Goal: Task Accomplishment & Management: Manage account settings

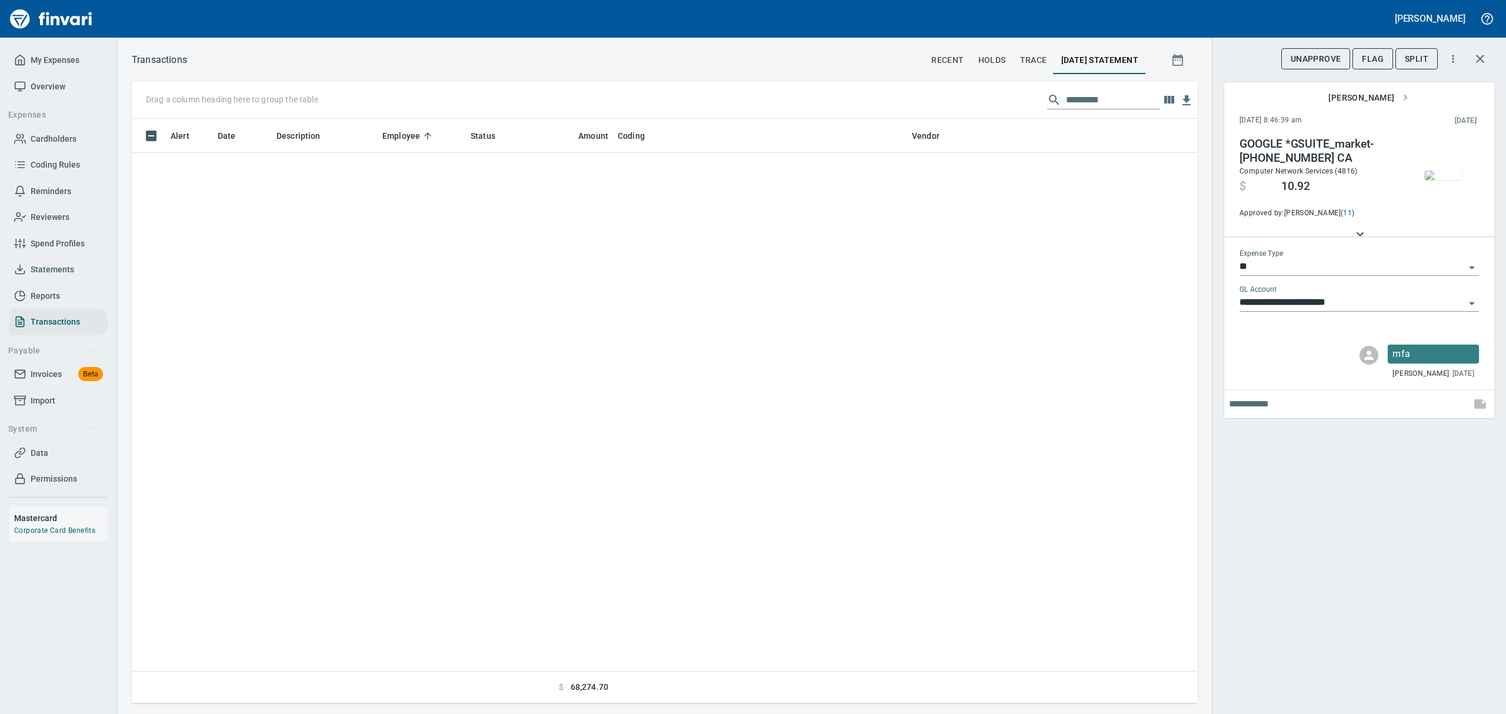
scroll to position [572, 1039]
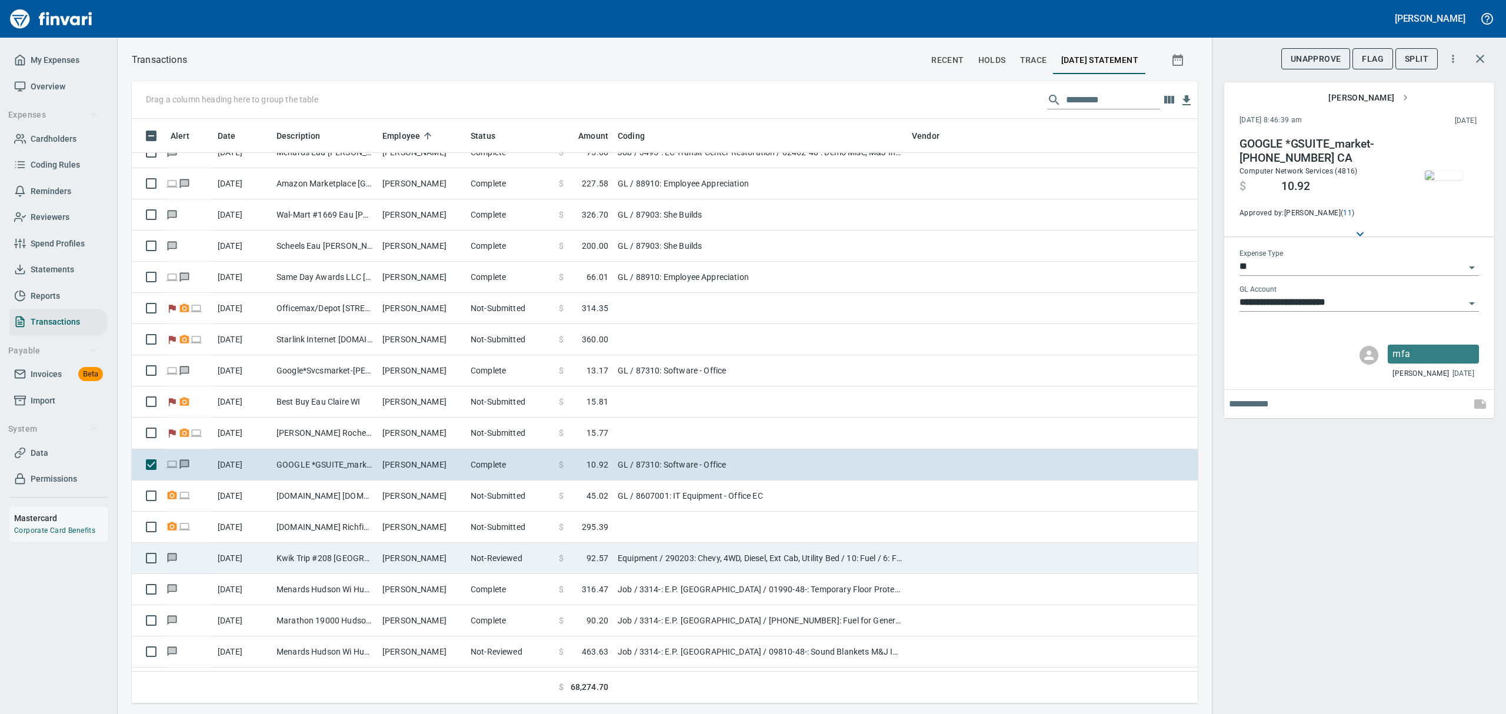
click at [355, 558] on td "Kwik Trip #208 [GEOGRAPHIC_DATA] [GEOGRAPHIC_DATA]" at bounding box center [325, 558] width 106 height 31
type input "*********"
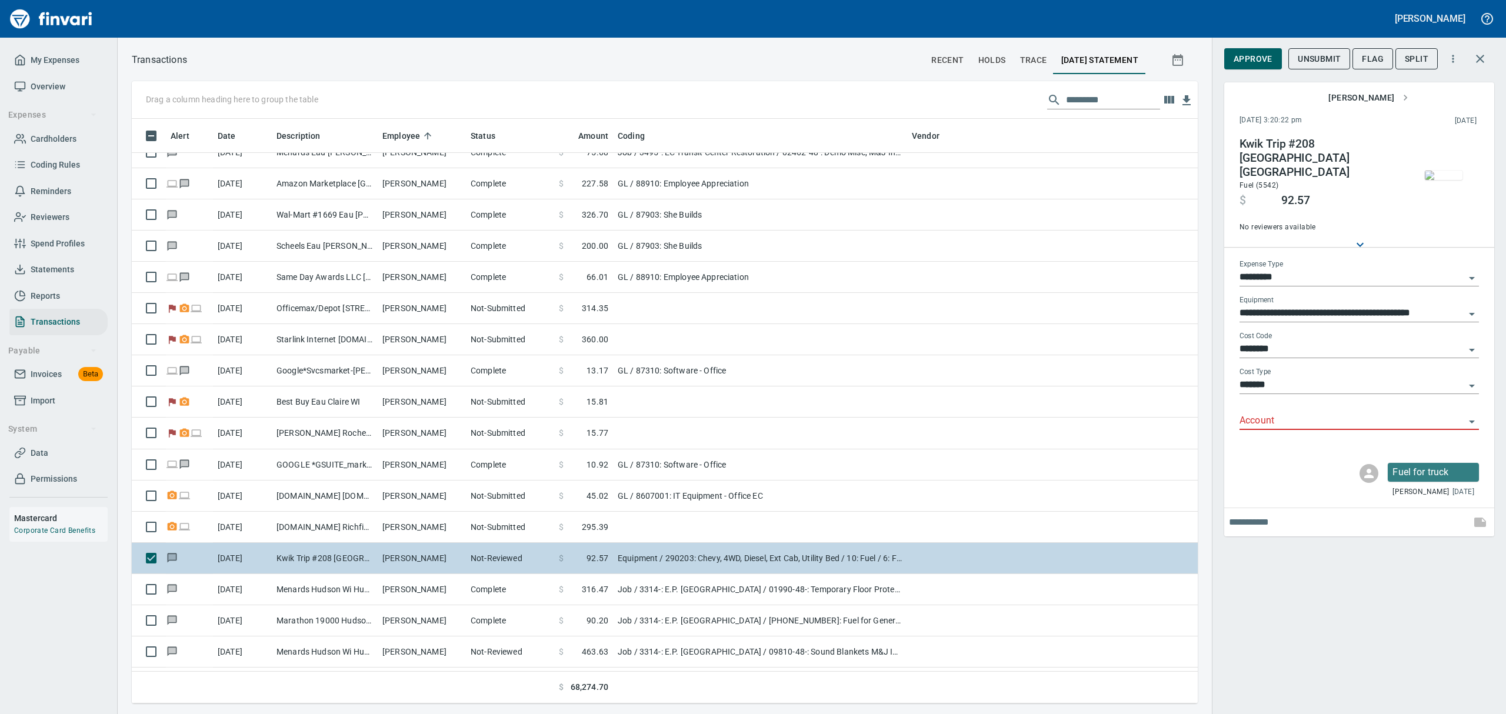
scroll to position [8474, 0]
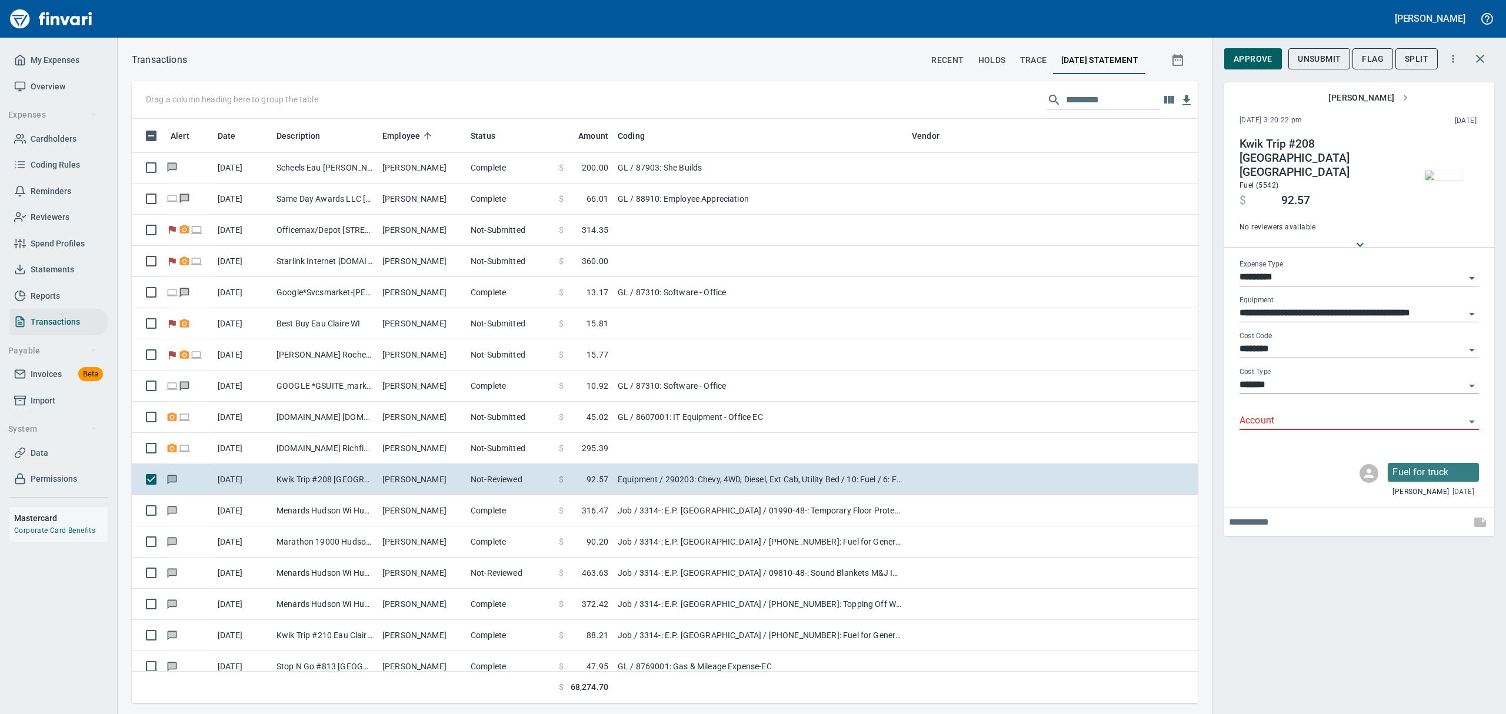
click at [1448, 180] on img "button" at bounding box center [1444, 175] width 38 height 9
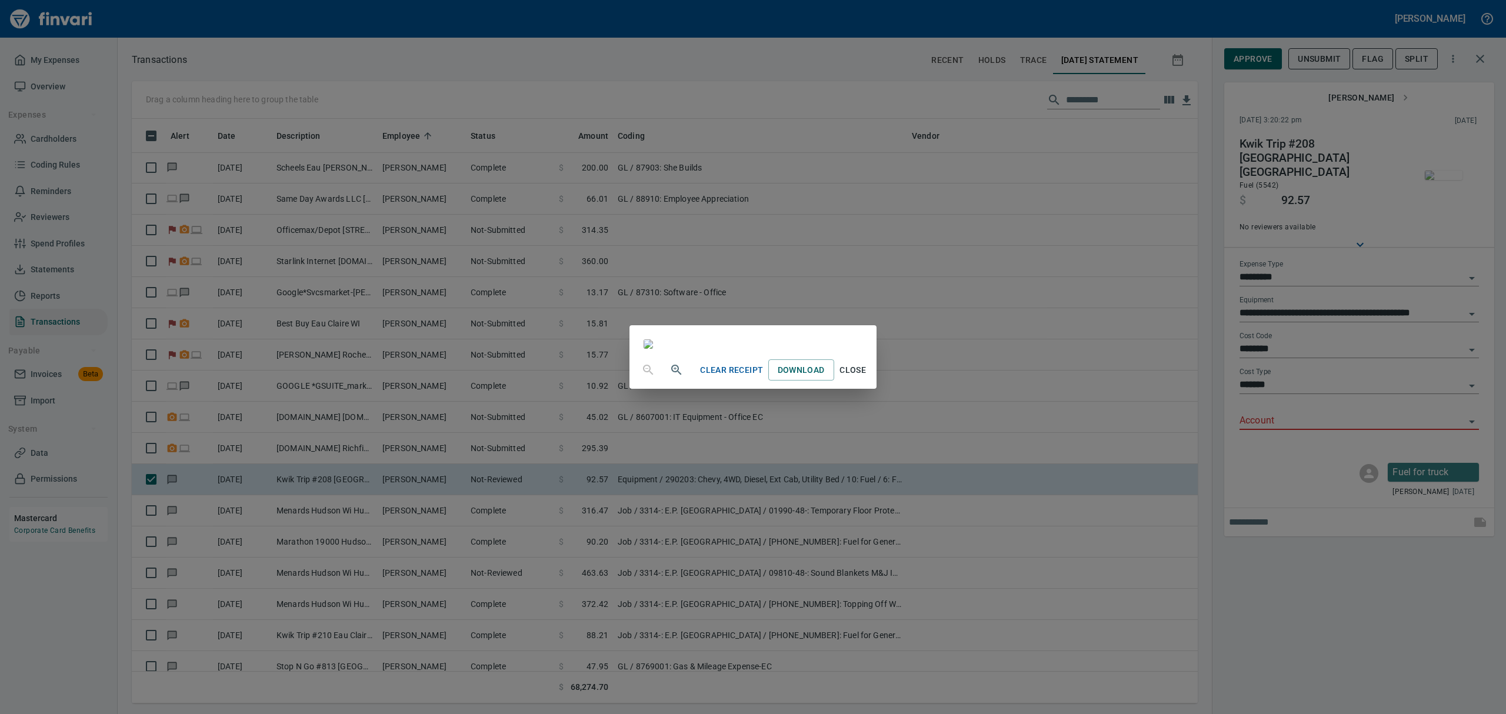
click at [867, 378] on span "Close" at bounding box center [853, 370] width 28 height 15
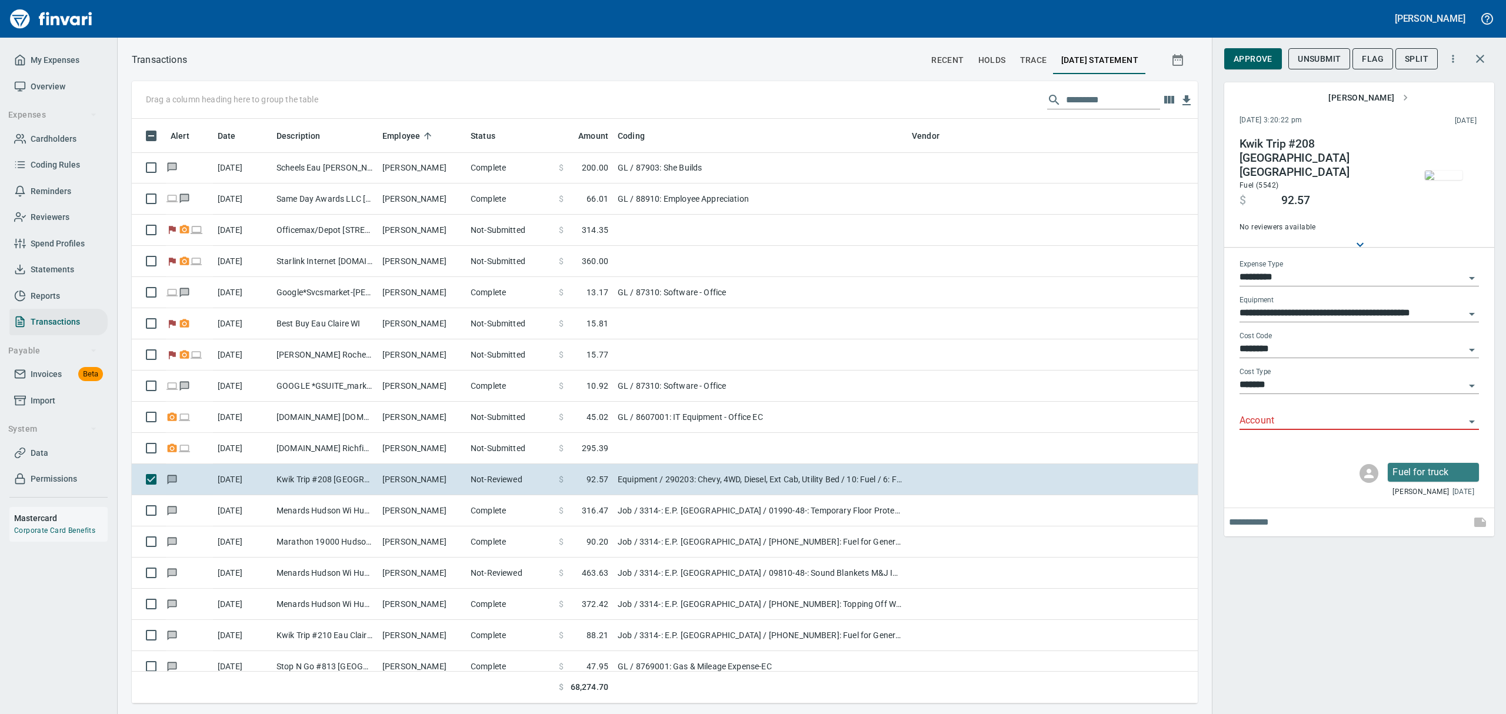
click at [1470, 415] on icon "Open" at bounding box center [1472, 422] width 14 height 14
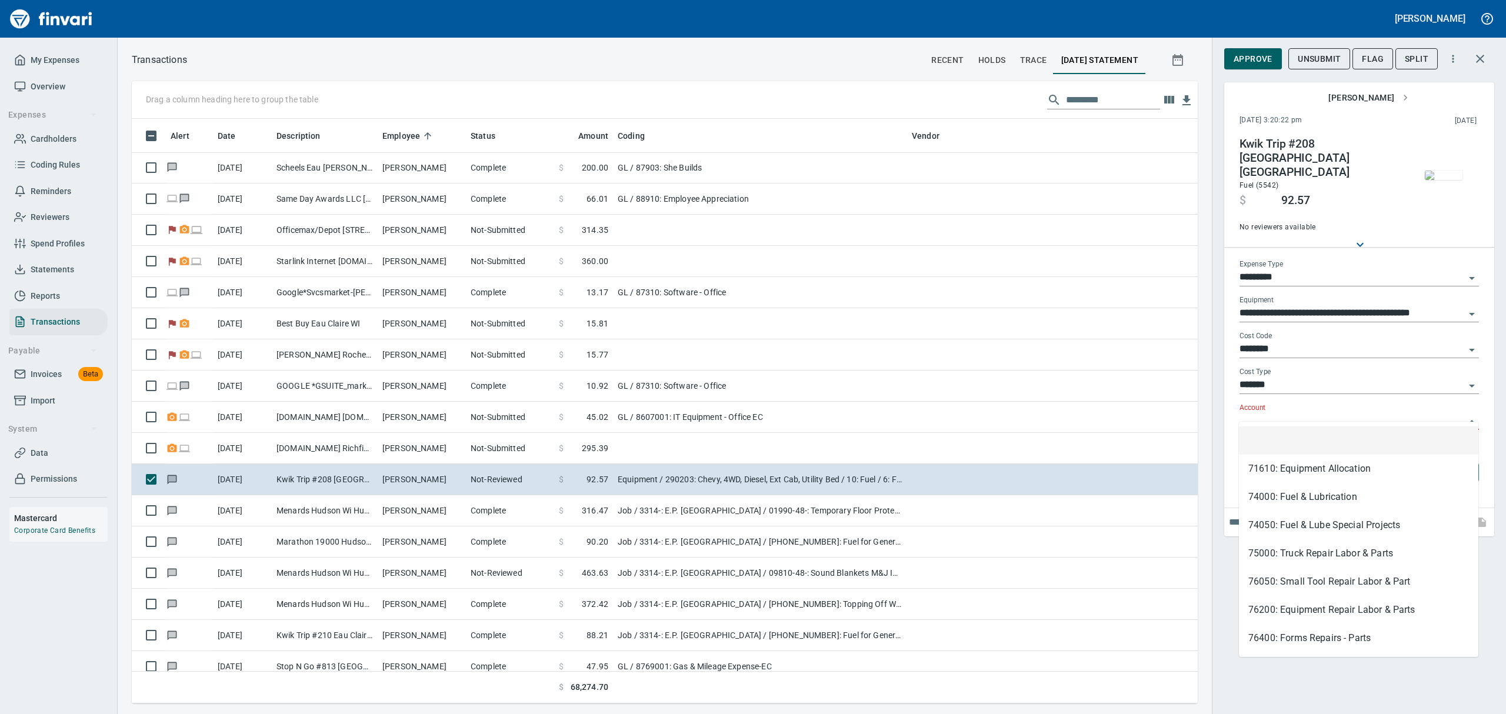
scroll to position [572, 1039]
click at [1286, 498] on li "74000: Fuel & Lubrication" at bounding box center [1359, 497] width 240 height 28
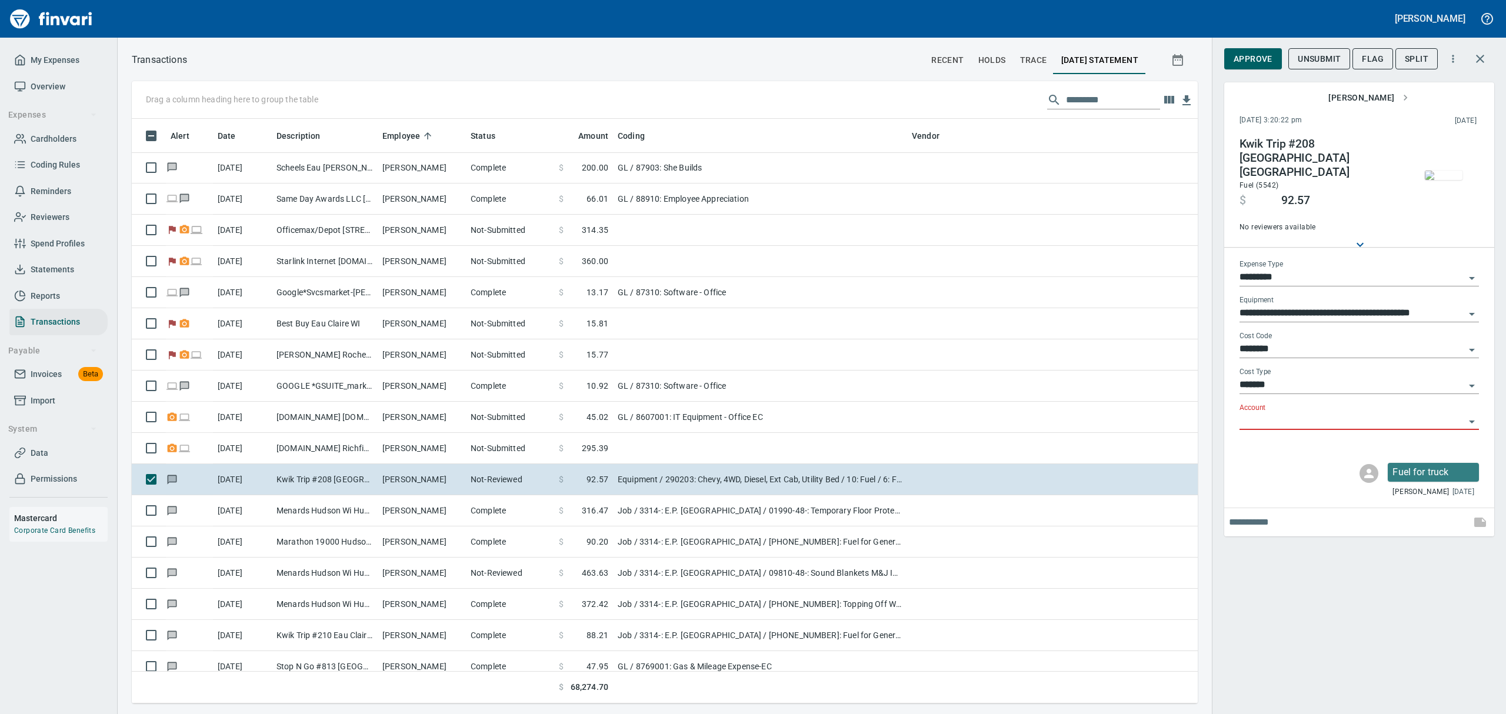
type input "**********"
click at [1245, 61] on span "Approve" at bounding box center [1253, 59] width 39 height 15
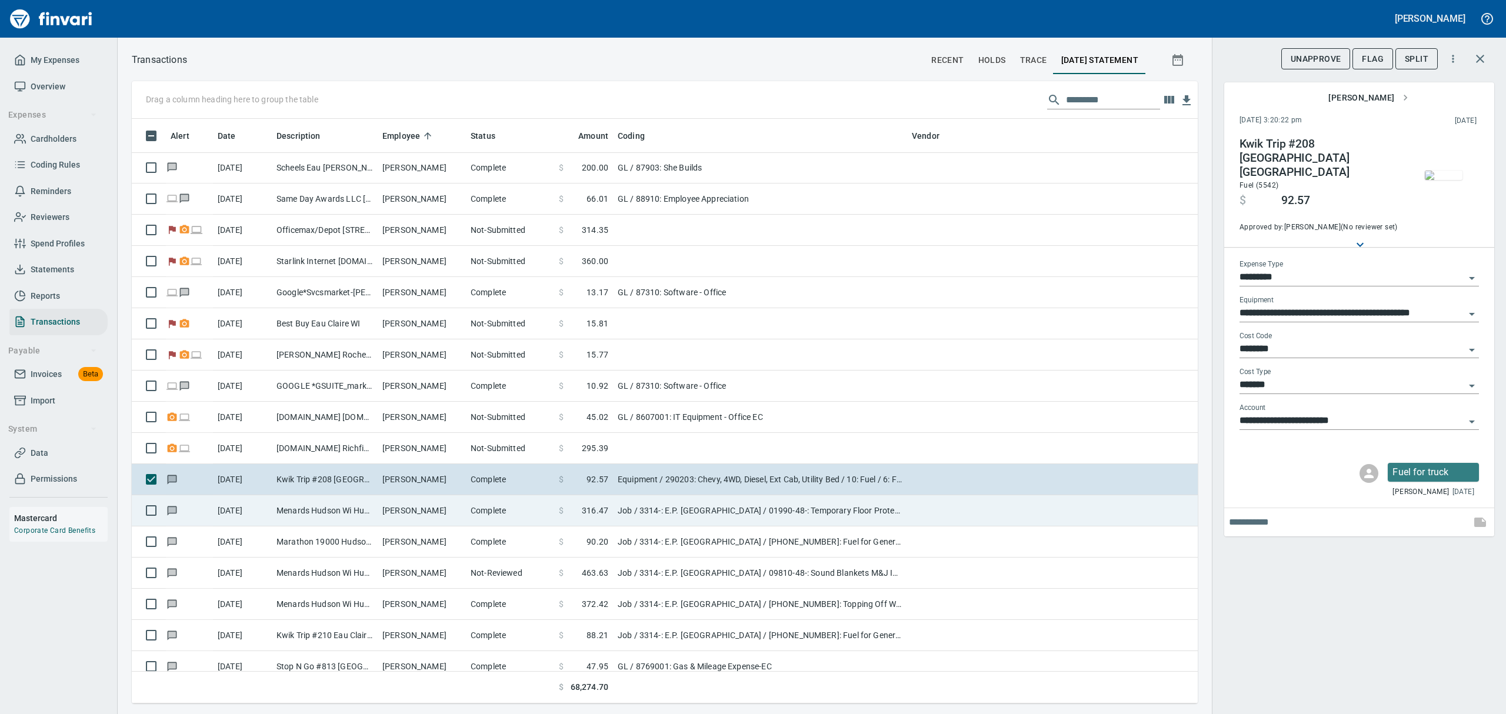
click at [264, 510] on td "[DATE]" at bounding box center [242, 510] width 59 height 31
type input "***"
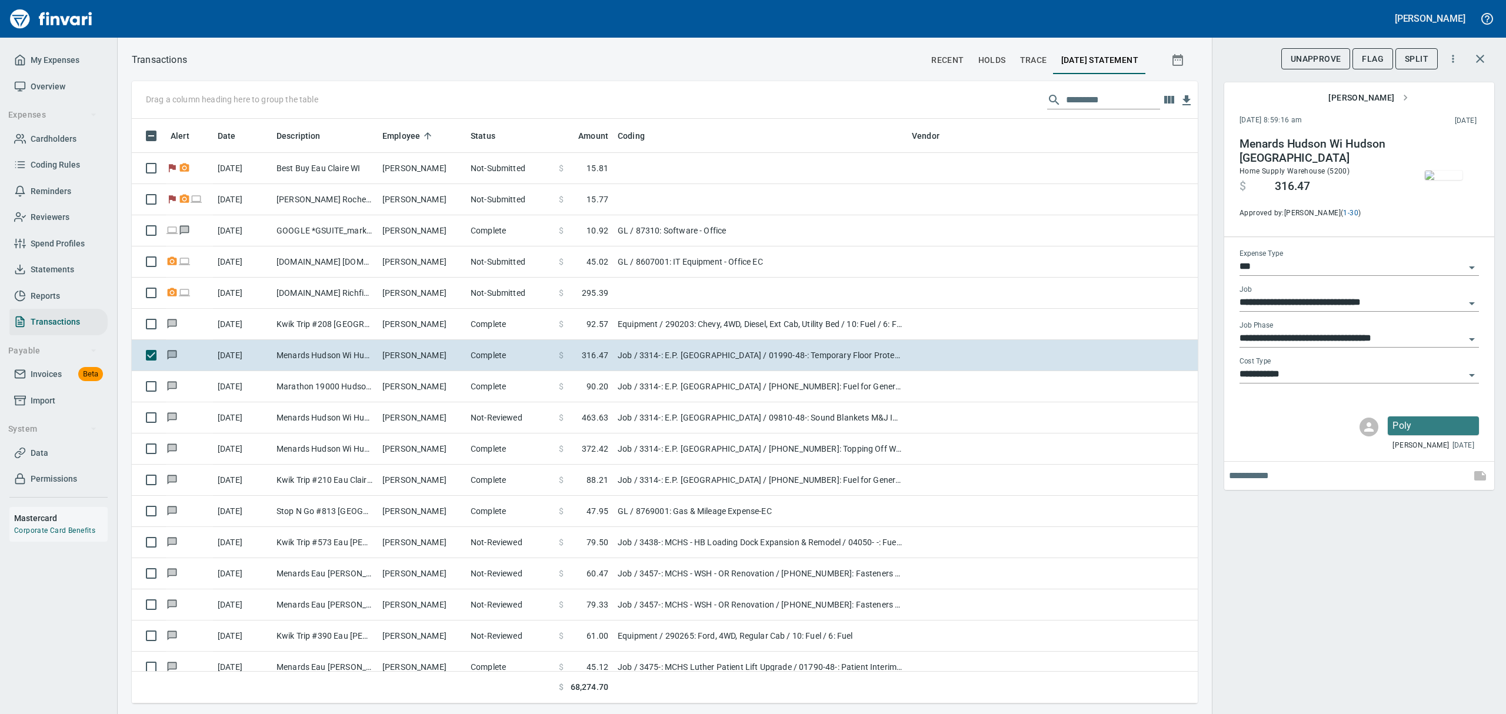
scroll to position [572, 1039]
click at [1436, 180] on img "button" at bounding box center [1444, 175] width 38 height 9
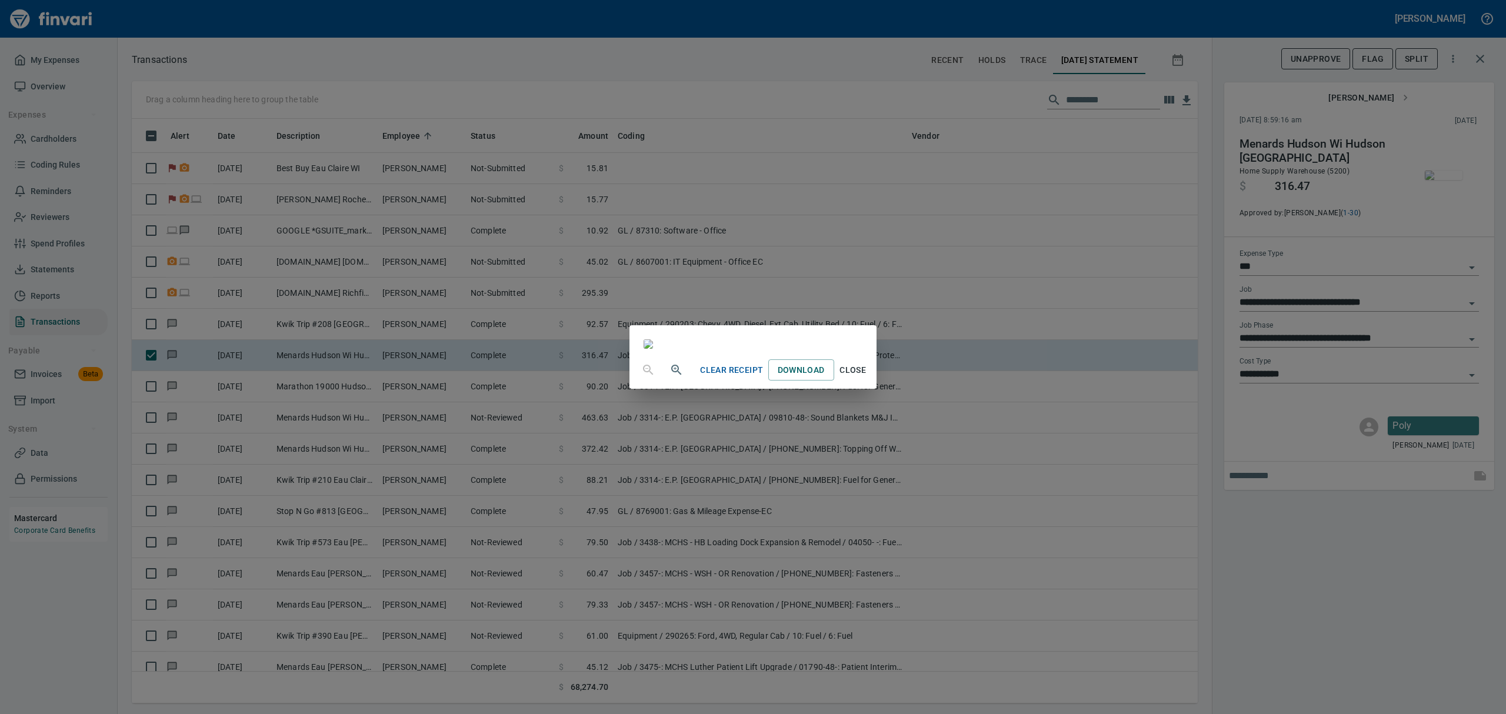
click at [1472, 375] on div "Clear Receipt Download Close" at bounding box center [753, 357] width 1506 height 714
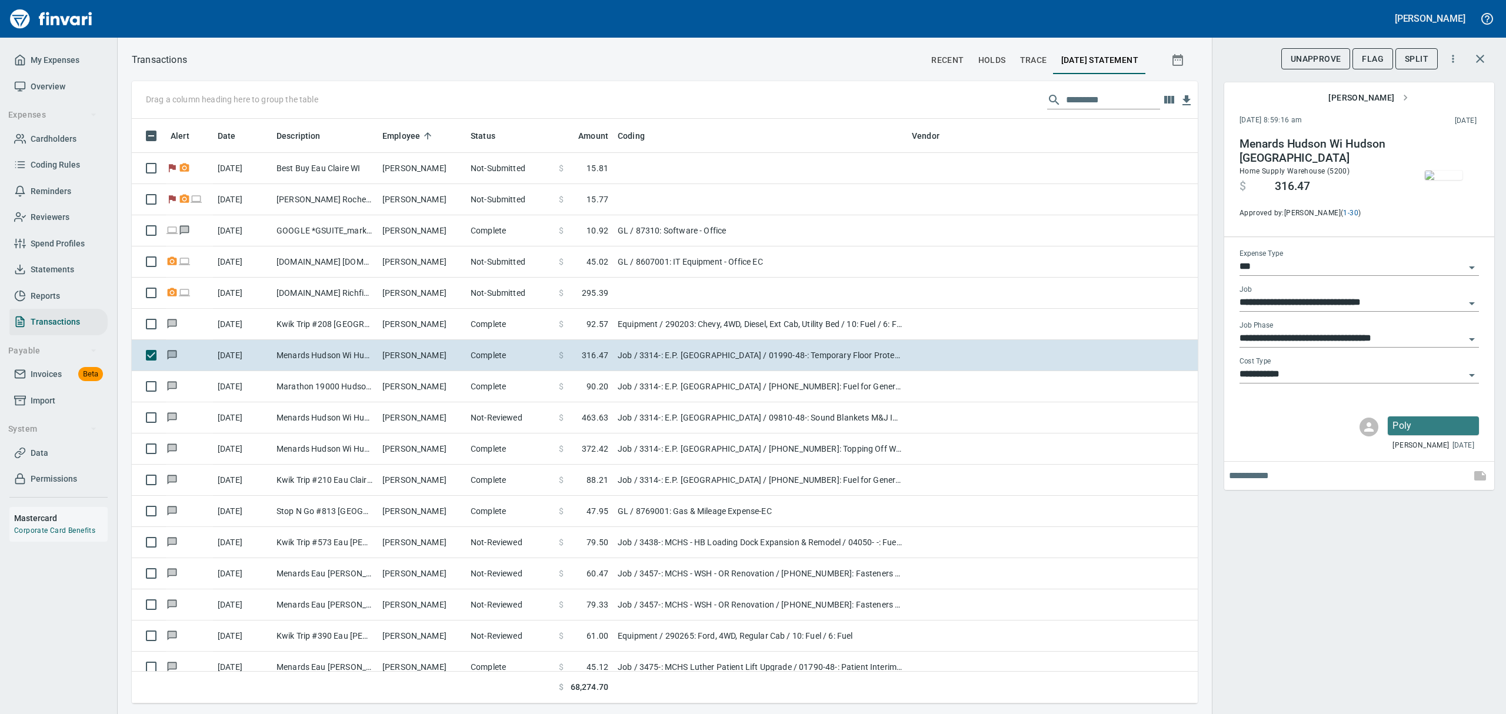
click at [1474, 373] on icon "Open" at bounding box center [1472, 375] width 14 height 14
click at [1302, 464] on li "8: Indirects" at bounding box center [1359, 461] width 240 height 28
type input "**********"
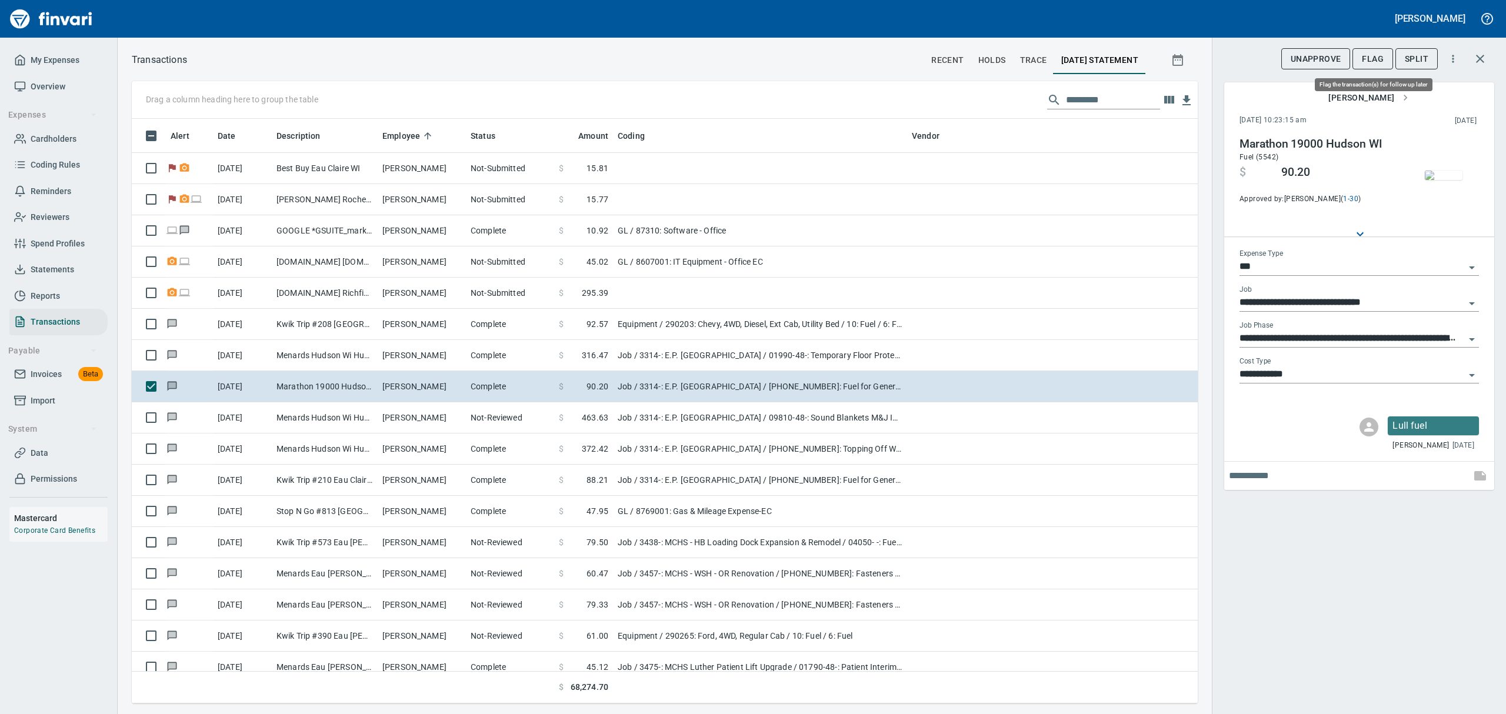
scroll to position [572, 1039]
click at [1446, 178] on img "button" at bounding box center [1444, 175] width 38 height 9
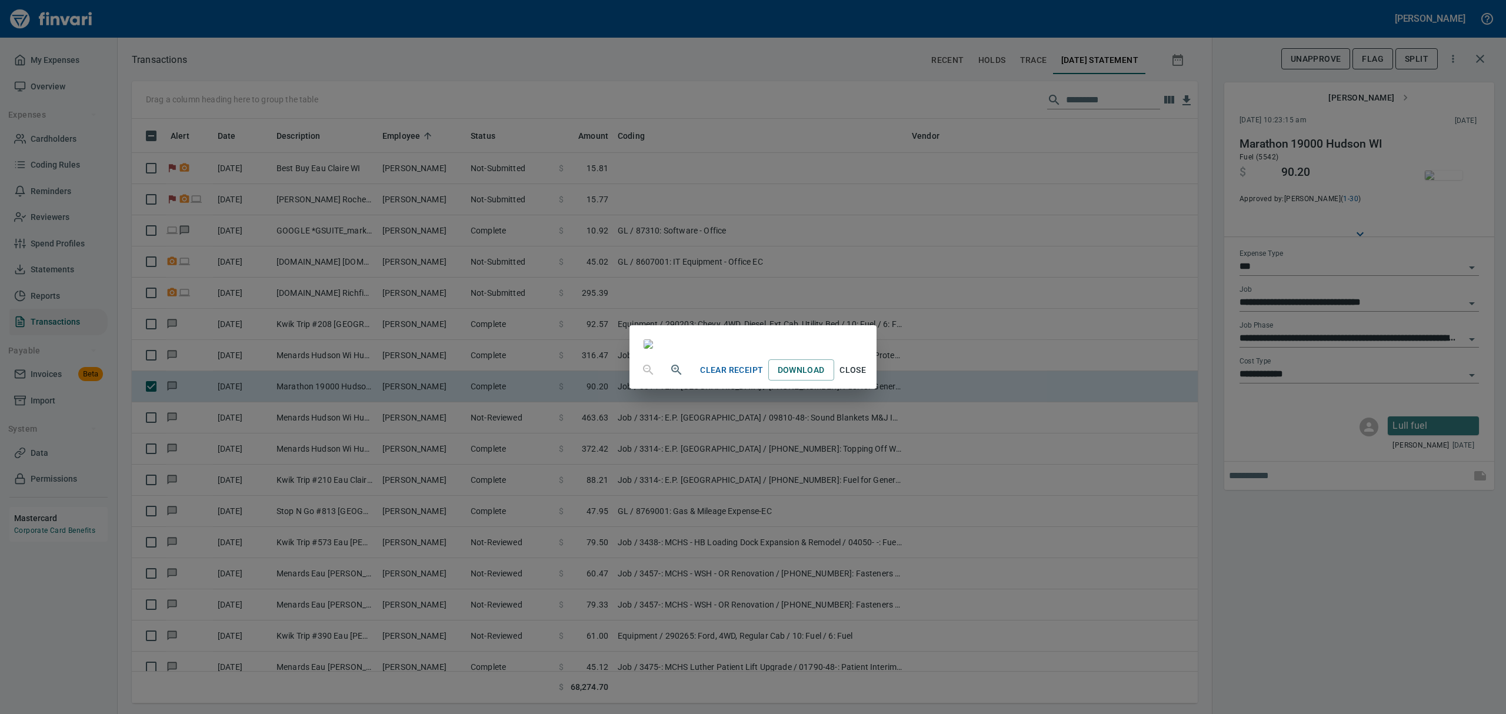
click at [867, 378] on span "Close" at bounding box center [853, 370] width 28 height 15
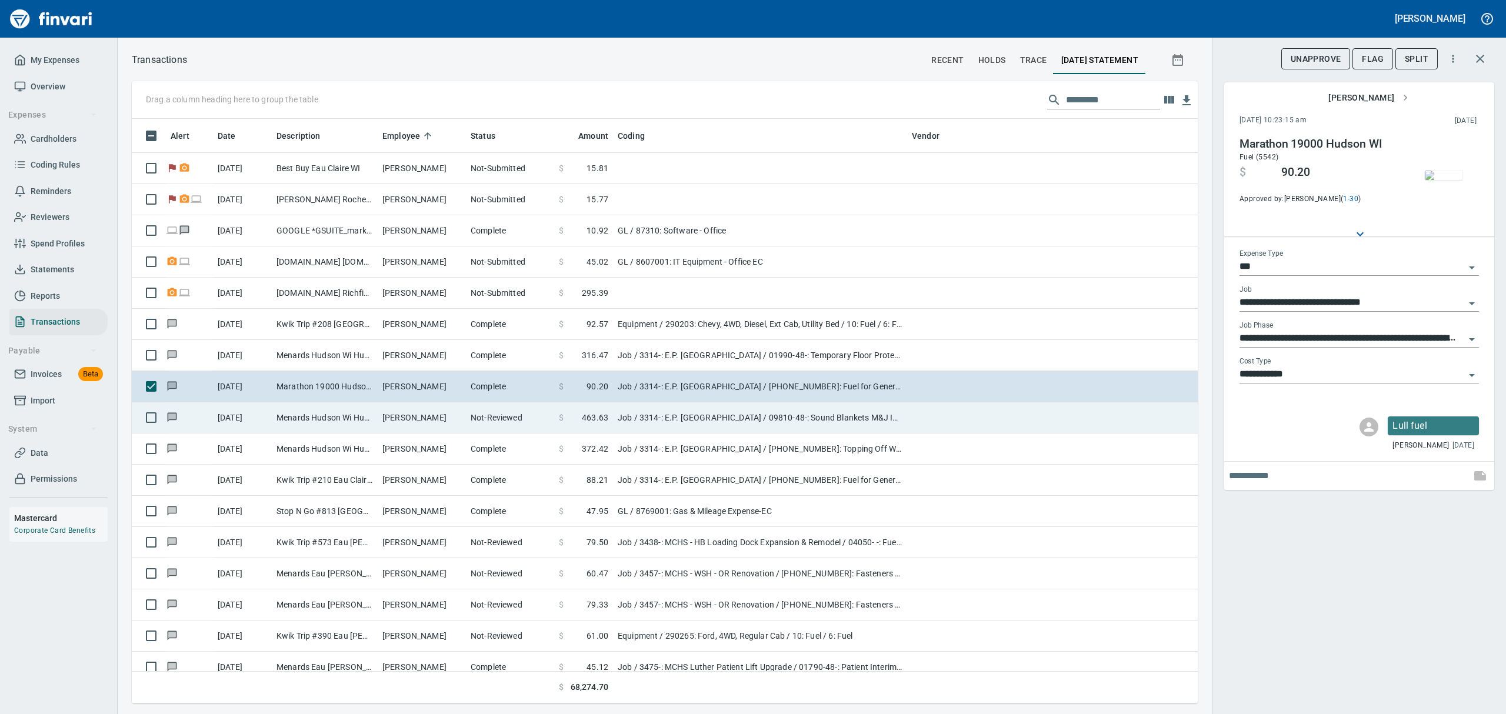
click at [221, 421] on td "[DATE]" at bounding box center [242, 418] width 59 height 31
type input "**********"
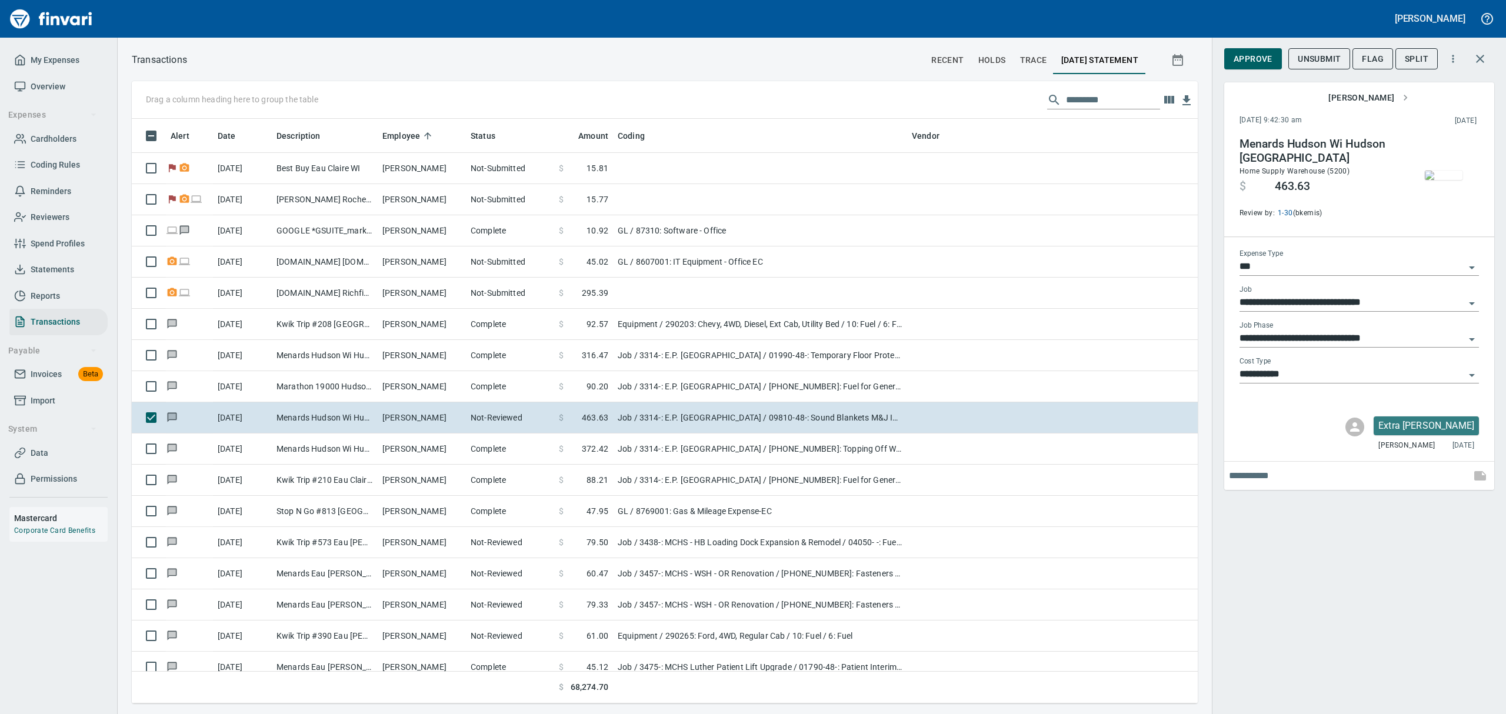
click at [1450, 171] on img "button" at bounding box center [1444, 175] width 38 height 9
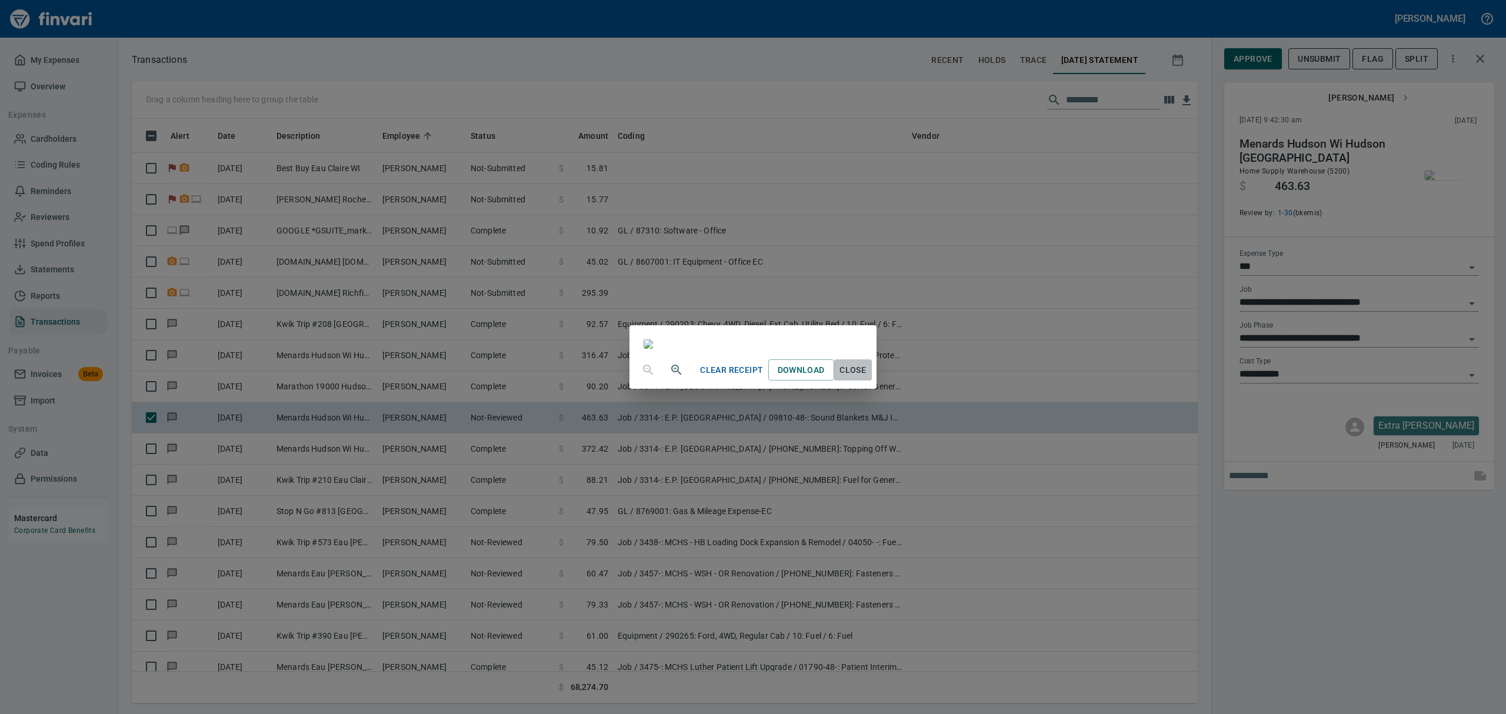
click at [867, 378] on span "Close" at bounding box center [853, 370] width 28 height 15
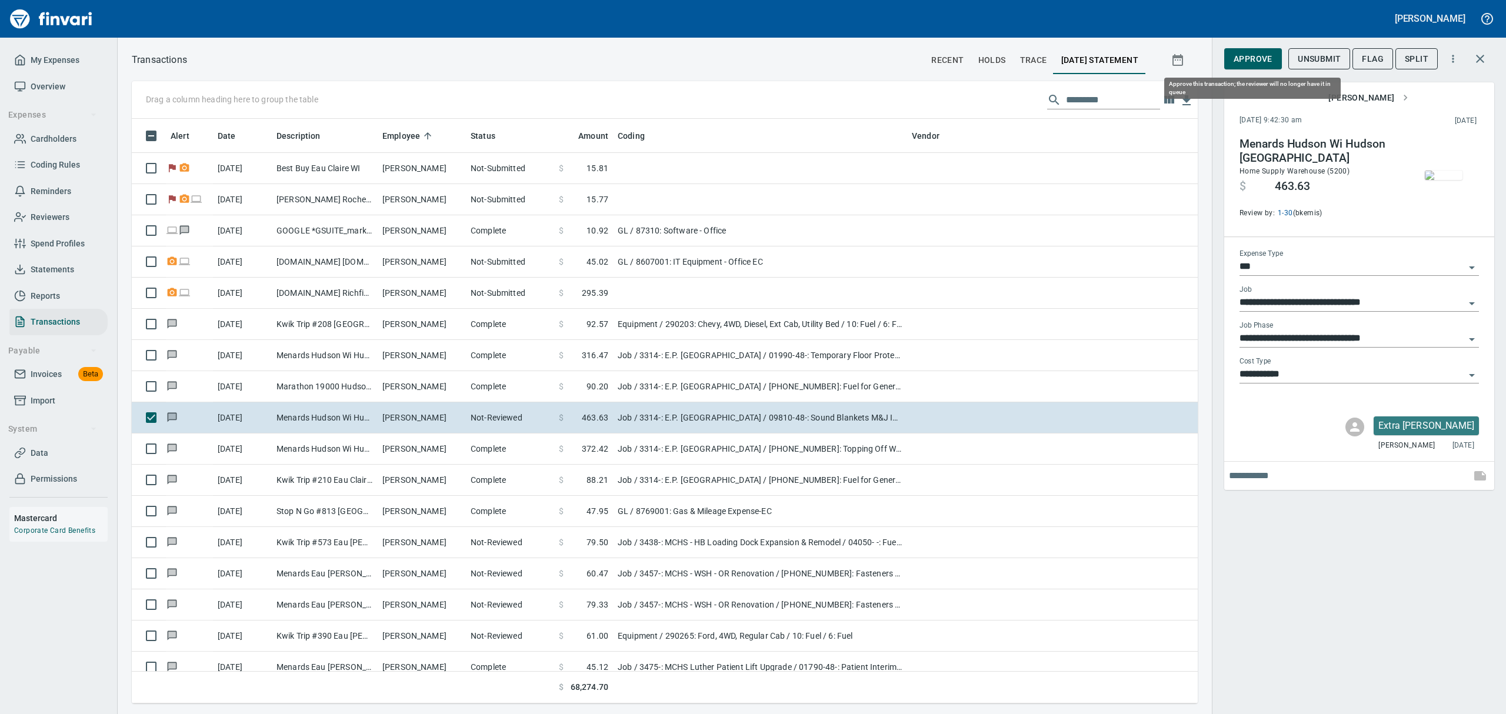
click at [1243, 62] on span "Approve" at bounding box center [1253, 59] width 39 height 15
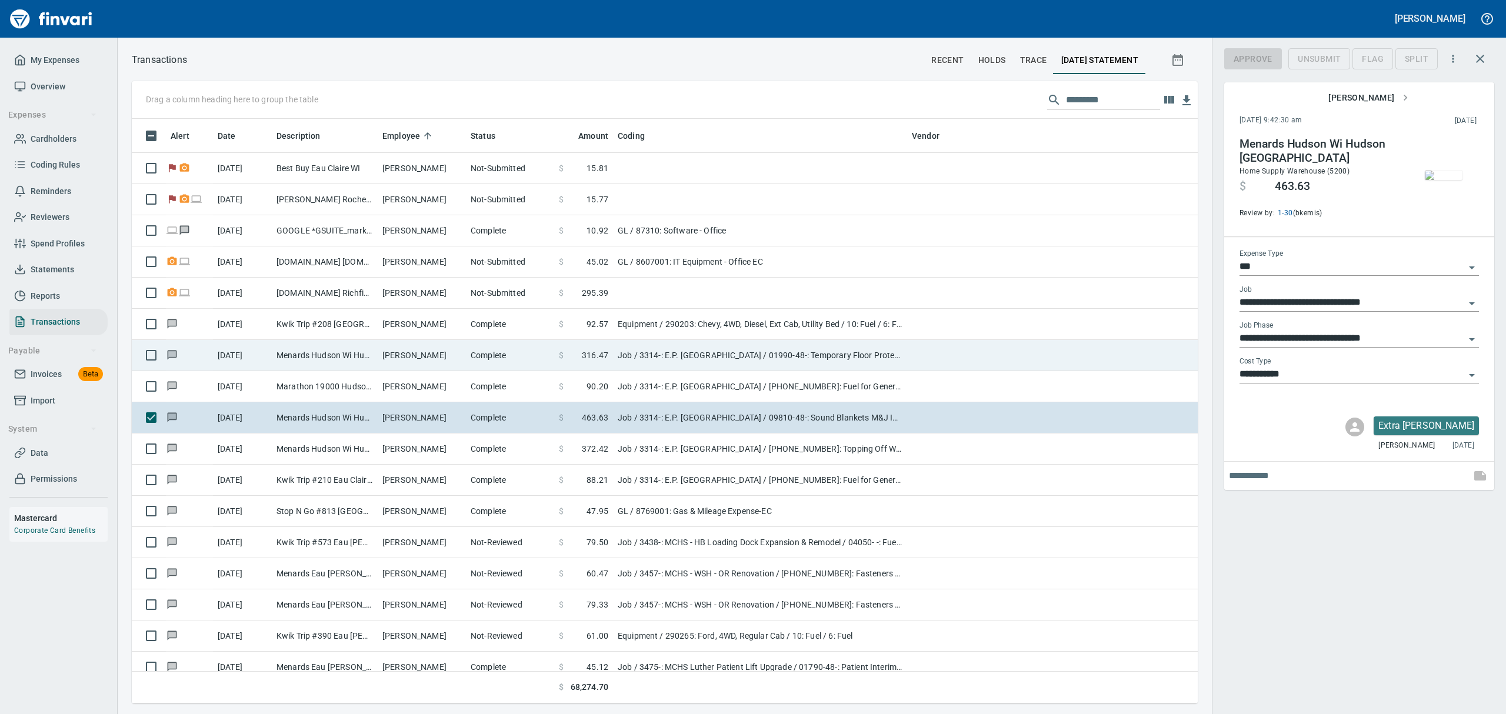
scroll to position [572, 1039]
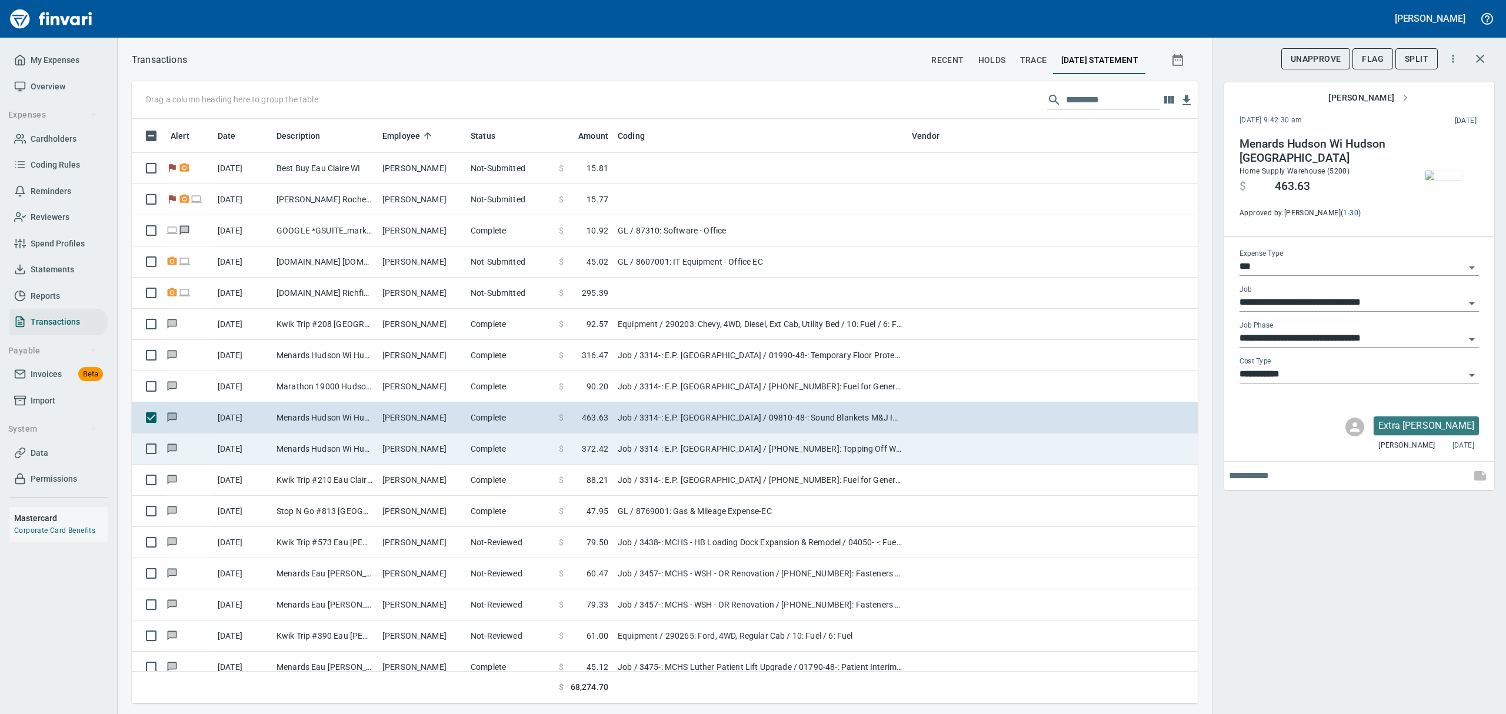
click at [365, 450] on td "Menards Hudson Wi Hudson [GEOGRAPHIC_DATA]" at bounding box center [325, 449] width 106 height 31
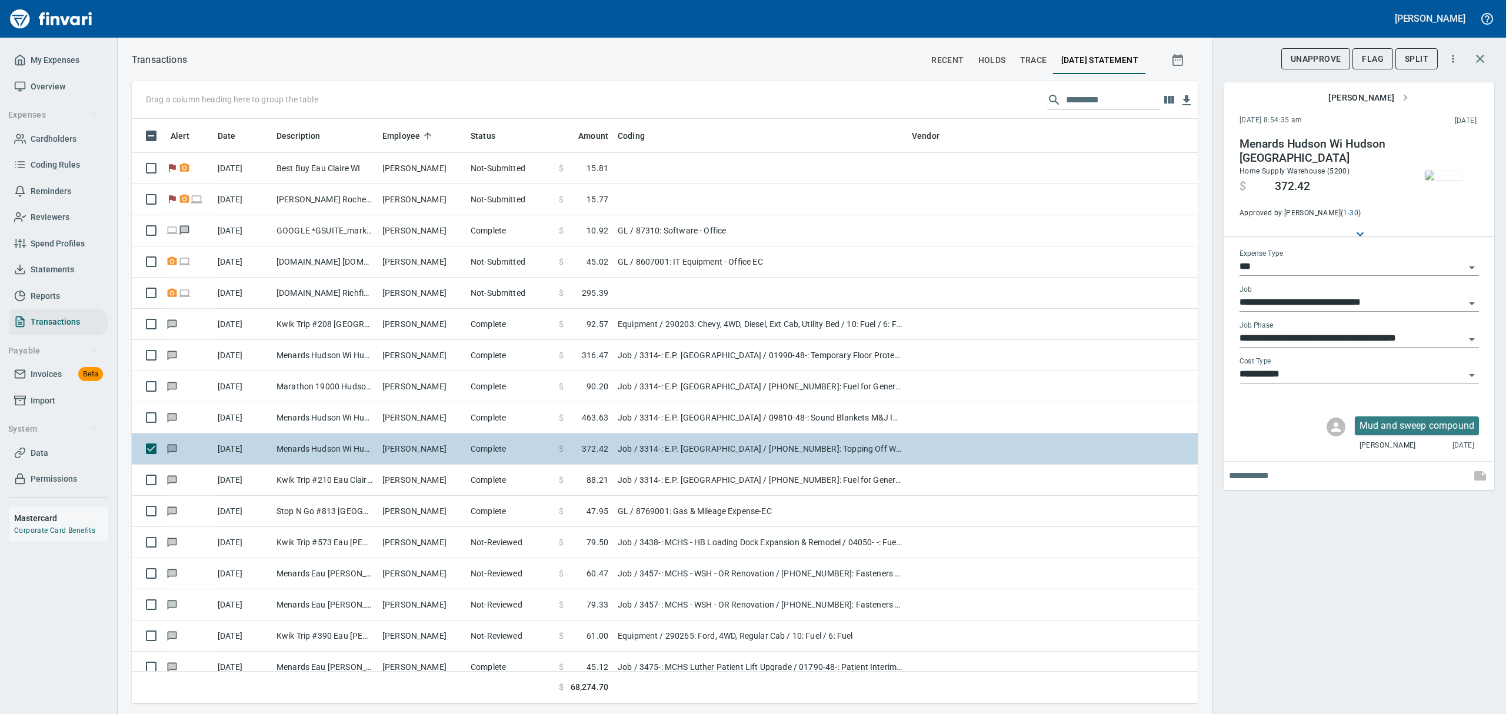
scroll to position [8709, 0]
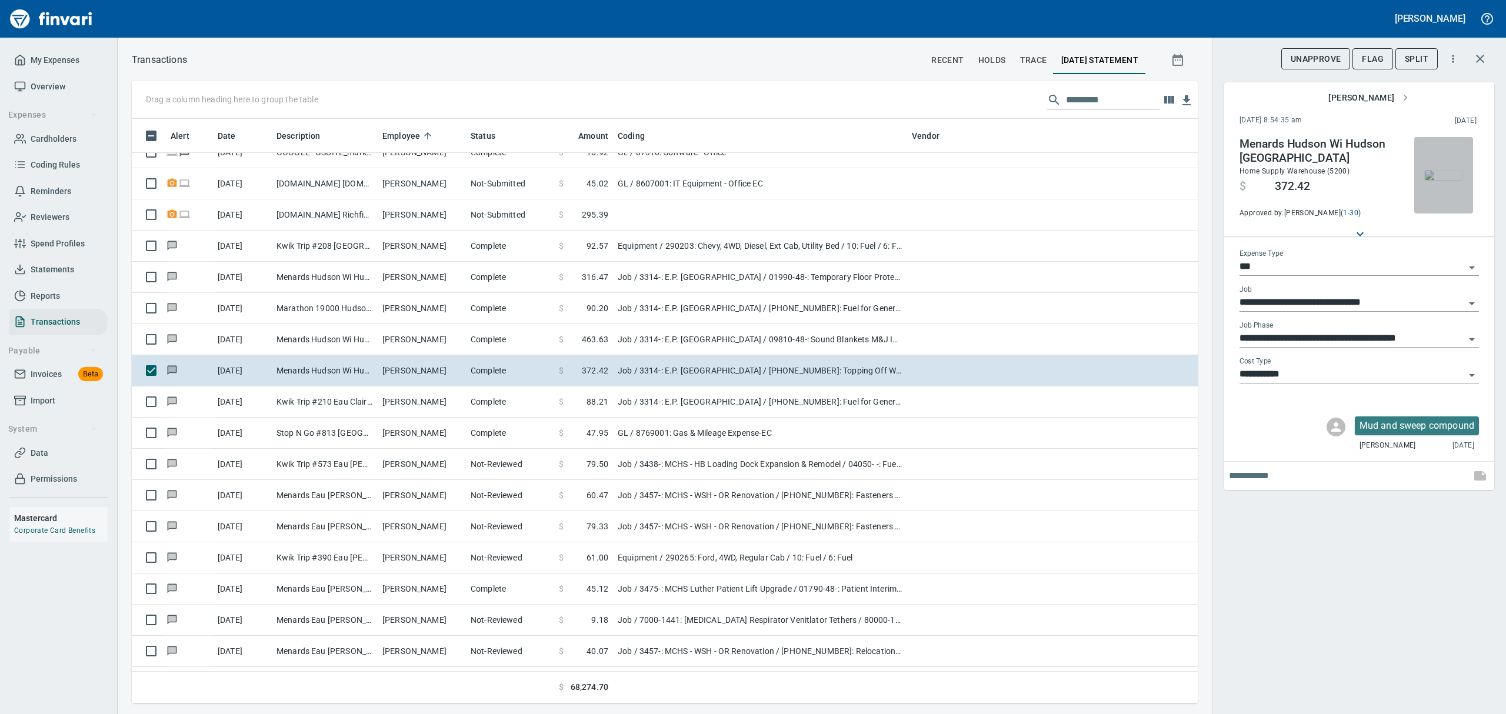
click at [1441, 180] on img "button" at bounding box center [1444, 175] width 38 height 9
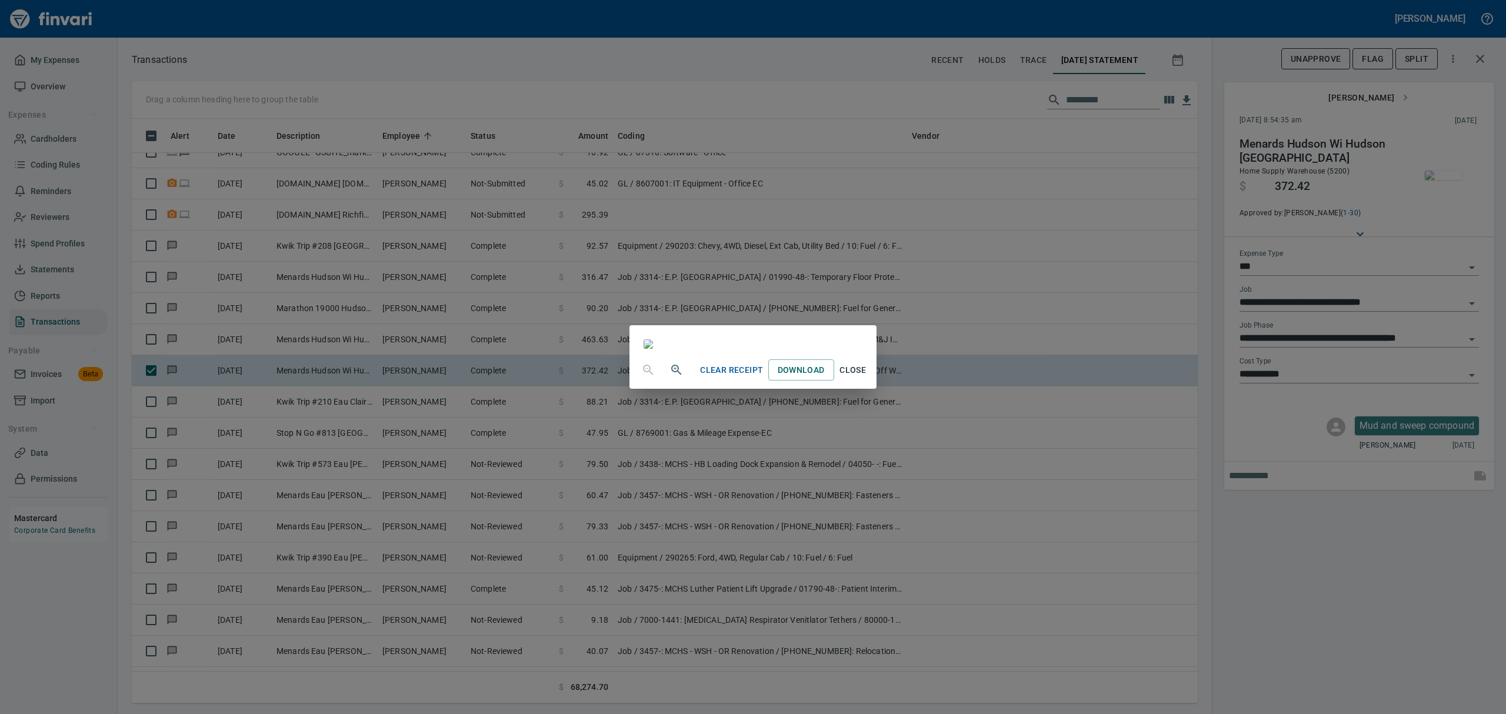
click at [867, 378] on span "Close" at bounding box center [853, 370] width 28 height 15
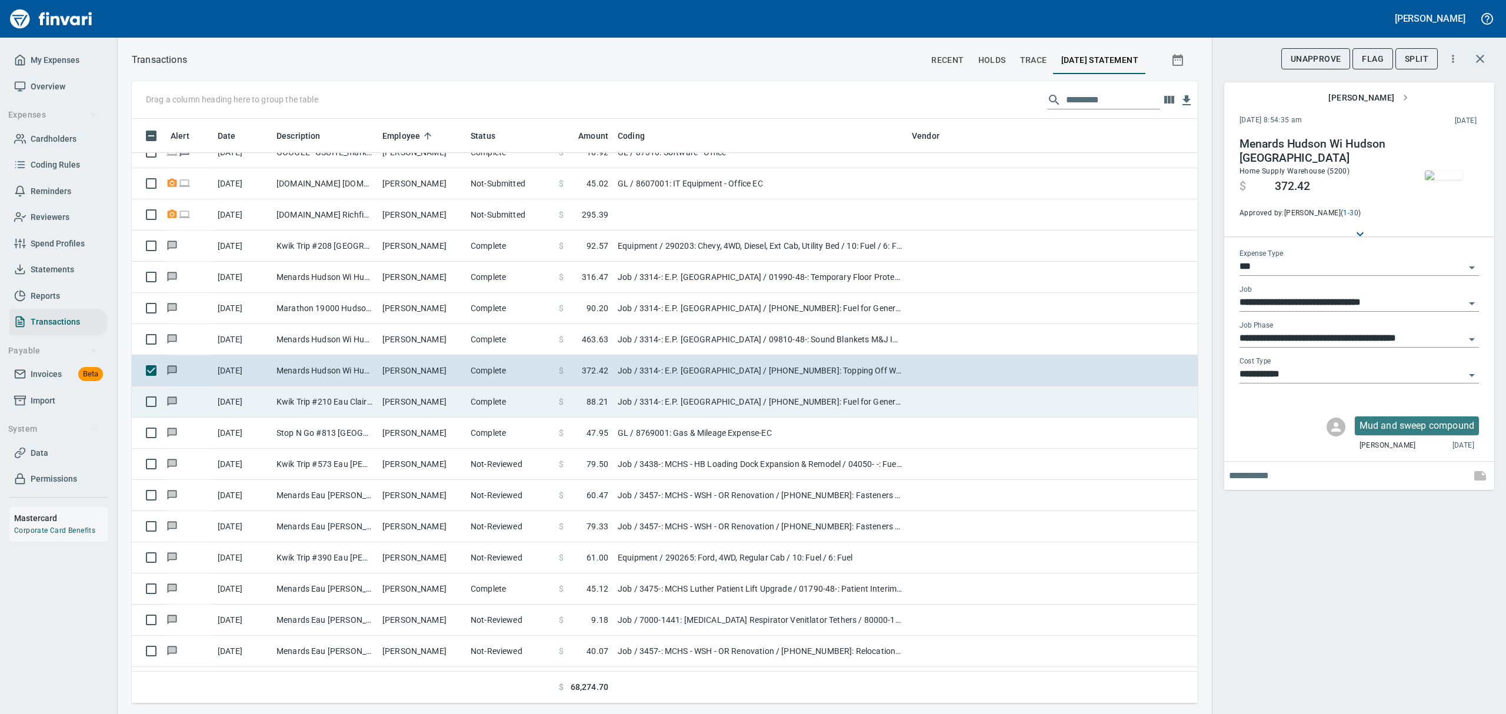
click at [354, 408] on td "Kwik Trip #210 Eau Claire WI" at bounding box center [325, 402] width 106 height 31
type input "**********"
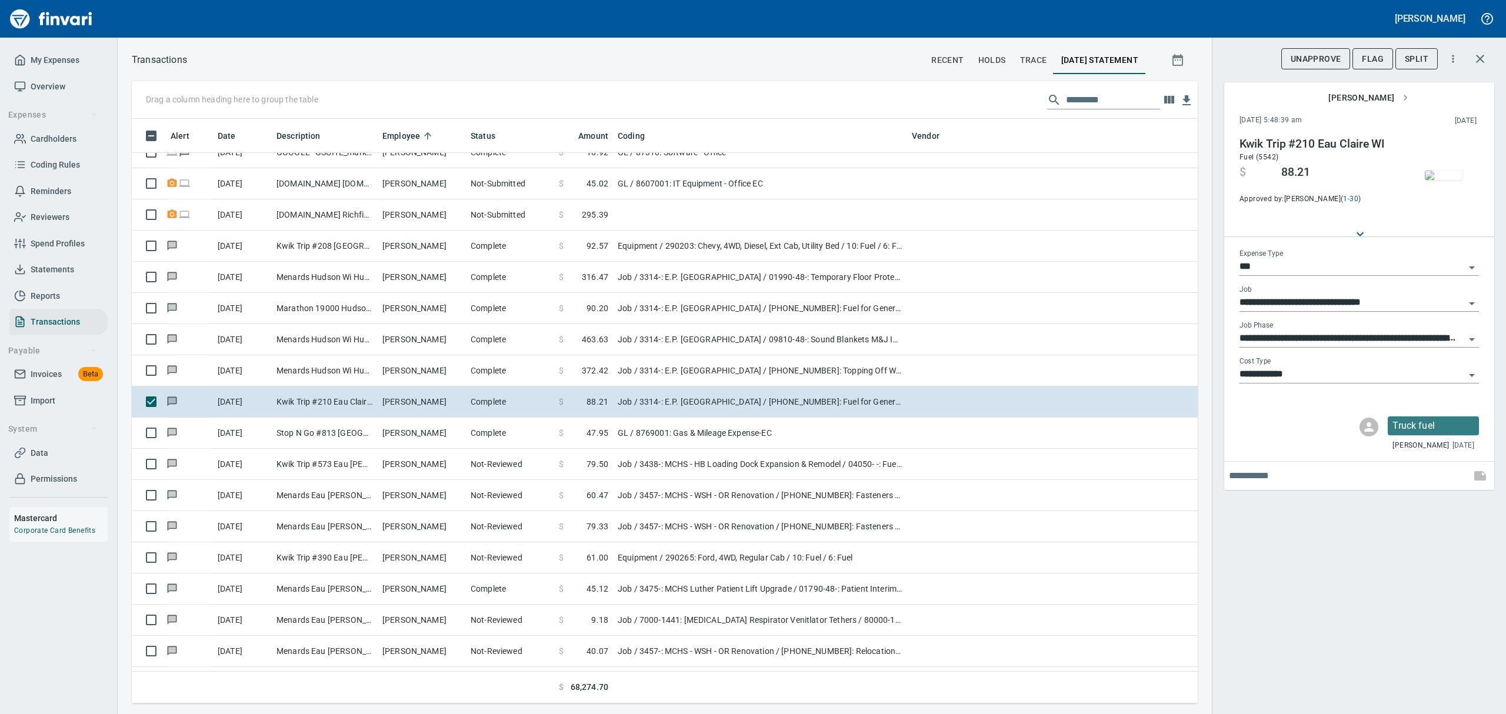
click at [1452, 179] on img "button" at bounding box center [1444, 175] width 38 height 9
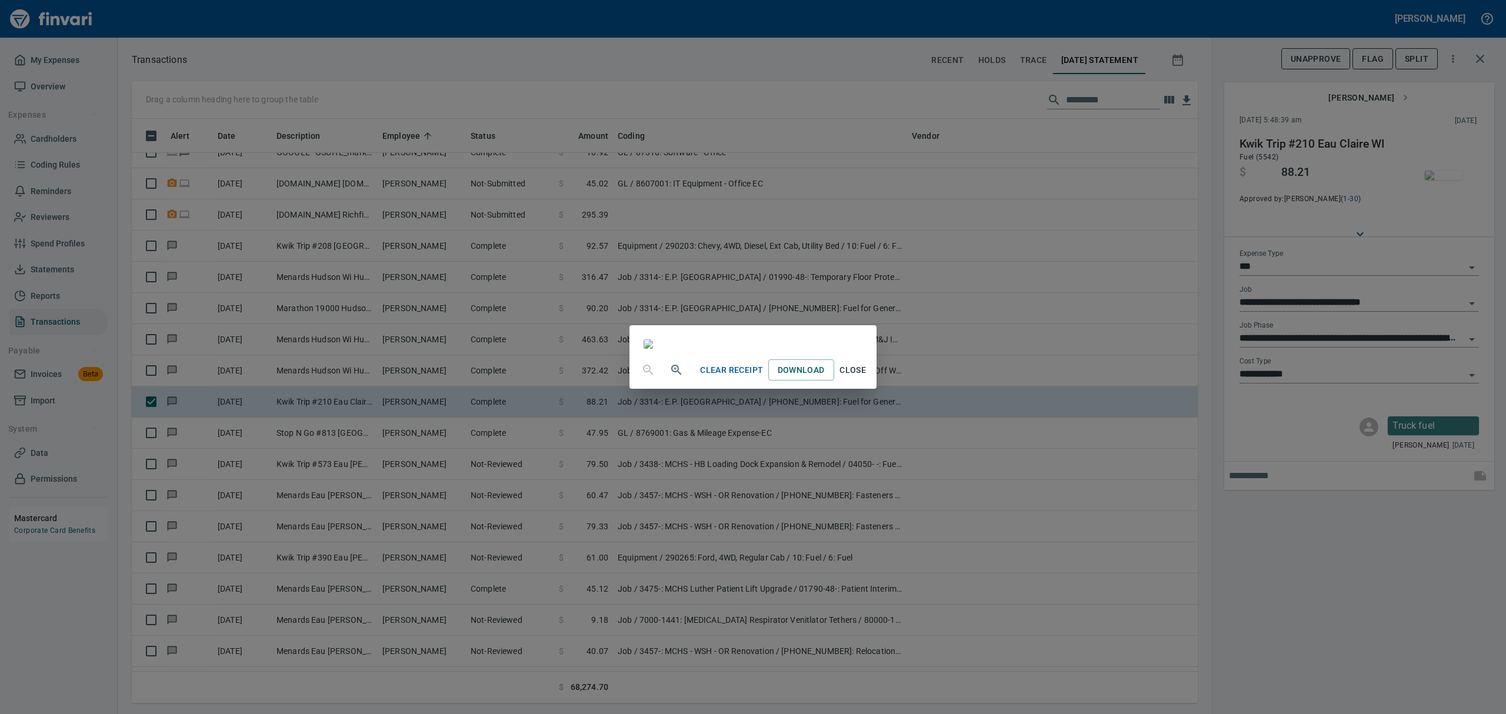
click at [872, 381] on button "Close" at bounding box center [853, 371] width 38 height 22
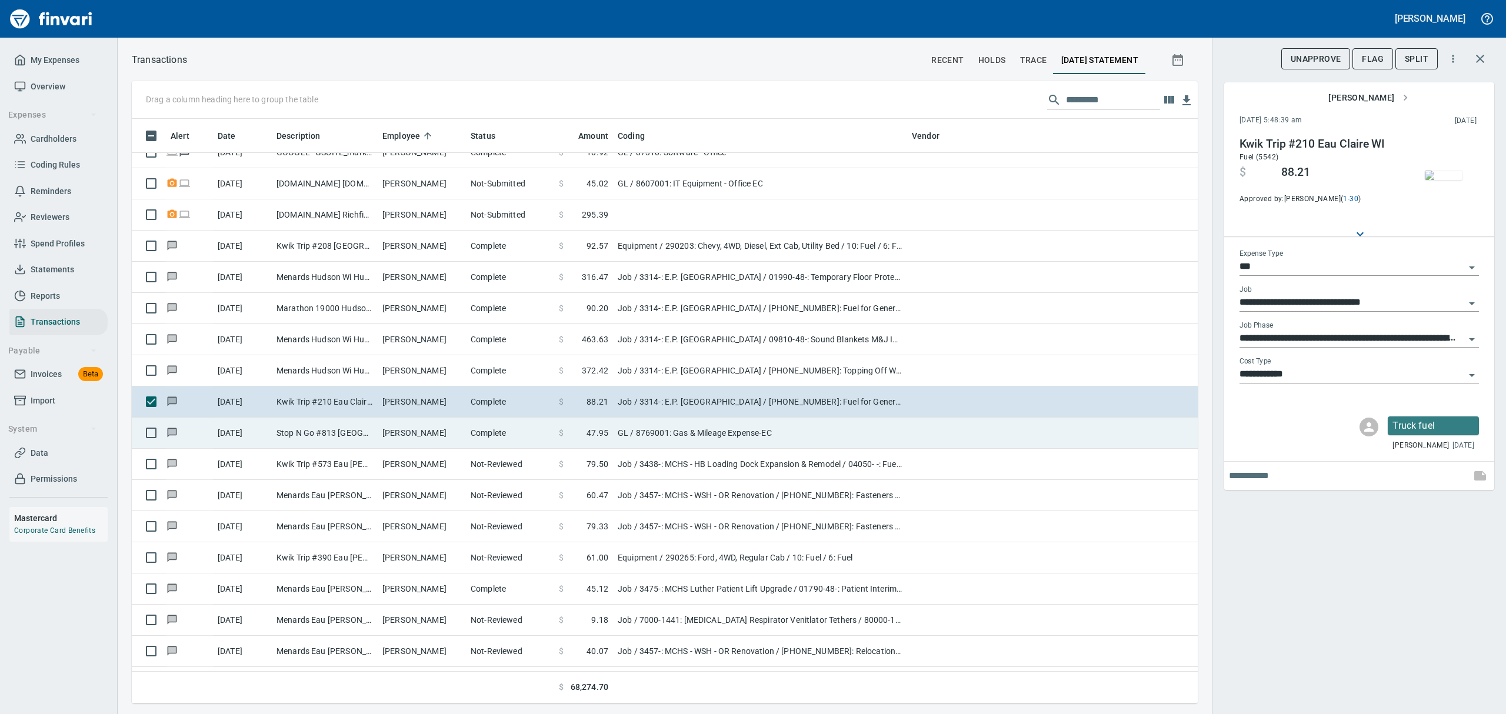
click at [434, 439] on td "[PERSON_NAME]" at bounding box center [422, 433] width 88 height 31
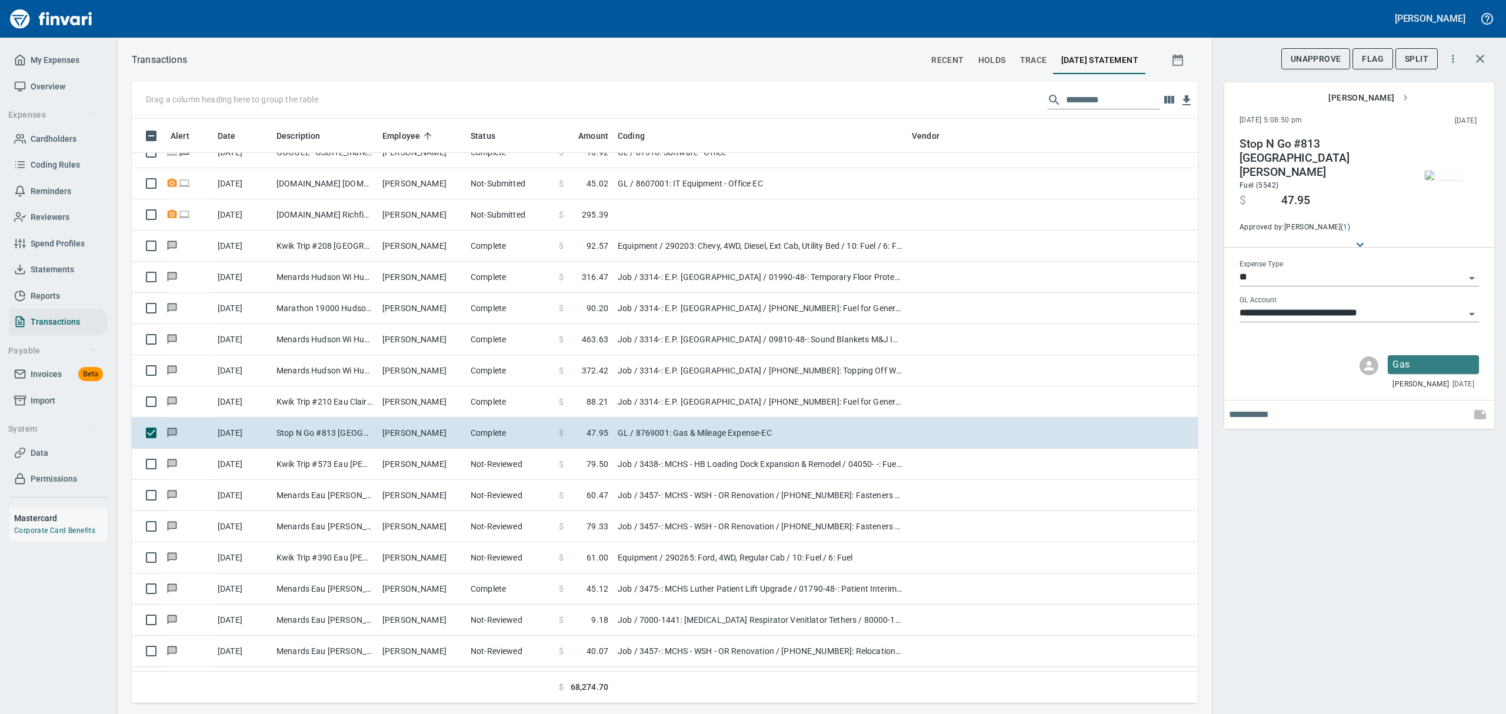
click at [1446, 180] on img "button" at bounding box center [1444, 175] width 38 height 9
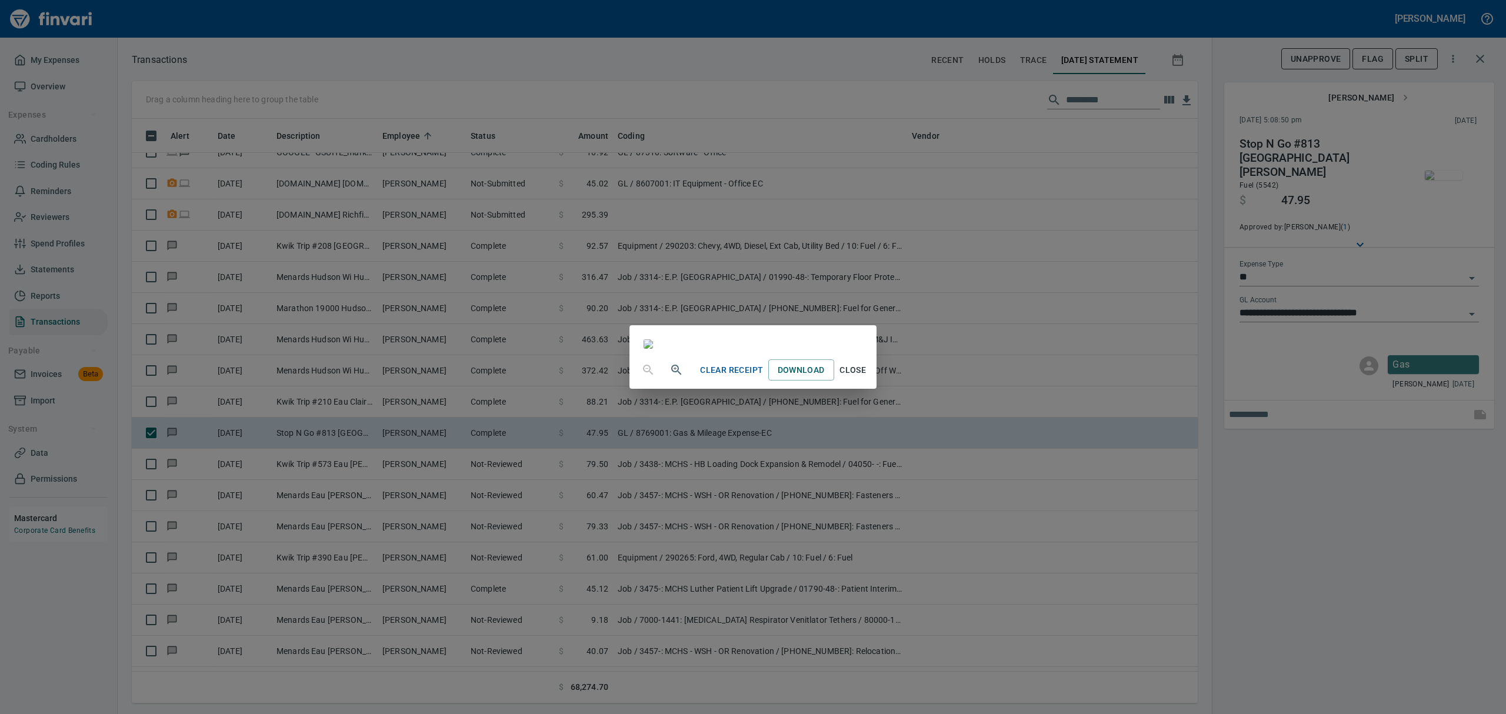
click at [867, 378] on span "Close" at bounding box center [853, 370] width 28 height 15
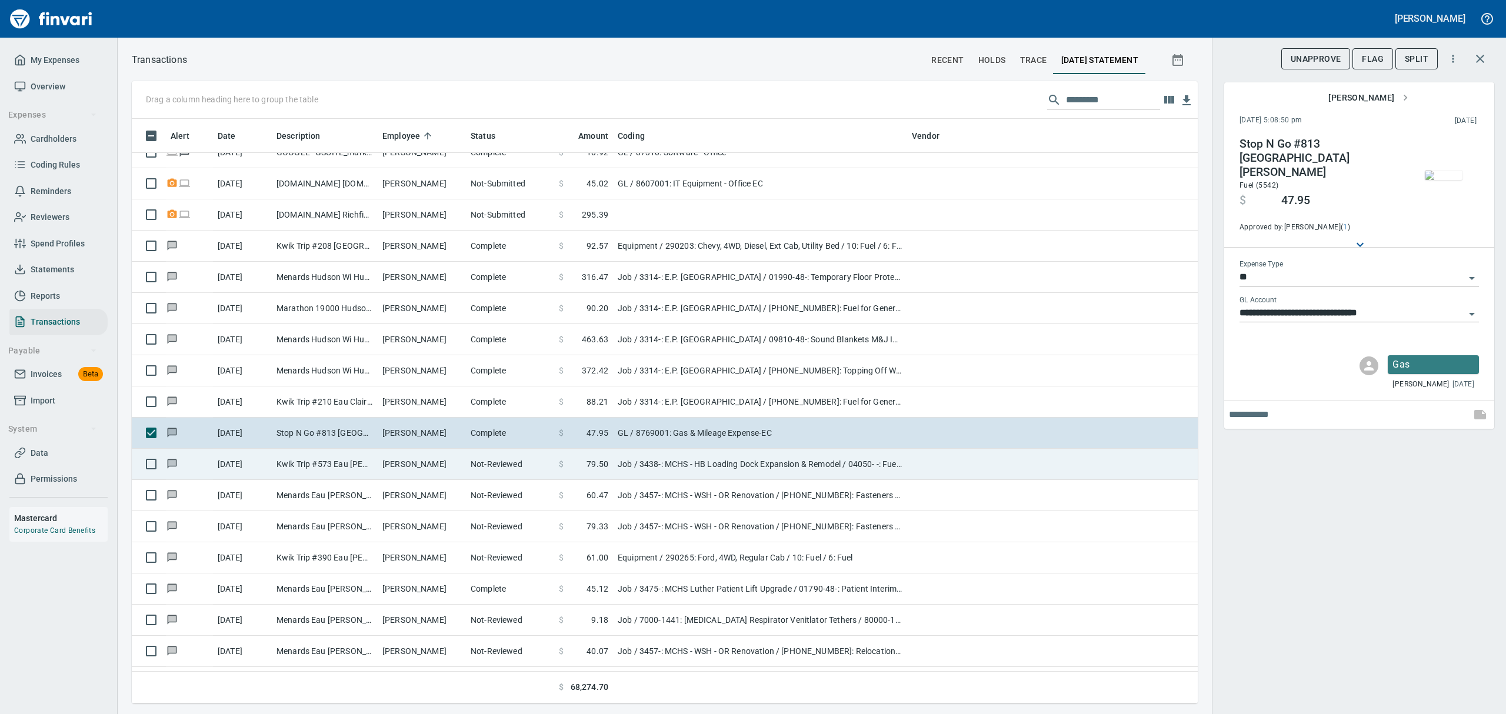
click at [345, 464] on td "Kwik Trip #573 Eau [PERSON_NAME]" at bounding box center [325, 464] width 106 height 31
type input "***"
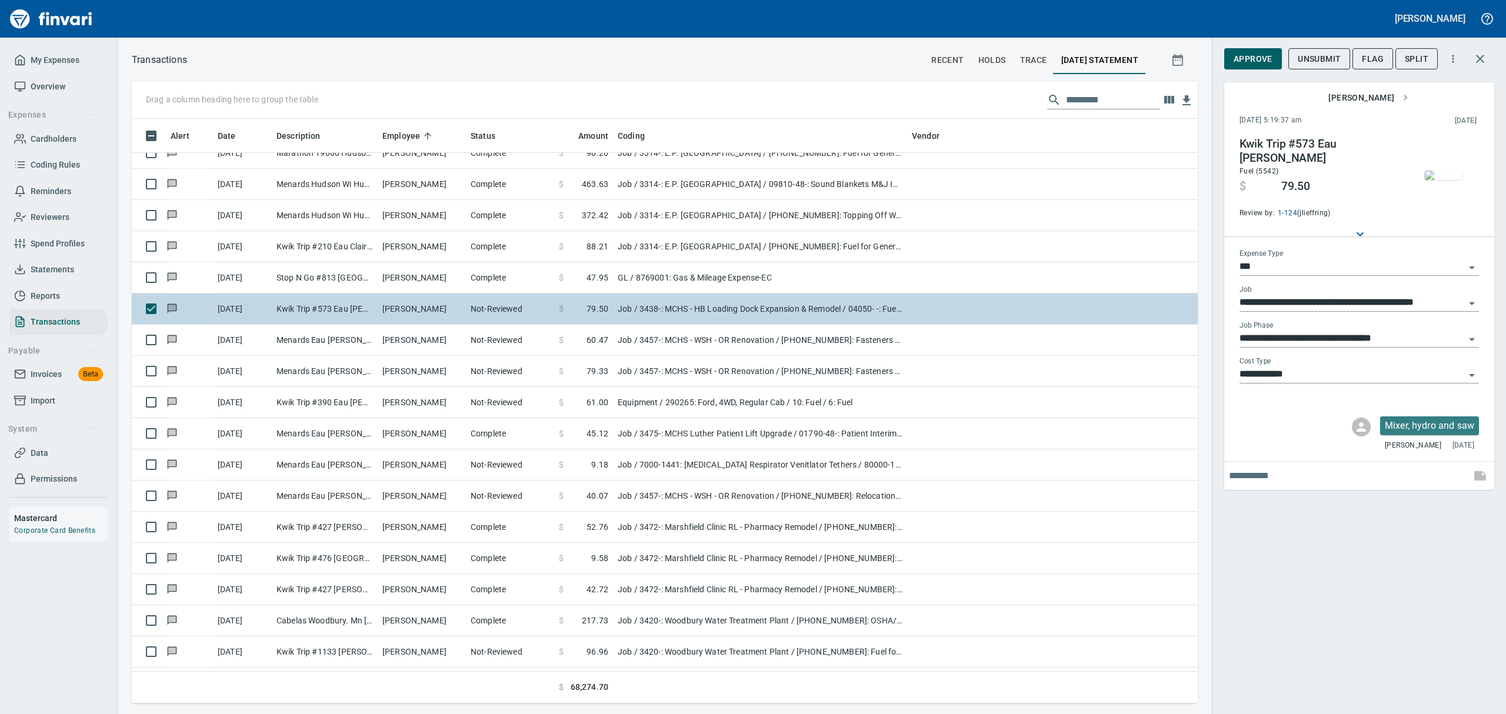
scroll to position [8945, 0]
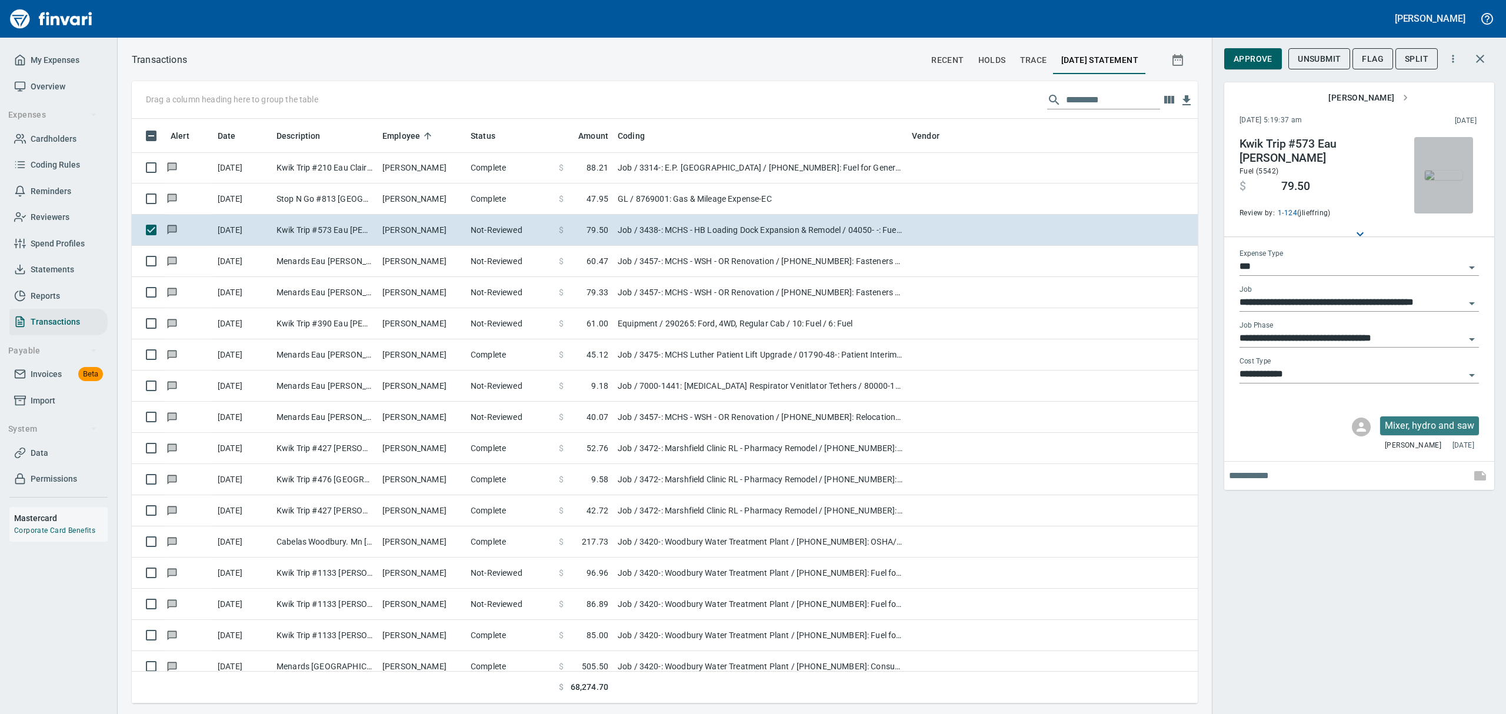
click at [1441, 178] on img "button" at bounding box center [1444, 175] width 38 height 9
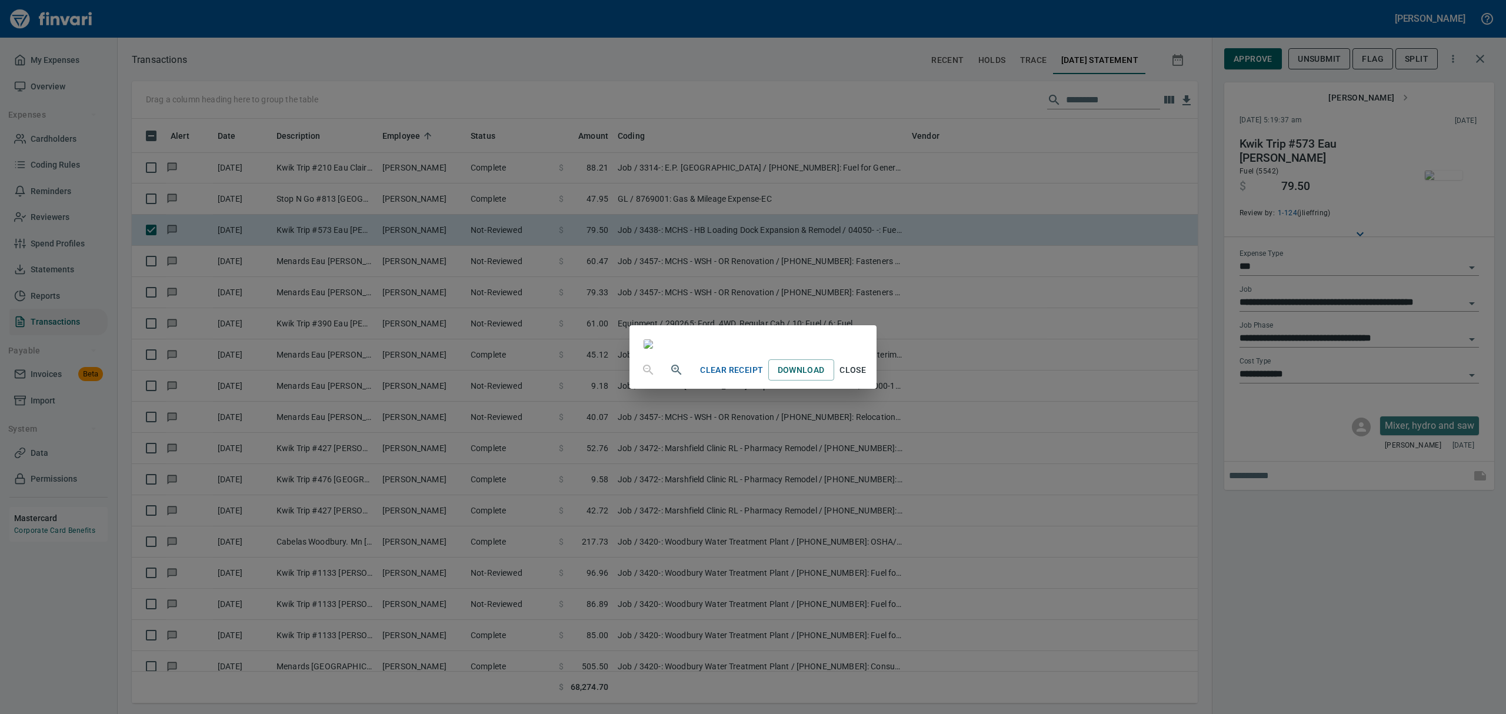
click at [867, 378] on span "Close" at bounding box center [853, 370] width 28 height 15
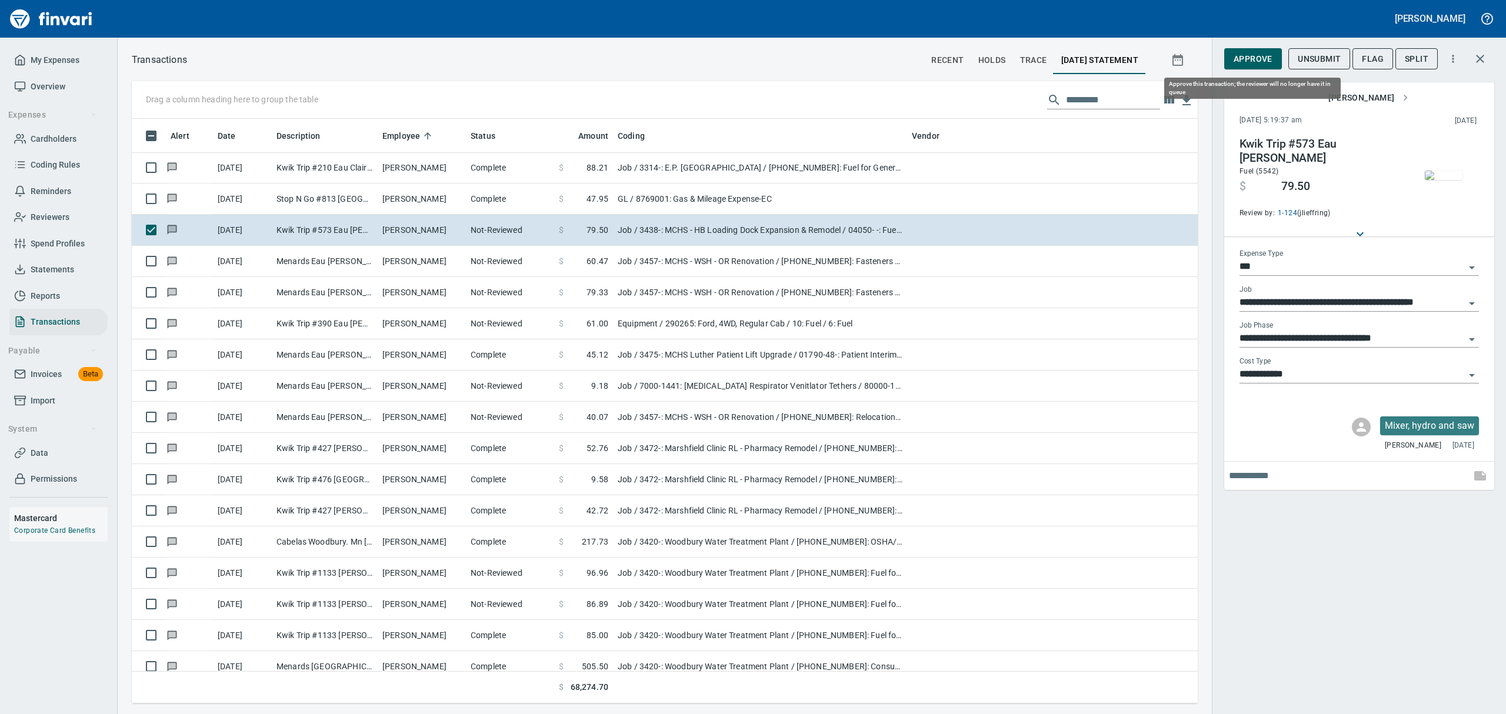
scroll to position [572, 1039]
click at [1240, 64] on span "Approve" at bounding box center [1253, 59] width 39 height 15
click at [1377, 57] on span "Flag" at bounding box center [1373, 59] width 22 height 15
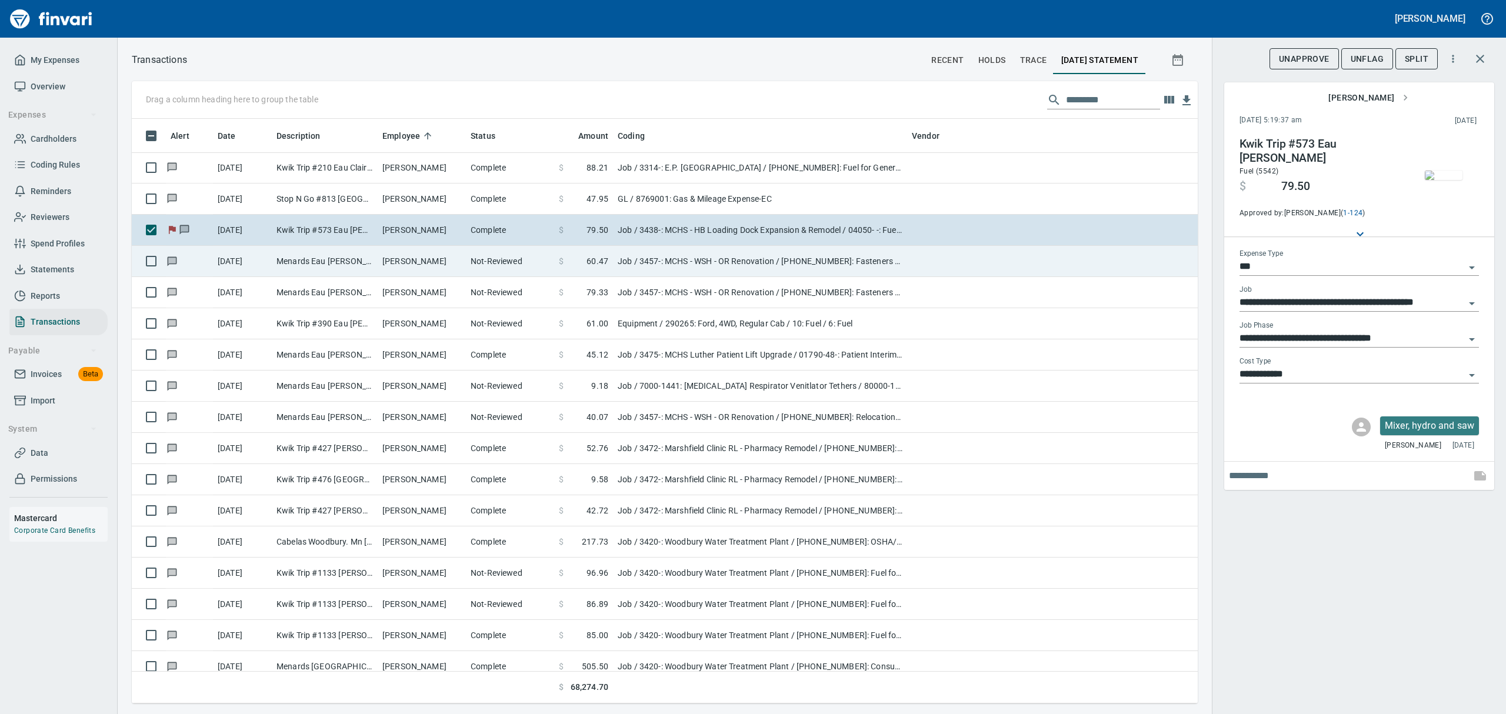
click at [387, 254] on td "[PERSON_NAME]" at bounding box center [422, 261] width 88 height 31
type input "**********"
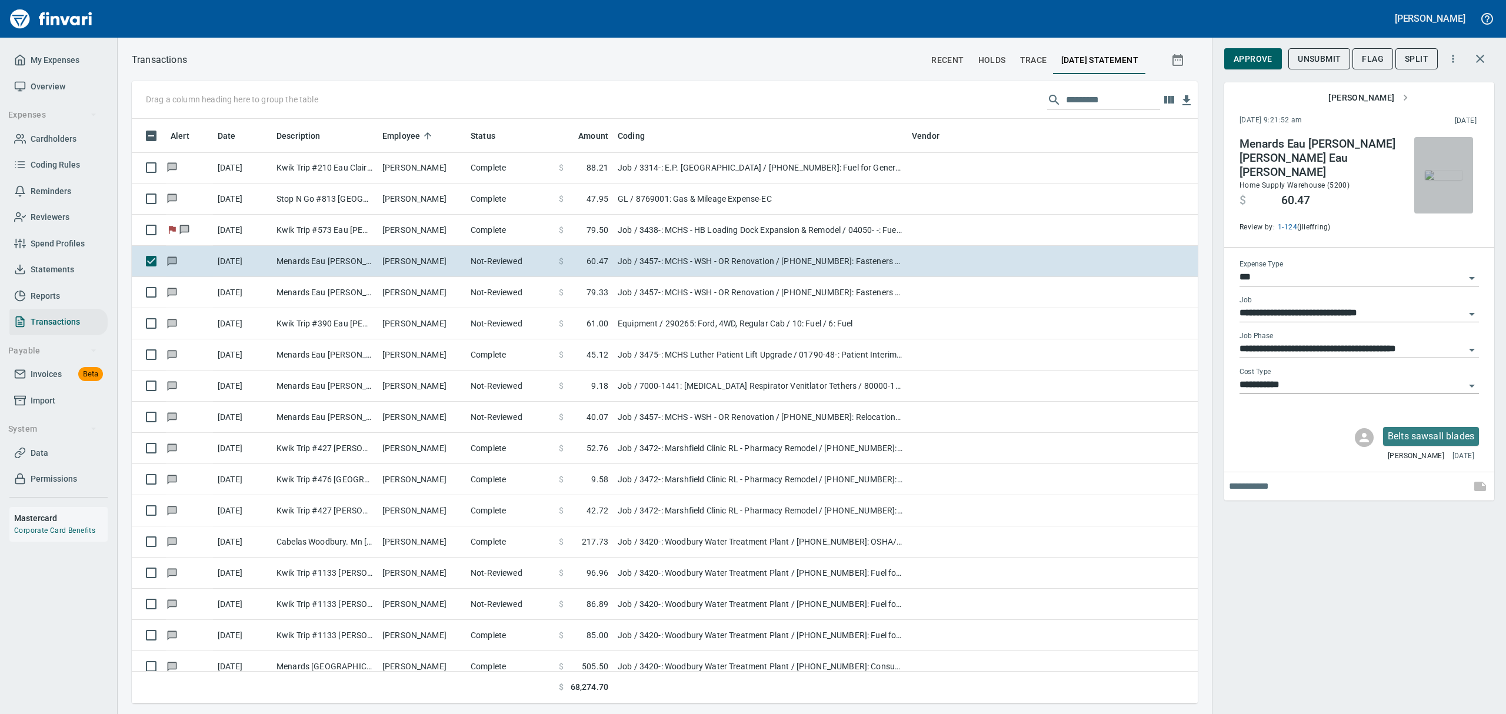
click at [1450, 171] on img "button" at bounding box center [1444, 175] width 38 height 9
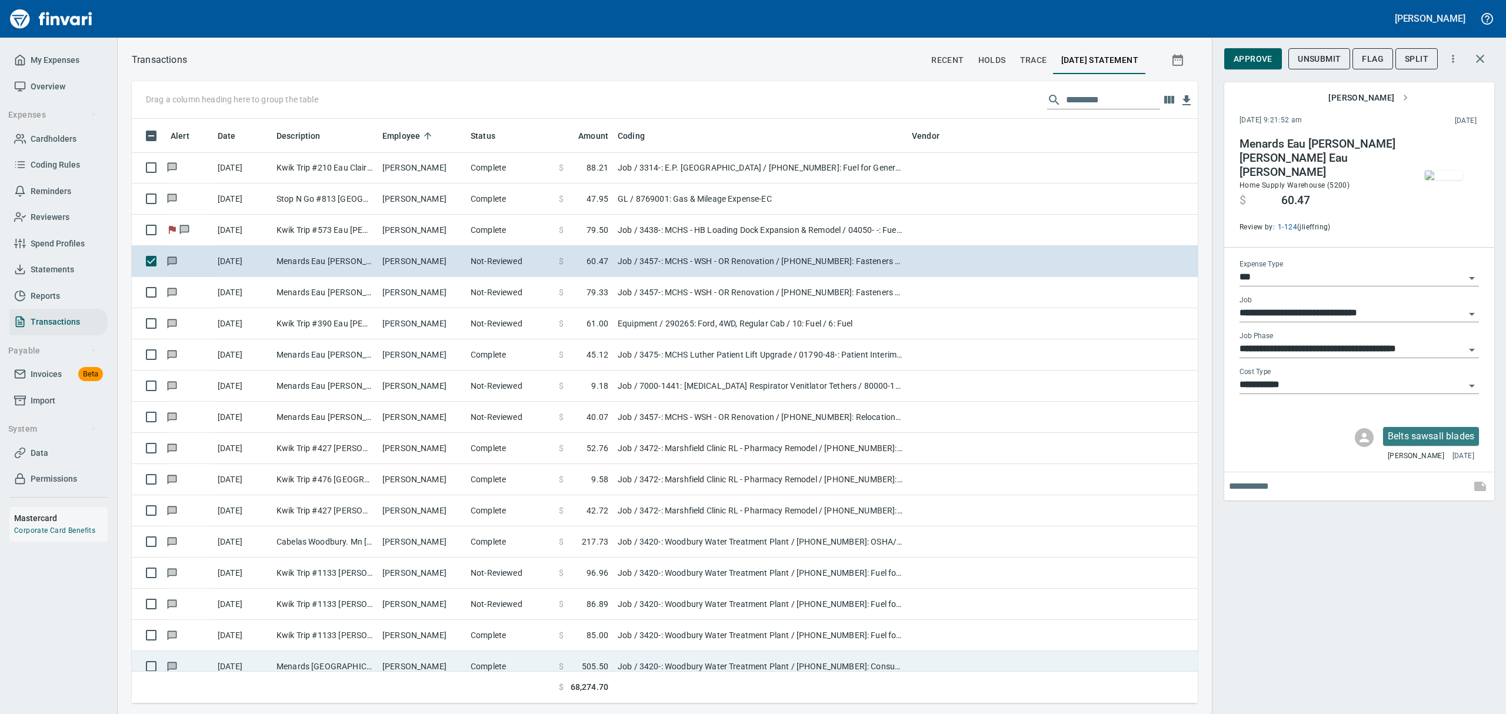
click at [971, 664] on td at bounding box center [966, 666] width 118 height 31
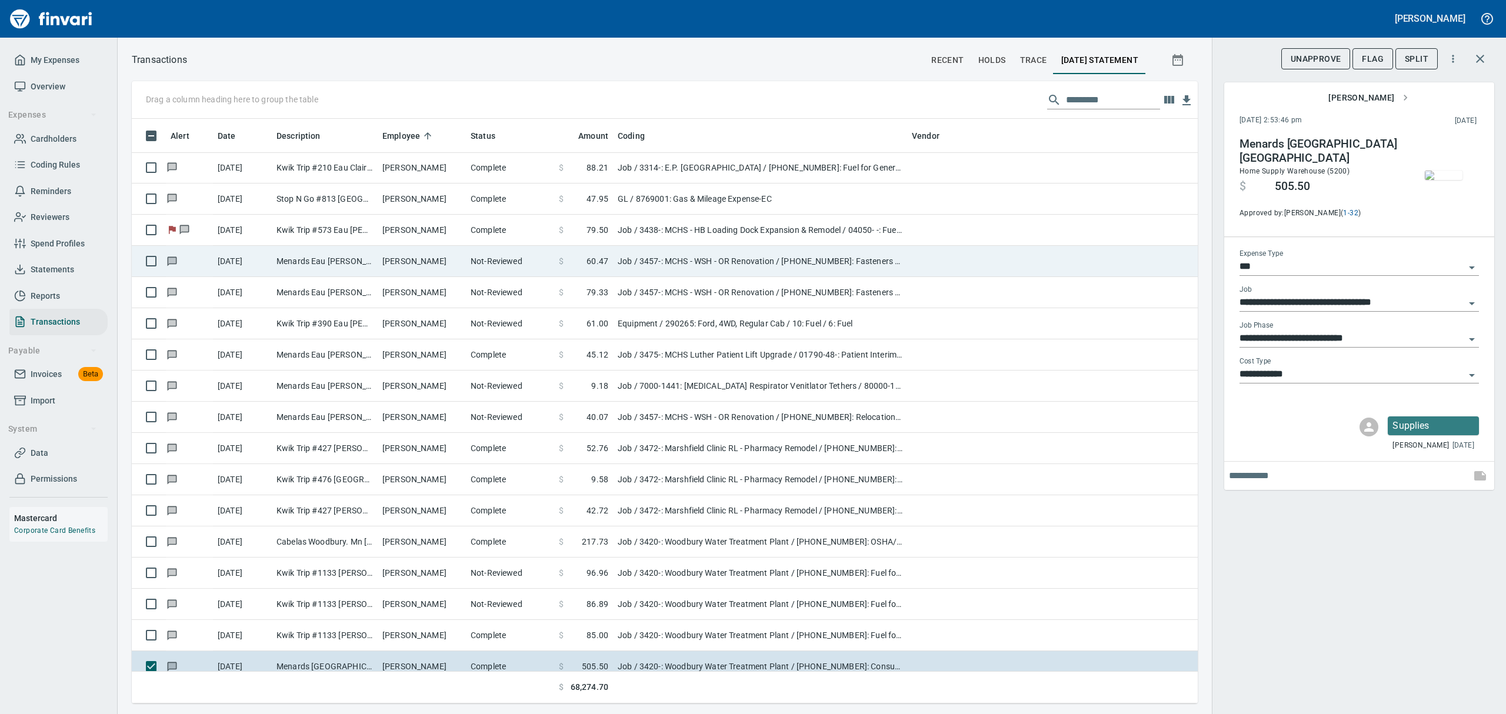
click at [327, 264] on td "Menards Eau [PERSON_NAME] [PERSON_NAME] Eau [PERSON_NAME]" at bounding box center [325, 261] width 106 height 31
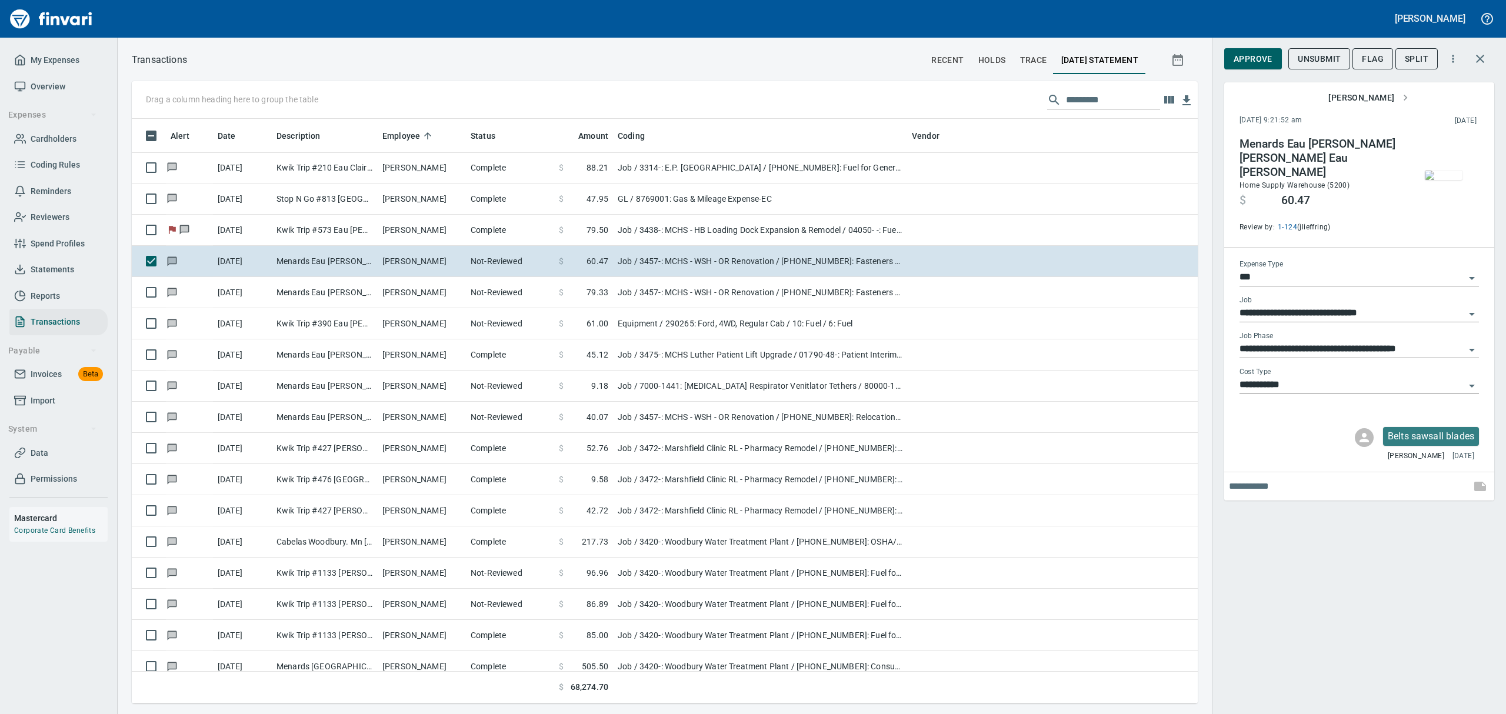
click at [1472, 379] on icon "Open" at bounding box center [1472, 386] width 14 height 14
click at [1246, 50] on button "Approve" at bounding box center [1254, 59] width 58 height 22
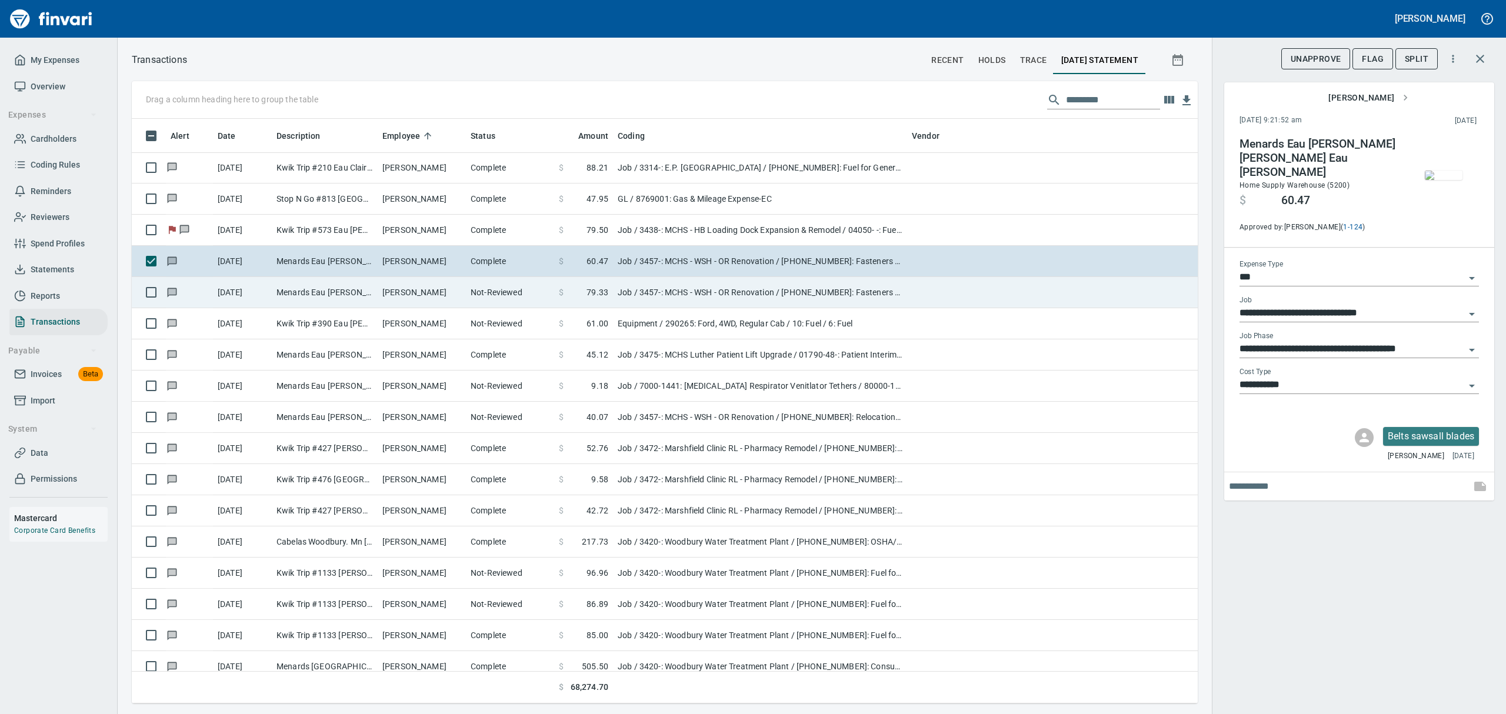
click at [388, 285] on td "[PERSON_NAME]" at bounding box center [422, 292] width 88 height 31
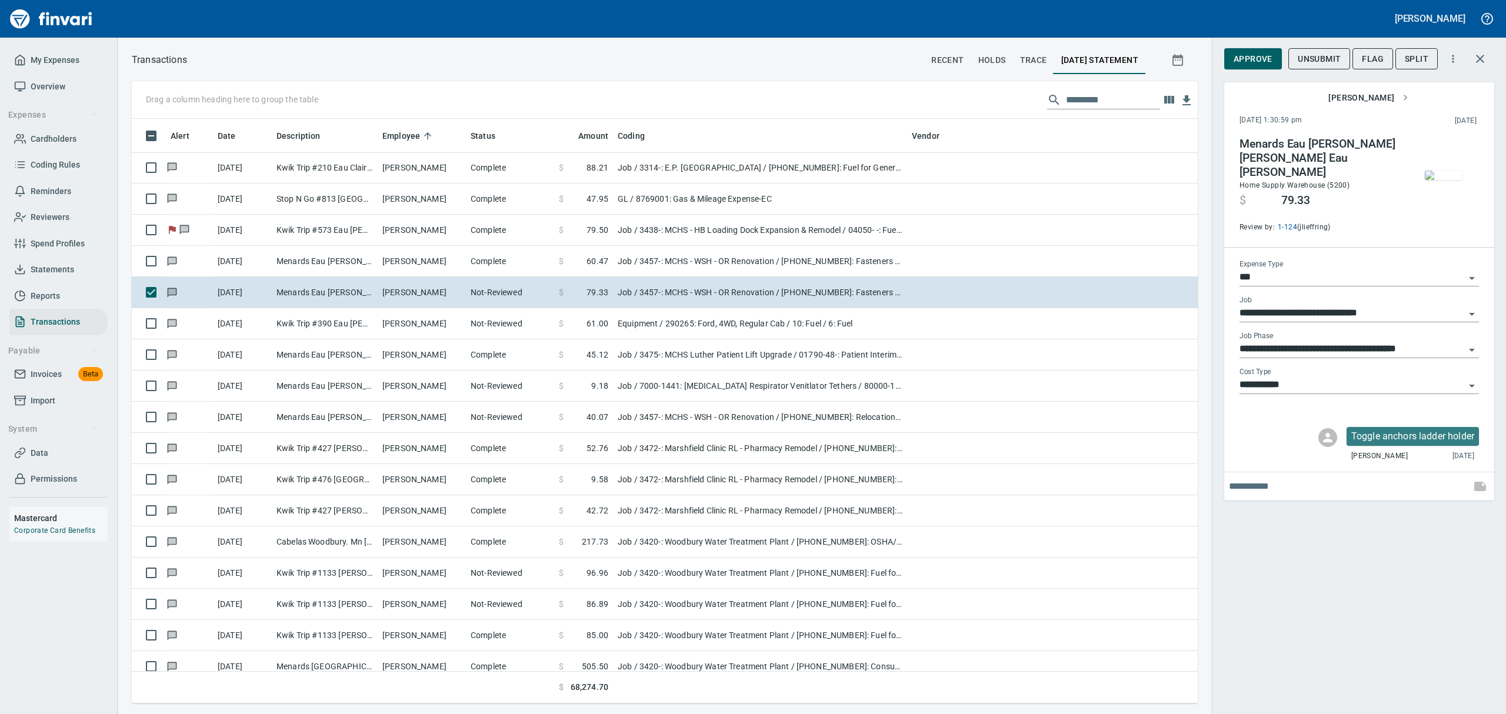
click at [1446, 178] on img "button" at bounding box center [1444, 175] width 38 height 9
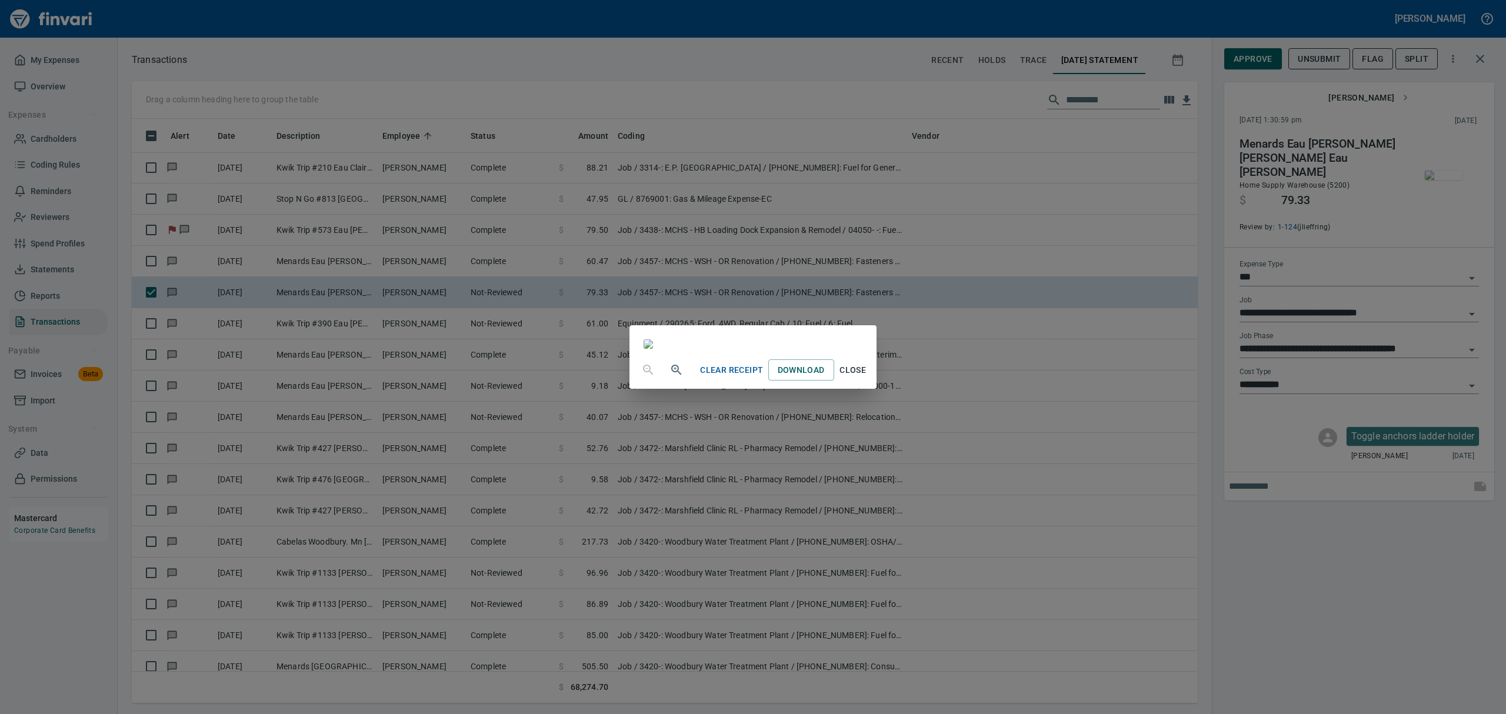
click at [867, 378] on span "Close" at bounding box center [853, 370] width 28 height 15
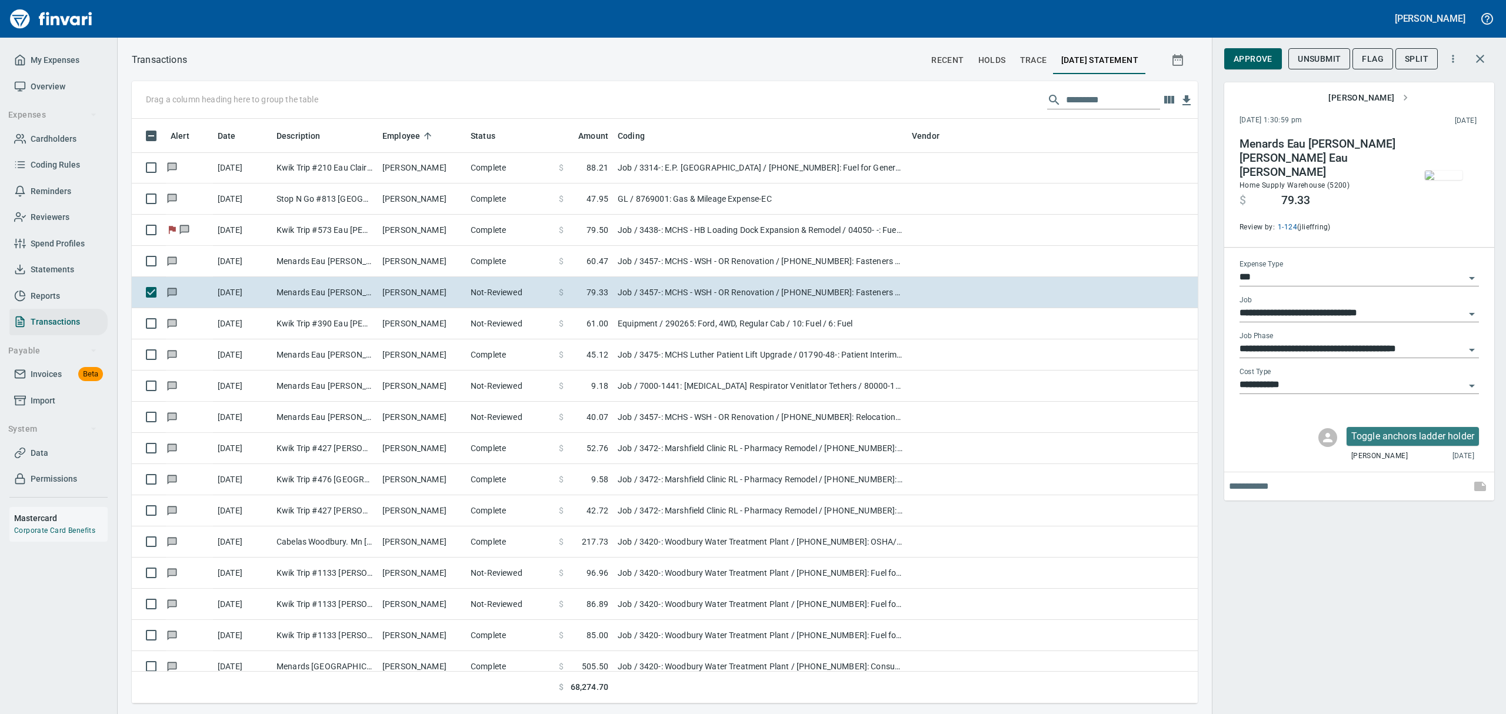
click at [1443, 173] on img "button" at bounding box center [1444, 175] width 38 height 9
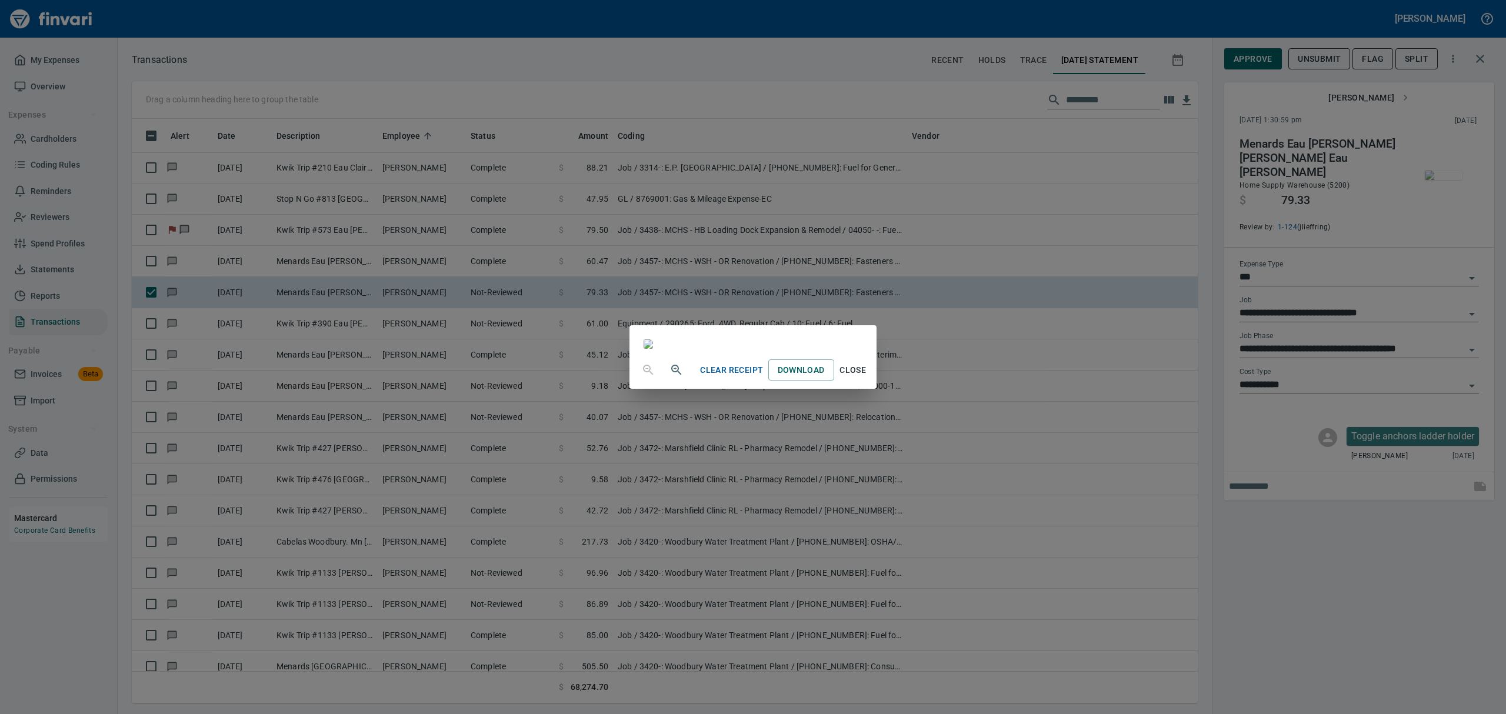
click at [867, 378] on span "Close" at bounding box center [853, 370] width 28 height 15
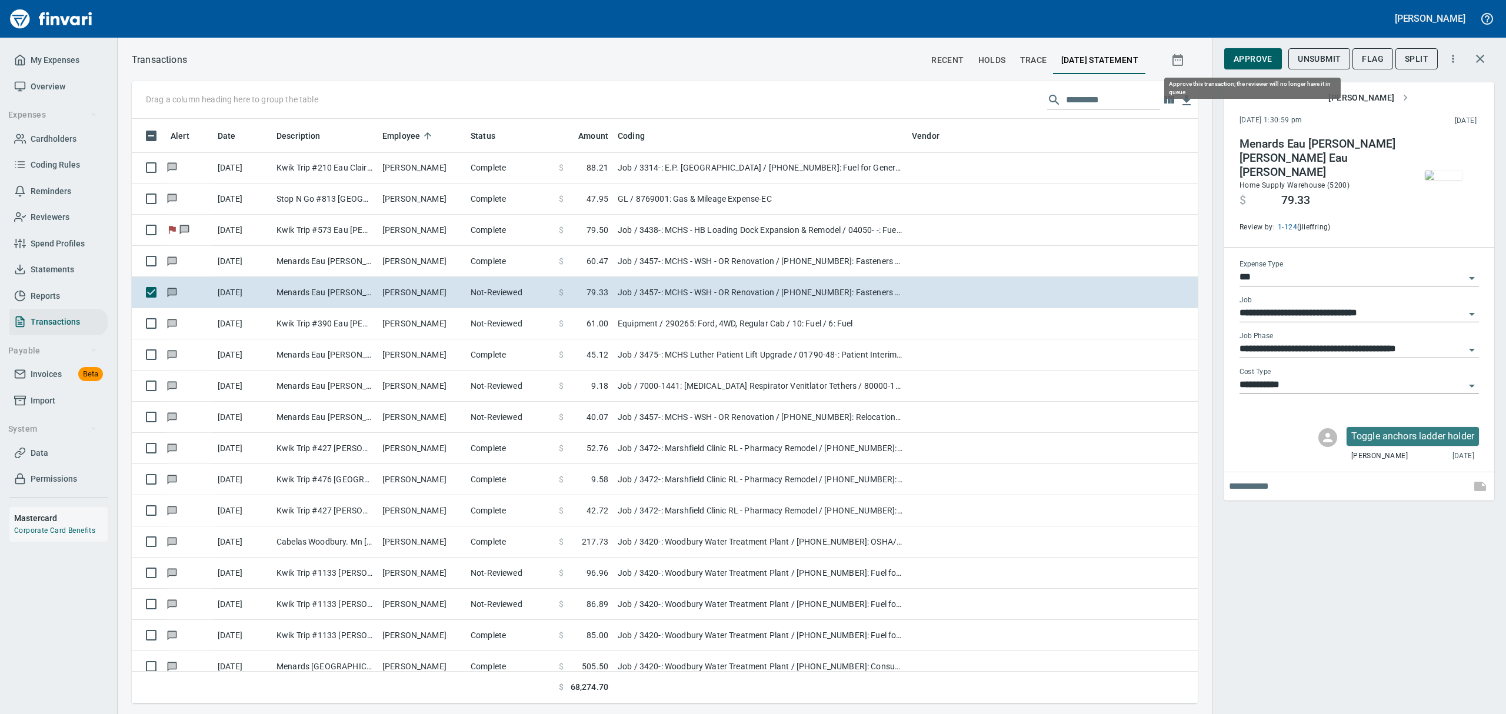
click at [1252, 49] on button "Approve" at bounding box center [1254, 59] width 58 height 22
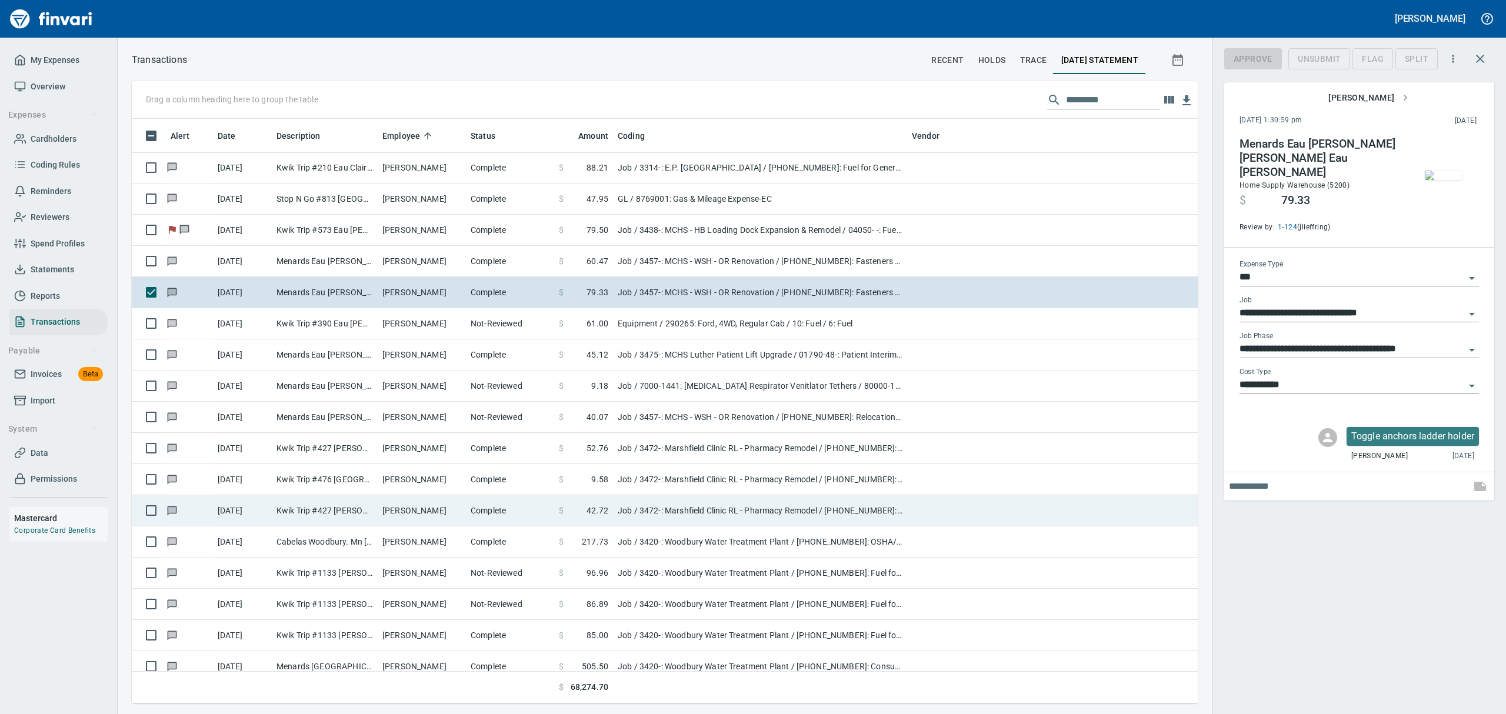
scroll to position [572, 1039]
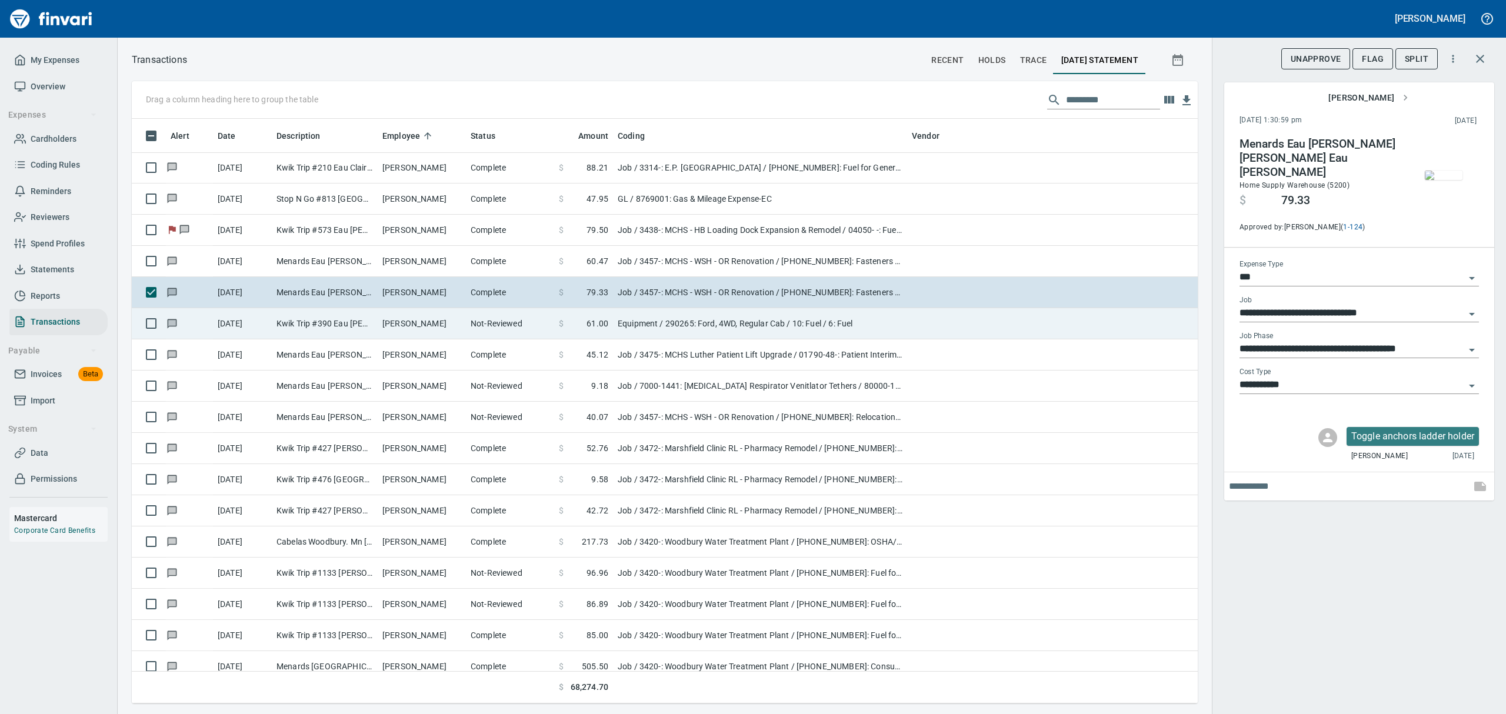
click at [318, 328] on td "Kwik Trip #390 Eau [PERSON_NAME]" at bounding box center [325, 323] width 106 height 31
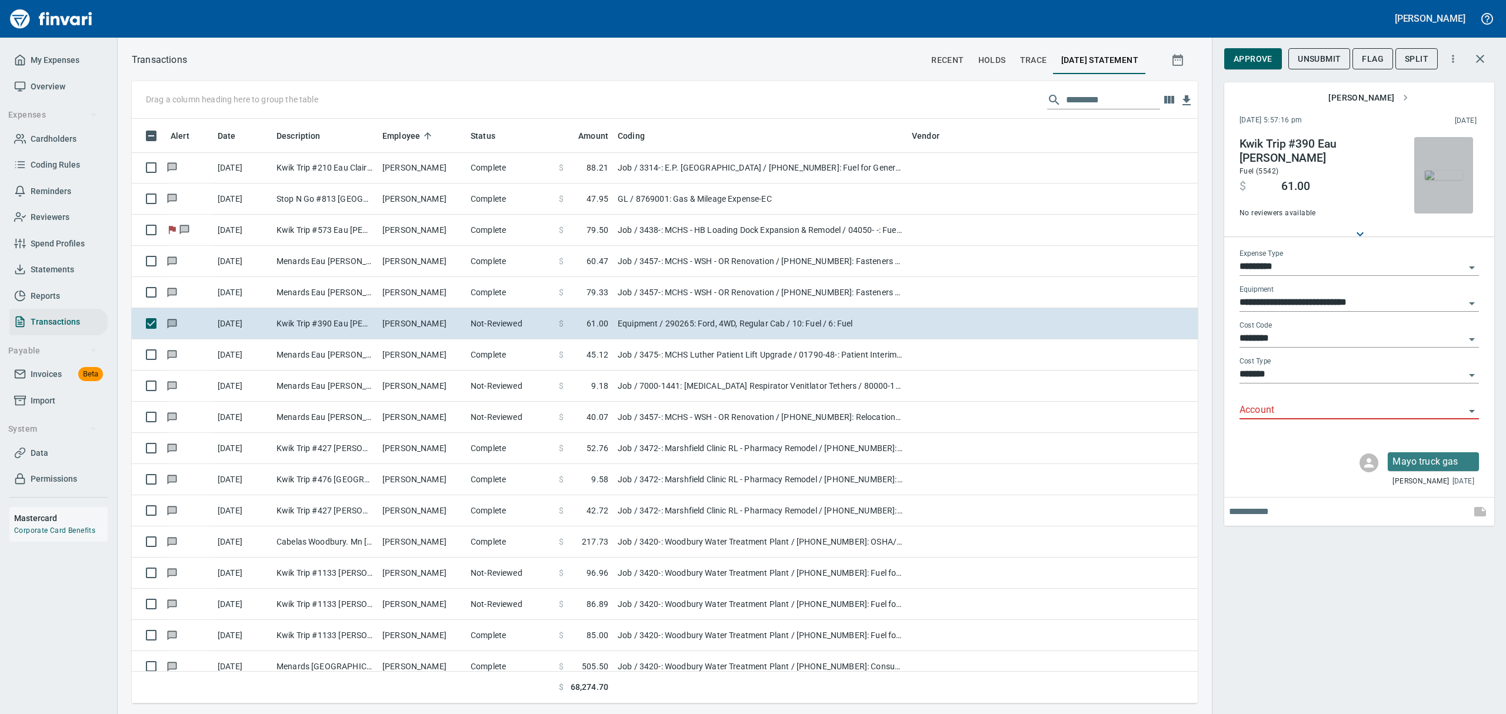
click at [1444, 171] on img "button" at bounding box center [1444, 175] width 38 height 9
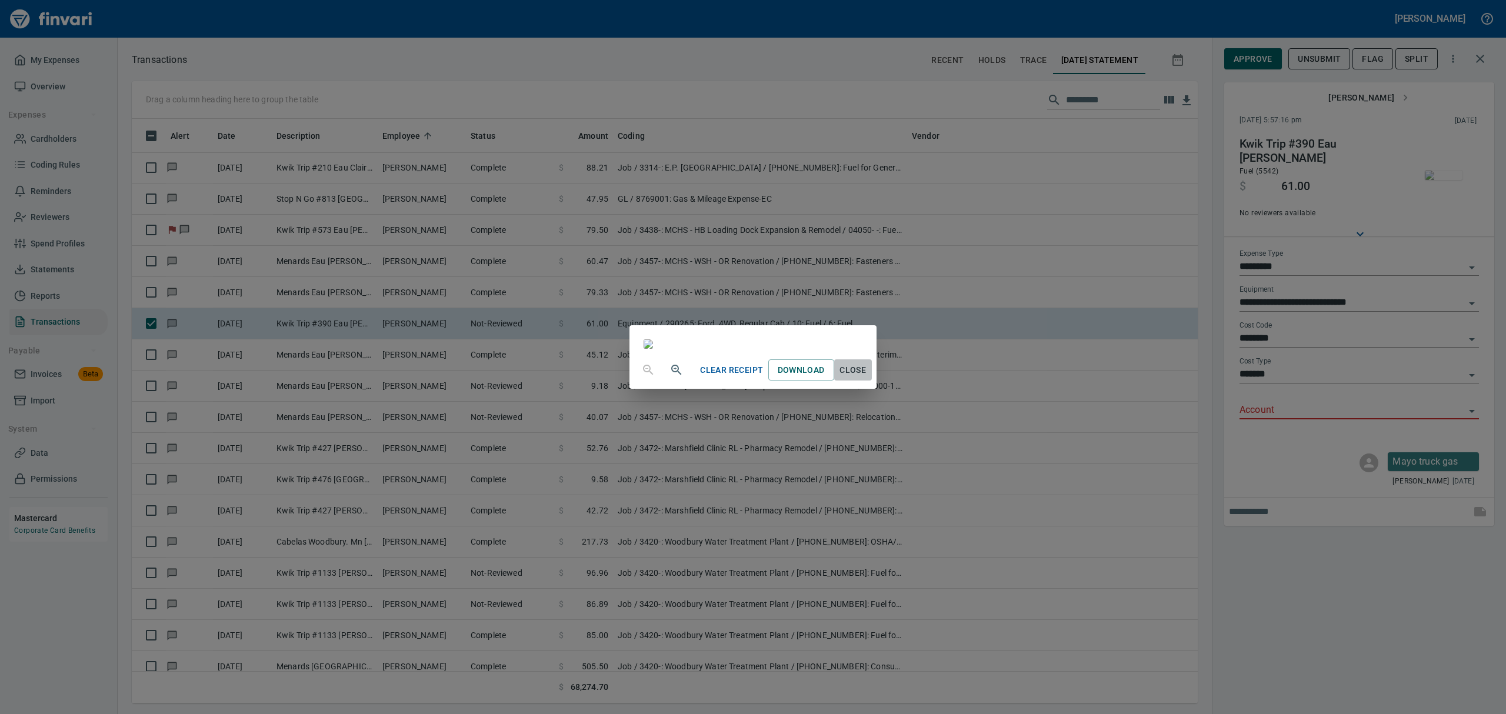
click at [867, 378] on span "Close" at bounding box center [853, 370] width 28 height 15
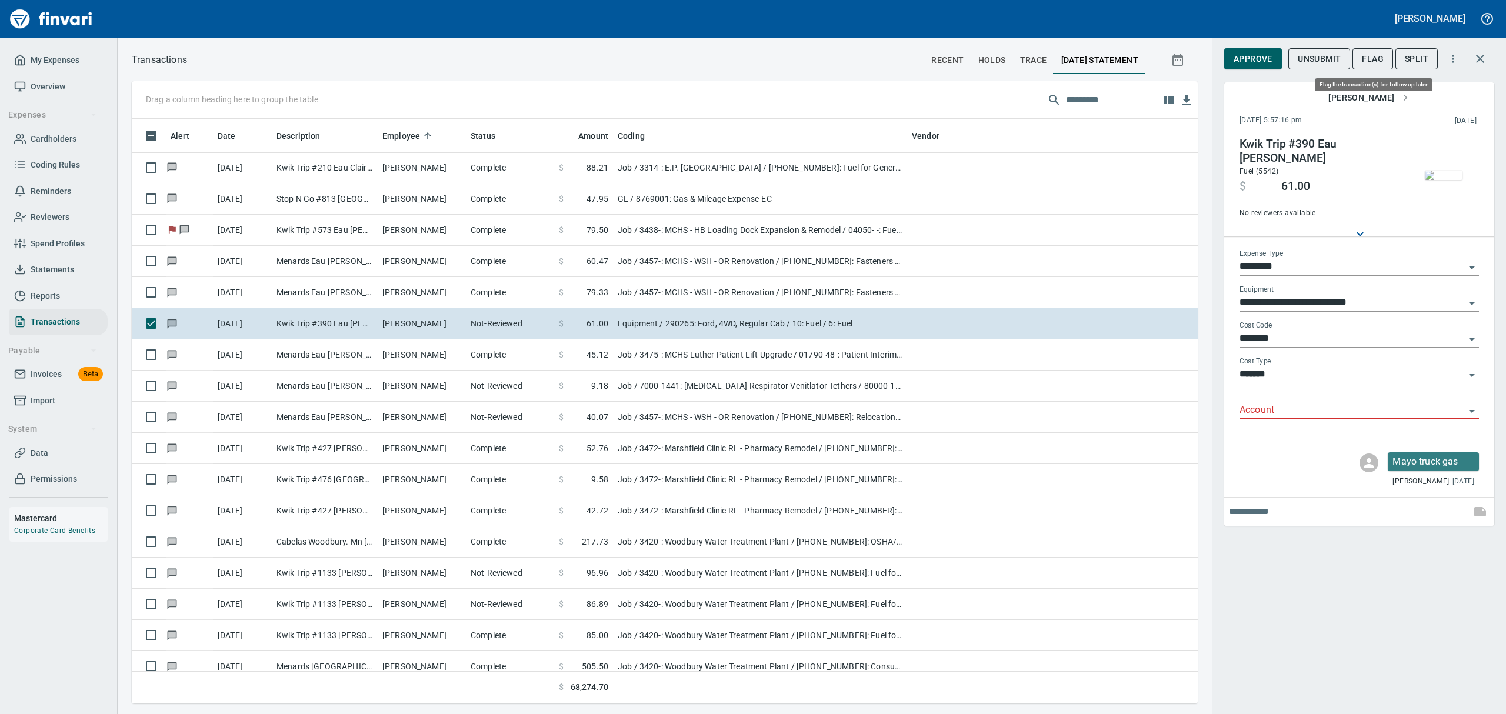
click at [1371, 54] on span "Flag" at bounding box center [1373, 59] width 22 height 15
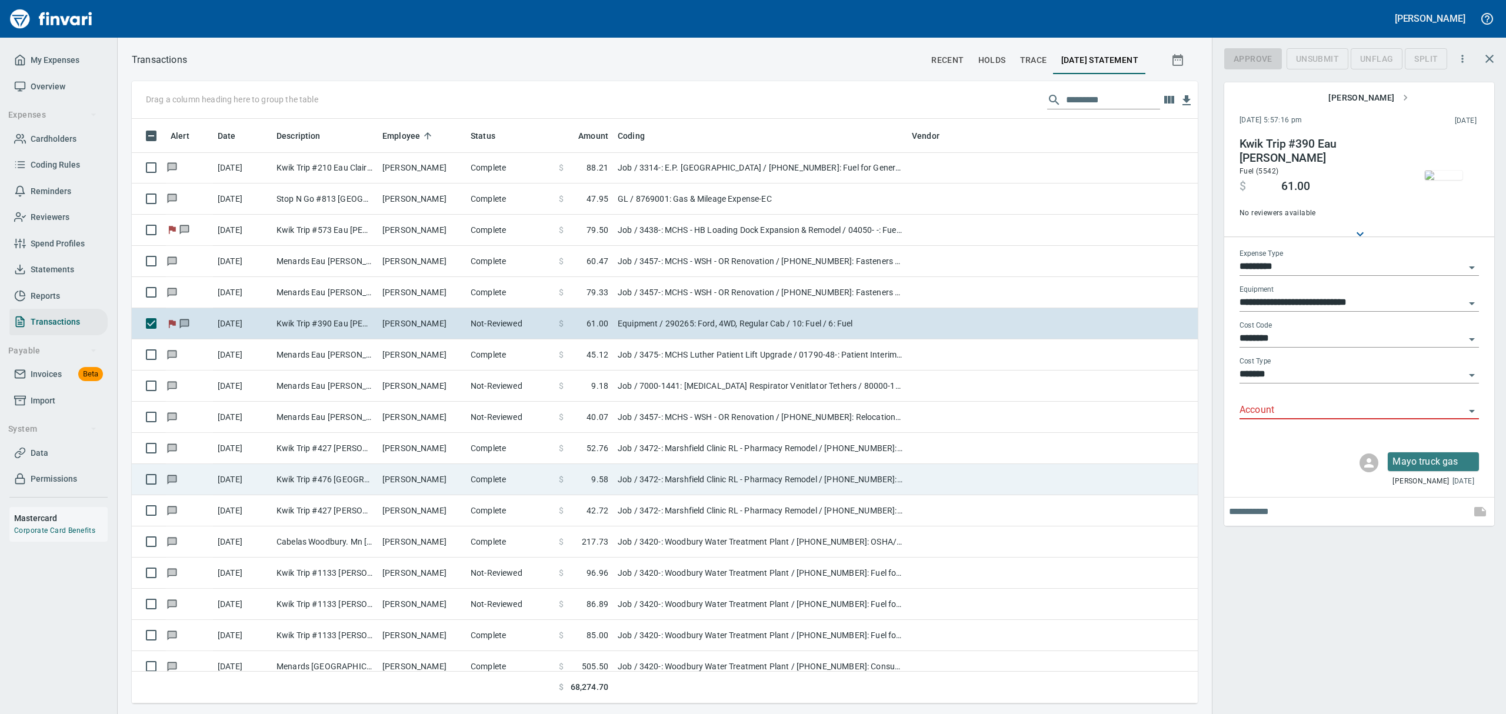
scroll to position [572, 1039]
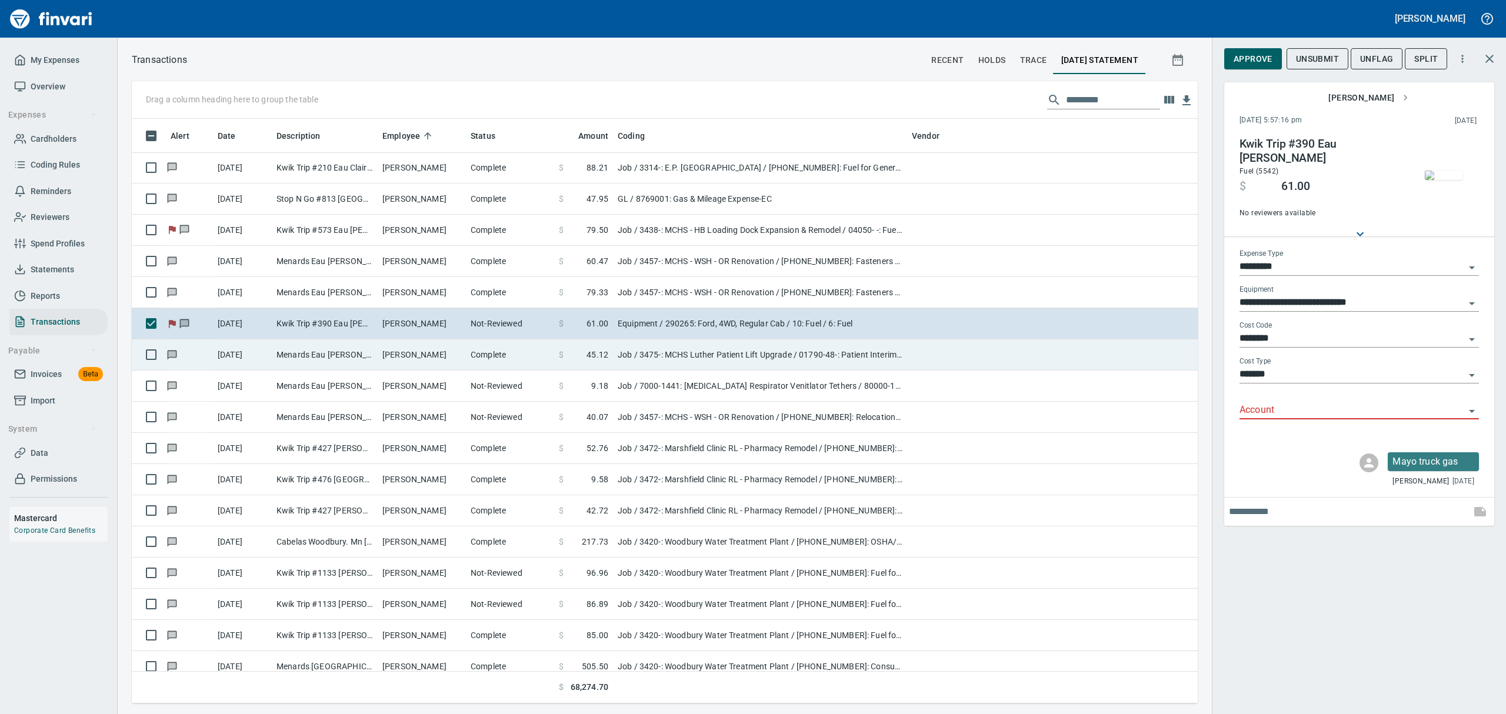
click at [330, 354] on td "Menards Eau [PERSON_NAME] [PERSON_NAME] Eau [PERSON_NAME]" at bounding box center [325, 355] width 106 height 31
type input "***"
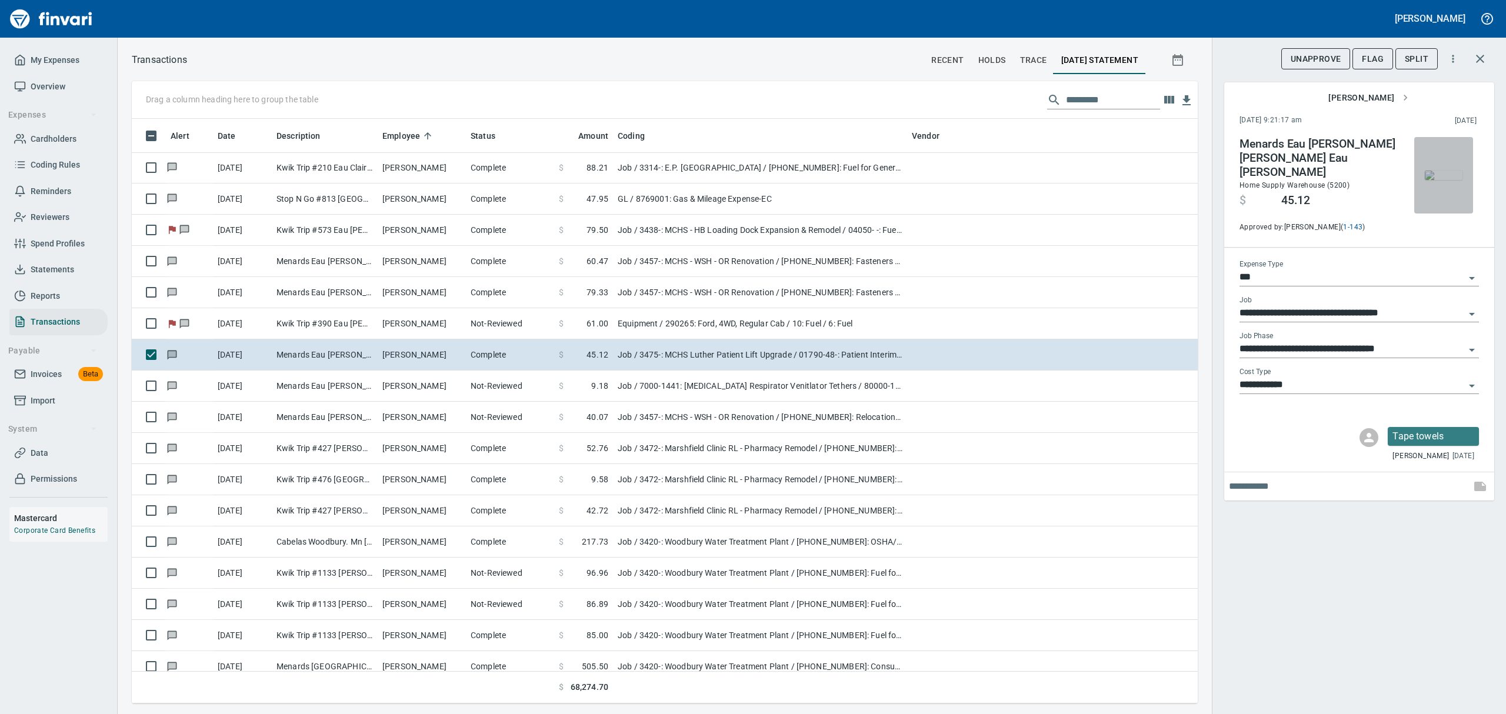
click at [1445, 179] on img "button" at bounding box center [1444, 175] width 38 height 9
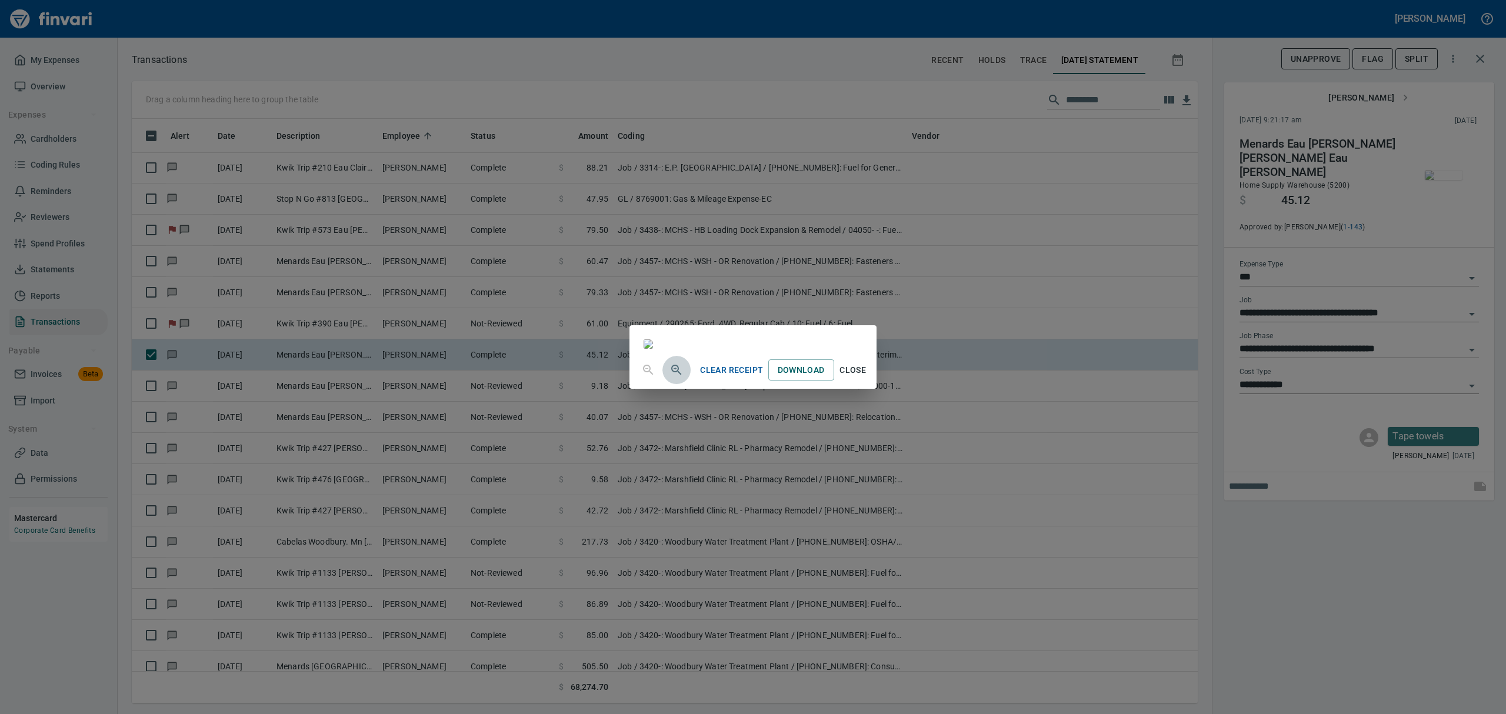
click at [670, 377] on icon "button" at bounding box center [677, 370] width 14 height 14
click at [867, 379] on span "Close" at bounding box center [853, 371] width 28 height 15
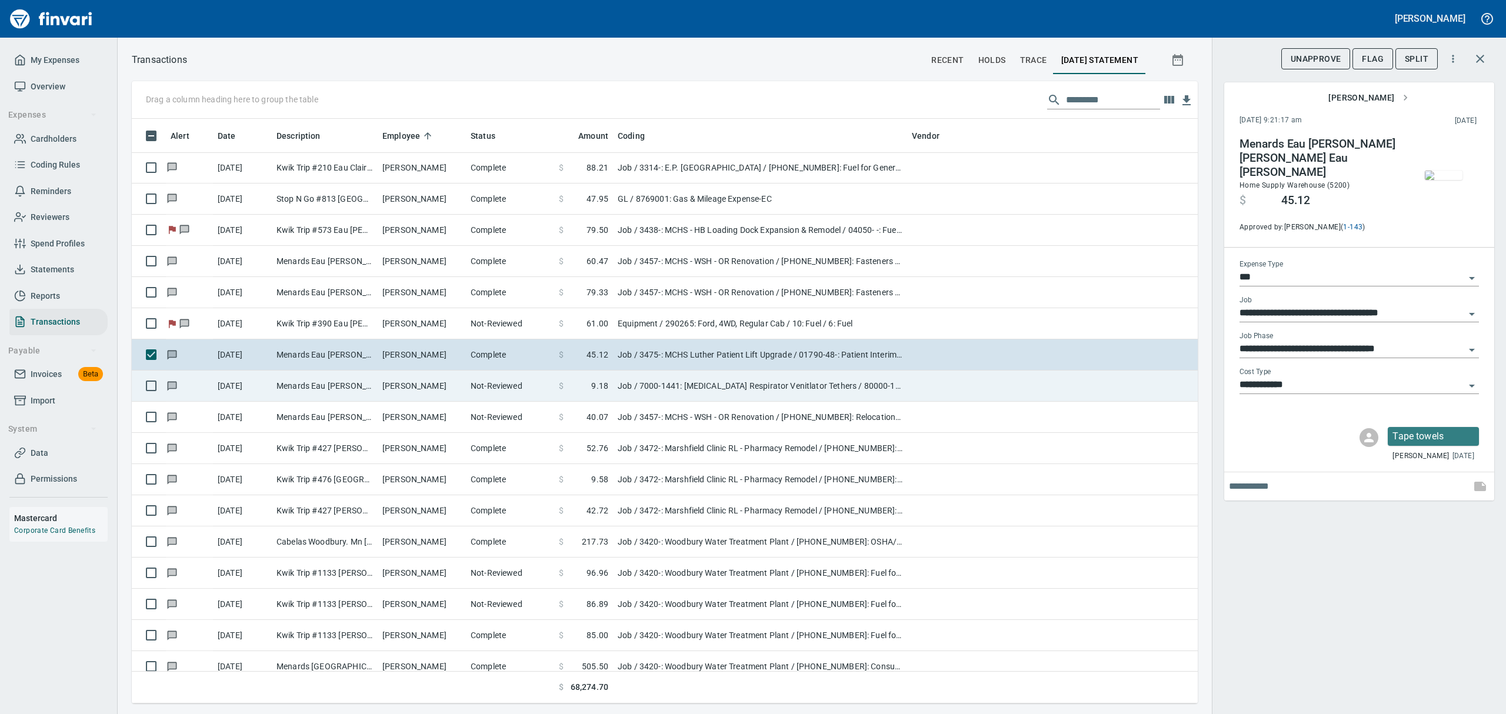
click at [342, 385] on td "Menards Eau [PERSON_NAME] [PERSON_NAME] Eau [PERSON_NAME]" at bounding box center [325, 386] width 106 height 31
type input "**********"
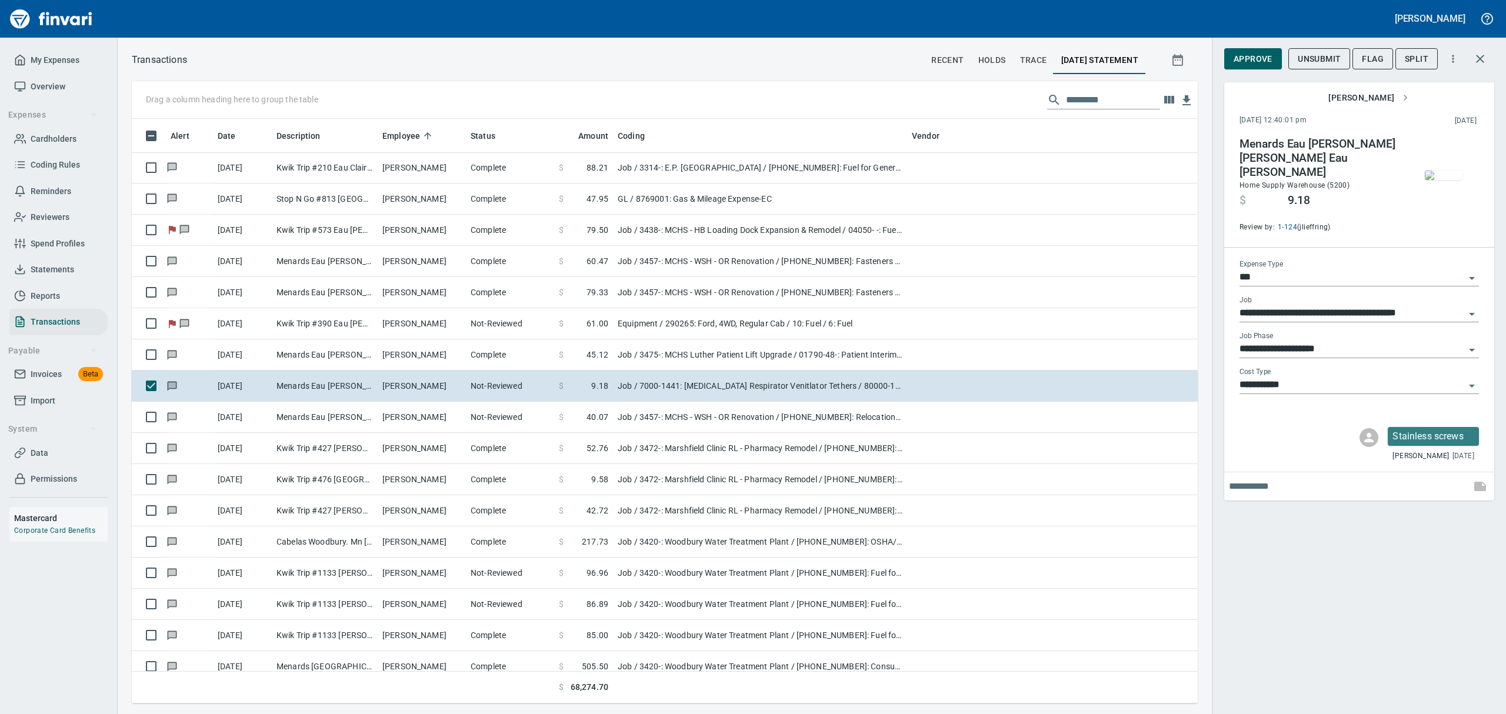
scroll to position [572, 1039]
click at [1456, 171] on img "button" at bounding box center [1444, 175] width 38 height 9
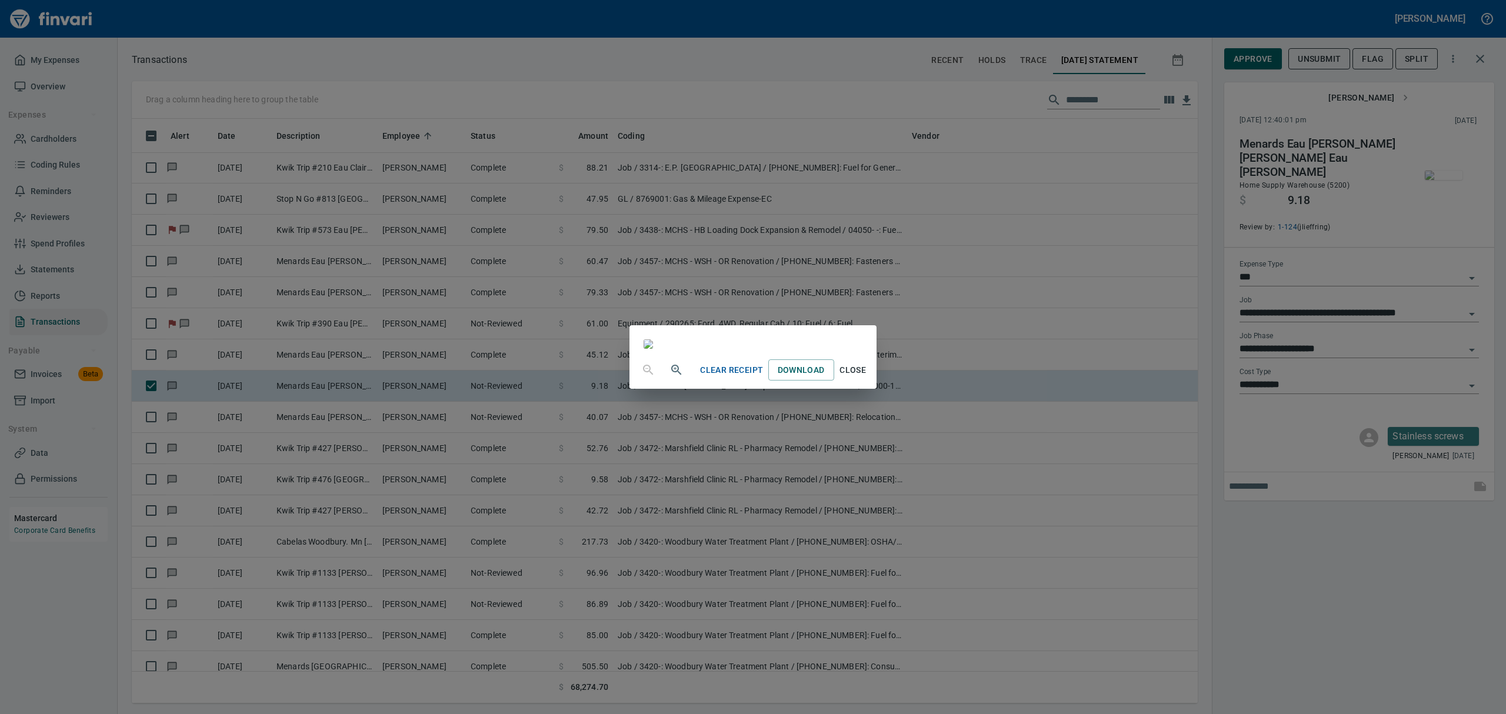
click at [867, 378] on span "Close" at bounding box center [853, 370] width 28 height 15
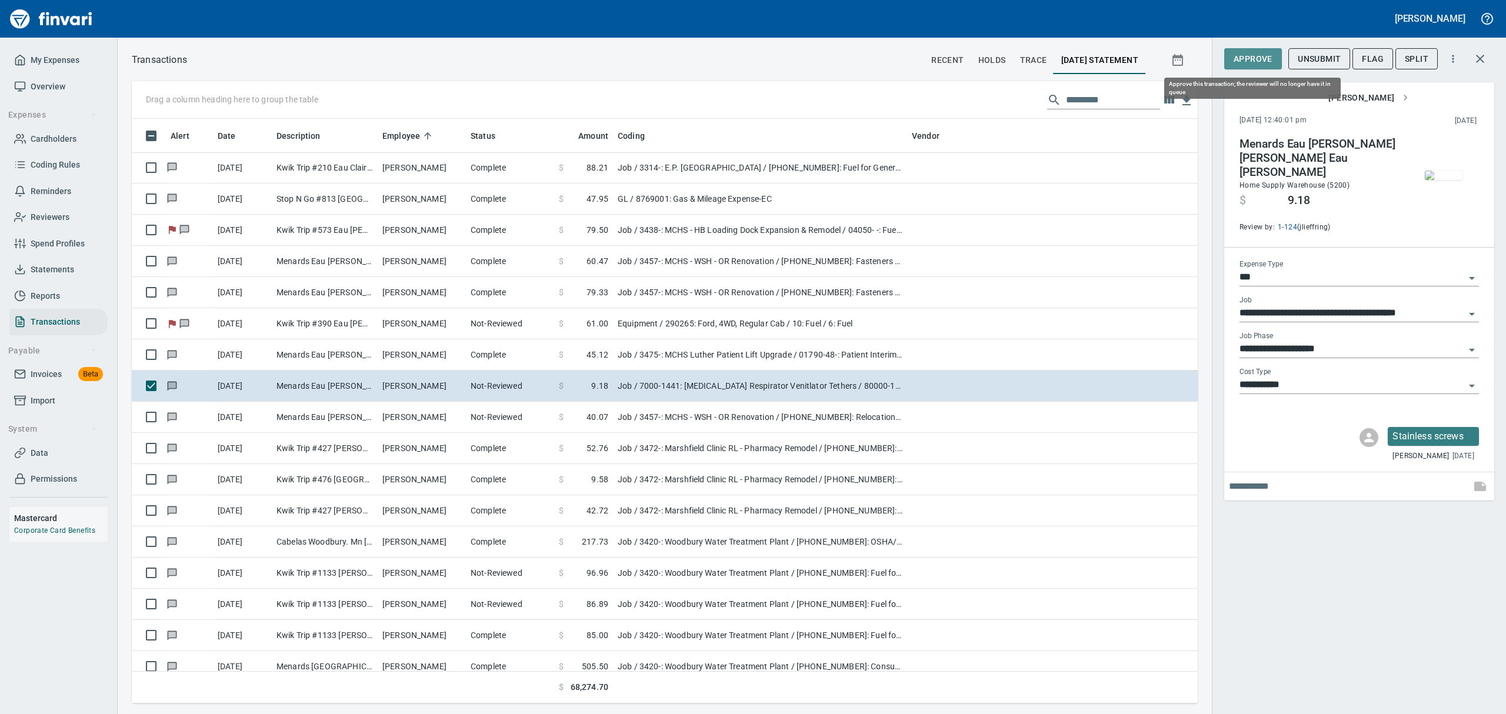
click at [1248, 52] on span "Approve" at bounding box center [1253, 59] width 39 height 15
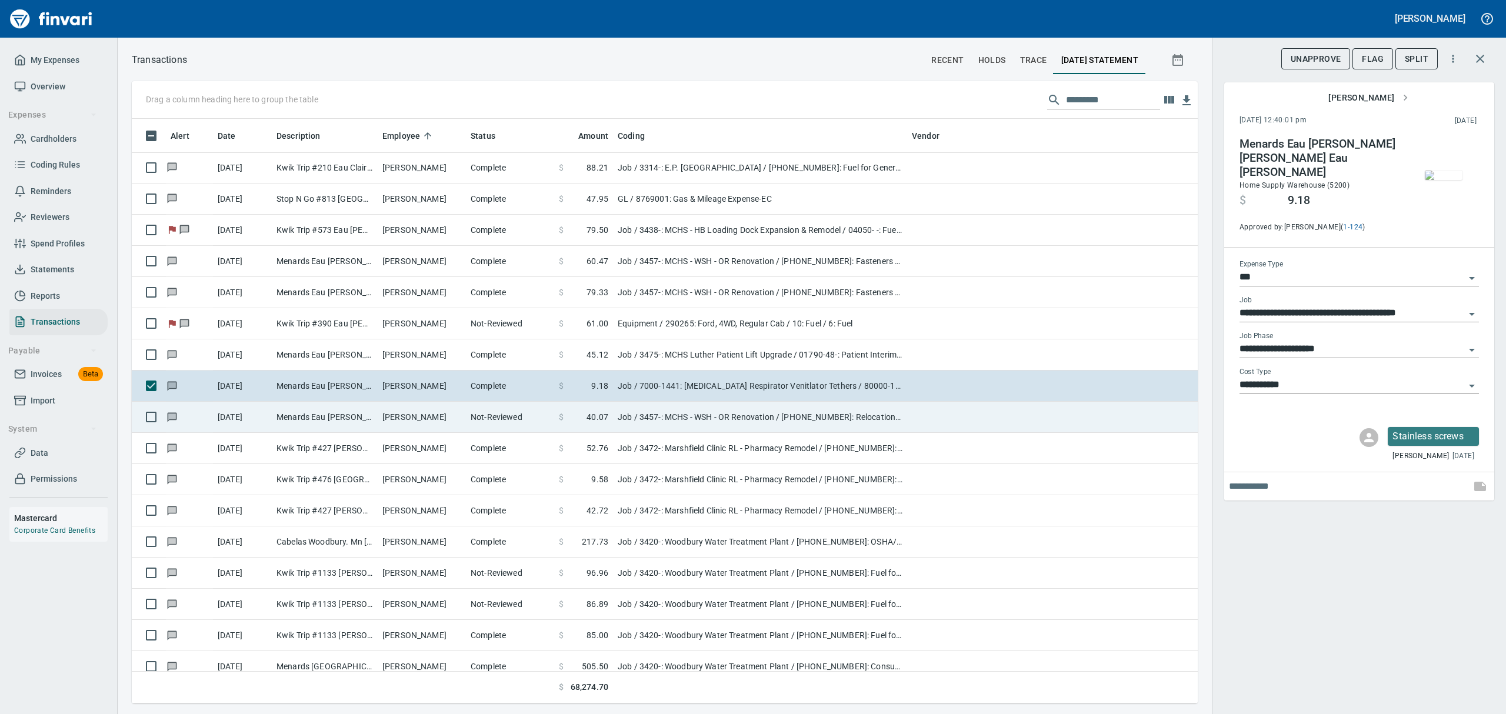
click at [292, 420] on td "Menards Eau [PERSON_NAME] [PERSON_NAME] Eau [PERSON_NAME]" at bounding box center [325, 417] width 106 height 31
type input "**********"
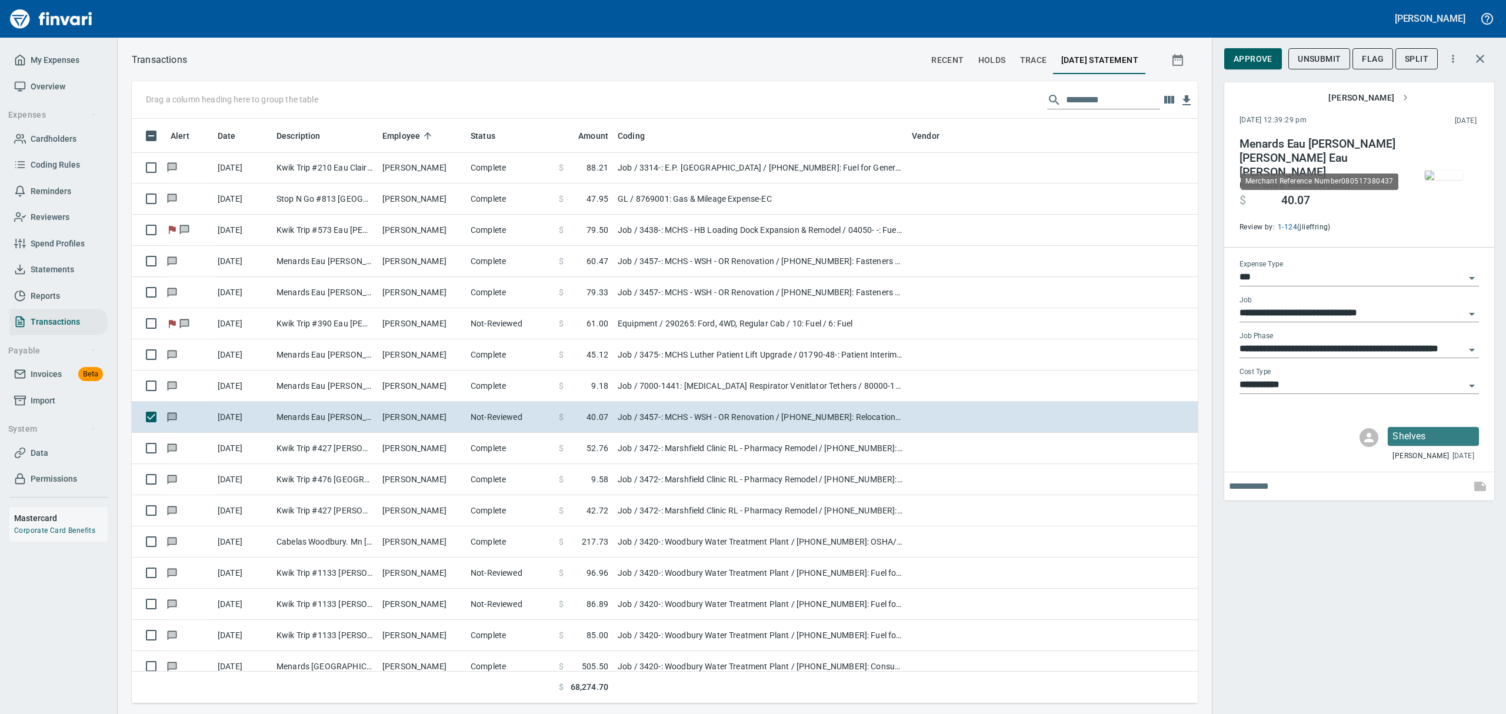
scroll to position [572, 1039]
click at [1448, 180] on img "button" at bounding box center [1444, 175] width 38 height 9
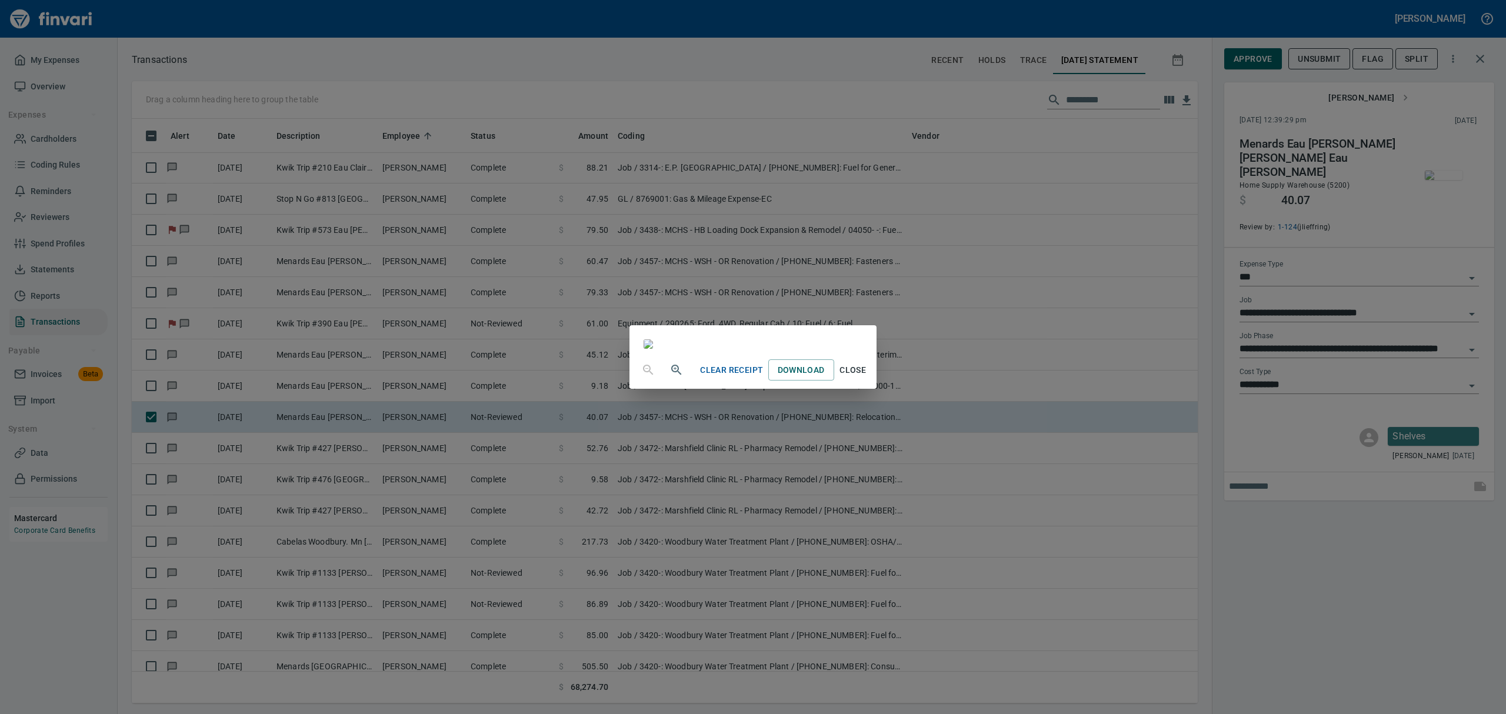
click at [867, 378] on span "Close" at bounding box center [853, 370] width 28 height 15
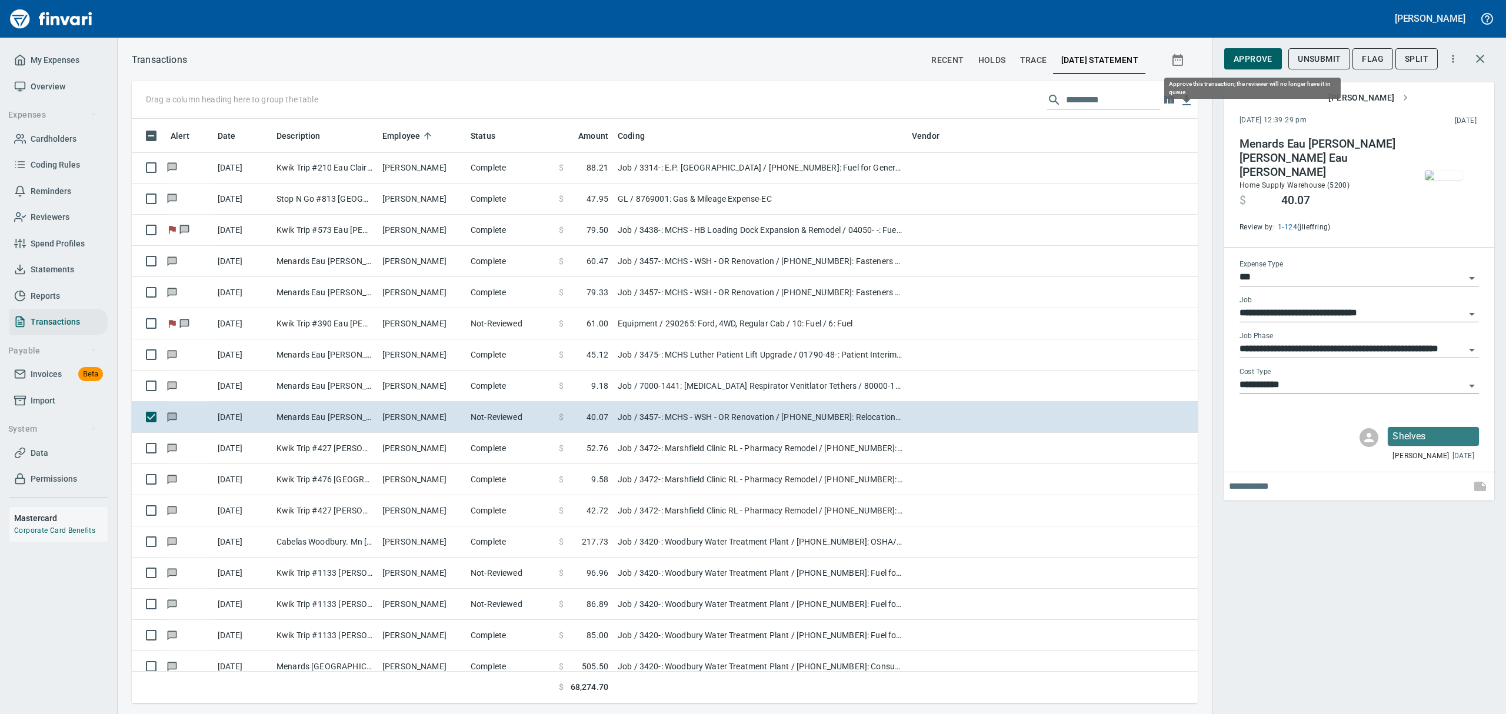
click at [1262, 62] on span "Approve" at bounding box center [1253, 59] width 39 height 15
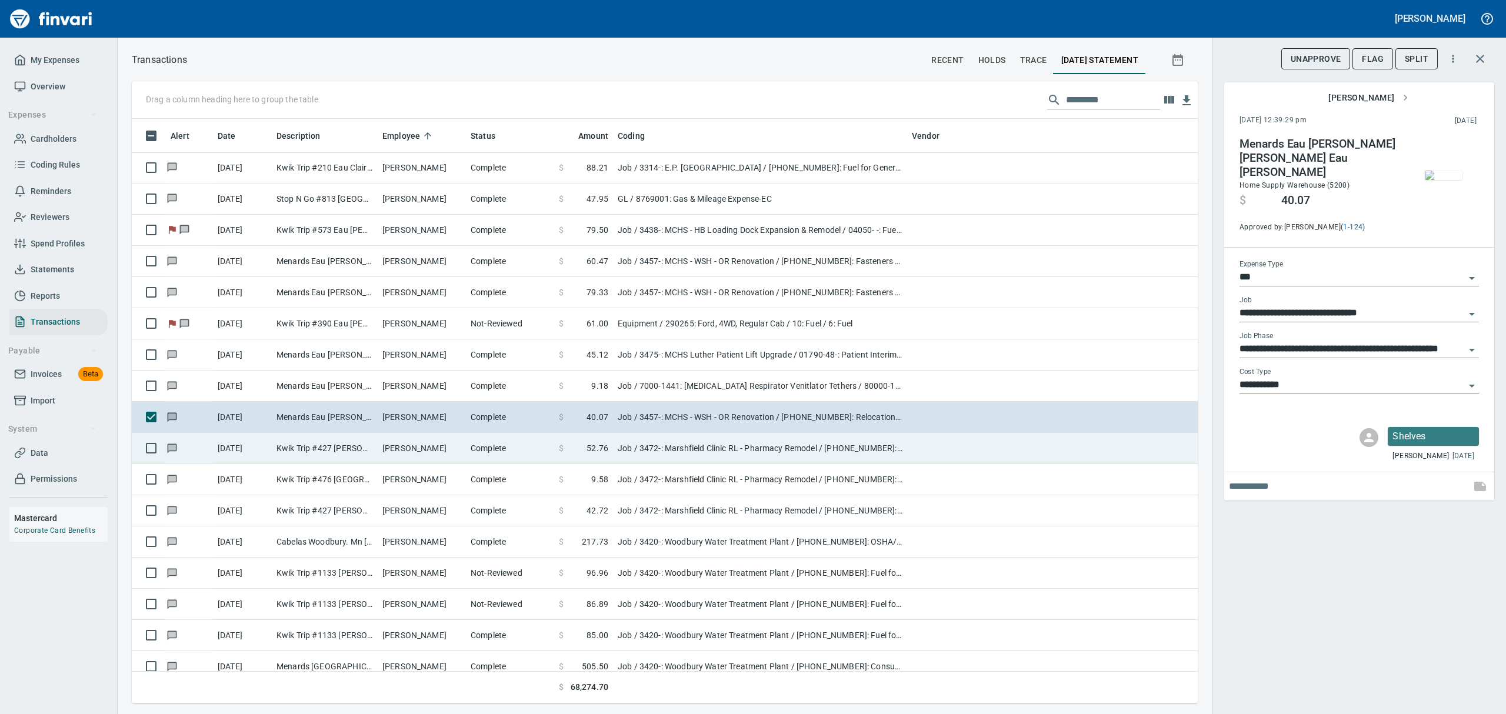
click at [381, 452] on td "[PERSON_NAME]" at bounding box center [422, 448] width 88 height 31
type input "**********"
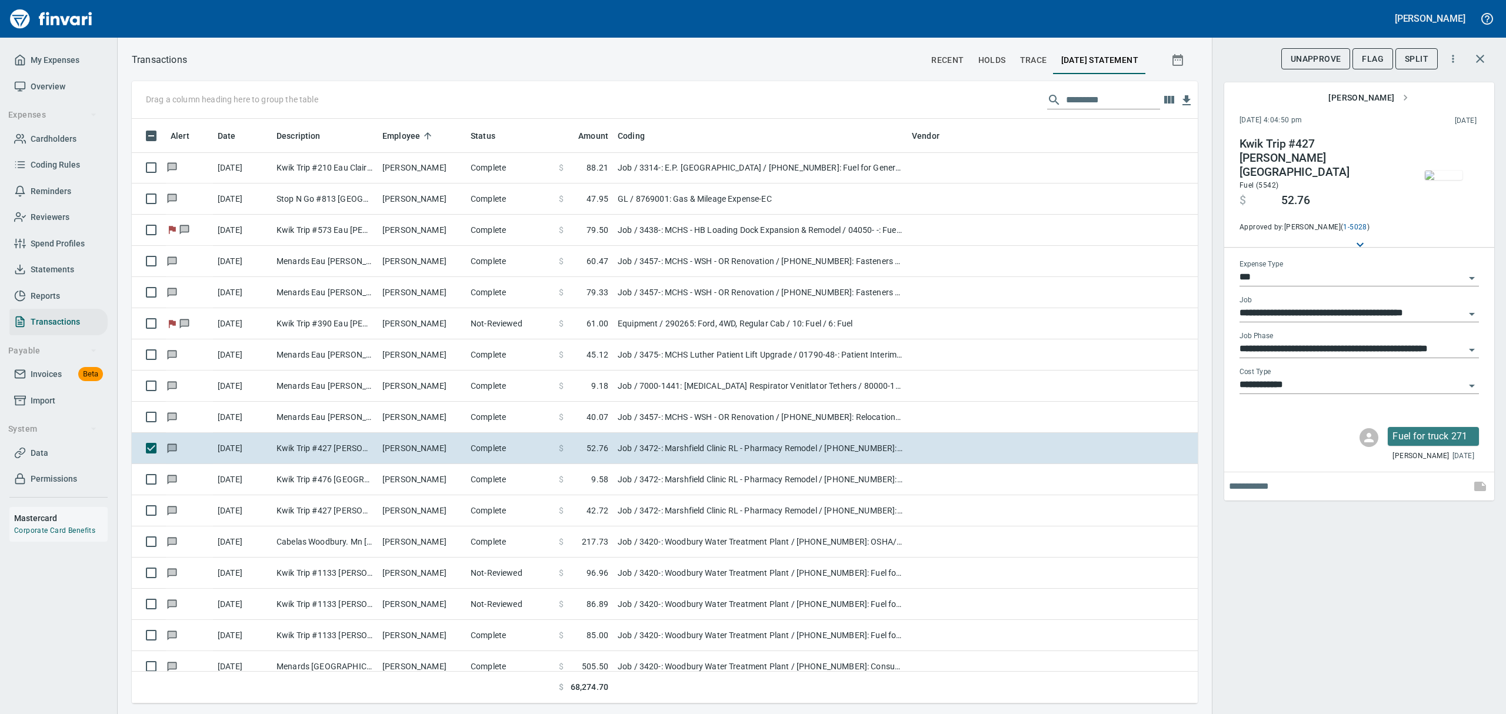
click at [1442, 171] on img "button" at bounding box center [1444, 175] width 38 height 9
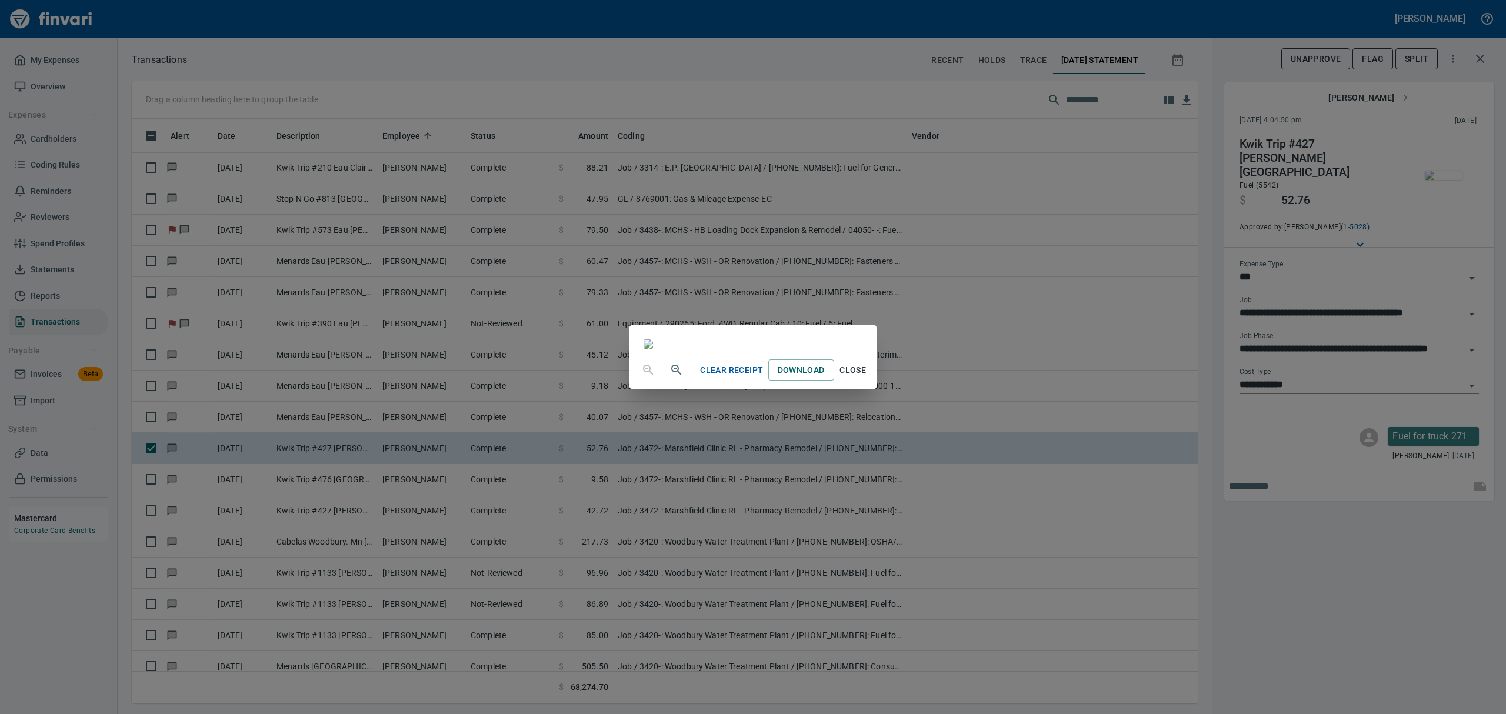
click at [867, 378] on span "Close" at bounding box center [853, 370] width 28 height 15
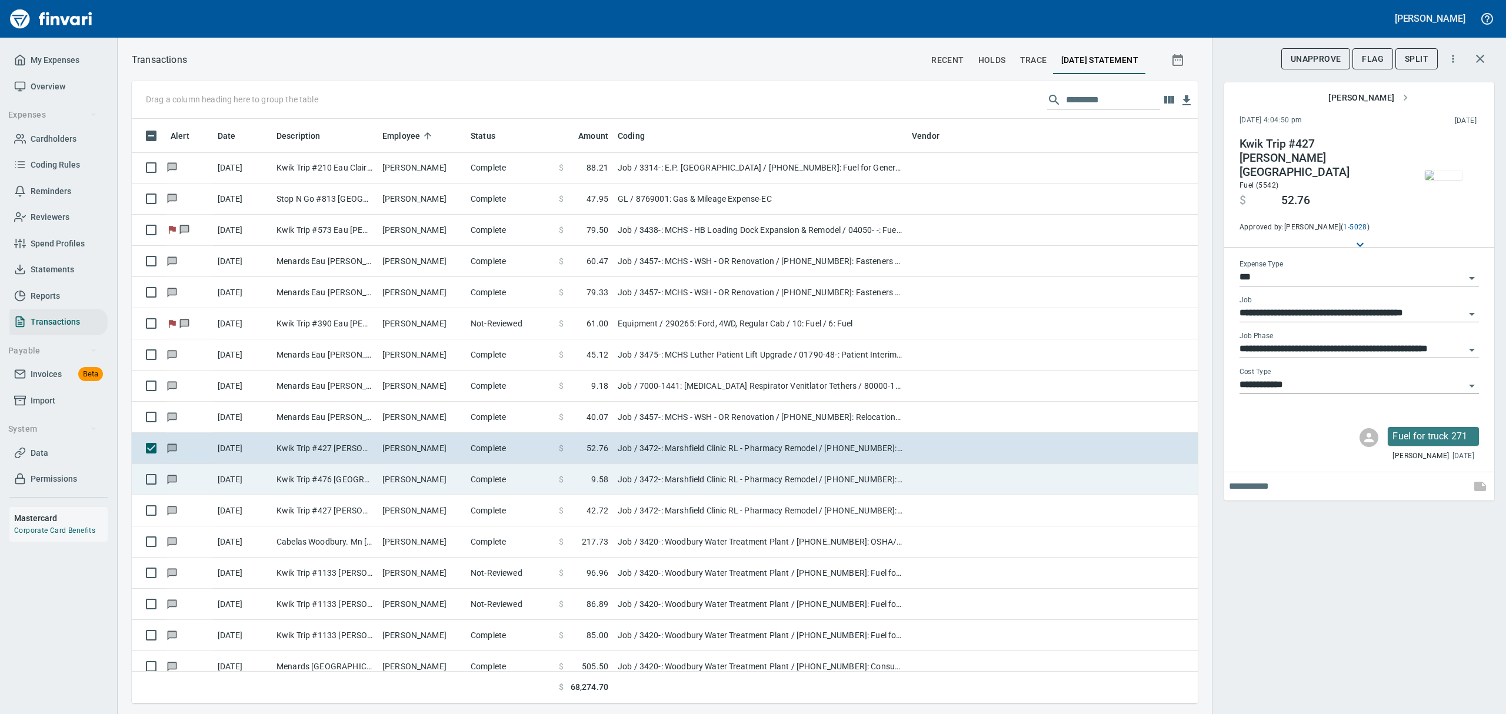
click at [342, 486] on td "Kwik Trip #476 [GEOGRAPHIC_DATA]" at bounding box center [325, 479] width 106 height 31
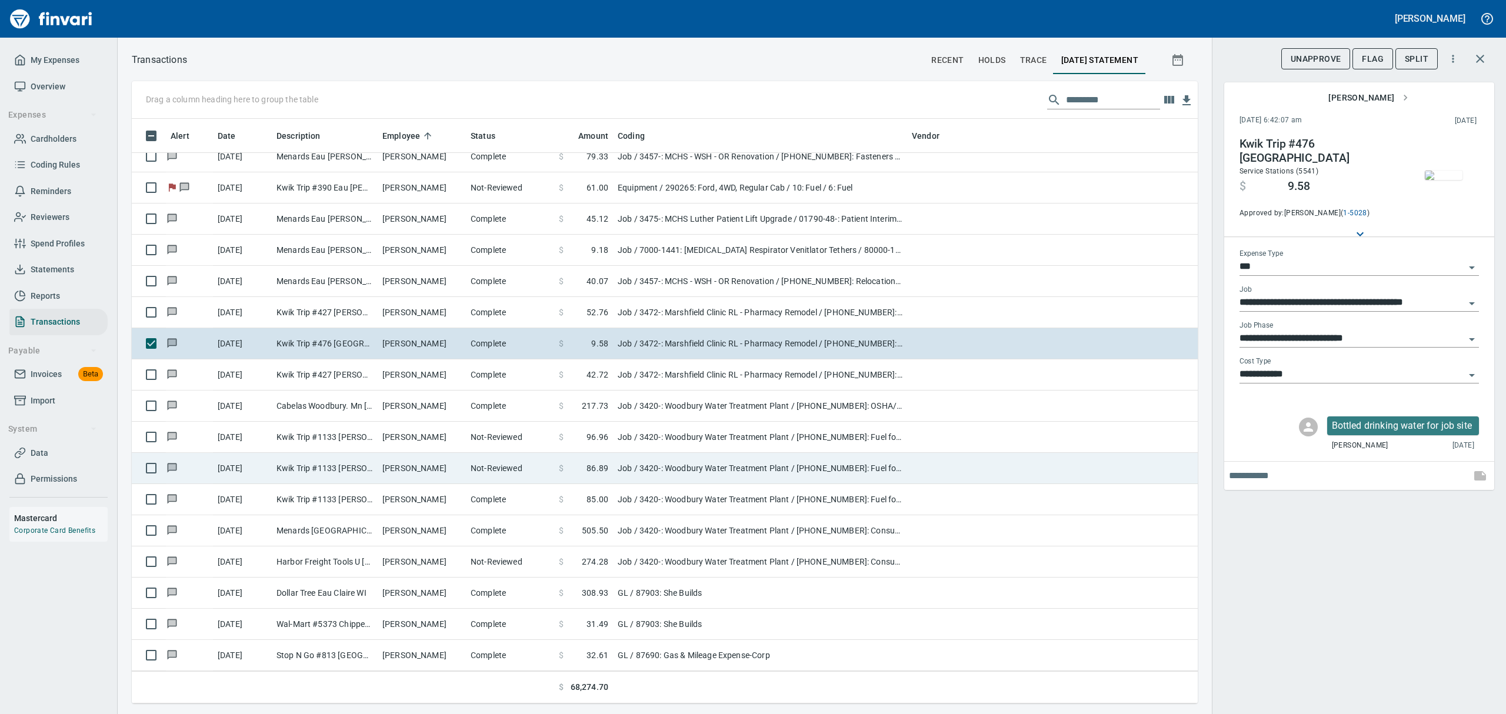
scroll to position [9101, 0]
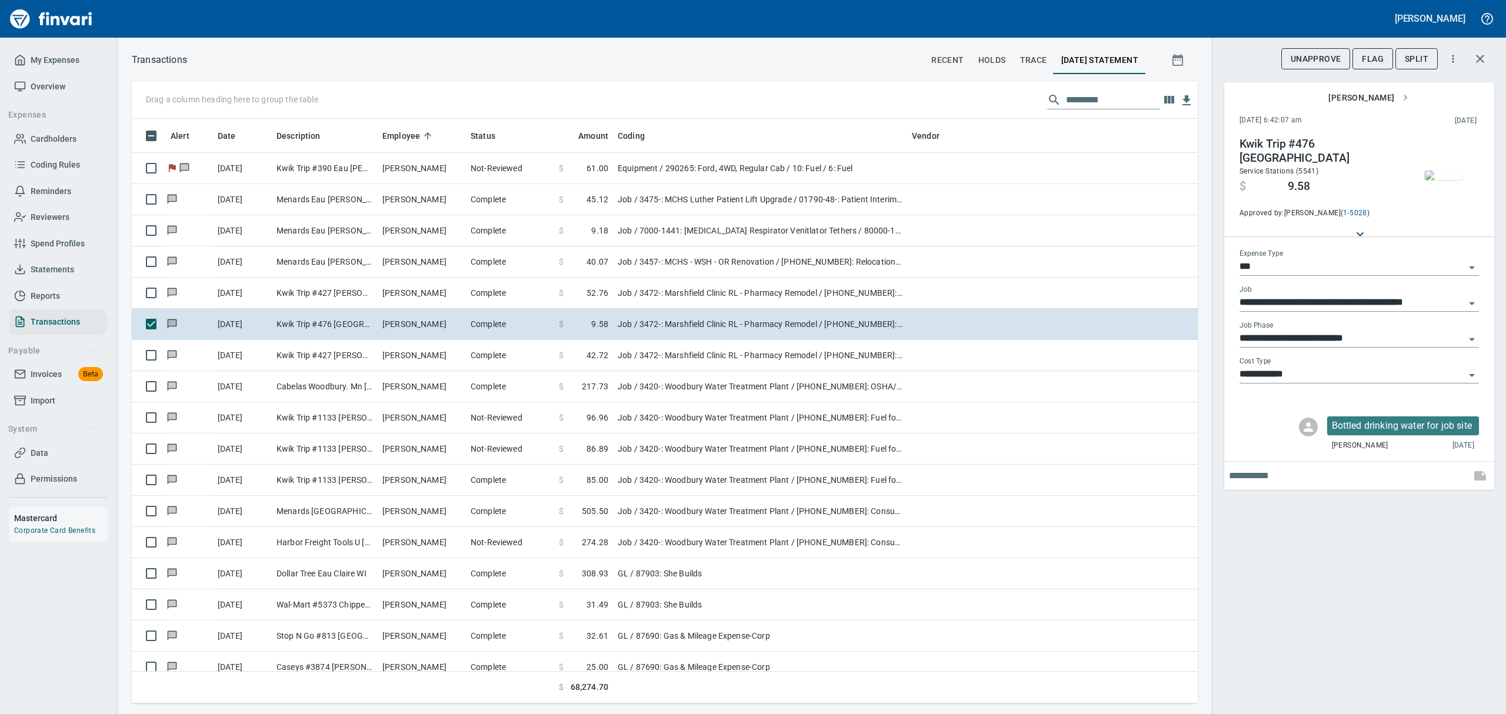
click at [1441, 180] on img "button" at bounding box center [1444, 175] width 38 height 9
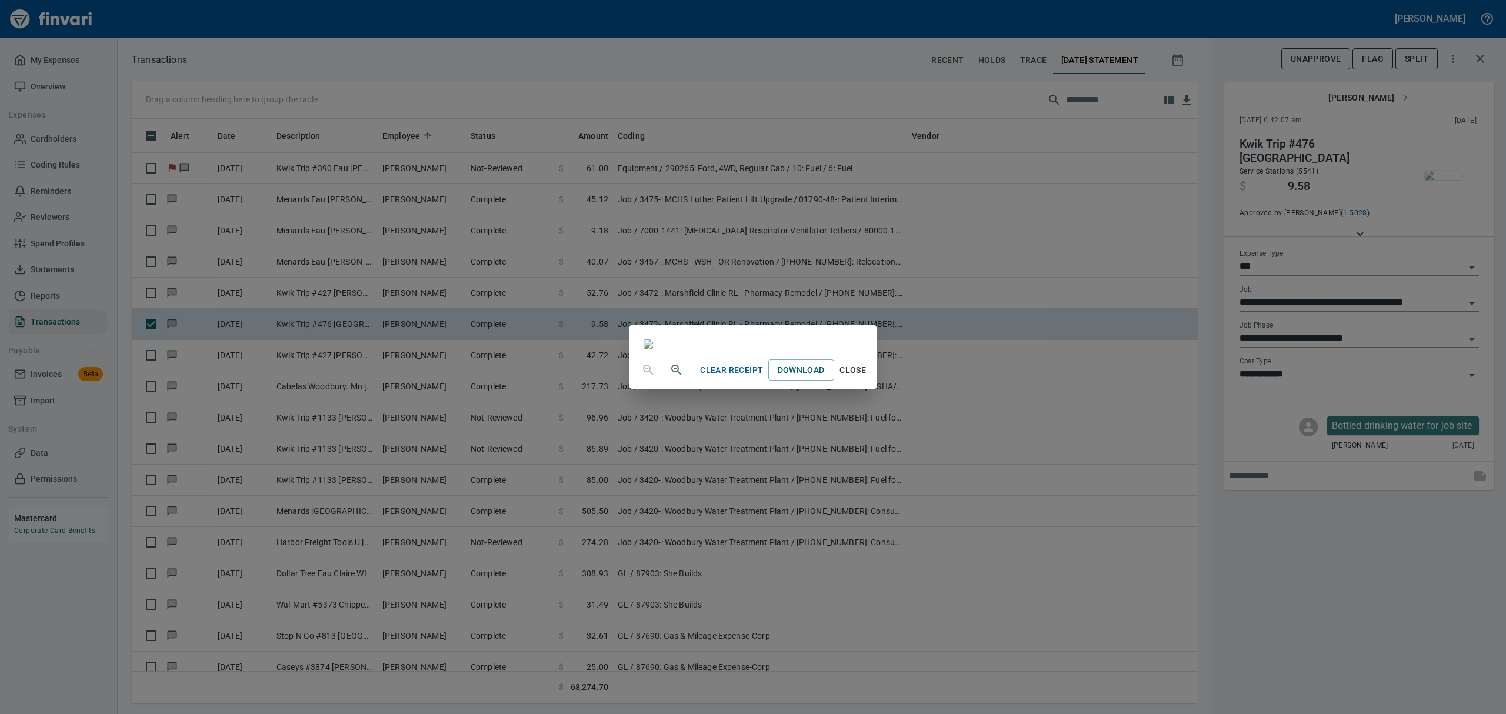
click at [867, 378] on span "Close" at bounding box center [853, 370] width 28 height 15
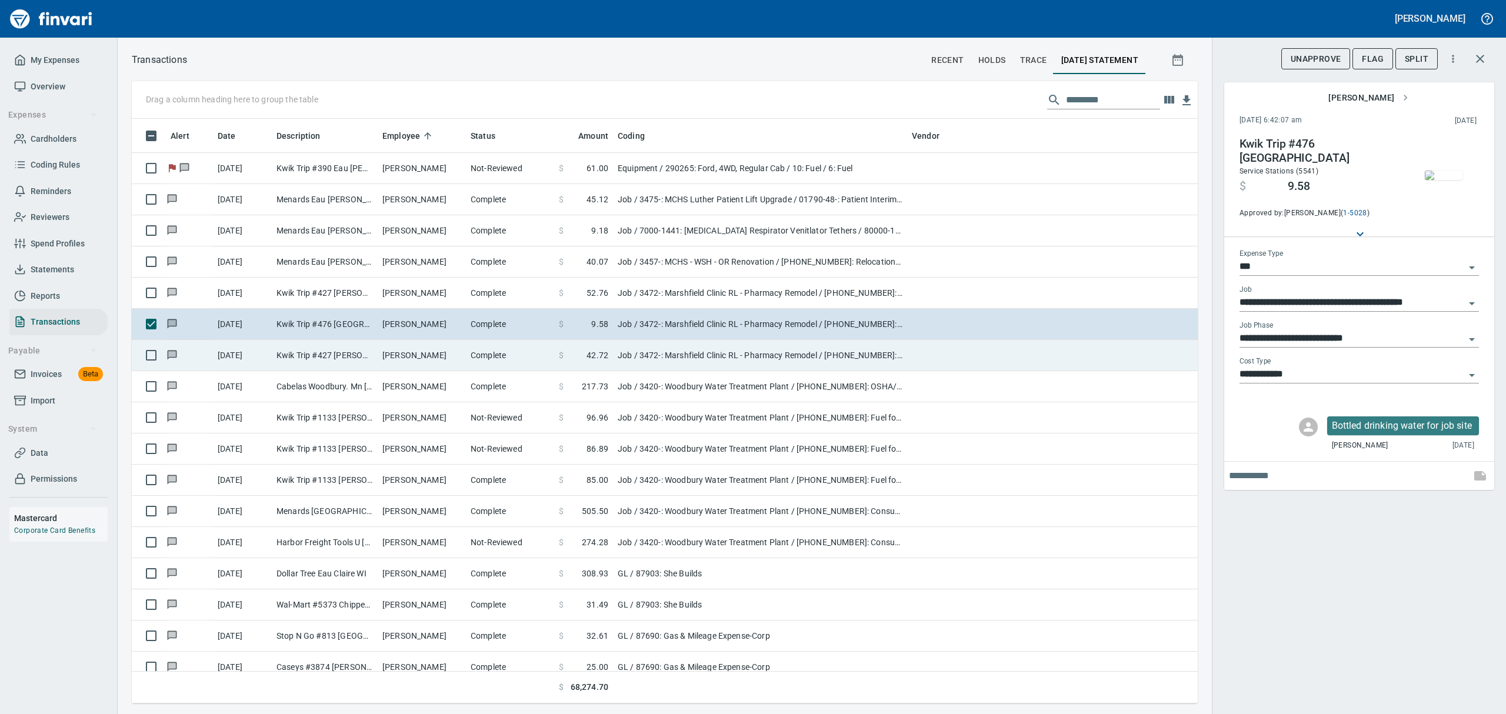
click at [349, 365] on td "Kwik Trip #427 [PERSON_NAME] [GEOGRAPHIC_DATA]" at bounding box center [325, 355] width 106 height 31
type input "**********"
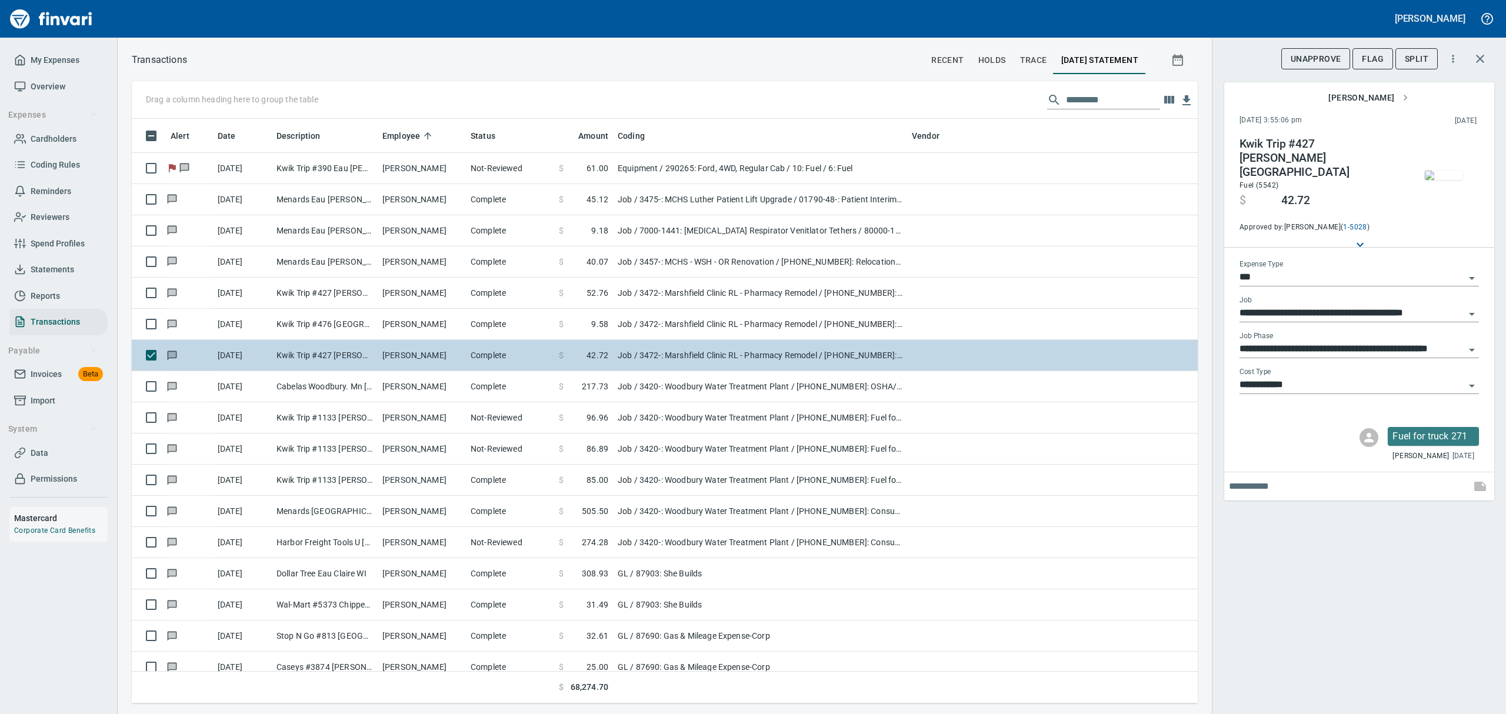
scroll to position [9180, 0]
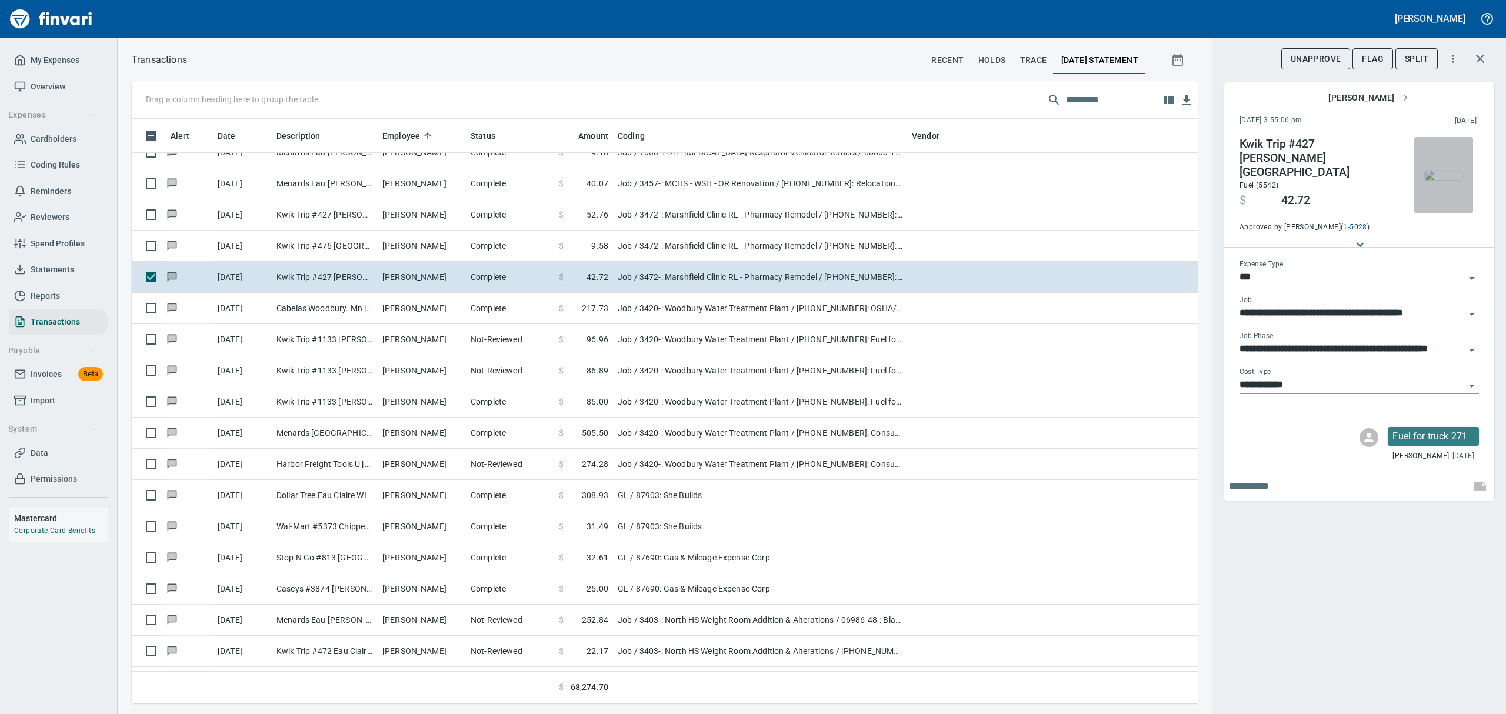
click at [1445, 171] on img "button" at bounding box center [1444, 175] width 38 height 9
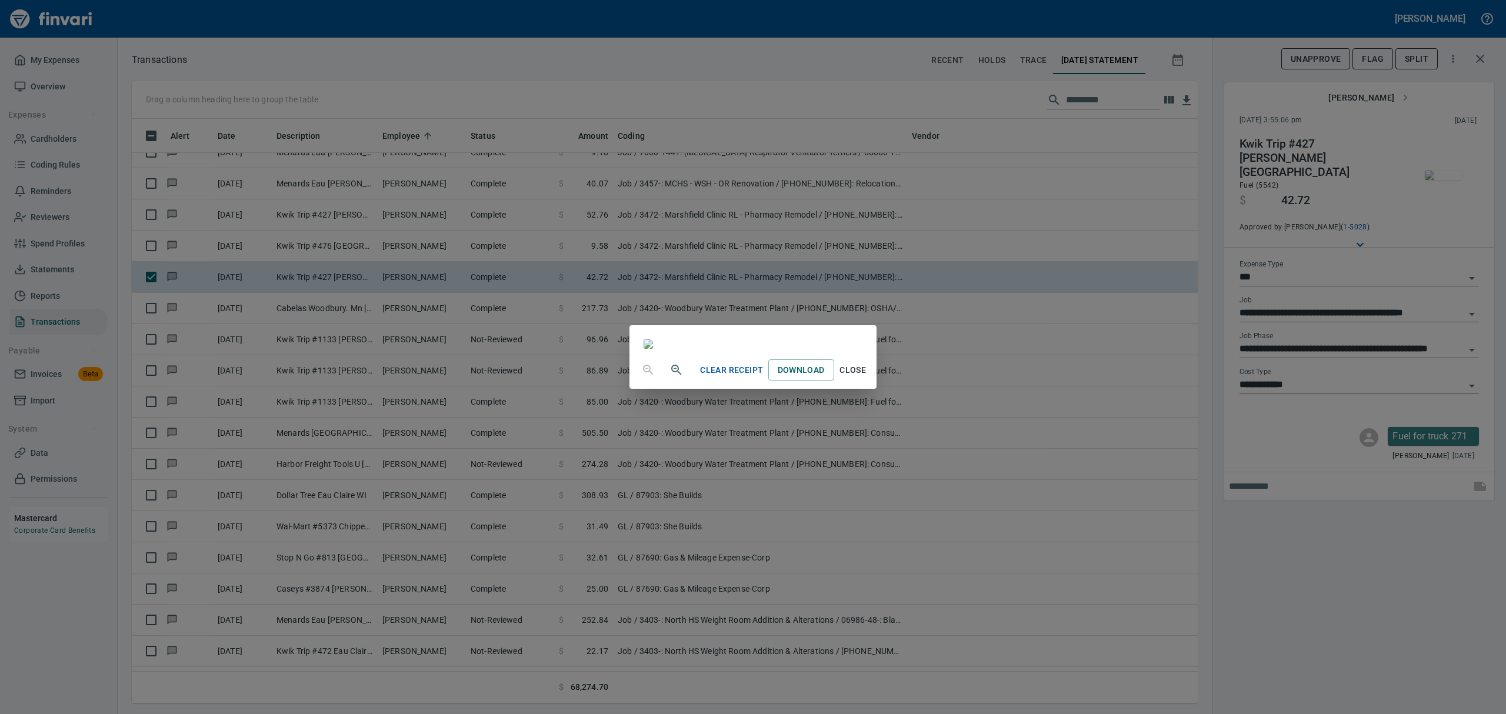
click at [867, 378] on span "Close" at bounding box center [853, 370] width 28 height 15
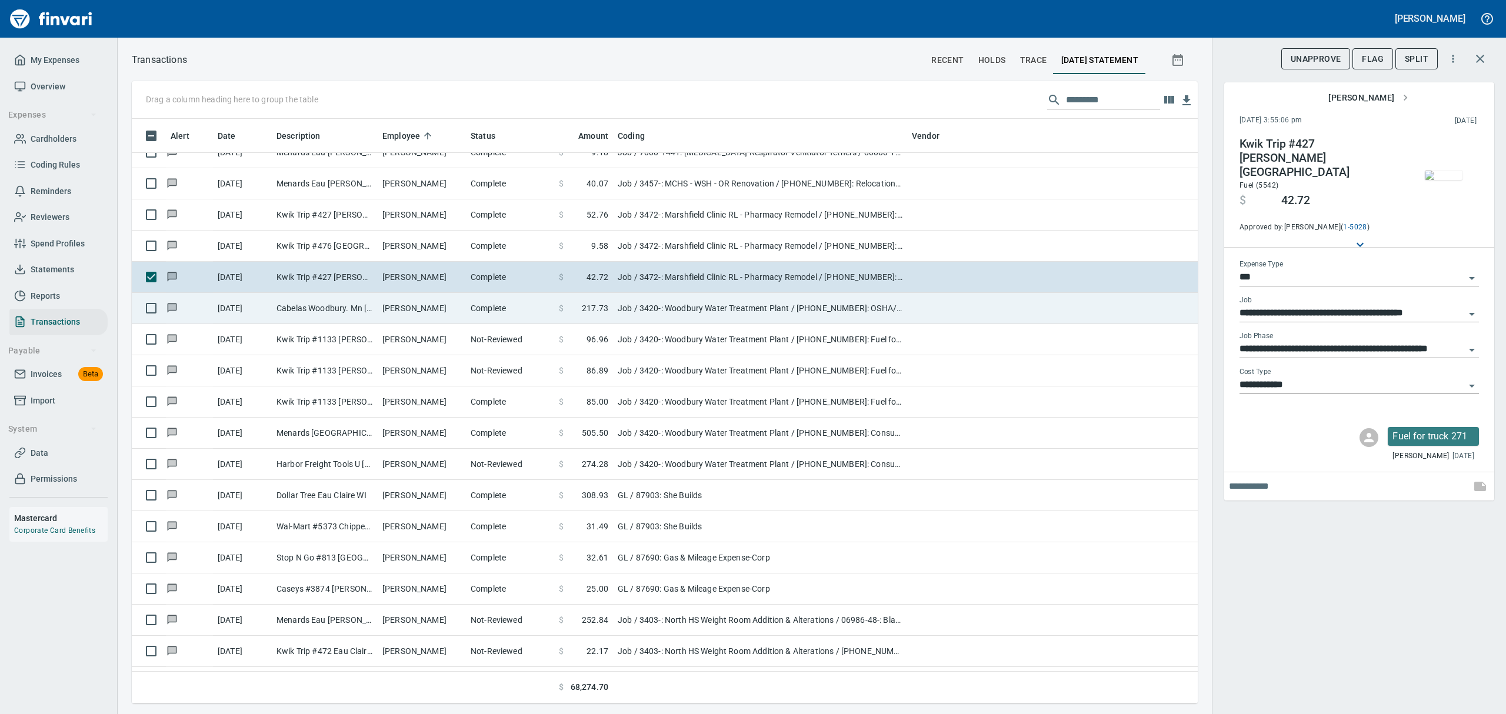
click at [394, 314] on td "[PERSON_NAME]" at bounding box center [422, 308] width 88 height 31
type input "**********"
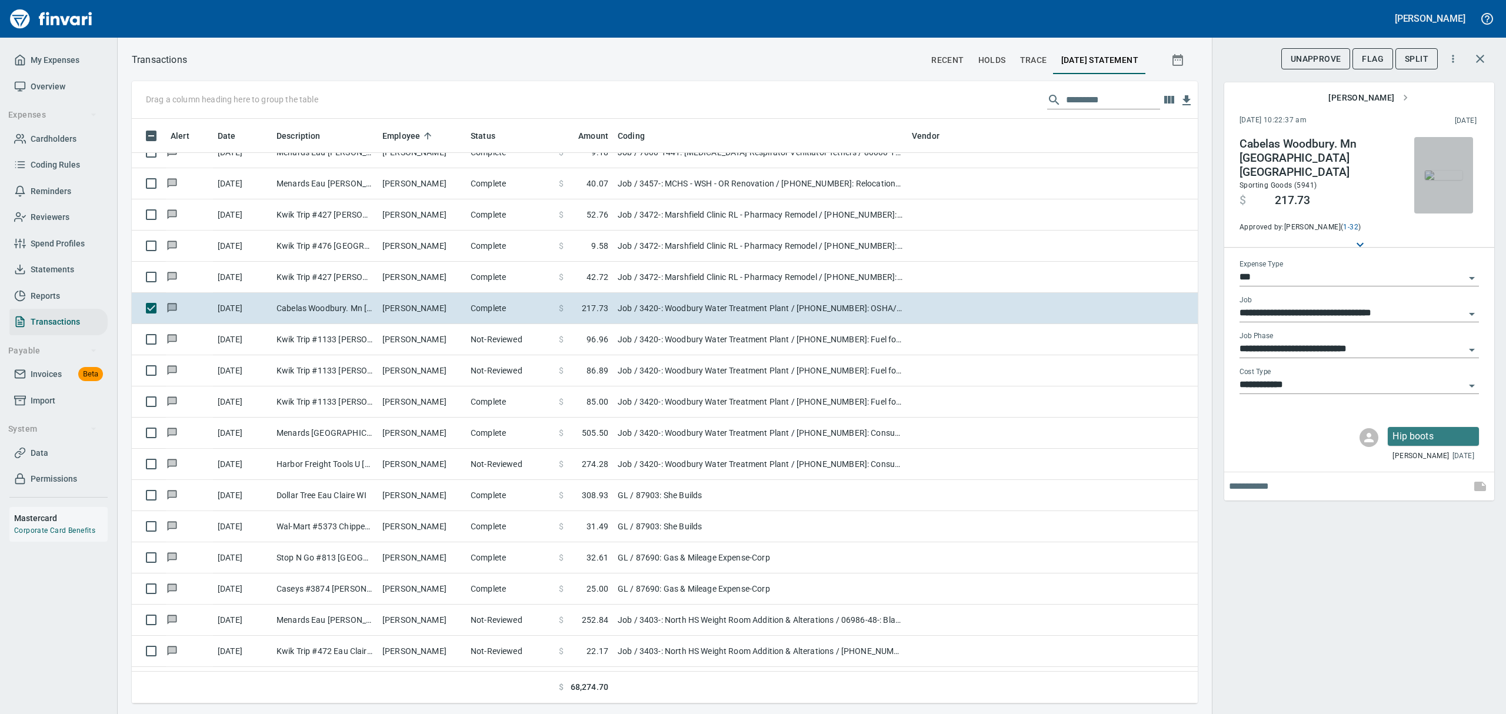
click at [1438, 177] on img "button" at bounding box center [1444, 175] width 38 height 9
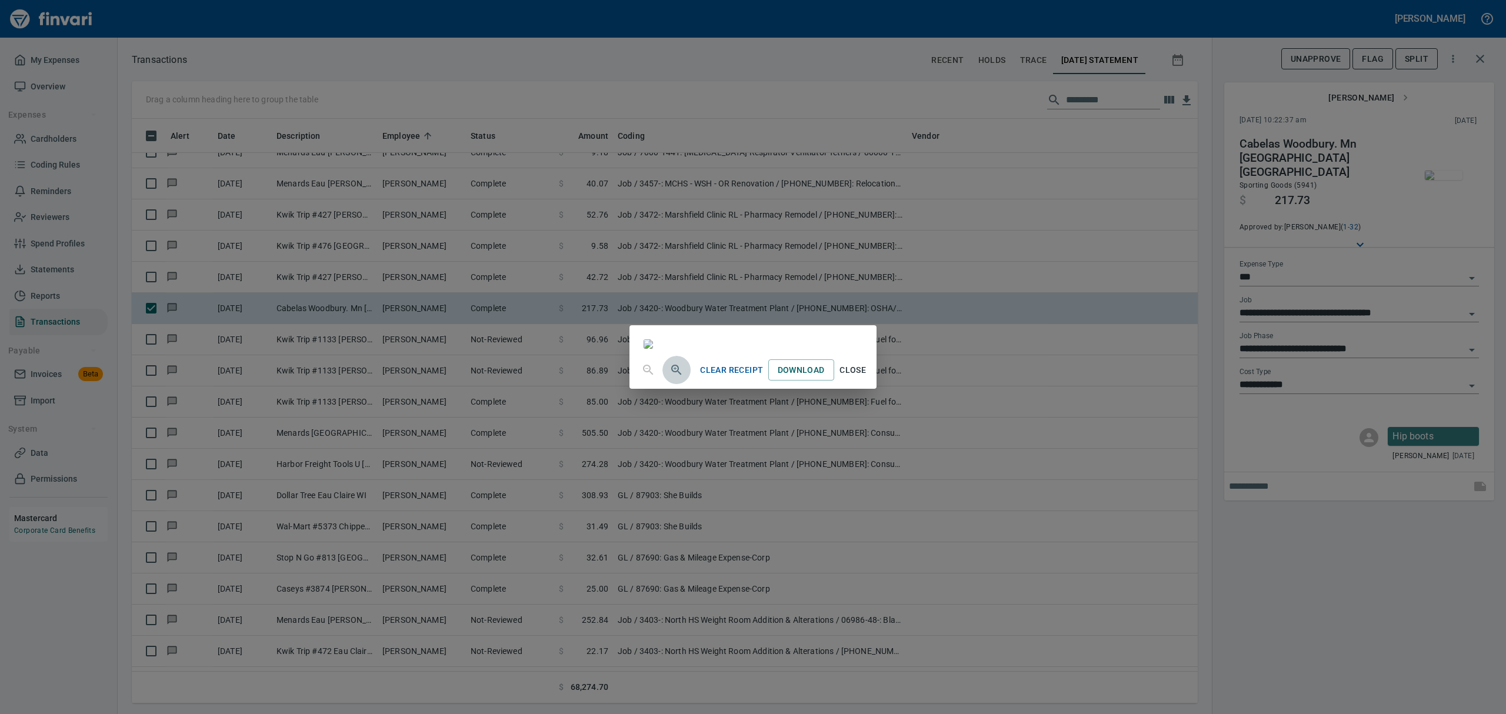
click at [671, 375] on icon "button" at bounding box center [676, 370] width 10 height 10
click at [670, 378] on icon "button" at bounding box center [677, 371] width 14 height 14
click at [867, 383] on span "Close" at bounding box center [853, 375] width 28 height 15
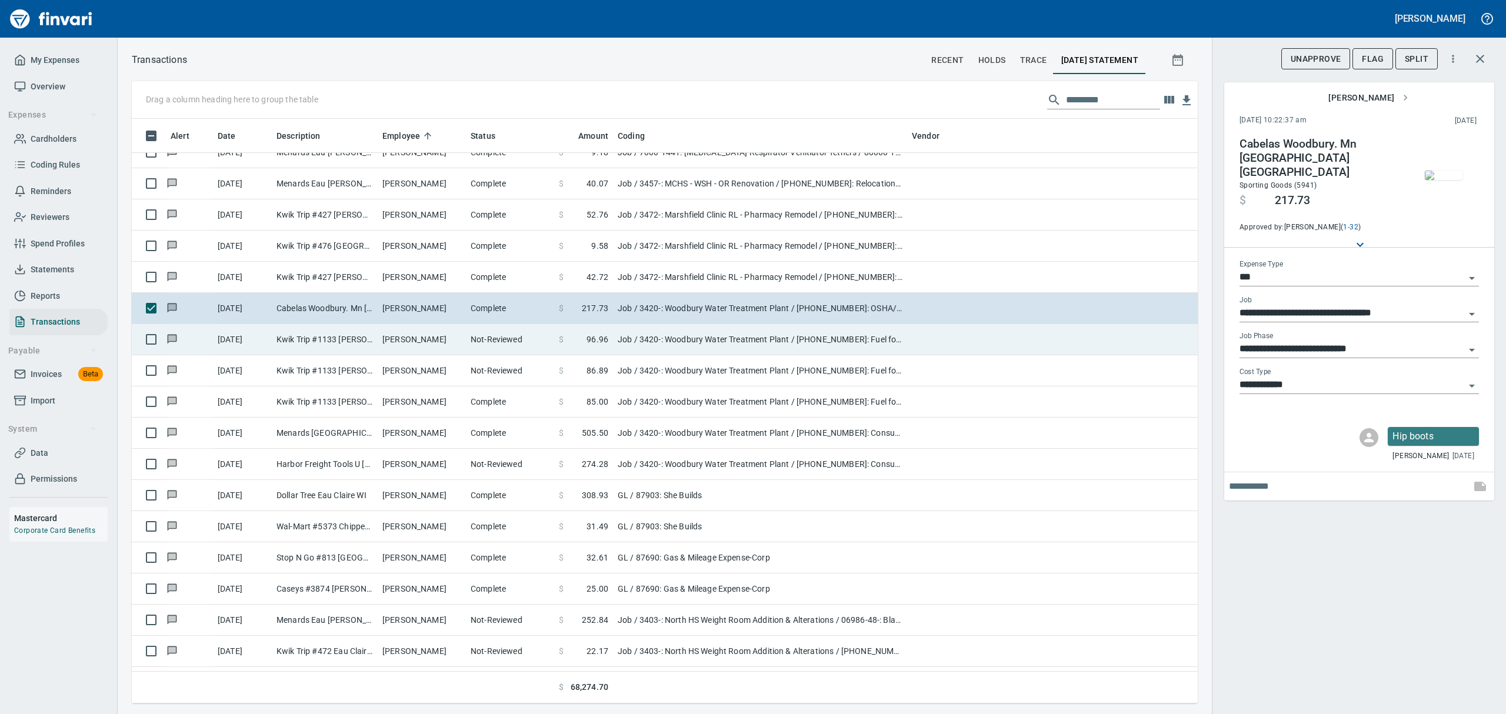
drag, startPoint x: 386, startPoint y: 339, endPoint x: 391, endPoint y: 334, distance: 6.7
click at [386, 338] on td "[PERSON_NAME]" at bounding box center [422, 339] width 88 height 31
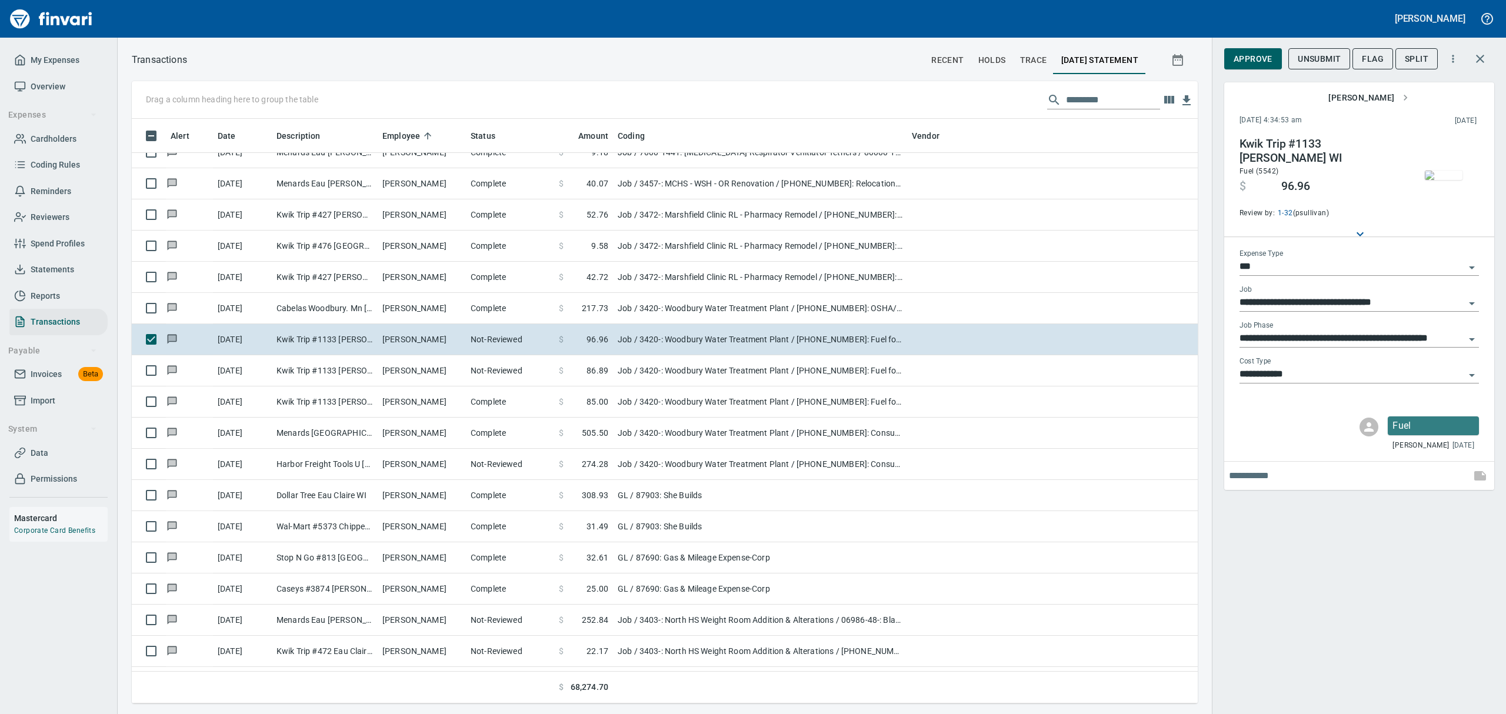
click at [1458, 180] on img "button" at bounding box center [1444, 175] width 38 height 9
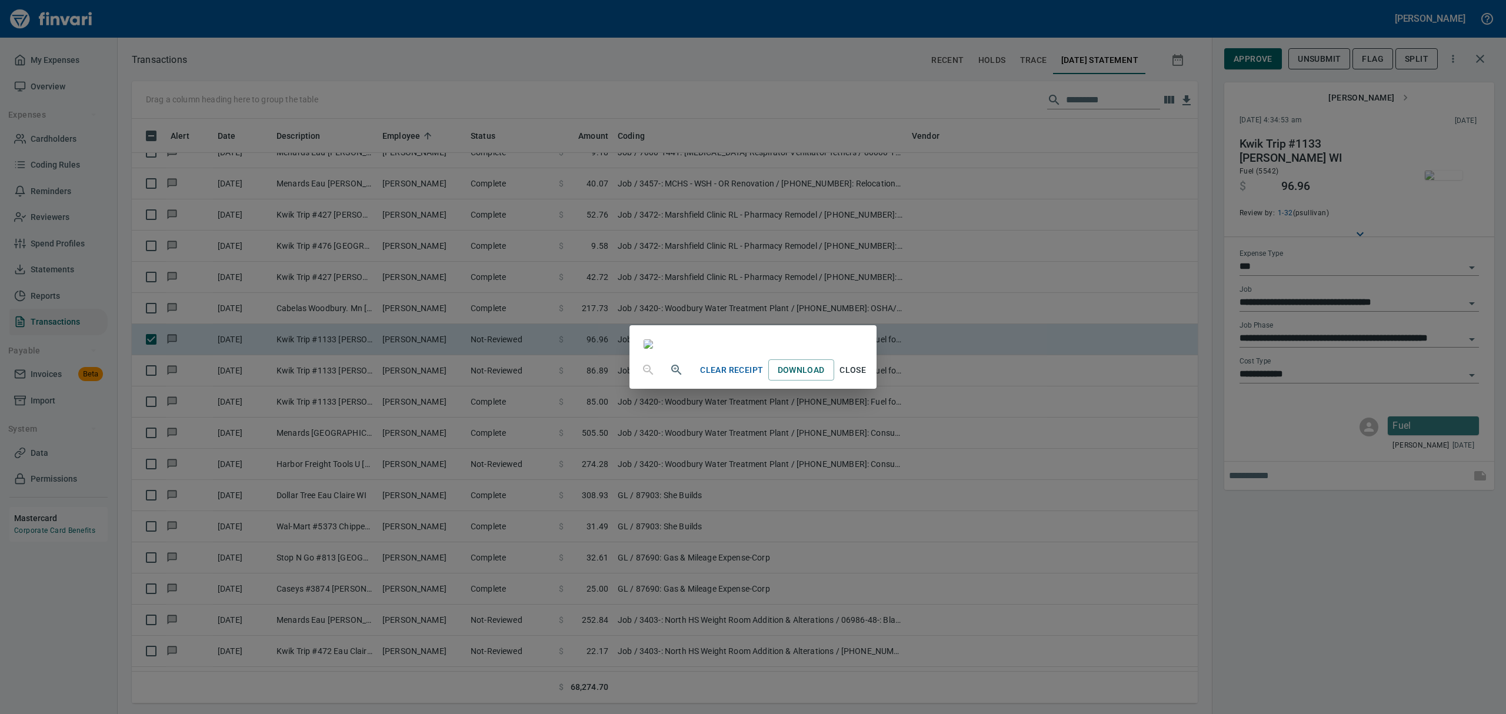
click at [867, 378] on span "Close" at bounding box center [853, 370] width 28 height 15
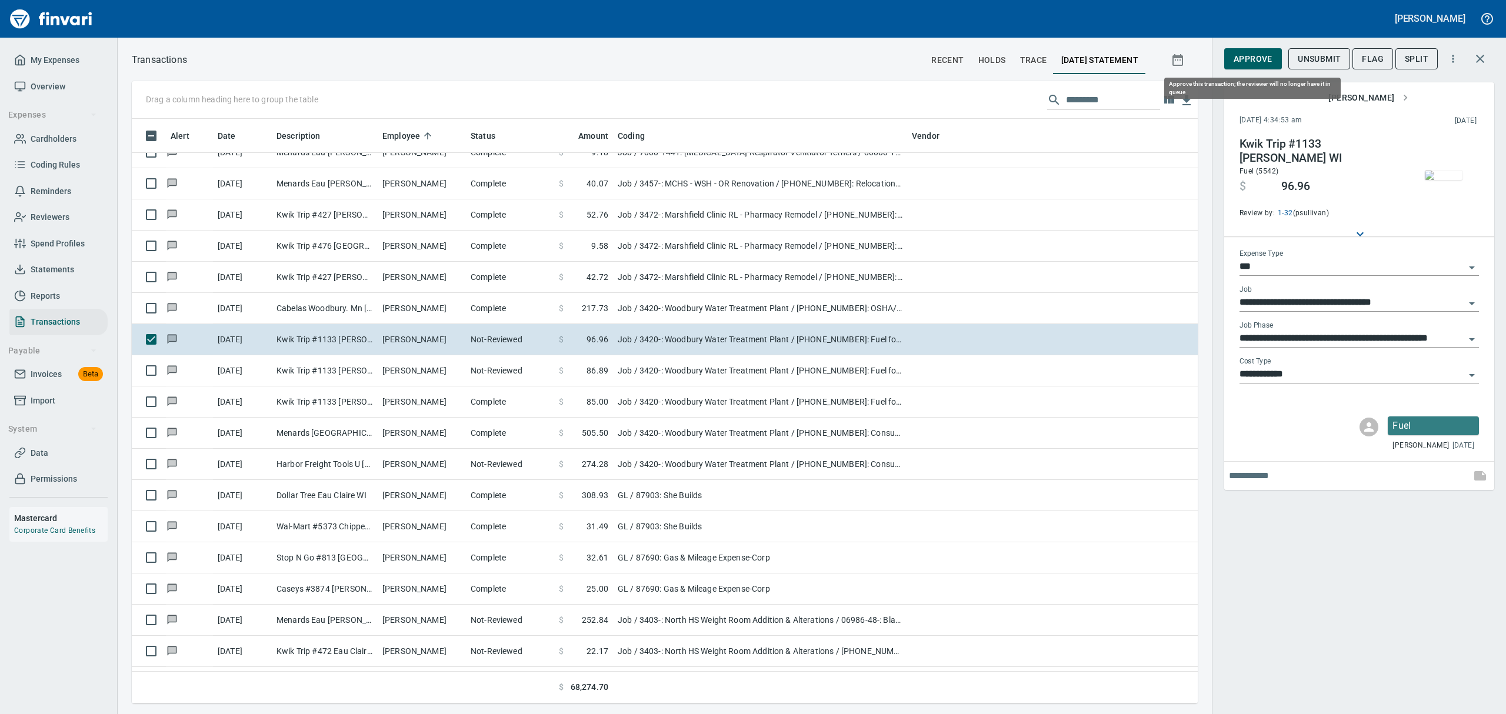
click at [1255, 54] on span "Approve" at bounding box center [1253, 59] width 39 height 15
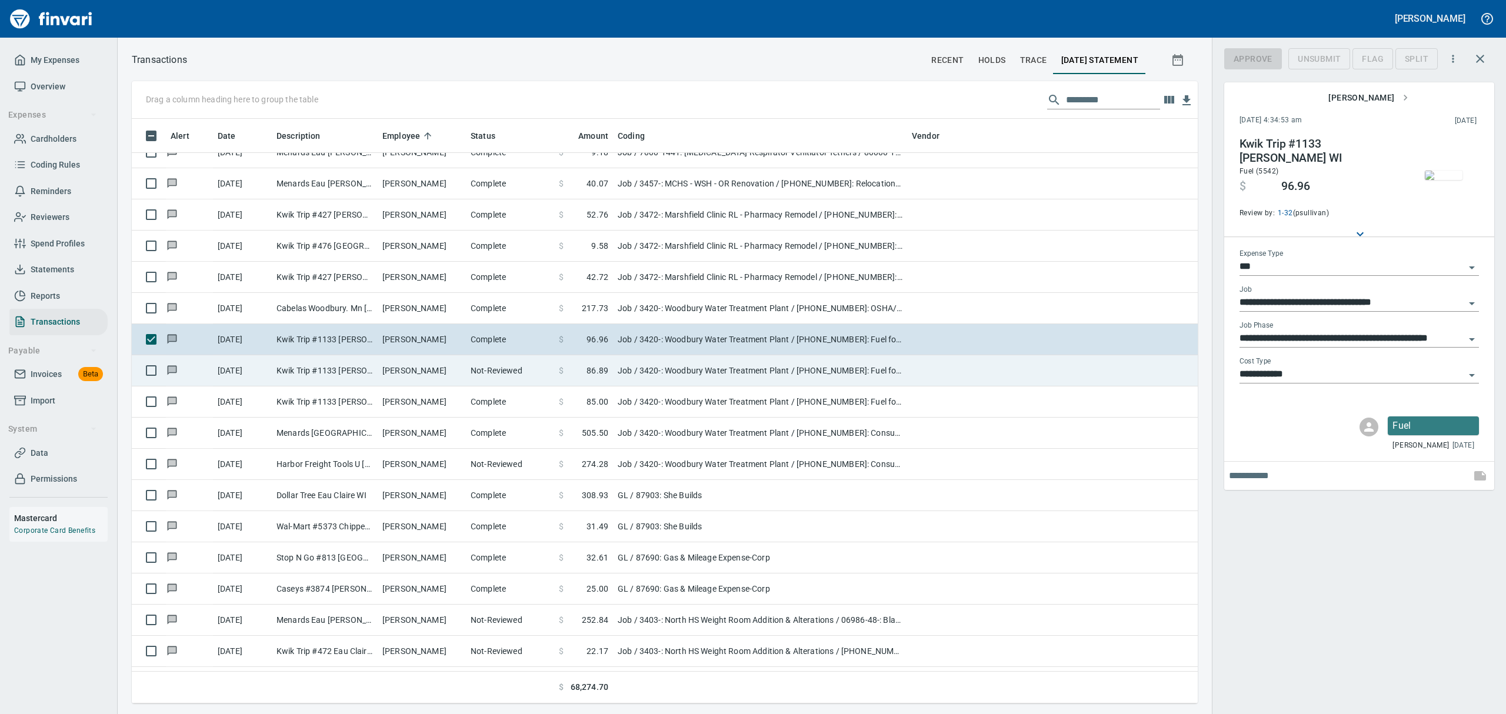
scroll to position [572, 1039]
click at [400, 367] on td "[PERSON_NAME]" at bounding box center [422, 370] width 88 height 31
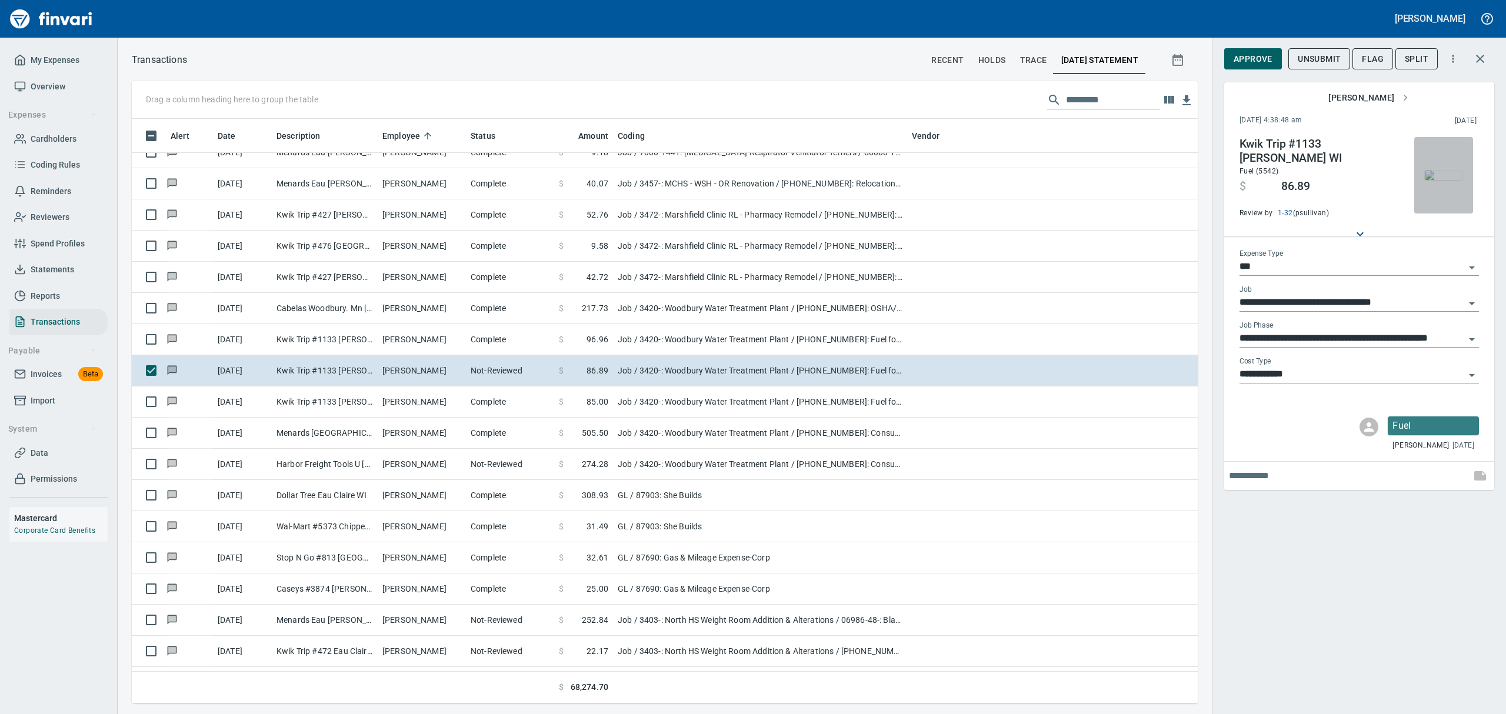
click at [1443, 180] on img "button" at bounding box center [1444, 175] width 38 height 9
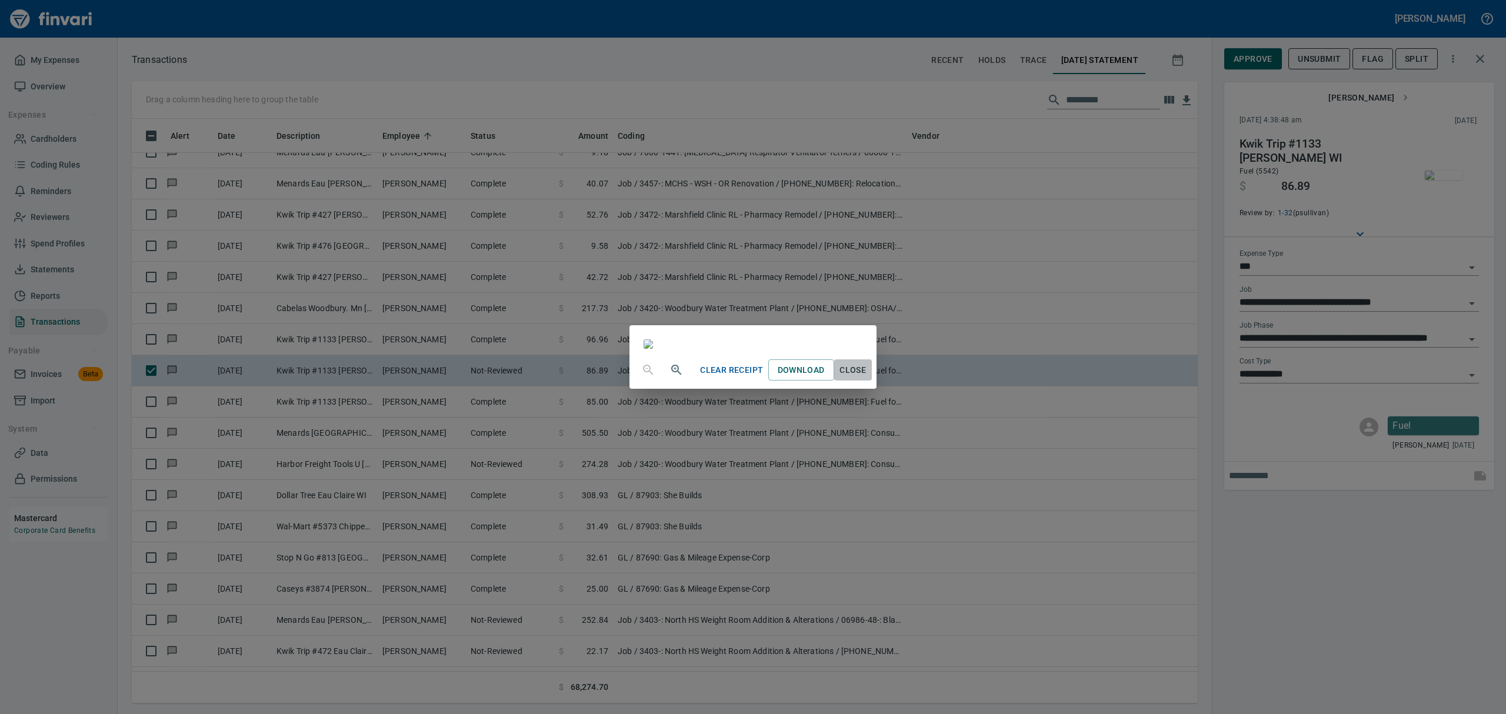
click at [867, 378] on span "Close" at bounding box center [853, 370] width 28 height 15
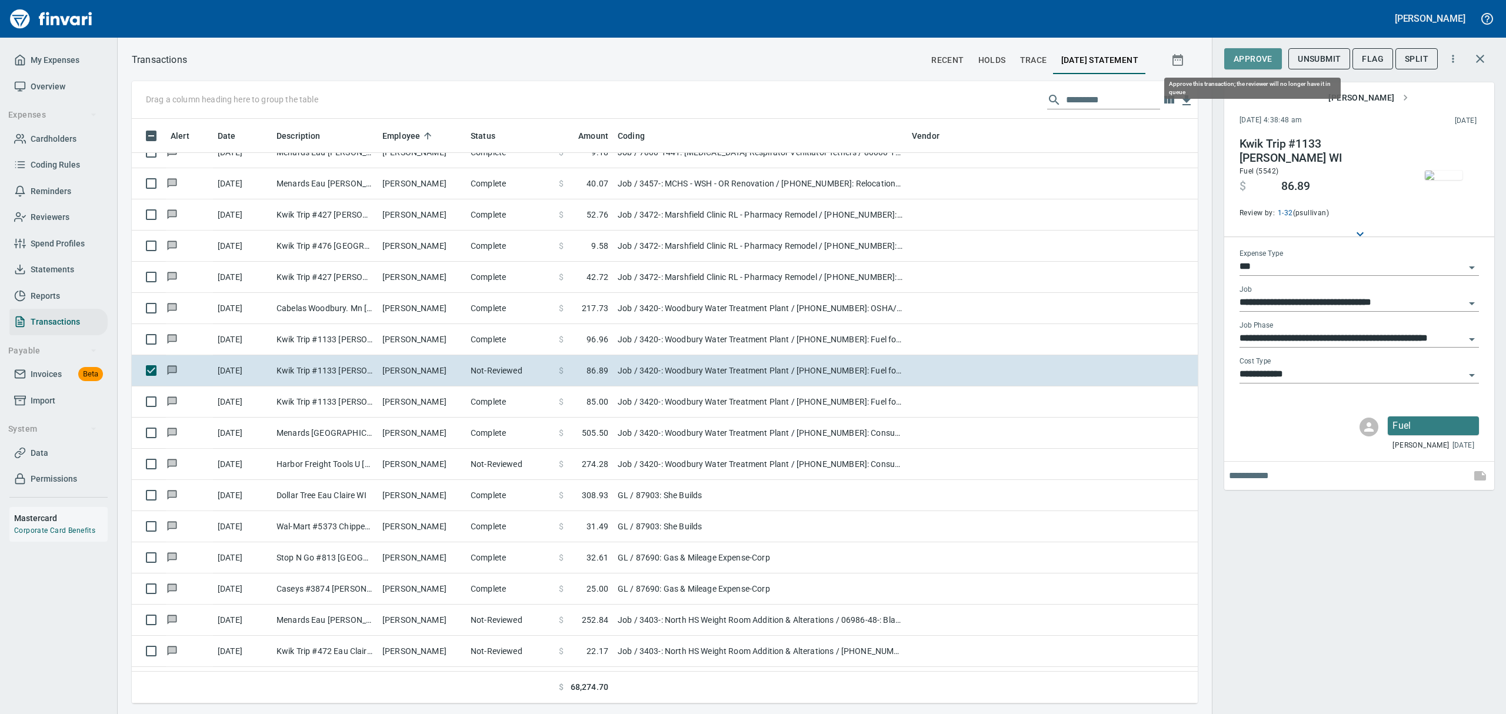
click at [1258, 59] on span "Approve" at bounding box center [1253, 59] width 39 height 15
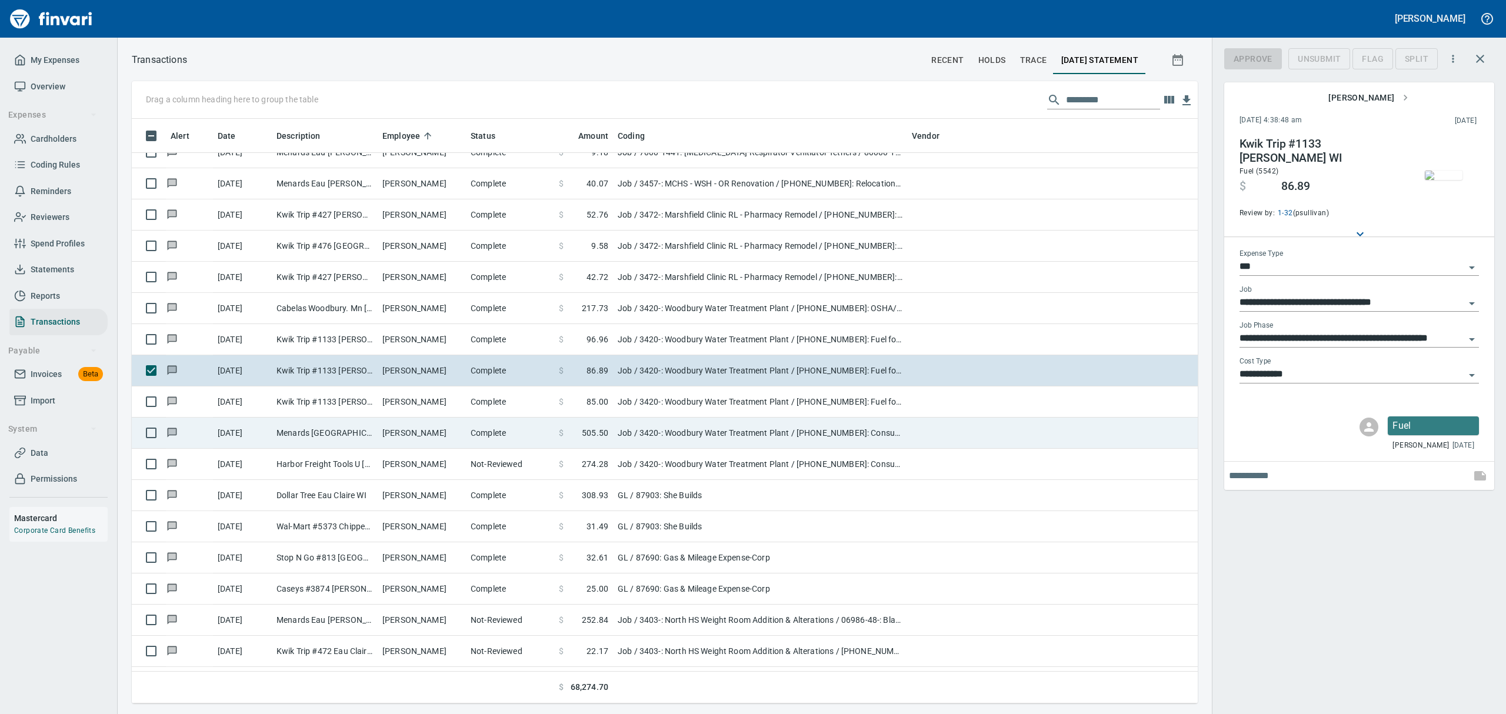
scroll to position [572, 1039]
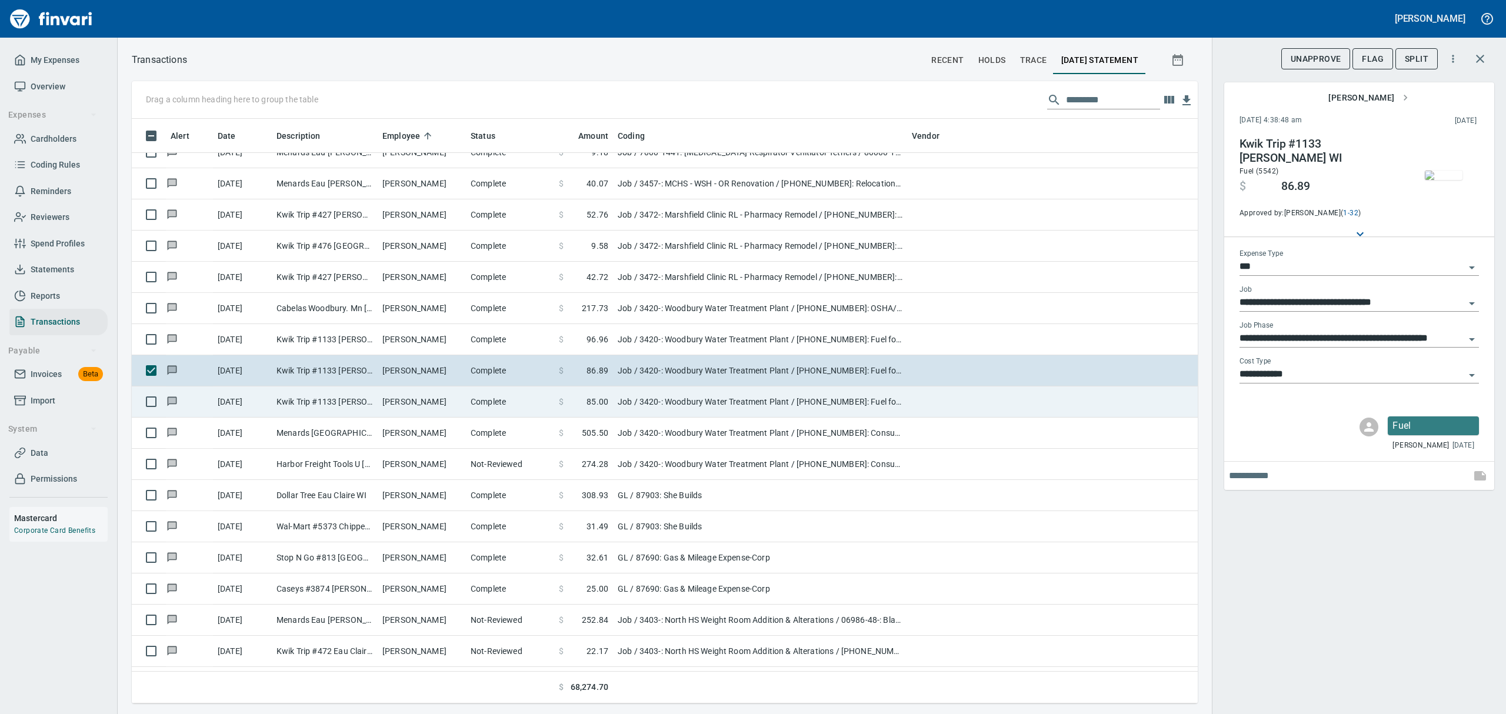
click at [340, 401] on td "Kwik Trip #1133 [PERSON_NAME] WI" at bounding box center [325, 402] width 106 height 31
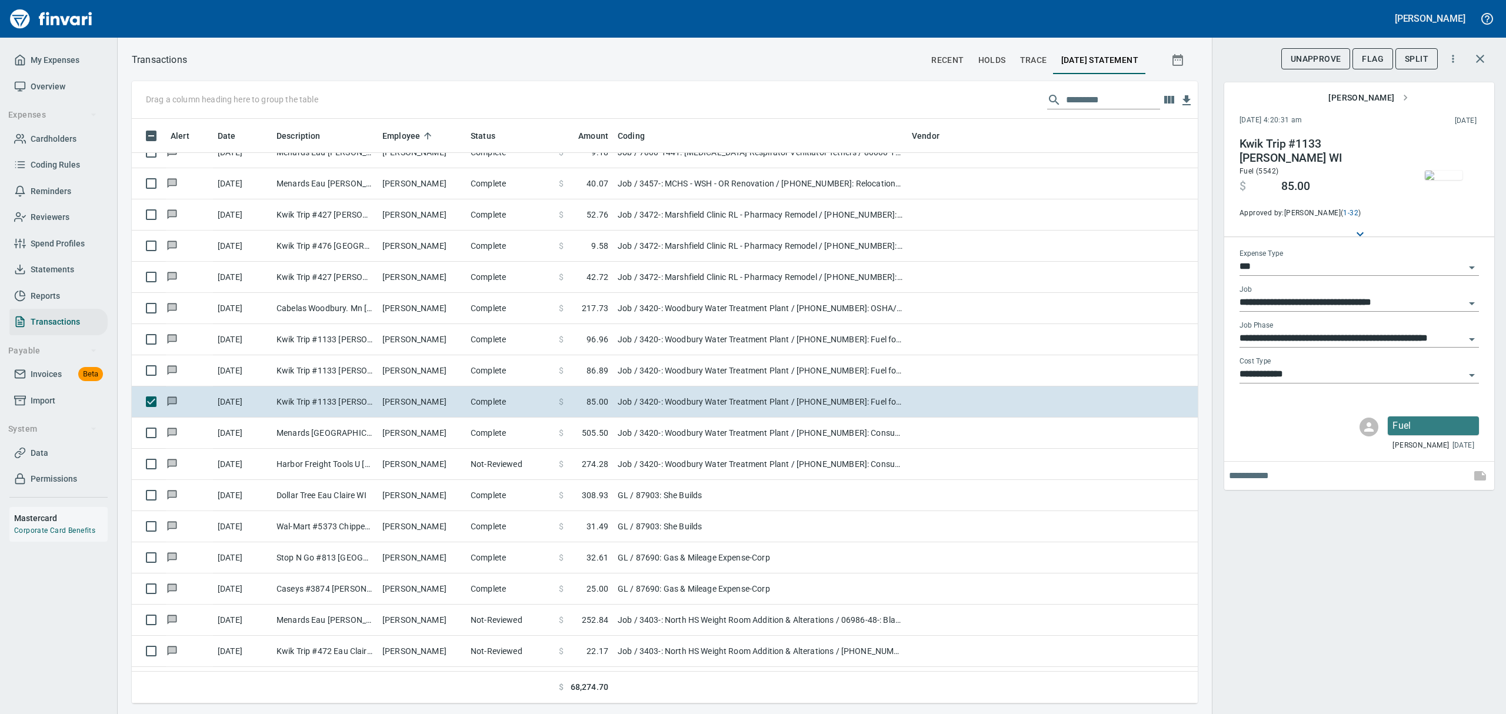
click at [1439, 175] on img "button" at bounding box center [1444, 175] width 38 height 9
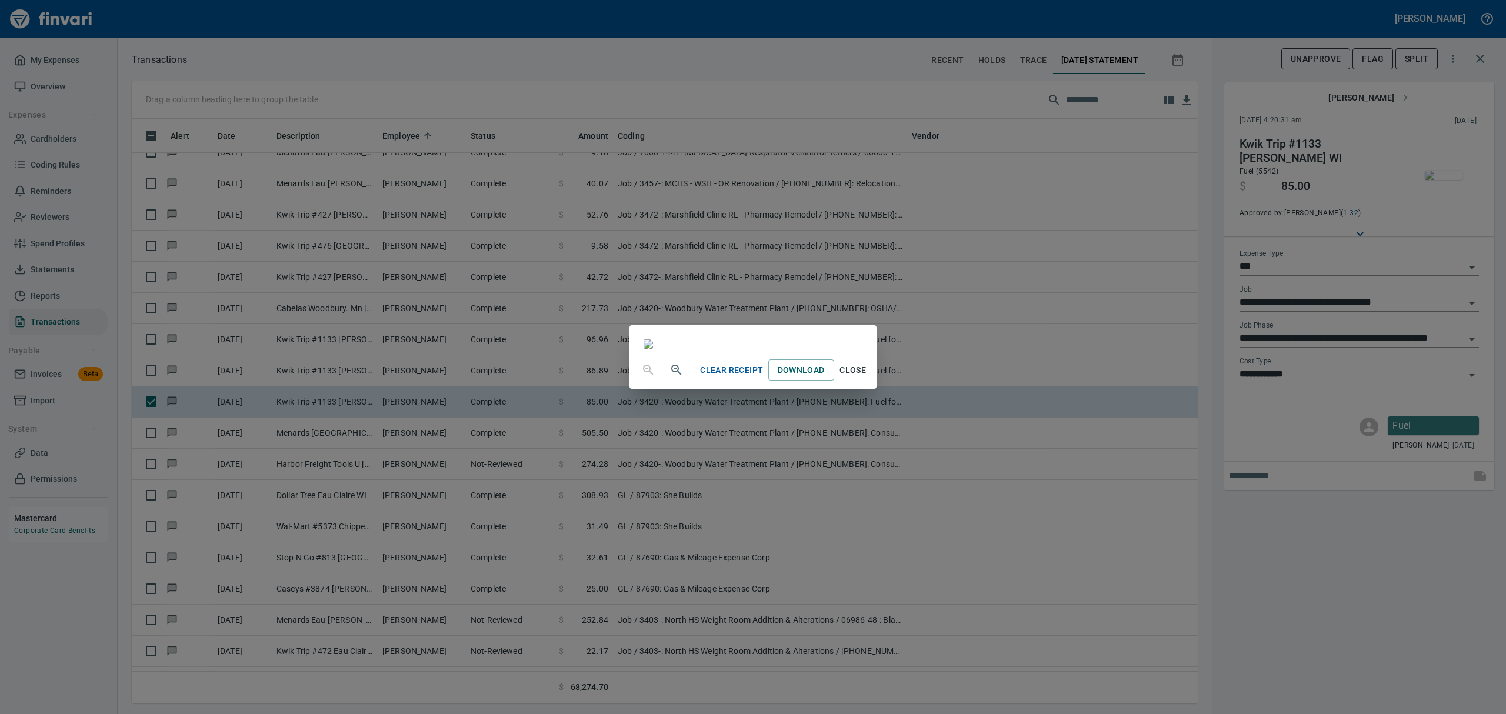
click at [867, 378] on span "Close" at bounding box center [853, 370] width 28 height 15
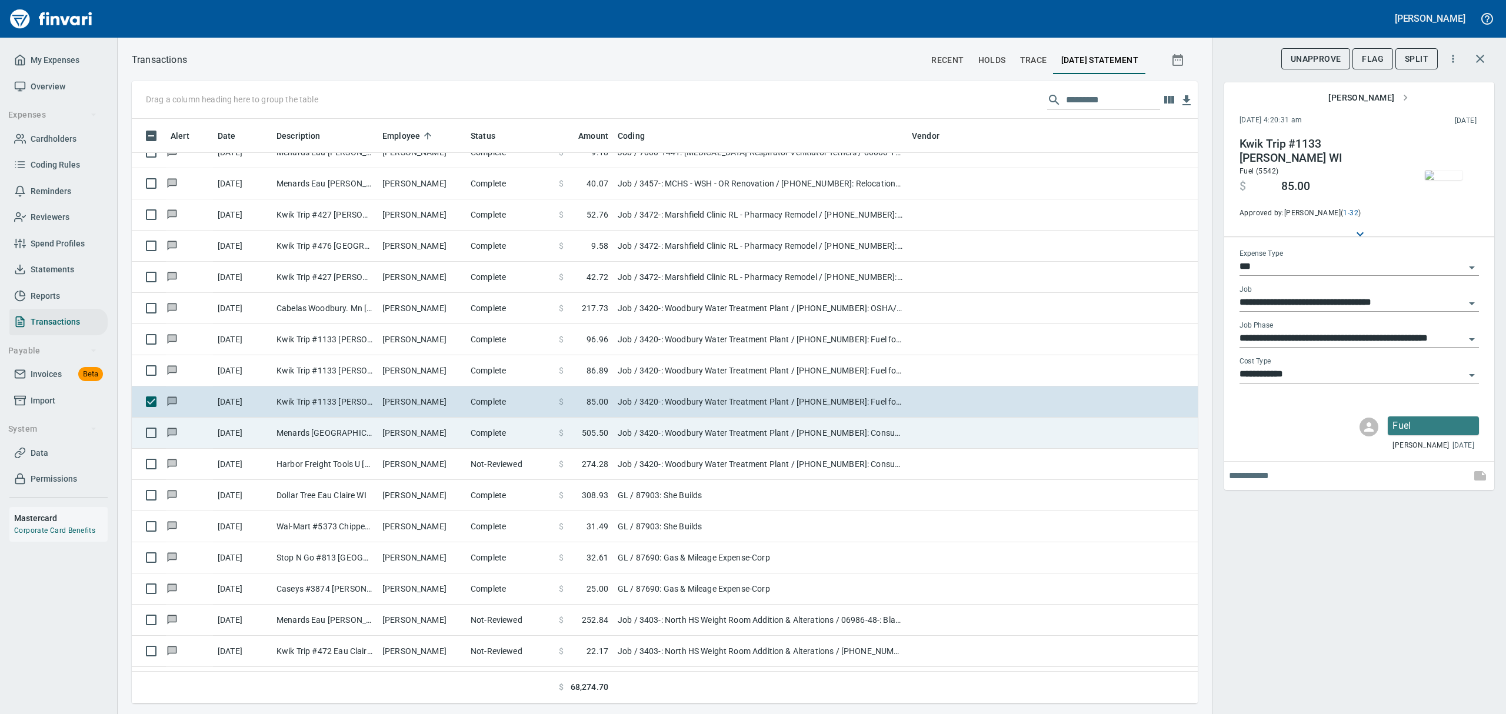
click at [325, 438] on td "Menards [GEOGRAPHIC_DATA] [GEOGRAPHIC_DATA]" at bounding box center [325, 433] width 106 height 31
type input "**********"
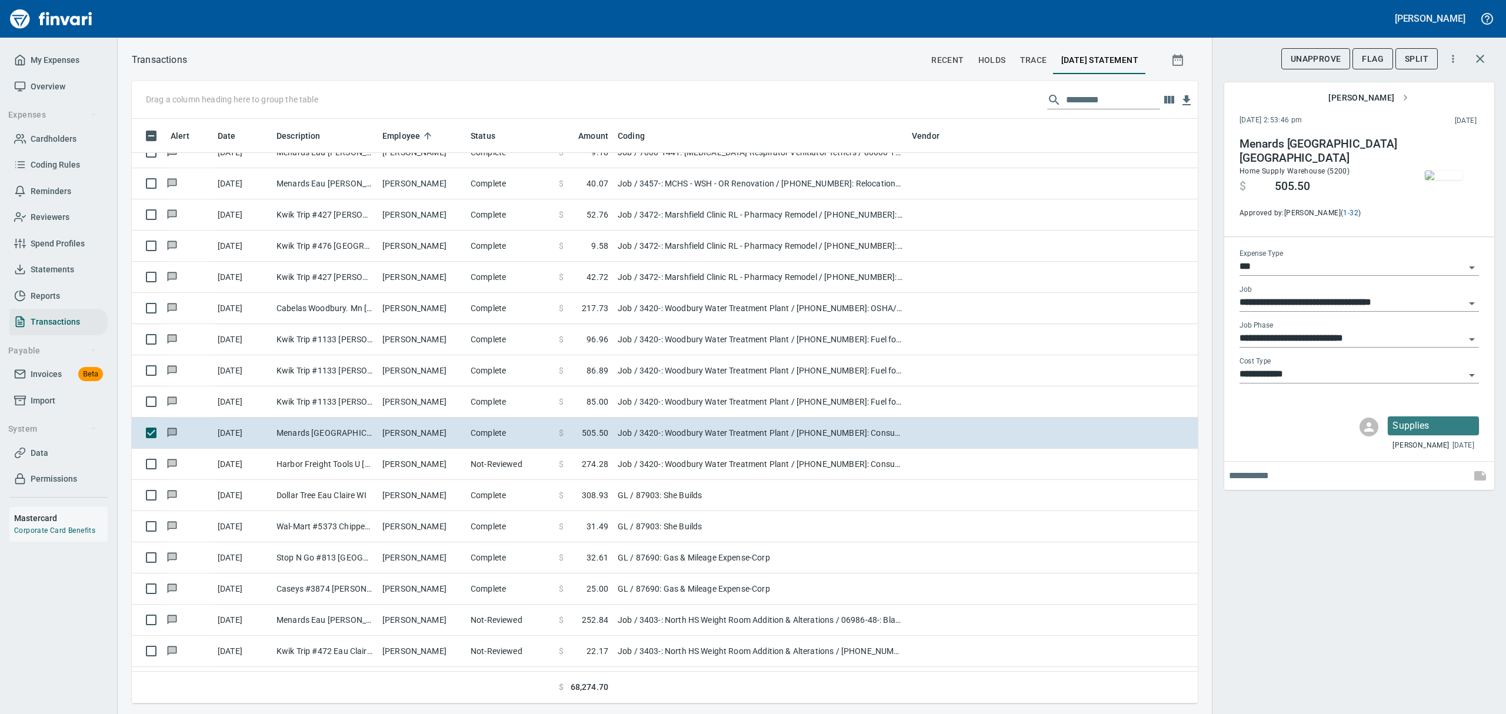
click at [1448, 171] on img "button" at bounding box center [1444, 175] width 38 height 9
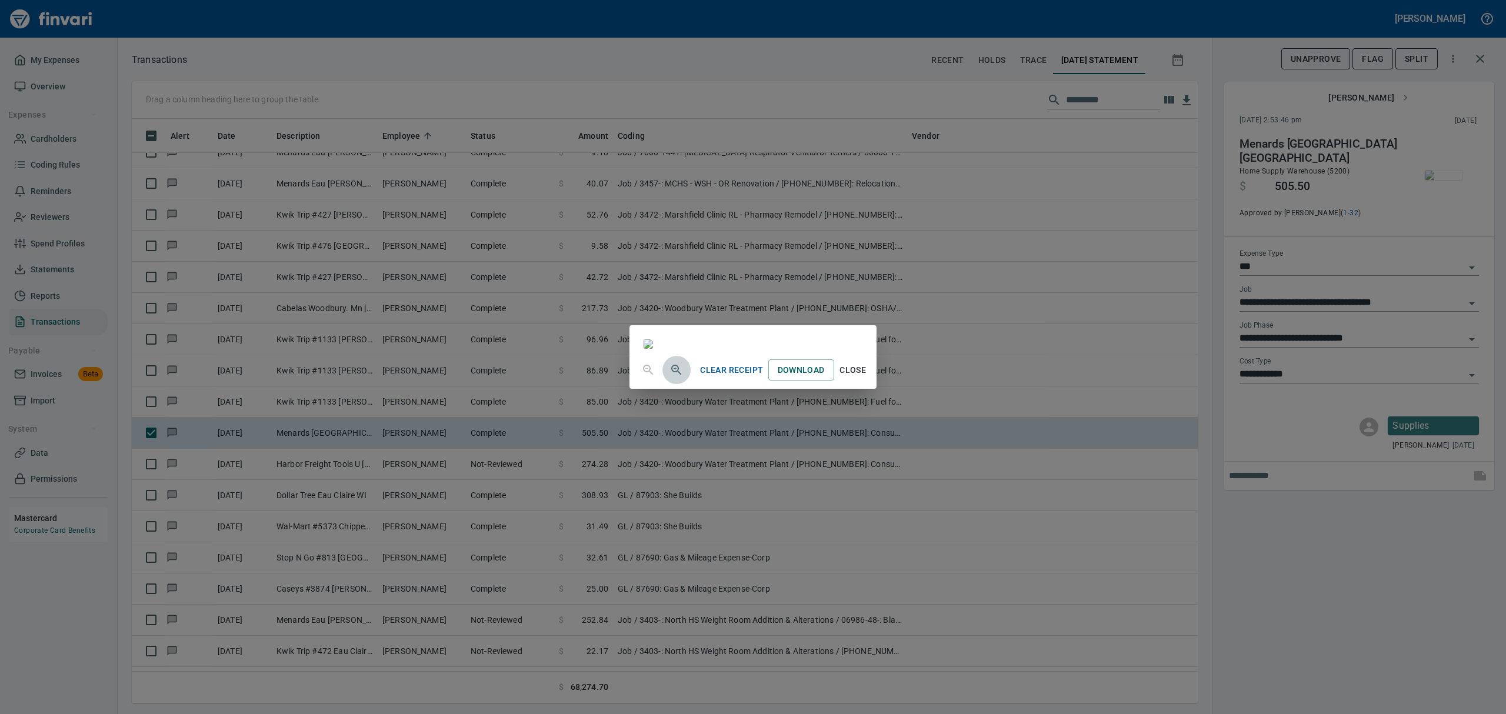
click at [671, 375] on icon "button" at bounding box center [676, 370] width 10 height 10
click at [670, 378] on icon "button" at bounding box center [677, 371] width 14 height 14
click at [671, 380] on icon "button" at bounding box center [676, 375] width 10 height 10
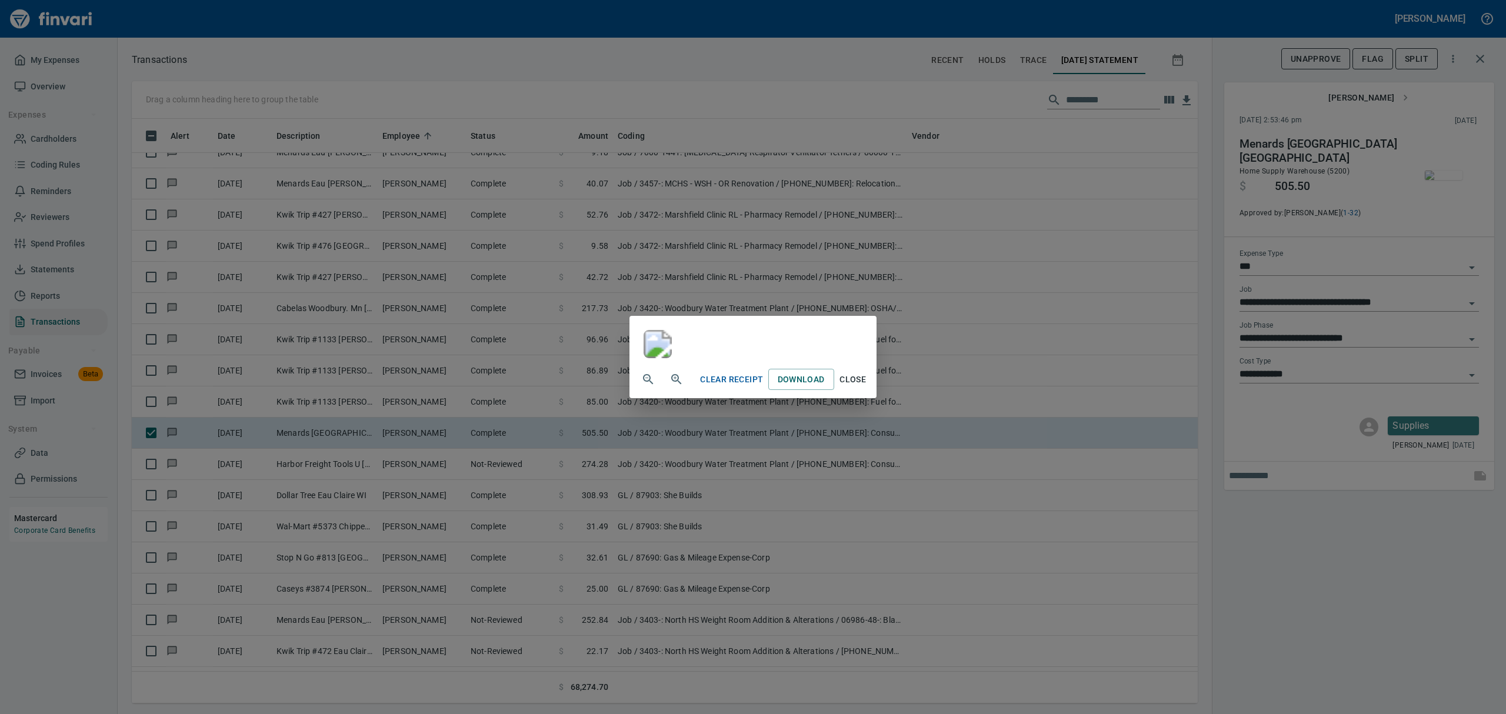
scroll to position [314, 0]
click at [867, 387] on span "Close" at bounding box center [853, 379] width 28 height 15
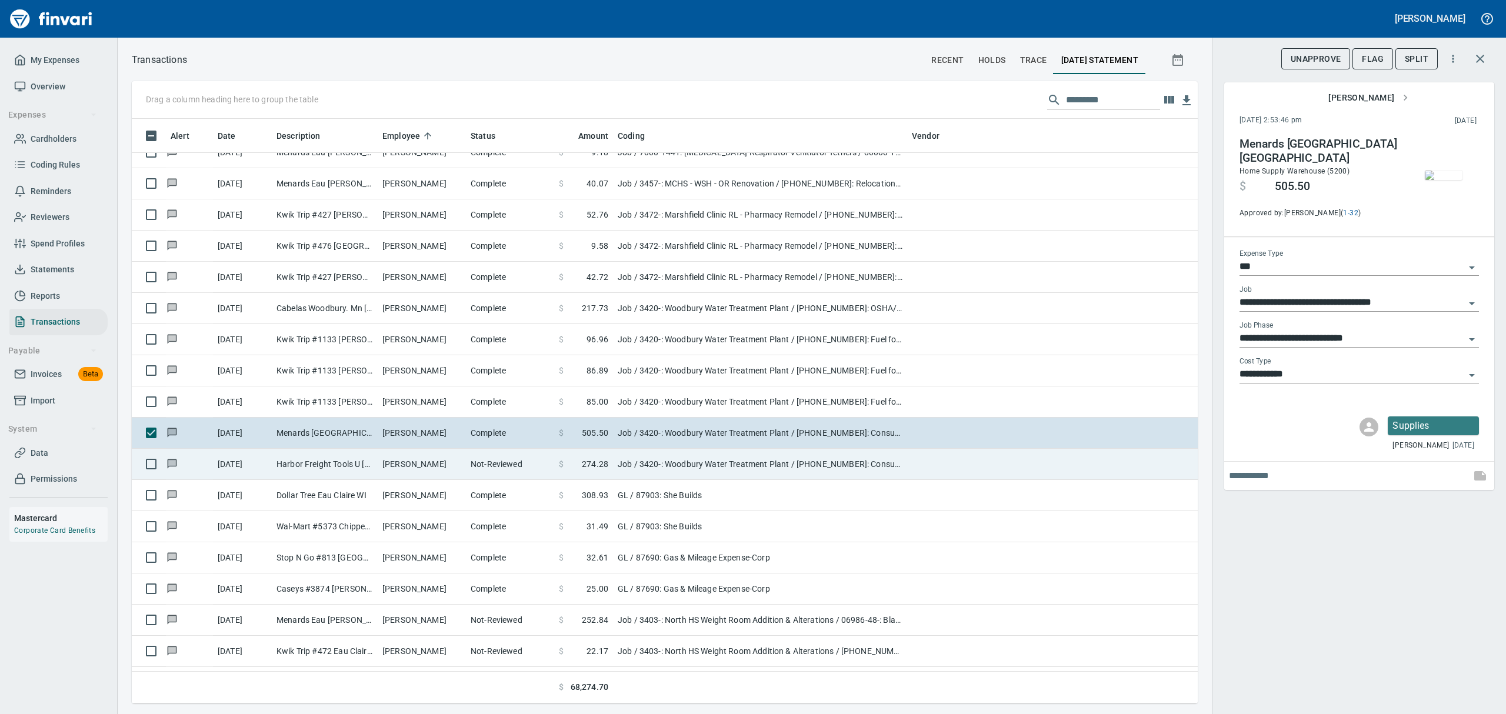
click at [367, 462] on td "Harbor Freight Tools U [GEOGRAPHIC_DATA] WI" at bounding box center [325, 464] width 106 height 31
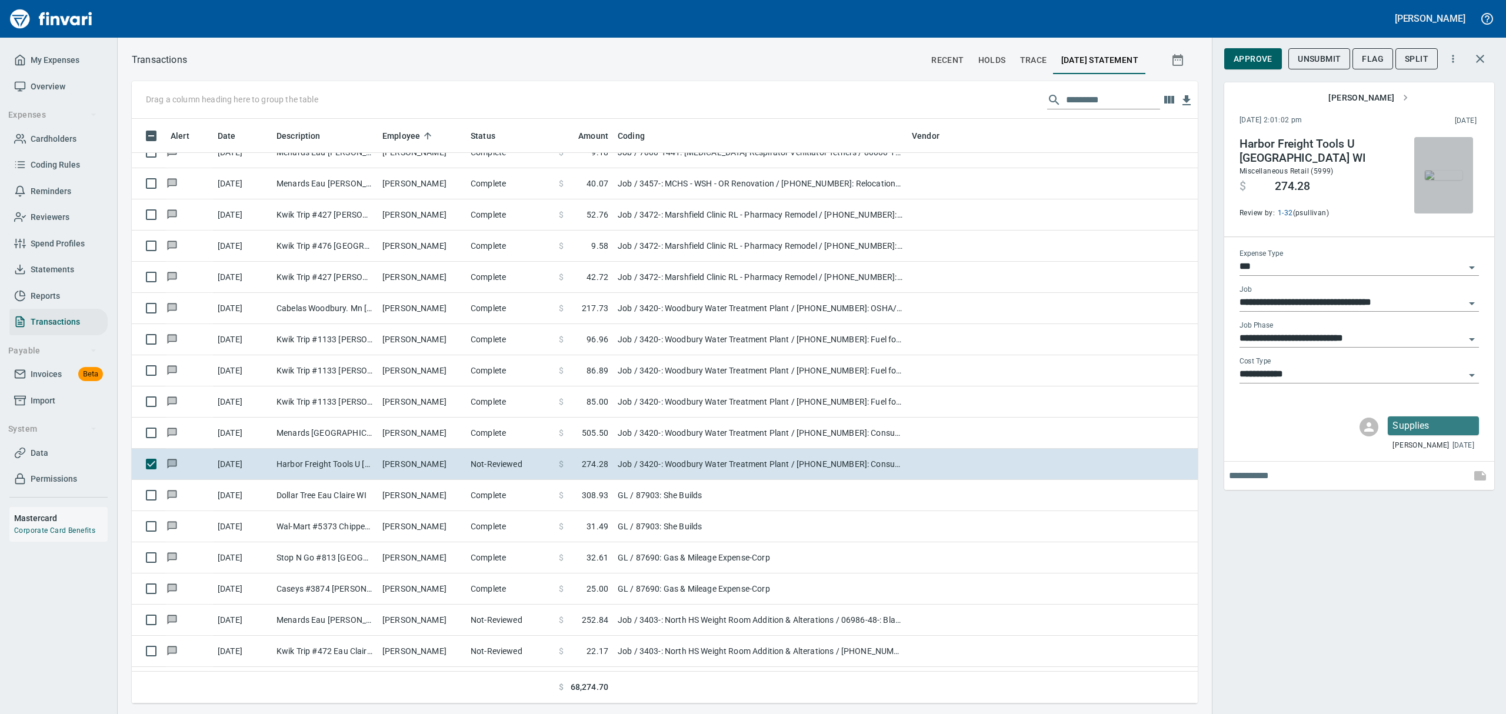
click at [1445, 180] on img "button" at bounding box center [1444, 175] width 38 height 9
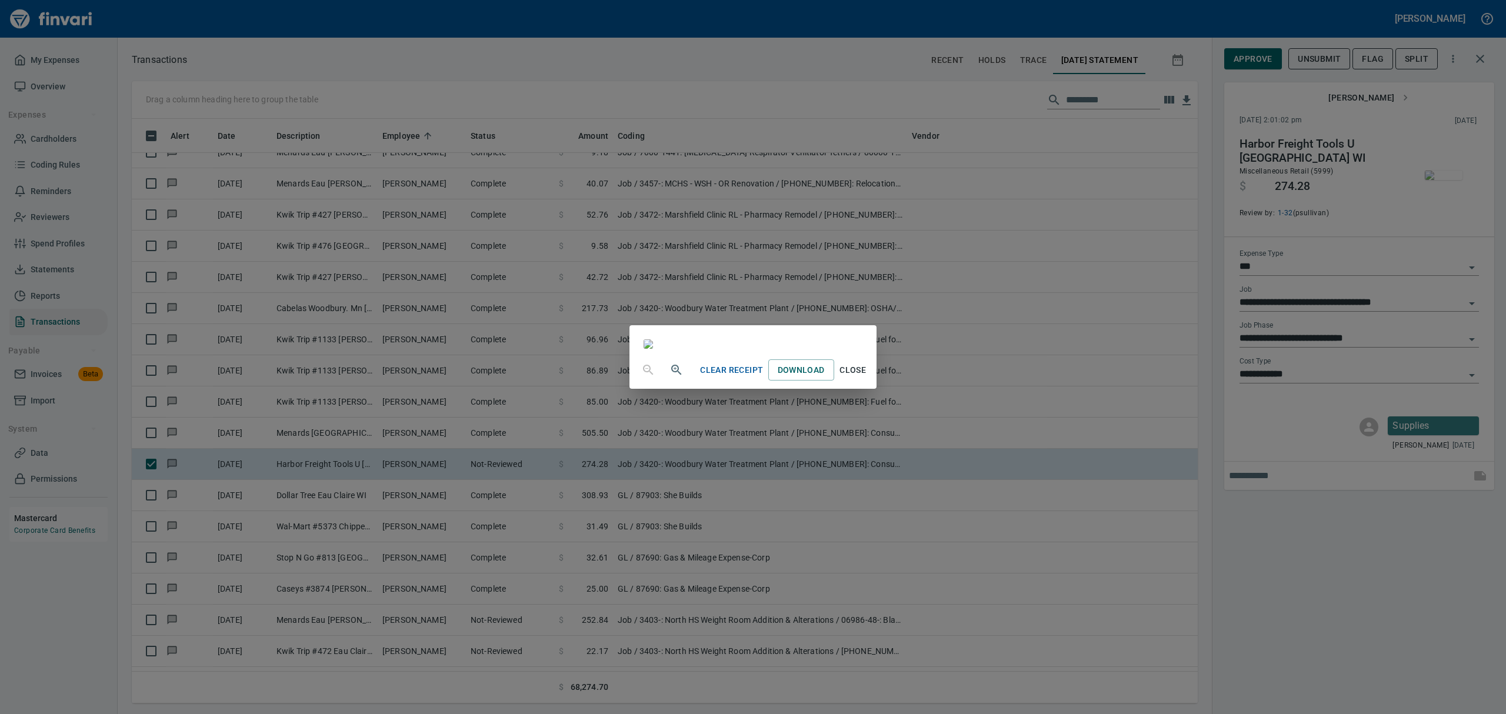
click at [867, 378] on span "Close" at bounding box center [853, 370] width 28 height 15
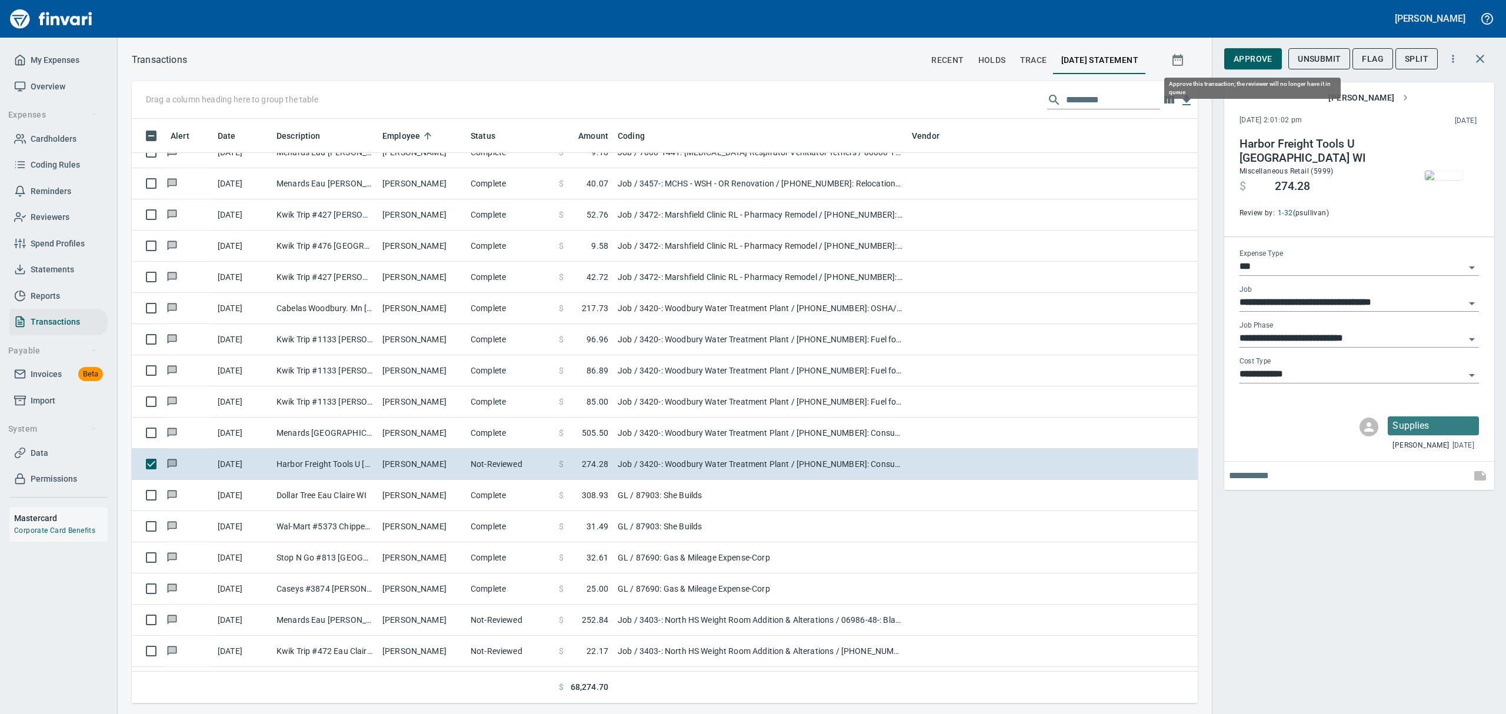
scroll to position [572, 1039]
drag, startPoint x: 1265, startPoint y: 64, endPoint x: 1337, endPoint y: 64, distance: 72.4
click at [1265, 66] on span "Approve" at bounding box center [1253, 59] width 39 height 15
click at [1368, 58] on span "Flag" at bounding box center [1373, 59] width 22 height 15
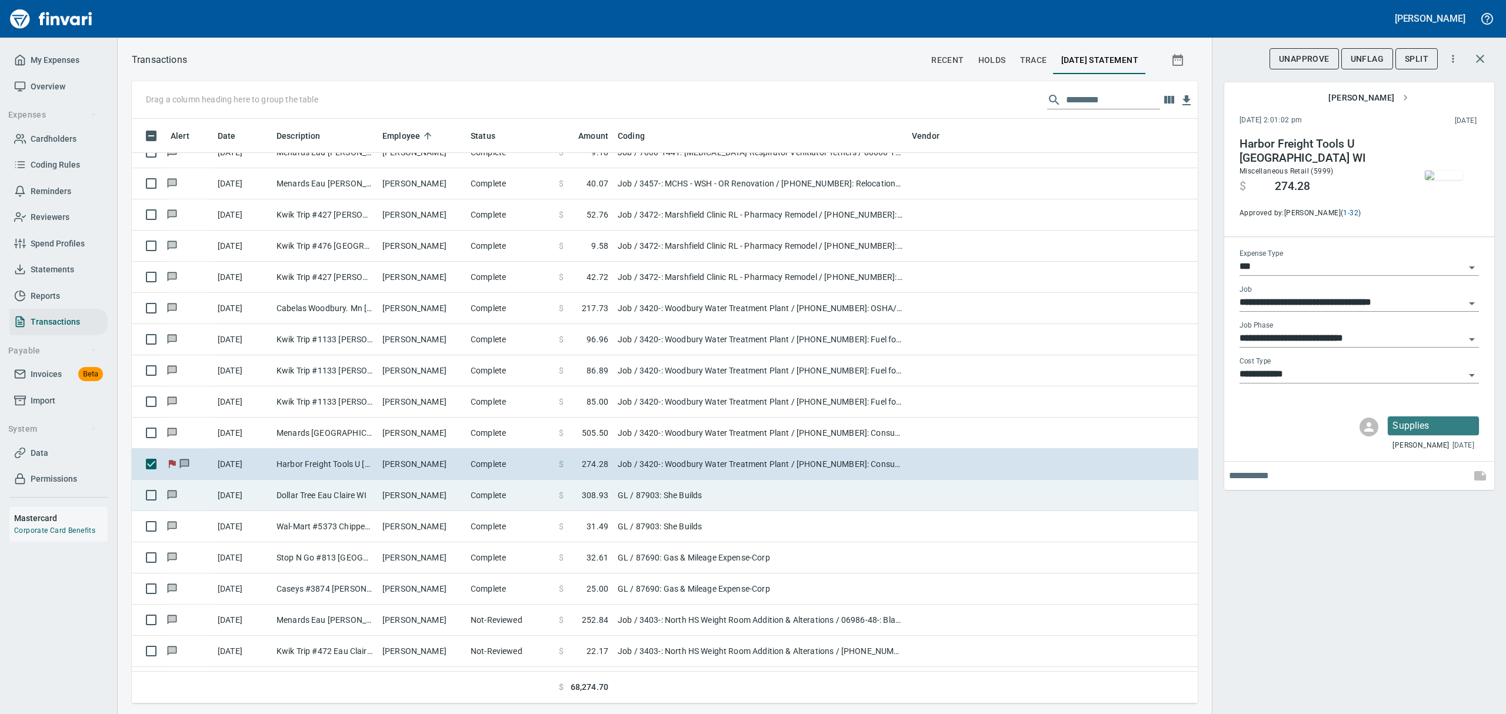
drag, startPoint x: 318, startPoint y: 504, endPoint x: 330, endPoint y: 511, distance: 12.9
click at [319, 506] on td "Dollar Tree Eau Claire WI" at bounding box center [325, 495] width 106 height 31
type input "**"
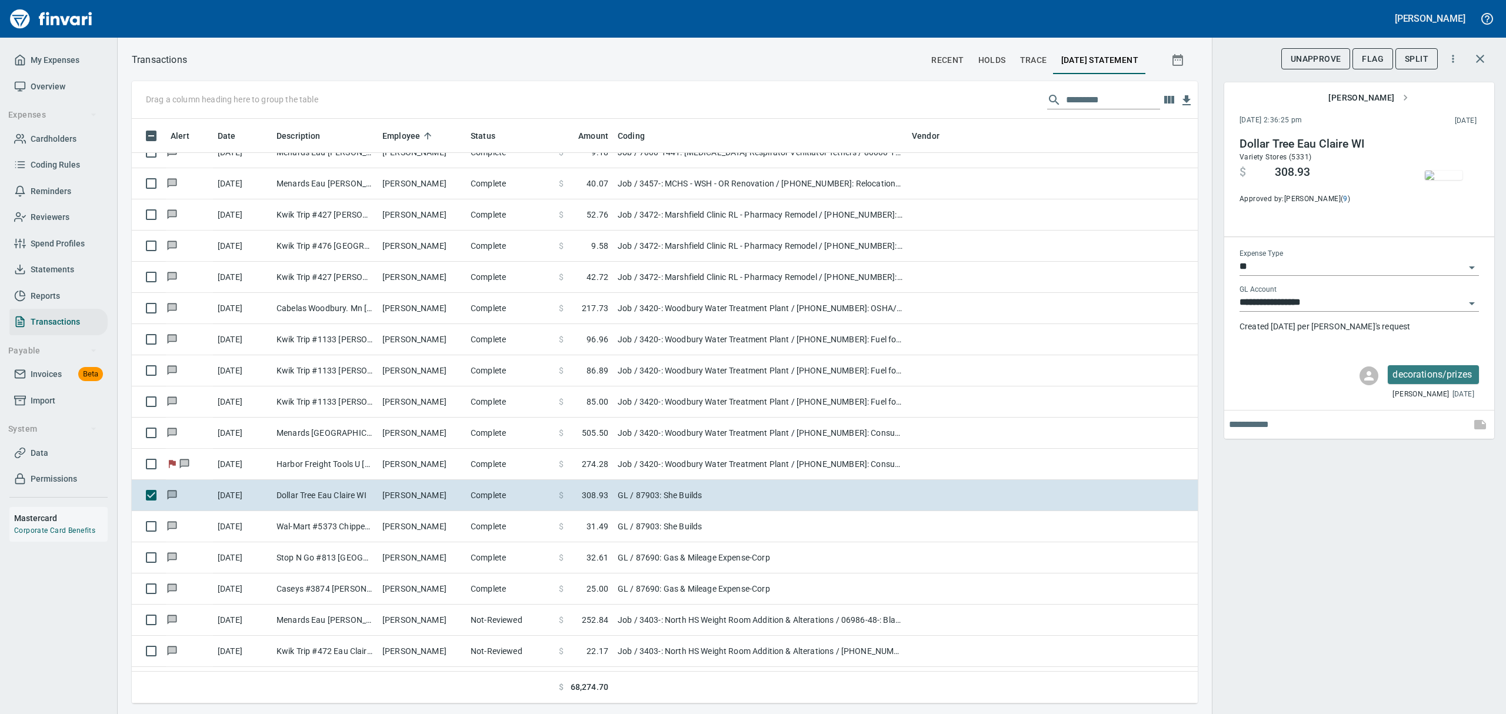
click at [1448, 180] on img "button" at bounding box center [1444, 175] width 38 height 9
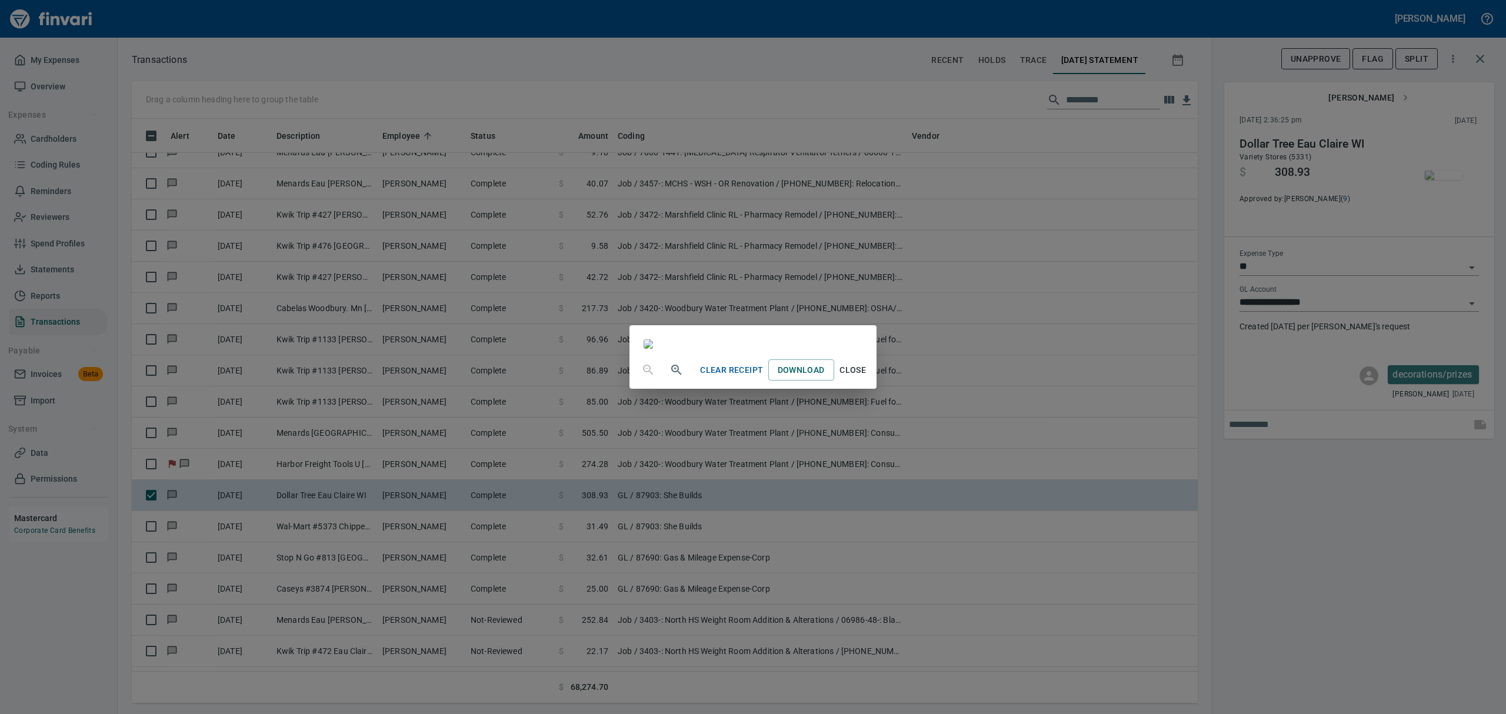
click at [670, 377] on icon "button" at bounding box center [677, 370] width 14 height 14
click at [867, 379] on span "Close" at bounding box center [853, 371] width 28 height 15
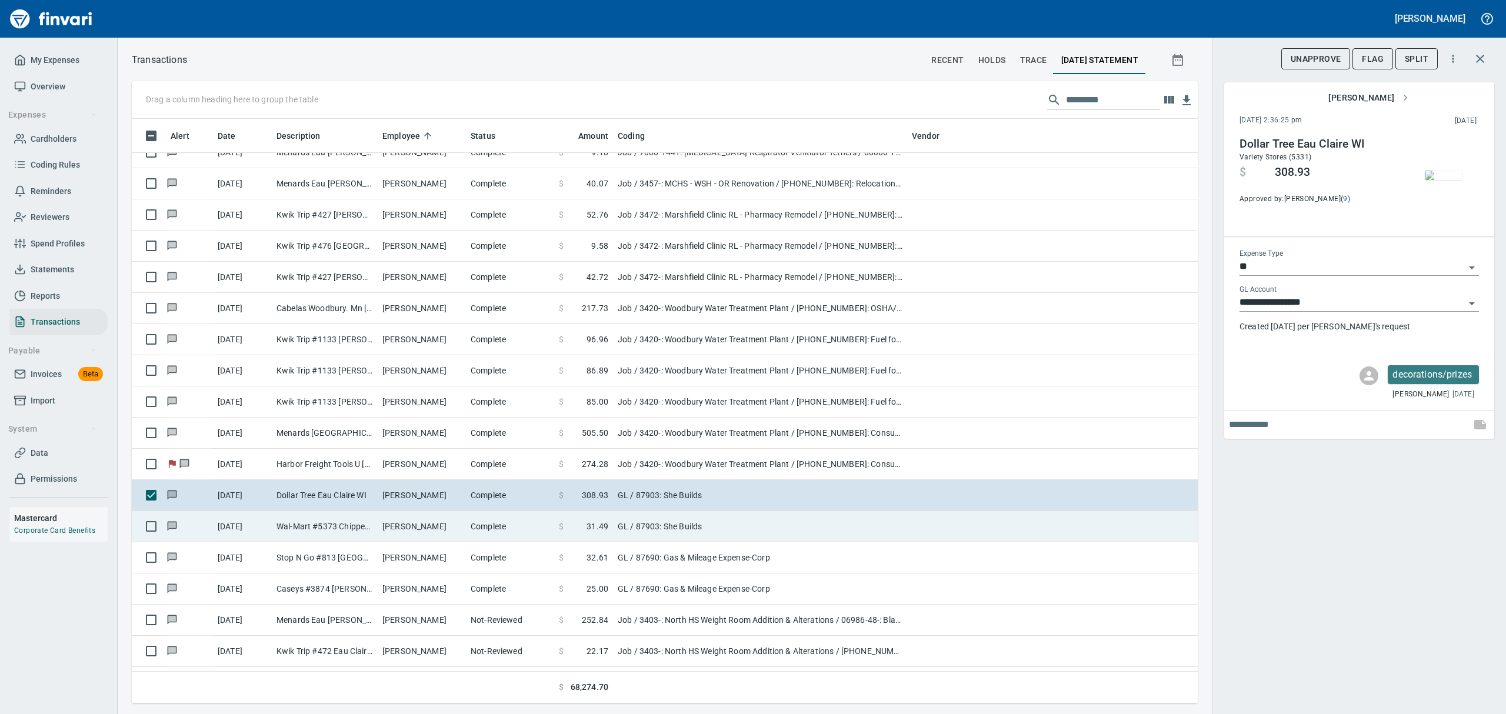
click at [337, 528] on td "Wal-Mart #5373 Chippewa Fall WI" at bounding box center [325, 526] width 106 height 31
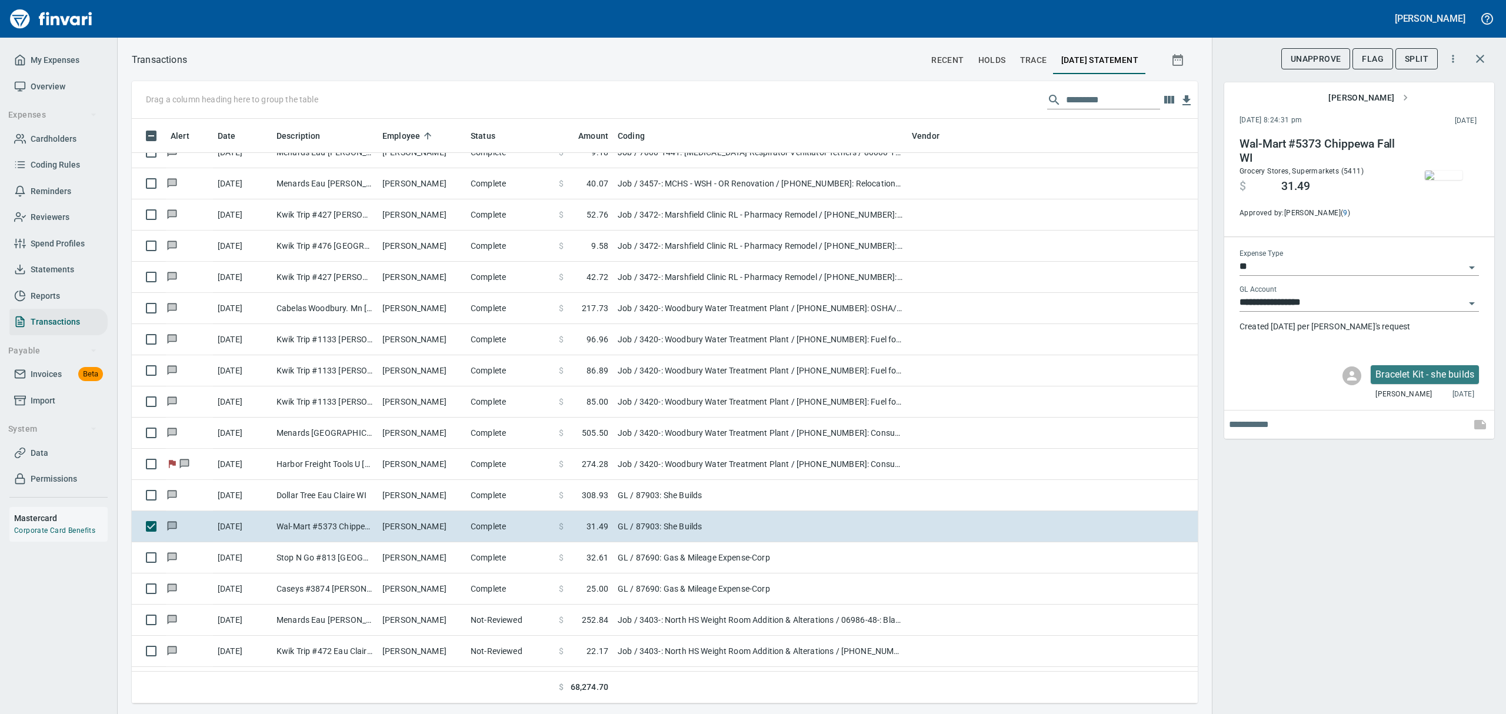
click at [1448, 171] on img "button" at bounding box center [1444, 175] width 38 height 9
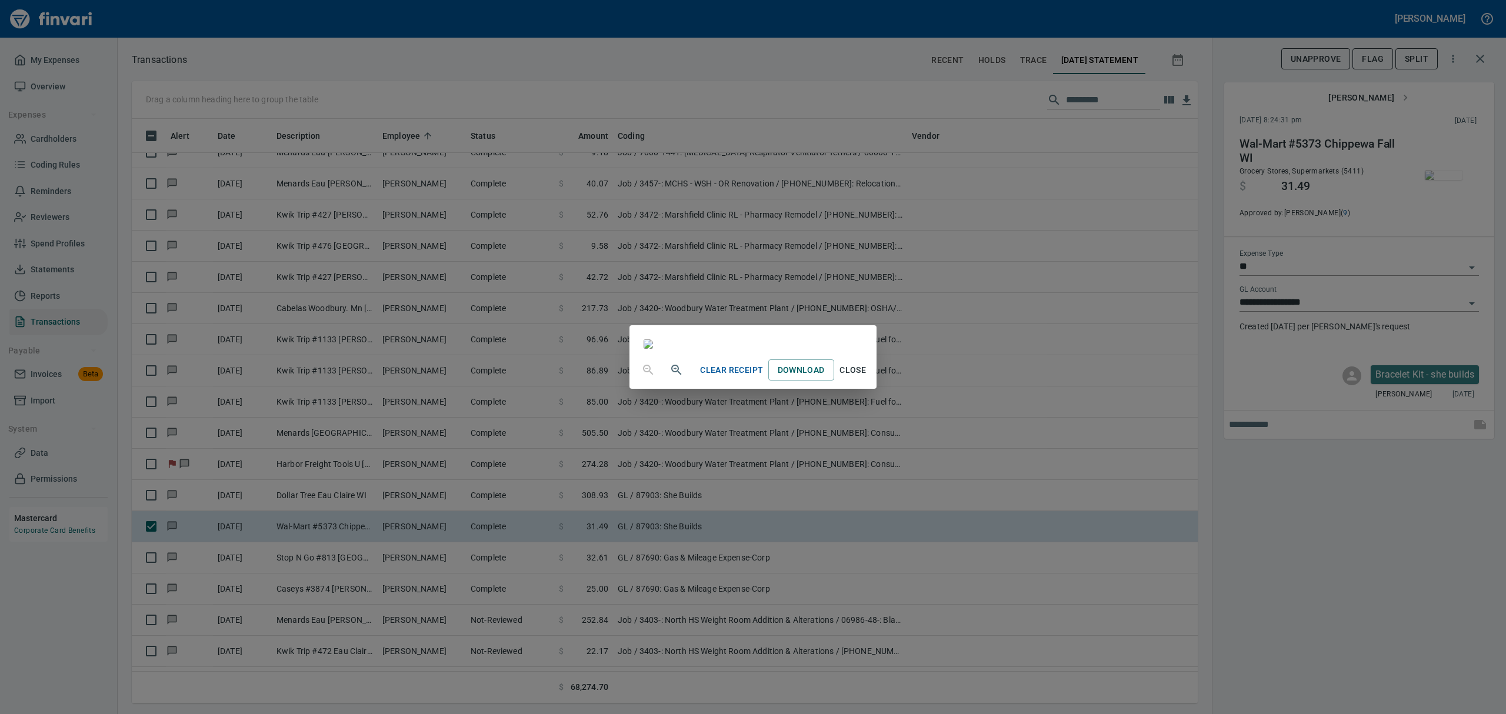
click at [867, 378] on span "Close" at bounding box center [853, 370] width 28 height 15
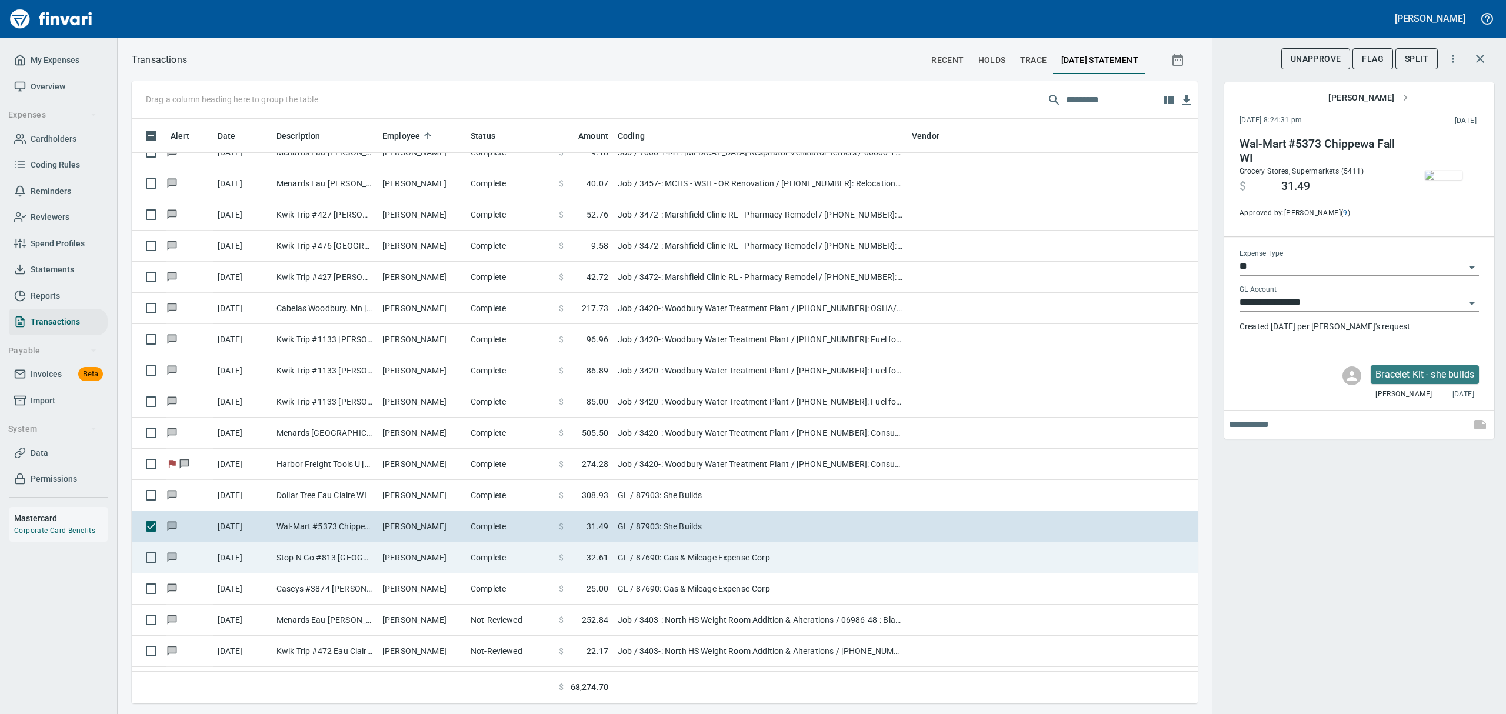
click at [317, 568] on td "Stop N Go #813 [GEOGRAPHIC_DATA][PERSON_NAME]" at bounding box center [325, 558] width 106 height 31
type input "**********"
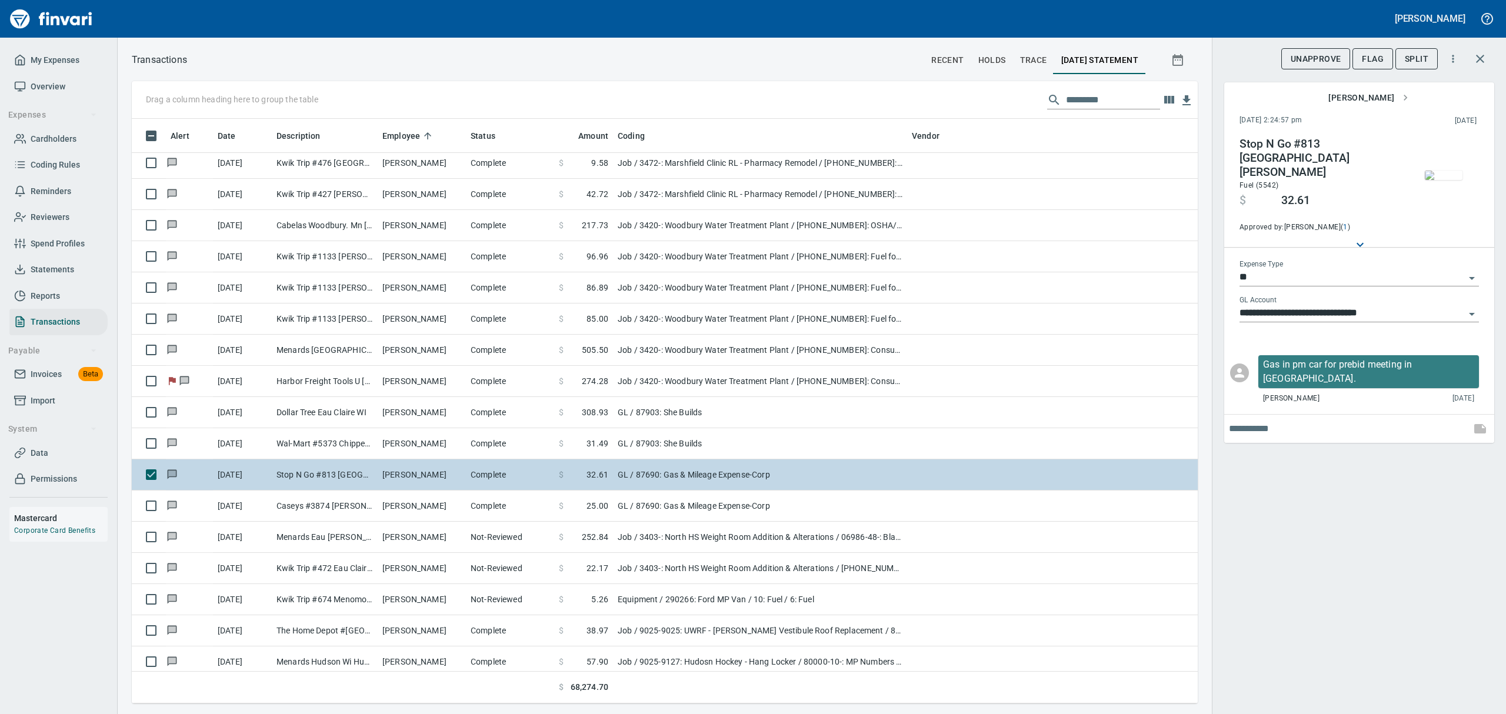
scroll to position [9337, 0]
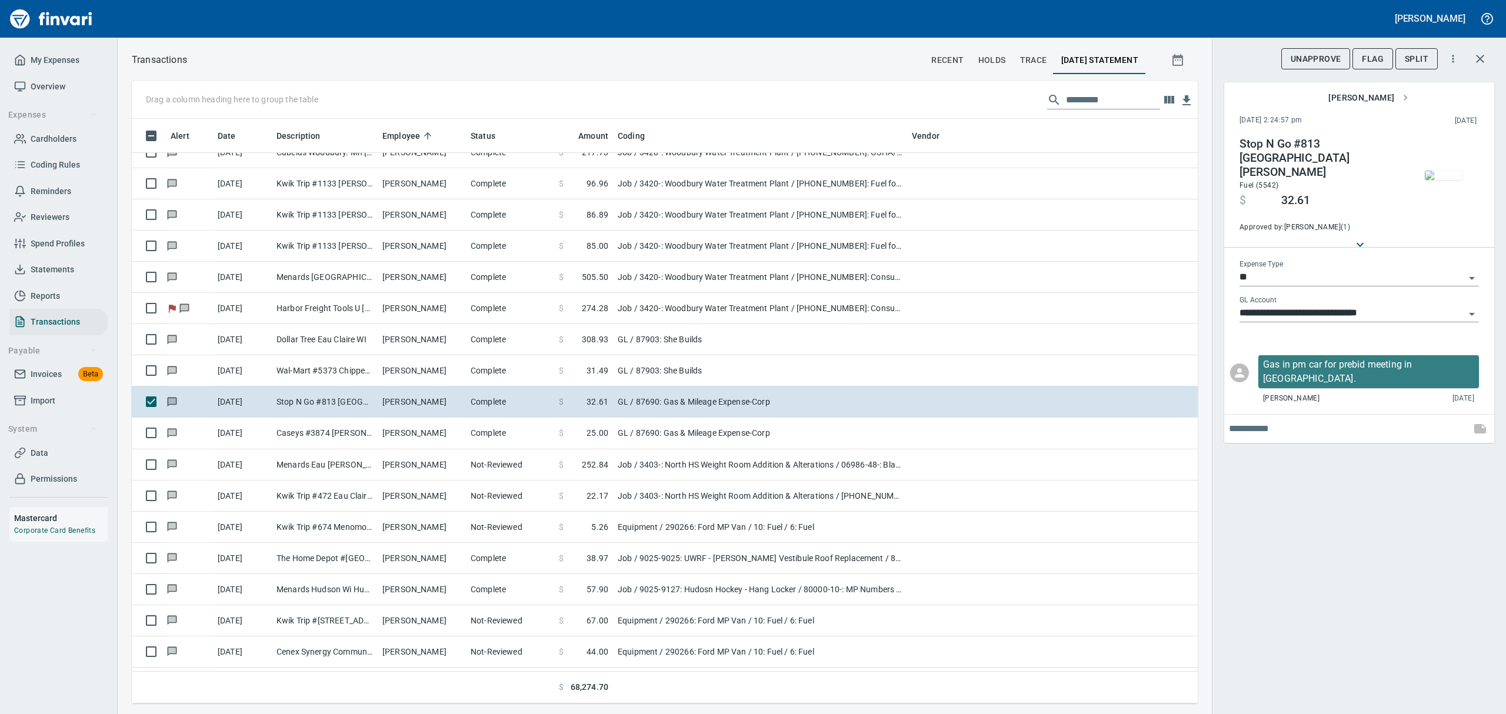
click at [1452, 180] on img "button" at bounding box center [1444, 175] width 38 height 9
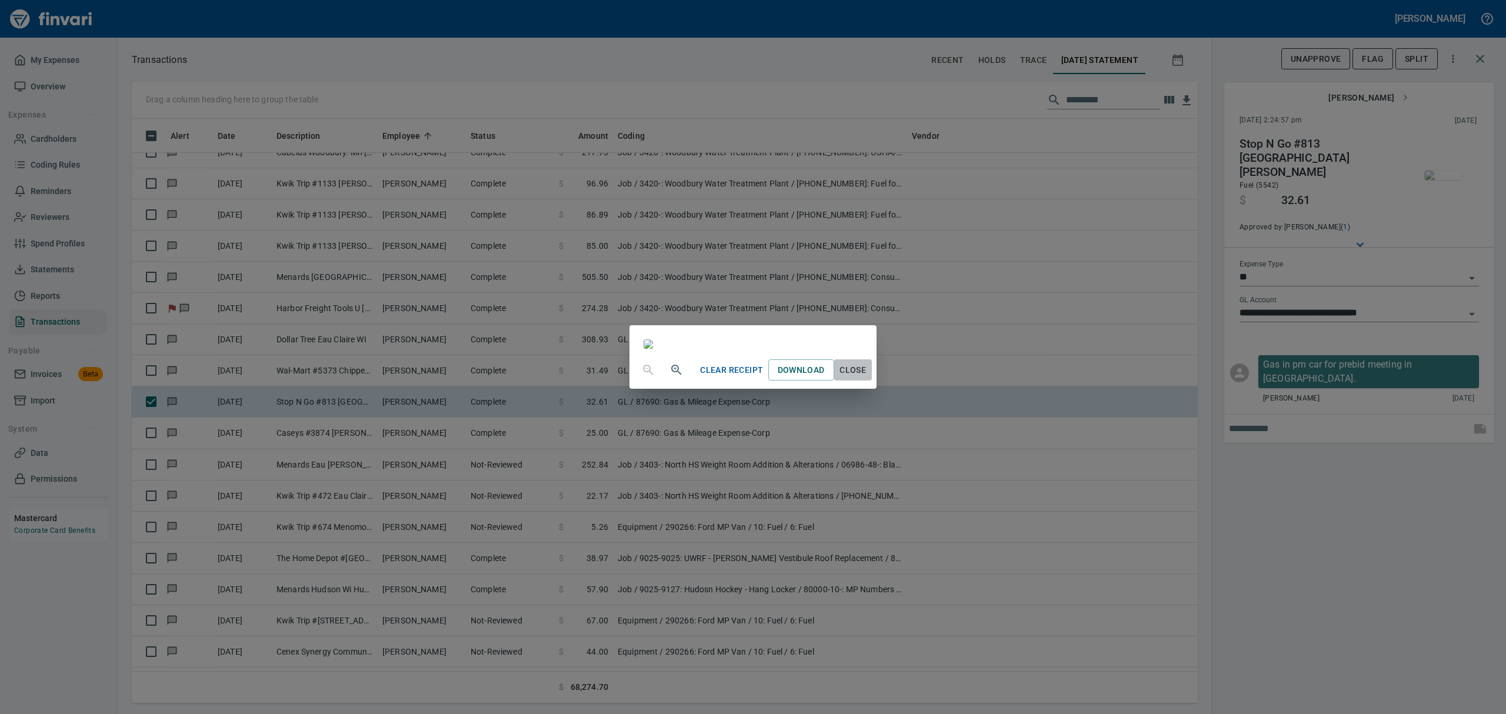
click at [867, 378] on span "Close" at bounding box center [853, 370] width 28 height 15
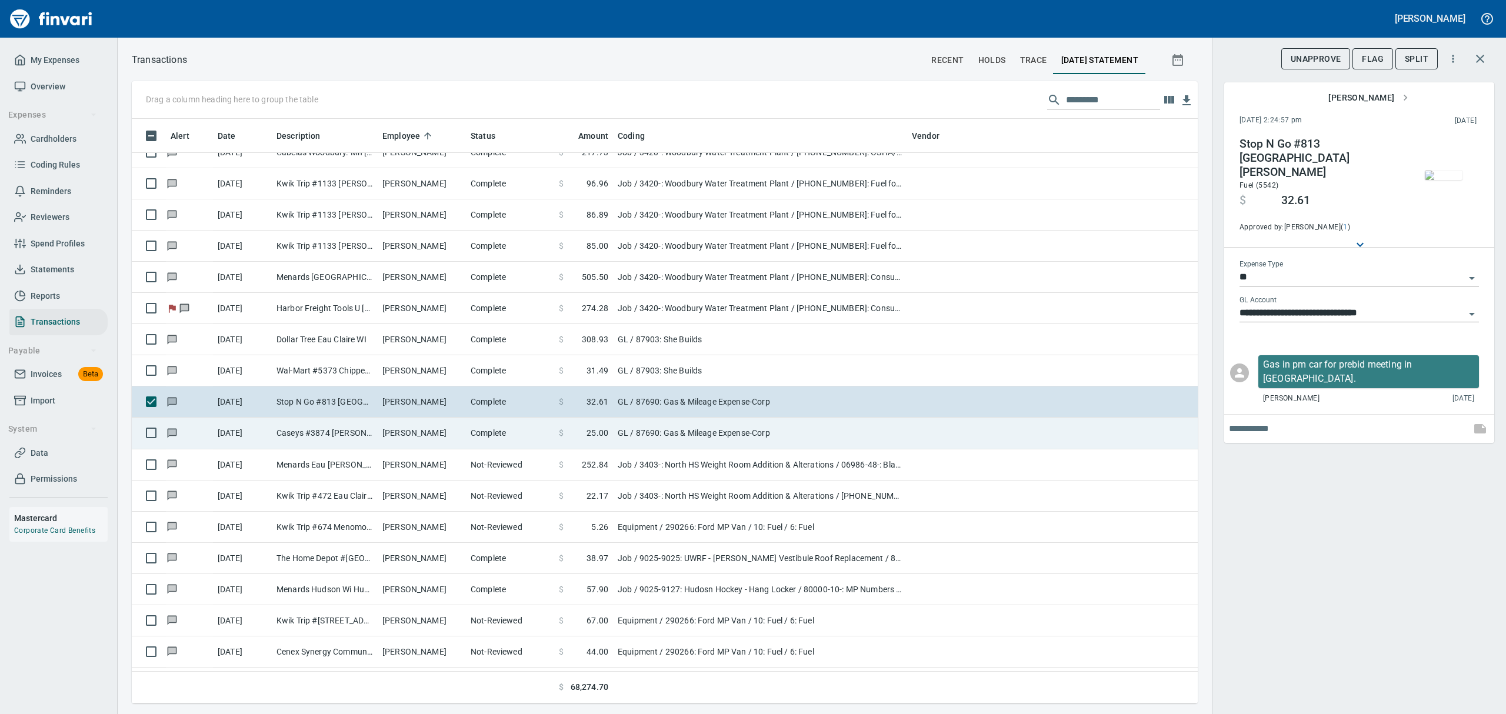
click at [401, 433] on td "[PERSON_NAME]" at bounding box center [422, 433] width 88 height 31
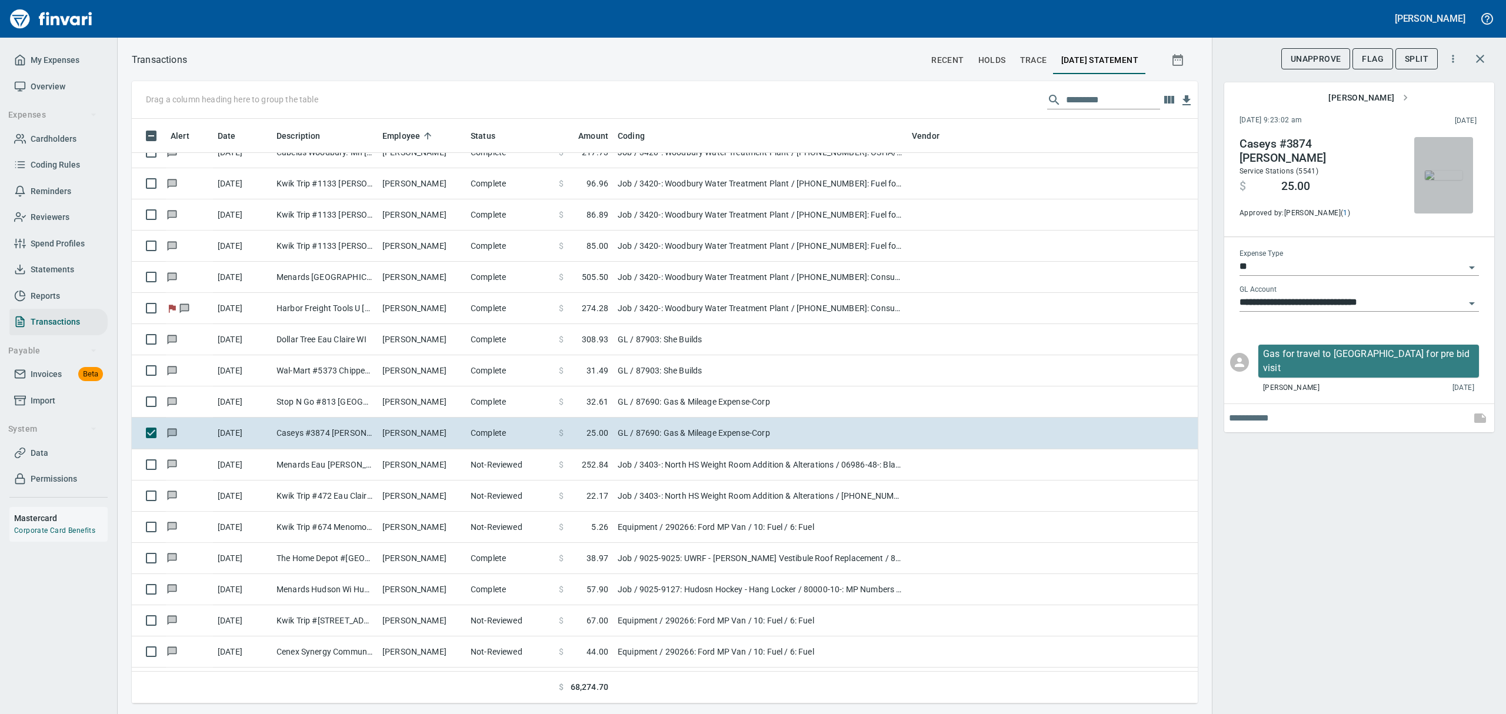
click at [1445, 180] on img "button" at bounding box center [1444, 175] width 38 height 9
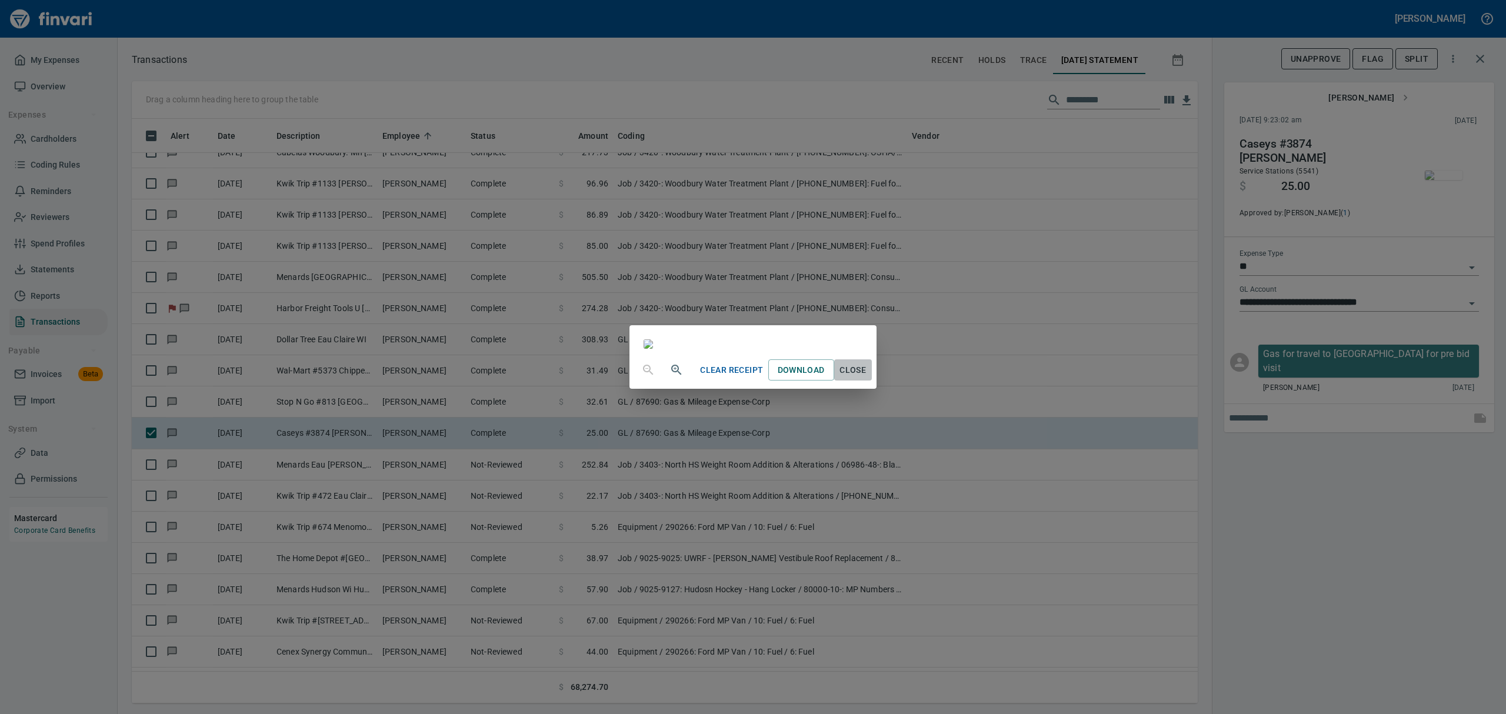
click at [867, 378] on span "Close" at bounding box center [853, 370] width 28 height 15
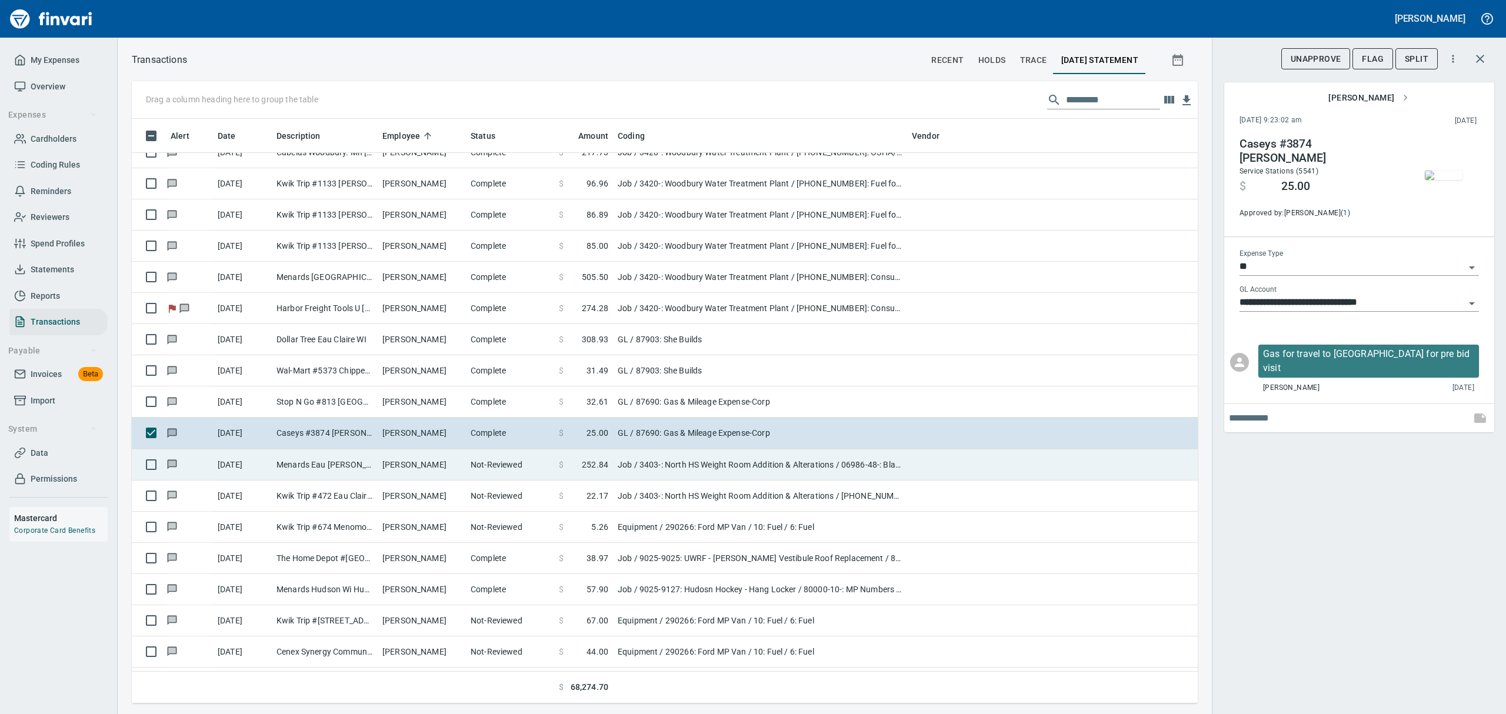
click at [322, 467] on td "Menards Eau [PERSON_NAME] [PERSON_NAME] Eau [PERSON_NAME]" at bounding box center [325, 465] width 106 height 31
type input "***"
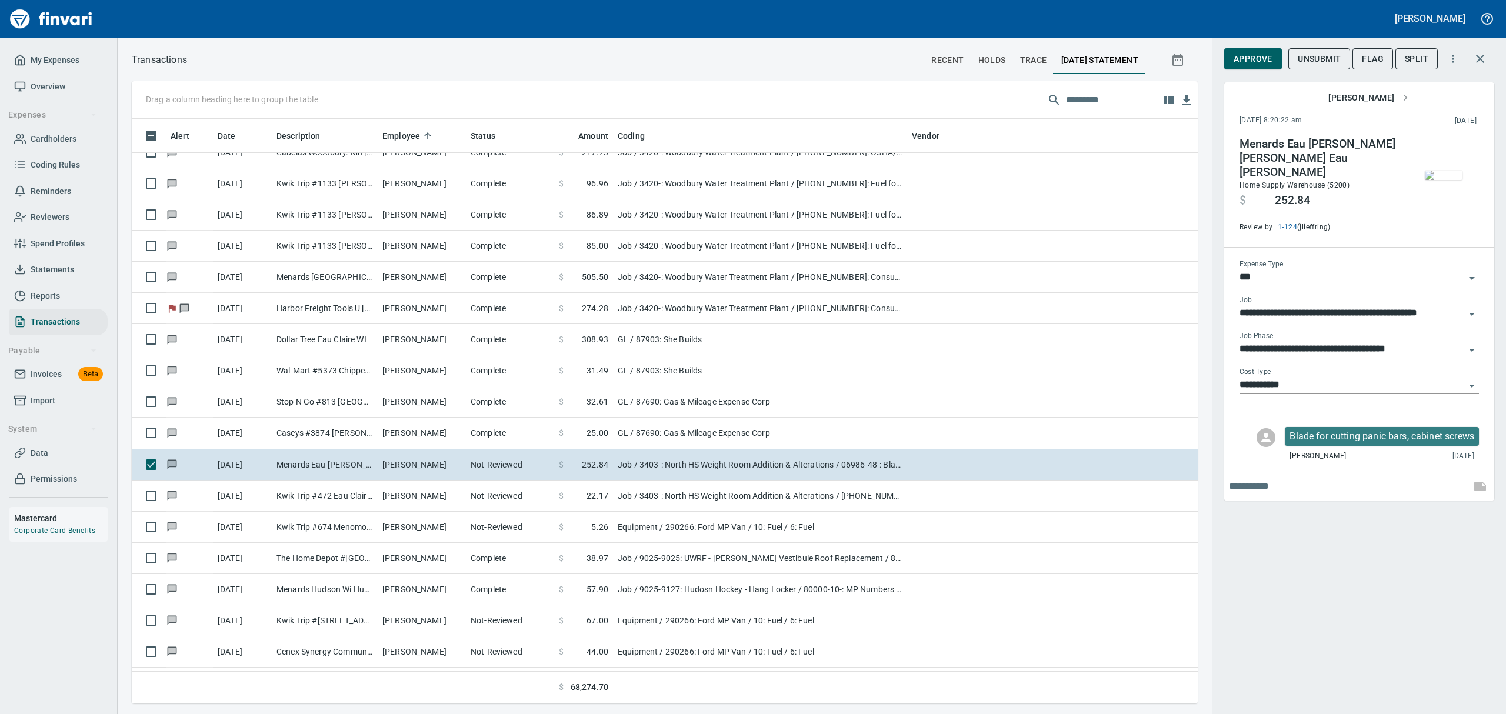
click at [1450, 180] on img "button" at bounding box center [1444, 175] width 38 height 9
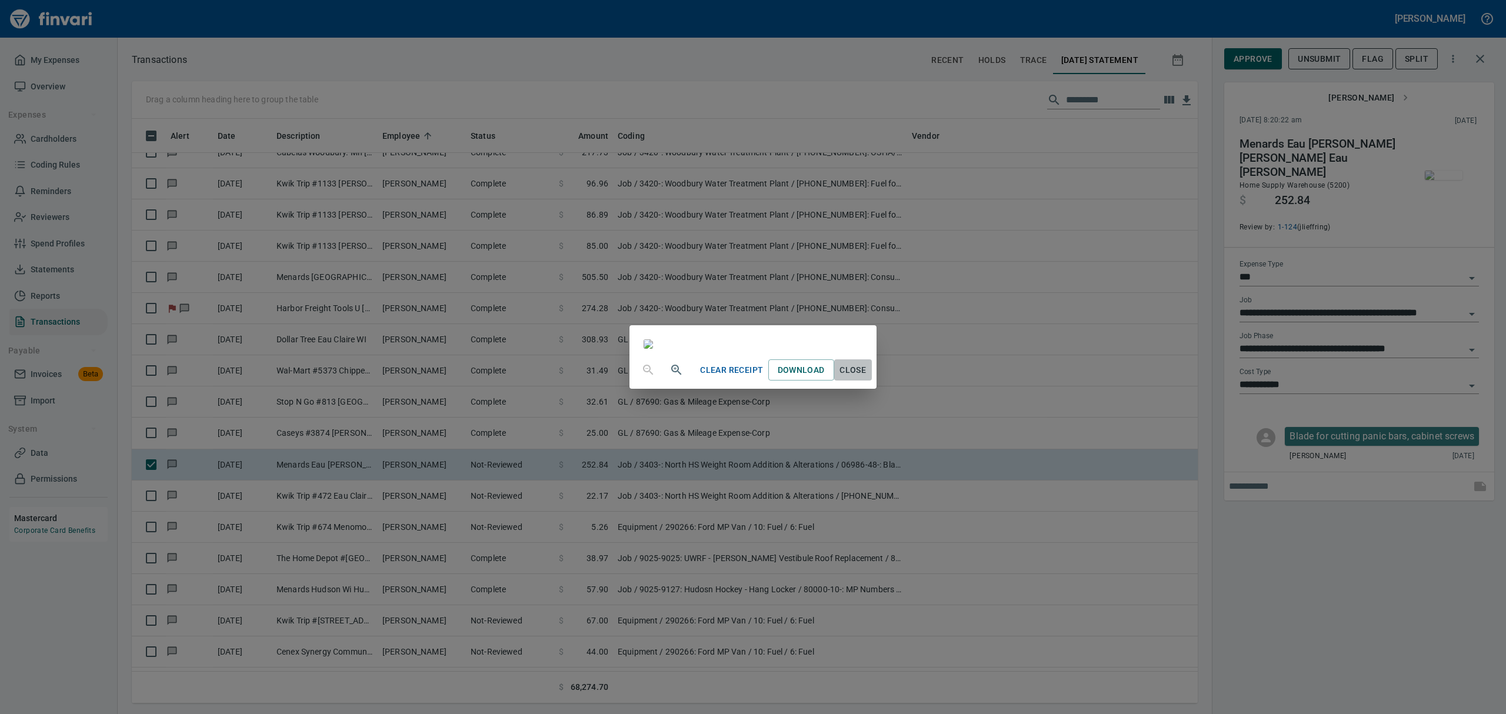
click at [867, 378] on span "Close" at bounding box center [853, 370] width 28 height 15
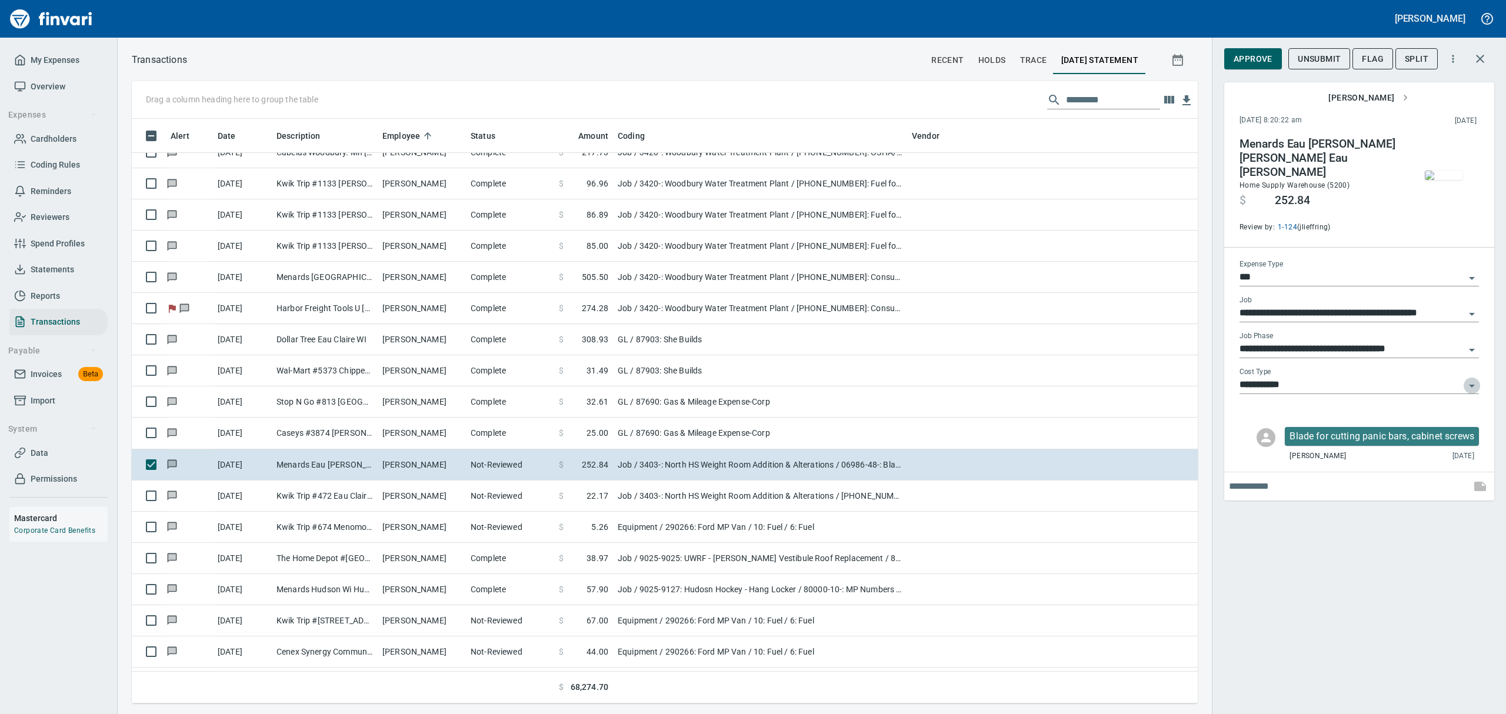
click at [1469, 379] on icon "Open" at bounding box center [1472, 386] width 14 height 14
click at [1471, 384] on icon "Close" at bounding box center [1472, 385] width 6 height 3
click at [1259, 56] on span "Approve" at bounding box center [1253, 59] width 39 height 15
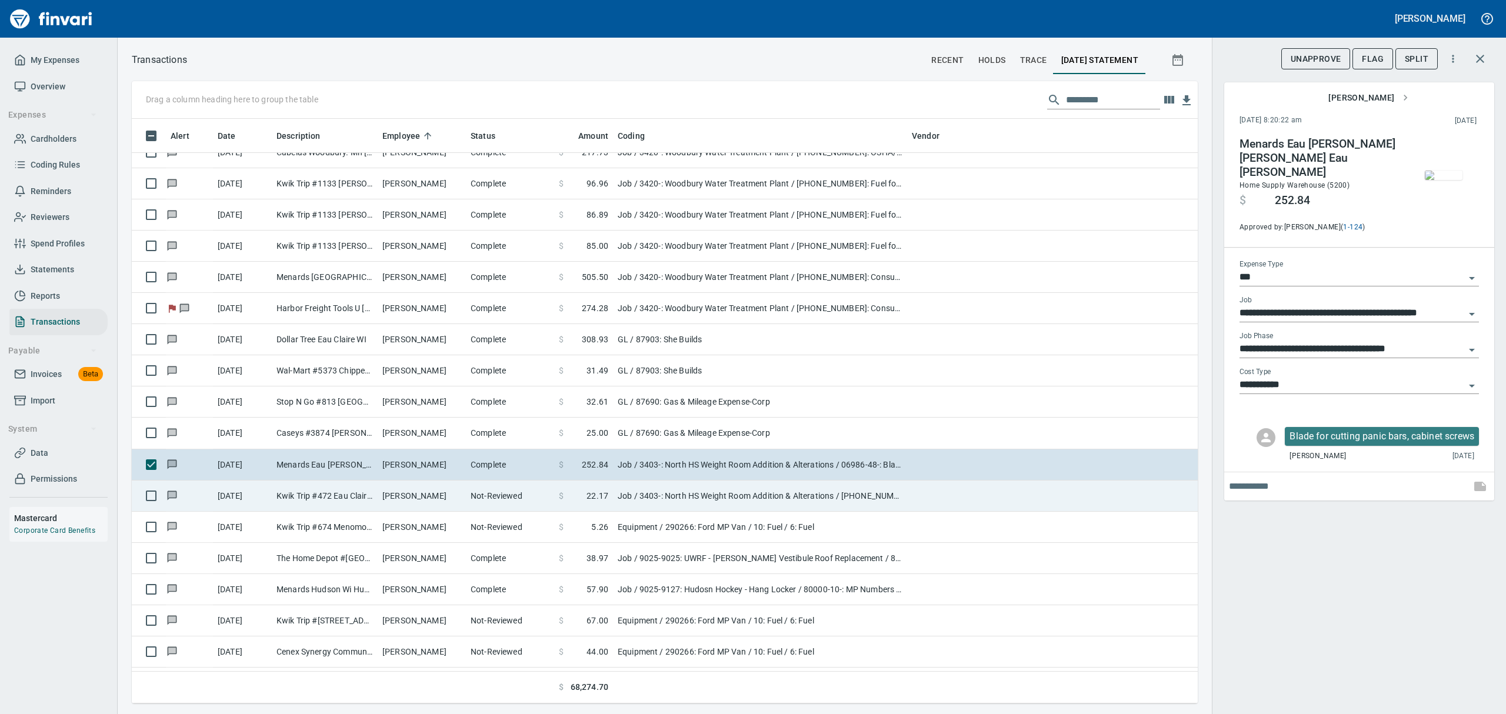
click at [340, 501] on td "Kwik Trip #472 Eau Claire [GEOGRAPHIC_DATA]" at bounding box center [325, 496] width 106 height 31
type input "**********"
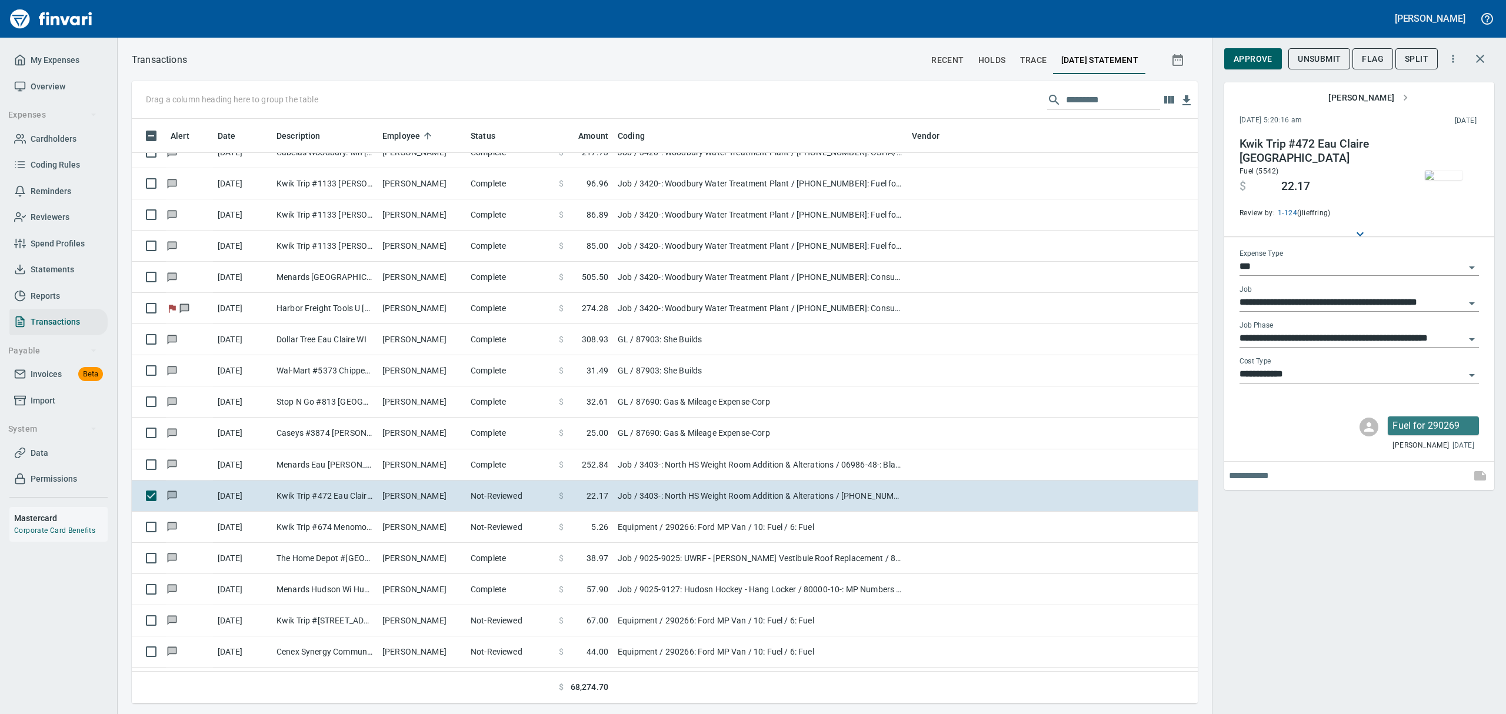
click at [1444, 180] on img "button" at bounding box center [1444, 175] width 38 height 9
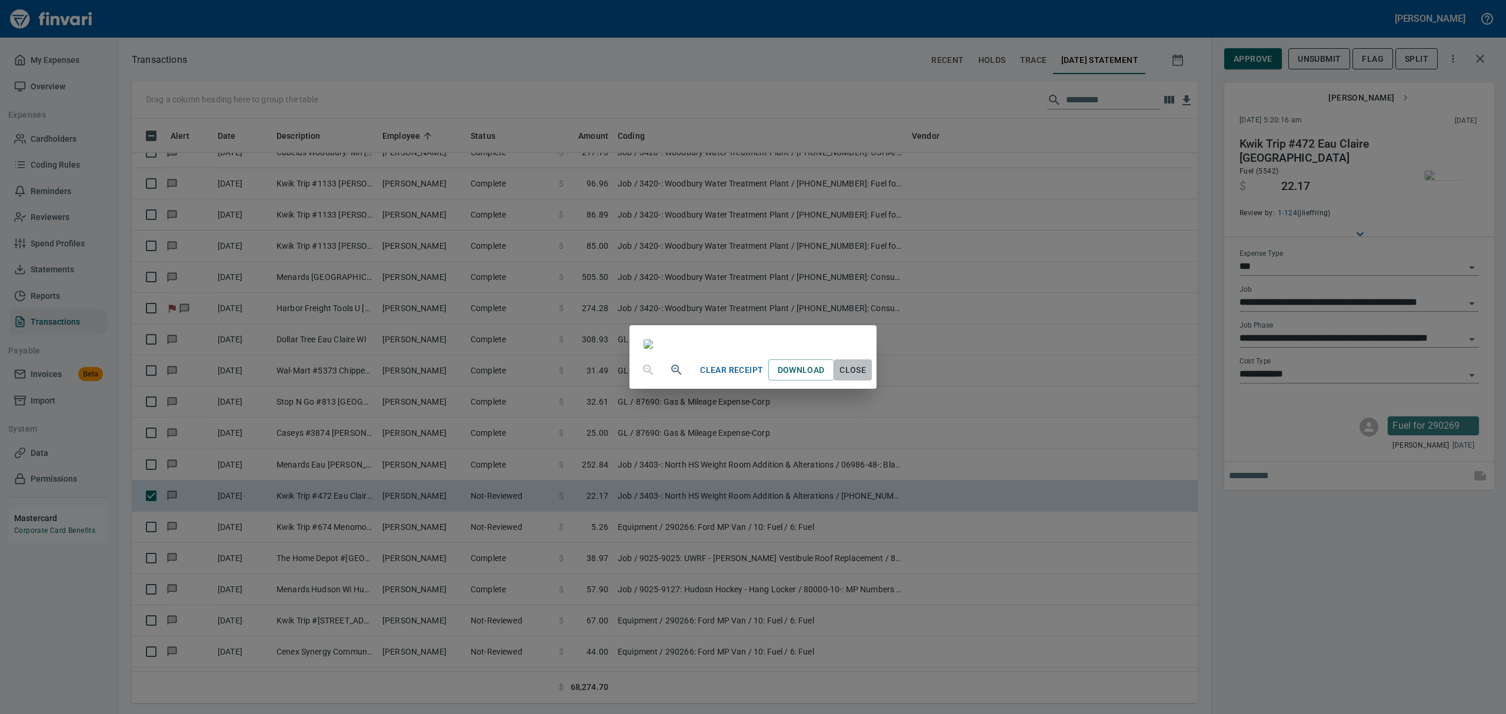
click at [867, 378] on span "Close" at bounding box center [853, 370] width 28 height 15
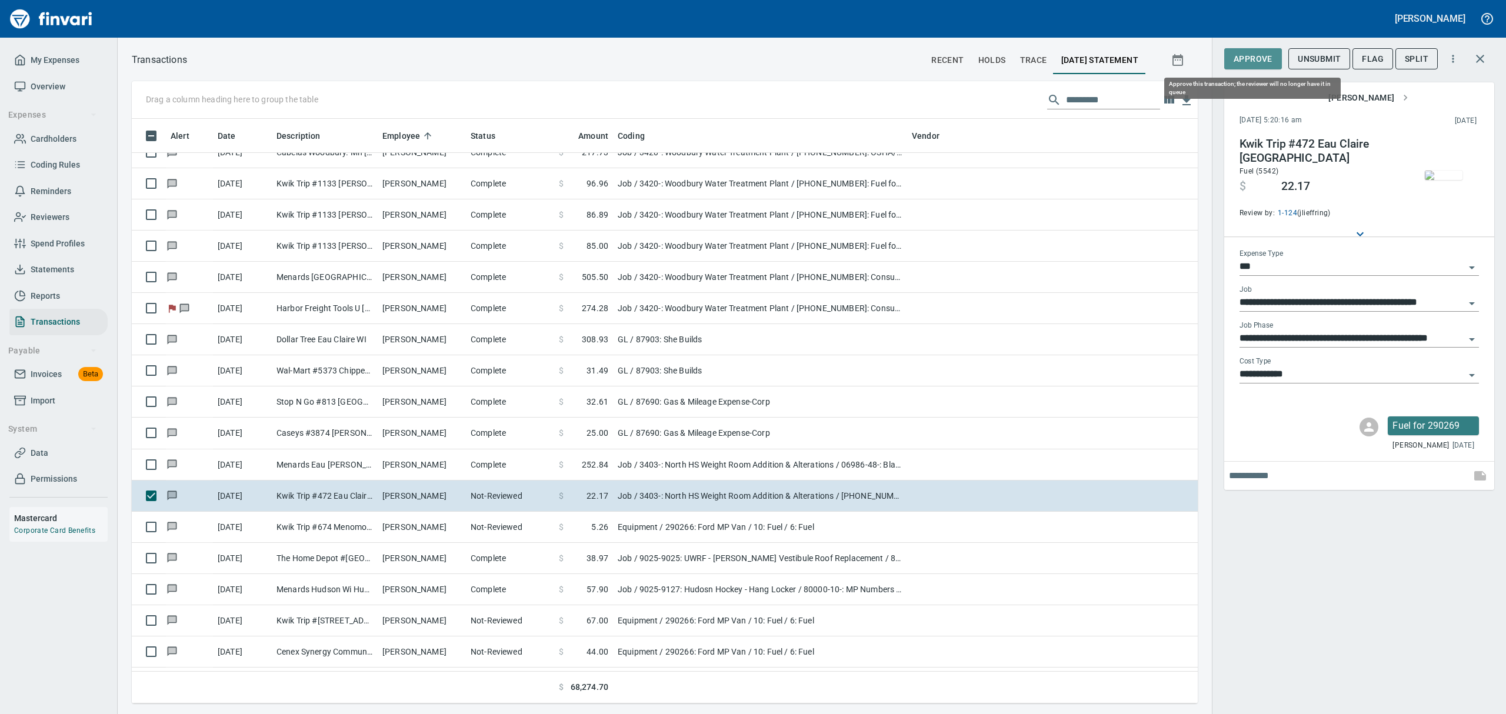
click at [1264, 59] on span "Approve" at bounding box center [1253, 59] width 39 height 15
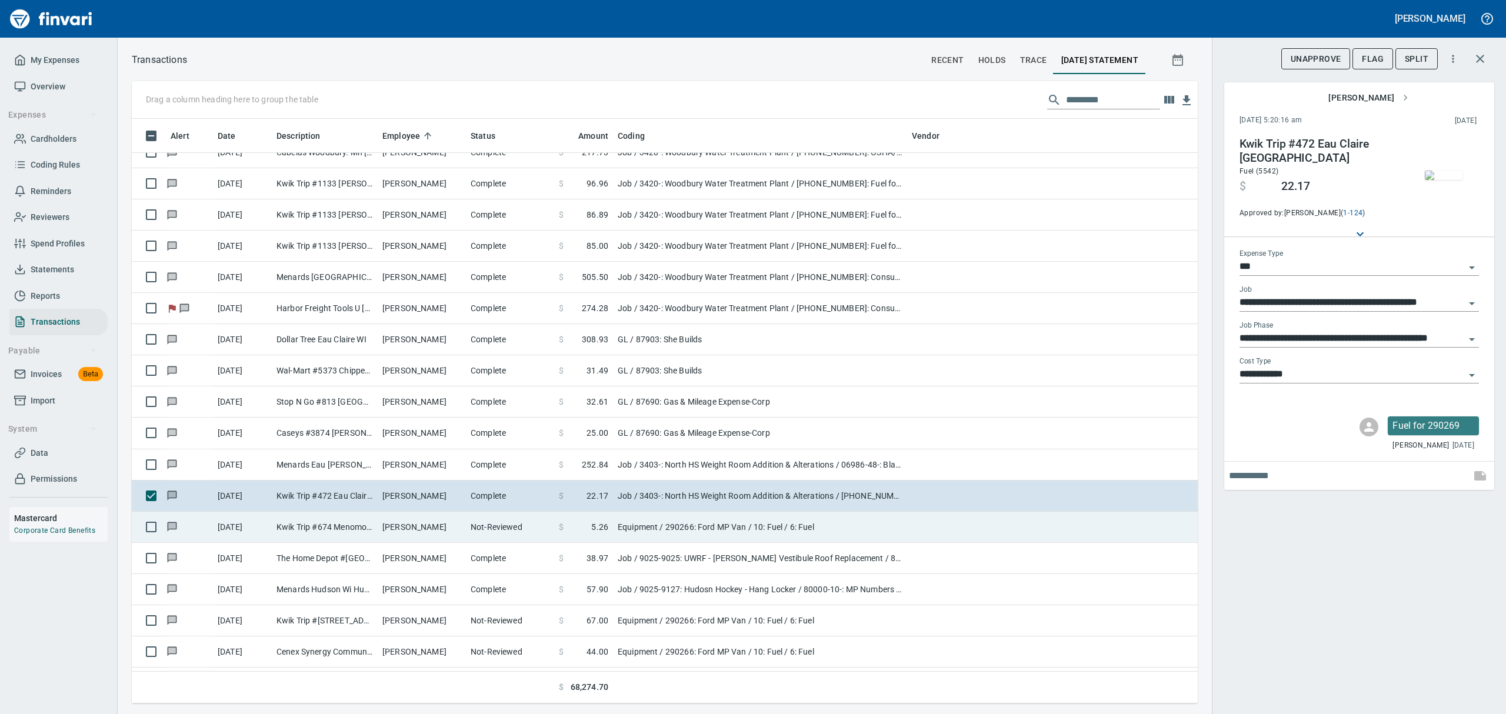
click at [326, 528] on td "Kwik Trip #674 Menomonie [GEOGRAPHIC_DATA]" at bounding box center [325, 527] width 106 height 31
type input "*********"
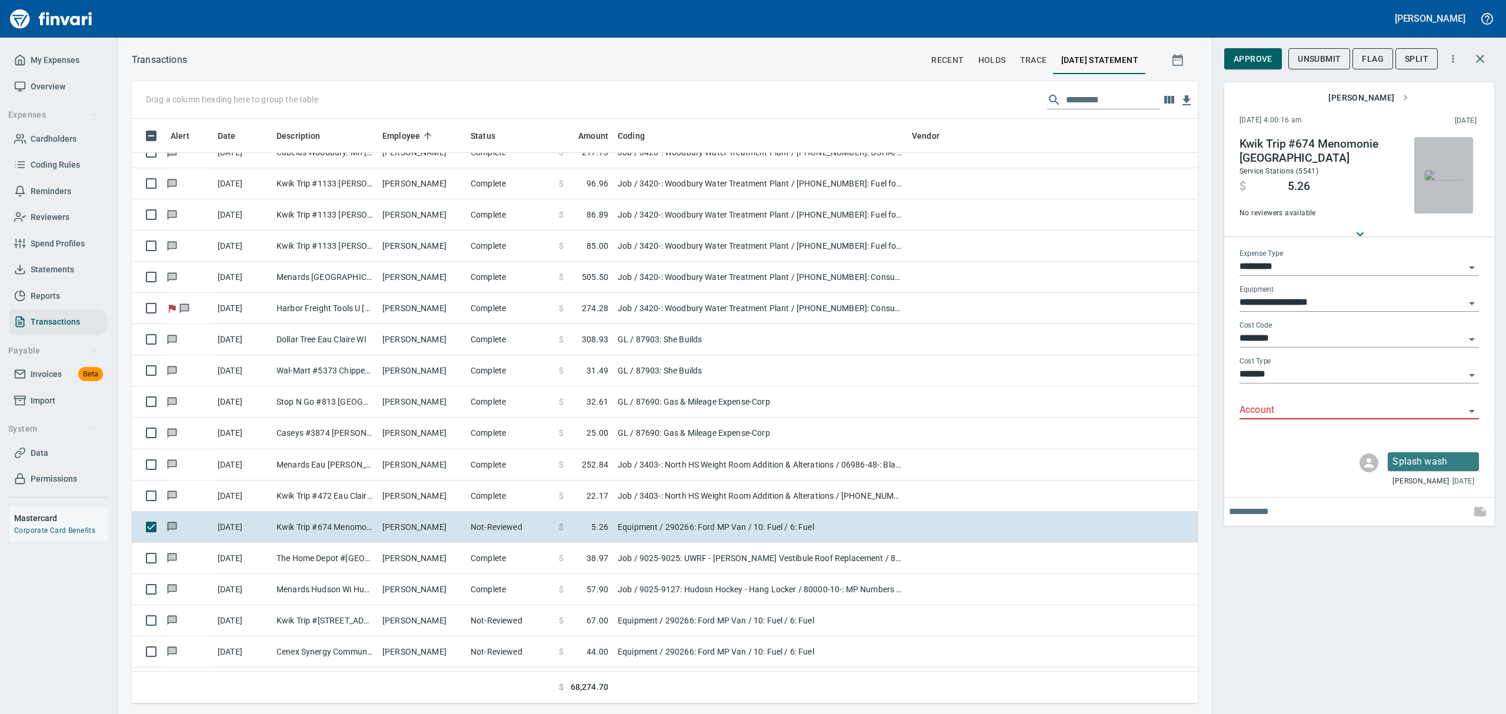
click at [1436, 180] on img "button" at bounding box center [1444, 175] width 38 height 9
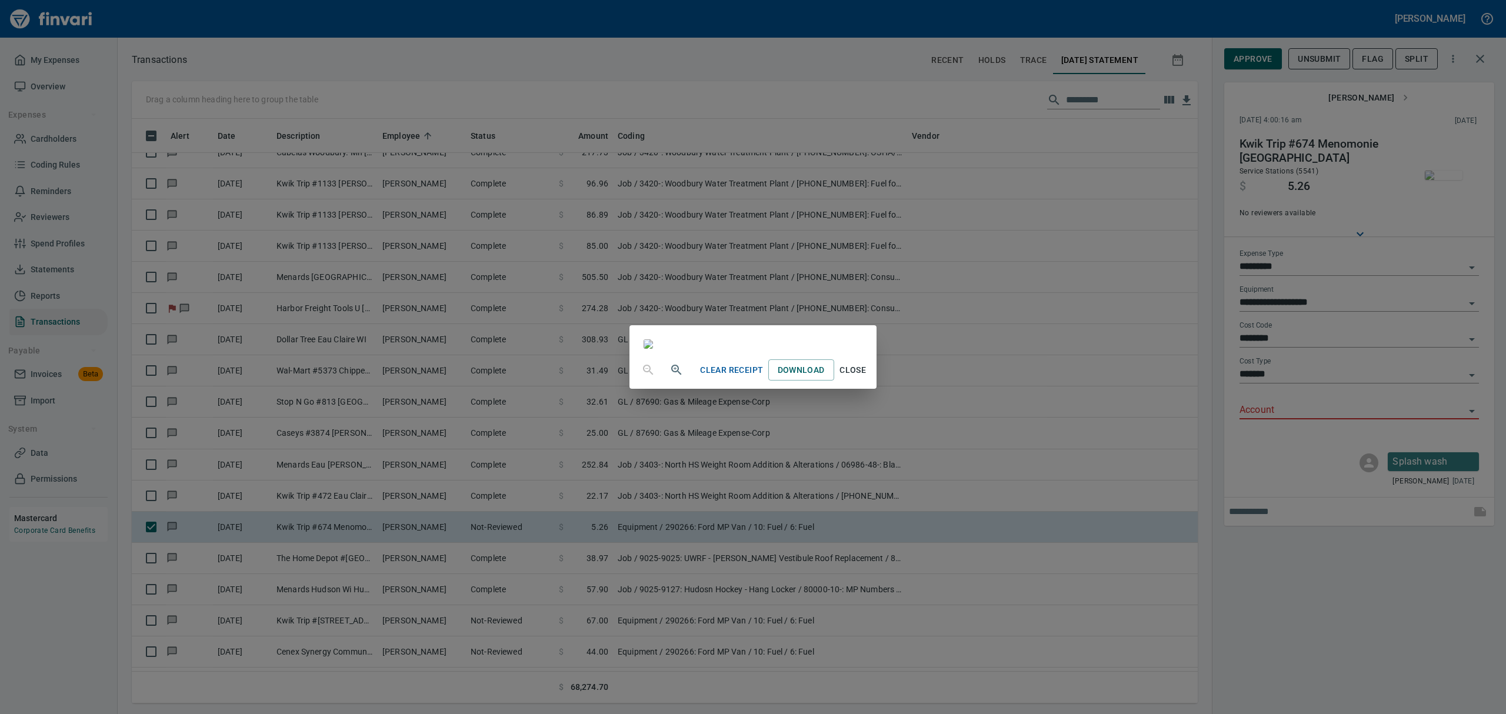
click at [867, 378] on span "Close" at bounding box center [853, 370] width 28 height 15
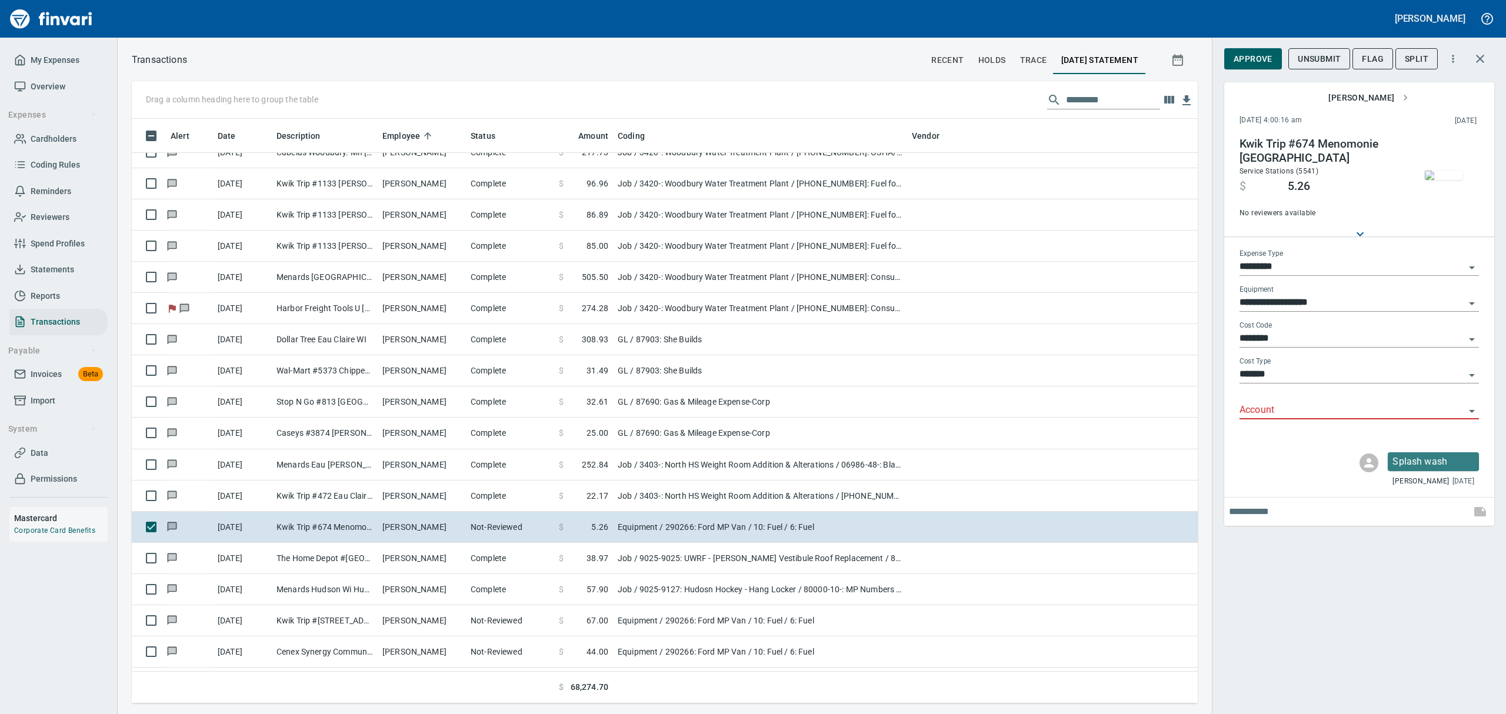
click at [1474, 265] on icon "Open" at bounding box center [1472, 268] width 14 height 14
click at [1255, 357] on li "GL" at bounding box center [1359, 354] width 240 height 28
type input "**"
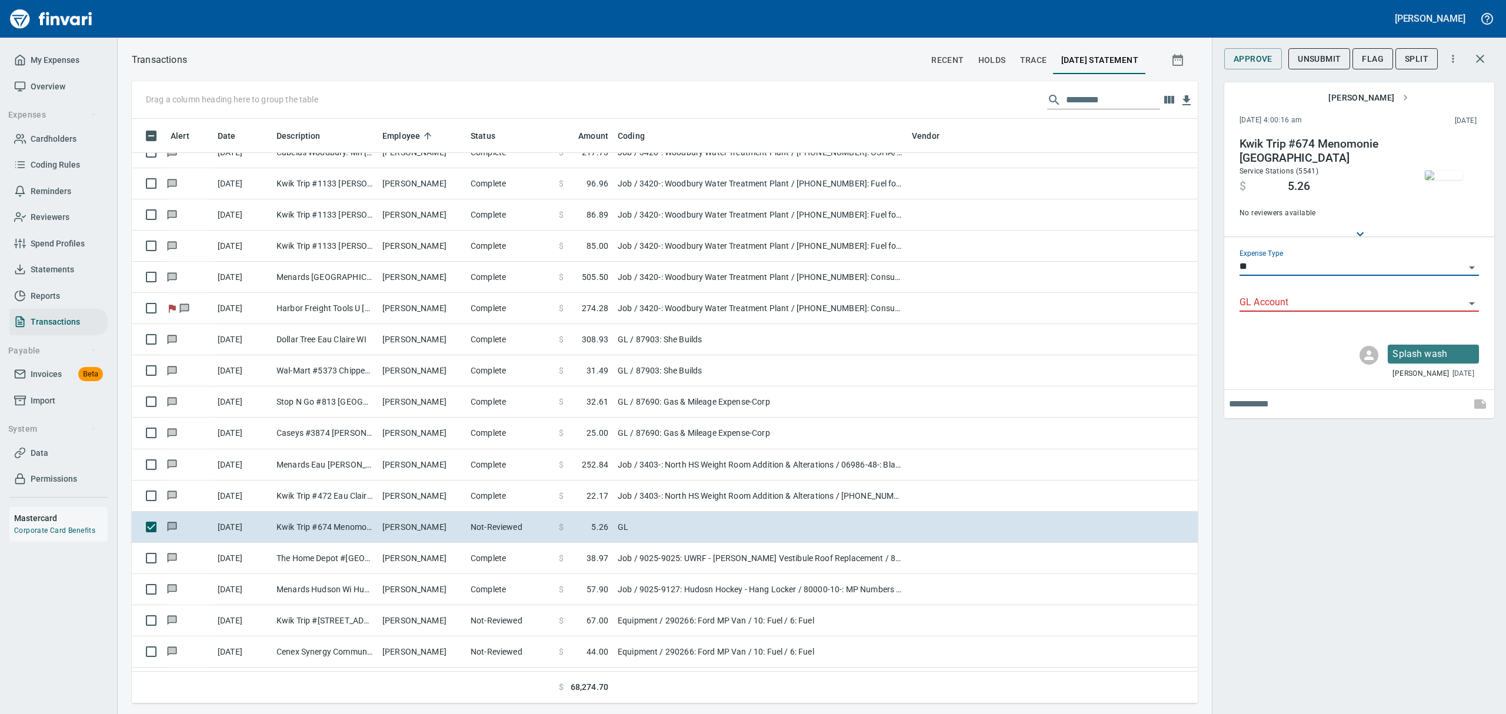
click at [1470, 301] on icon "Open" at bounding box center [1472, 304] width 14 height 14
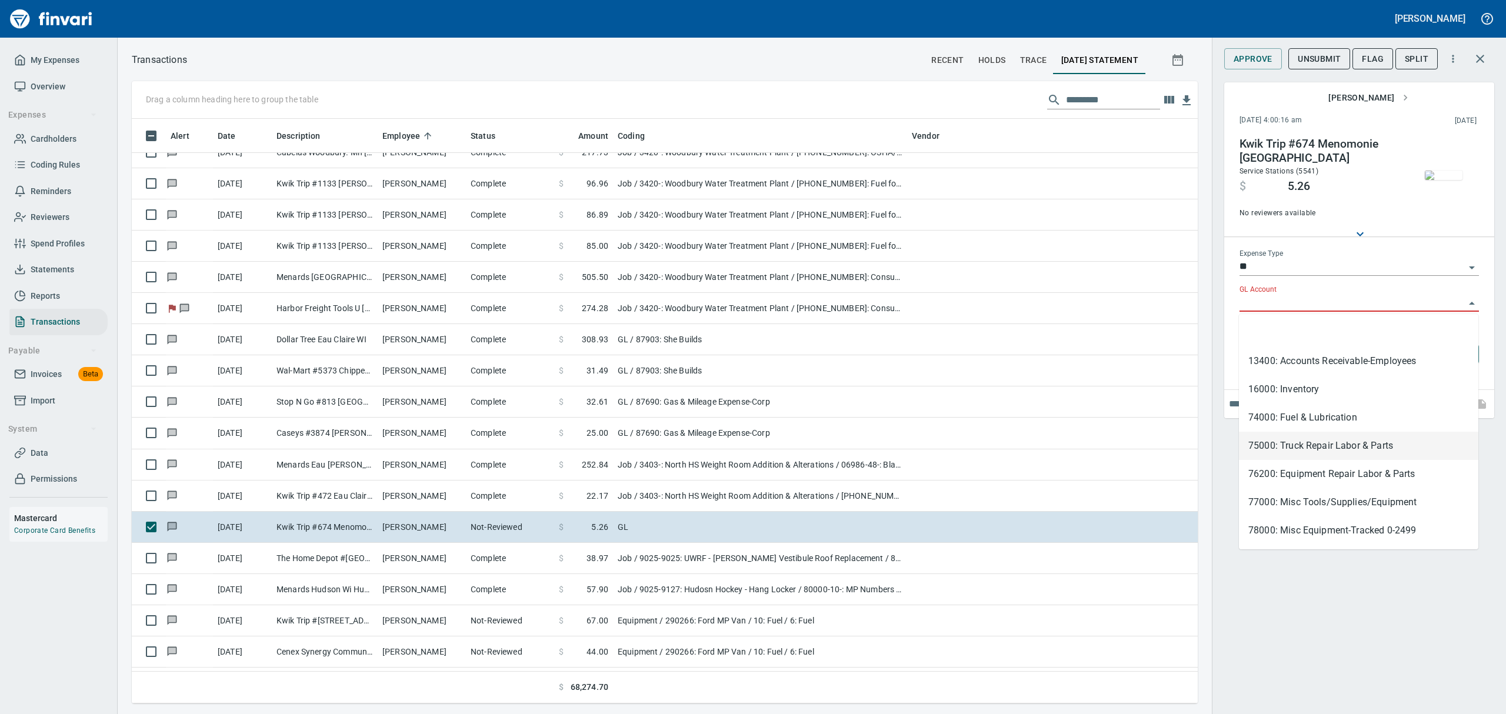
click at [1302, 446] on li "75000: Truck Repair Labor & Parts" at bounding box center [1359, 446] width 240 height 28
type input "**********"
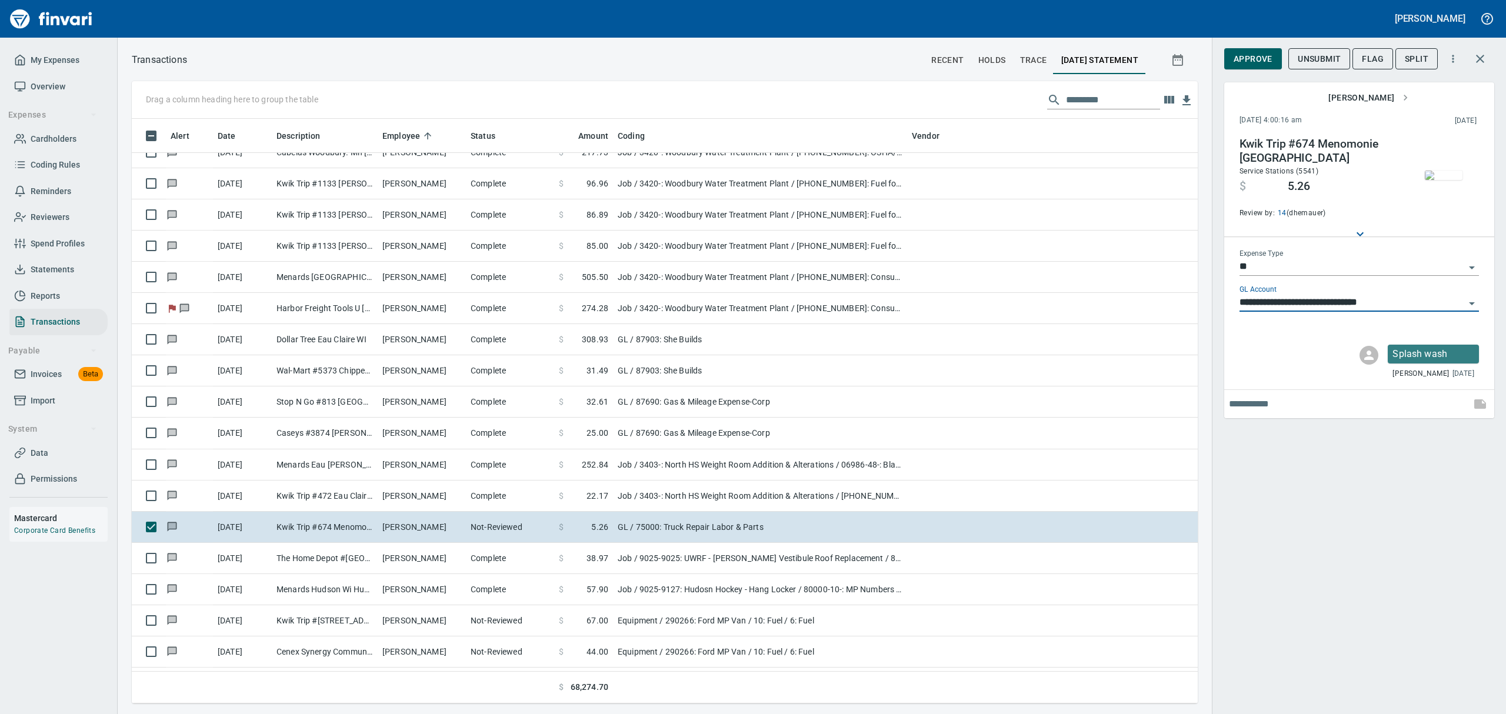
click at [1469, 301] on icon "Open" at bounding box center [1472, 304] width 14 height 14
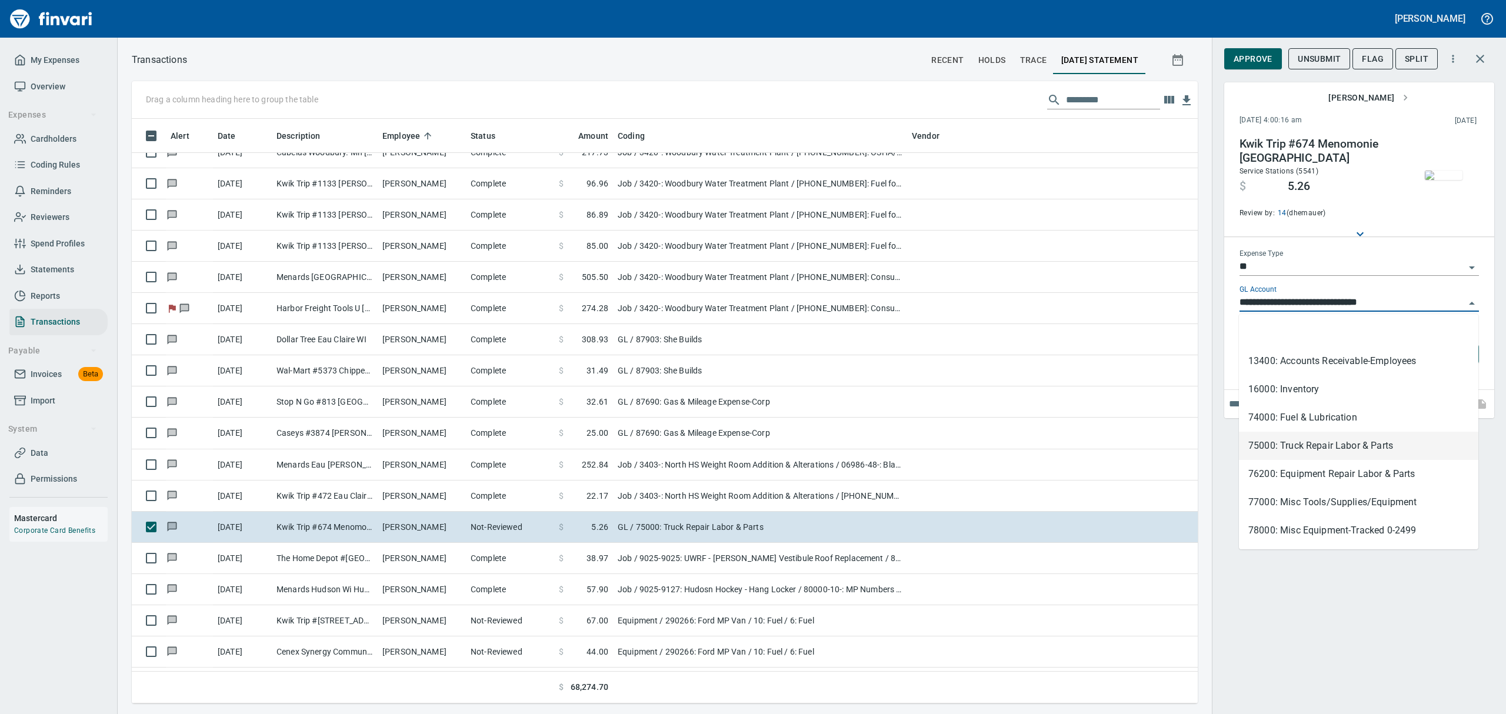
click at [1438, 302] on input "**********" at bounding box center [1352, 303] width 225 height 16
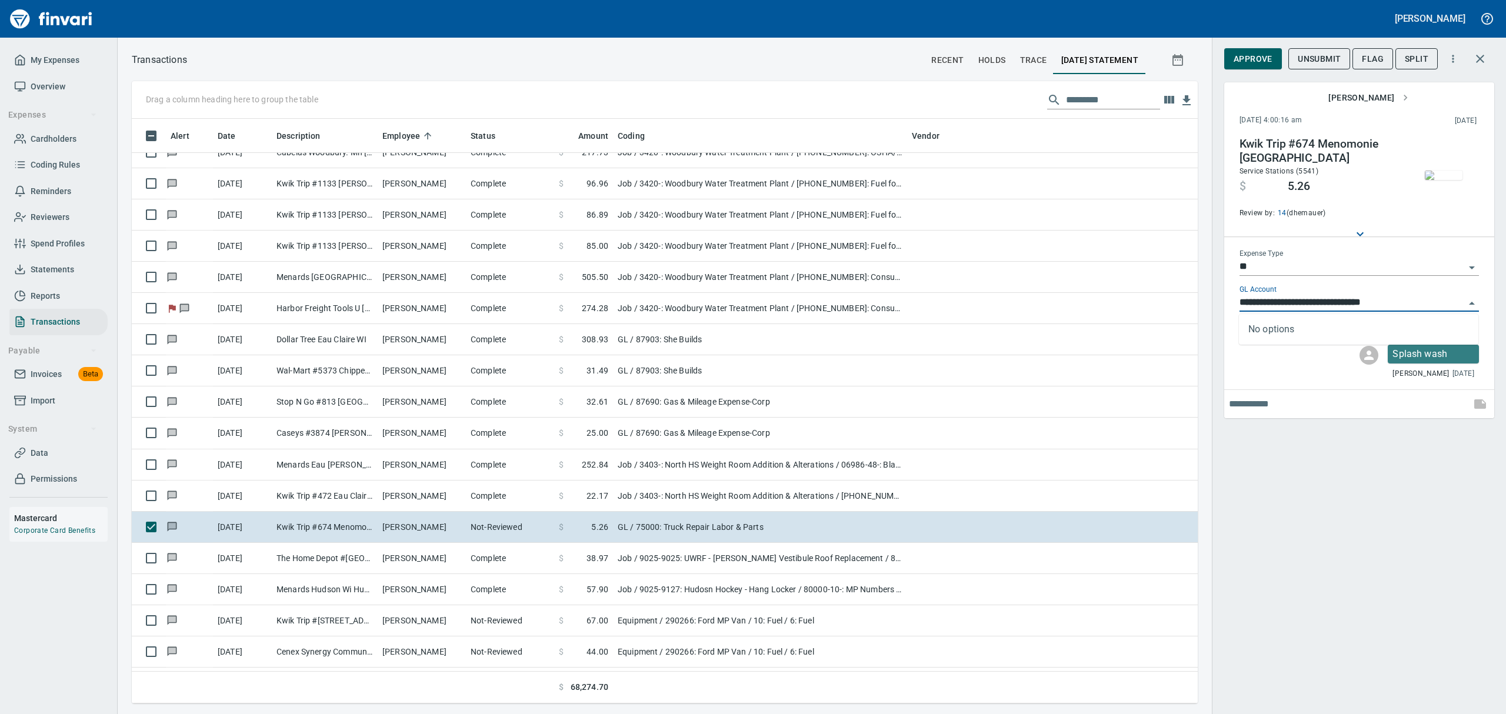
type input "**********"
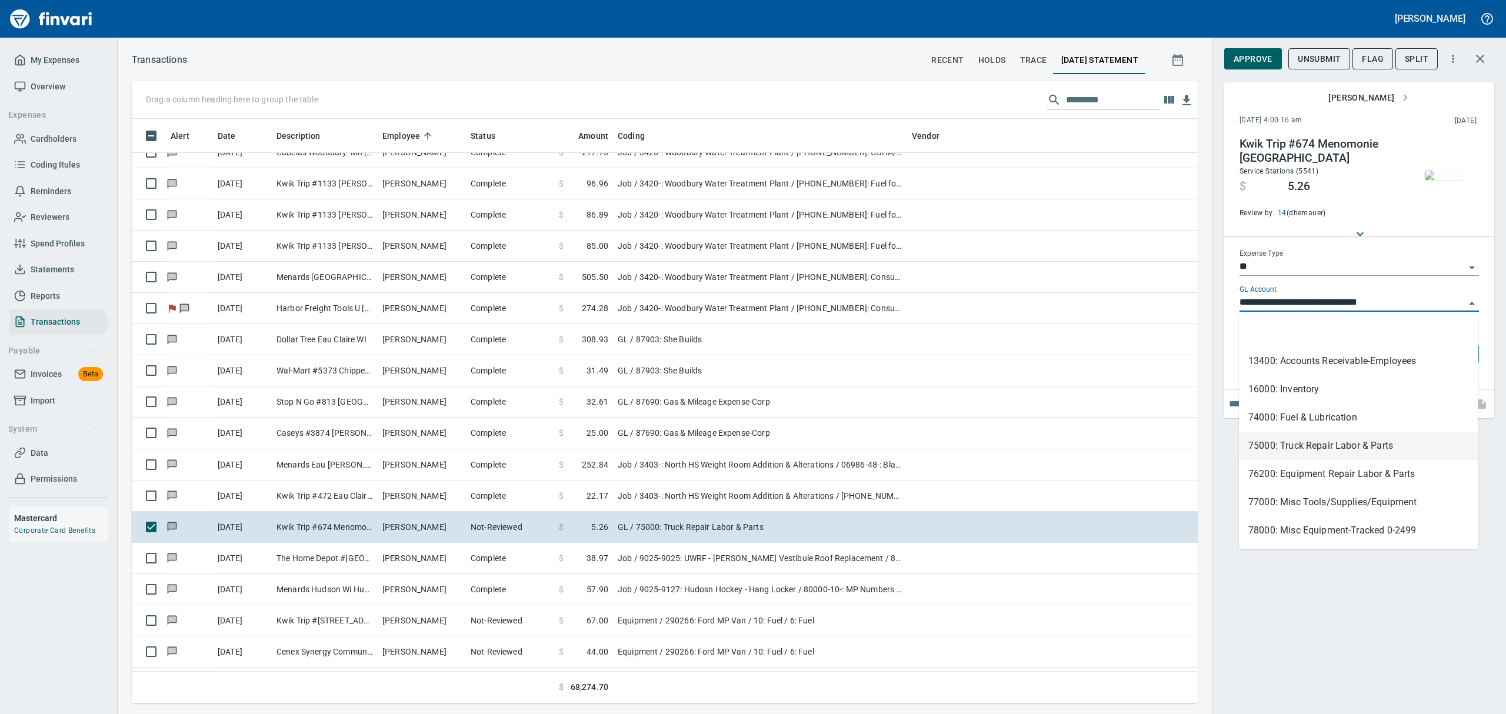
click at [1458, 301] on input "**********" at bounding box center [1352, 303] width 225 height 16
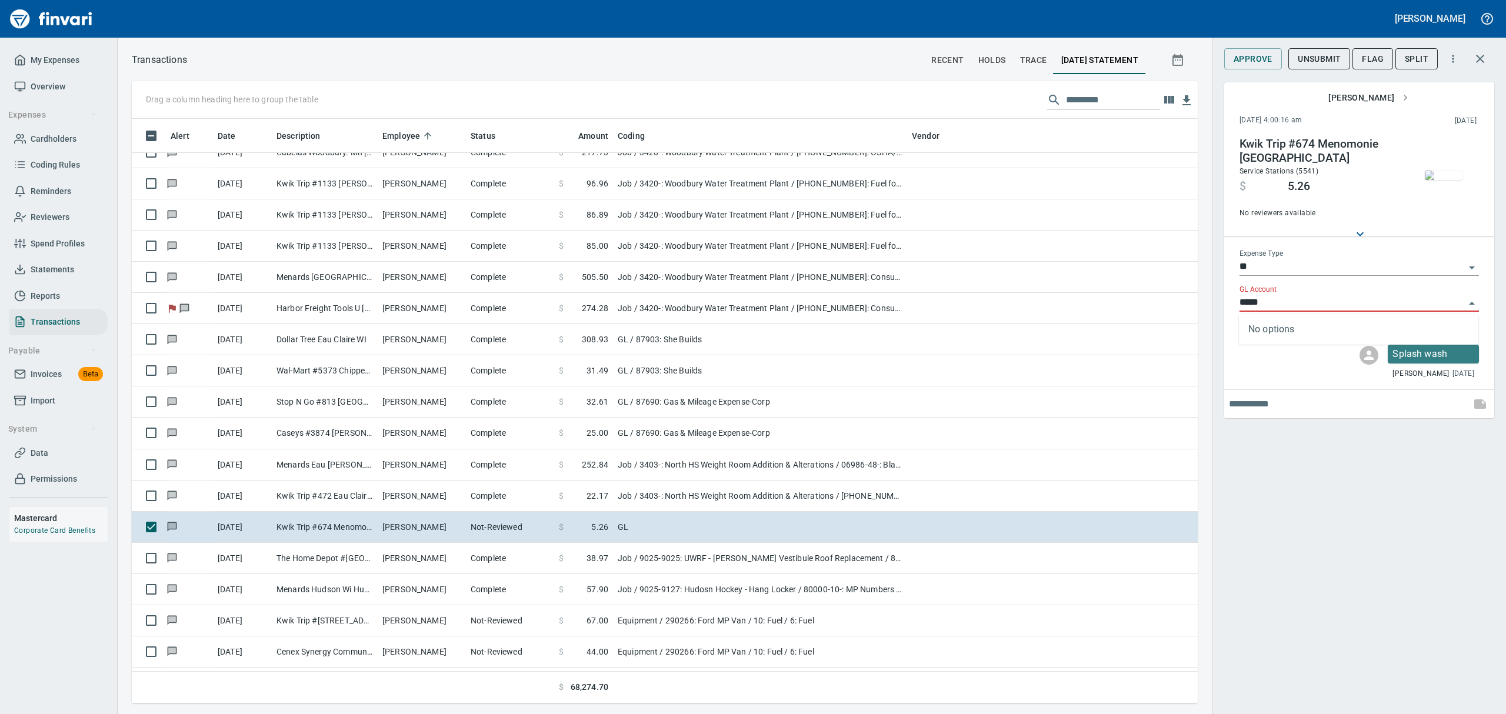
type input "*****"
click at [1373, 59] on span "Flag" at bounding box center [1373, 59] width 22 height 15
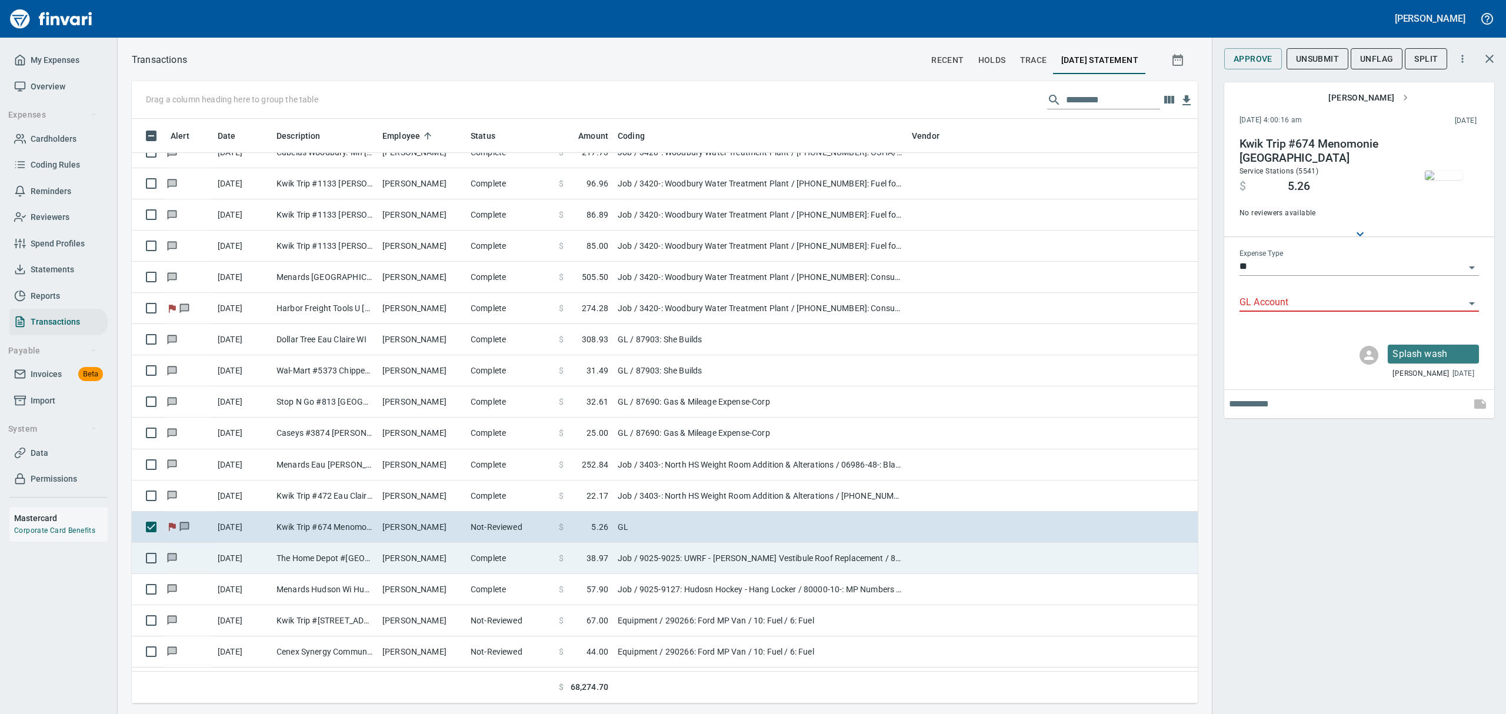
click at [250, 554] on td "[DATE]" at bounding box center [242, 558] width 59 height 31
type input "***"
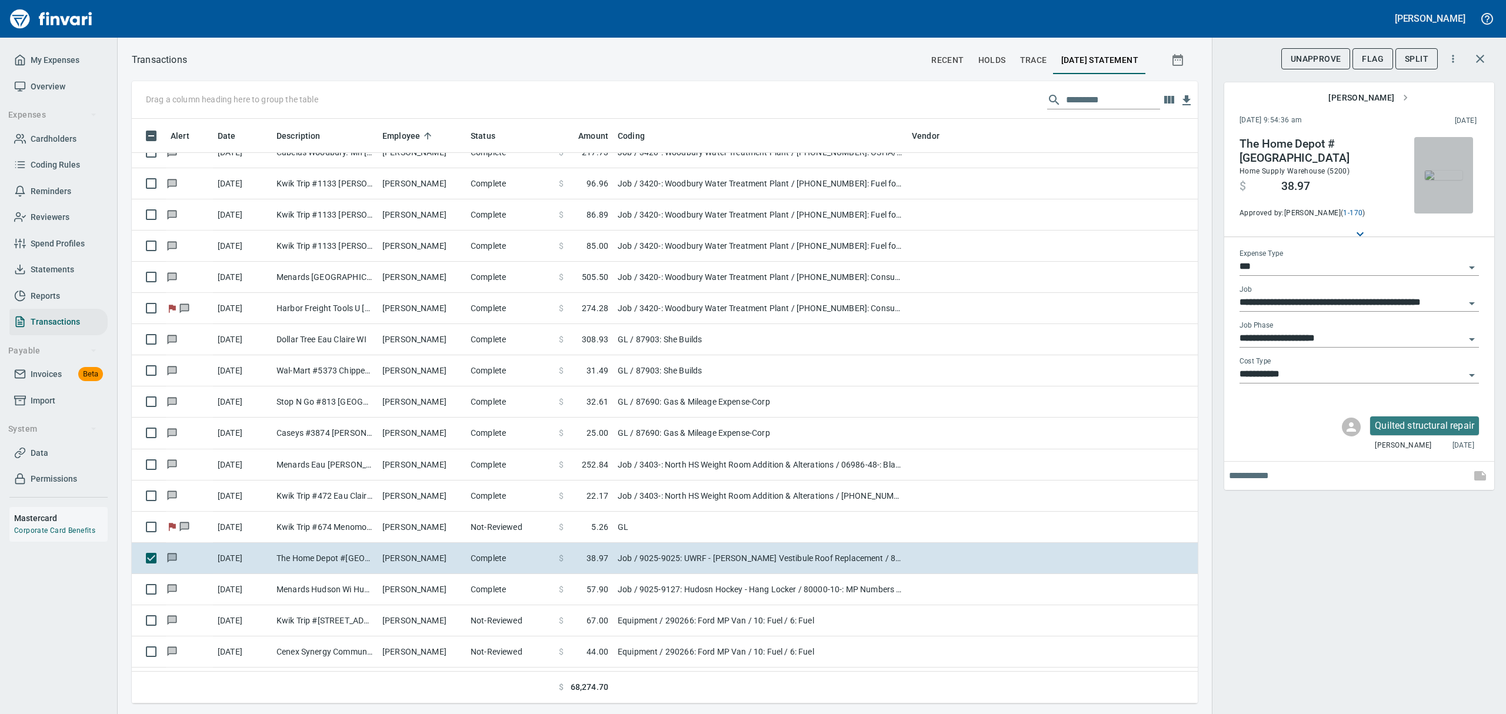
click at [1454, 171] on img "button" at bounding box center [1444, 175] width 38 height 9
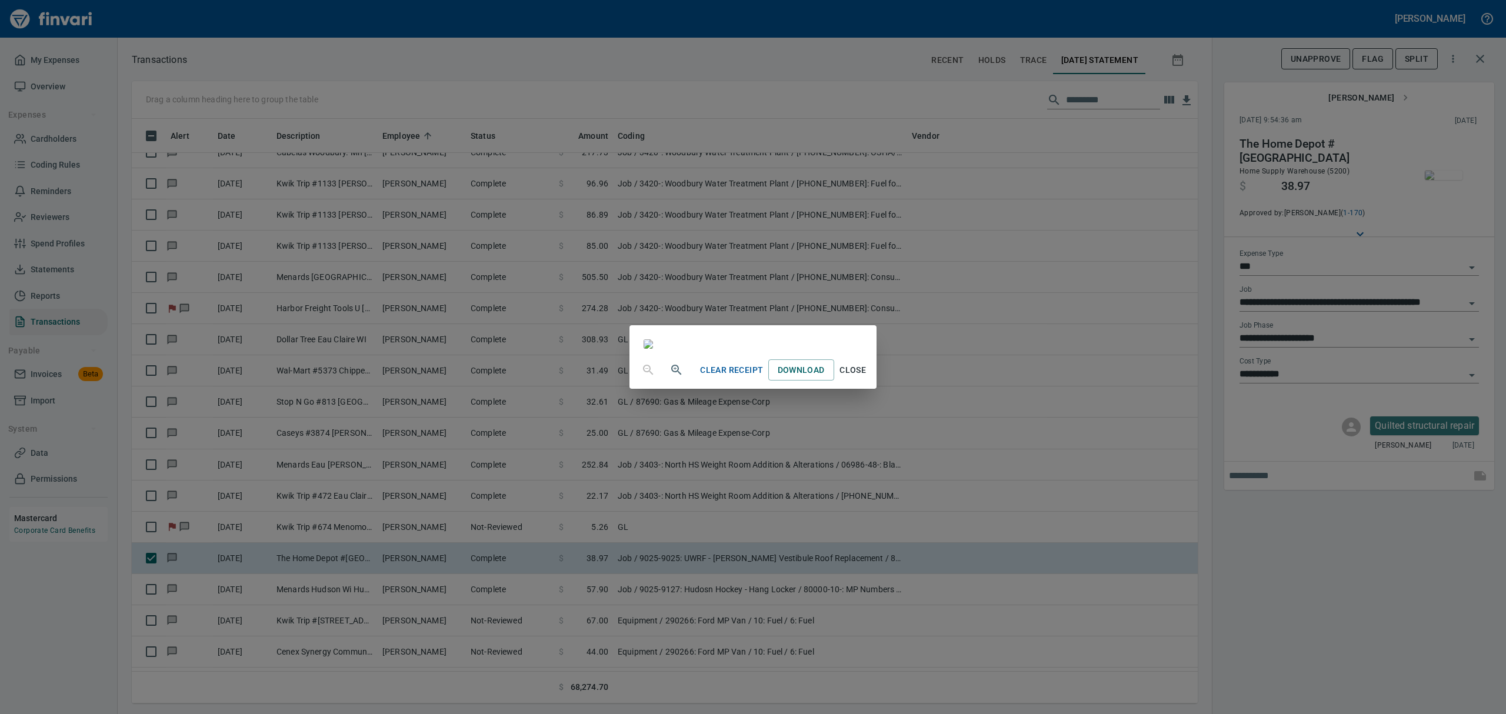
click at [867, 378] on span "Close" at bounding box center [853, 370] width 28 height 15
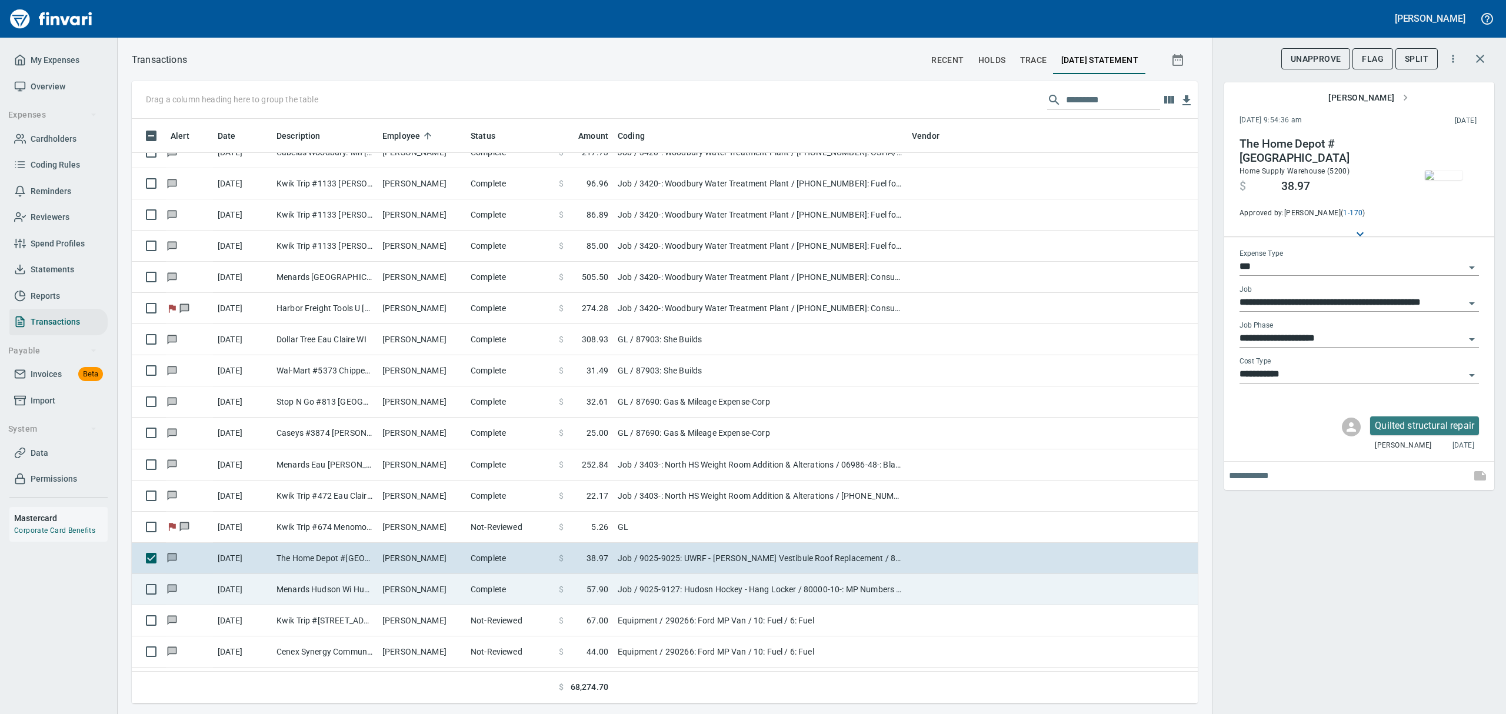
click at [347, 594] on td "Menards Hudson Wi Hudson [GEOGRAPHIC_DATA]" at bounding box center [325, 589] width 106 height 31
type input "**********"
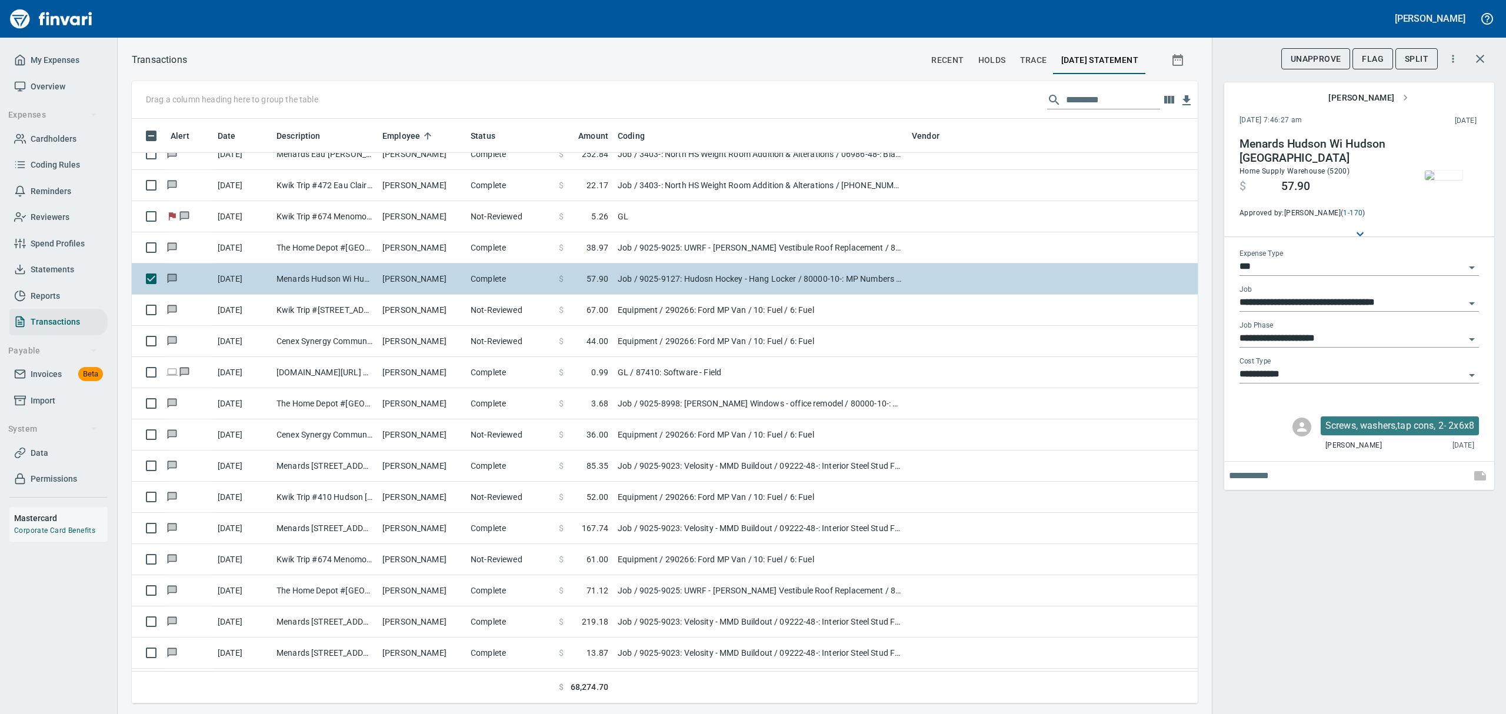
scroll to position [9651, 0]
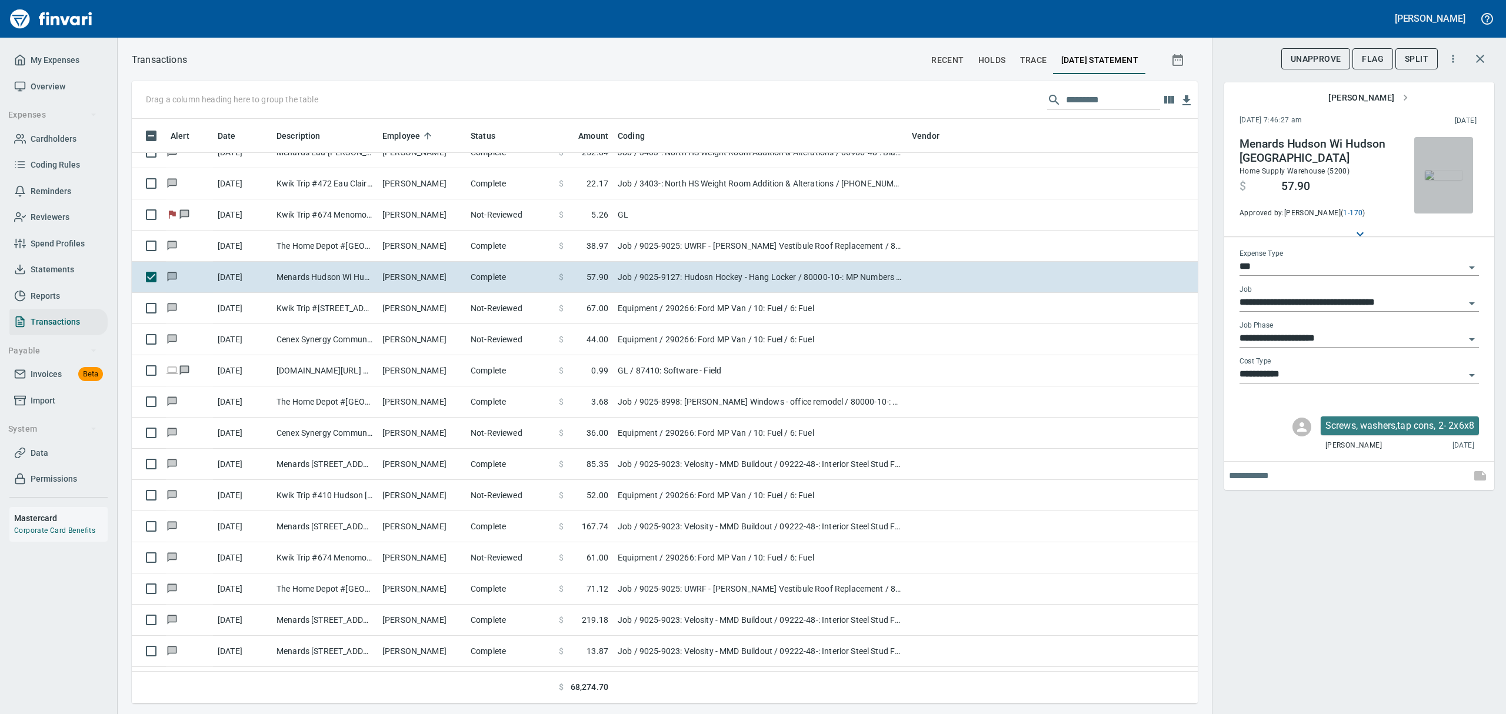
click at [1442, 180] on img "button" at bounding box center [1444, 175] width 38 height 9
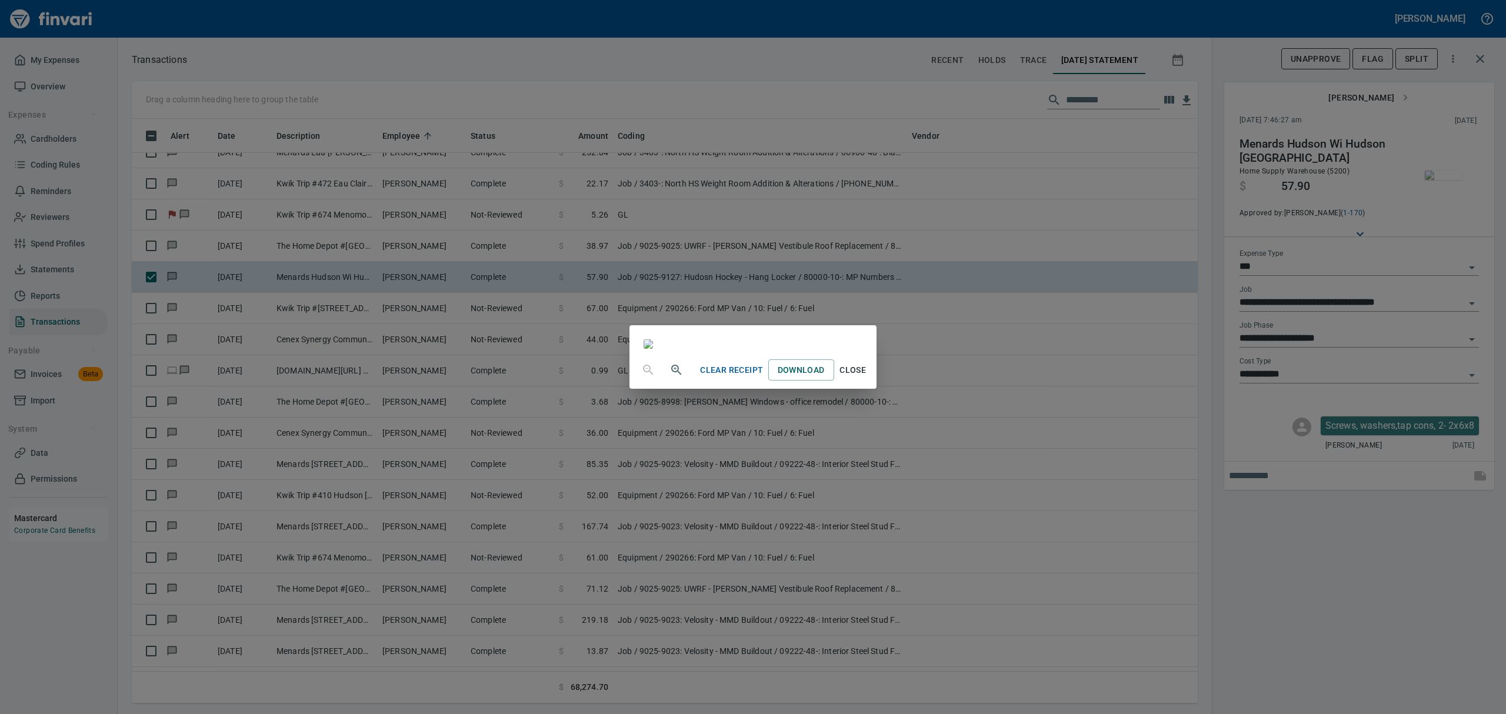
click at [872, 381] on button "Close" at bounding box center [853, 371] width 38 height 22
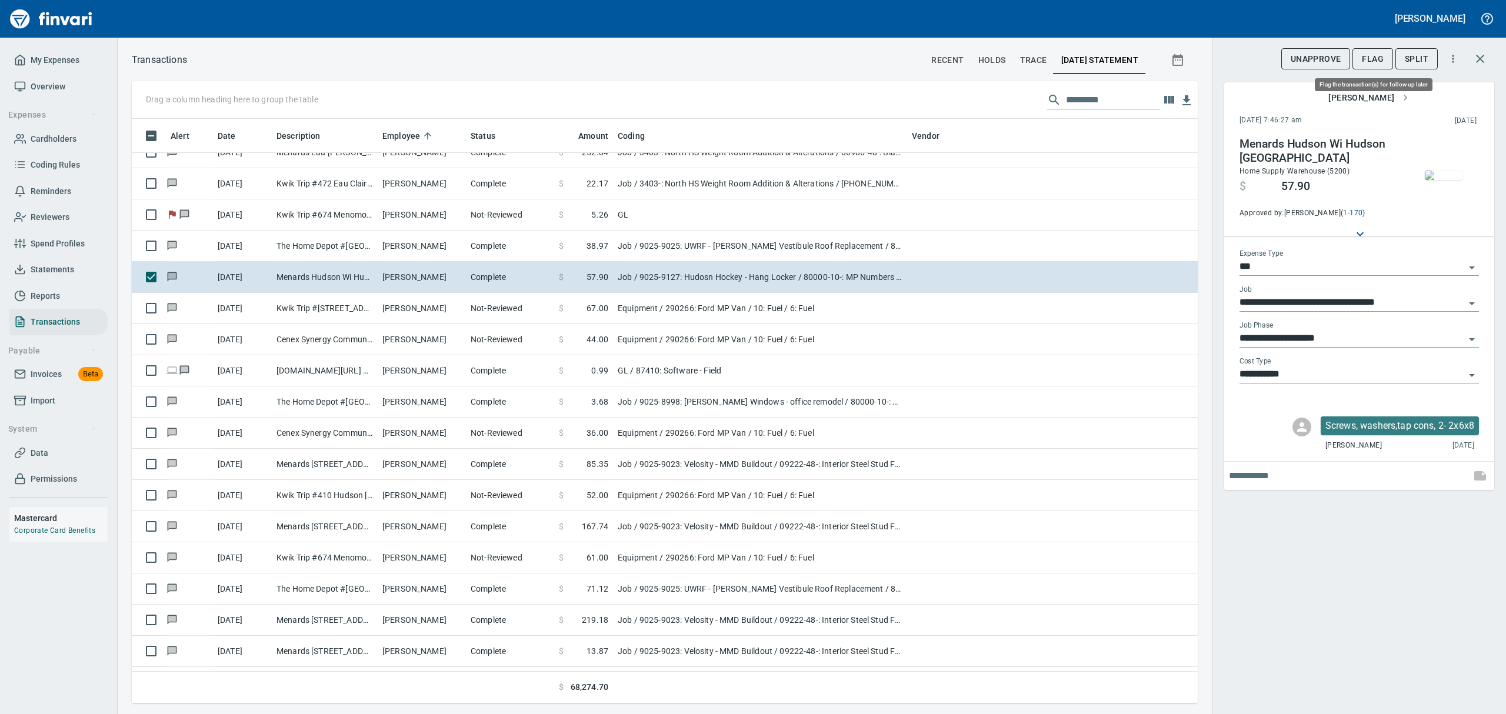
click at [1375, 56] on span "Flag" at bounding box center [1373, 59] width 22 height 15
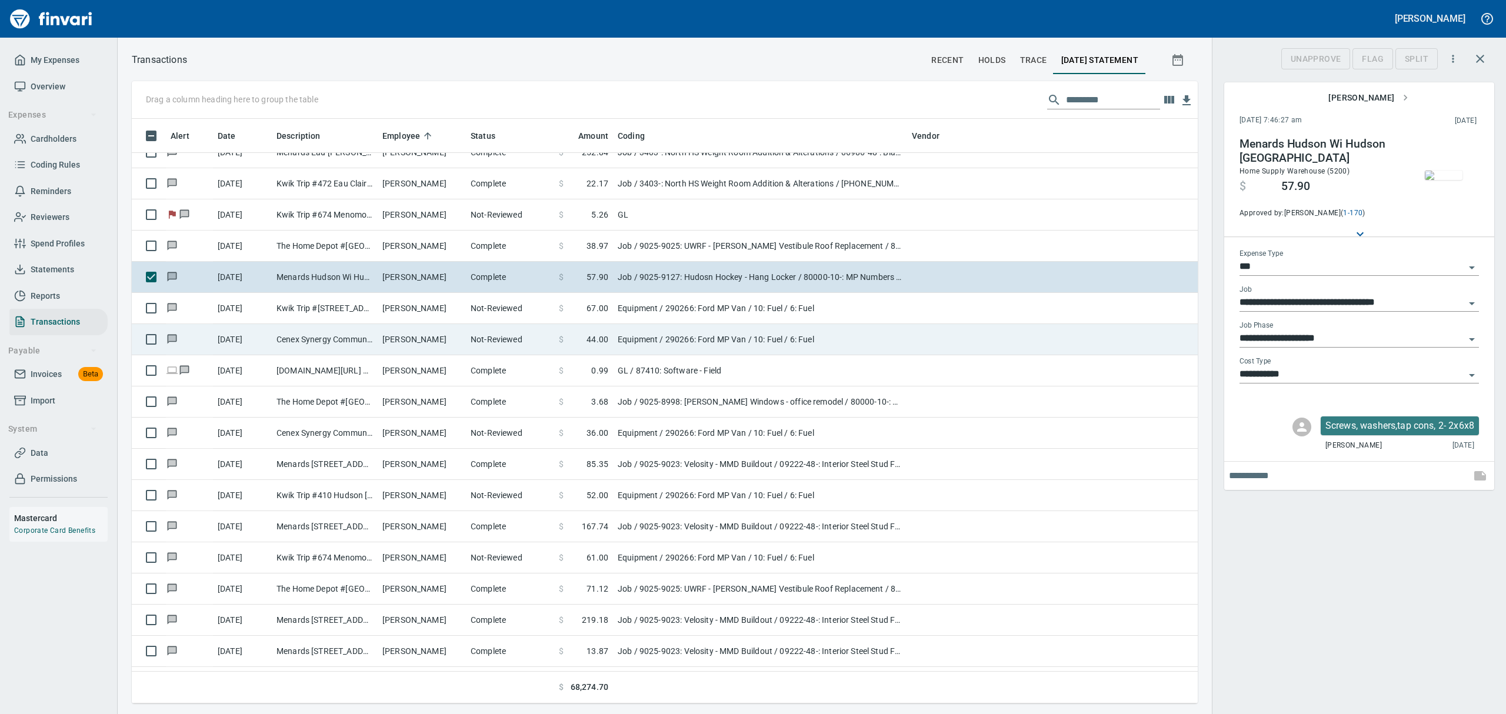
scroll to position [572, 1039]
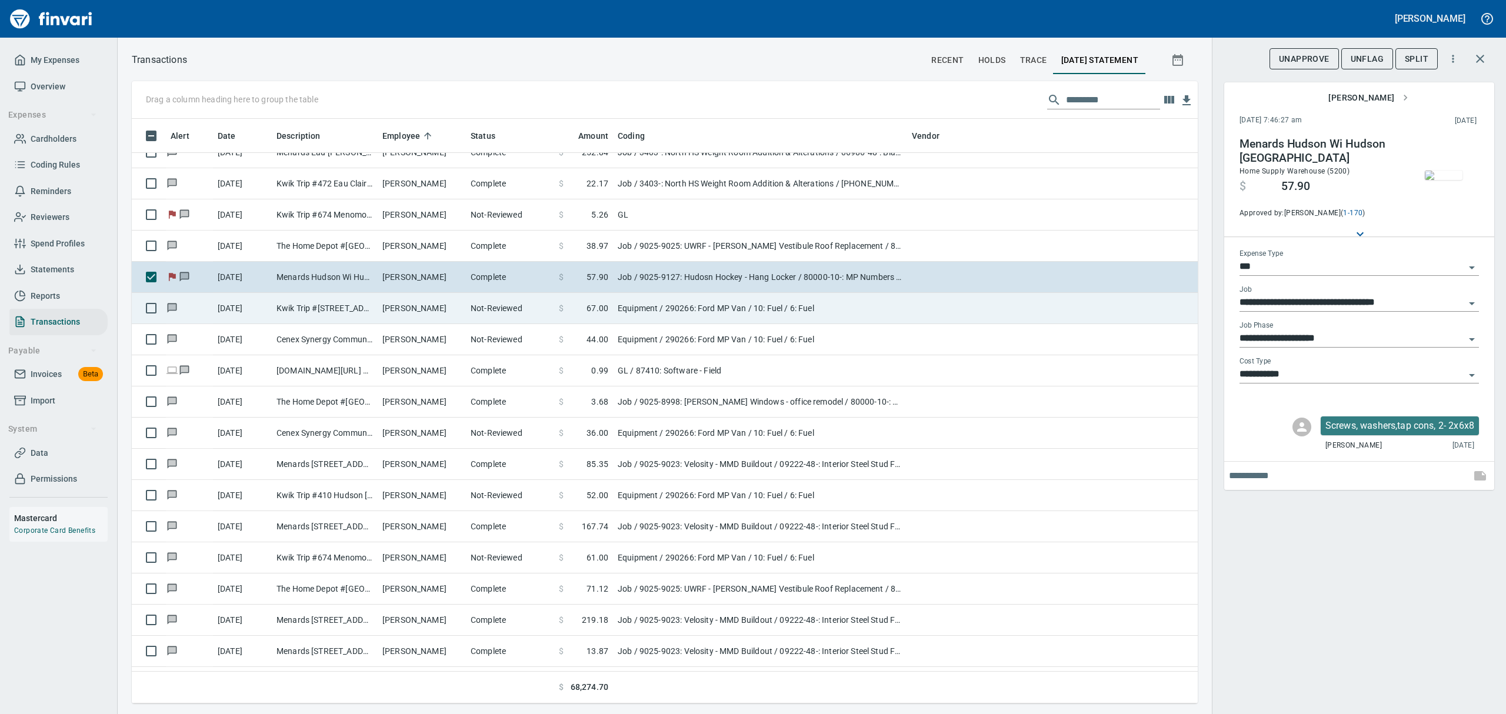
click at [297, 307] on td "Kwik Trip #[STREET_ADDRESS]" at bounding box center [325, 308] width 106 height 31
type input "*********"
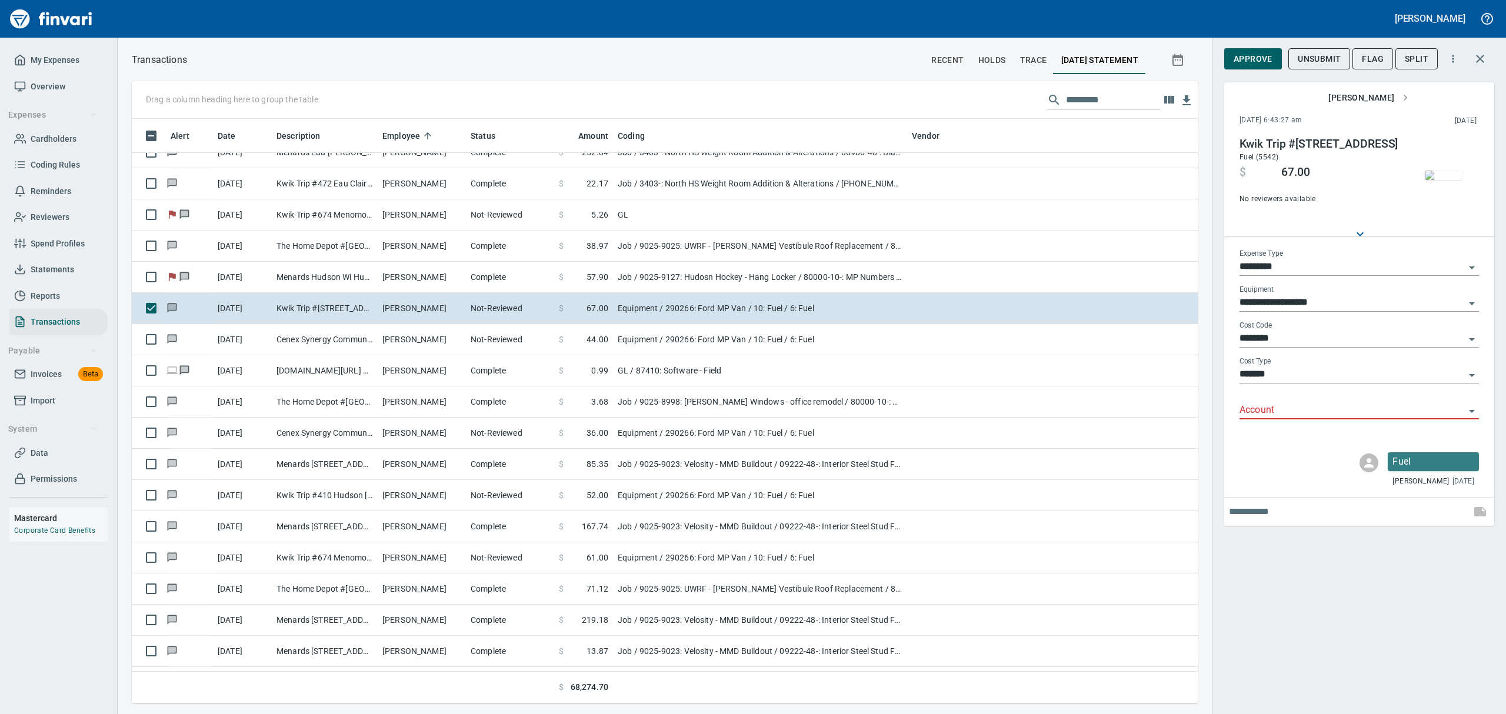
click at [1454, 171] on img "button" at bounding box center [1444, 175] width 38 height 9
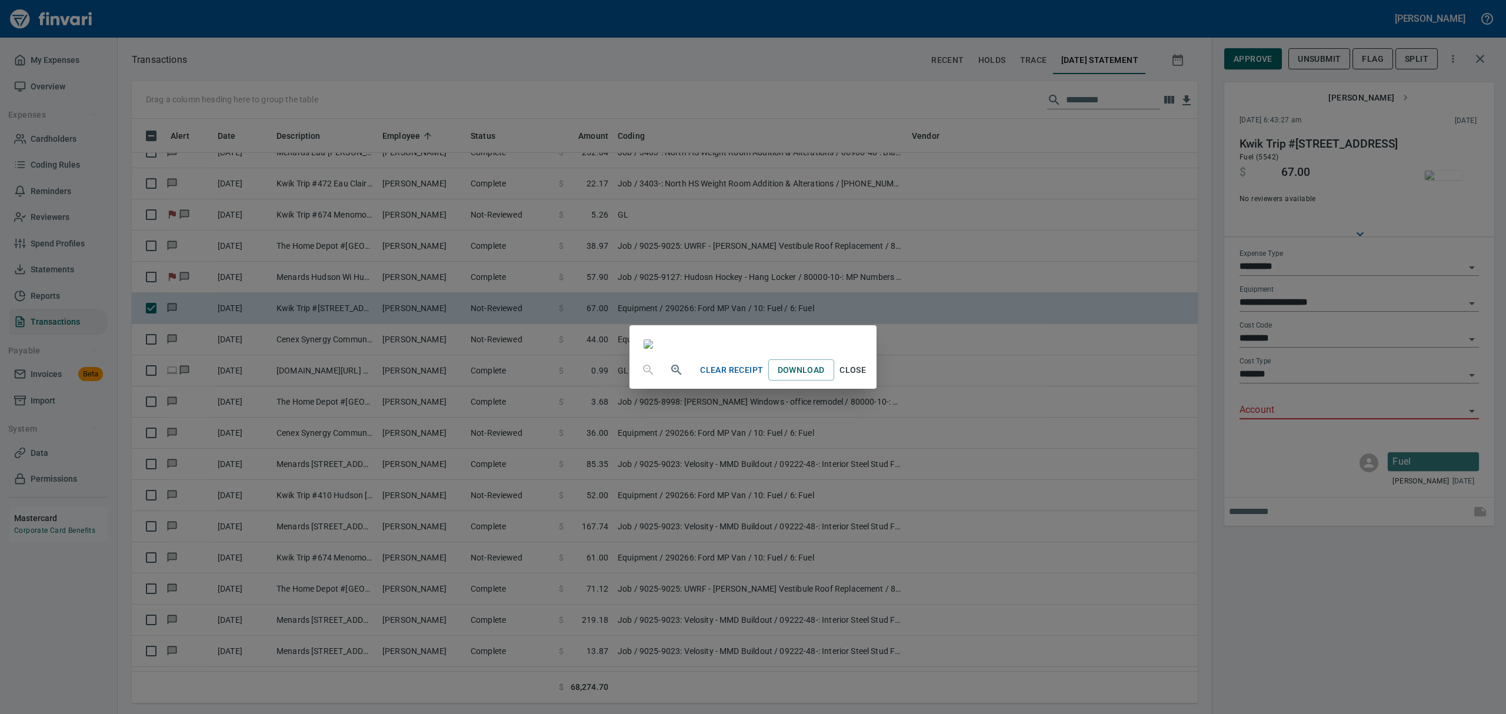
click at [876, 389] on div "Clear Receipt Download Close" at bounding box center [753, 370] width 247 height 38
click at [867, 378] on span "Close" at bounding box center [853, 370] width 28 height 15
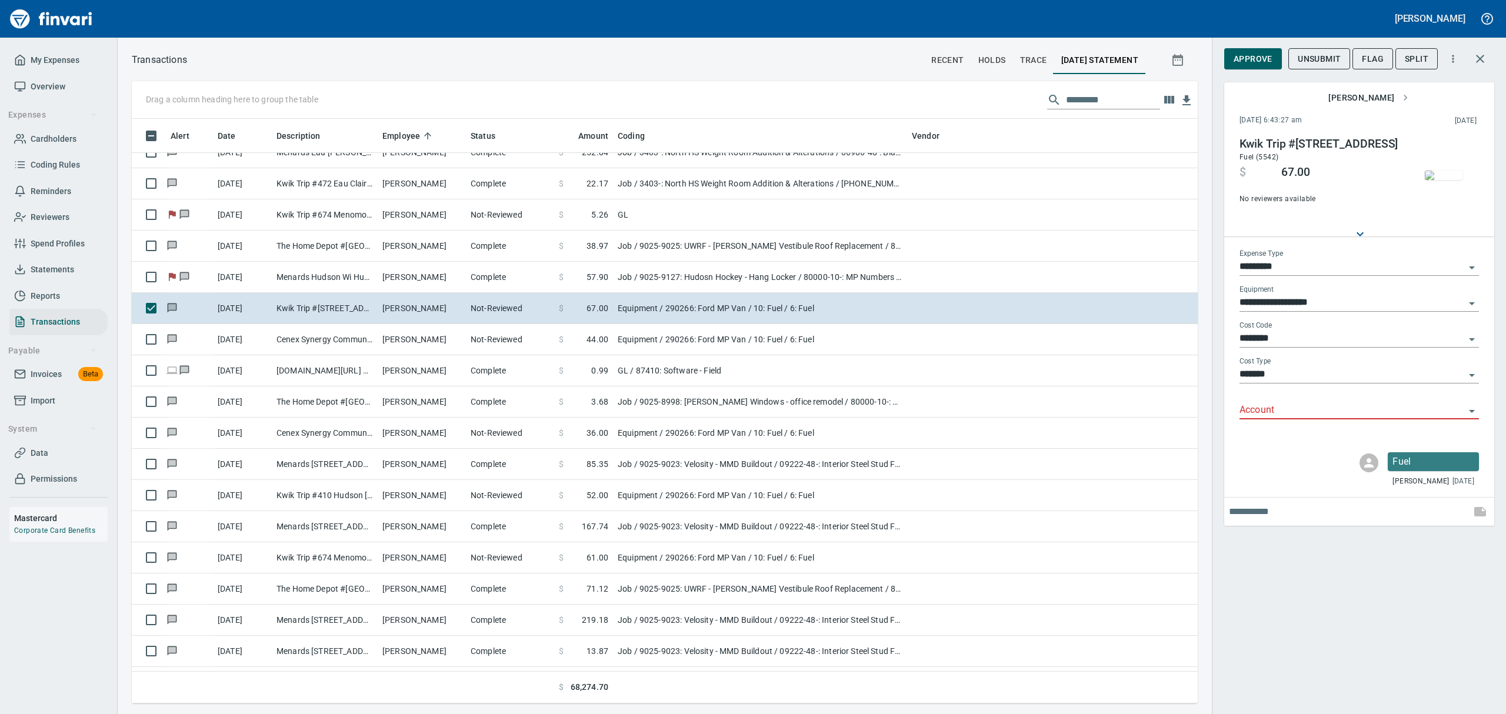
click at [1472, 408] on icon "Open" at bounding box center [1472, 411] width 14 height 14
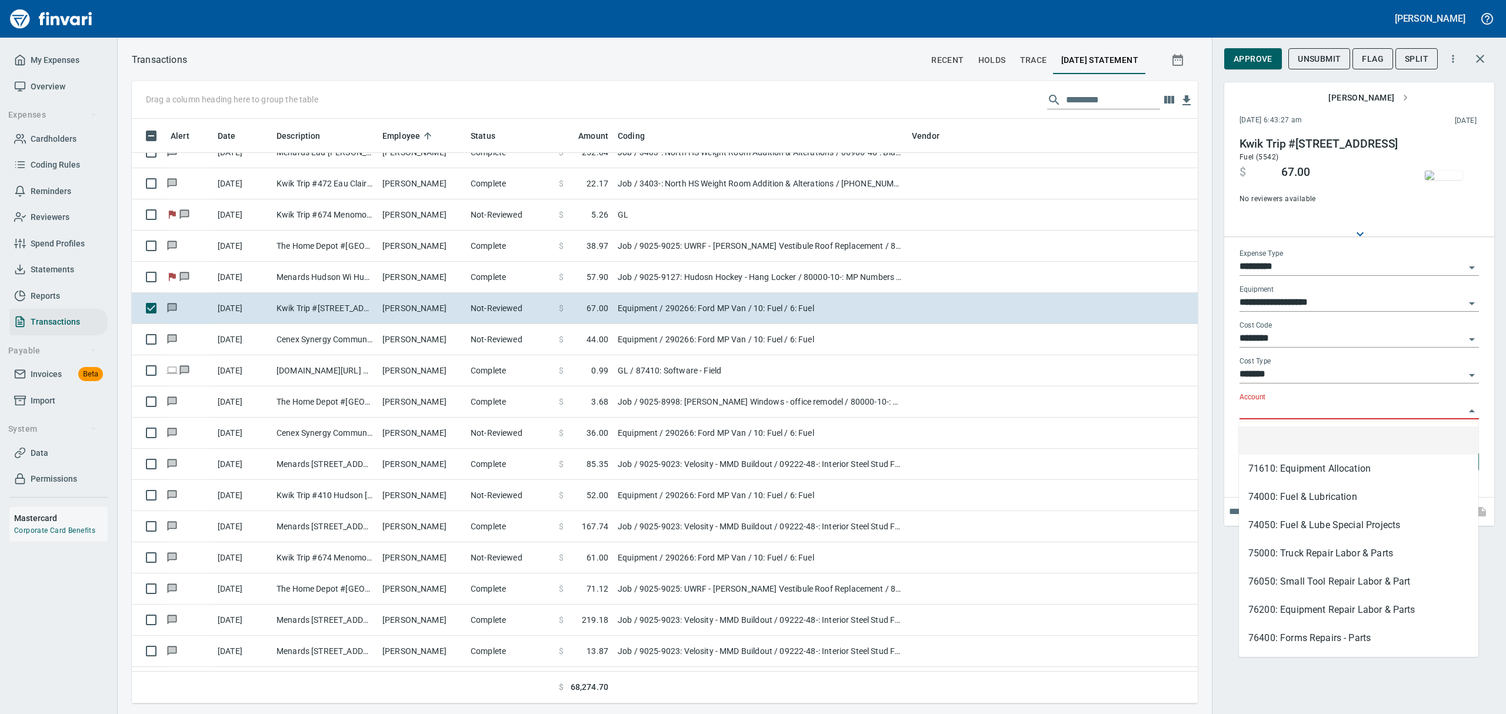
scroll to position [572, 1039]
click at [1308, 527] on li "74050: Fuel & Lube Special Projects" at bounding box center [1359, 525] width 240 height 28
type input "**********"
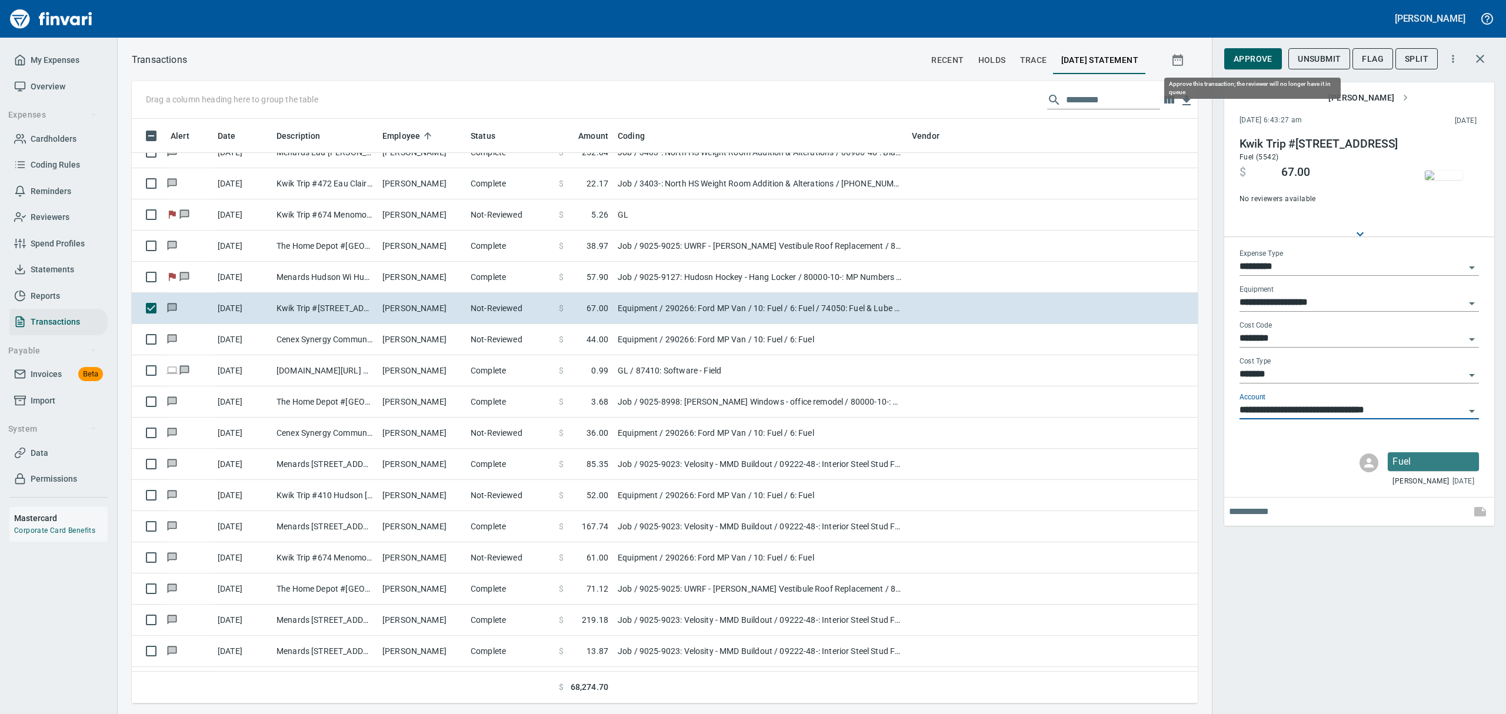
click at [1248, 57] on span "Approve" at bounding box center [1253, 59] width 39 height 15
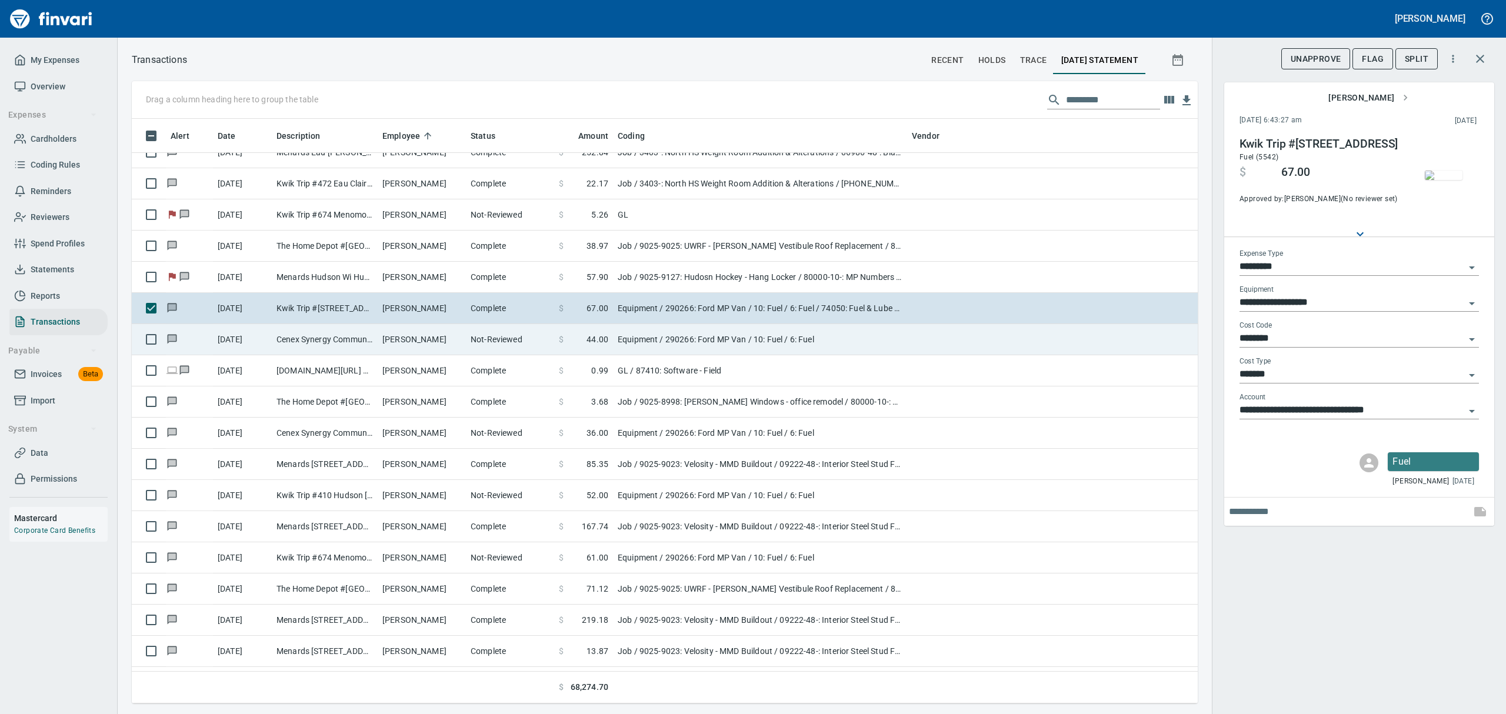
click at [337, 337] on td "Cenex Synergy Communit Menomonie WI" at bounding box center [325, 339] width 106 height 31
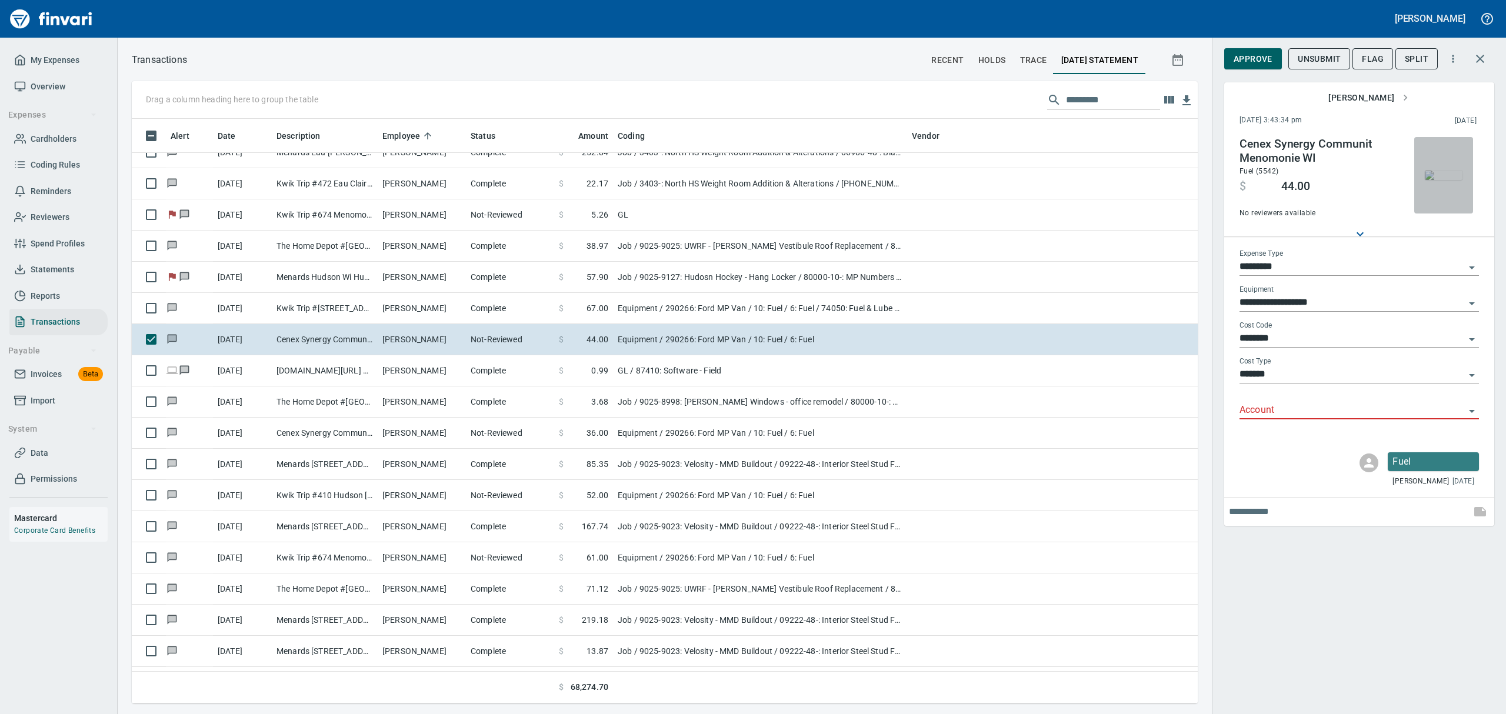
click at [1443, 171] on img "button" at bounding box center [1444, 175] width 38 height 9
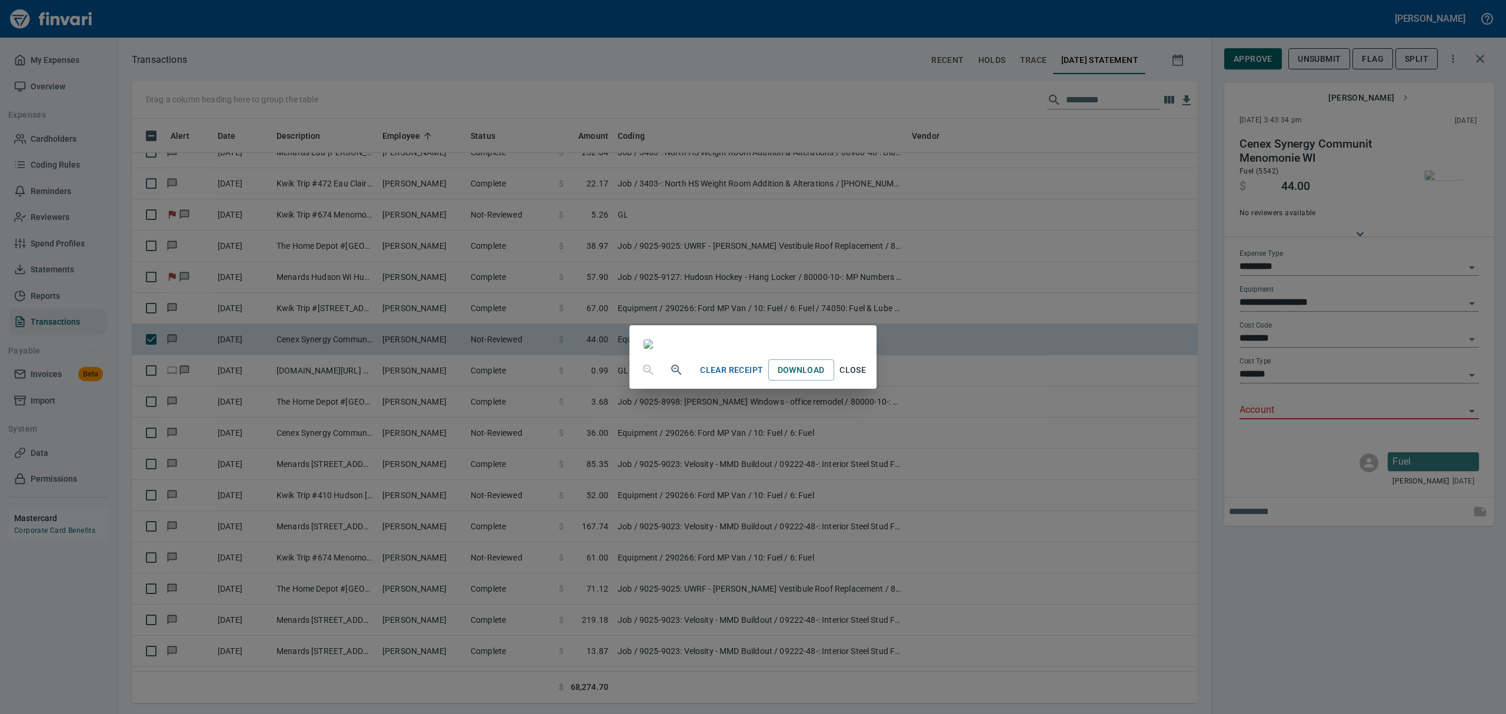
click at [867, 378] on span "Close" at bounding box center [853, 370] width 28 height 15
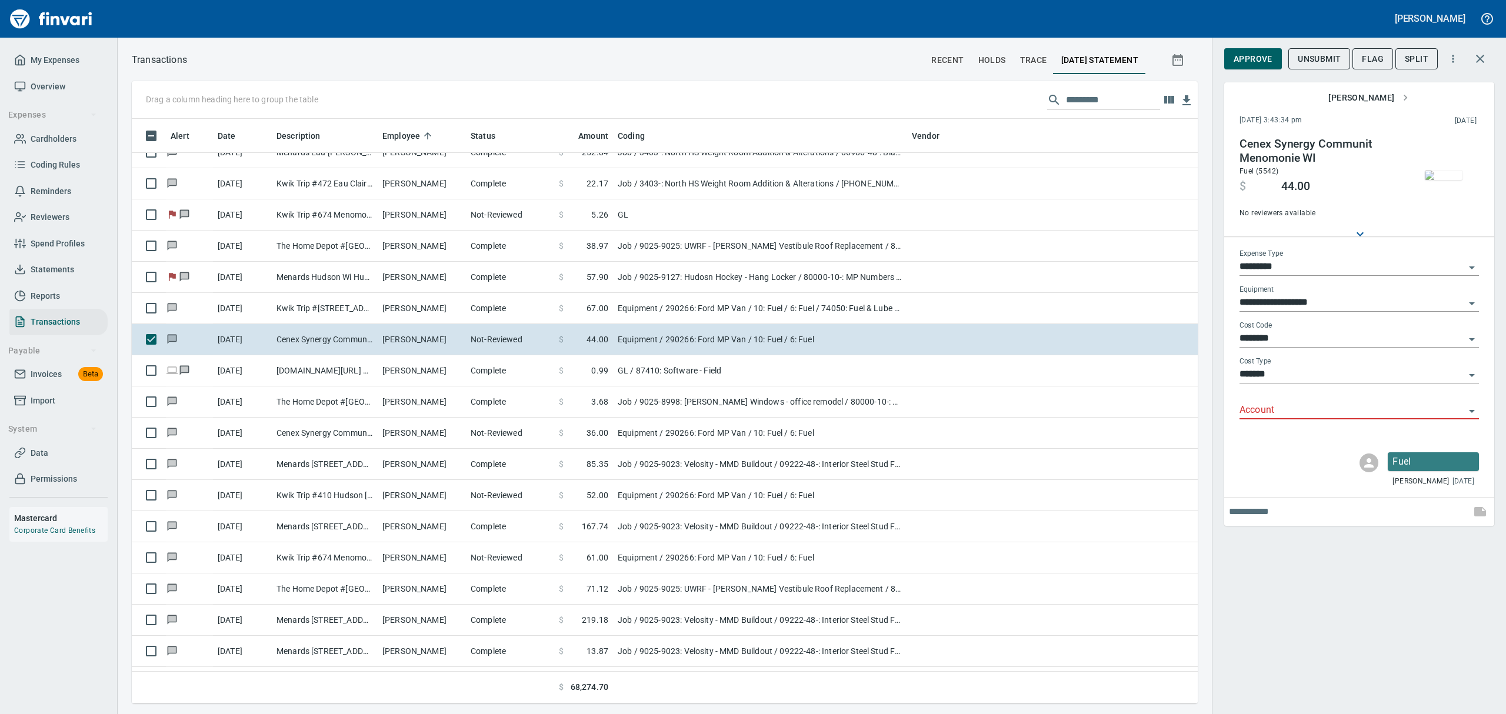
click at [1476, 411] on icon "Open" at bounding box center [1472, 411] width 14 height 14
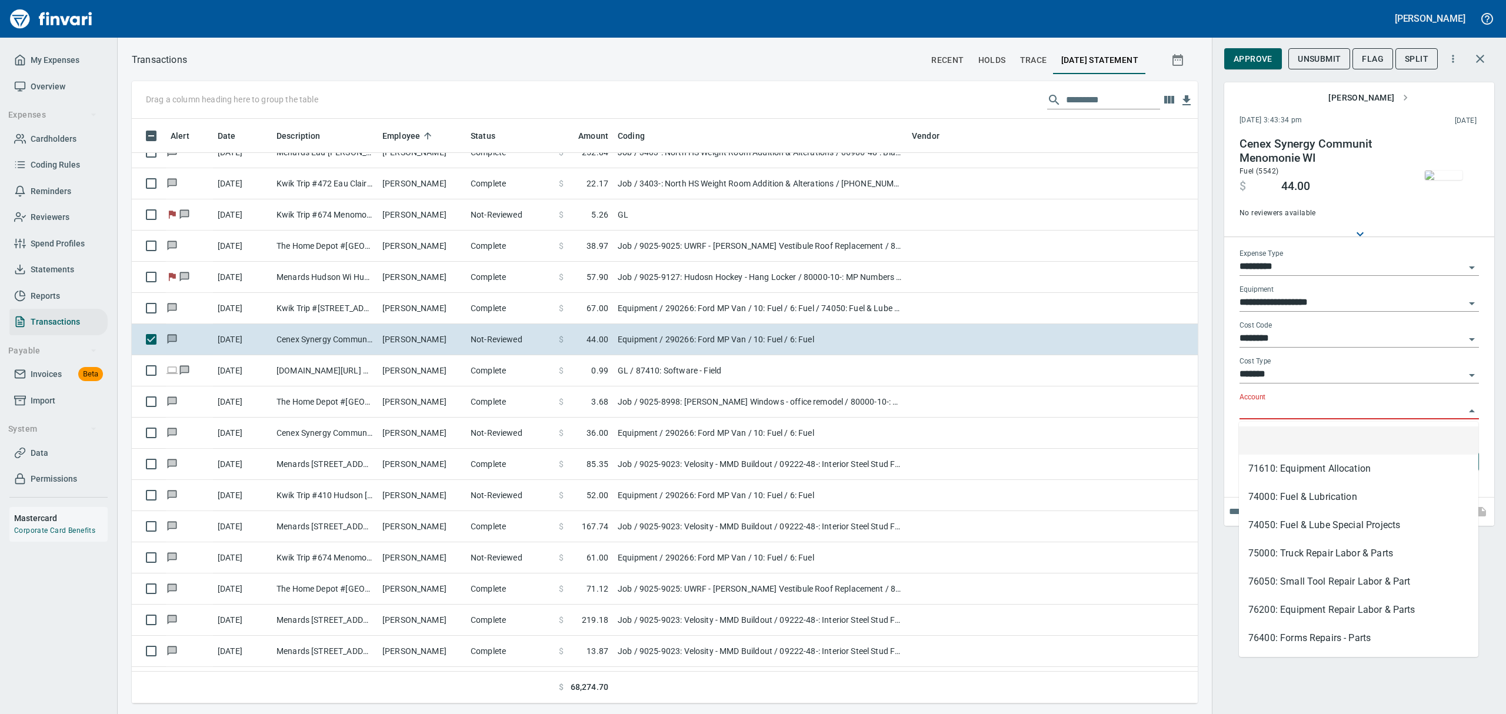
scroll to position [572, 1039]
click at [1272, 531] on li "74050: Fuel & Lube Special Projects" at bounding box center [1359, 525] width 240 height 28
type input "**********"
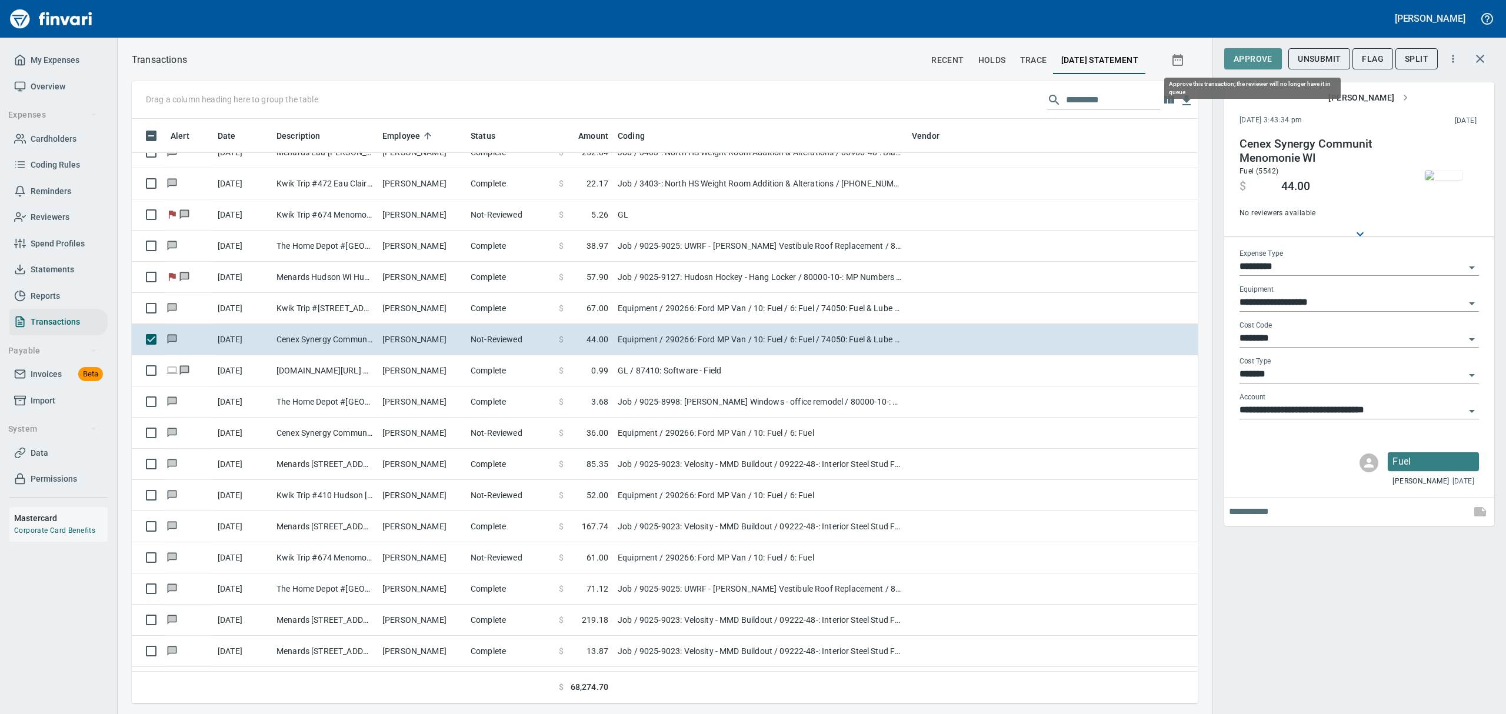
click at [1262, 59] on span "Approve" at bounding box center [1253, 59] width 39 height 15
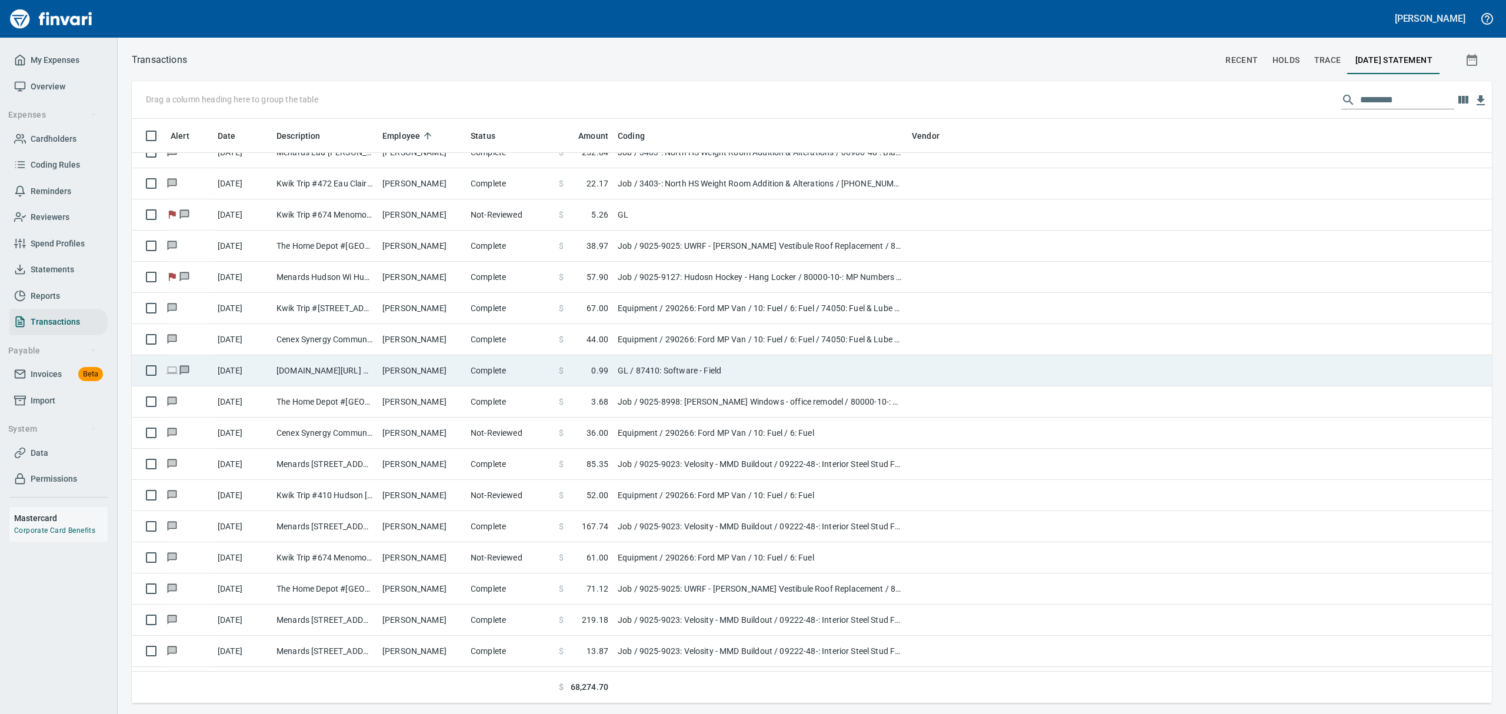
scroll to position [1, 1]
click at [337, 361] on td "[DOMAIN_NAME][URL] Cupertino CA" at bounding box center [325, 370] width 106 height 31
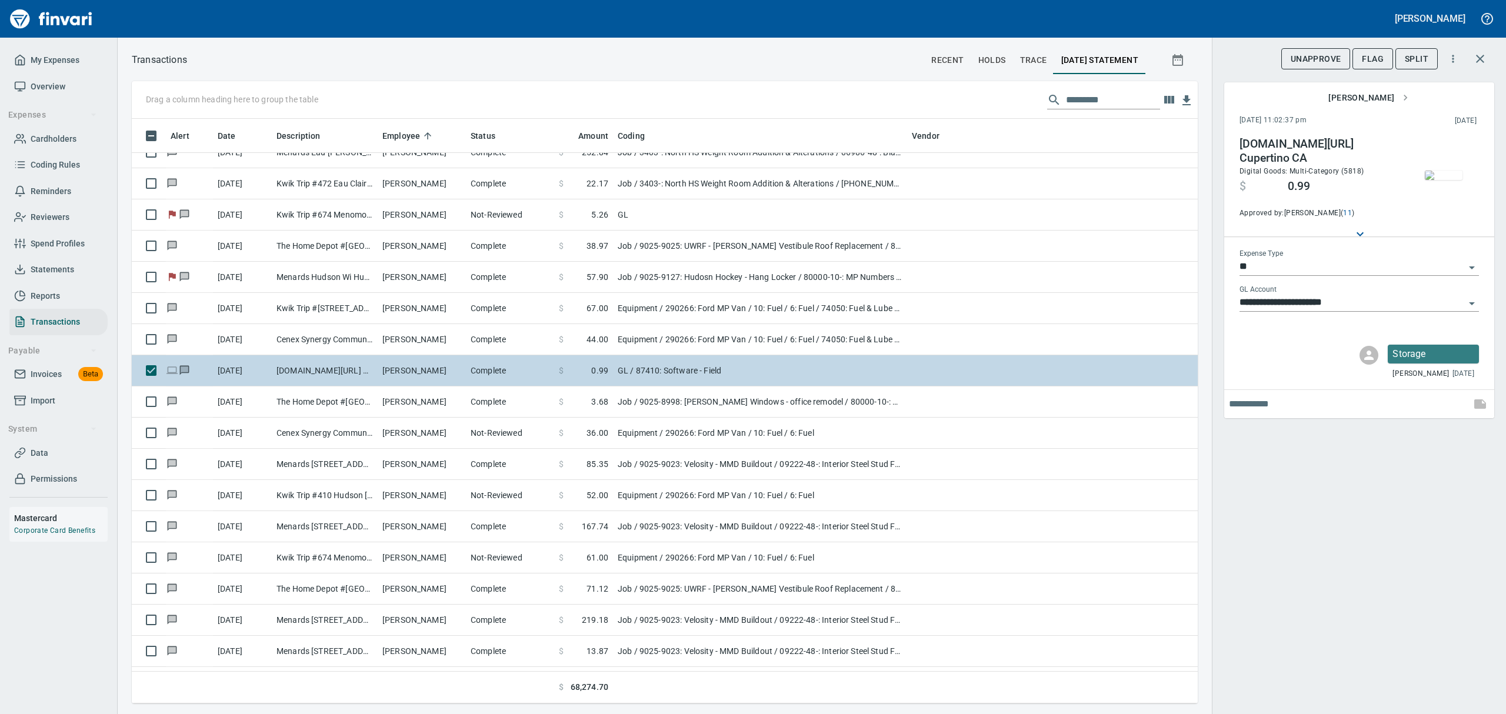
scroll to position [572, 1039]
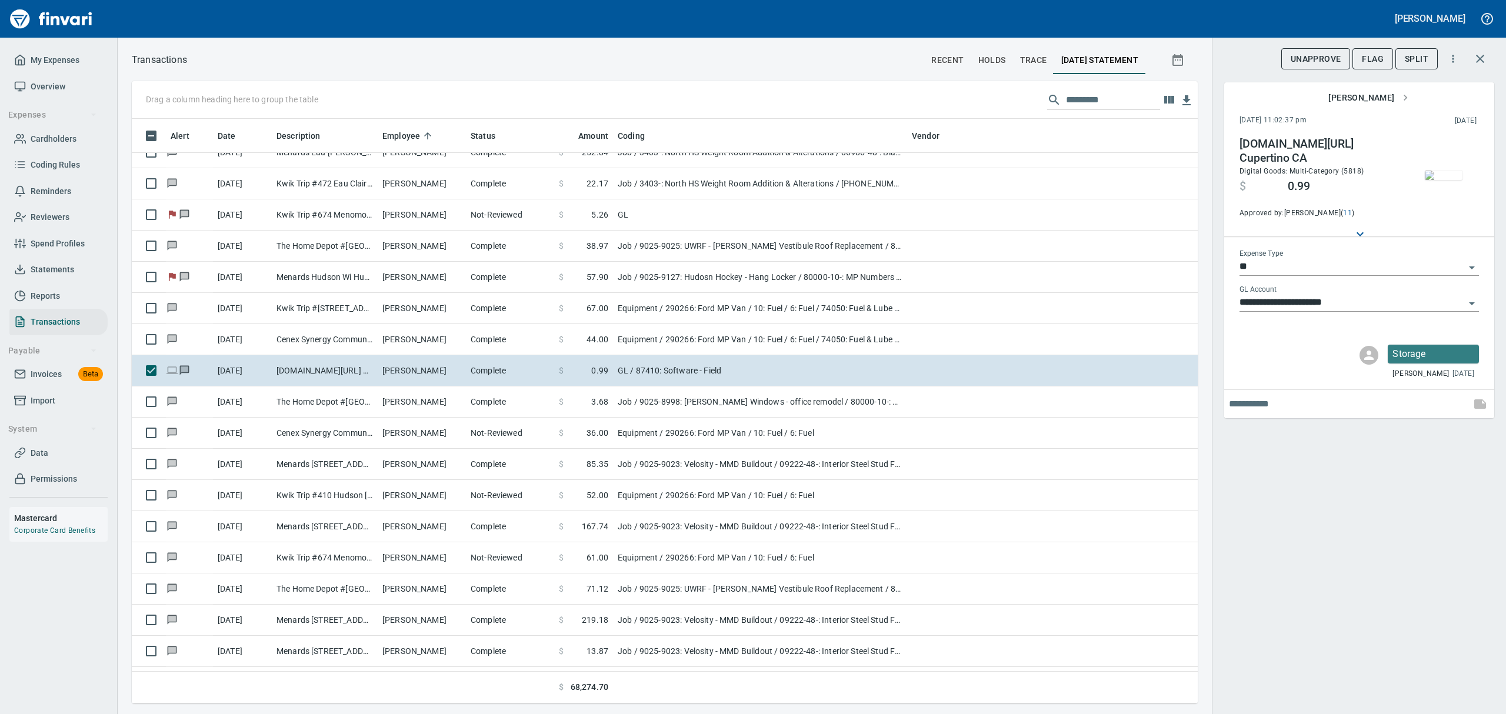
click at [1446, 180] on img "button" at bounding box center [1444, 175] width 38 height 9
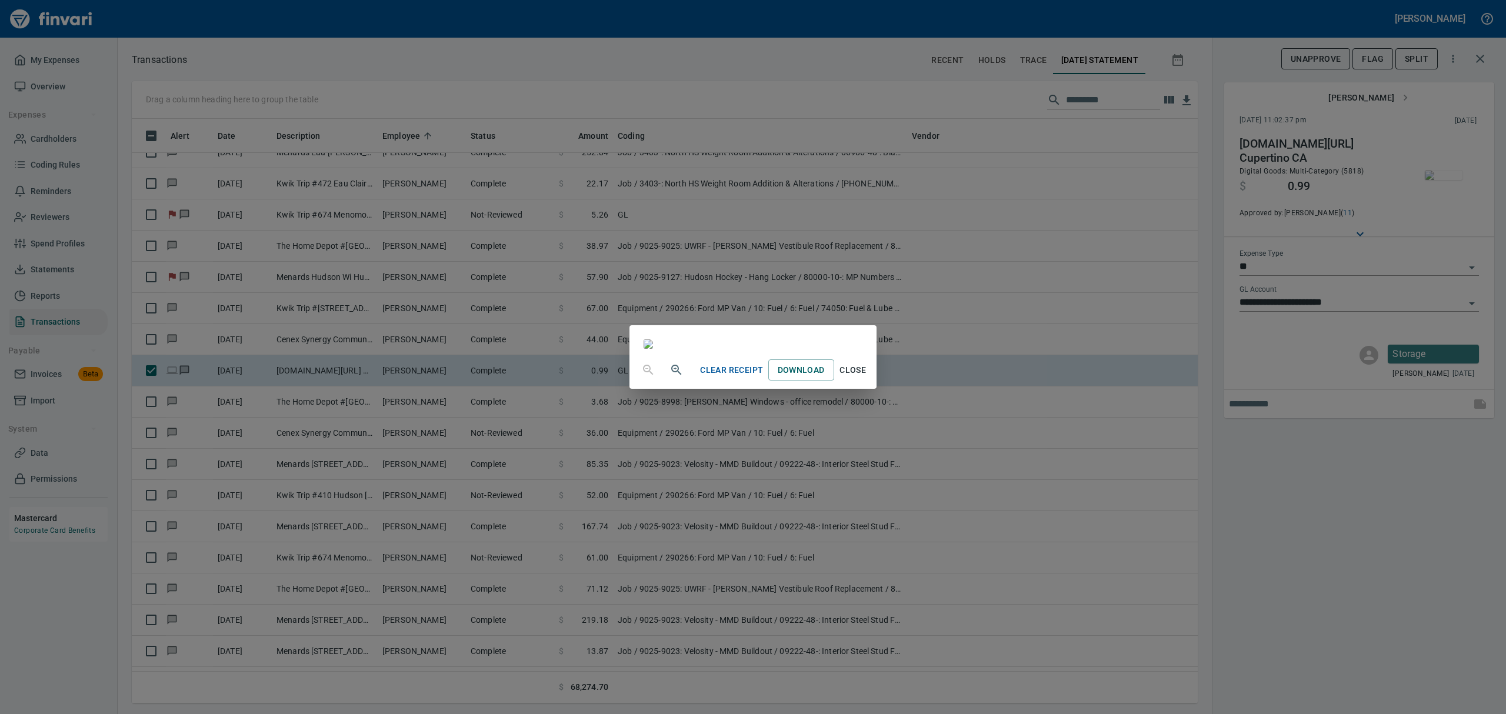
click at [867, 378] on span "Close" at bounding box center [853, 370] width 28 height 15
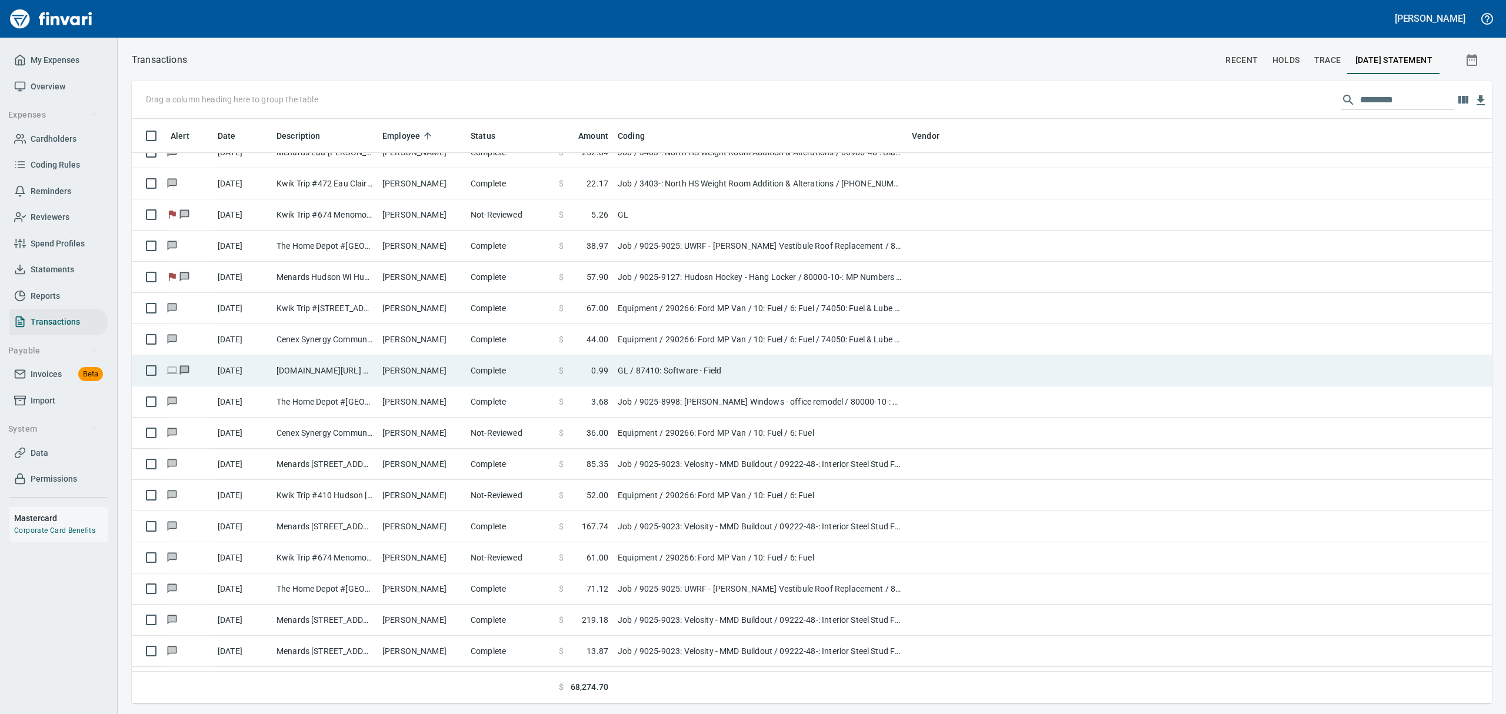
scroll to position [572, 1332]
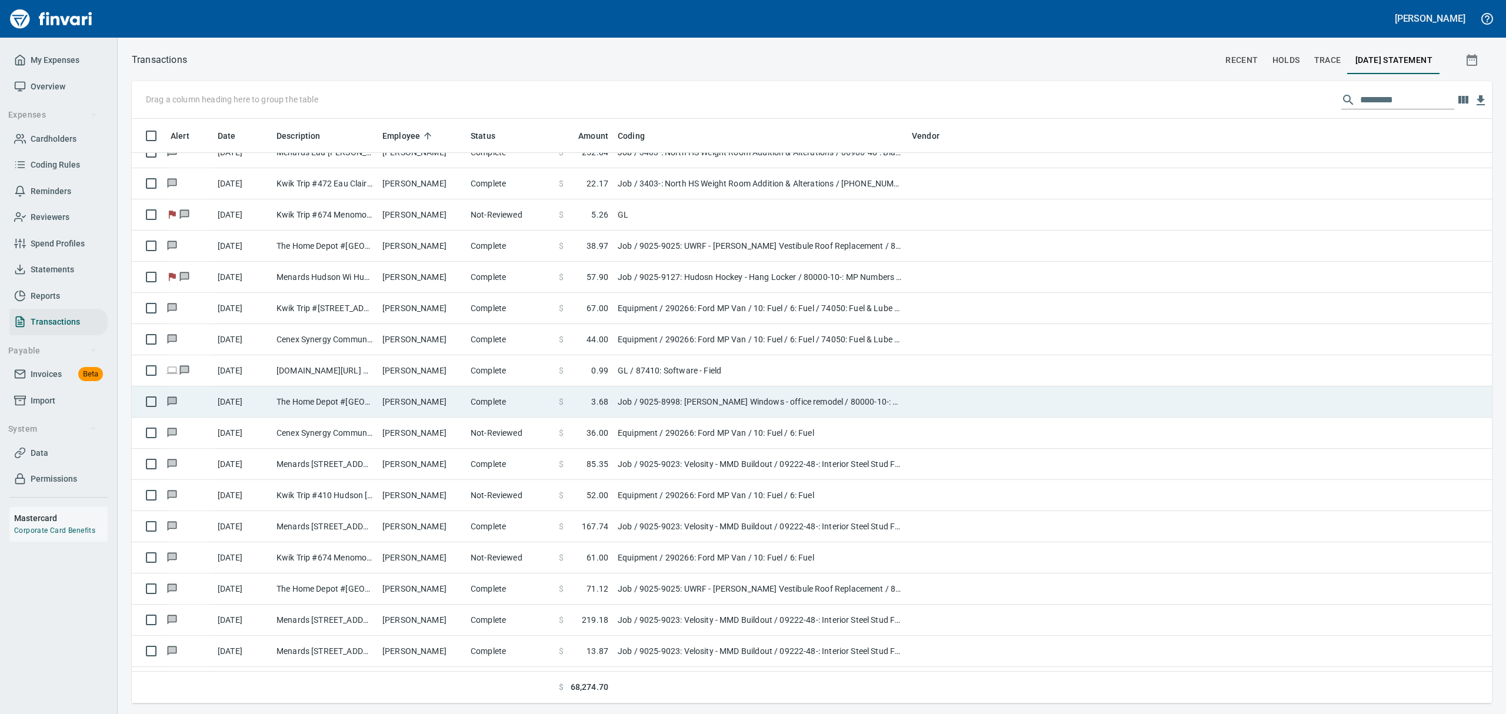
click at [346, 406] on td "The Home Depot #[GEOGRAPHIC_DATA]" at bounding box center [325, 402] width 106 height 31
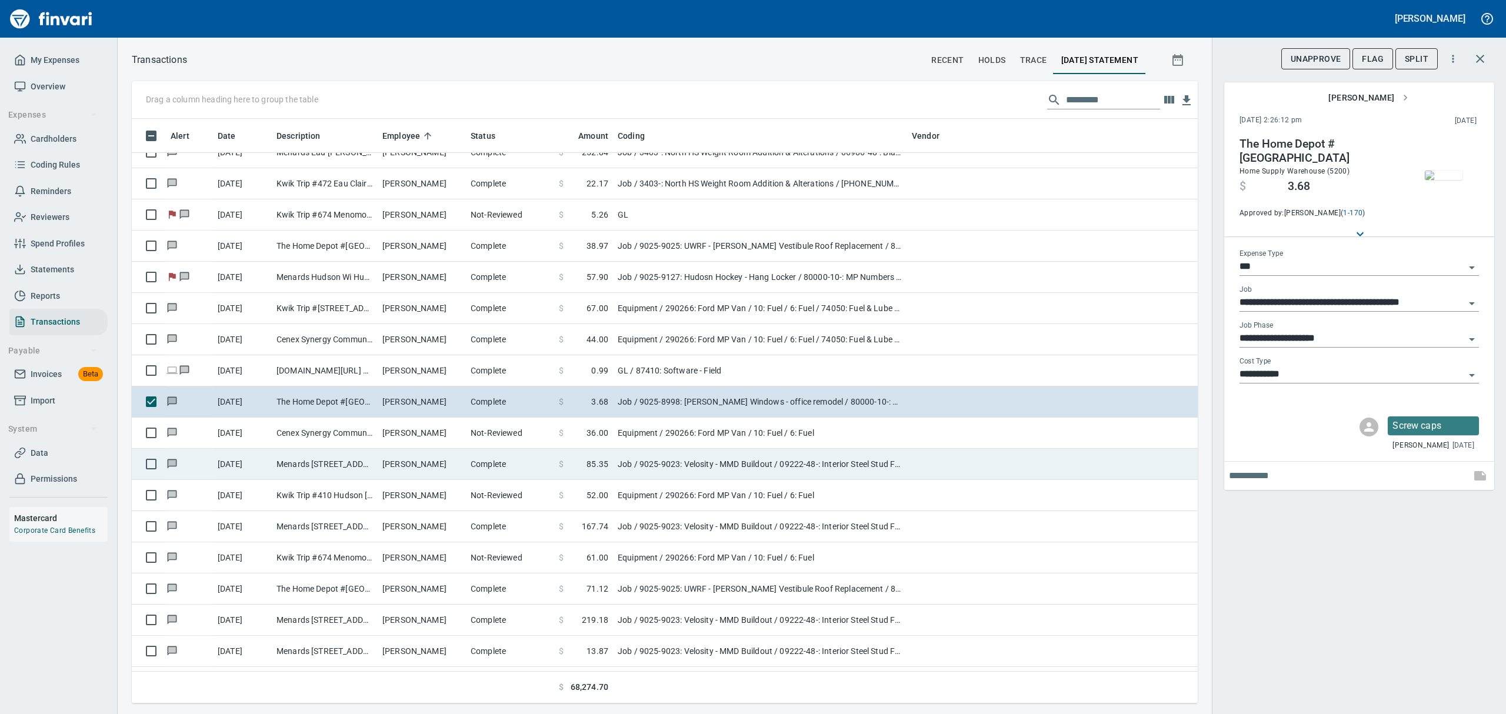
scroll to position [572, 1039]
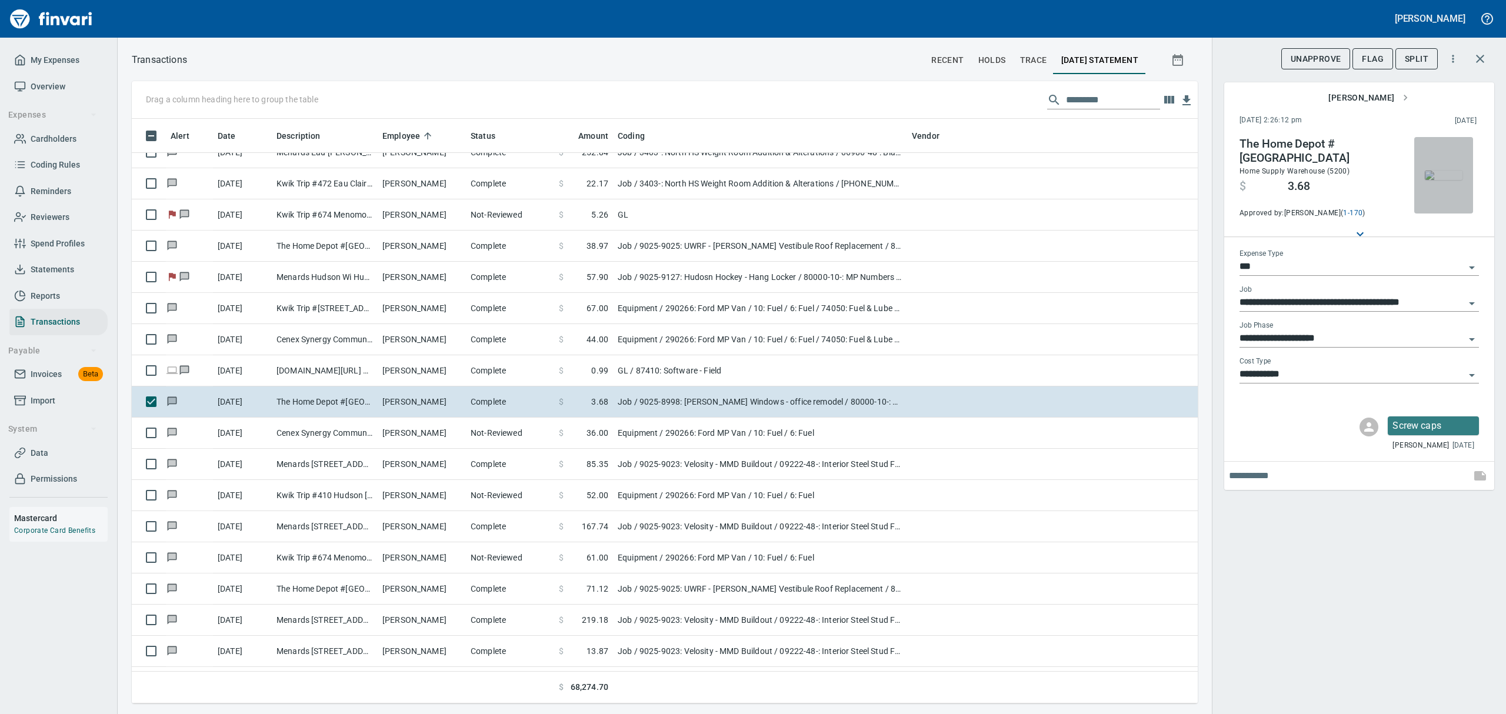
click at [1439, 171] on img "button" at bounding box center [1444, 175] width 38 height 9
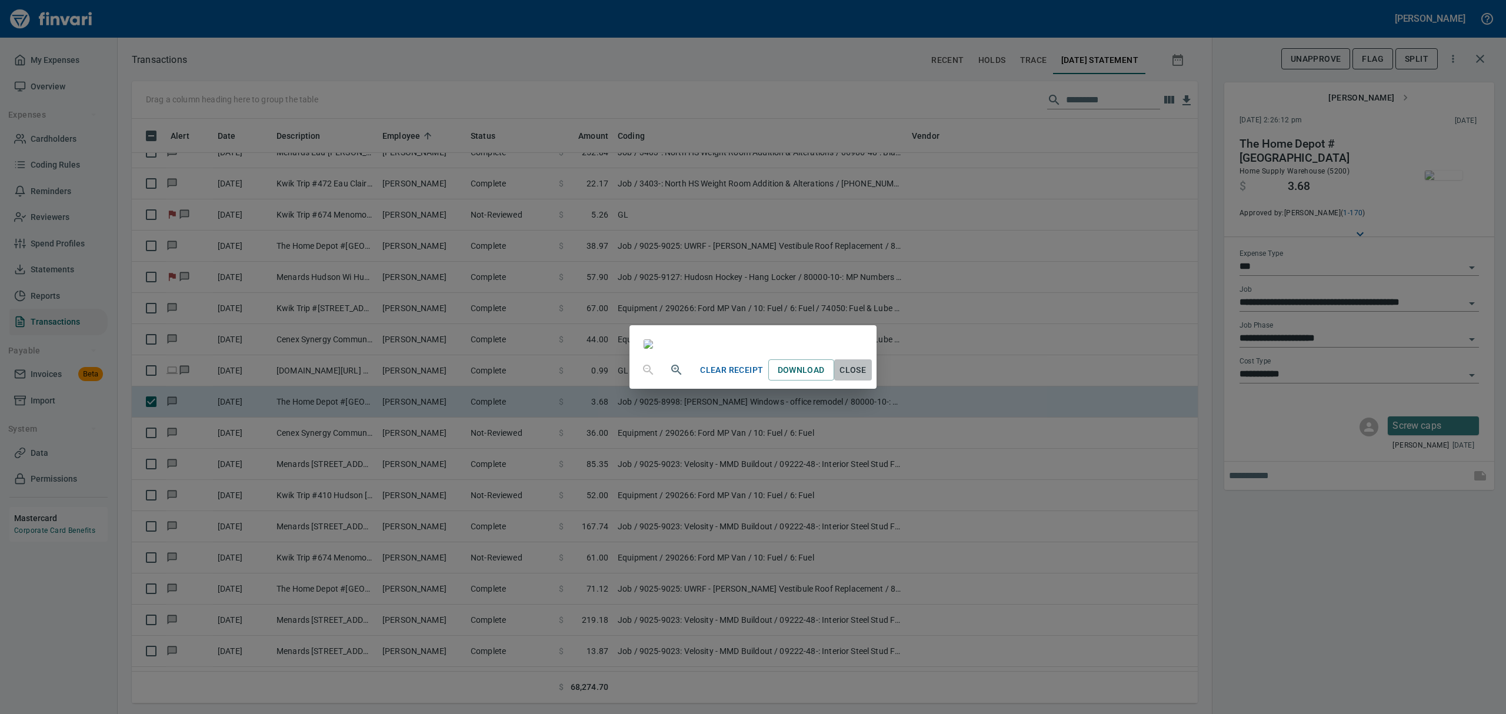
click at [867, 378] on span "Close" at bounding box center [853, 370] width 28 height 15
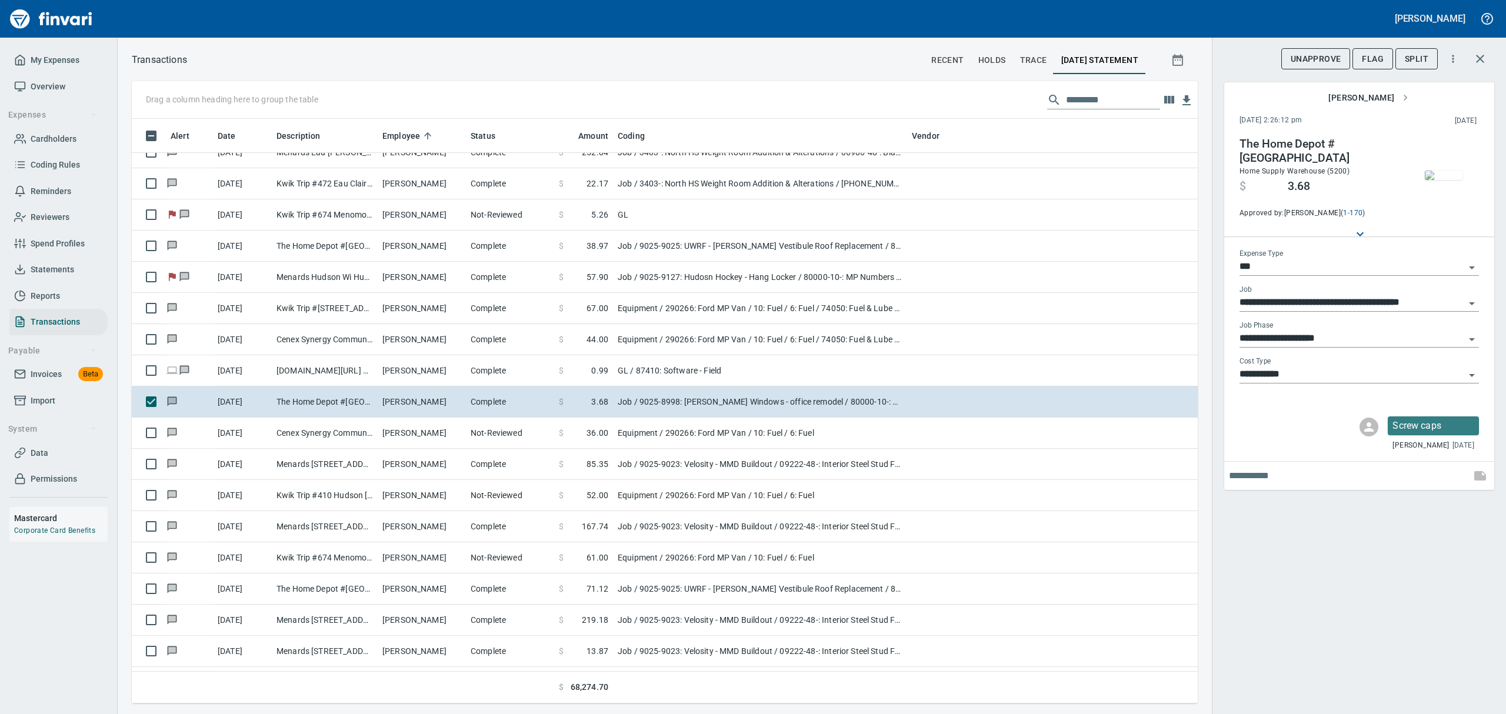
click at [1378, 65] on span "Flag" at bounding box center [1373, 59] width 22 height 15
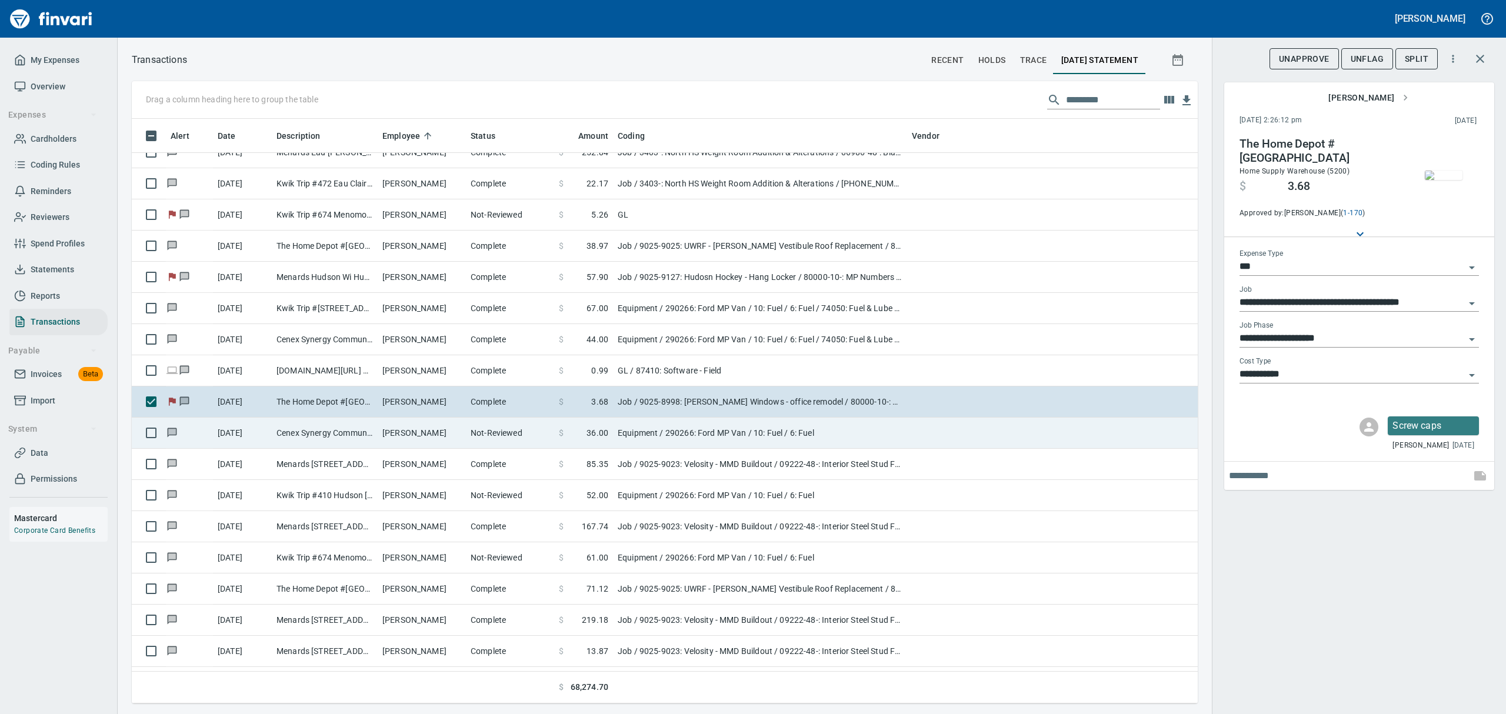
click at [298, 433] on td "Cenex Synergy Communit Menomonie WI" at bounding box center [325, 433] width 106 height 31
type input "*********"
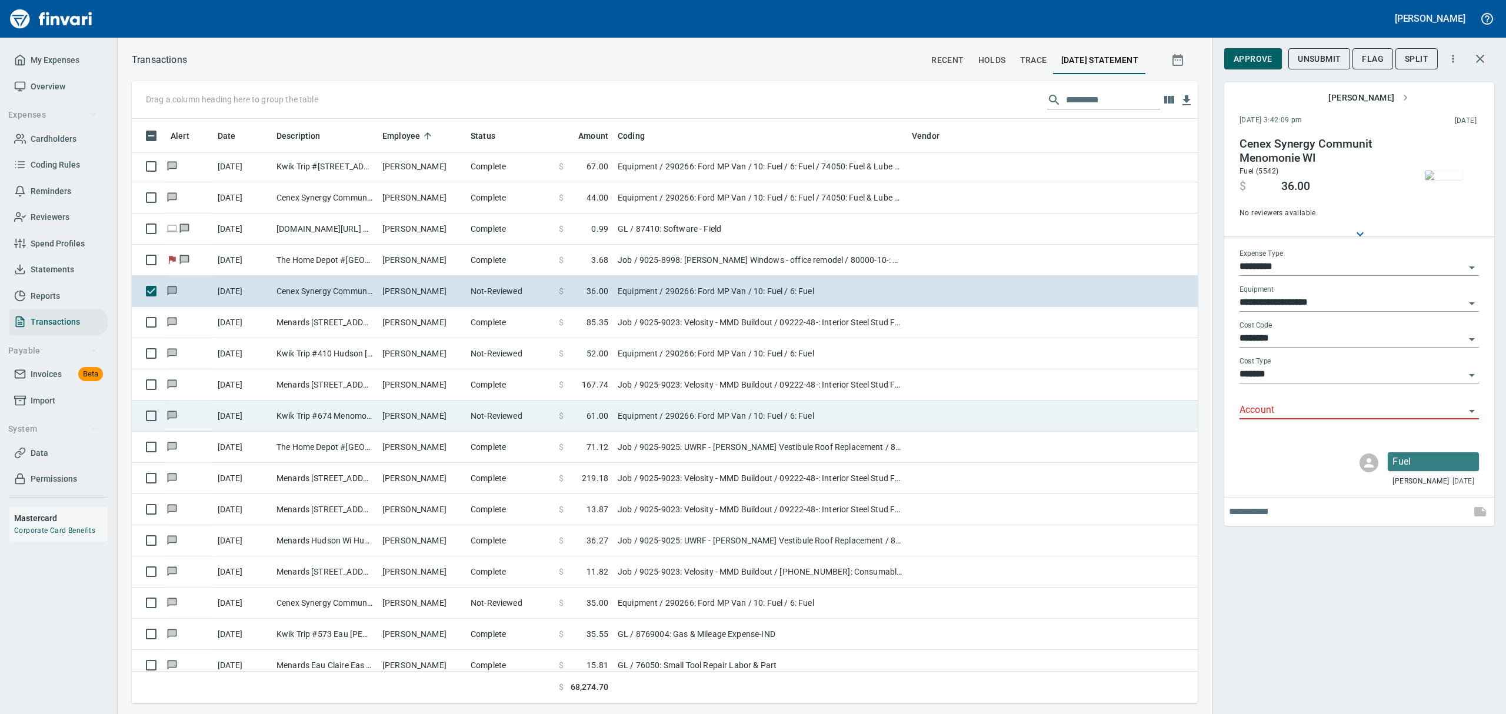
scroll to position [9807, 0]
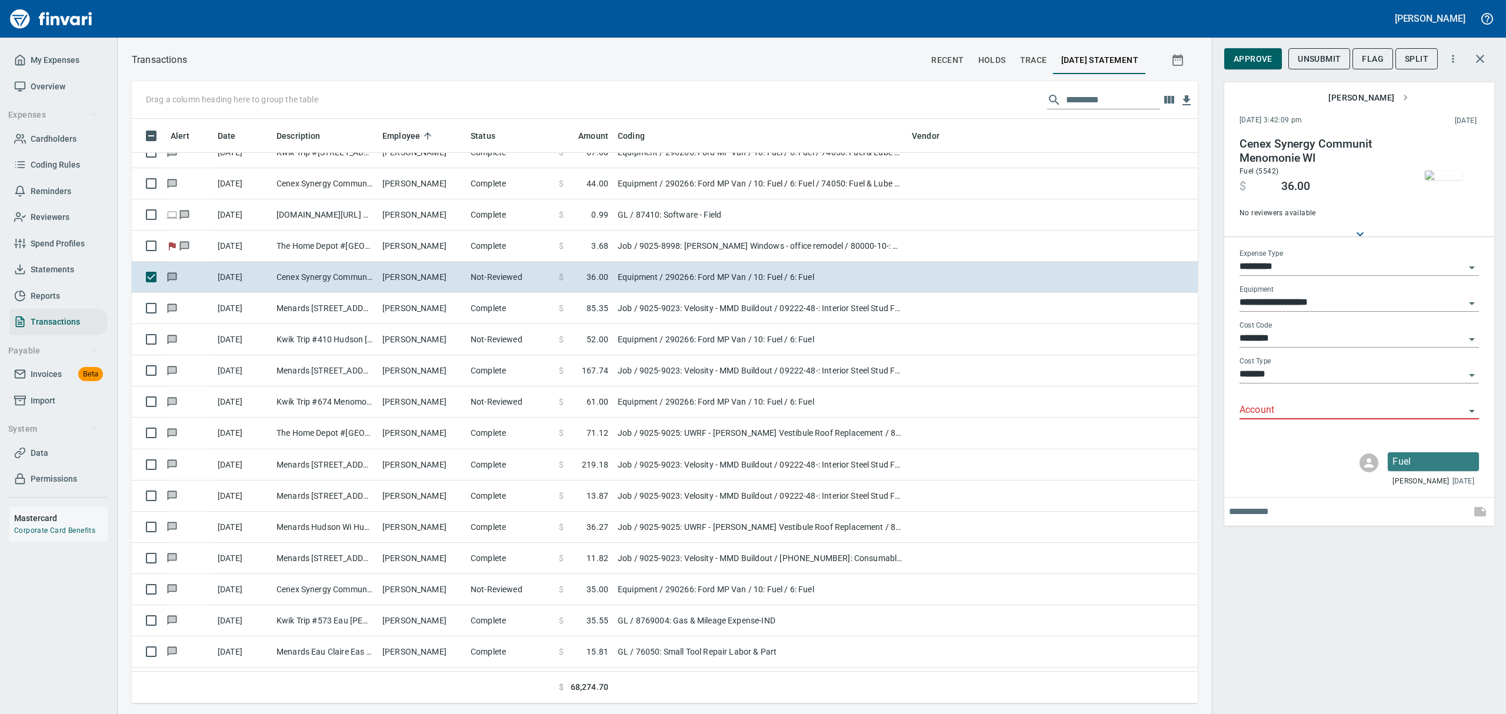
click at [1444, 171] on img "button" at bounding box center [1444, 175] width 38 height 9
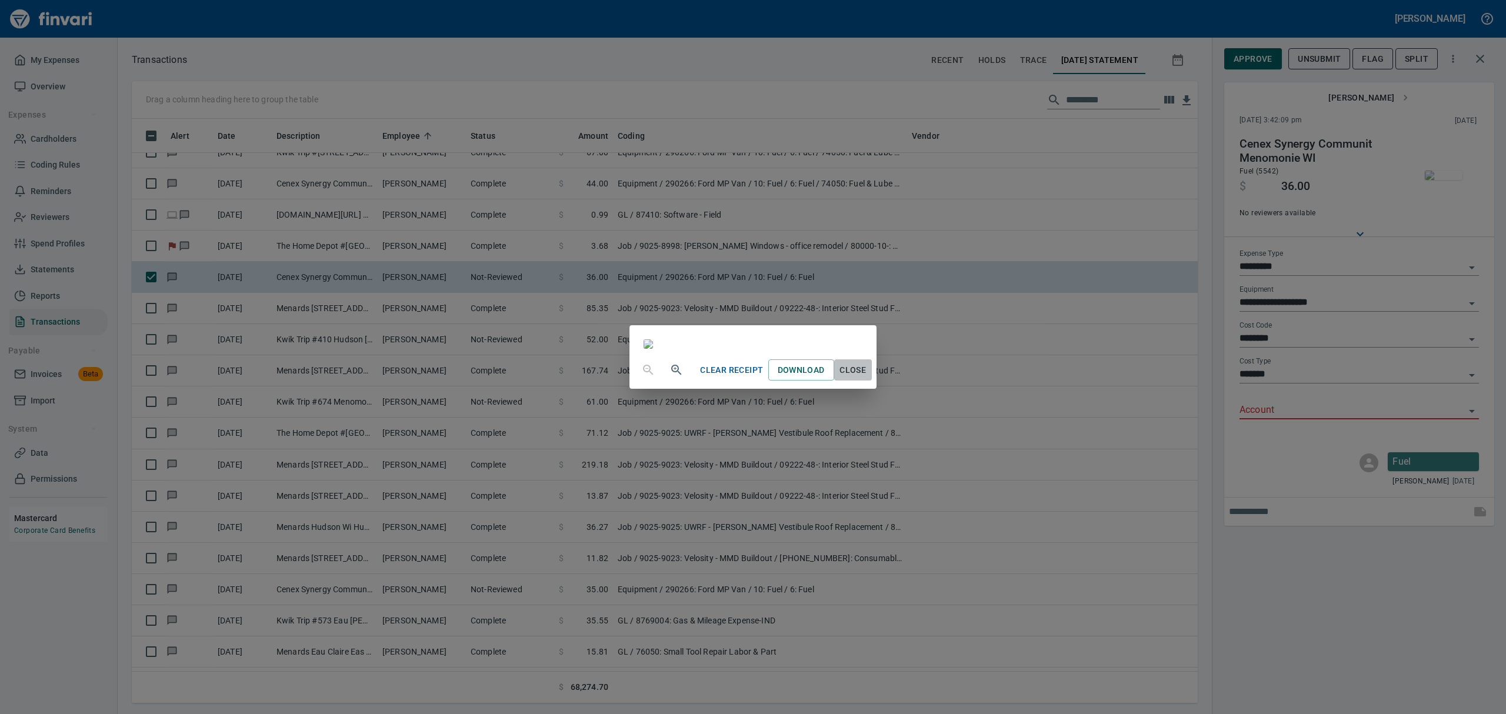
click at [872, 381] on button "Close" at bounding box center [853, 371] width 38 height 22
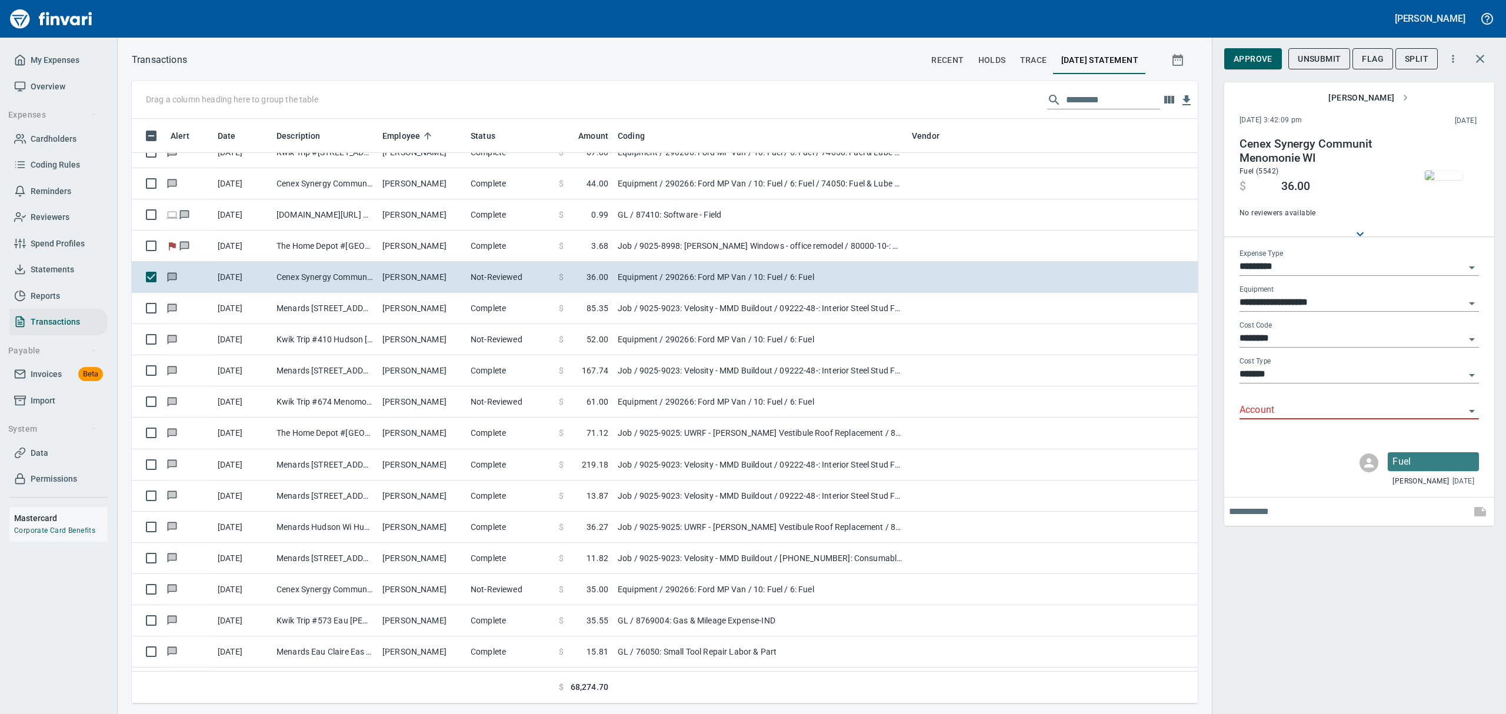
click at [1470, 408] on icon "Open" at bounding box center [1472, 411] width 14 height 14
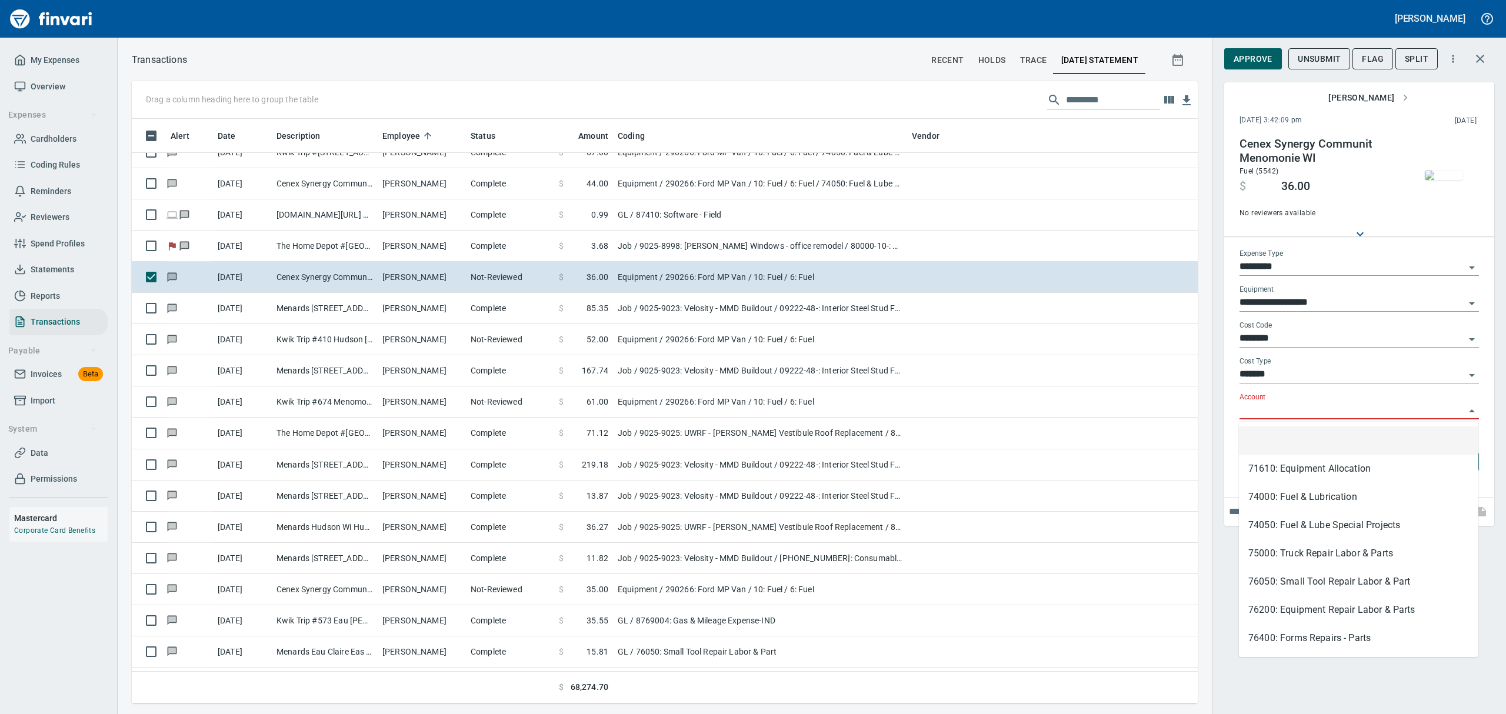
scroll to position [572, 1039]
click at [1315, 521] on li "74050: Fuel & Lube Special Projects" at bounding box center [1359, 525] width 240 height 28
type input "**********"
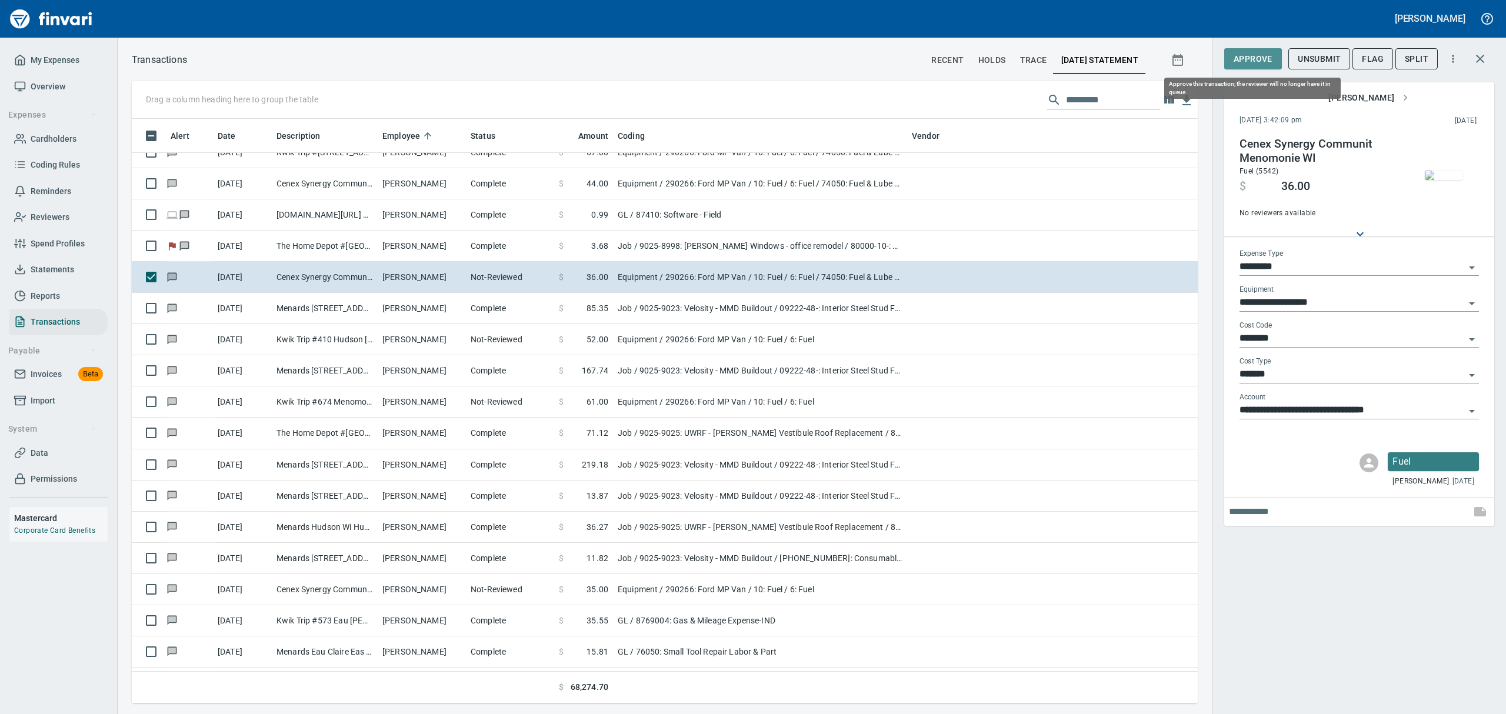
click at [1262, 57] on span "Approve" at bounding box center [1253, 59] width 39 height 15
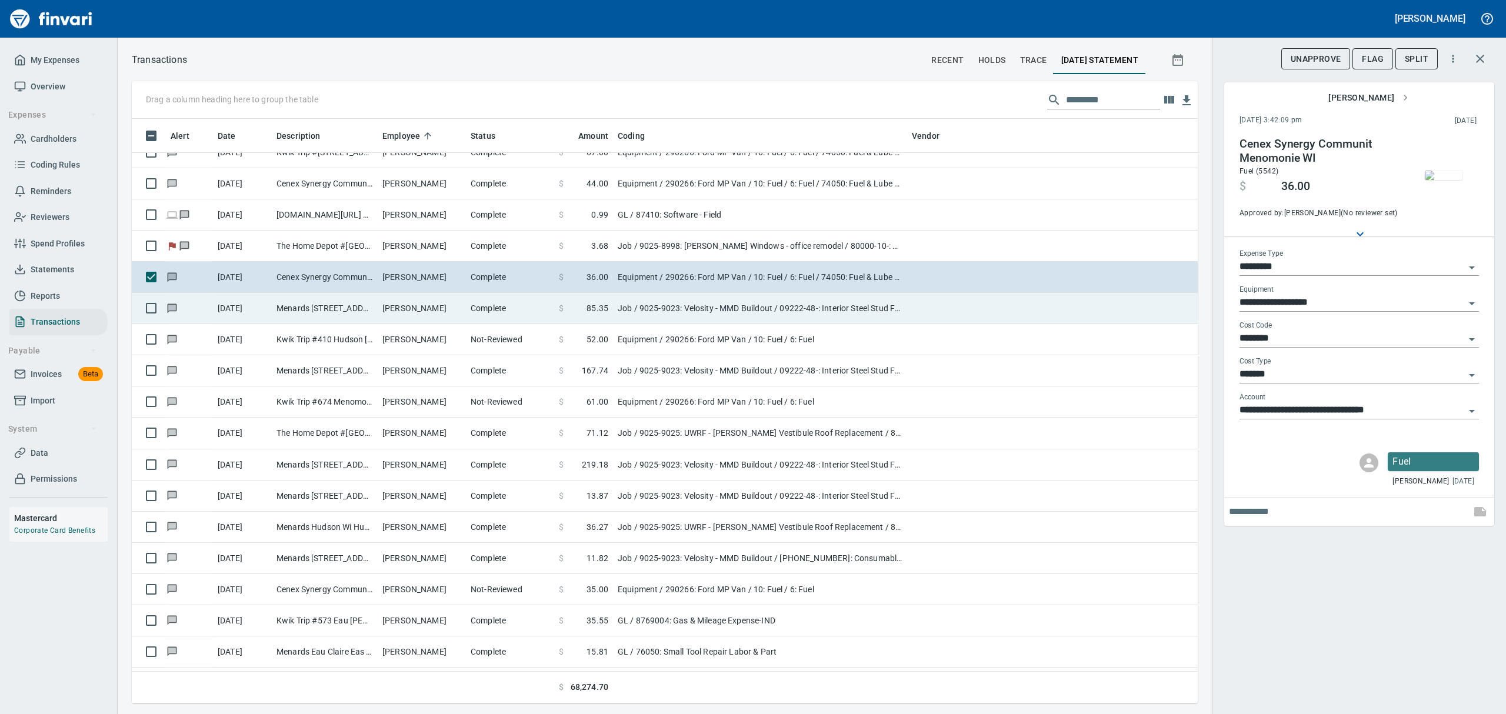
click at [284, 305] on td "Menards [STREET_ADDRESS]" at bounding box center [325, 308] width 106 height 31
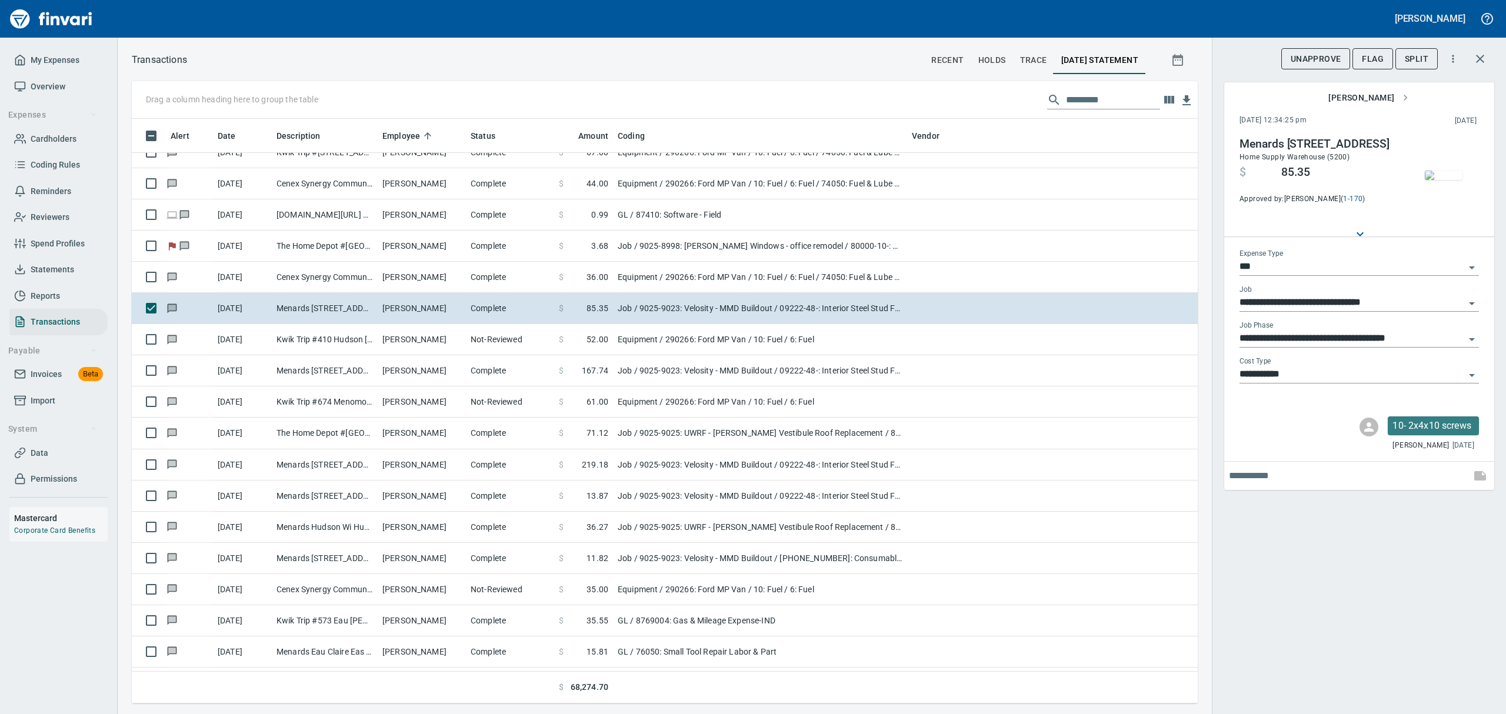
click at [1445, 173] on img "button" at bounding box center [1444, 175] width 38 height 9
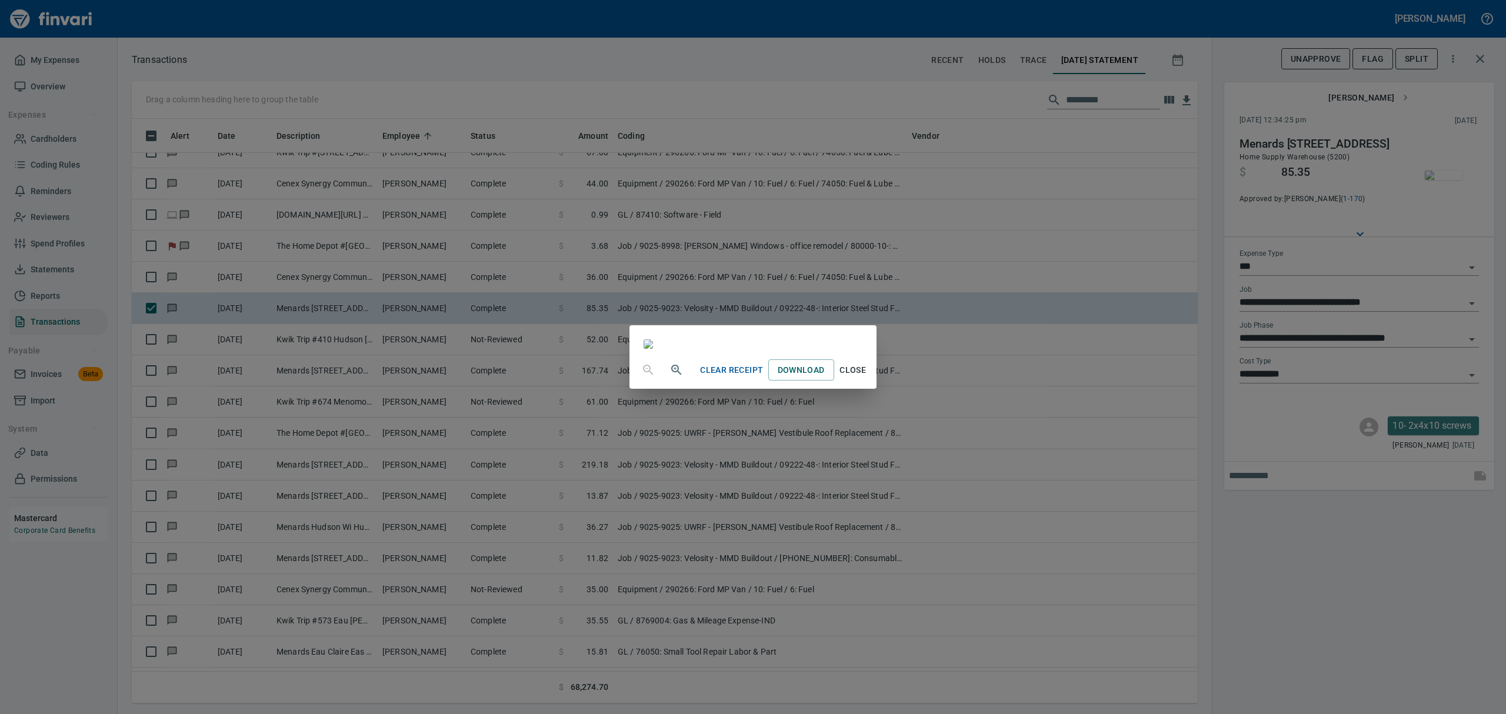
click at [867, 378] on span "Close" at bounding box center [853, 370] width 28 height 15
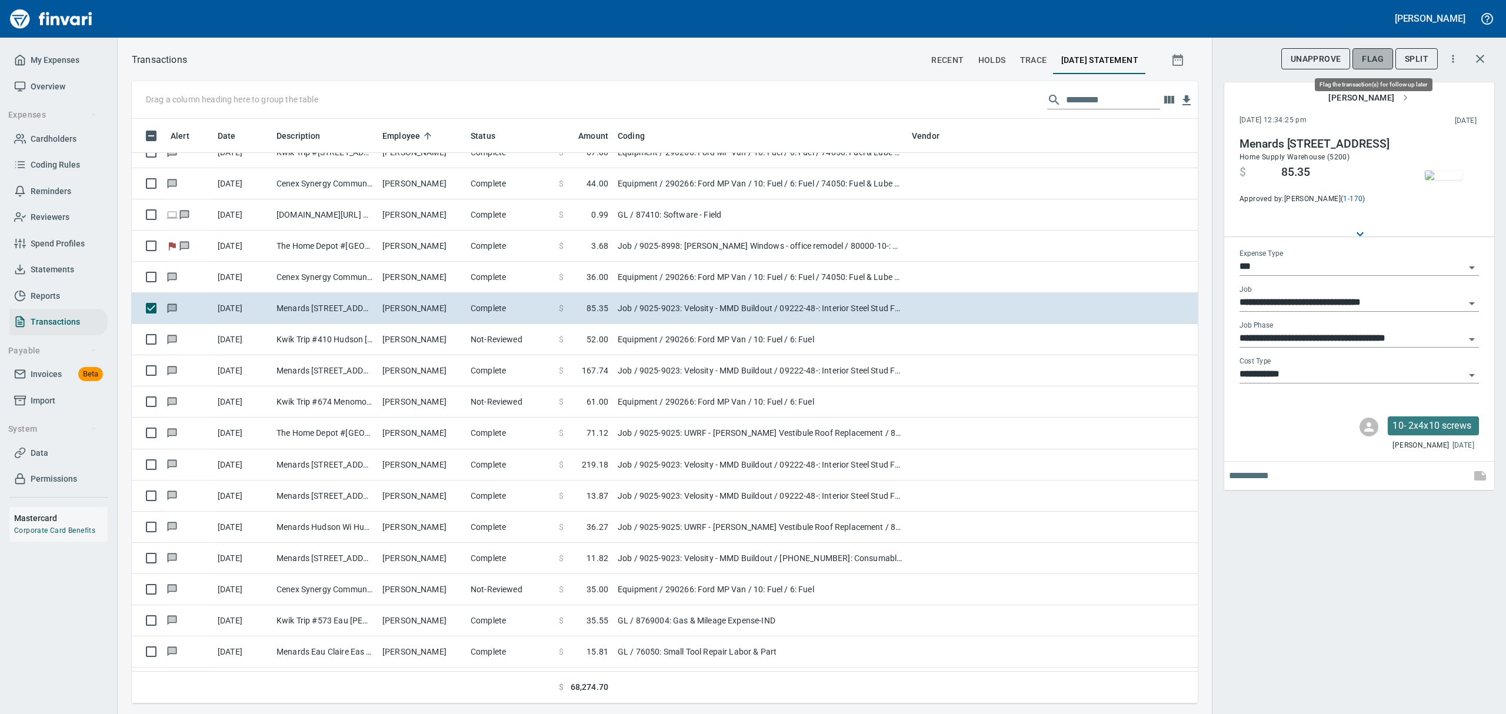
click at [1372, 57] on span "Flag" at bounding box center [1373, 59] width 22 height 15
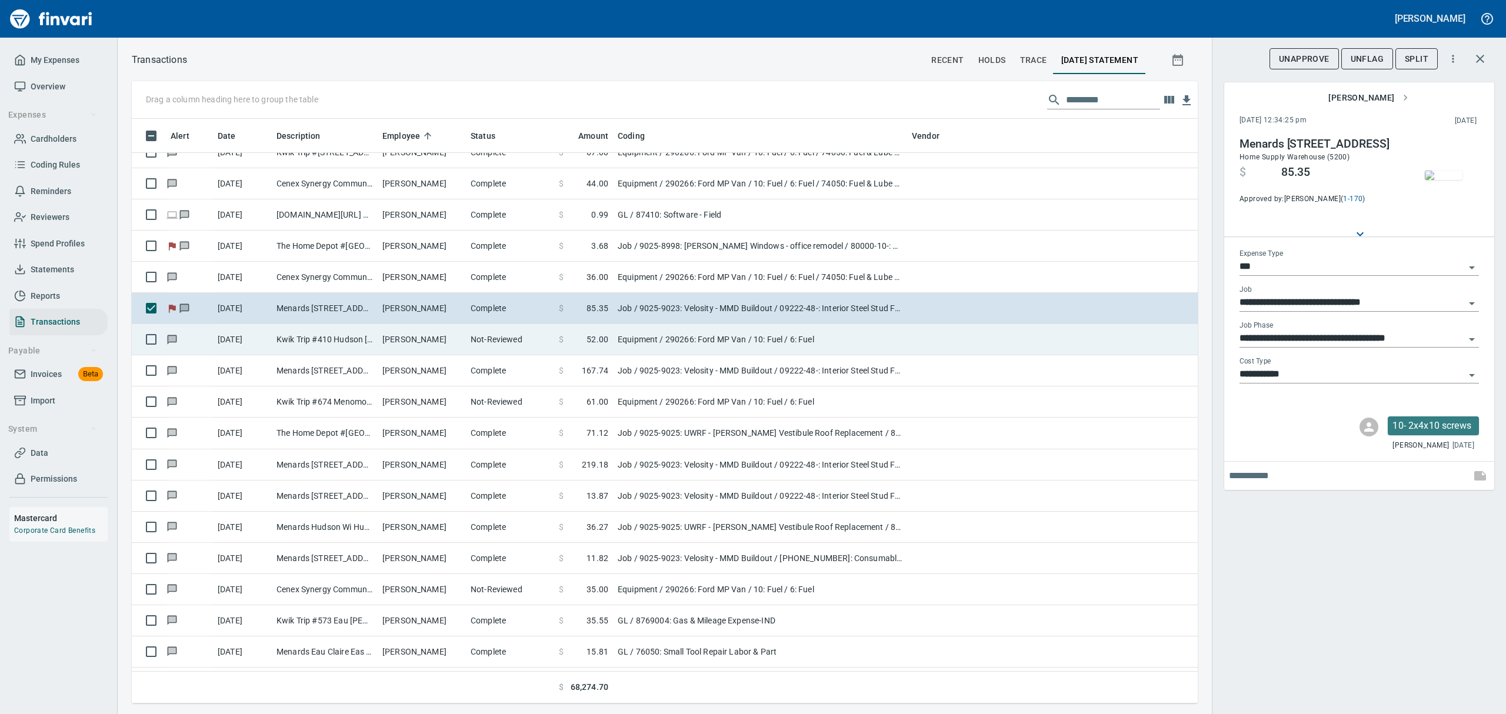
click at [330, 342] on td "Kwik Trip #410 Hudson [GEOGRAPHIC_DATA]" at bounding box center [325, 339] width 106 height 31
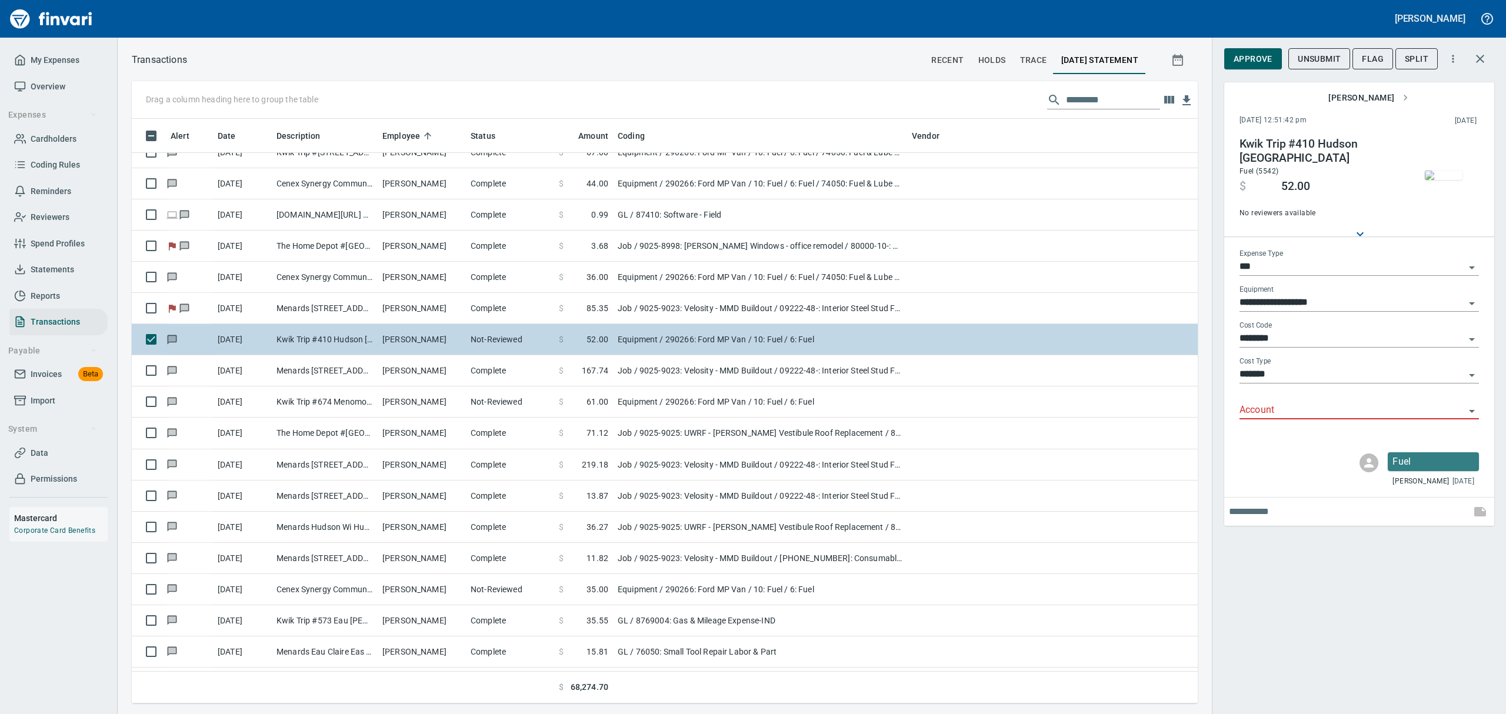
type input "*********"
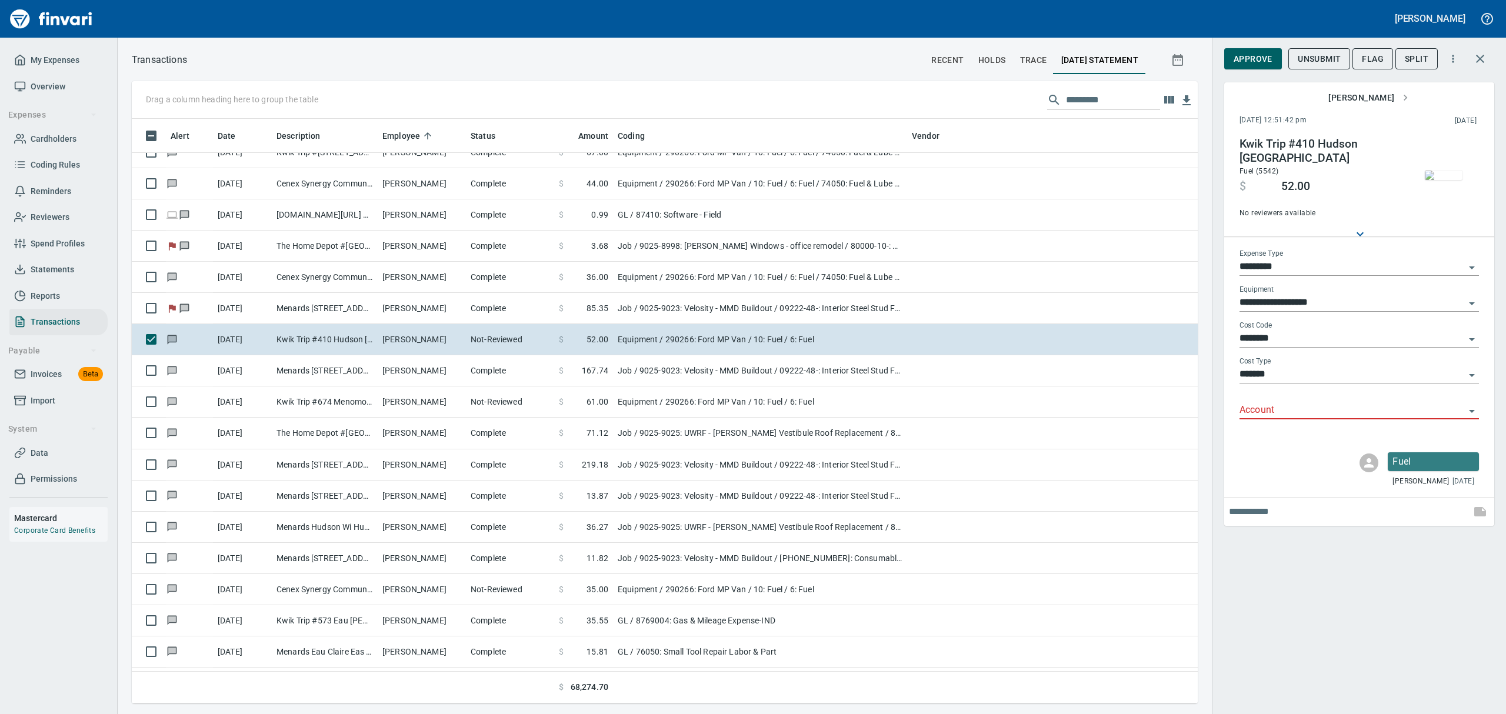
click at [1445, 173] on img "button" at bounding box center [1444, 175] width 38 height 9
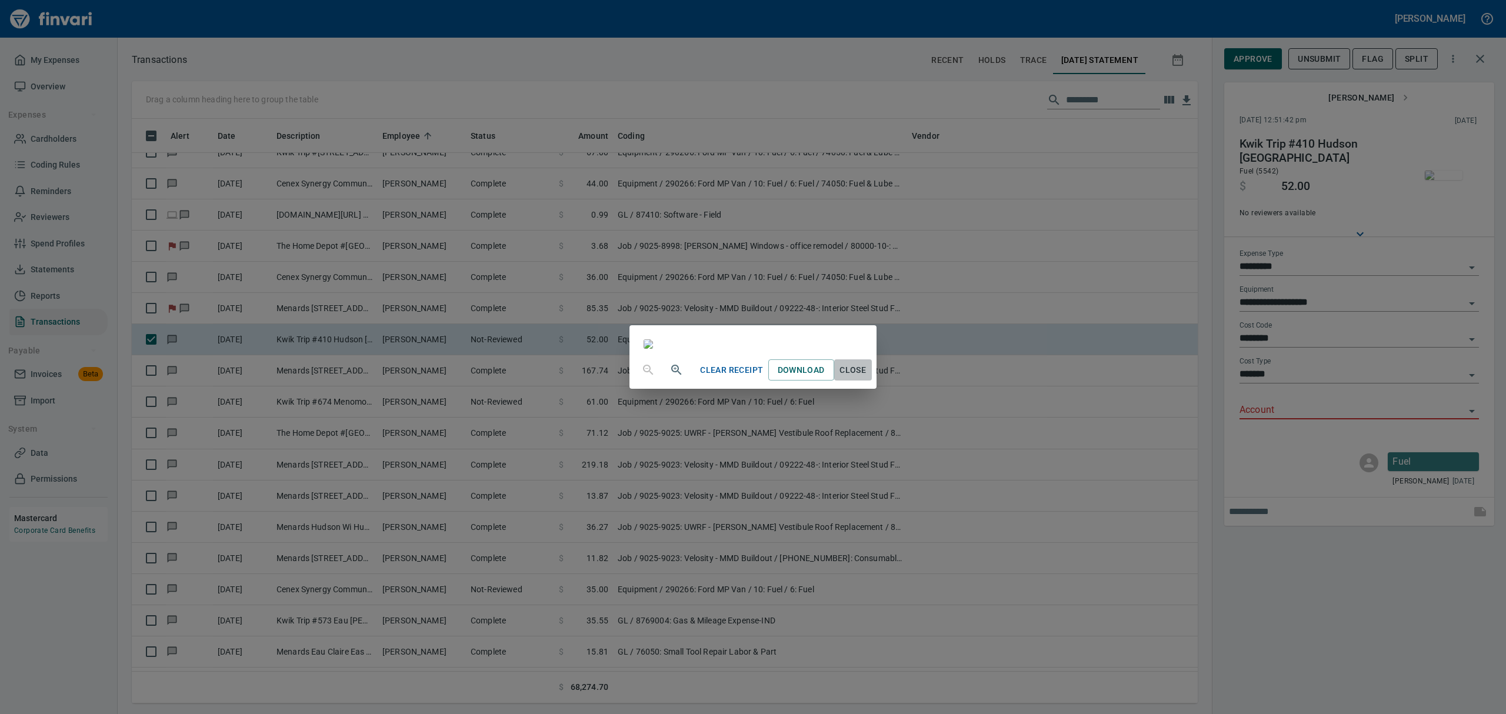
click at [867, 378] on span "Close" at bounding box center [853, 370] width 28 height 15
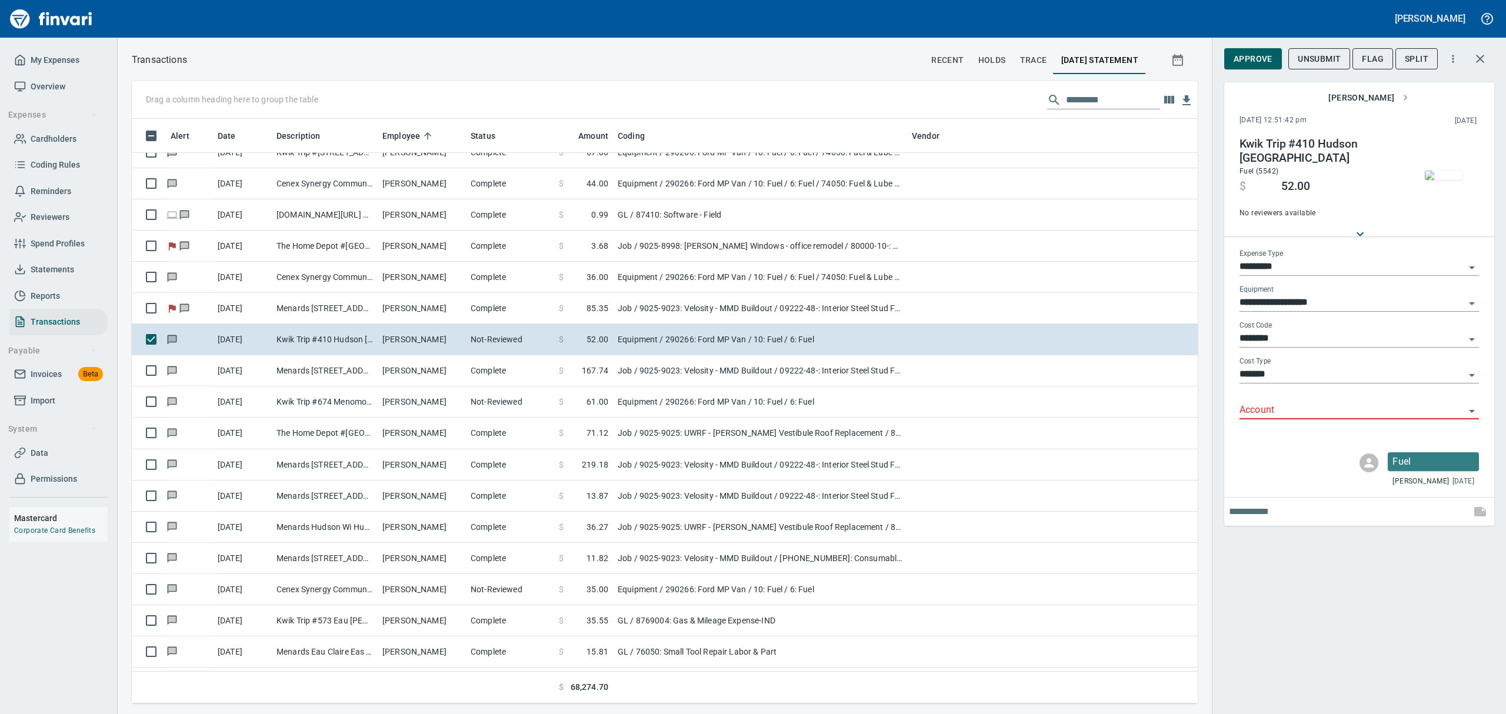
click at [1471, 407] on icon "Open" at bounding box center [1472, 411] width 14 height 14
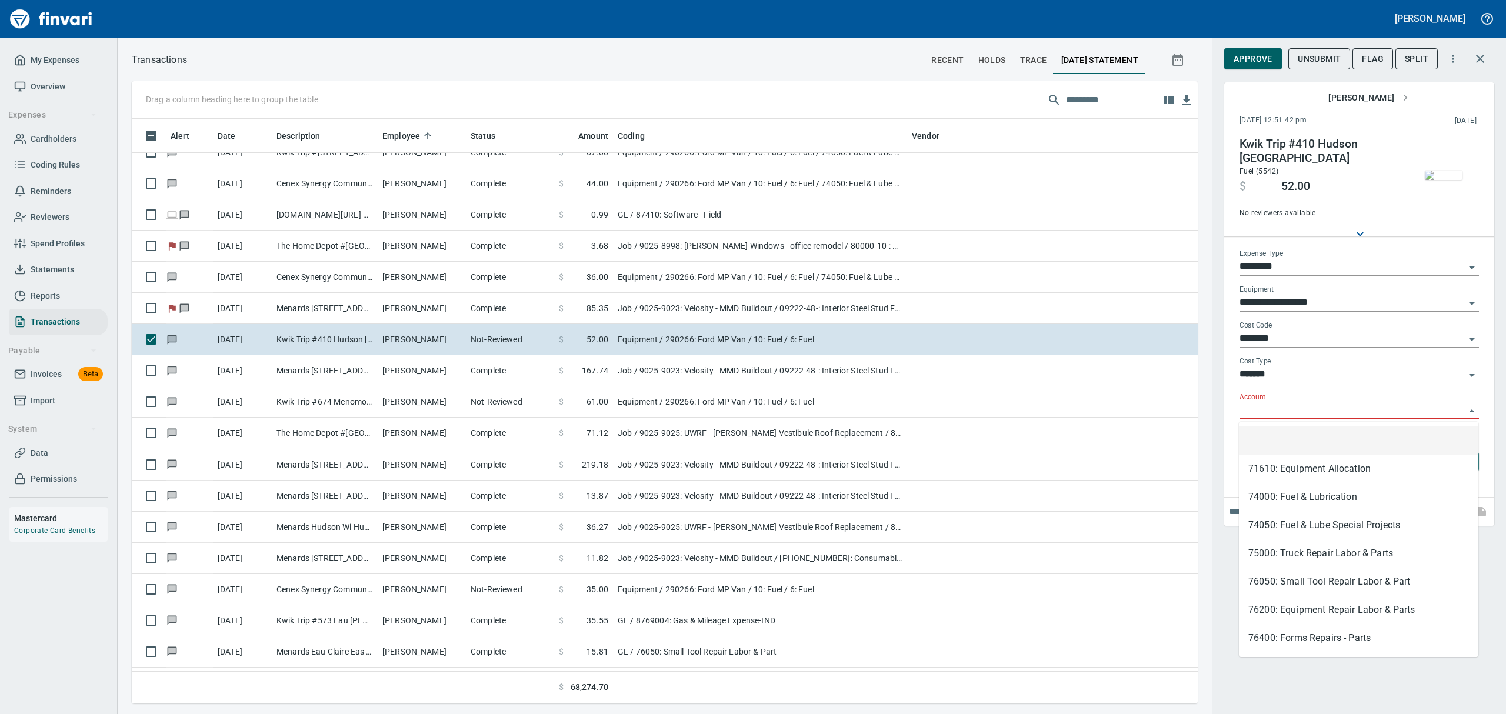
scroll to position [572, 1039]
click at [1293, 524] on li "74050: Fuel & Lube Special Projects" at bounding box center [1359, 525] width 240 height 28
type input "**********"
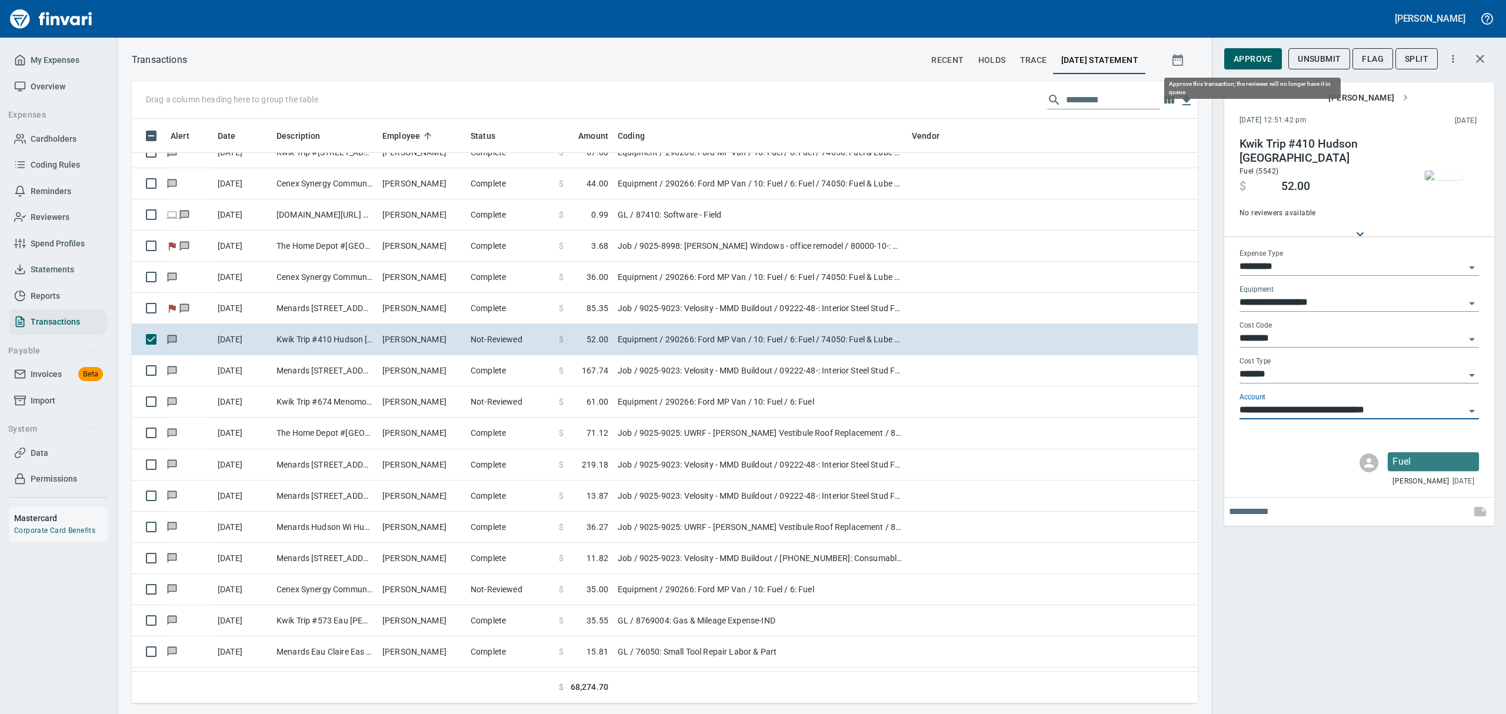
click at [1250, 59] on span "Approve" at bounding box center [1253, 59] width 39 height 15
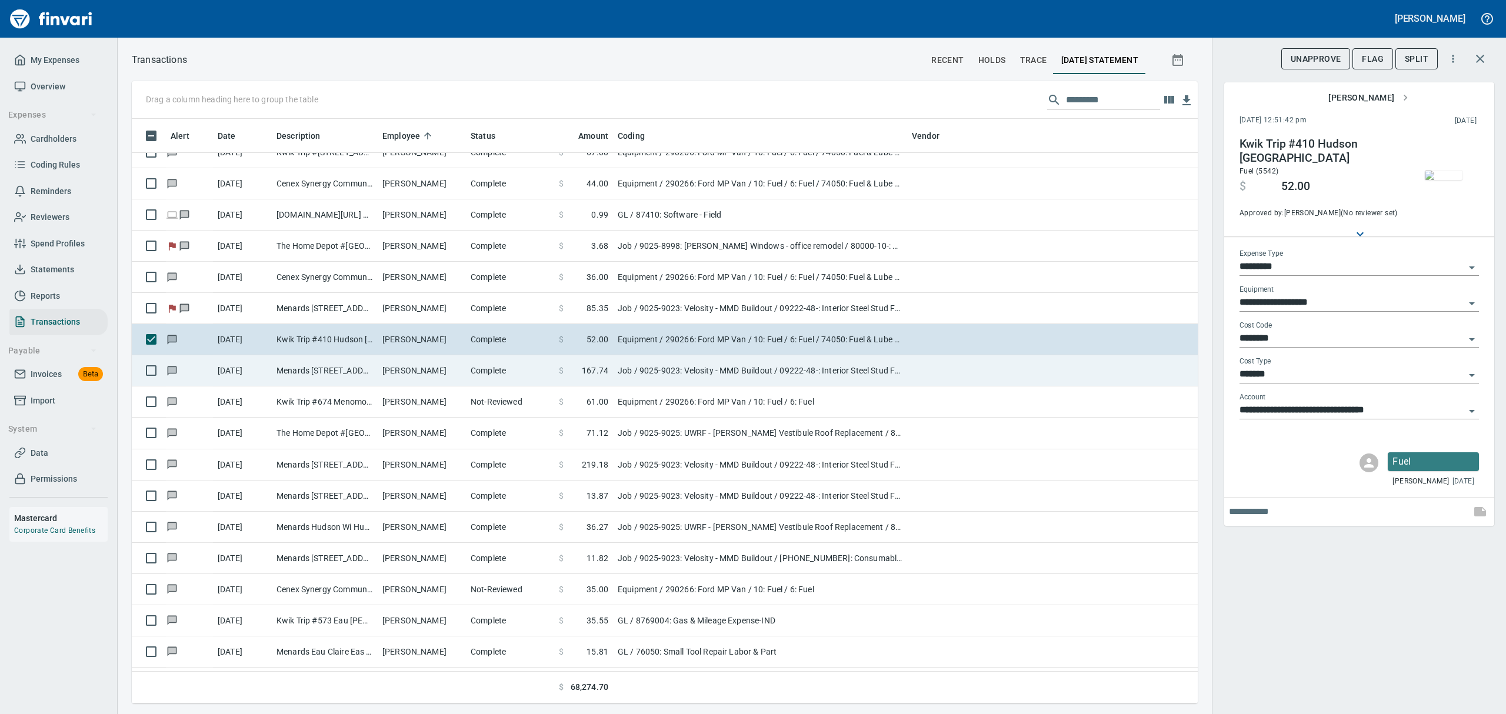
click at [326, 366] on td "Menards [STREET_ADDRESS]" at bounding box center [325, 370] width 106 height 31
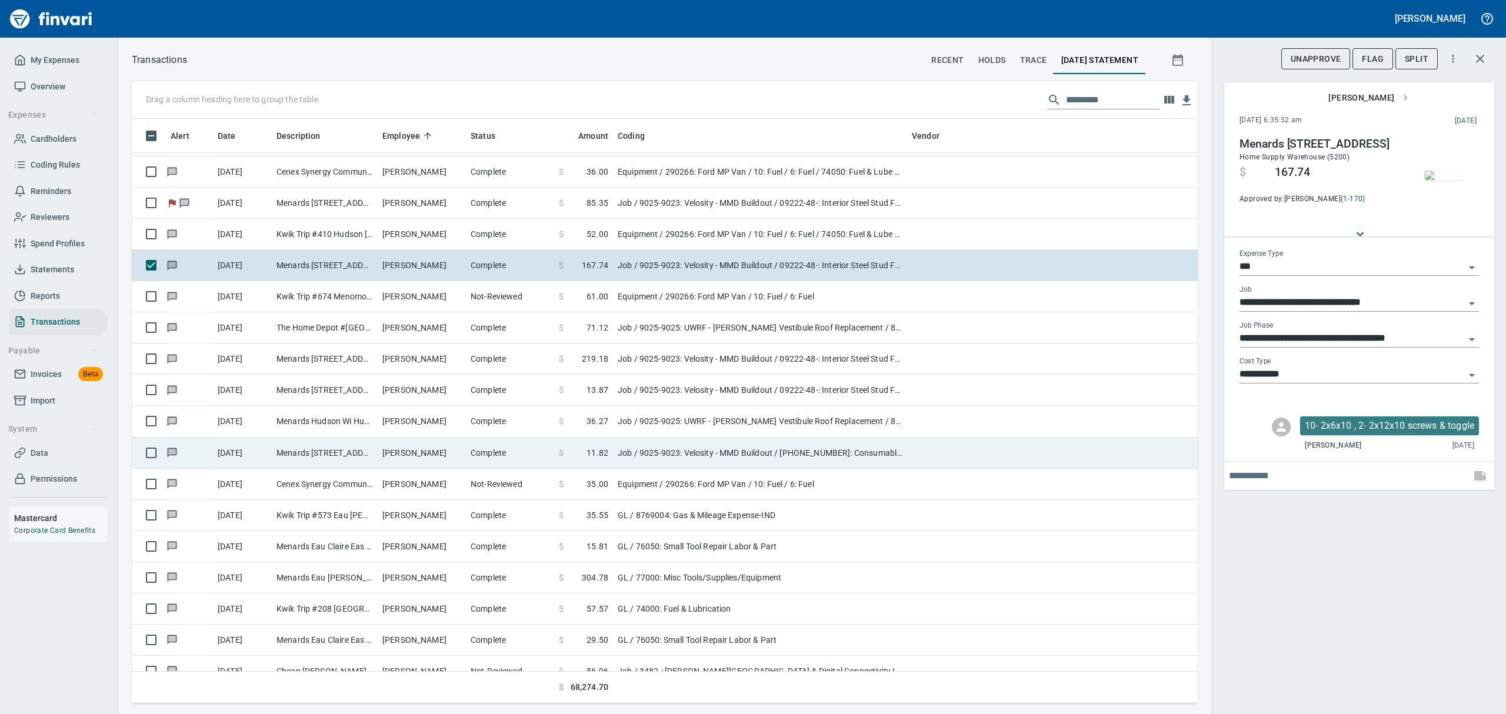
scroll to position [9964, 0]
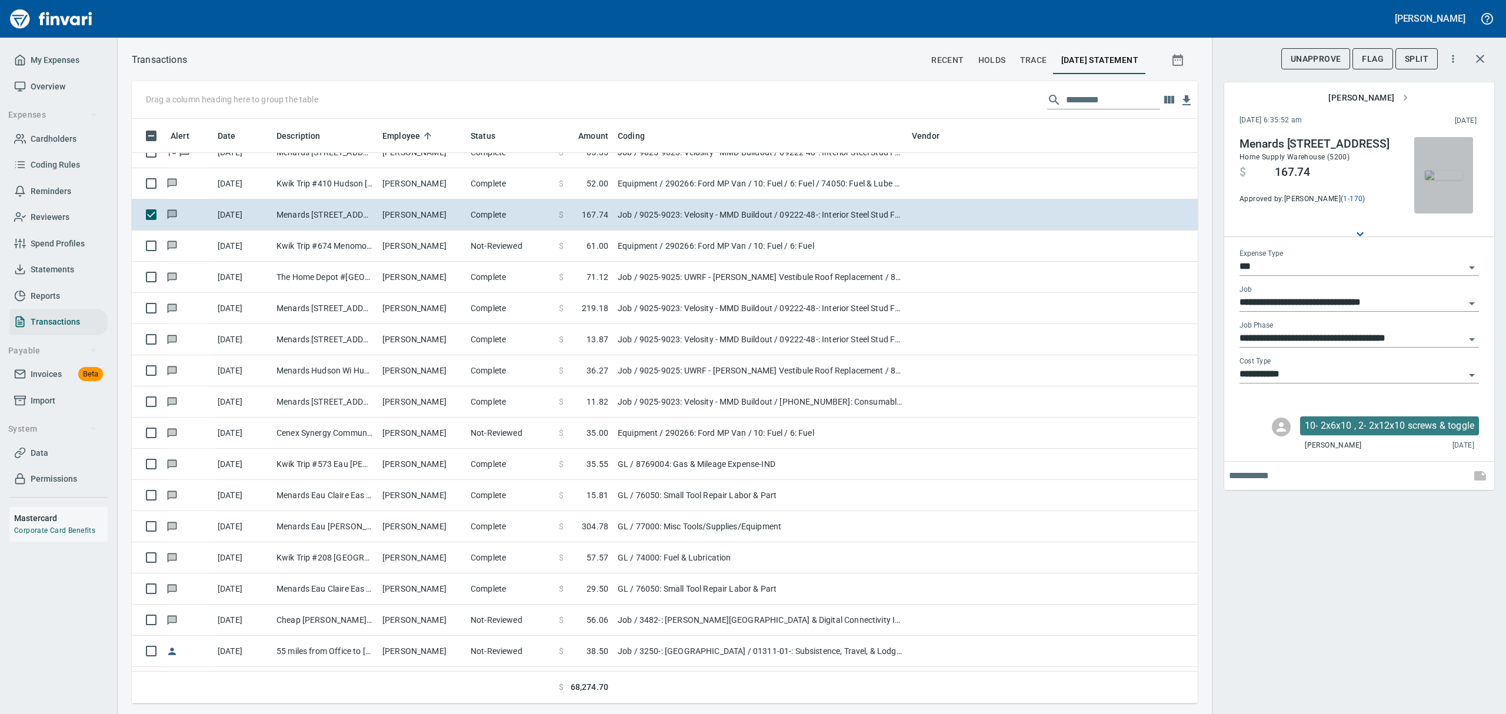
click at [1446, 173] on img "button" at bounding box center [1444, 175] width 38 height 9
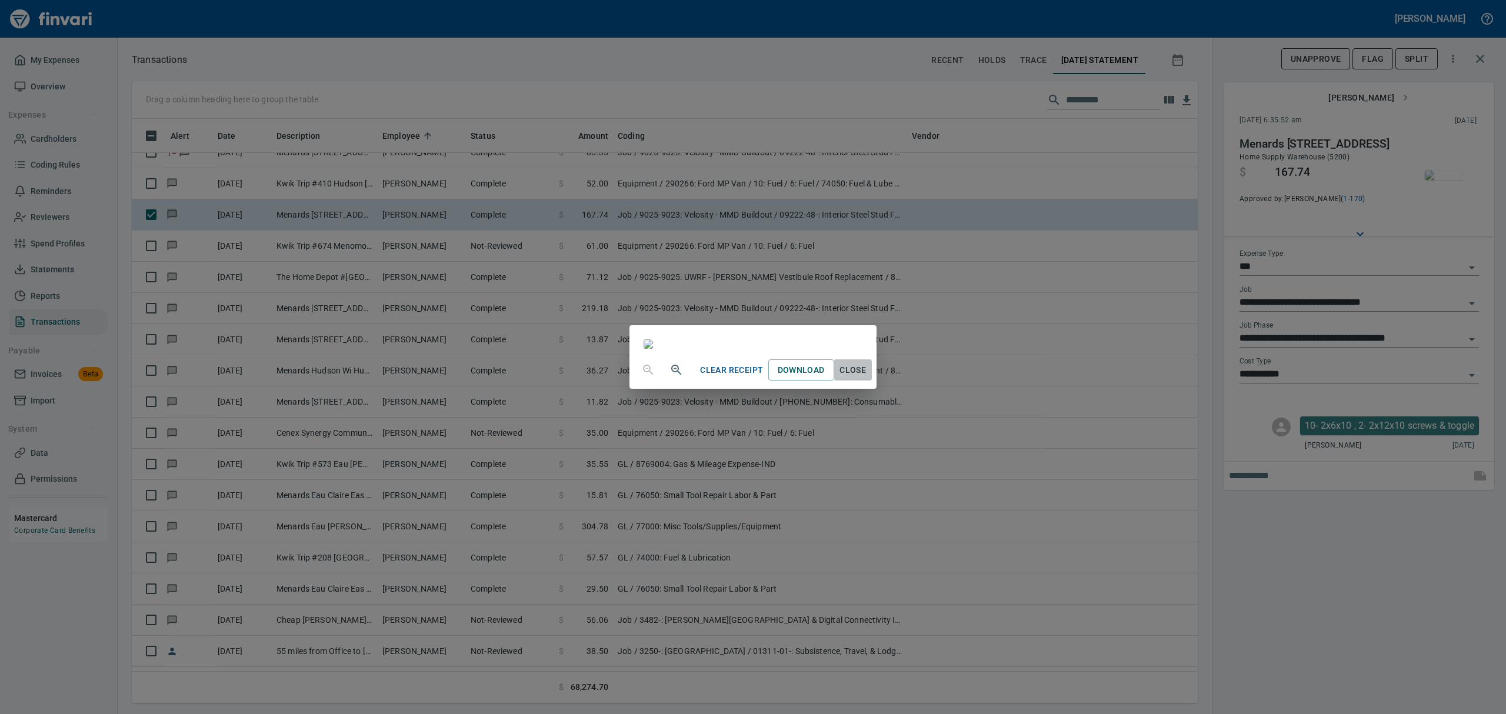
click at [867, 378] on span "Close" at bounding box center [853, 370] width 28 height 15
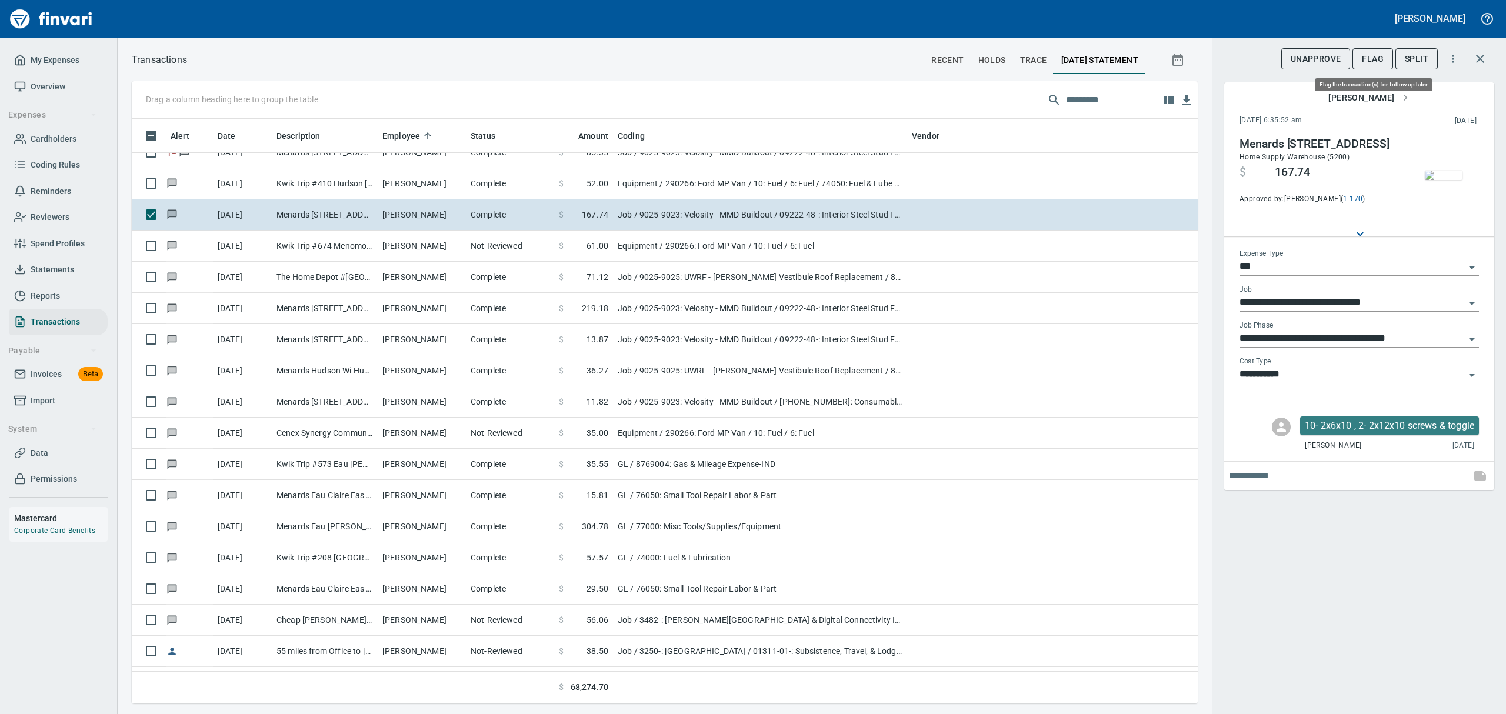
click at [1378, 56] on span "Flag" at bounding box center [1373, 59] width 22 height 15
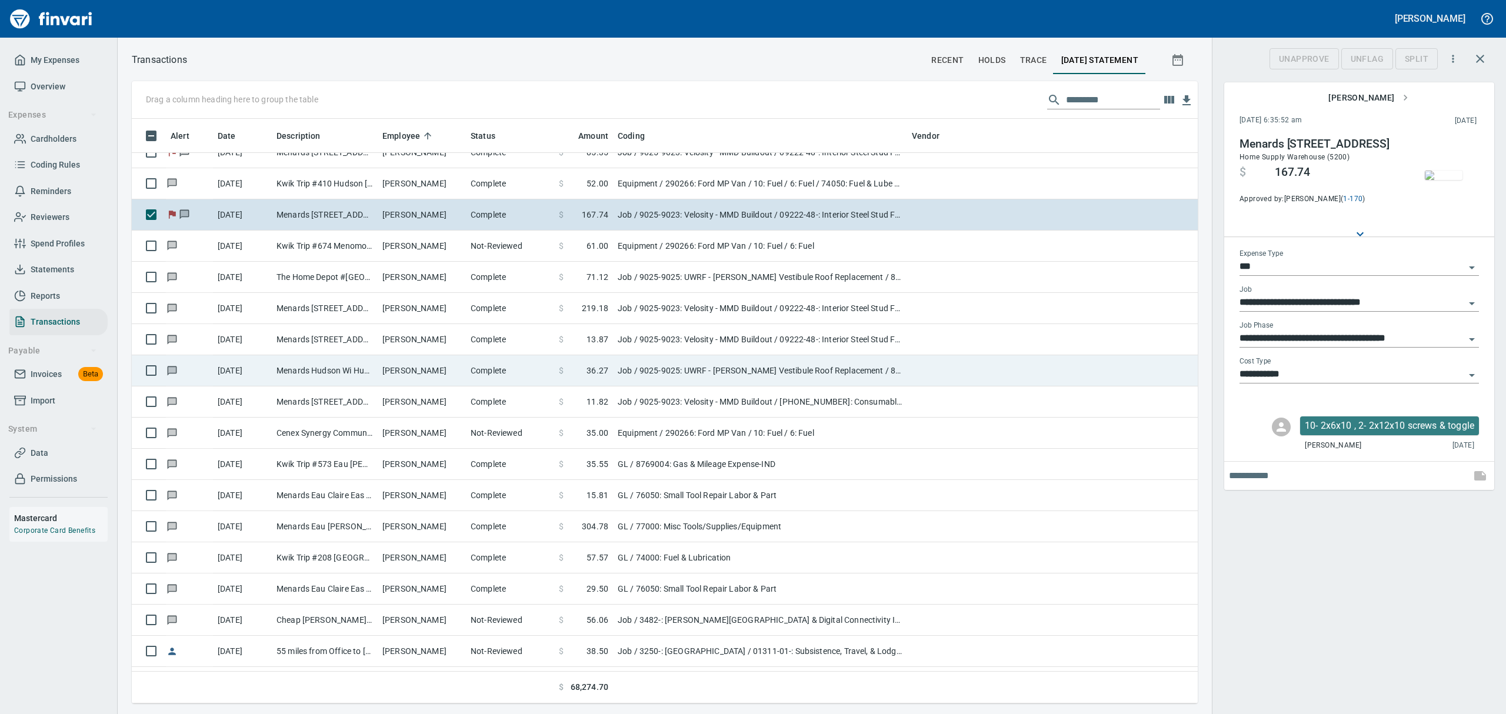
scroll to position [572, 1039]
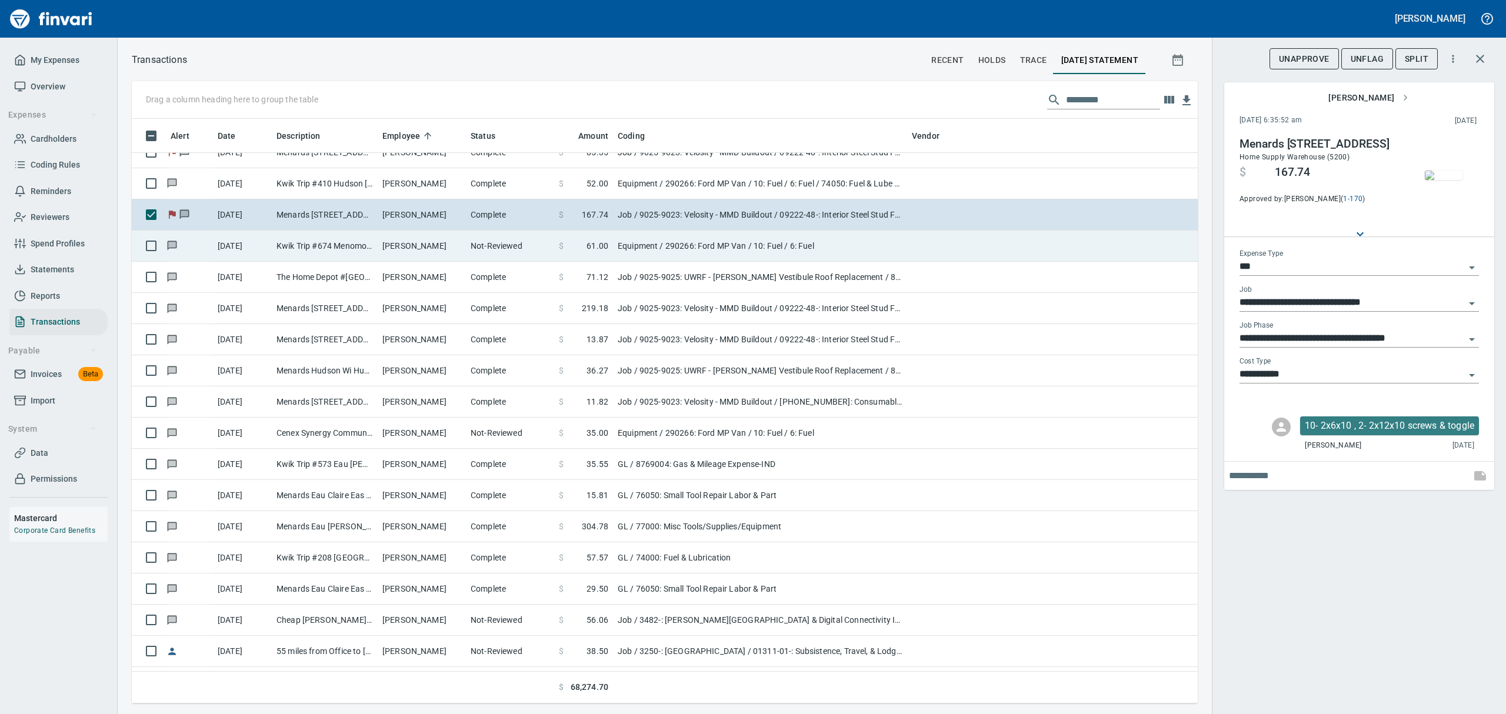
click at [309, 246] on td "Kwik Trip #674 Menomonie [GEOGRAPHIC_DATA]" at bounding box center [325, 246] width 106 height 31
type input "*********"
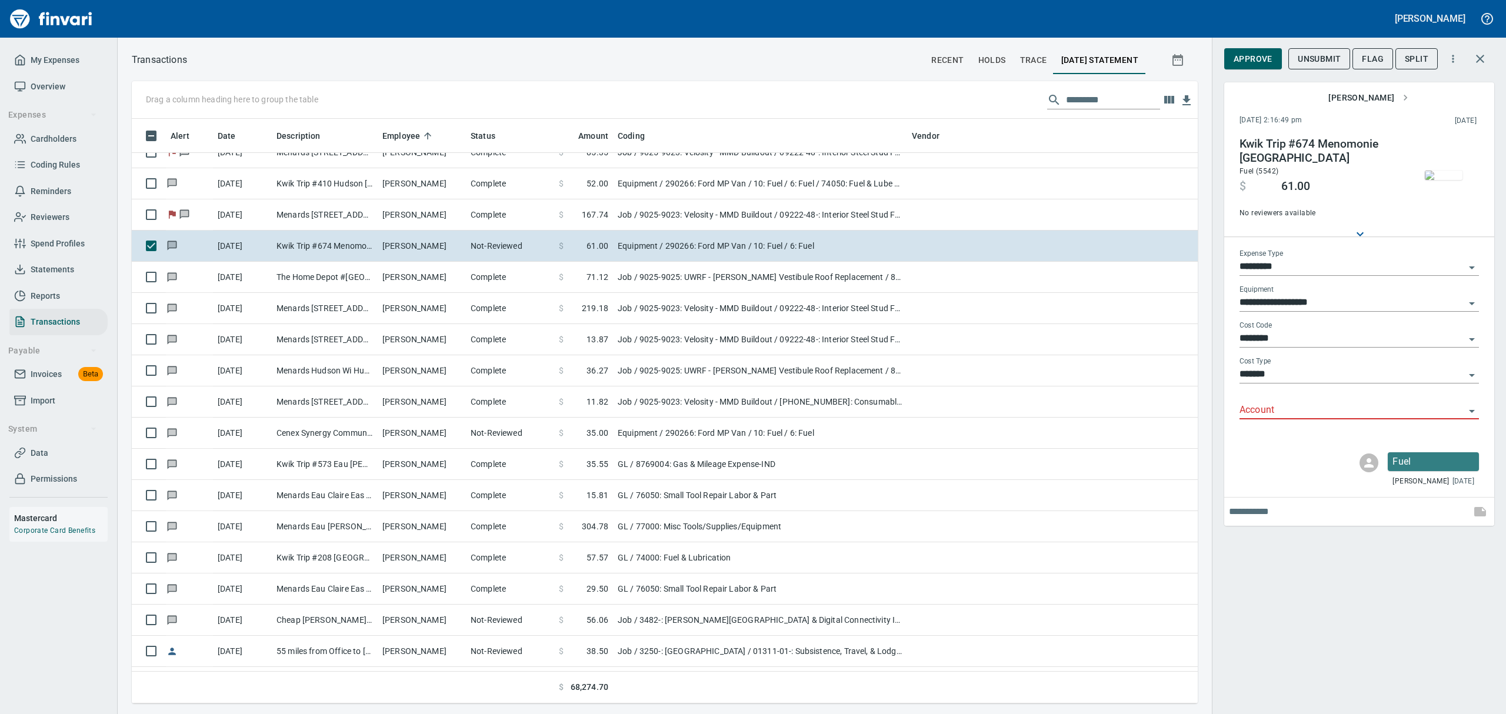
click at [1451, 171] on img "button" at bounding box center [1444, 175] width 38 height 9
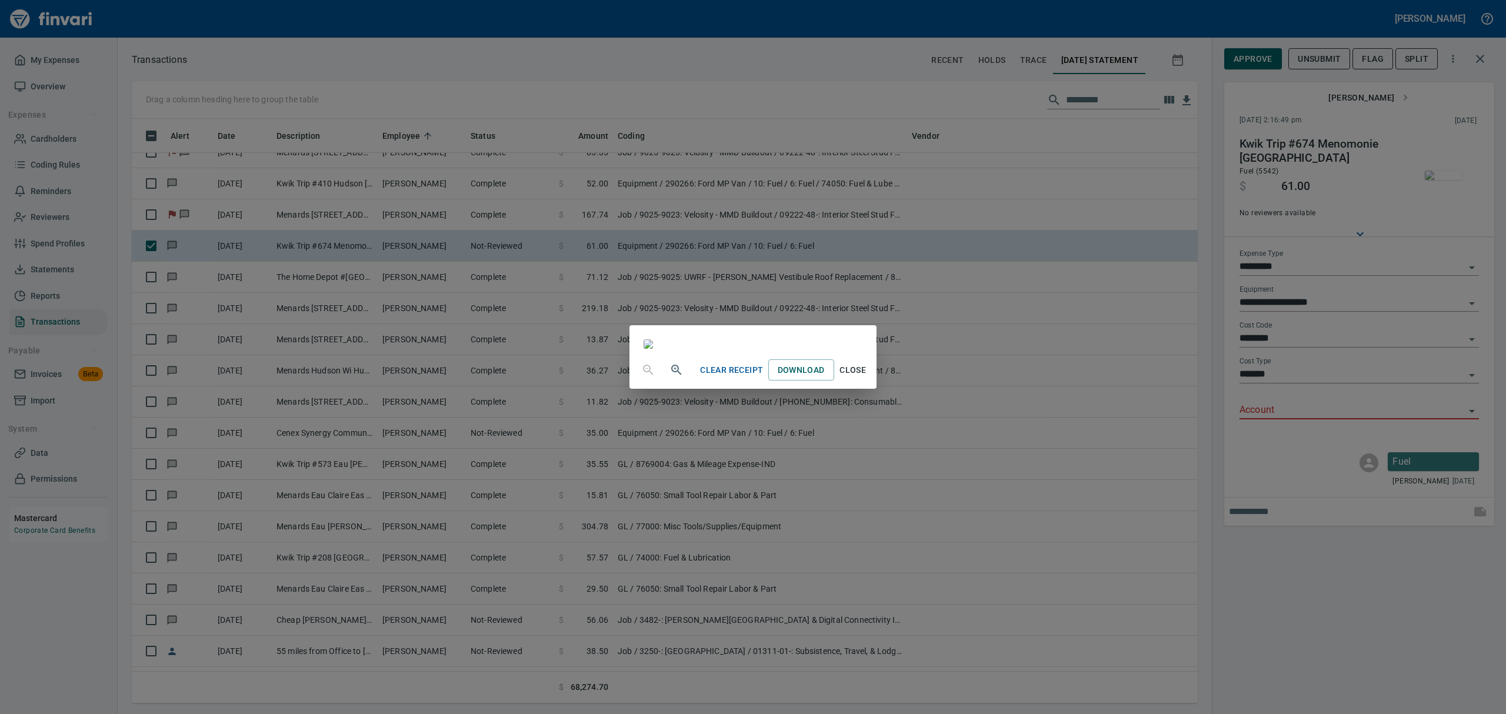
click at [867, 378] on span "Close" at bounding box center [853, 370] width 28 height 15
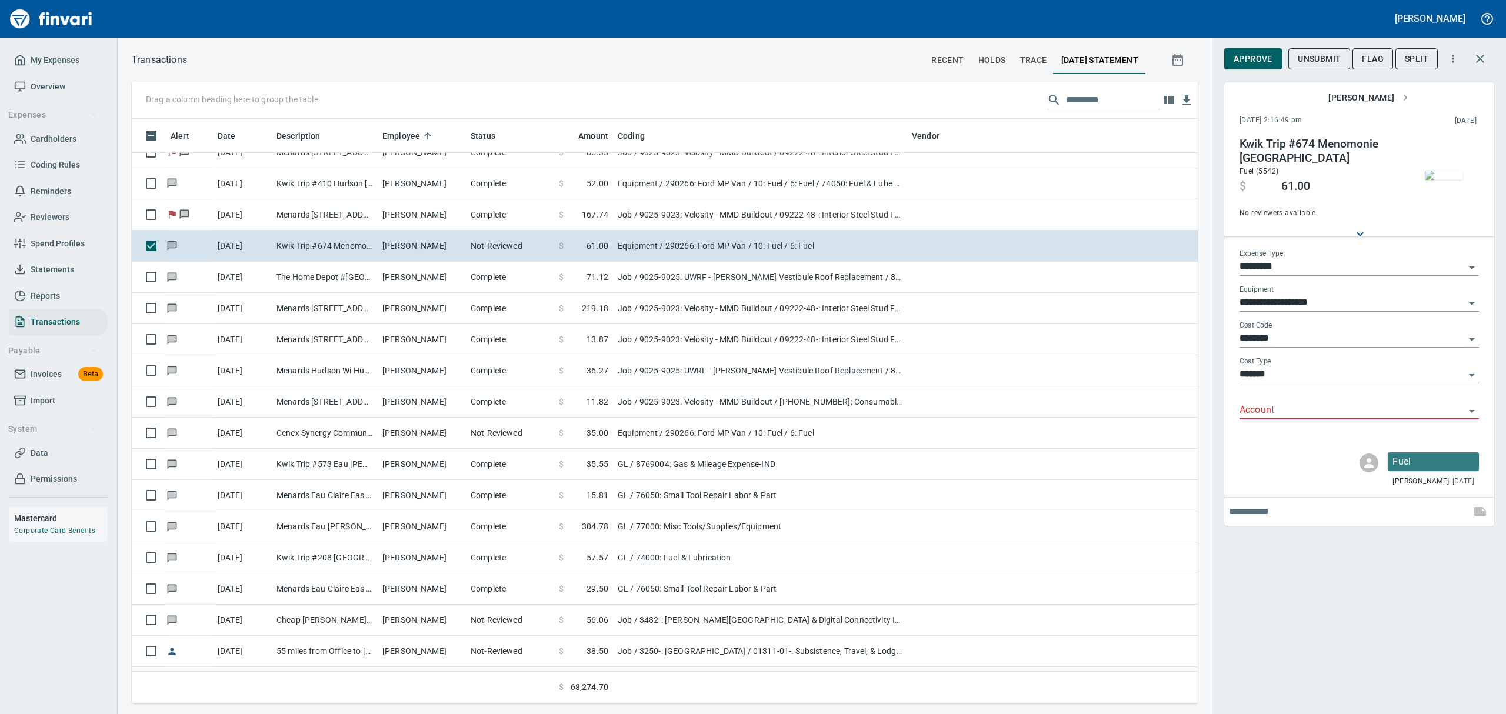
click at [1472, 411] on icon "Open" at bounding box center [1472, 411] width 6 height 3
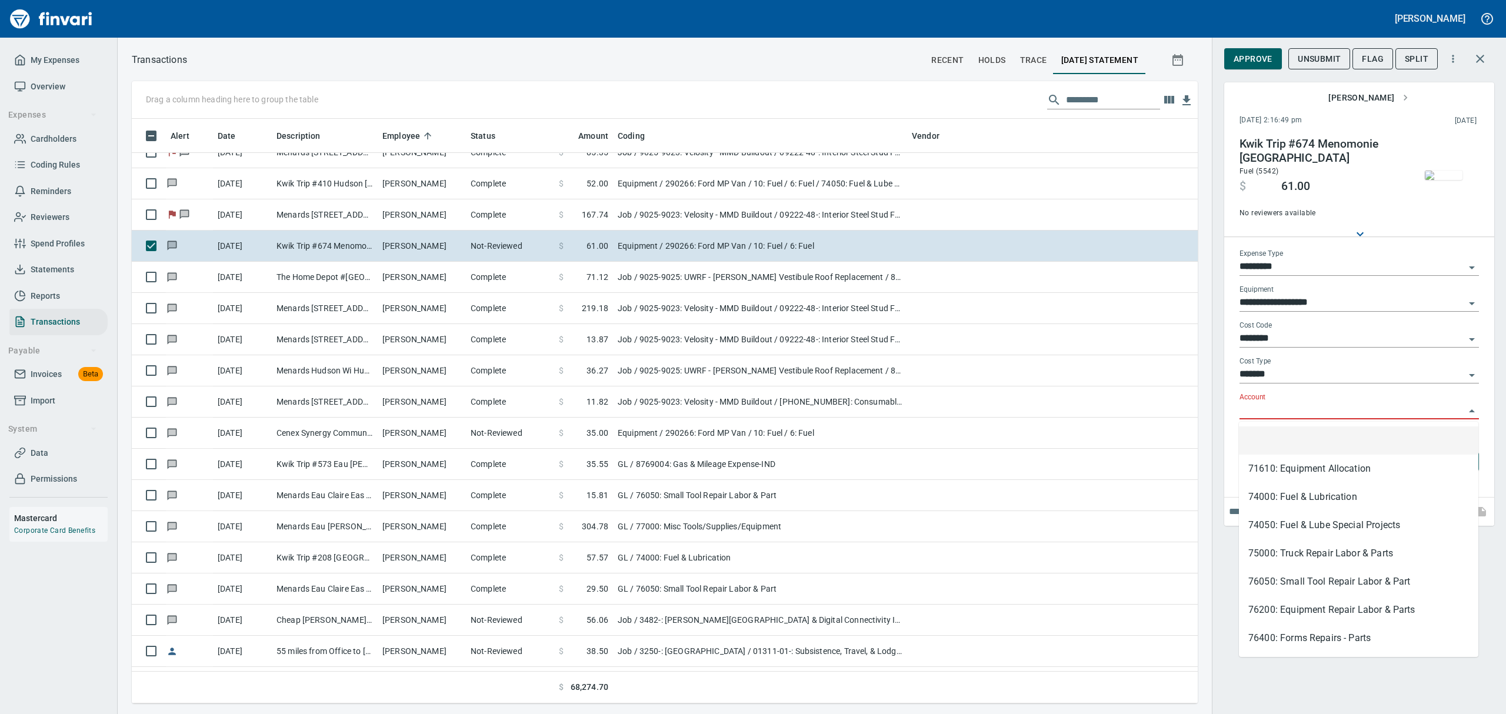
scroll to position [572, 1039]
click at [1313, 524] on li "74050: Fuel & Lube Special Projects" at bounding box center [1359, 525] width 240 height 28
type input "**********"
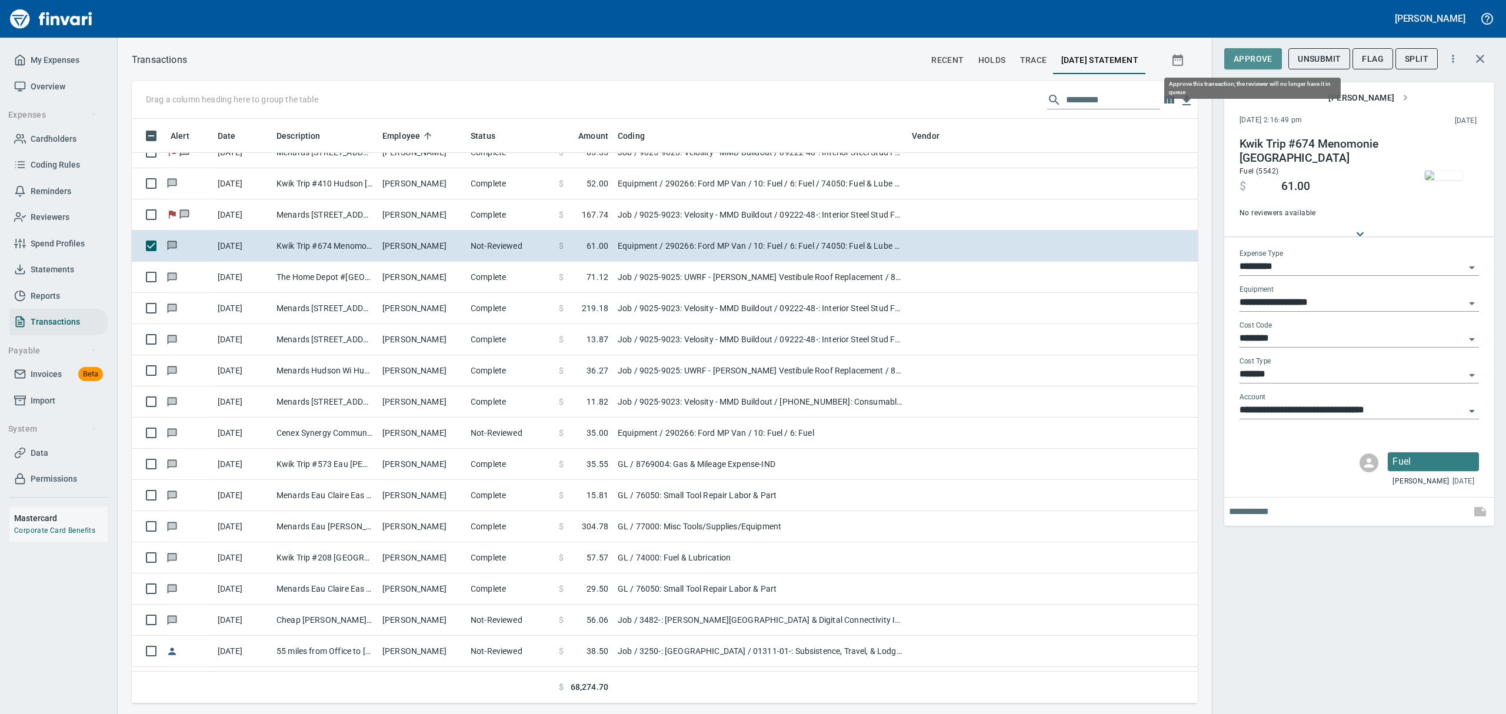
click at [1257, 55] on span "Approve" at bounding box center [1253, 59] width 39 height 15
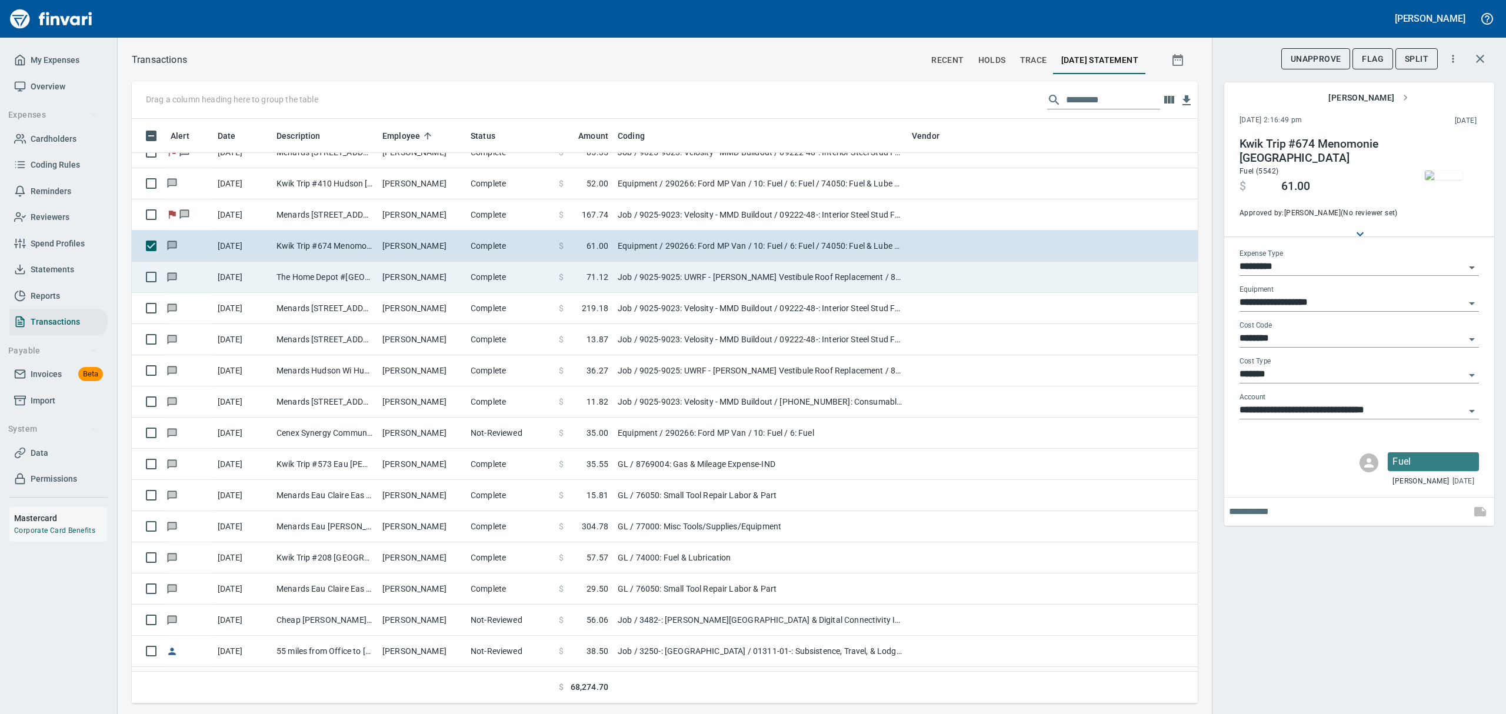
click at [311, 278] on td "The Home Depot #[GEOGRAPHIC_DATA]" at bounding box center [325, 277] width 106 height 31
type input "***"
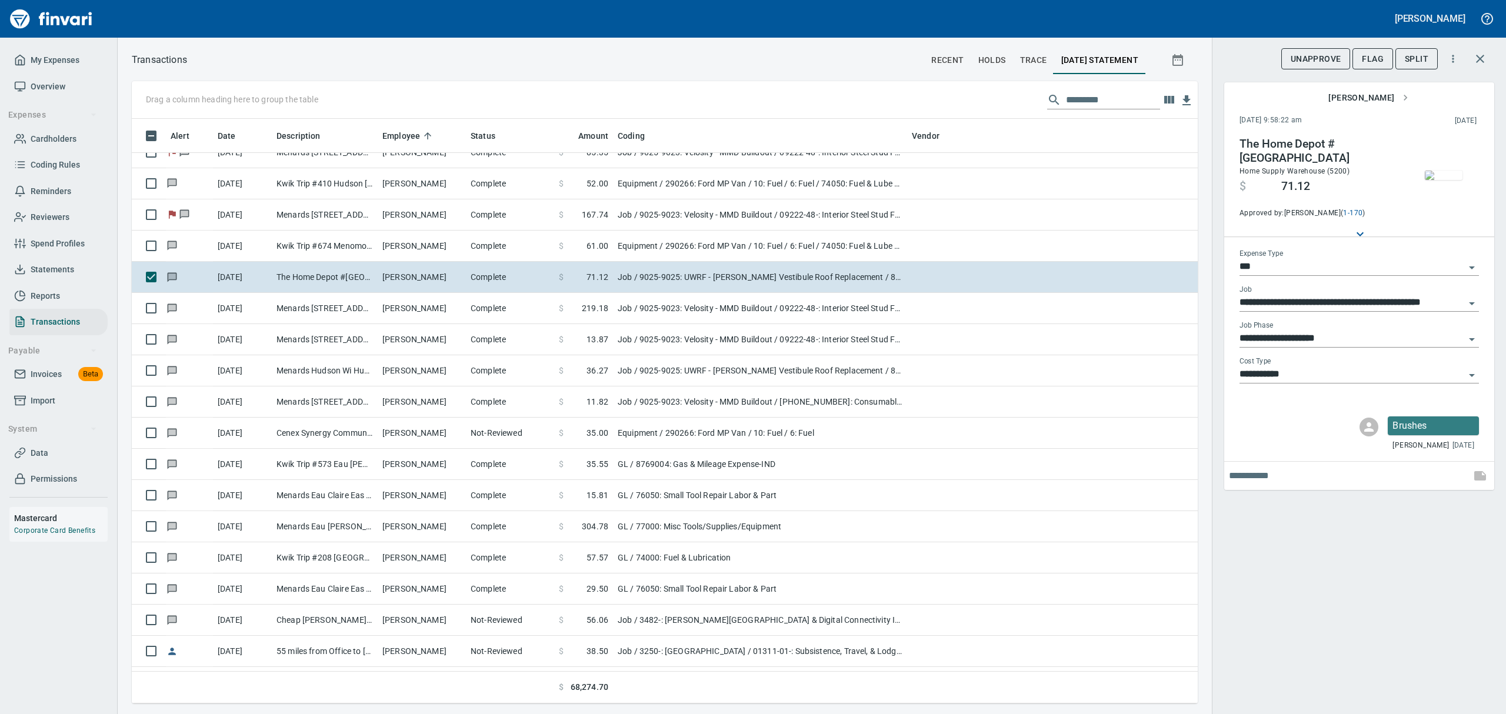
click at [1448, 180] on img "button" at bounding box center [1444, 175] width 38 height 9
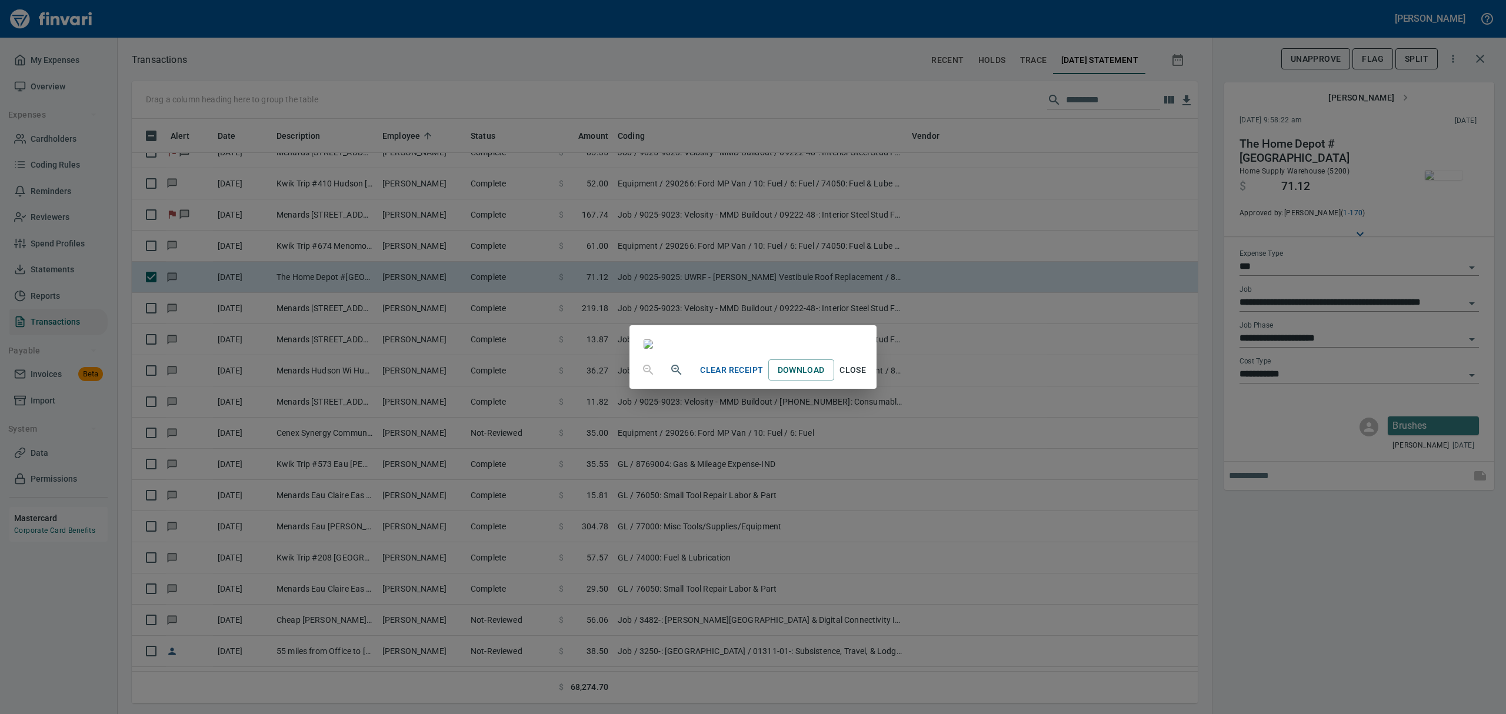
click at [867, 378] on span "Close" at bounding box center [853, 370] width 28 height 15
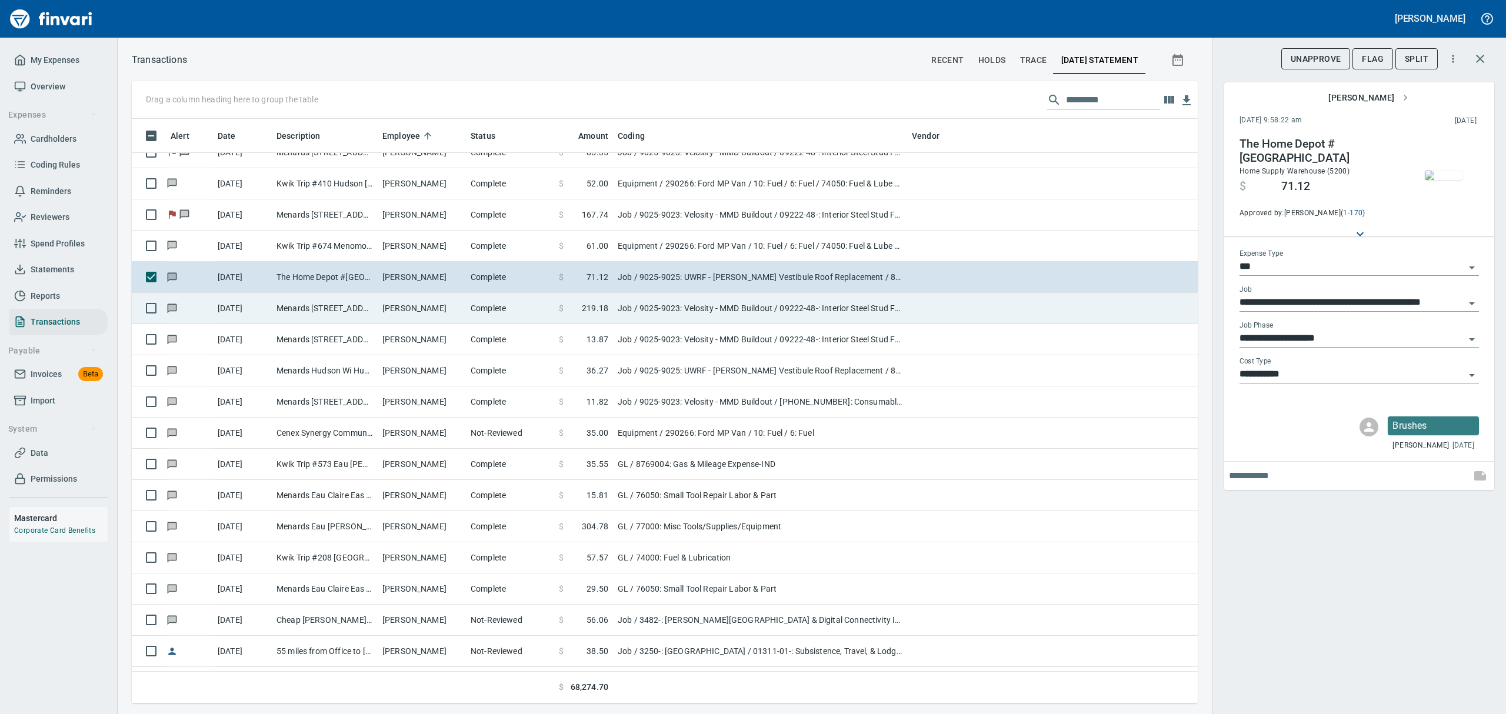
click at [346, 307] on td "Menards [STREET_ADDRESS]" at bounding box center [325, 308] width 106 height 31
type input "**********"
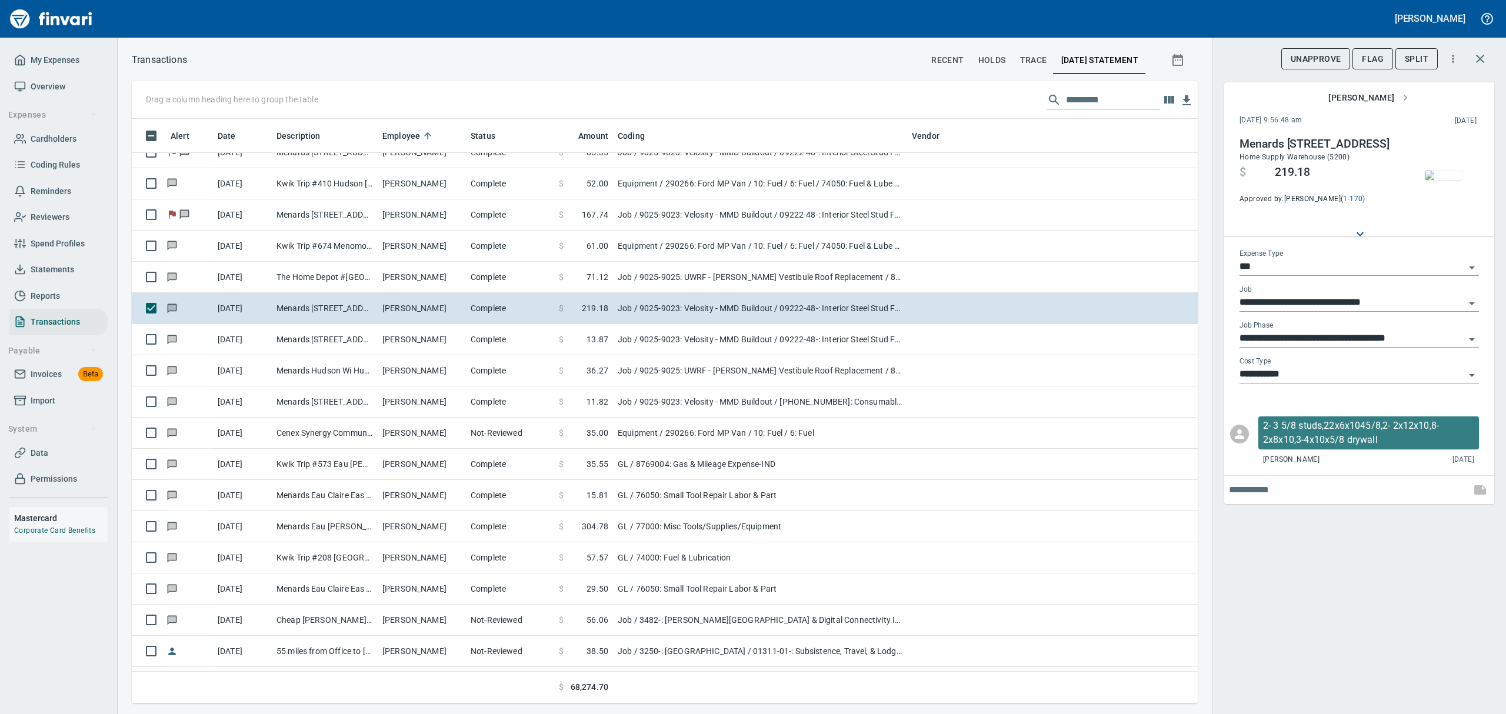
click at [1435, 177] on img "button" at bounding box center [1444, 175] width 38 height 9
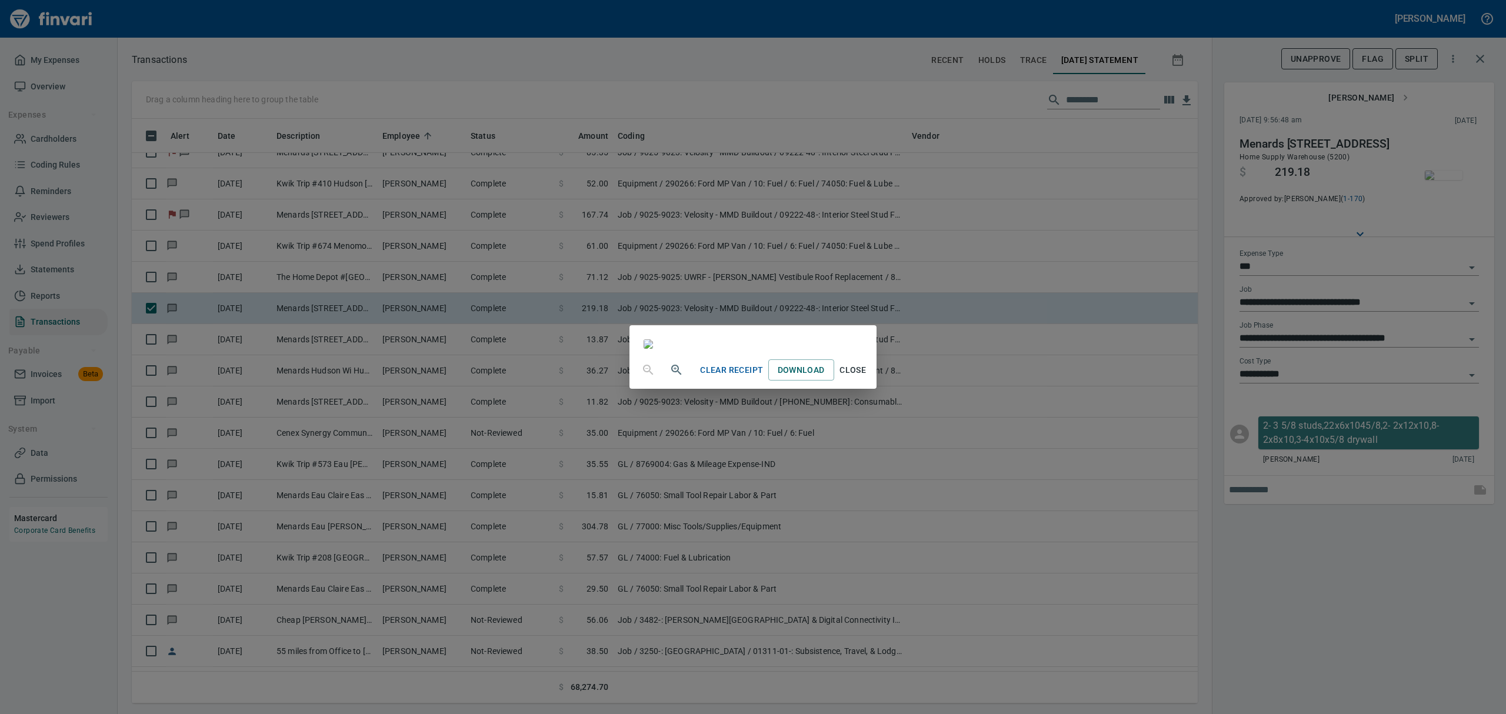
click at [867, 378] on span "Close" at bounding box center [853, 370] width 28 height 15
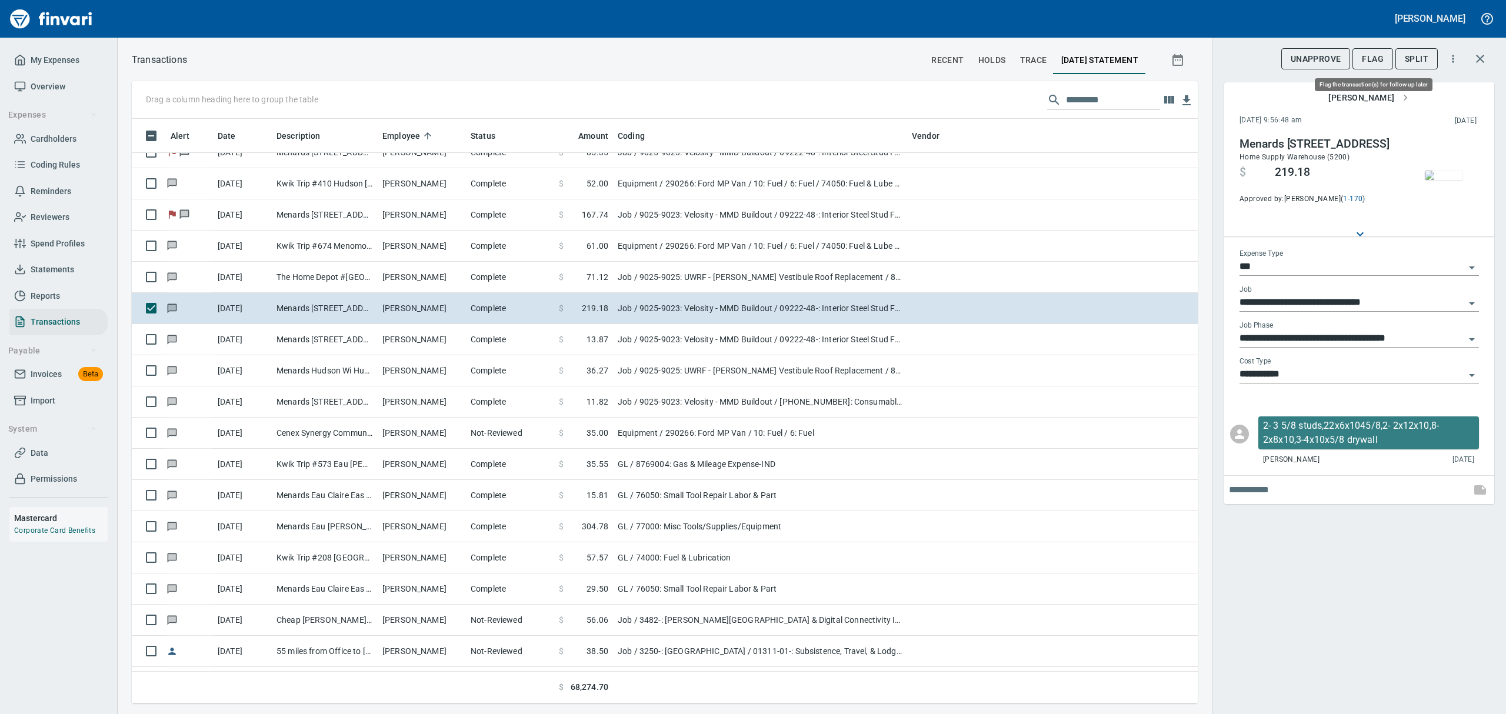
click at [1376, 61] on span "Flag" at bounding box center [1373, 59] width 22 height 15
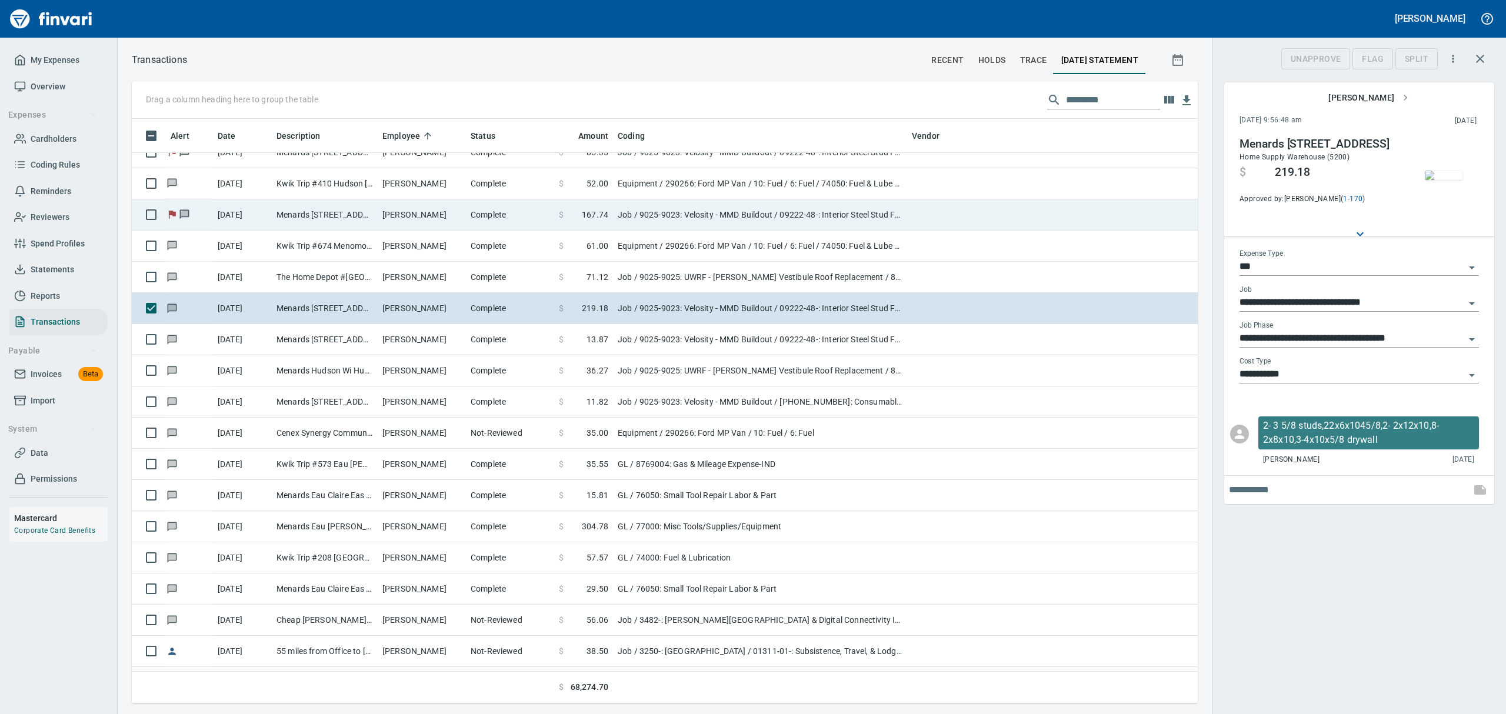
scroll to position [572, 1039]
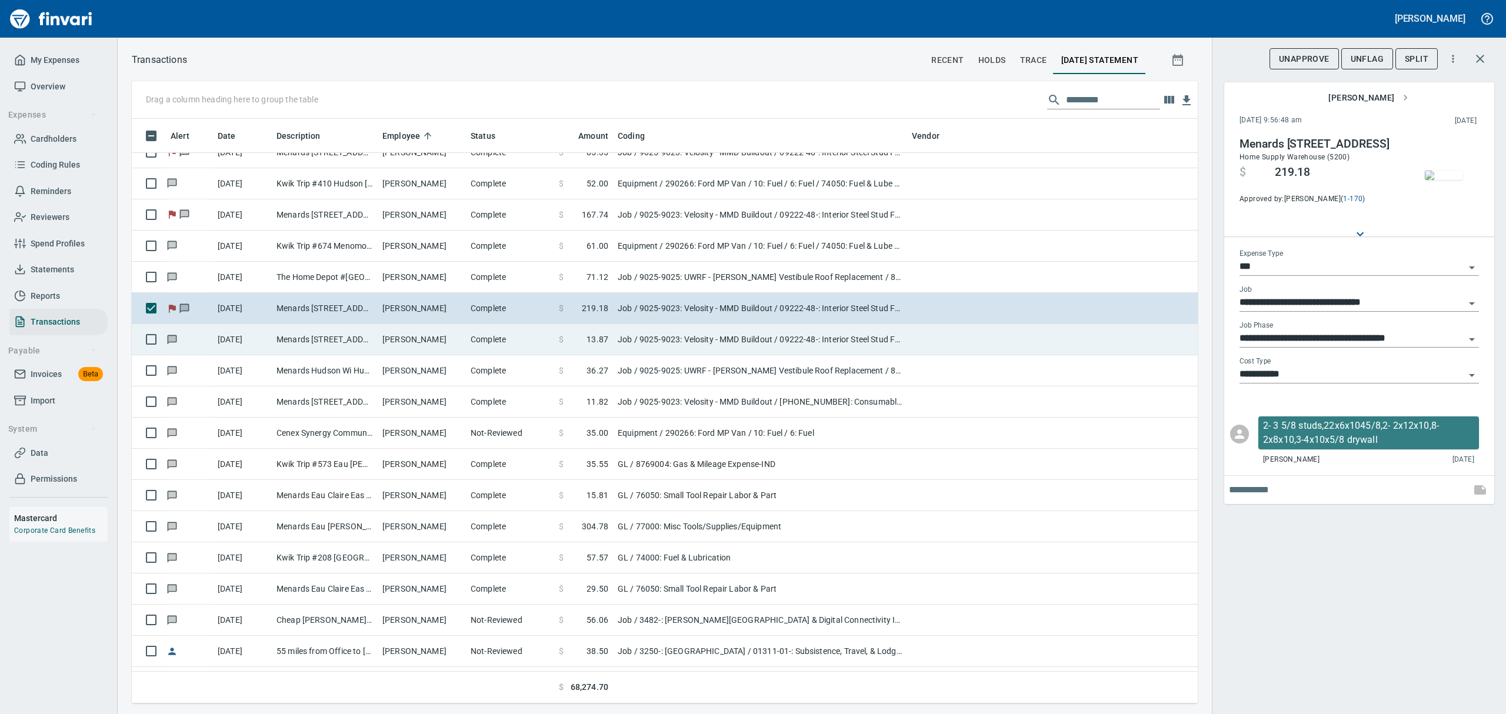
click at [299, 337] on td "Menards [STREET_ADDRESS]" at bounding box center [325, 339] width 106 height 31
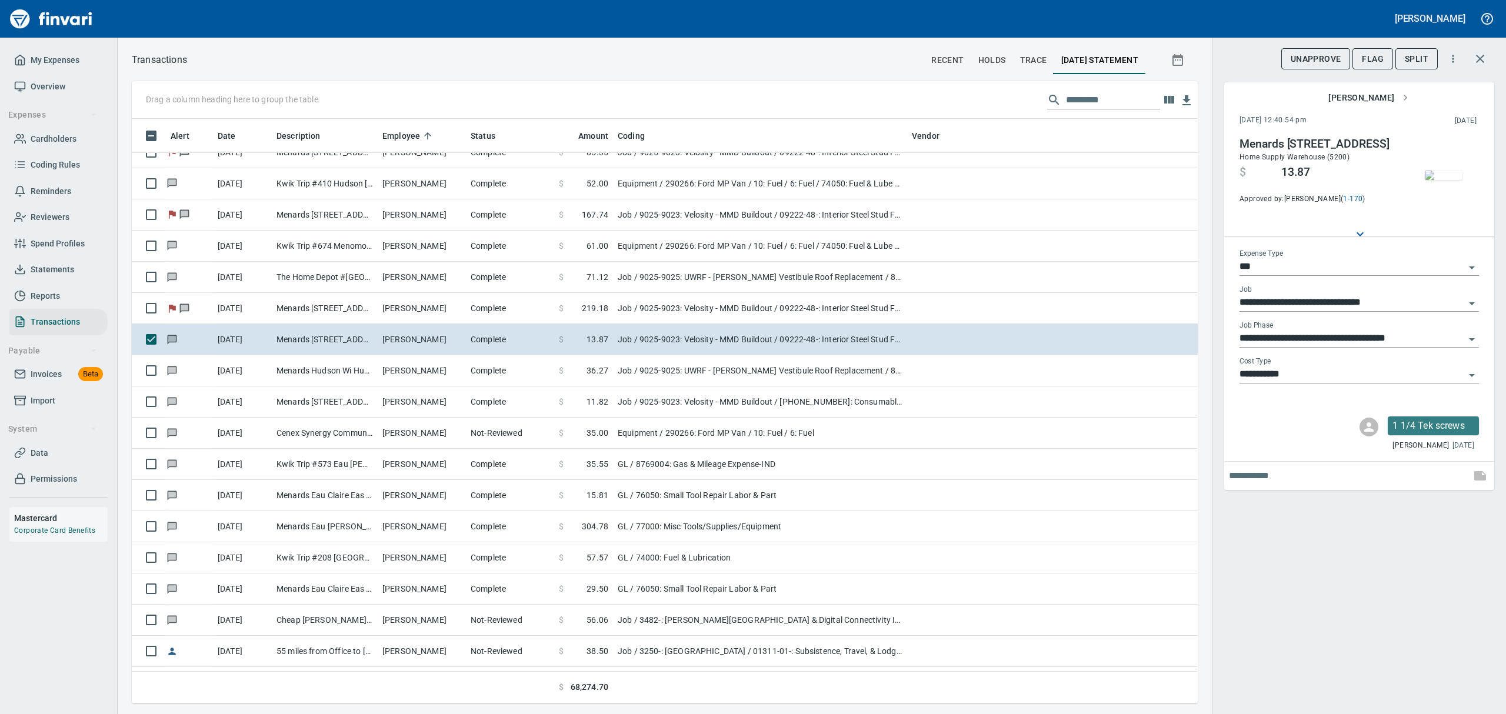
click at [1434, 180] on img "button" at bounding box center [1444, 175] width 38 height 9
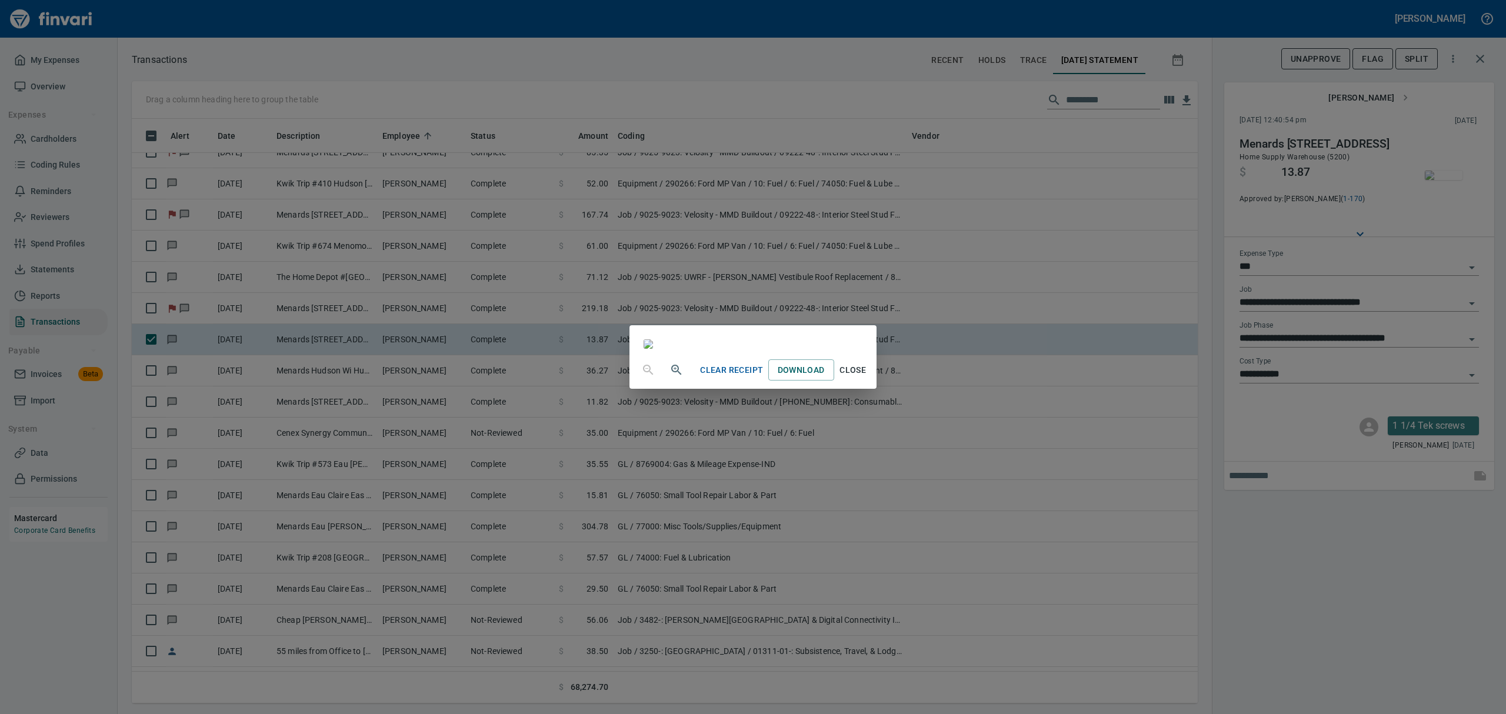
click at [867, 378] on span "Close" at bounding box center [853, 370] width 28 height 15
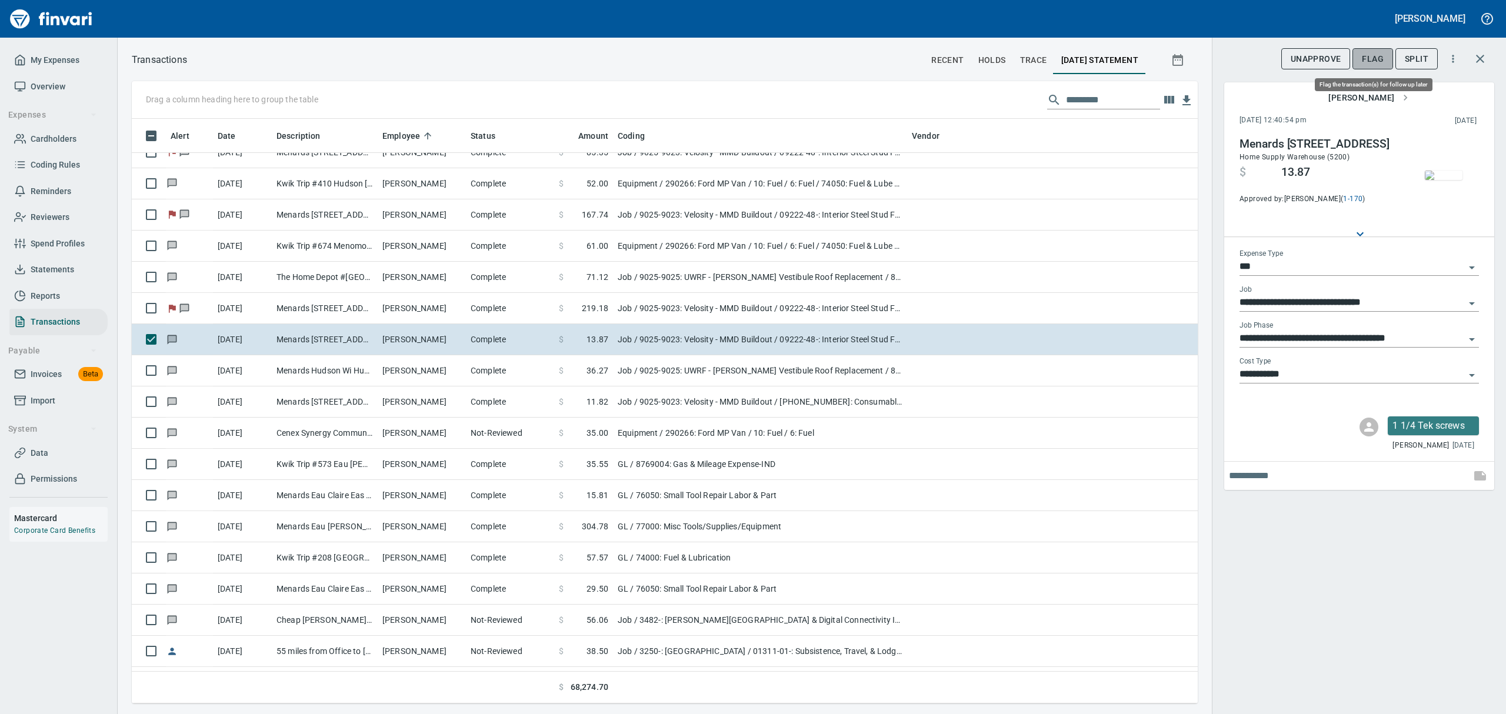
click at [1373, 52] on span "Flag" at bounding box center [1373, 59] width 22 height 15
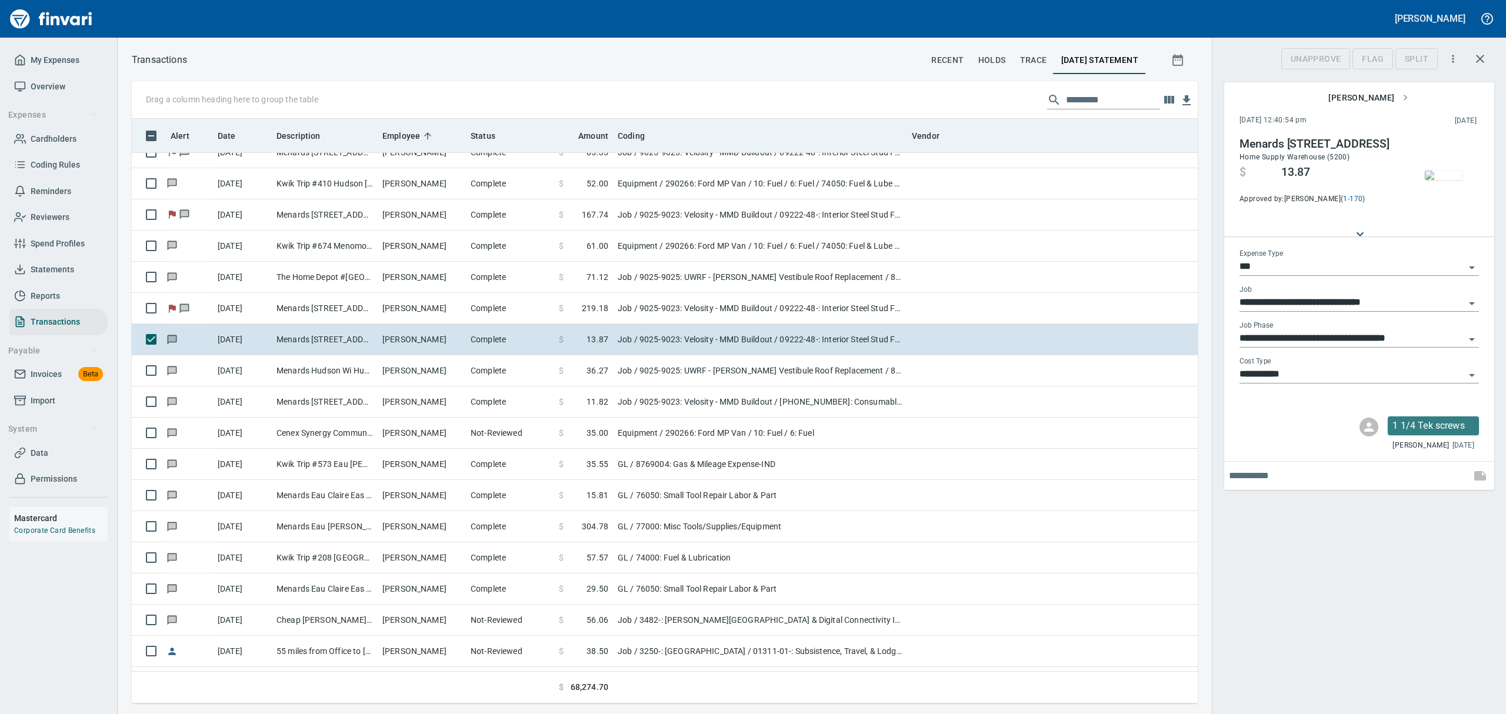
scroll to position [572, 1039]
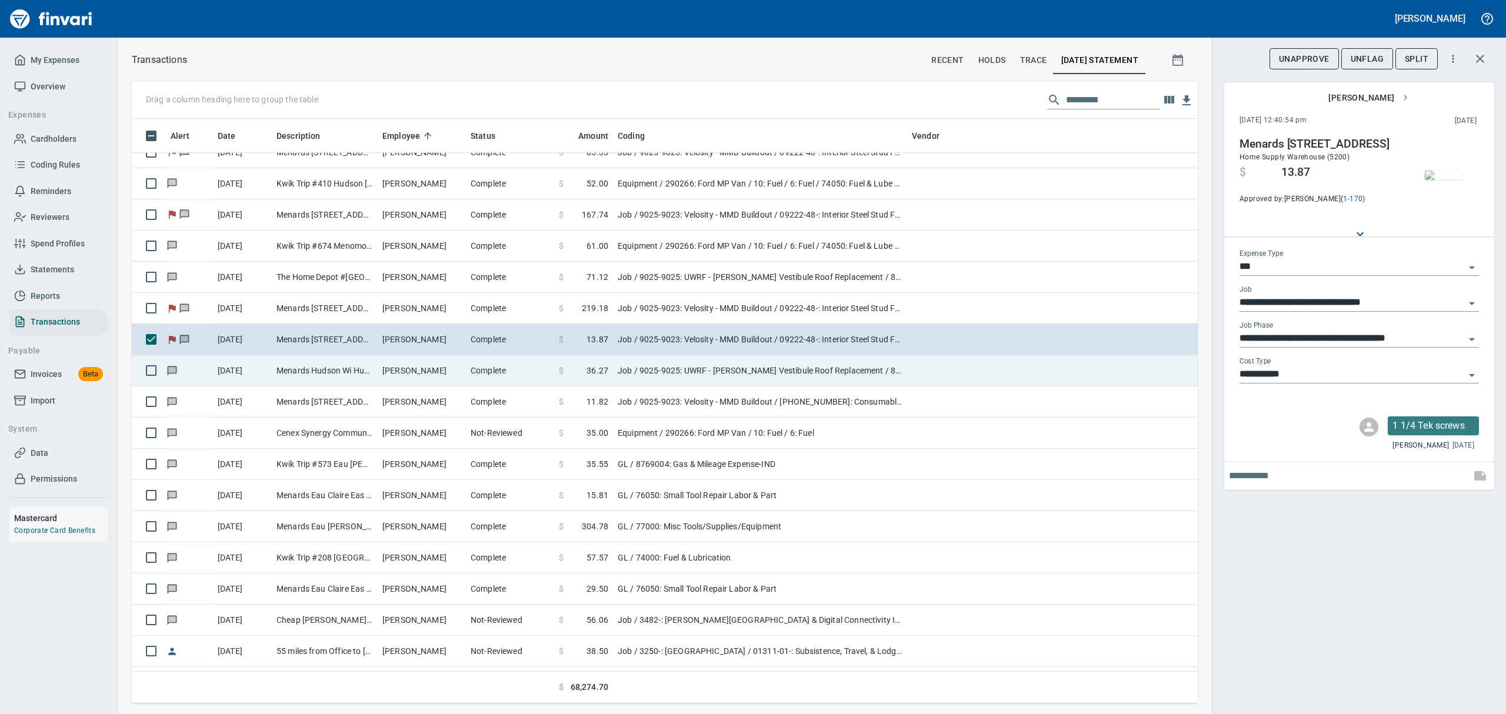
click at [361, 372] on td "Menards Hudson Wi Hudson [GEOGRAPHIC_DATA]" at bounding box center [325, 370] width 106 height 31
type input "**********"
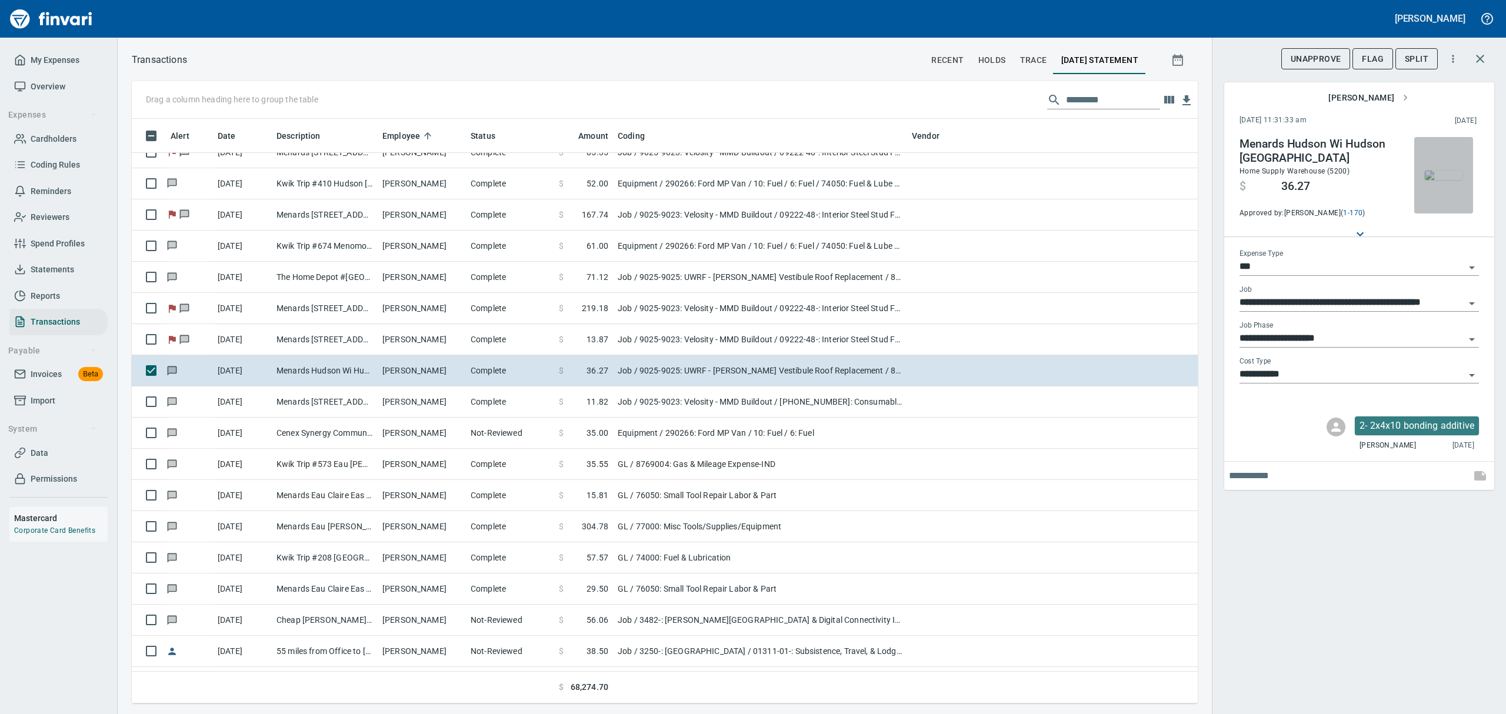
click at [1442, 180] on img "button" at bounding box center [1444, 175] width 38 height 9
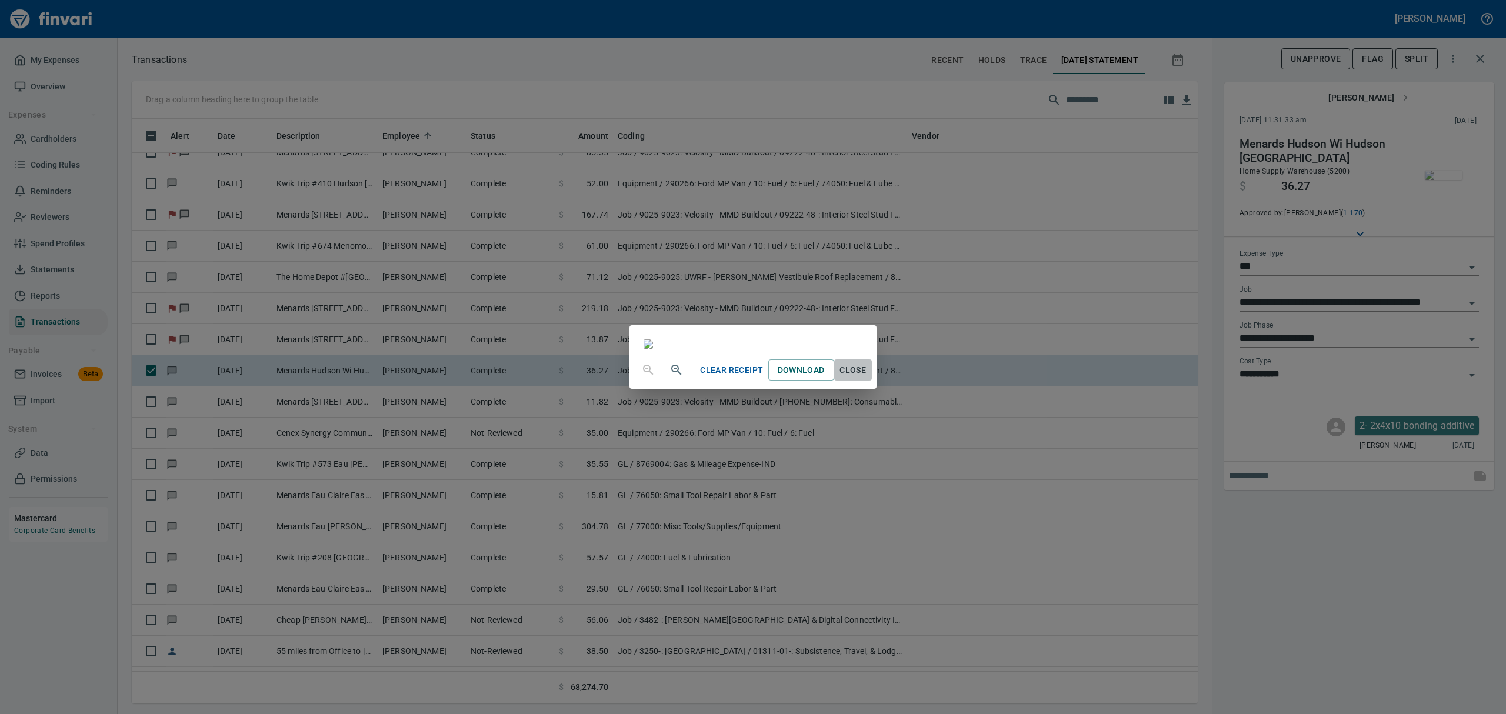
click at [867, 378] on span "Close" at bounding box center [853, 370] width 28 height 15
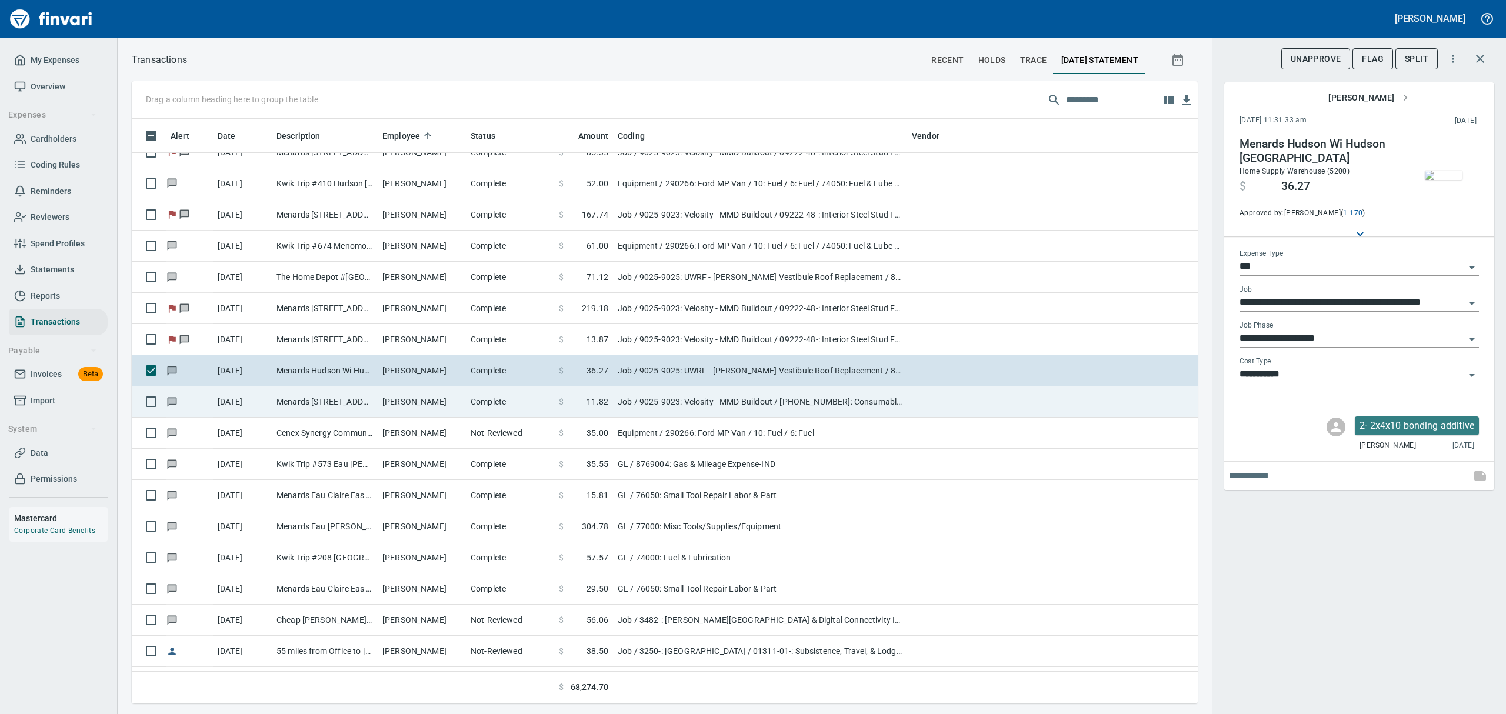
click at [420, 399] on td "[PERSON_NAME]" at bounding box center [422, 402] width 88 height 31
type input "**********"
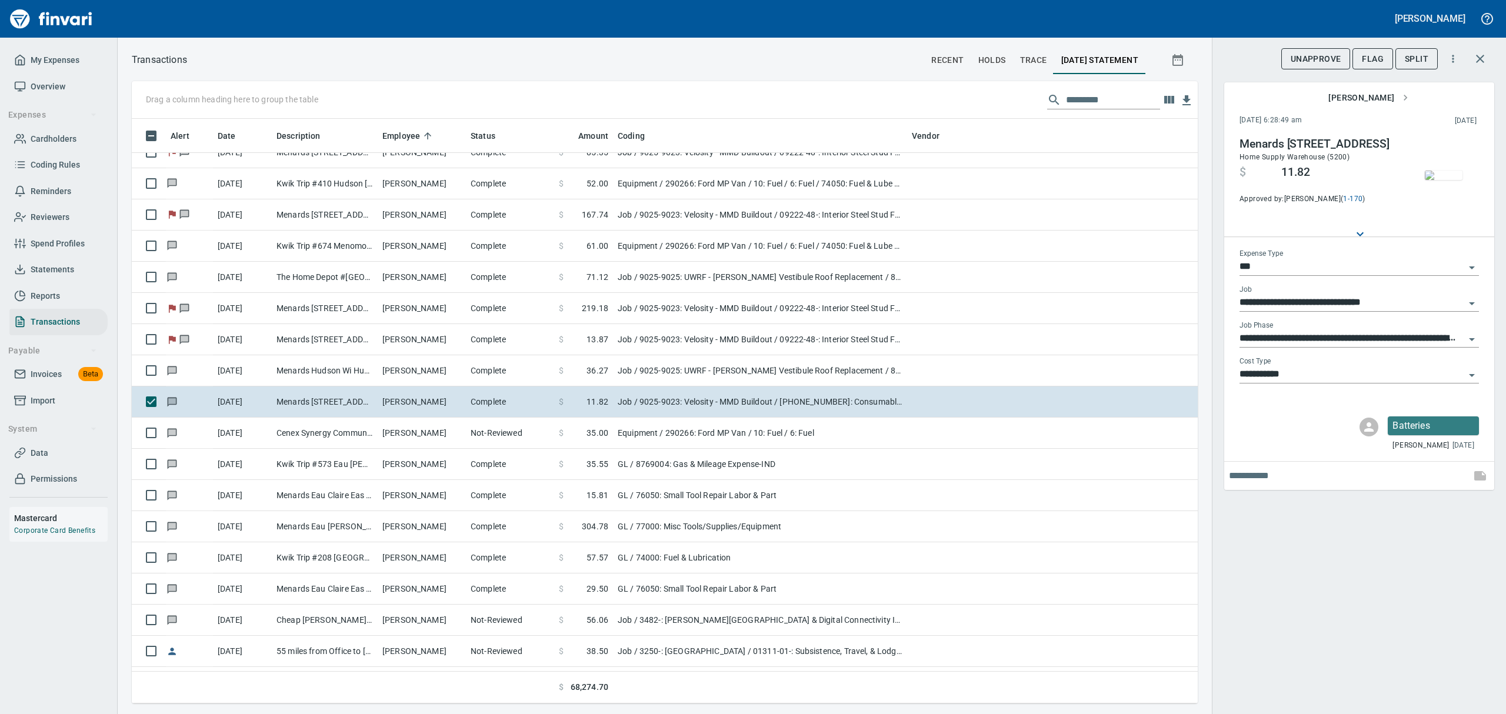
click at [1454, 175] on img "button" at bounding box center [1444, 175] width 38 height 9
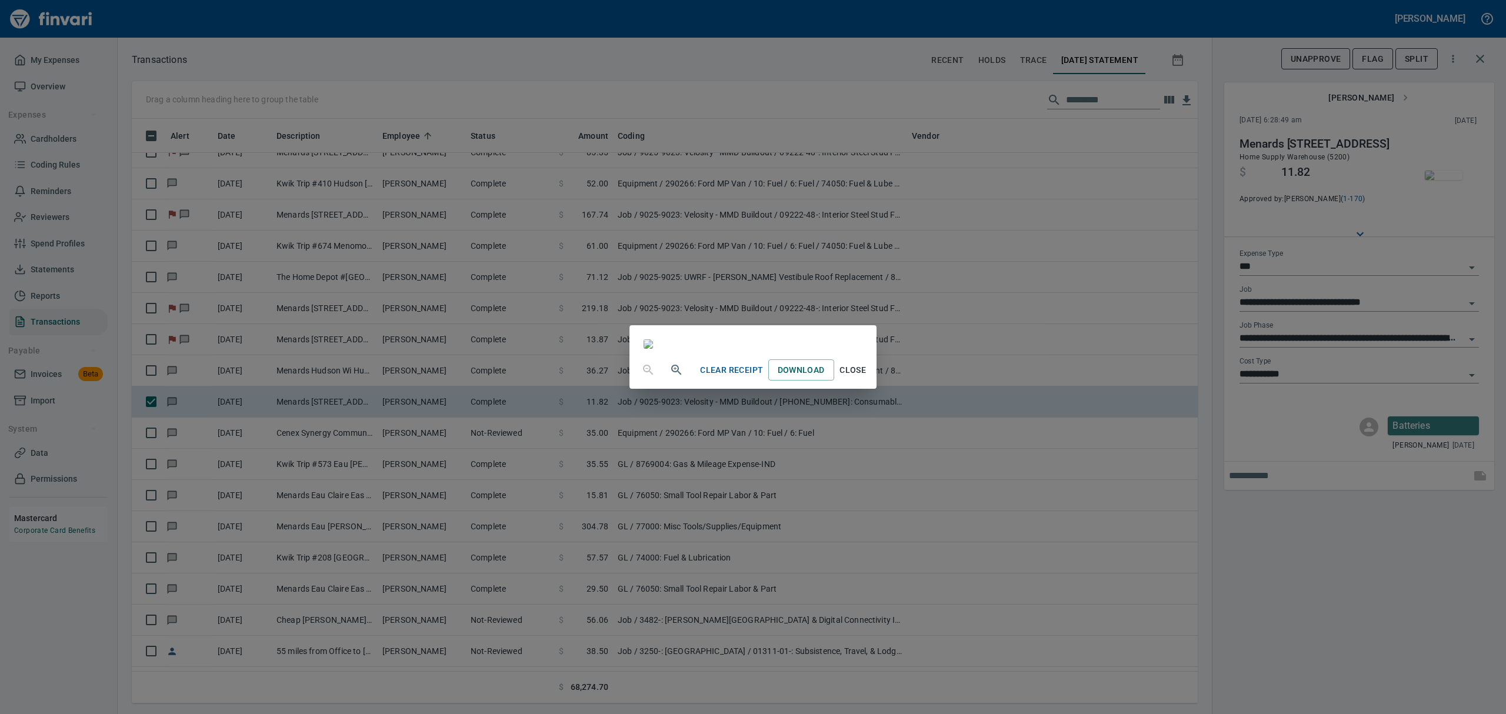
click at [867, 378] on span "Close" at bounding box center [853, 370] width 28 height 15
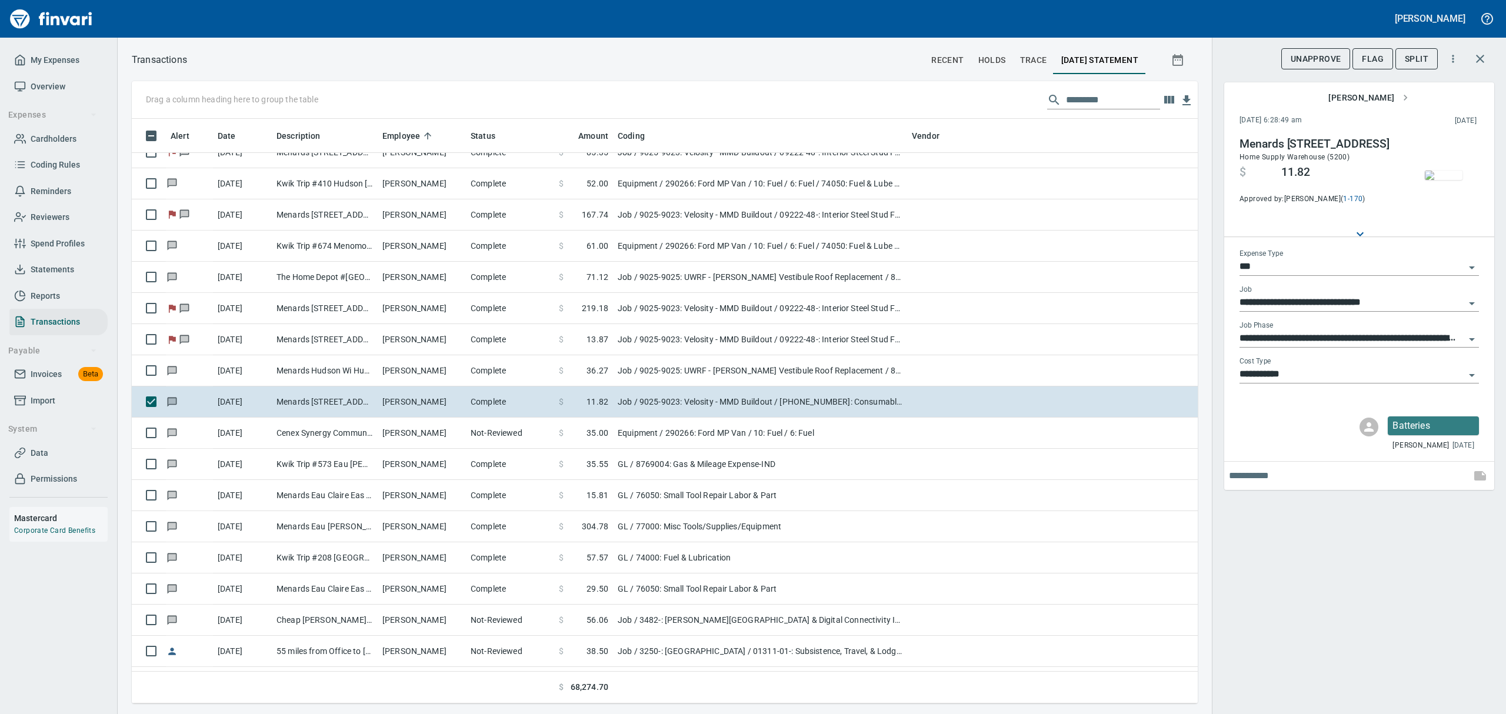
click at [1476, 372] on icon "Open" at bounding box center [1472, 375] width 14 height 14
click at [1258, 457] on li "8: Indirects" at bounding box center [1359, 461] width 240 height 28
type input "**********"
click at [1373, 55] on span "Flag" at bounding box center [1373, 59] width 22 height 15
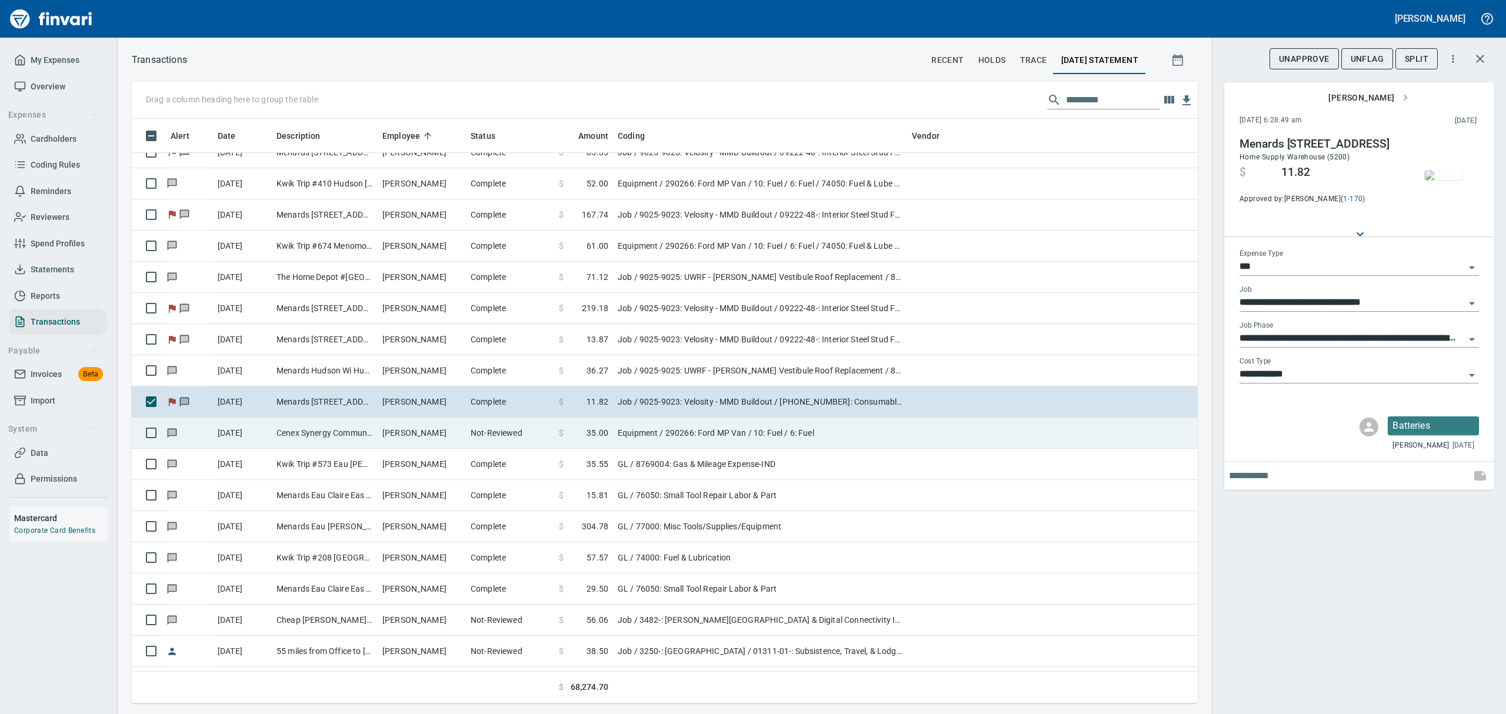
click at [460, 432] on td "[PERSON_NAME]" at bounding box center [422, 433] width 88 height 31
type input "*********"
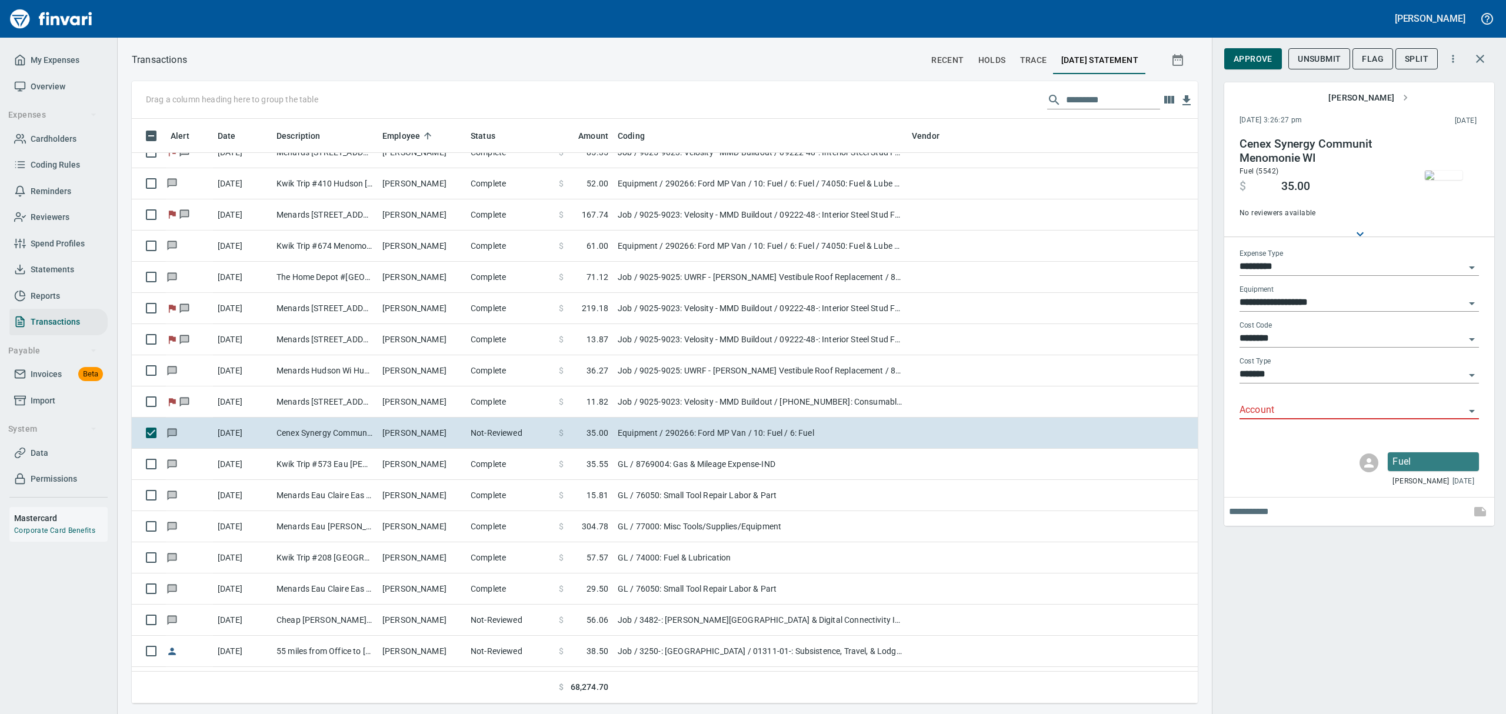
click at [1449, 180] on img "button" at bounding box center [1444, 175] width 38 height 9
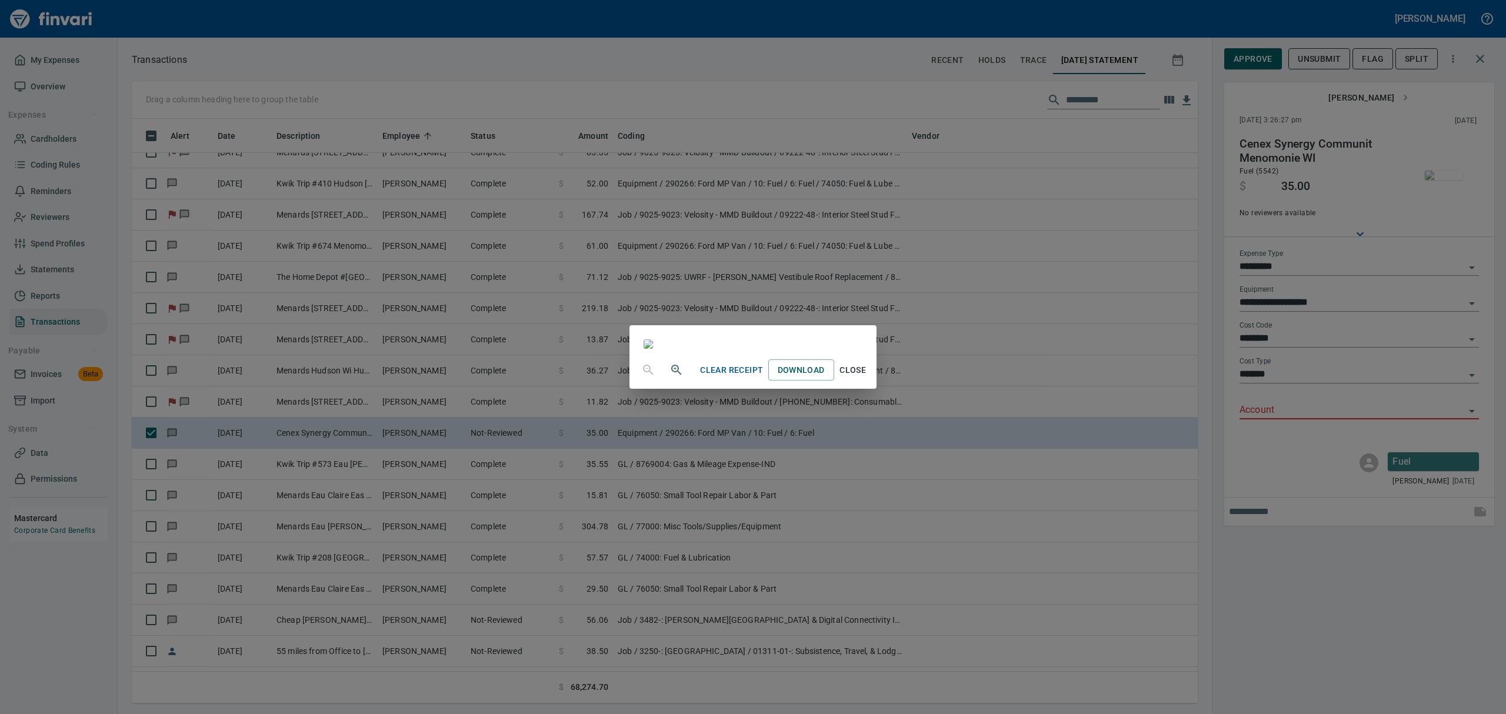
click at [867, 378] on span "Close" at bounding box center [853, 370] width 28 height 15
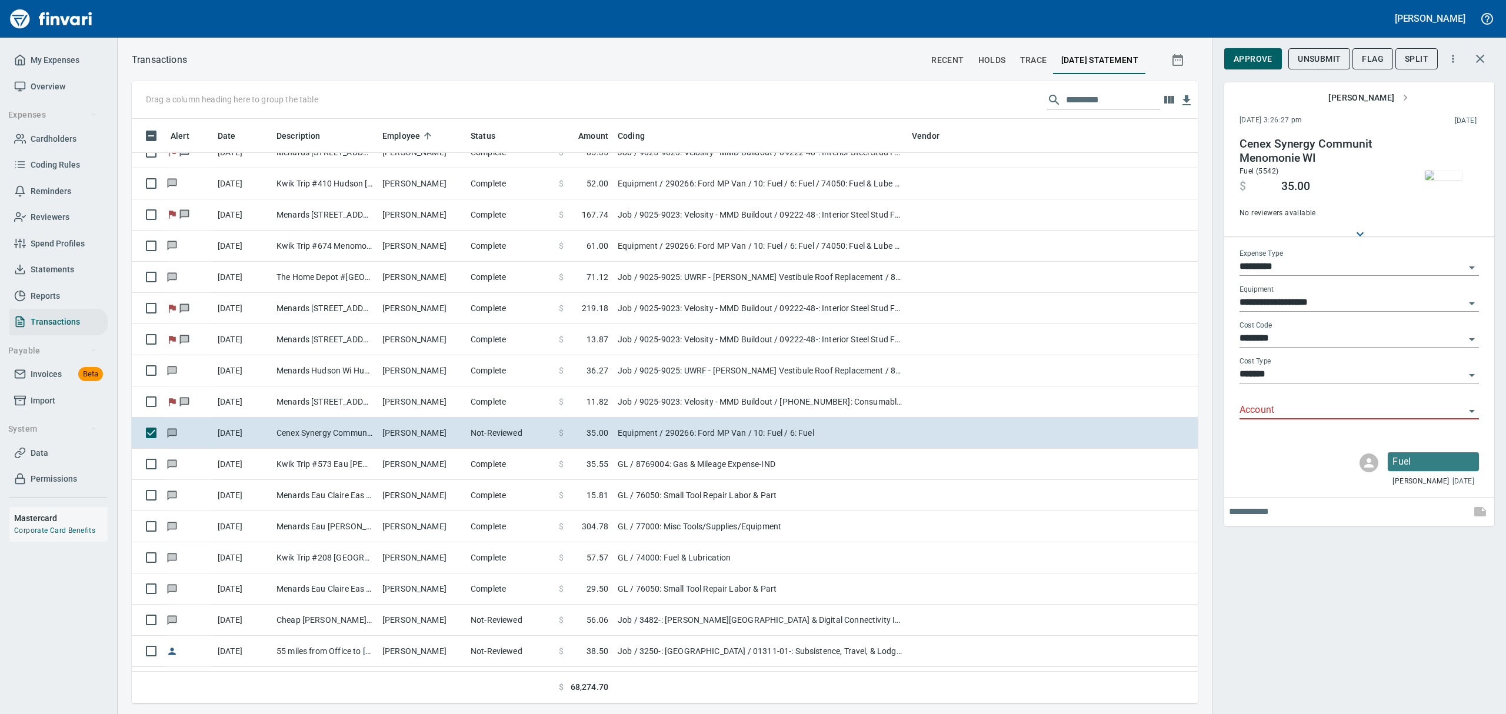
click at [1471, 410] on icon "Open" at bounding box center [1472, 411] width 14 height 14
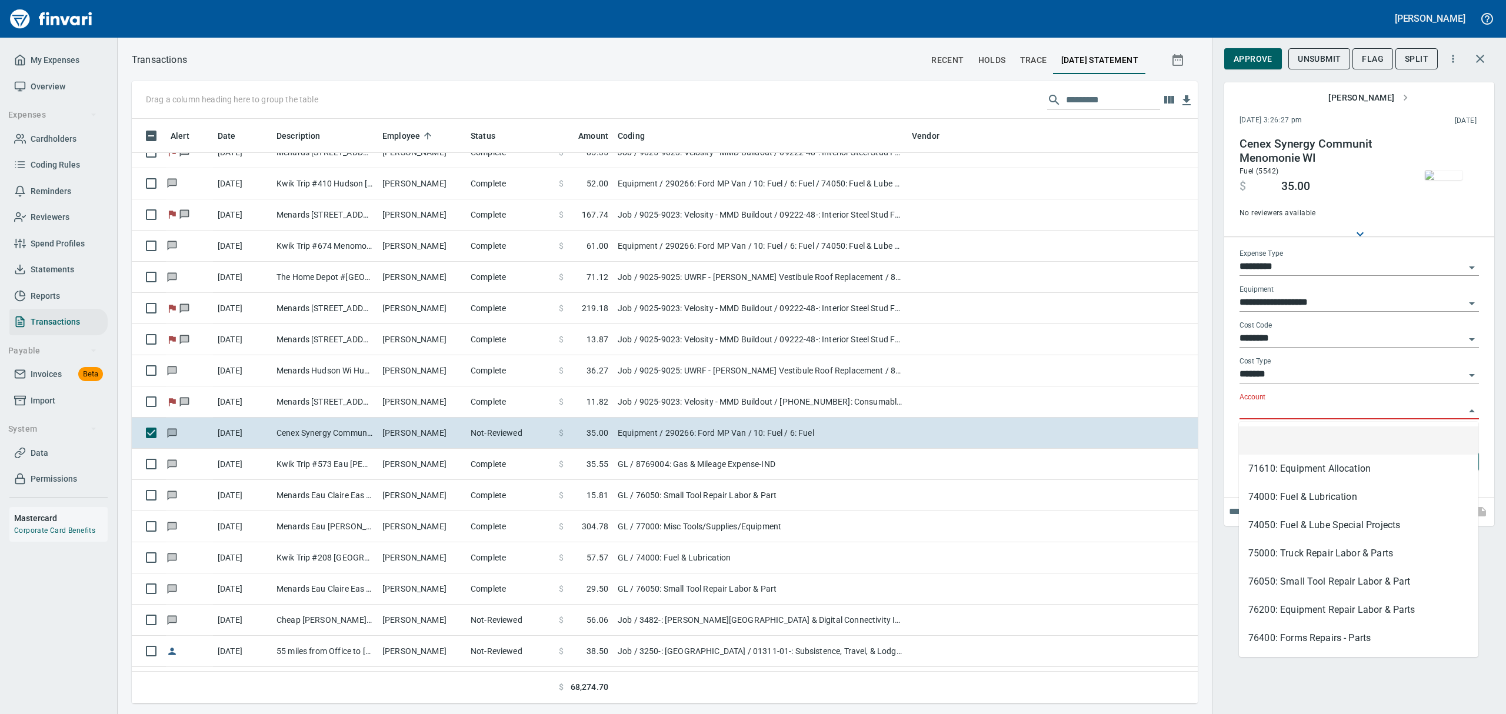
scroll to position [572, 1039]
click at [1335, 521] on li "74050: Fuel & Lube Special Projects" at bounding box center [1359, 525] width 240 height 28
type input "**********"
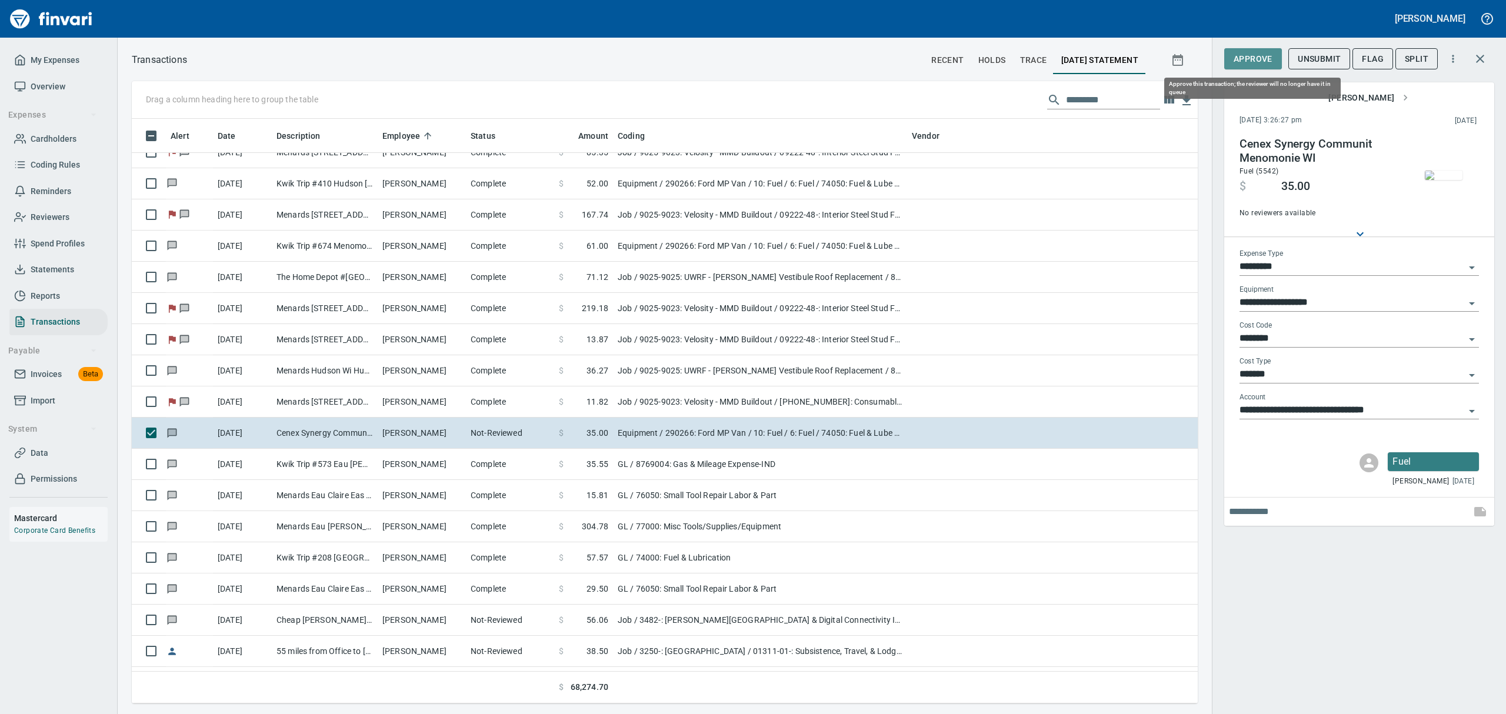
click at [1255, 60] on span "Approve" at bounding box center [1253, 59] width 39 height 15
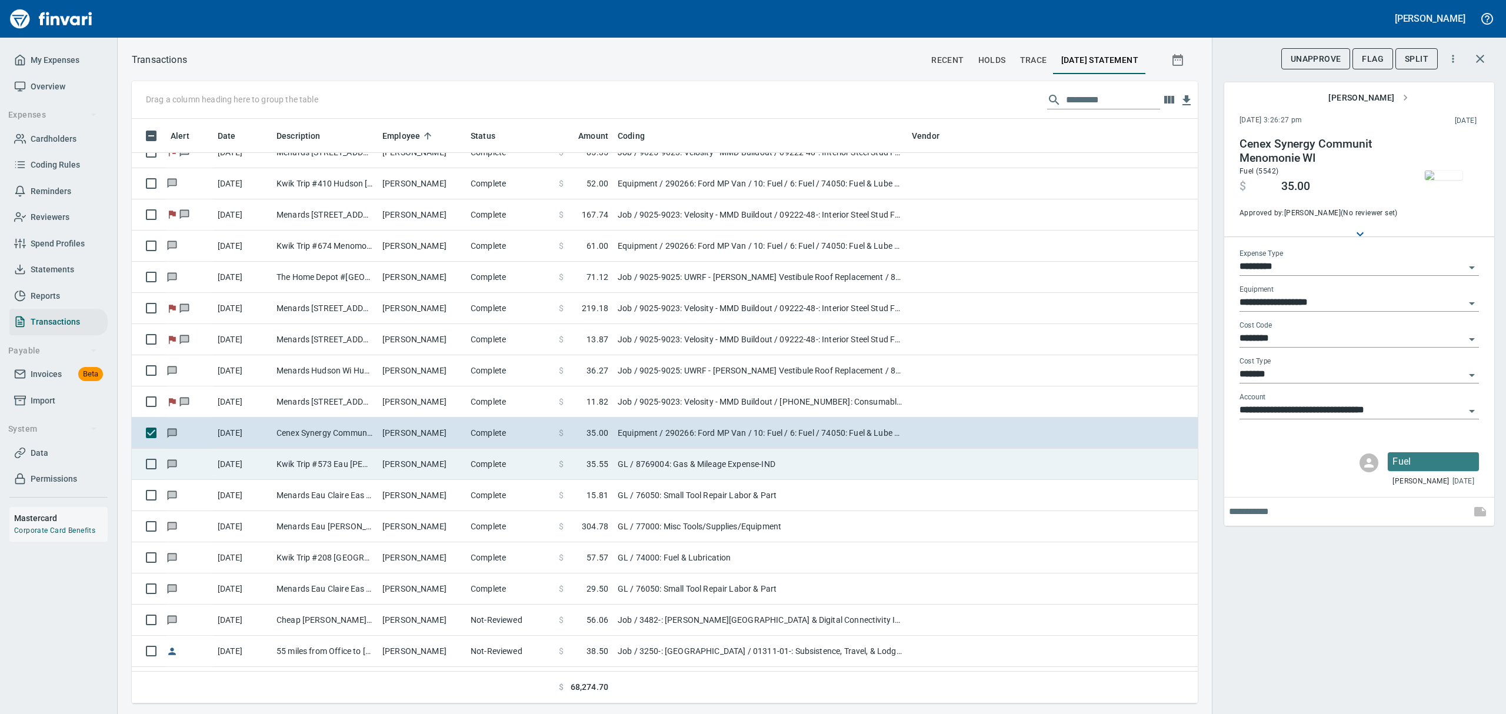
click at [332, 463] on td "Kwik Trip #573 Eau [PERSON_NAME]" at bounding box center [325, 464] width 106 height 31
type input "**"
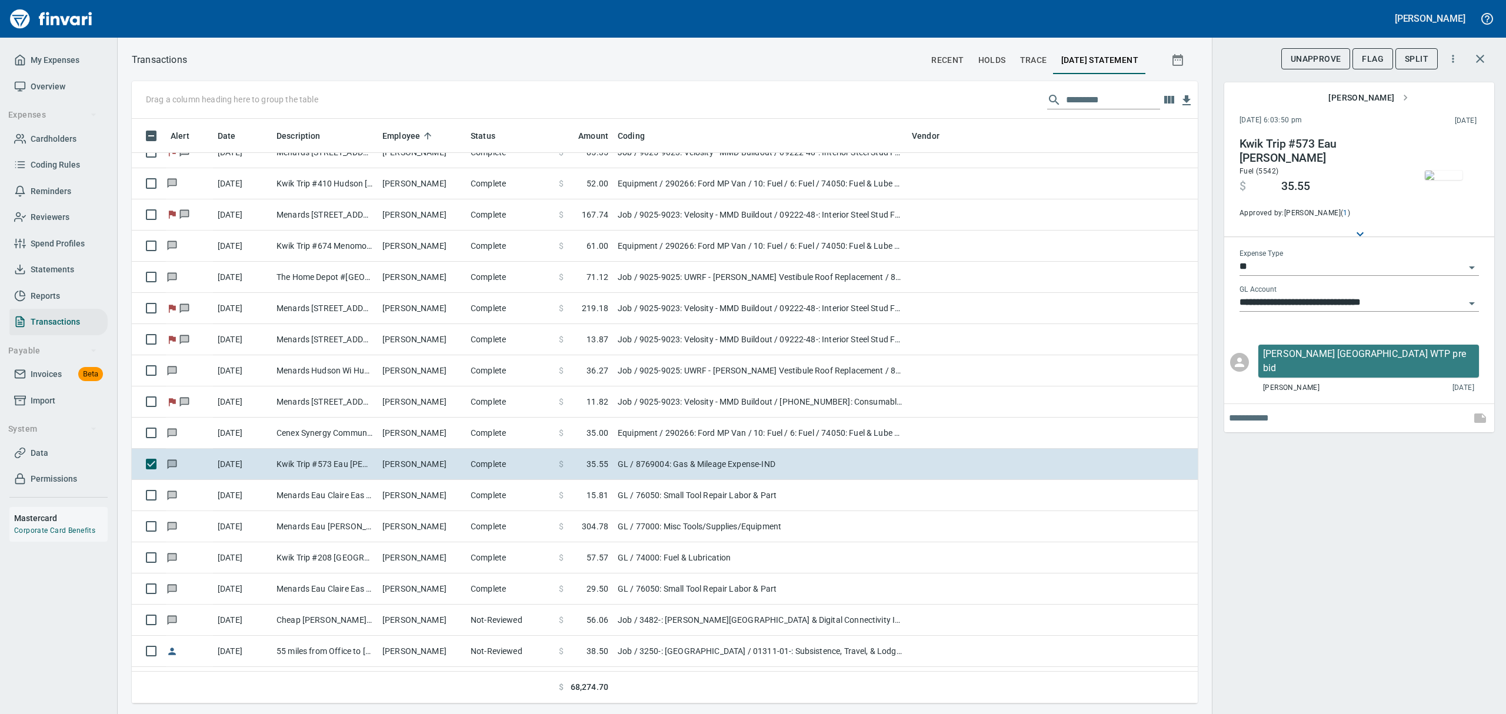
click at [1455, 180] on img "button" at bounding box center [1444, 175] width 38 height 9
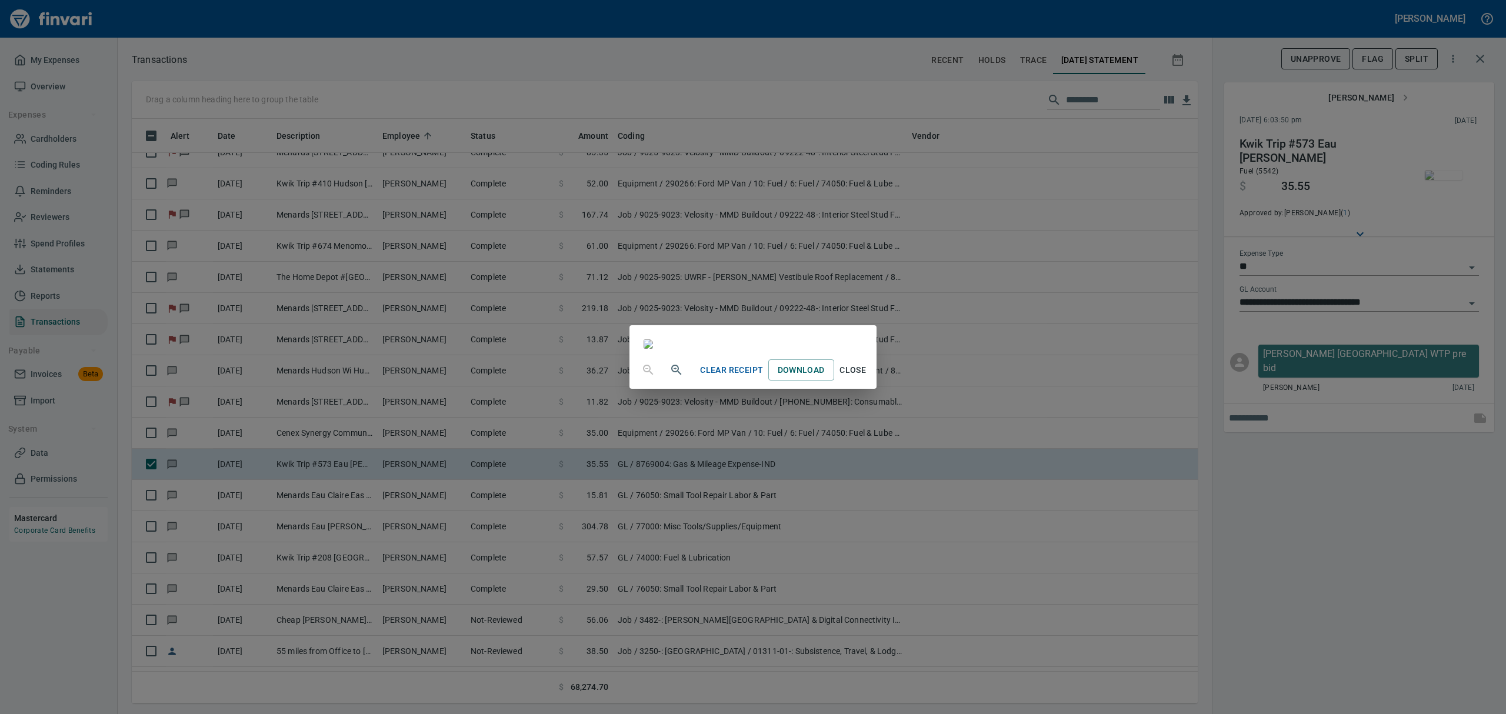
click at [867, 378] on span "Close" at bounding box center [853, 370] width 28 height 15
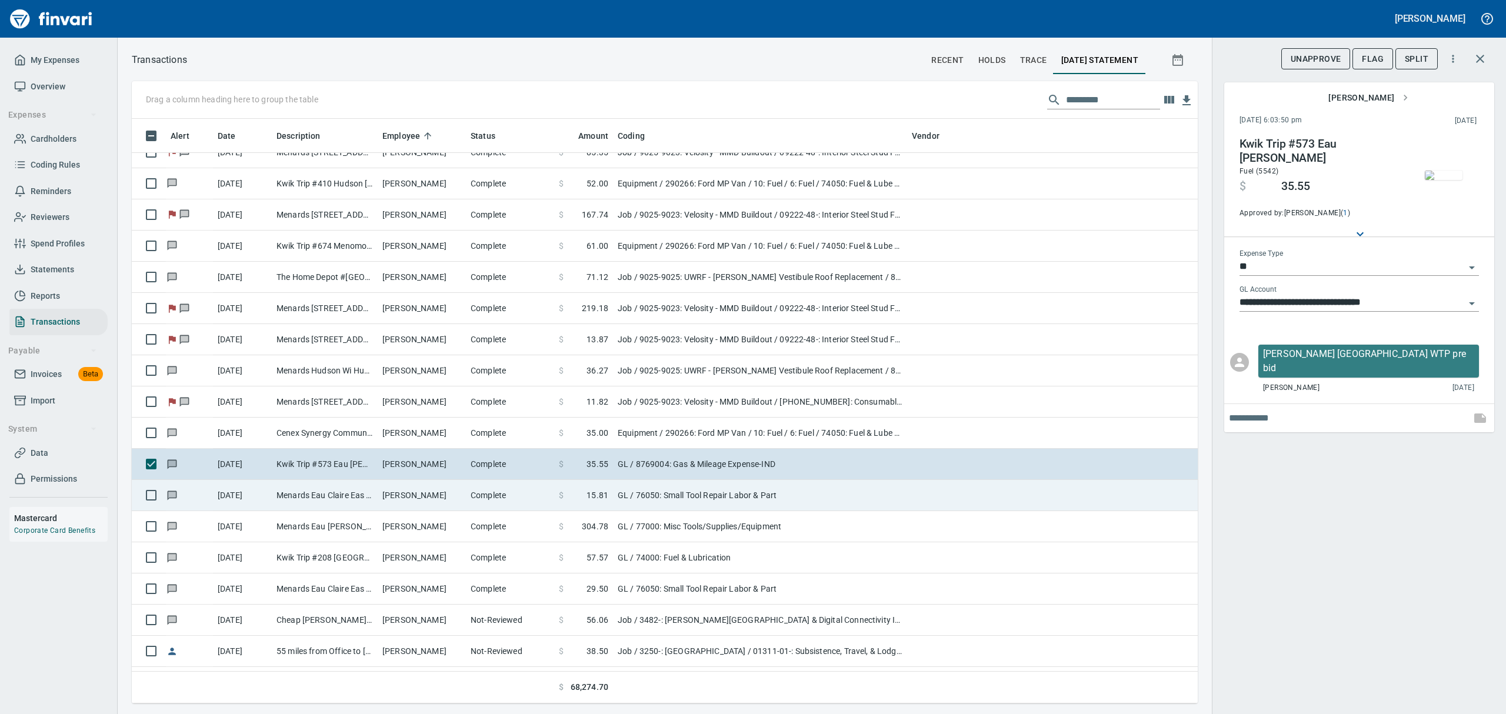
click at [384, 500] on td "[PERSON_NAME]" at bounding box center [422, 495] width 88 height 31
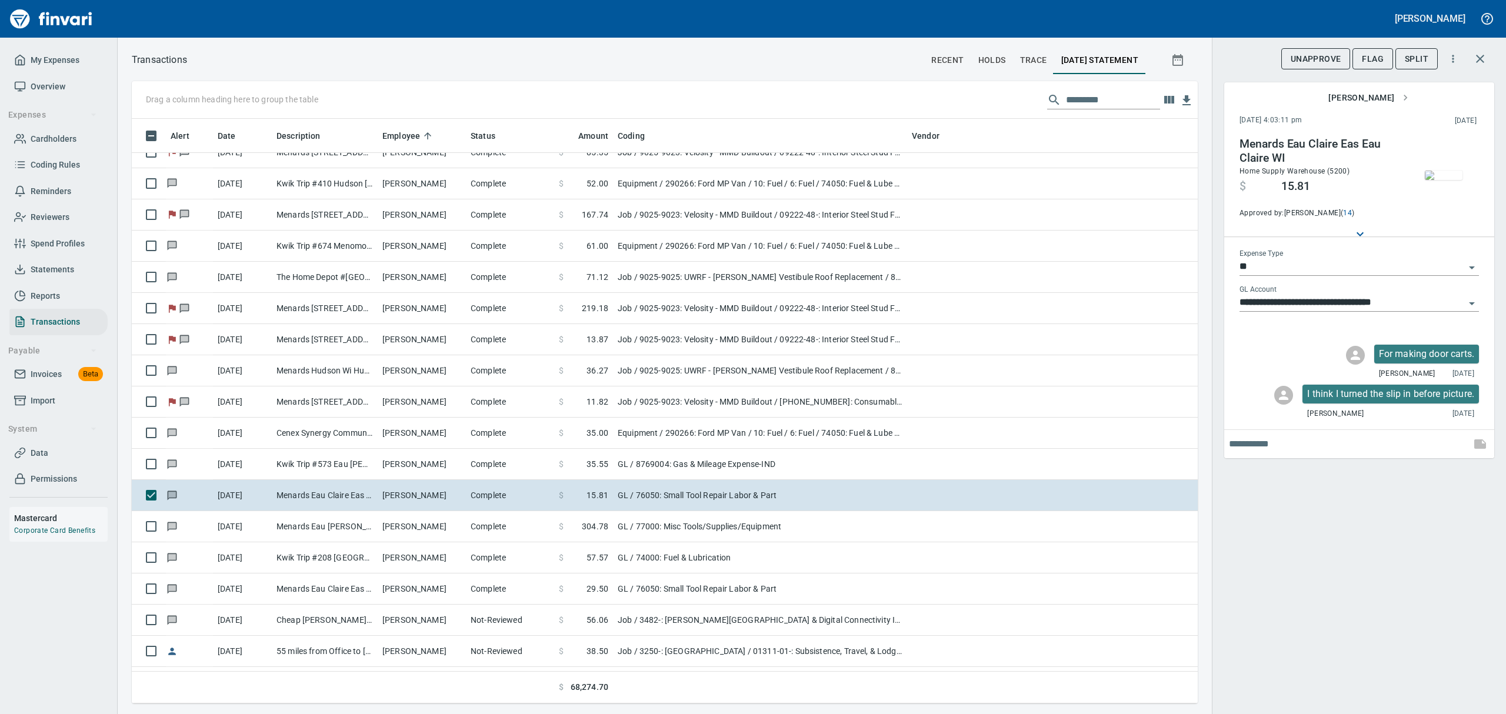
click at [1453, 175] on img "button" at bounding box center [1444, 175] width 38 height 9
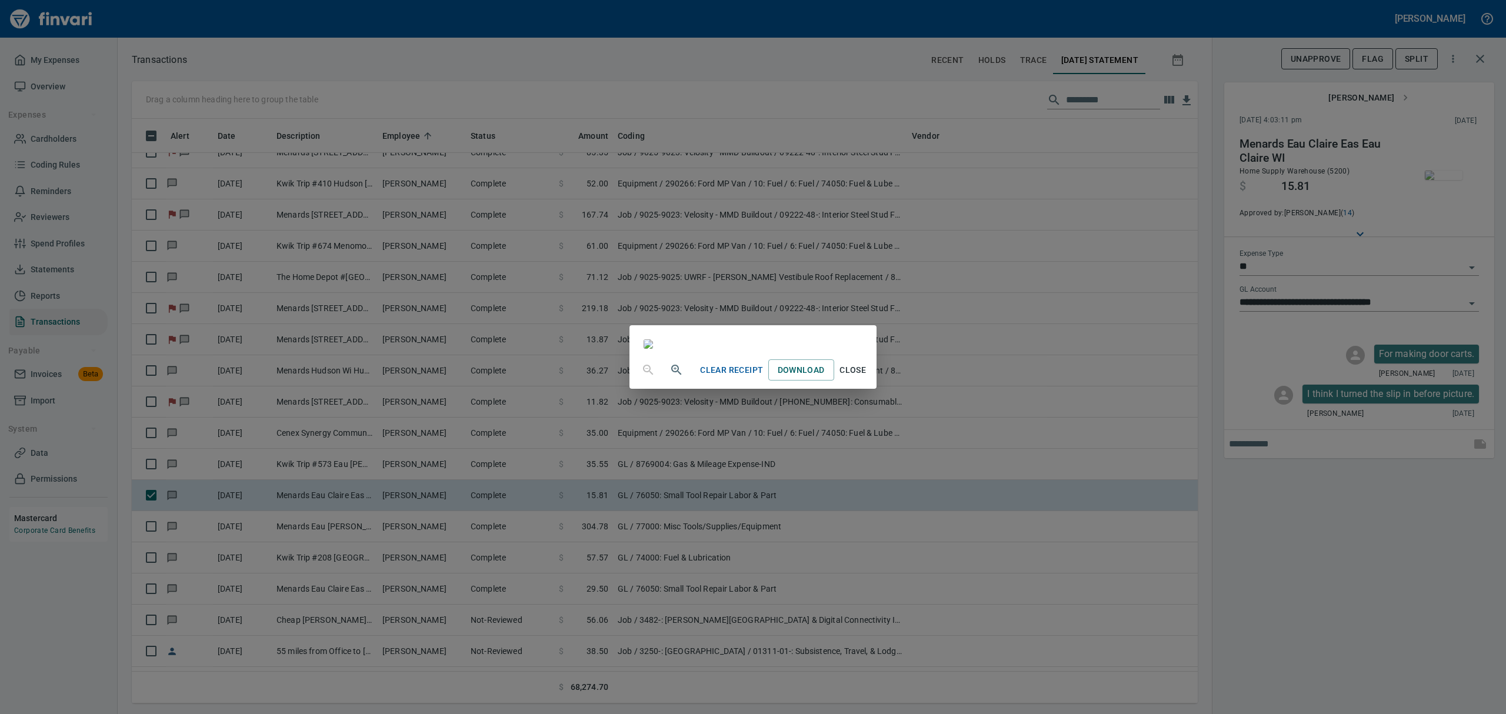
click at [867, 378] on span "Close" at bounding box center [853, 370] width 28 height 15
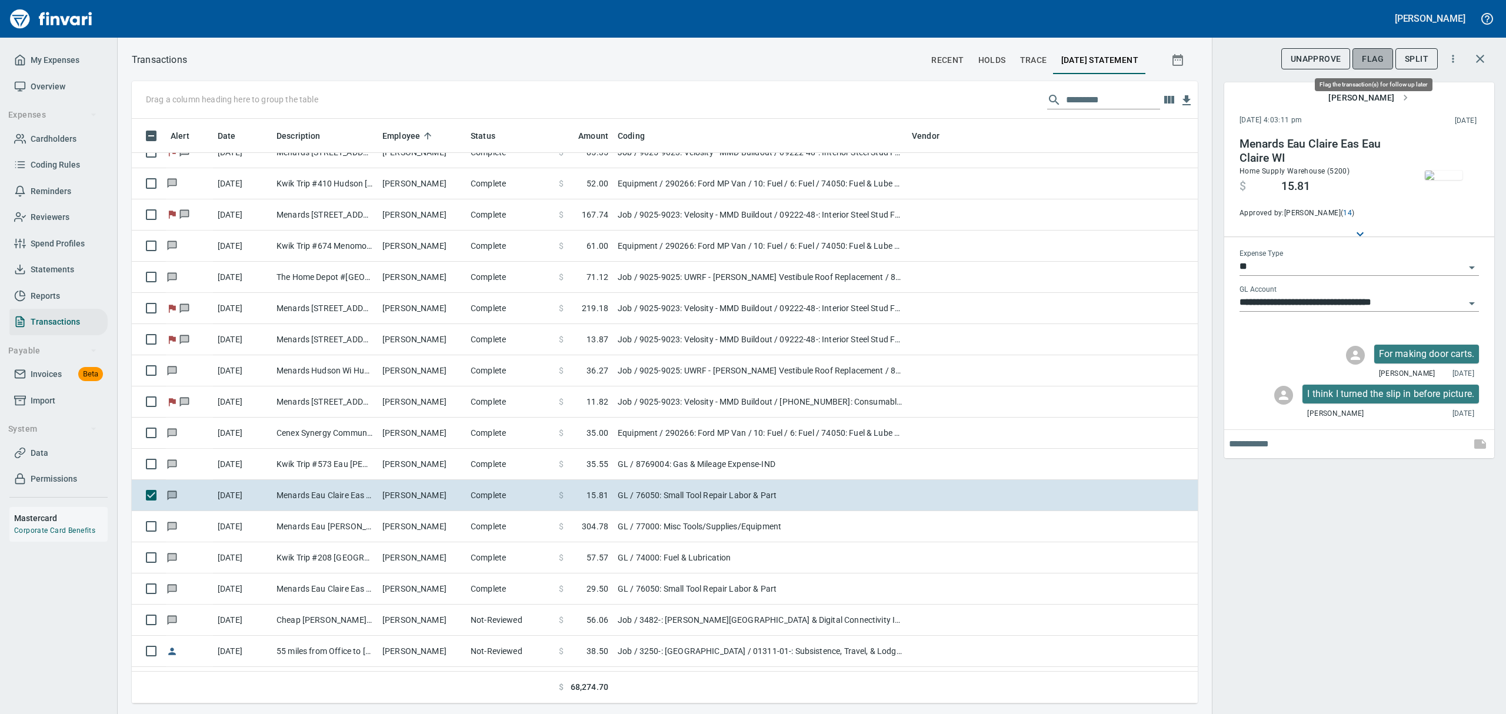
click at [1371, 54] on span "Flag" at bounding box center [1373, 59] width 22 height 15
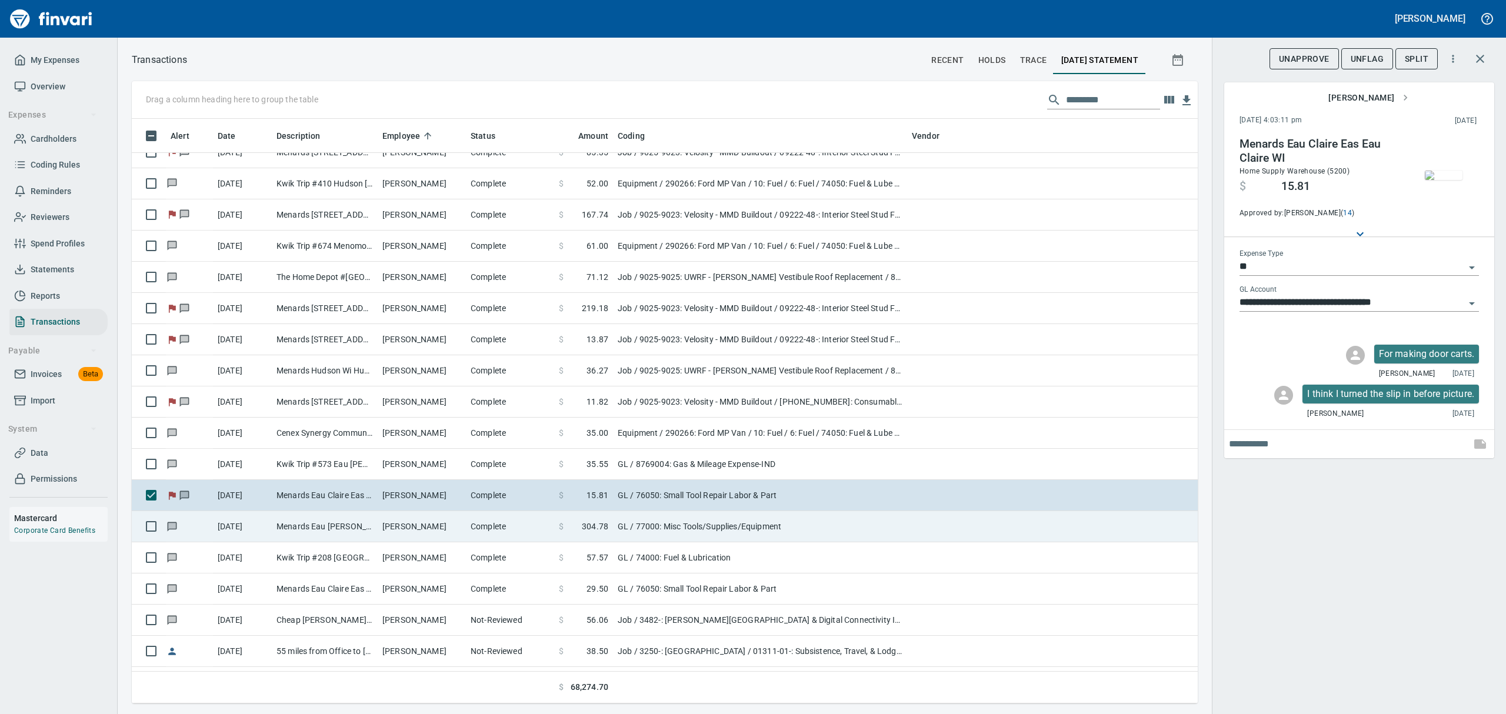
click at [334, 530] on td "Menards Eau [PERSON_NAME] [PERSON_NAME] Eau [PERSON_NAME]" at bounding box center [325, 526] width 106 height 31
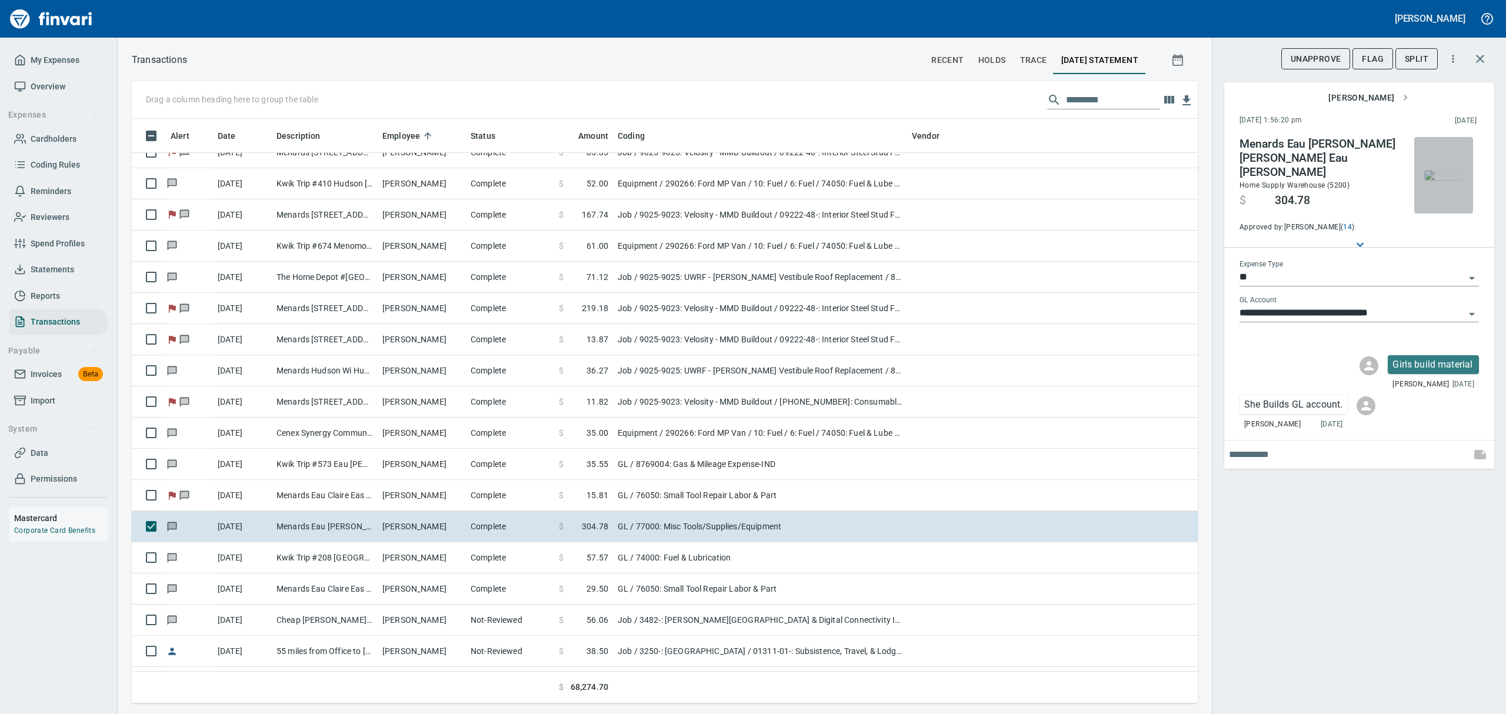
click at [1439, 175] on img "button" at bounding box center [1444, 175] width 38 height 9
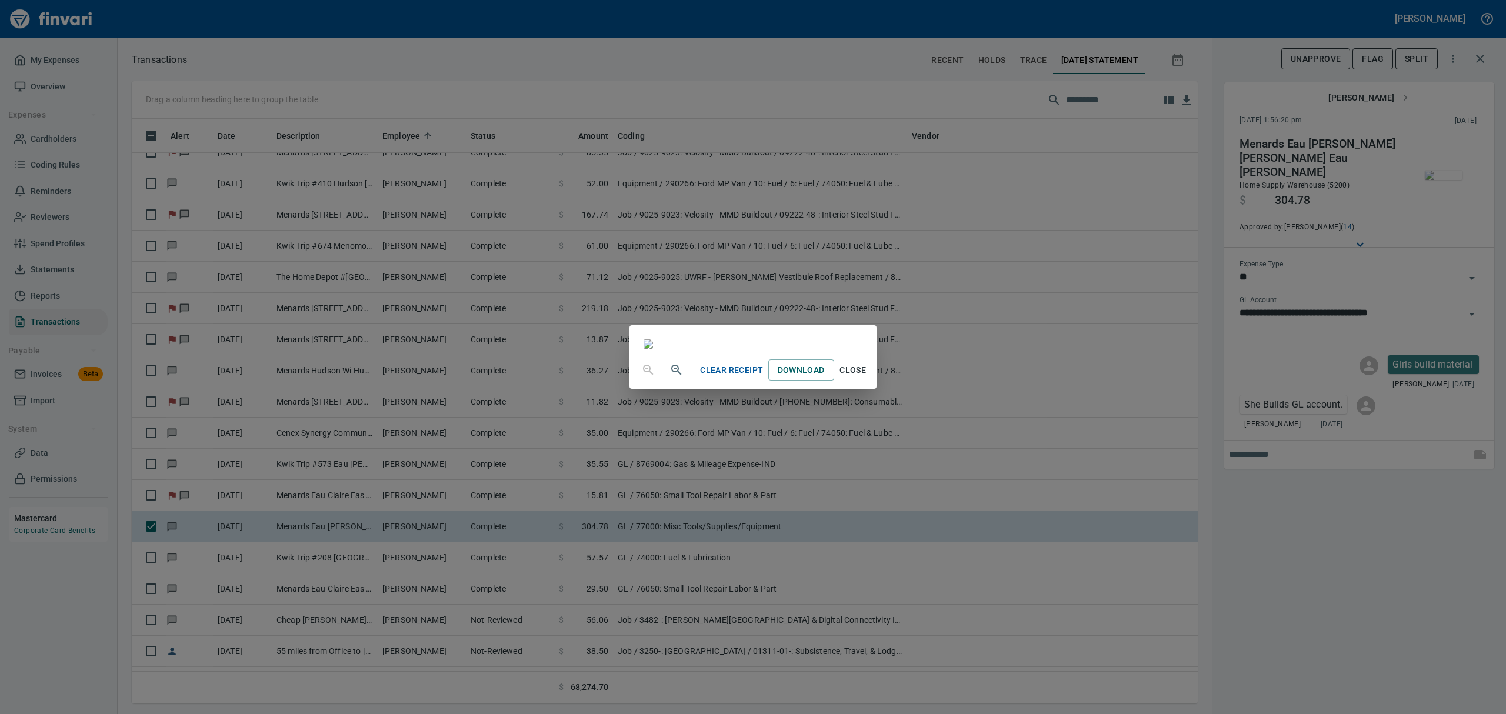
click at [867, 378] on span "Close" at bounding box center [853, 370] width 28 height 15
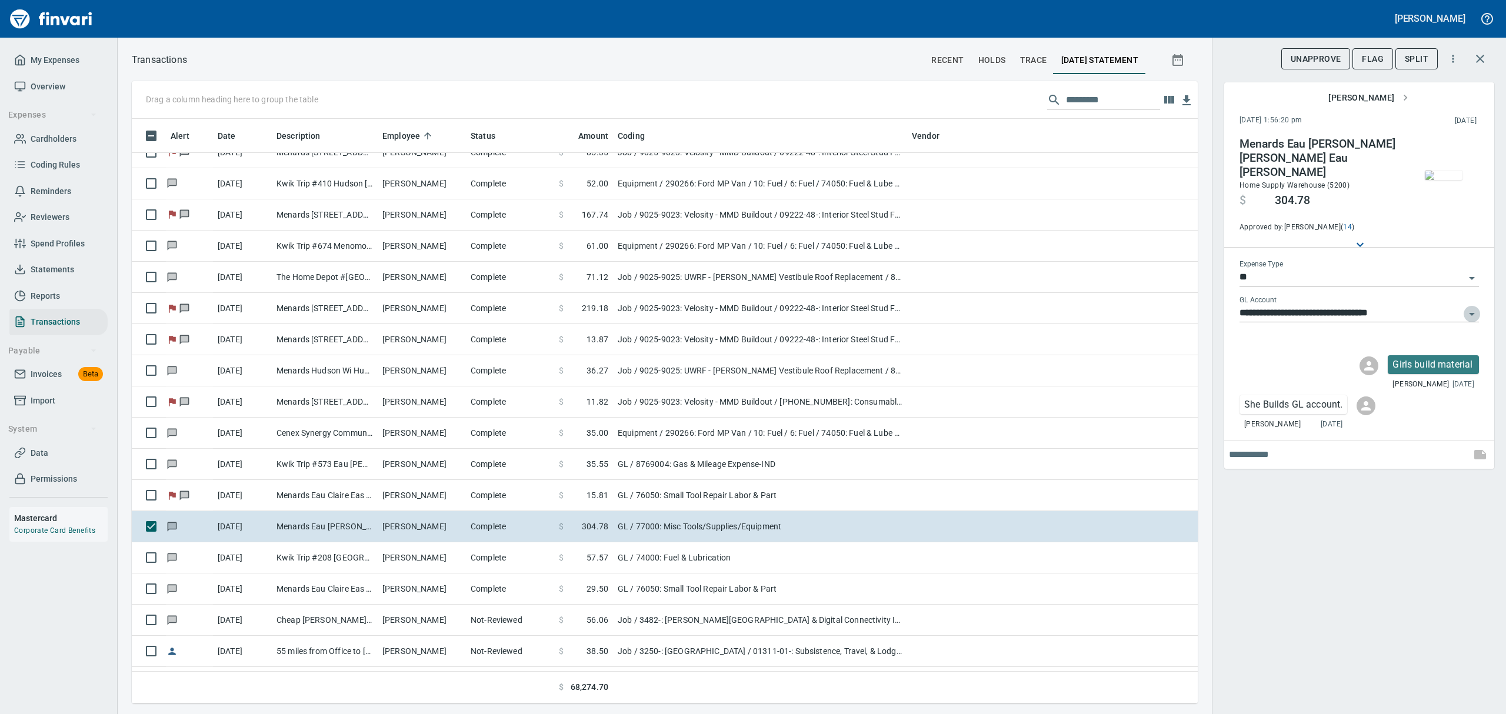
click at [1474, 307] on icon "Open" at bounding box center [1472, 314] width 14 height 14
click at [1366, 60] on span "Flag" at bounding box center [1373, 59] width 22 height 15
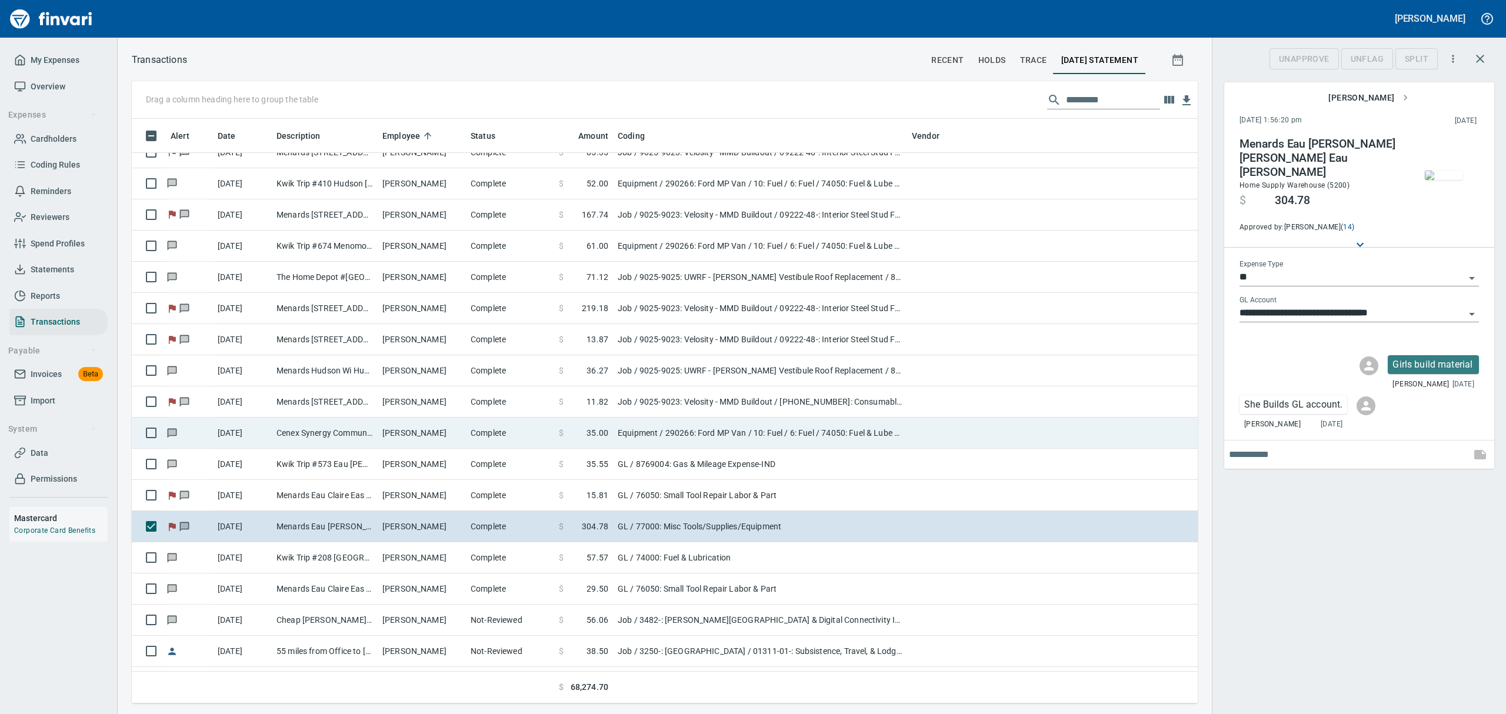
scroll to position [572, 1039]
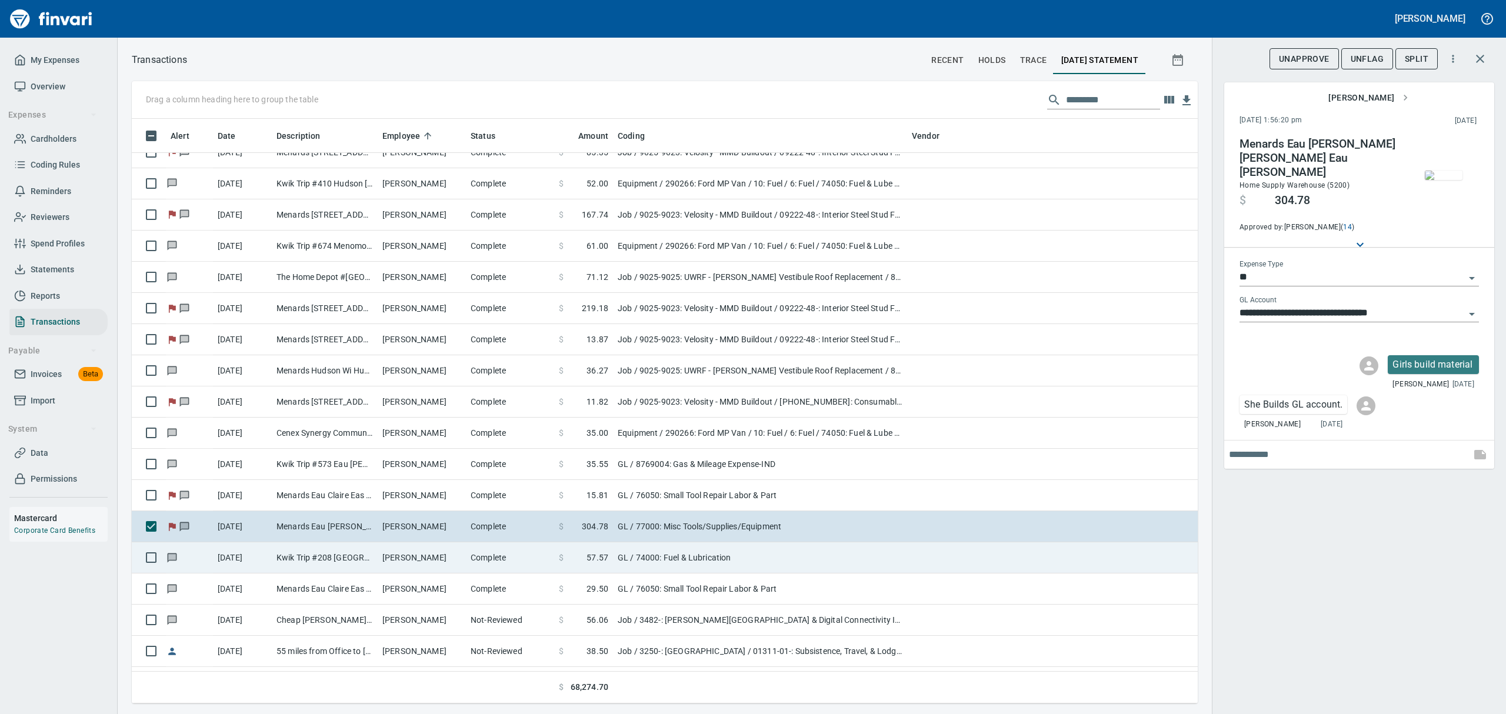
click at [330, 564] on td "Kwik Trip #208 [GEOGRAPHIC_DATA] [GEOGRAPHIC_DATA]" at bounding box center [325, 558] width 106 height 31
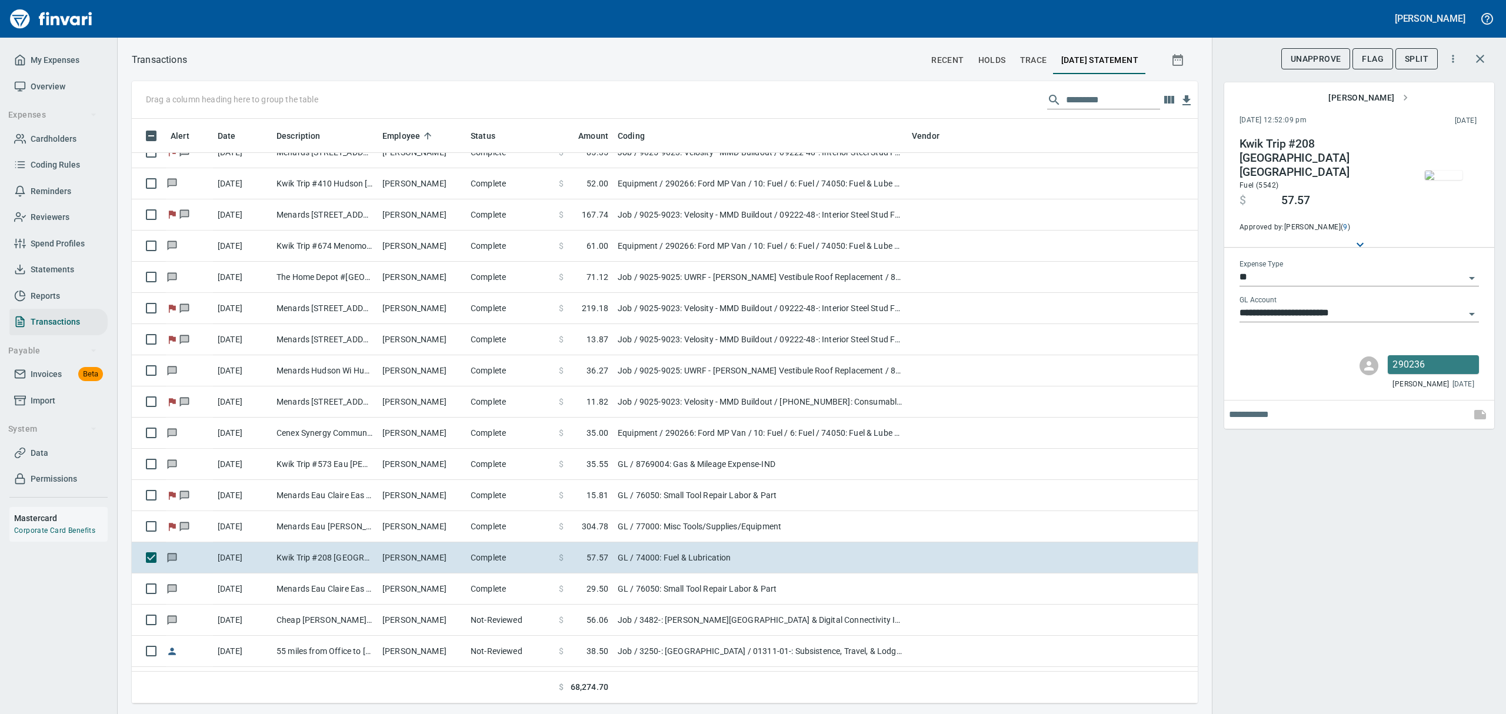
click at [1443, 180] on img "button" at bounding box center [1444, 175] width 38 height 9
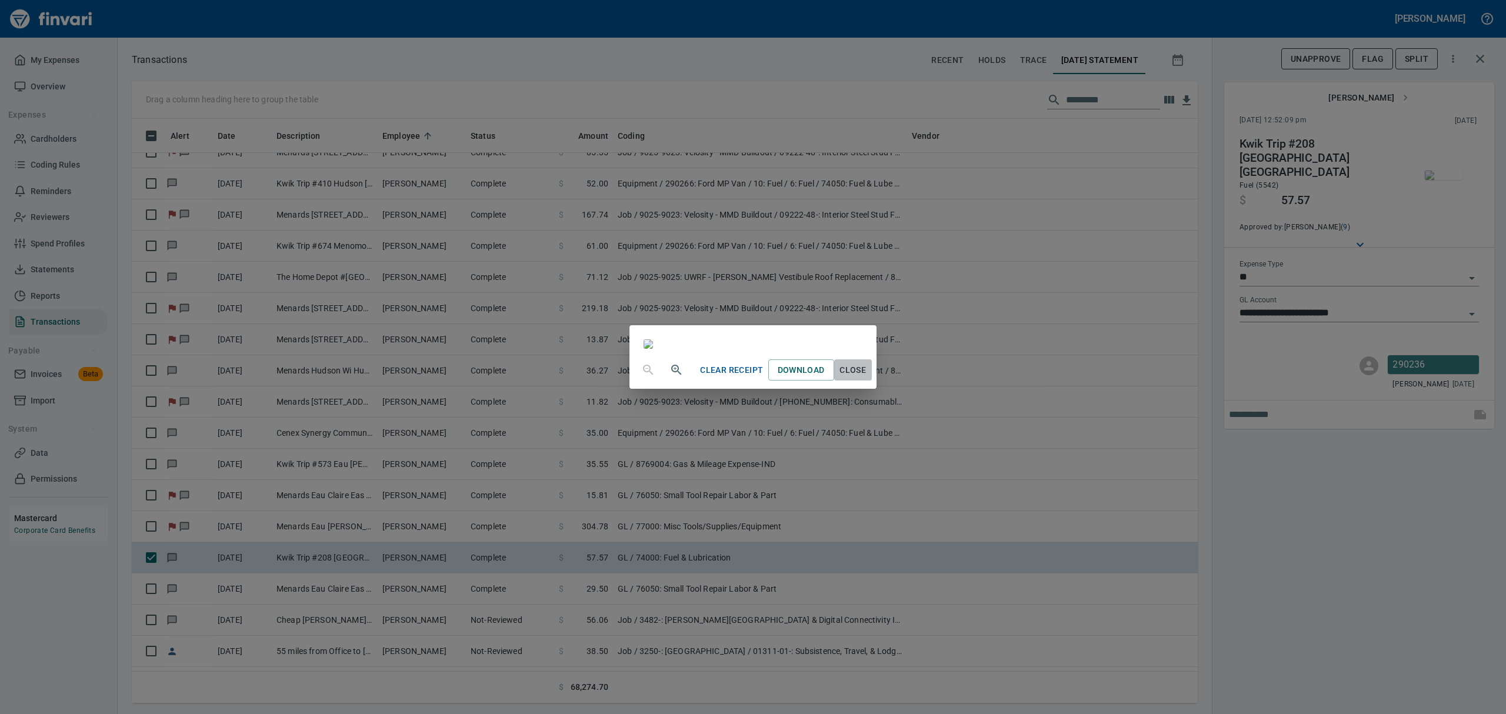
click at [867, 378] on span "Close" at bounding box center [853, 370] width 28 height 15
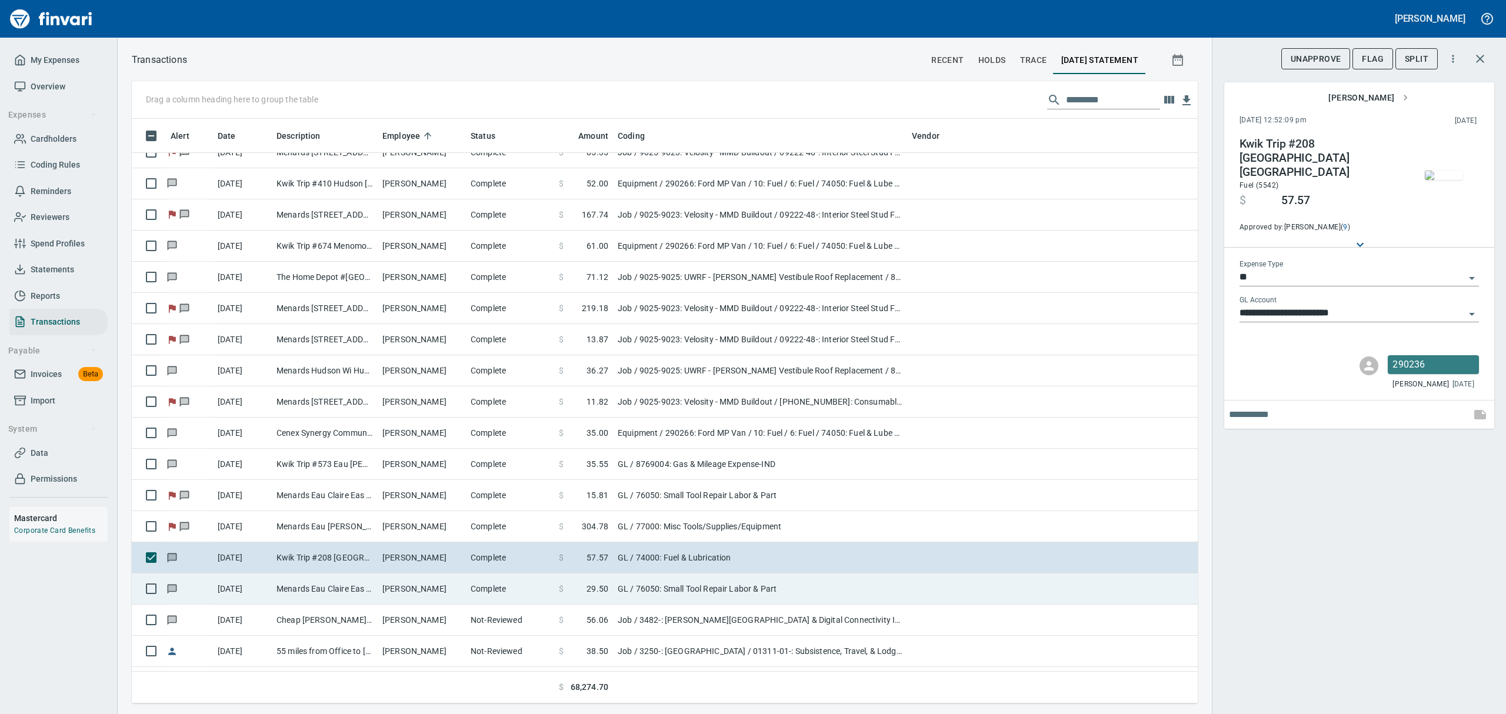
click at [406, 590] on td "[PERSON_NAME]" at bounding box center [422, 589] width 88 height 31
type input "**********"
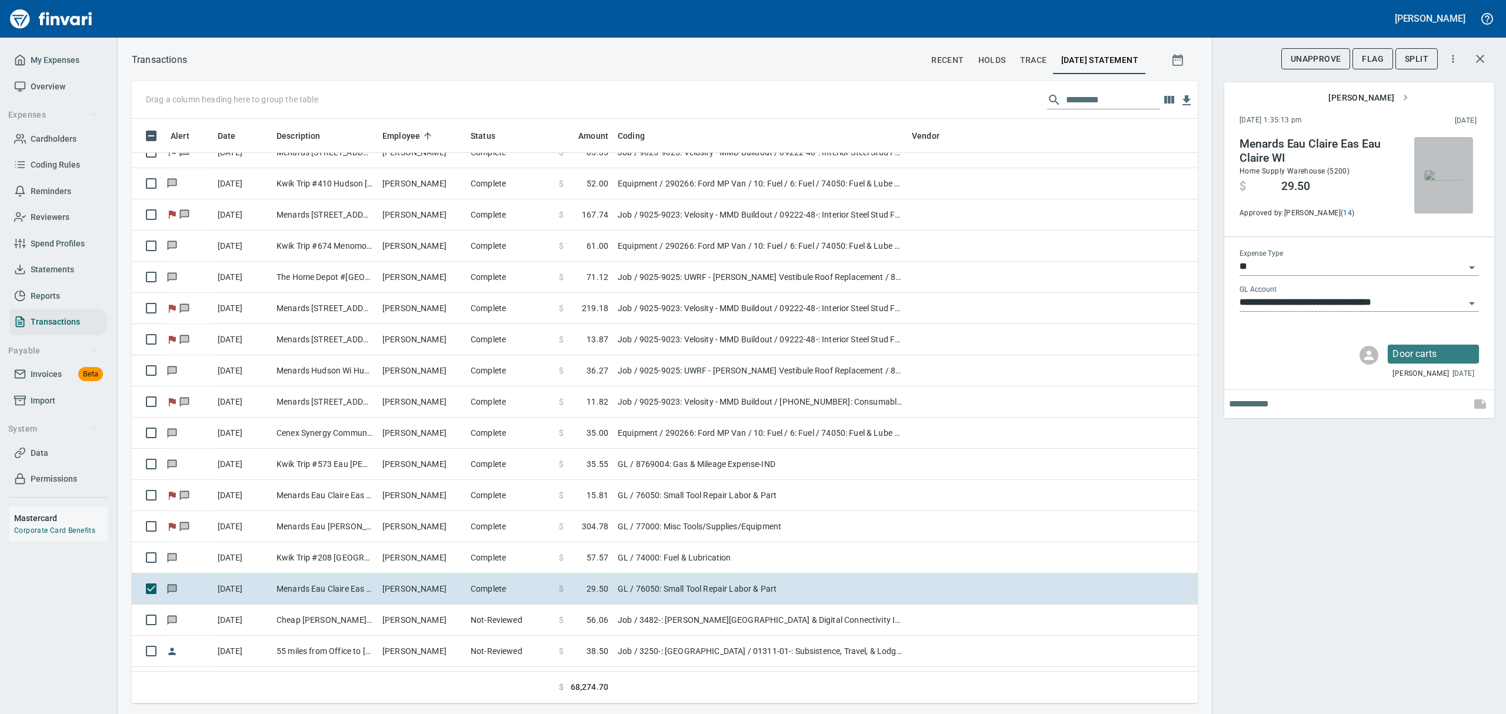
click at [1452, 180] on img "button" at bounding box center [1444, 175] width 38 height 9
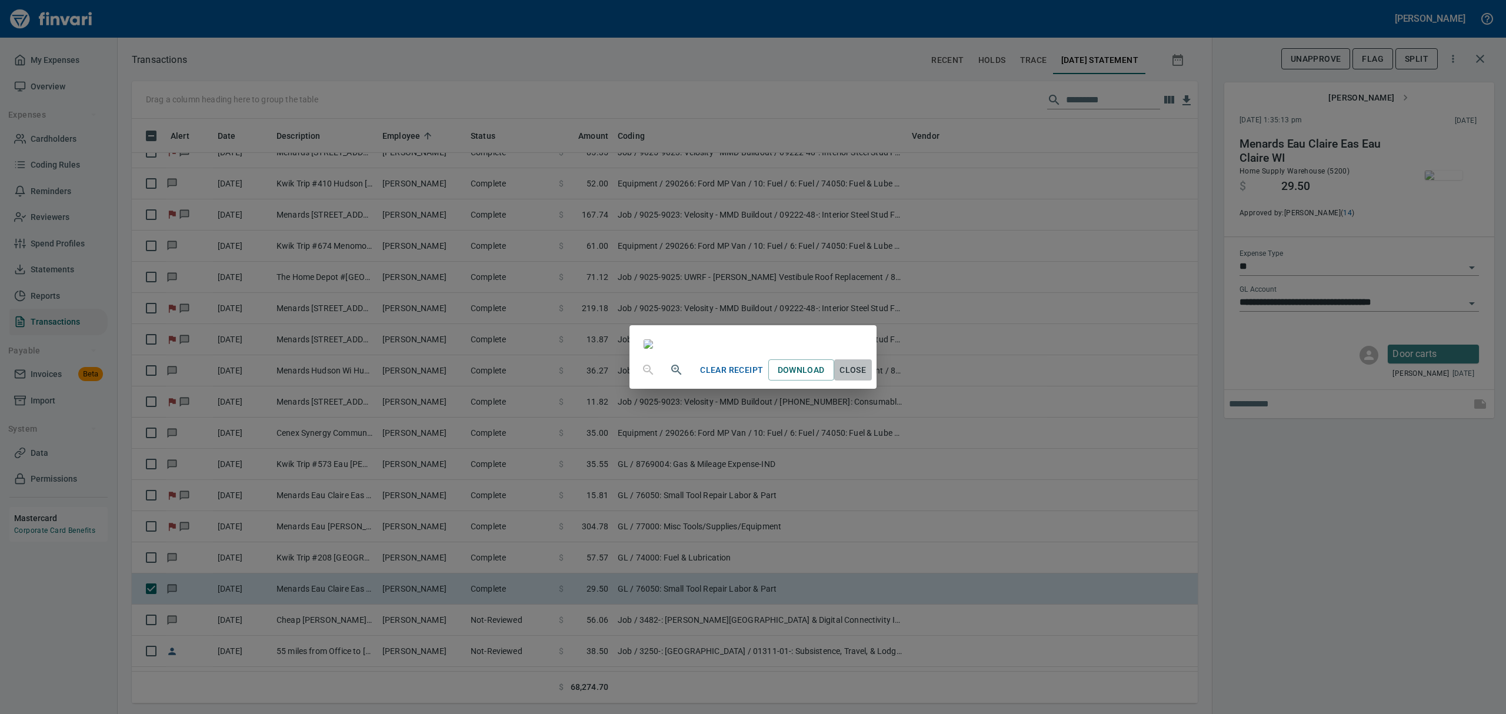
click at [867, 378] on span "Close" at bounding box center [853, 370] width 28 height 15
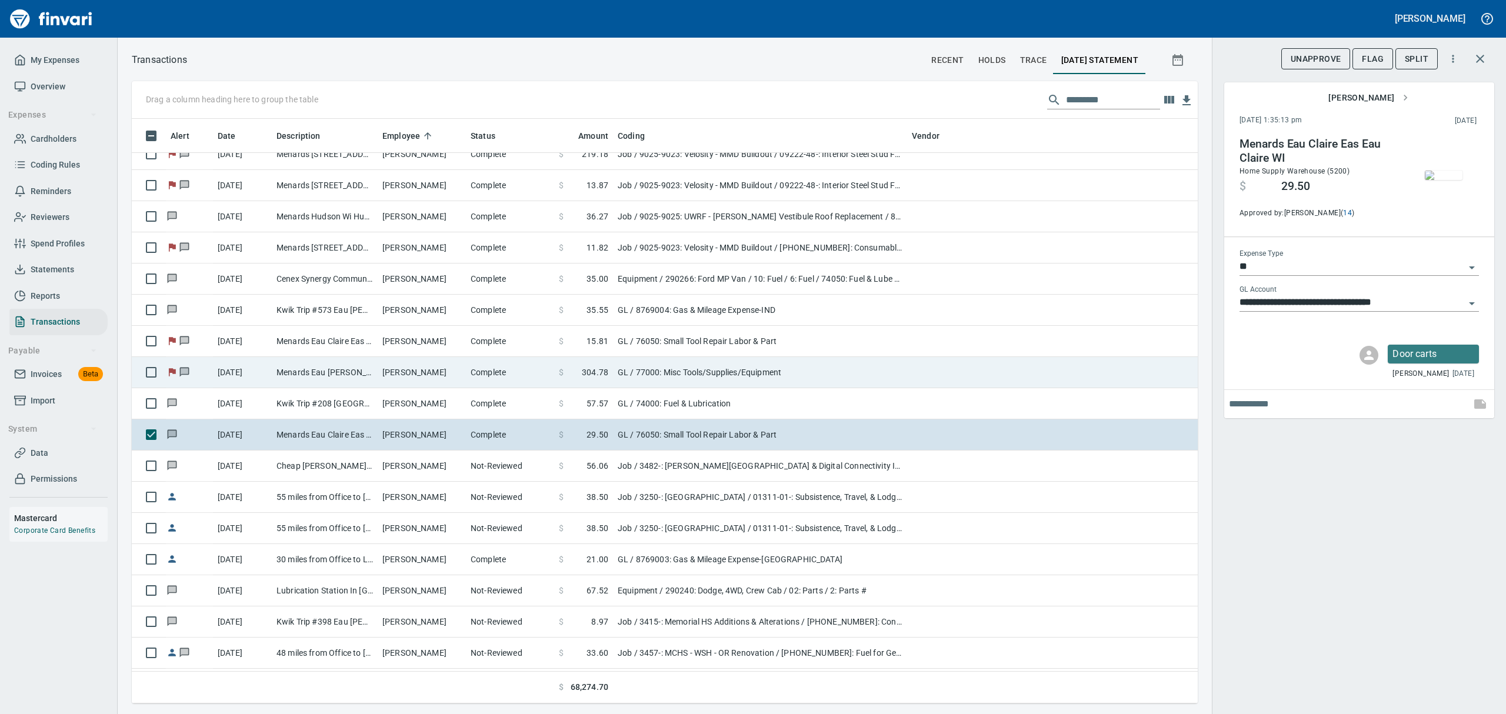
scroll to position [10122, 0]
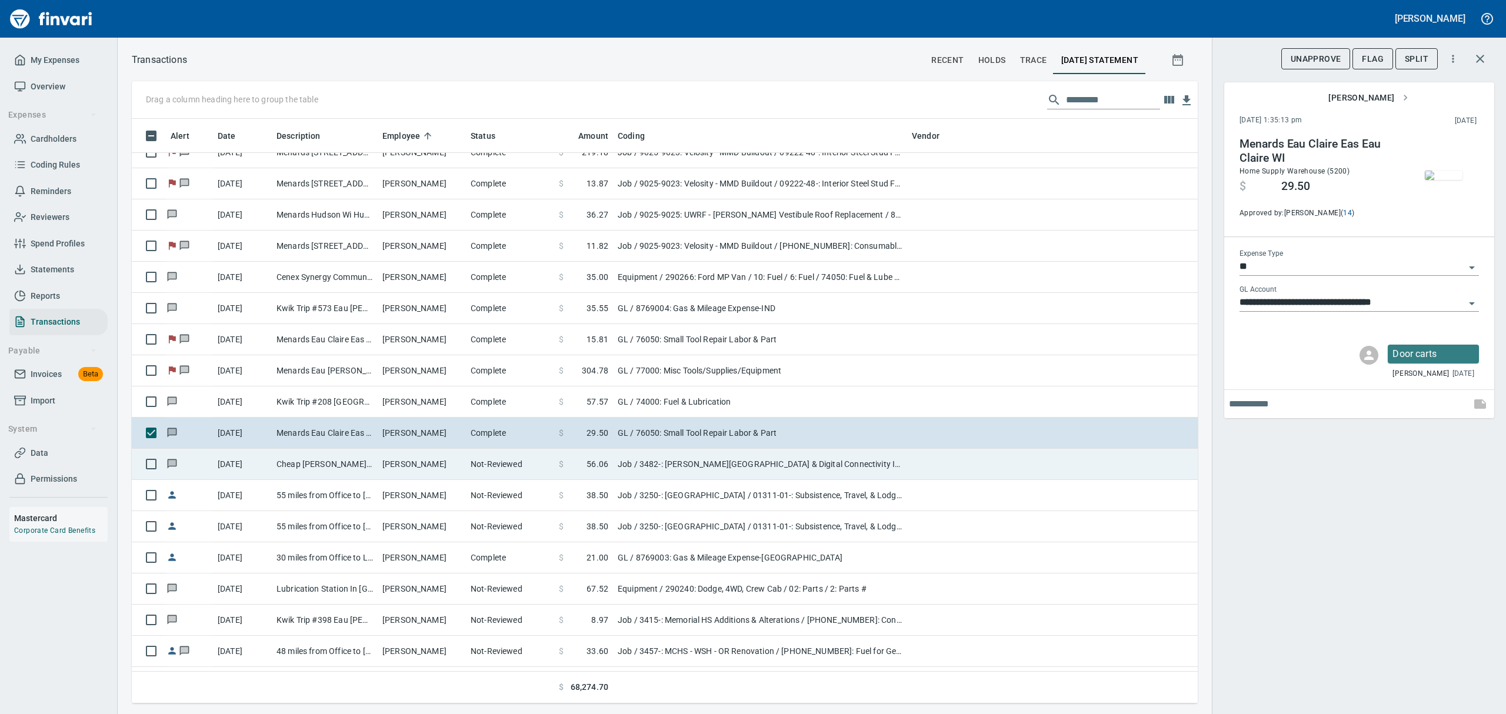
click at [377, 466] on td "Cheap [PERSON_NAME] WI" at bounding box center [325, 464] width 106 height 31
type input "***"
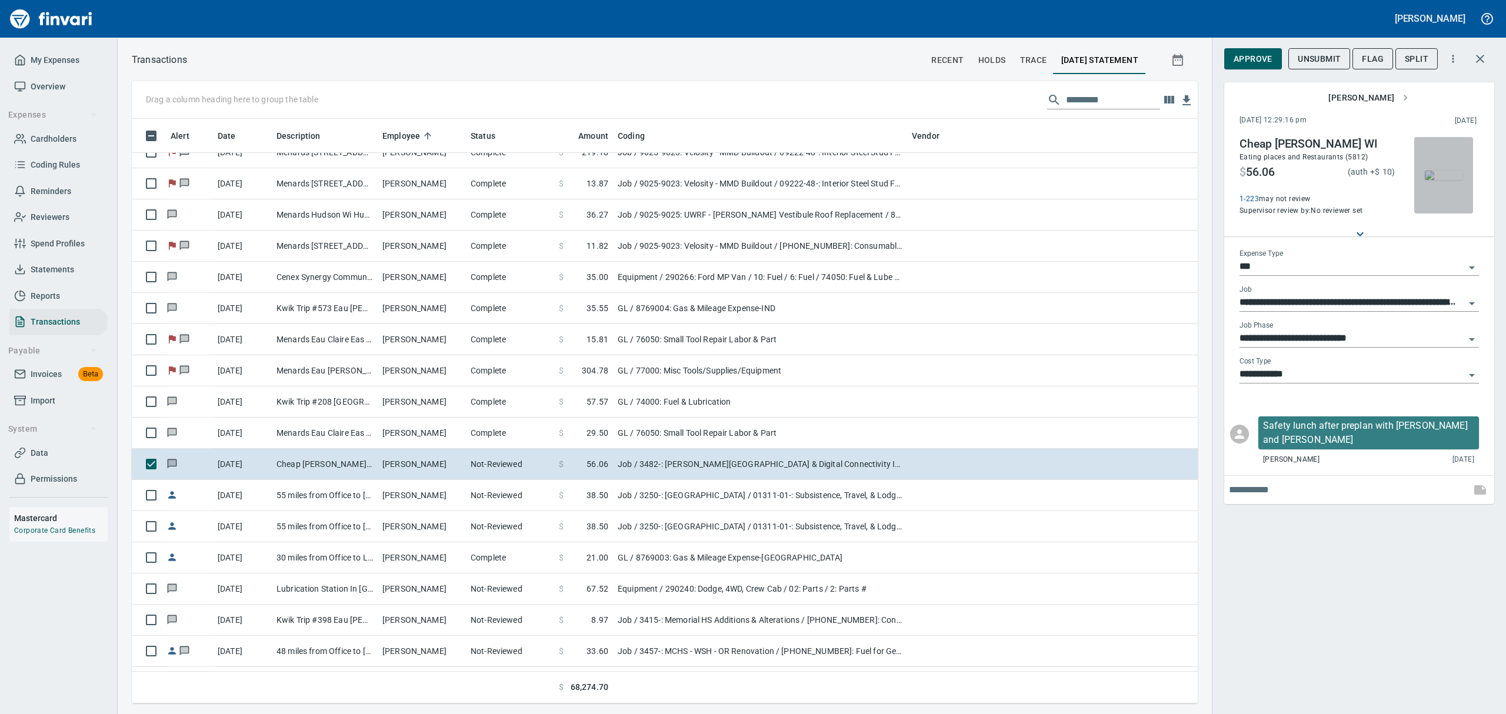
click at [1451, 180] on img "button" at bounding box center [1444, 175] width 38 height 9
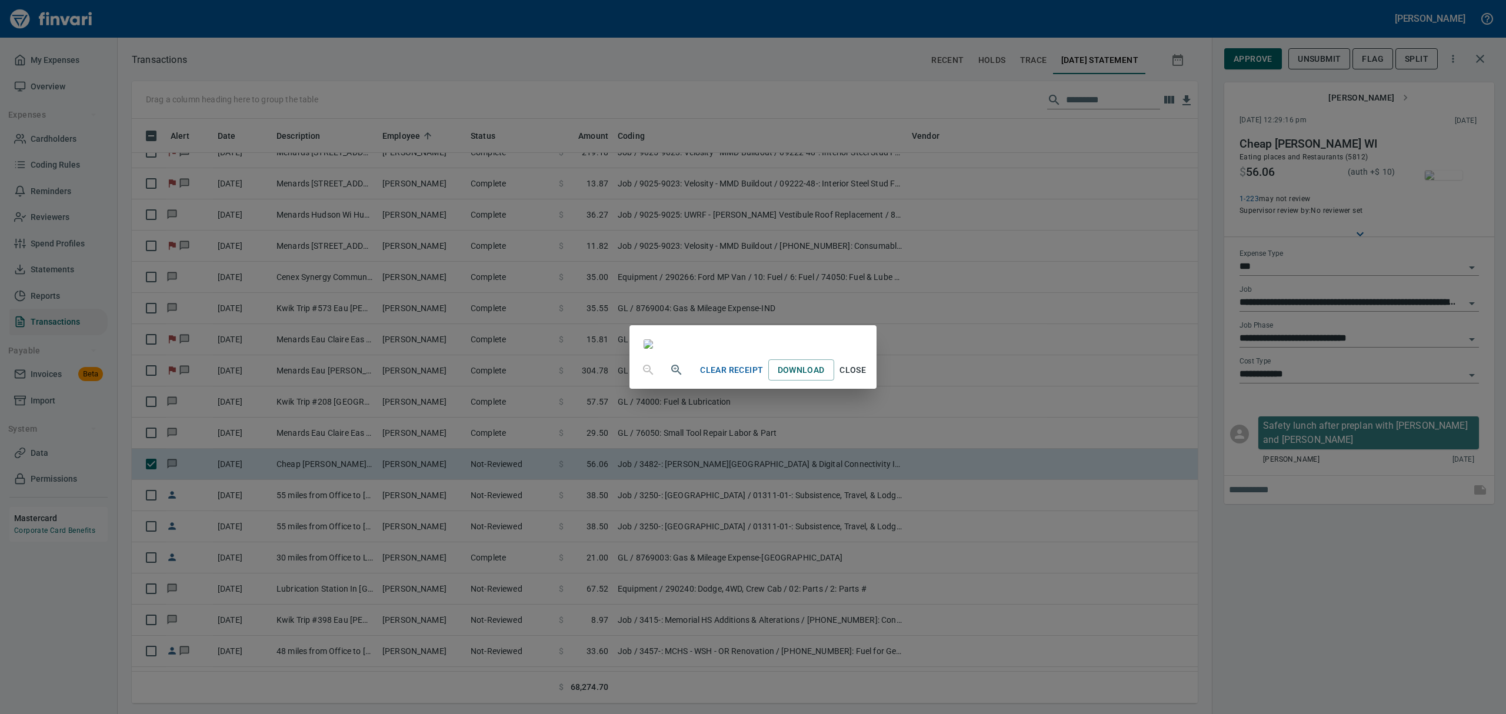
click at [867, 378] on span "Close" at bounding box center [853, 370] width 28 height 15
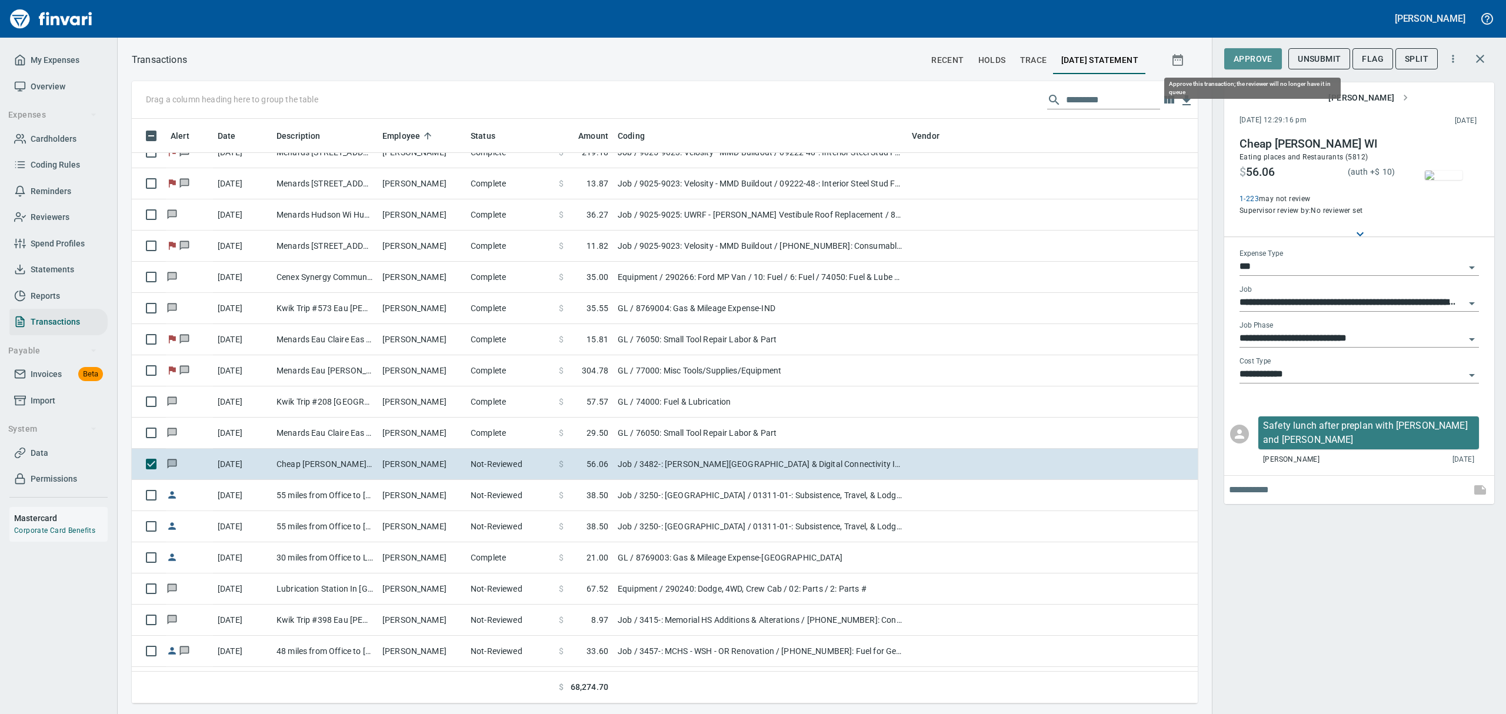
click at [1244, 55] on span "Approve" at bounding box center [1253, 59] width 39 height 15
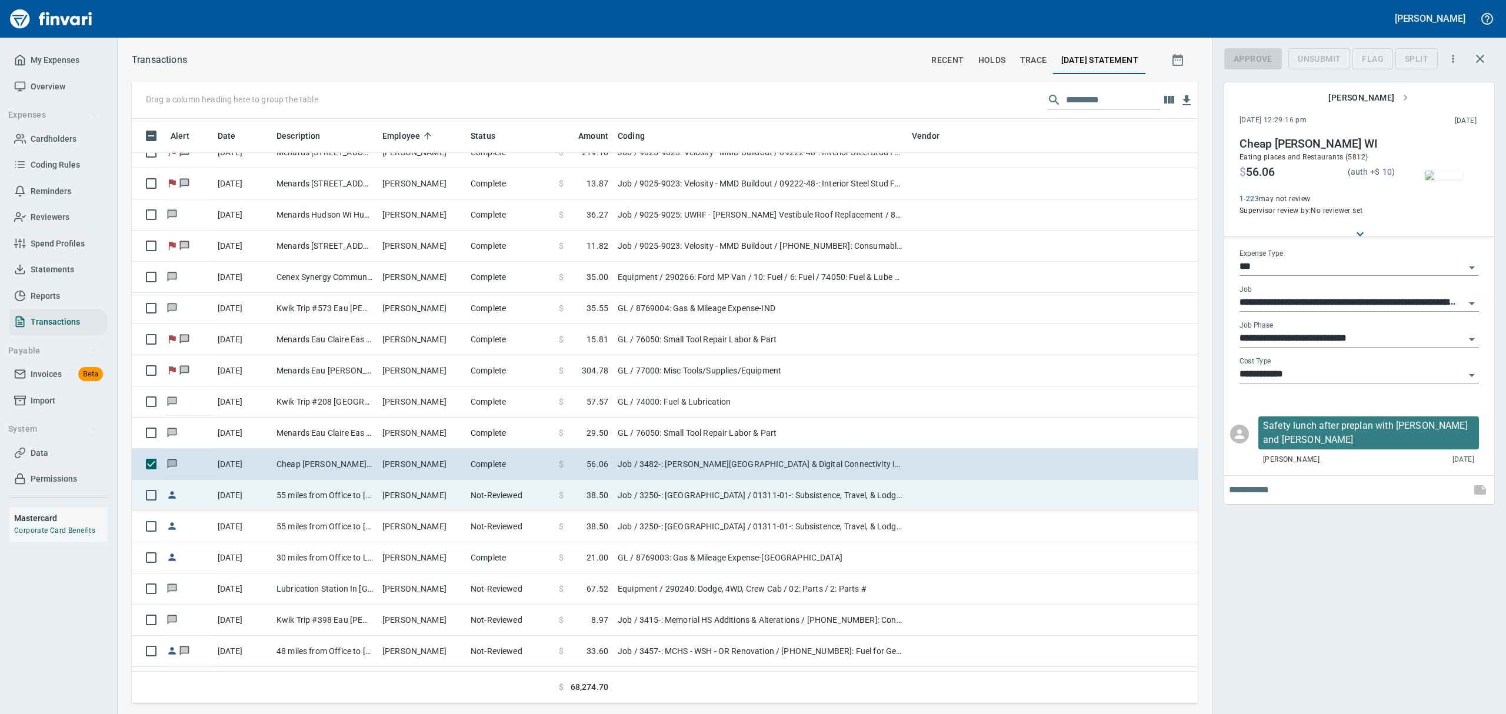
scroll to position [572, 1039]
click at [387, 497] on td "[PERSON_NAME]" at bounding box center [422, 495] width 88 height 31
type input "**********"
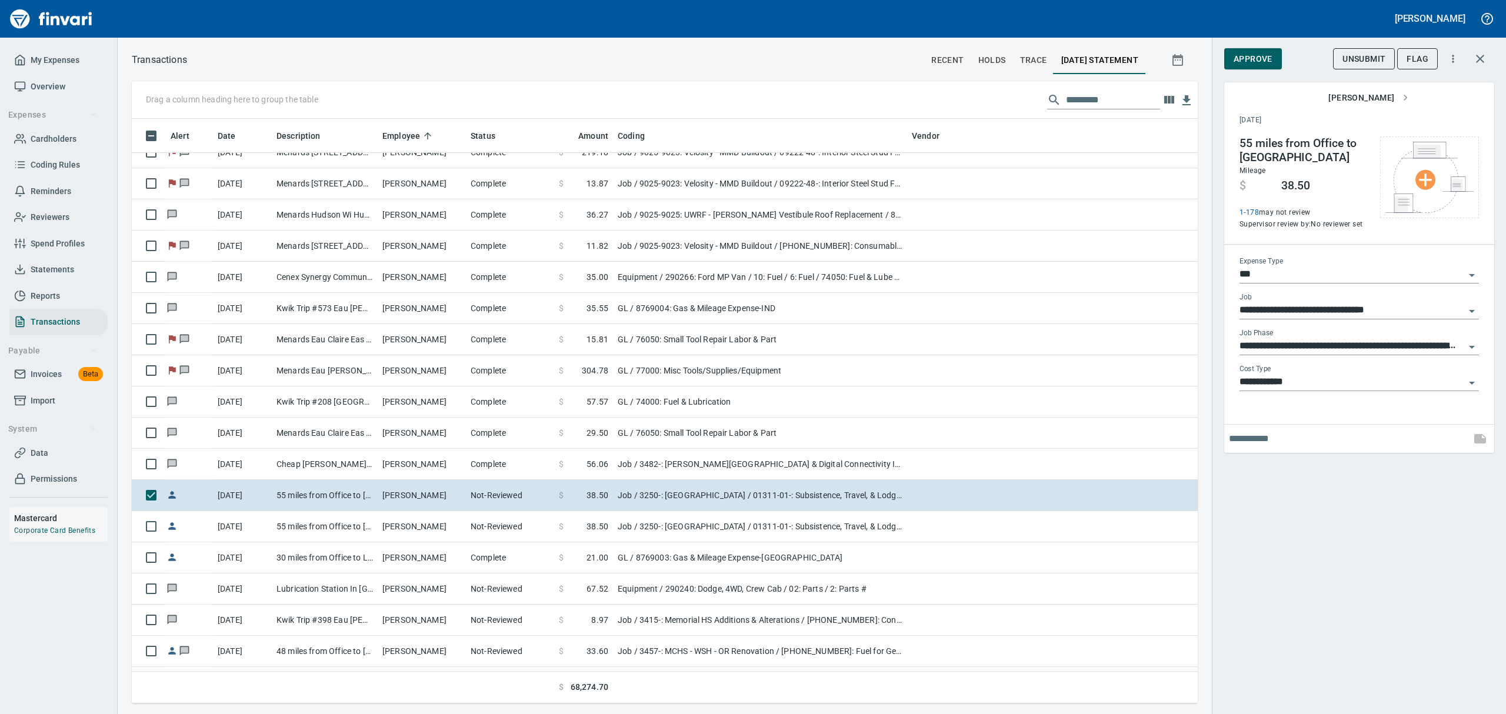
click at [1472, 350] on icon "Open" at bounding box center [1472, 347] width 14 height 14
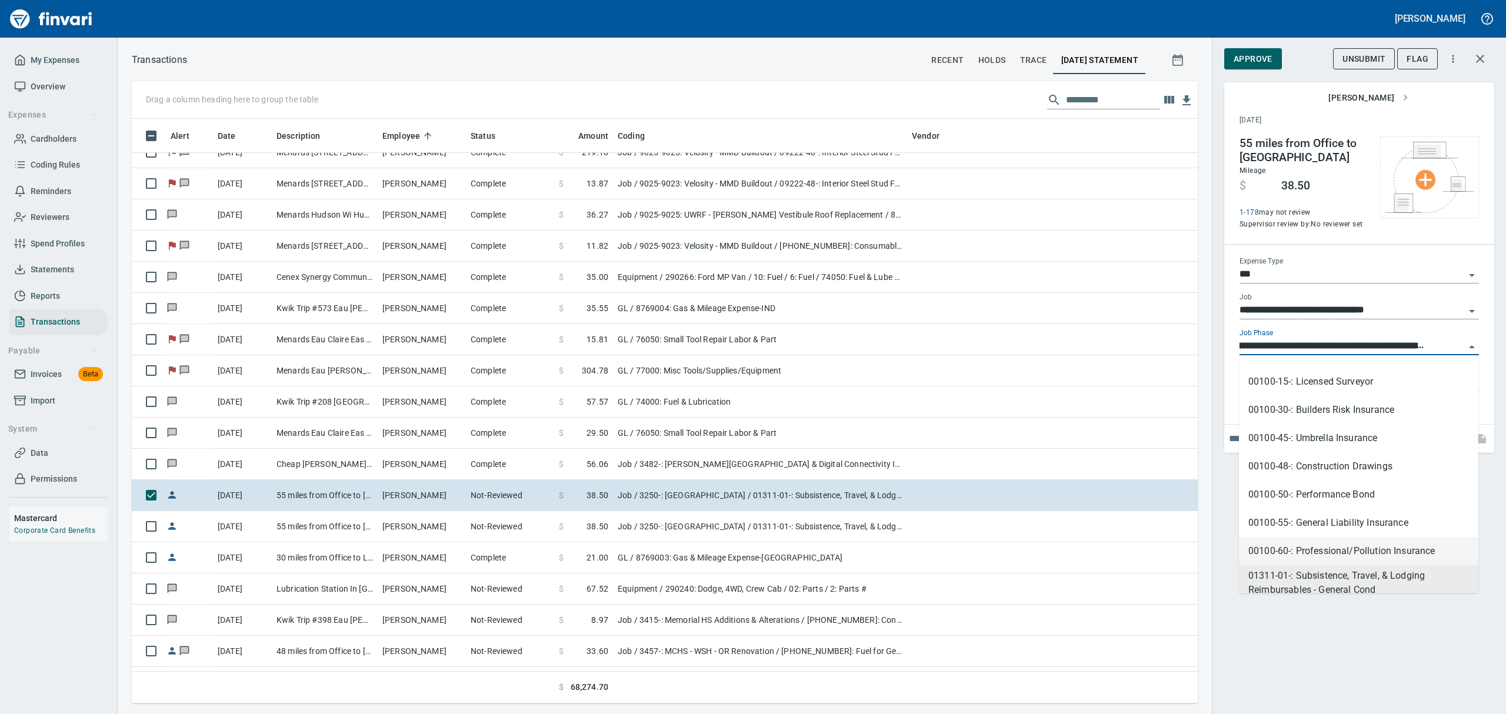
scroll to position [259, 0]
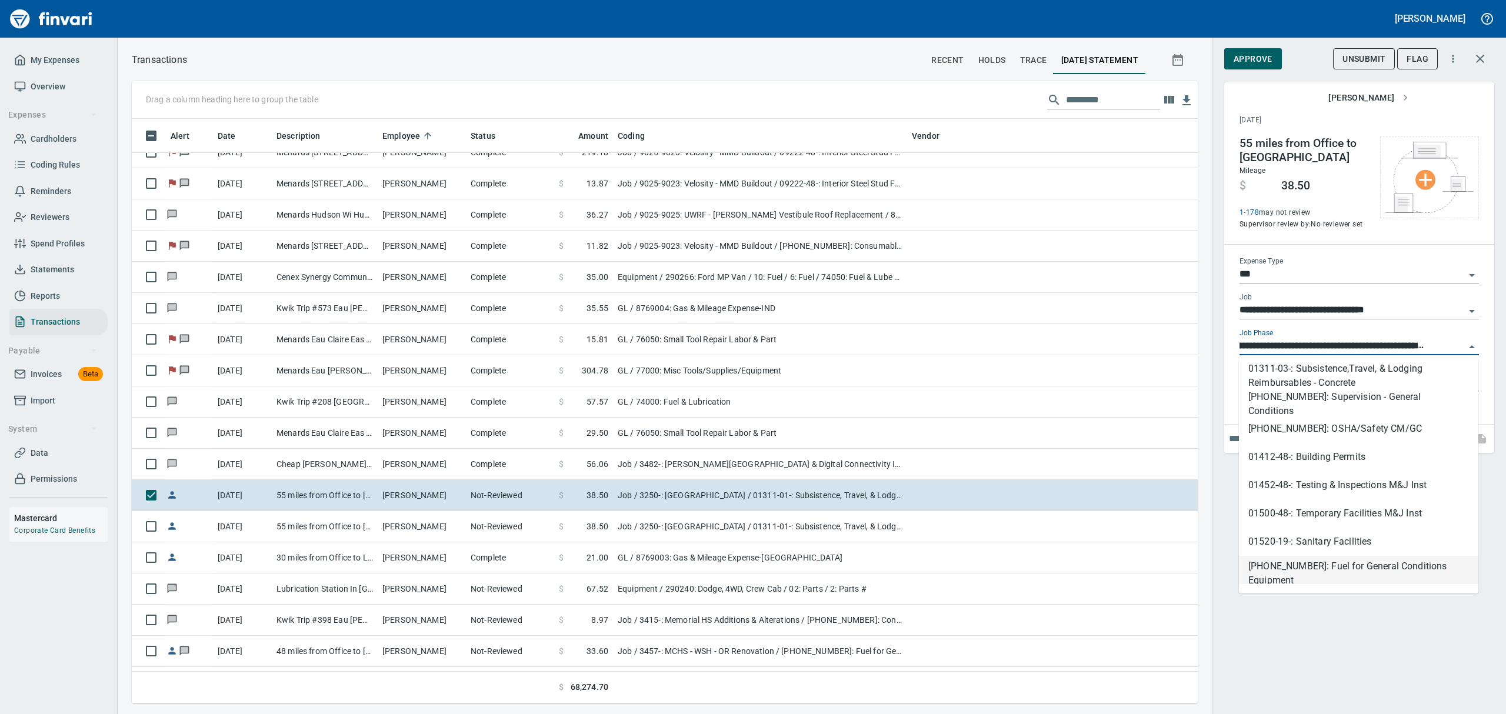
click at [1329, 563] on li "[PHONE_NUMBER]: Fuel for General Conditions Equipment" at bounding box center [1359, 570] width 240 height 28
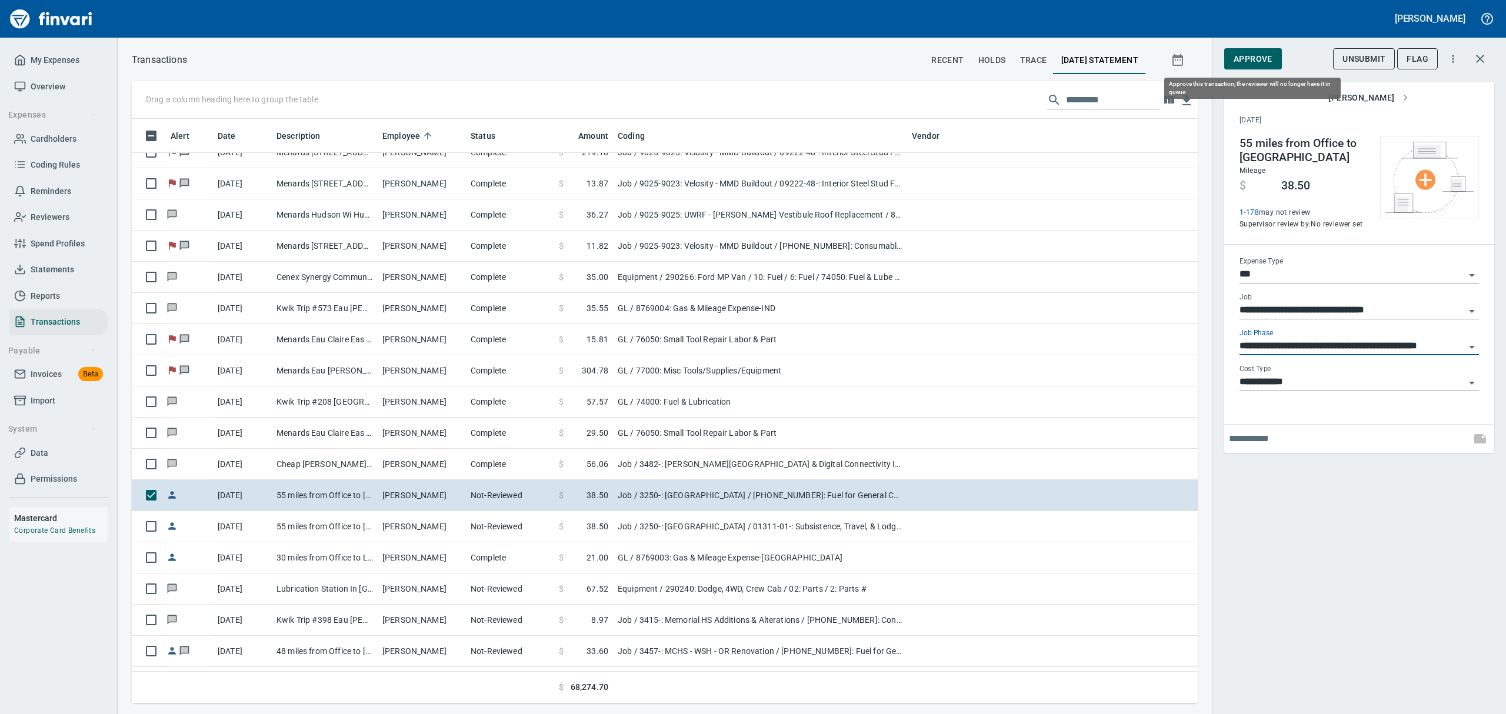
scroll to position [572, 1039]
click at [1236, 55] on span "Approve" at bounding box center [1253, 59] width 39 height 15
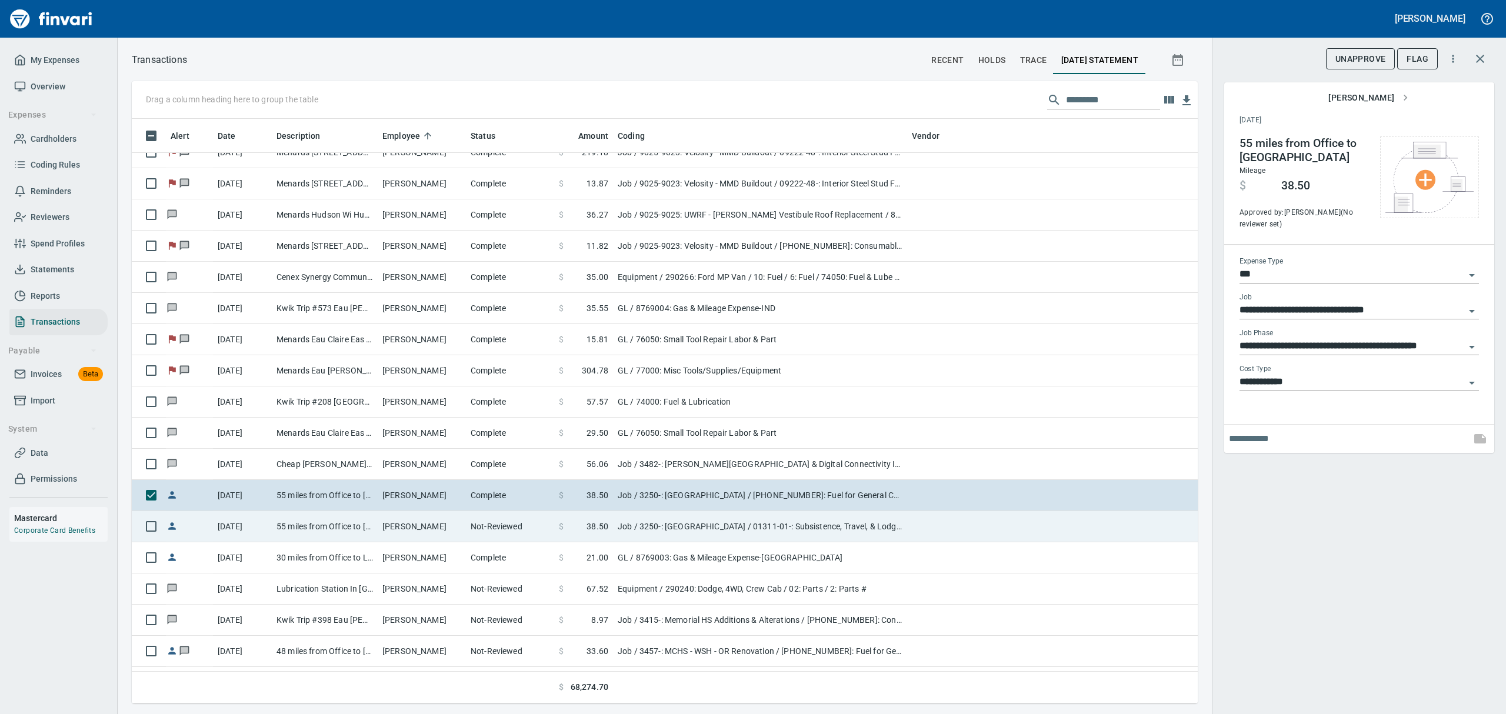
click at [422, 525] on td "[PERSON_NAME]" at bounding box center [422, 526] width 88 height 31
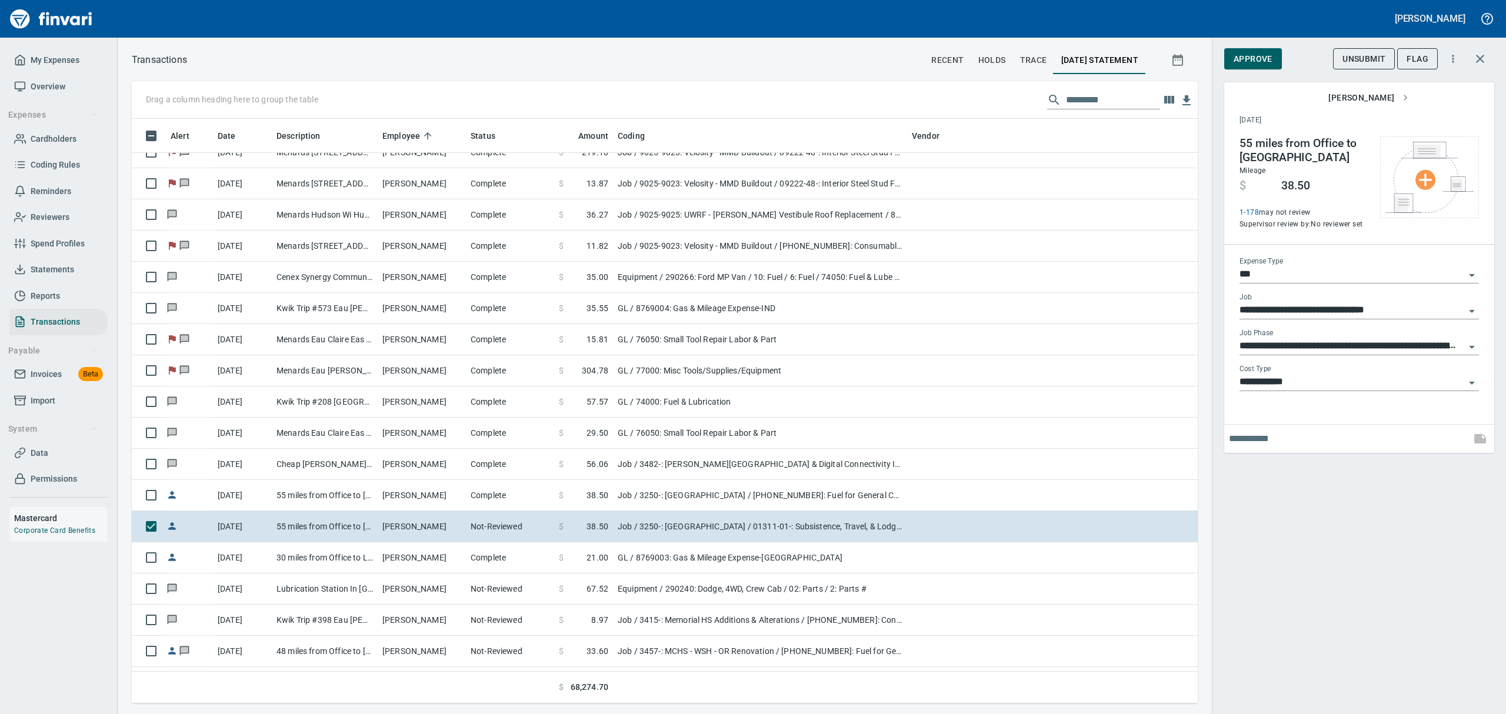
click at [1472, 345] on icon "Open" at bounding box center [1472, 347] width 14 height 14
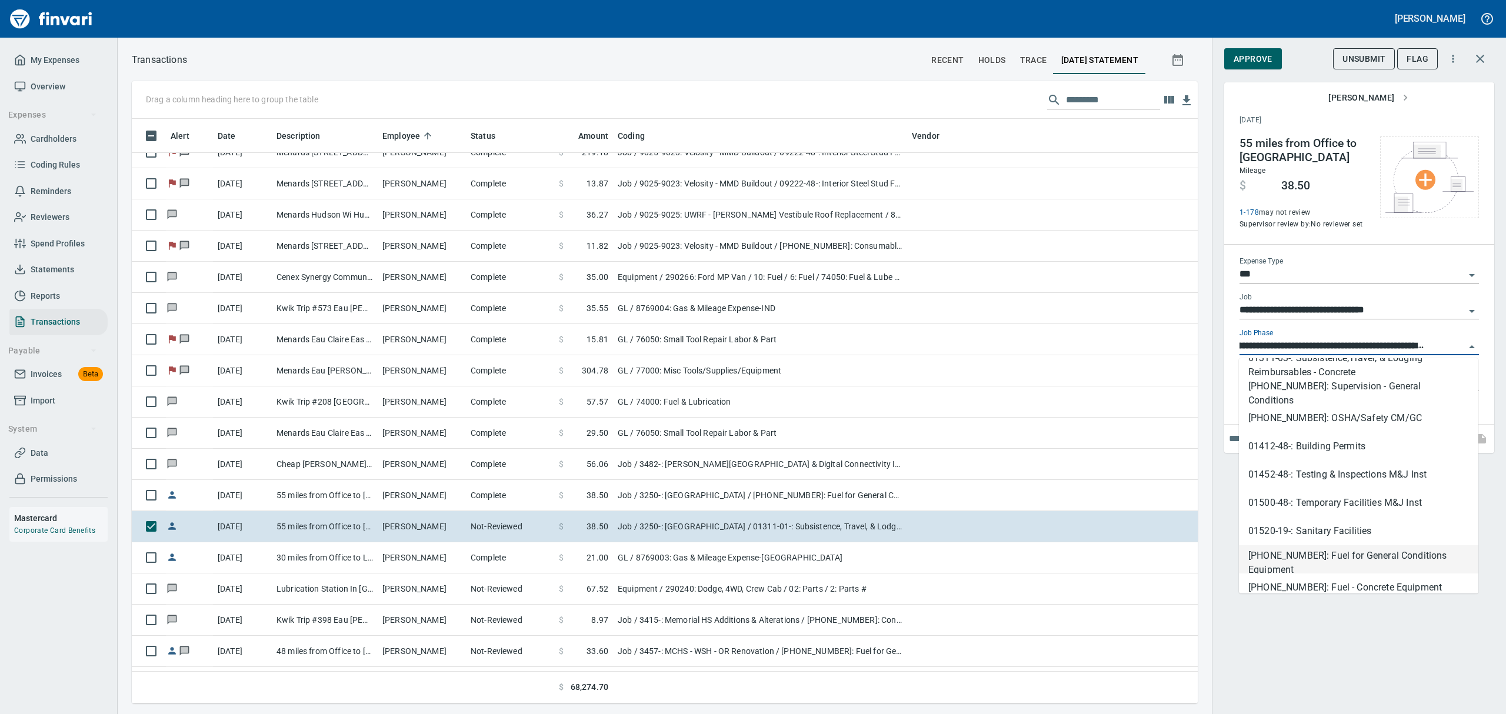
scroll to position [259, 0]
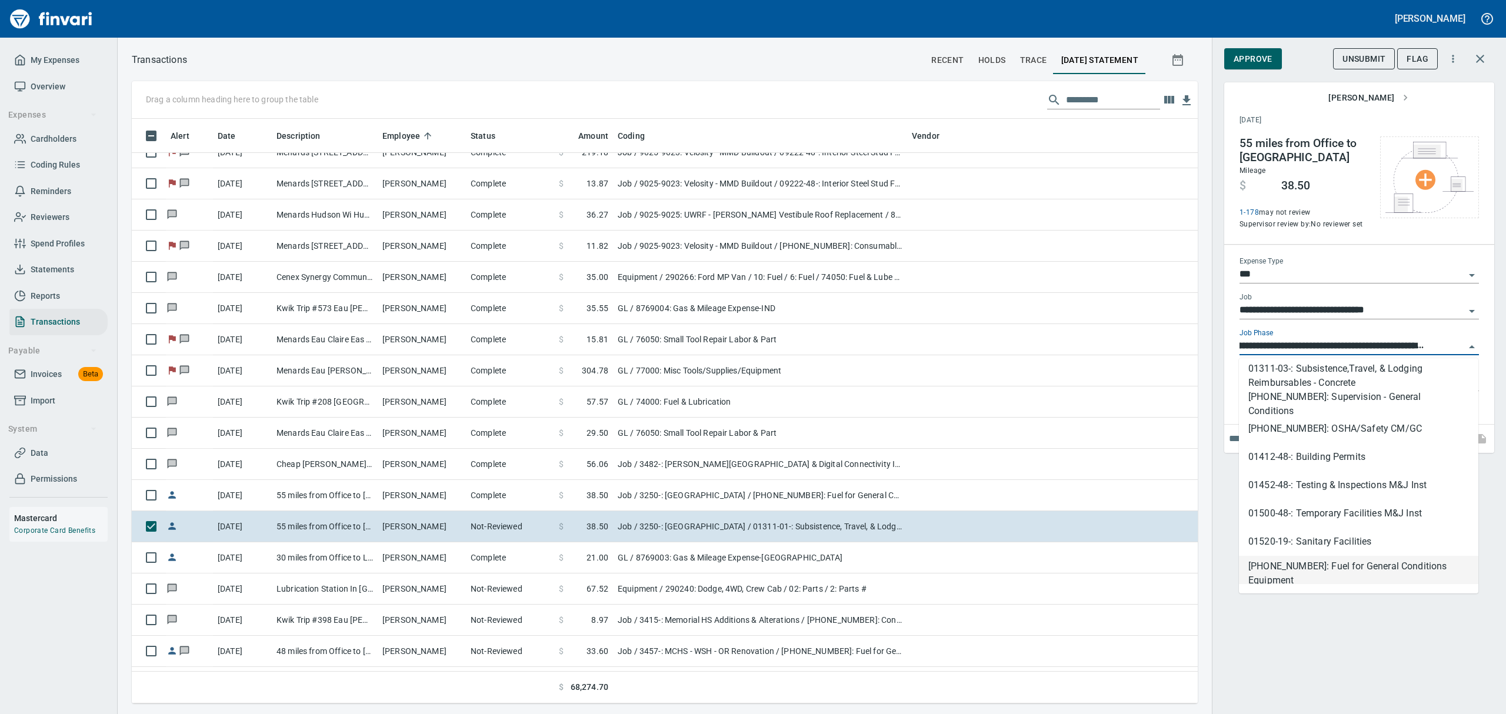
click at [1297, 566] on li "[PHONE_NUMBER]: Fuel for General Conditions Equipment" at bounding box center [1359, 570] width 240 height 28
type input "**********"
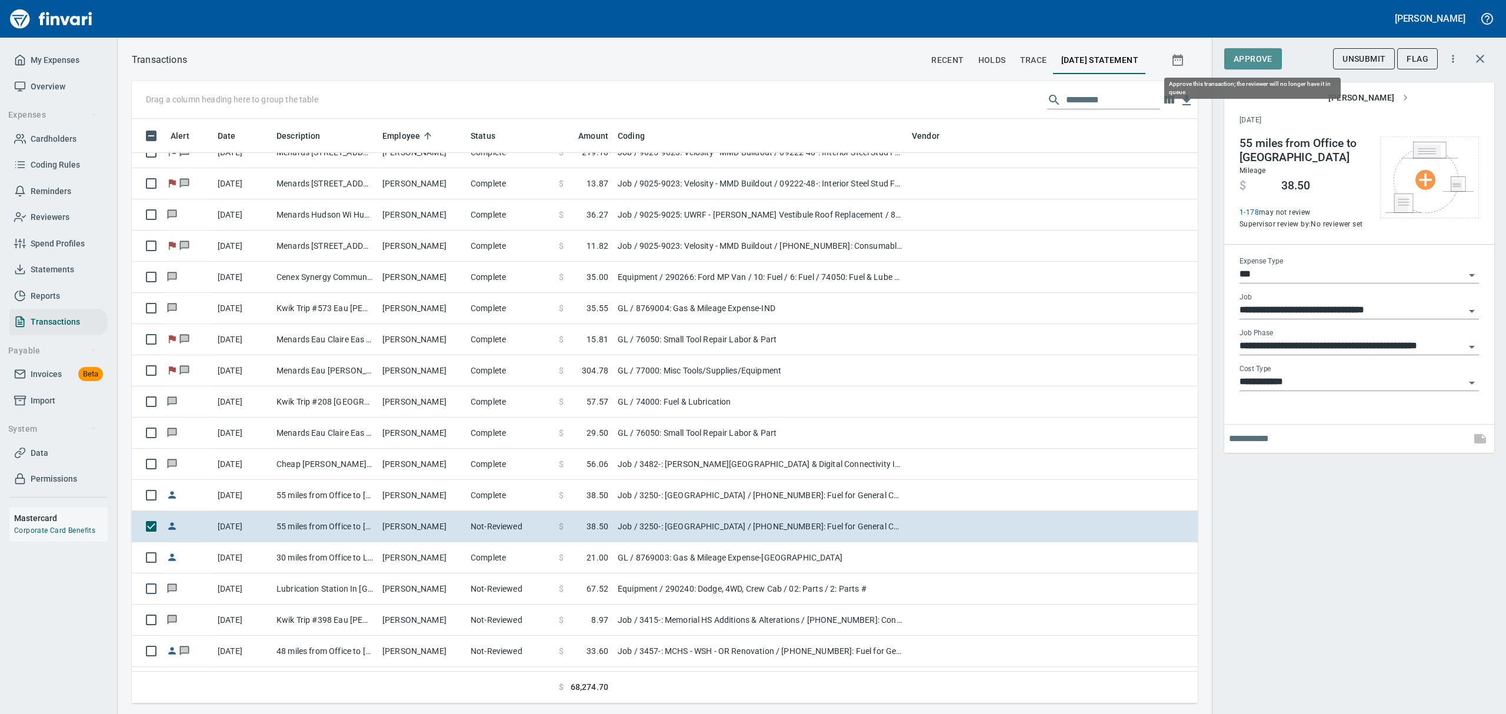
scroll to position [0, 0]
click at [1262, 62] on span "Approve" at bounding box center [1253, 59] width 39 height 15
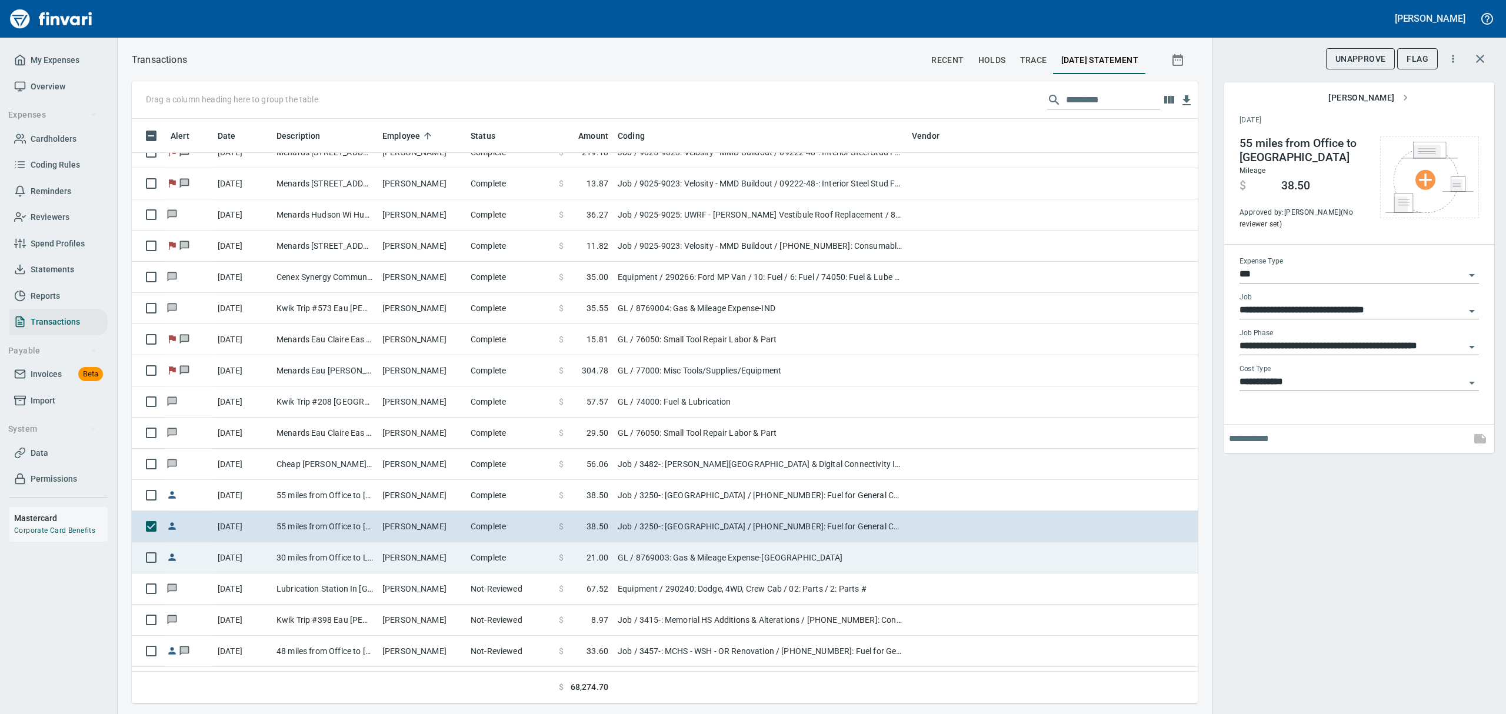
click at [325, 565] on td "30 miles from Office to Landfall" at bounding box center [325, 558] width 106 height 31
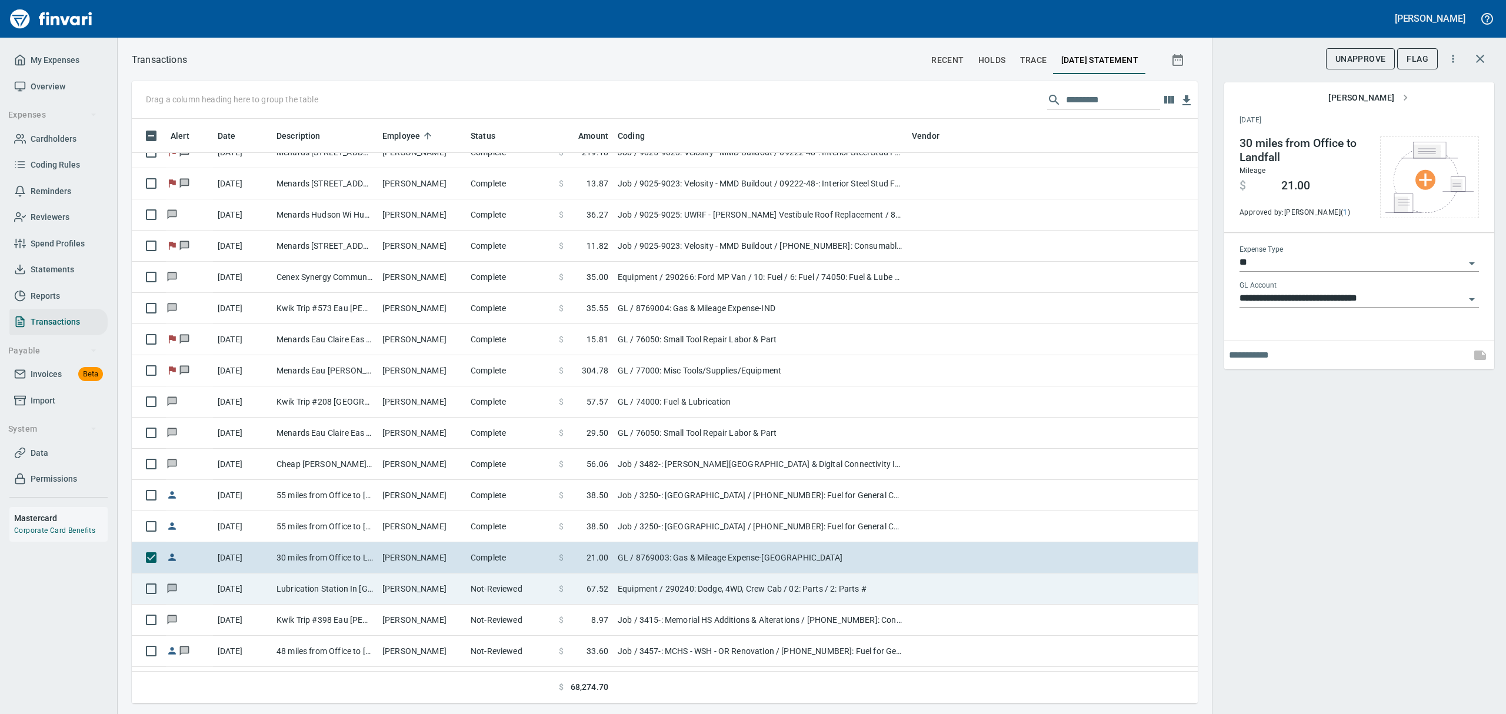
click at [418, 591] on td "[PERSON_NAME]" at bounding box center [422, 589] width 88 height 31
type input "*********"
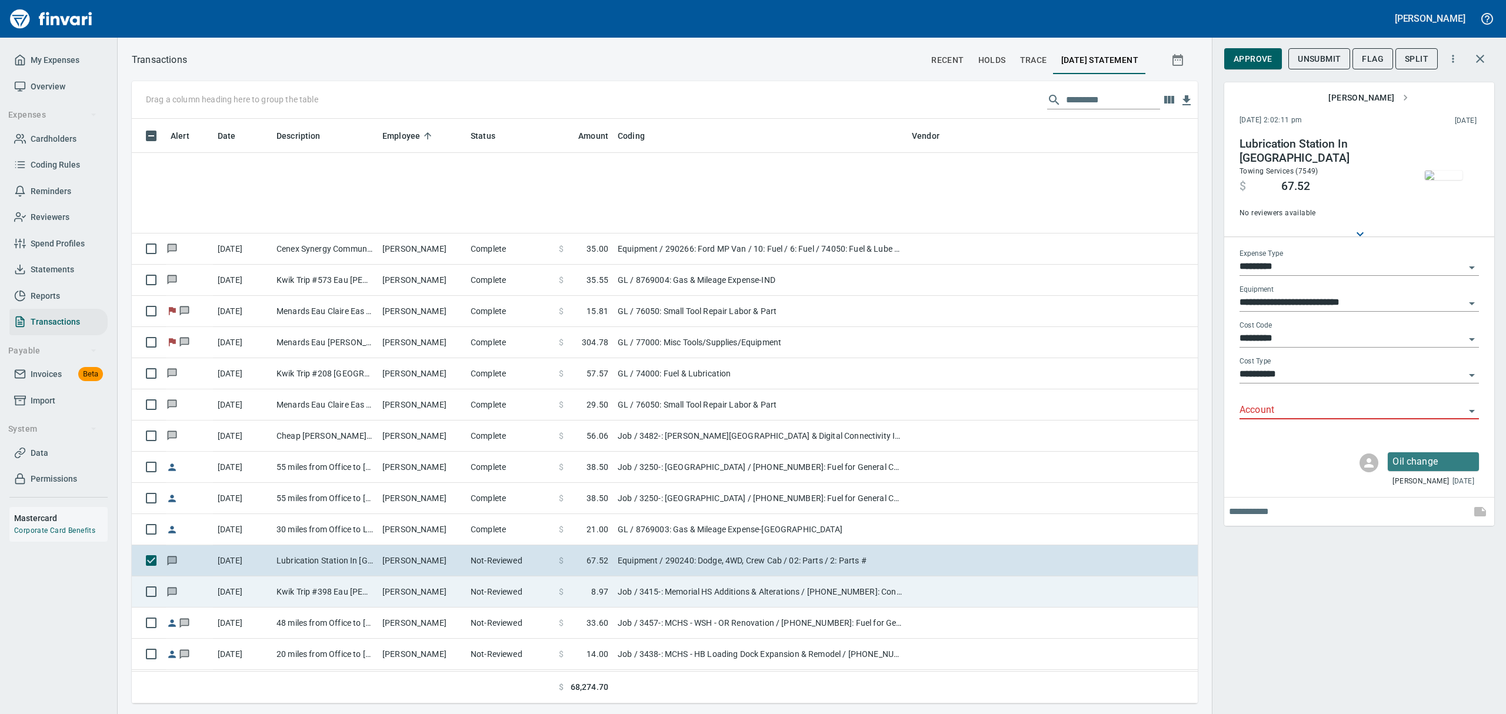
scroll to position [10357, 0]
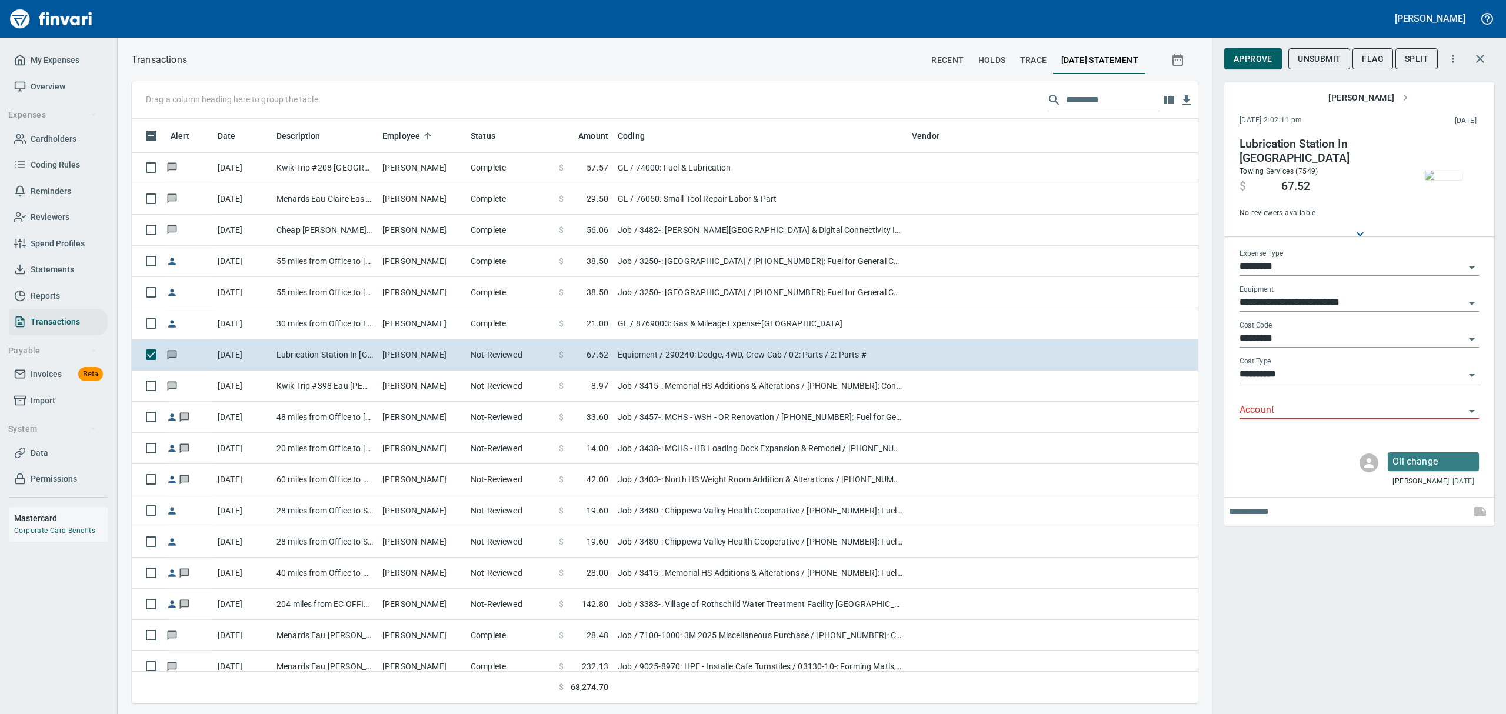
click at [1438, 171] on img "button" at bounding box center [1444, 175] width 38 height 9
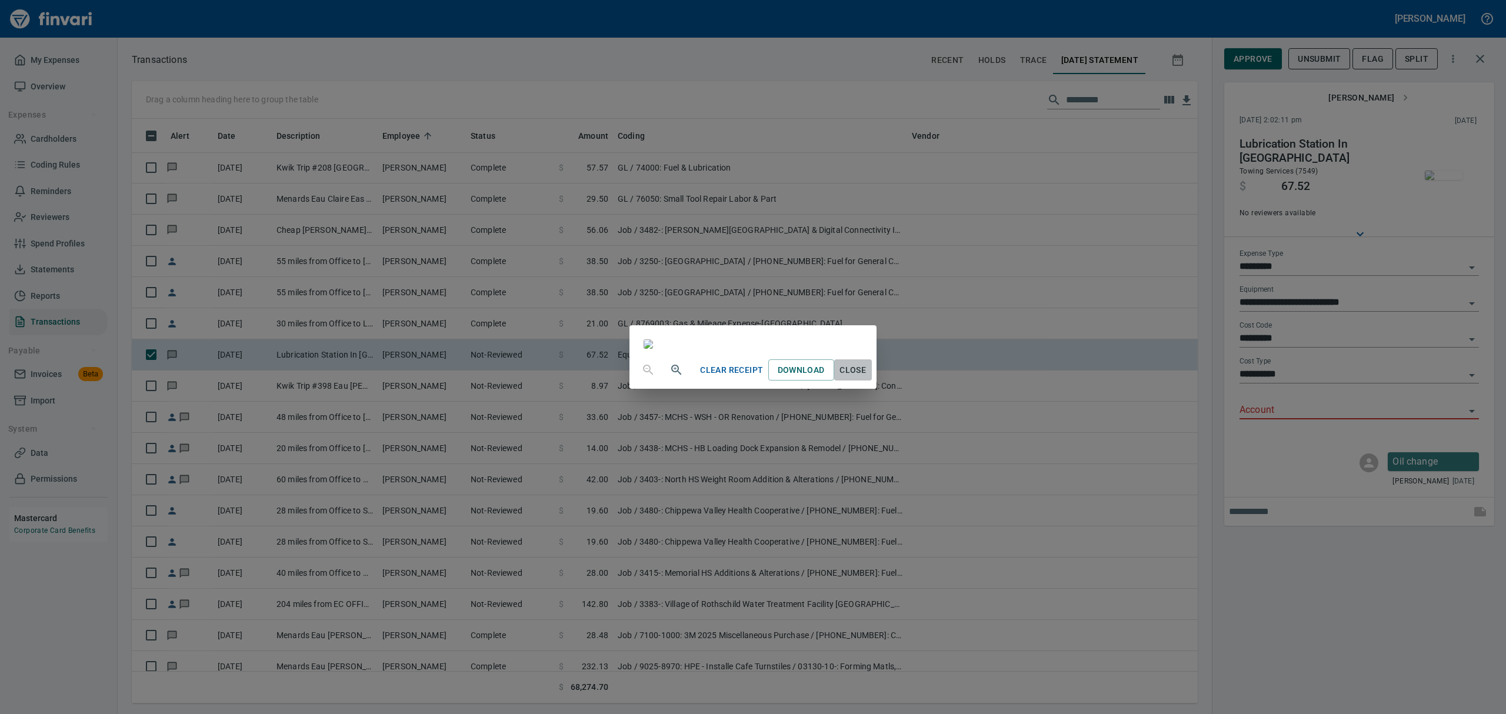
click at [867, 378] on span "Close" at bounding box center [853, 370] width 28 height 15
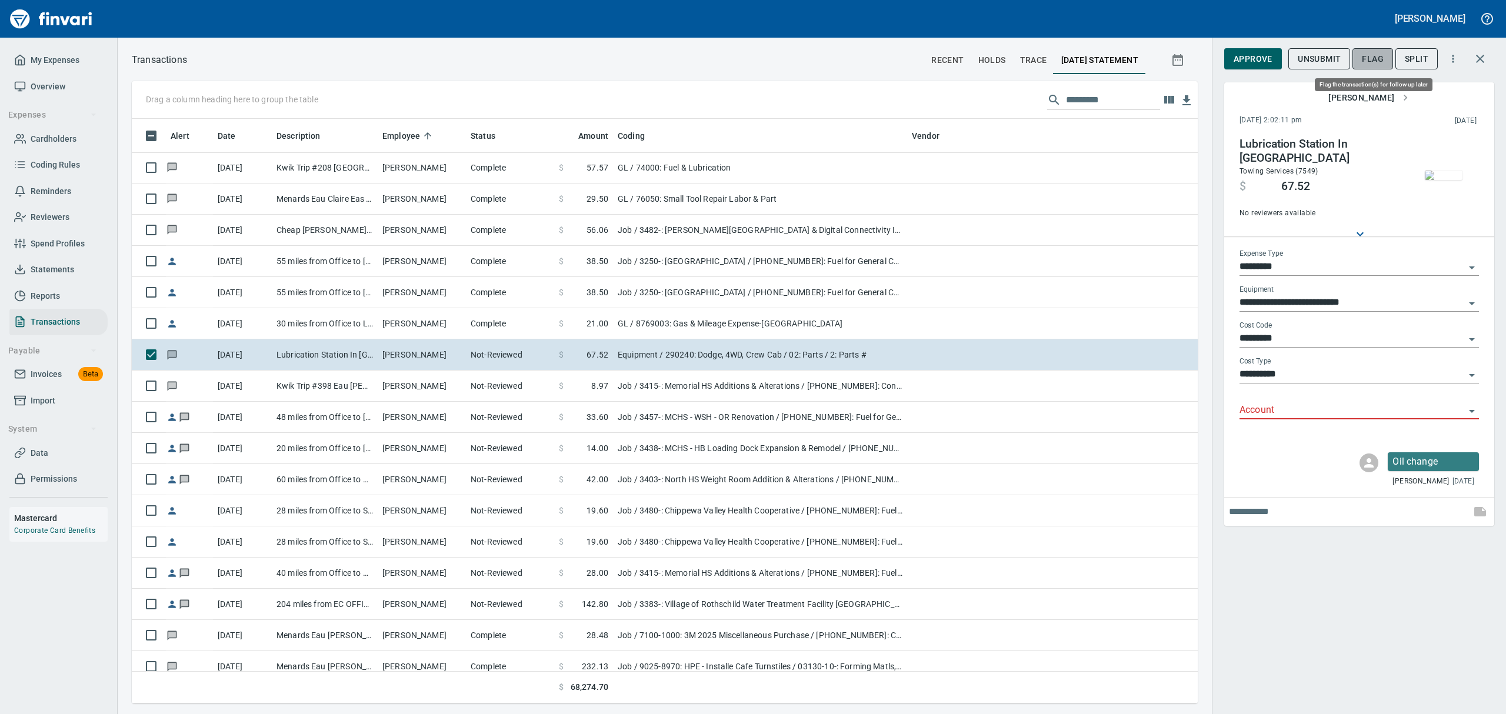
click at [1372, 60] on span "Flag" at bounding box center [1373, 59] width 22 height 15
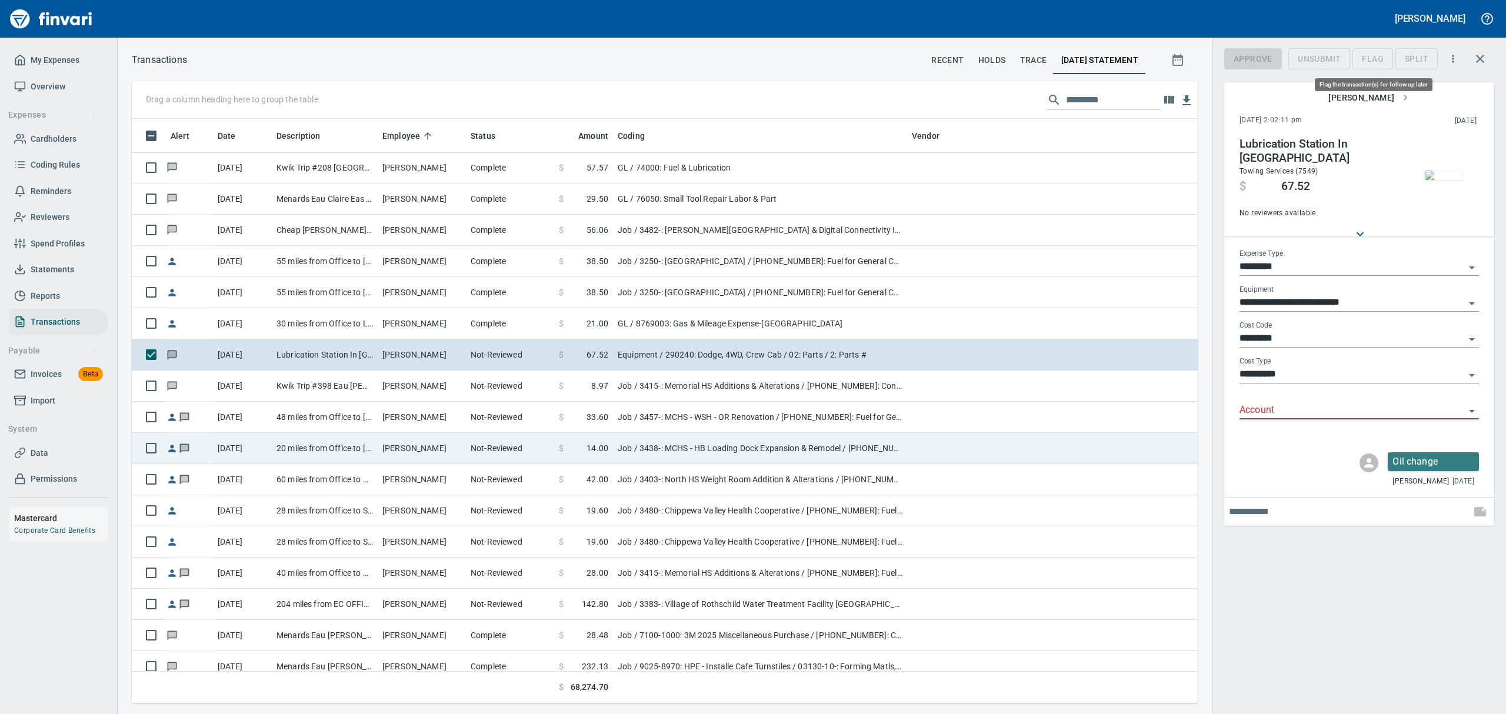
scroll to position [572, 1039]
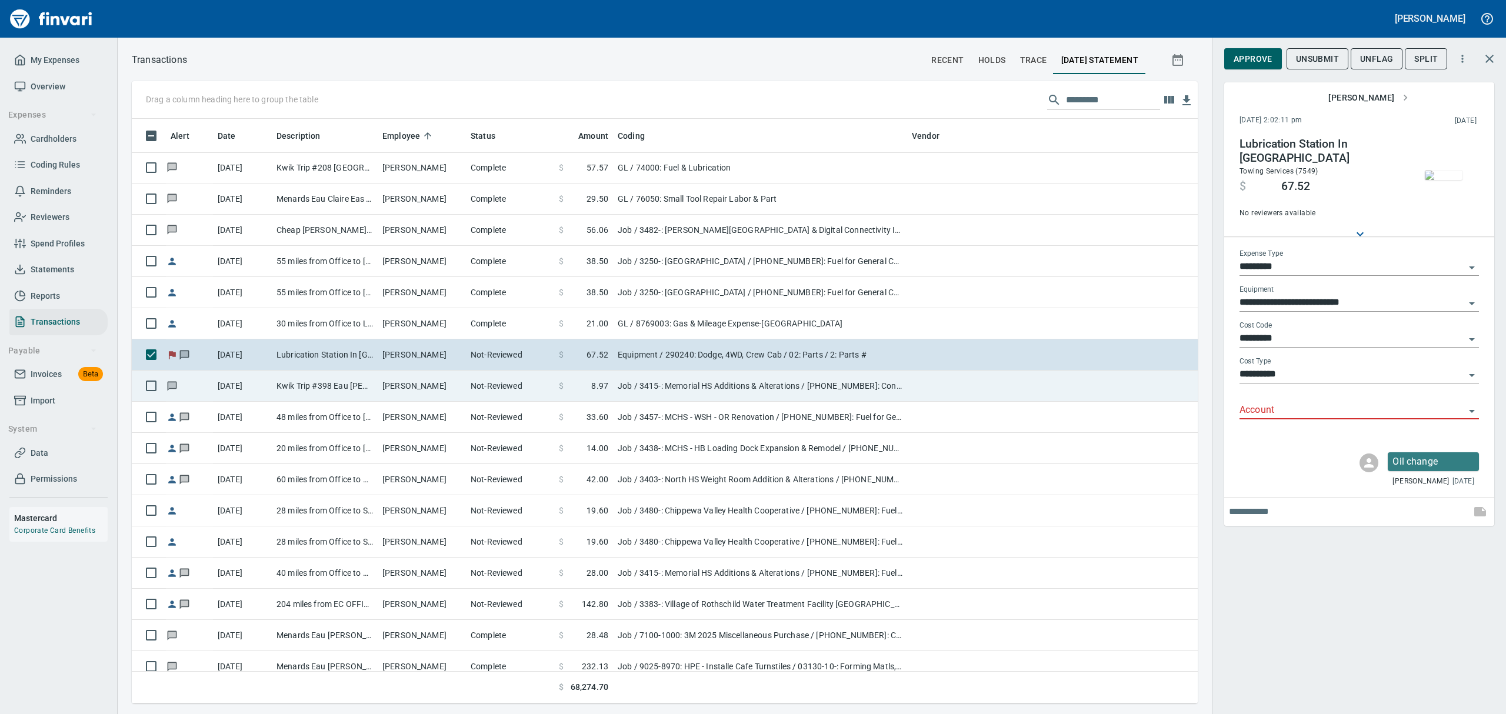
click at [363, 393] on td "Kwik Trip #398 Eau [PERSON_NAME]" at bounding box center [325, 386] width 106 height 31
type input "***"
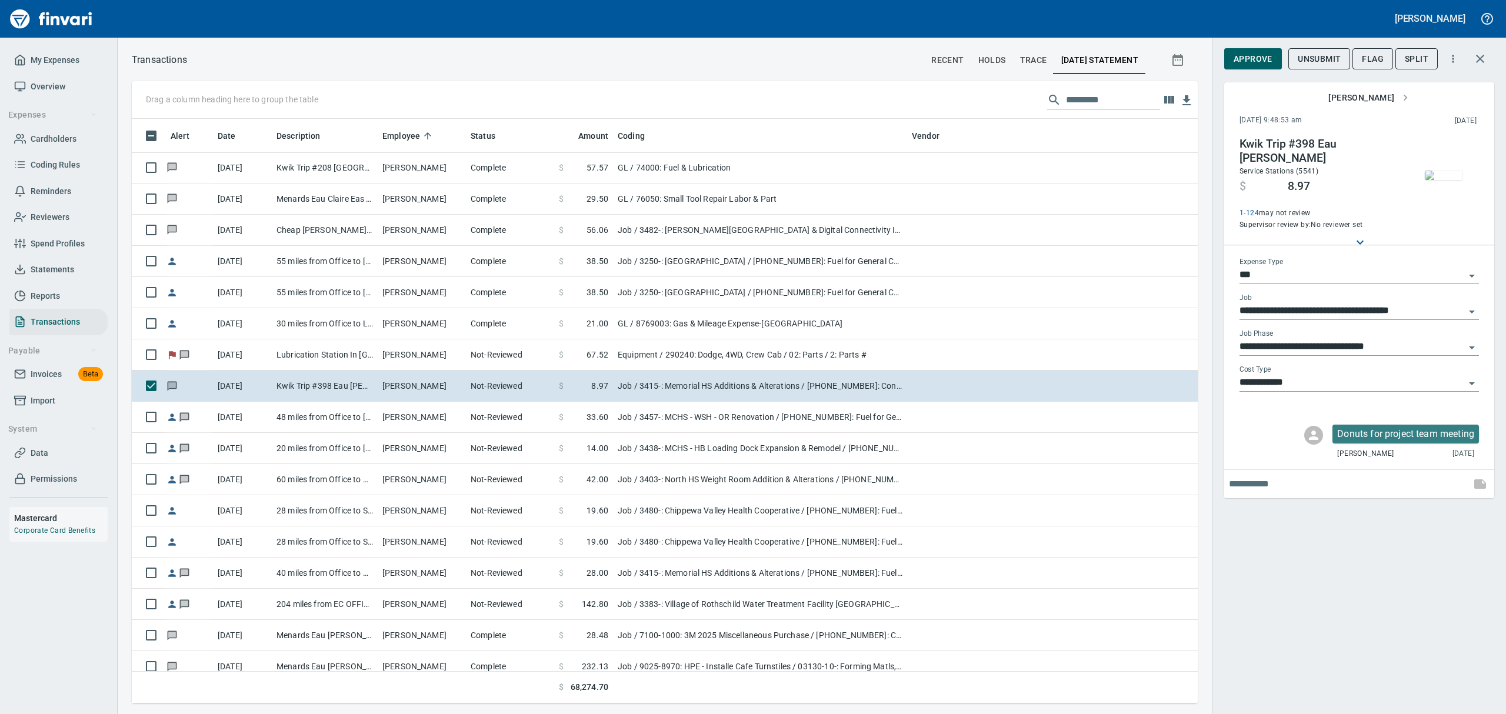
click at [1444, 180] on img "button" at bounding box center [1444, 175] width 38 height 9
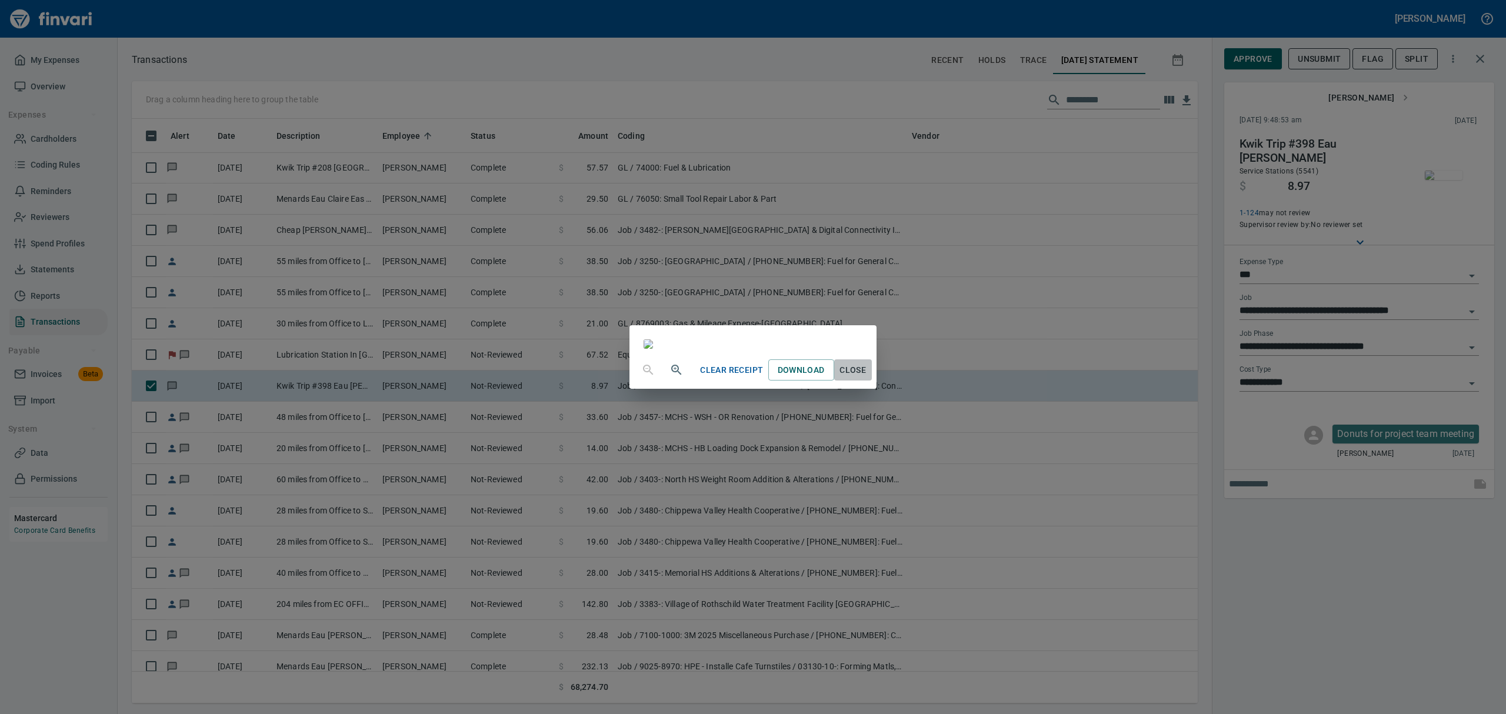
click at [867, 378] on span "Close" at bounding box center [853, 370] width 28 height 15
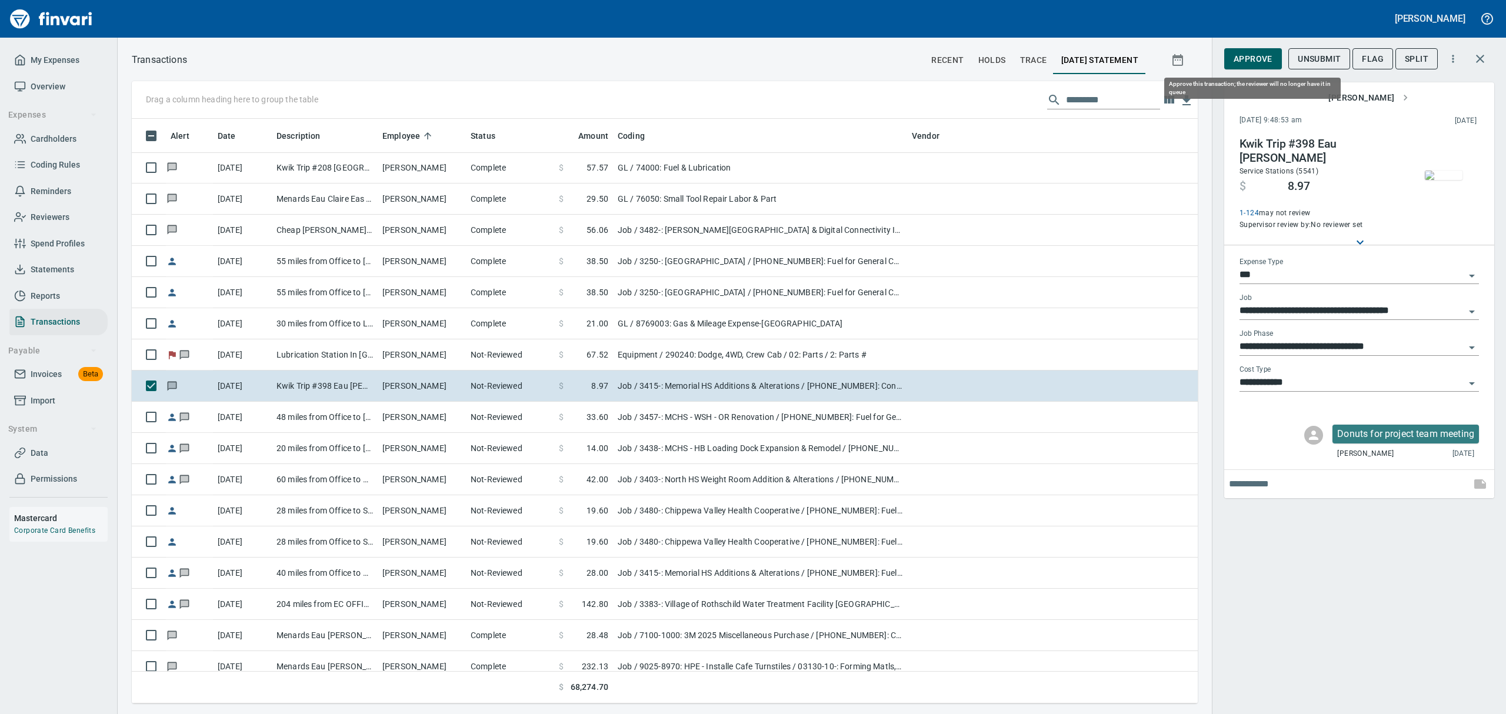
click at [1240, 55] on span "Approve" at bounding box center [1253, 59] width 39 height 15
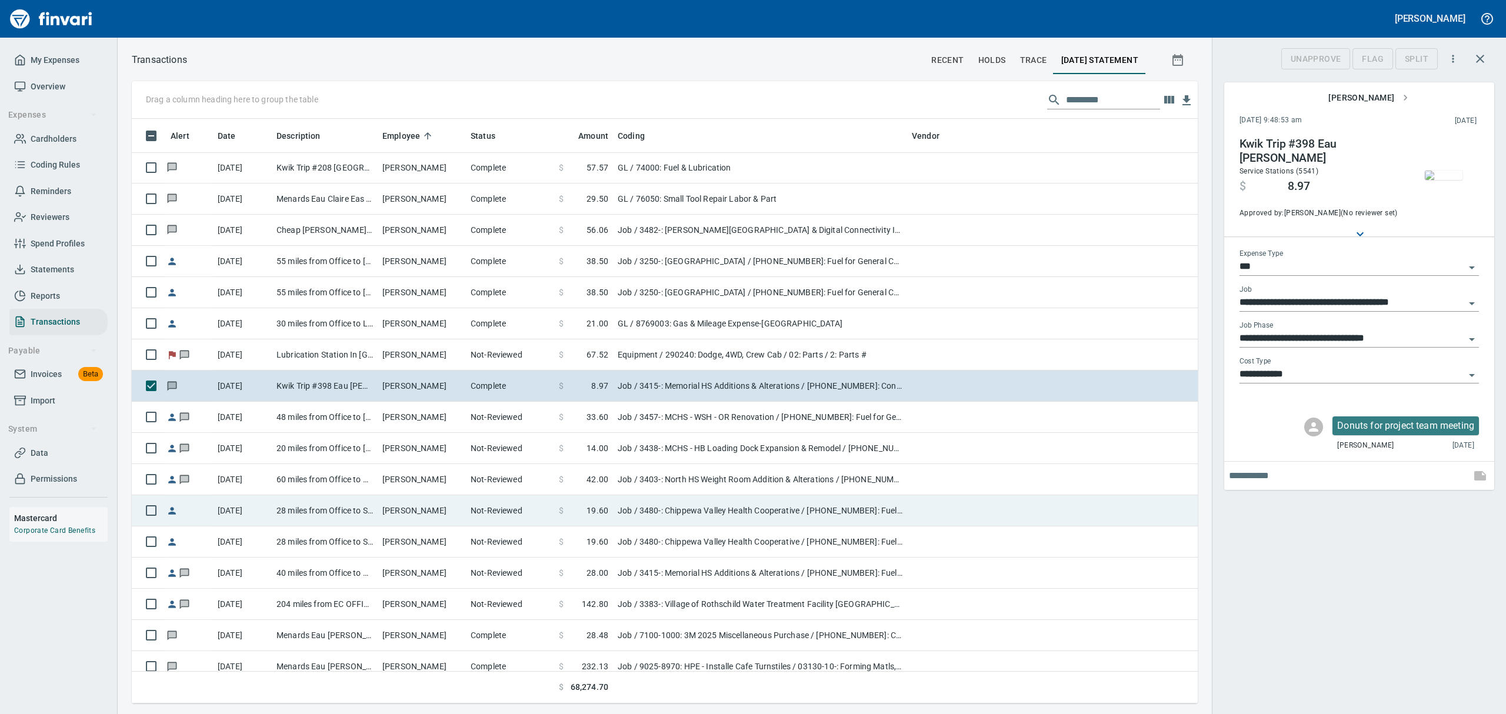
scroll to position [572, 1039]
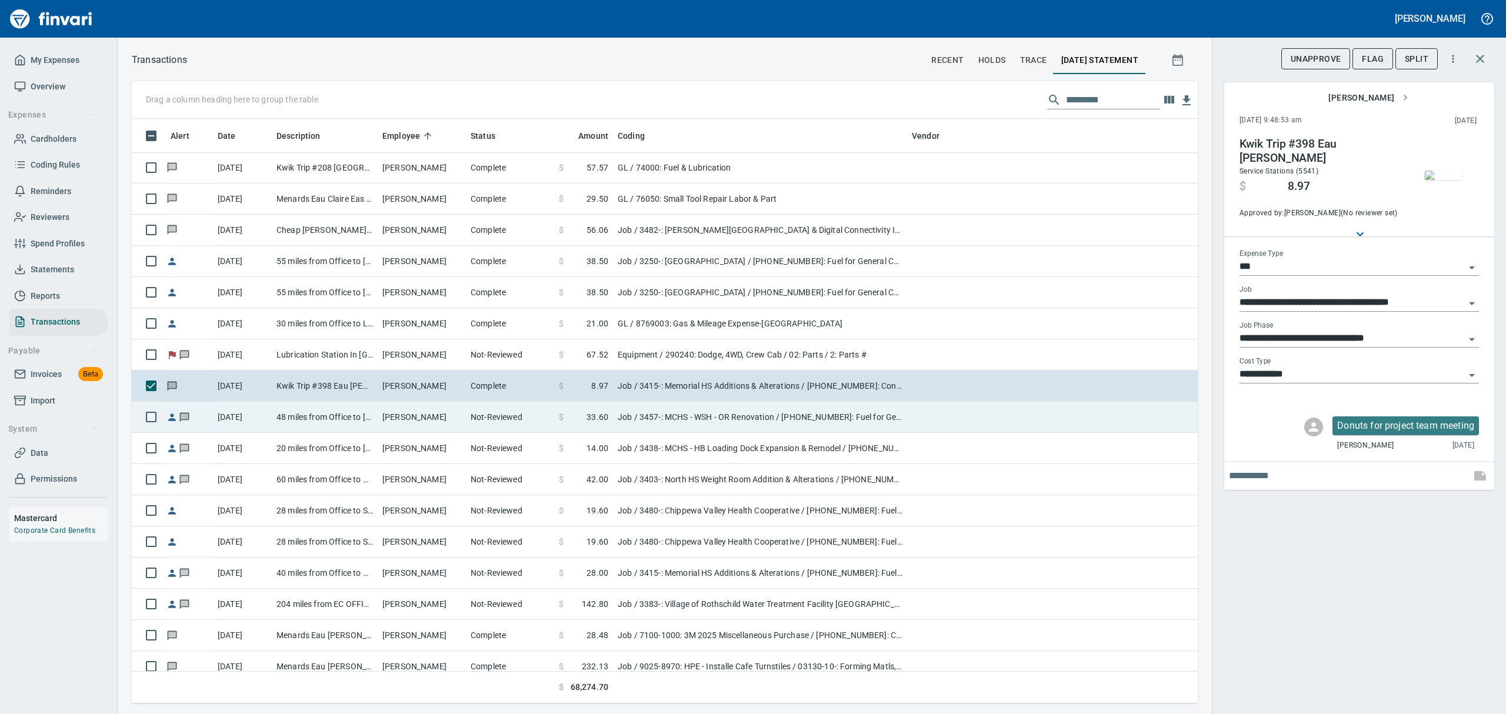
click at [420, 418] on td "[PERSON_NAME]" at bounding box center [422, 417] width 88 height 31
type input "**********"
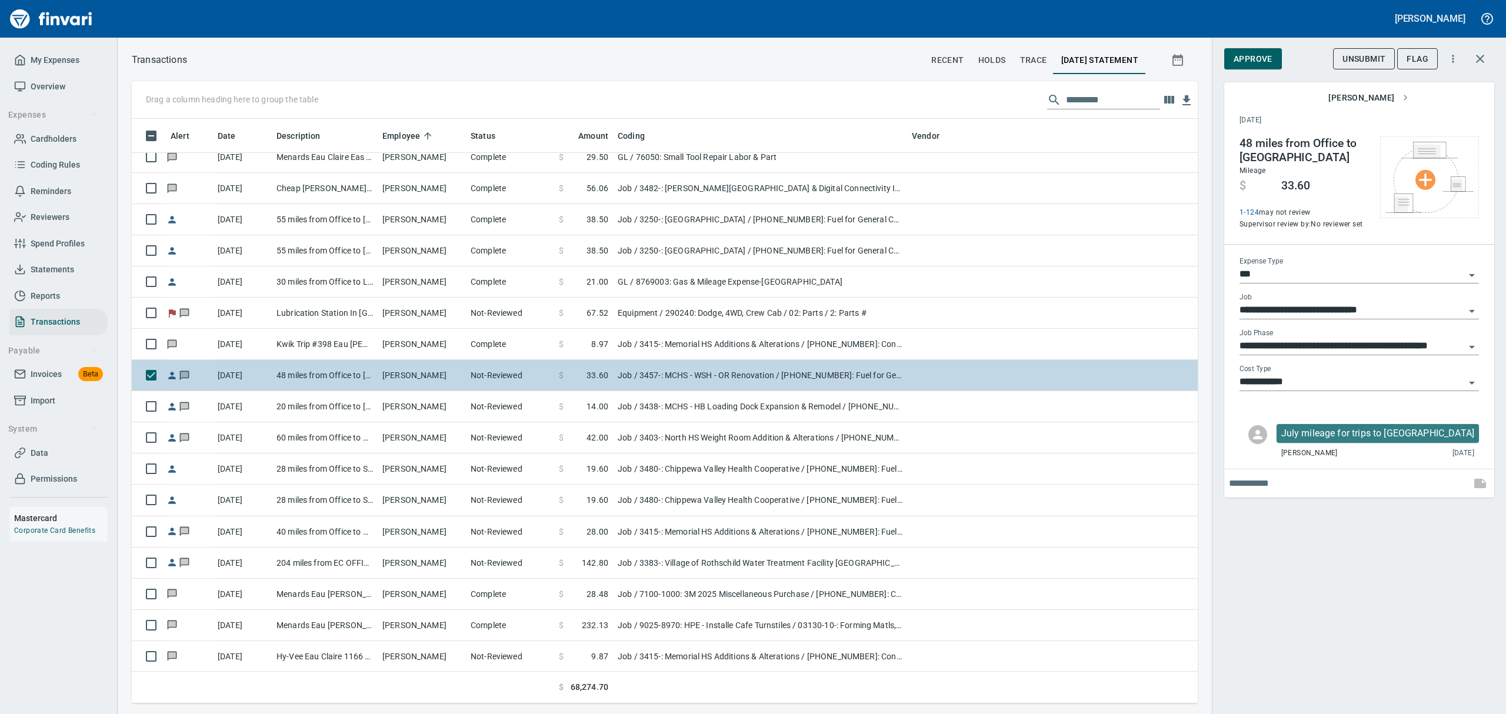
scroll to position [10592, 0]
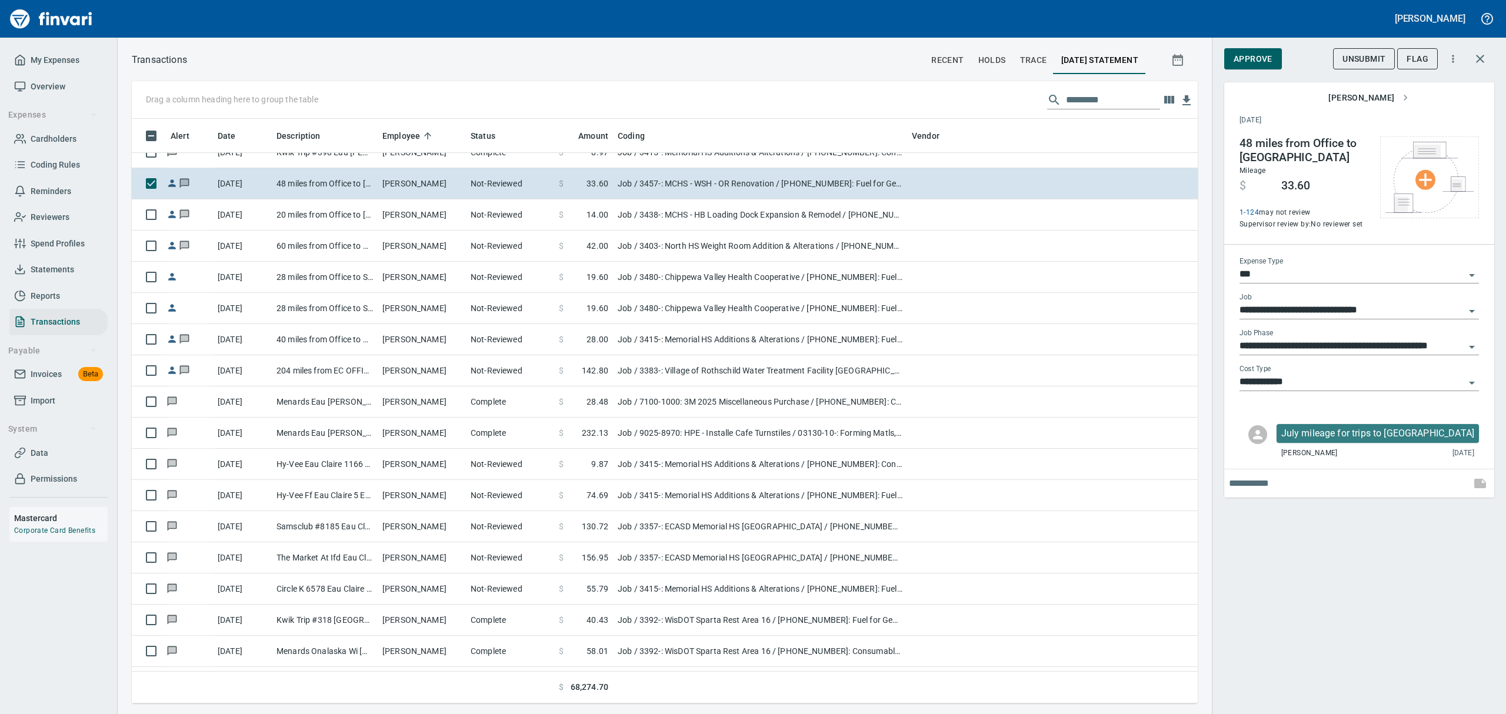
click at [1259, 55] on span "Approve" at bounding box center [1253, 59] width 39 height 15
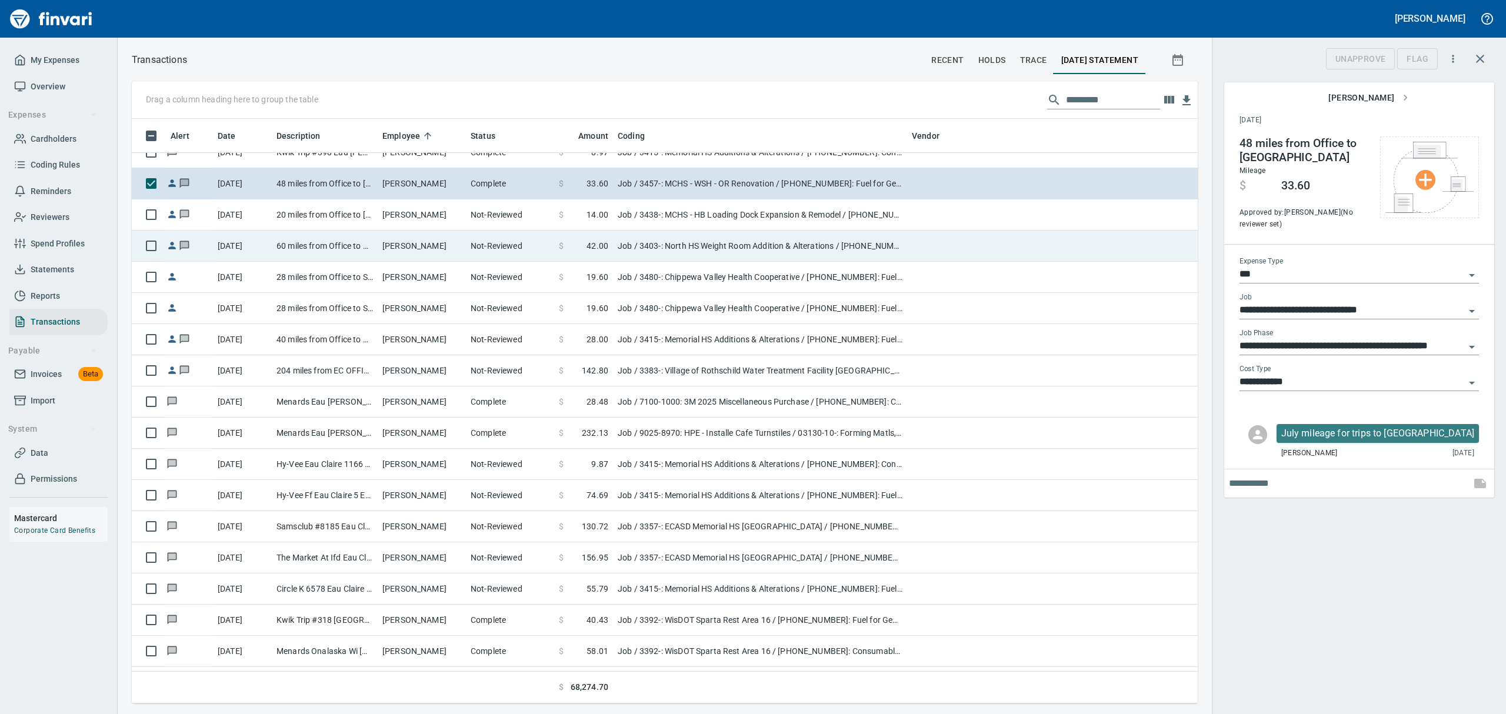
scroll to position [572, 1039]
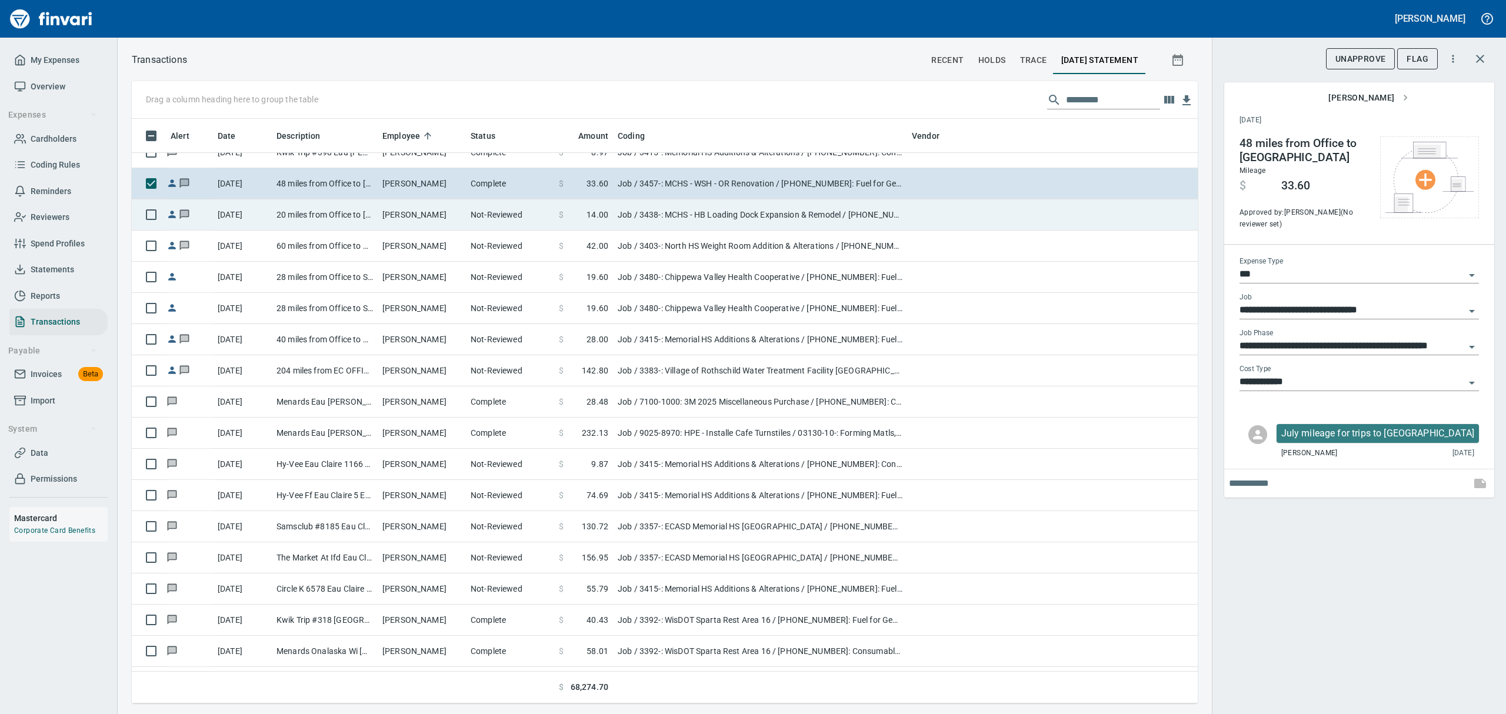
click at [264, 217] on td "[DATE]" at bounding box center [242, 214] width 59 height 31
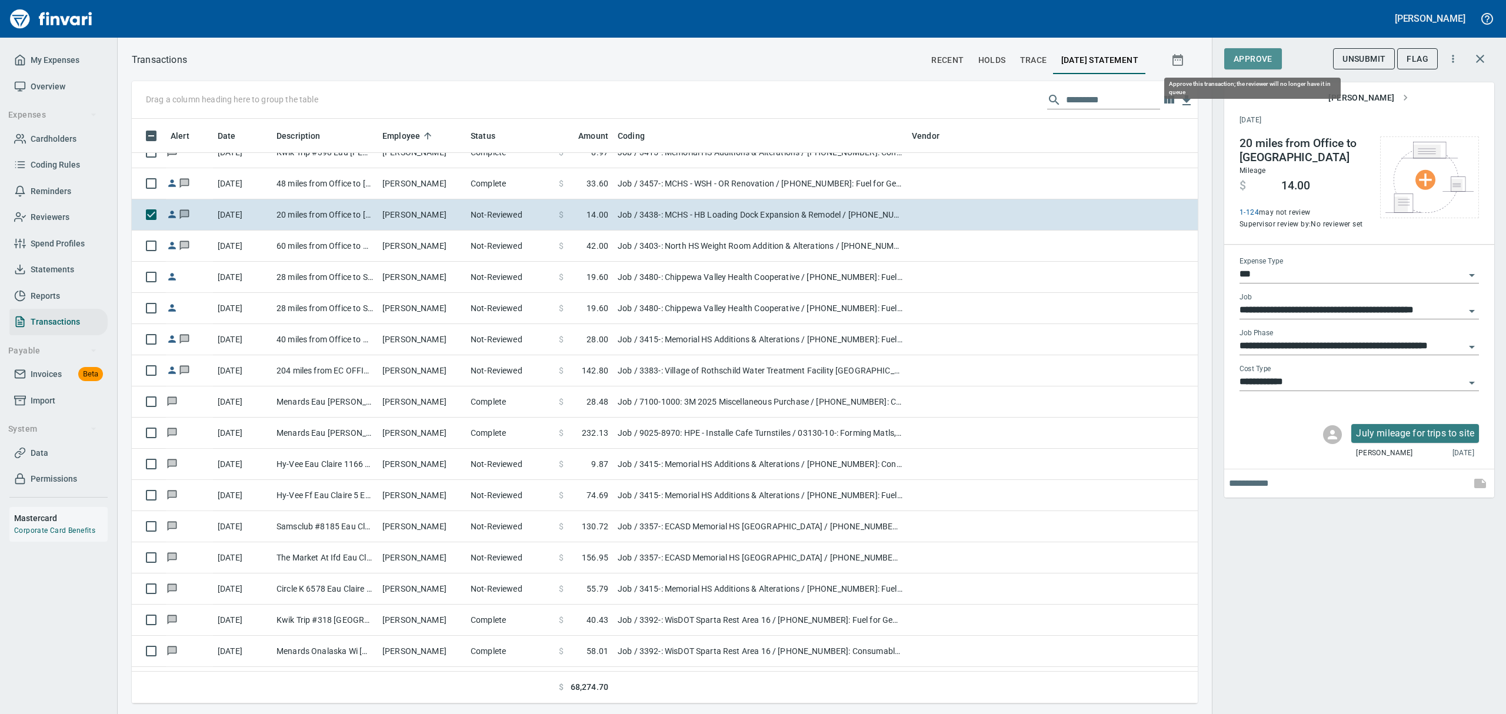
click at [1255, 57] on span "Approve" at bounding box center [1253, 59] width 39 height 15
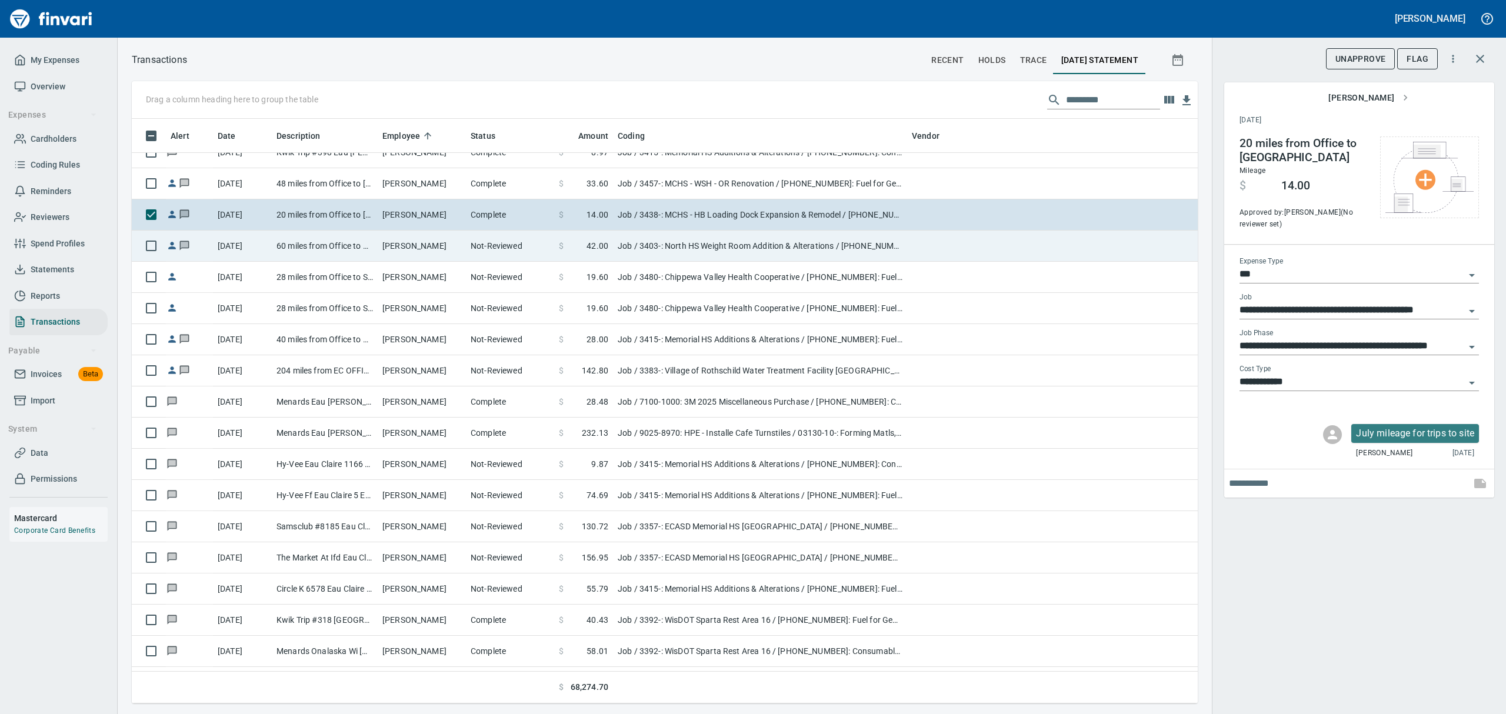
click at [335, 247] on td "60 miles from Office to North" at bounding box center [325, 246] width 106 height 31
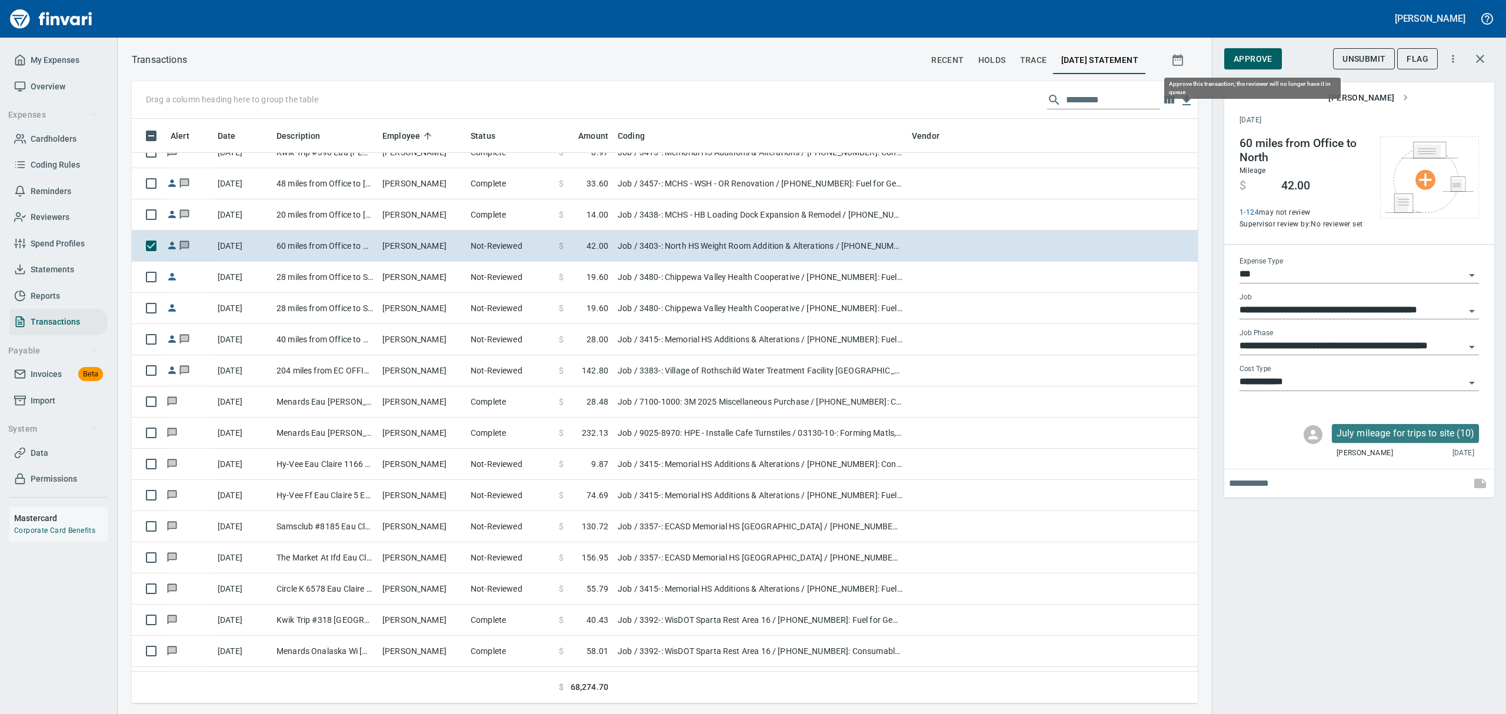
click at [1255, 56] on span "Approve" at bounding box center [1253, 59] width 39 height 15
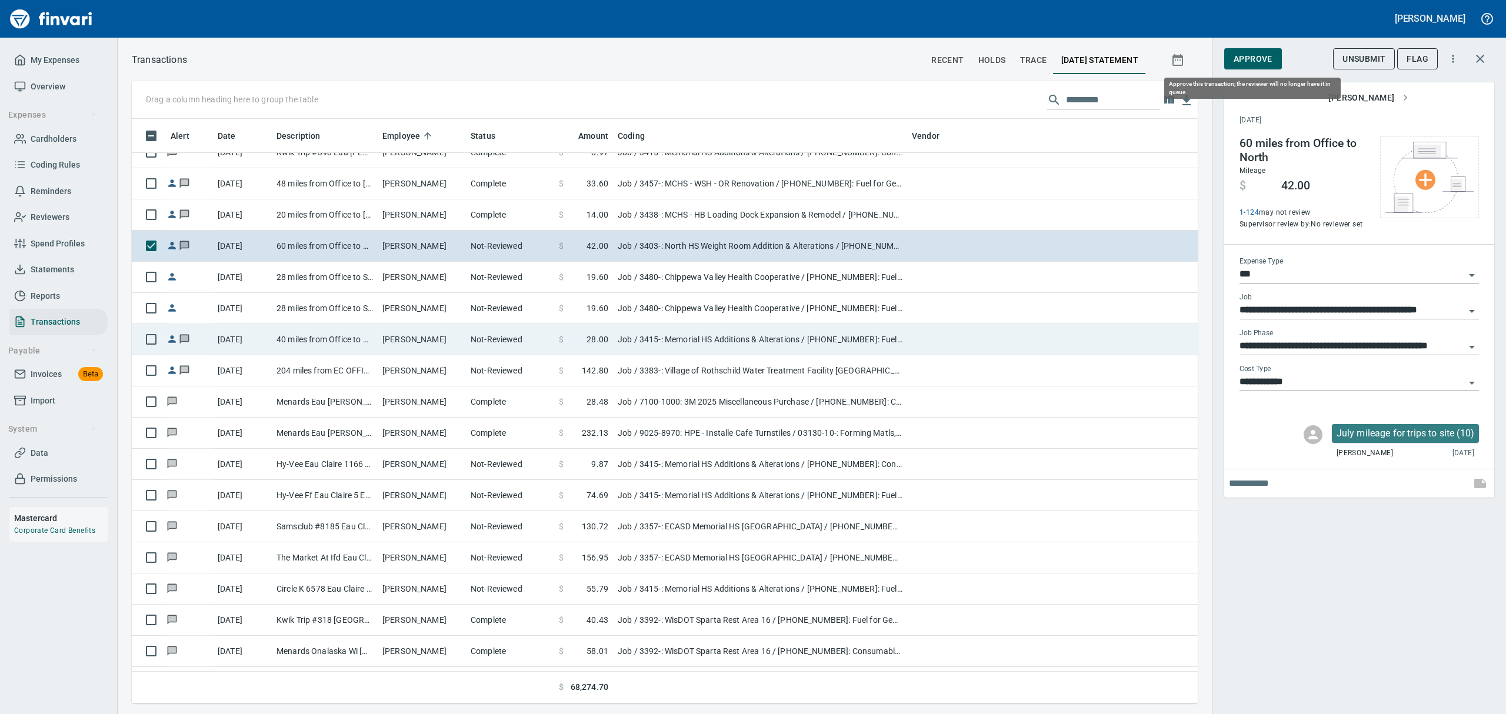
scroll to position [572, 1039]
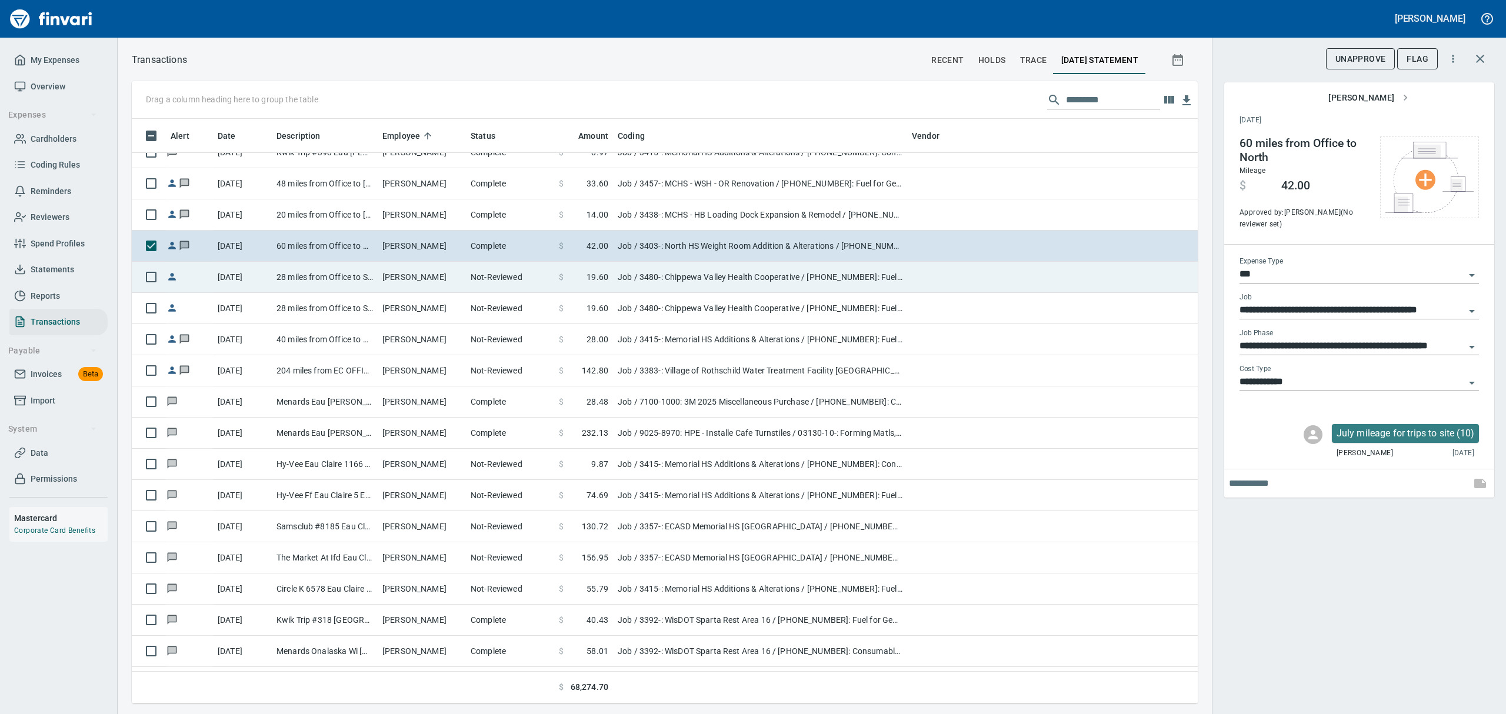
click at [304, 271] on td "28 miles from Office to Site" at bounding box center [325, 277] width 106 height 31
type input "**********"
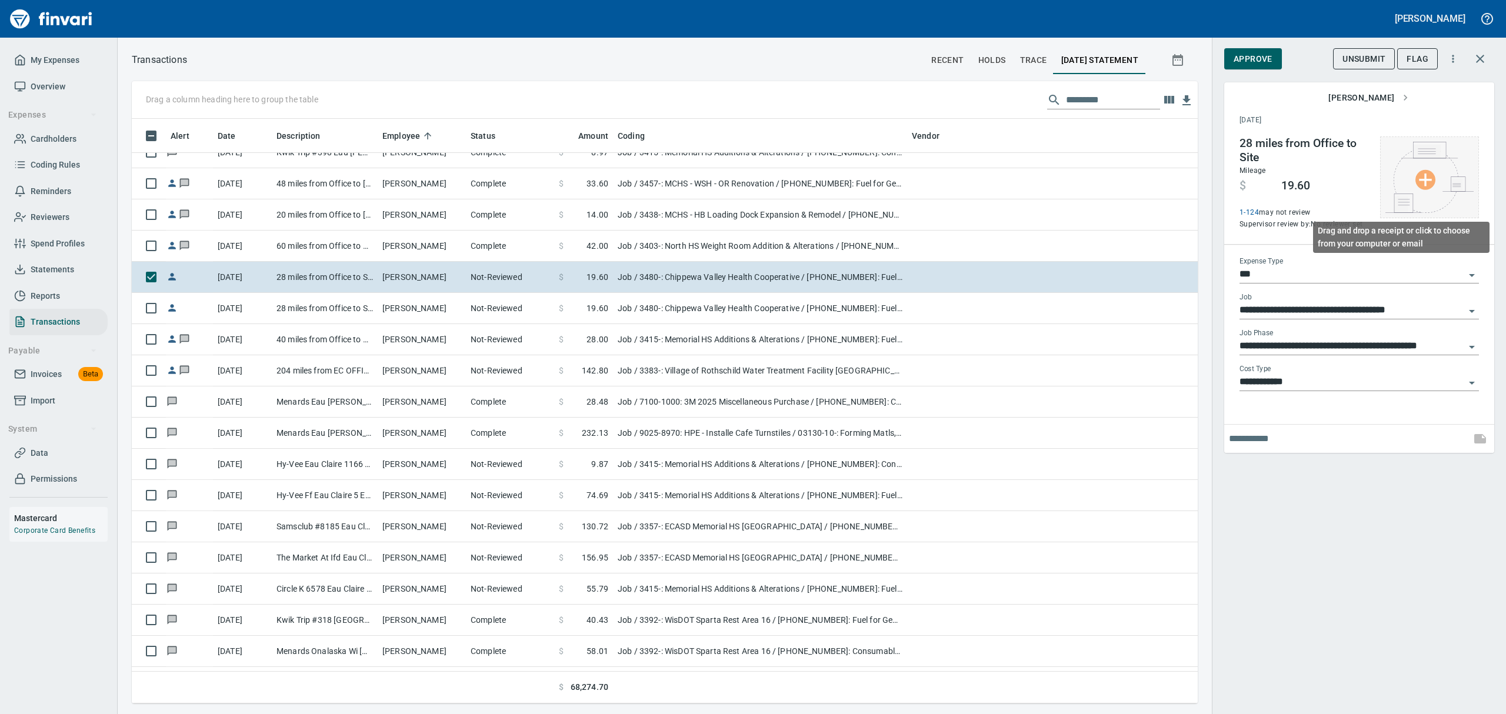
scroll to position [572, 1039]
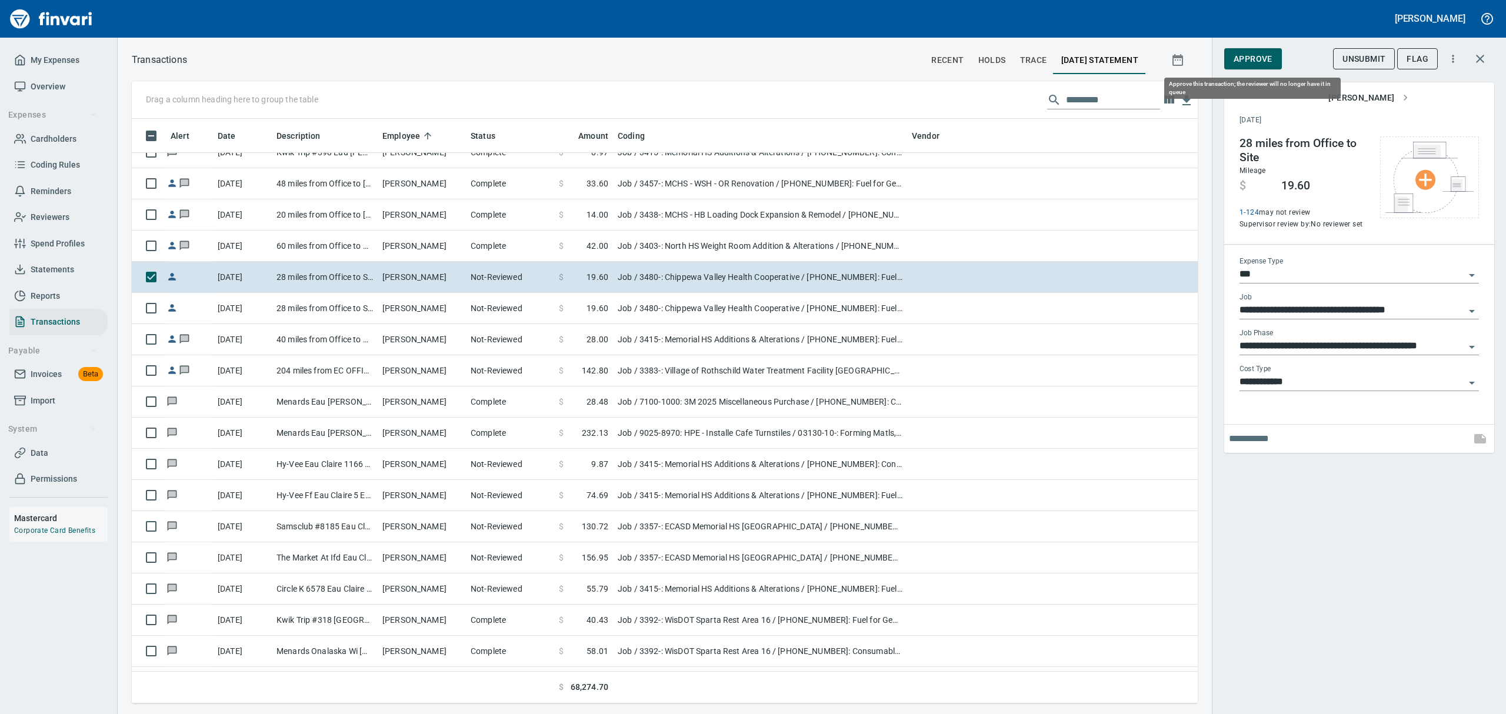
click at [1253, 60] on span "Approve" at bounding box center [1253, 59] width 39 height 15
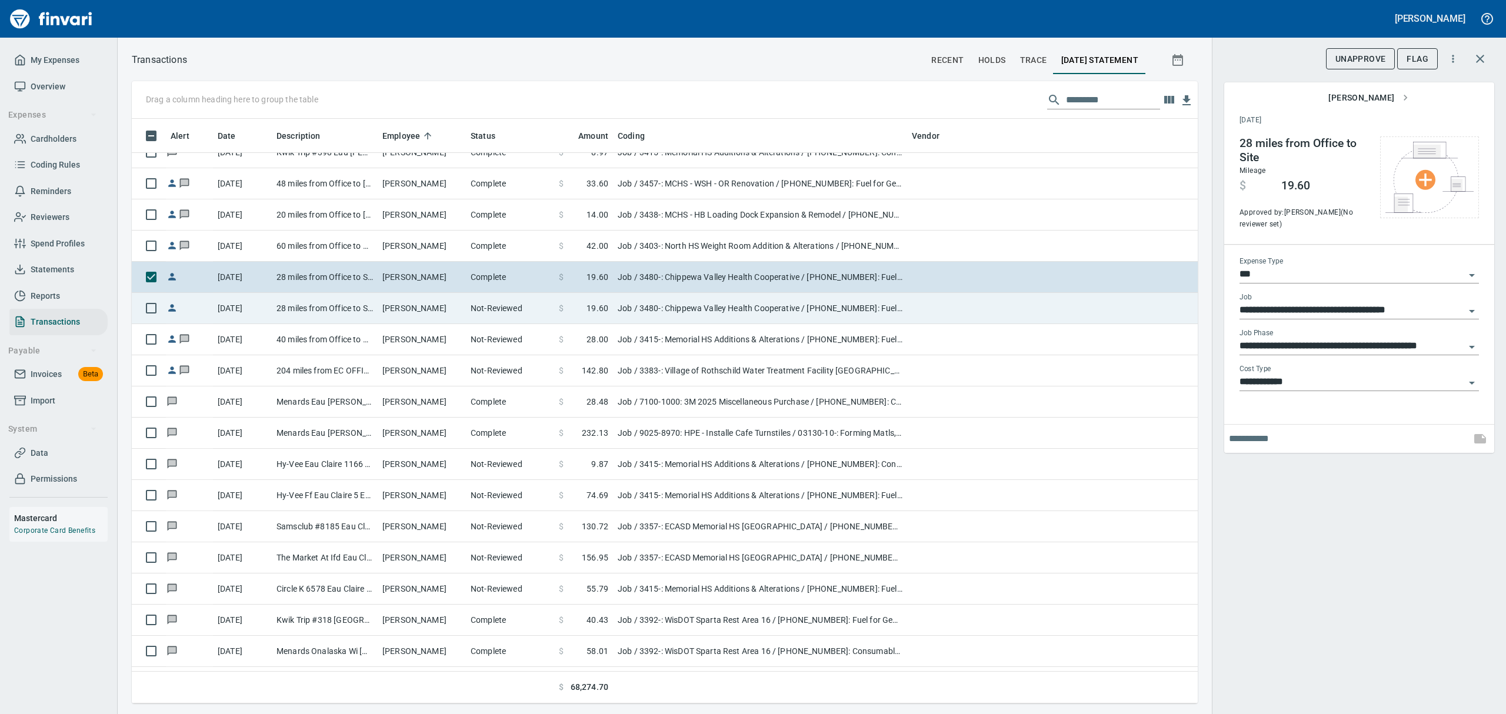
click at [344, 313] on td "28 miles from Office to Site" at bounding box center [325, 308] width 106 height 31
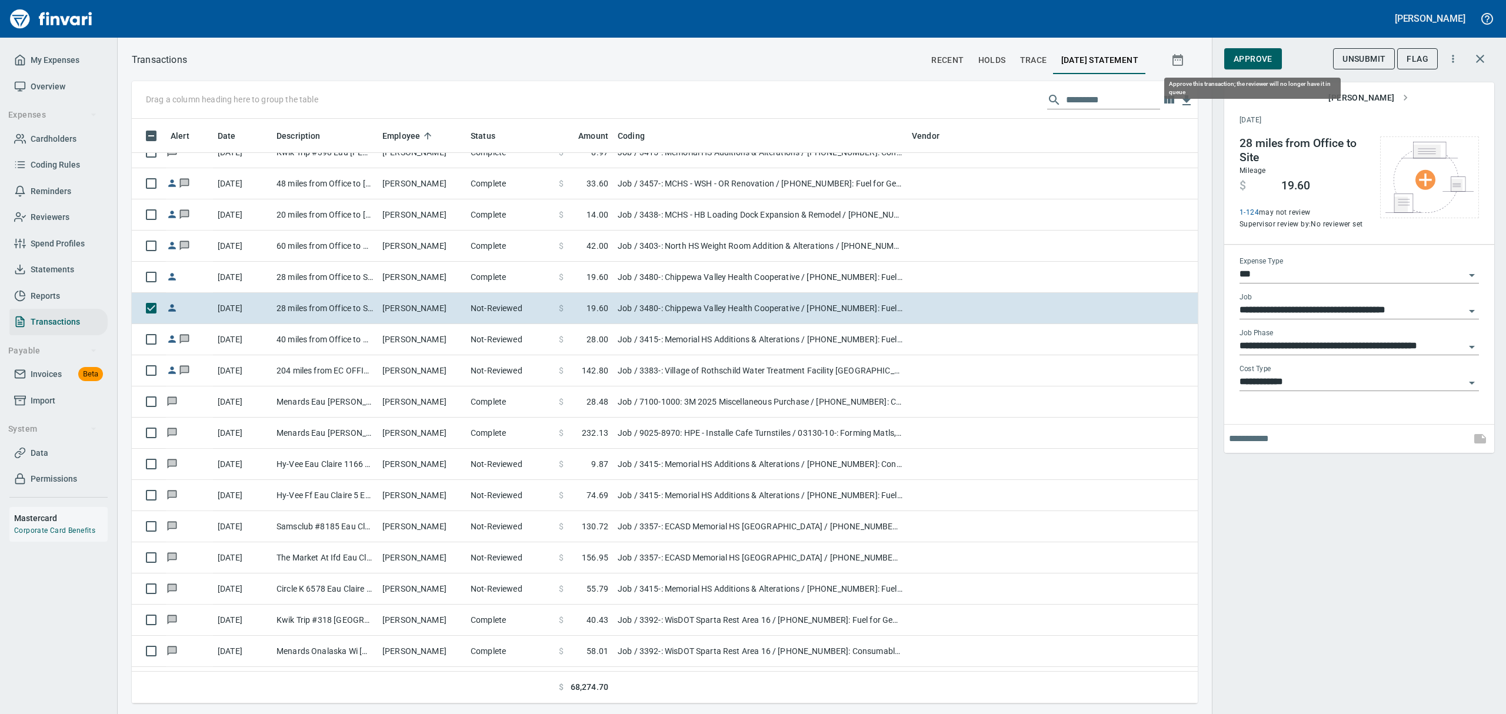
click at [1263, 65] on span "Approve" at bounding box center [1253, 59] width 39 height 15
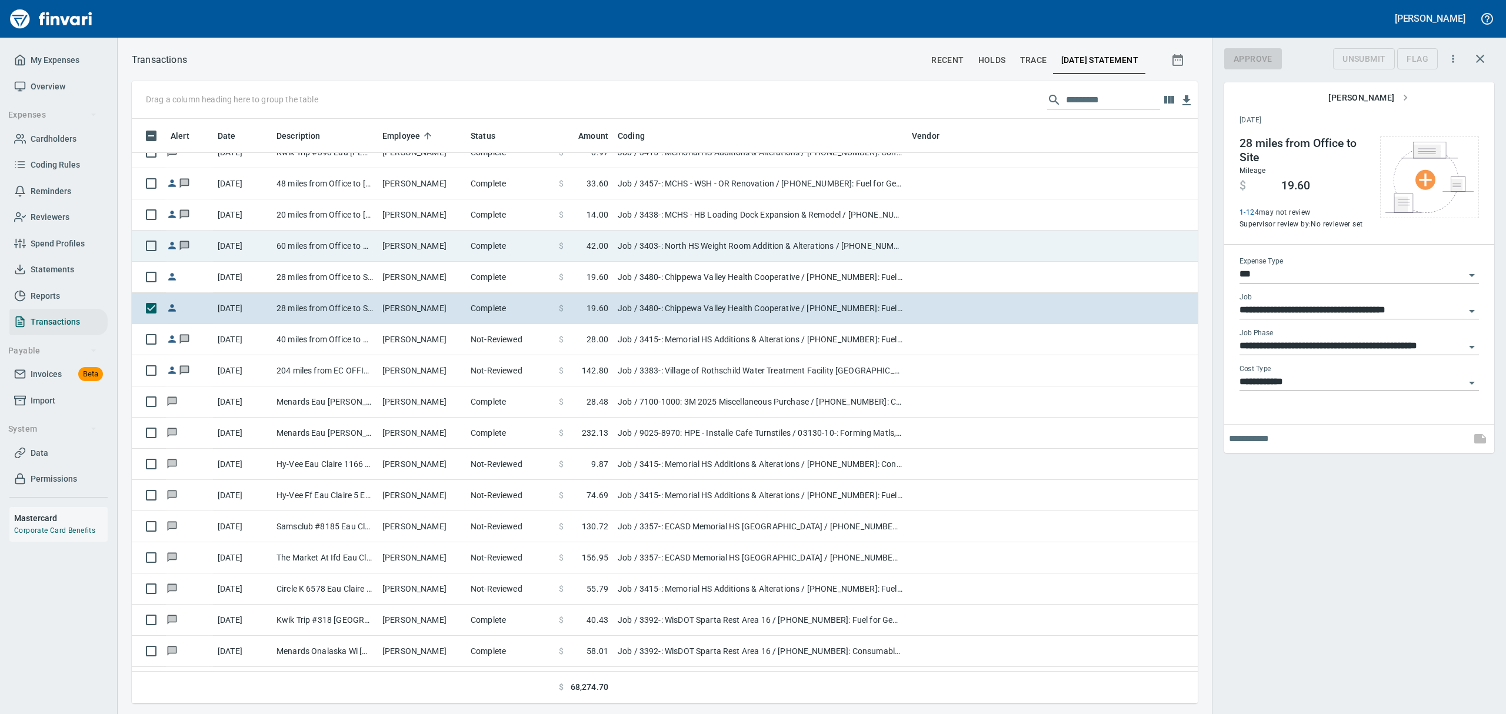
scroll to position [572, 1039]
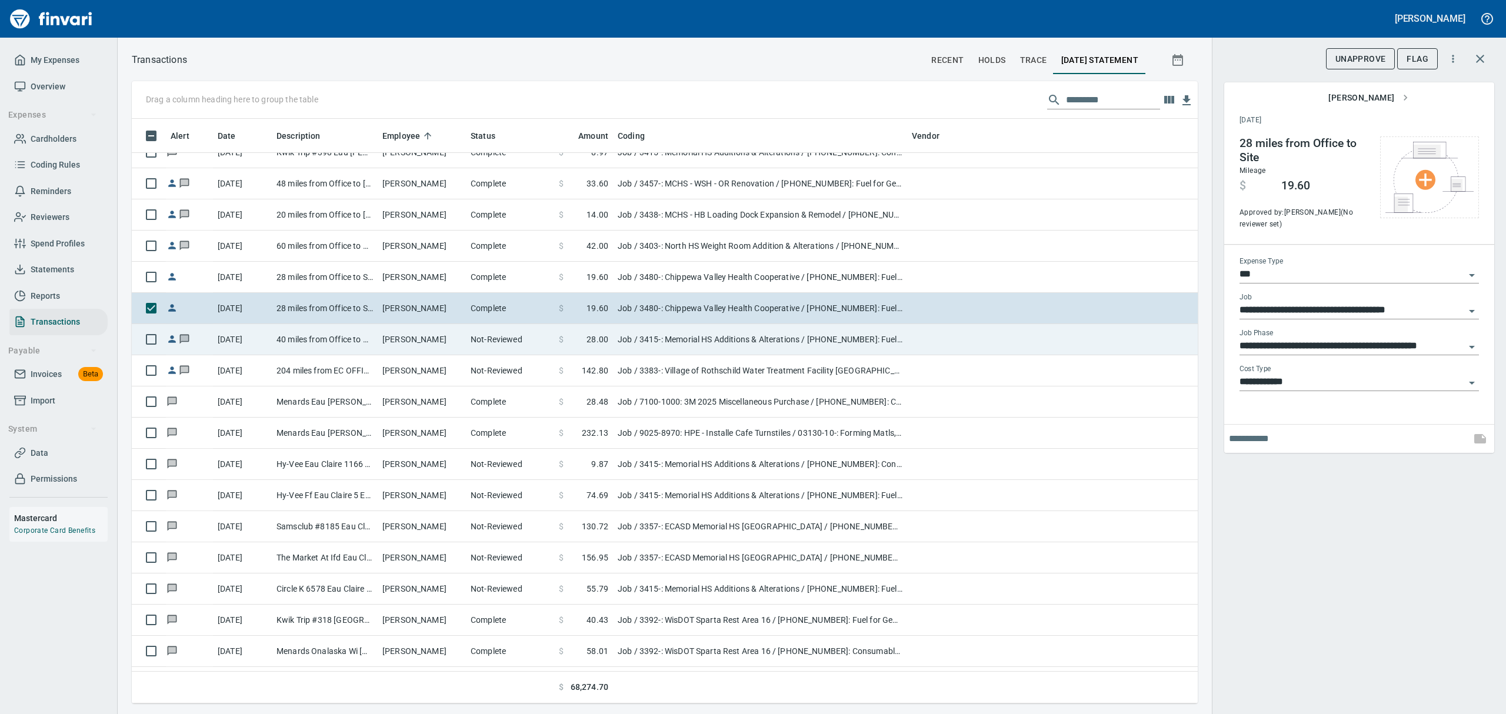
click at [420, 347] on td "[PERSON_NAME]" at bounding box center [422, 339] width 88 height 31
type input "**********"
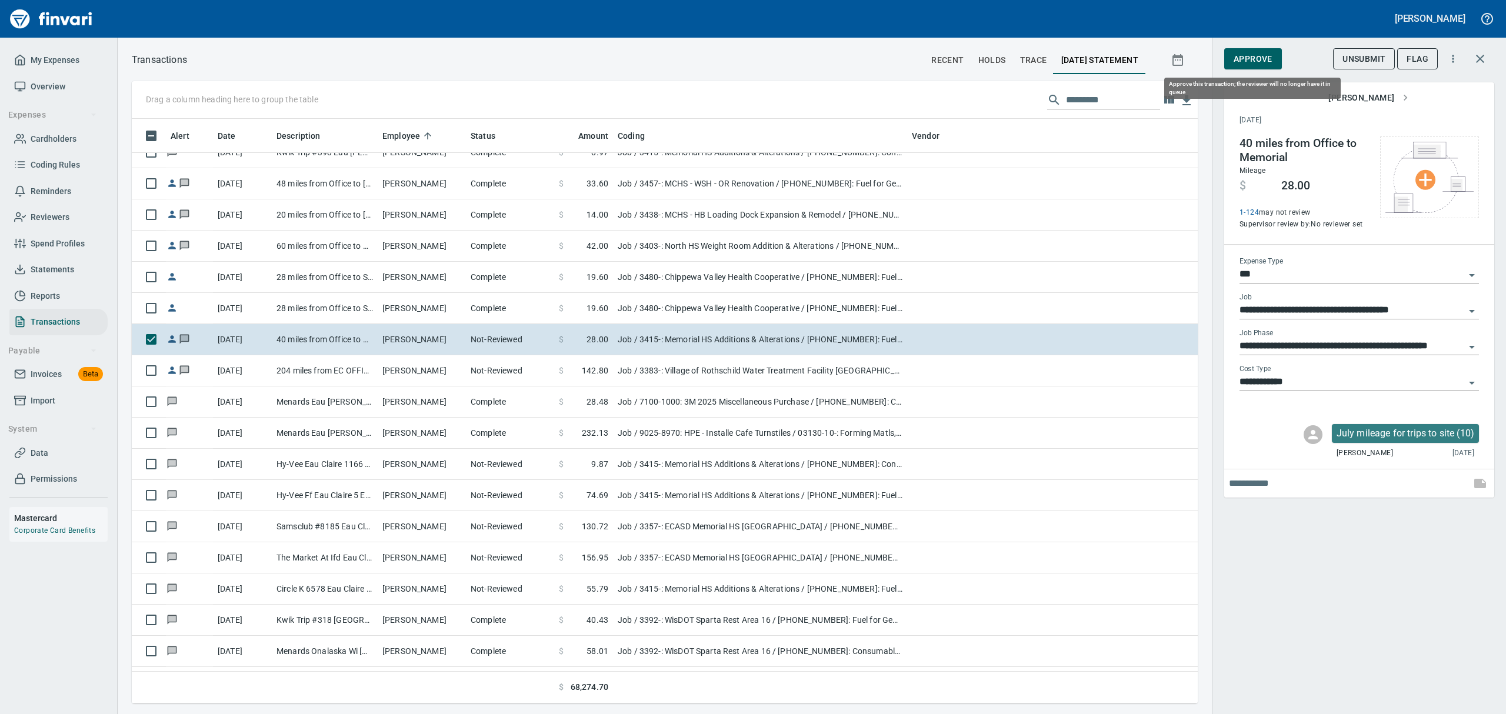
click at [1244, 56] on span "Approve" at bounding box center [1253, 59] width 39 height 15
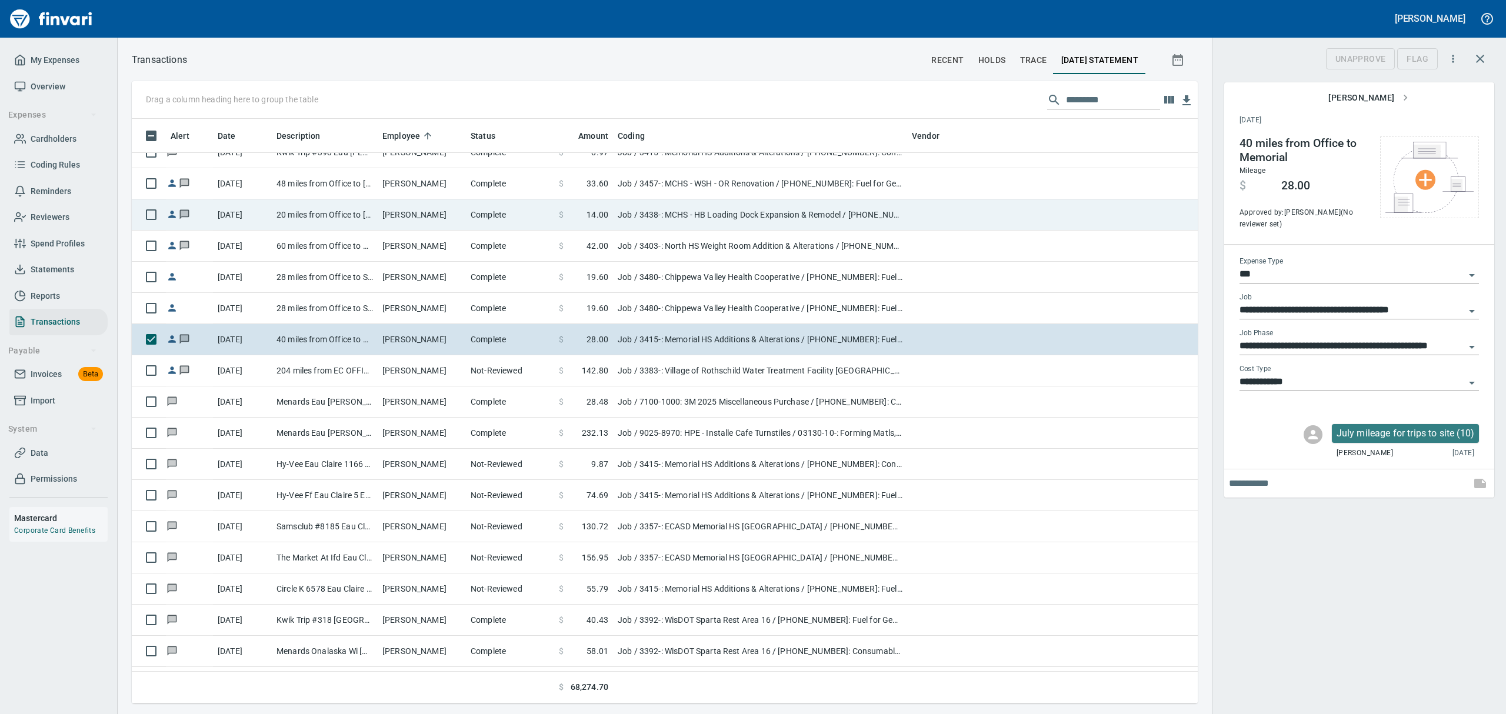
scroll to position [572, 1039]
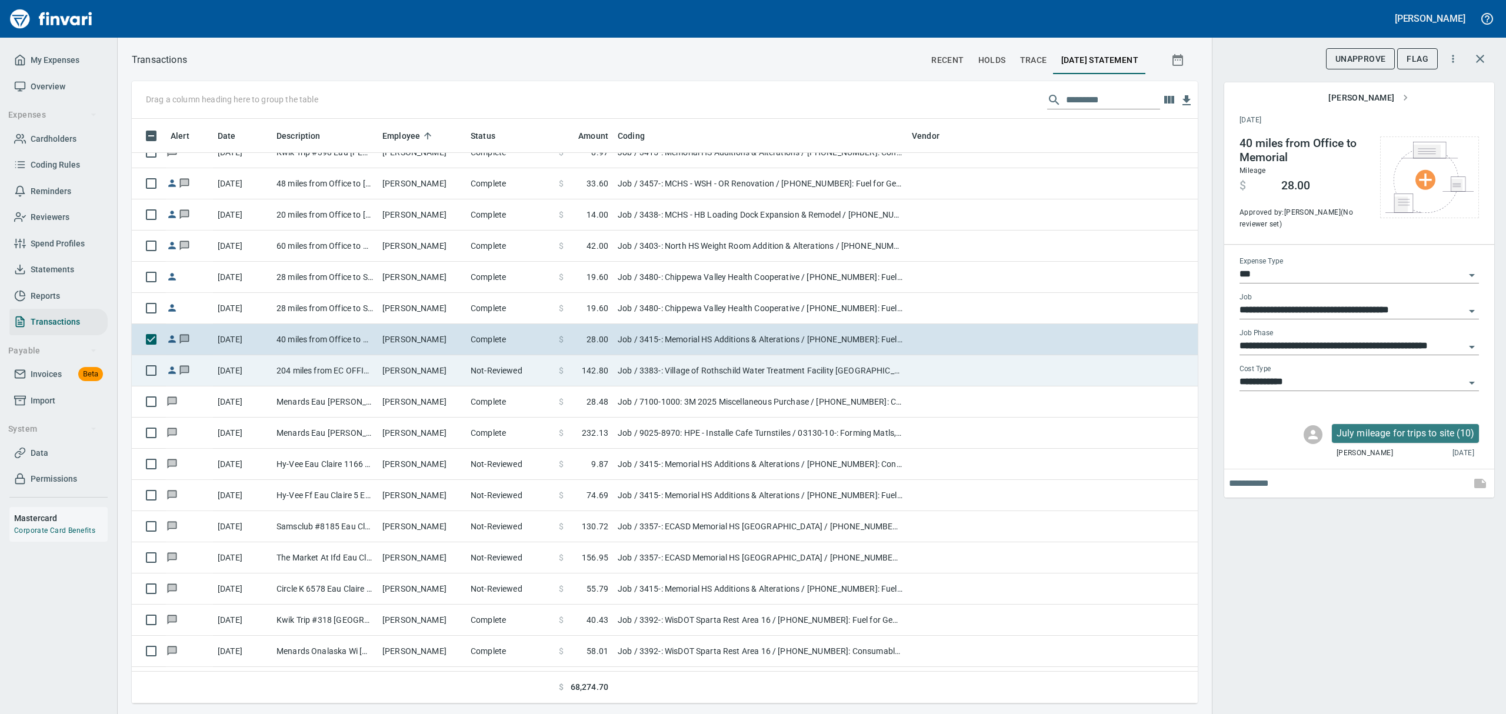
click at [394, 371] on td "[PERSON_NAME]" at bounding box center [422, 370] width 88 height 31
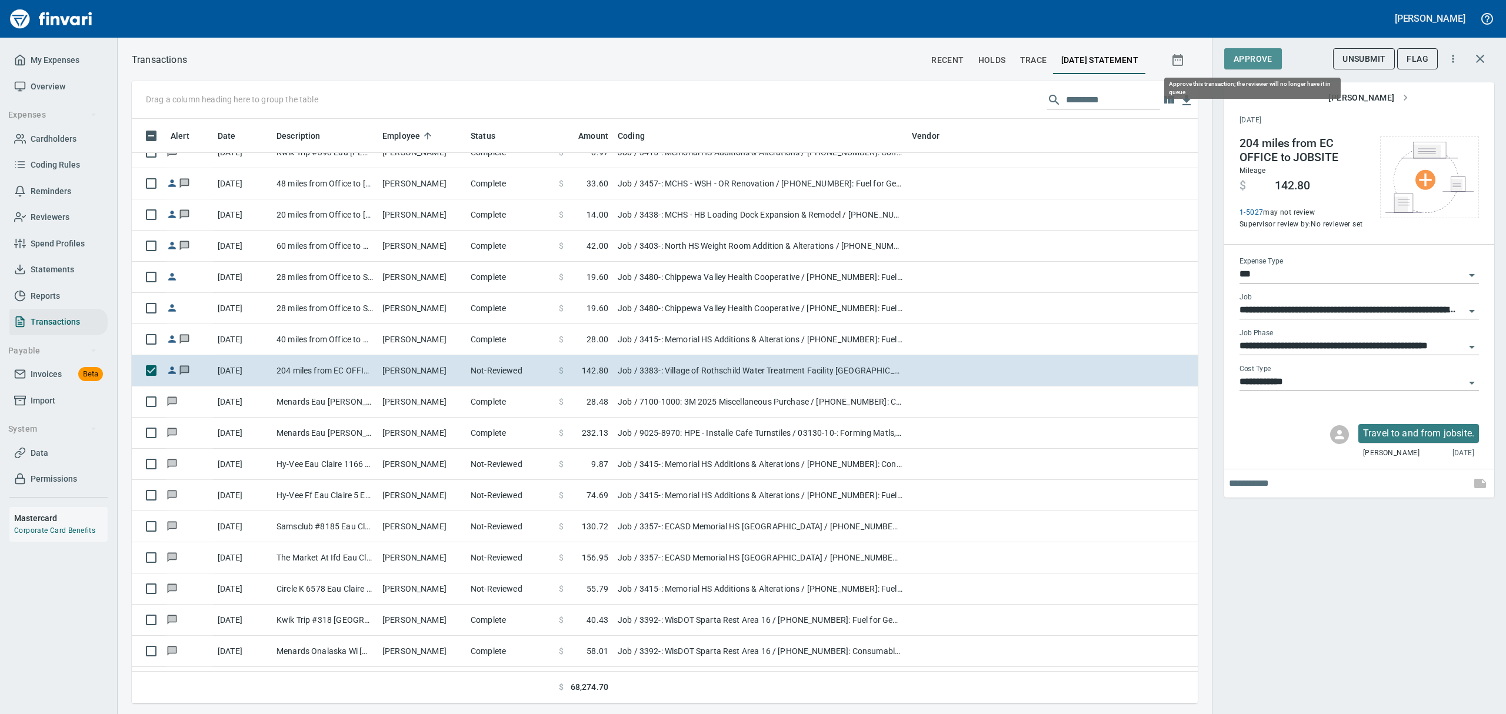
click at [1252, 56] on span "Approve" at bounding box center [1253, 59] width 39 height 15
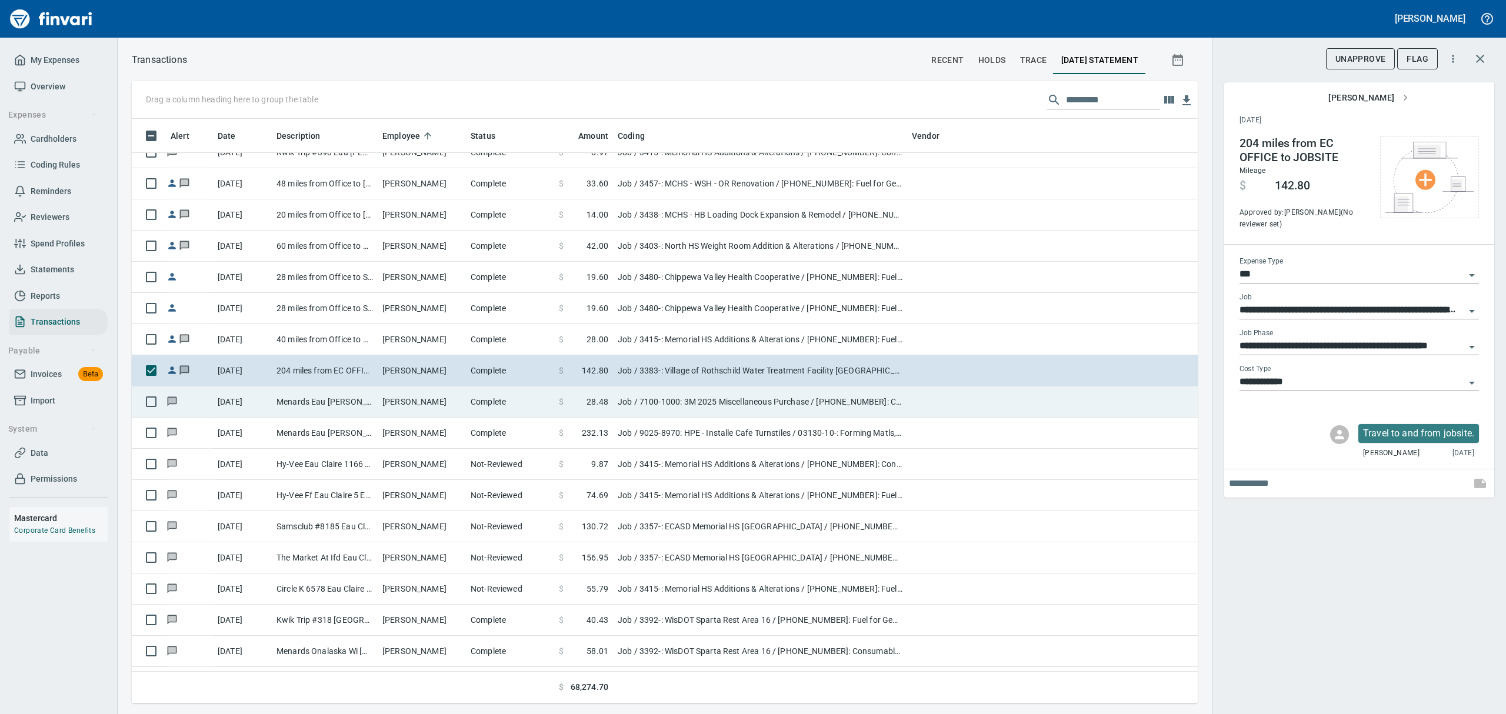
click at [413, 407] on td "[PERSON_NAME]" at bounding box center [422, 402] width 88 height 31
type input "**********"
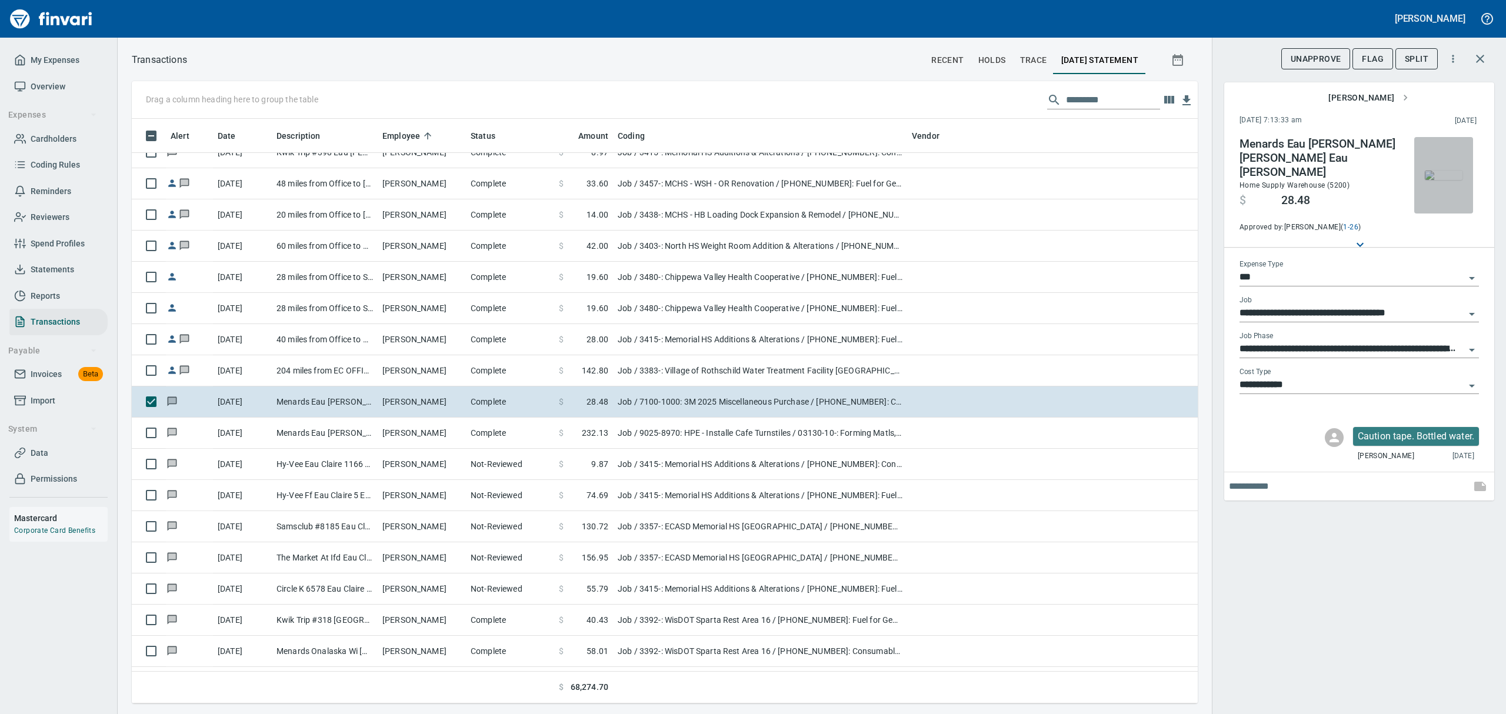
click at [1451, 180] on img "button" at bounding box center [1444, 175] width 38 height 9
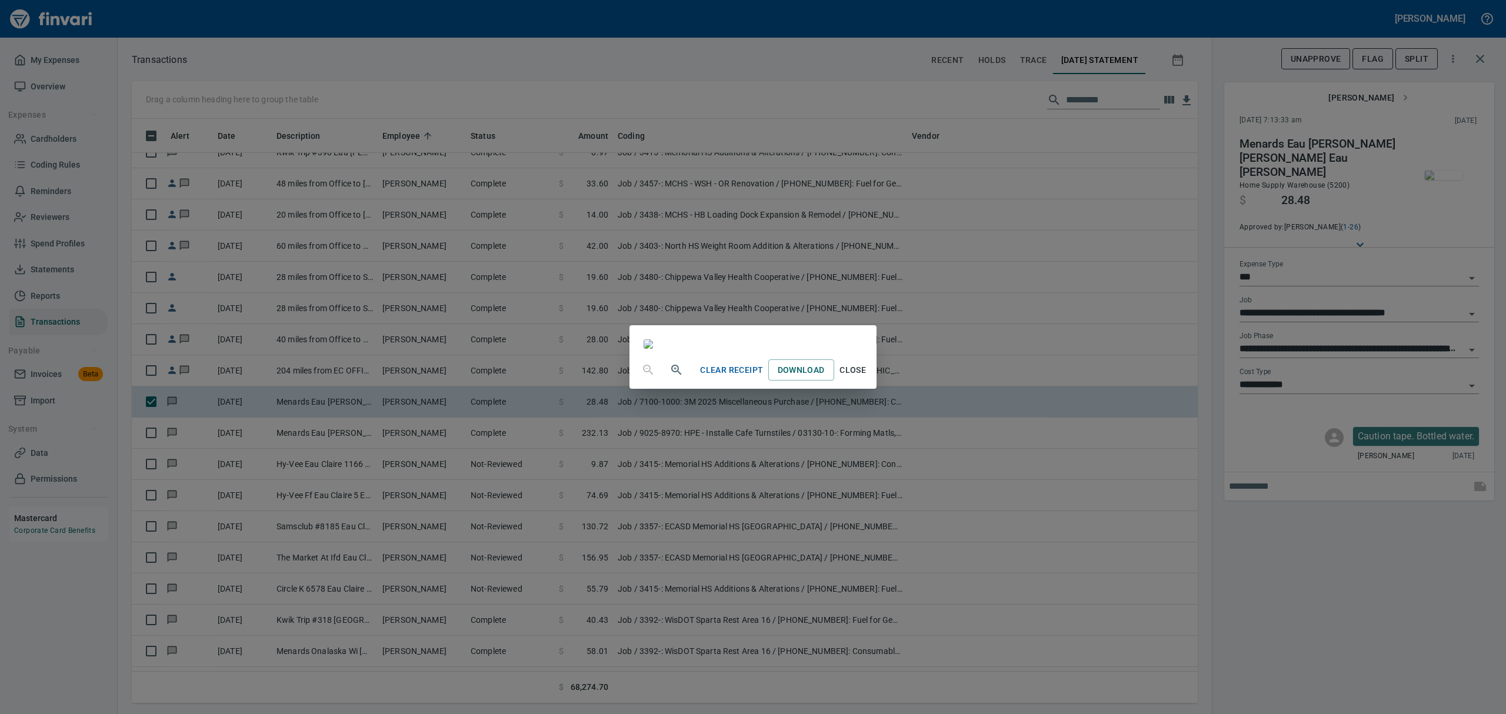
click at [872, 381] on button "Close" at bounding box center [853, 371] width 38 height 22
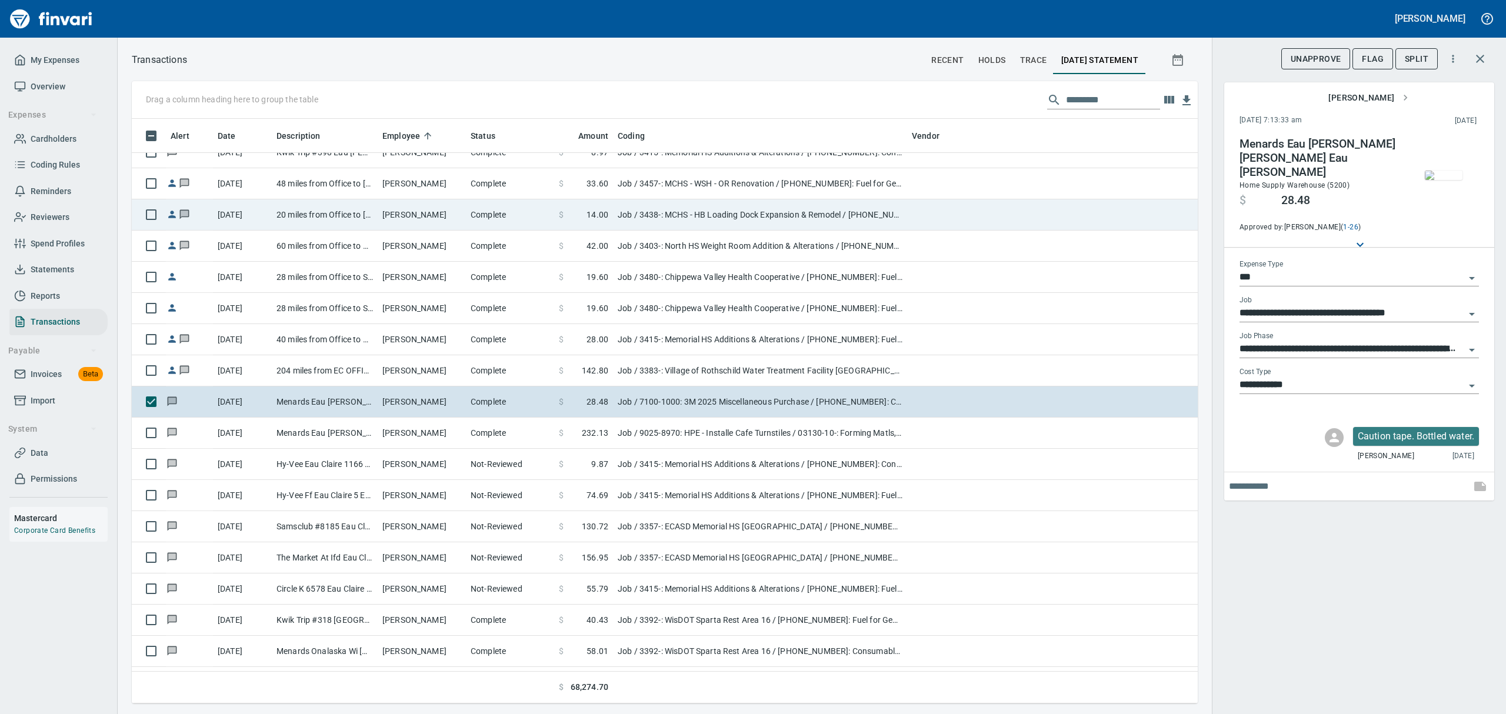
scroll to position [572, 1039]
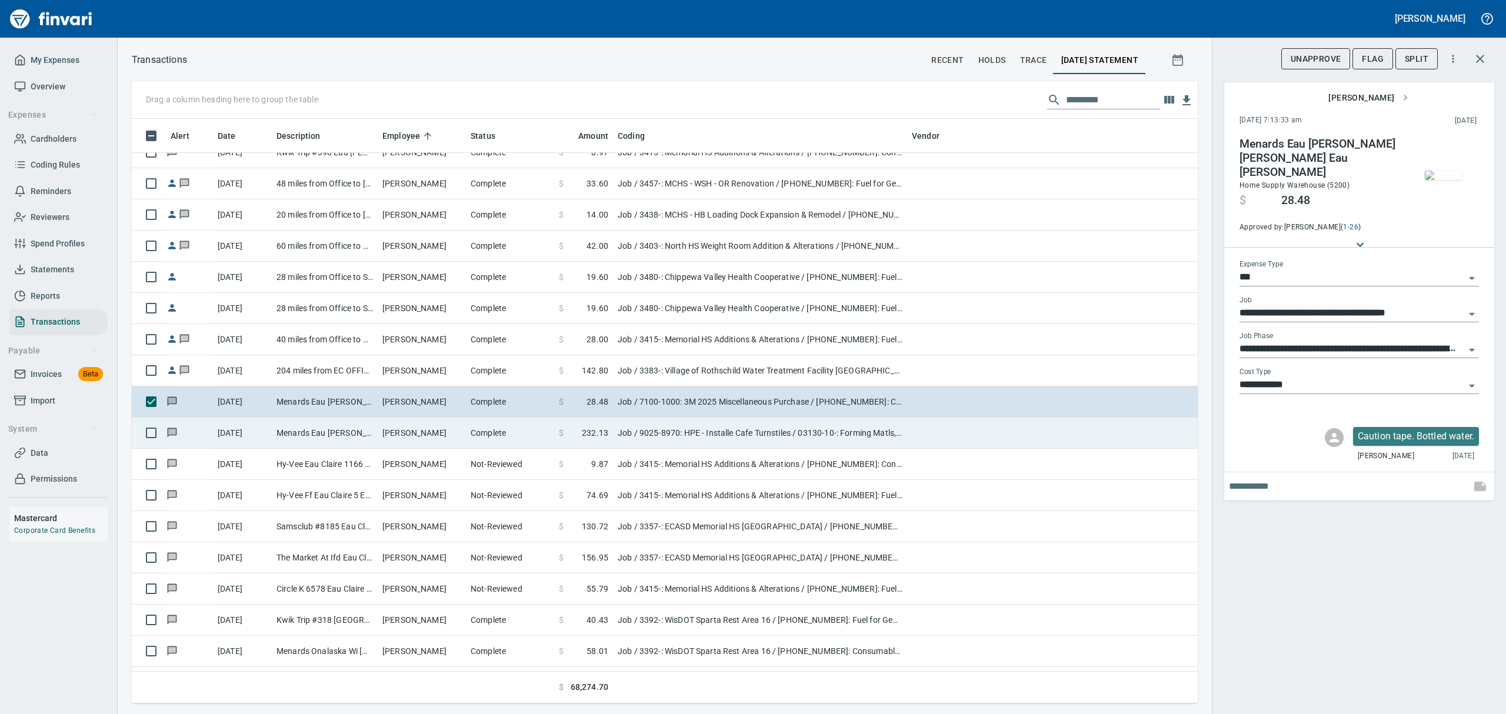
click at [405, 438] on td "[PERSON_NAME]" at bounding box center [422, 433] width 88 height 31
type input "**********"
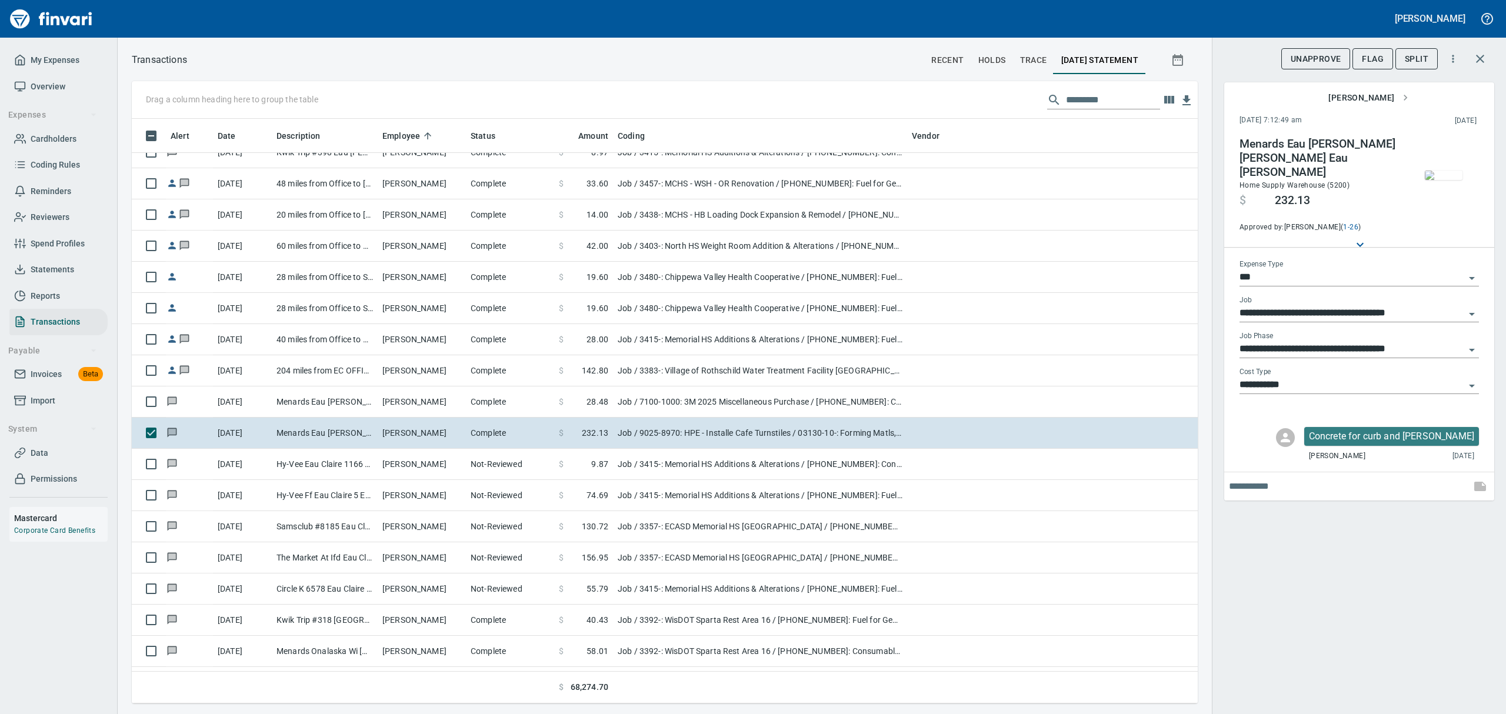
click at [1455, 171] on img "button" at bounding box center [1444, 175] width 38 height 9
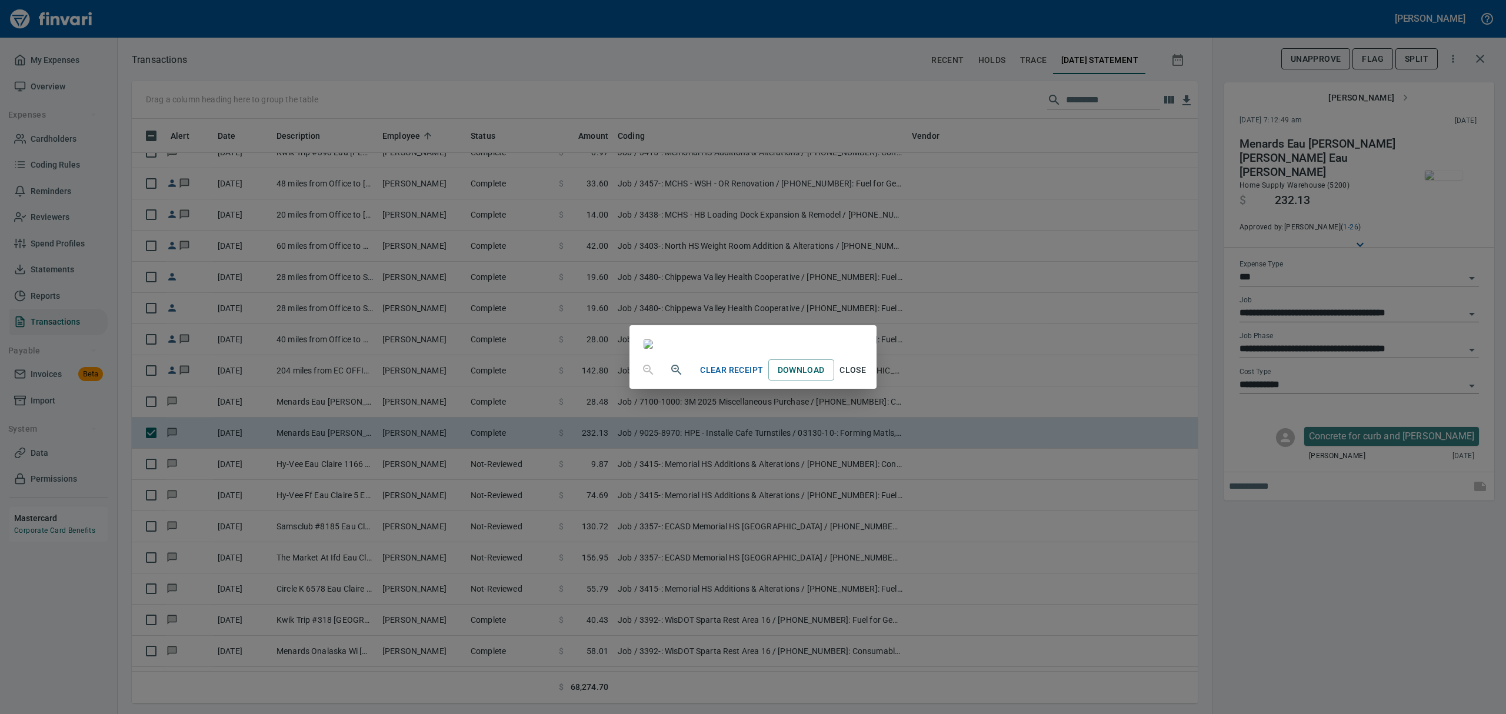
click at [867, 378] on span "Close" at bounding box center [853, 370] width 28 height 15
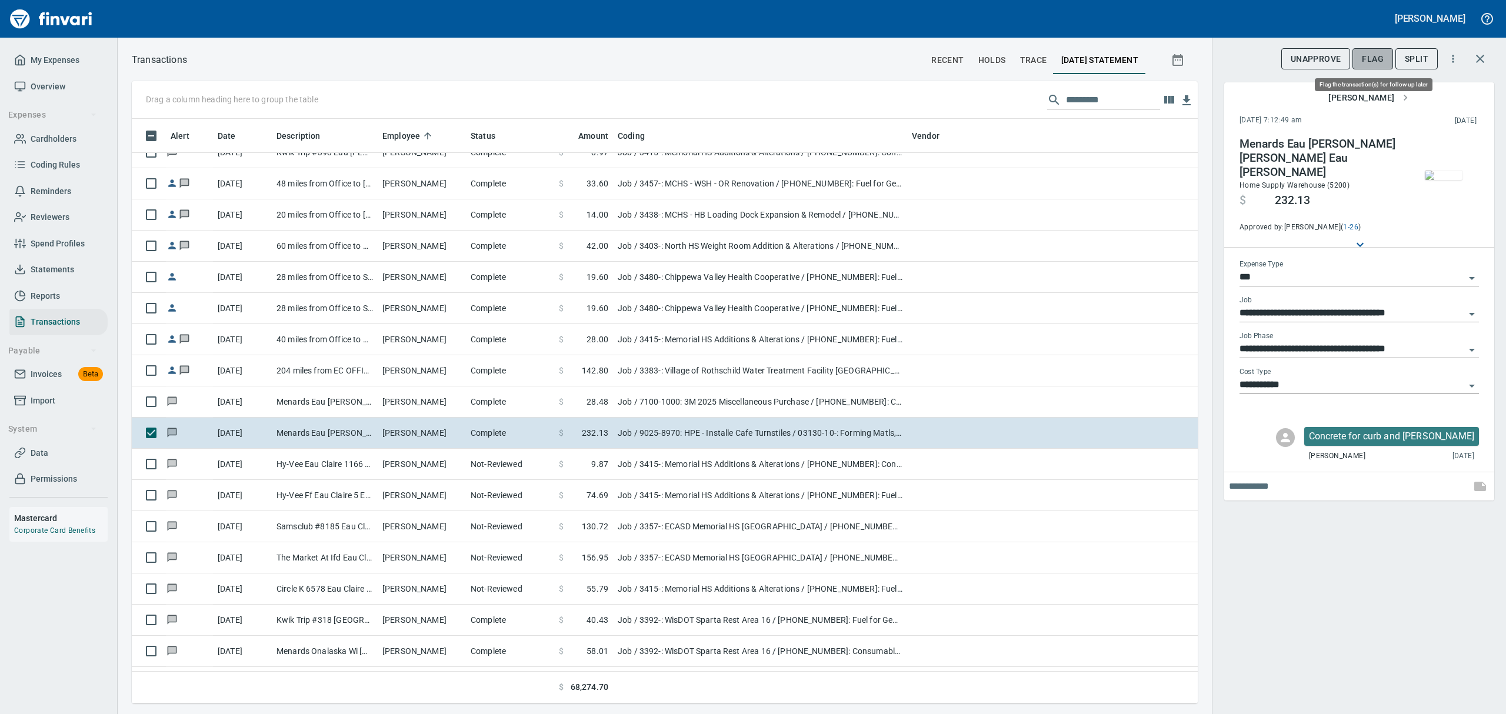
click at [1371, 61] on span "Flag" at bounding box center [1373, 59] width 22 height 15
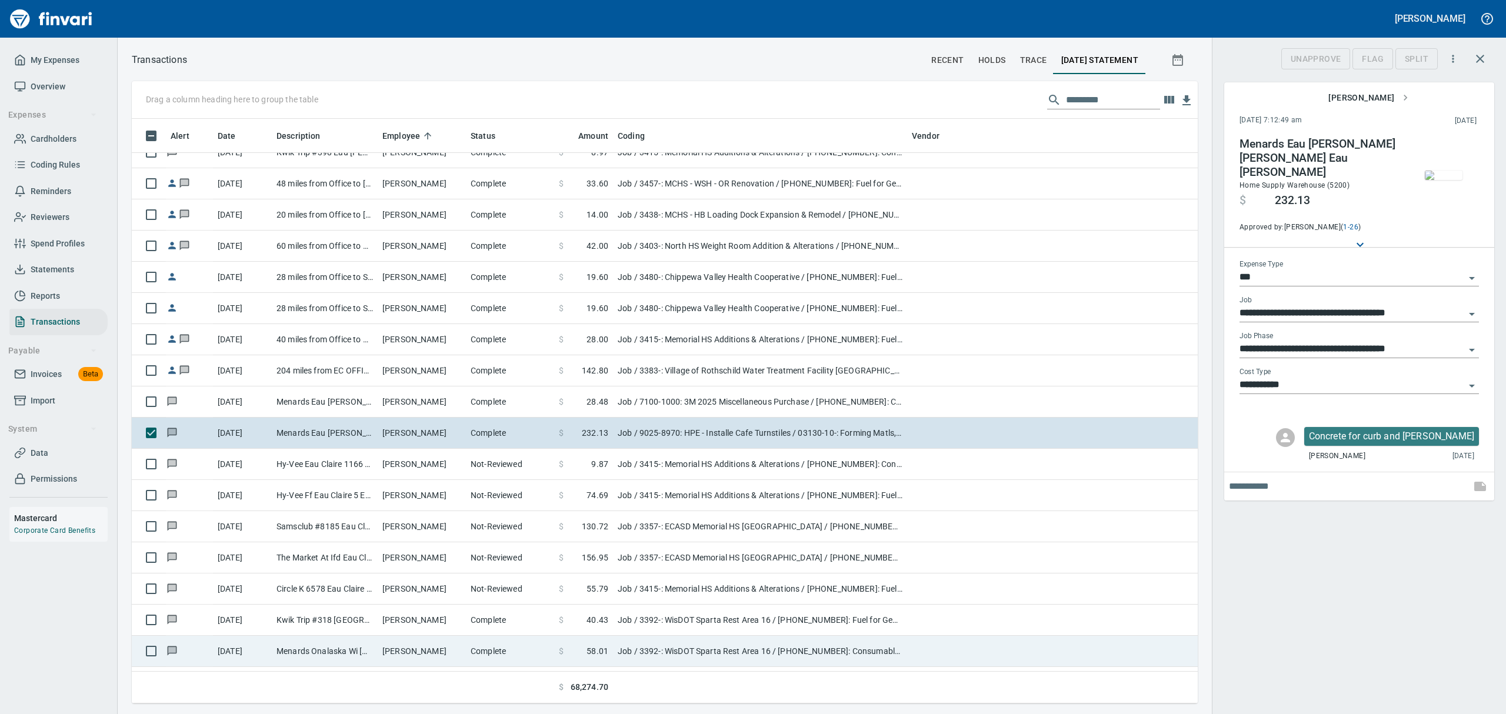
scroll to position [572, 1039]
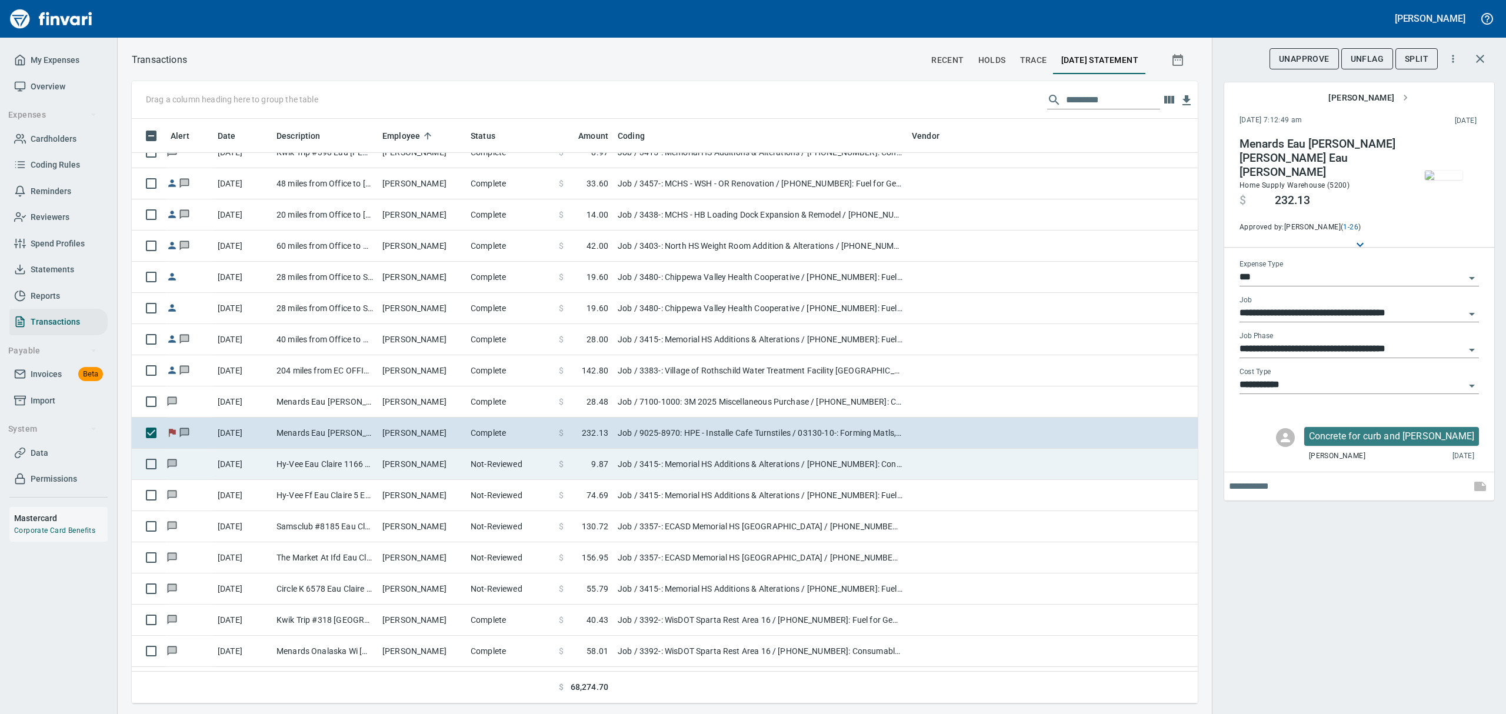
click at [335, 464] on td "Hy-Vee Eau Claire 1166 Eau [PERSON_NAME]" at bounding box center [325, 464] width 106 height 31
type input "**********"
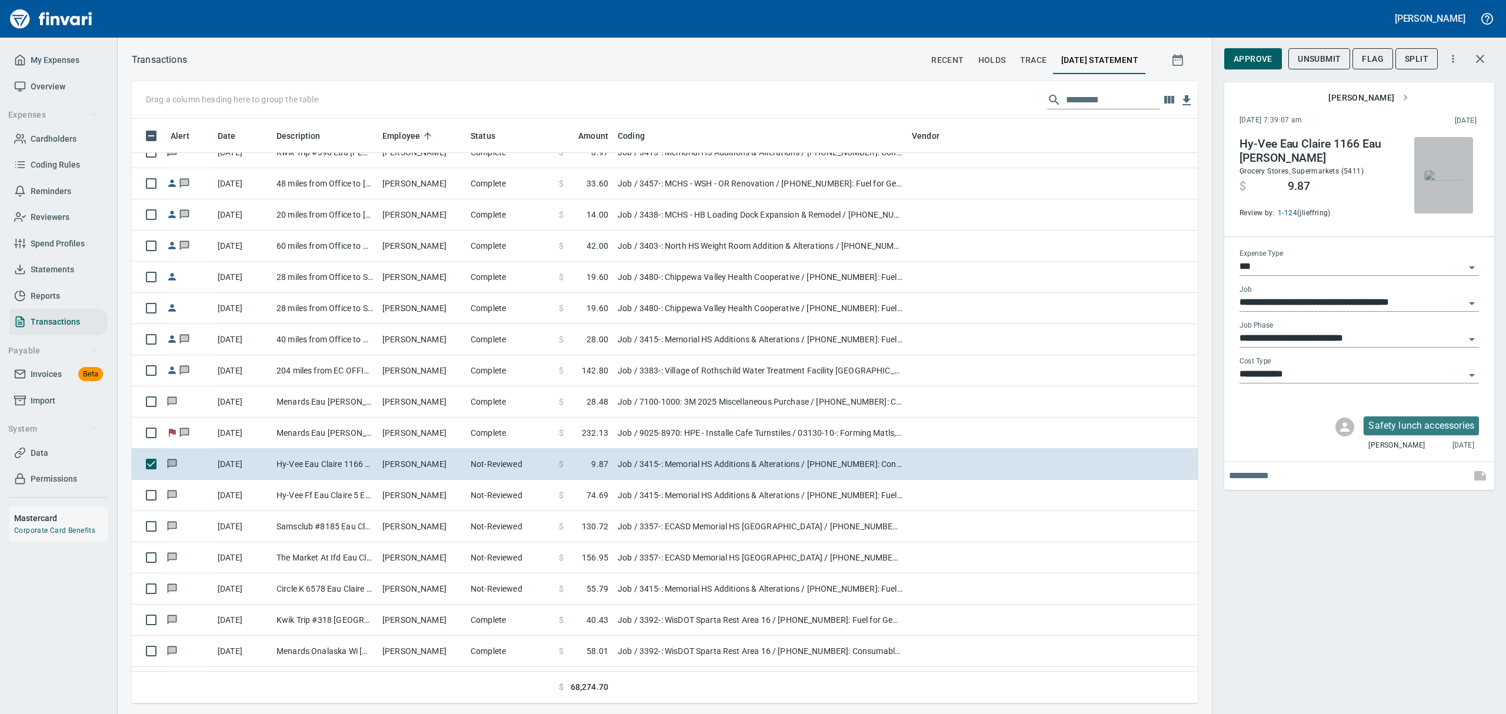
click at [1432, 180] on img "button" at bounding box center [1444, 175] width 38 height 9
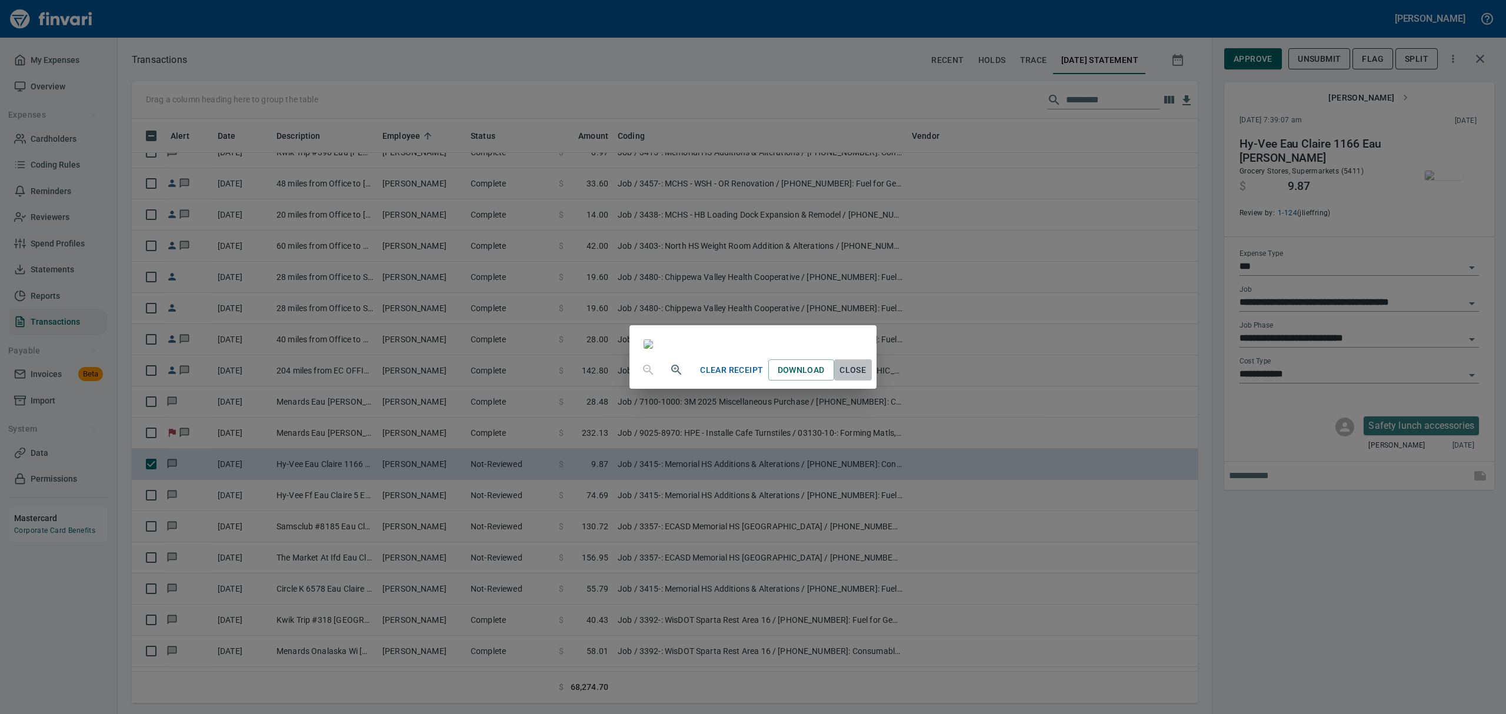
click at [867, 378] on span "Close" at bounding box center [853, 370] width 28 height 15
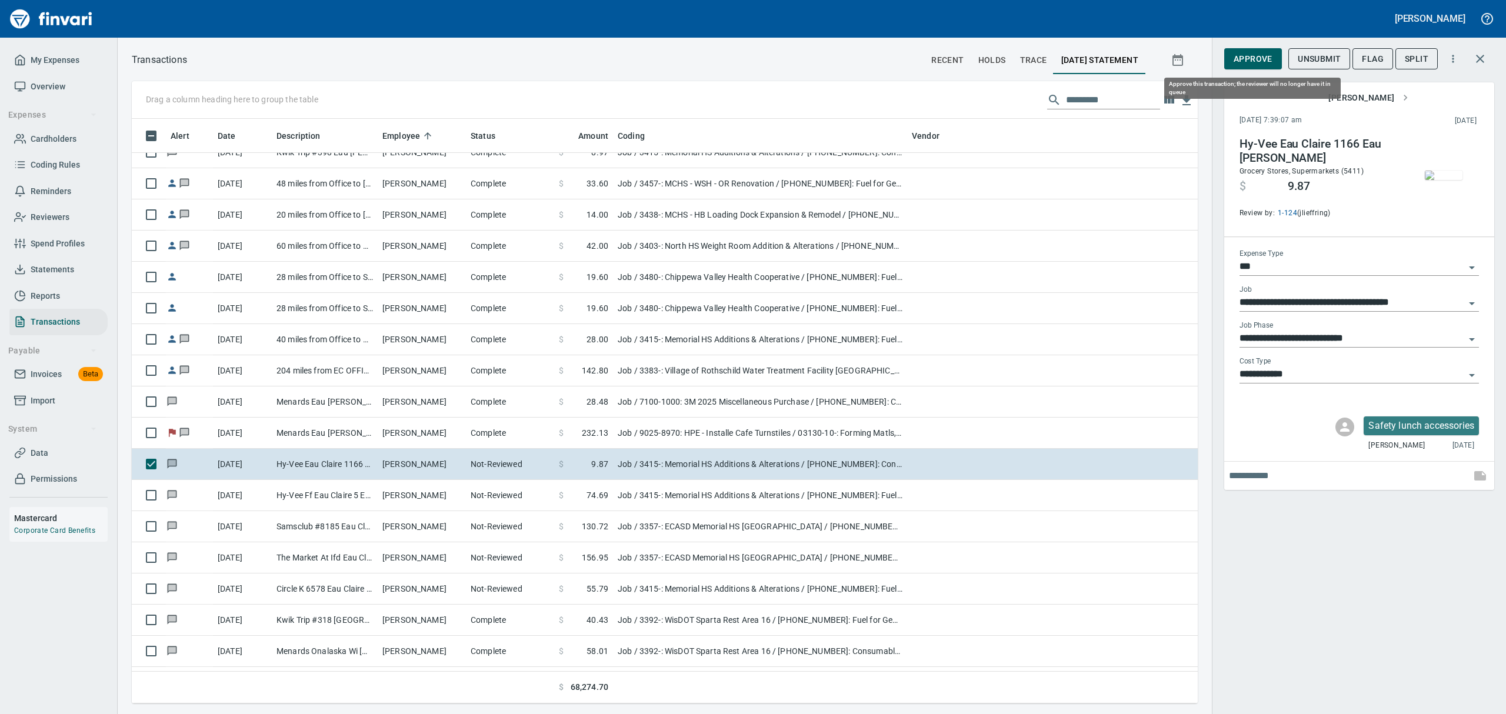
click at [1255, 59] on span "Approve" at bounding box center [1253, 59] width 39 height 15
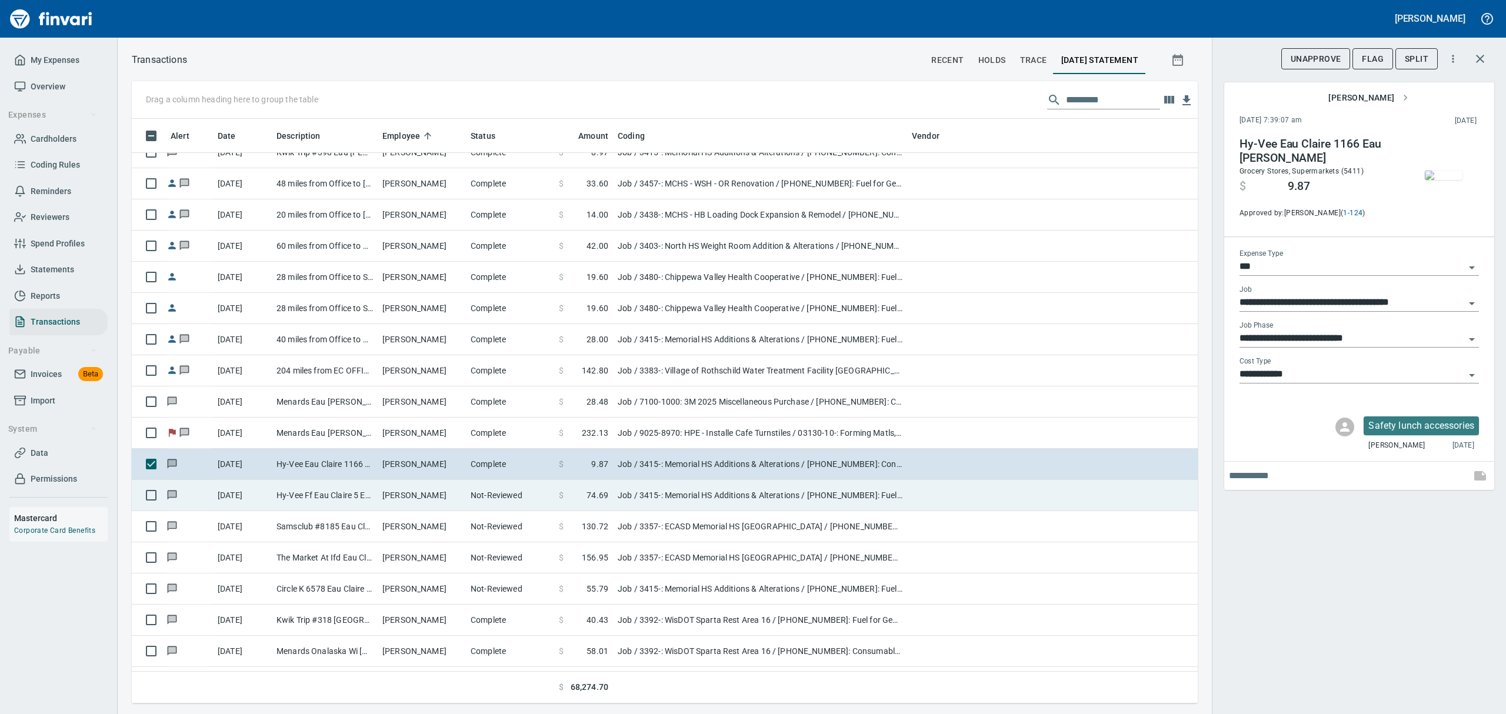
click at [360, 494] on td "Hy-Vee Ff Eau Claire 5 Eau Claire WI" at bounding box center [325, 495] width 106 height 31
type input "**********"
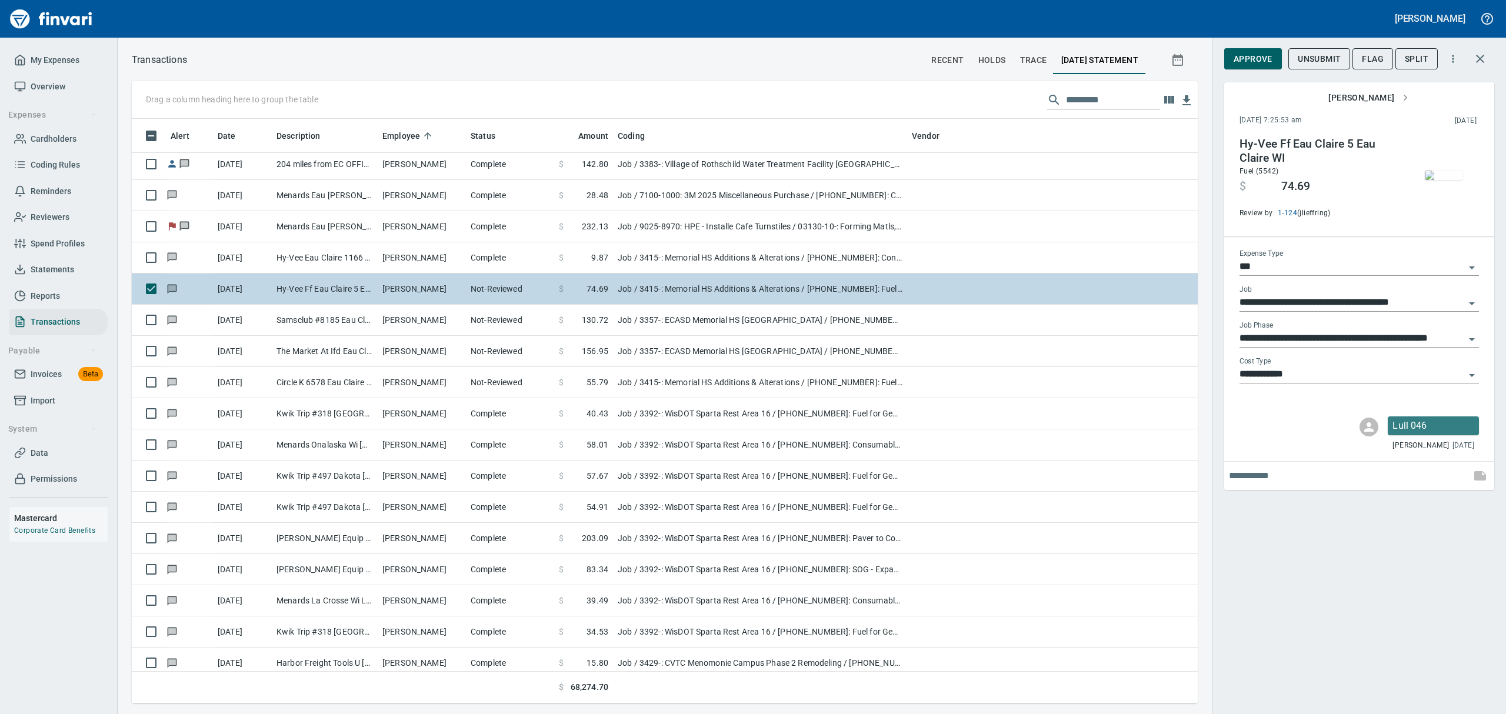
scroll to position [10828, 0]
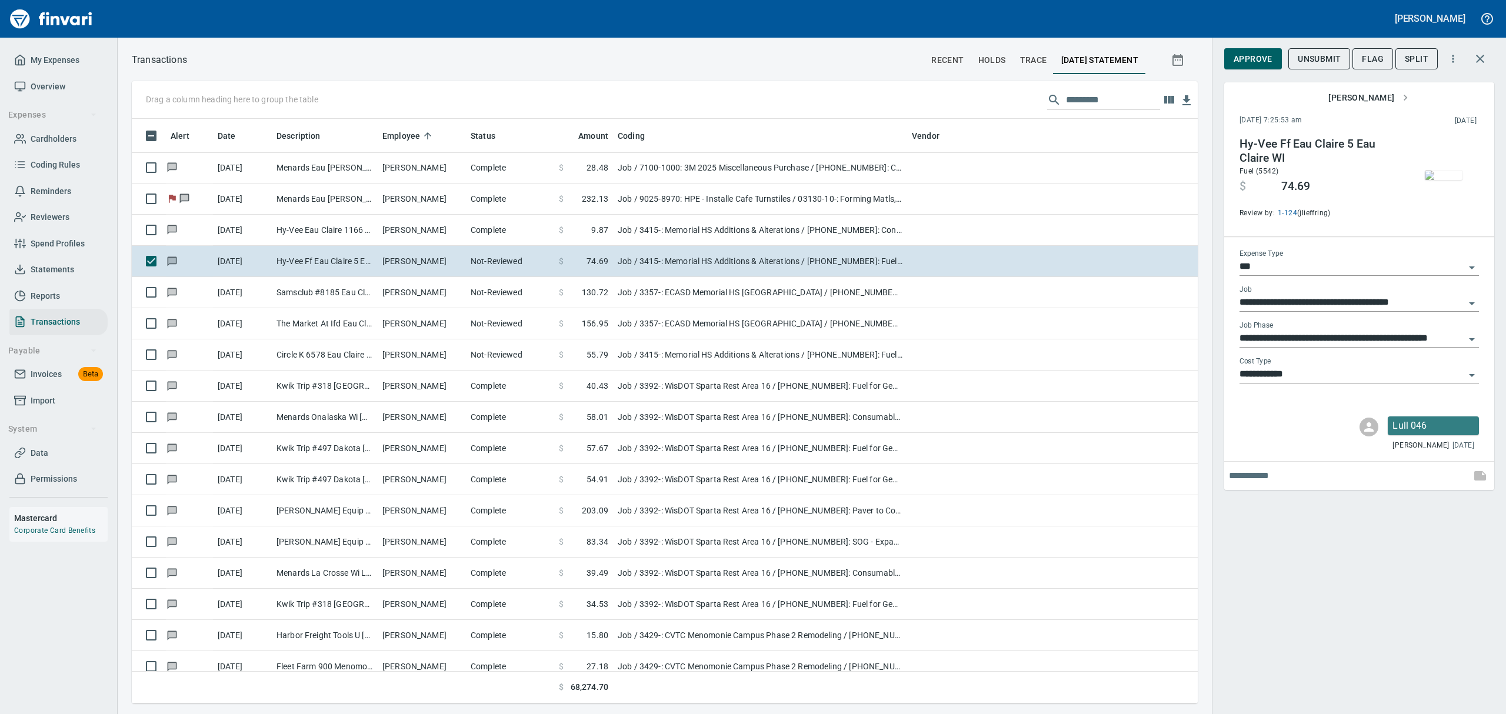
click at [1438, 171] on img "button" at bounding box center [1444, 175] width 38 height 9
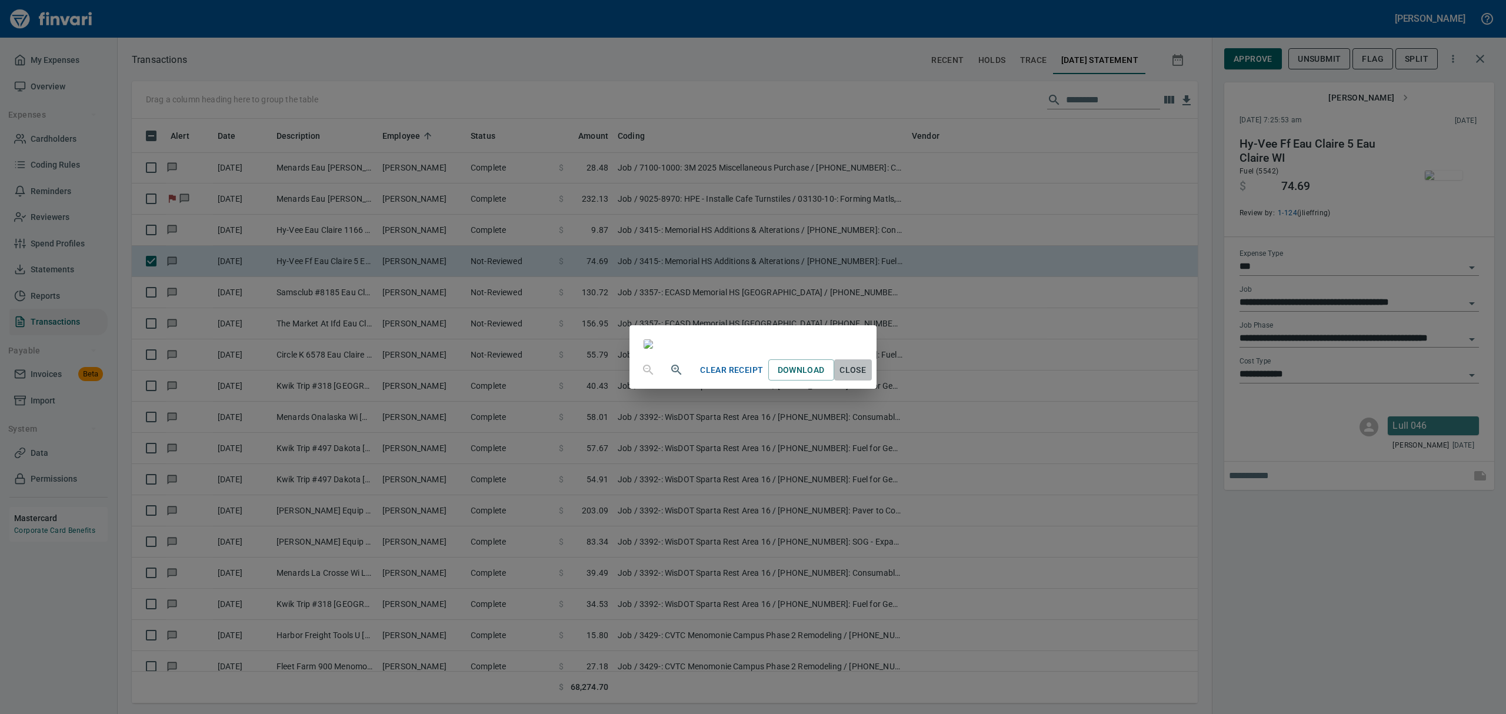
click at [867, 378] on span "Close" at bounding box center [853, 370] width 28 height 15
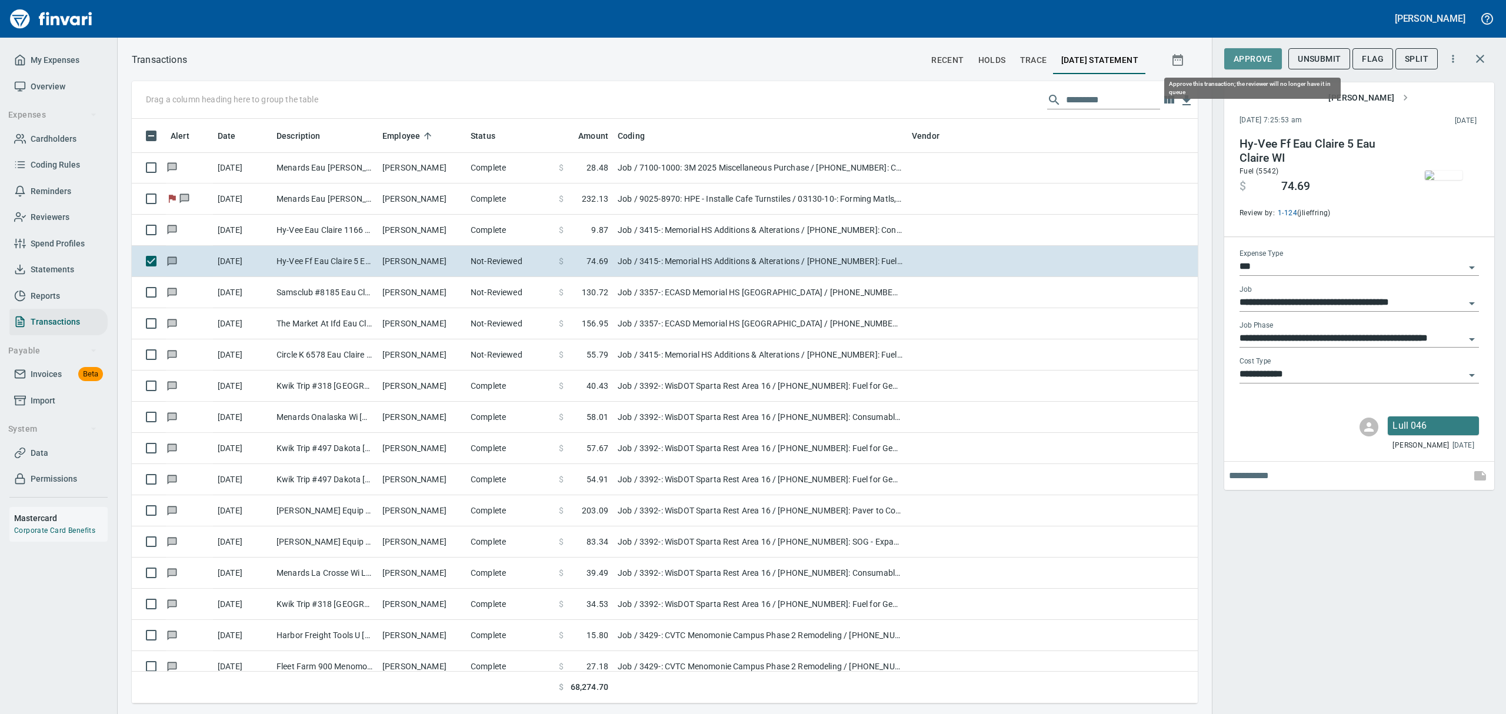
click at [1251, 59] on span "Approve" at bounding box center [1253, 59] width 39 height 15
click at [1371, 59] on span "Flag" at bounding box center [1373, 59] width 22 height 15
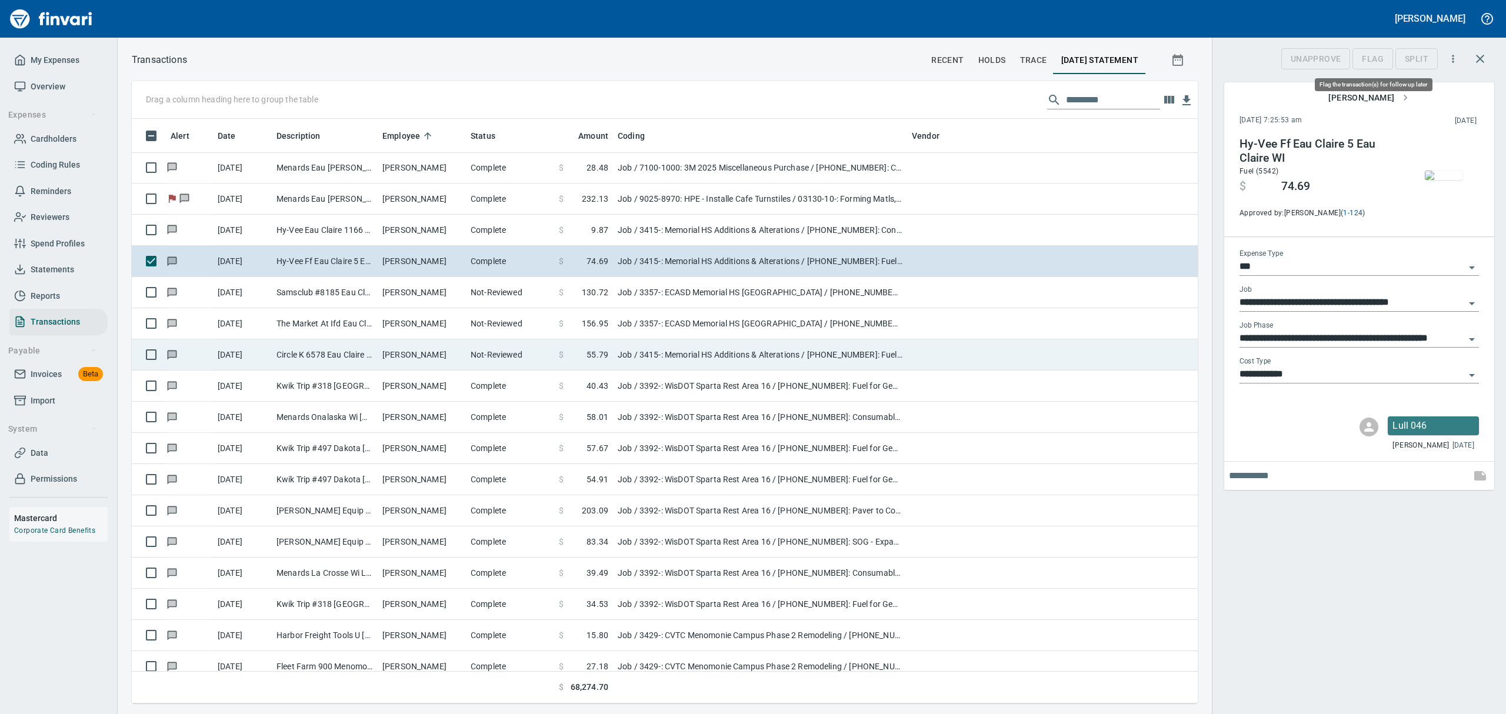
scroll to position [572, 1039]
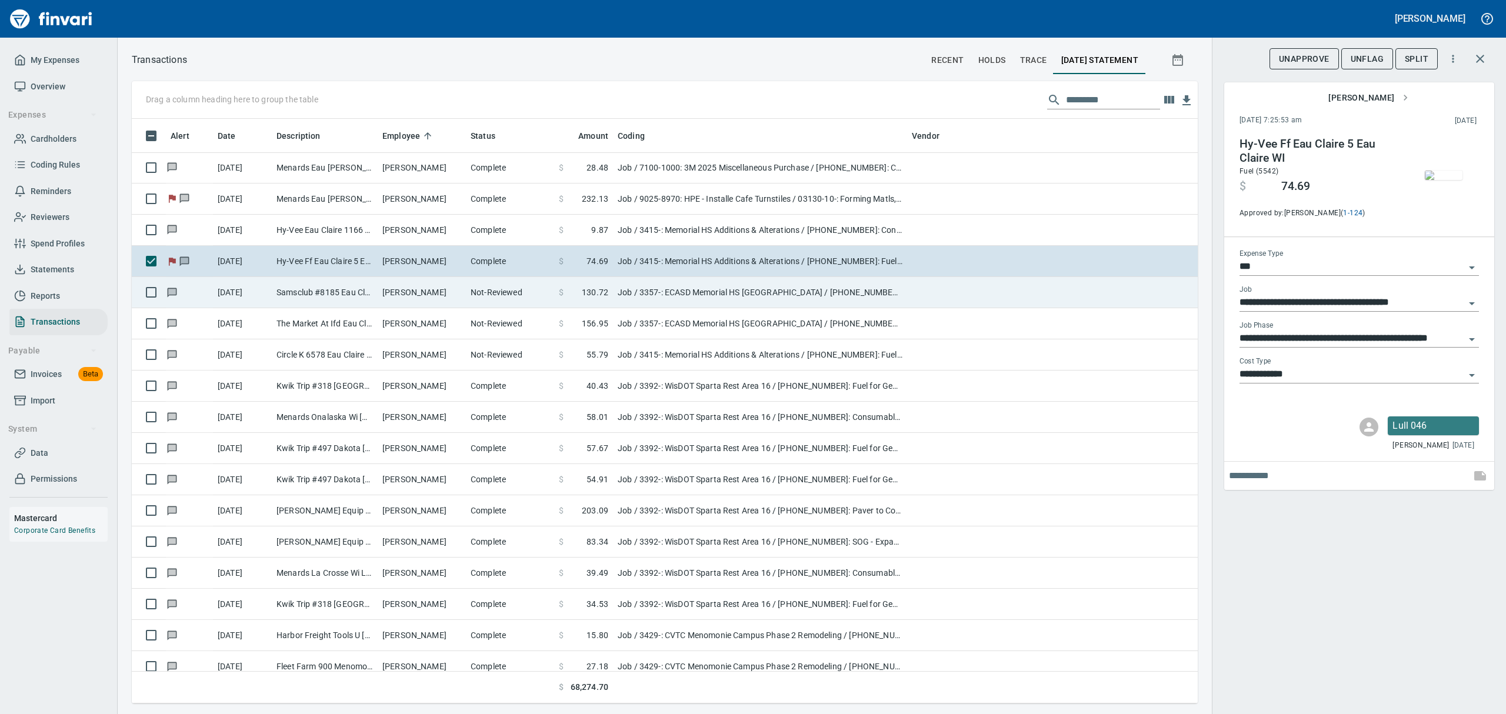
click at [304, 290] on td "Samsclub #8185 Eau Claire WI" at bounding box center [325, 292] width 106 height 31
type input "**********"
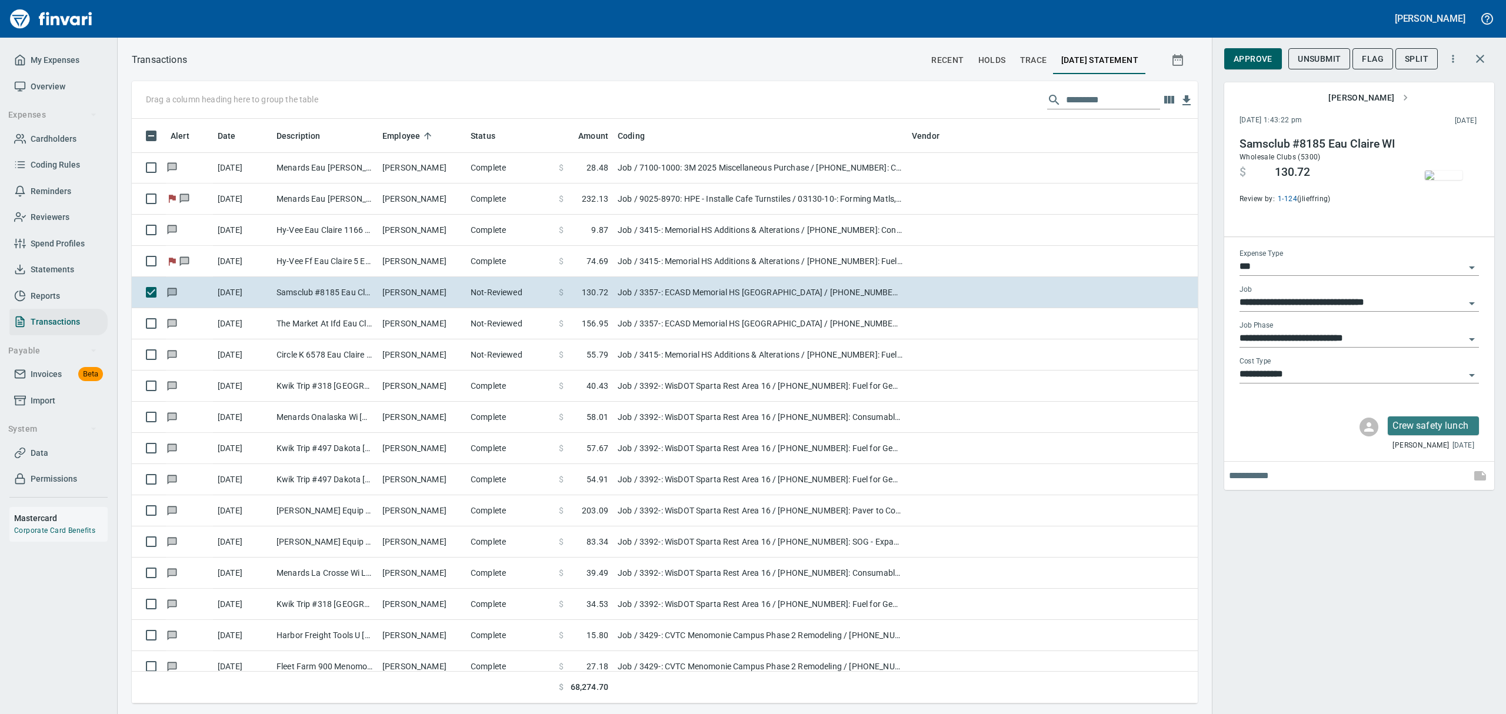
click at [1437, 180] on img "button" at bounding box center [1444, 175] width 38 height 9
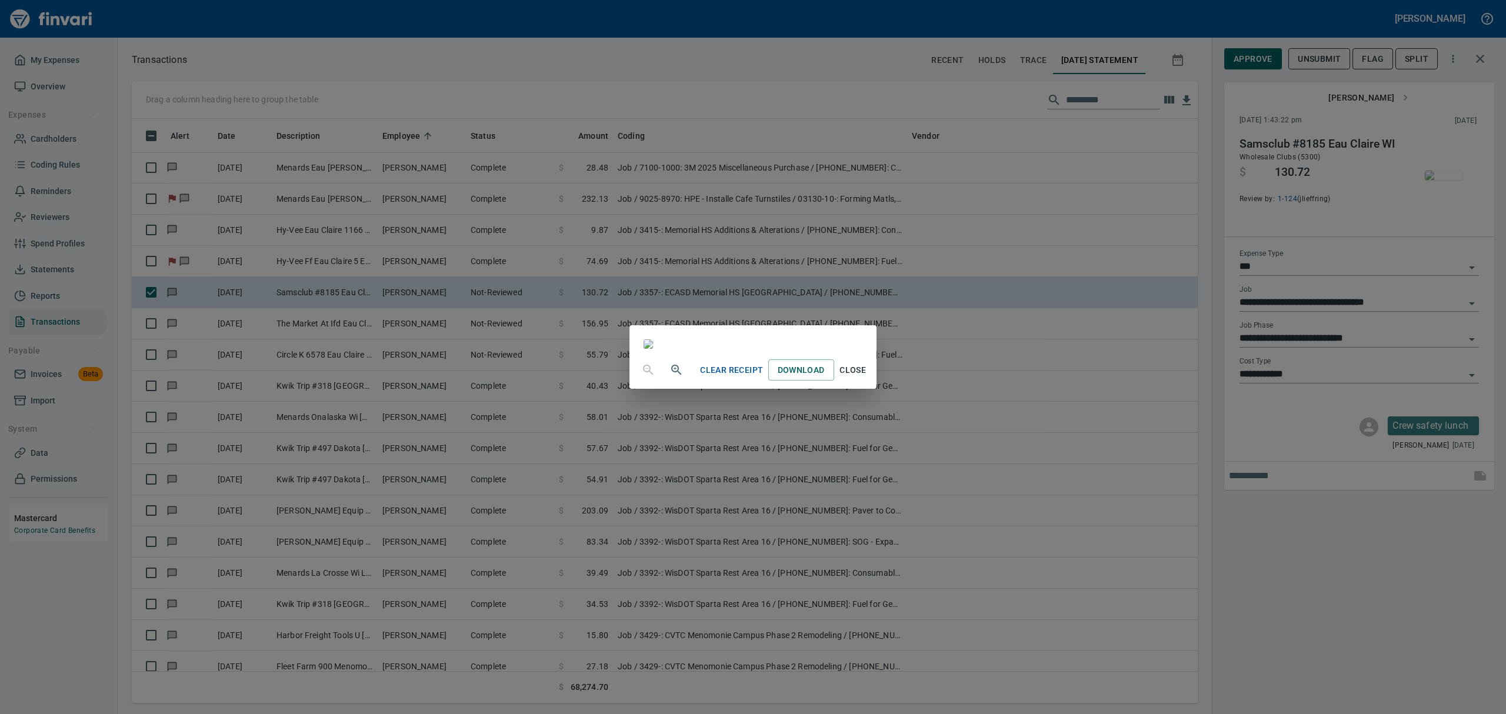
click at [867, 378] on span "Close" at bounding box center [853, 370] width 28 height 15
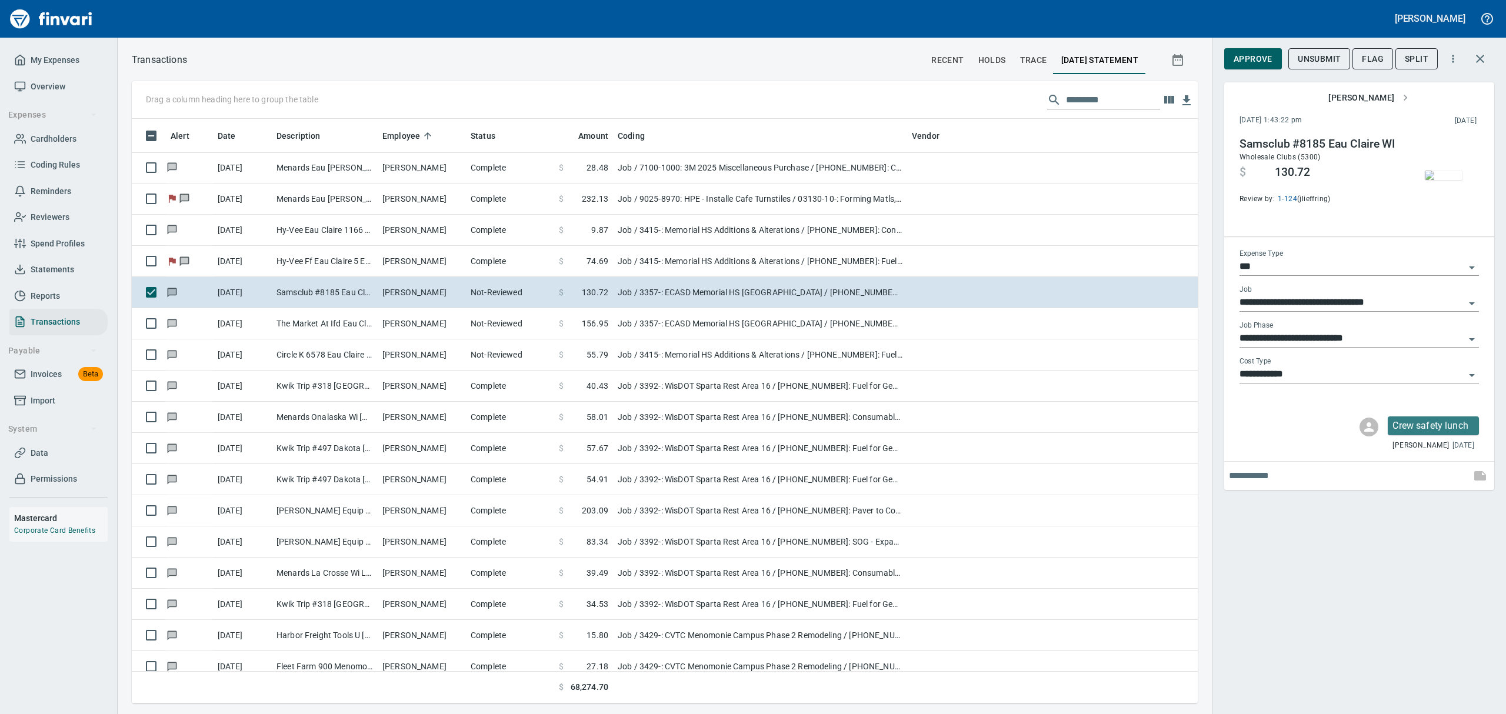
click at [1239, 62] on span "Approve" at bounding box center [1253, 59] width 39 height 15
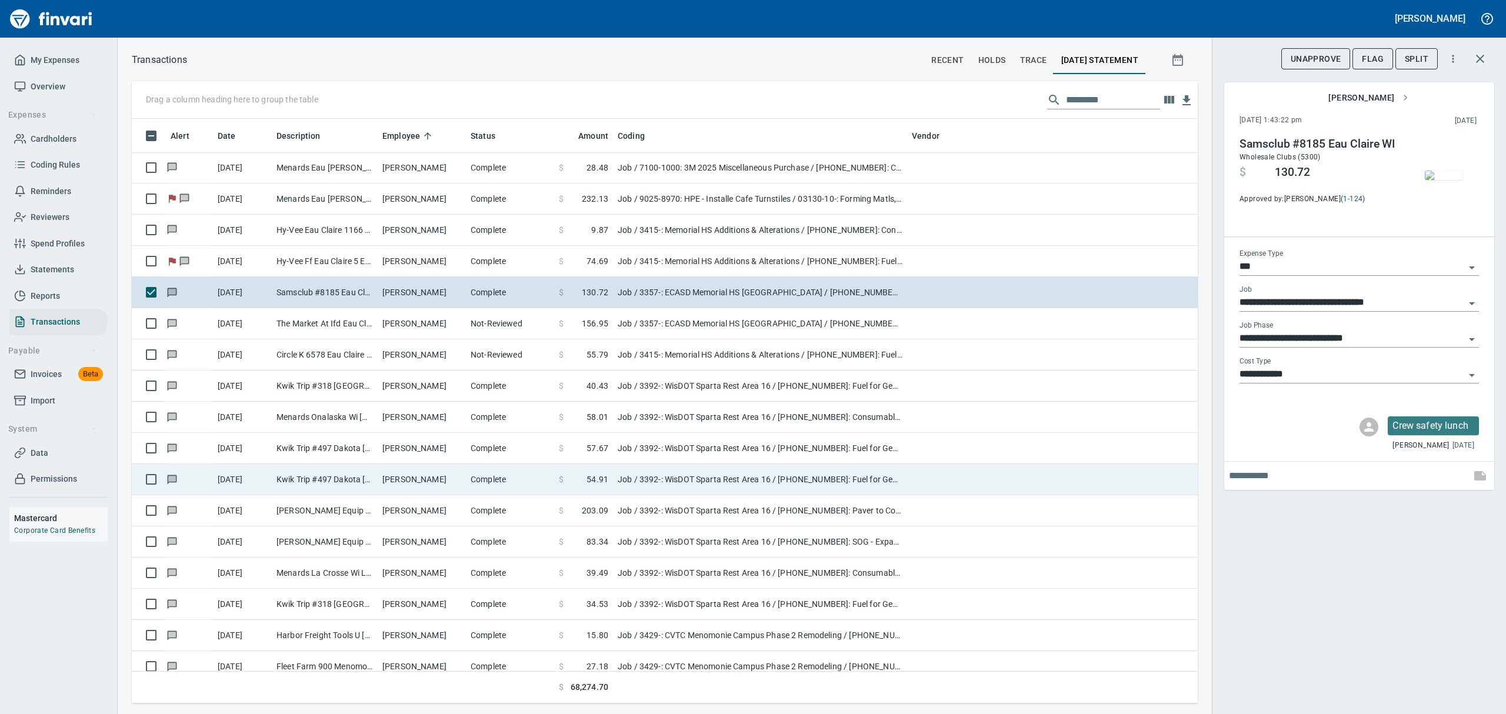
scroll to position [572, 1039]
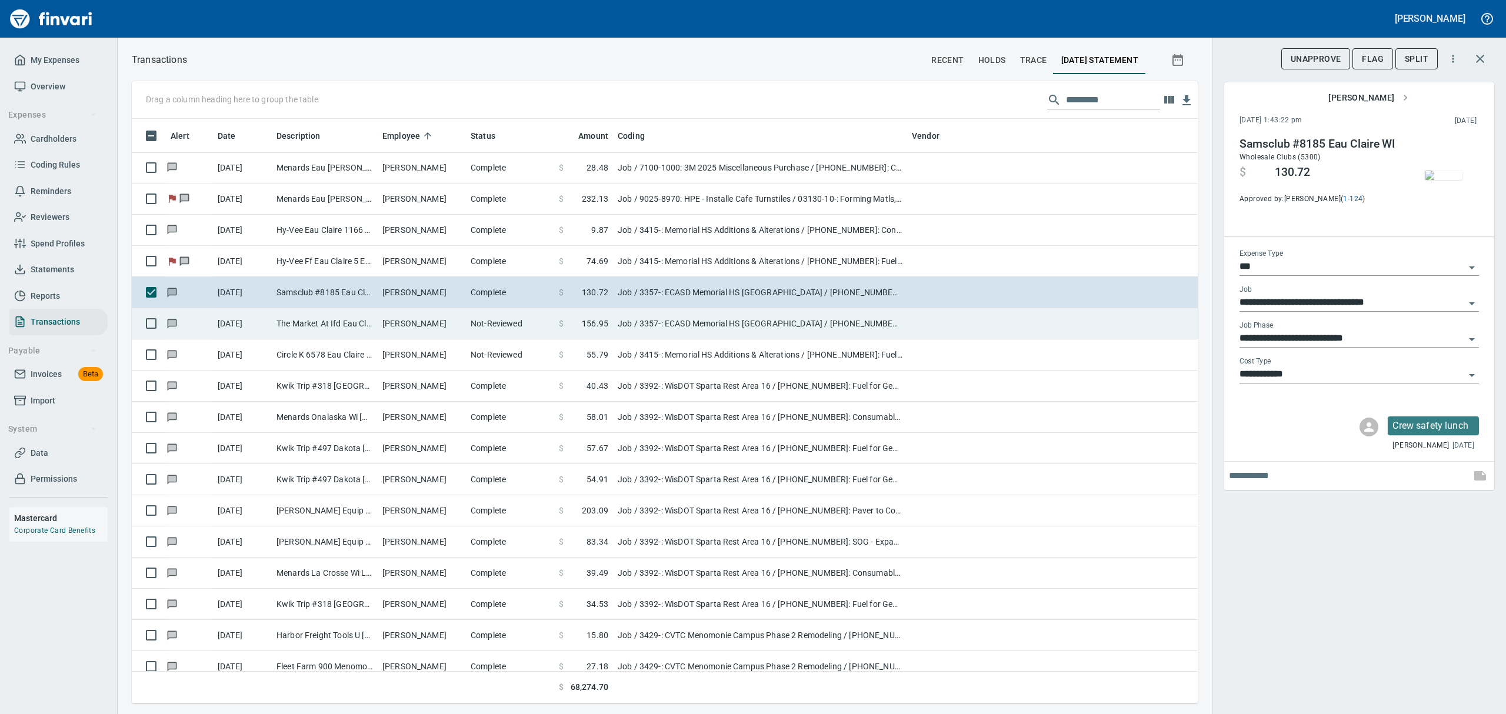
click at [340, 314] on td "The Market At Ifd Eau Claire [GEOGRAPHIC_DATA]" at bounding box center [325, 323] width 106 height 31
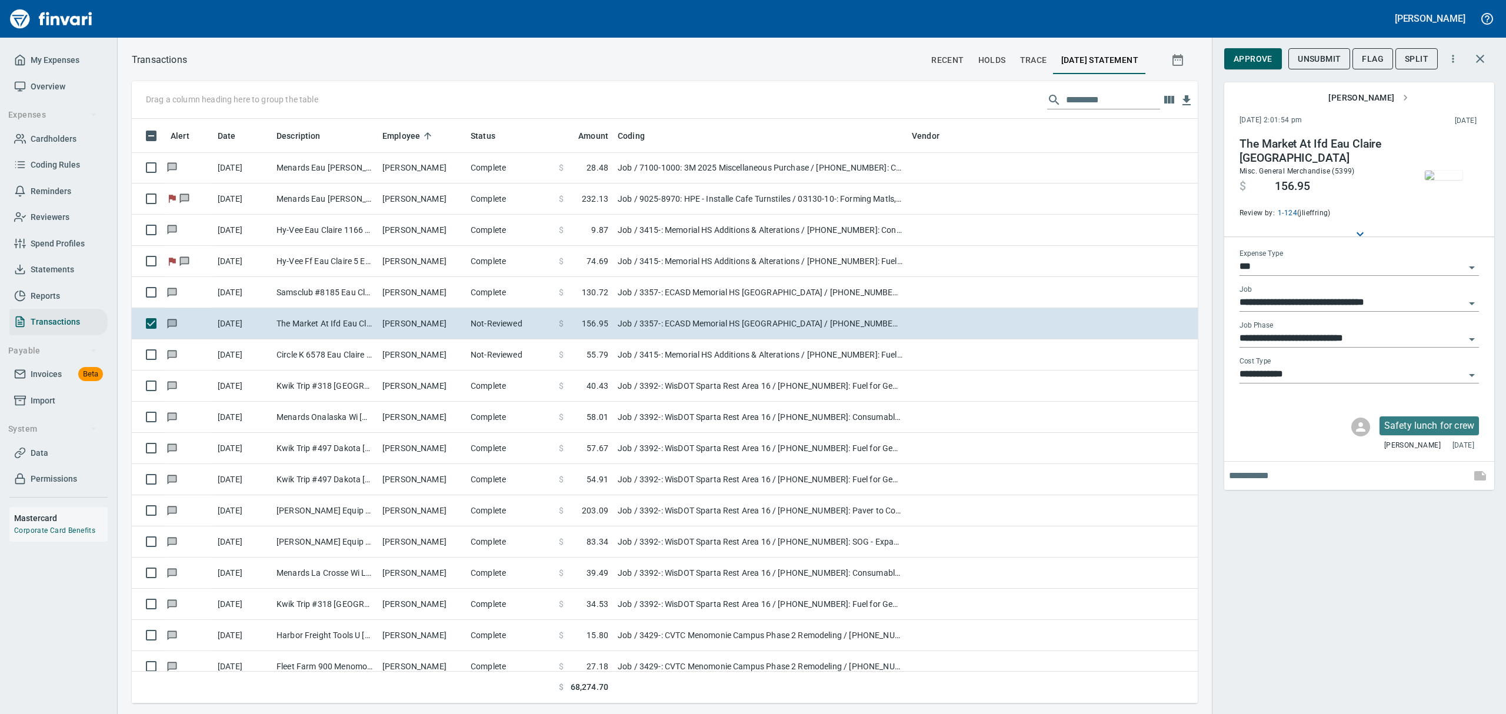
click at [1438, 174] on img "button" at bounding box center [1444, 175] width 38 height 9
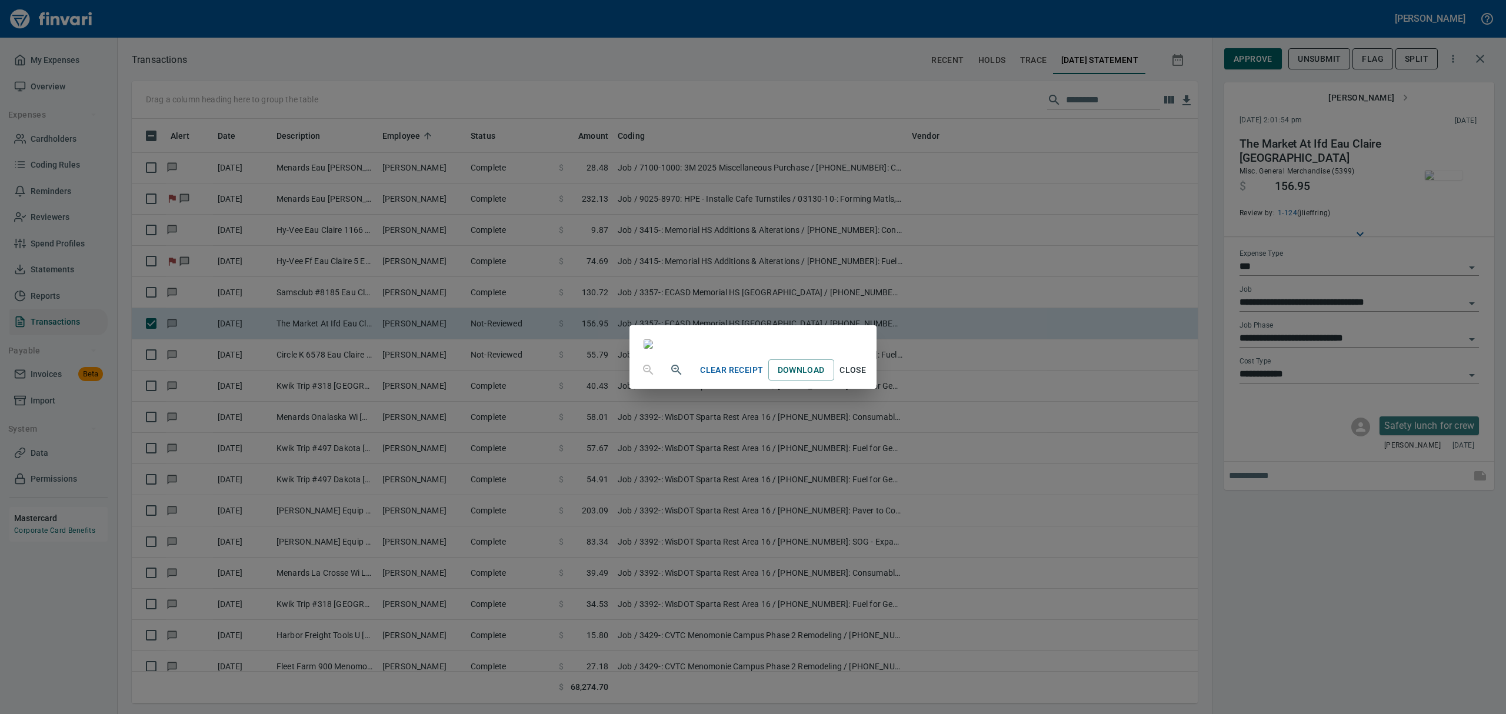
click at [867, 378] on span "Close" at bounding box center [853, 370] width 28 height 15
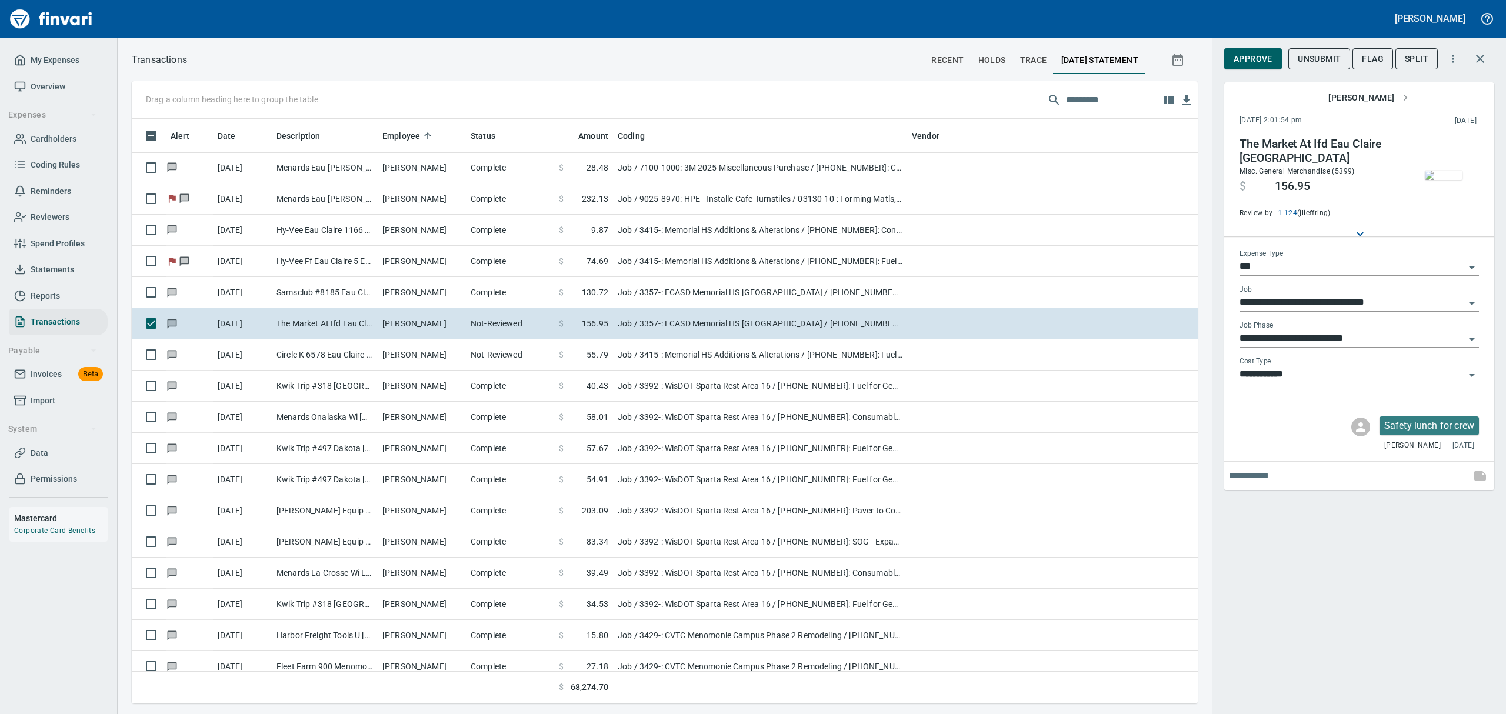
click at [1250, 56] on span "Approve" at bounding box center [1253, 59] width 39 height 15
click at [1250, 52] on span "Approve" at bounding box center [1253, 59] width 39 height 15
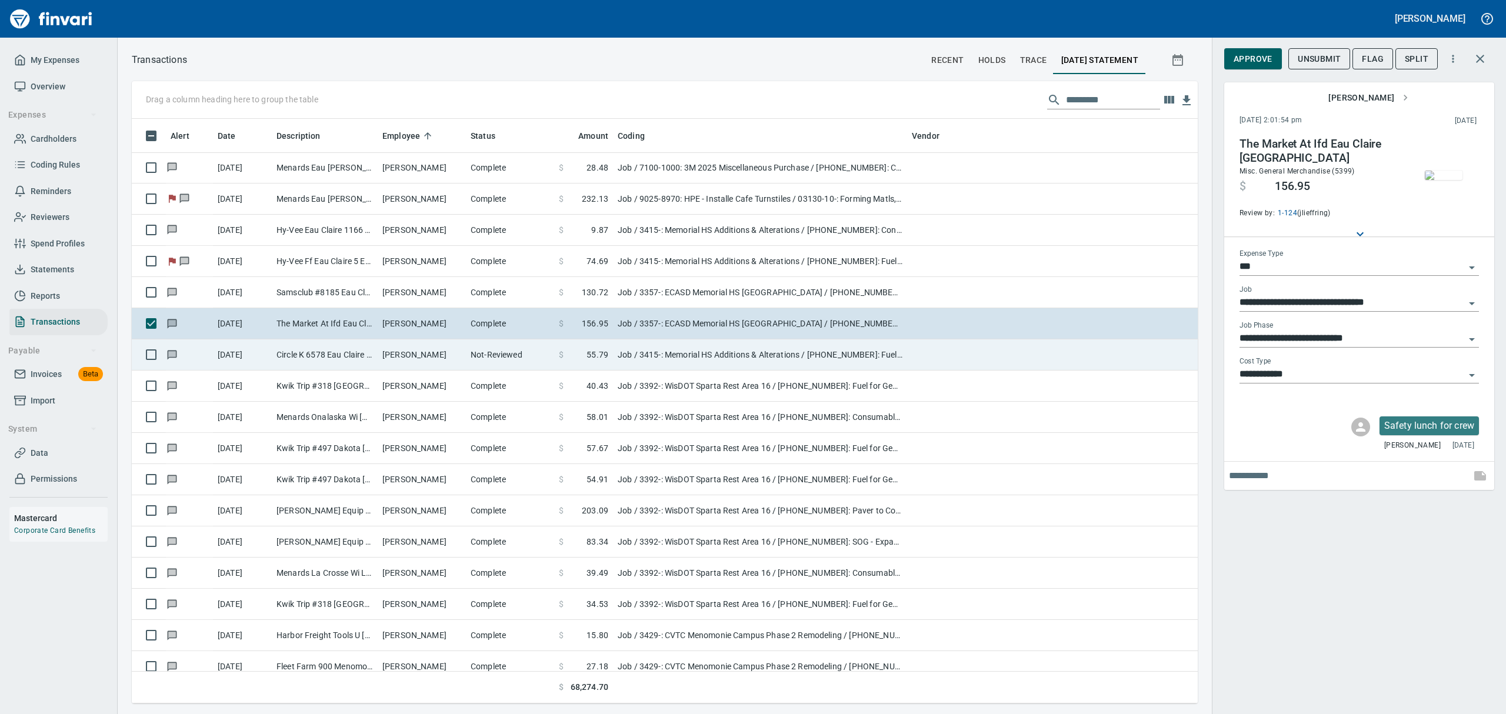
click at [358, 346] on td "Circle K 6578 Eau Claire WI" at bounding box center [325, 355] width 106 height 31
type input "**********"
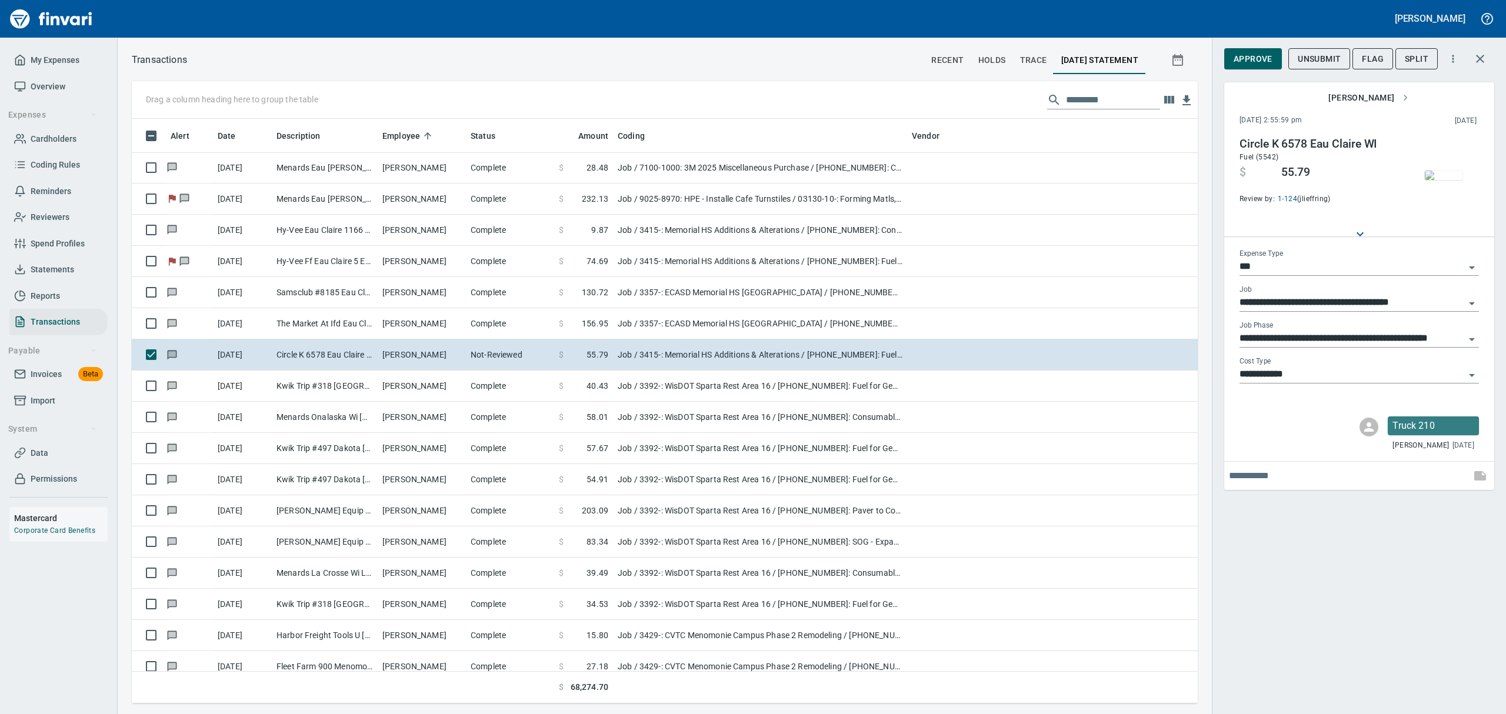
click at [1431, 180] on img "button" at bounding box center [1444, 175] width 38 height 9
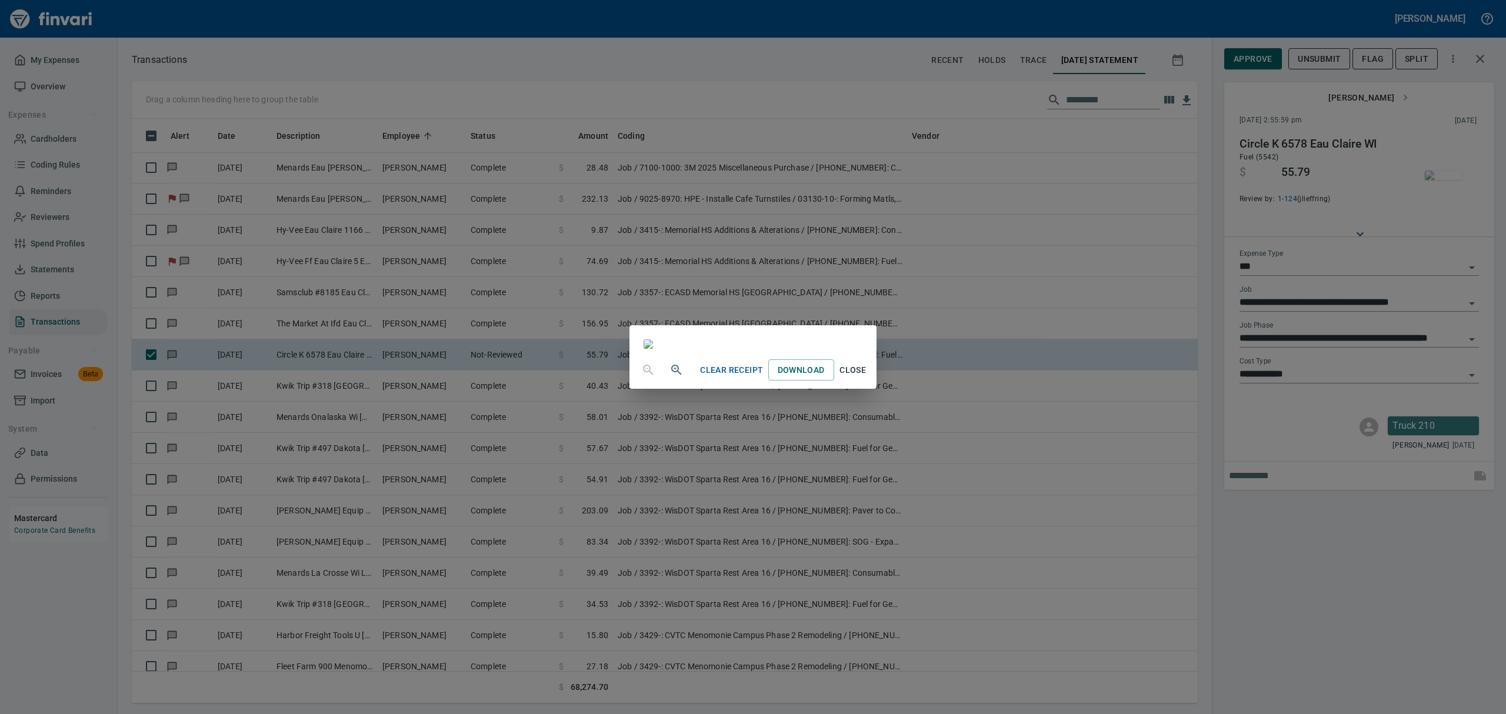
click at [872, 381] on button "Close" at bounding box center [853, 371] width 38 height 22
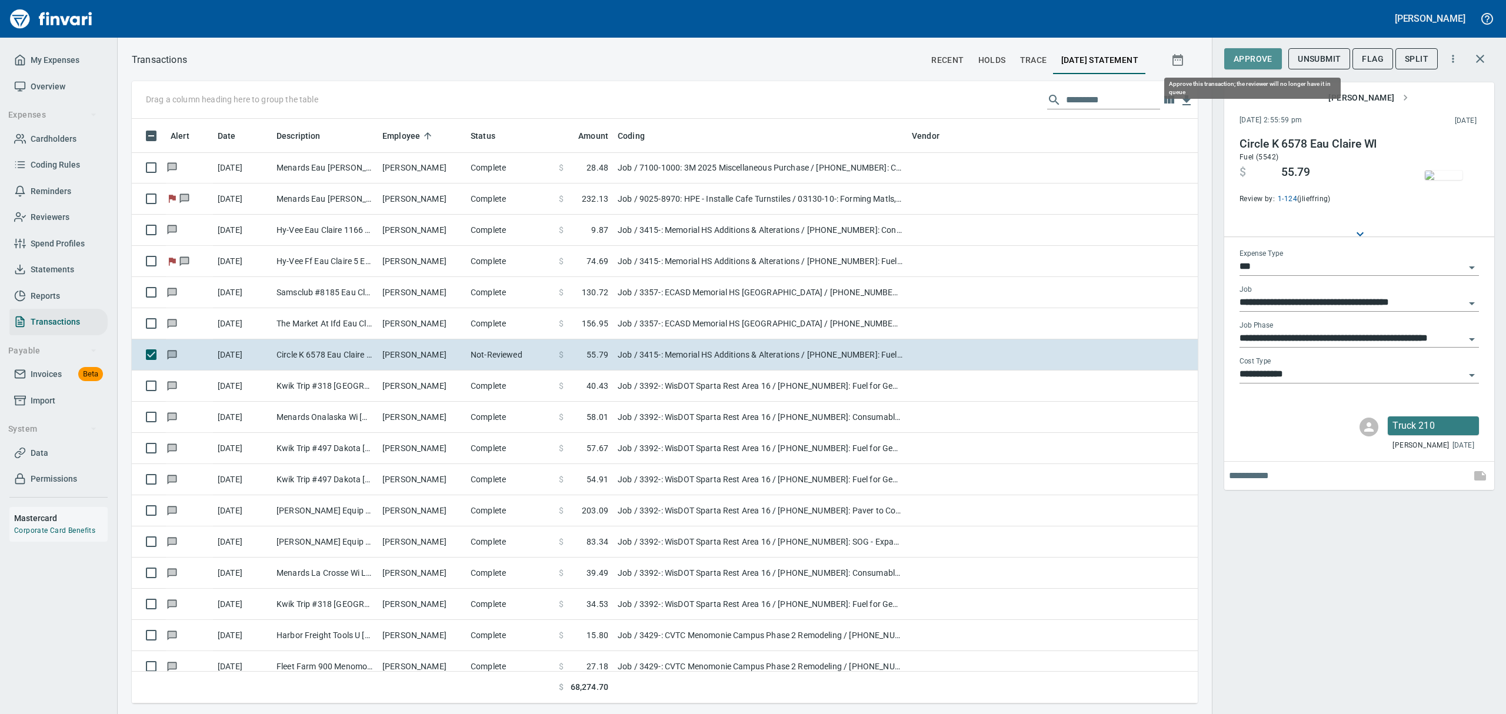
click at [1233, 62] on button "Approve" at bounding box center [1254, 59] width 58 height 22
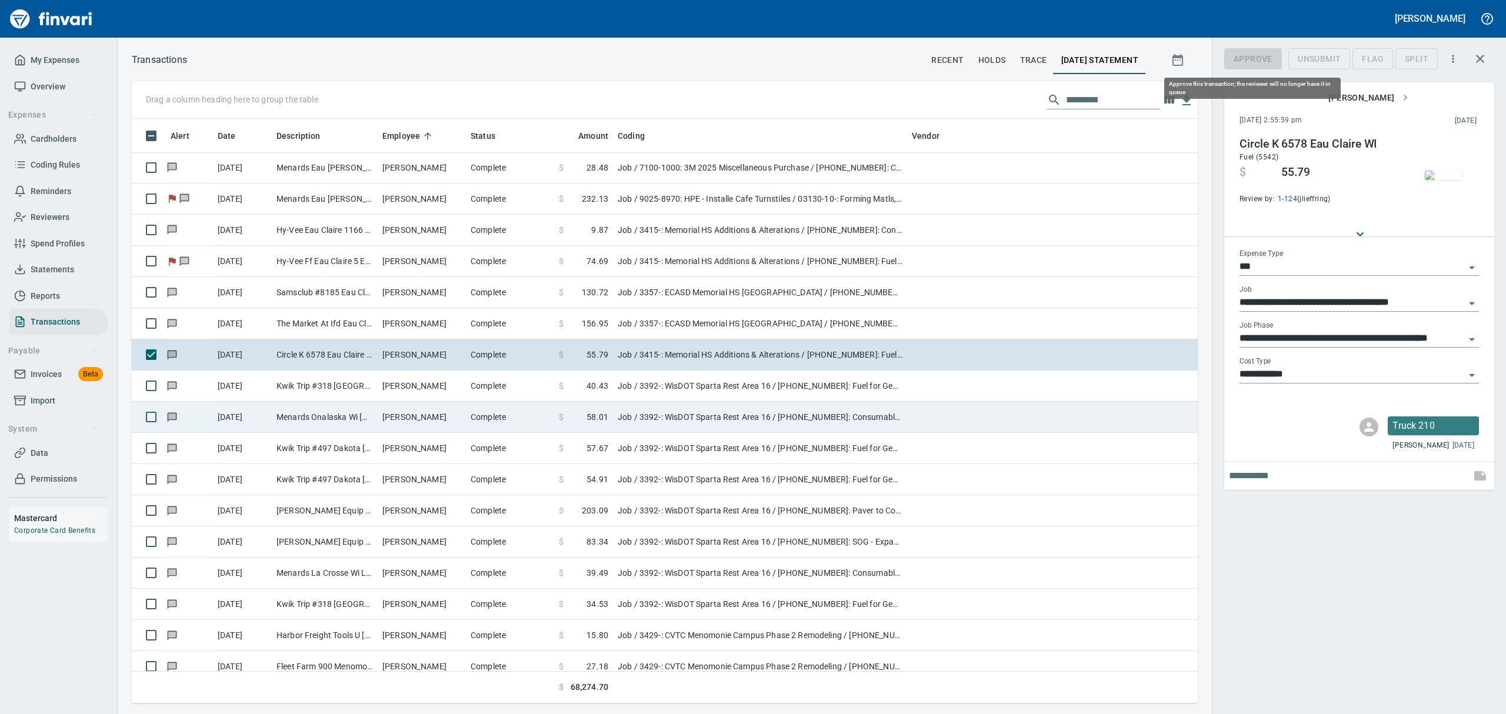
scroll to position [572, 1039]
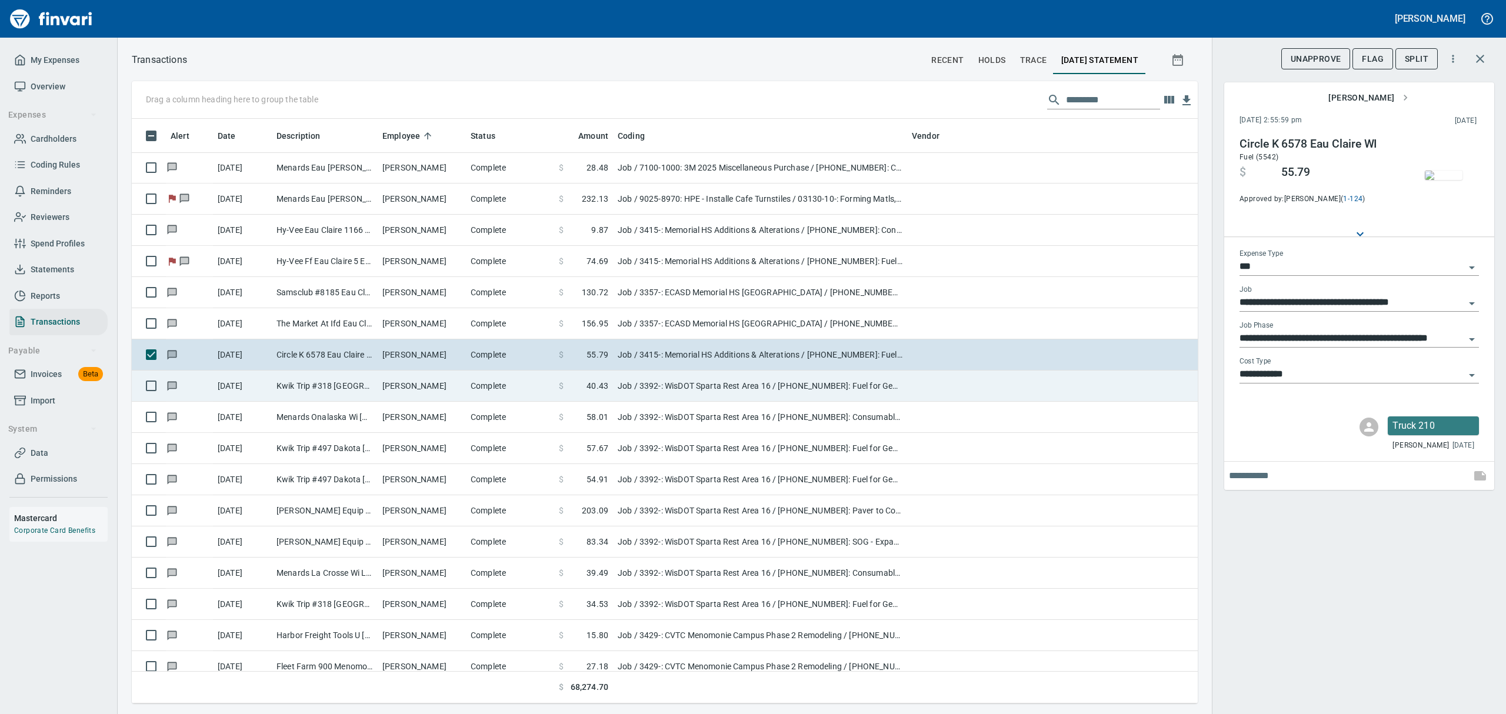
click at [371, 394] on td "Kwik Trip #318 [GEOGRAPHIC_DATA] WI" at bounding box center [325, 386] width 106 height 31
type input "**********"
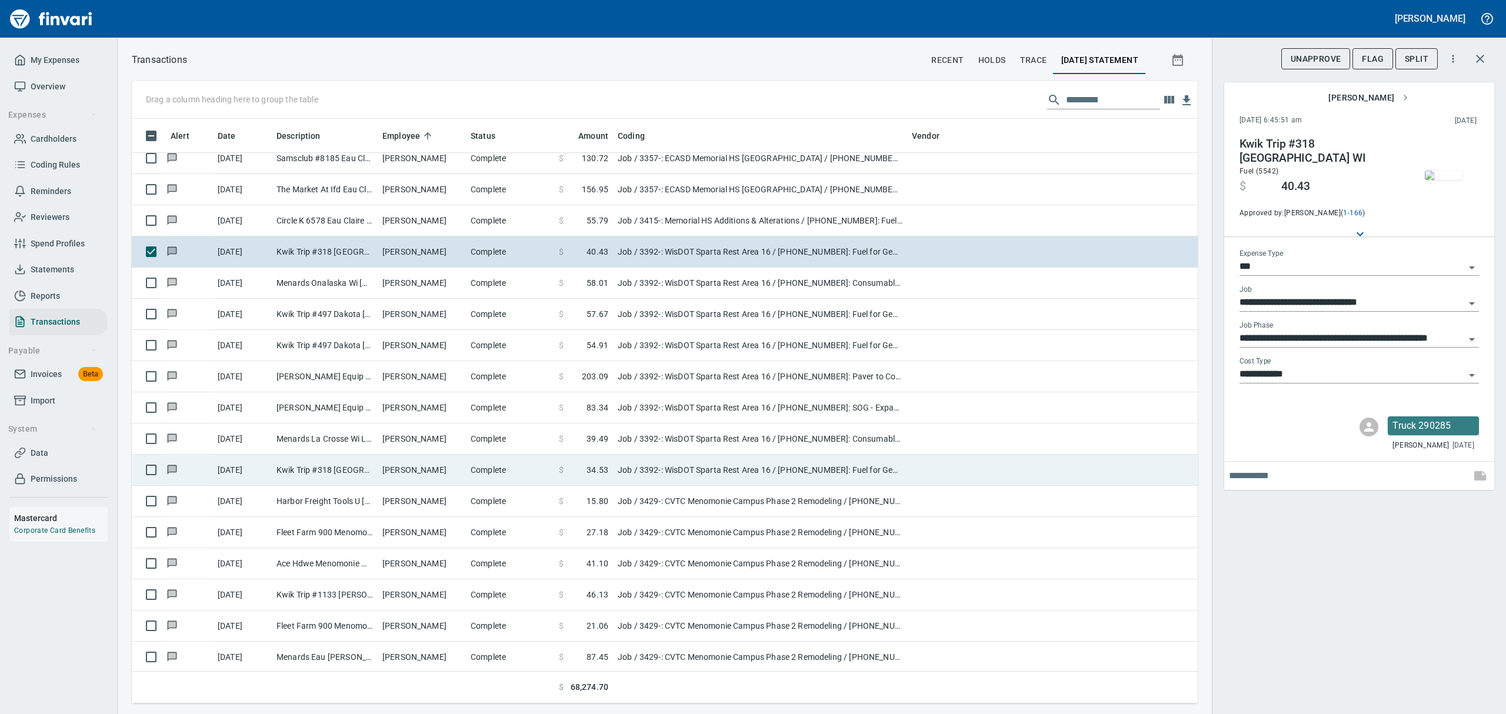
scroll to position [10984, 0]
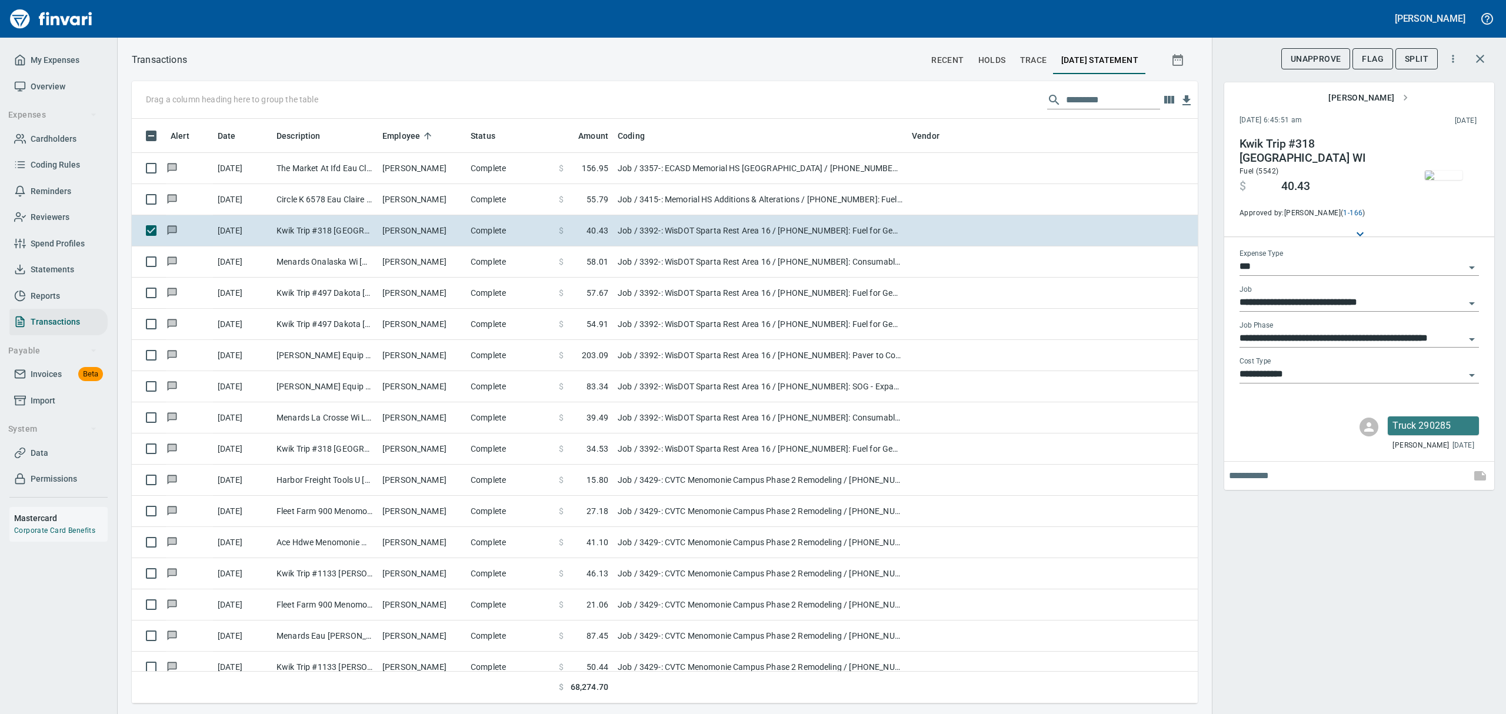
click at [1438, 180] on img "button" at bounding box center [1444, 175] width 38 height 9
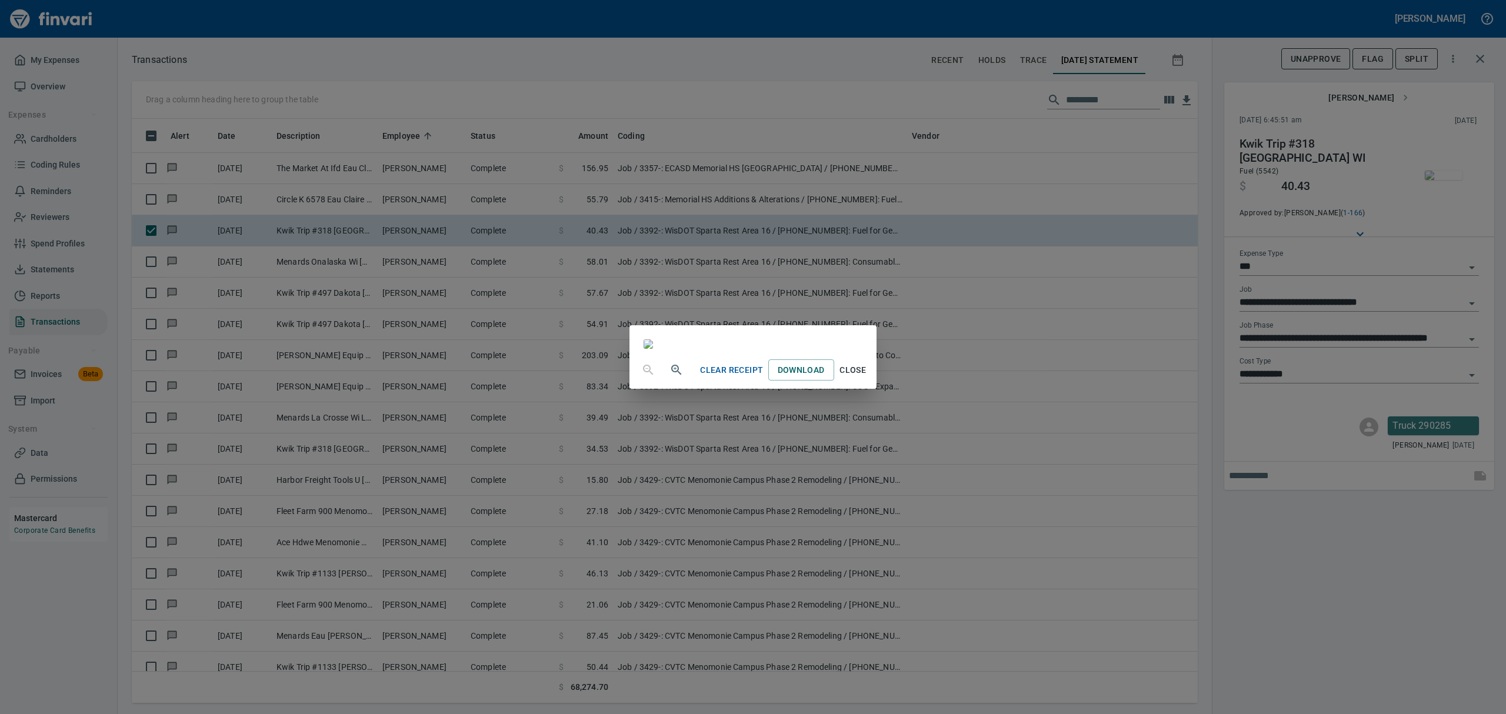
click at [872, 381] on button "Close" at bounding box center [853, 371] width 38 height 22
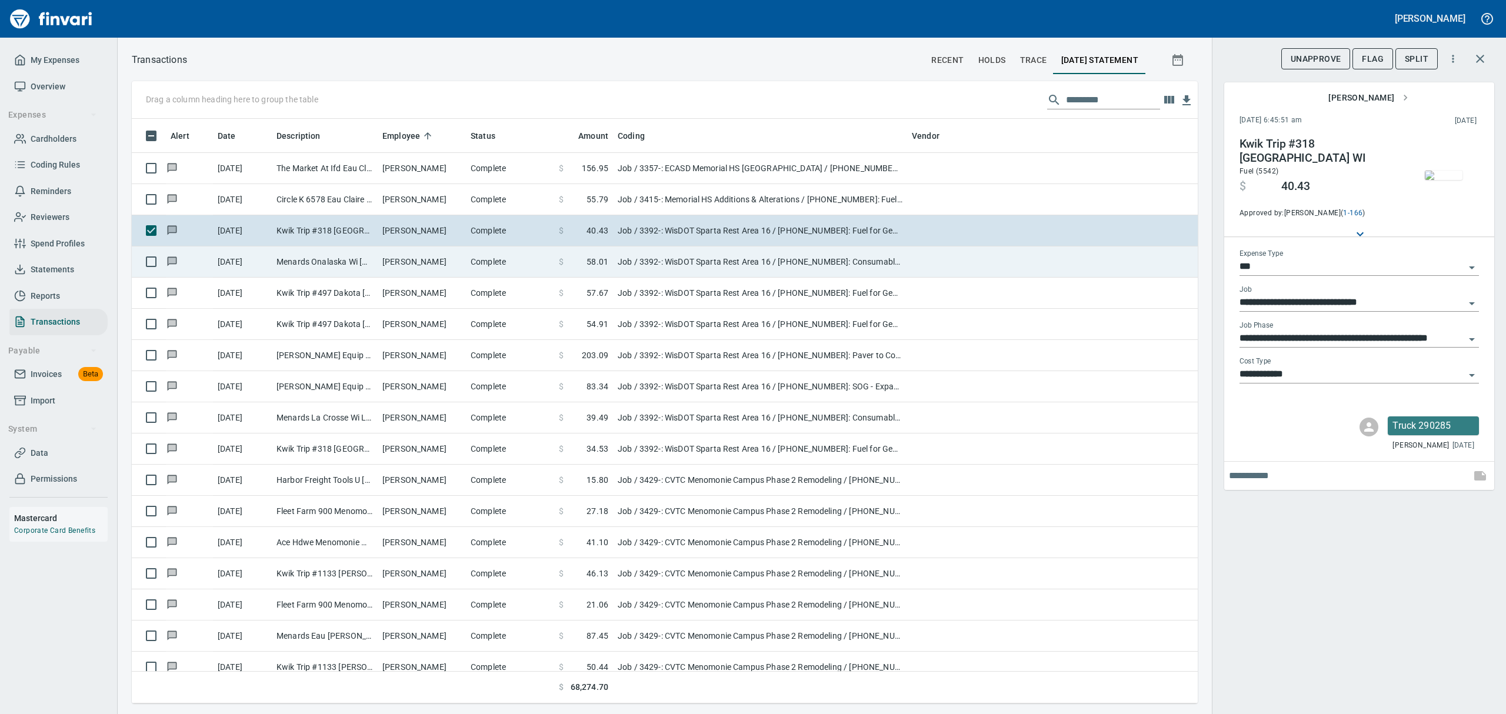
click at [407, 257] on td "[PERSON_NAME]" at bounding box center [422, 262] width 88 height 31
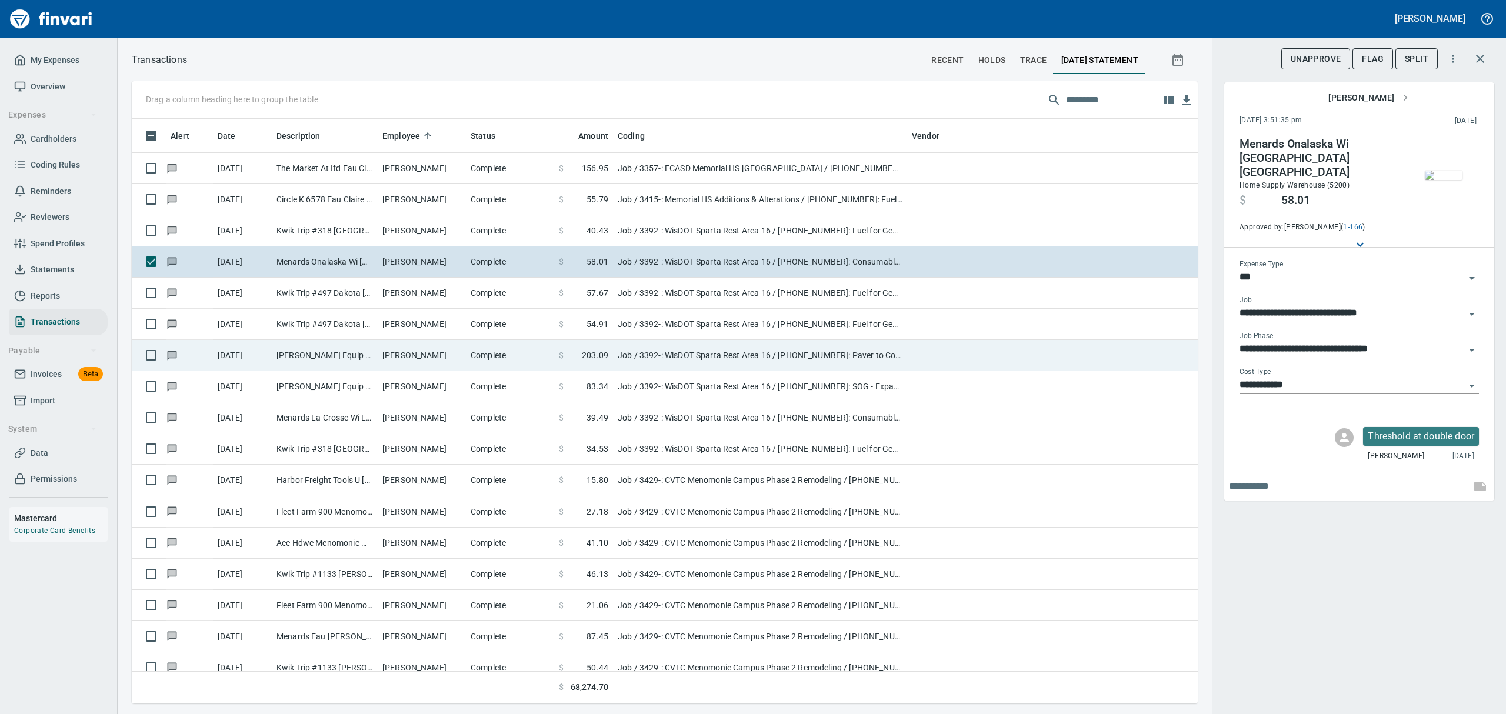
scroll to position [11063, 0]
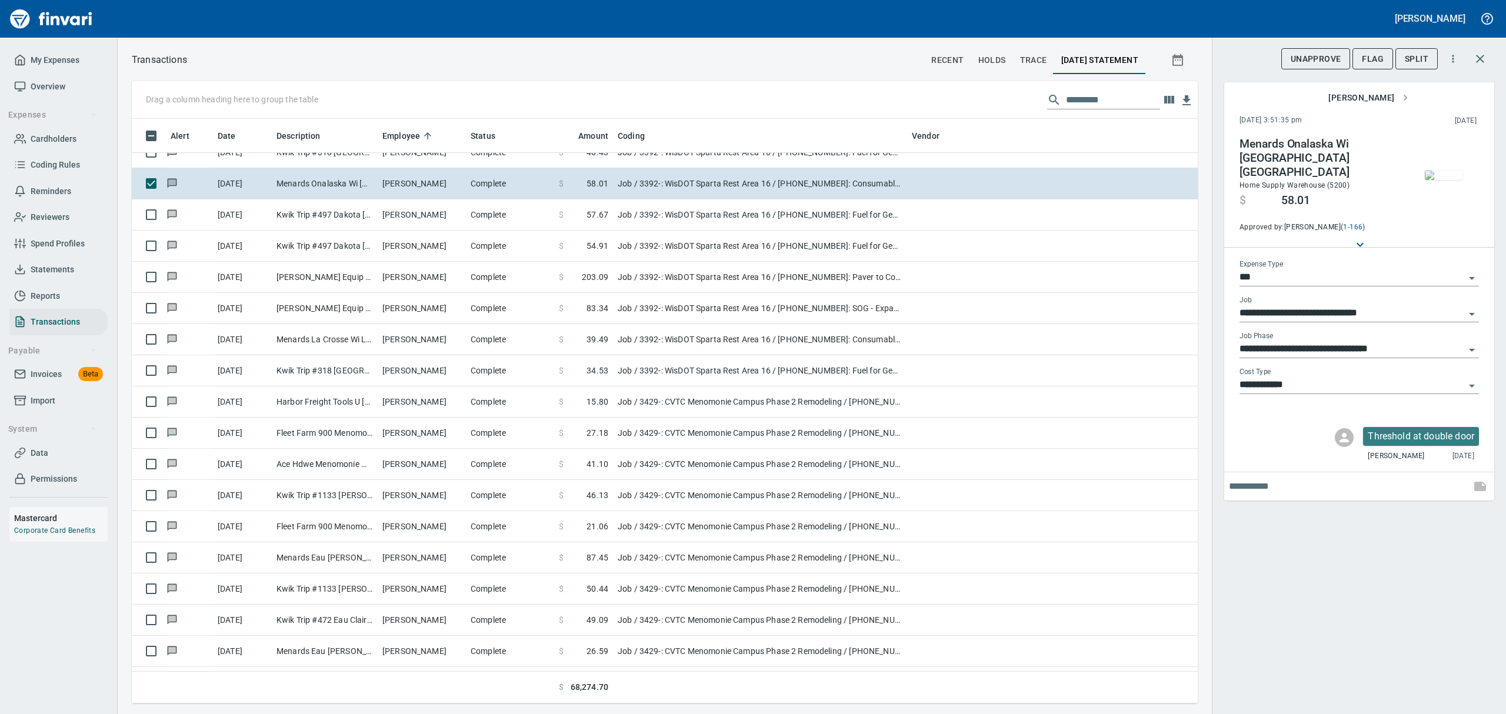
click at [1456, 180] on img "button" at bounding box center [1444, 175] width 38 height 9
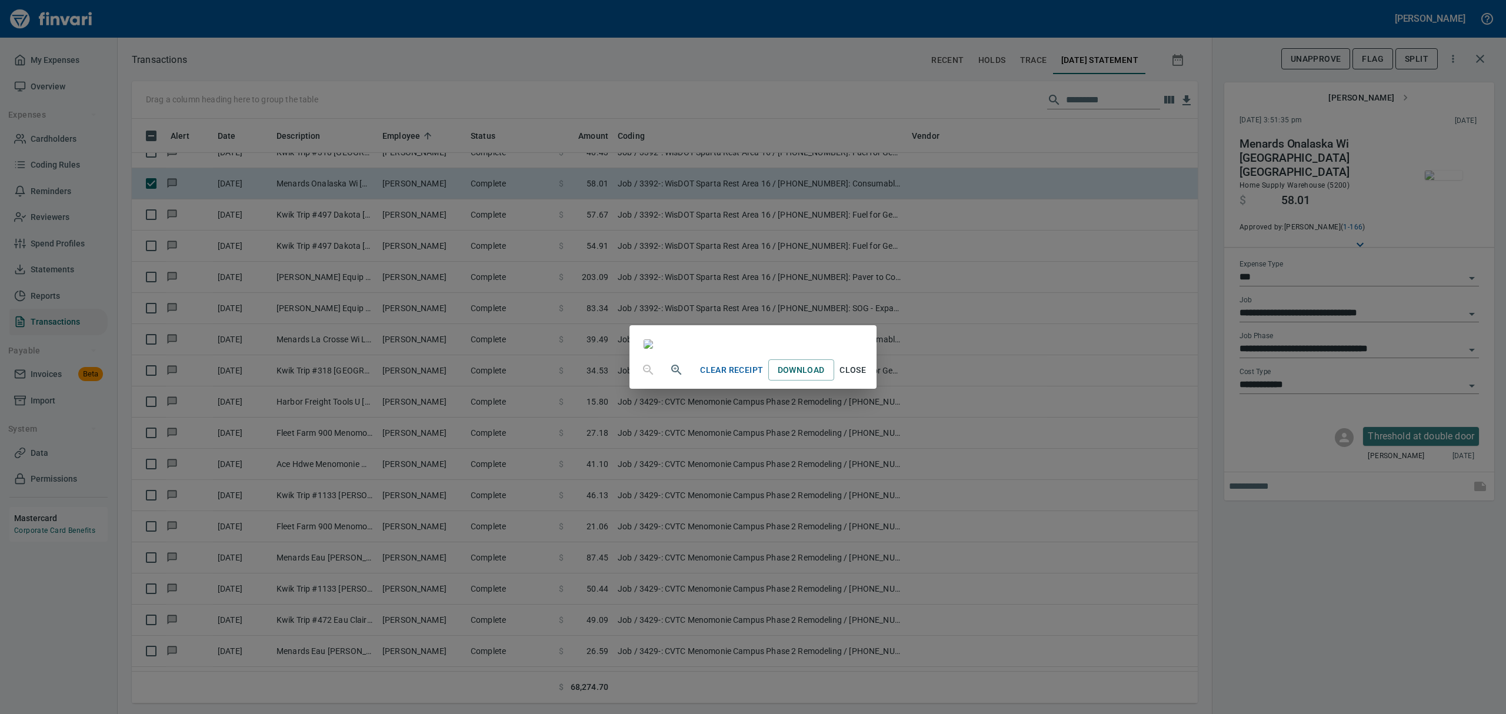
click at [876, 389] on div "Clear Receipt Download Close" at bounding box center [753, 370] width 247 height 38
click at [867, 378] on span "Close" at bounding box center [853, 370] width 28 height 15
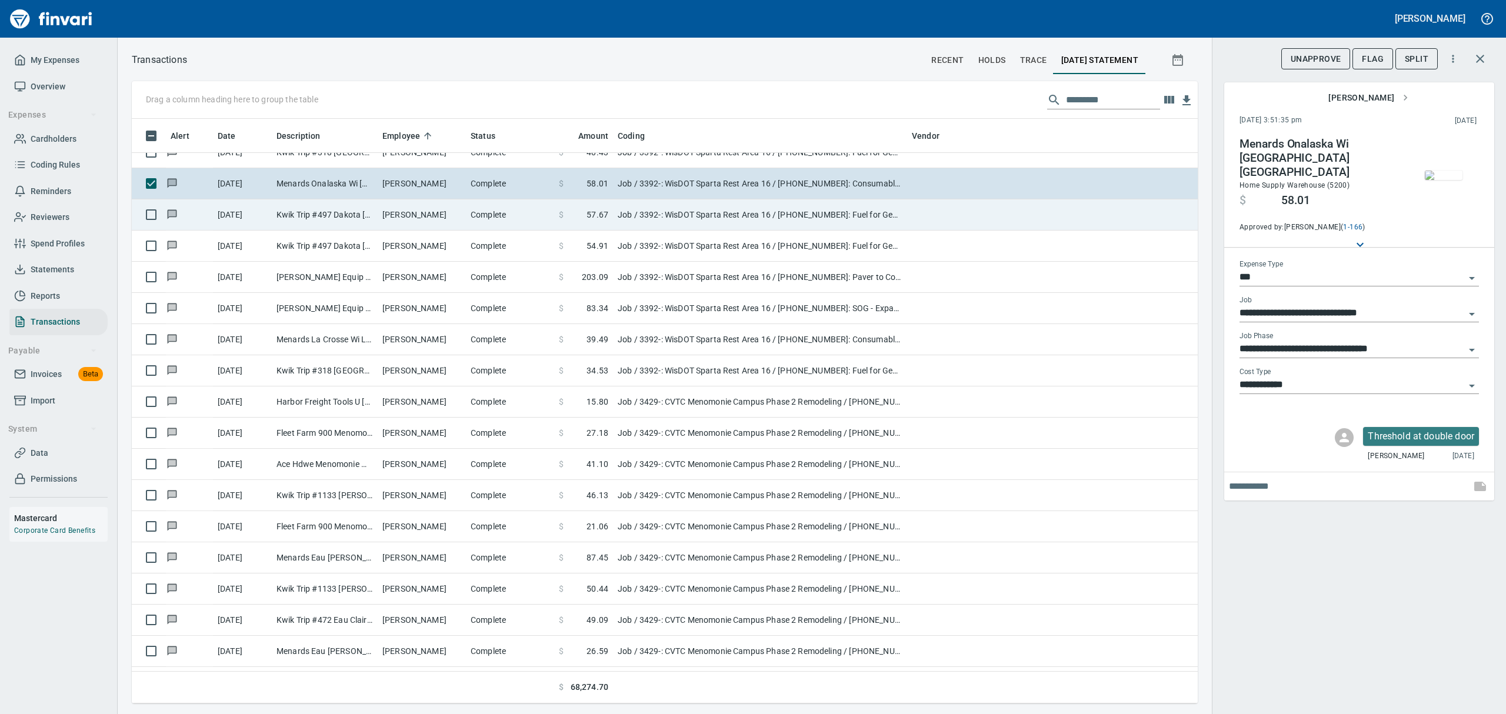
click at [398, 211] on td "[PERSON_NAME]" at bounding box center [422, 214] width 88 height 31
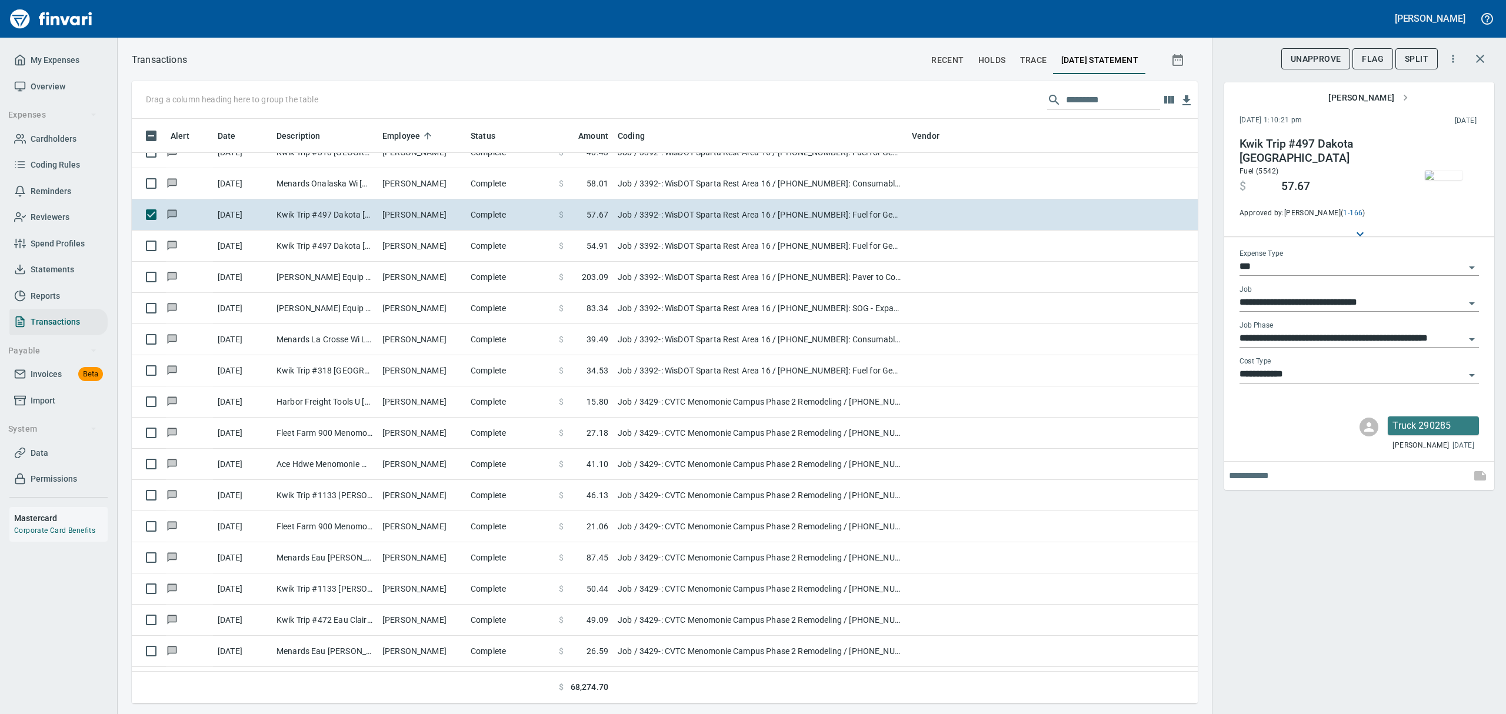
click at [1448, 172] on img "button" at bounding box center [1444, 175] width 38 height 9
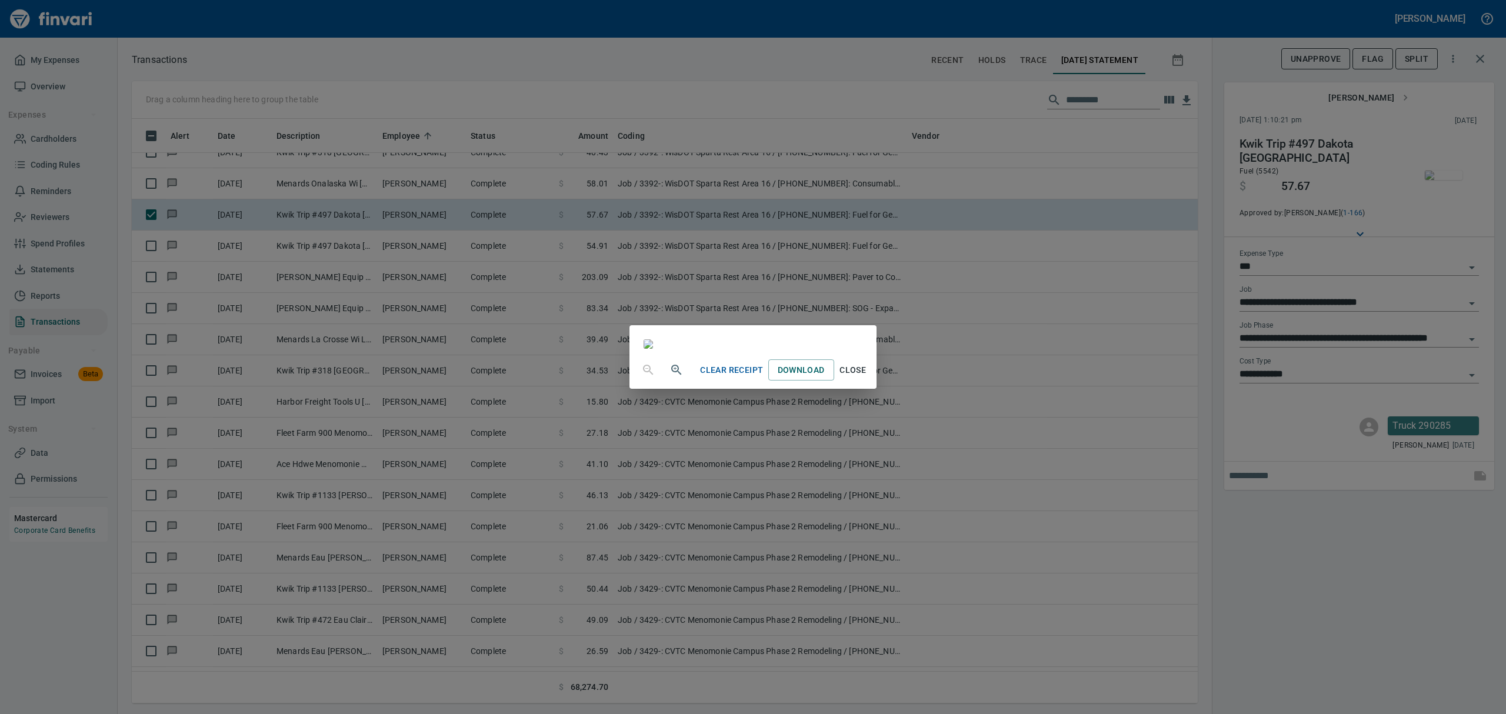
click at [867, 378] on span "Close" at bounding box center [853, 370] width 28 height 15
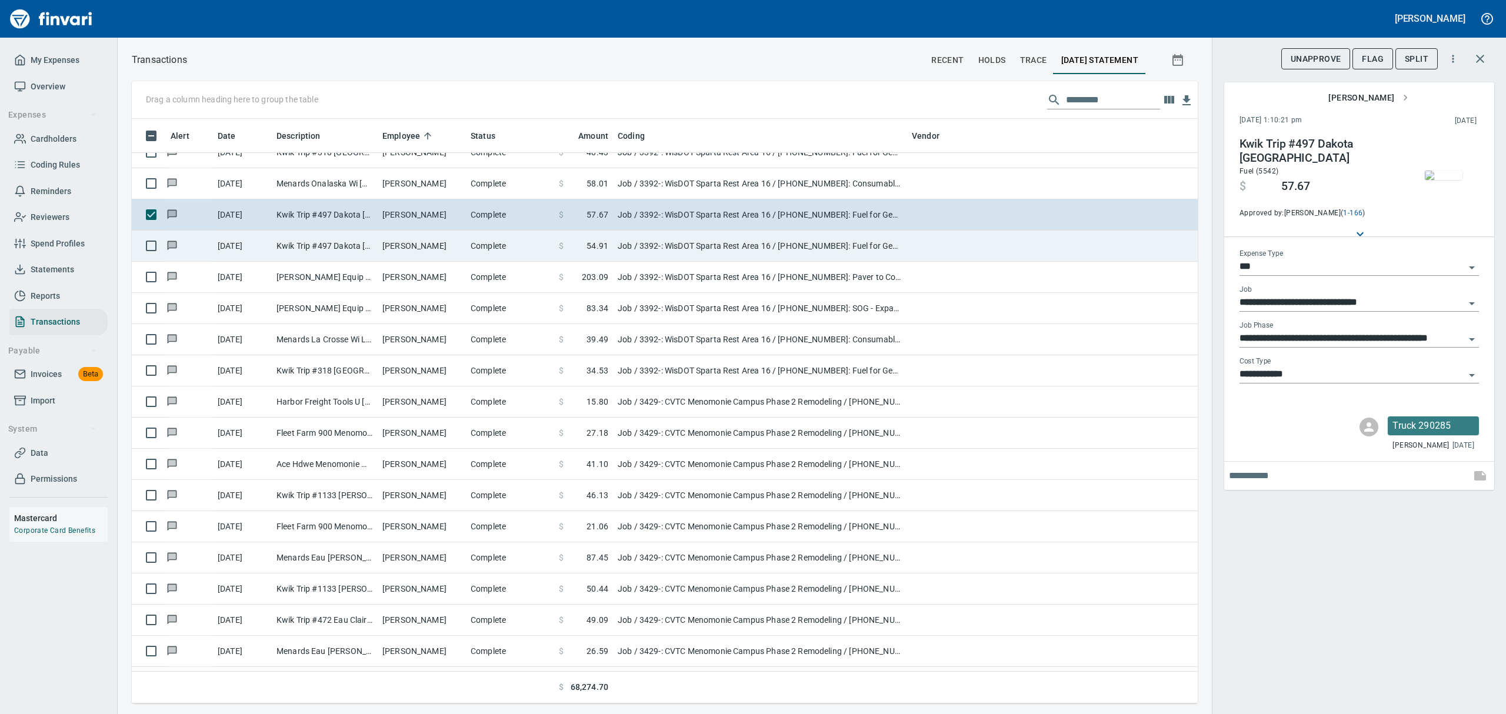
click at [305, 243] on td "Kwik Trip #497 Dakota [GEOGRAPHIC_DATA]" at bounding box center [325, 246] width 106 height 31
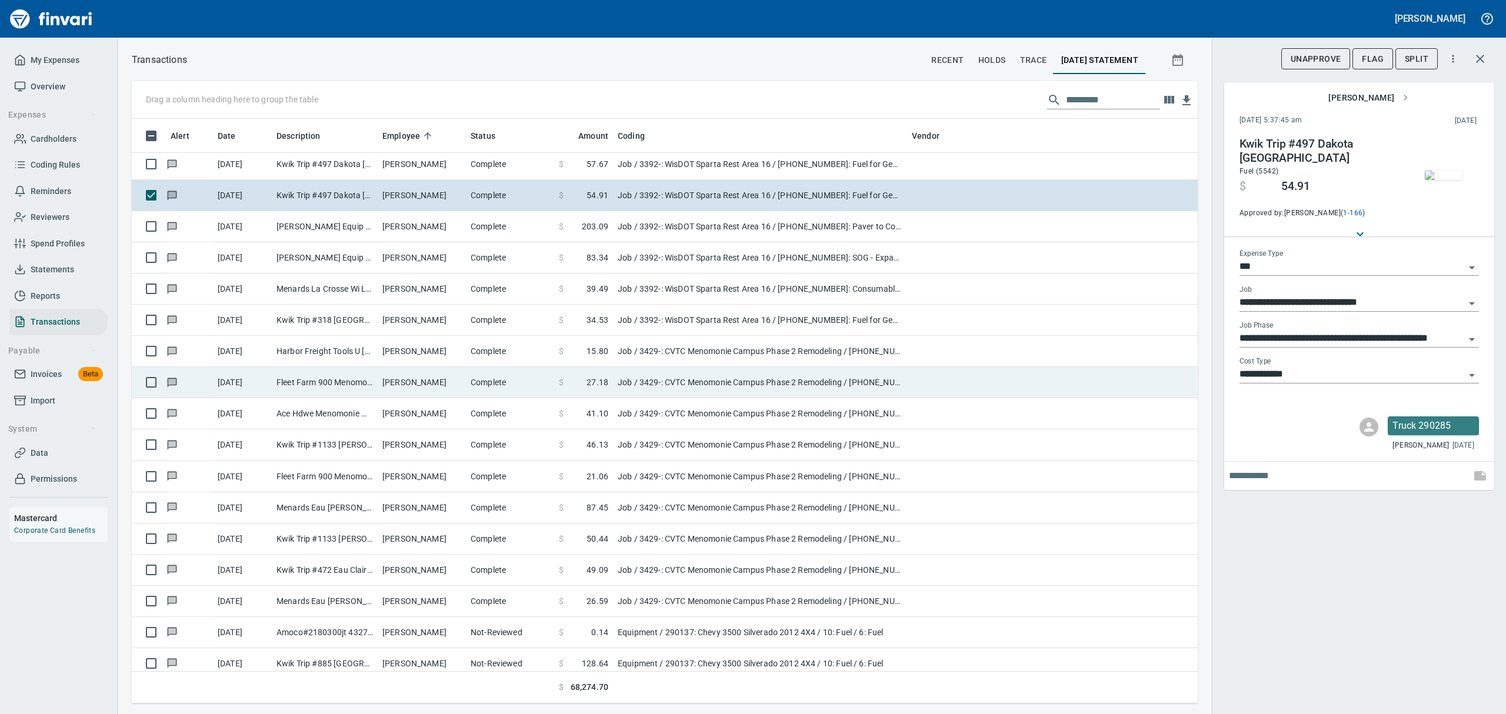
scroll to position [11141, 0]
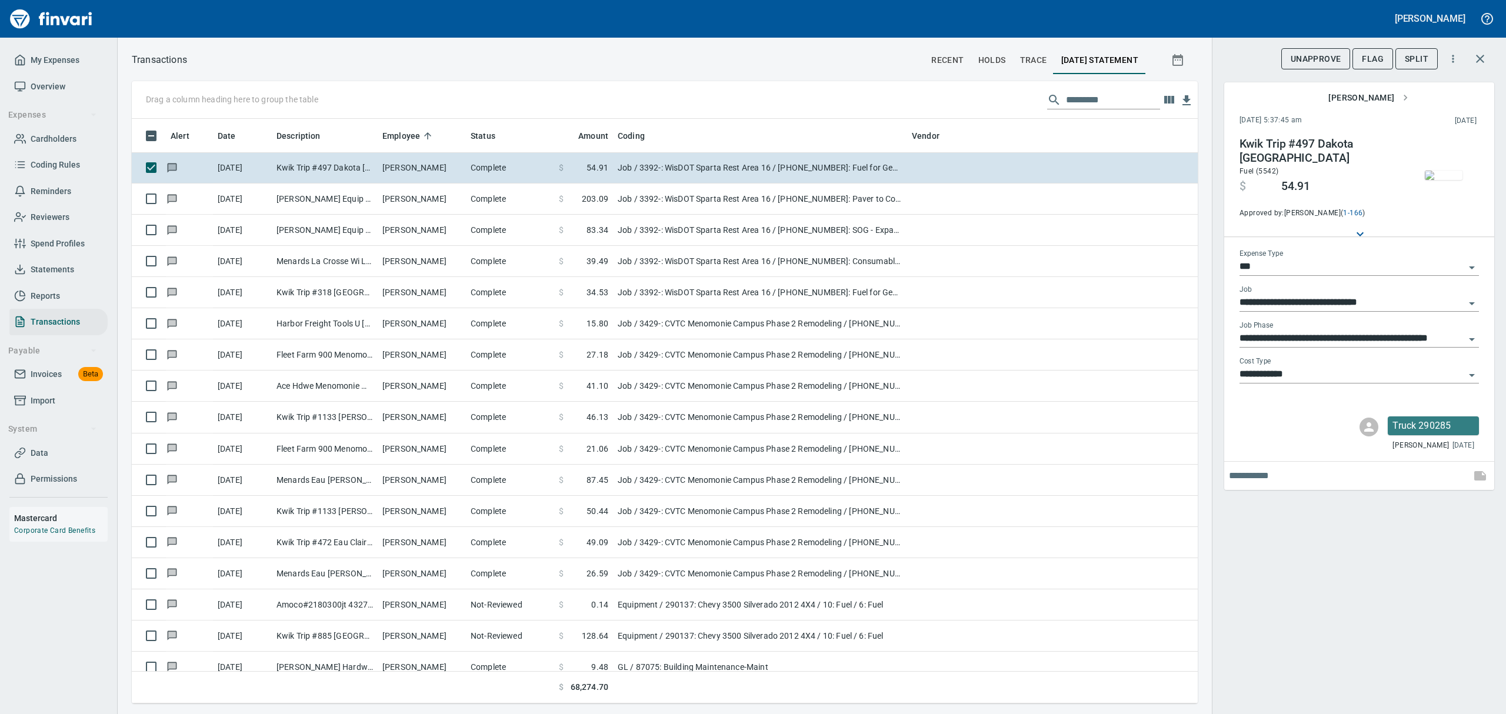
click at [1441, 172] on img "button" at bounding box center [1444, 175] width 38 height 9
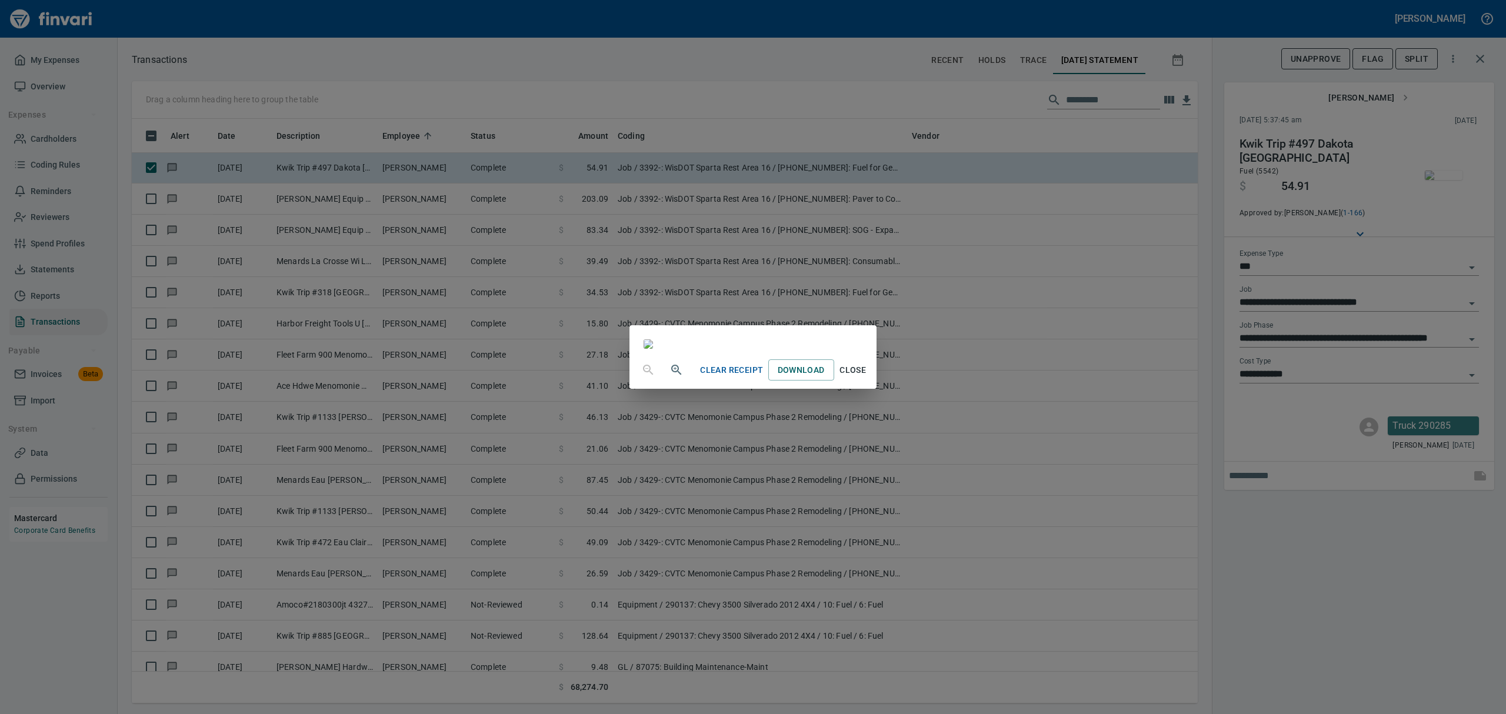
click at [867, 378] on span "Close" at bounding box center [853, 370] width 28 height 15
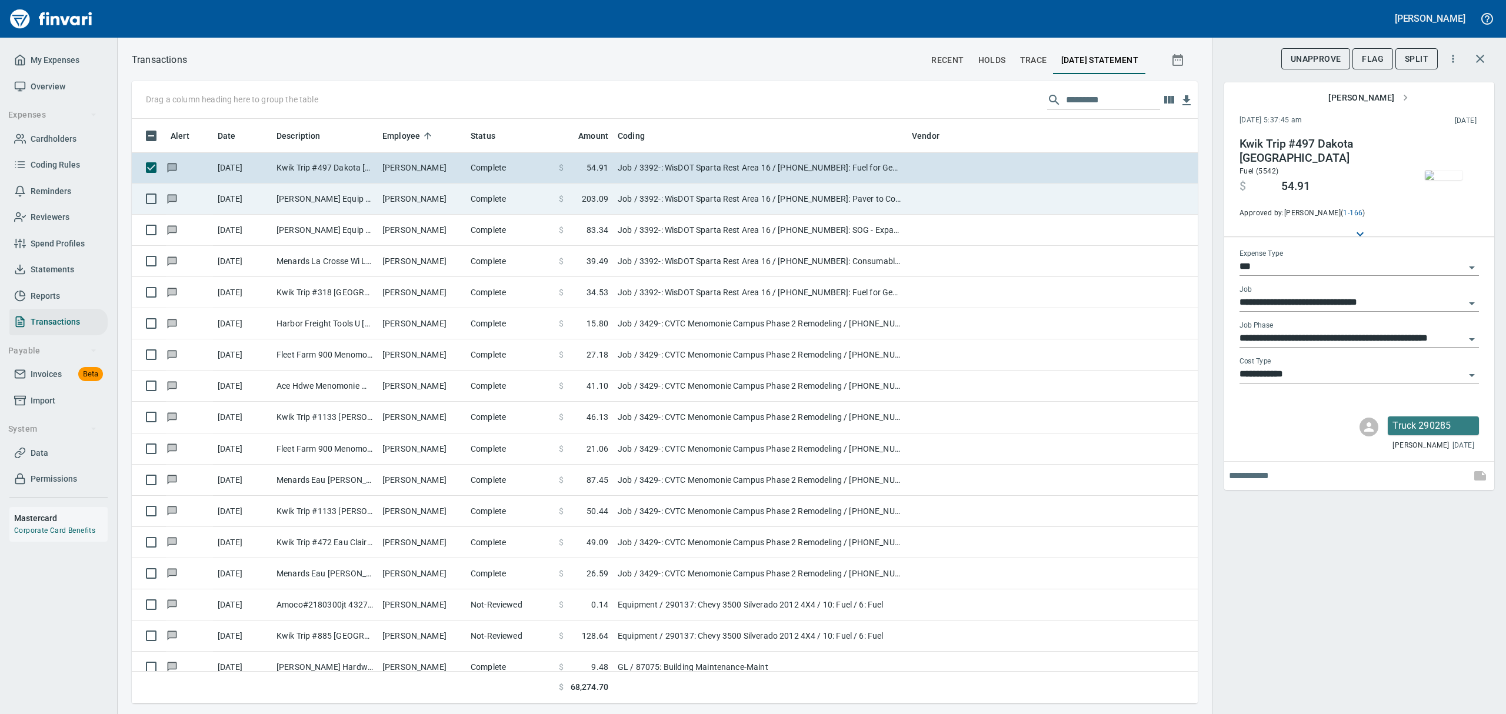
click at [407, 198] on td "[PERSON_NAME]" at bounding box center [422, 199] width 88 height 31
type input "**********"
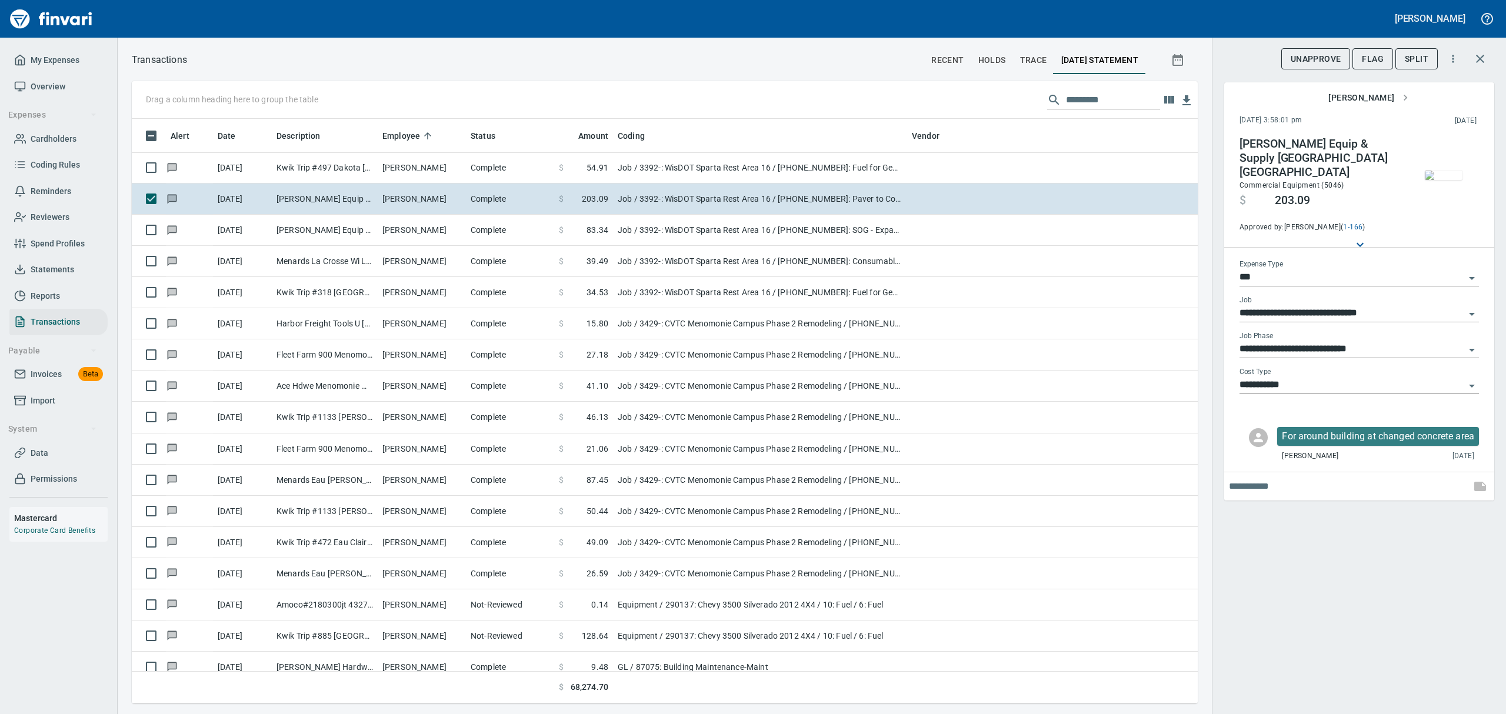
click at [1451, 175] on img "button" at bounding box center [1444, 175] width 38 height 9
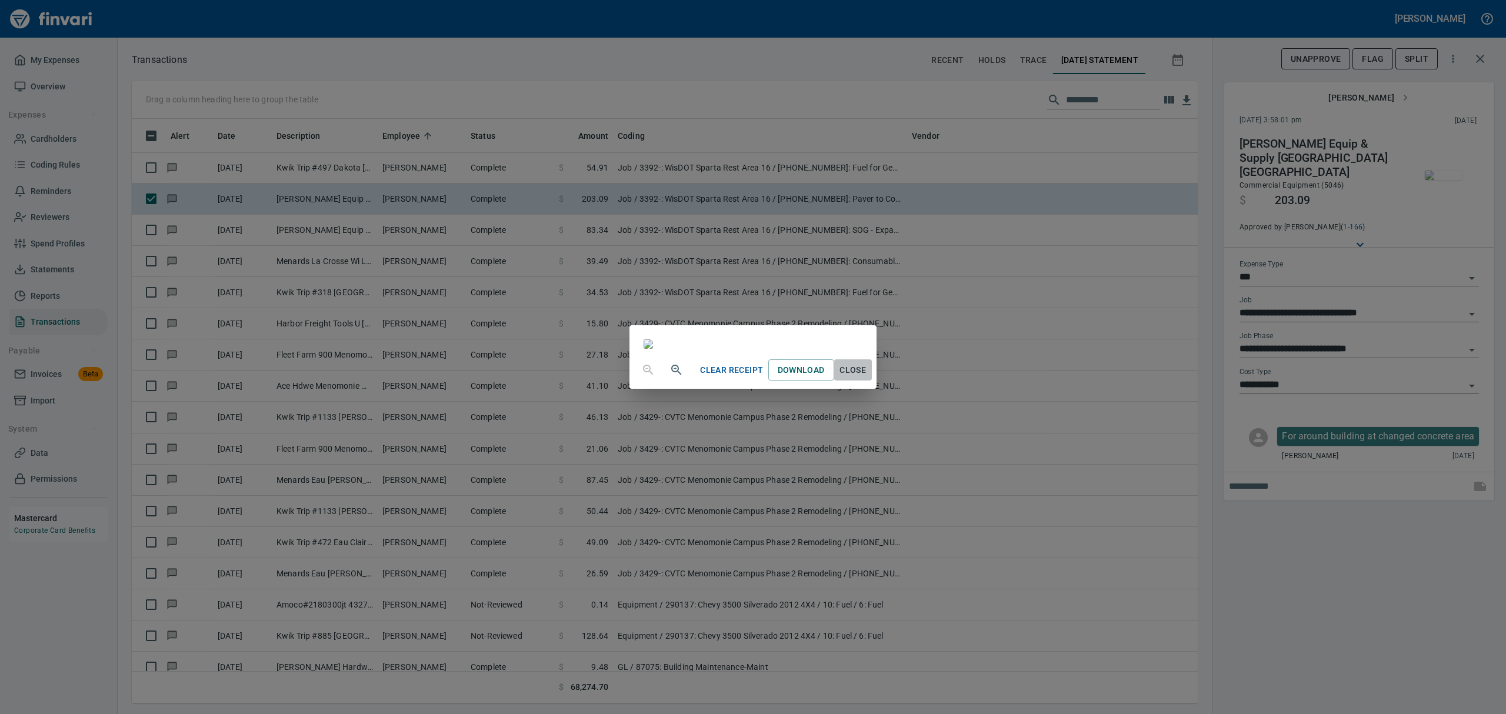
click at [867, 378] on span "Close" at bounding box center [853, 370] width 28 height 15
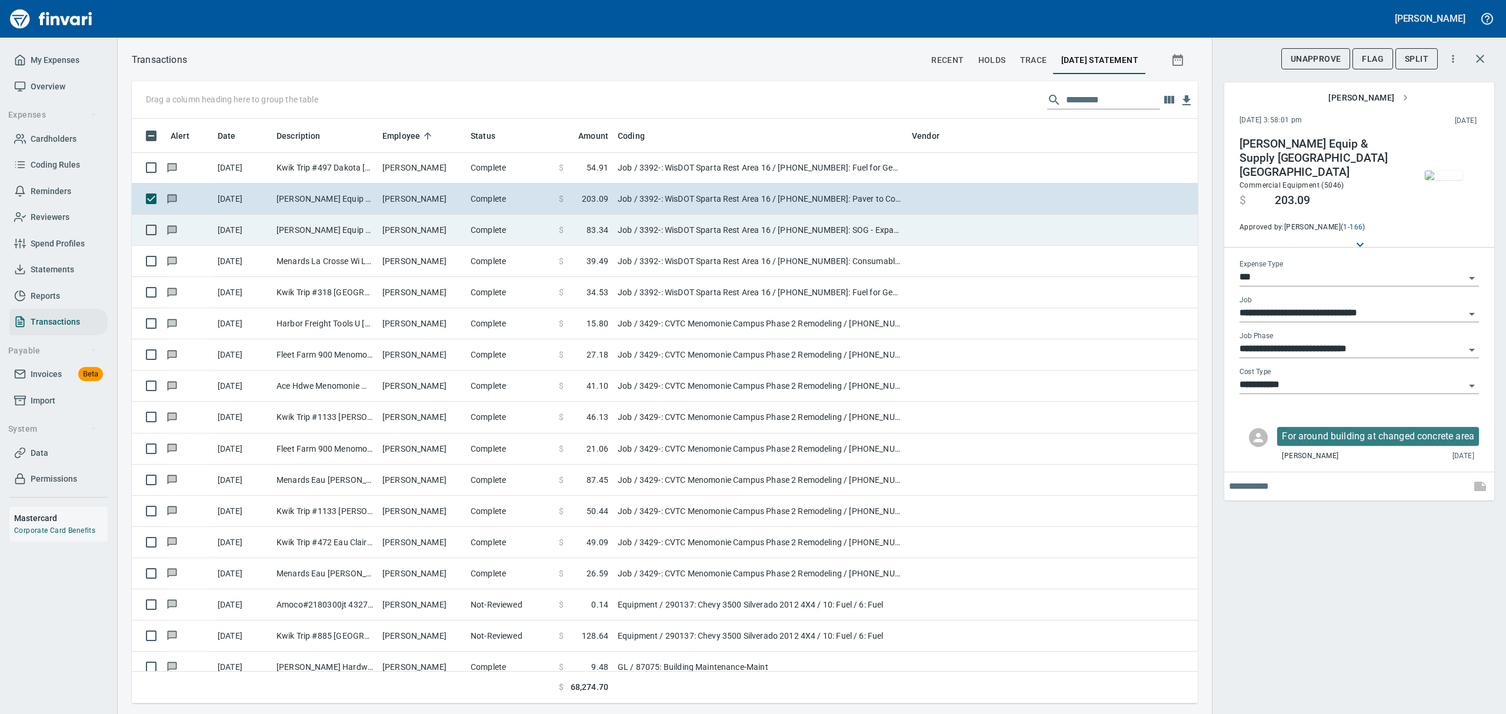
click at [365, 227] on td "[PERSON_NAME] Equip & Supply [GEOGRAPHIC_DATA] [GEOGRAPHIC_DATA]" at bounding box center [325, 230] width 106 height 31
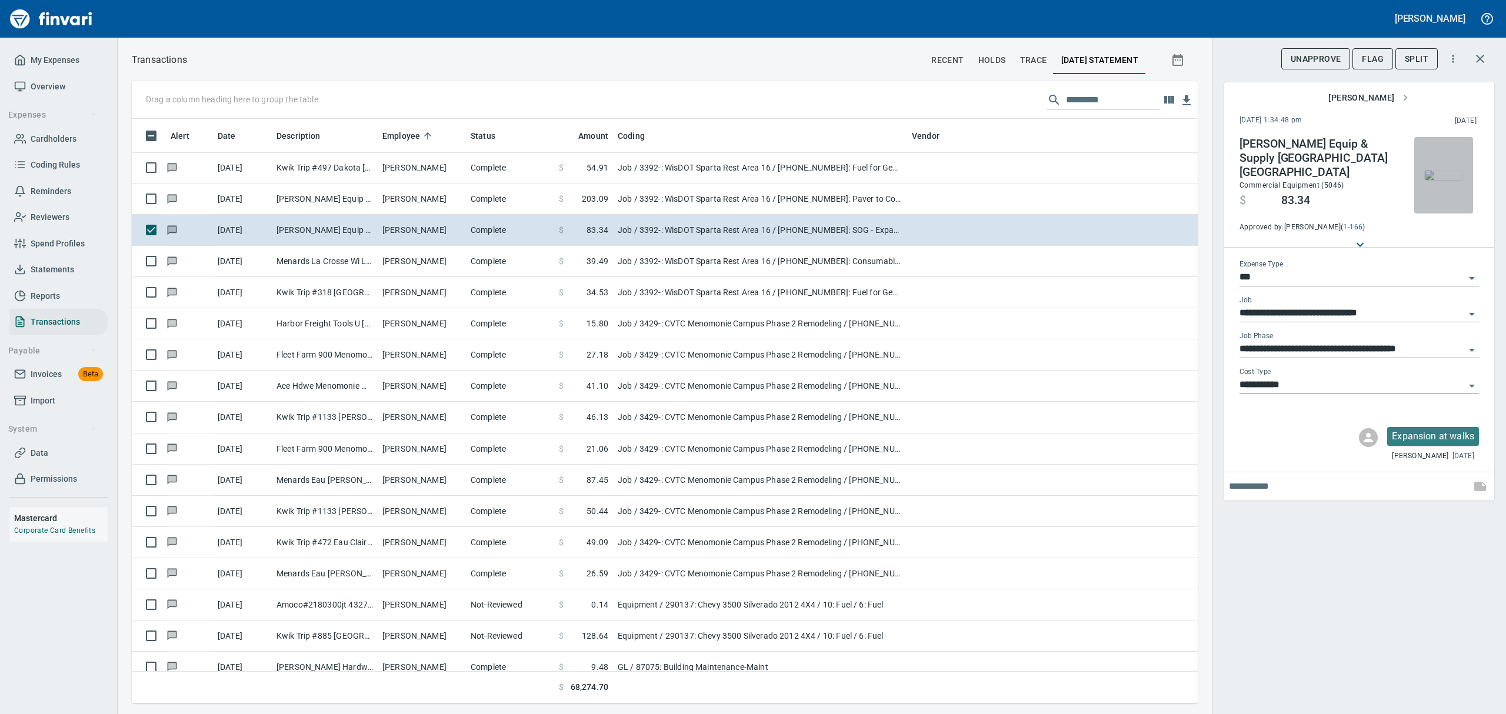
click at [1451, 180] on img "button" at bounding box center [1444, 175] width 38 height 9
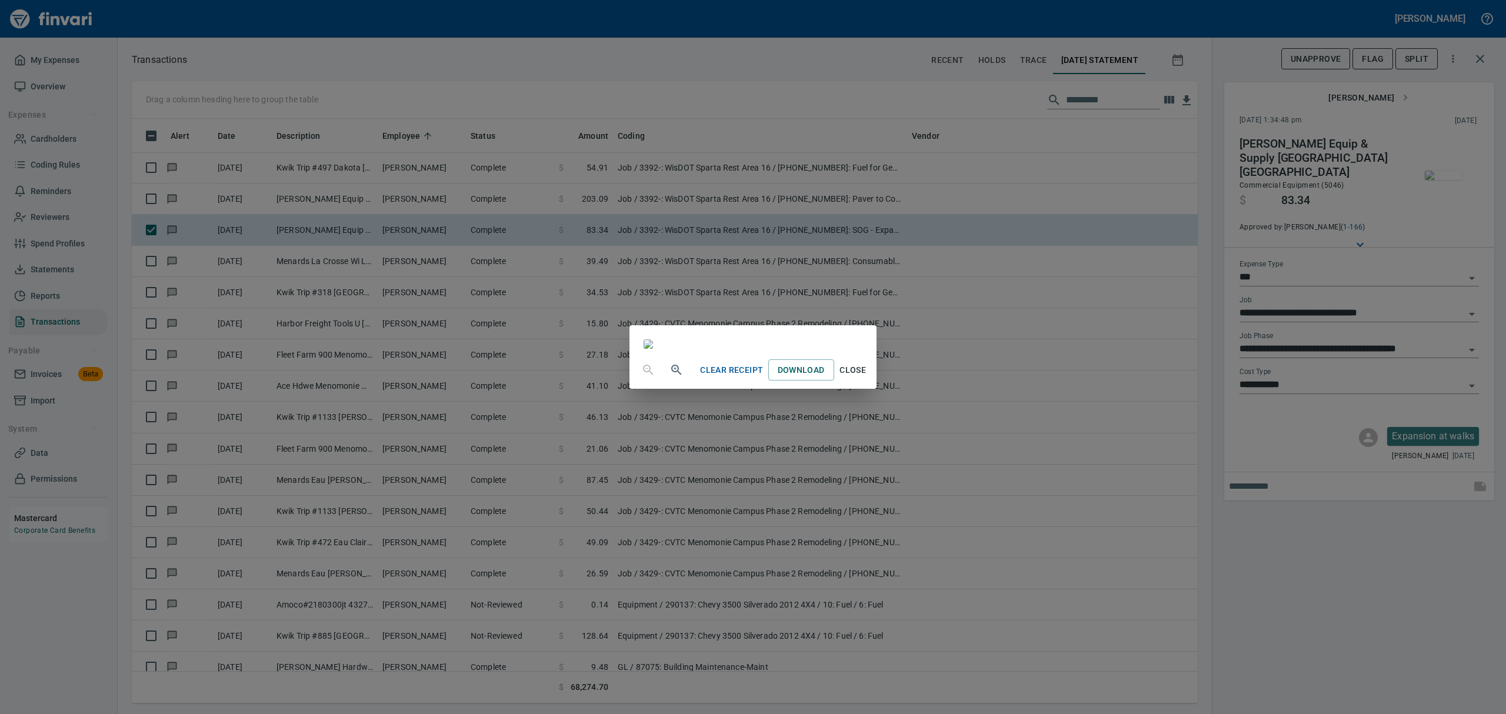
click at [867, 378] on span "Close" at bounding box center [853, 370] width 28 height 15
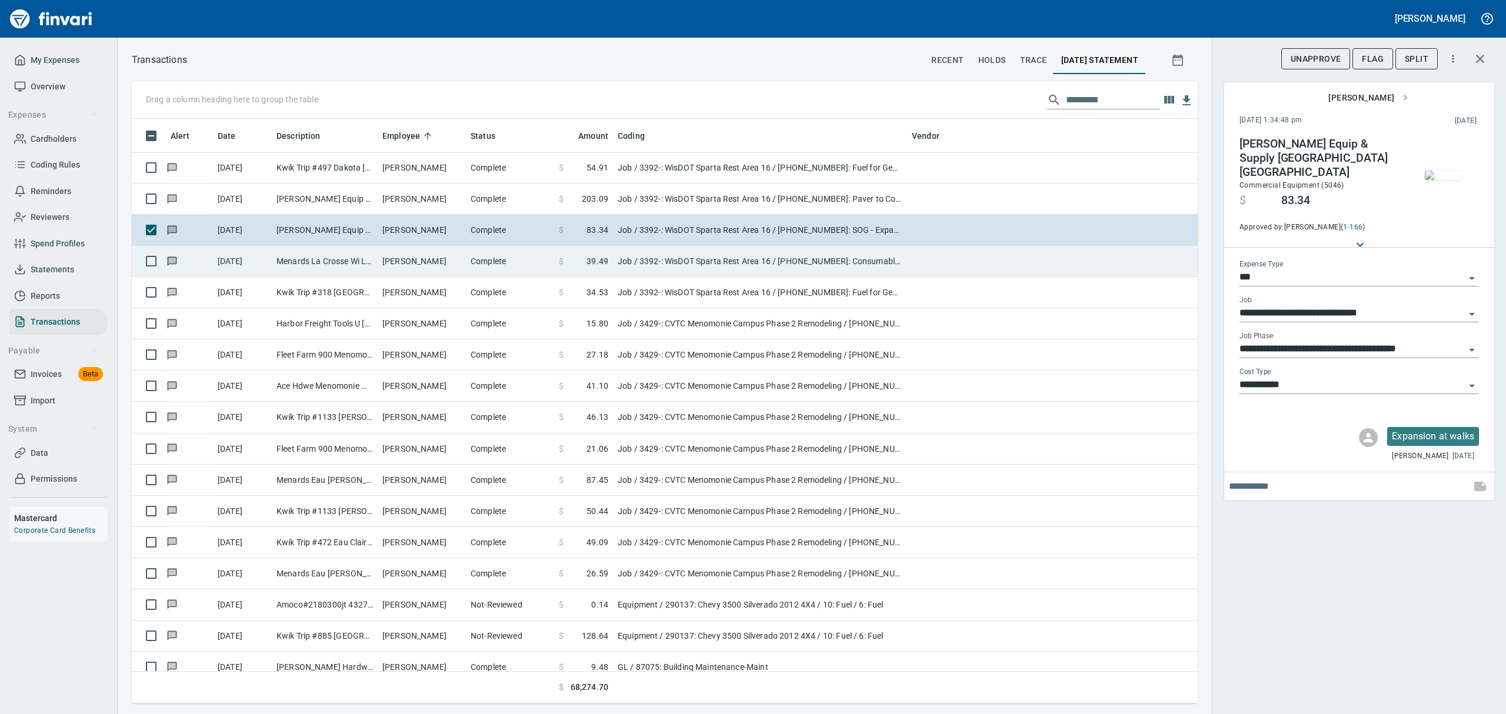
click at [429, 264] on td "[PERSON_NAME]" at bounding box center [422, 261] width 88 height 31
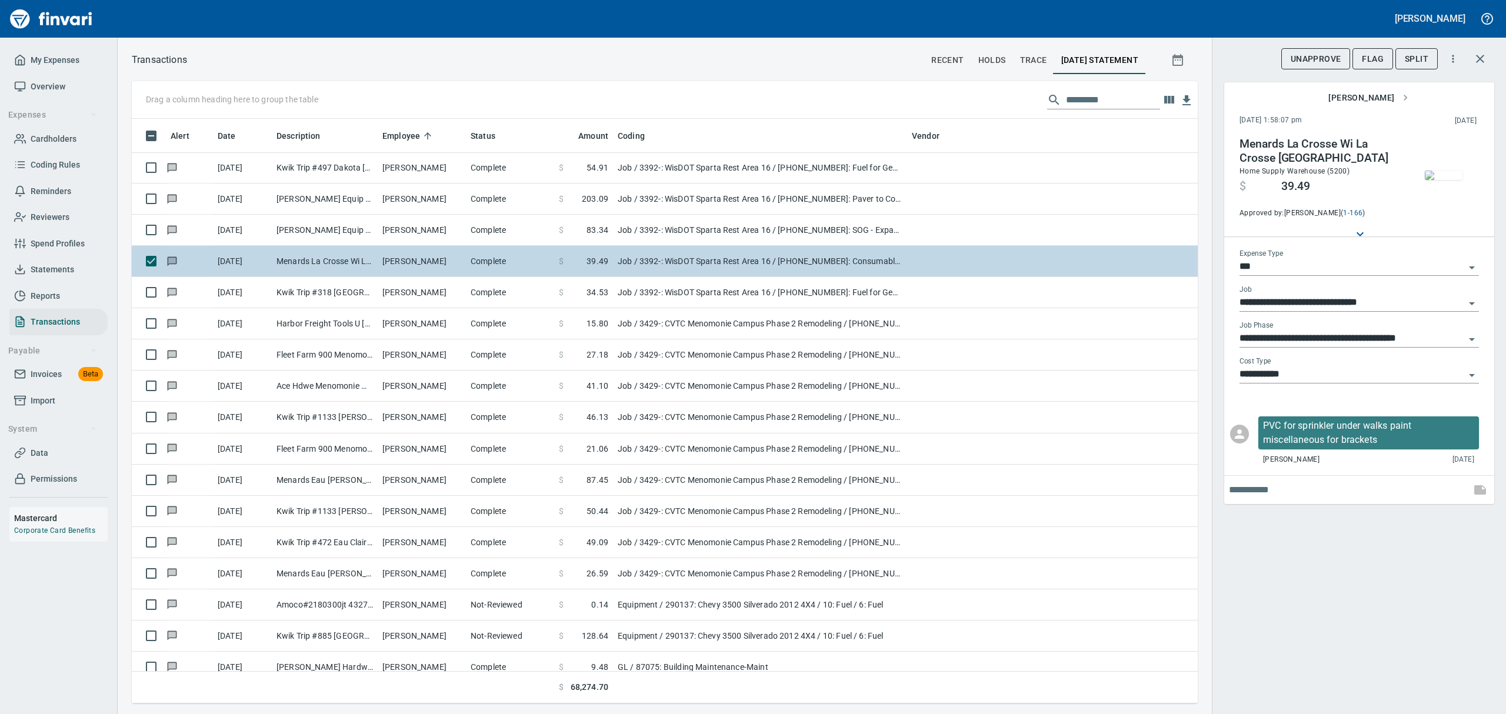
type input "**********"
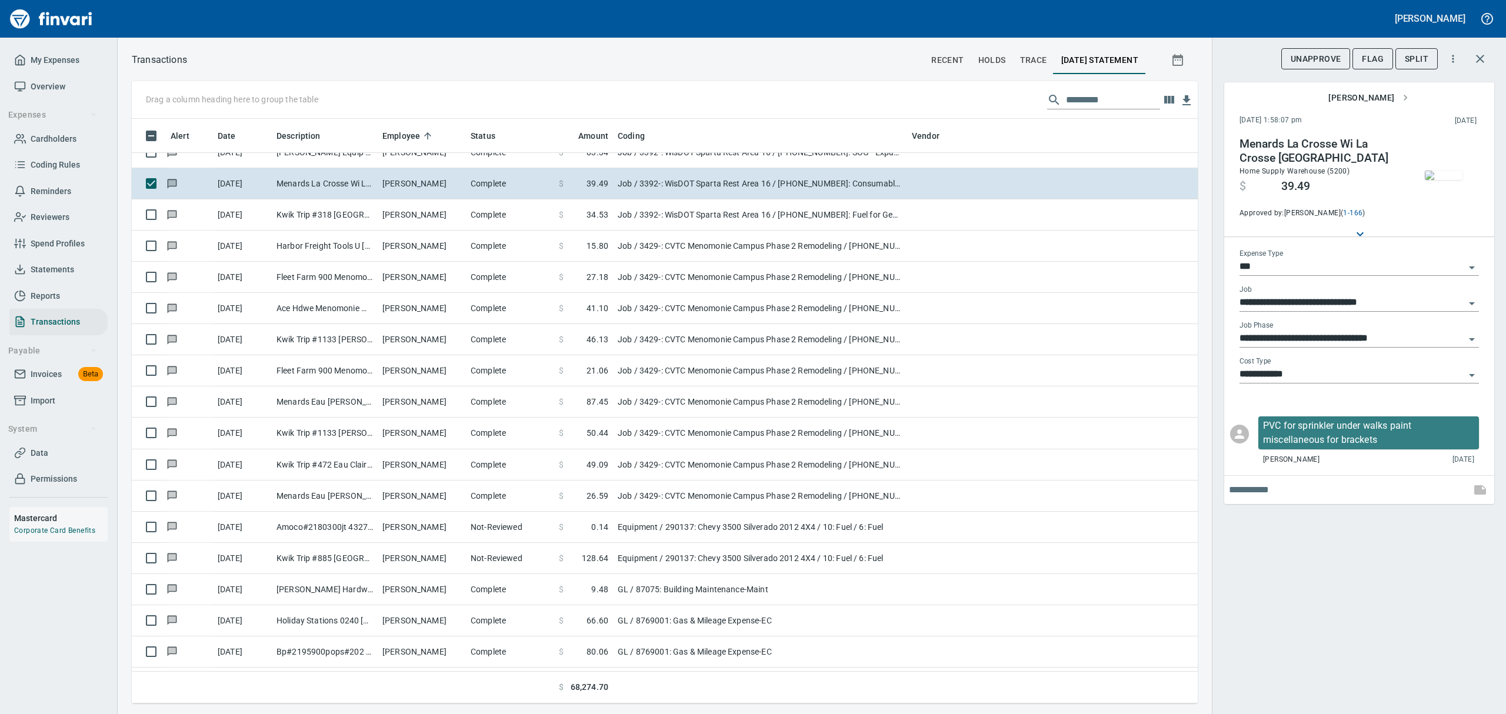
click at [1452, 180] on img "button" at bounding box center [1444, 175] width 38 height 9
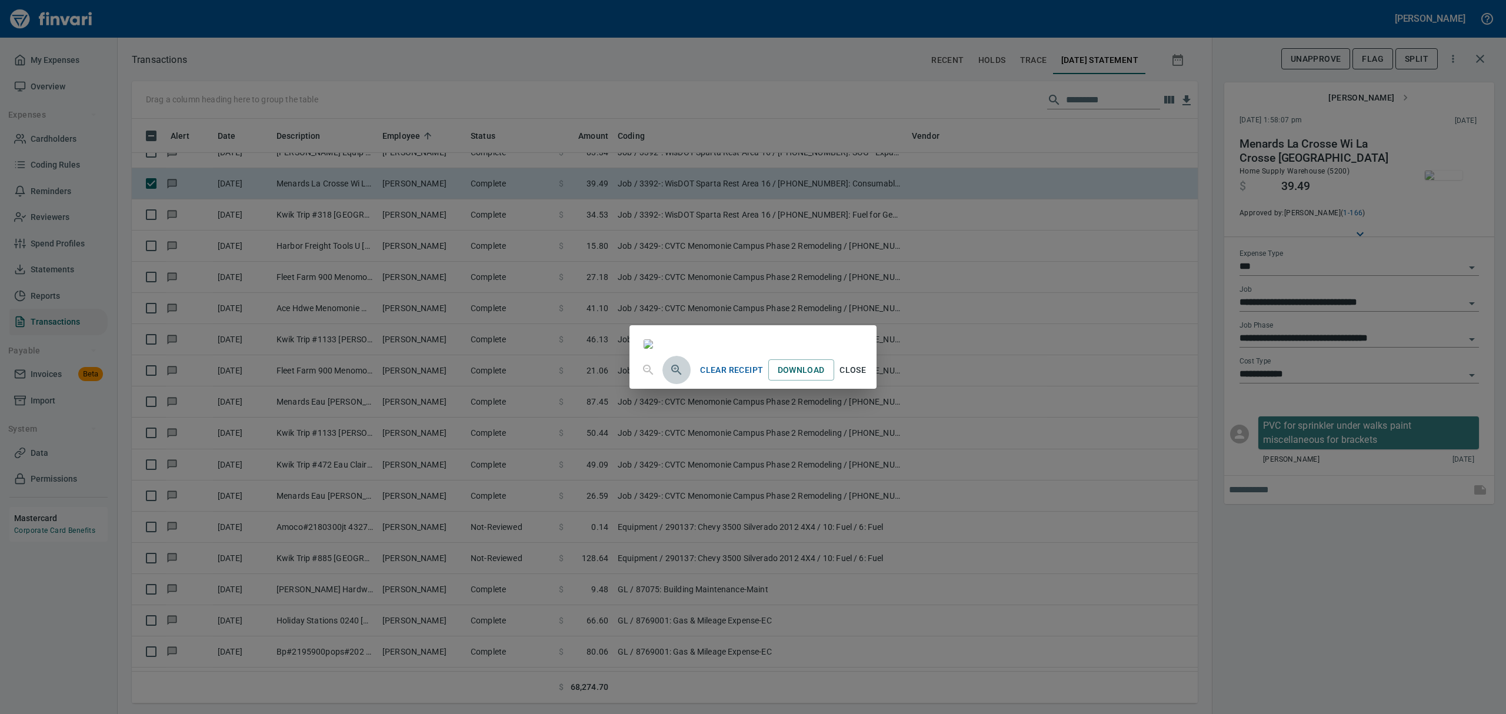
click at [670, 377] on icon "button" at bounding box center [677, 370] width 14 height 14
click at [670, 378] on icon "button" at bounding box center [677, 371] width 14 height 14
click at [867, 383] on span "Close" at bounding box center [853, 375] width 28 height 15
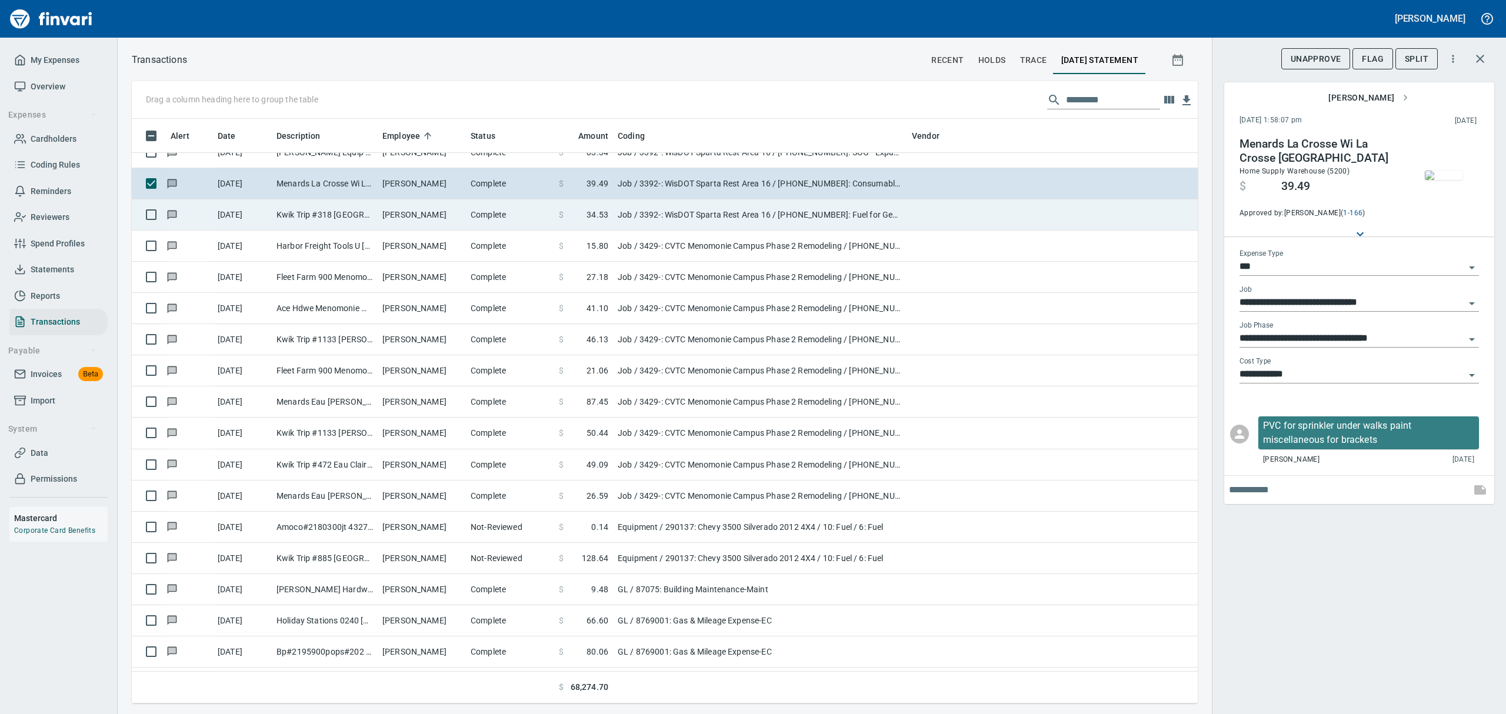
click at [401, 215] on td "[PERSON_NAME]" at bounding box center [422, 214] width 88 height 31
type input "**********"
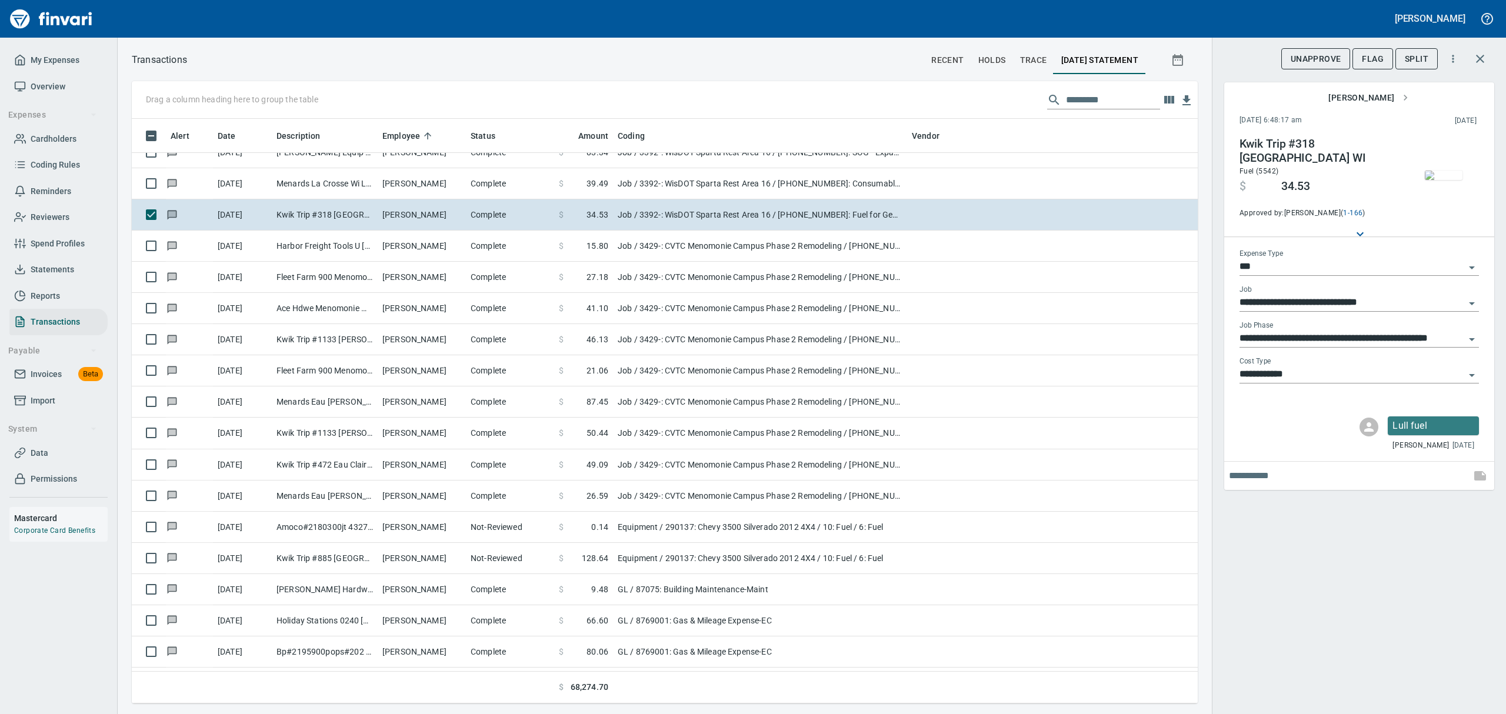
click at [1450, 180] on img "button" at bounding box center [1444, 175] width 38 height 9
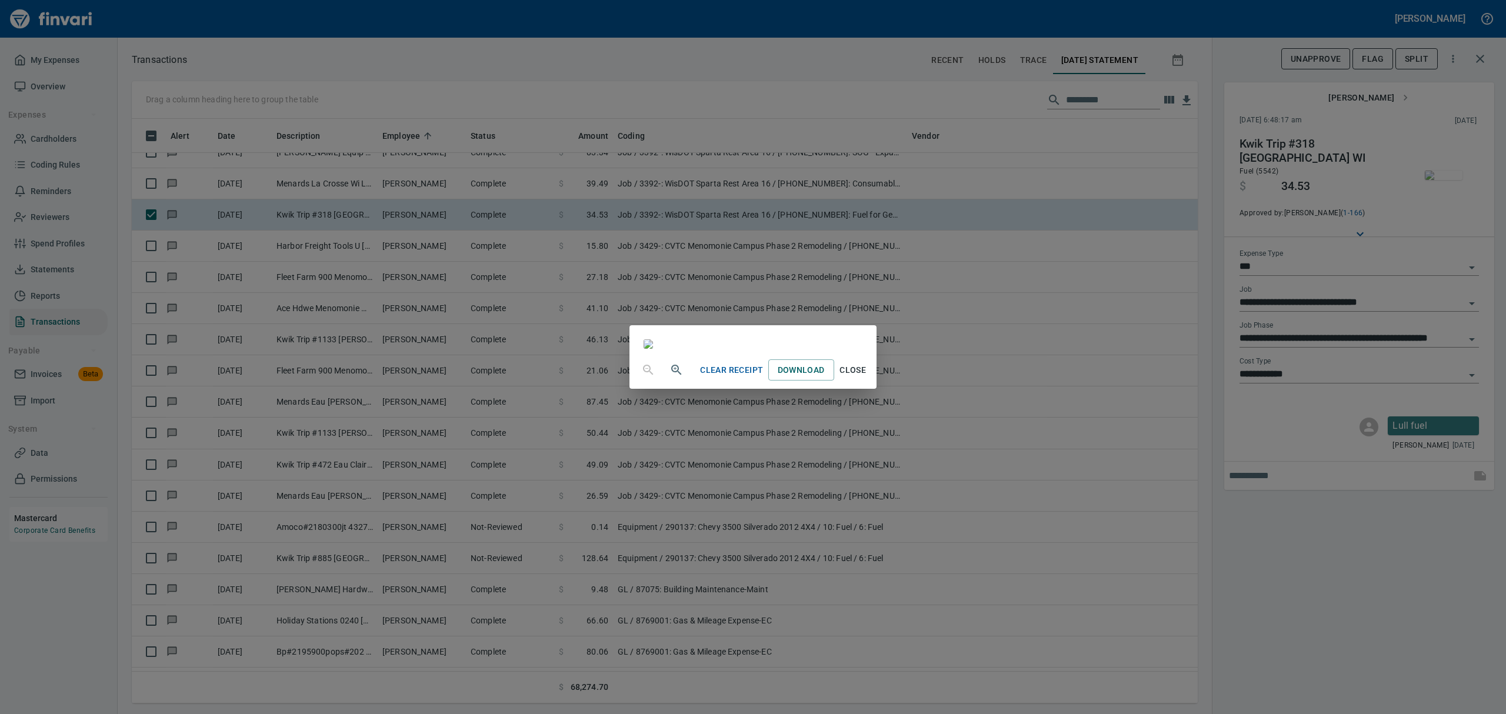
click at [867, 378] on span "Close" at bounding box center [853, 370] width 28 height 15
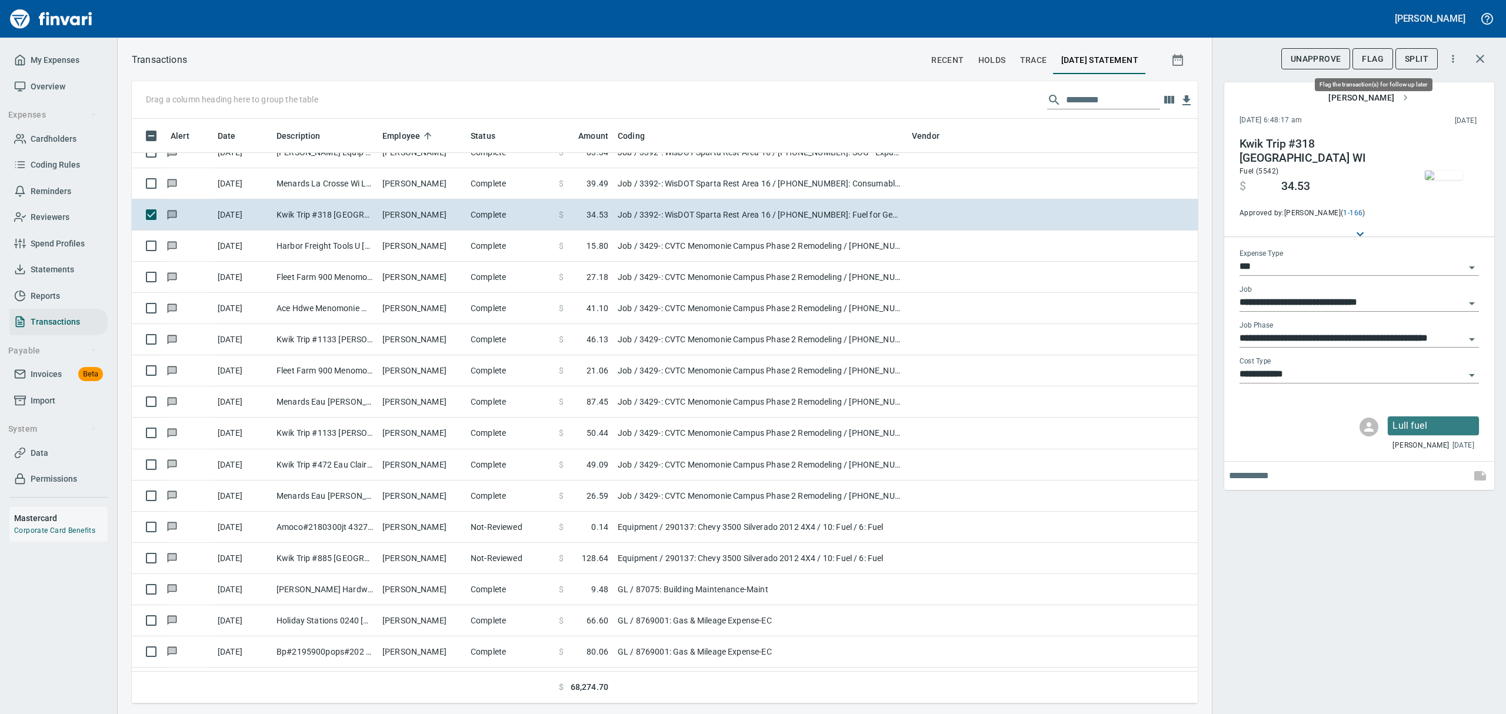
click at [1372, 58] on span "Flag" at bounding box center [1373, 59] width 22 height 15
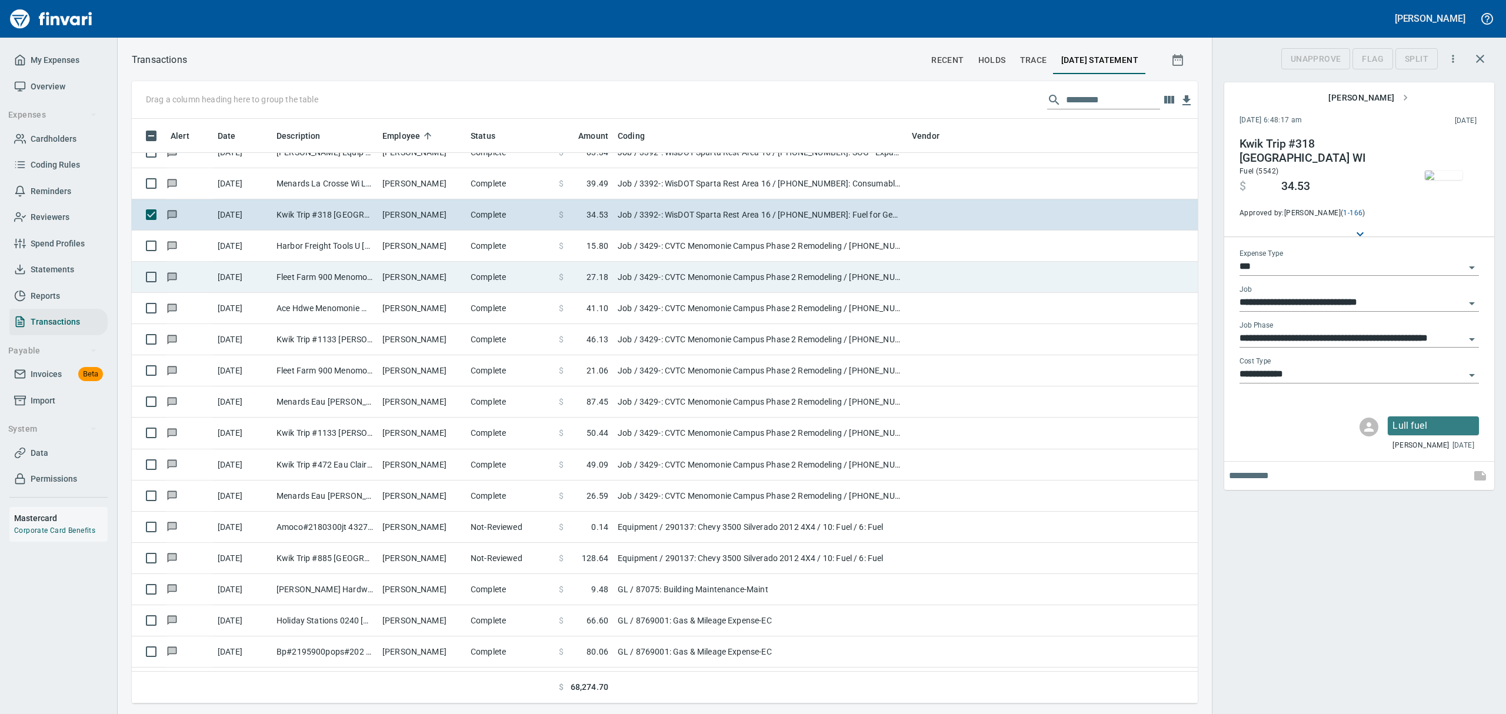
scroll to position [572, 1039]
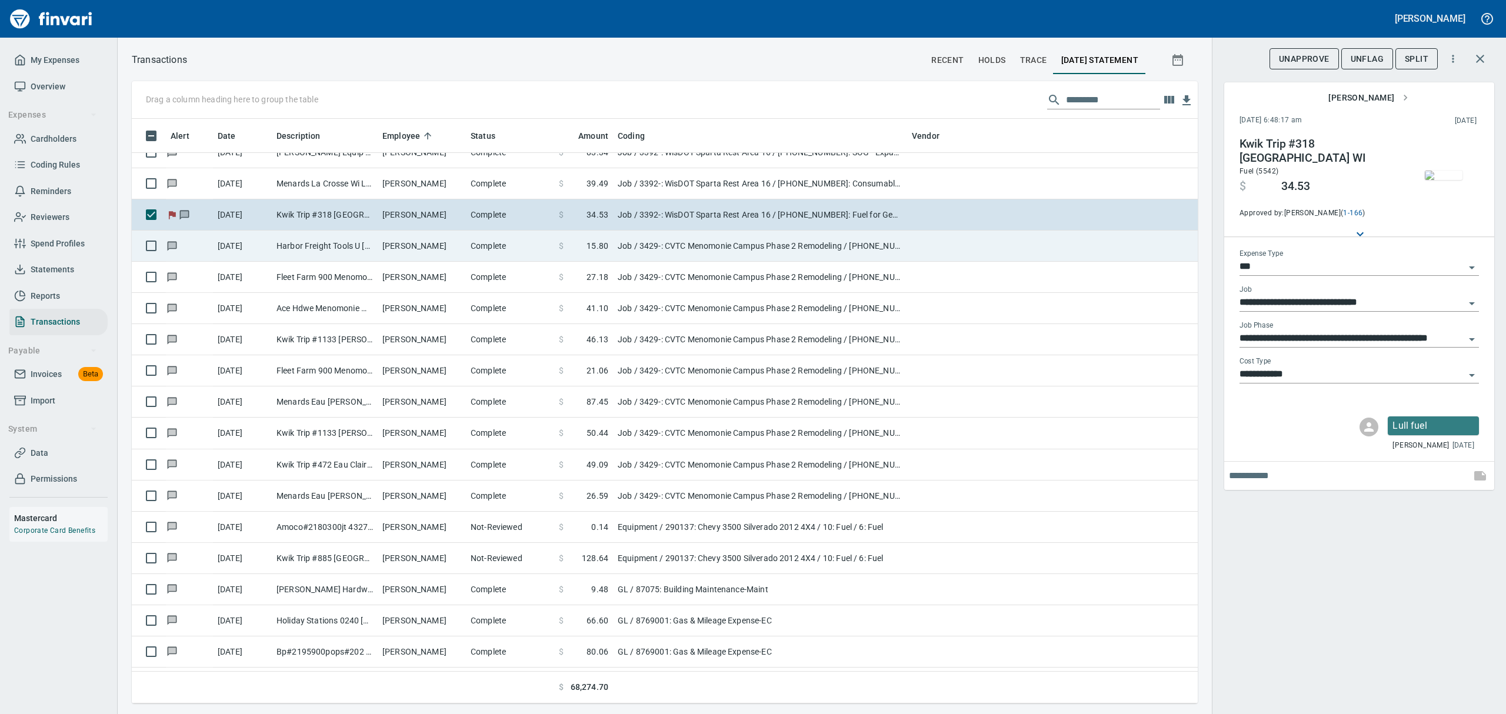
click at [288, 238] on td "Harbor Freight Tools U [GEOGRAPHIC_DATA] WI" at bounding box center [325, 246] width 106 height 31
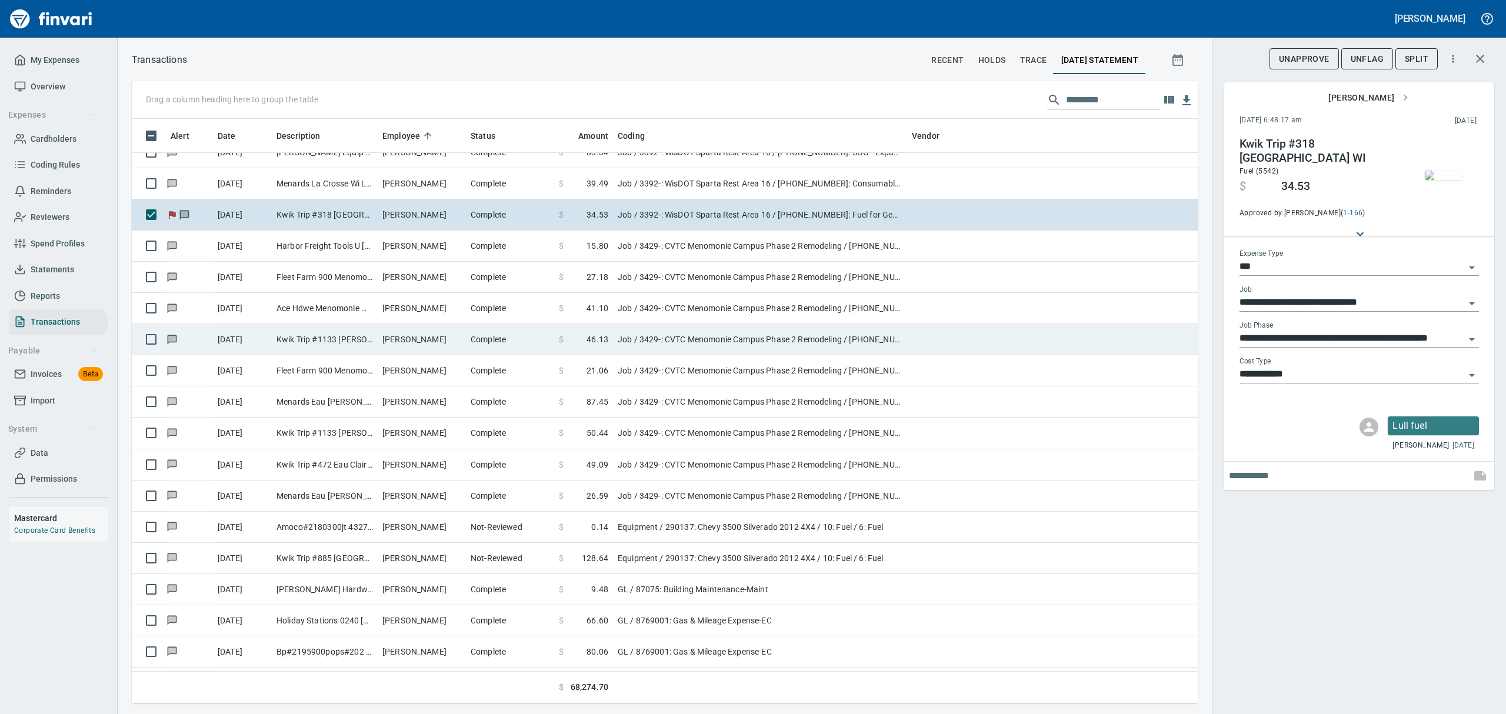
type input "**********"
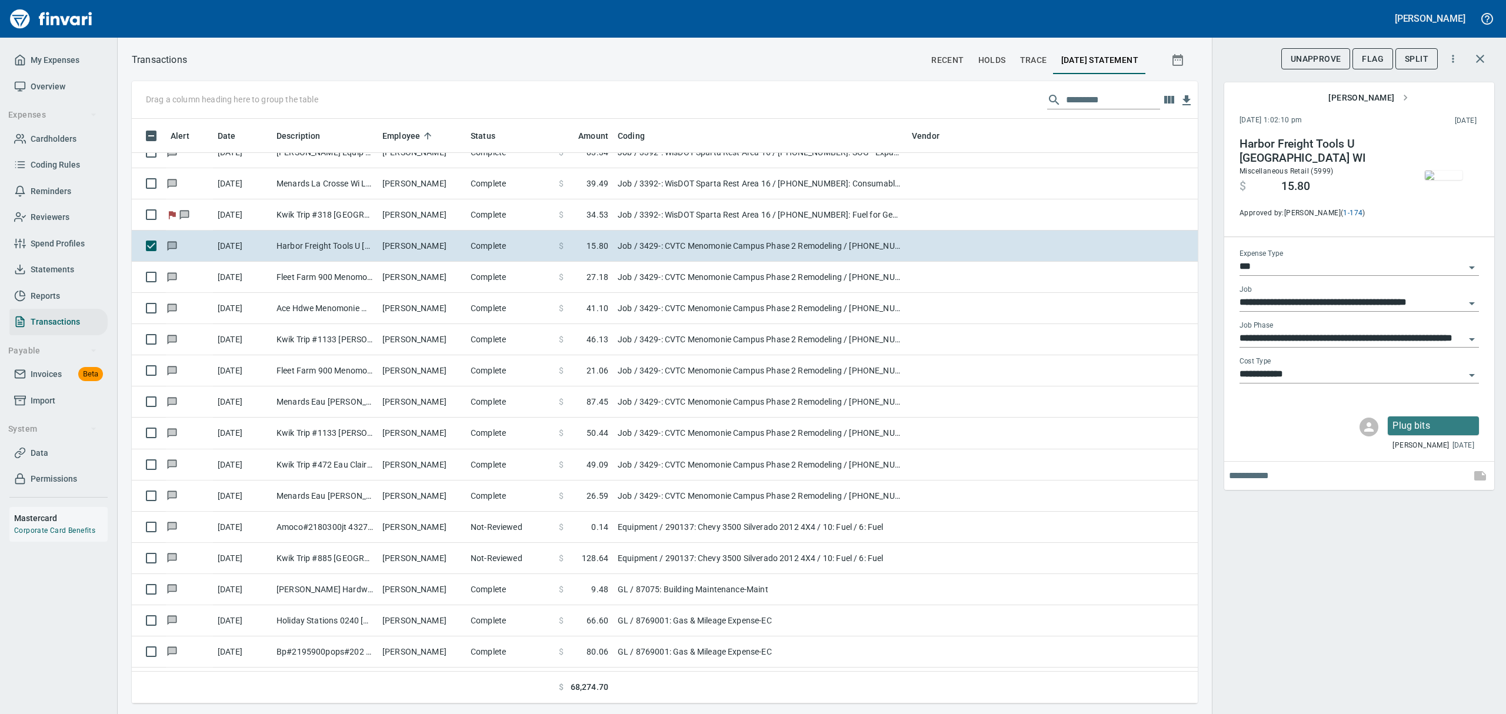
click at [1446, 180] on img "button" at bounding box center [1444, 175] width 38 height 9
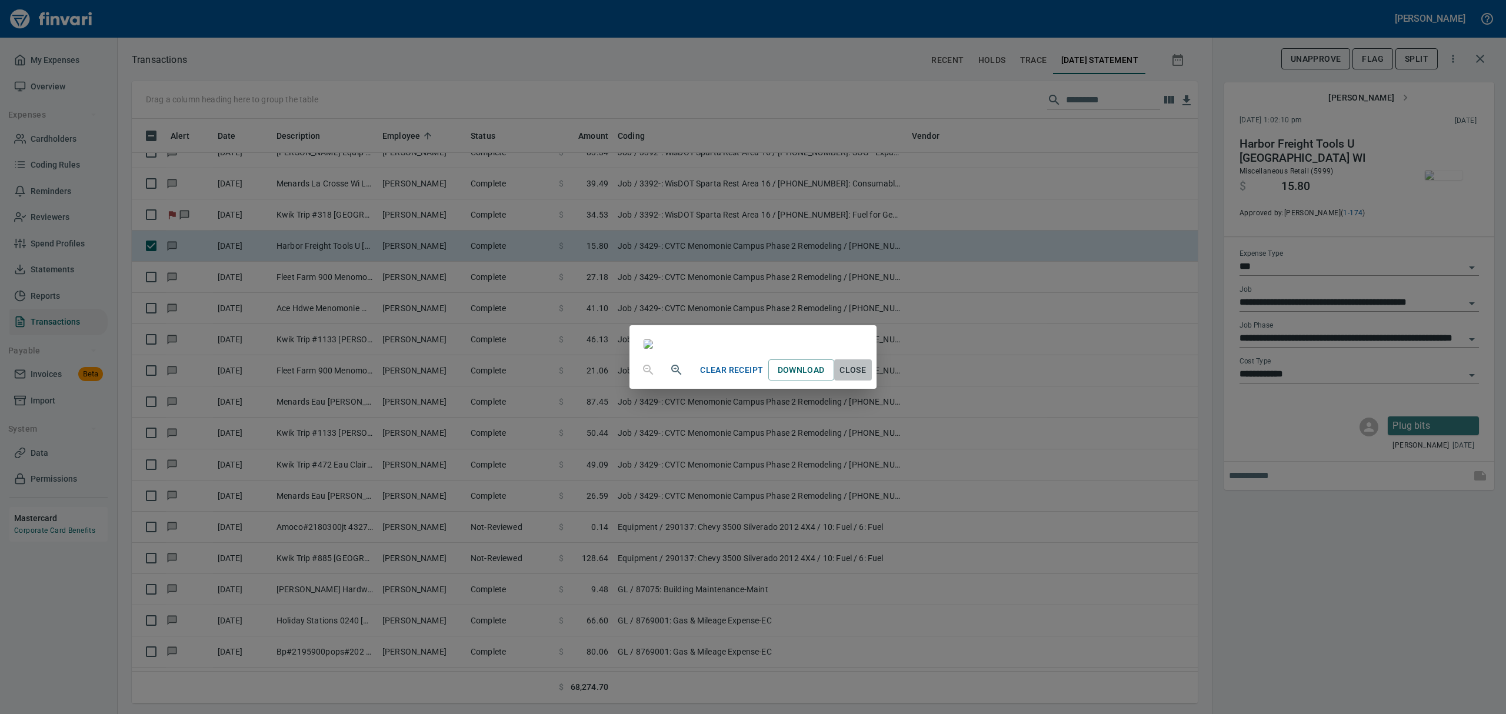
click at [867, 378] on span "Close" at bounding box center [853, 370] width 28 height 15
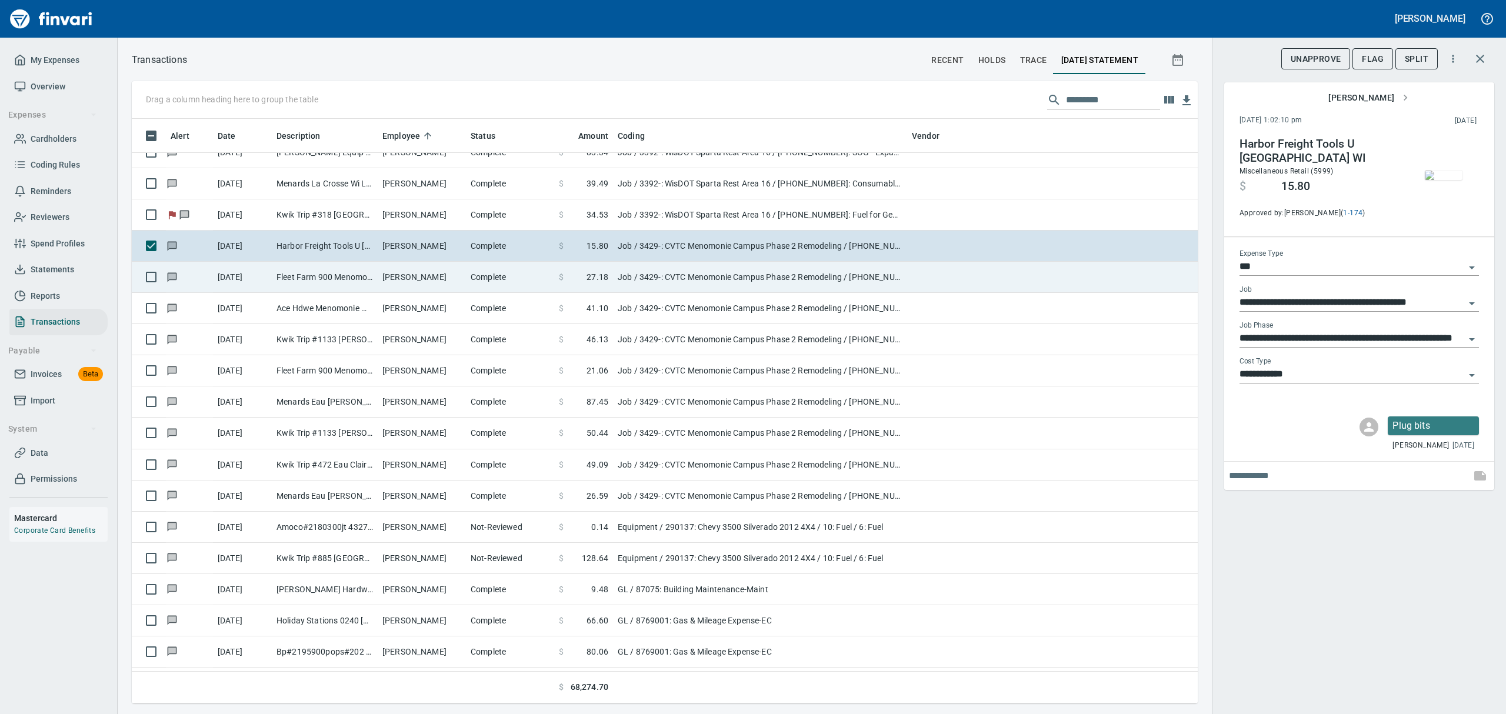
click at [316, 279] on td "Fleet Farm 900 Menomonie [GEOGRAPHIC_DATA]" at bounding box center [325, 277] width 106 height 31
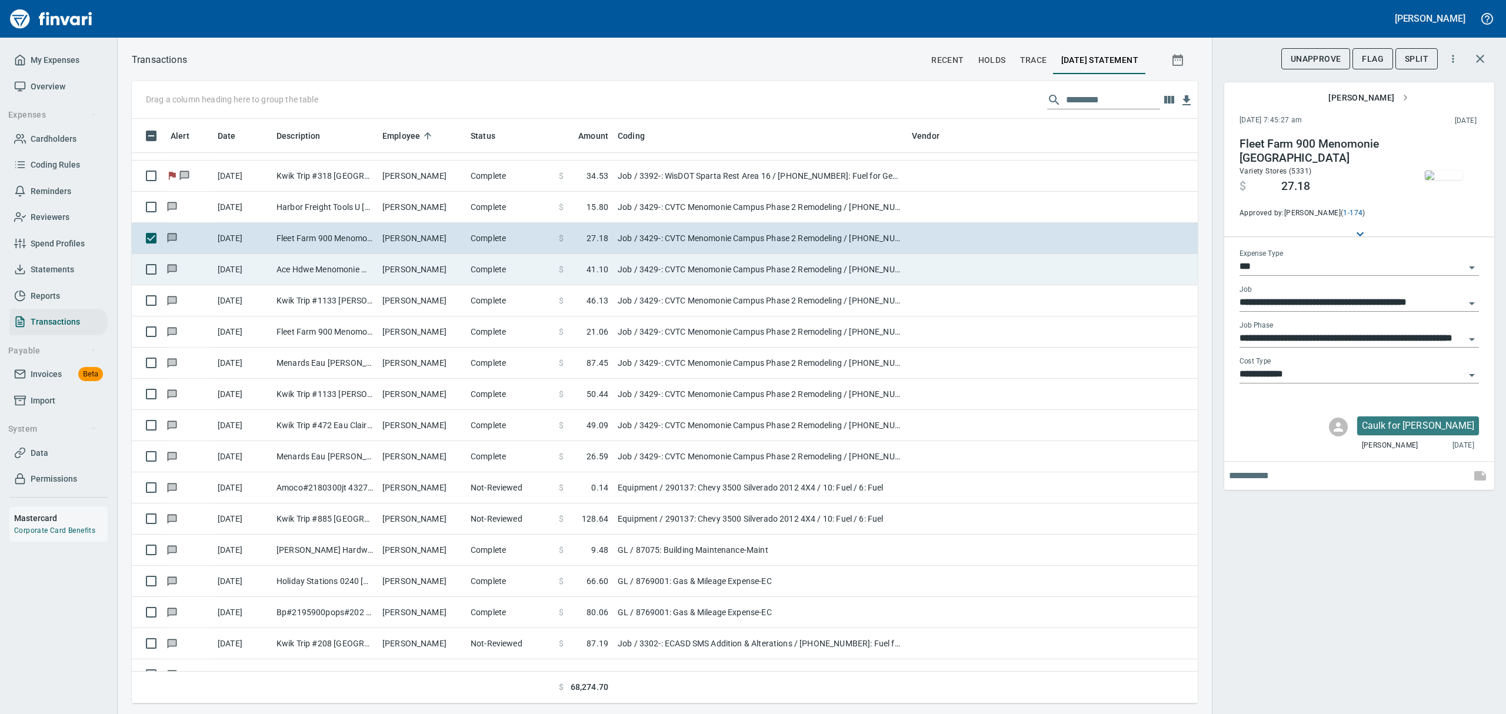
scroll to position [11299, 0]
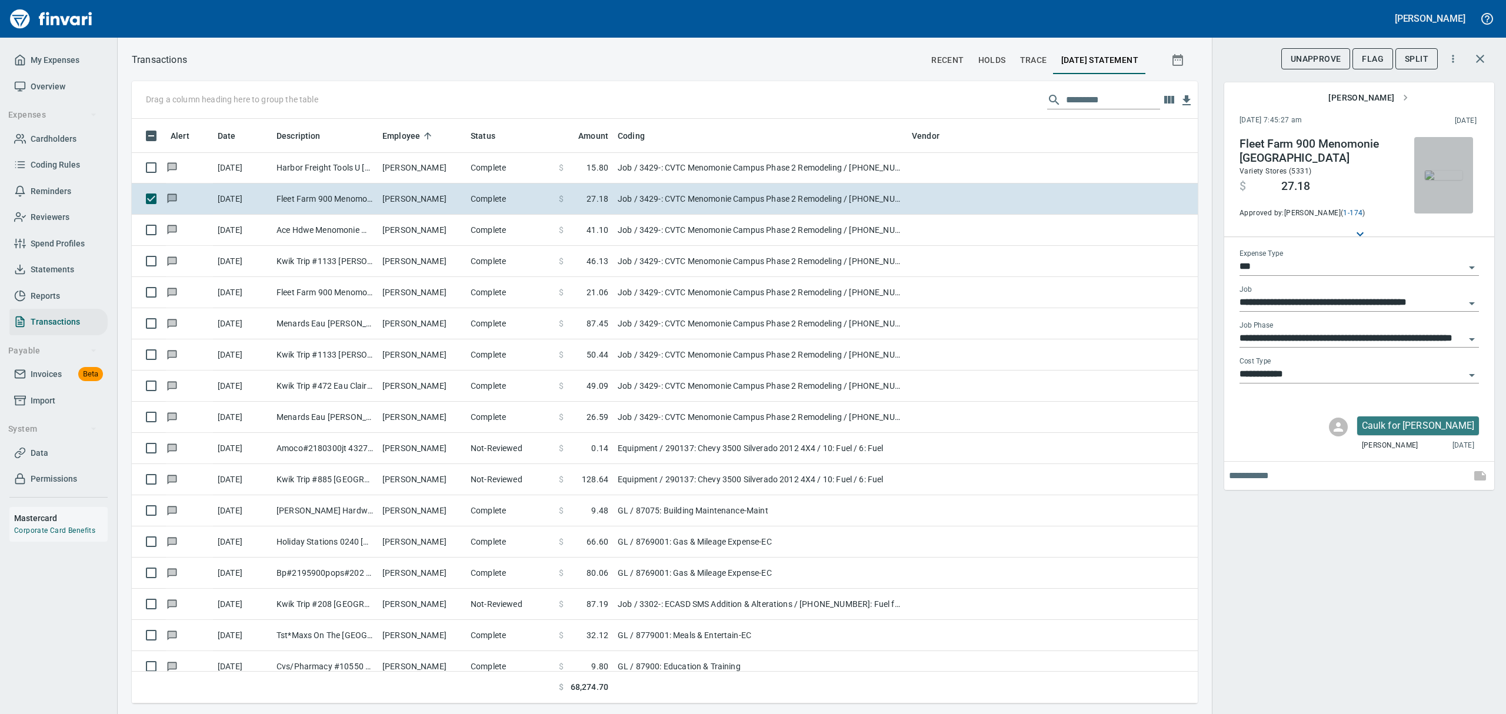
click at [1445, 180] on img "button" at bounding box center [1444, 175] width 38 height 9
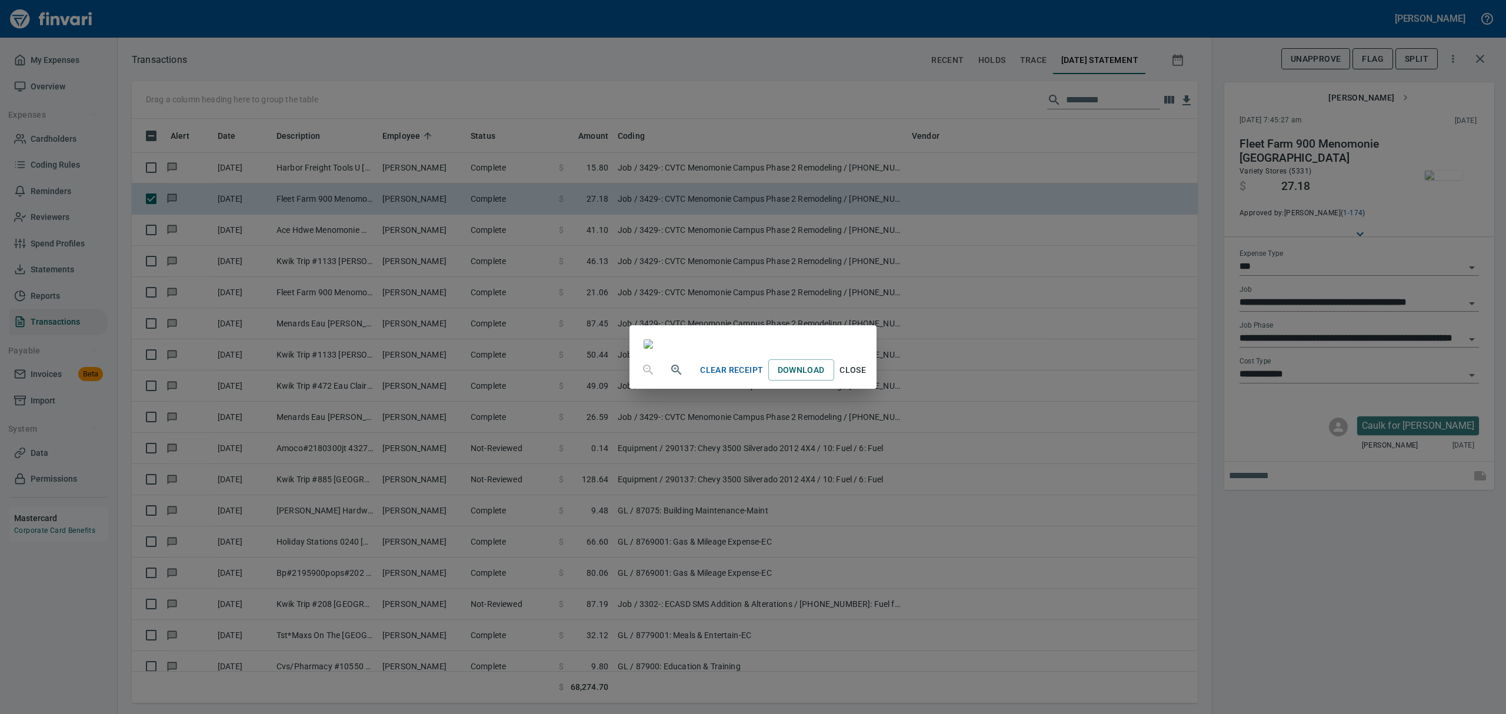
click at [867, 378] on span "Close" at bounding box center [853, 370] width 28 height 15
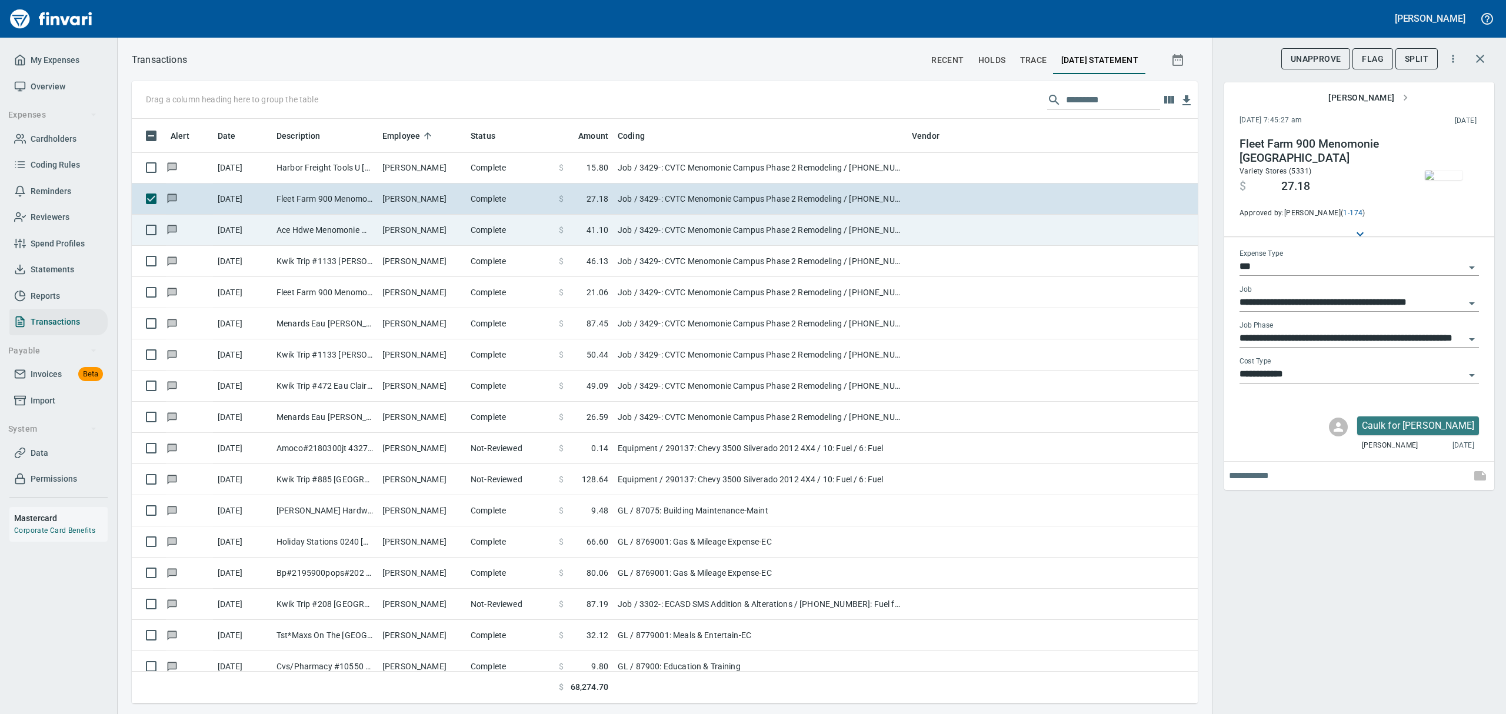
click at [325, 225] on td "Ace Hdwe Menomonie Menomonie WI" at bounding box center [325, 230] width 106 height 31
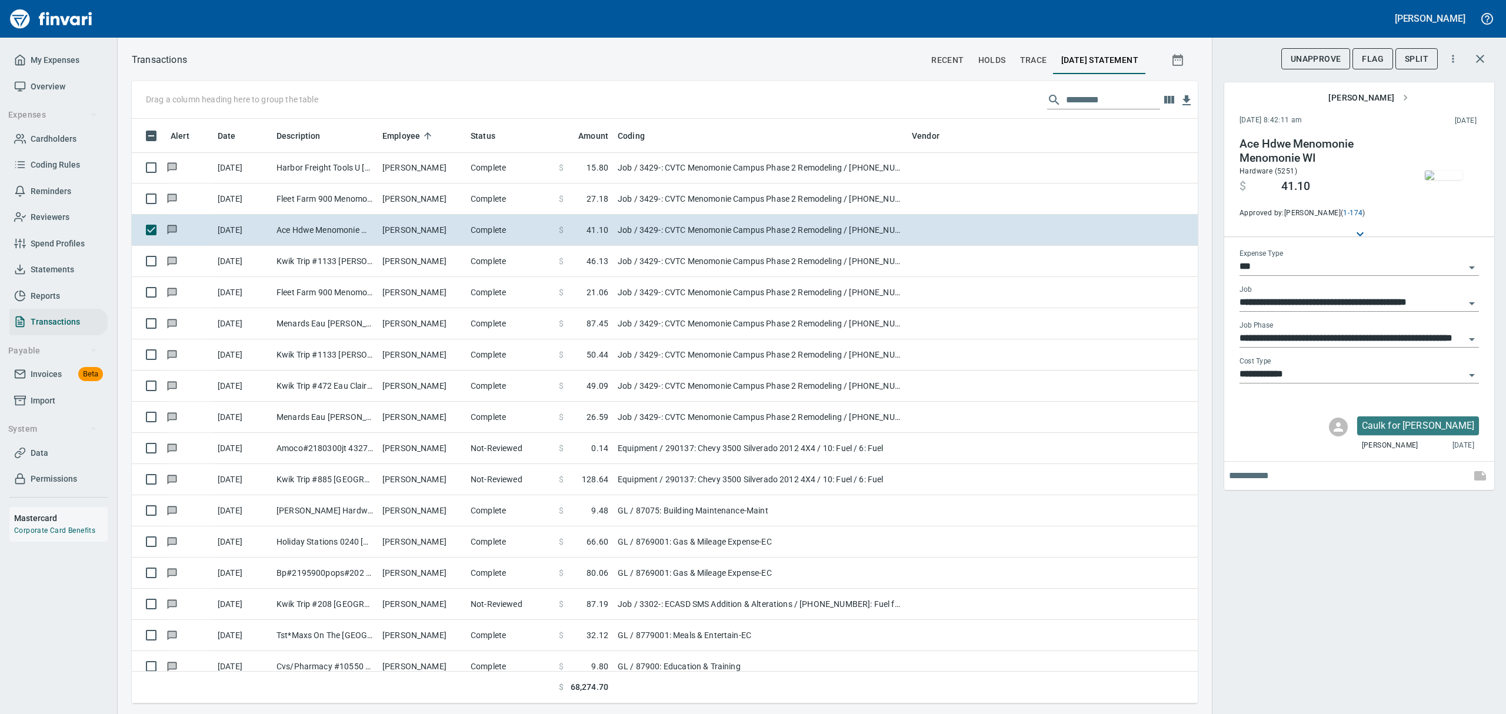
click at [1442, 172] on img "button" at bounding box center [1444, 175] width 38 height 9
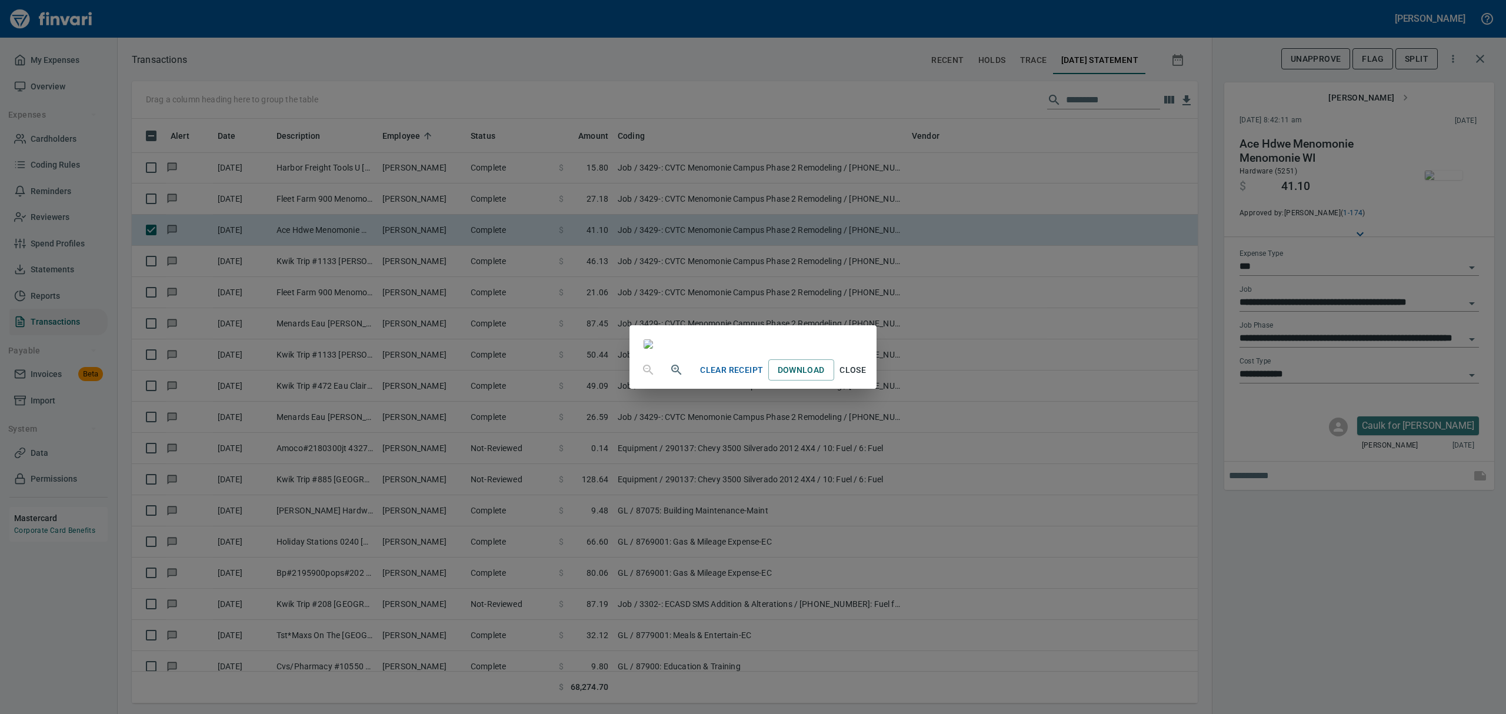
click at [867, 378] on span "Close" at bounding box center [853, 370] width 28 height 15
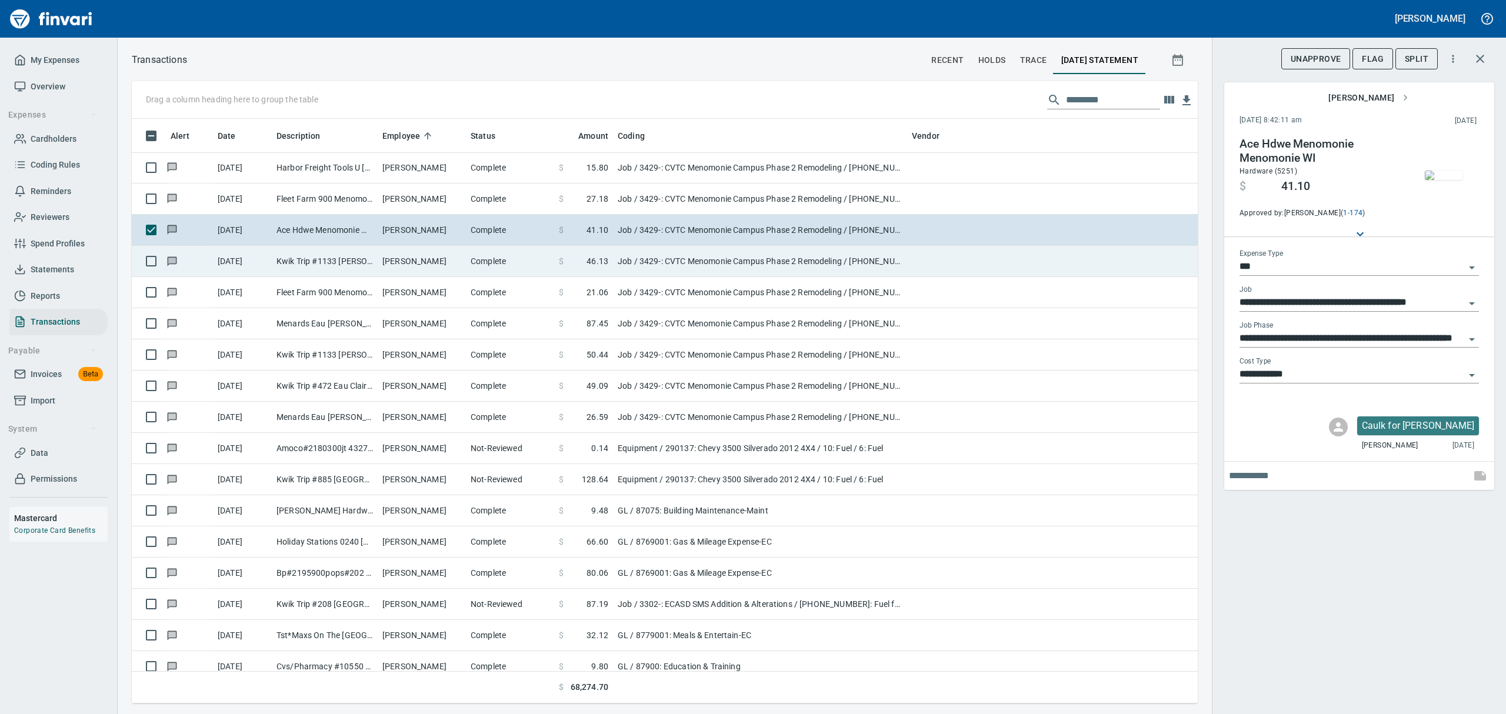
click at [328, 262] on td "Kwik Trip #1133 [PERSON_NAME] WI" at bounding box center [325, 261] width 106 height 31
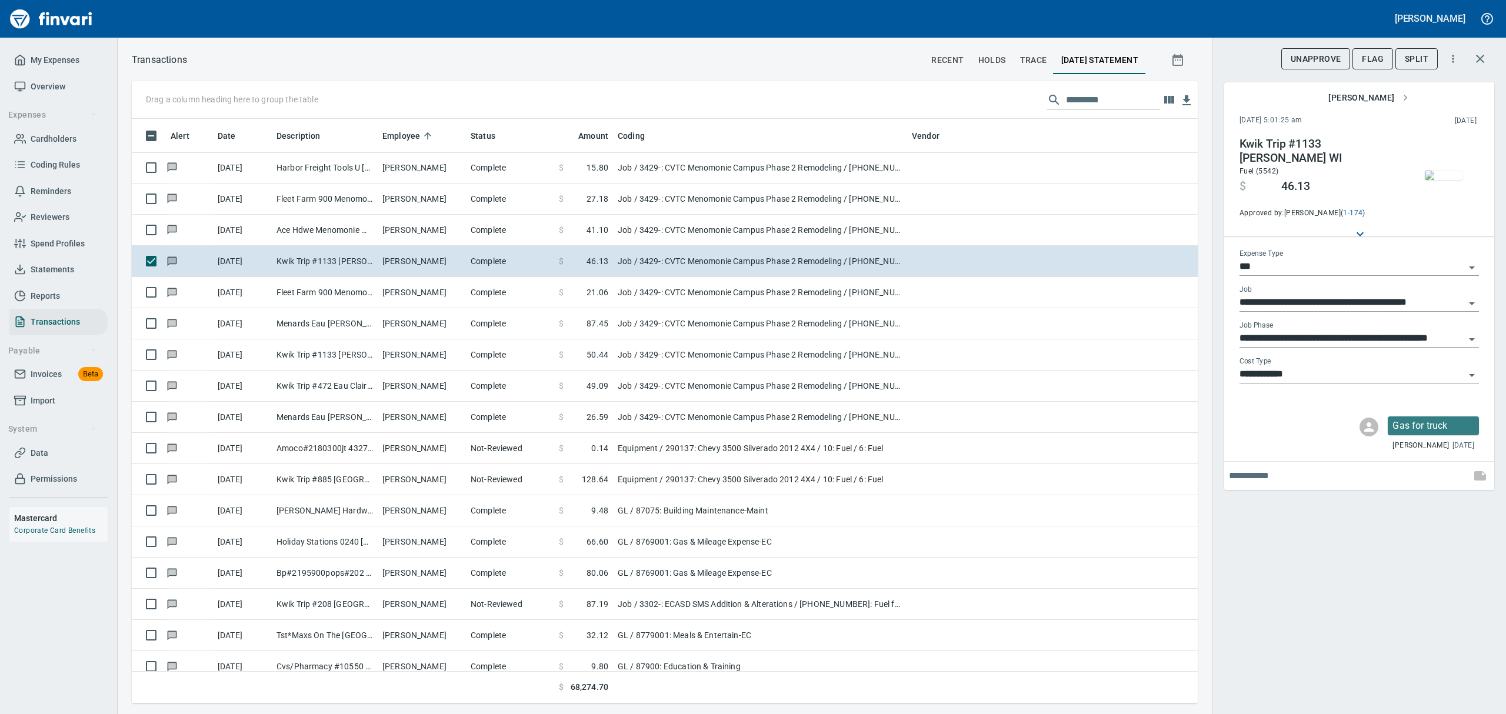
click at [1445, 177] on img "button" at bounding box center [1444, 175] width 38 height 9
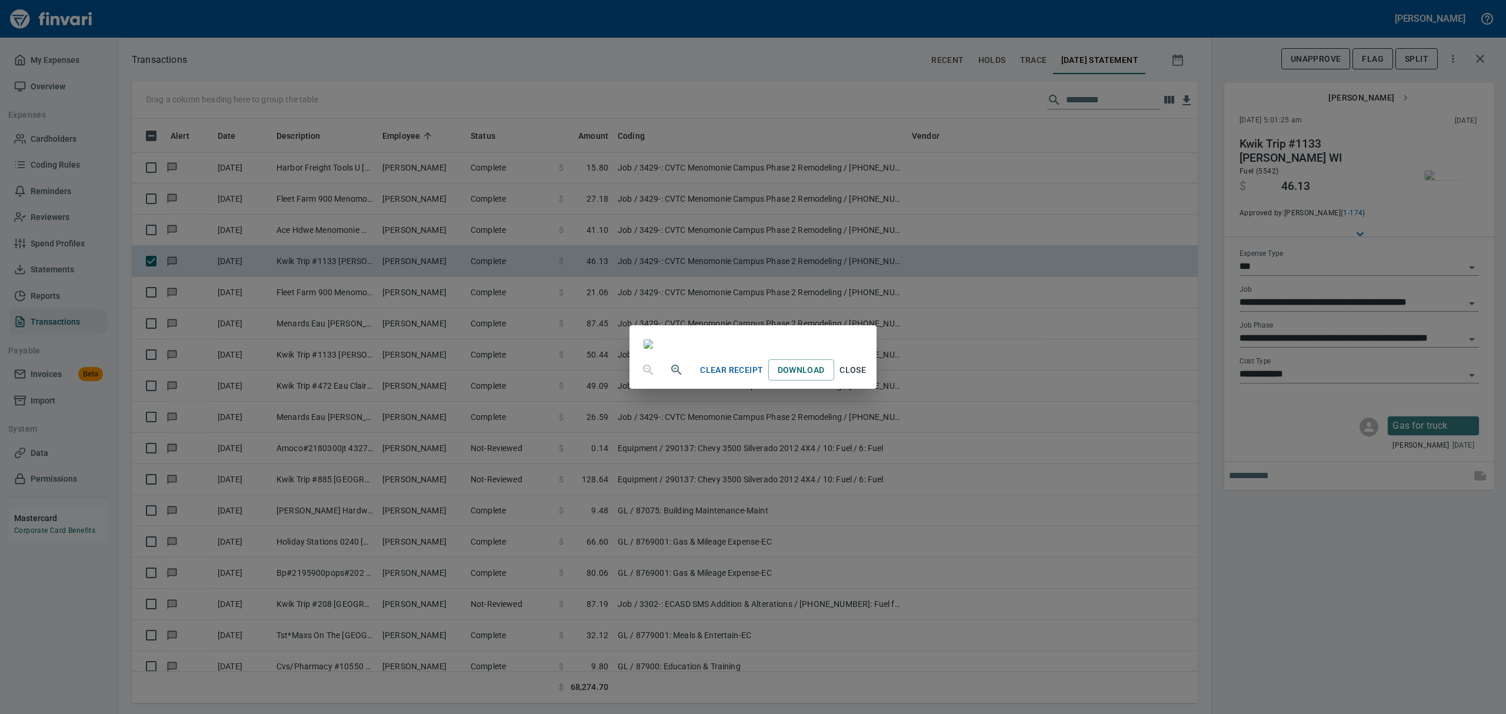
click at [867, 378] on span "Close" at bounding box center [853, 370] width 28 height 15
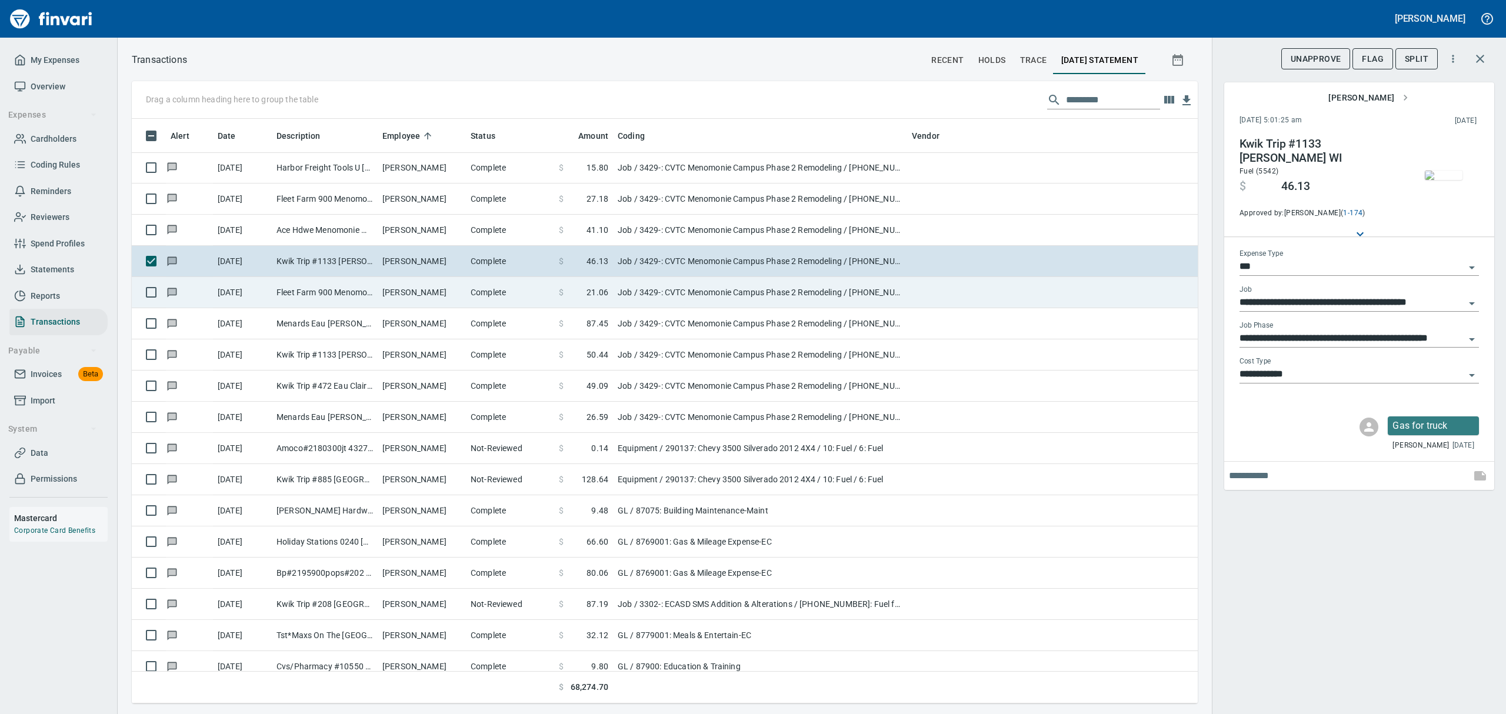
click at [350, 299] on td "Fleet Farm 900 Menomonie [GEOGRAPHIC_DATA]" at bounding box center [325, 292] width 106 height 31
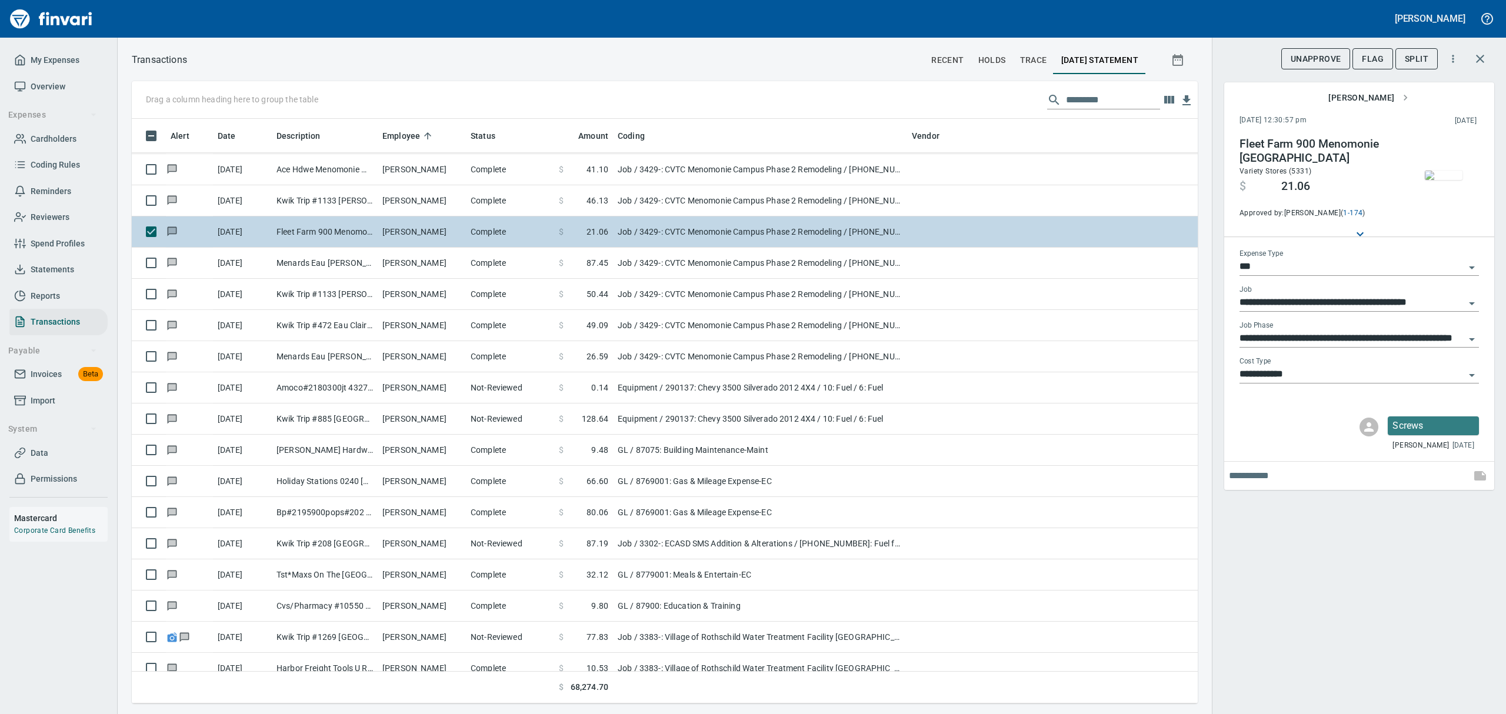
scroll to position [11377, 0]
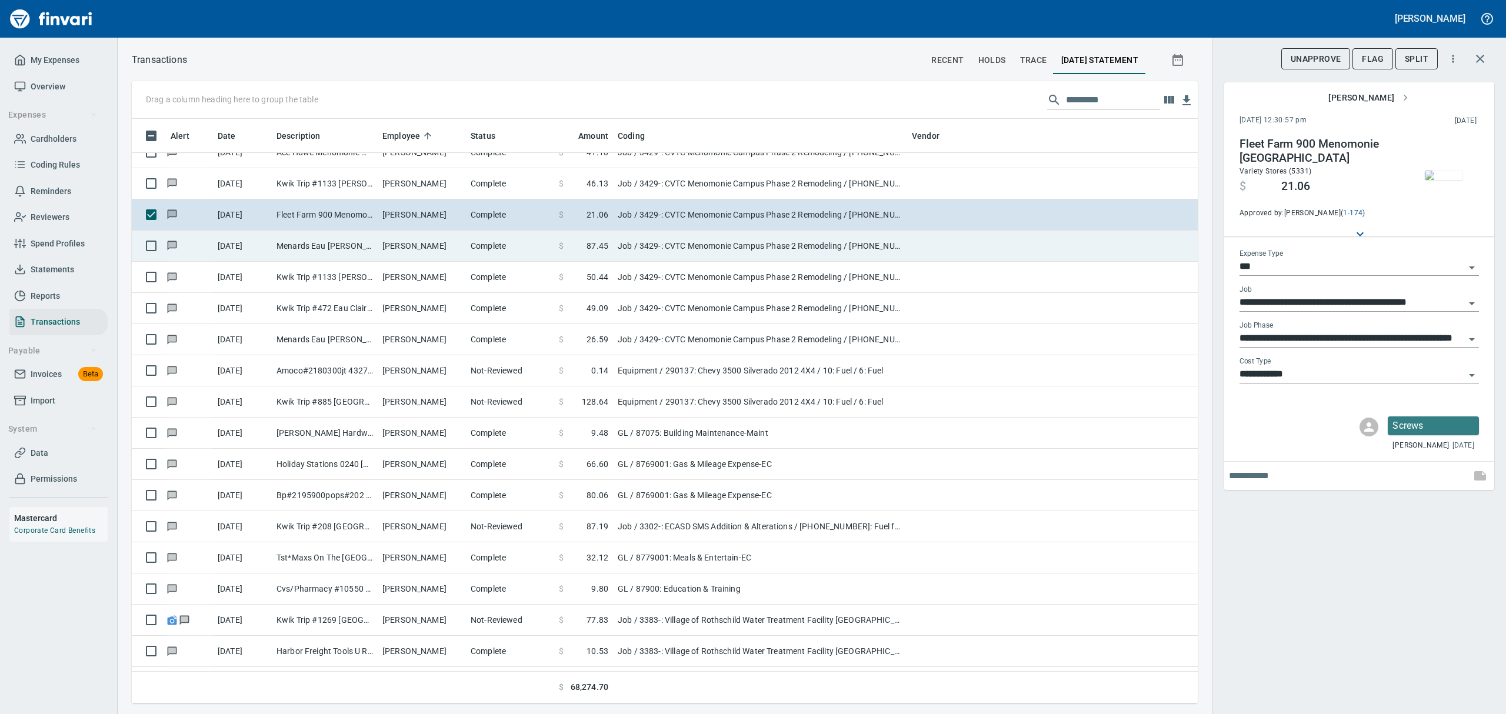
click at [424, 243] on td "[PERSON_NAME]" at bounding box center [422, 246] width 88 height 31
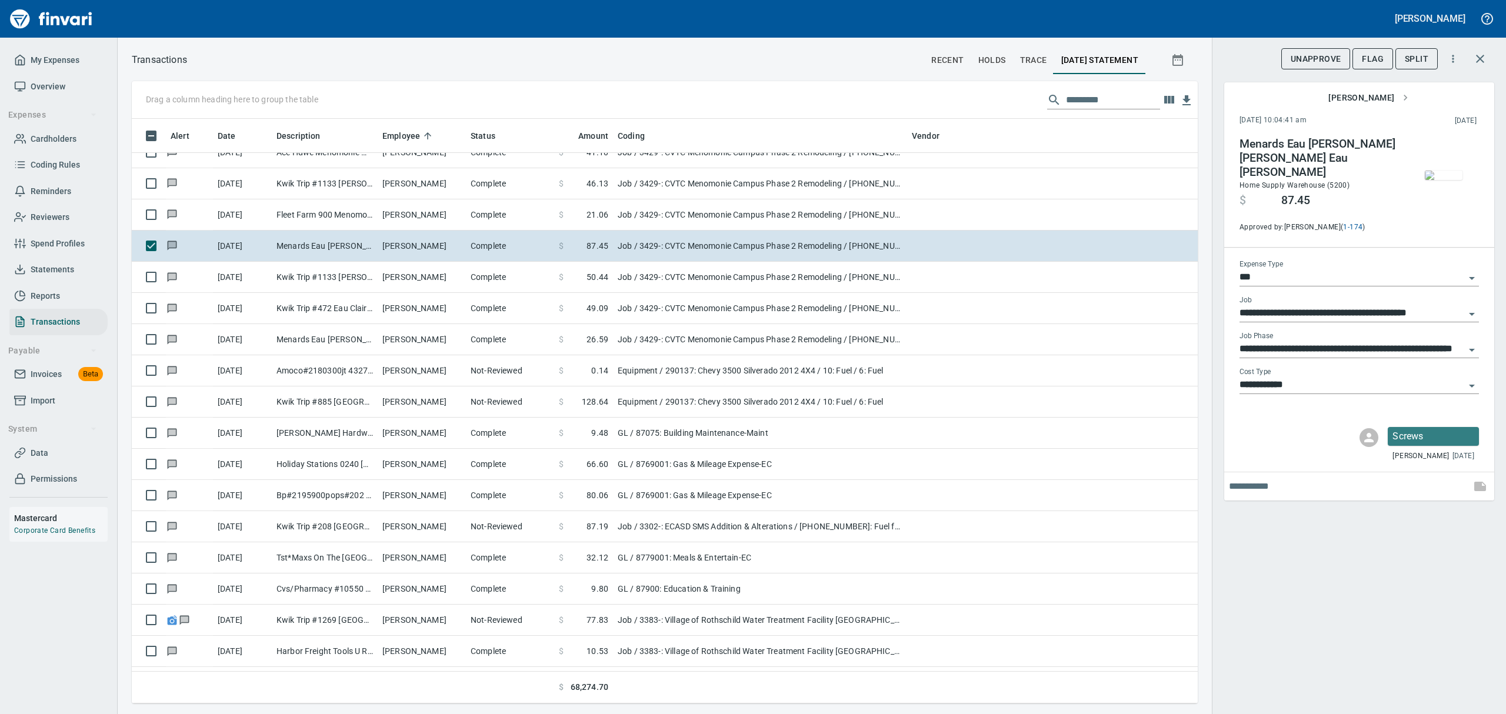
click at [1444, 179] on img "button" at bounding box center [1444, 175] width 38 height 9
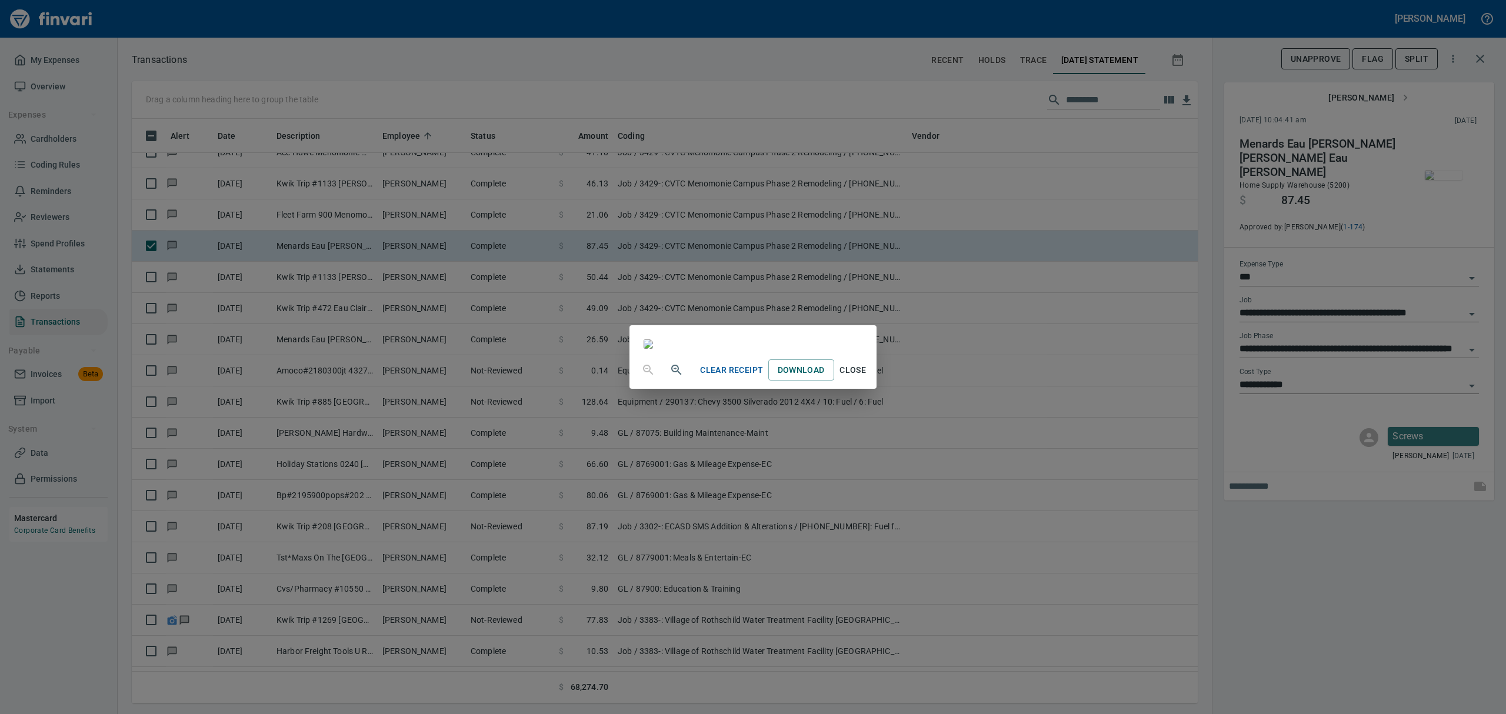
click at [872, 381] on button "Close" at bounding box center [853, 371] width 38 height 22
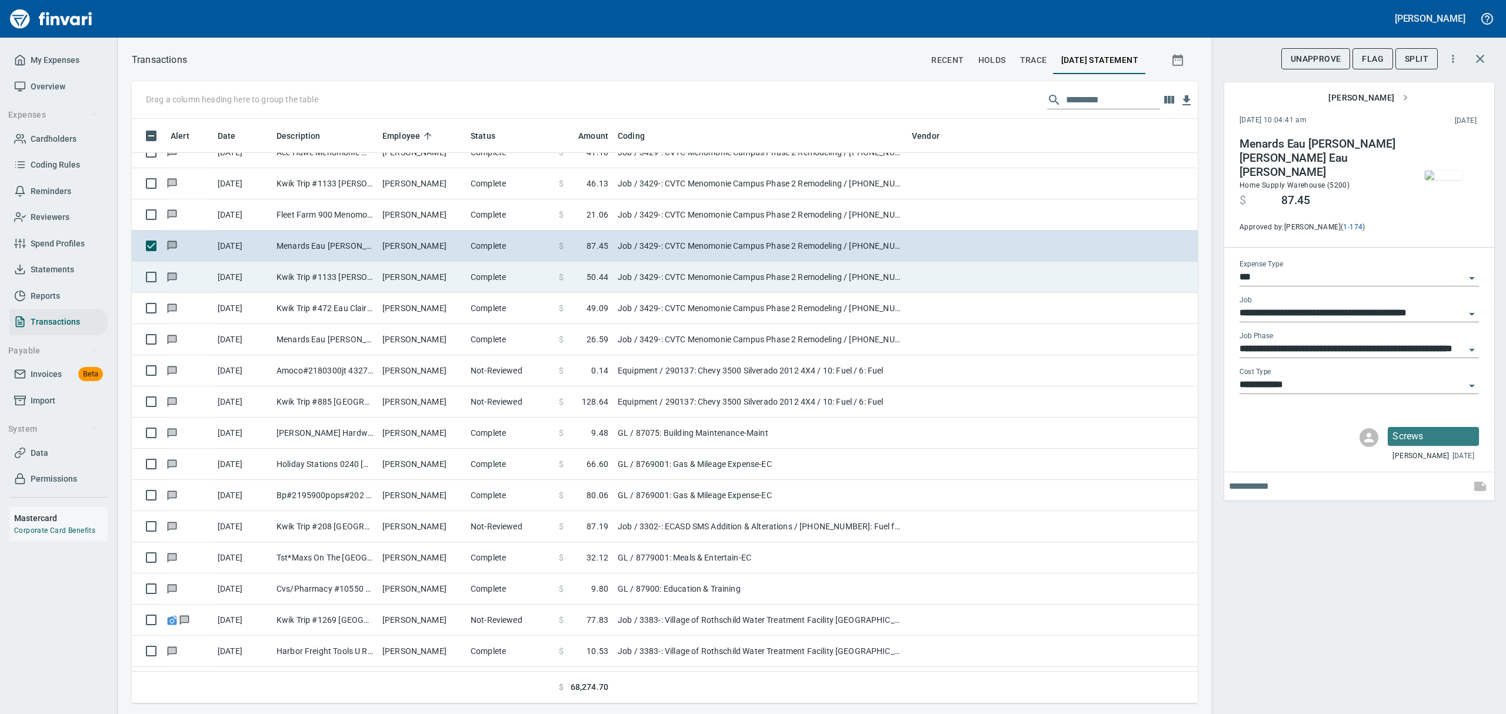
click at [333, 267] on td "Kwik Trip #1133 [PERSON_NAME] WI" at bounding box center [325, 277] width 106 height 31
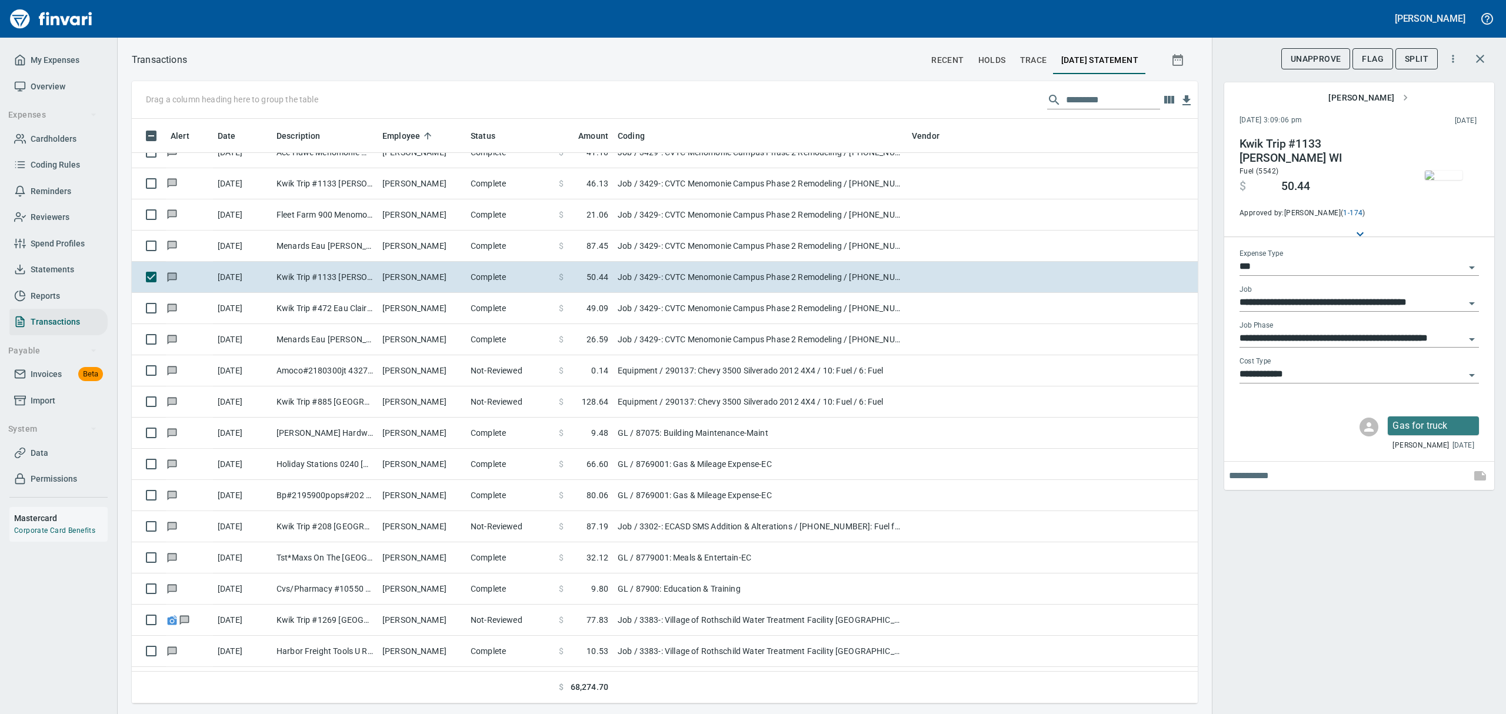
click at [1454, 174] on img "button" at bounding box center [1444, 175] width 38 height 9
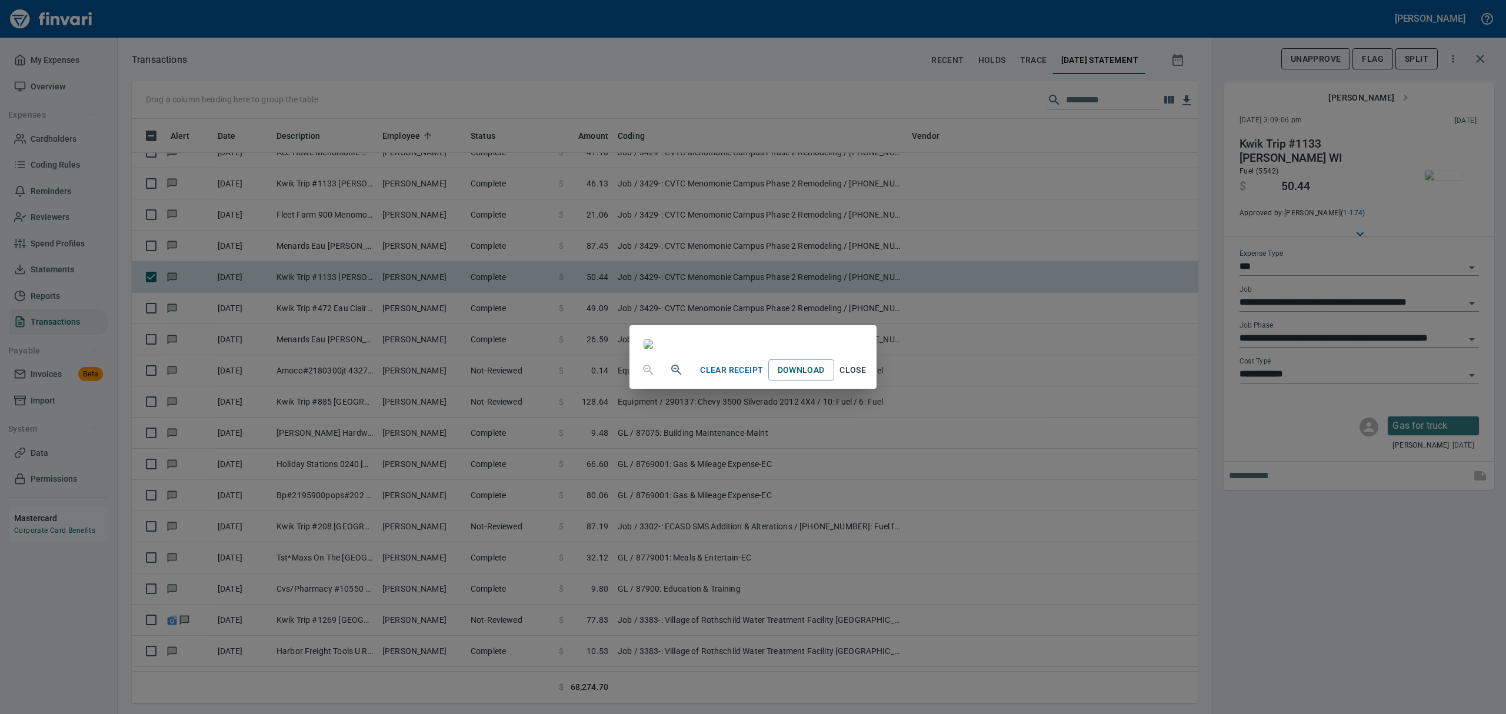
click at [867, 378] on span "Close" at bounding box center [853, 370] width 28 height 15
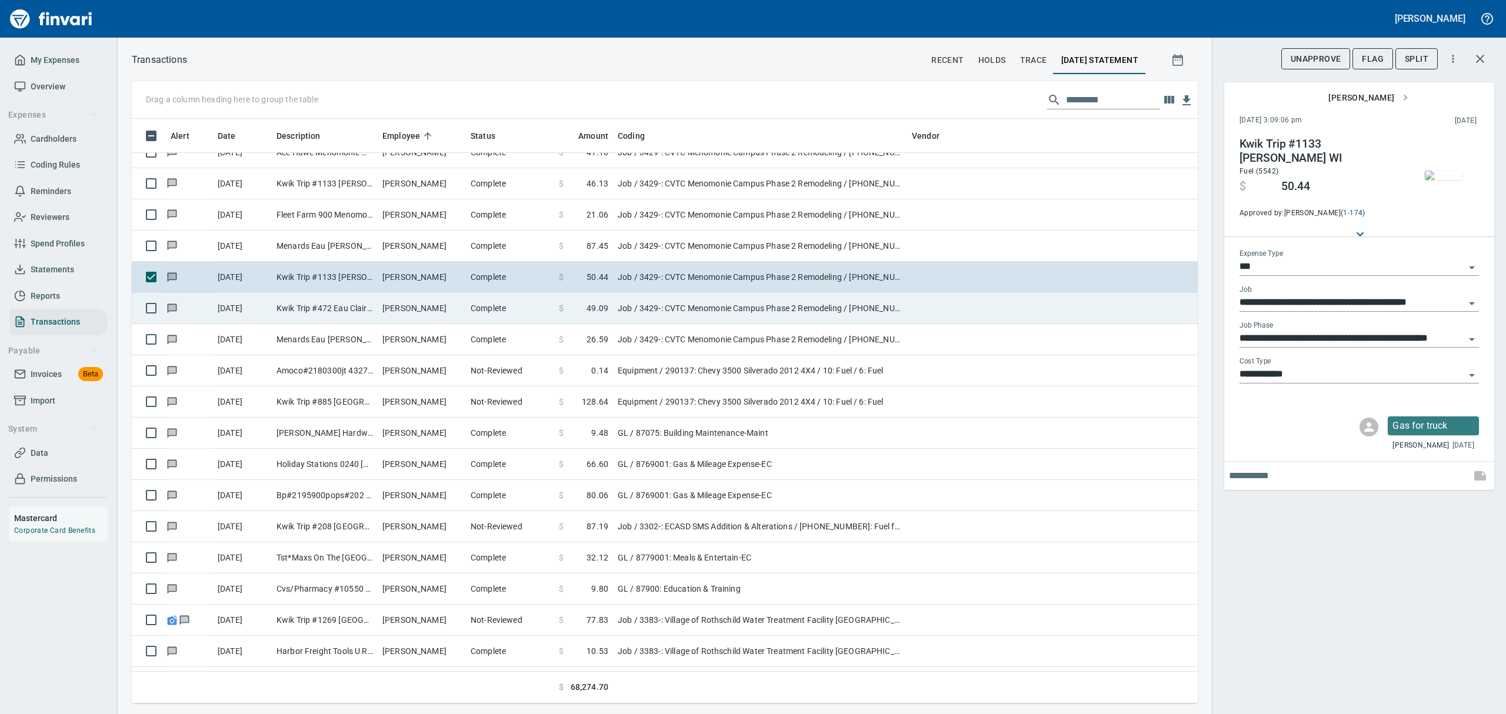
click at [346, 311] on td "Kwik Trip #472 Eau Claire [GEOGRAPHIC_DATA]" at bounding box center [325, 308] width 106 height 31
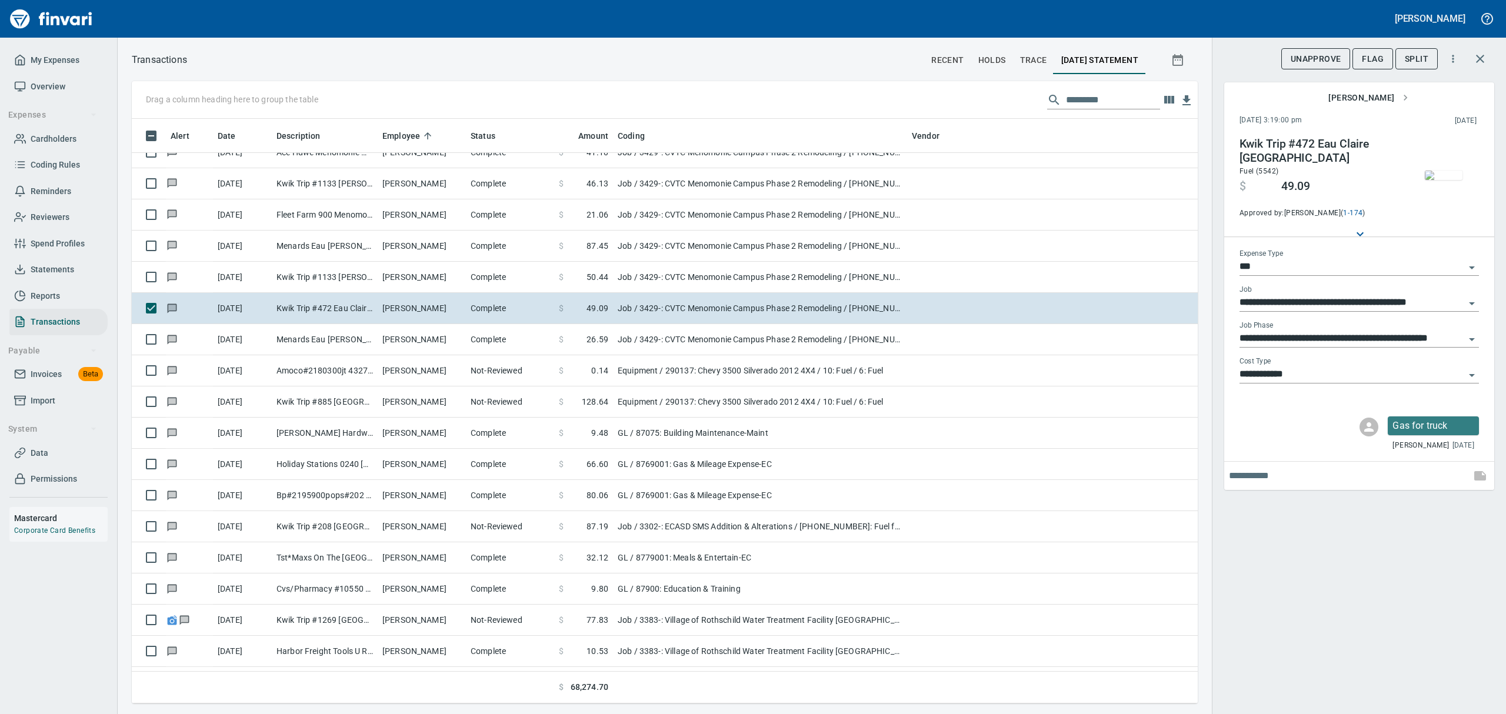
click at [1444, 180] on img "button" at bounding box center [1444, 175] width 38 height 9
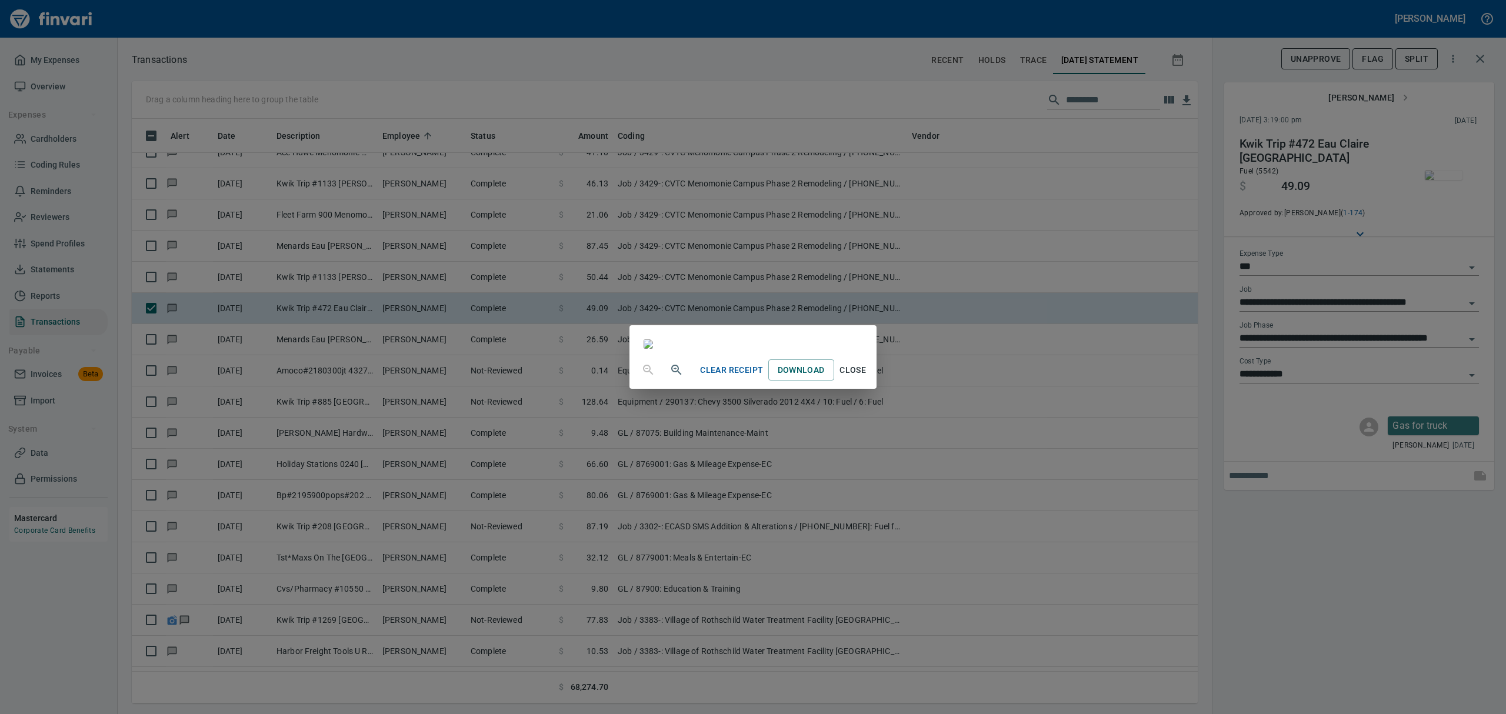
click at [867, 378] on span "Close" at bounding box center [853, 370] width 28 height 15
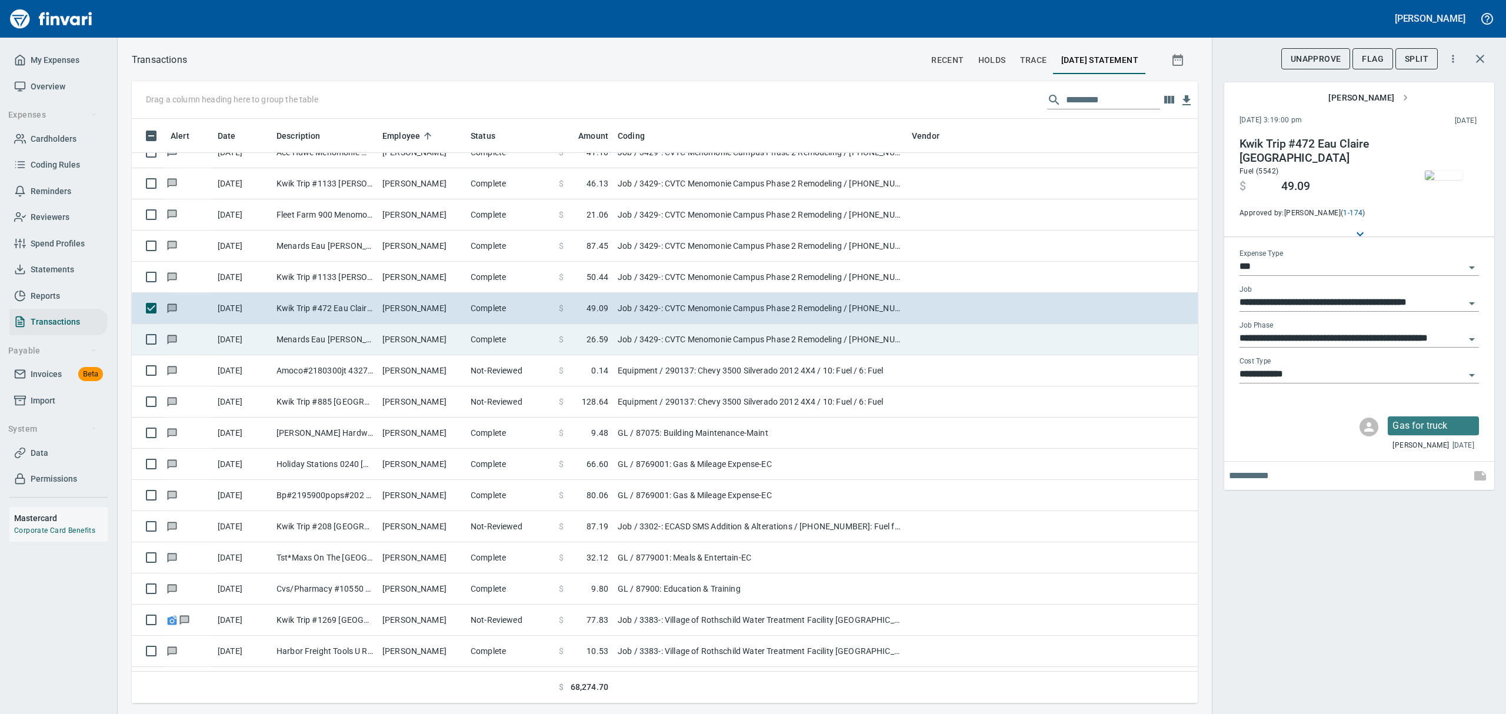
click at [308, 346] on td "Menards Eau [PERSON_NAME] [PERSON_NAME] Eau [PERSON_NAME]" at bounding box center [325, 339] width 106 height 31
type input "**********"
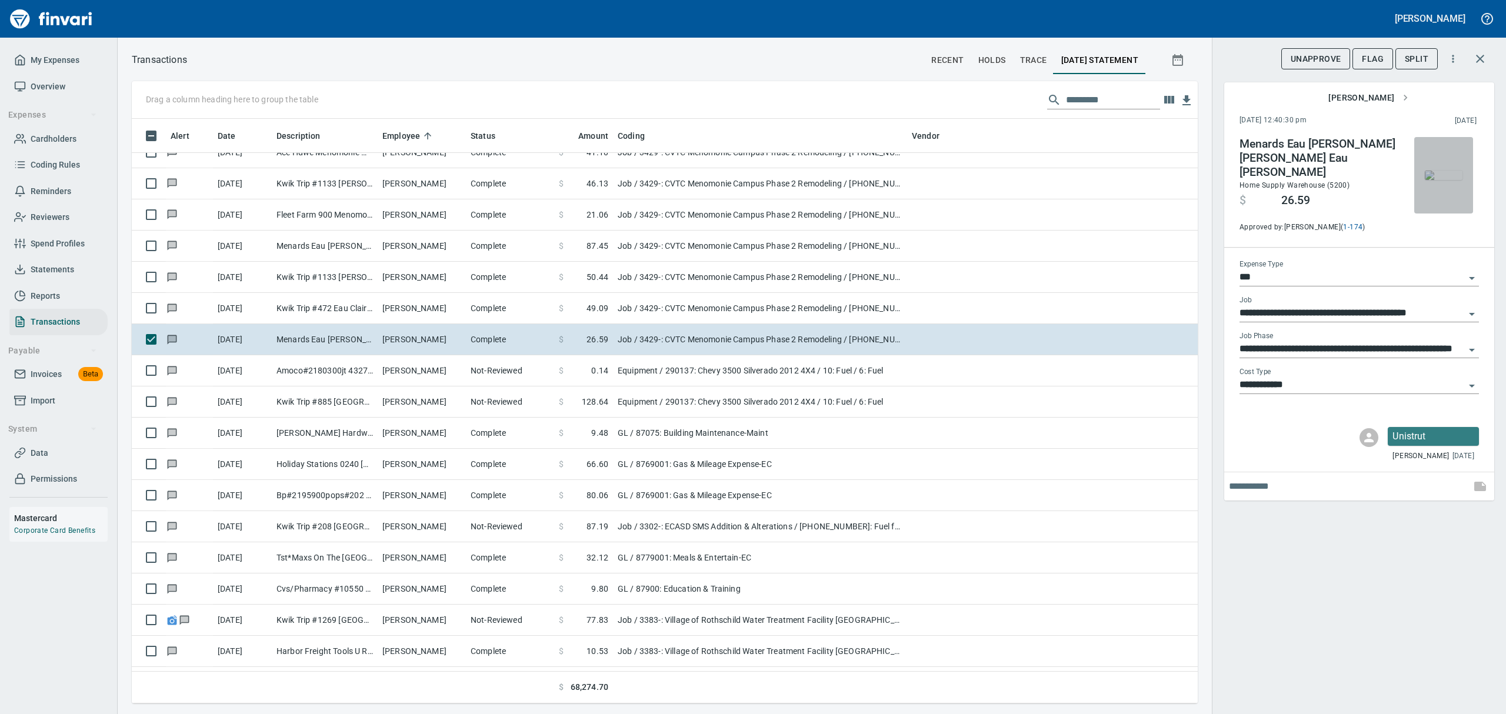
click at [1432, 171] on img "button" at bounding box center [1444, 175] width 38 height 9
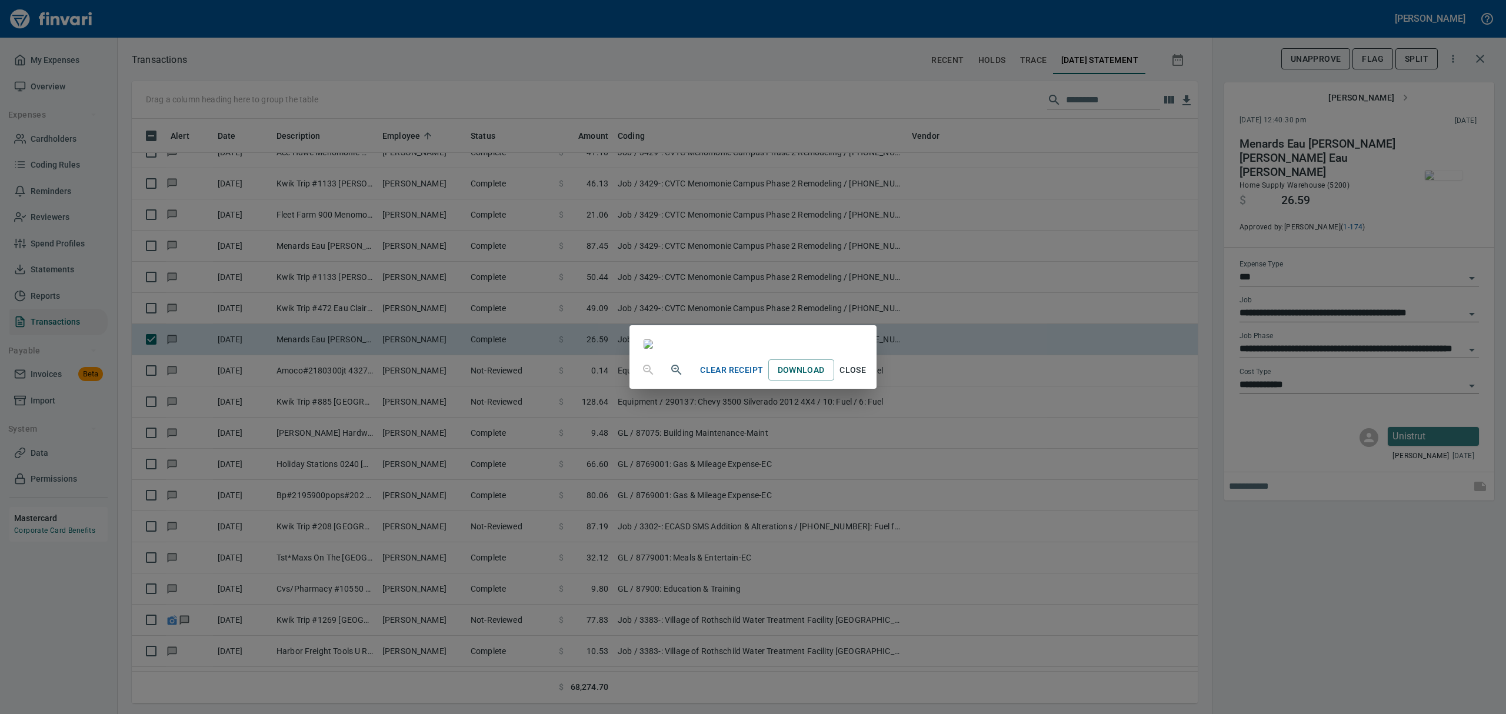
click at [867, 378] on span "Close" at bounding box center [853, 370] width 28 height 15
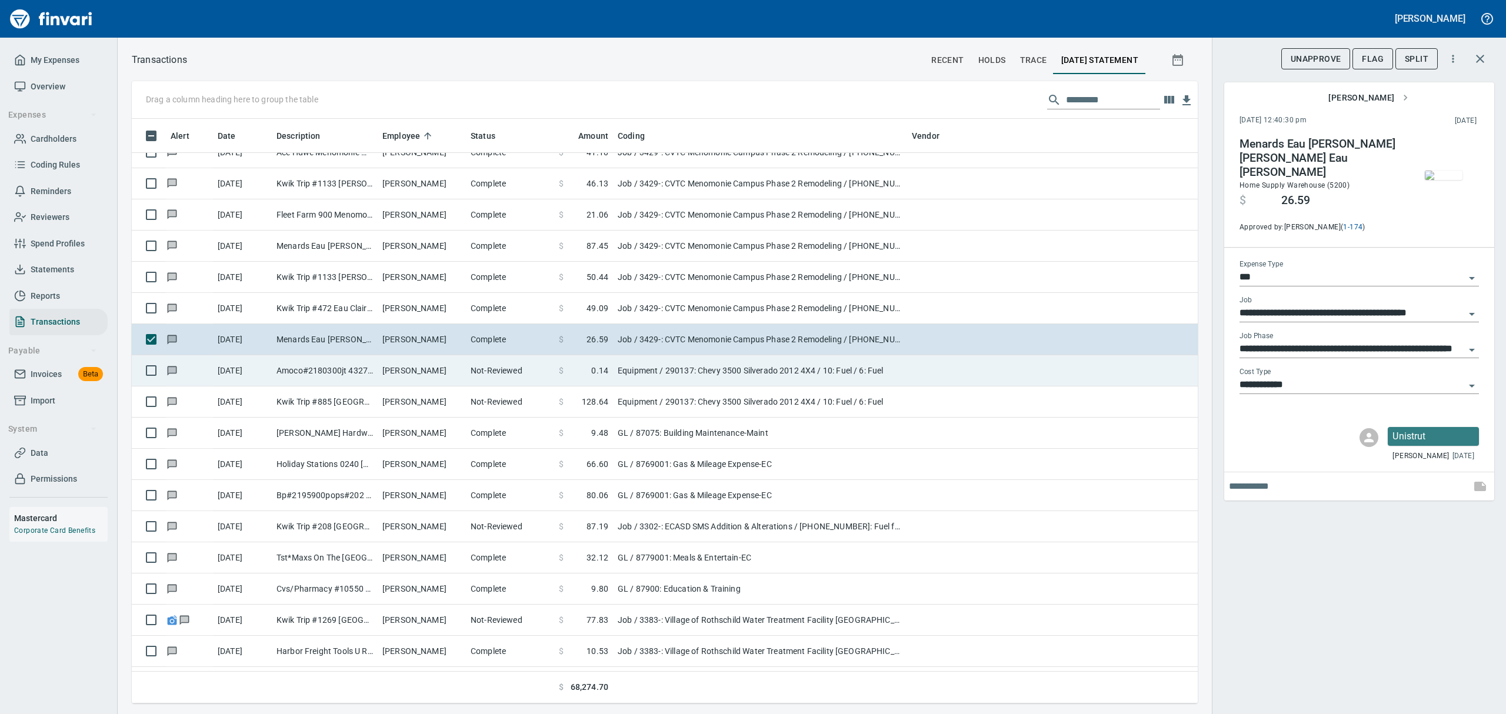
click at [364, 377] on td "Amoco#2180300jt 4327 [GEOGRAPHIC_DATA] [GEOGRAPHIC_DATA]" at bounding box center [325, 370] width 106 height 31
type input "*********"
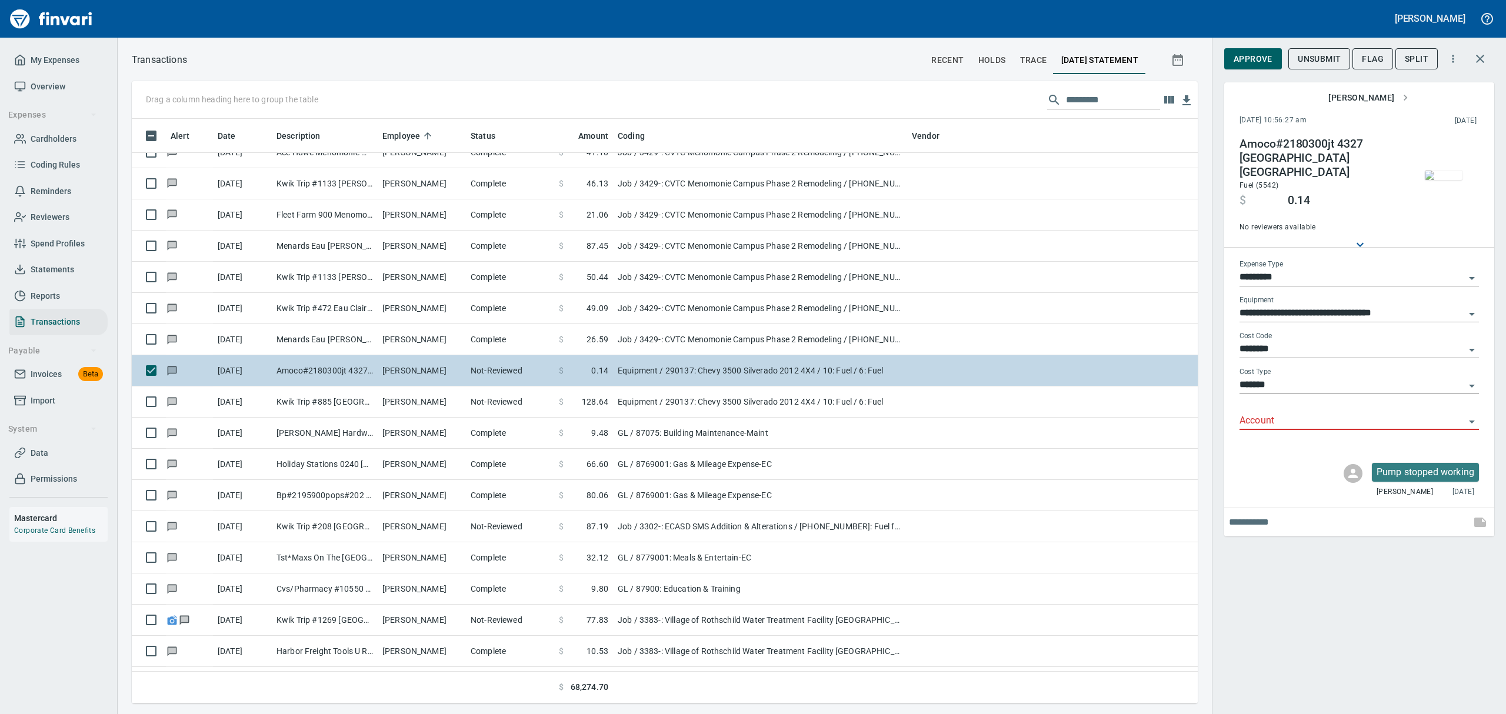
scroll to position [11455, 0]
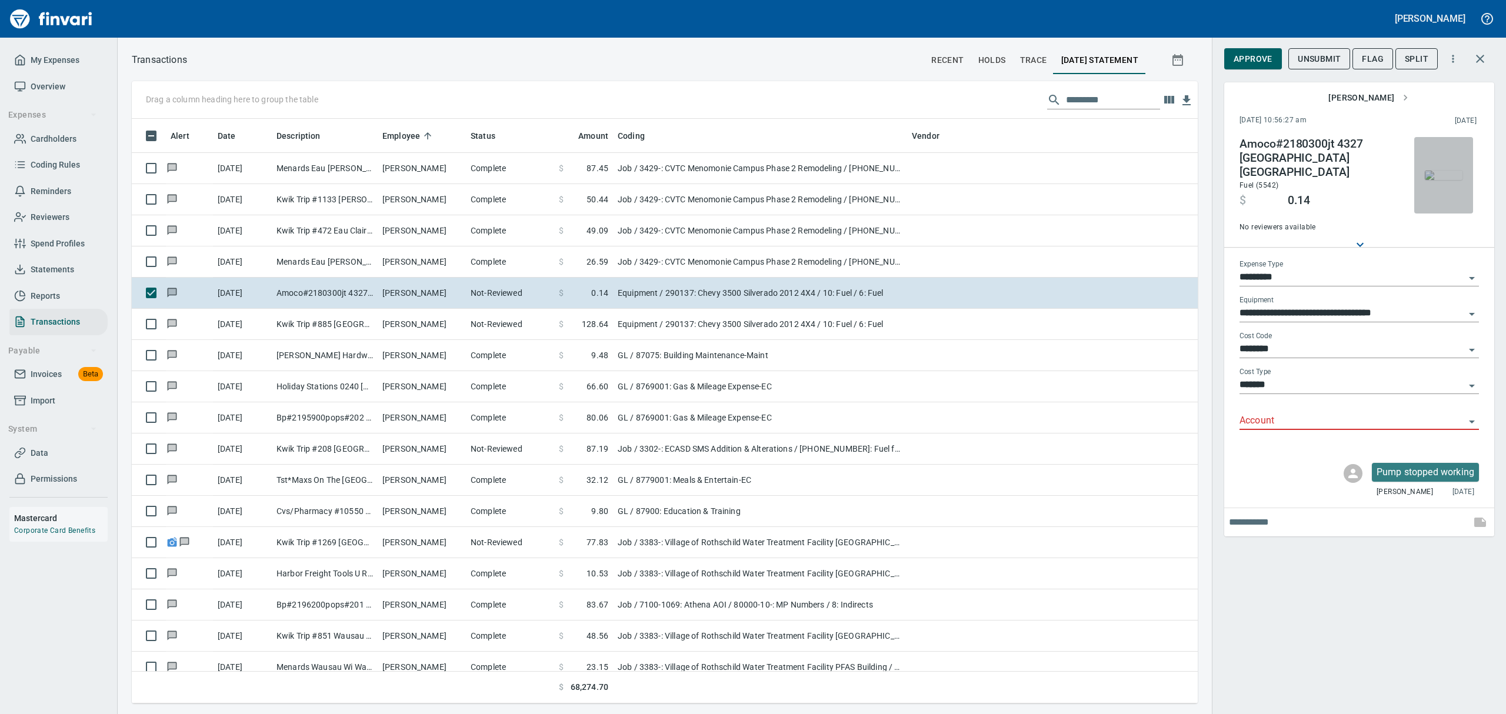
click at [1448, 180] on img "button" at bounding box center [1444, 175] width 38 height 9
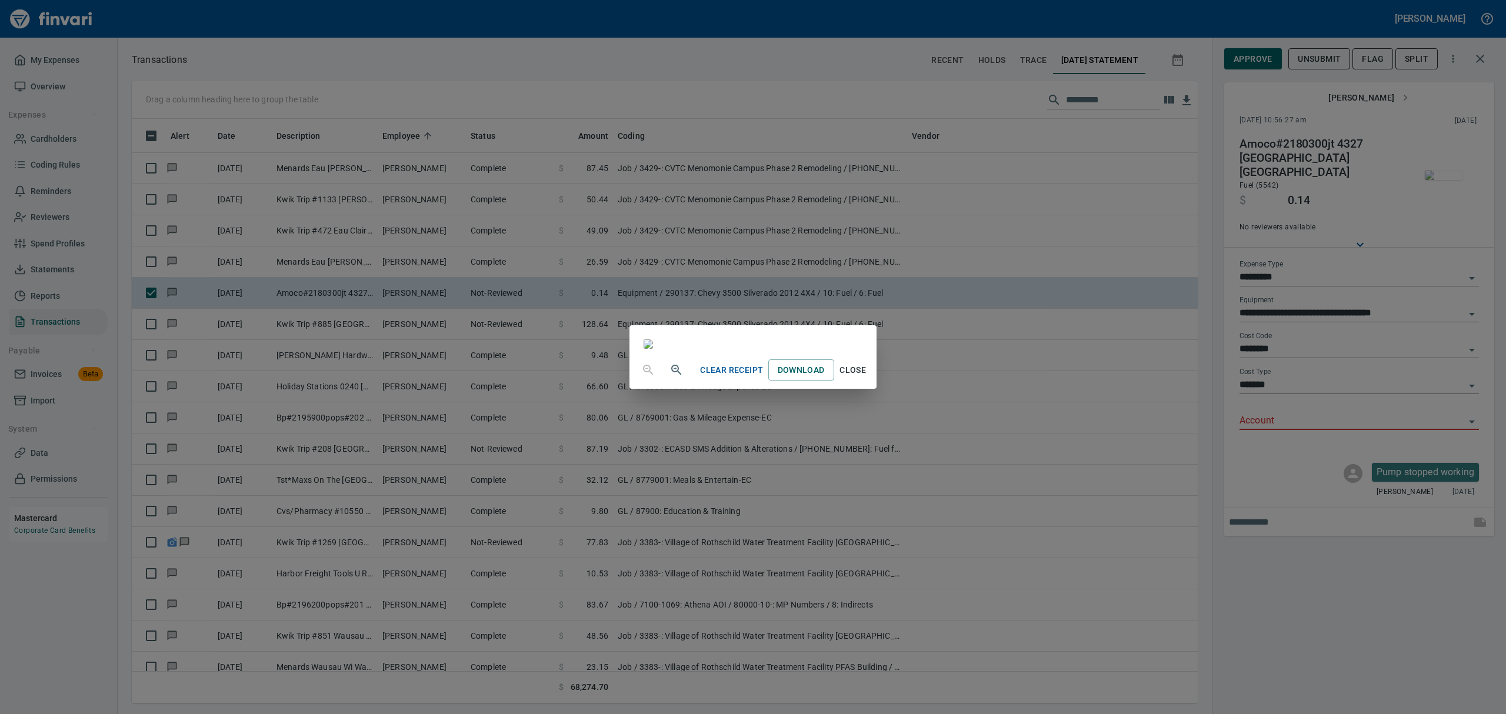
click at [867, 378] on span "Close" at bounding box center [853, 370] width 28 height 15
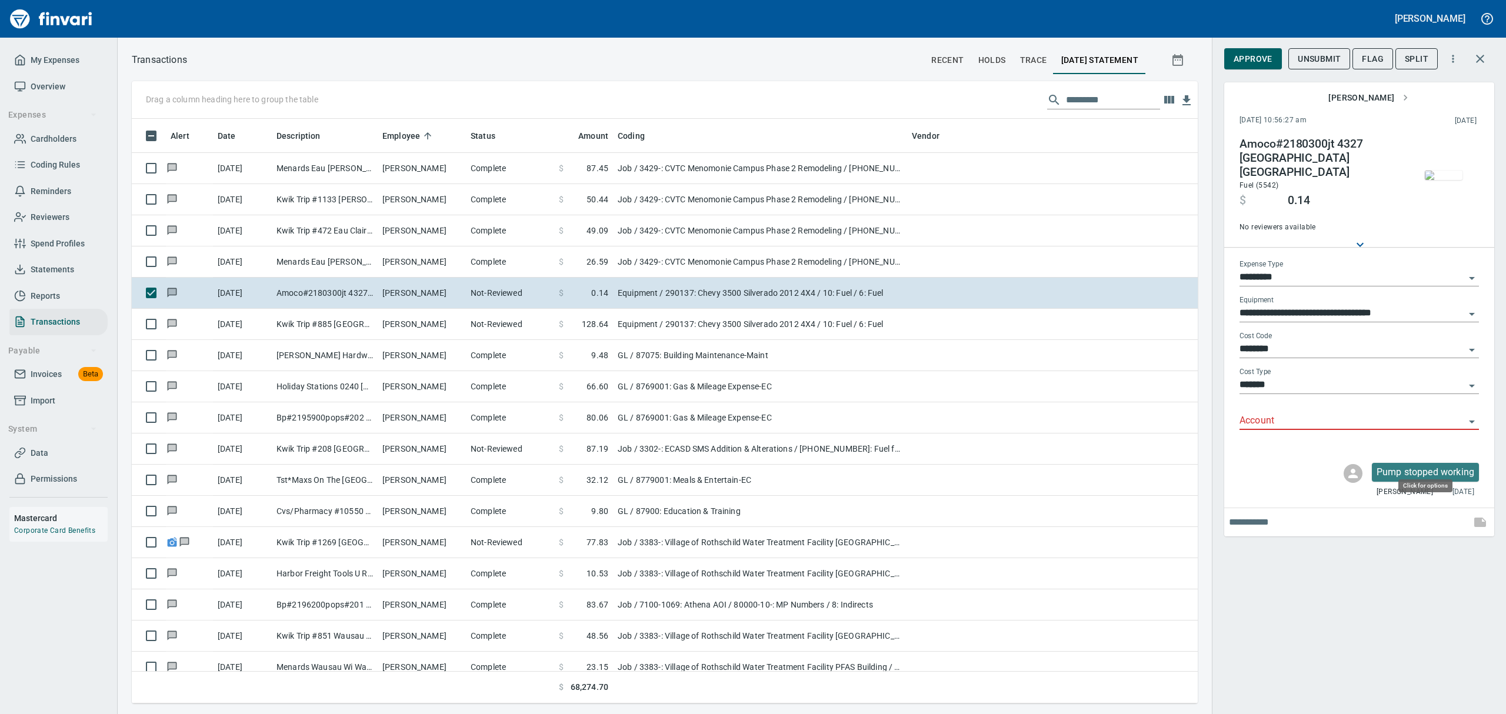
scroll to position [572, 1039]
click at [1472, 421] on icon "Open" at bounding box center [1472, 422] width 6 height 3
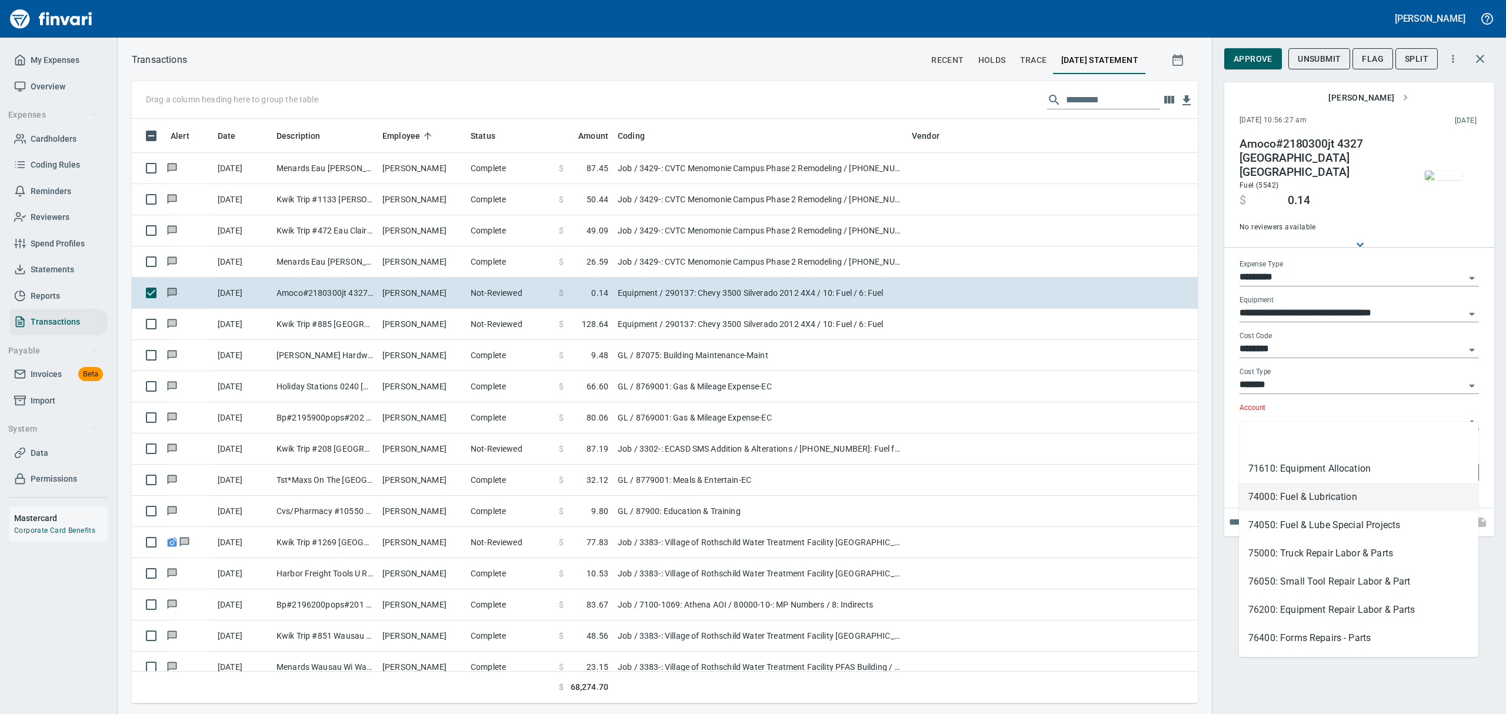
click at [1269, 494] on li "74000: Fuel & Lubrication" at bounding box center [1359, 497] width 240 height 28
type input "**********"
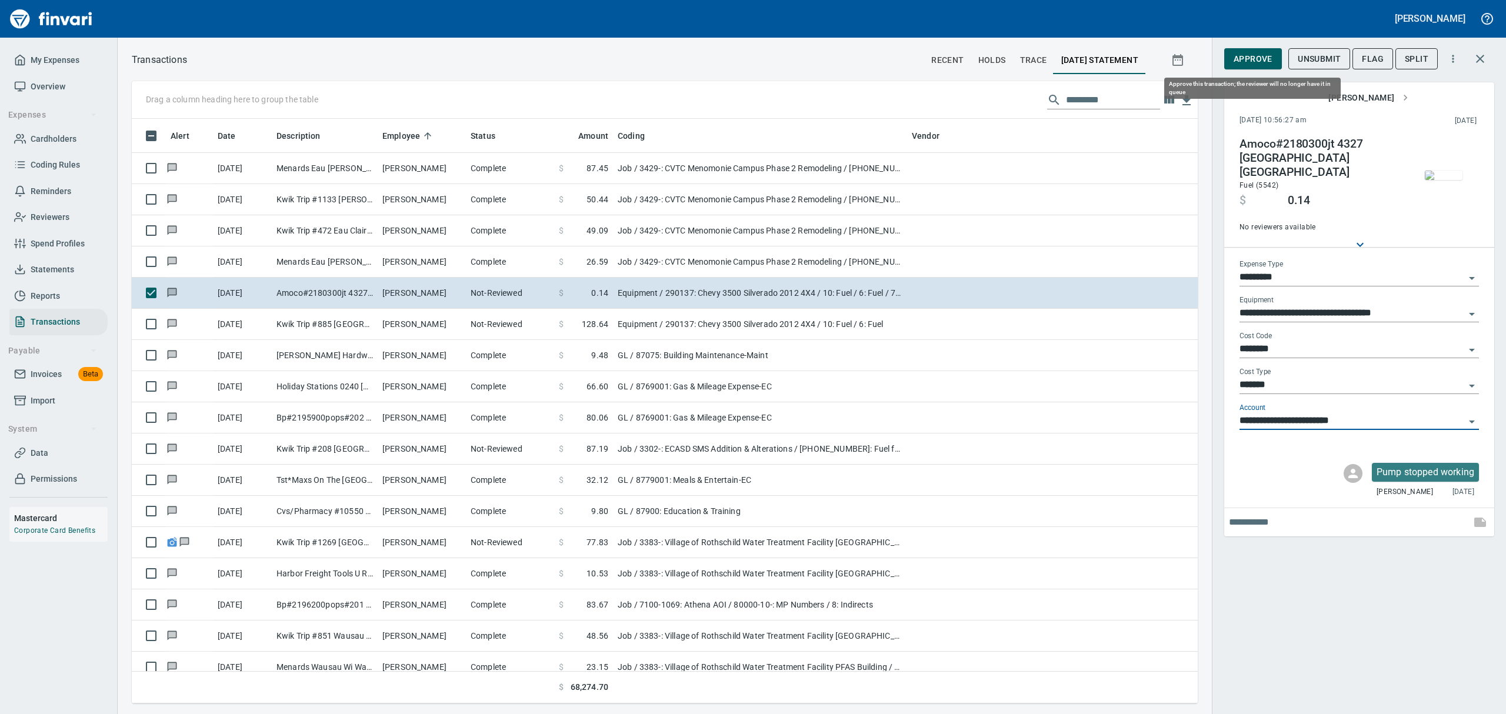
click at [1260, 56] on span "Approve" at bounding box center [1253, 59] width 39 height 15
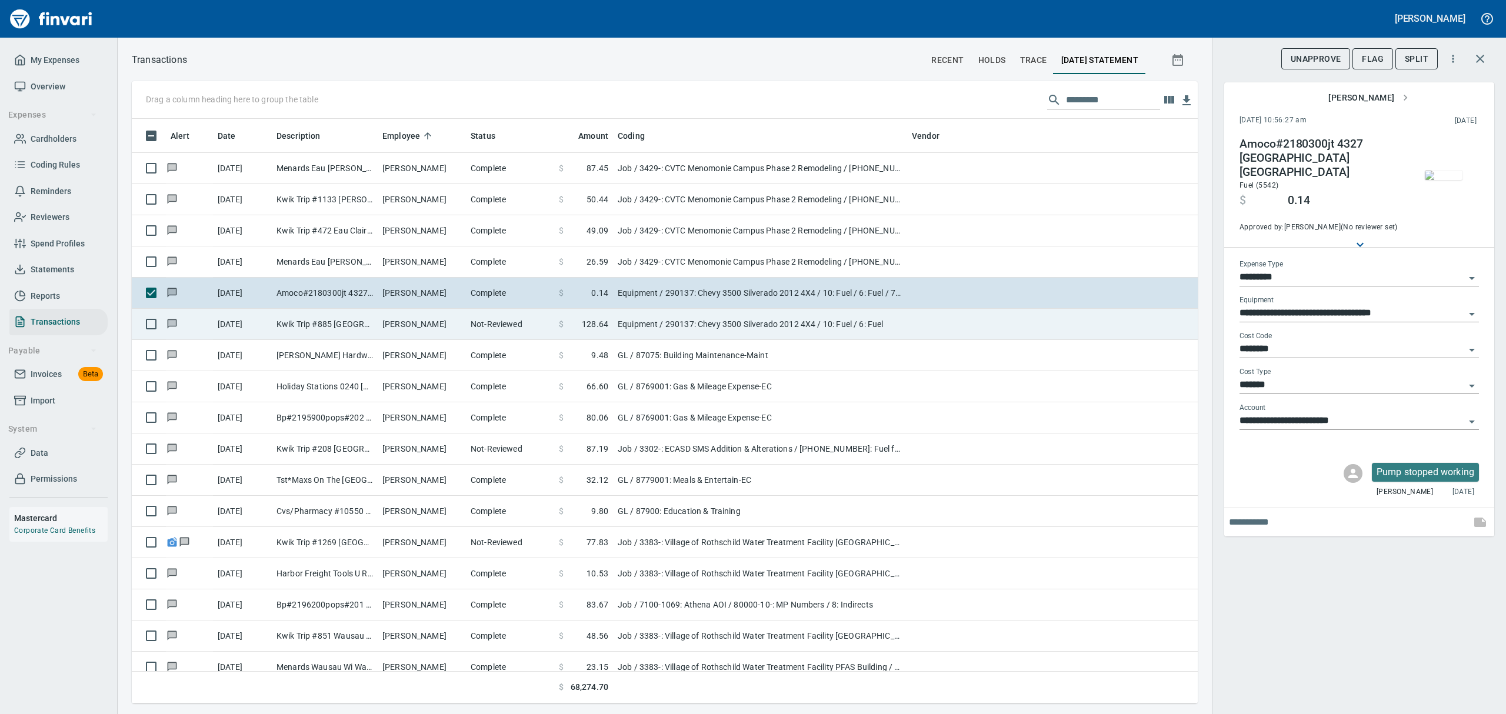
click at [408, 330] on td "[PERSON_NAME]" at bounding box center [422, 324] width 88 height 31
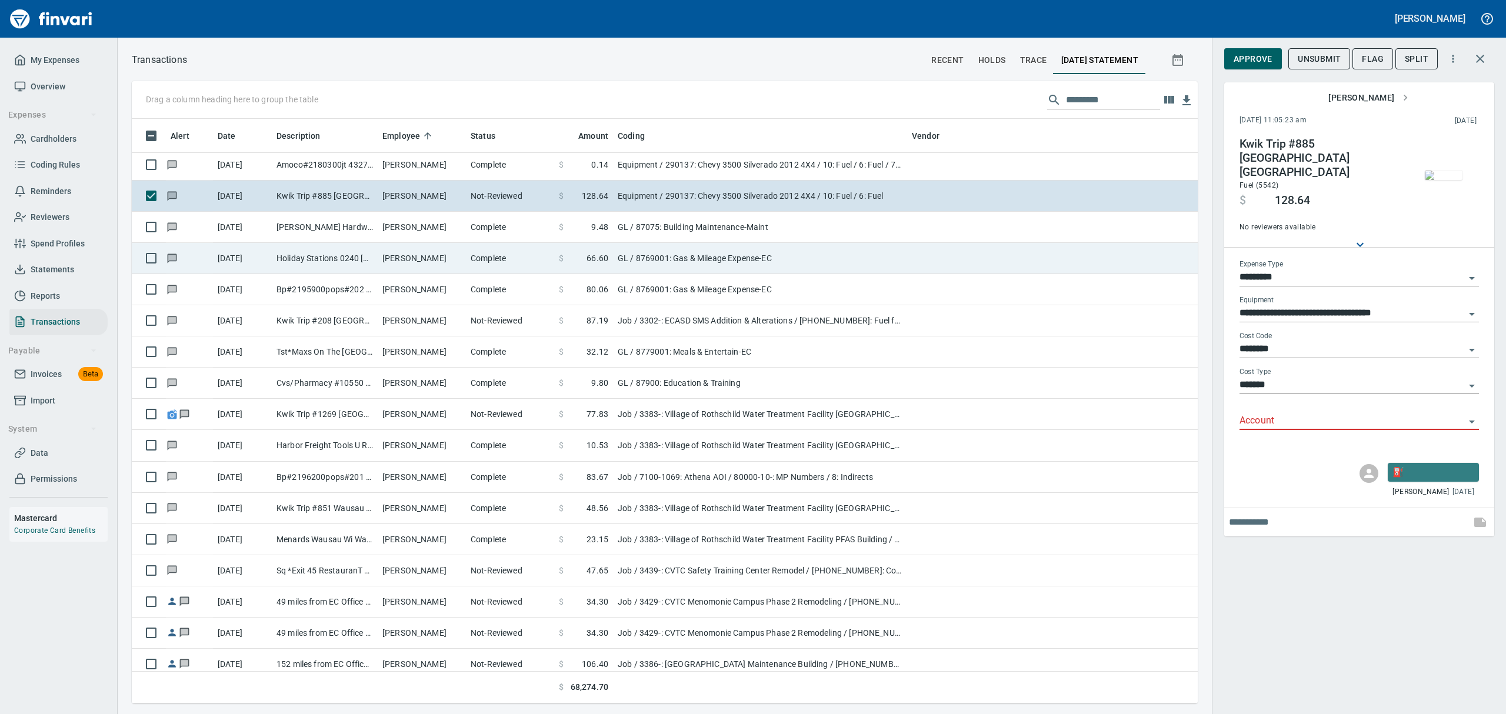
scroll to position [11612, 0]
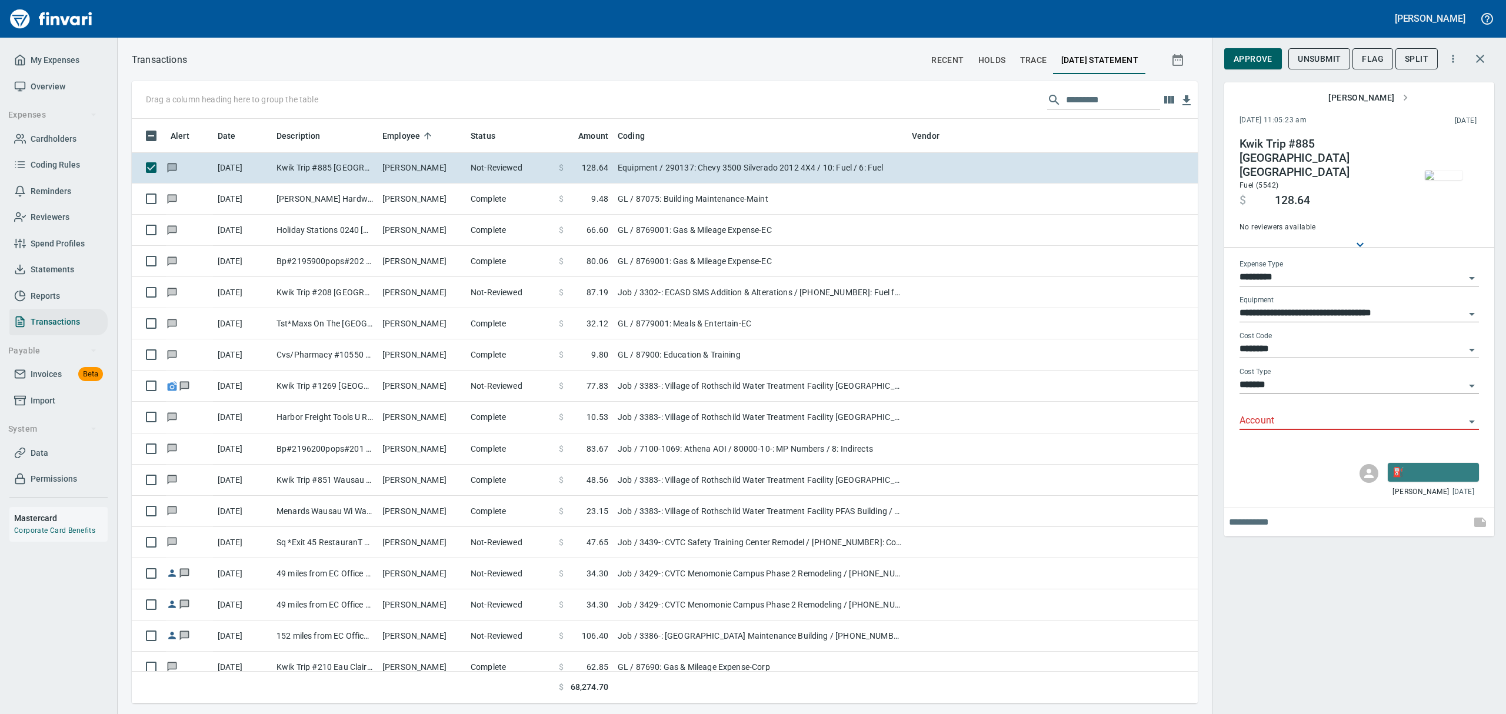
click at [1437, 180] on img "button" at bounding box center [1444, 175] width 38 height 9
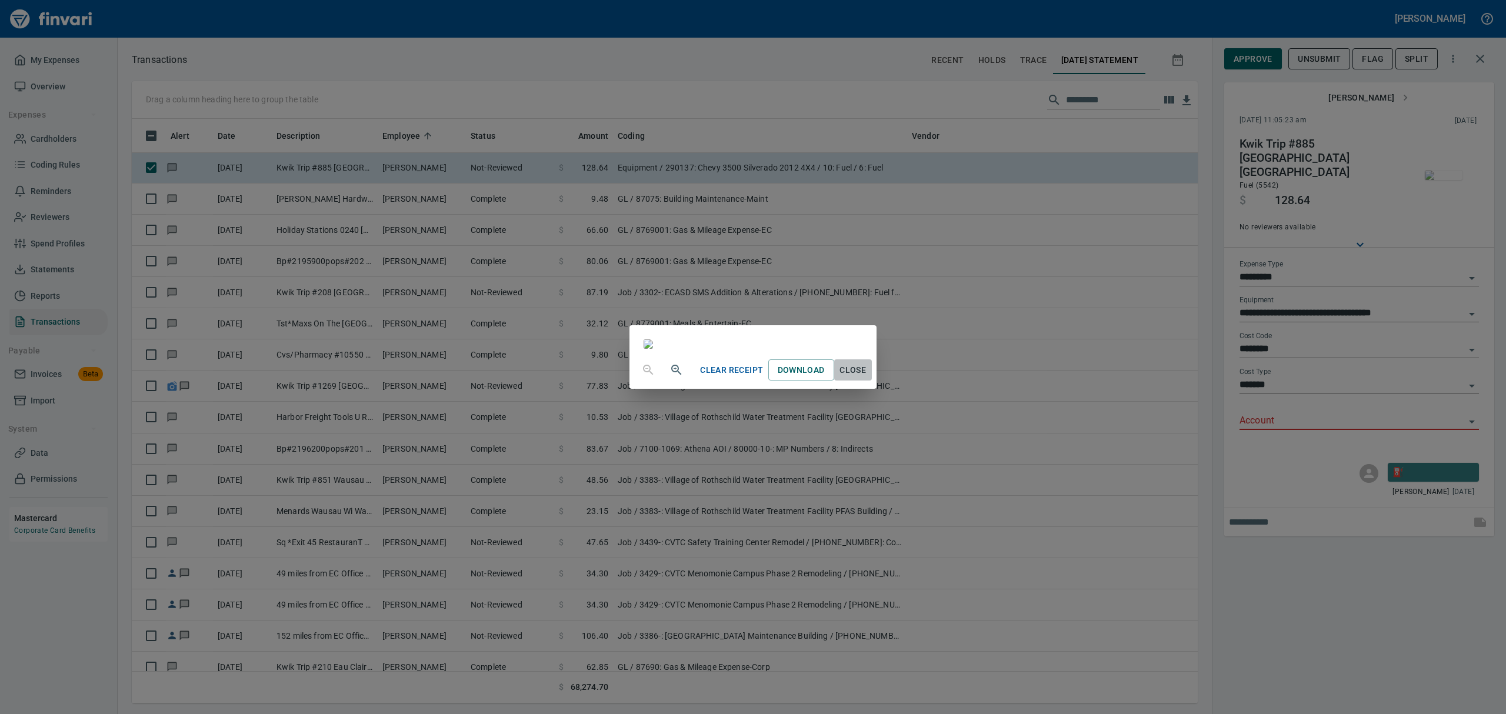
click at [867, 378] on span "Close" at bounding box center [853, 370] width 28 height 15
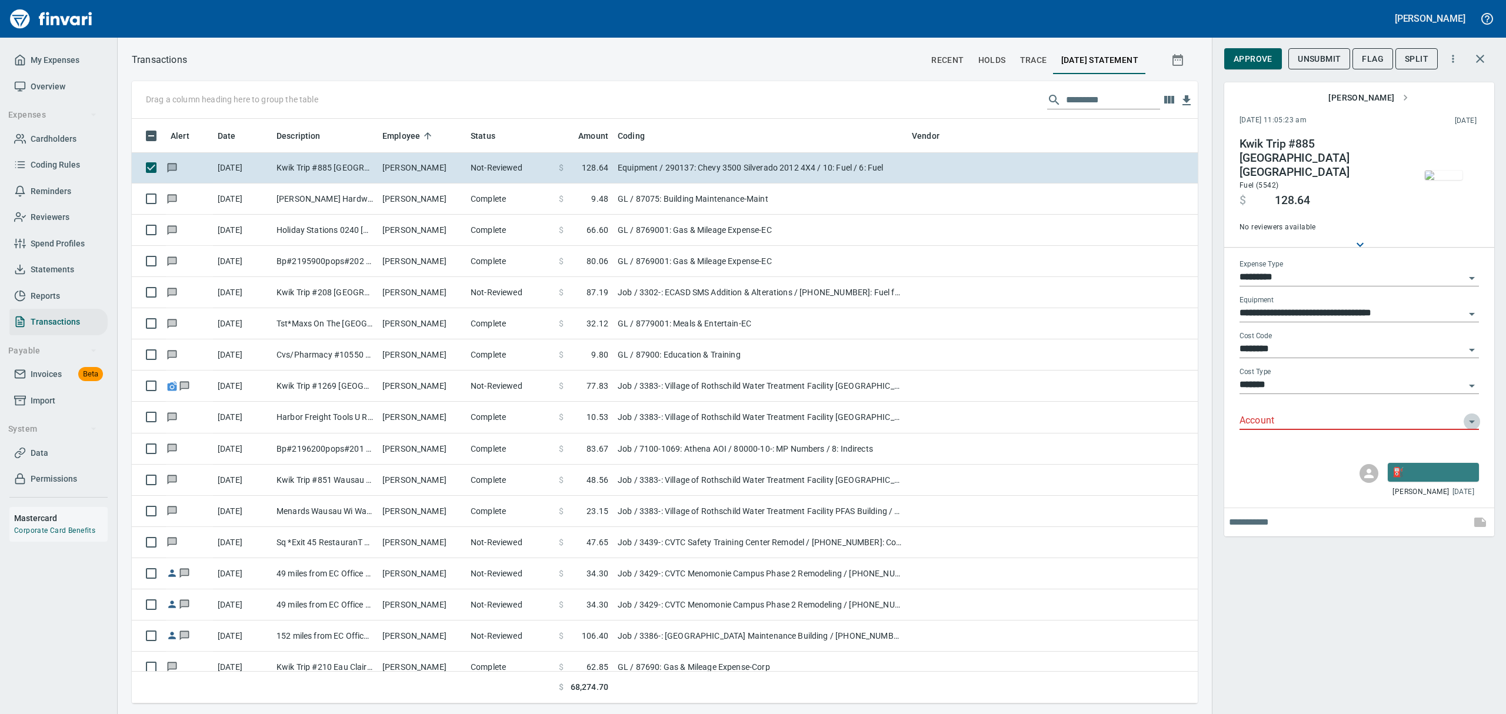
click at [1471, 415] on icon "Open" at bounding box center [1472, 422] width 14 height 14
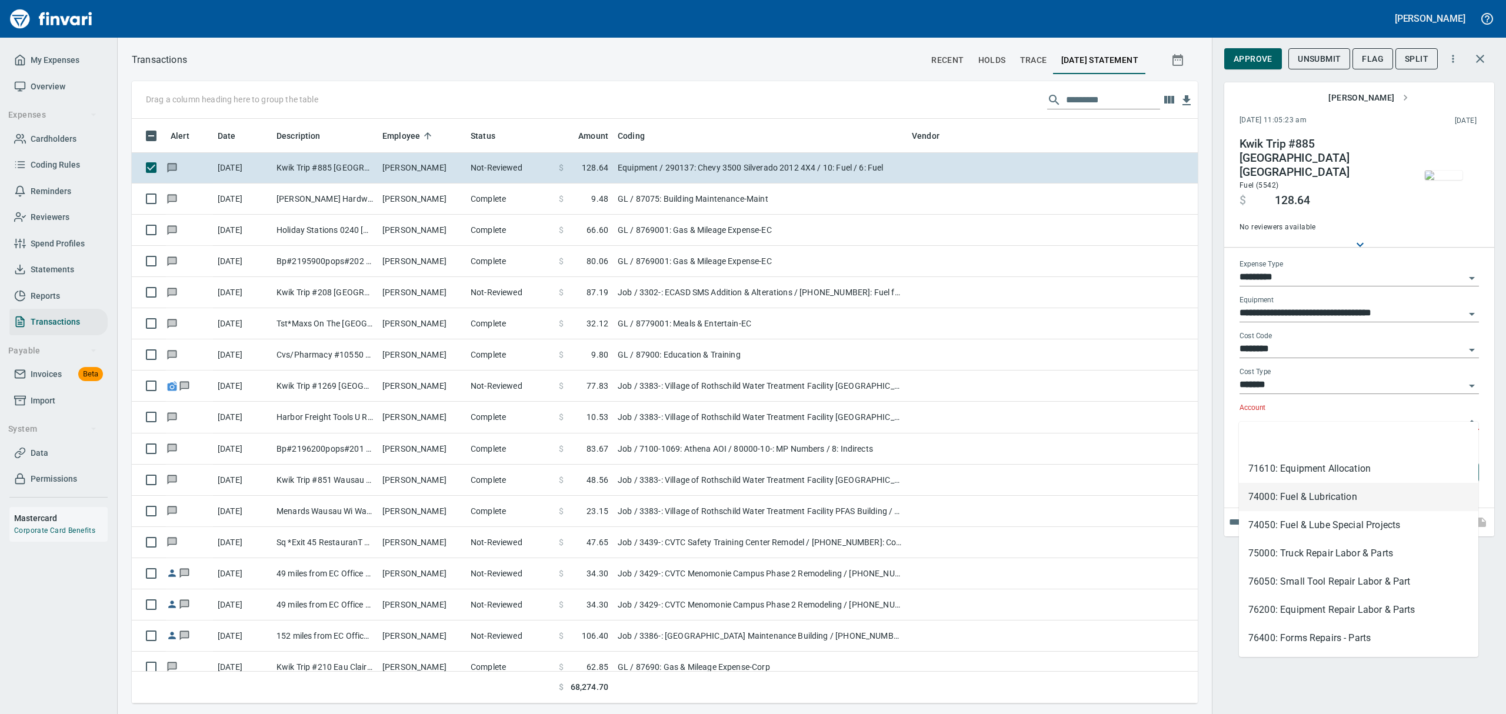
click at [1310, 501] on li "74000: Fuel & Lubrication" at bounding box center [1359, 497] width 240 height 28
type input "**********"
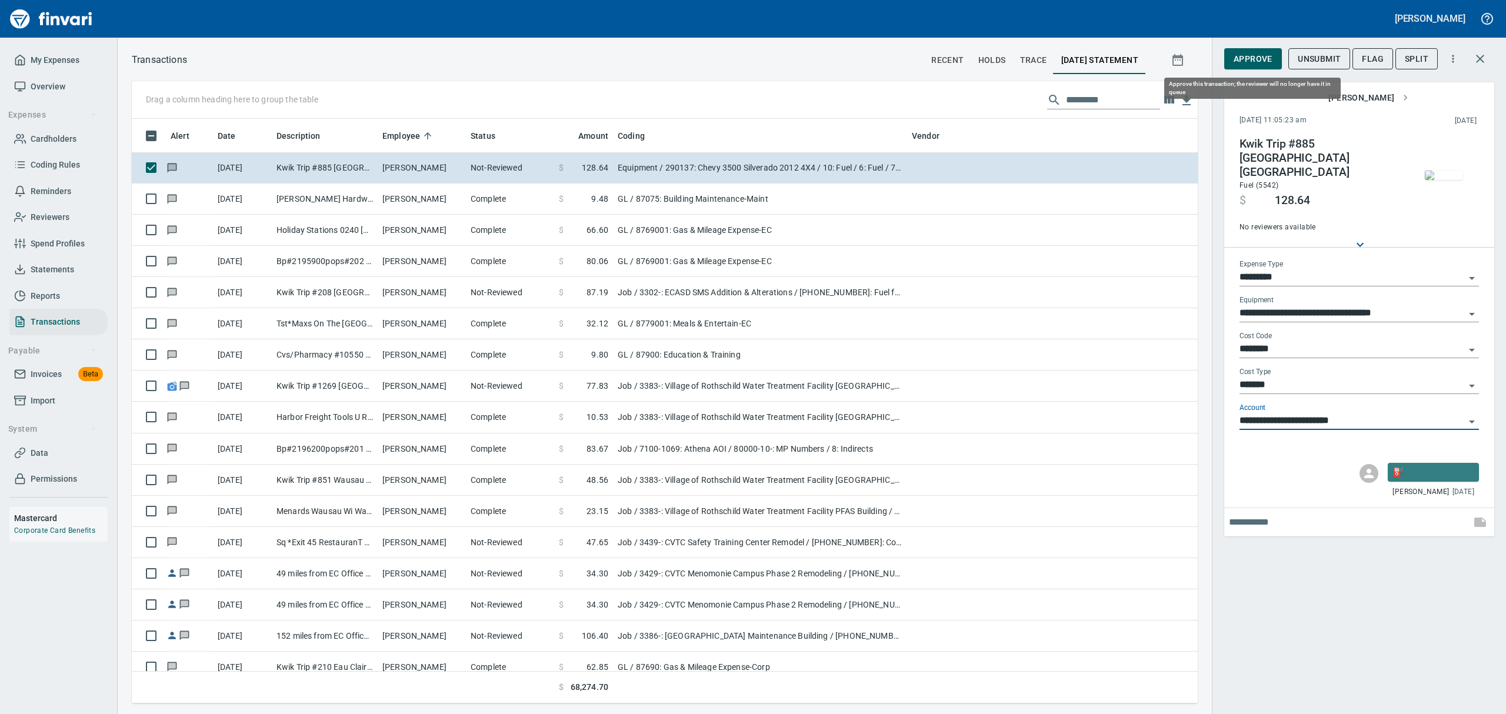
click at [1260, 62] on span "Approve" at bounding box center [1253, 59] width 39 height 15
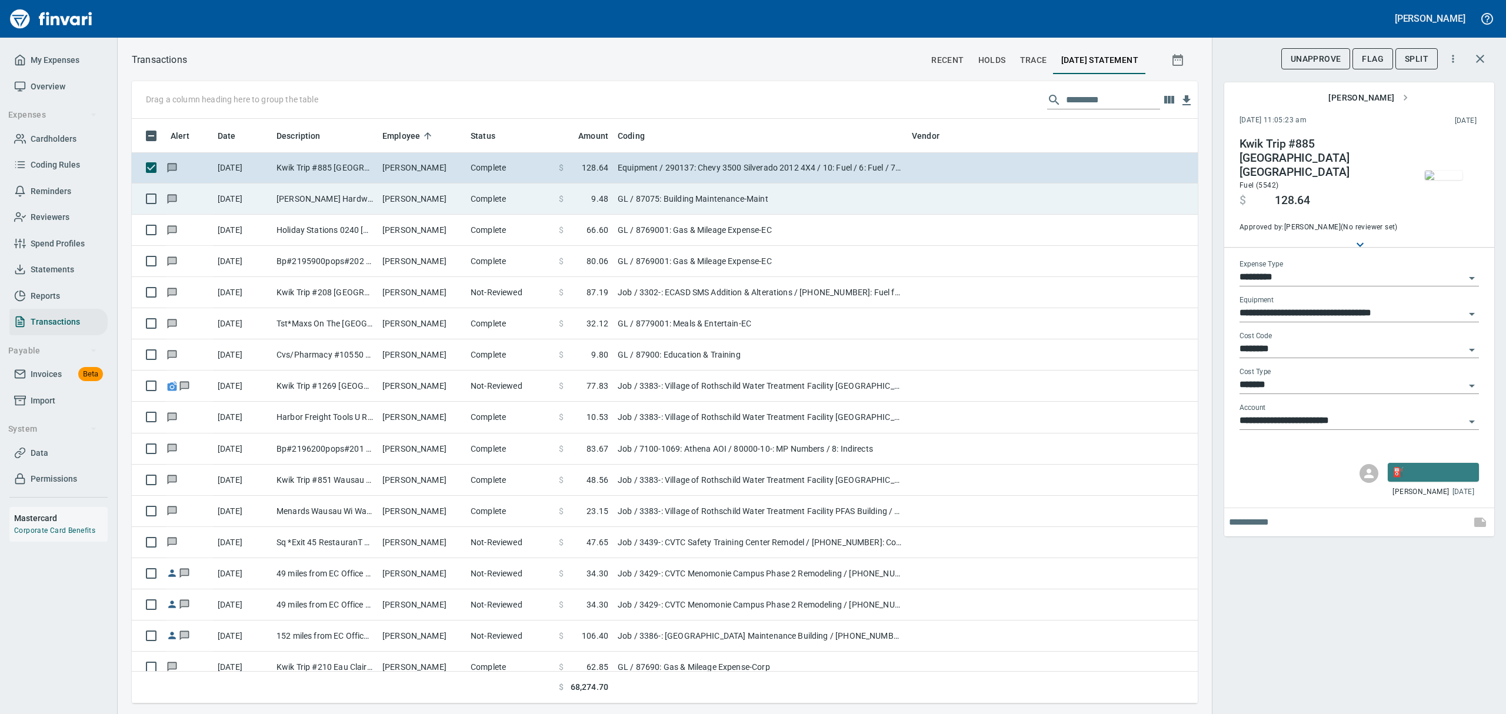
click at [340, 199] on td "[PERSON_NAME] Hardware Eau [PERSON_NAME]" at bounding box center [325, 199] width 106 height 31
type input "**"
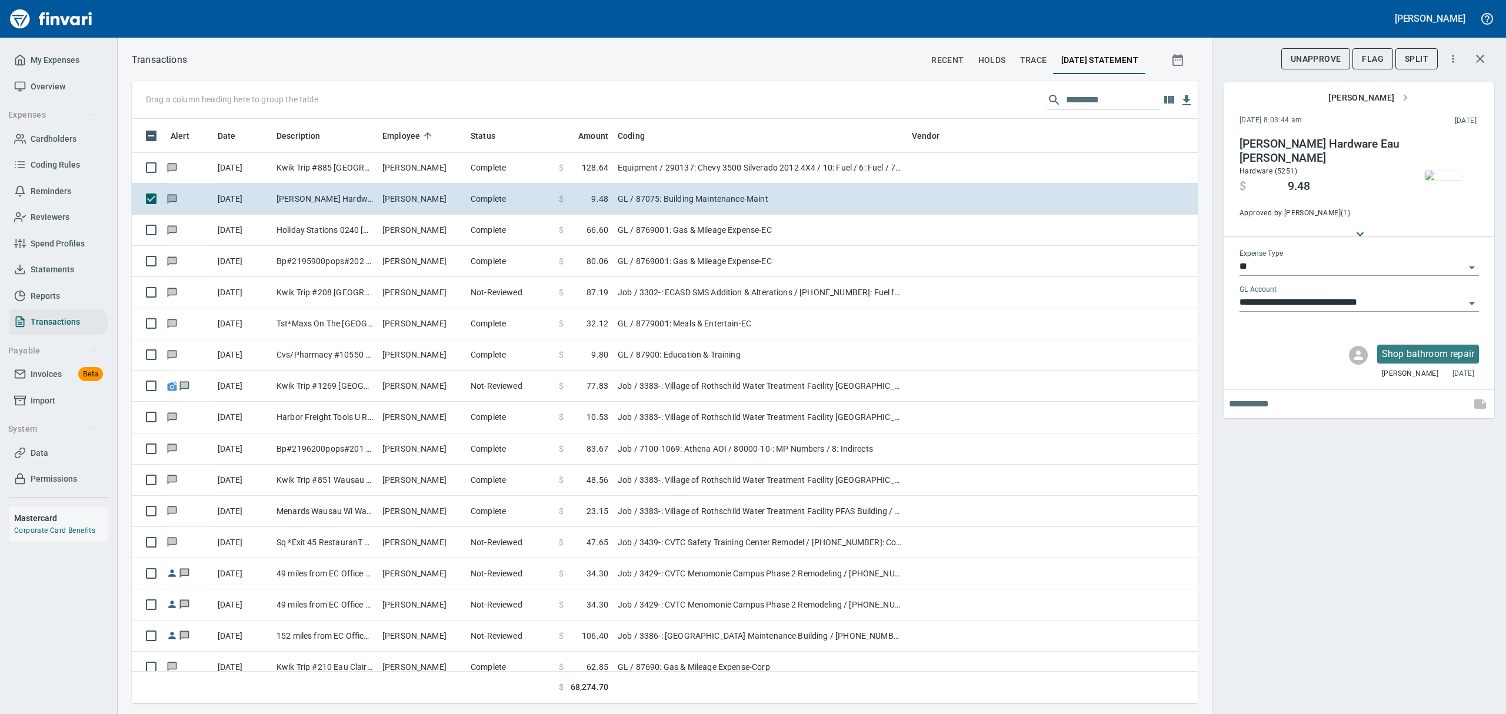
click at [1451, 180] on img "button" at bounding box center [1444, 175] width 38 height 9
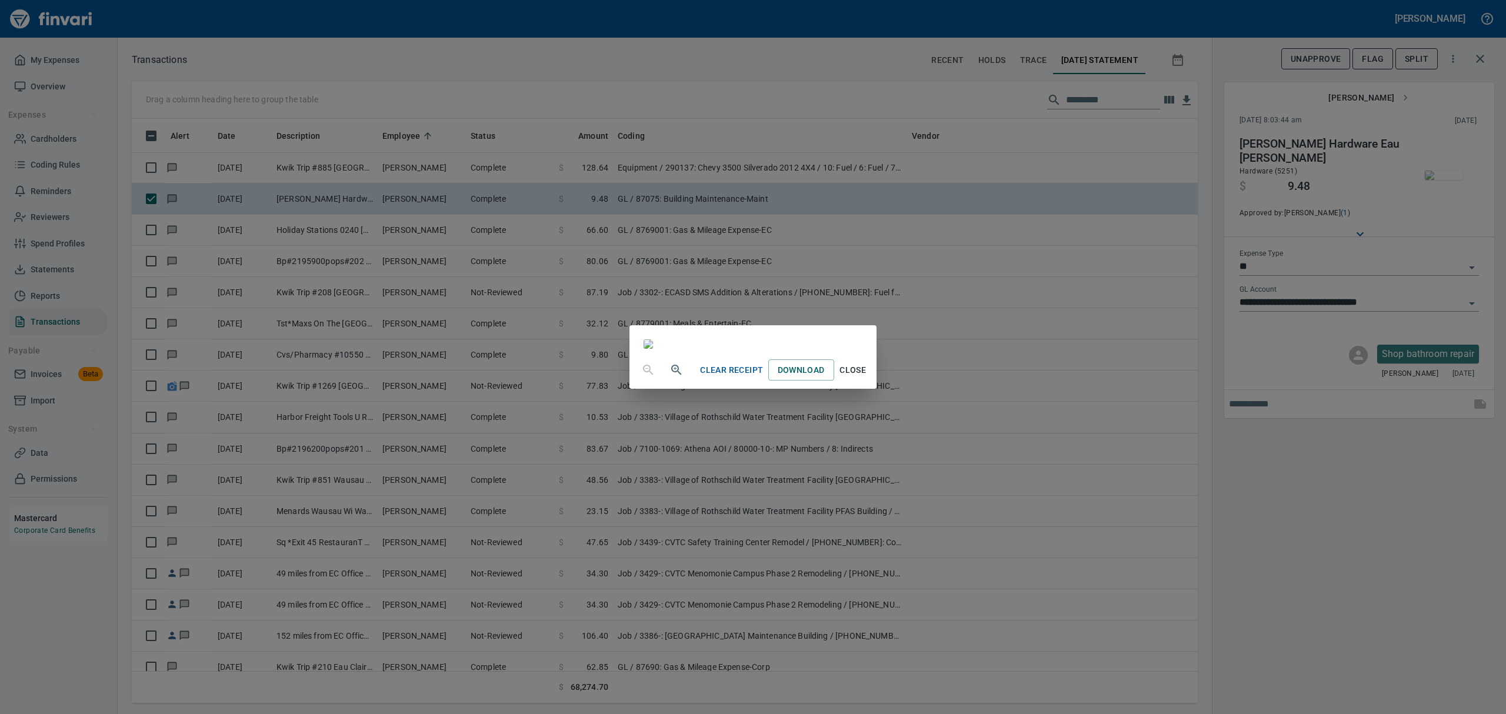
click at [867, 378] on span "Close" at bounding box center [853, 370] width 28 height 15
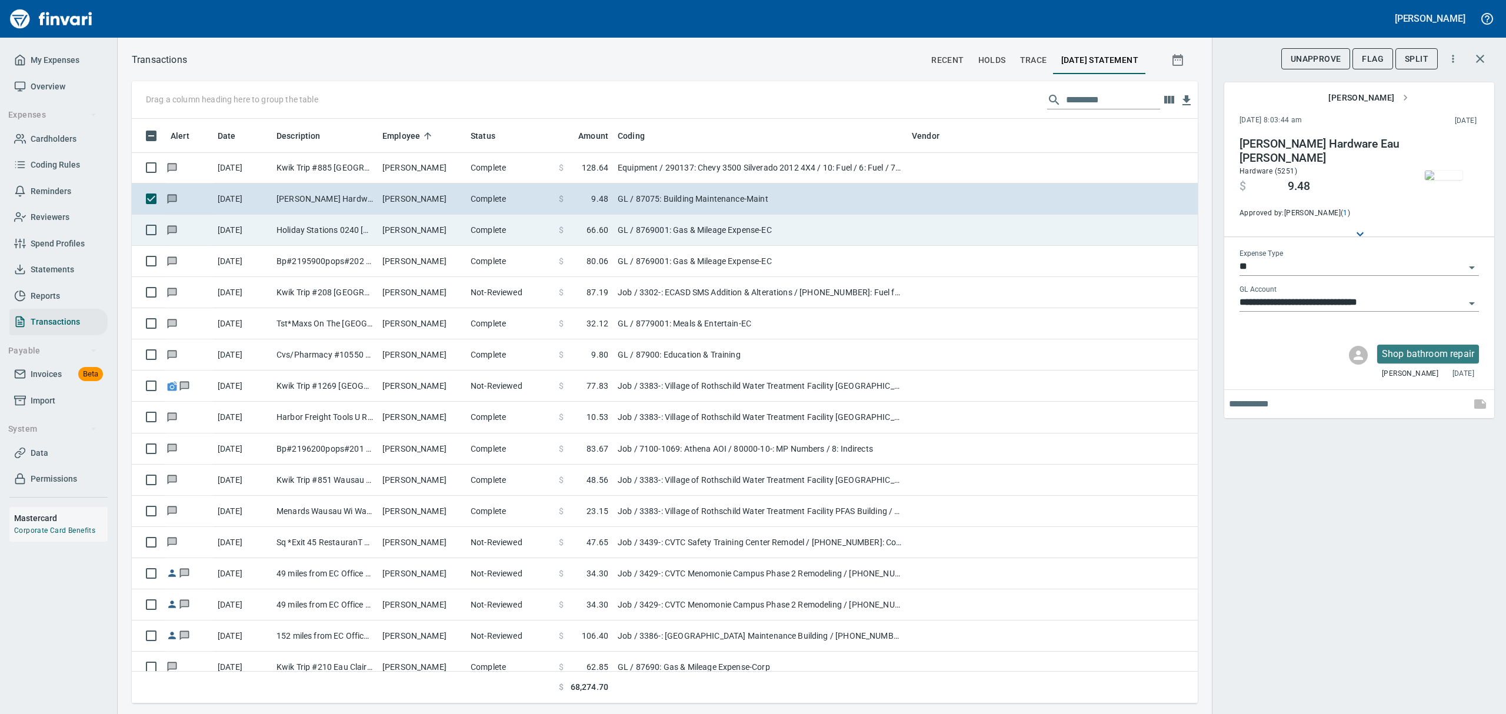
click at [275, 230] on td "Holiday Stations 0240 [PERSON_NAME] [GEOGRAPHIC_DATA]" at bounding box center [325, 230] width 106 height 31
type input "**********"
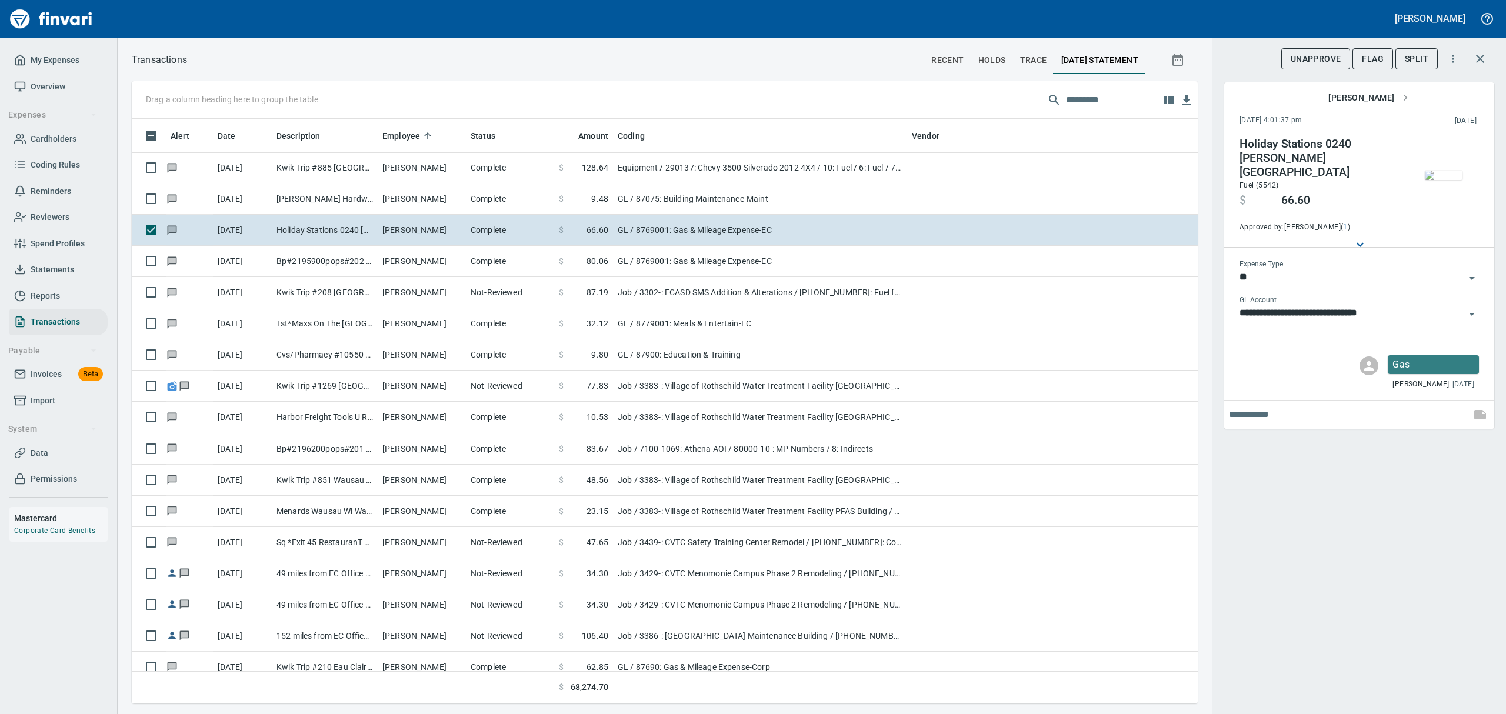
click at [1445, 180] on img "button" at bounding box center [1444, 175] width 38 height 9
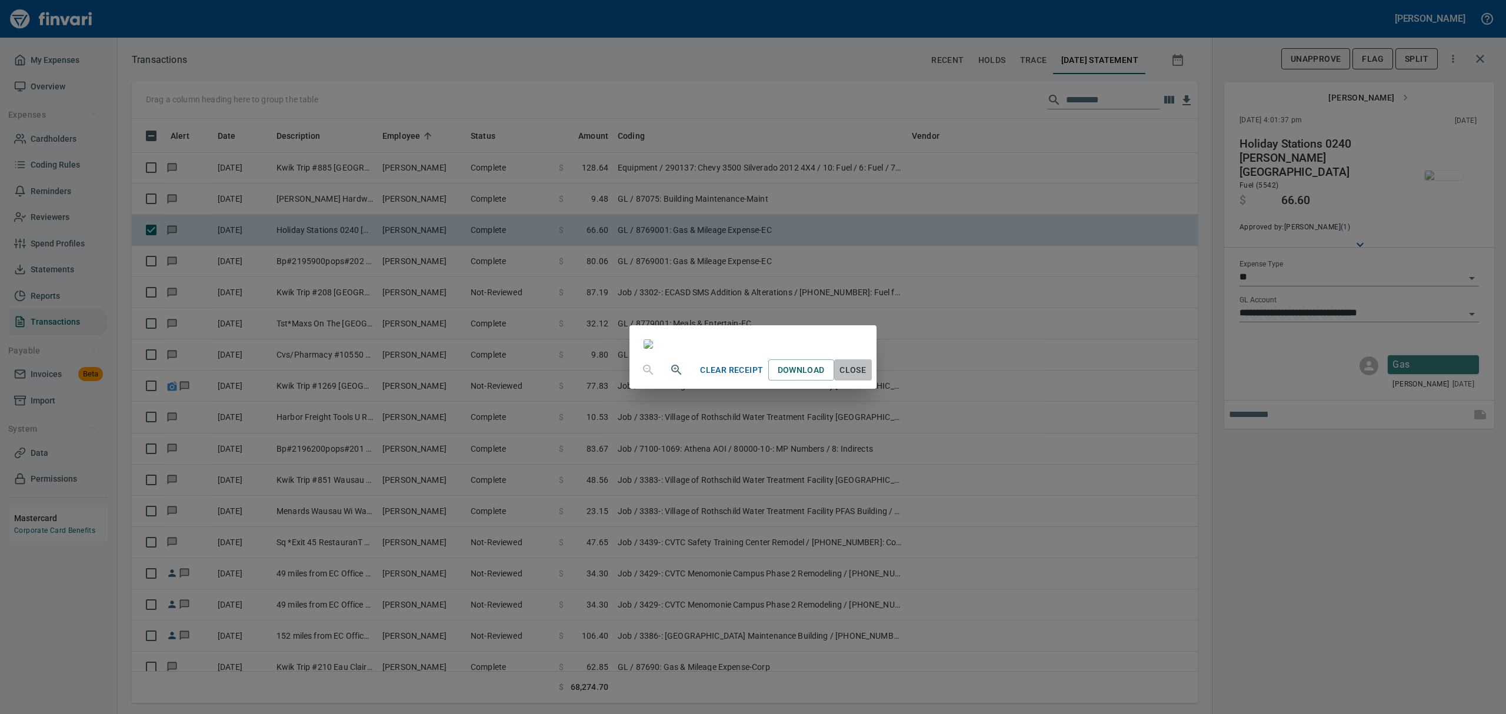
click at [867, 378] on span "Close" at bounding box center [853, 370] width 28 height 15
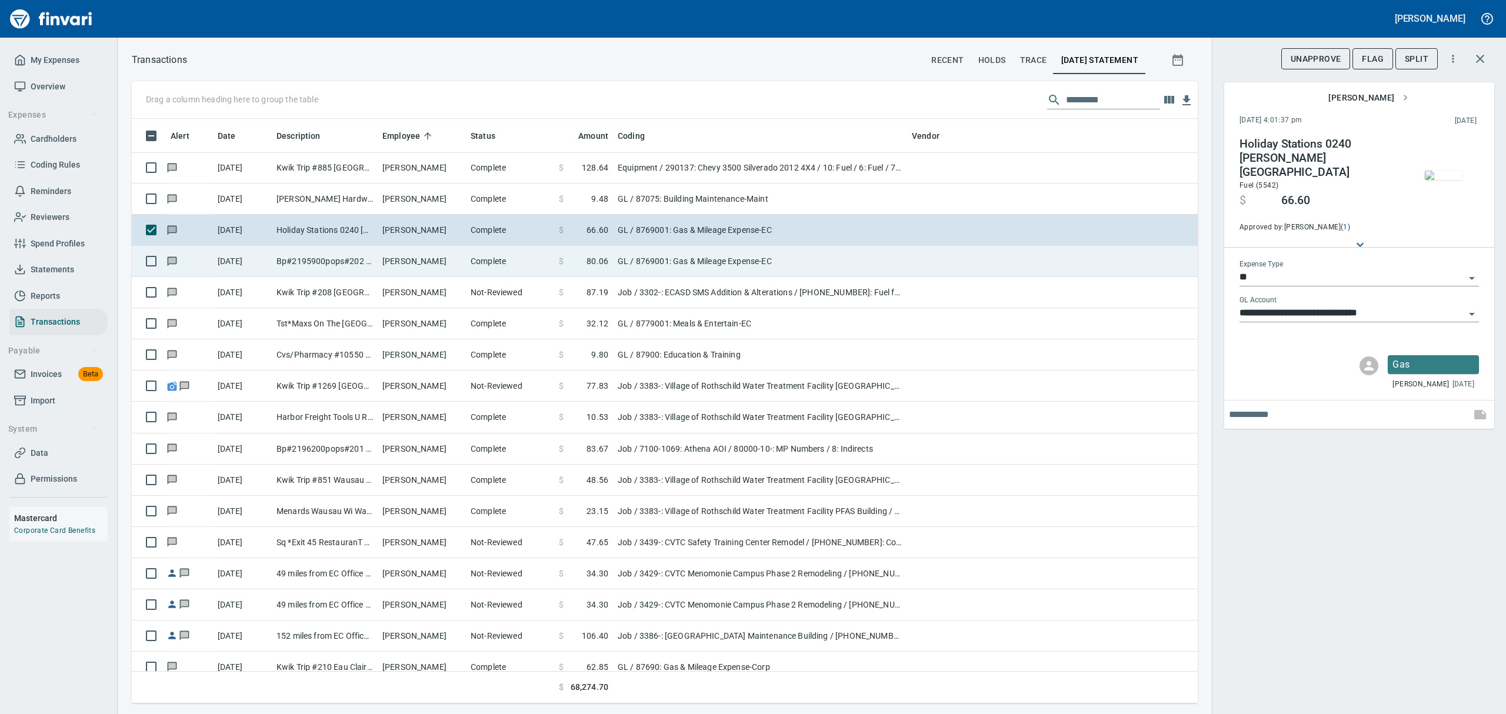
click at [361, 262] on td "Bp#2195900pops#202 Chippewa Fall WI" at bounding box center [325, 261] width 106 height 31
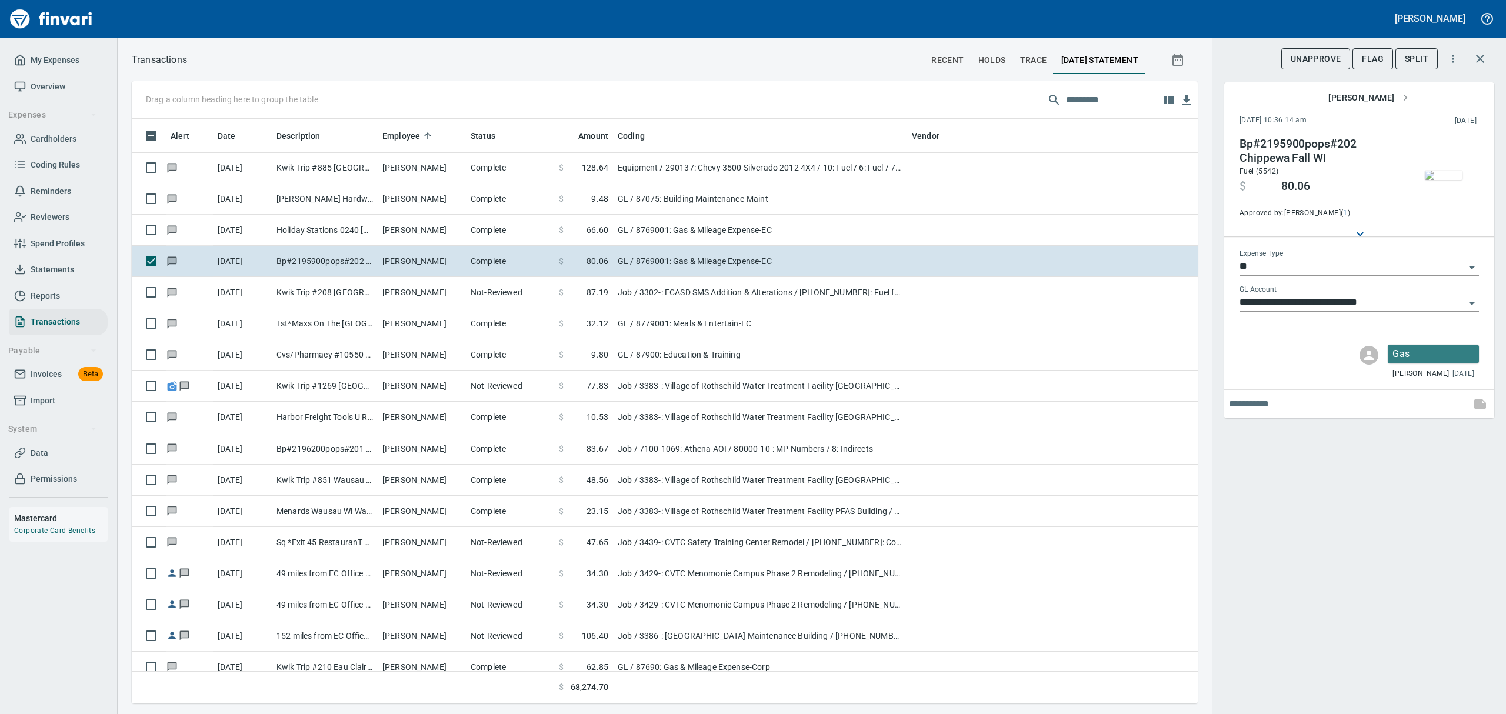
click at [1444, 179] on img "button" at bounding box center [1444, 175] width 38 height 9
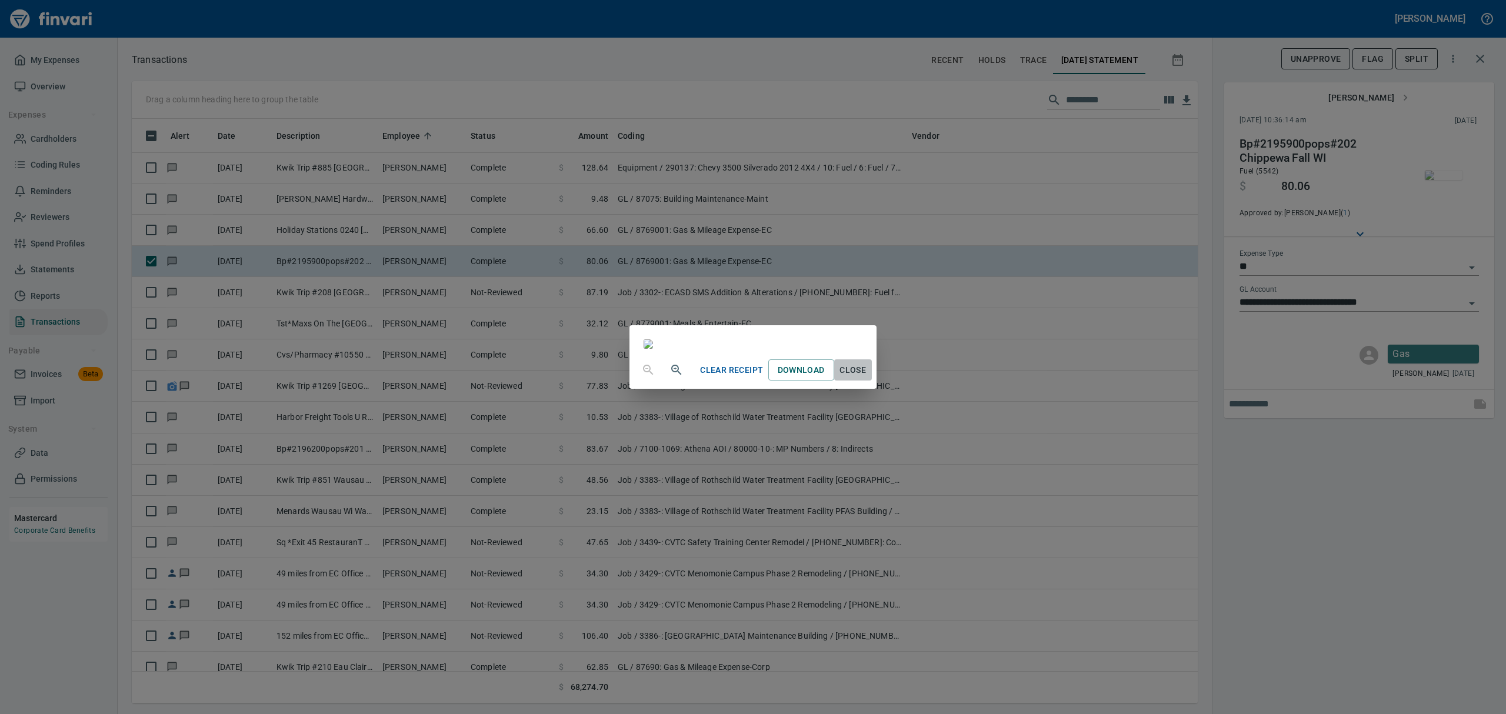
click at [867, 378] on span "Close" at bounding box center [853, 370] width 28 height 15
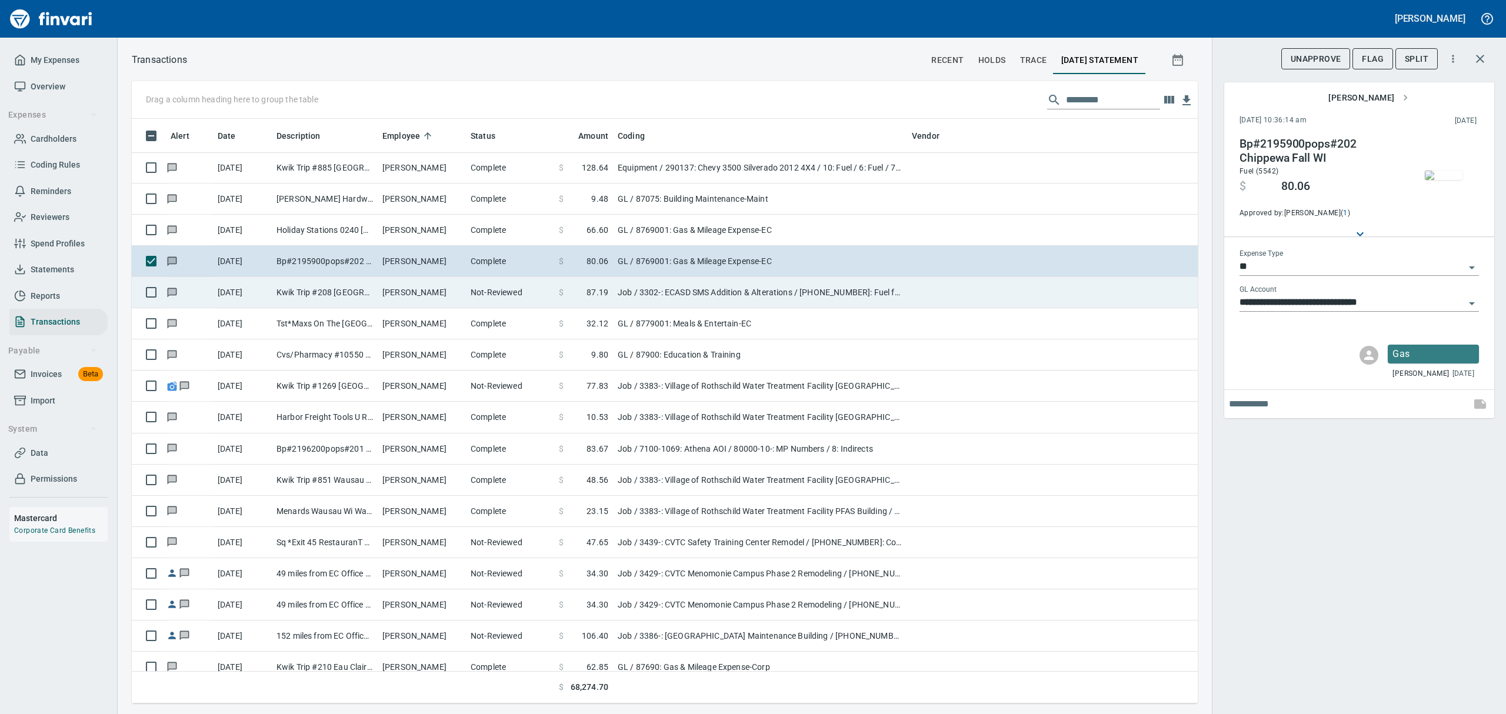
click at [322, 294] on td "Kwik Trip #208 [GEOGRAPHIC_DATA] [GEOGRAPHIC_DATA]" at bounding box center [325, 292] width 106 height 31
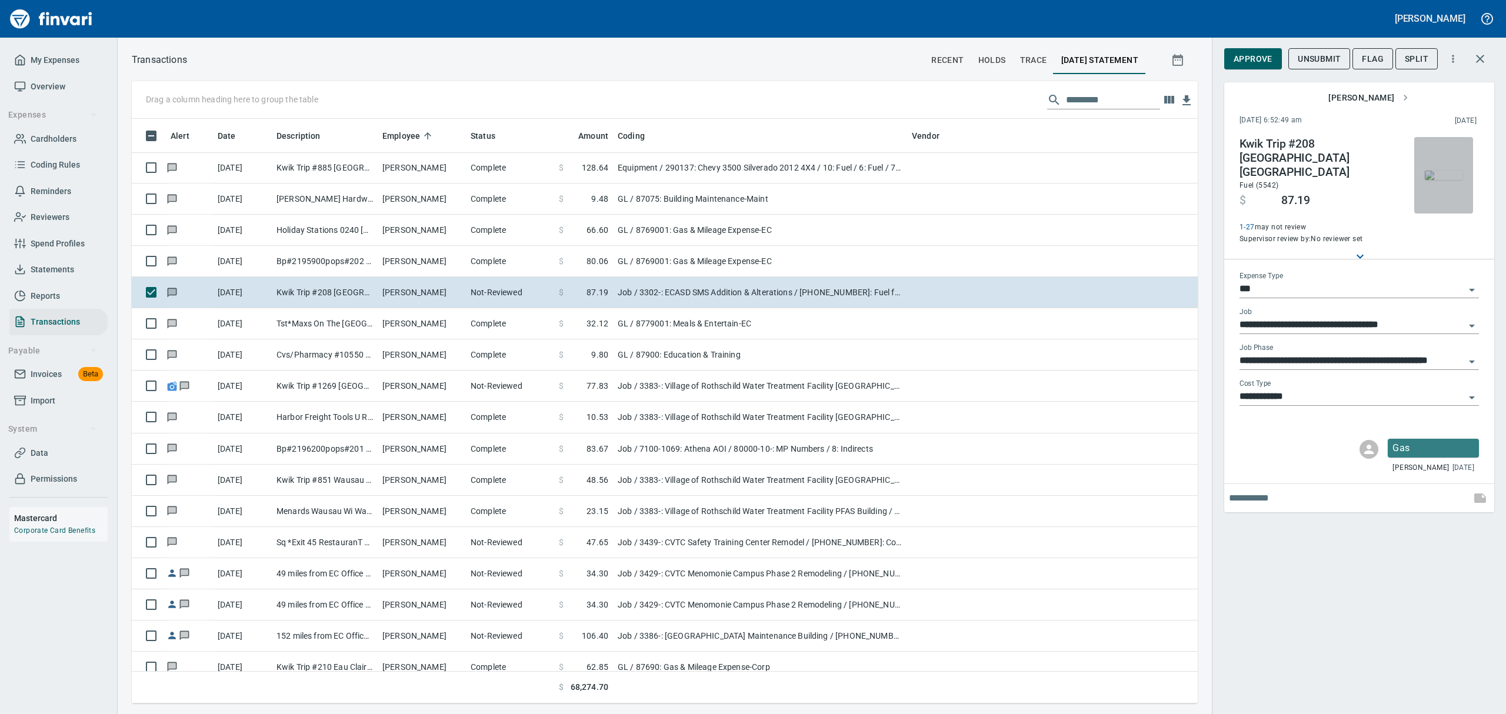
click at [1439, 180] on img "button" at bounding box center [1444, 175] width 38 height 9
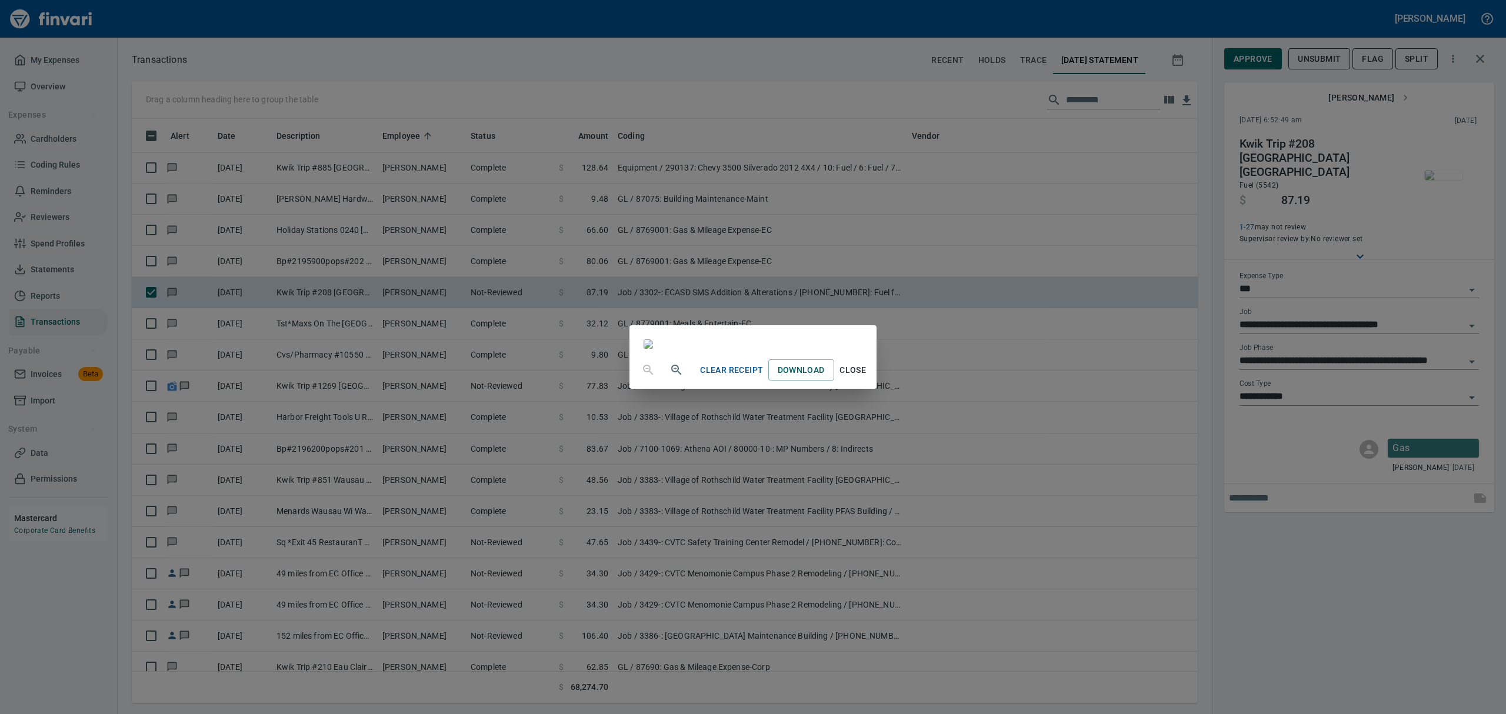
click at [867, 378] on span "Close" at bounding box center [853, 370] width 28 height 15
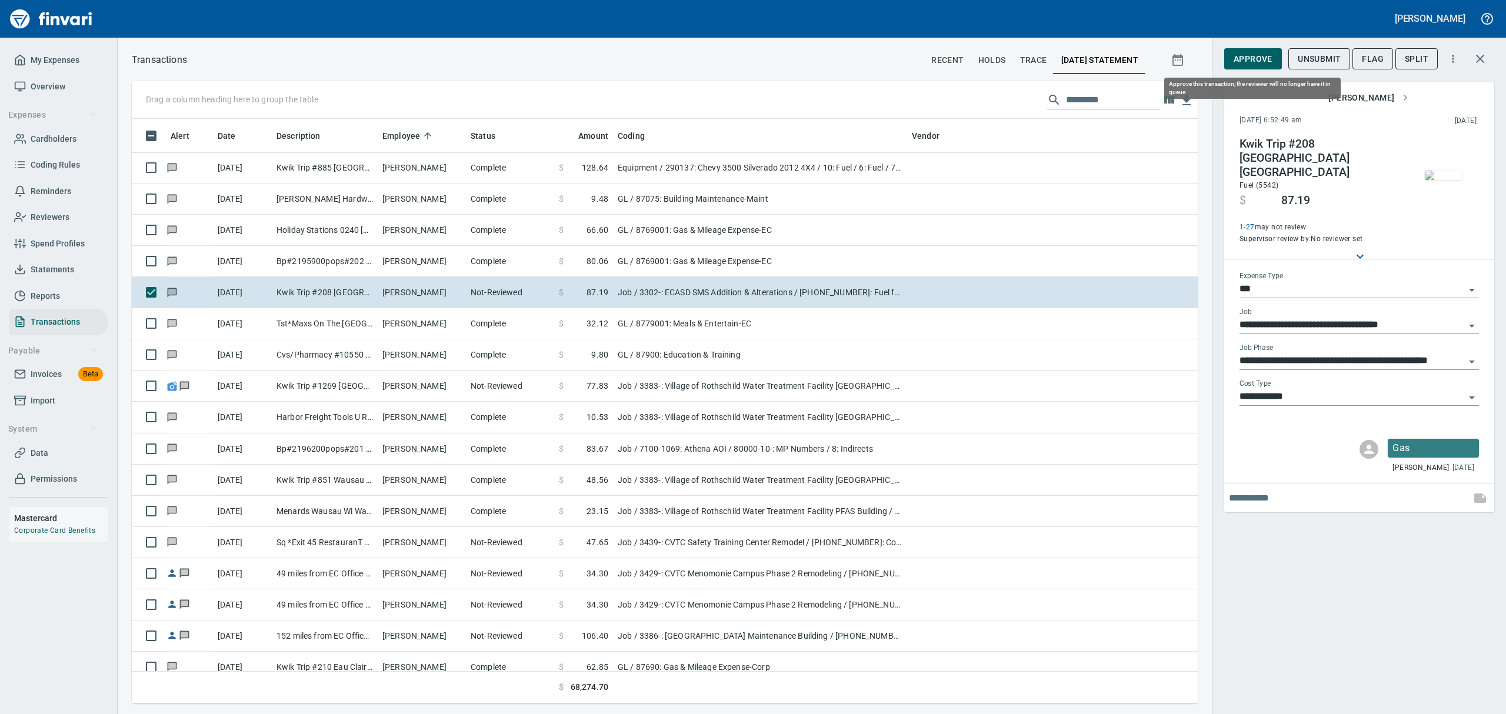
click at [1266, 62] on span "Approve" at bounding box center [1253, 59] width 39 height 15
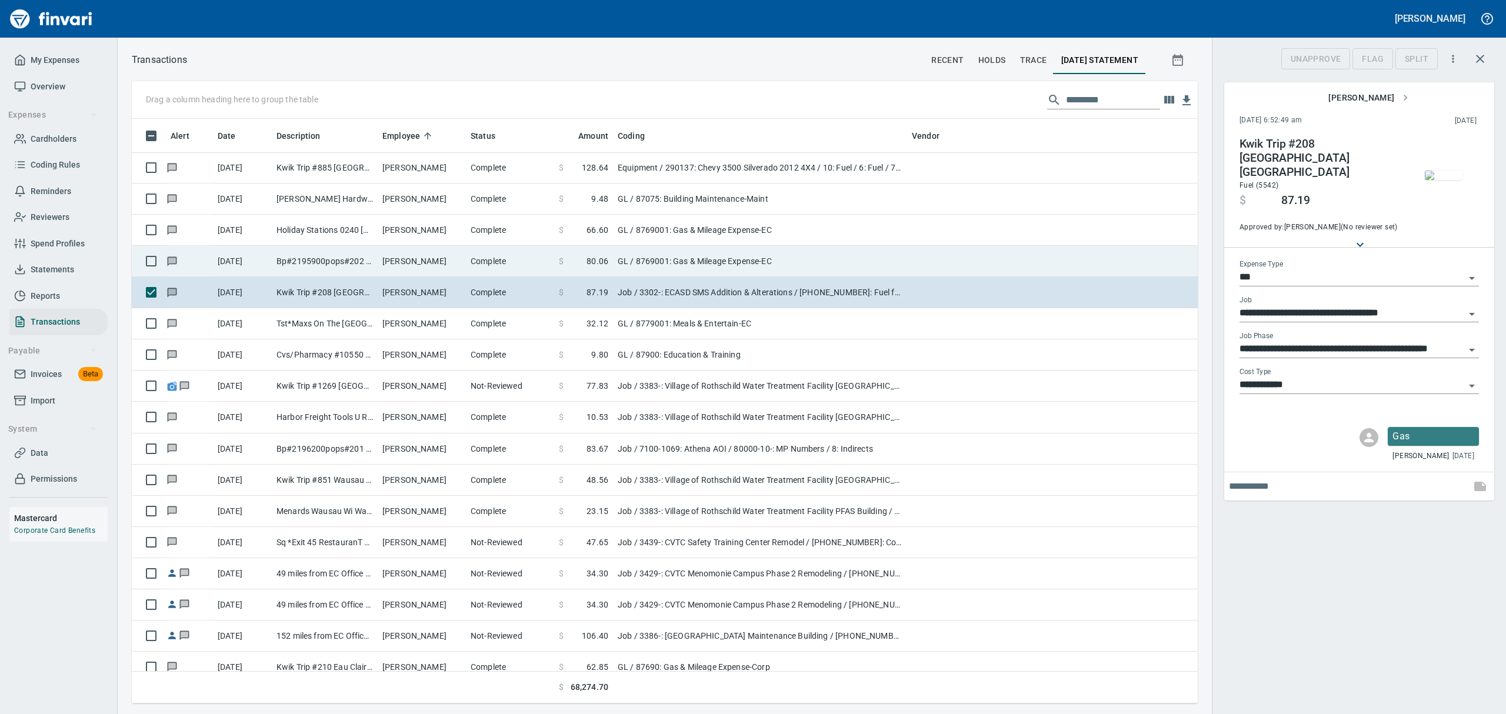
scroll to position [572, 1039]
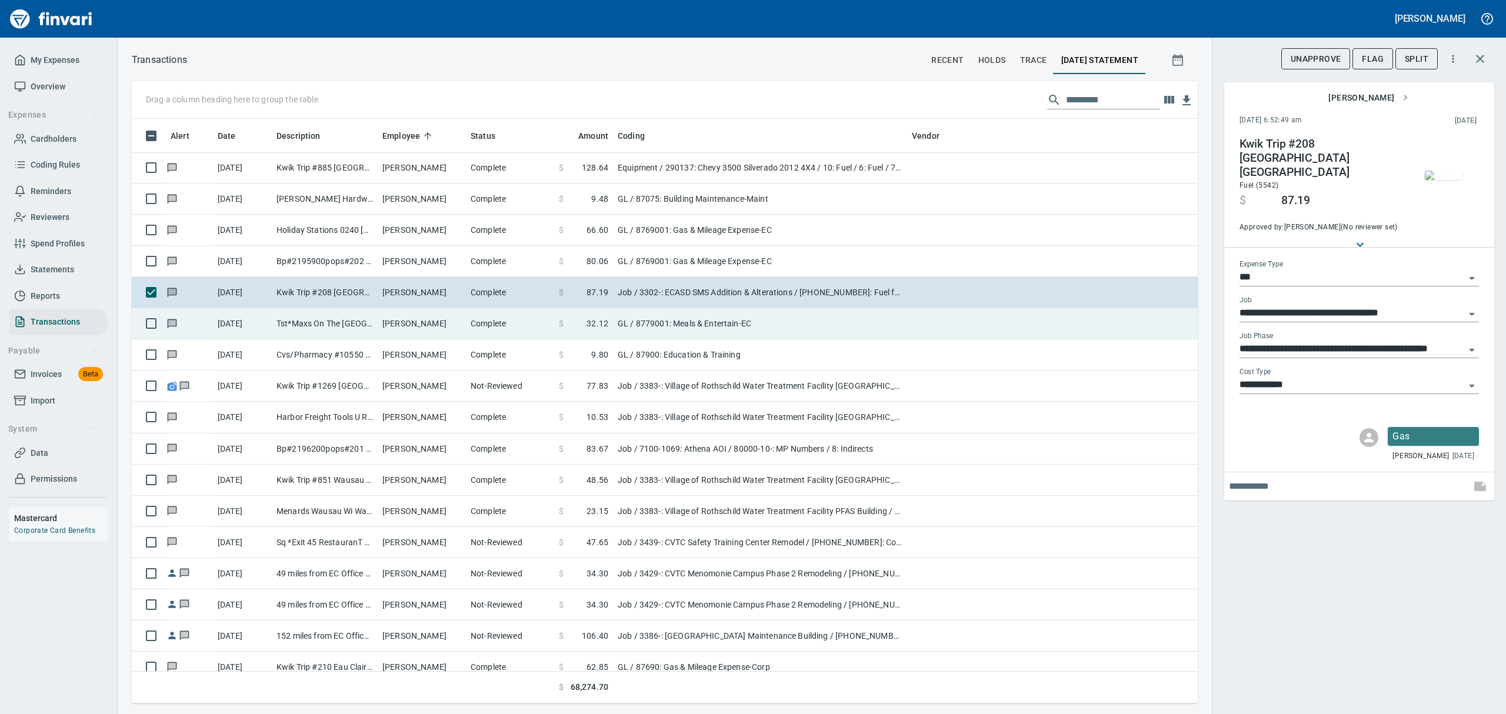
click at [304, 319] on td "Tst*Maxs On The [GEOGRAPHIC_DATA] [GEOGRAPHIC_DATA]" at bounding box center [325, 323] width 106 height 31
type input "**"
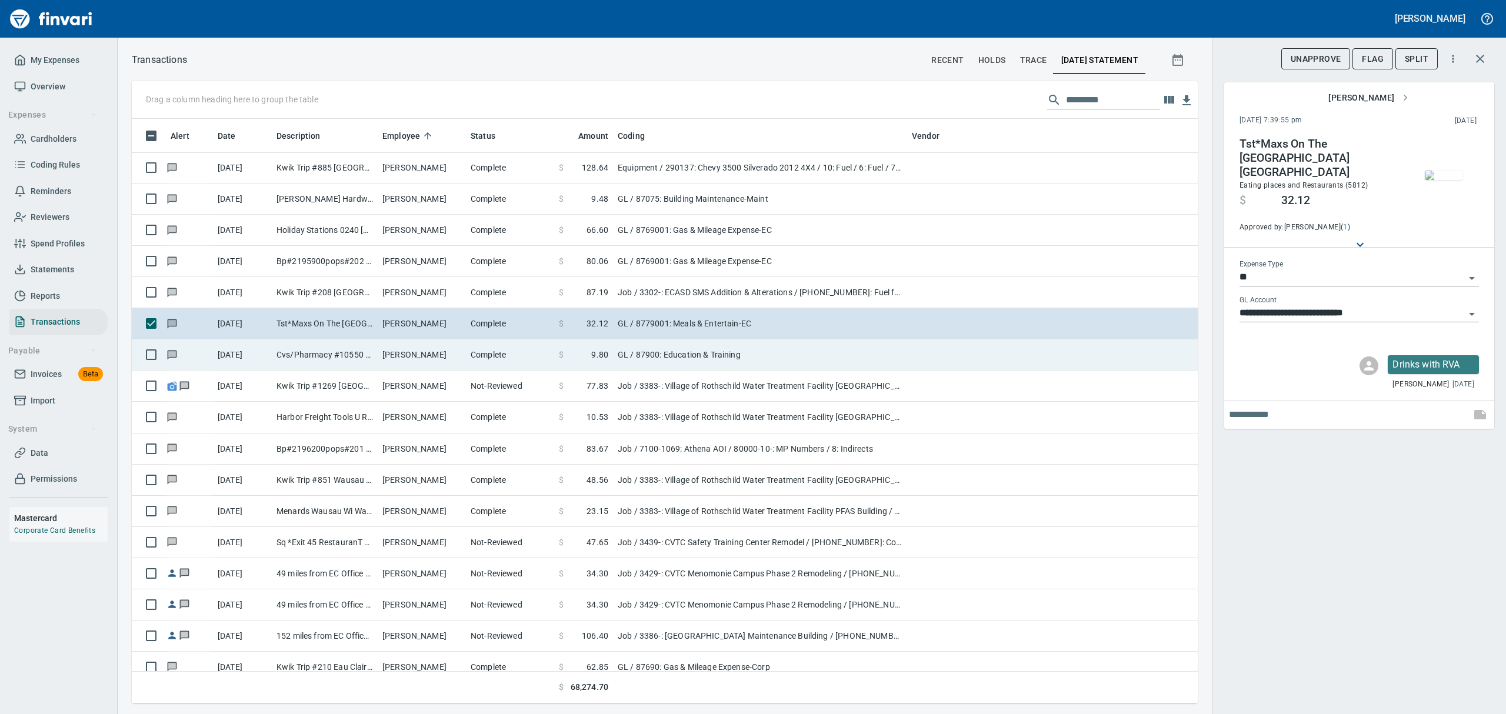
click at [367, 361] on td "Cvs/Pharmacy #10550 Eau Claire WI" at bounding box center [325, 355] width 106 height 31
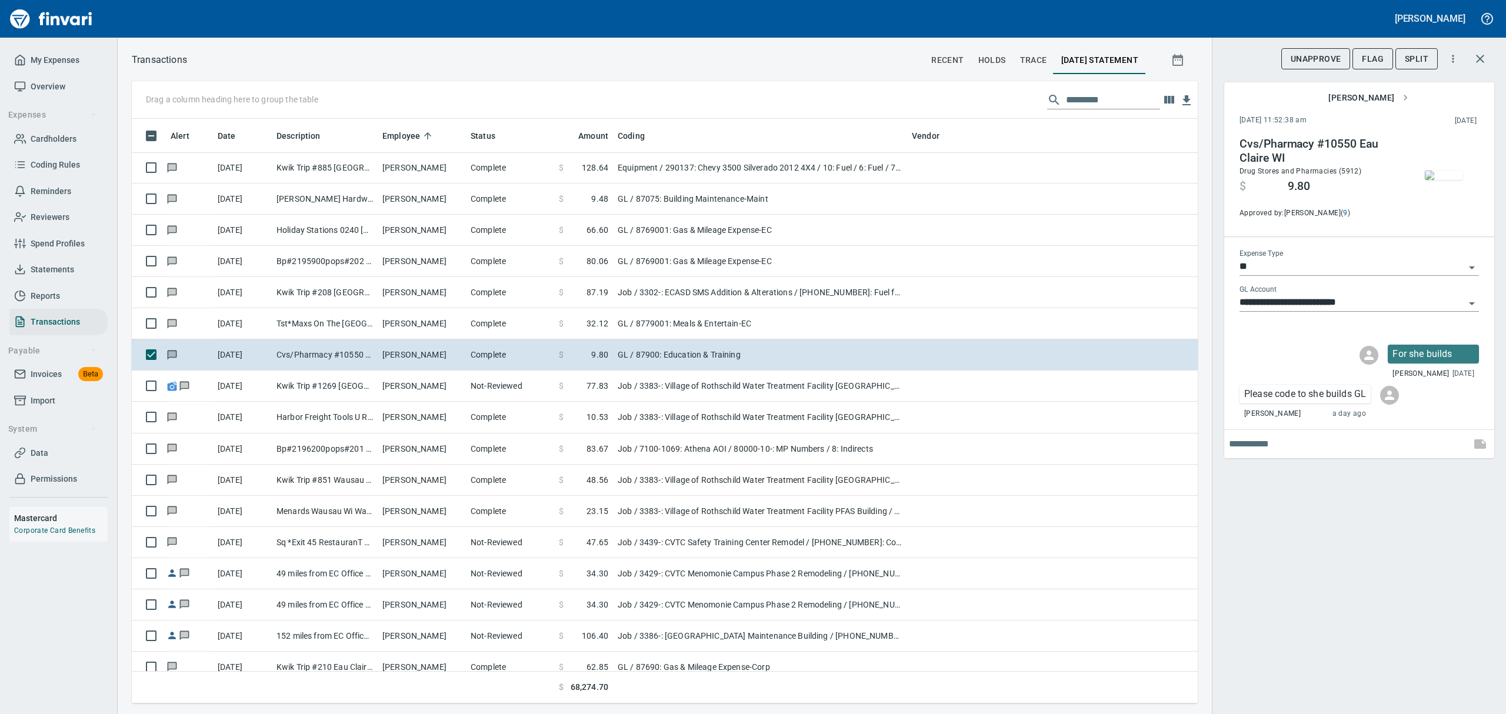
click at [1472, 304] on icon "Open" at bounding box center [1472, 304] width 14 height 14
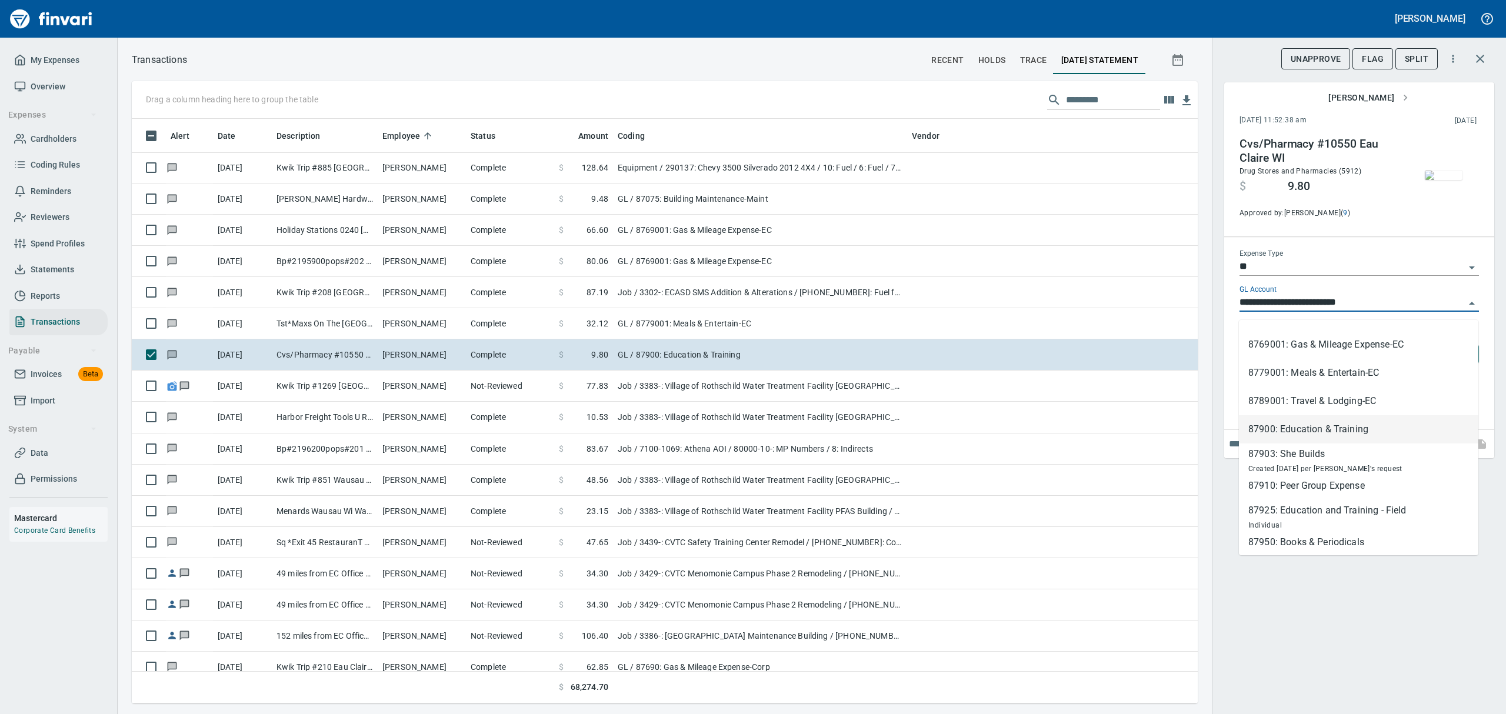
scroll to position [248, 0]
click at [1292, 416] on li "87903: She Builds Created [DATE] per [PERSON_NAME]'s request" at bounding box center [1359, 430] width 240 height 28
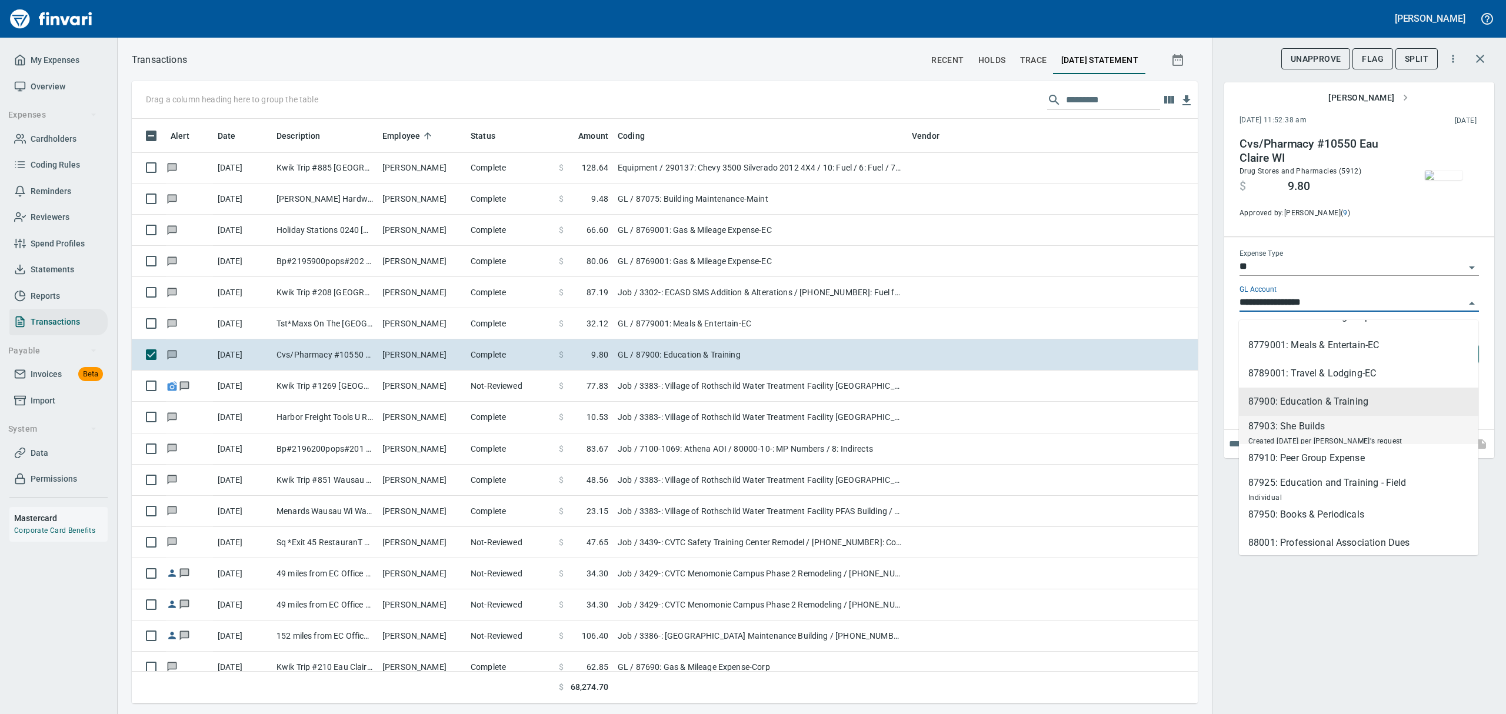
type input "**********"
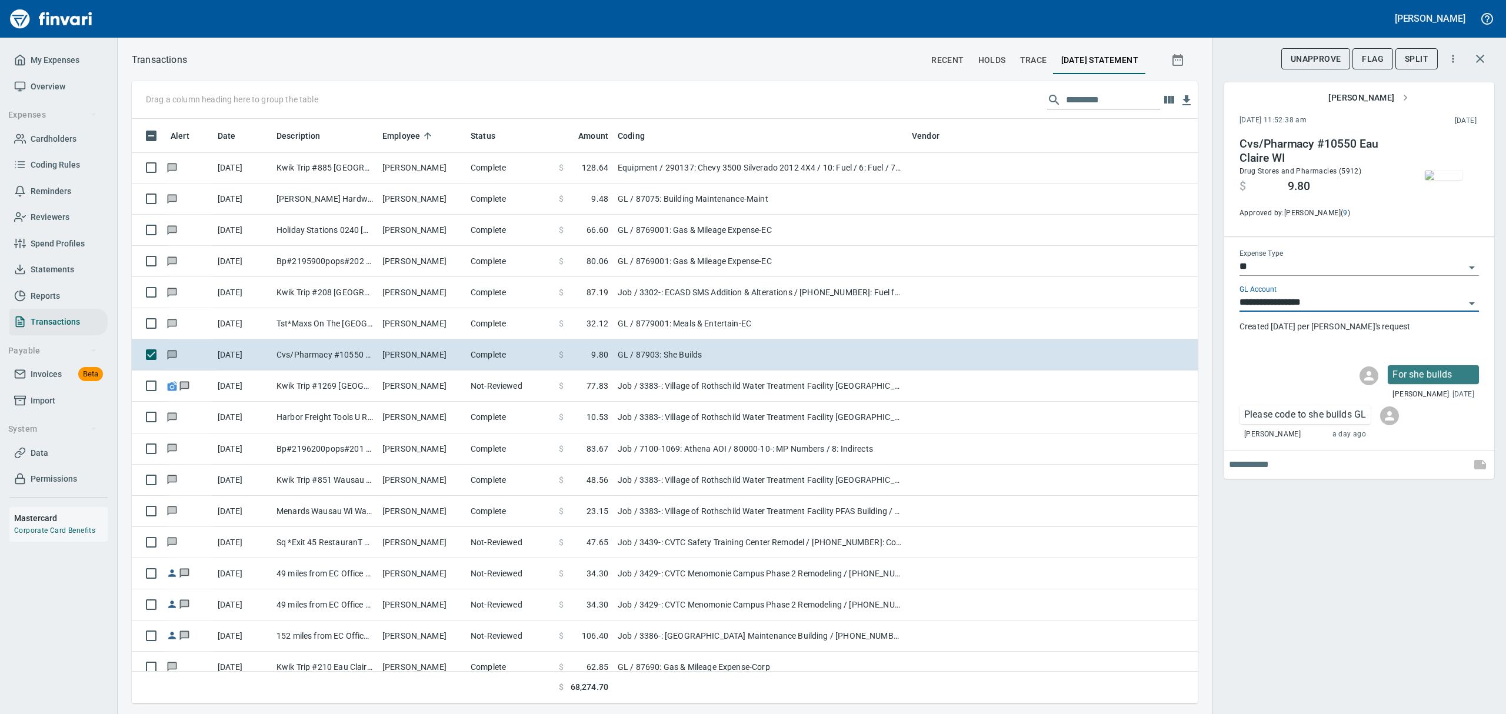
scroll to position [572, 1039]
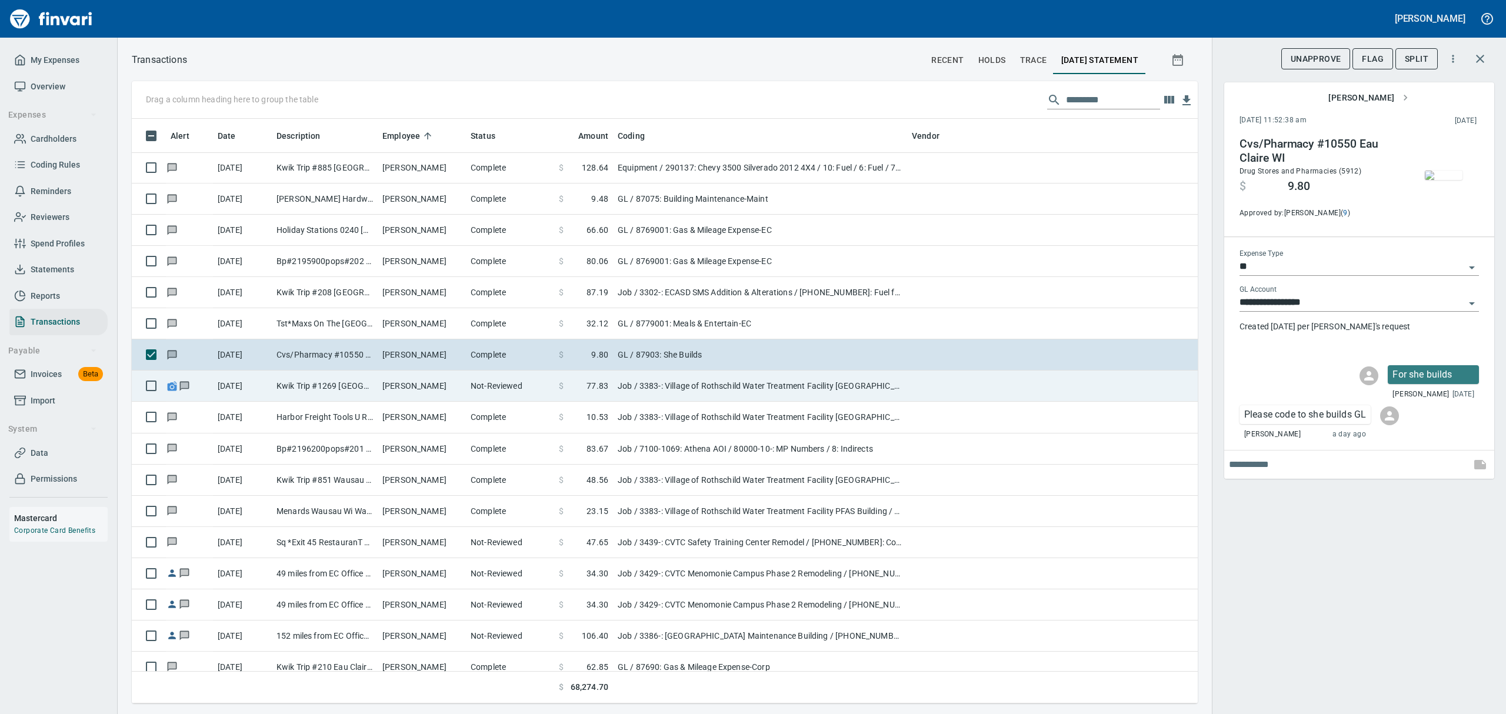
click at [268, 392] on td "[DATE]" at bounding box center [242, 386] width 59 height 31
type input "***"
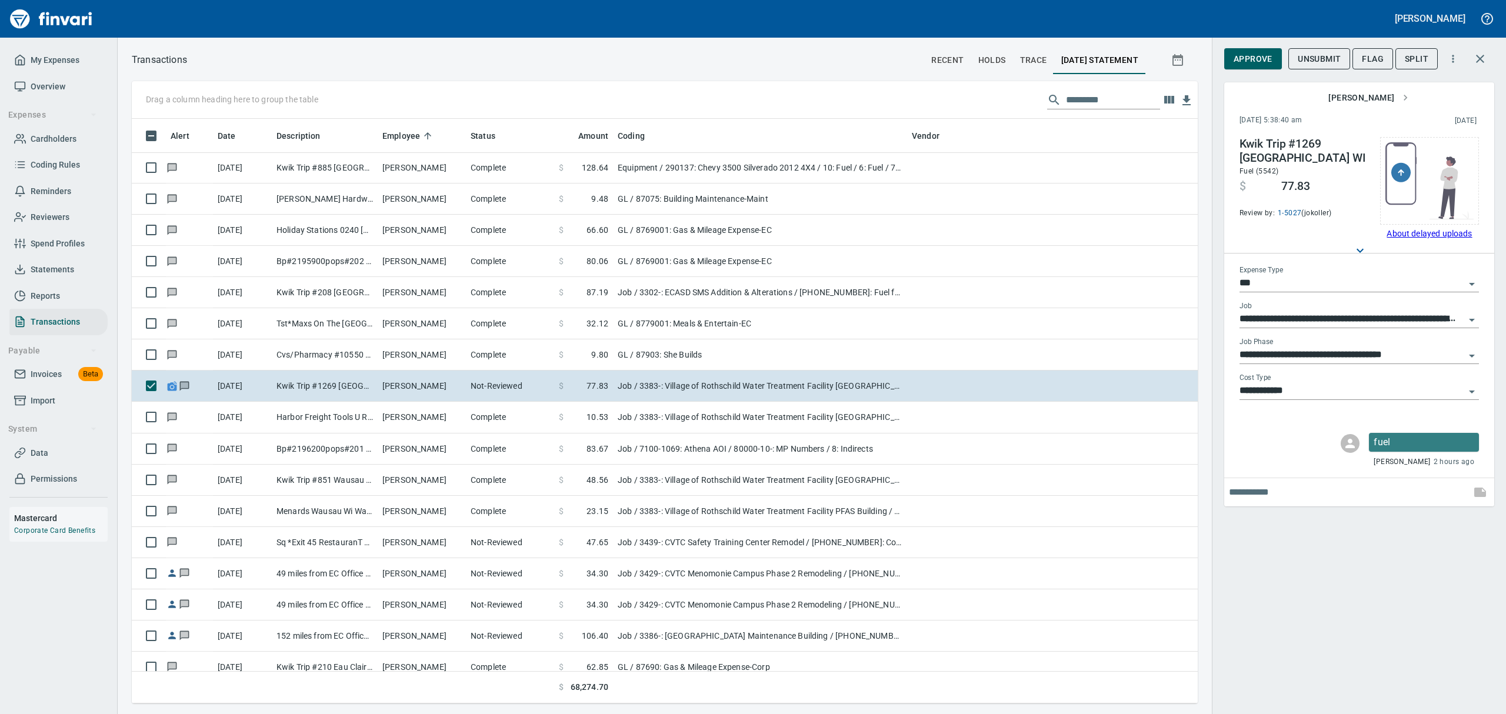
scroll to position [572, 1039]
click at [1372, 62] on span "Flag" at bounding box center [1373, 59] width 22 height 15
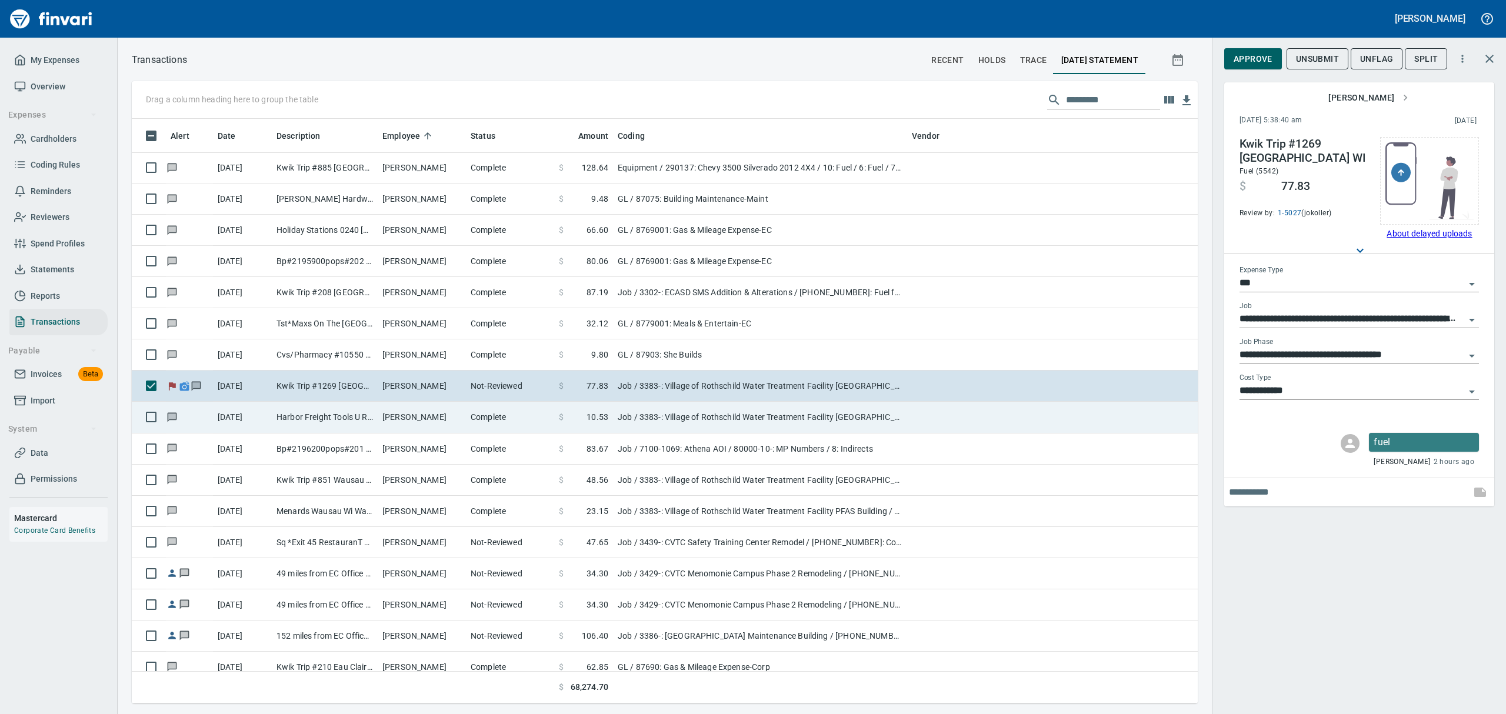
click at [295, 422] on td "Harbor Freight Tools U Rothschild WI" at bounding box center [325, 417] width 106 height 31
type input "**********"
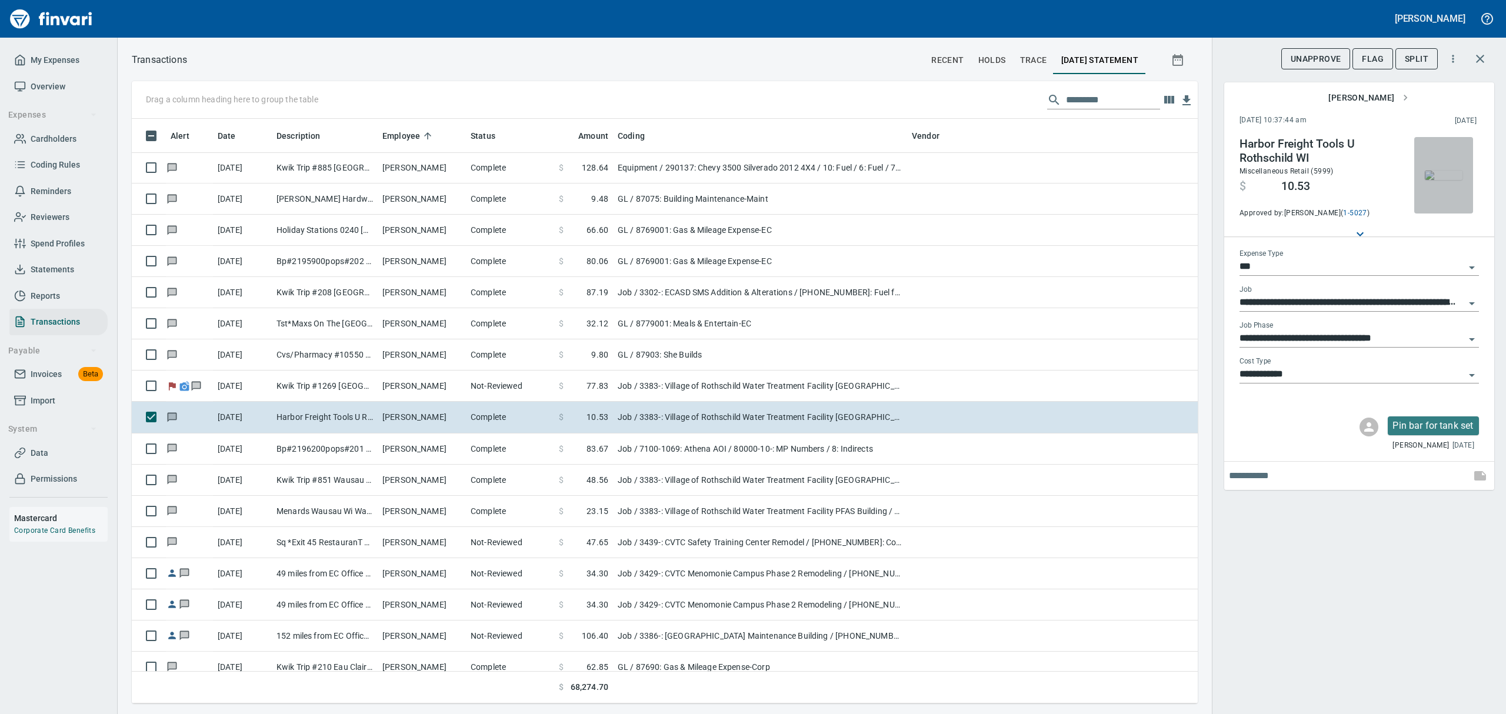
click at [1431, 171] on img "button" at bounding box center [1444, 175] width 38 height 9
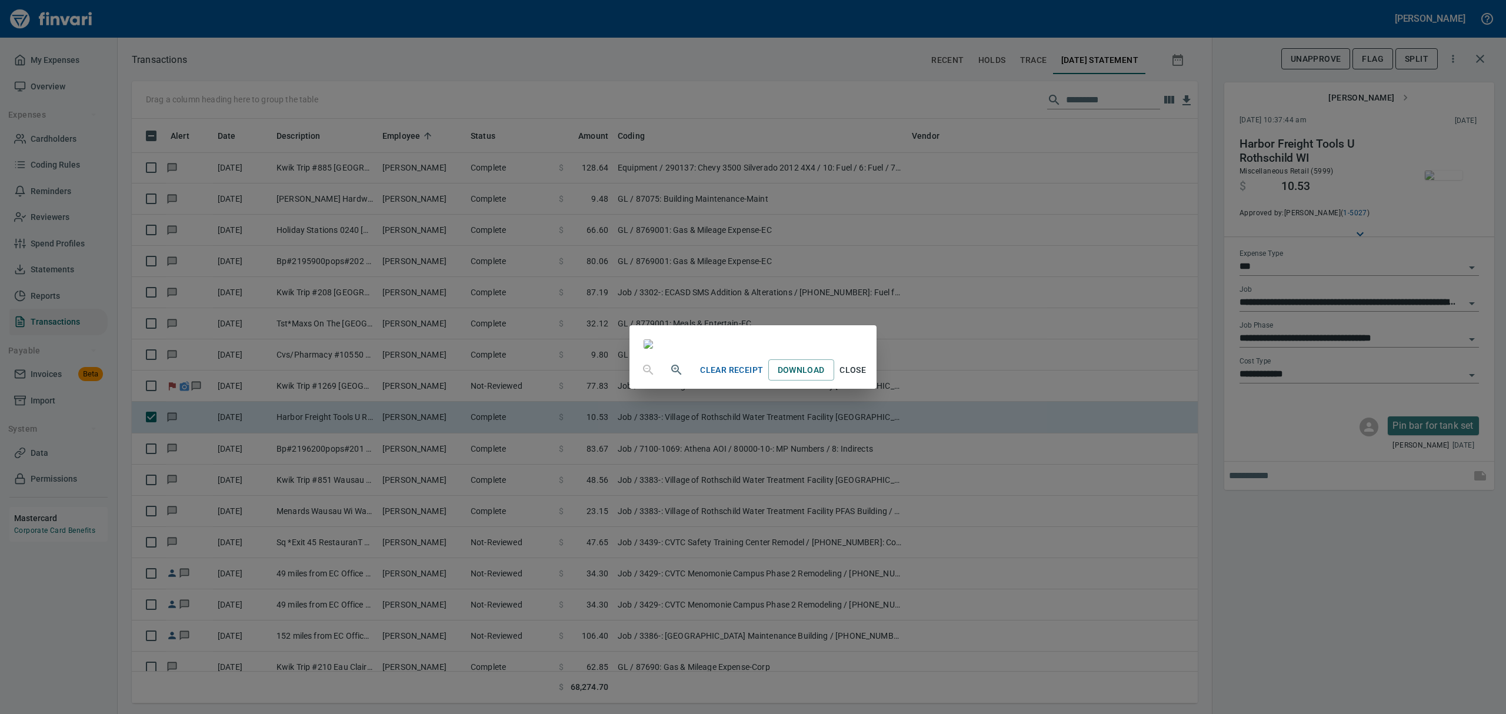
click at [862, 351] on div at bounding box center [753, 346] width 218 height 12
click at [867, 378] on span "Close" at bounding box center [853, 370] width 28 height 15
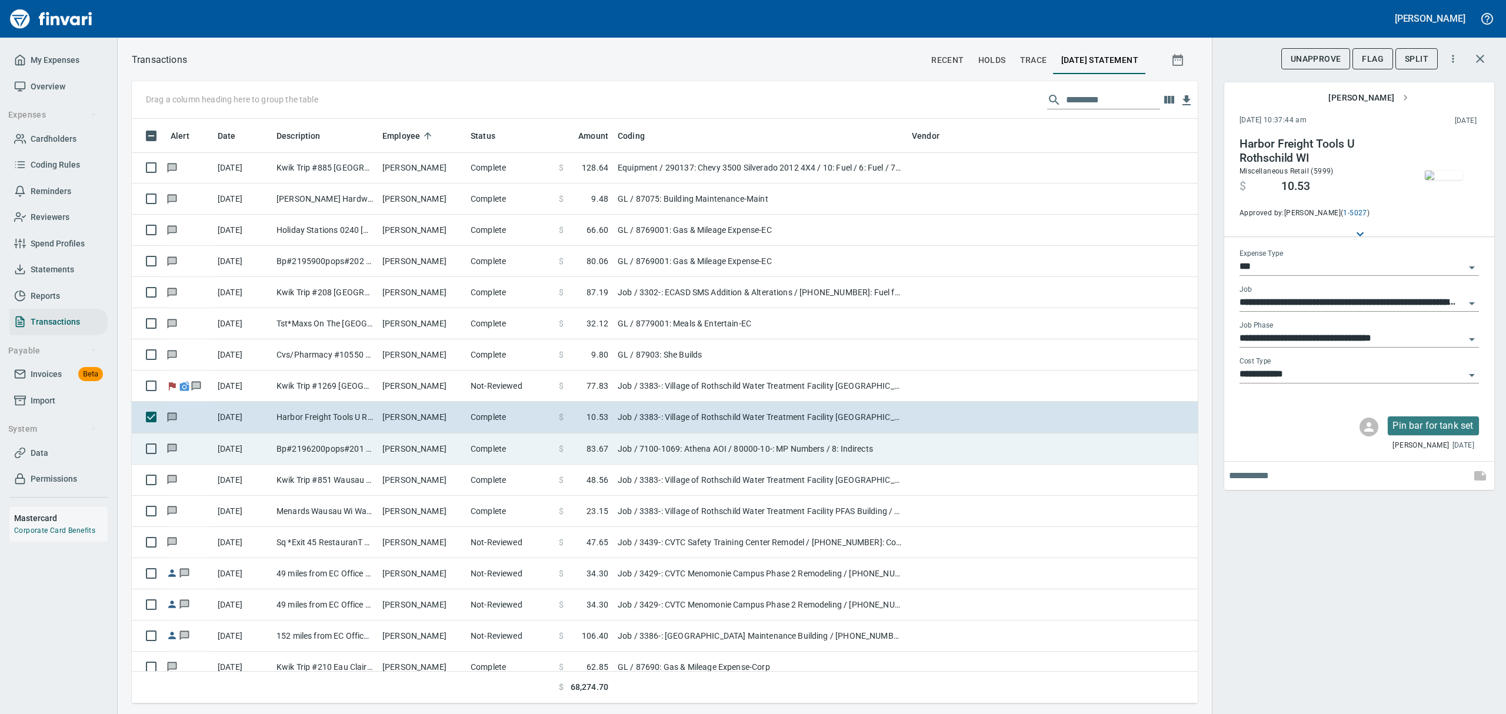
click at [365, 448] on td "Bp#2196200pops#201 Cadott WI" at bounding box center [325, 449] width 106 height 31
type input "**********"
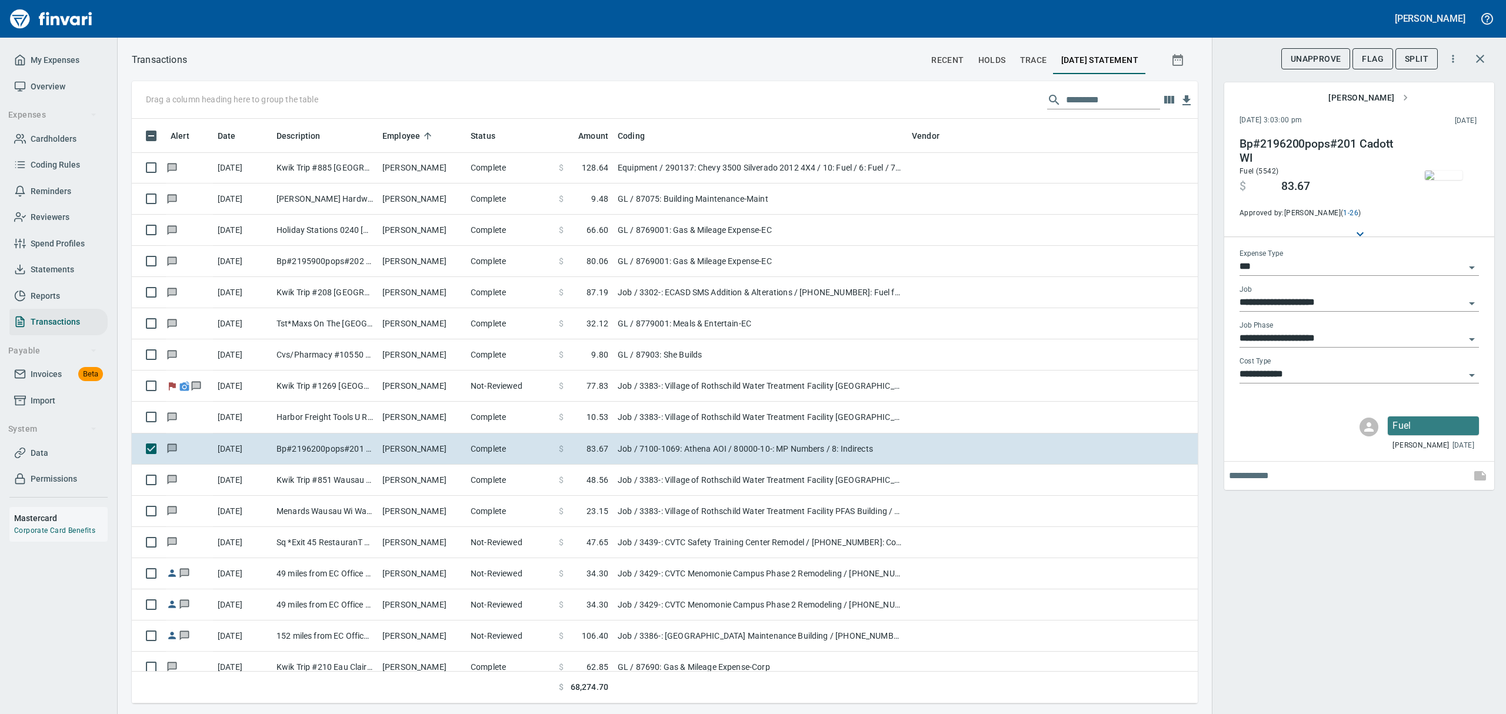
click at [1451, 180] on img "button" at bounding box center [1444, 175] width 38 height 9
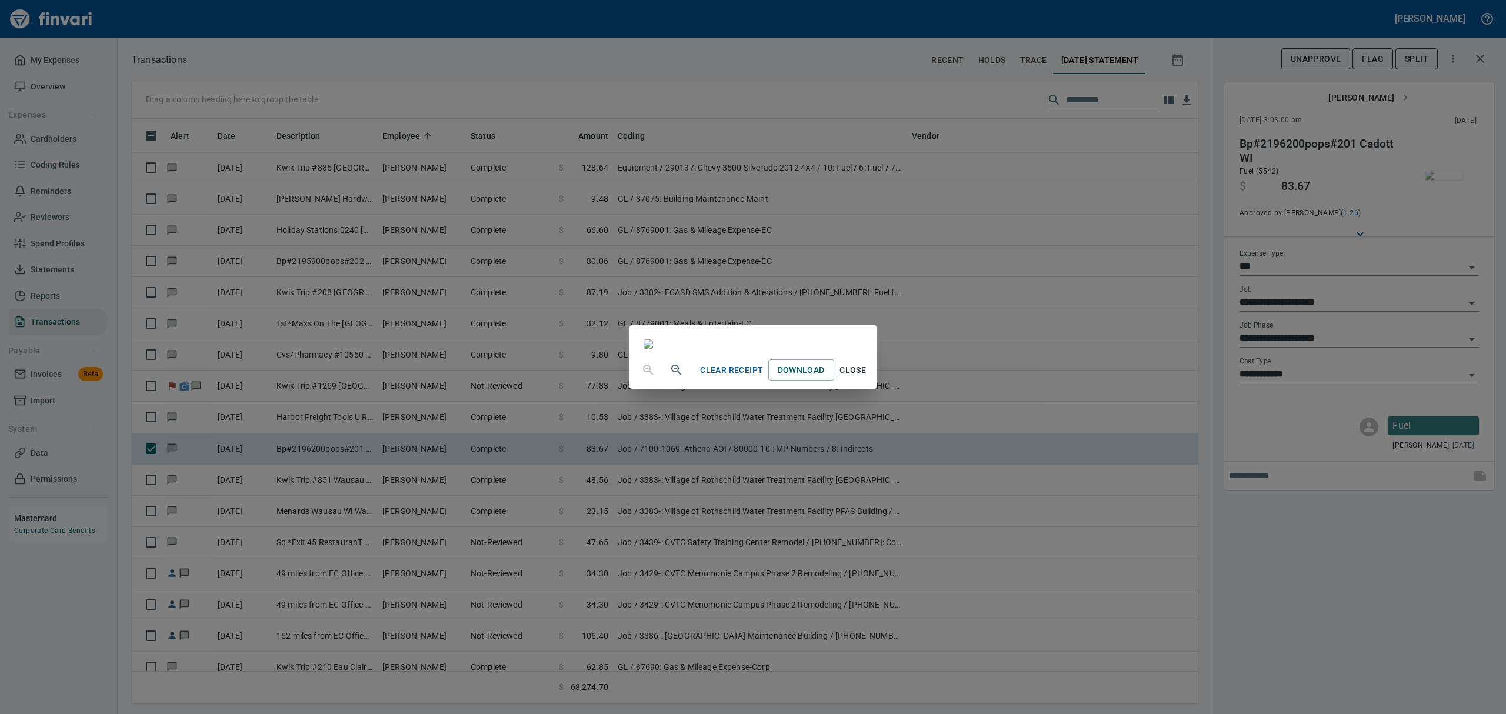
click at [867, 378] on span "Close" at bounding box center [853, 370] width 28 height 15
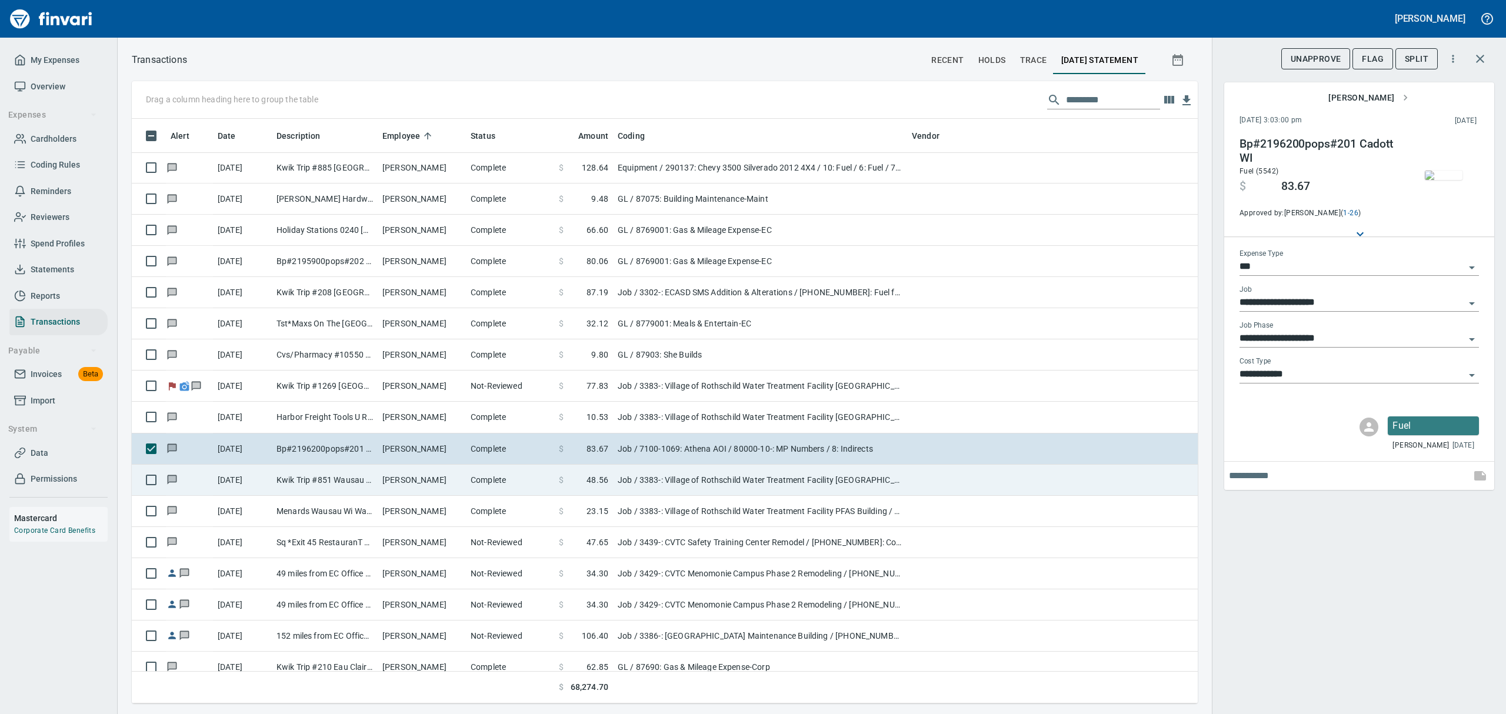
click at [311, 484] on td "Kwik Trip #851 Wausau [GEOGRAPHIC_DATA]" at bounding box center [325, 480] width 106 height 31
type input "**********"
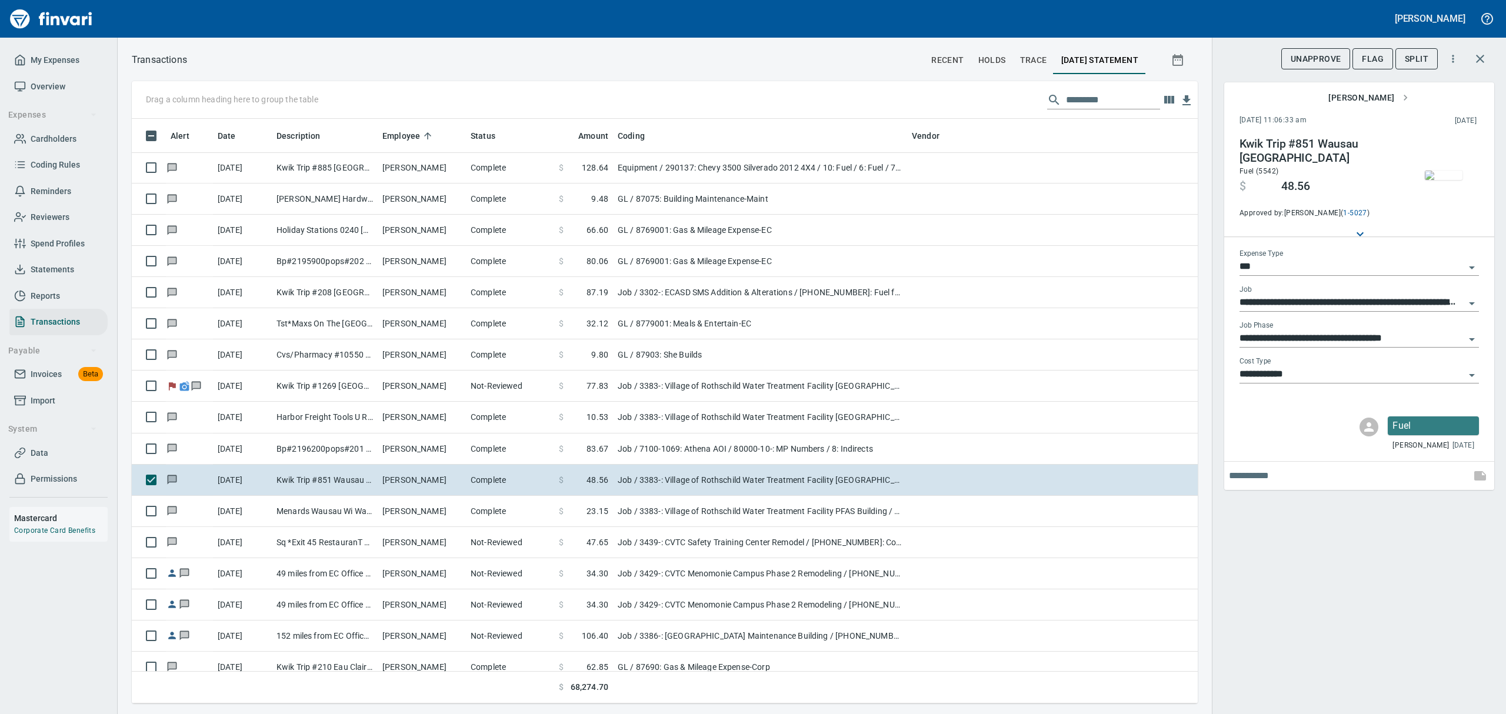
click at [1446, 172] on img "button" at bounding box center [1444, 175] width 38 height 9
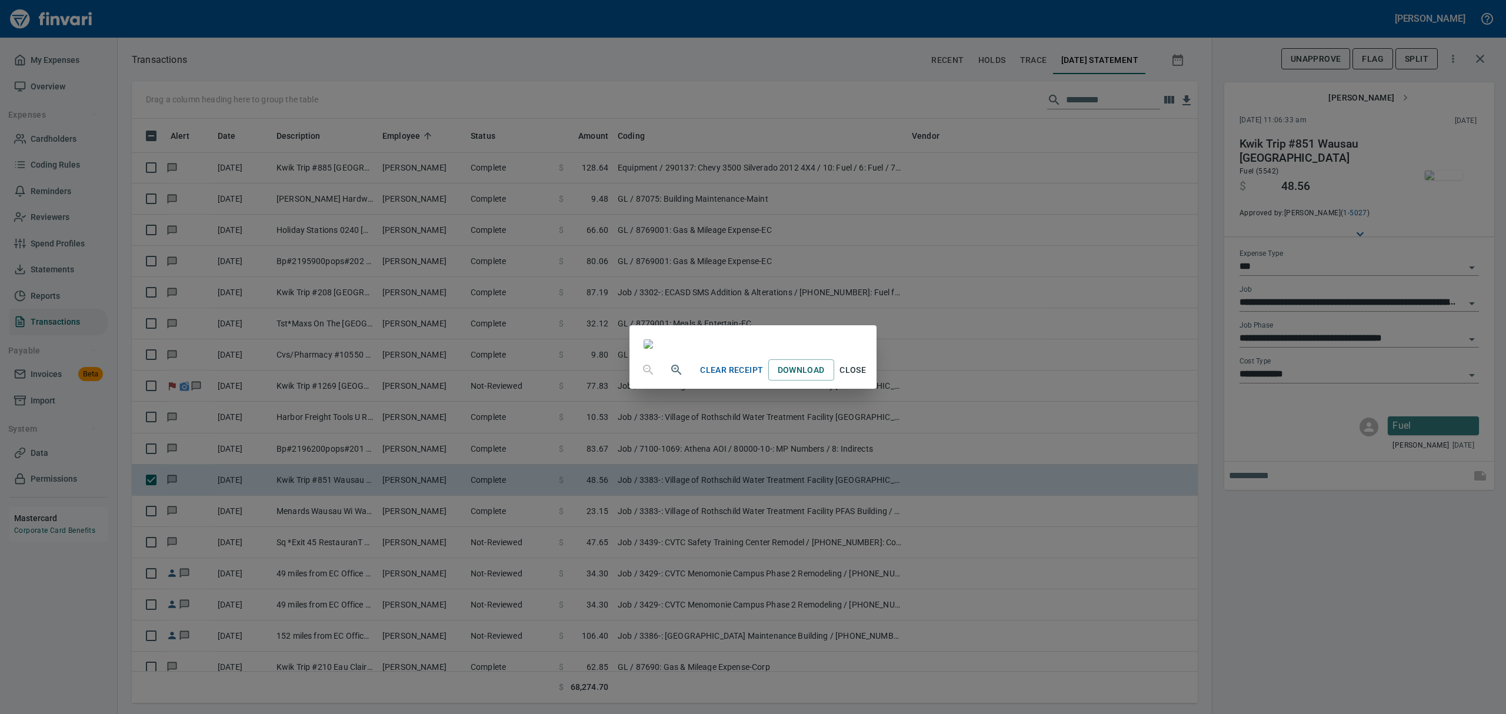
click at [867, 378] on span "Close" at bounding box center [853, 370] width 28 height 15
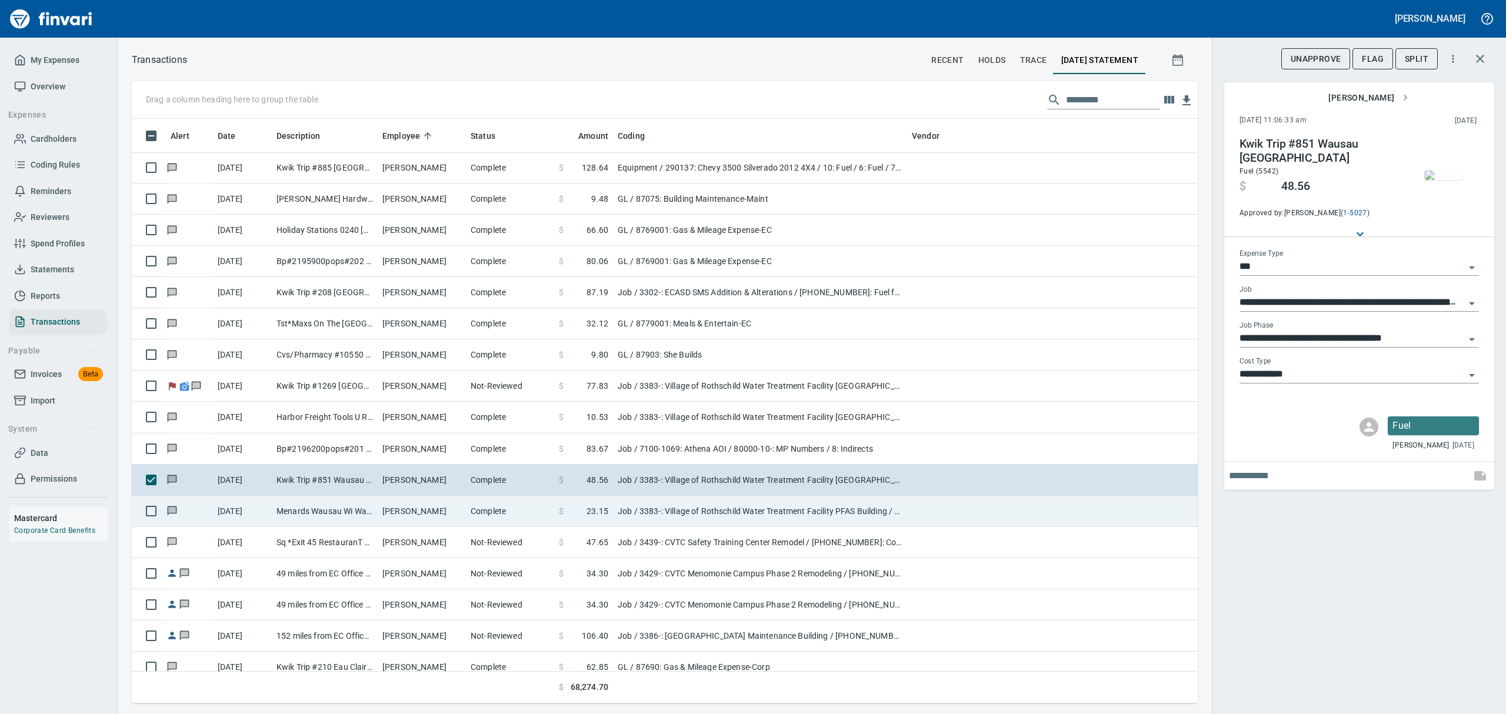
click at [378, 510] on td "[PERSON_NAME]" at bounding box center [422, 511] width 88 height 31
type input "**********"
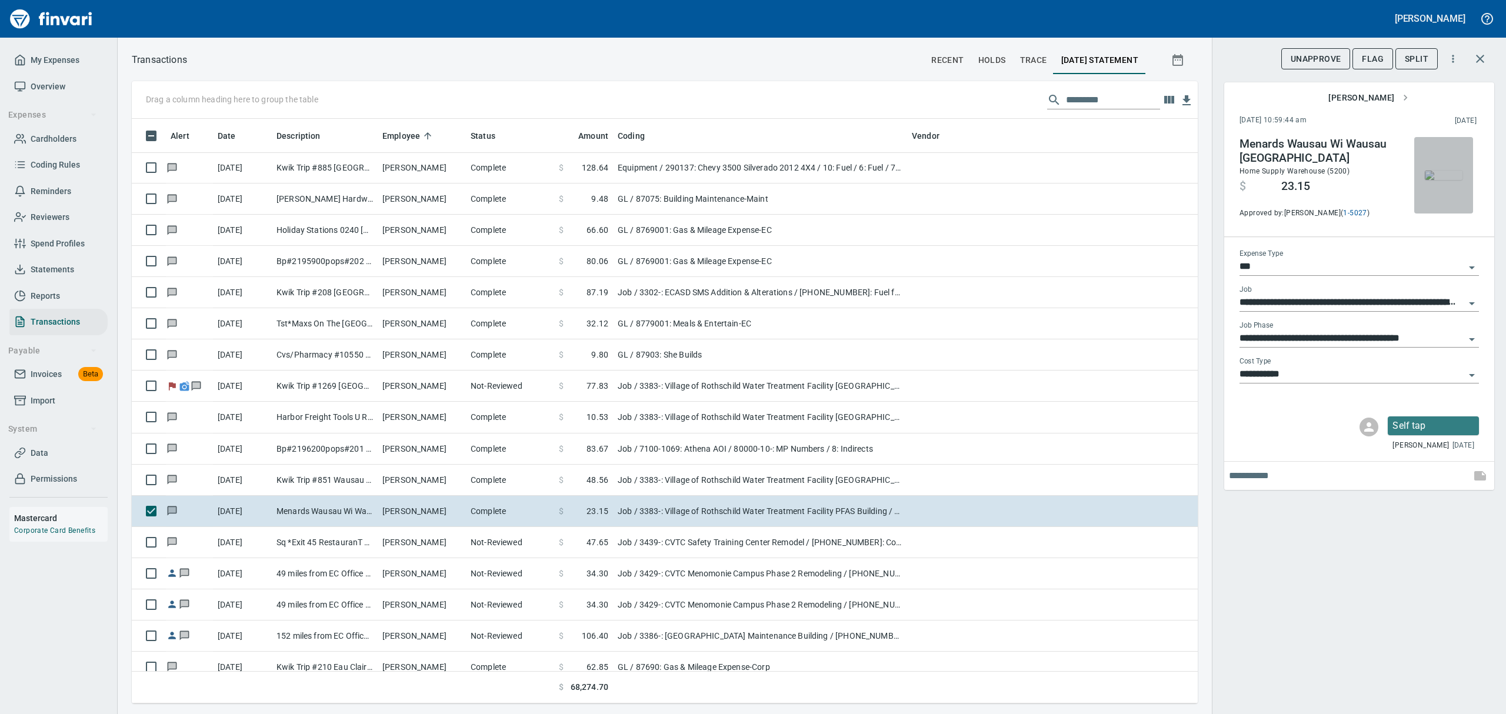
click at [1446, 180] on img "button" at bounding box center [1444, 175] width 38 height 9
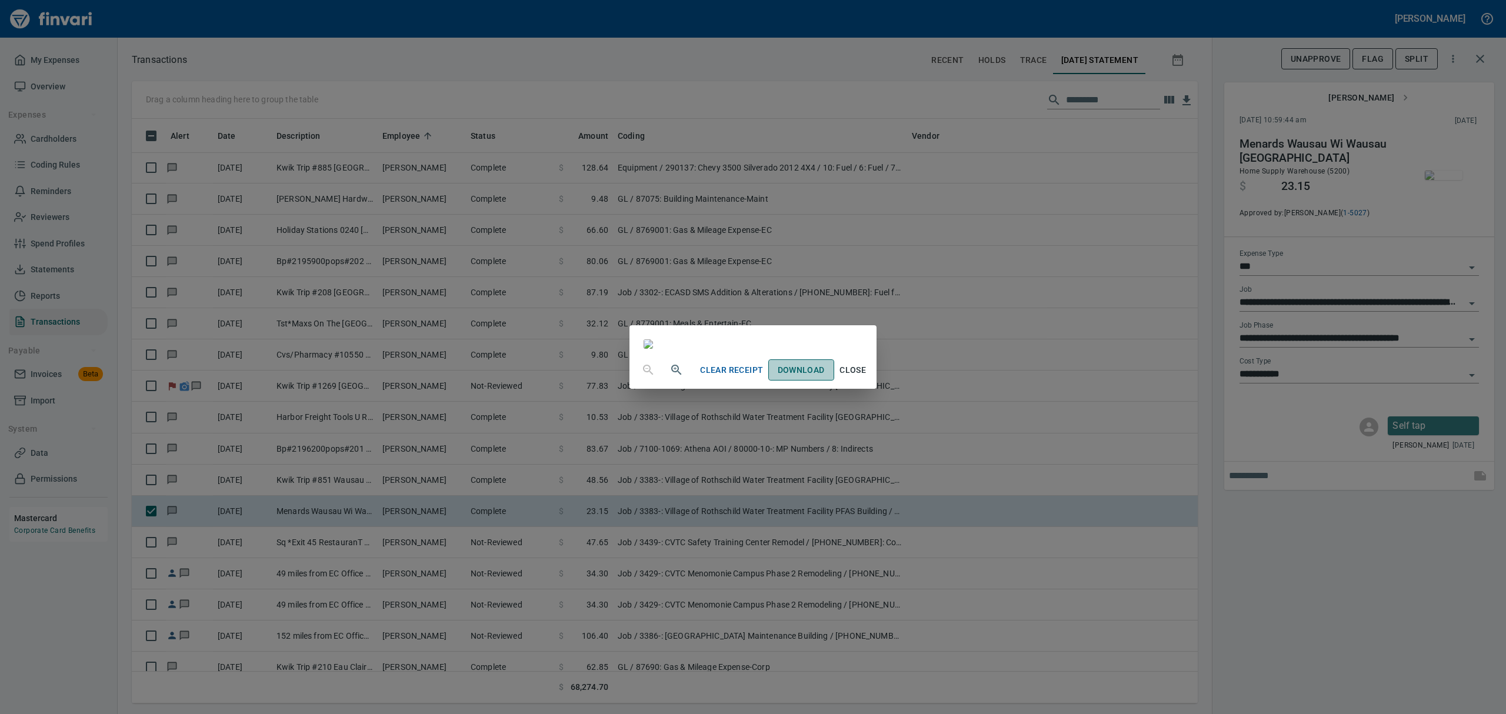
click at [834, 381] on link "Download" at bounding box center [802, 371] width 66 height 22
click at [867, 378] on span "Close" at bounding box center [853, 370] width 28 height 15
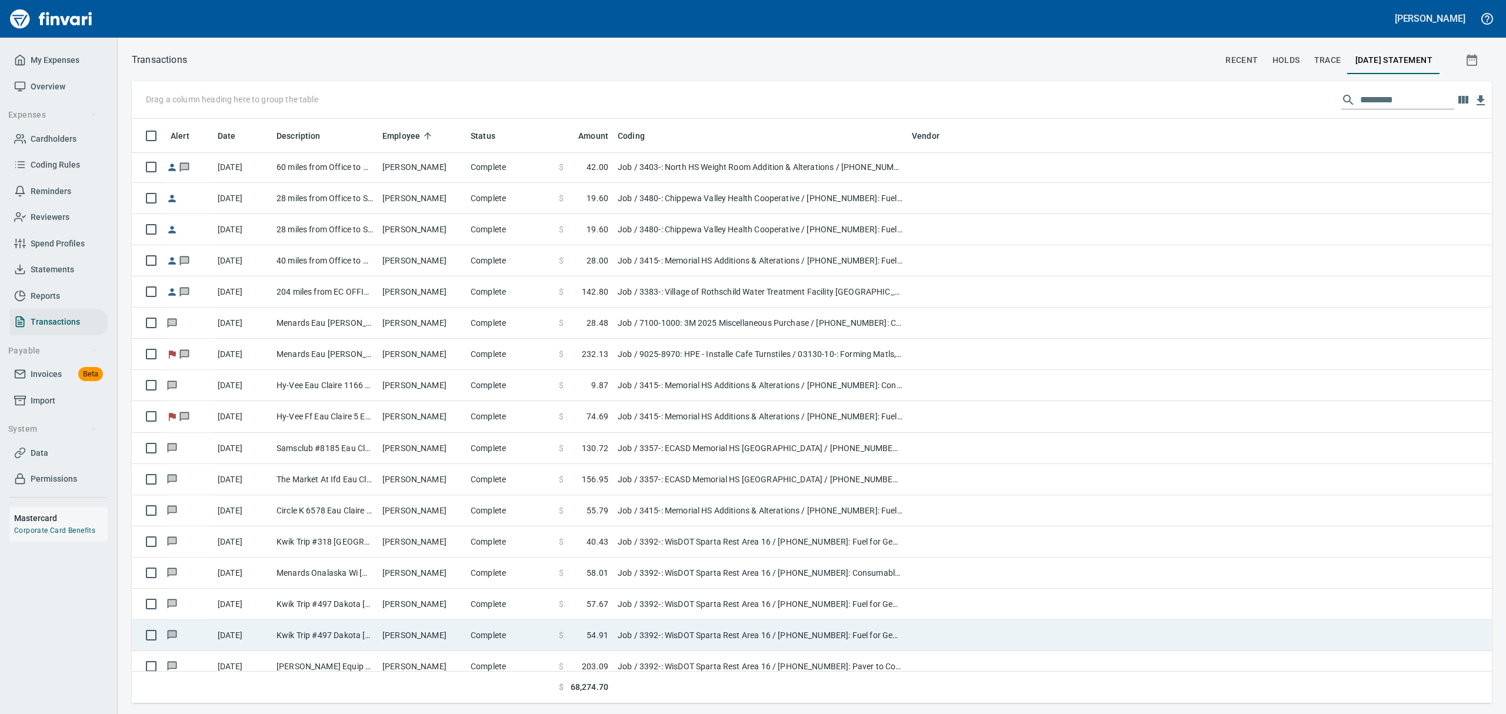
scroll to position [10671, 0]
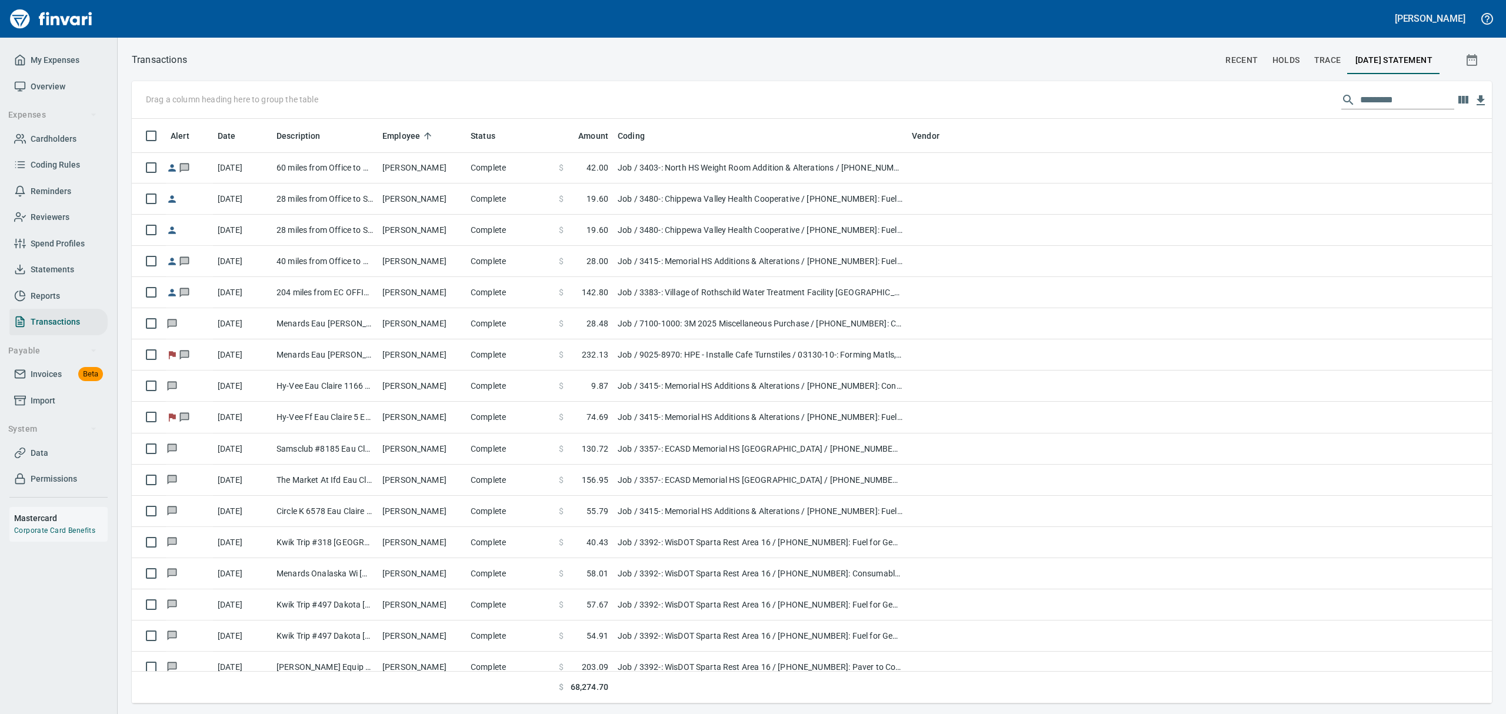
click at [64, 267] on span "Statements" at bounding box center [53, 269] width 44 height 15
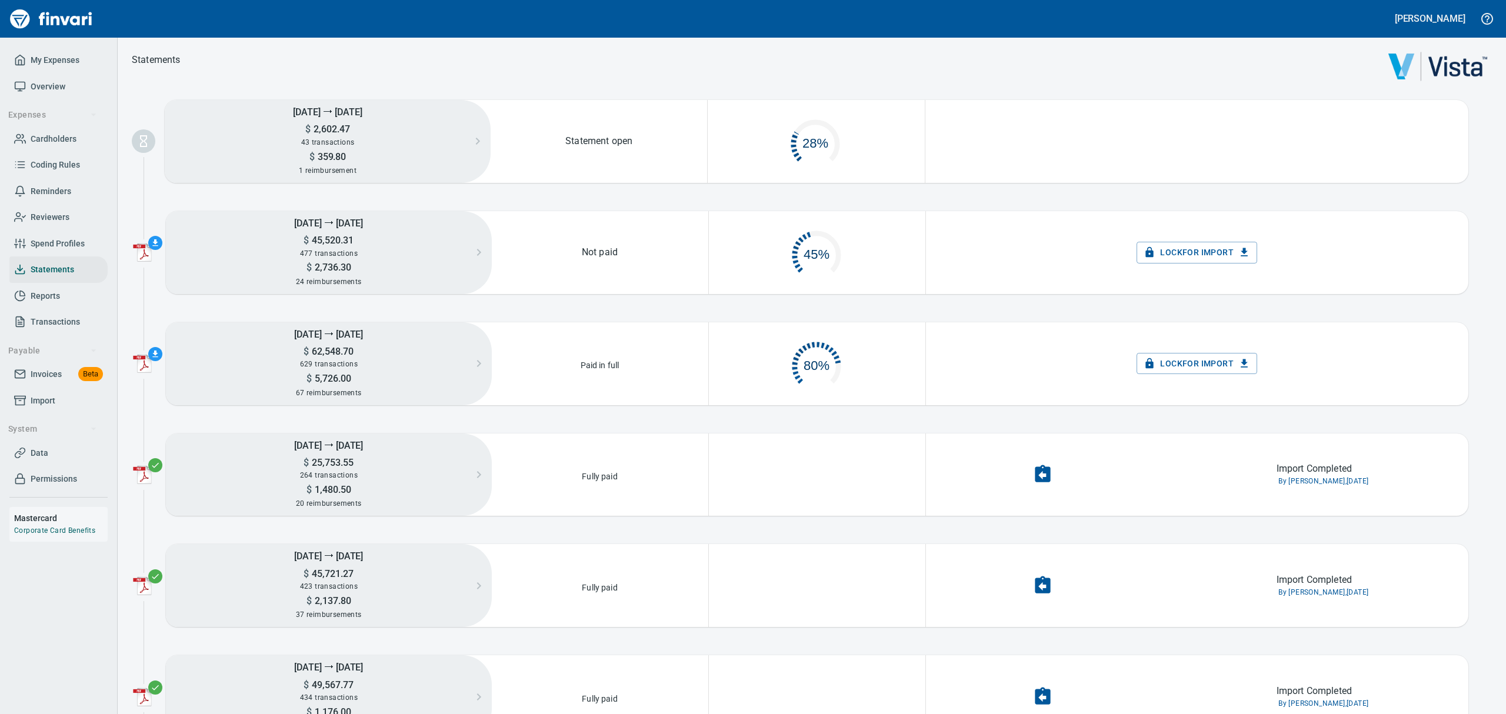
scroll to position [55, 201]
click at [39, 80] on span "Overview" at bounding box center [48, 86] width 35 height 15
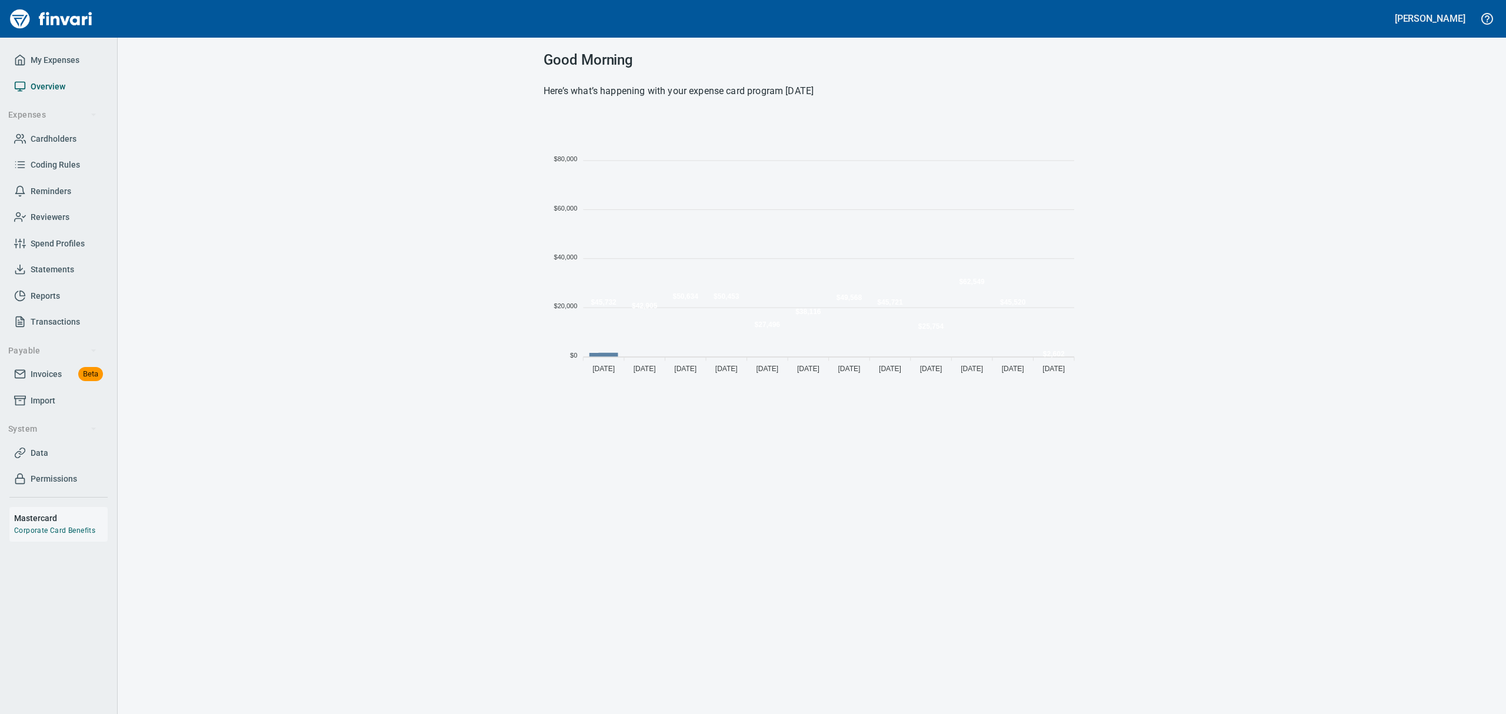
scroll to position [260, 523]
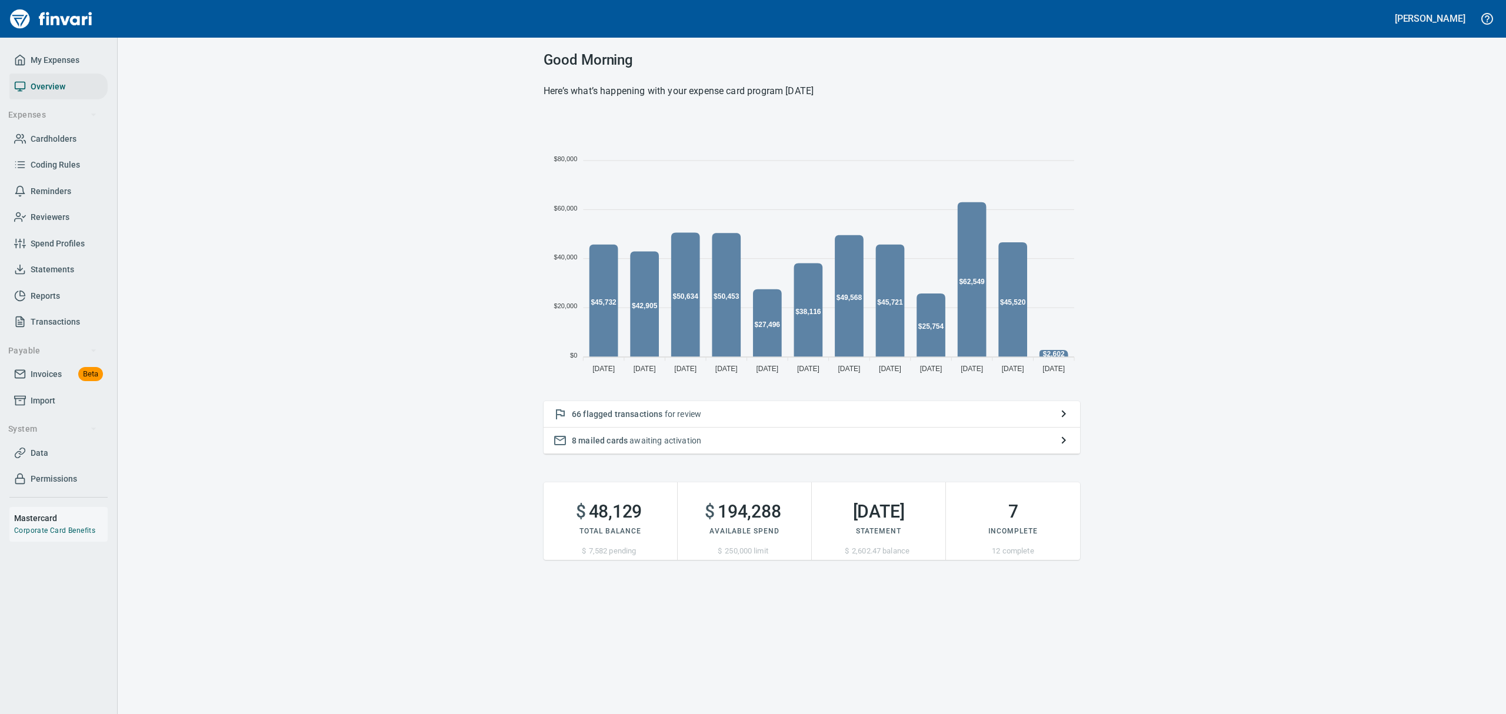
click at [673, 415] on p "66 flagged transactions for review" at bounding box center [812, 414] width 480 height 12
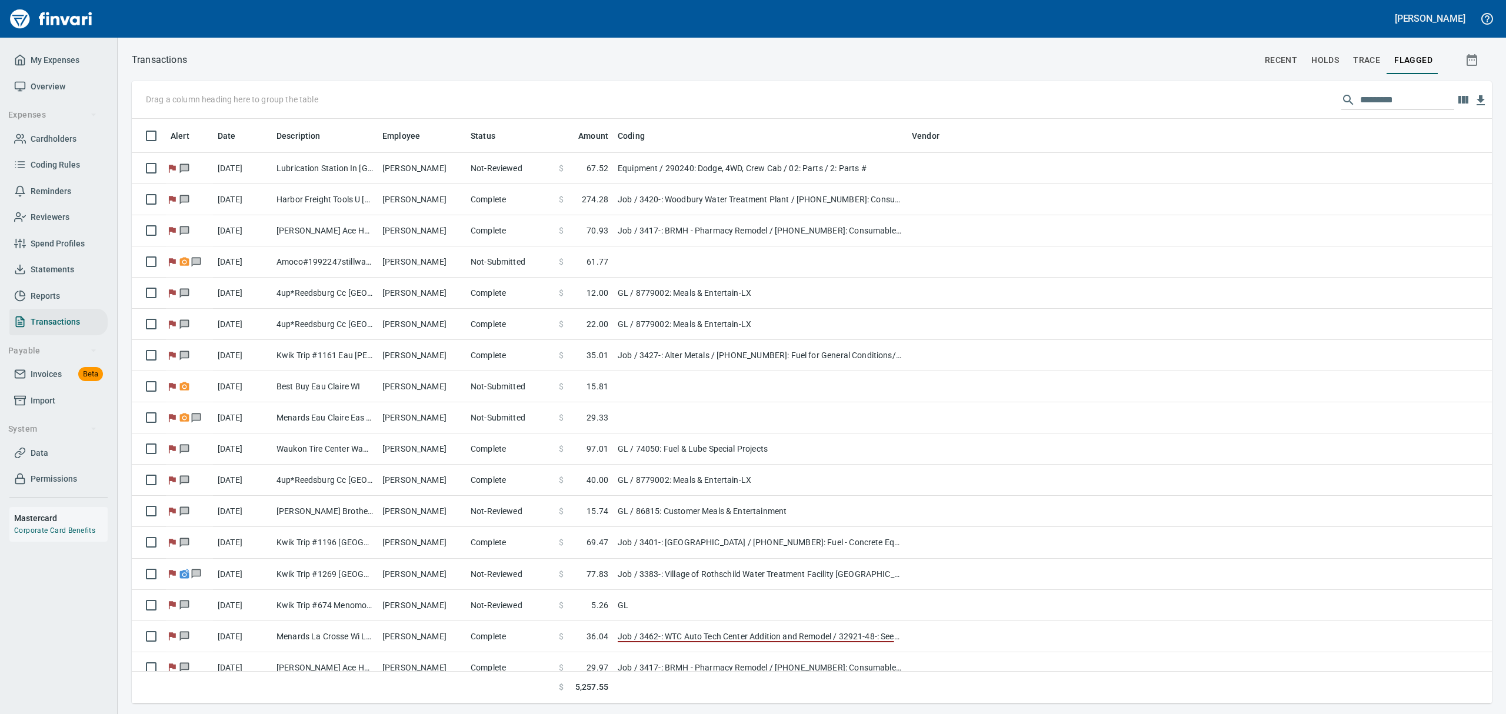
scroll to position [572, 1333]
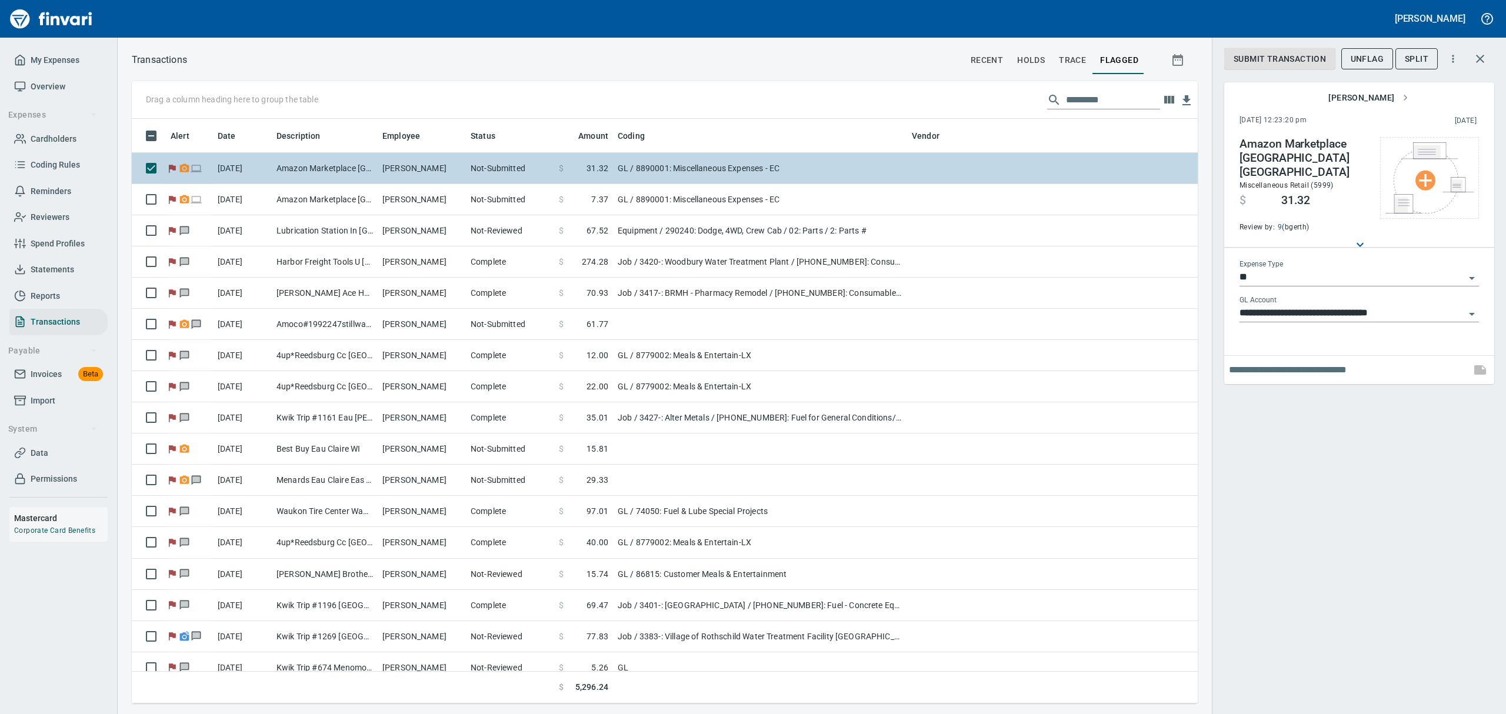
scroll to position [572, 1039]
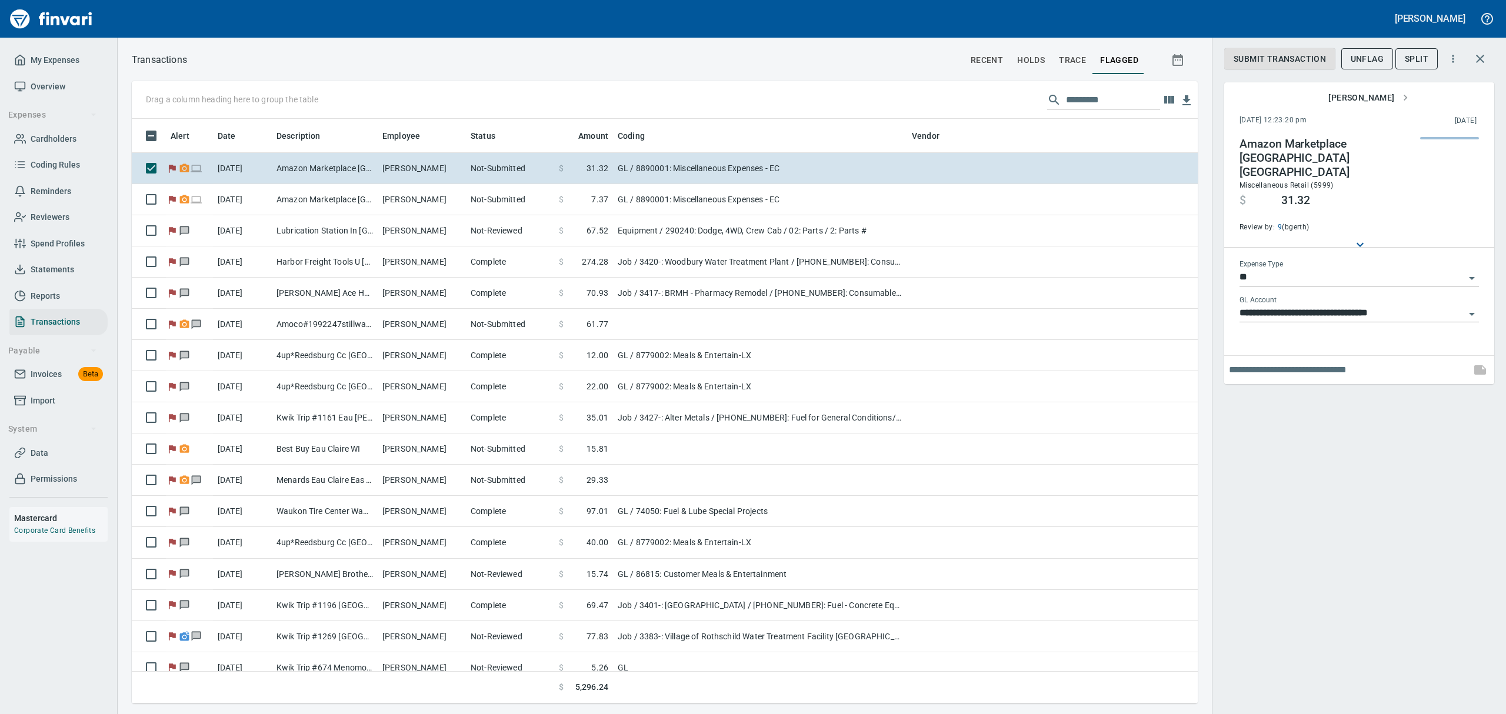
click at [1269, 361] on input "text" at bounding box center [1347, 370] width 237 height 19
type input "**********"
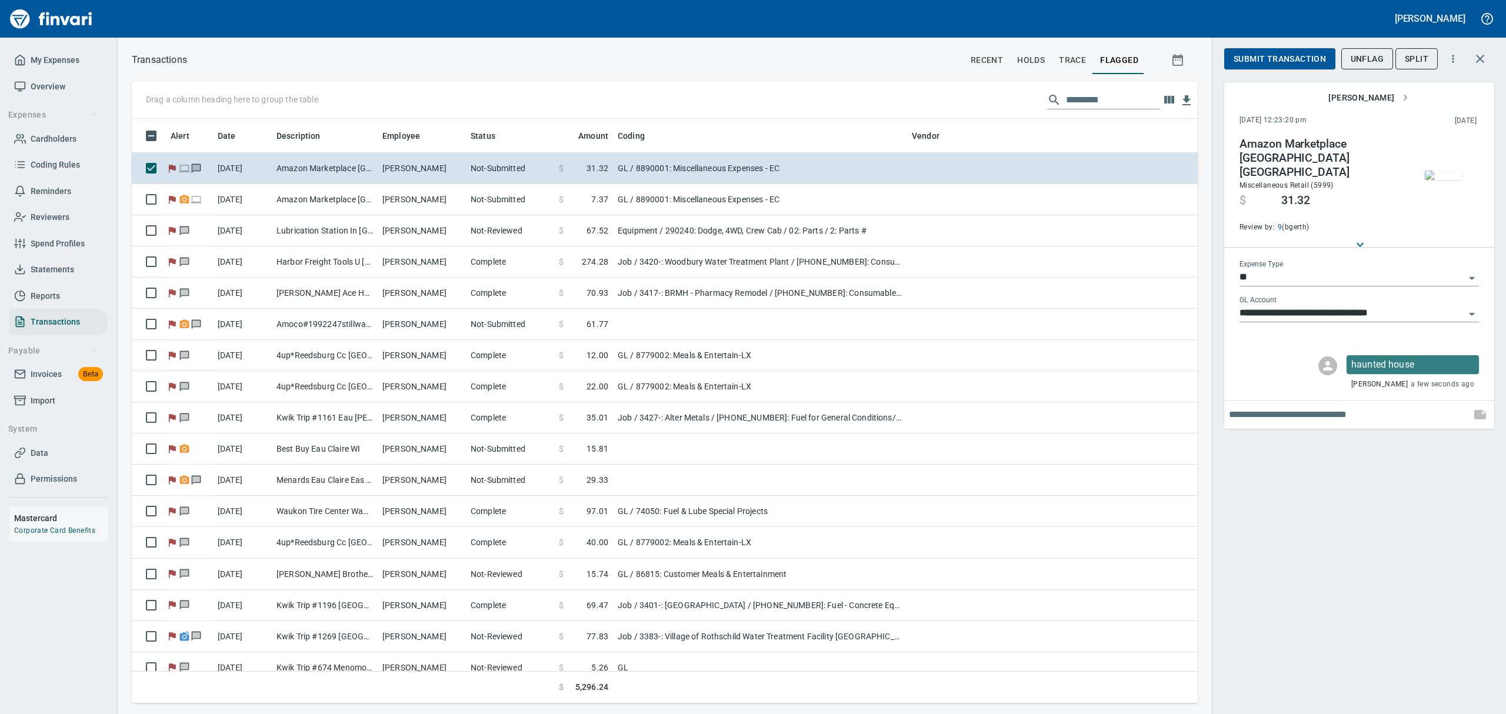
click at [1309, 57] on span "Submit Transaction" at bounding box center [1280, 59] width 92 height 15
click at [1266, 55] on span "Approve" at bounding box center [1253, 59] width 39 height 15
click at [1371, 55] on span "UnFlag" at bounding box center [1367, 59] width 33 height 15
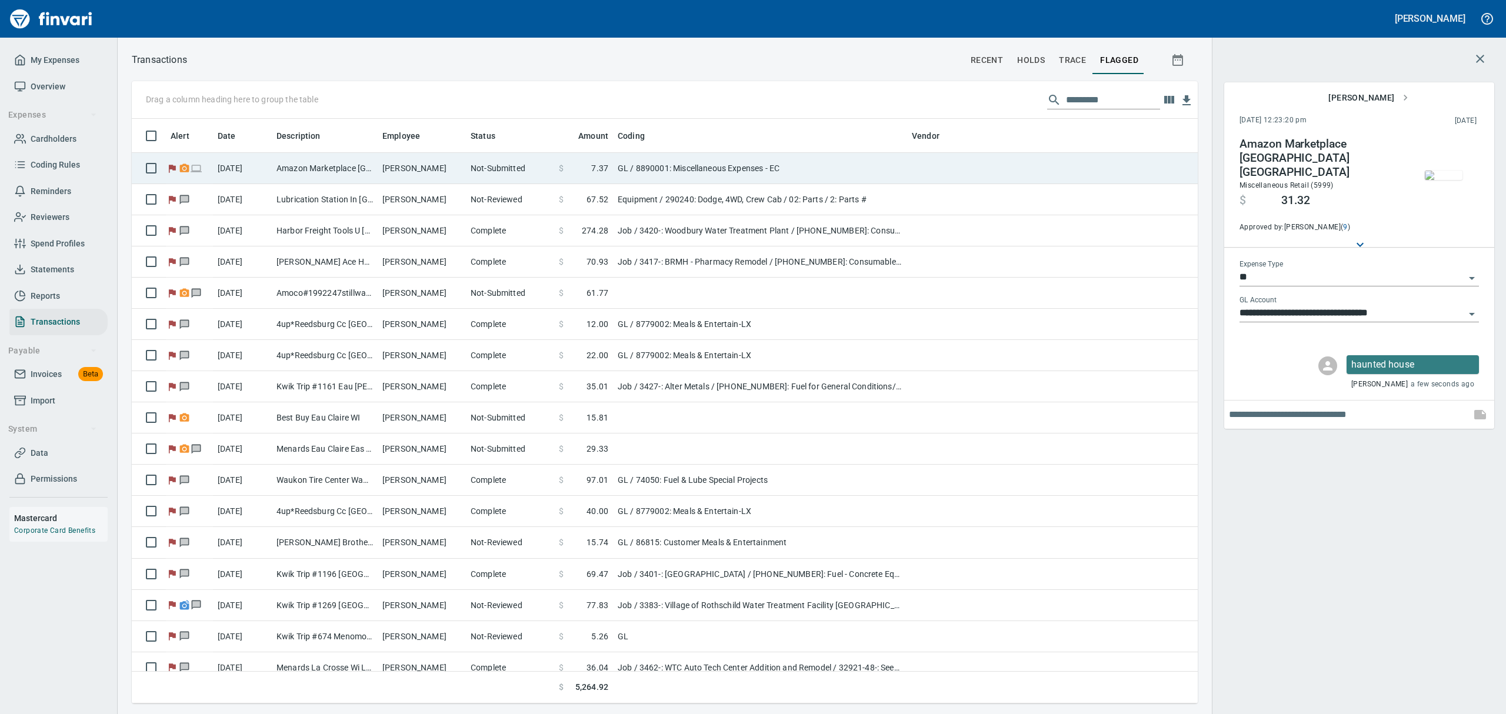
click at [227, 165] on td "[DATE]" at bounding box center [242, 168] width 59 height 31
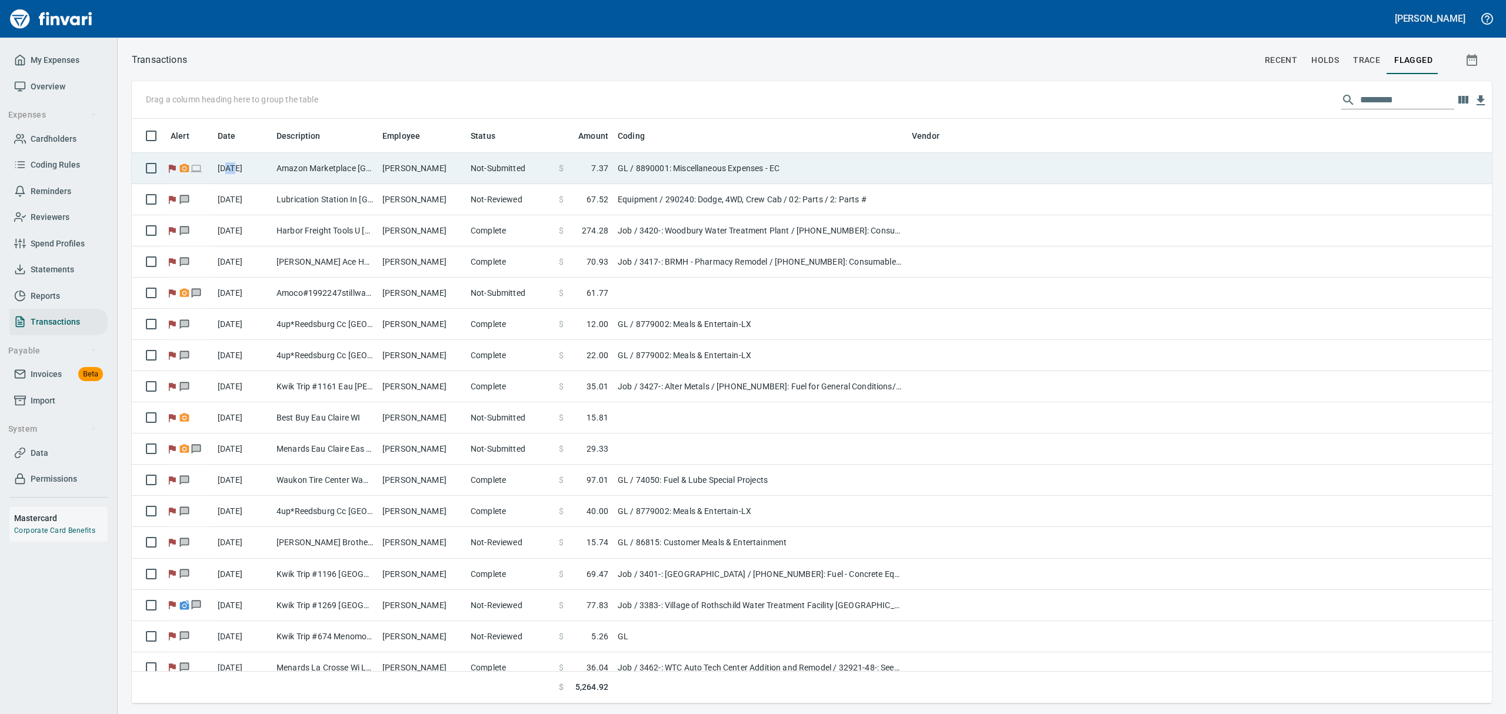
scroll to position [572, 1321]
click at [676, 165] on td "GL / 8890001: Miscellaneous Expenses - EC" at bounding box center [760, 168] width 294 height 31
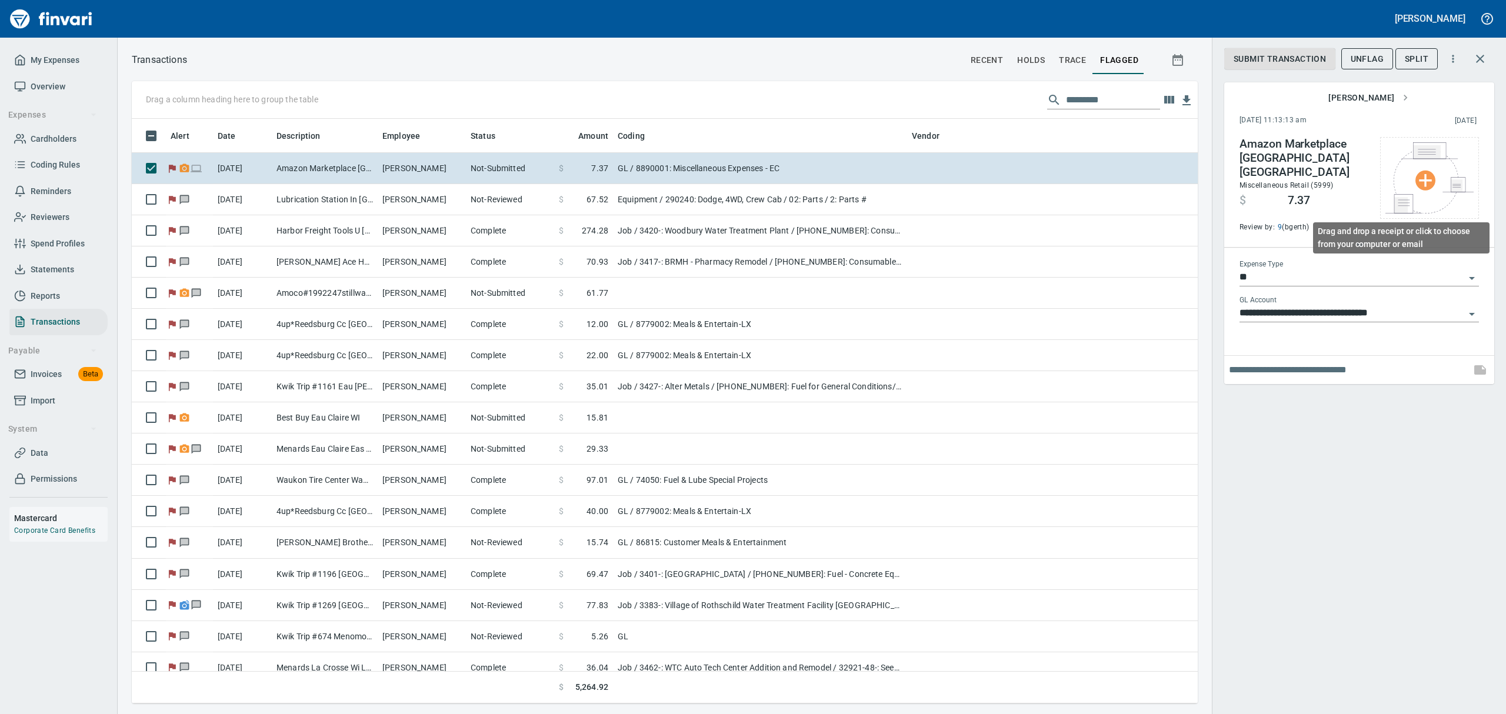
scroll to position [572, 1039]
click at [1312, 361] on input "text" at bounding box center [1347, 370] width 237 height 19
click at [1310, 361] on input "****" at bounding box center [1347, 370] width 237 height 19
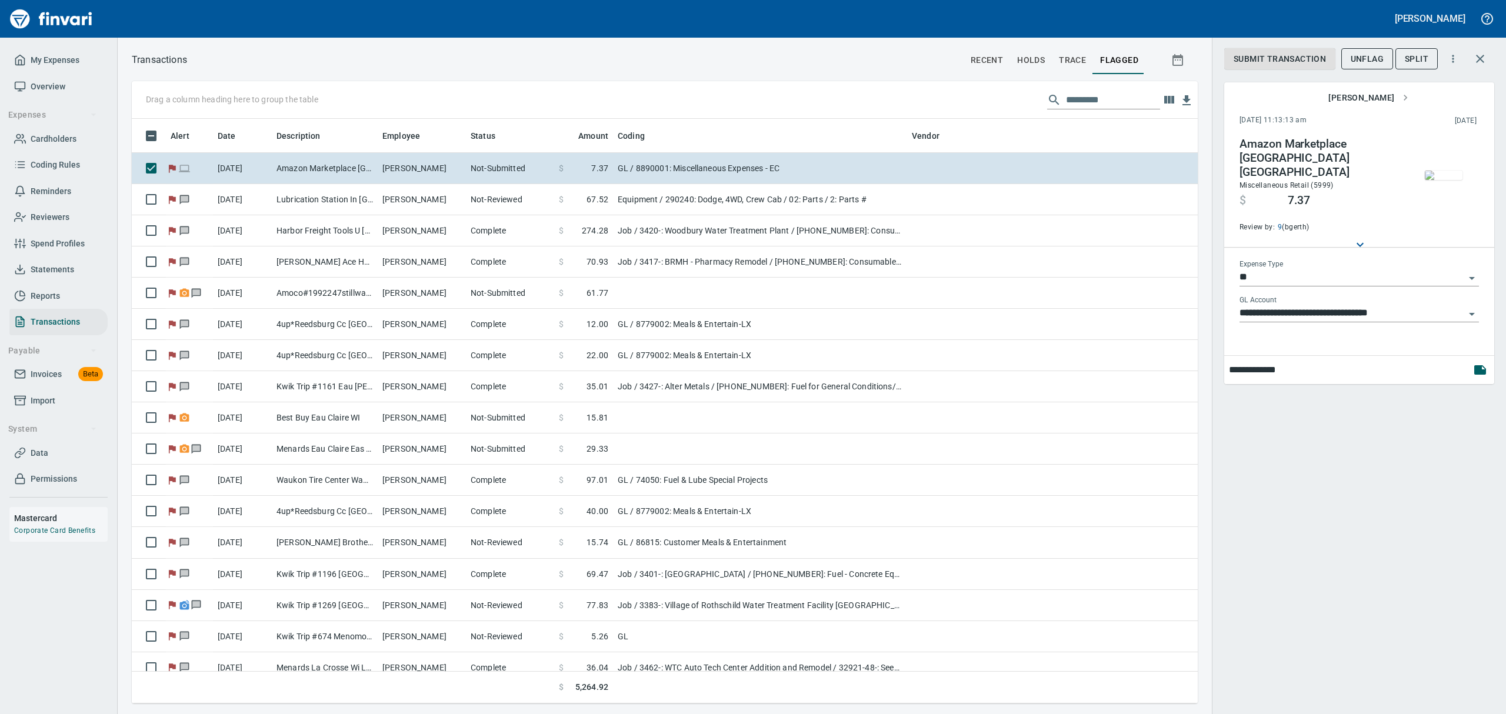
type input "**********"
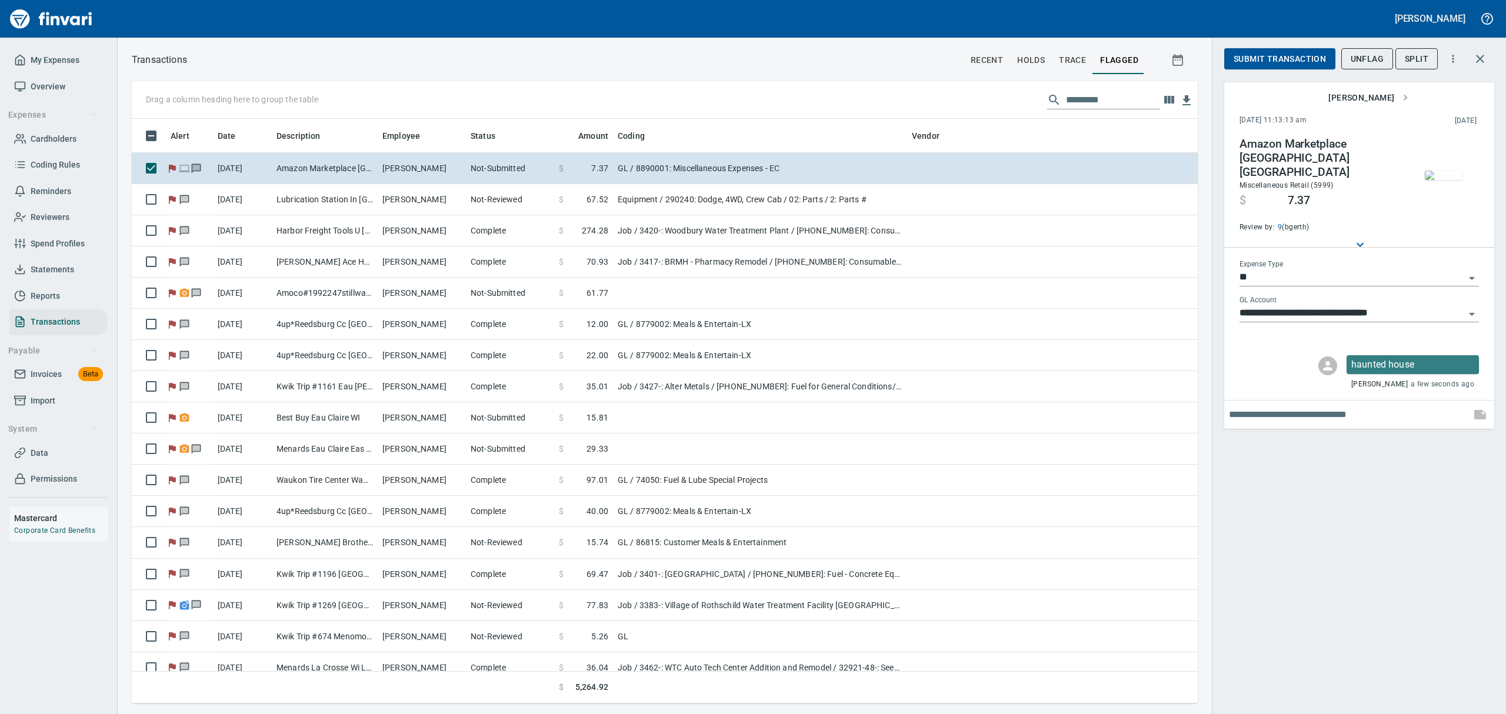
click at [1439, 179] on img "button" at bounding box center [1444, 175] width 38 height 9
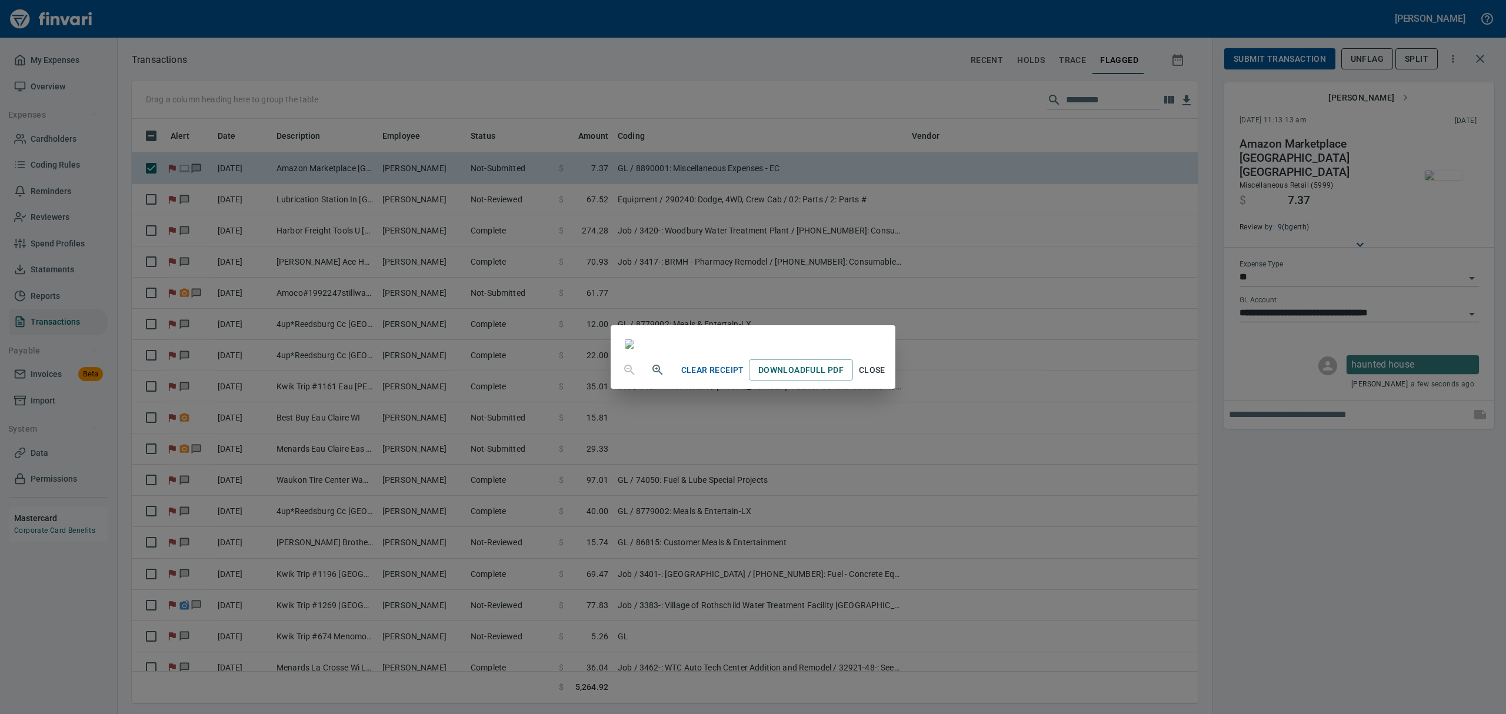
click at [886, 378] on span "Close" at bounding box center [872, 370] width 28 height 15
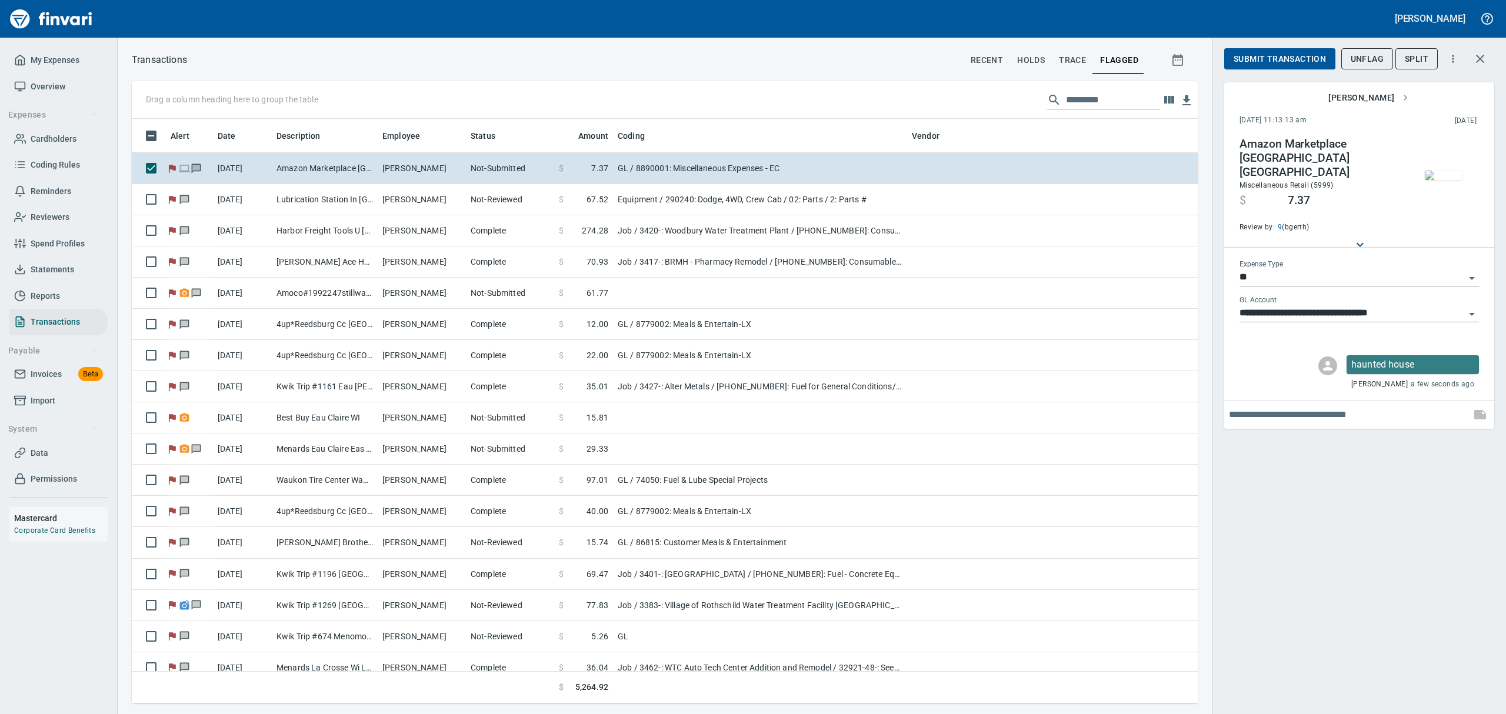
click at [1255, 57] on span "Submit Transaction" at bounding box center [1280, 59] width 92 height 15
click at [1260, 49] on button "Approve" at bounding box center [1254, 59] width 58 height 22
click at [1366, 52] on span "UnFlag" at bounding box center [1367, 59] width 33 height 15
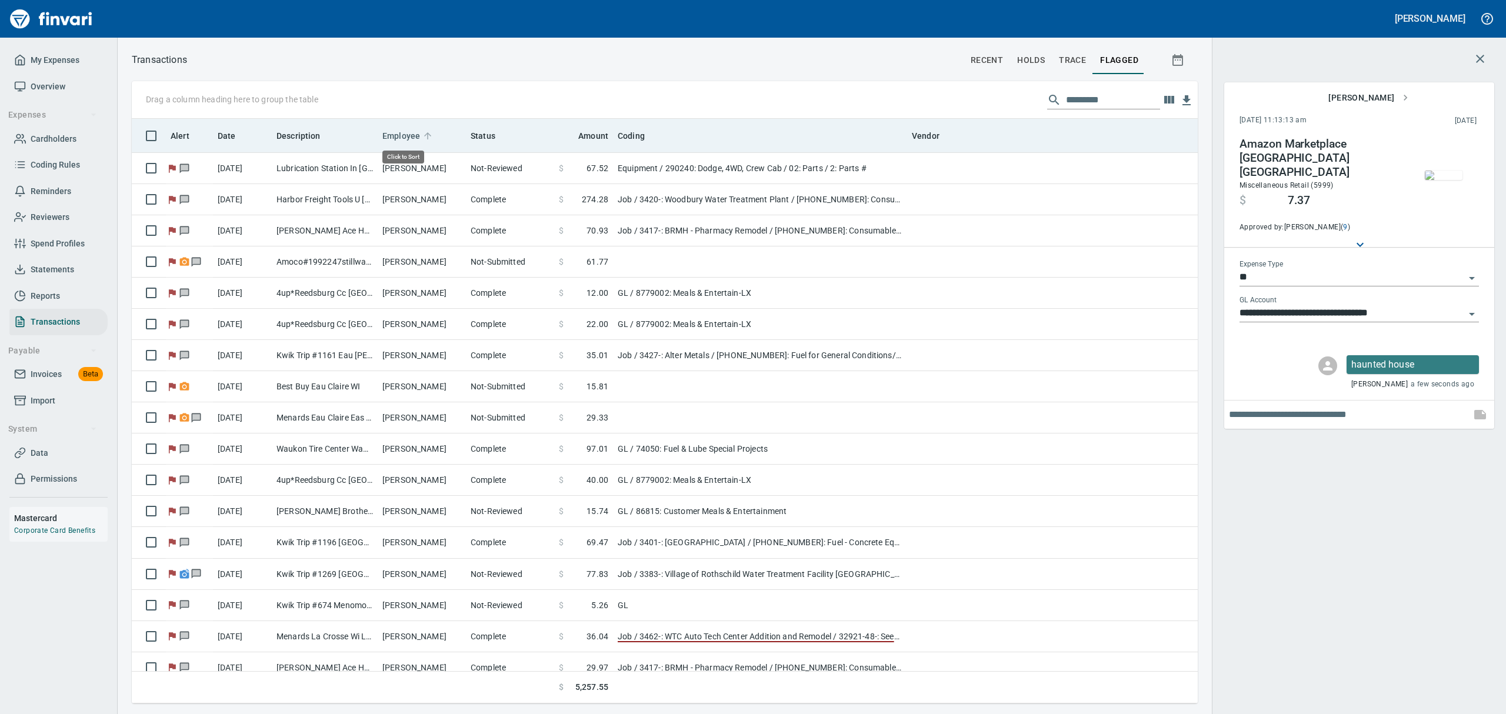
click at [410, 135] on span "Employee" at bounding box center [402, 136] width 38 height 14
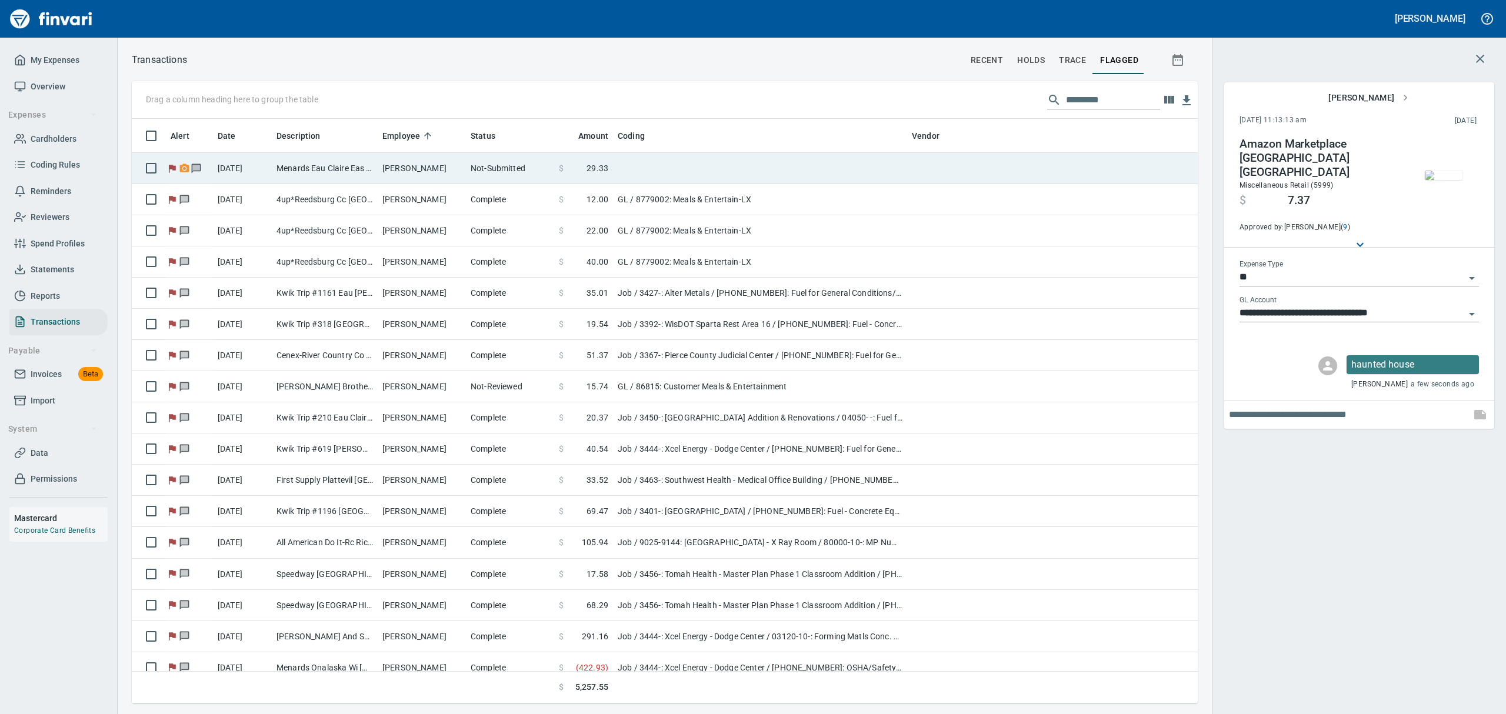
click at [405, 159] on td "[PERSON_NAME]" at bounding box center [422, 168] width 88 height 31
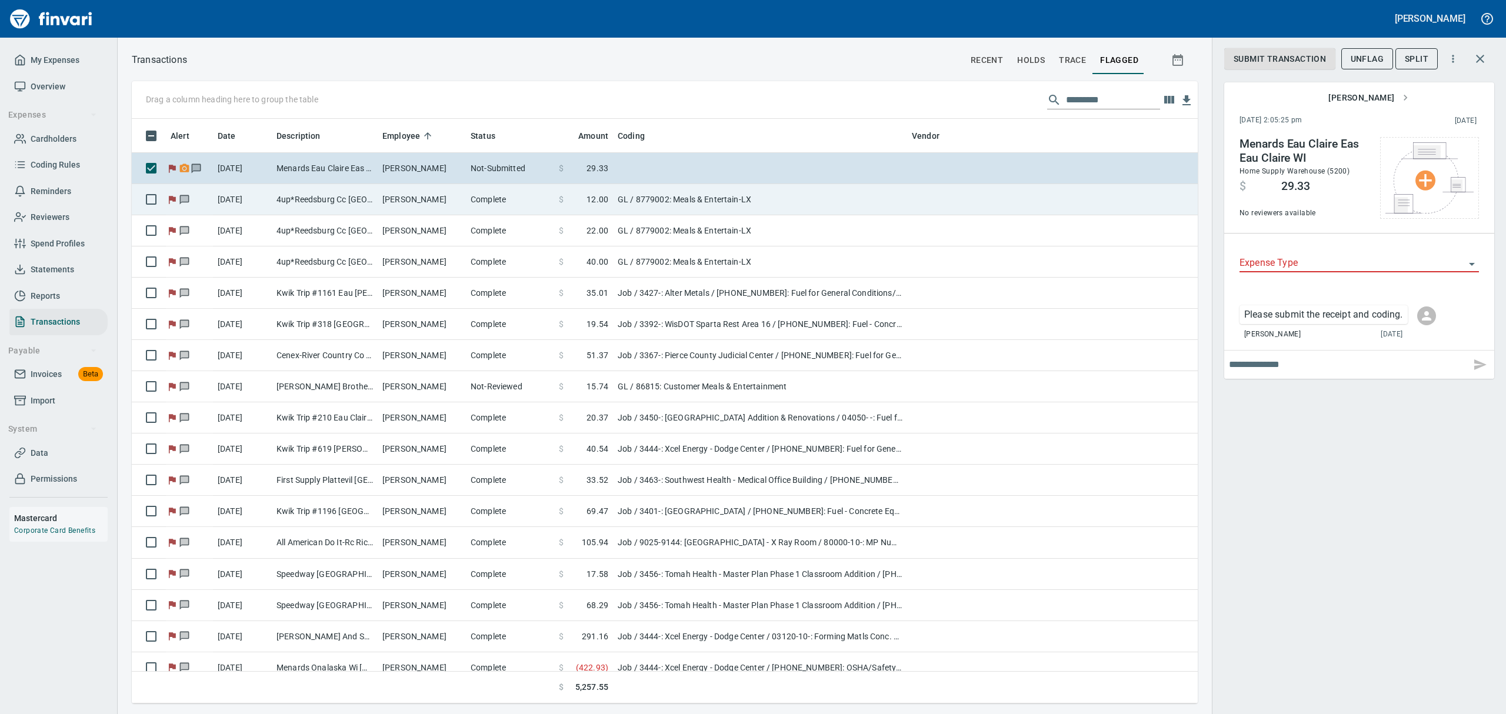
click at [290, 199] on td "4up*Reedsburg Cc [GEOGRAPHIC_DATA] [GEOGRAPHIC_DATA]" at bounding box center [325, 199] width 106 height 31
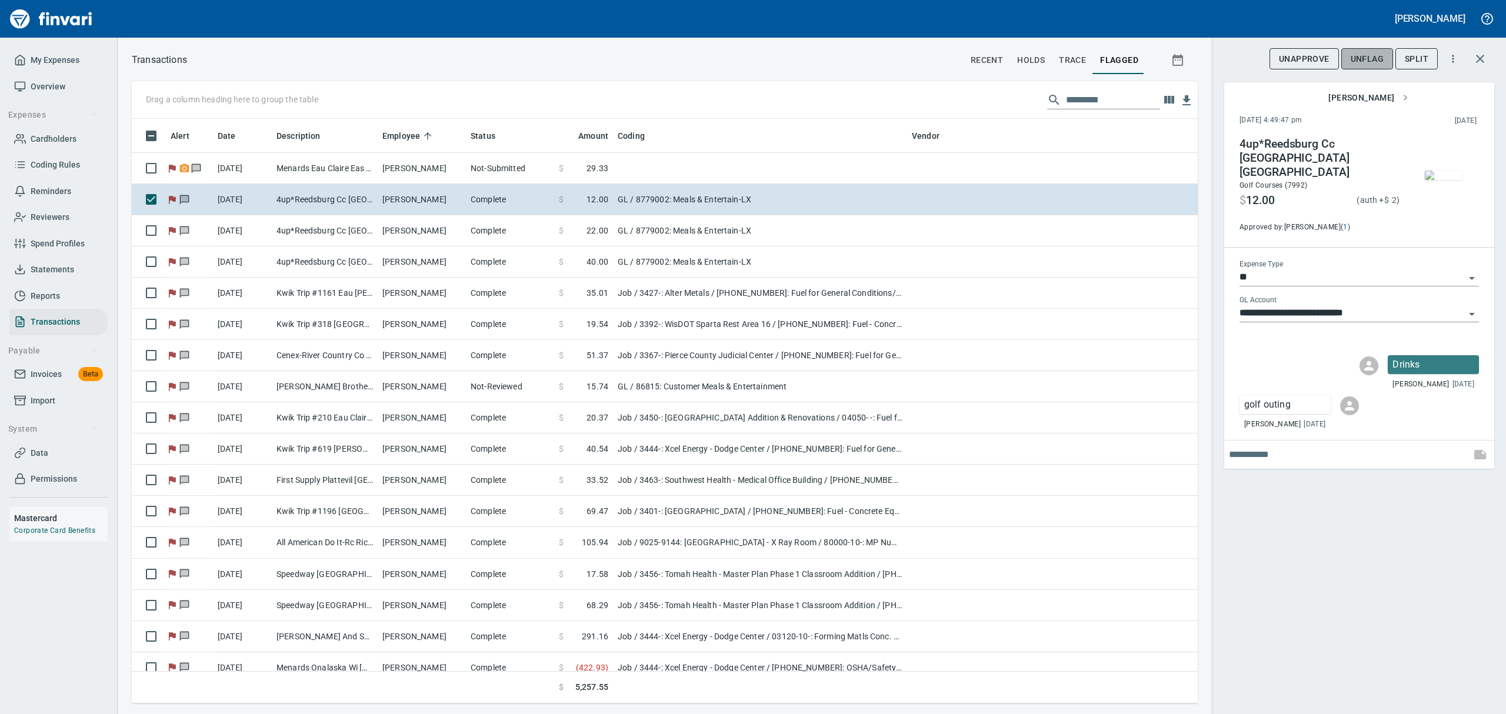
click at [1361, 52] on span "UnFlag" at bounding box center [1367, 59] width 33 height 15
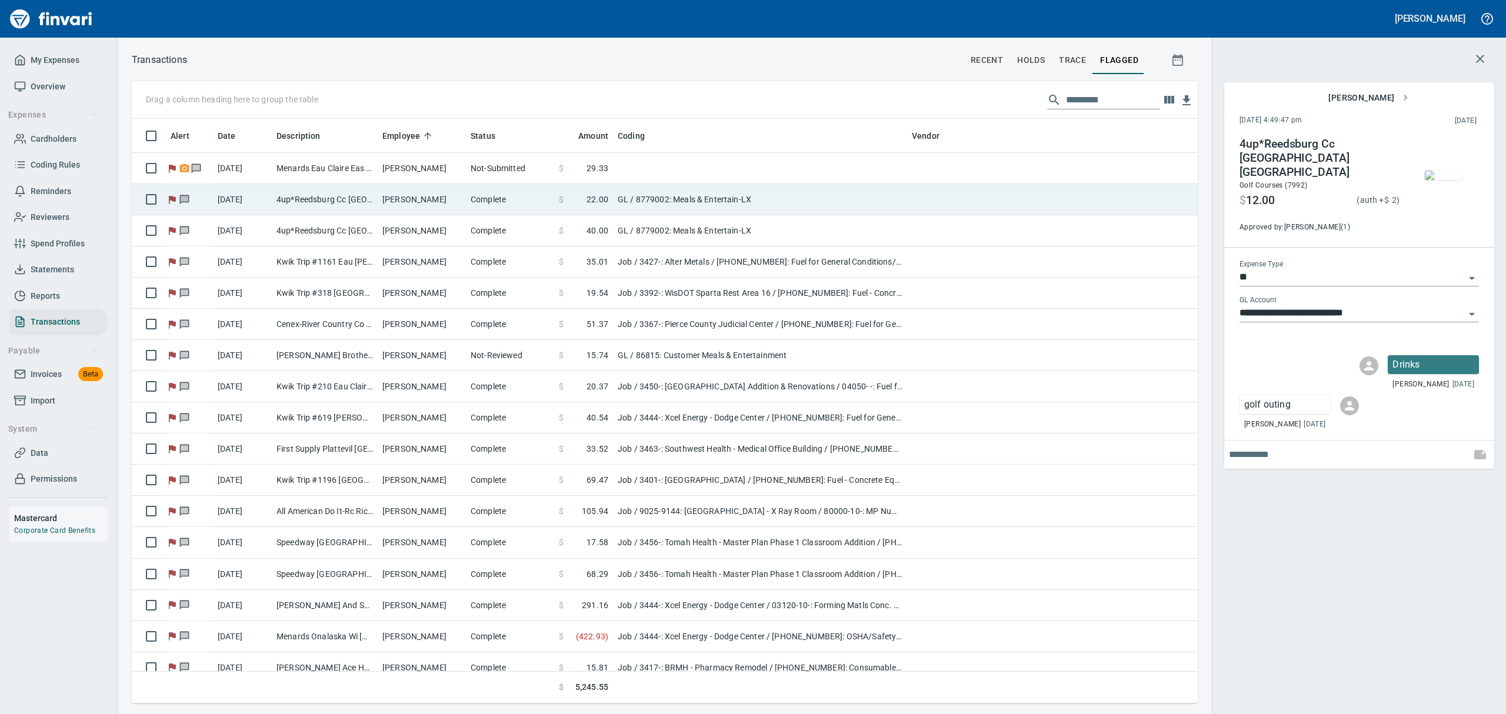
click at [457, 202] on td "[PERSON_NAME]" at bounding box center [422, 199] width 88 height 31
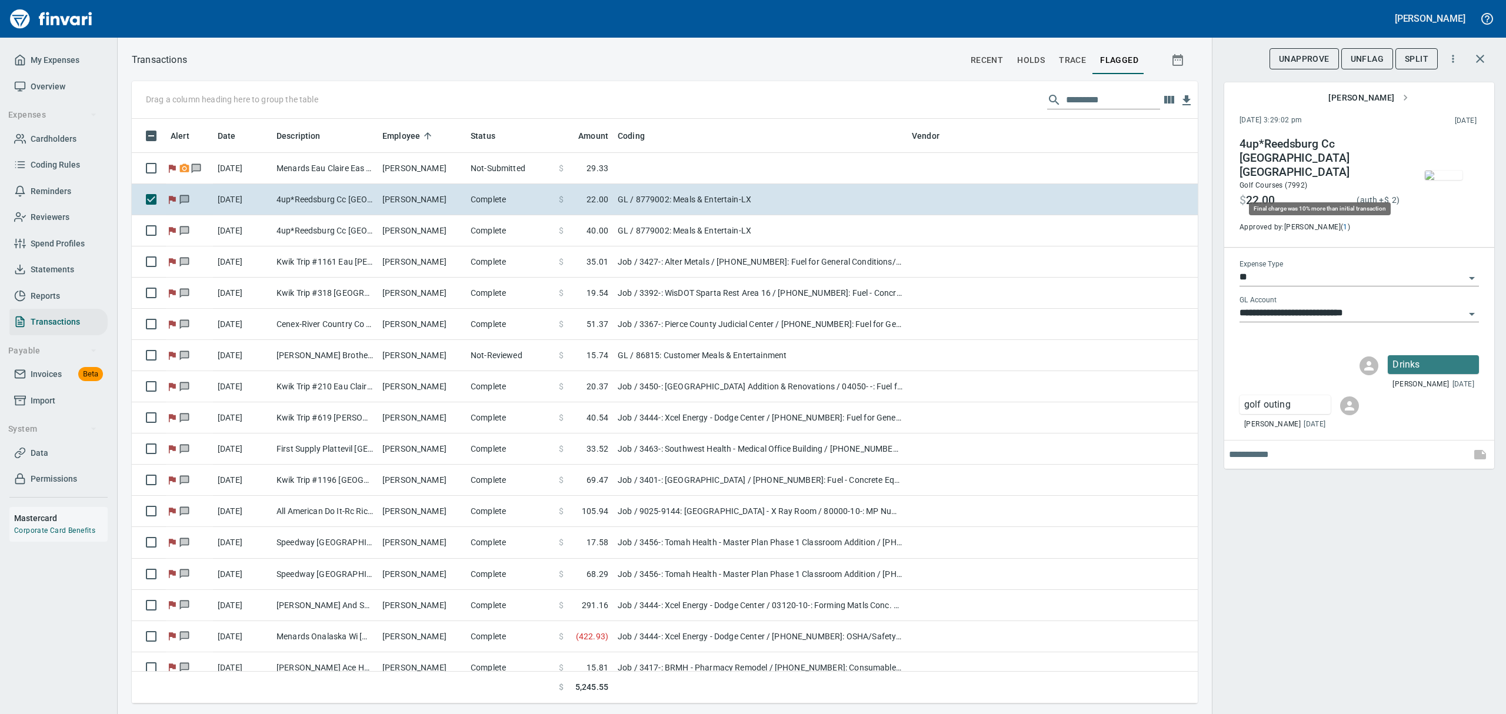
scroll to position [572, 1039]
click at [1380, 57] on span "UnFlag" at bounding box center [1367, 59] width 33 height 15
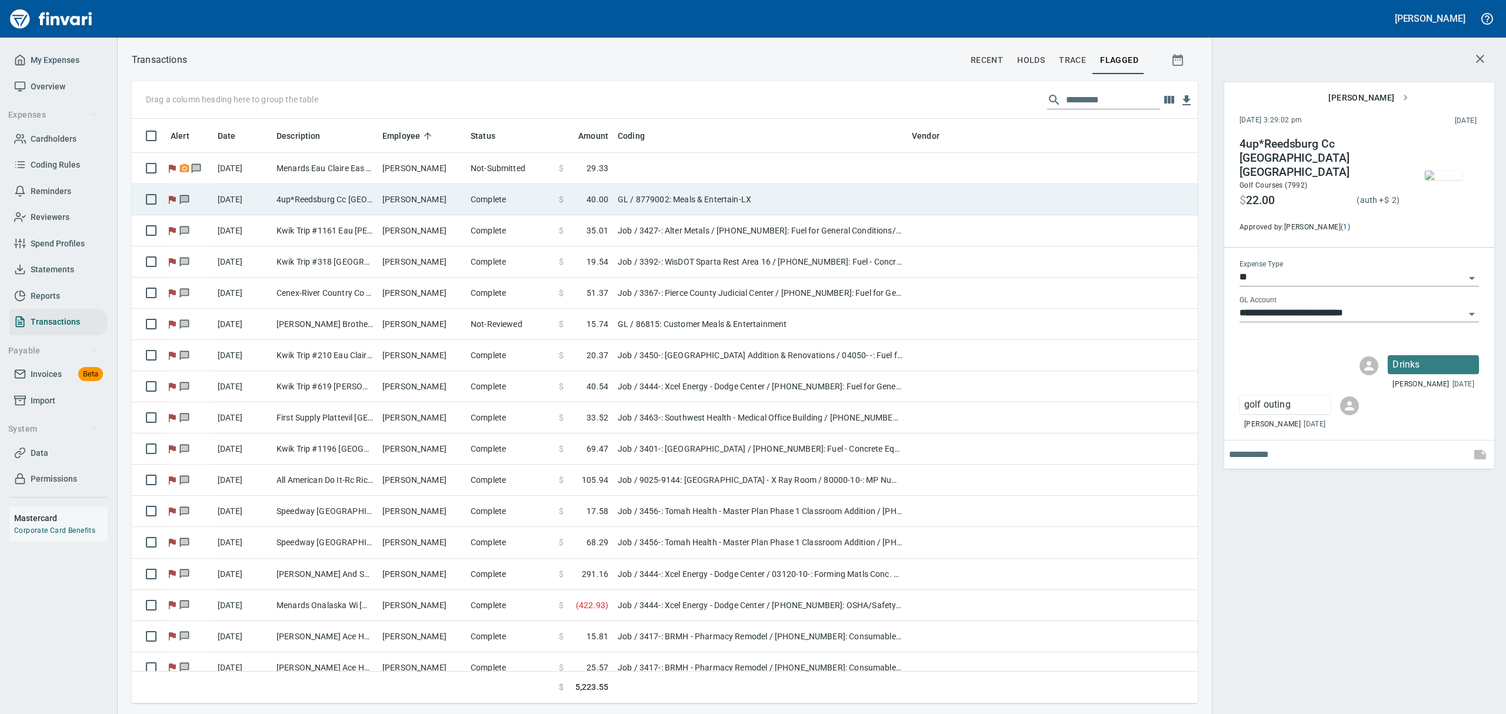
click at [378, 201] on td "[PERSON_NAME]" at bounding box center [422, 199] width 88 height 31
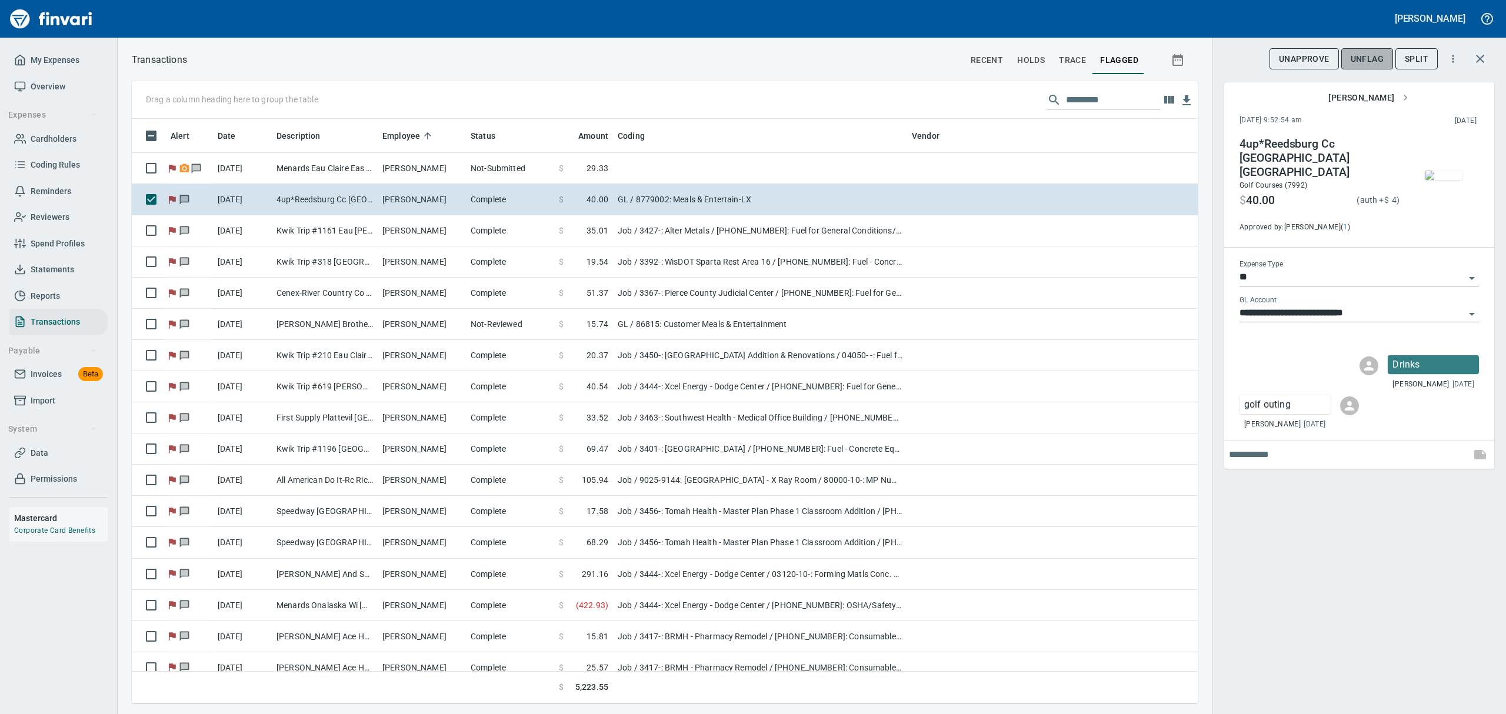
click at [1362, 54] on span "UnFlag" at bounding box center [1367, 59] width 33 height 15
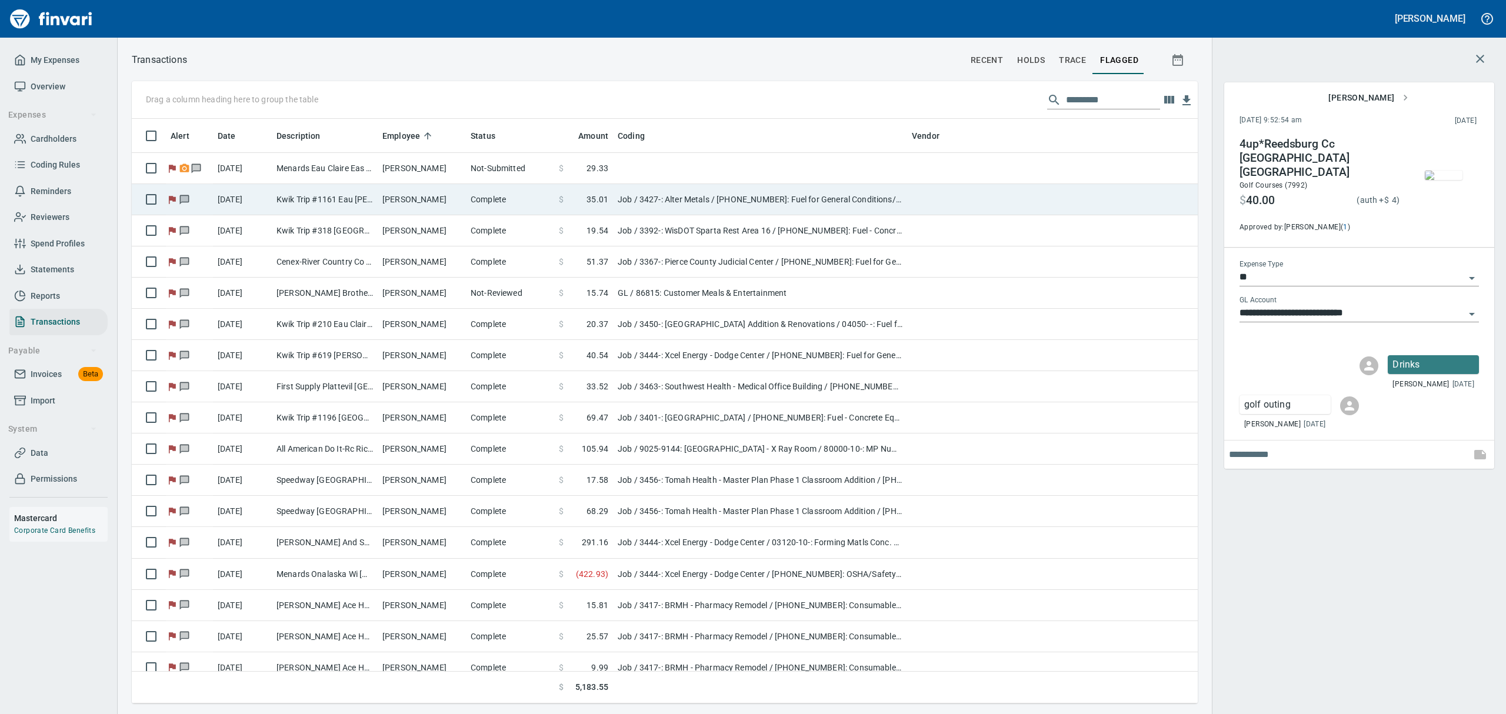
click at [294, 205] on td "Kwik Trip #1161 Eau [PERSON_NAME]" at bounding box center [325, 199] width 106 height 31
type input "***"
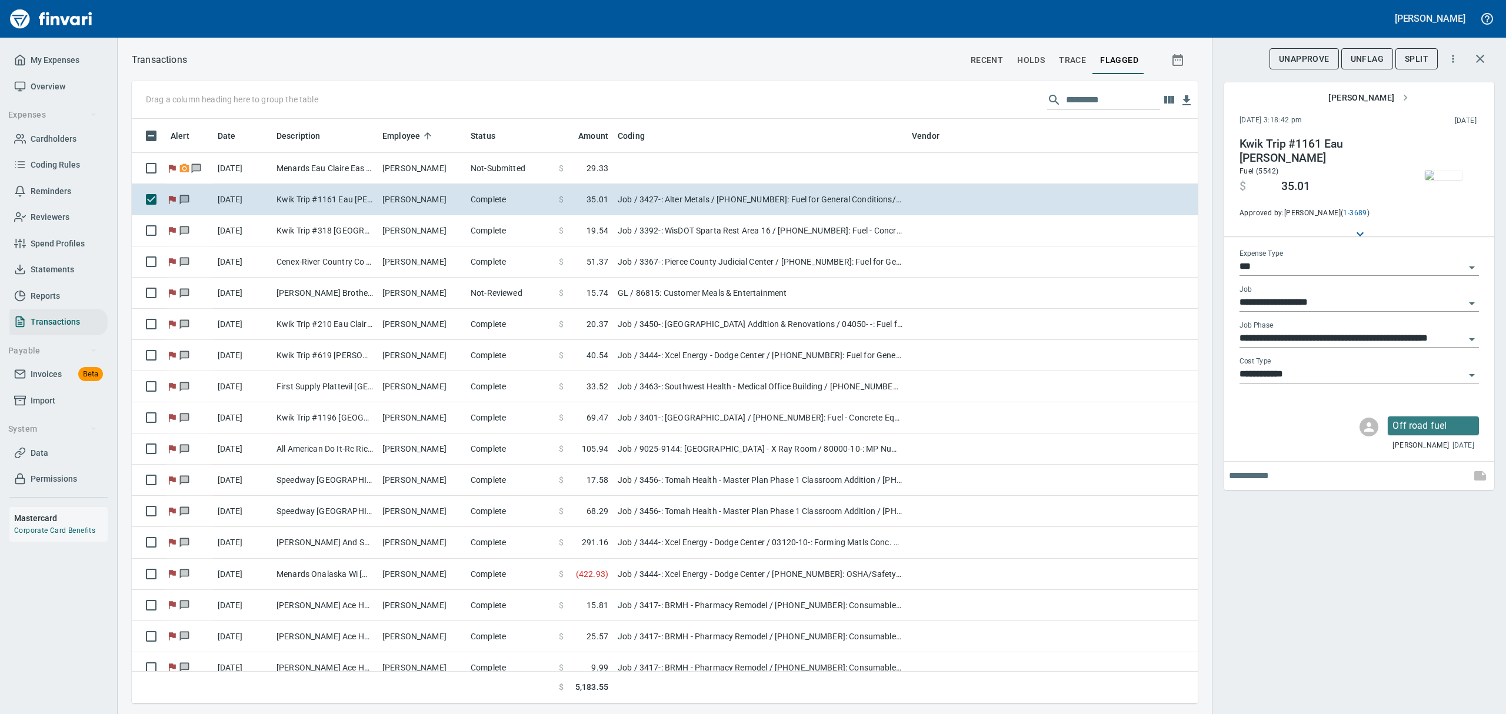
click at [1128, 106] on input "text" at bounding box center [1113, 100] width 94 height 19
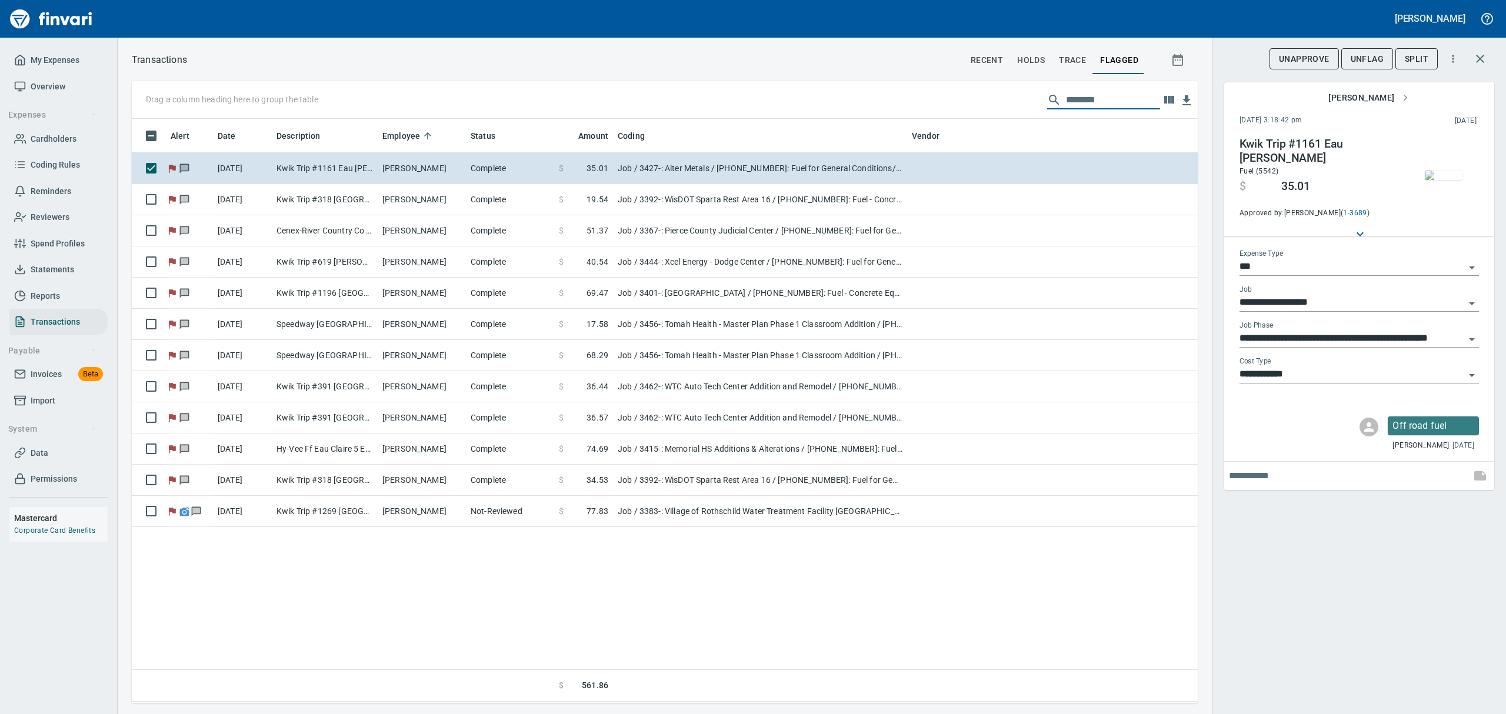
type input "********"
click at [1441, 180] on img "button" at bounding box center [1444, 175] width 38 height 9
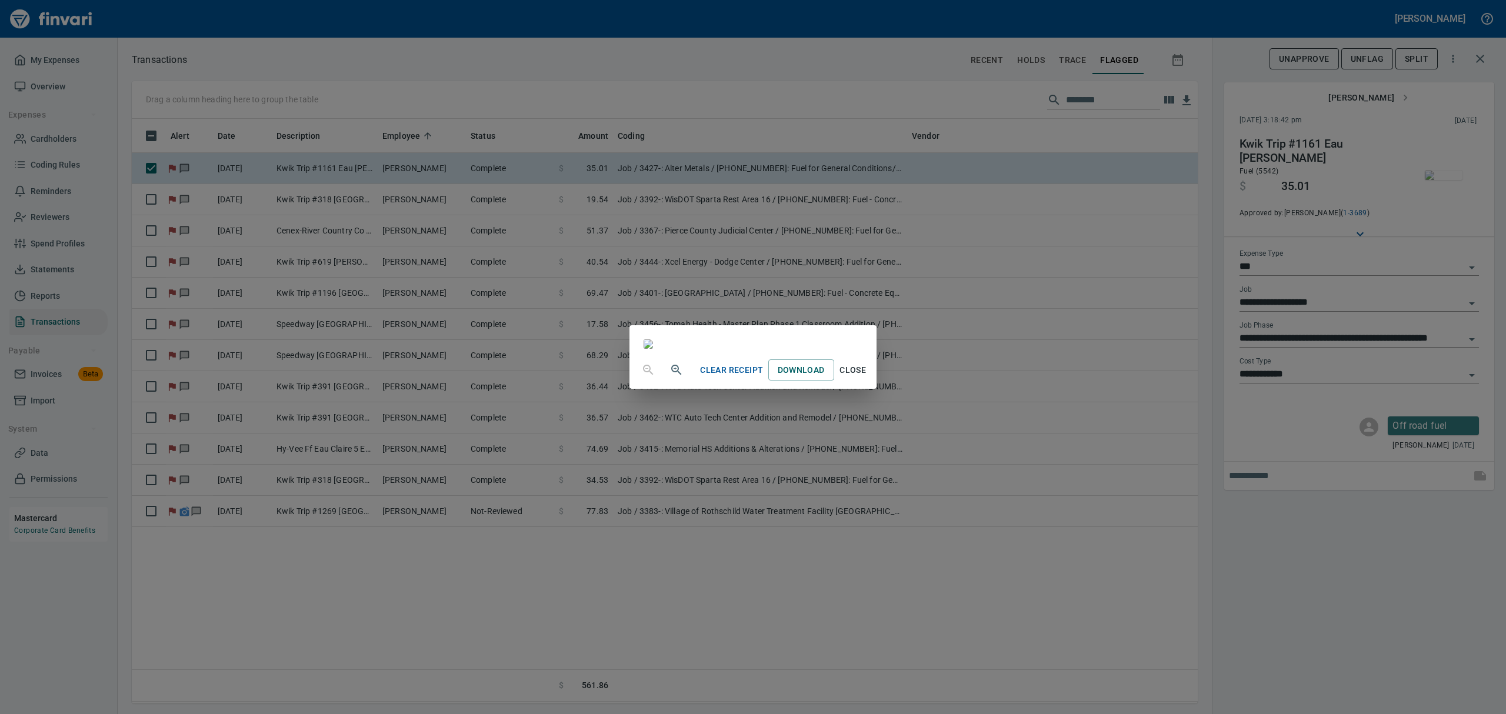
click at [867, 378] on span "Close" at bounding box center [853, 370] width 28 height 15
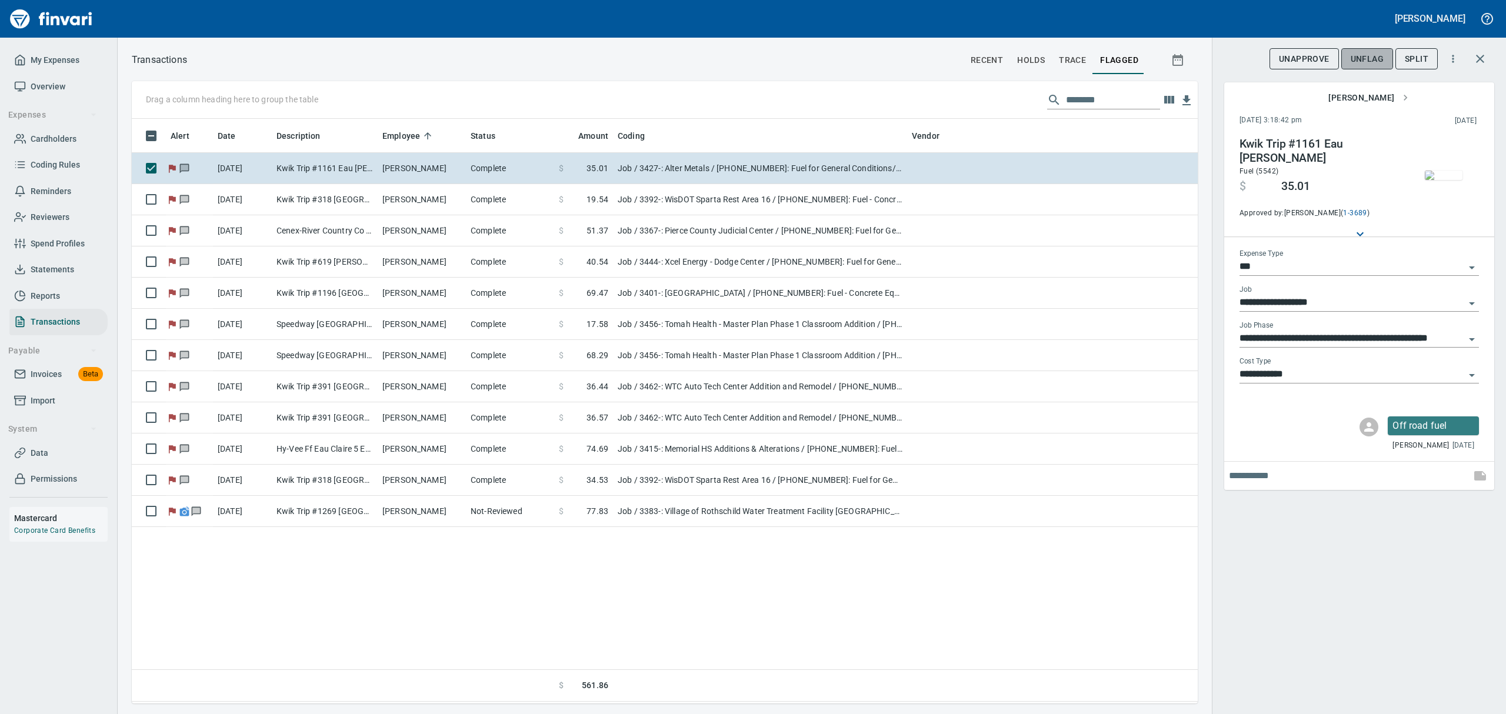
click at [1364, 59] on span "UnFlag" at bounding box center [1367, 59] width 33 height 15
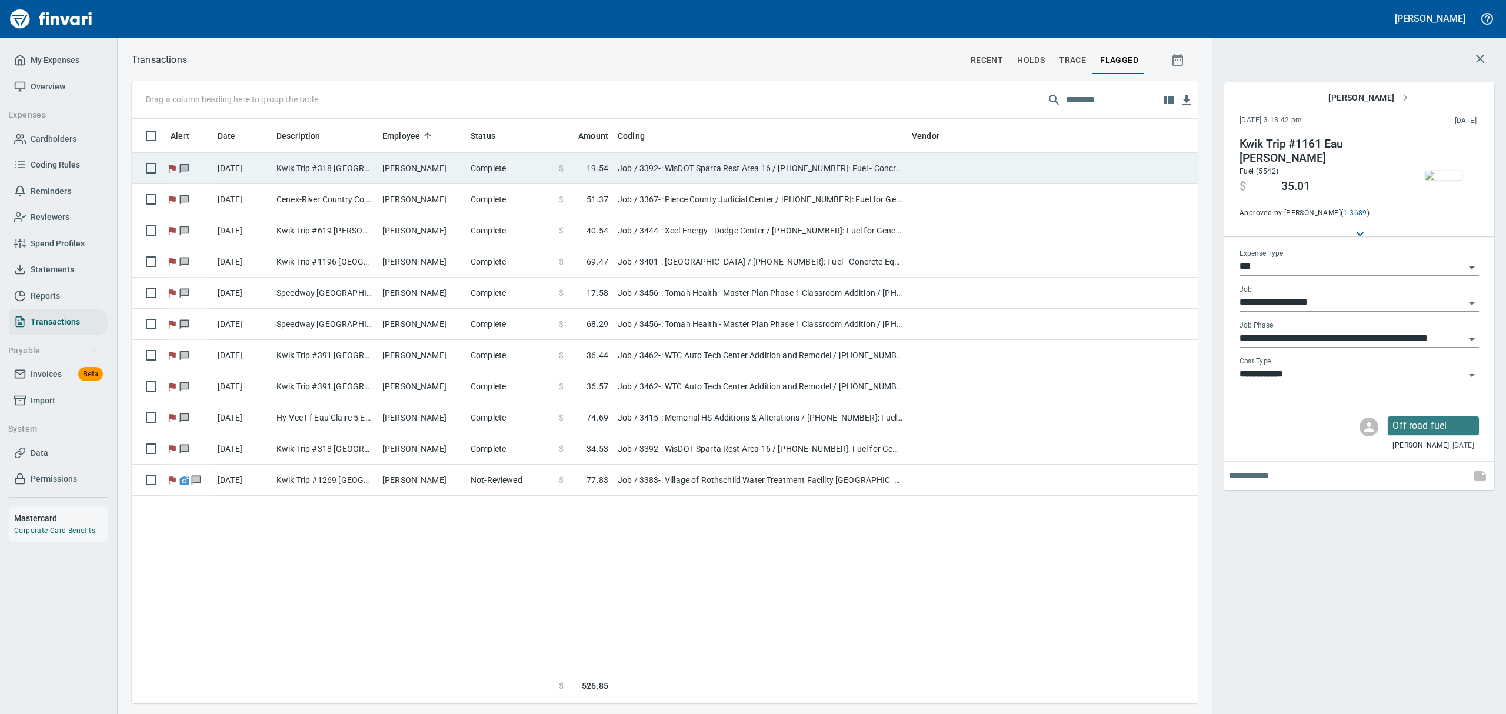
click at [671, 172] on td "Job / 3392-: WisDOT Sparta Rest Area 16 / [PHONE_NUMBER]: Fuel - Concrete Equip…" at bounding box center [760, 168] width 294 height 31
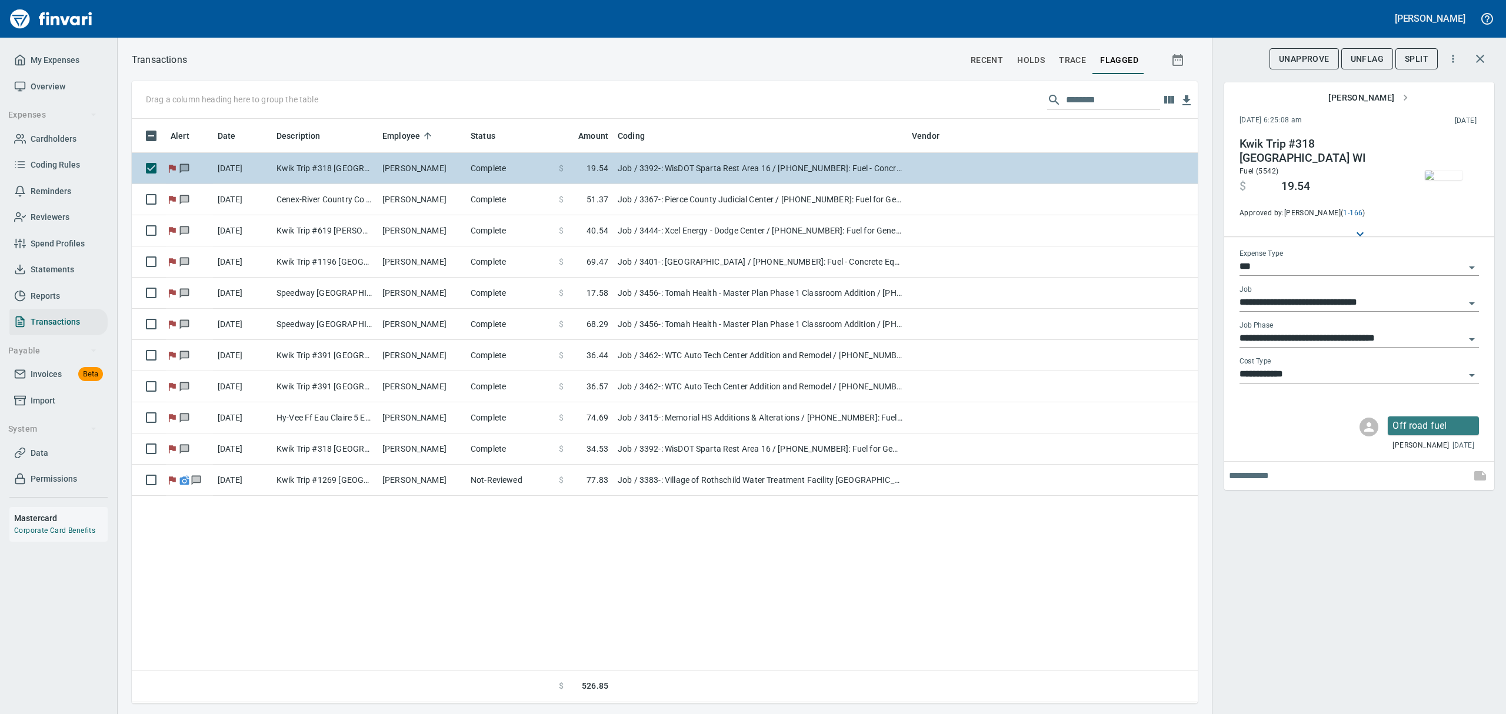
type input "**********"
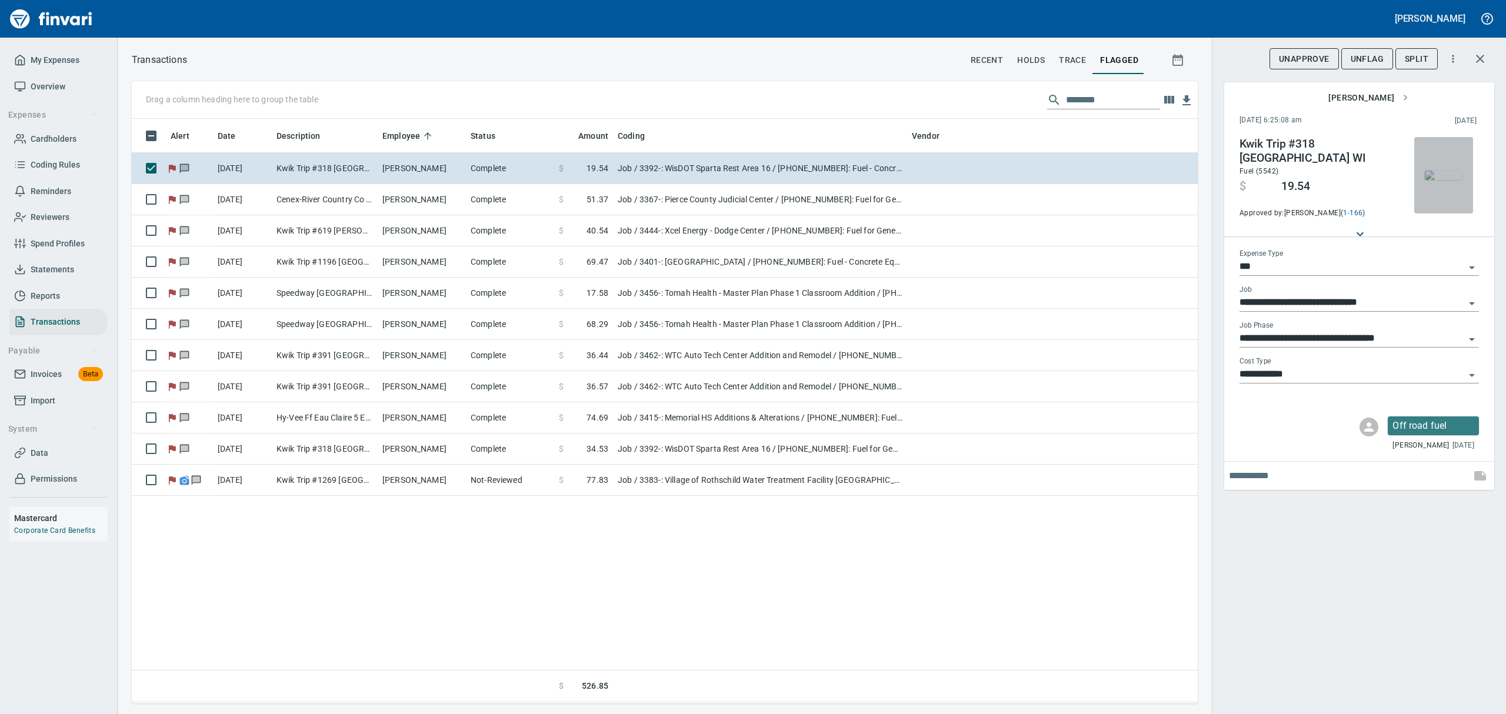
click at [1438, 180] on img "button" at bounding box center [1444, 175] width 38 height 9
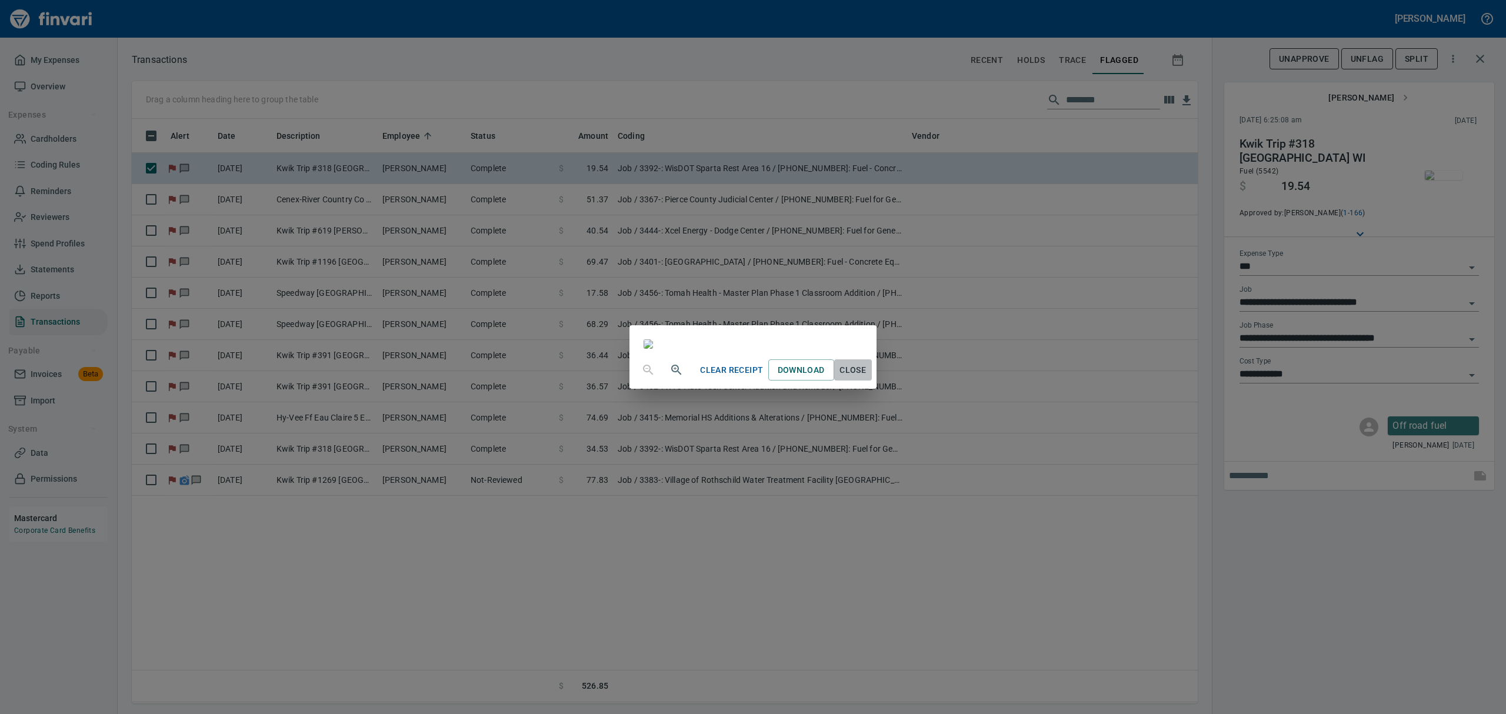
click at [867, 378] on span "Close" at bounding box center [853, 370] width 28 height 15
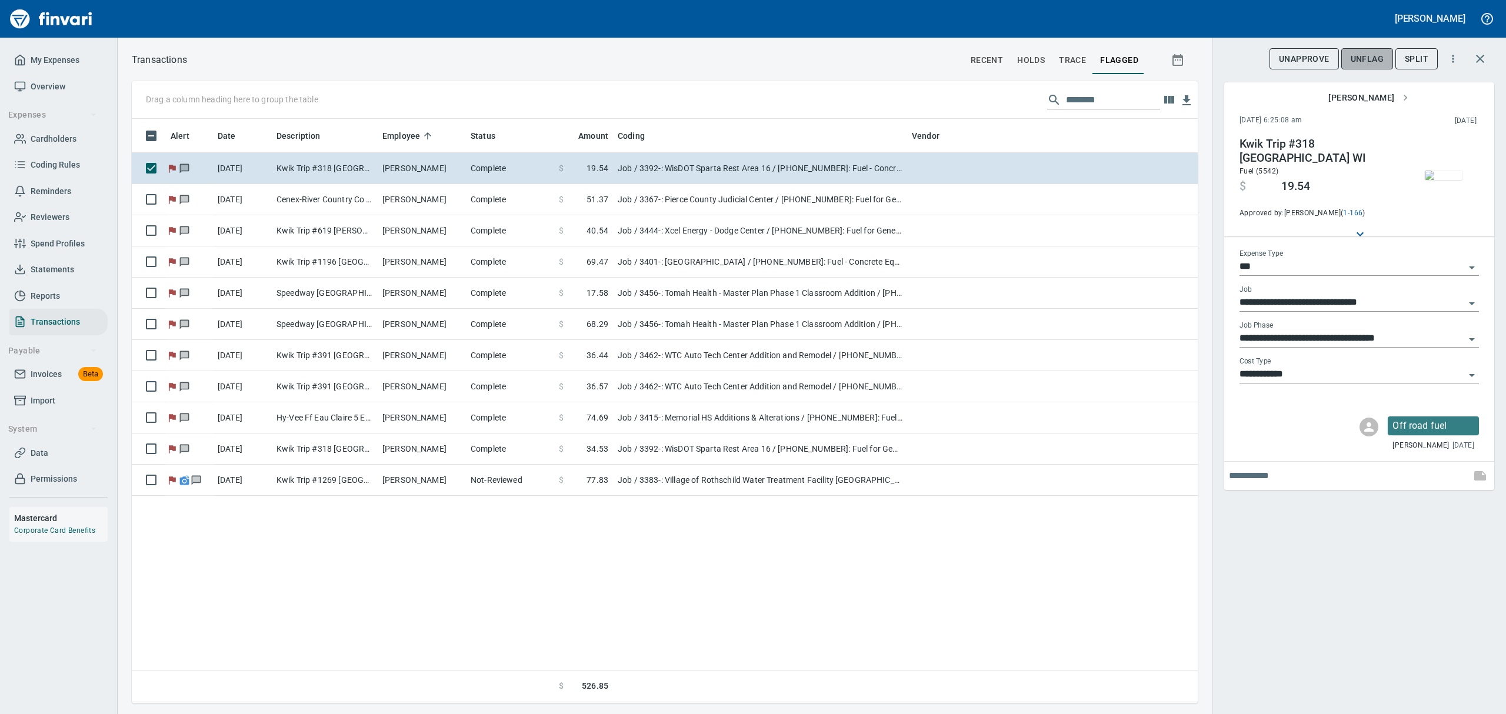
click at [1363, 58] on span "UnFlag" at bounding box center [1367, 59] width 33 height 15
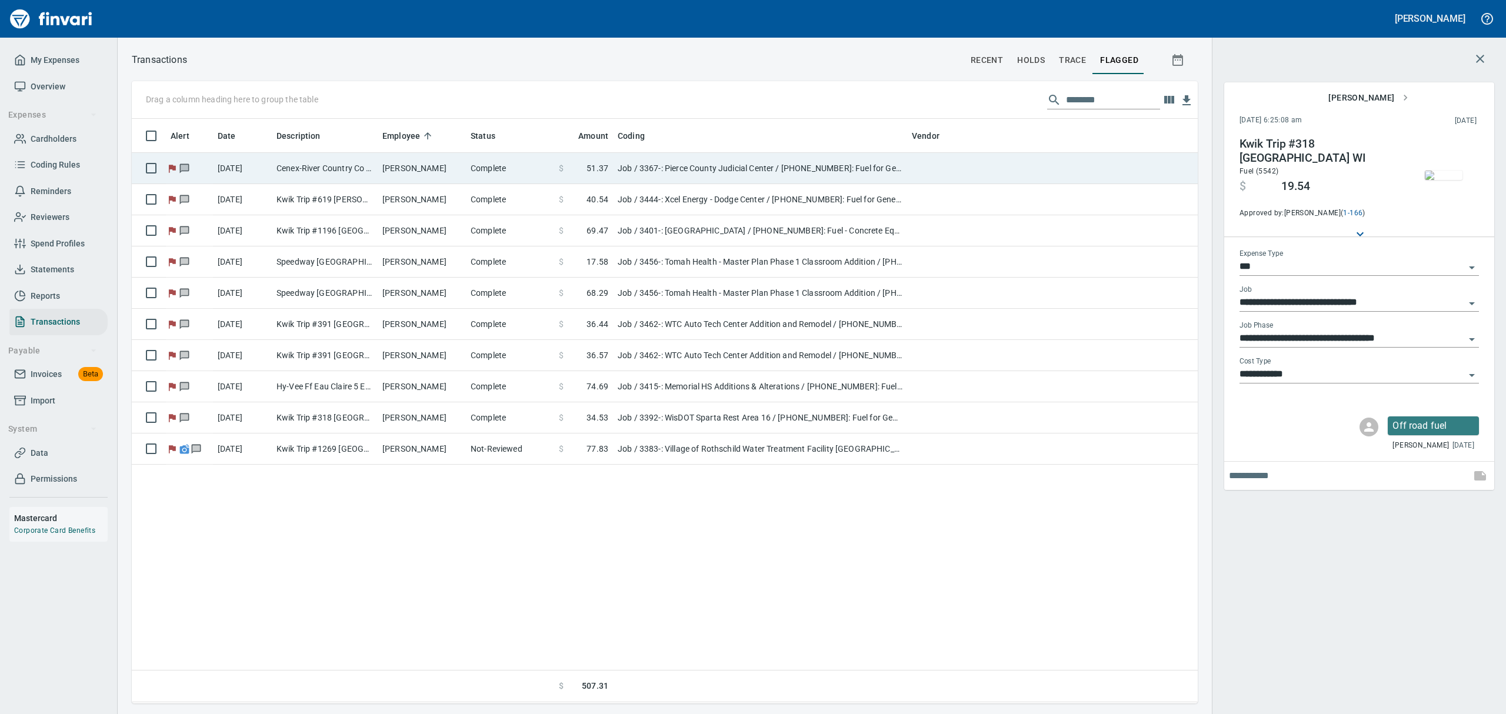
click at [439, 168] on td "[PERSON_NAME]" at bounding box center [422, 168] width 88 height 31
type input "**********"
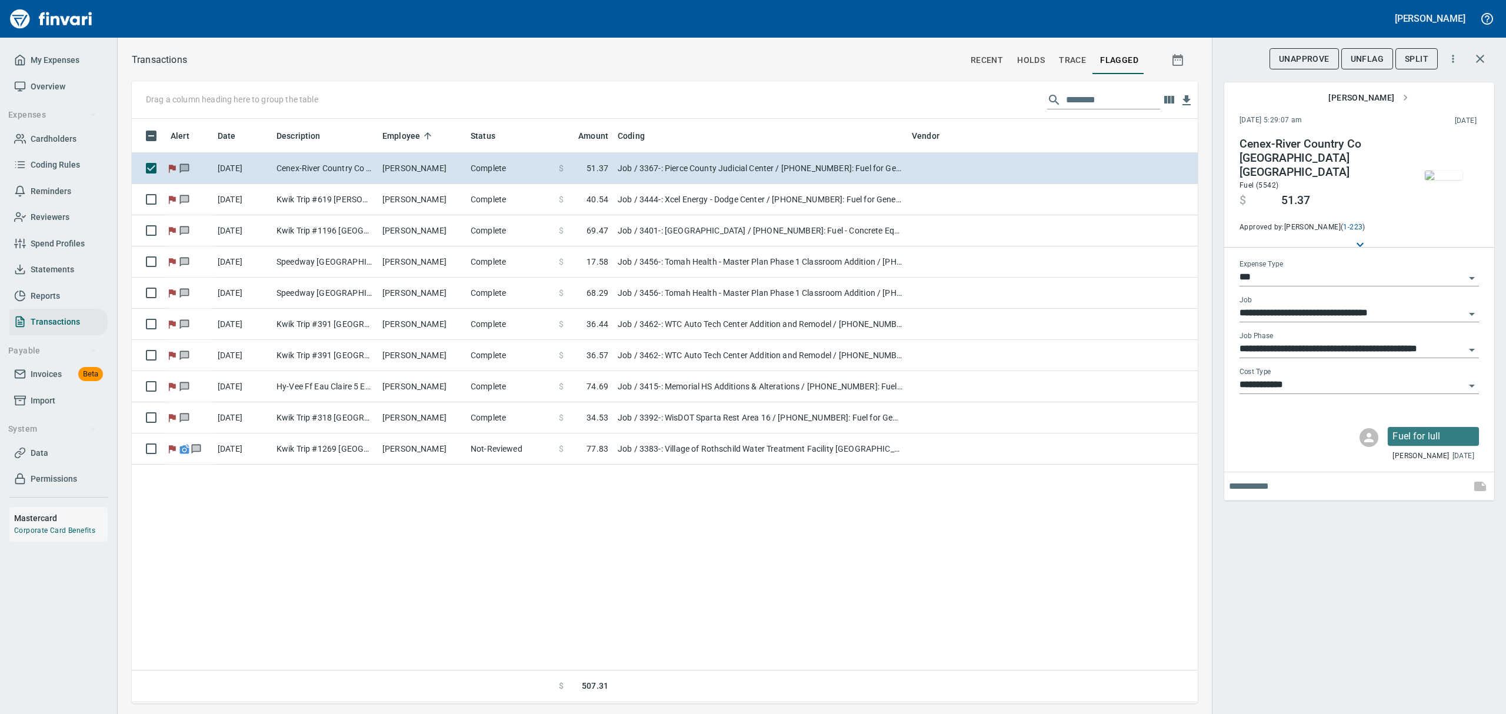
click at [1455, 180] on img "button" at bounding box center [1444, 175] width 38 height 9
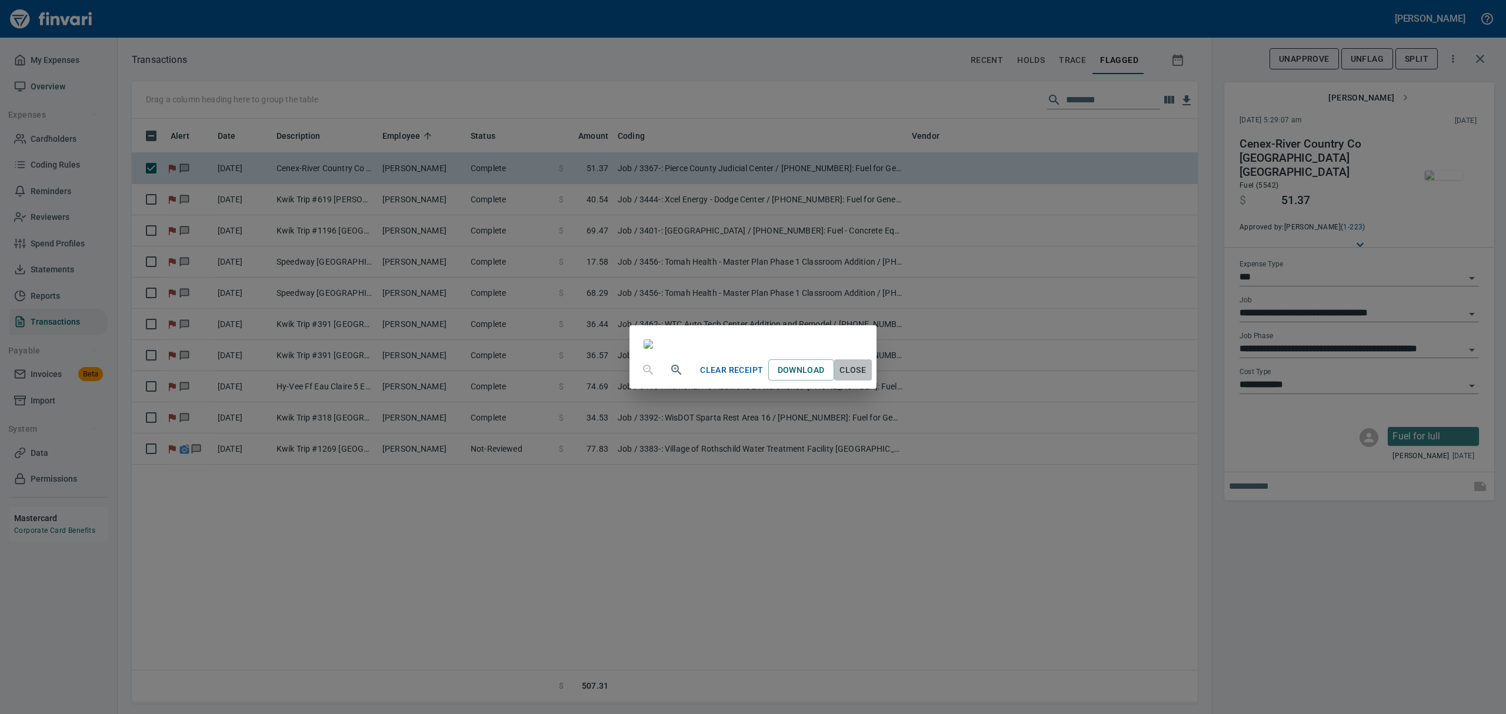
click at [867, 378] on span "Close" at bounding box center [853, 370] width 28 height 15
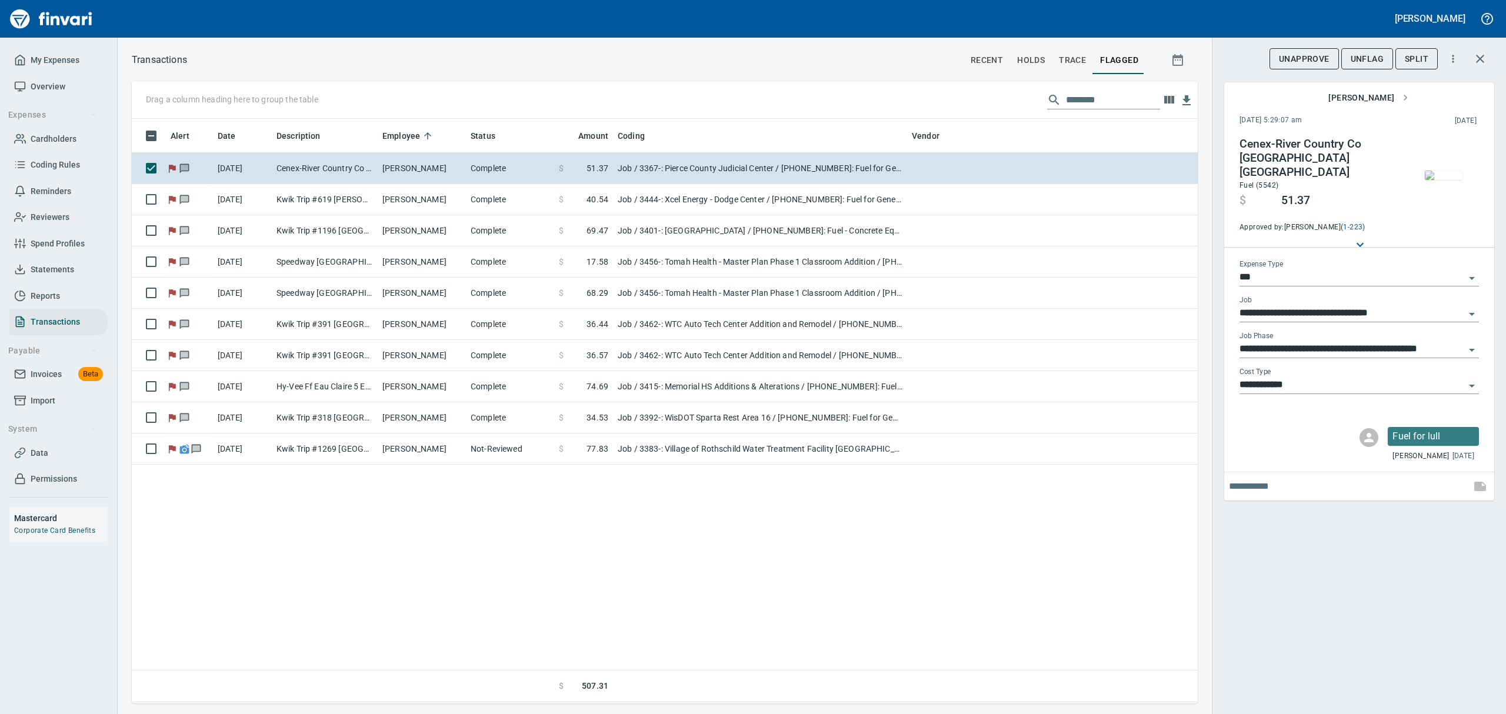
click at [1366, 59] on span "UnFlag" at bounding box center [1367, 59] width 33 height 15
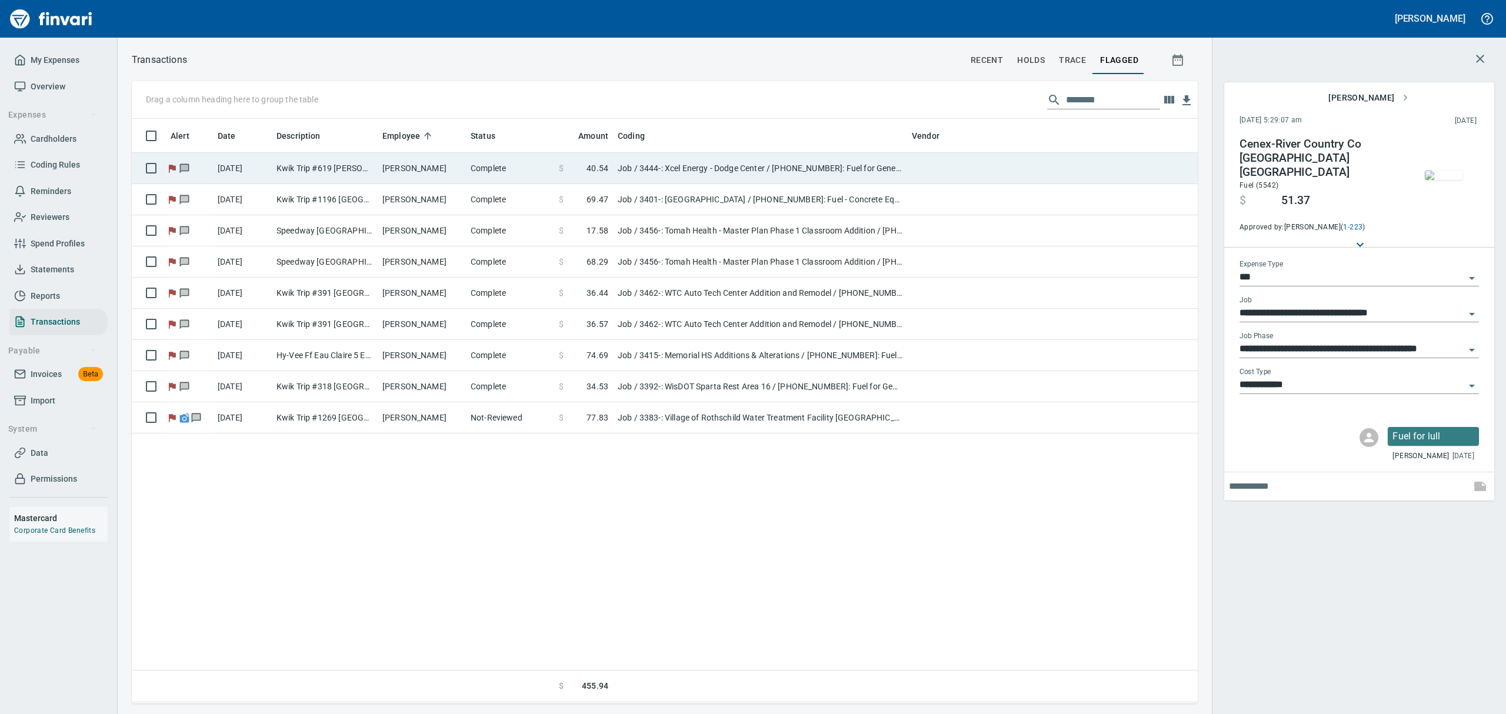
click at [365, 169] on td "Kwik Trip #619 [PERSON_NAME] [GEOGRAPHIC_DATA]" at bounding box center [325, 168] width 106 height 31
type input "**********"
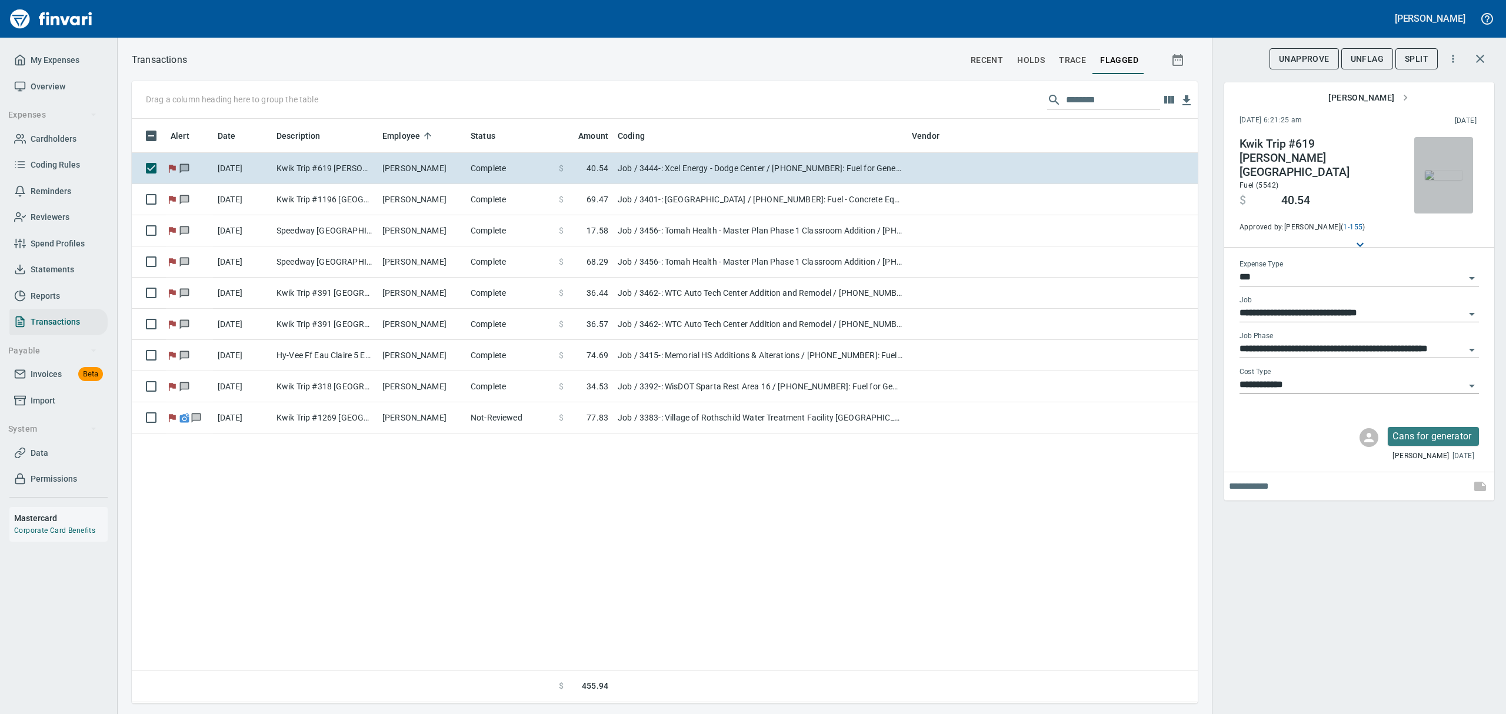
click at [1449, 178] on img "button" at bounding box center [1444, 175] width 38 height 9
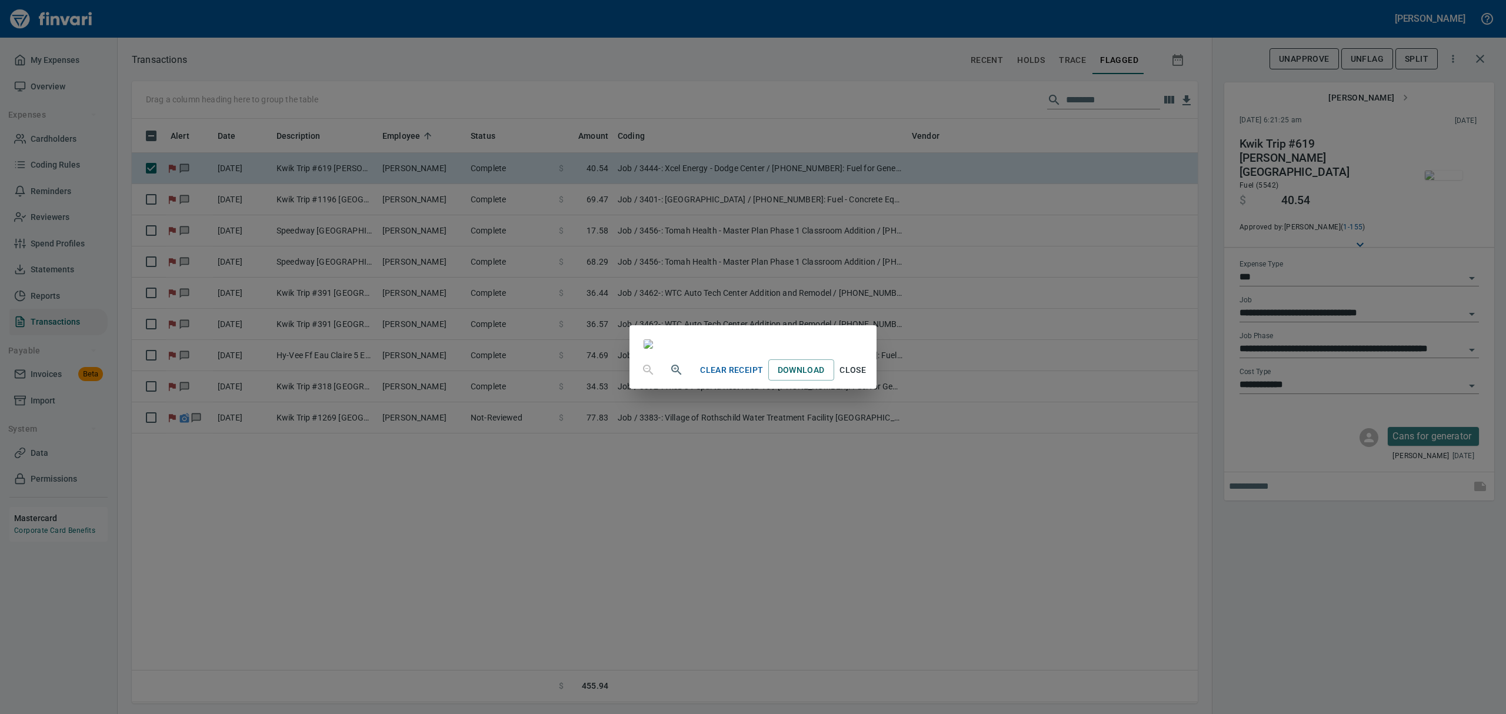
click at [867, 378] on span "Close" at bounding box center [853, 370] width 28 height 15
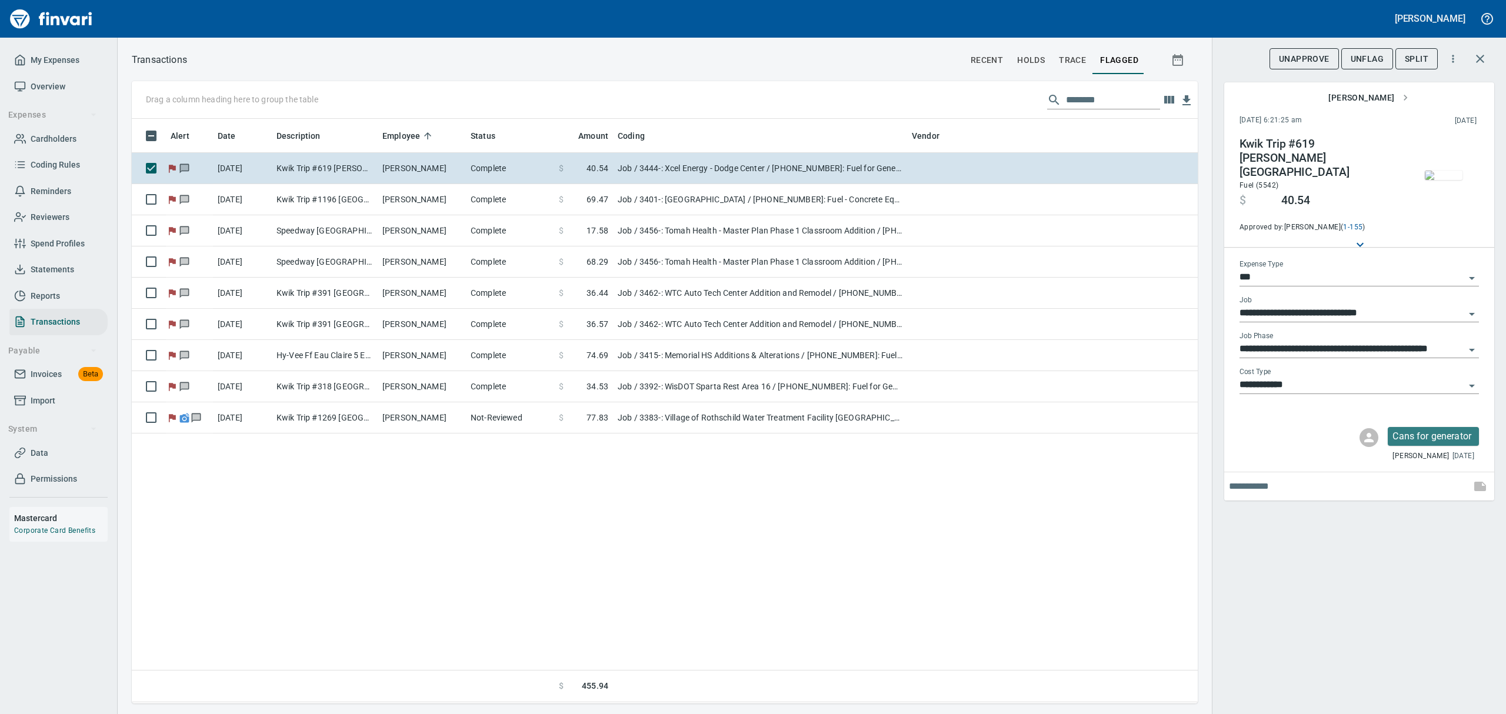
click at [1363, 55] on span "UnFlag" at bounding box center [1367, 59] width 33 height 15
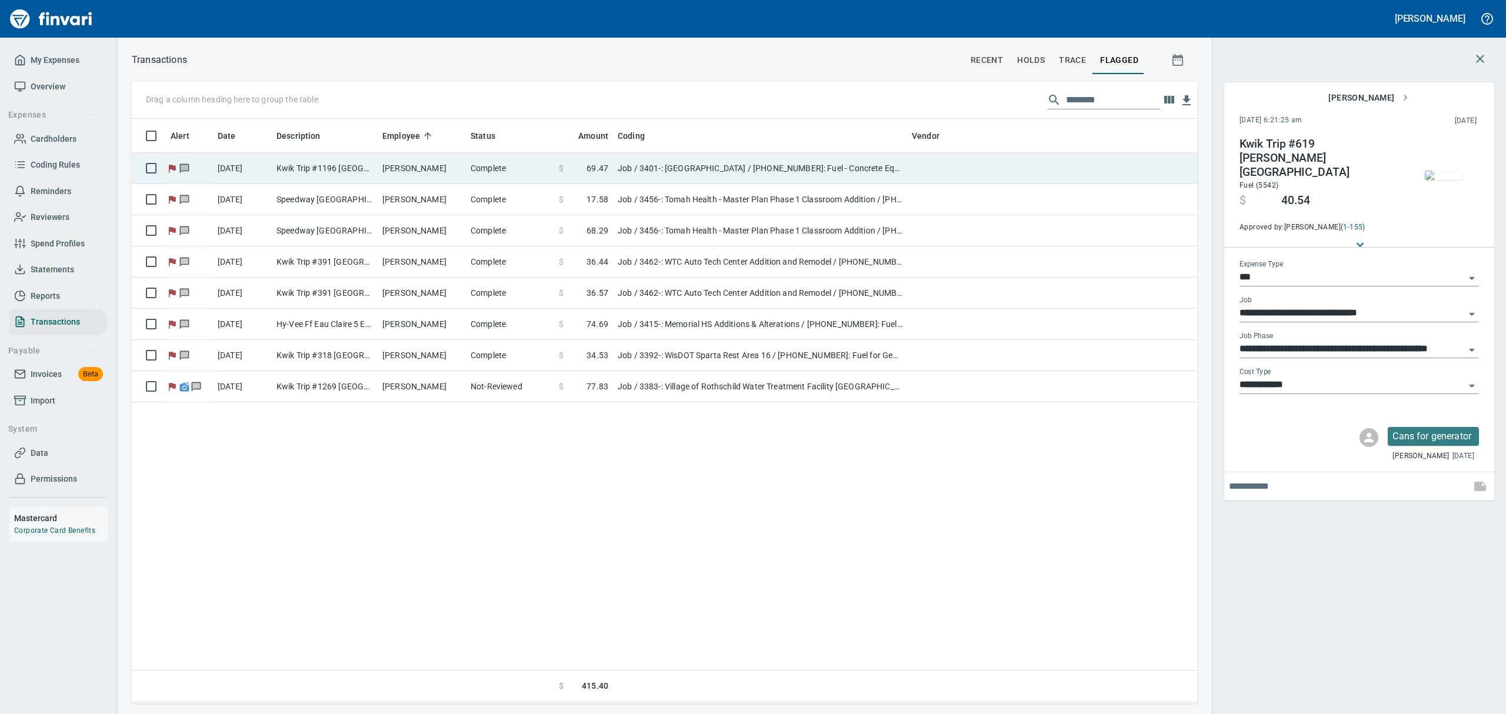
click at [362, 171] on td "Kwik Trip #1196 [GEOGRAPHIC_DATA] [GEOGRAPHIC_DATA]" at bounding box center [325, 168] width 106 height 31
type input "**********"
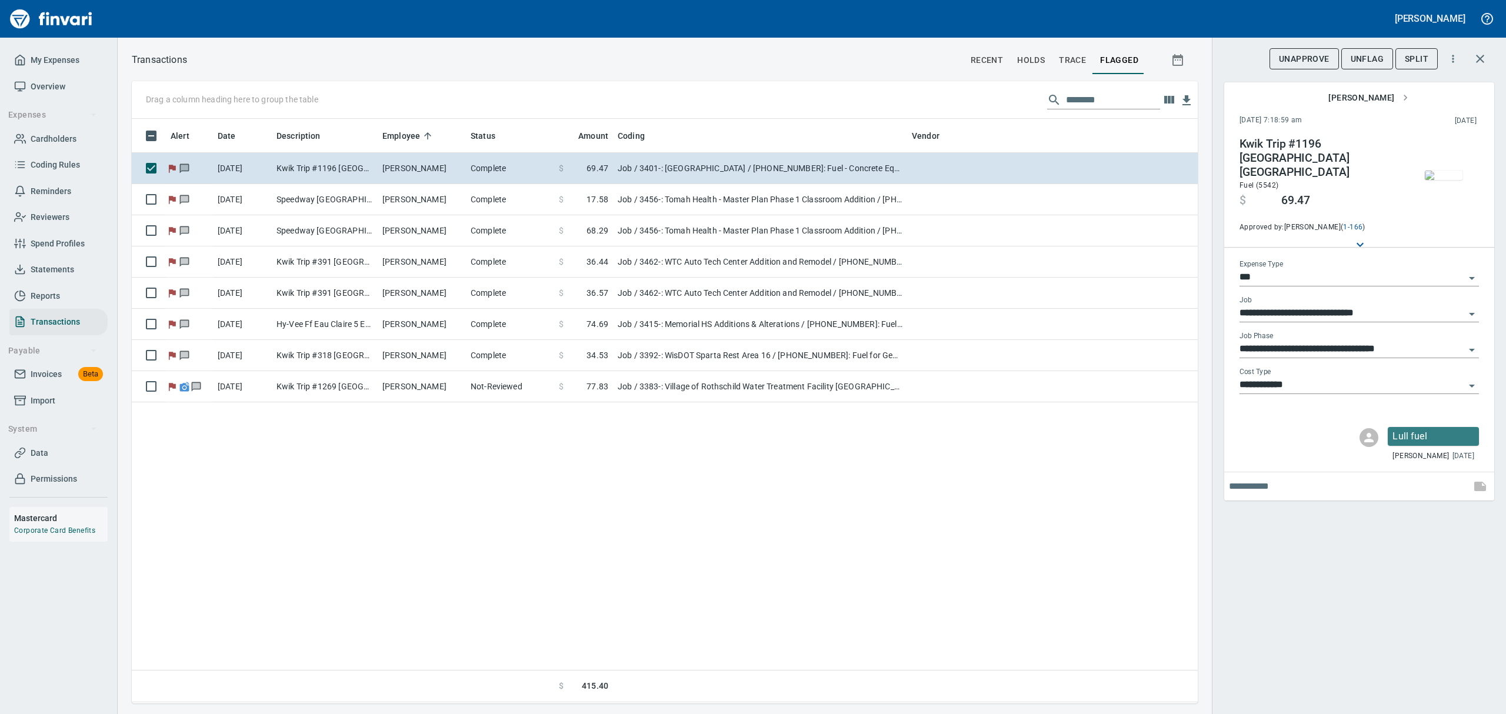
click at [1455, 180] on img "button" at bounding box center [1444, 175] width 38 height 9
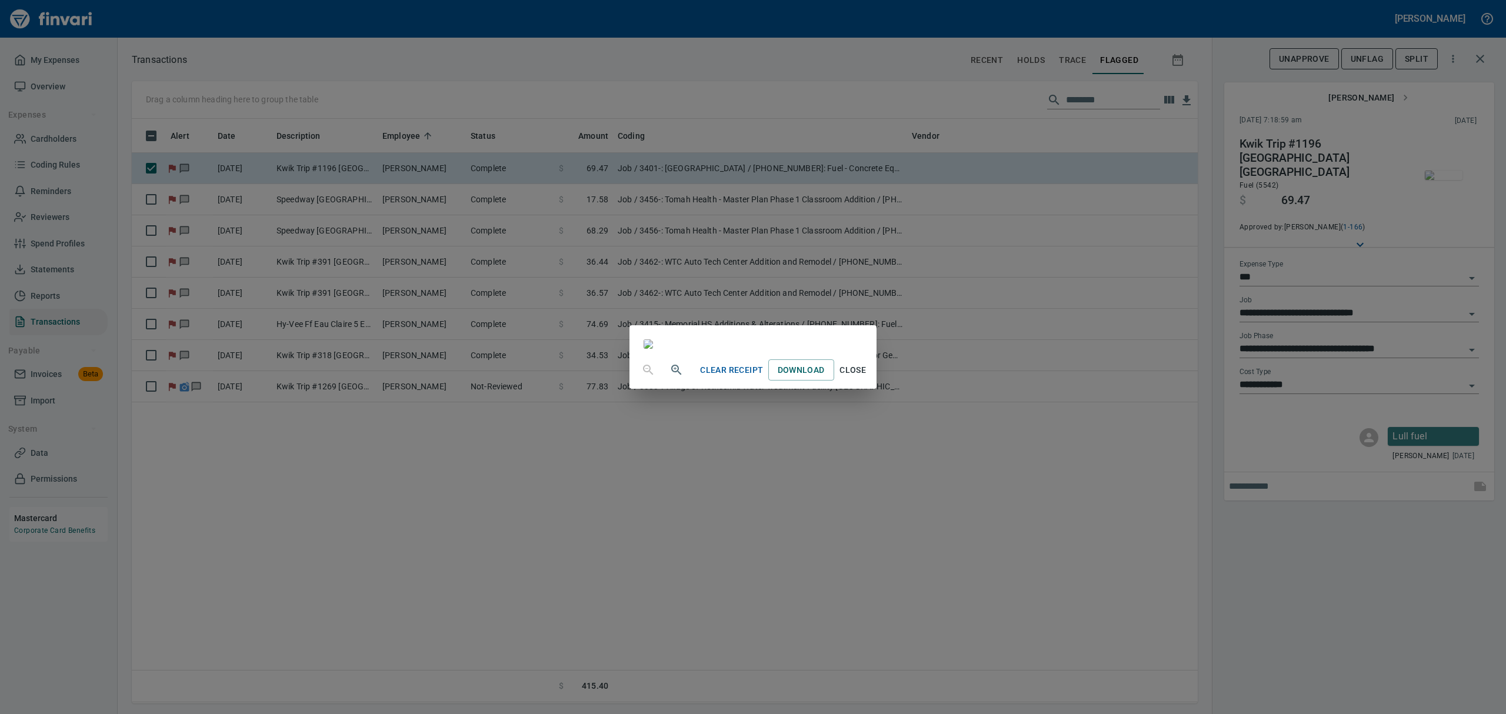
click at [867, 378] on span "Close" at bounding box center [853, 370] width 28 height 15
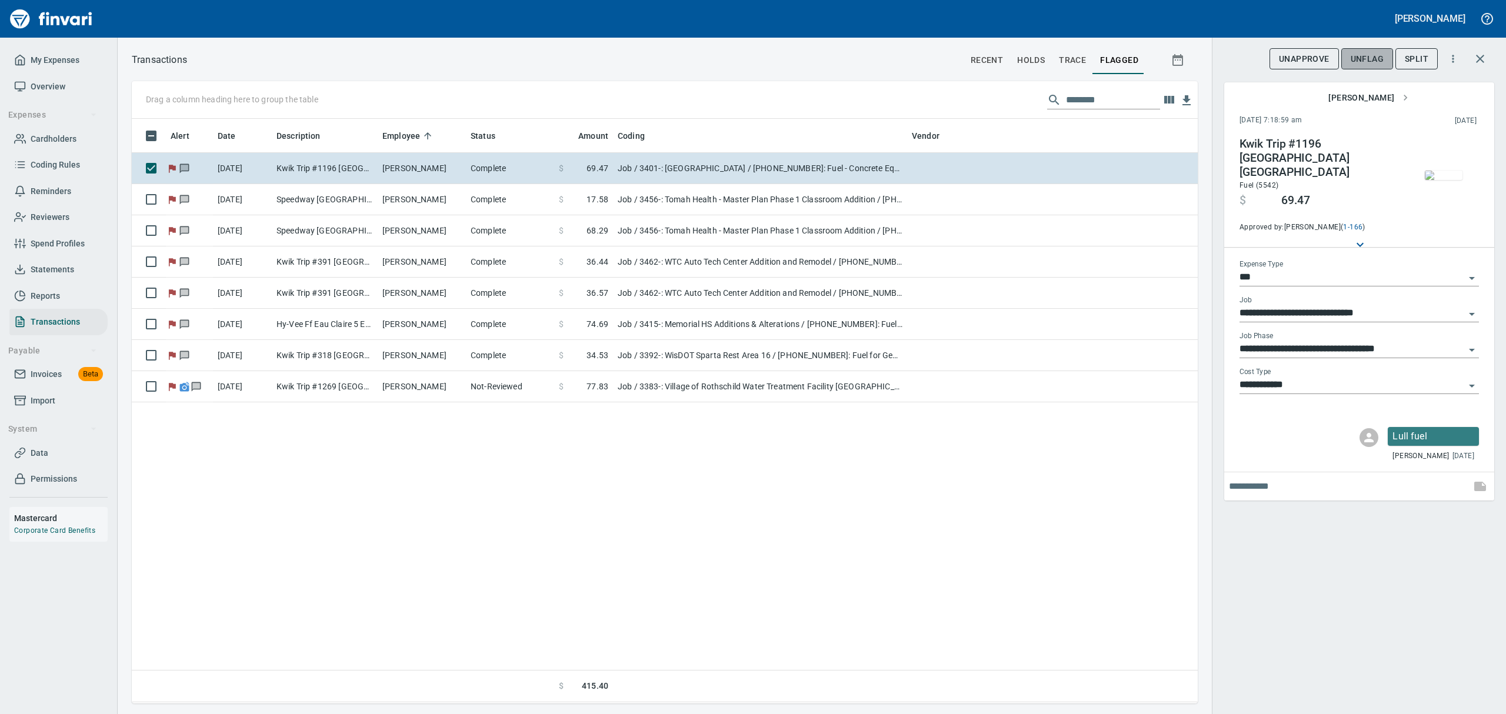
click at [1366, 59] on span "UnFlag" at bounding box center [1367, 59] width 33 height 15
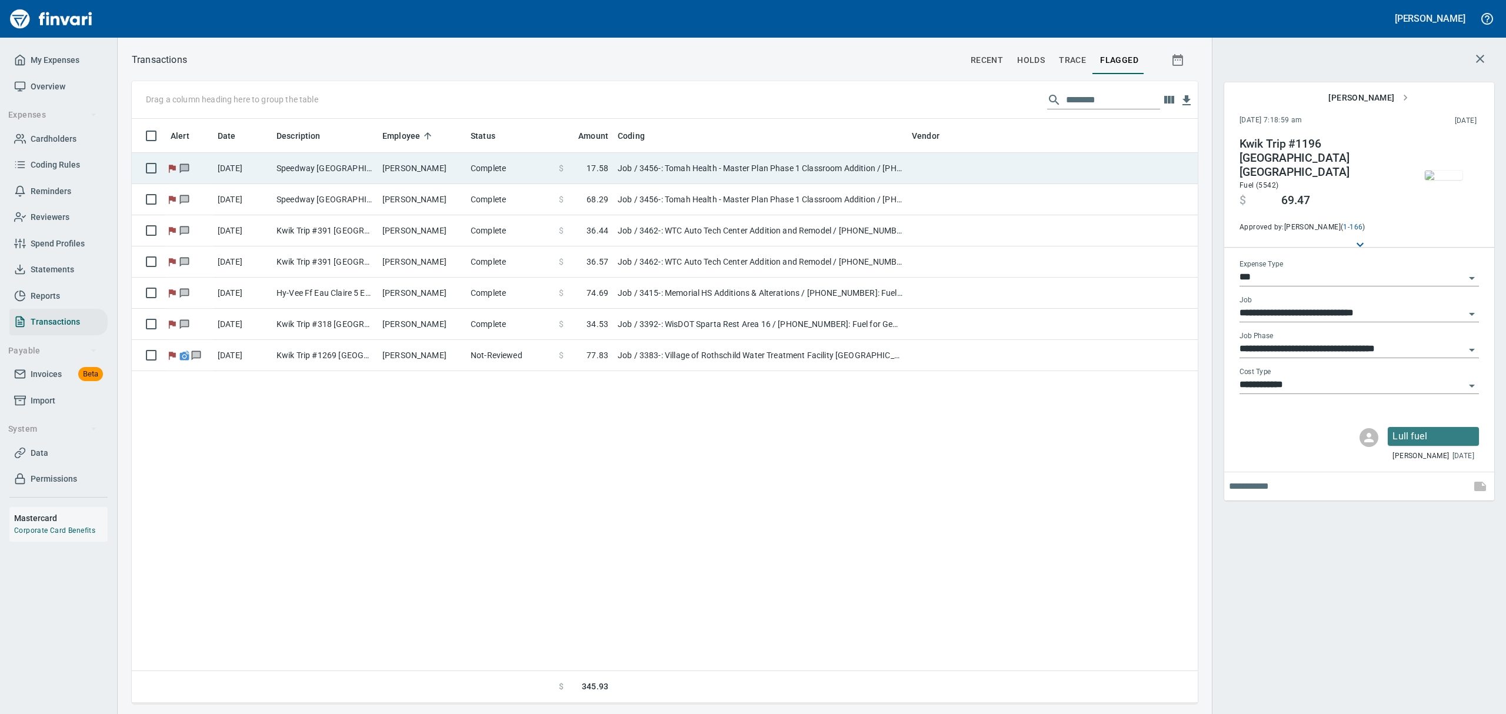
click at [690, 172] on td "Job / 3456-: Tomah Health - Master Plan Phase 1 Classroom Addition / [PHONE_NUM…" at bounding box center [760, 168] width 294 height 31
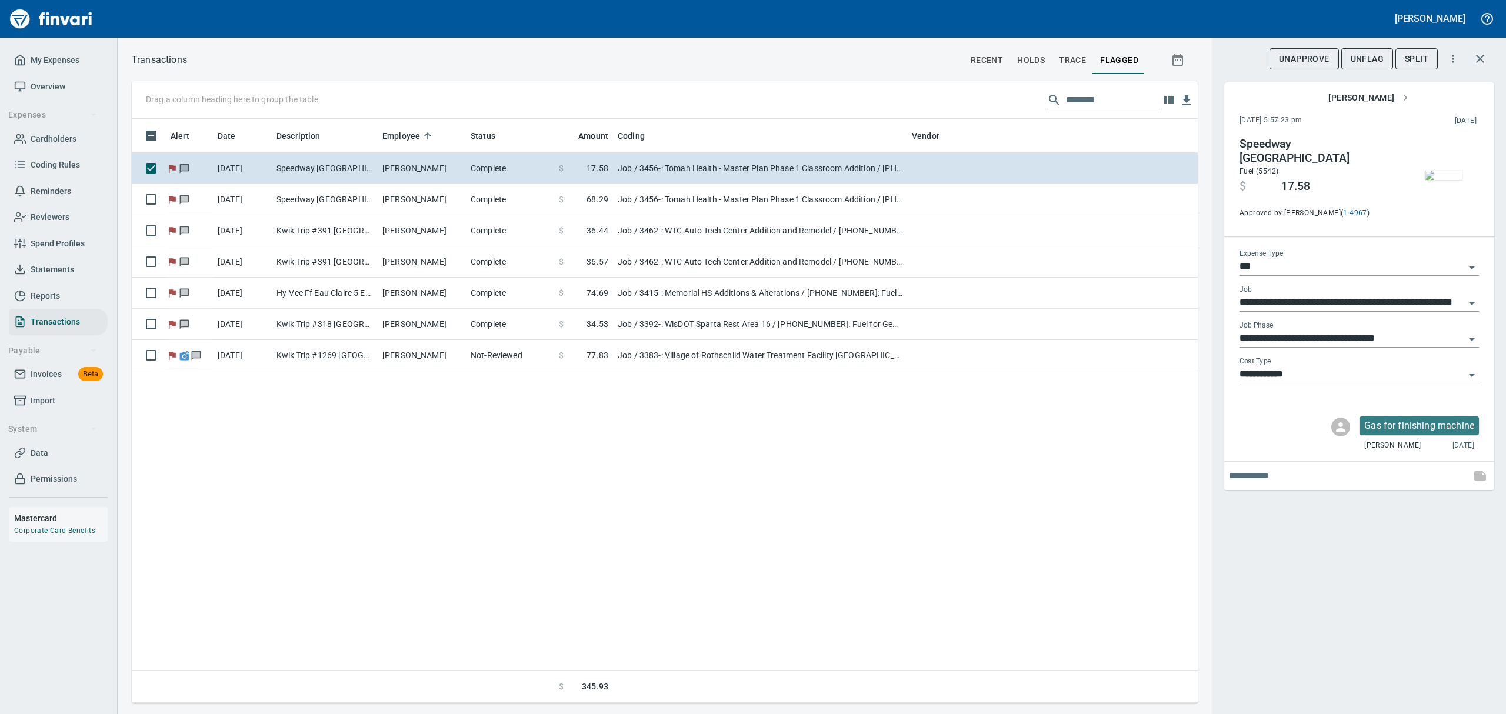
click at [1444, 180] on img "button" at bounding box center [1444, 175] width 38 height 9
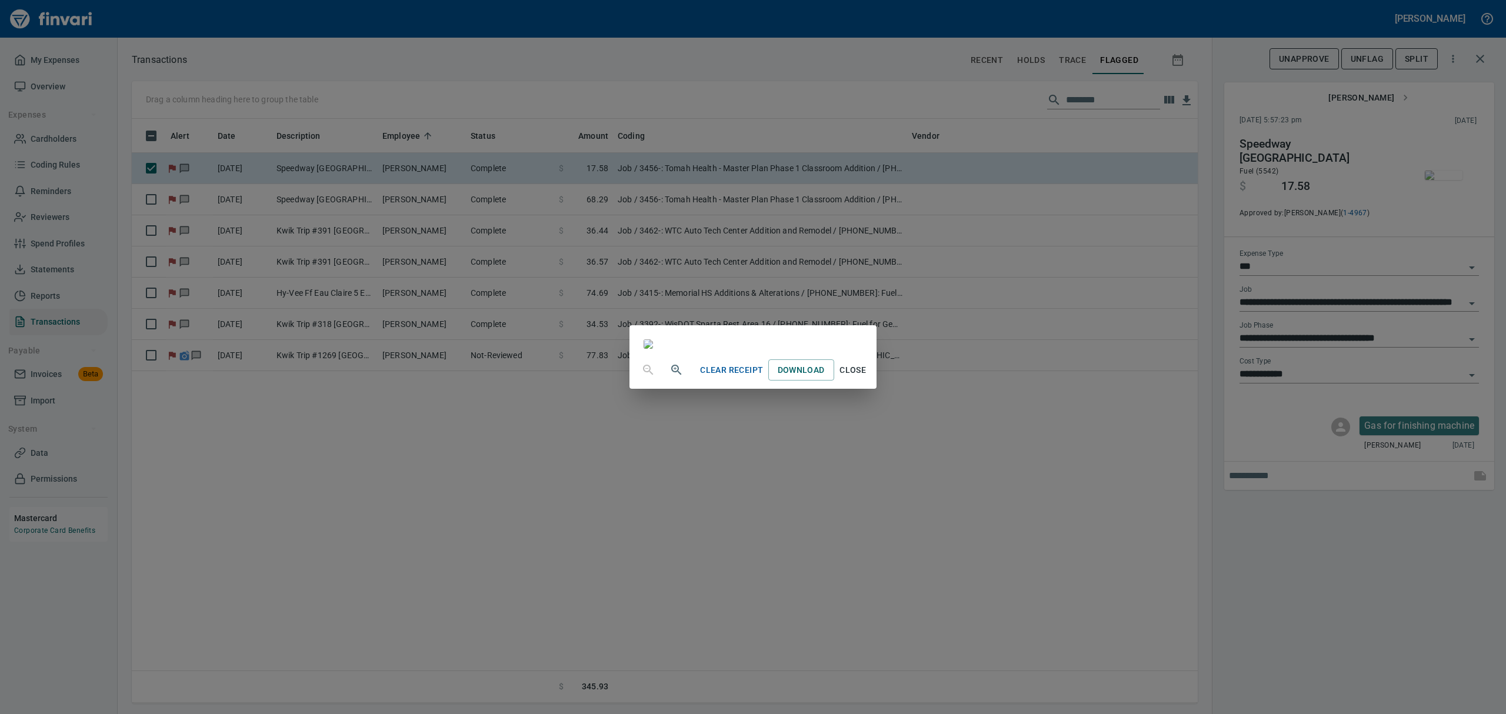
click at [867, 378] on span "Close" at bounding box center [853, 370] width 28 height 15
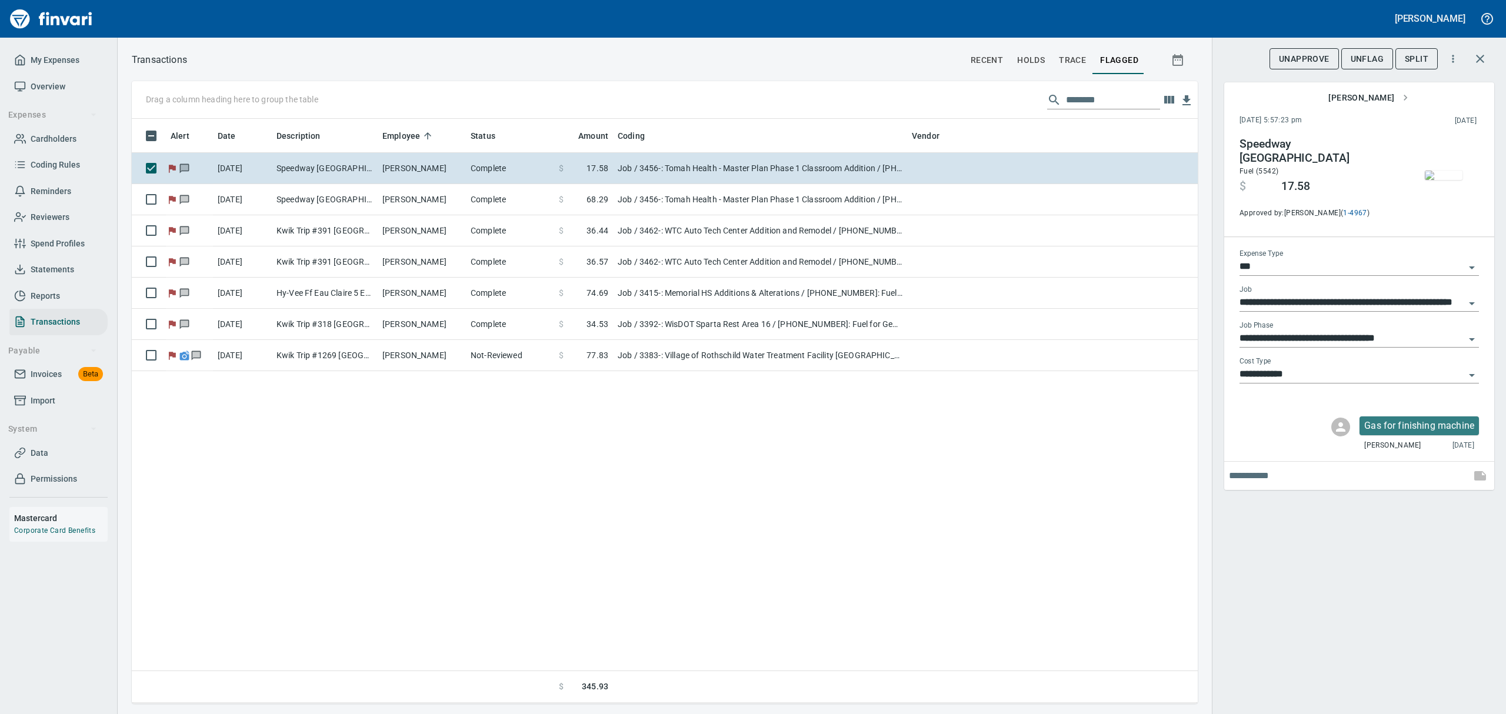
click at [1370, 59] on span "UnFlag" at bounding box center [1367, 59] width 33 height 15
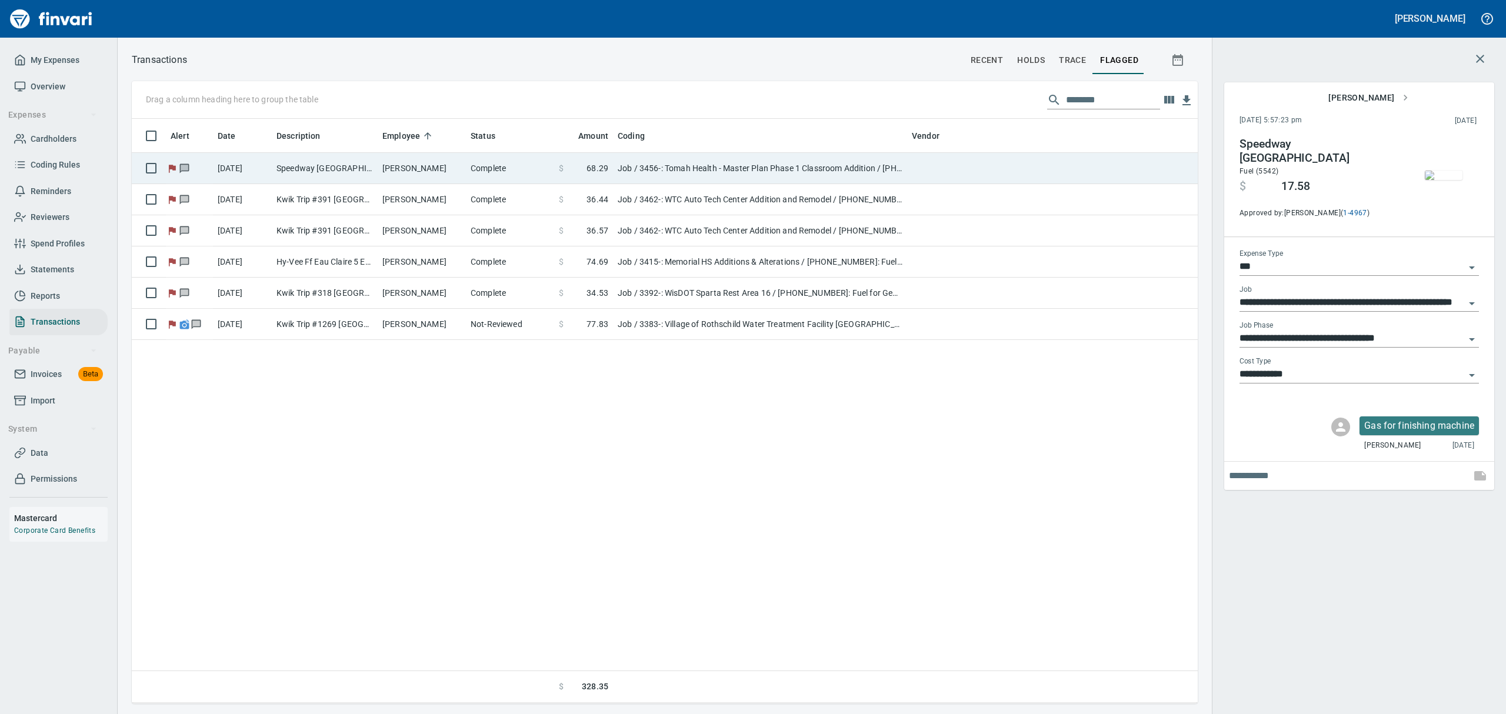
click at [619, 172] on td "Job / 3456-: Tomah Health - Master Plan Phase 1 Classroom Addition / [PHONE_NUM…" at bounding box center [760, 168] width 294 height 31
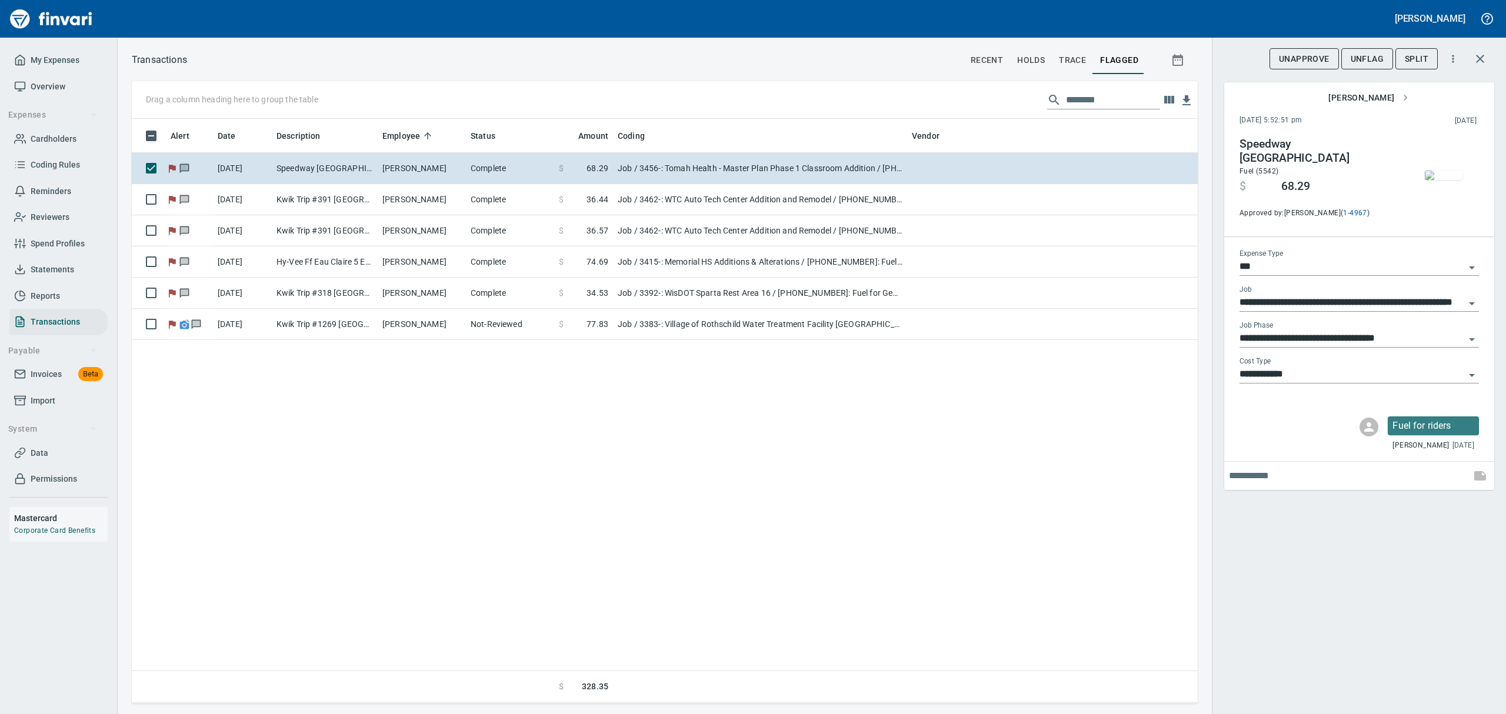
click at [1452, 171] on img "button" at bounding box center [1444, 175] width 38 height 9
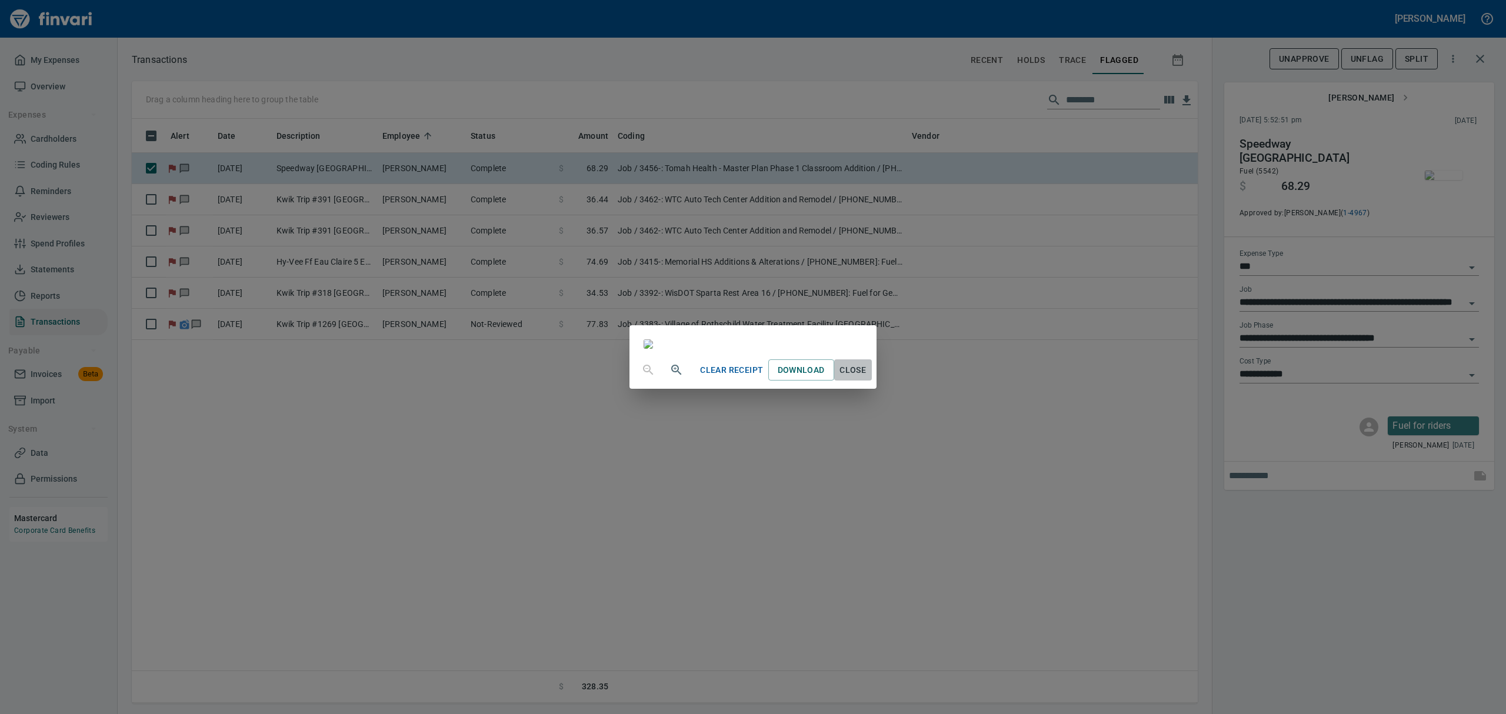
click at [867, 378] on span "Close" at bounding box center [853, 370] width 28 height 15
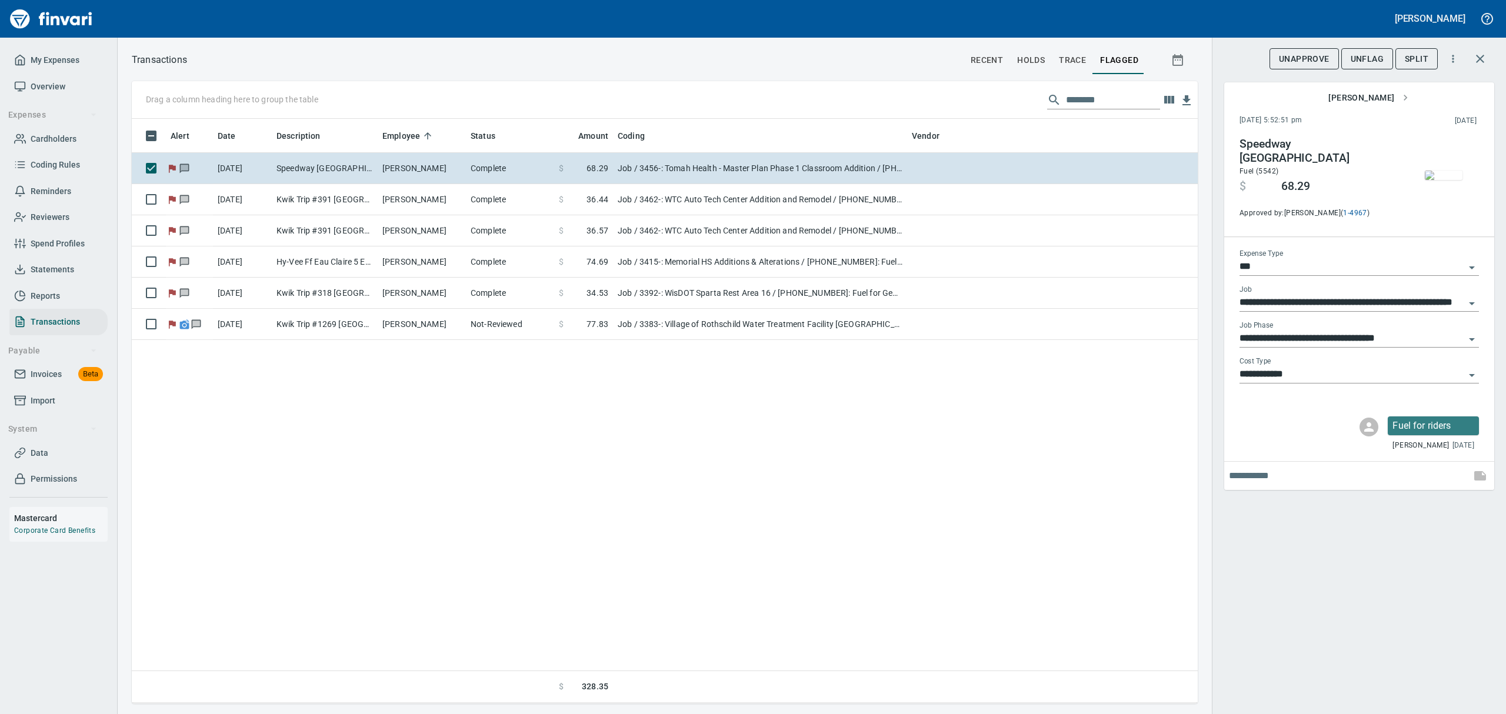
click at [1362, 56] on span "UnFlag" at bounding box center [1367, 59] width 33 height 15
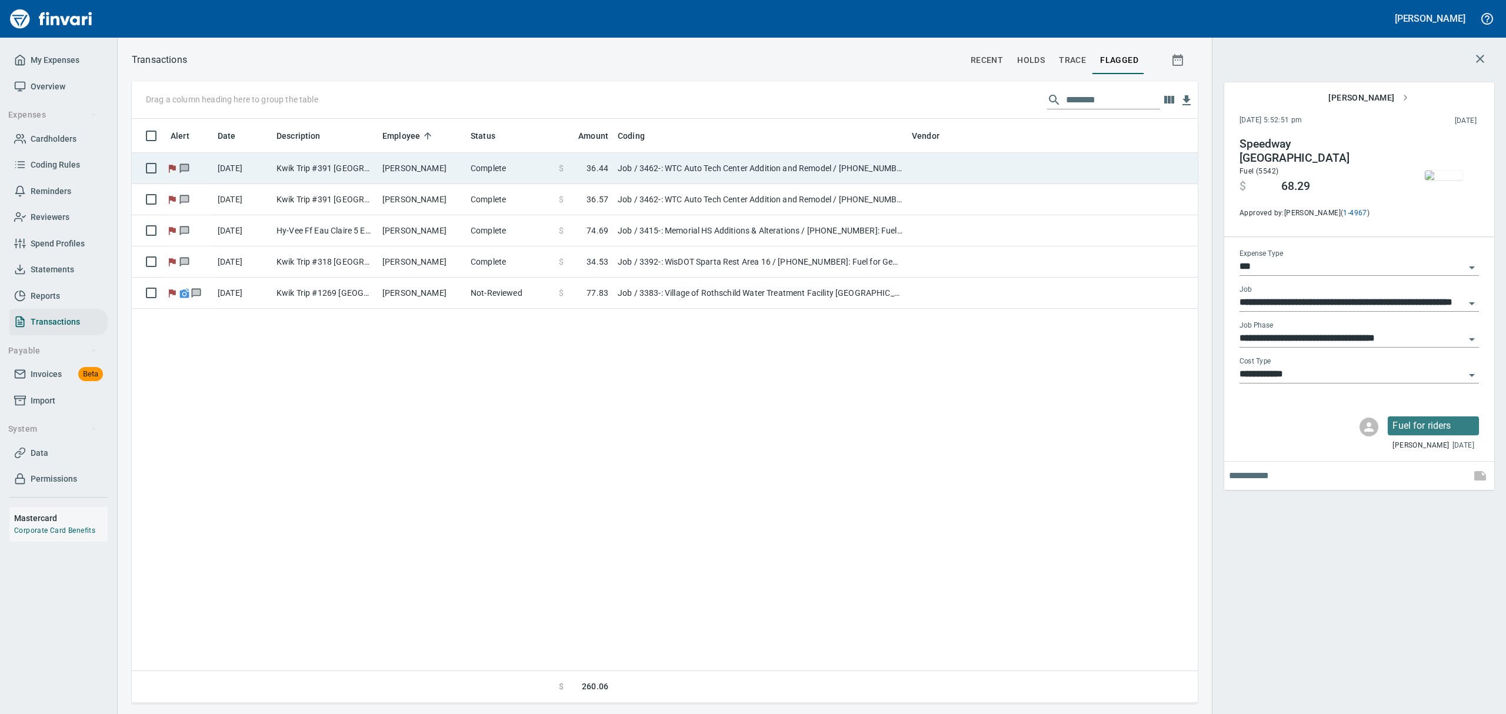
click at [523, 170] on td "Complete" at bounding box center [510, 168] width 88 height 31
type input "**********"
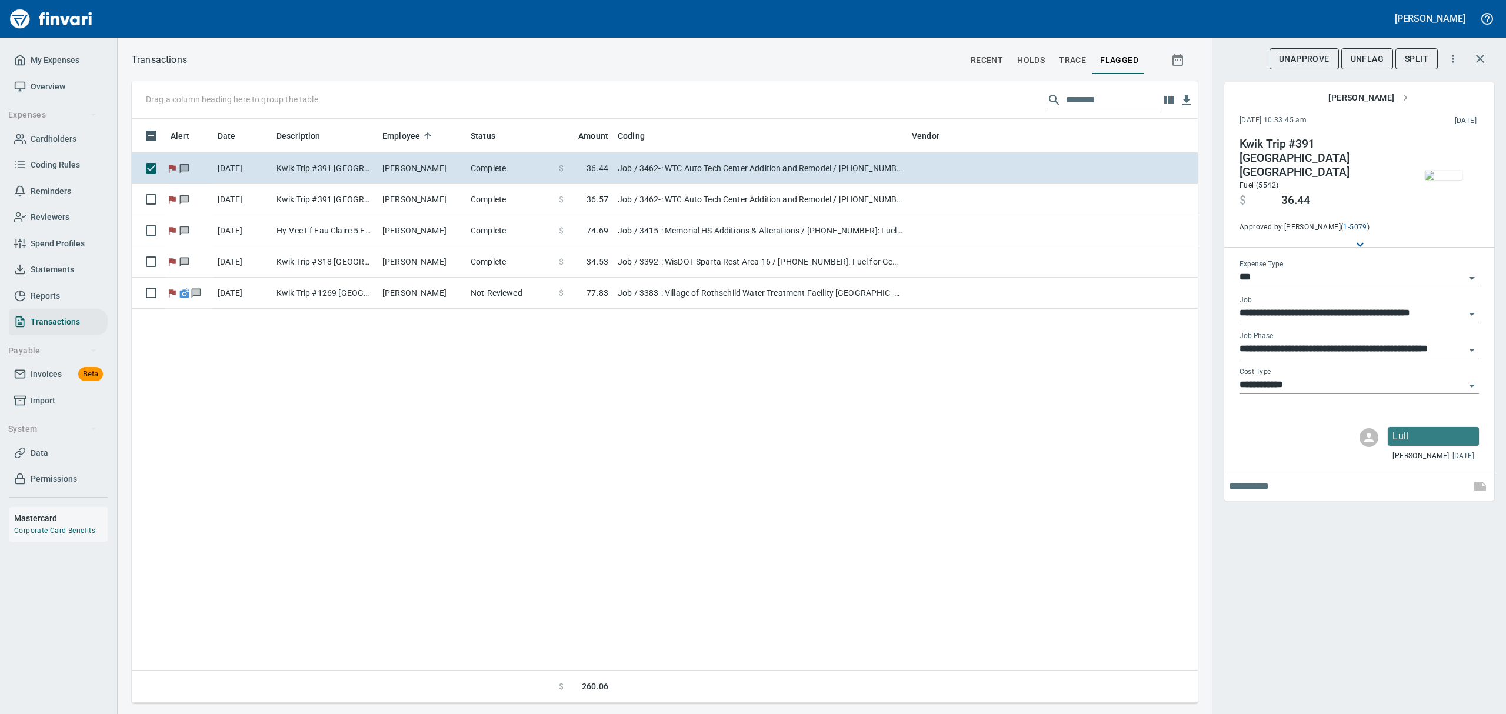
click at [1432, 175] on img "button" at bounding box center [1444, 175] width 38 height 9
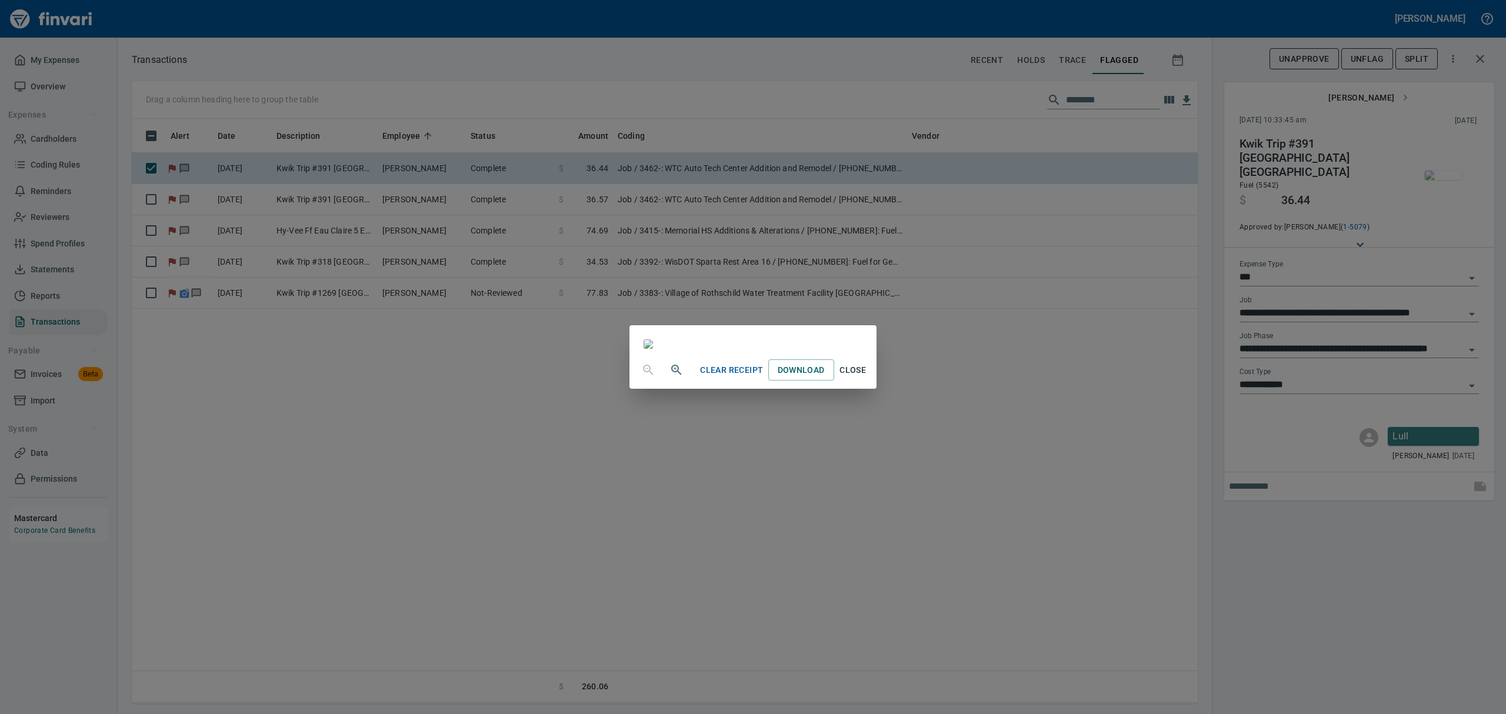
click at [867, 378] on span "Close" at bounding box center [853, 370] width 28 height 15
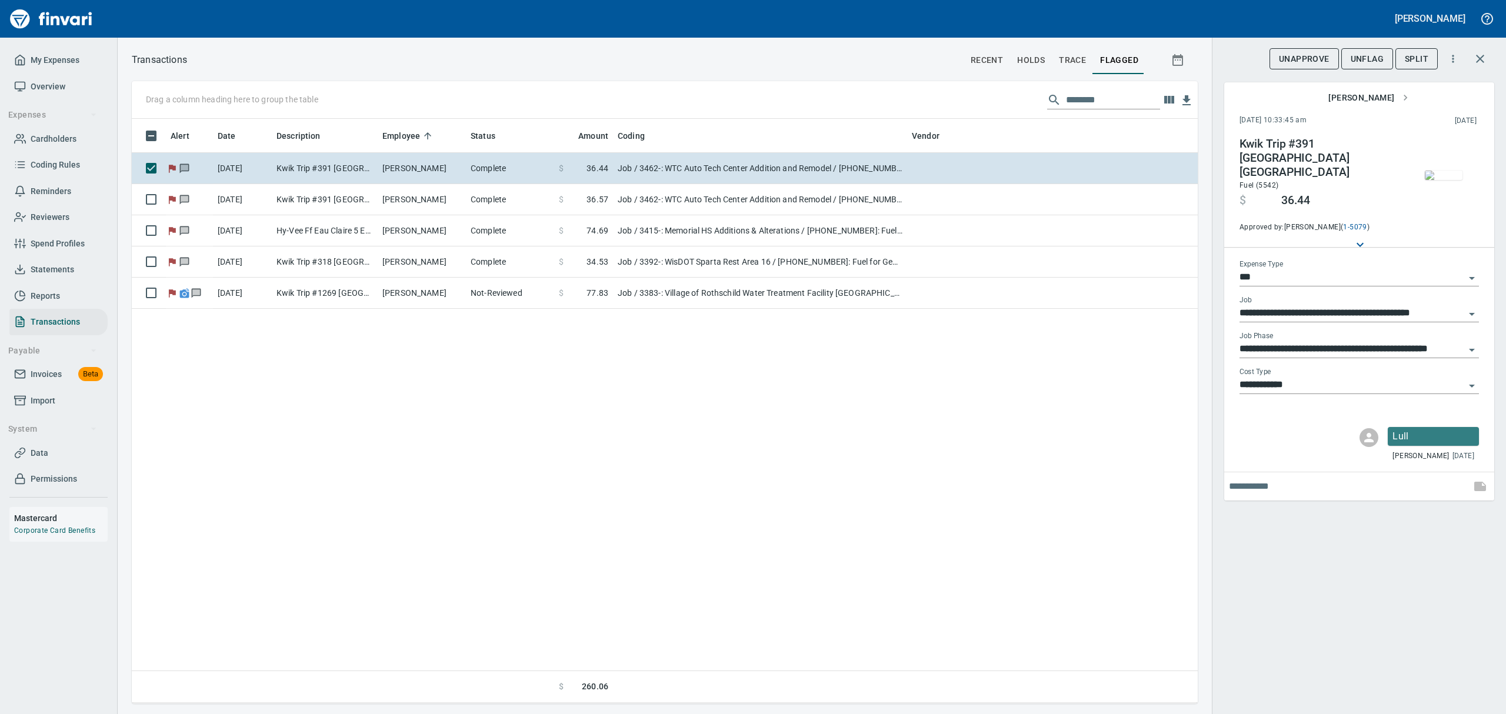
click at [1361, 54] on span "UnFlag" at bounding box center [1367, 59] width 33 height 15
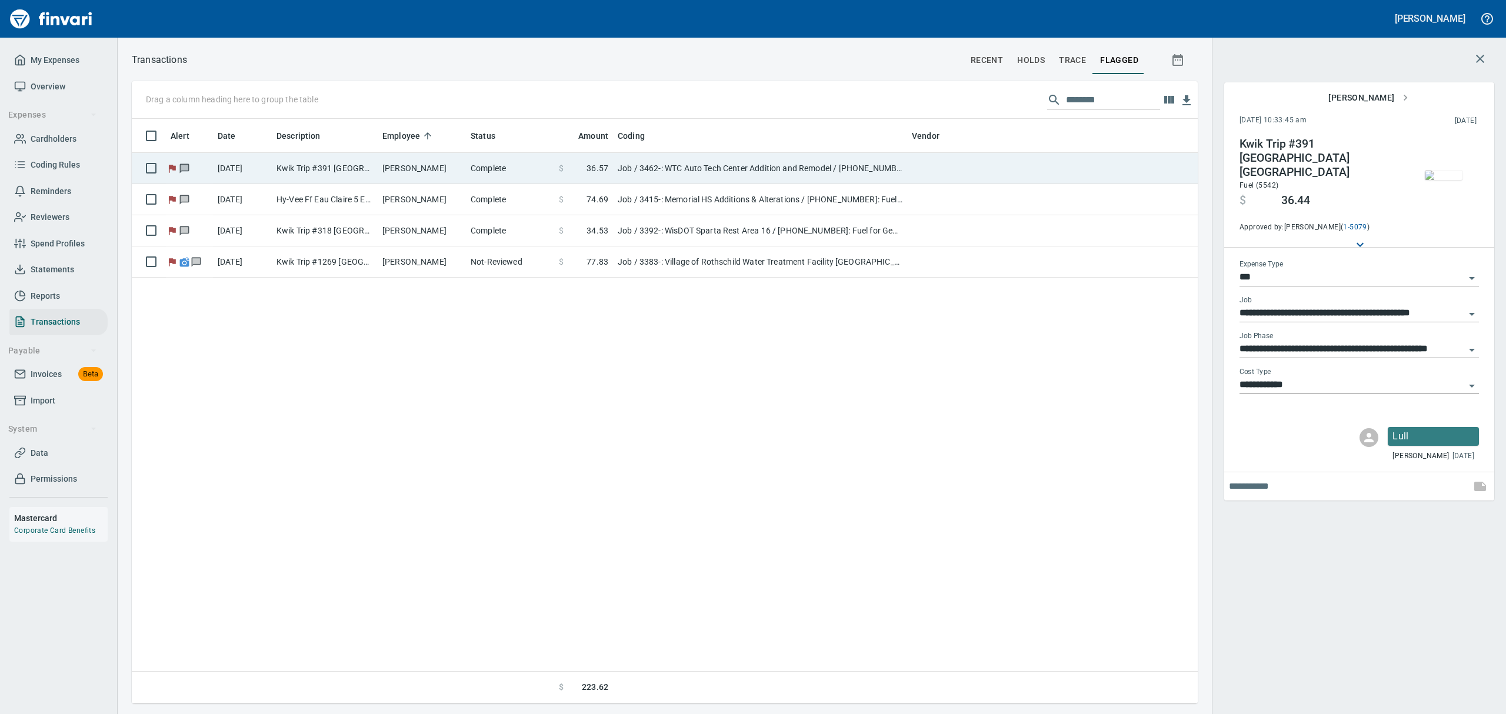
click at [481, 168] on td "Complete" at bounding box center [510, 168] width 88 height 31
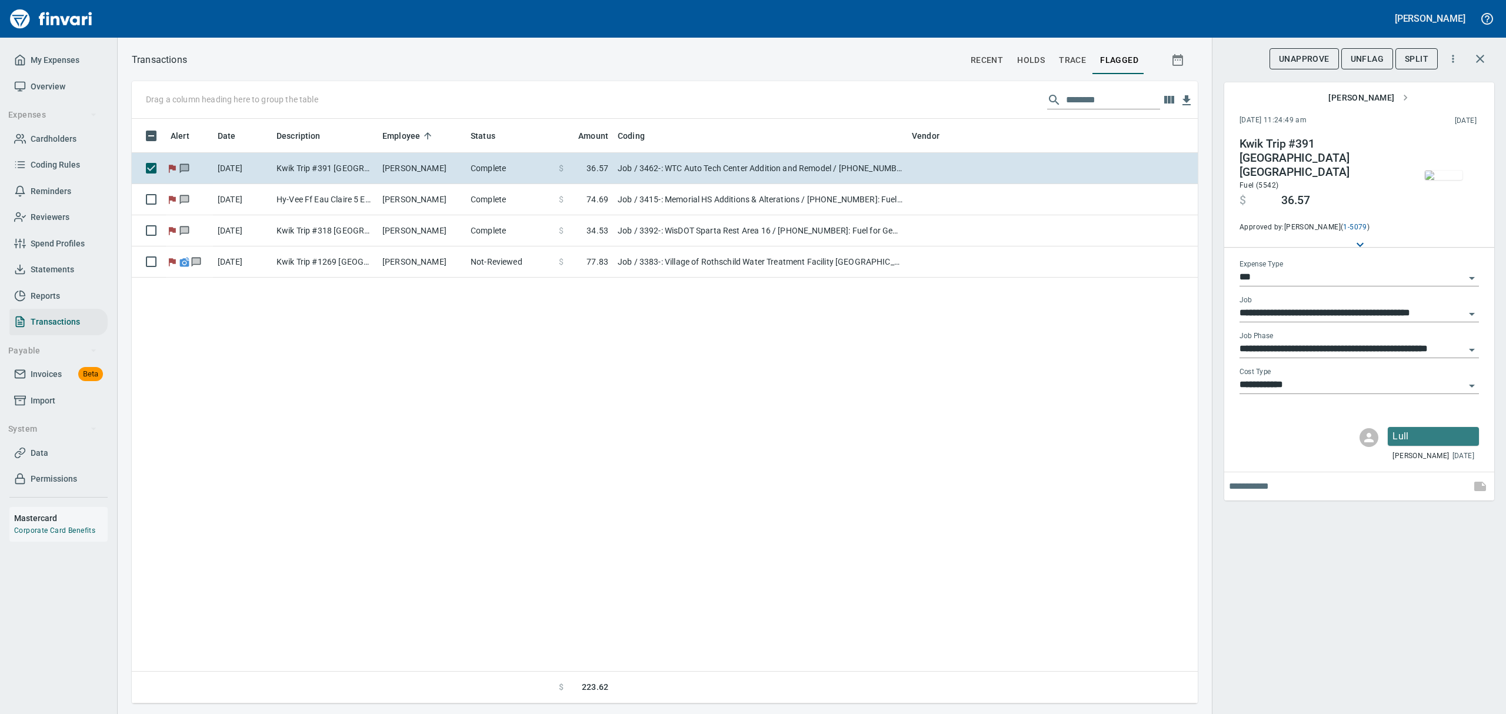
click at [1438, 175] on img "button" at bounding box center [1444, 175] width 38 height 9
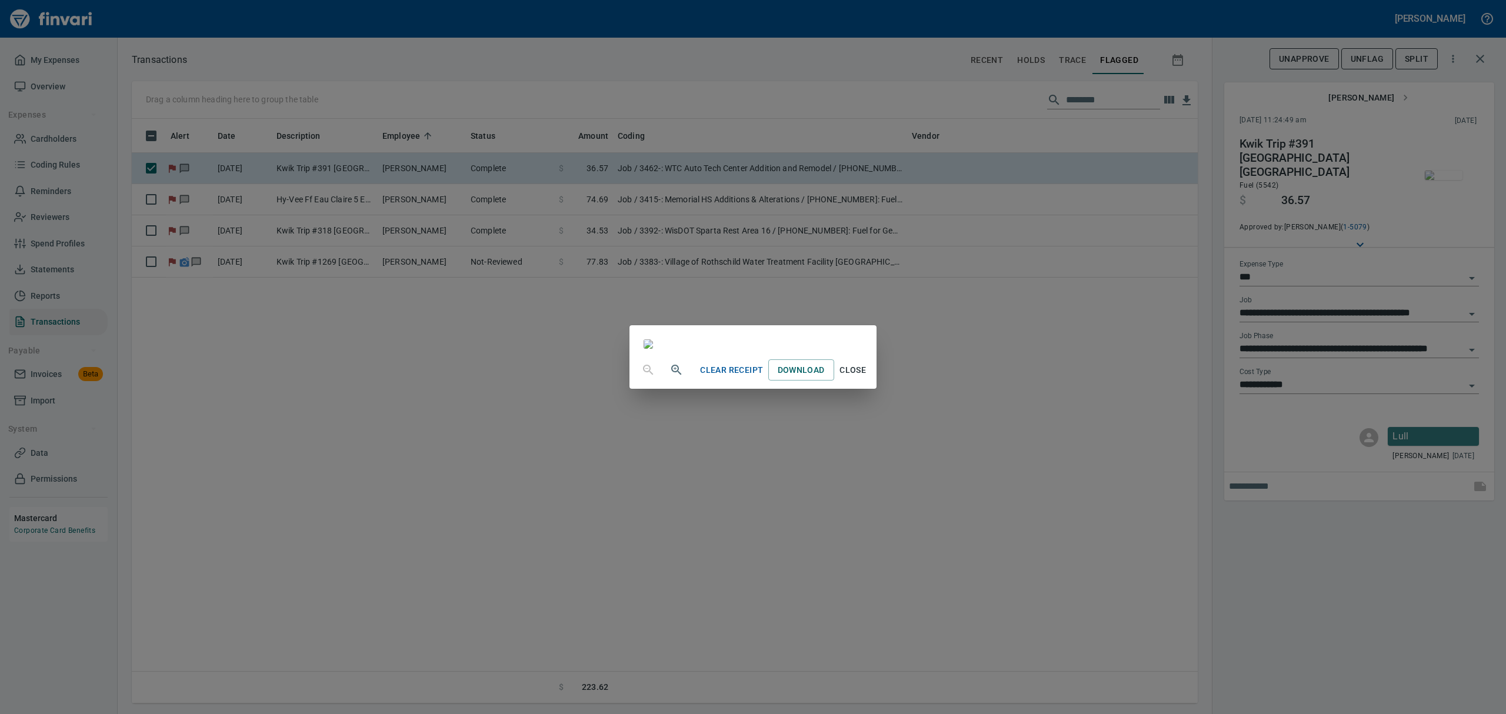
click at [867, 378] on span "Close" at bounding box center [853, 370] width 28 height 15
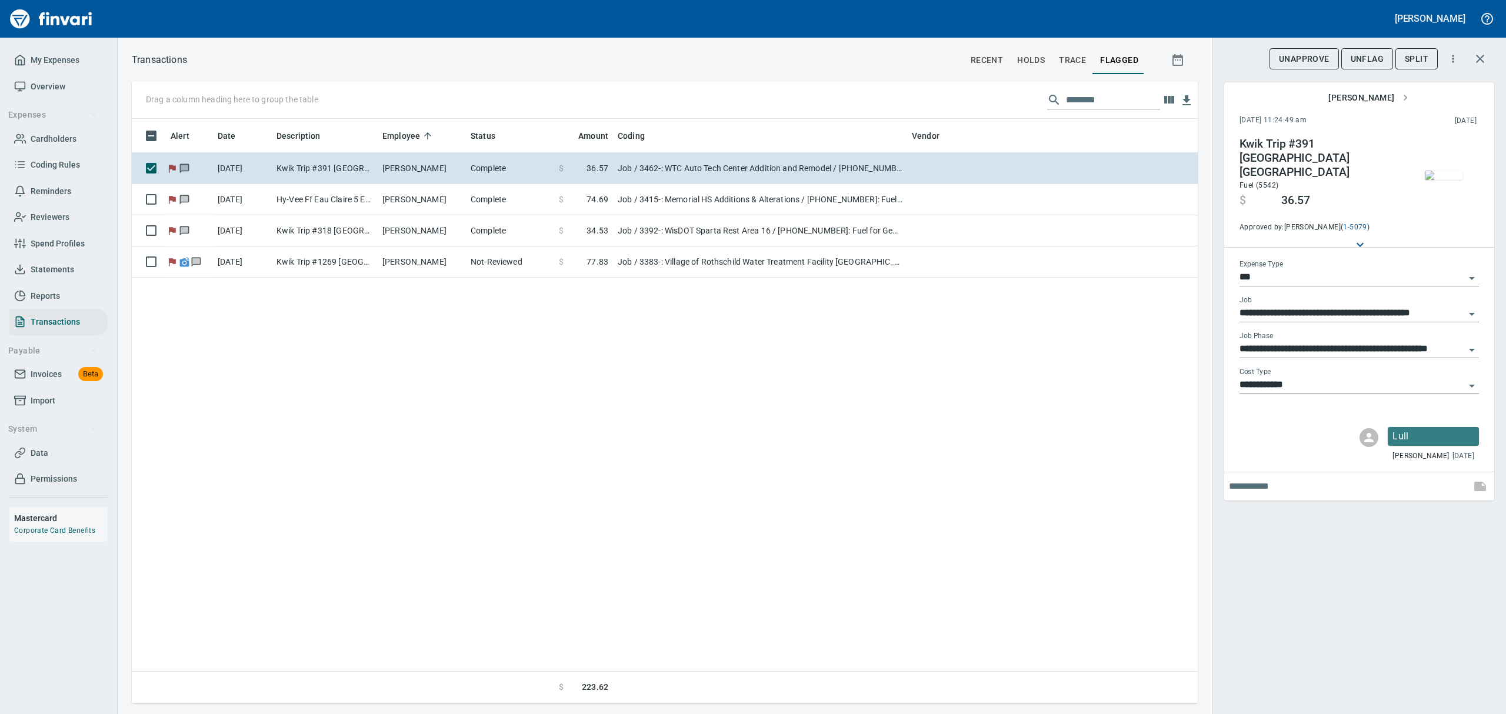
click at [1369, 57] on span "UnFlag" at bounding box center [1367, 59] width 33 height 15
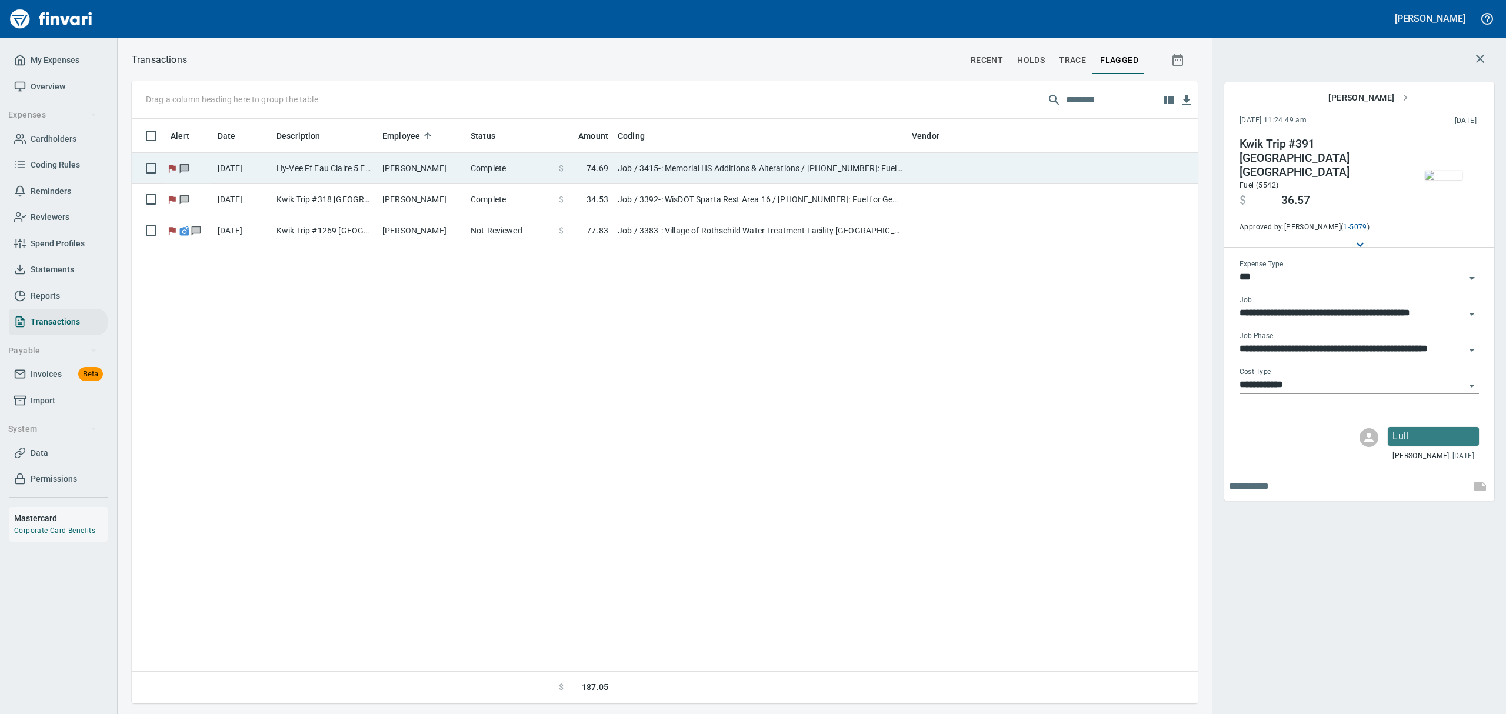
click at [618, 166] on td "Job / 3415-: Memorial HS Additions & Alterations / [PHONE_NUMBER]: Fuel for Gen…" at bounding box center [760, 168] width 294 height 31
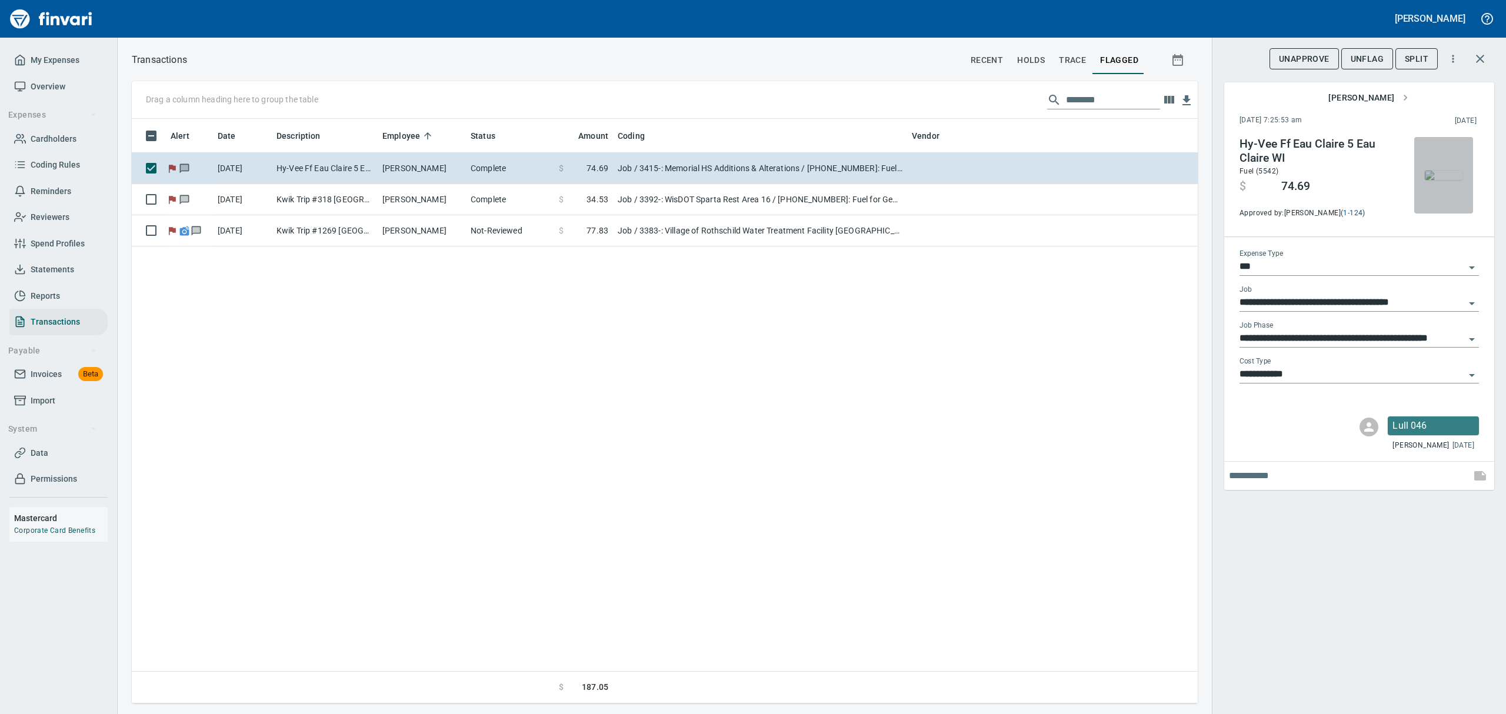
click at [1432, 172] on img "button" at bounding box center [1444, 175] width 38 height 9
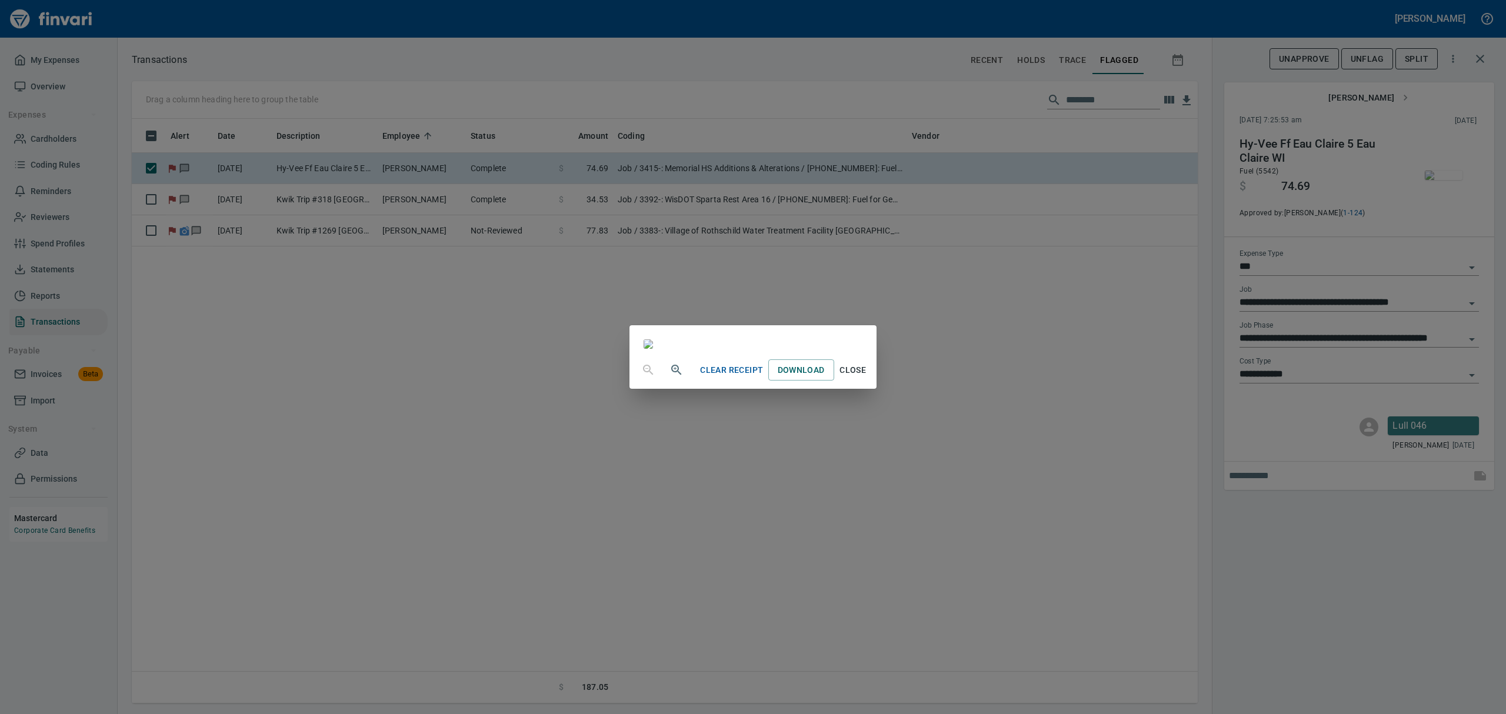
click at [867, 378] on span "Close" at bounding box center [853, 370] width 28 height 15
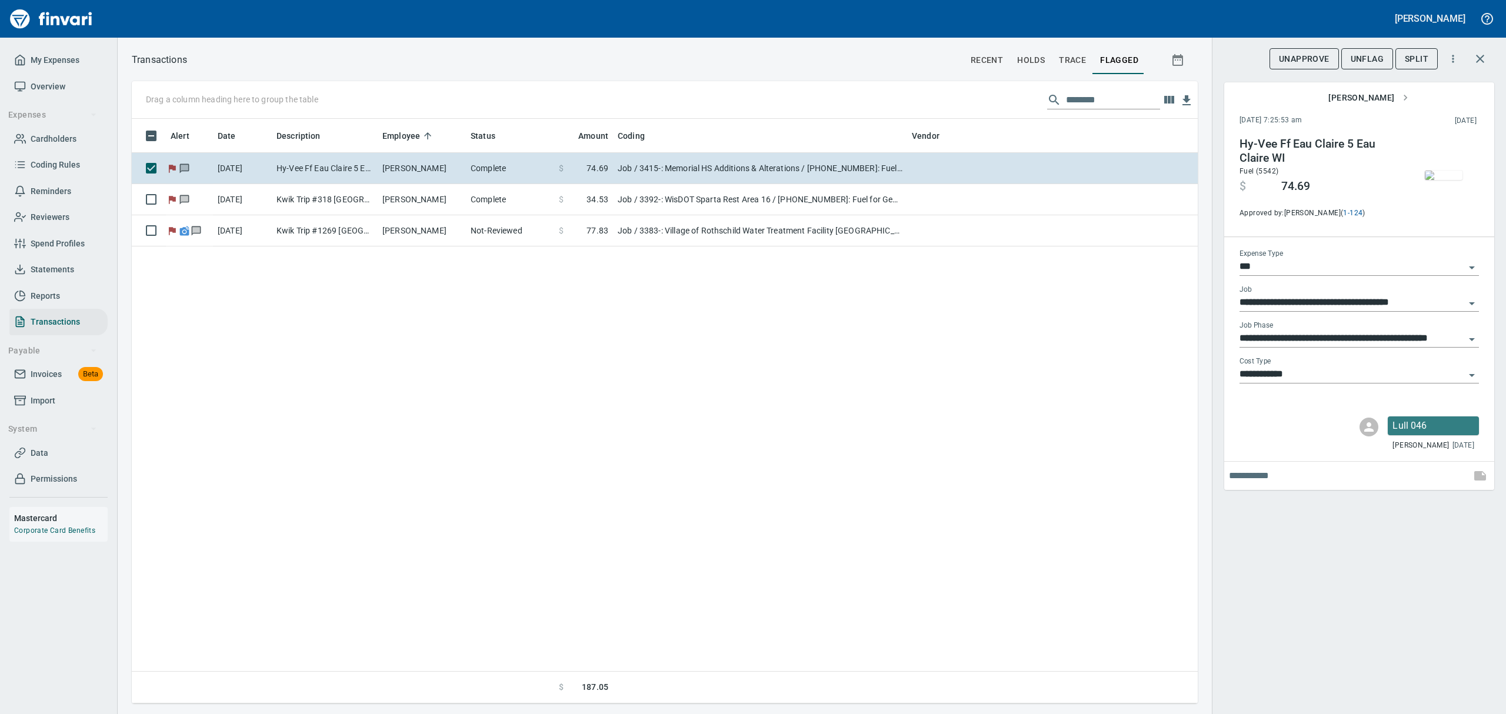
click at [1362, 52] on span "UnFlag" at bounding box center [1367, 59] width 33 height 15
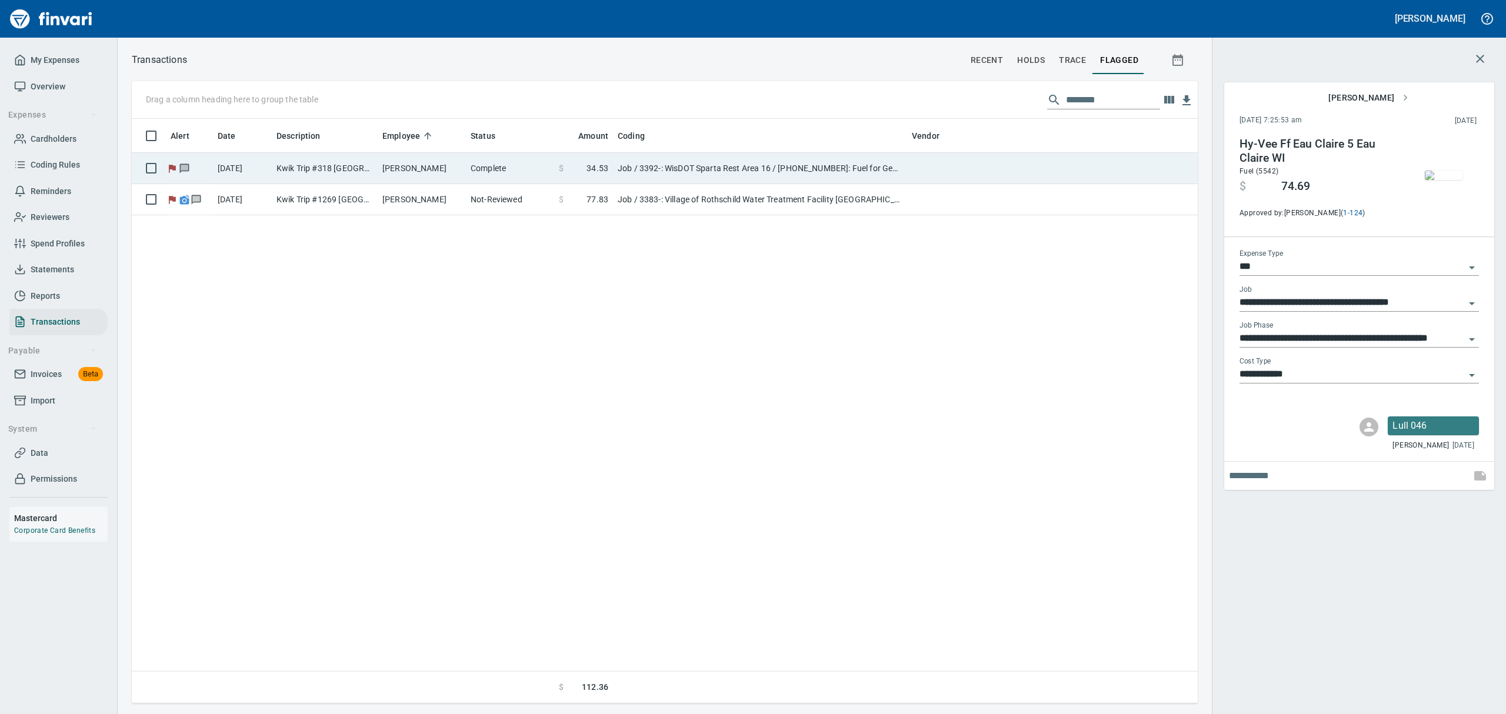
click at [561, 165] on span "$" at bounding box center [561, 168] width 5 height 12
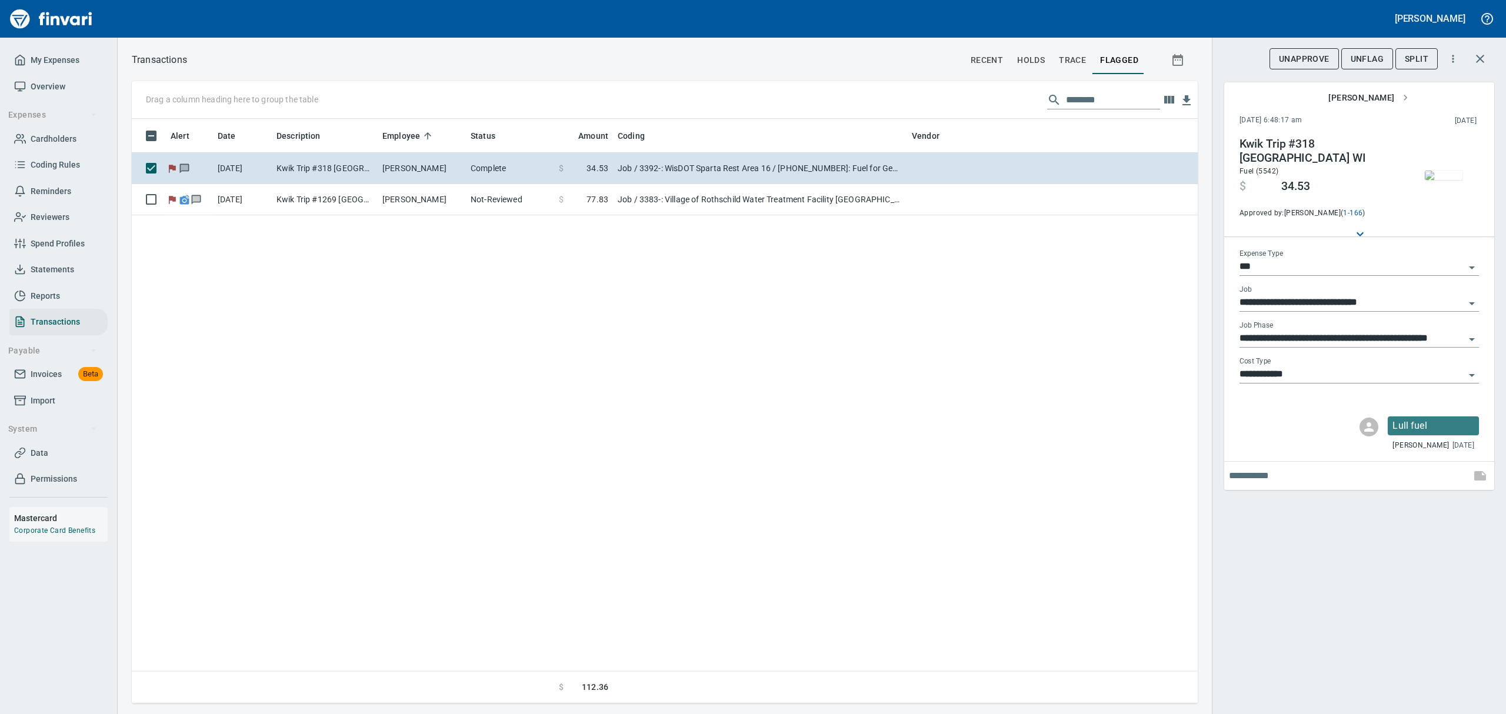
click at [1443, 171] on img "button" at bounding box center [1444, 175] width 38 height 9
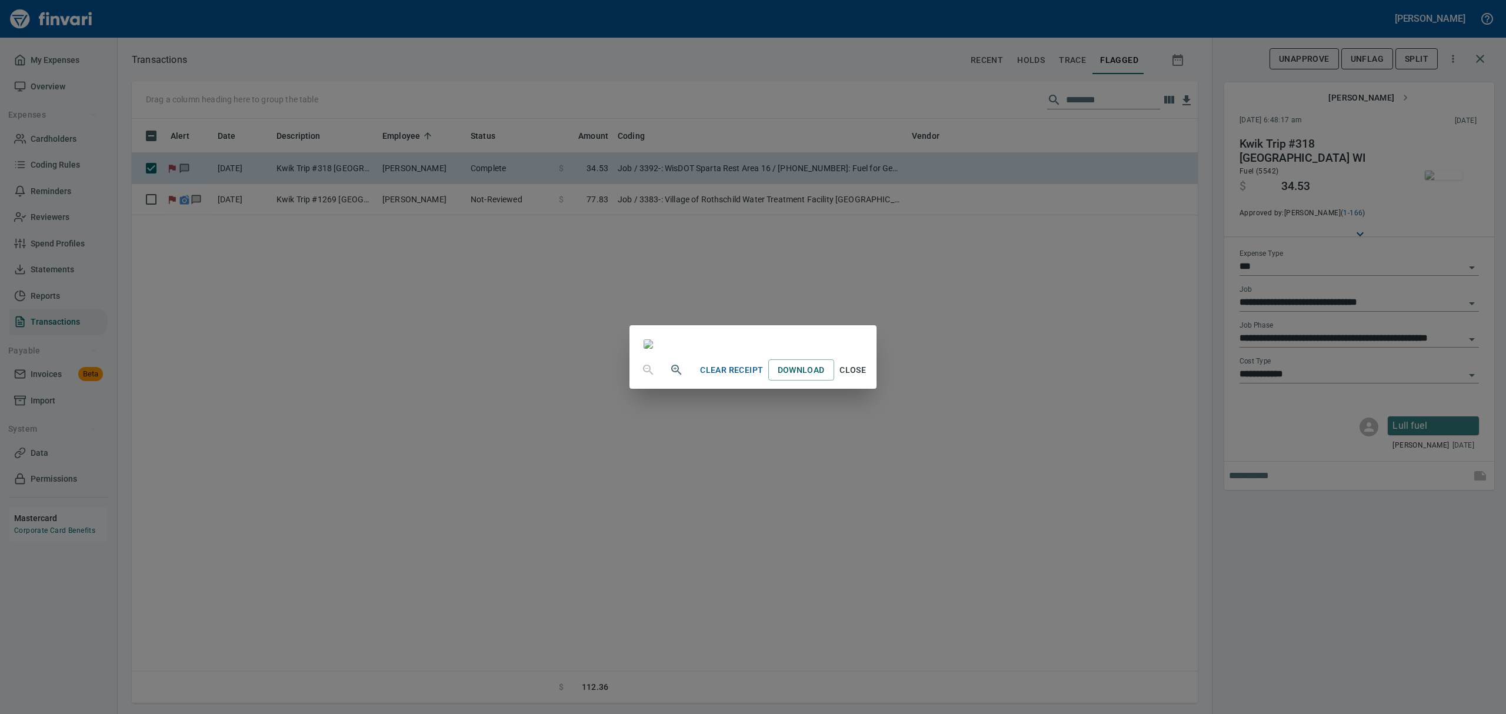
click at [867, 378] on span "Close" at bounding box center [853, 370] width 28 height 15
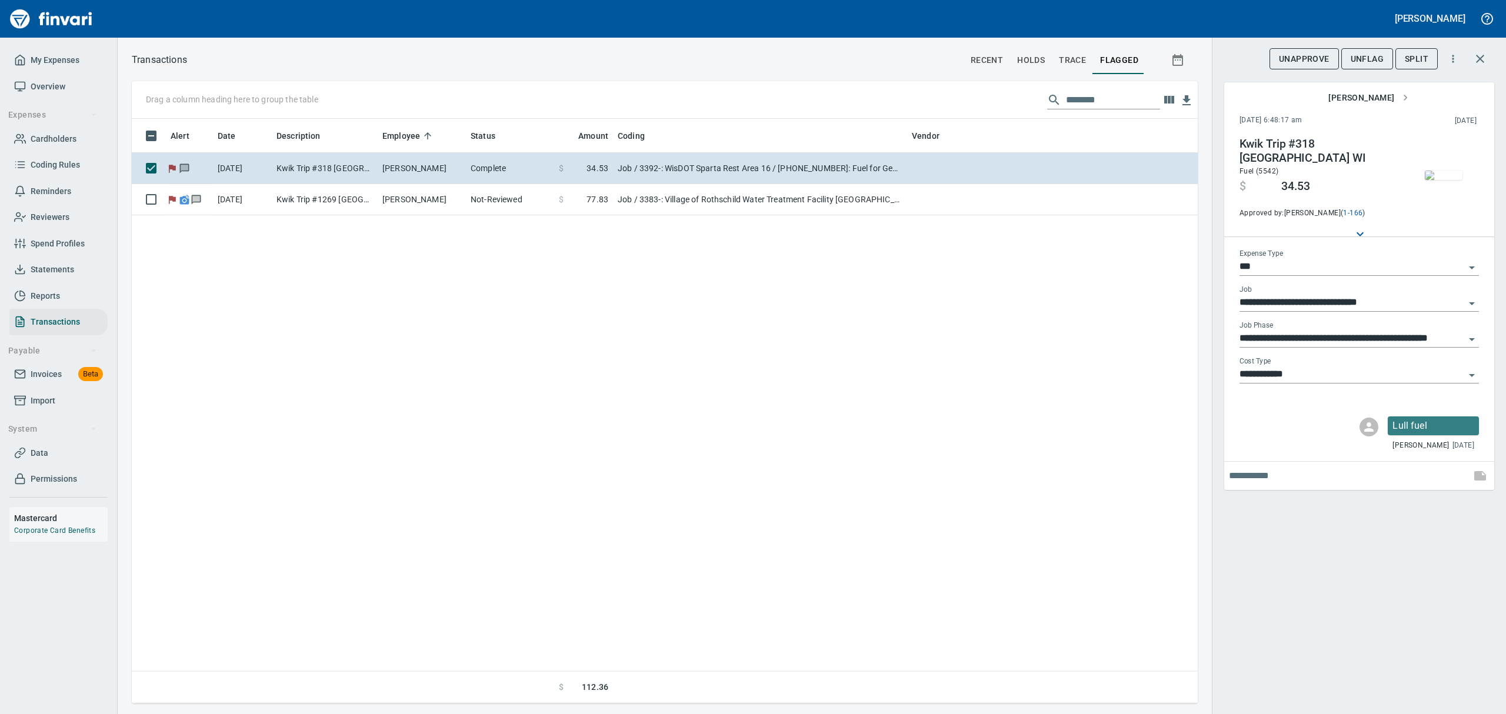
click at [1356, 62] on span "UnFlag" at bounding box center [1367, 59] width 33 height 15
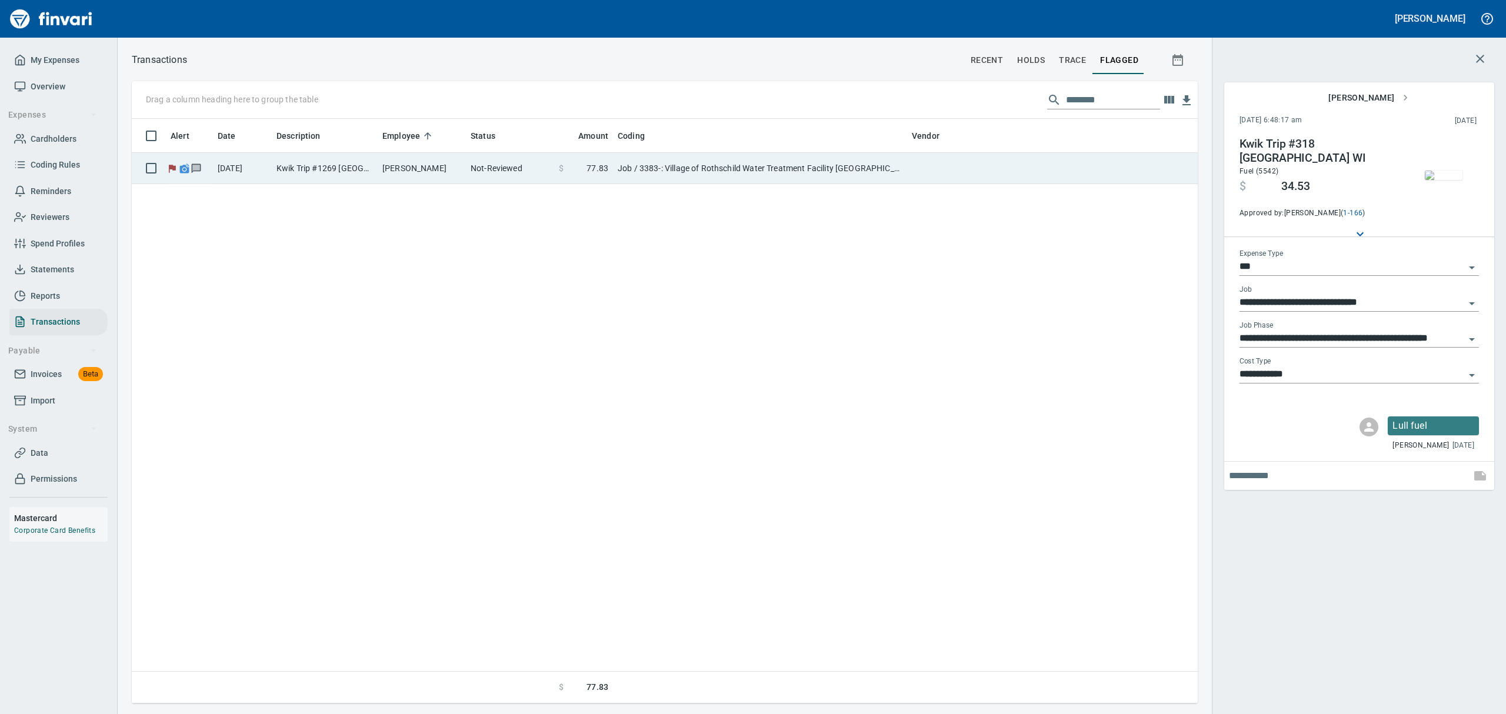
click at [528, 169] on td "Not-Reviewed" at bounding box center [510, 168] width 88 height 31
type input "**********"
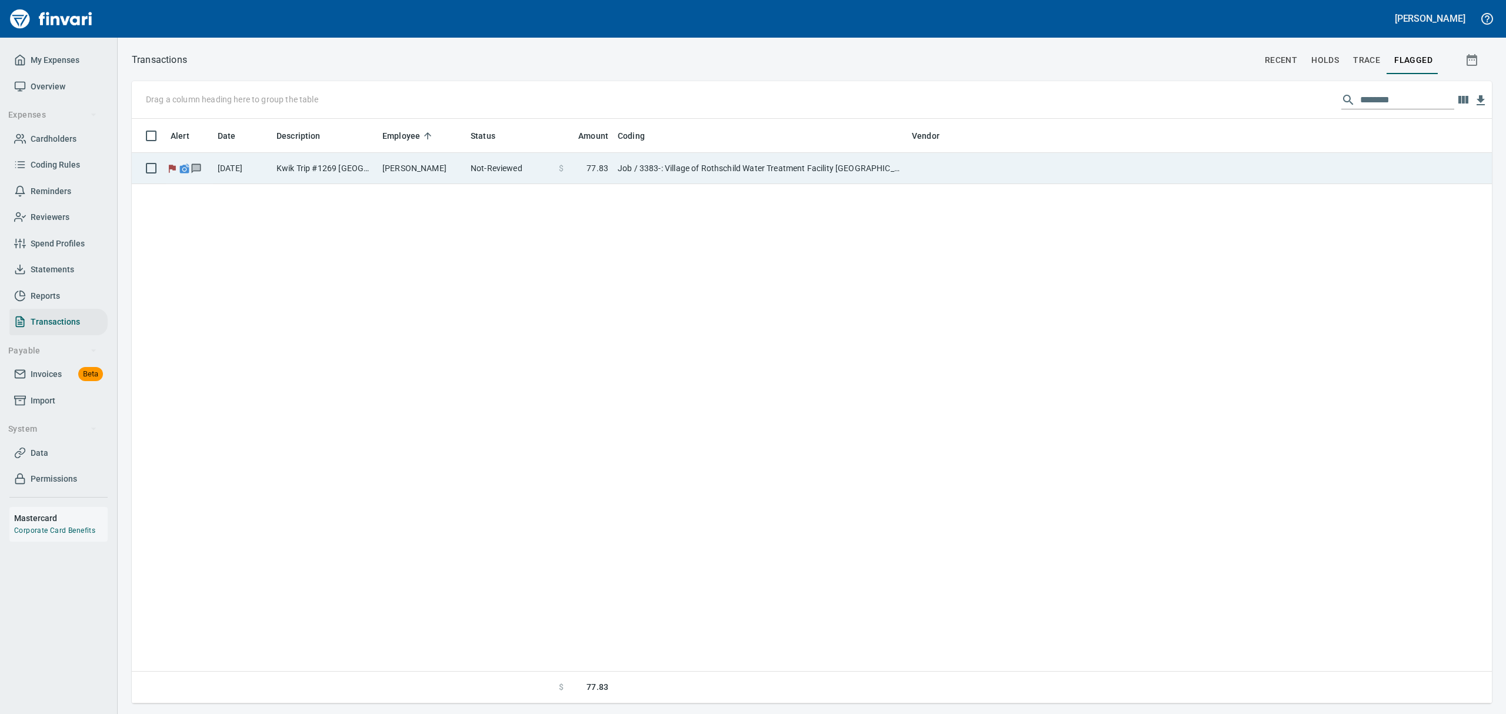
scroll to position [572, 1335]
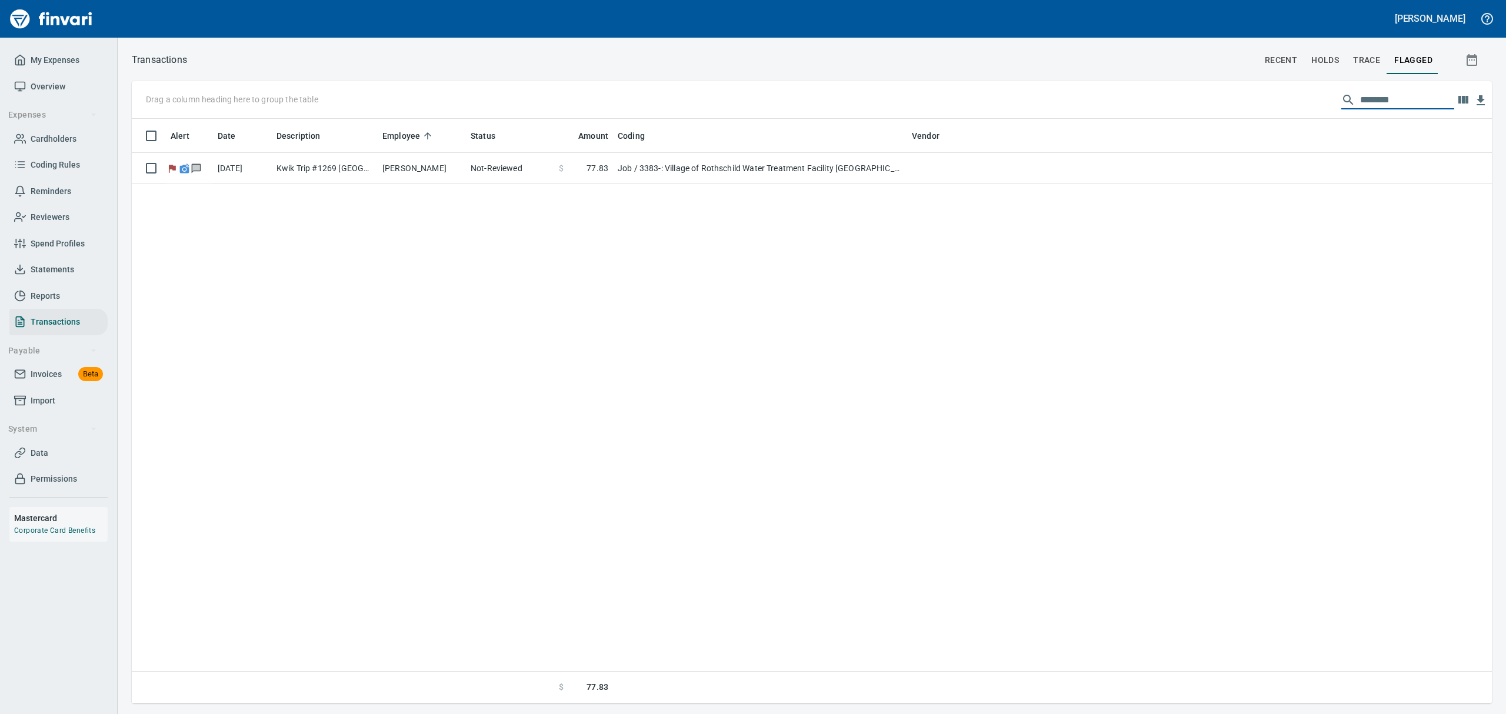
drag, startPoint x: 1428, startPoint y: 97, endPoint x: 1260, endPoint y: 61, distance: 171.4
click at [1260, 61] on div "Transactions recent holds trace flagged Drag a column heading here to group the…" at bounding box center [812, 378] width 1389 height 652
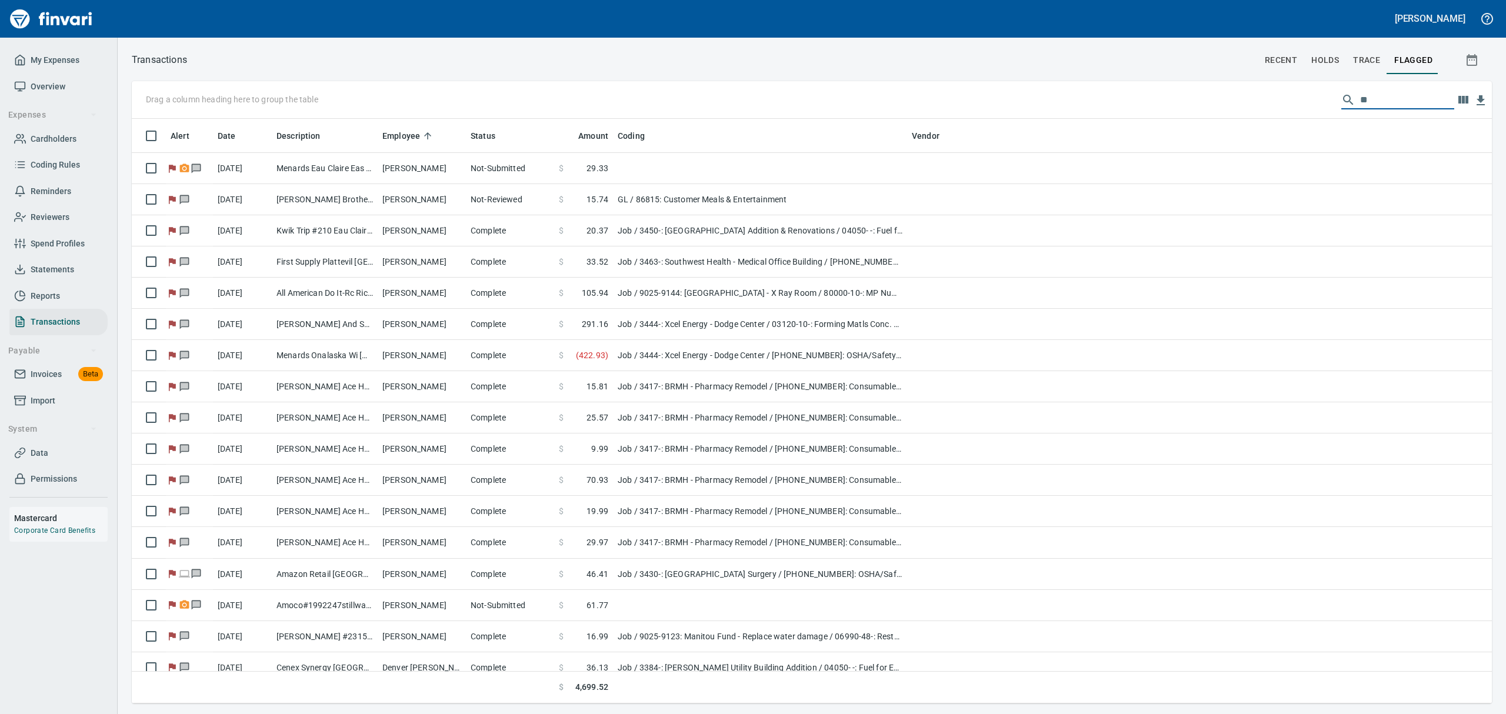
scroll to position [572, 1333]
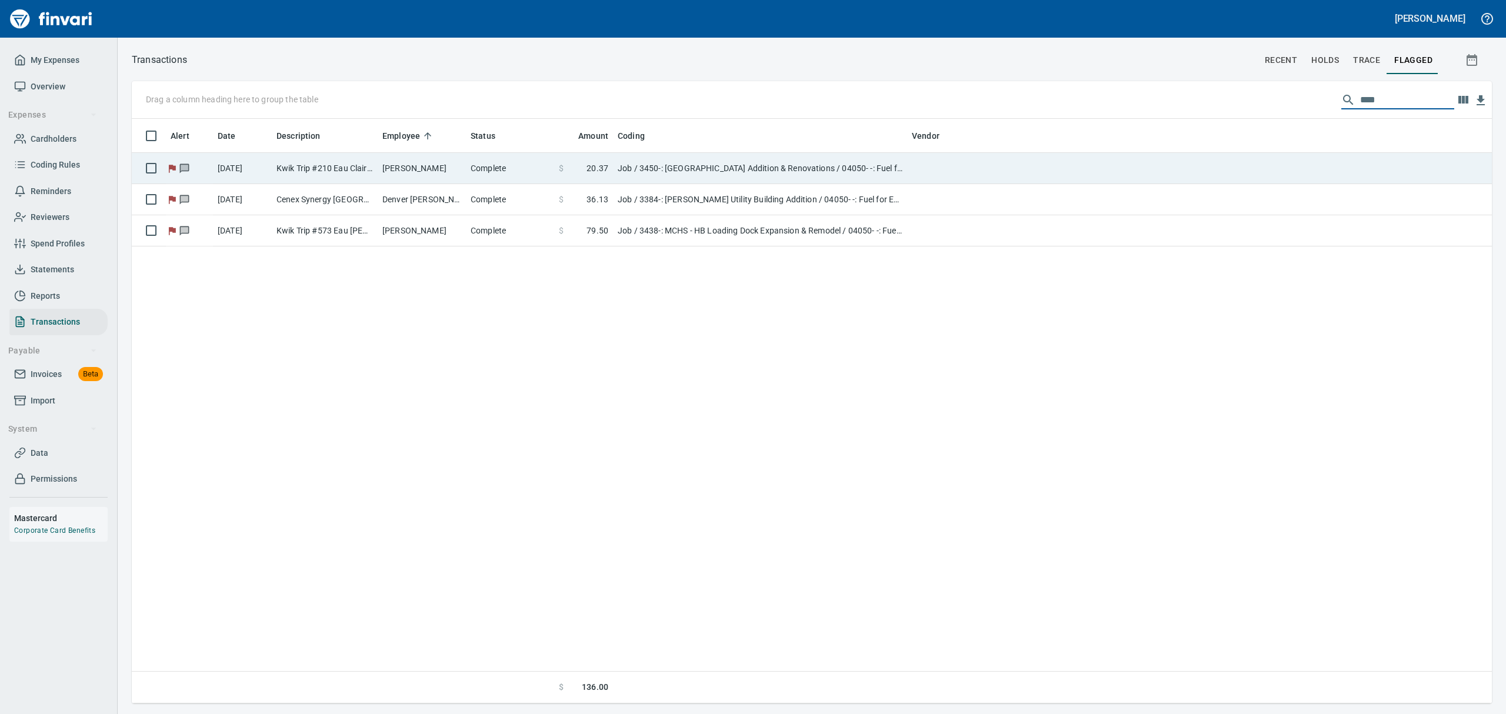
type input "****"
click at [332, 172] on td "Kwik Trip #210 Eau Claire WI" at bounding box center [325, 168] width 106 height 31
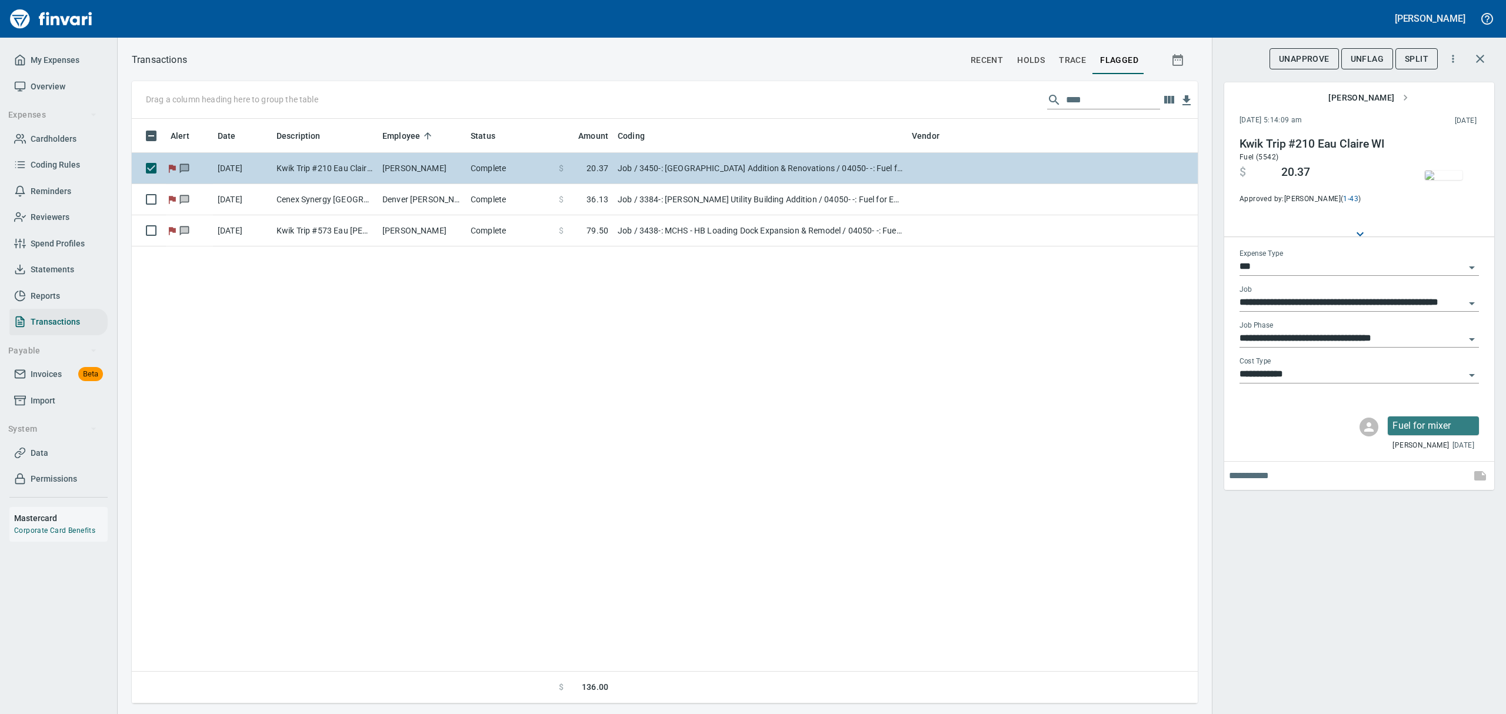
scroll to position [572, 1053]
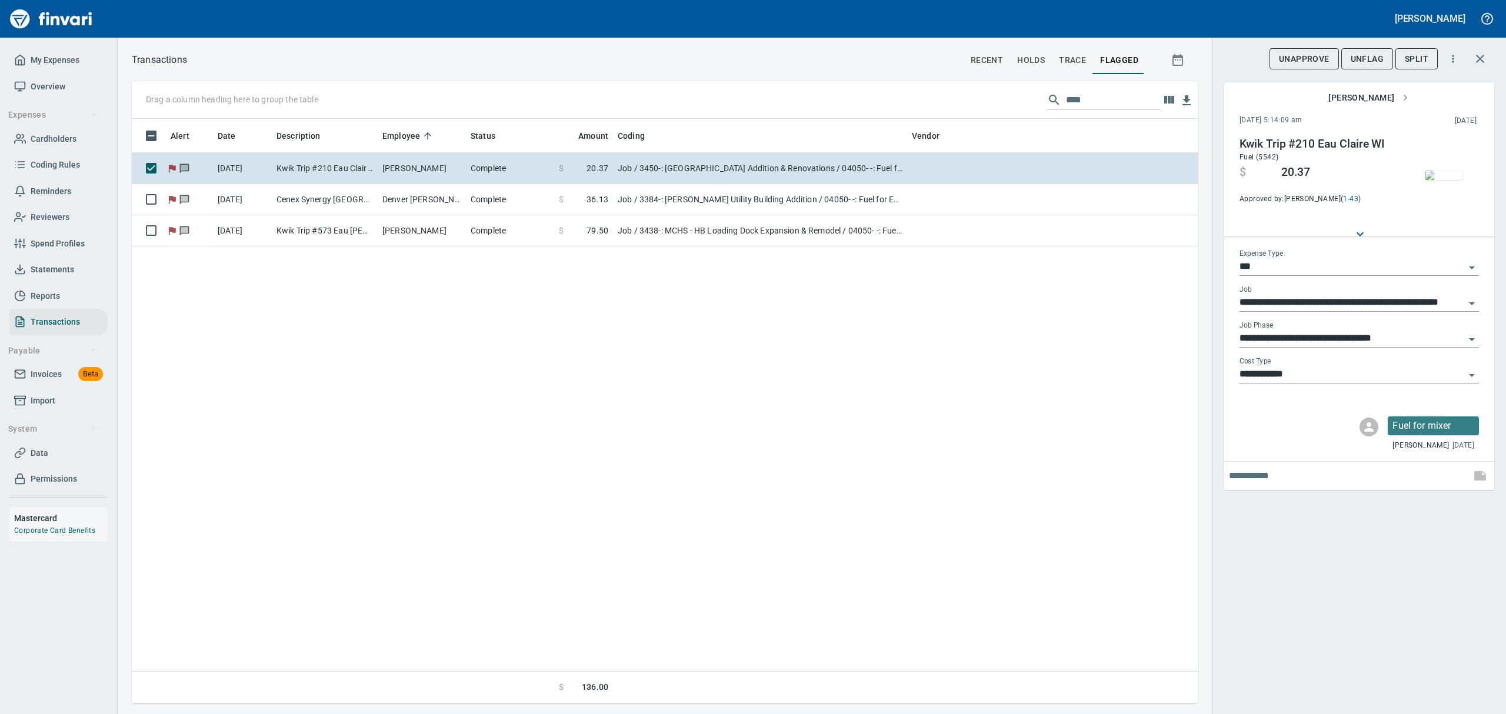
click at [1453, 177] on img "button" at bounding box center [1444, 175] width 38 height 9
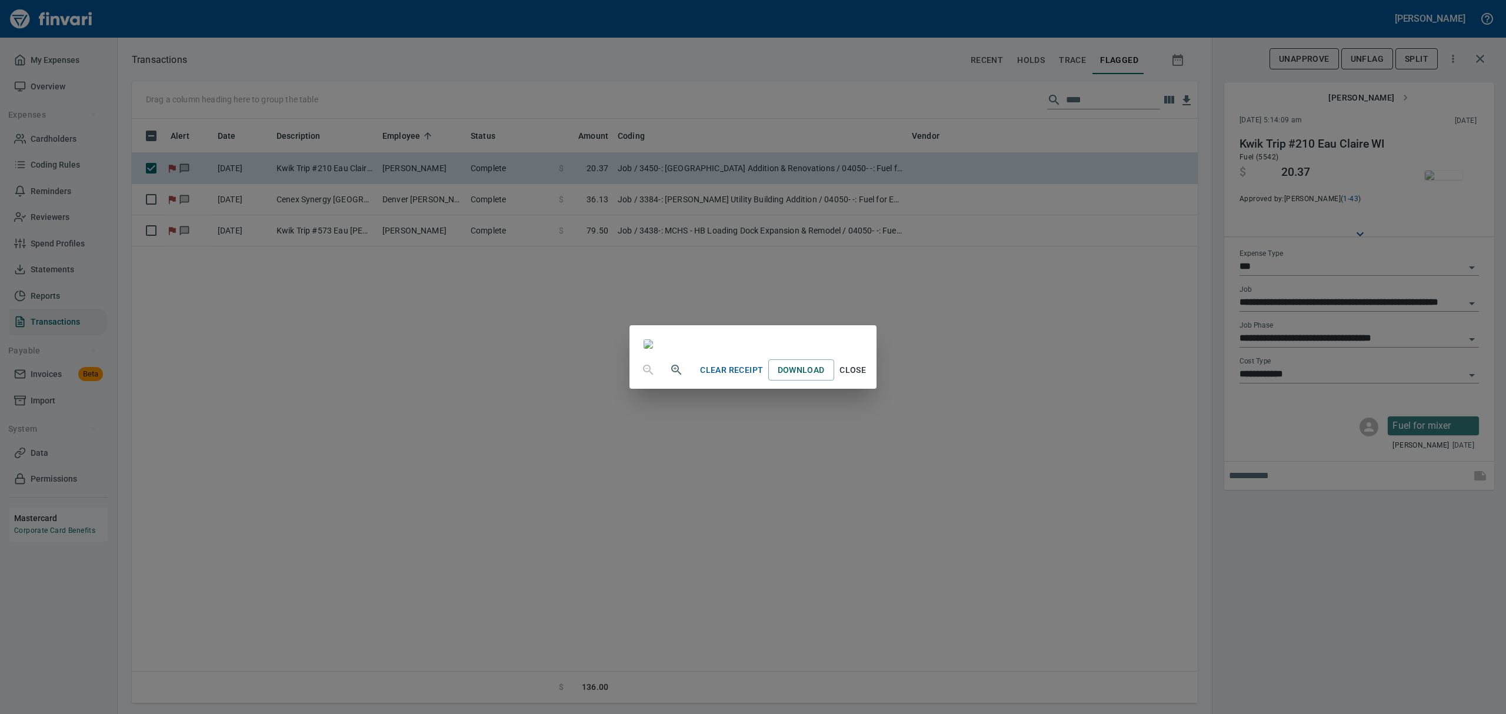
click at [867, 378] on span "Close" at bounding box center [853, 370] width 28 height 15
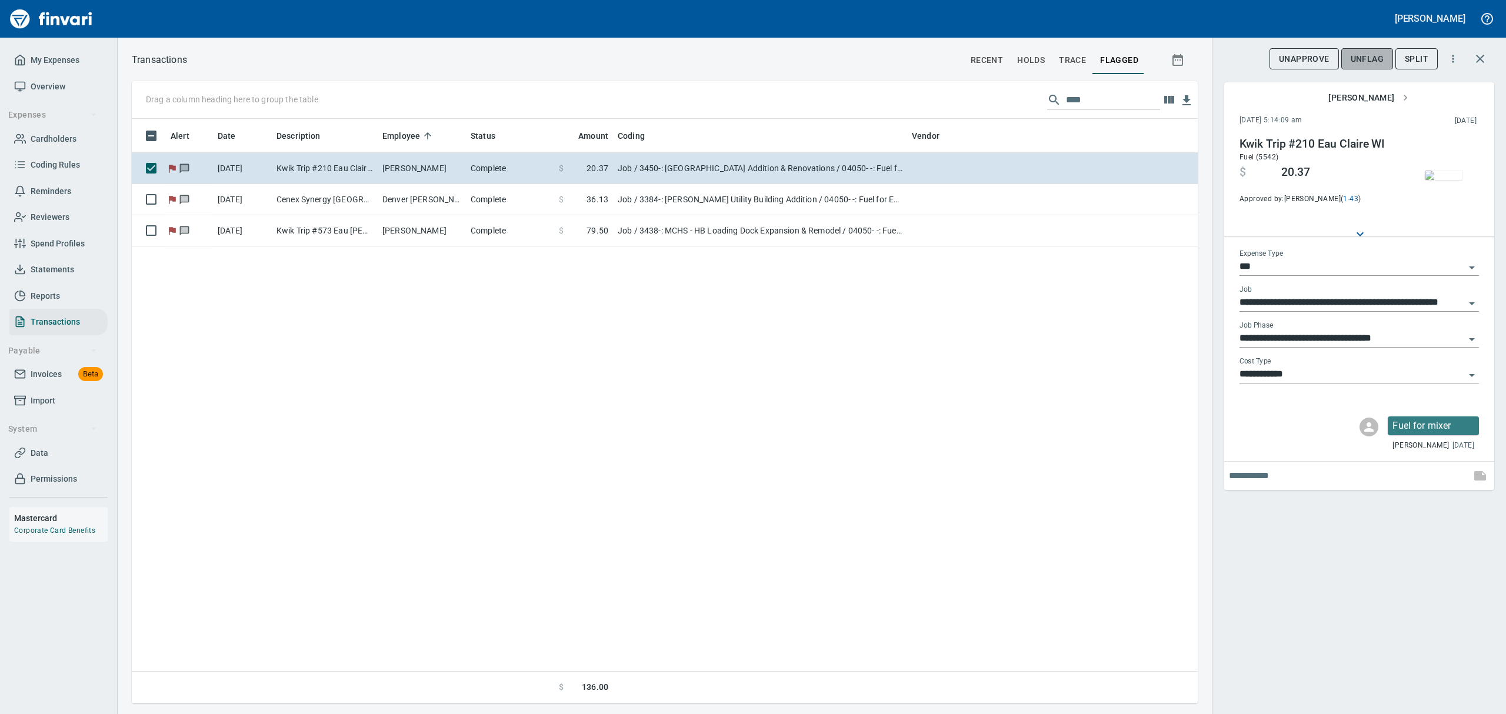
click at [1377, 59] on span "UnFlag" at bounding box center [1367, 59] width 33 height 15
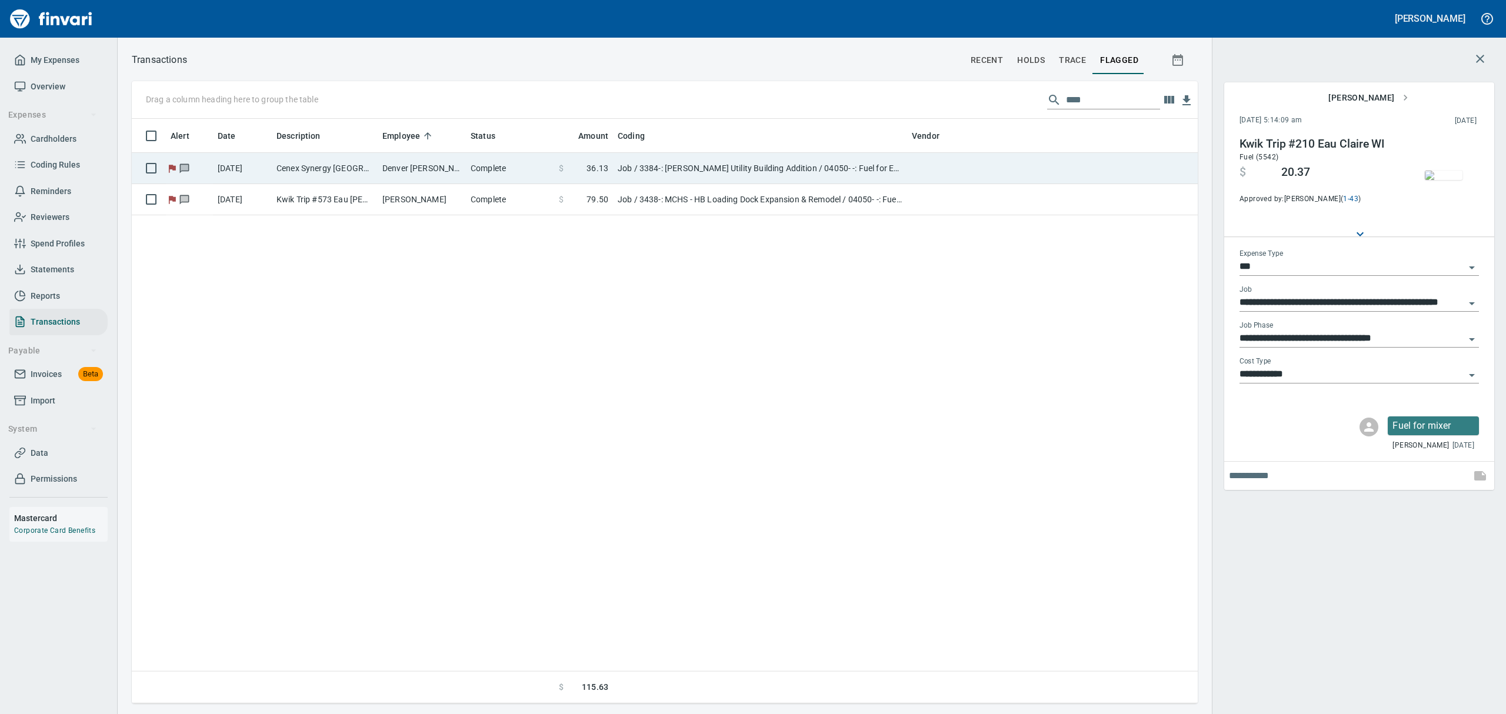
click at [490, 172] on td "Complete" at bounding box center [510, 168] width 88 height 31
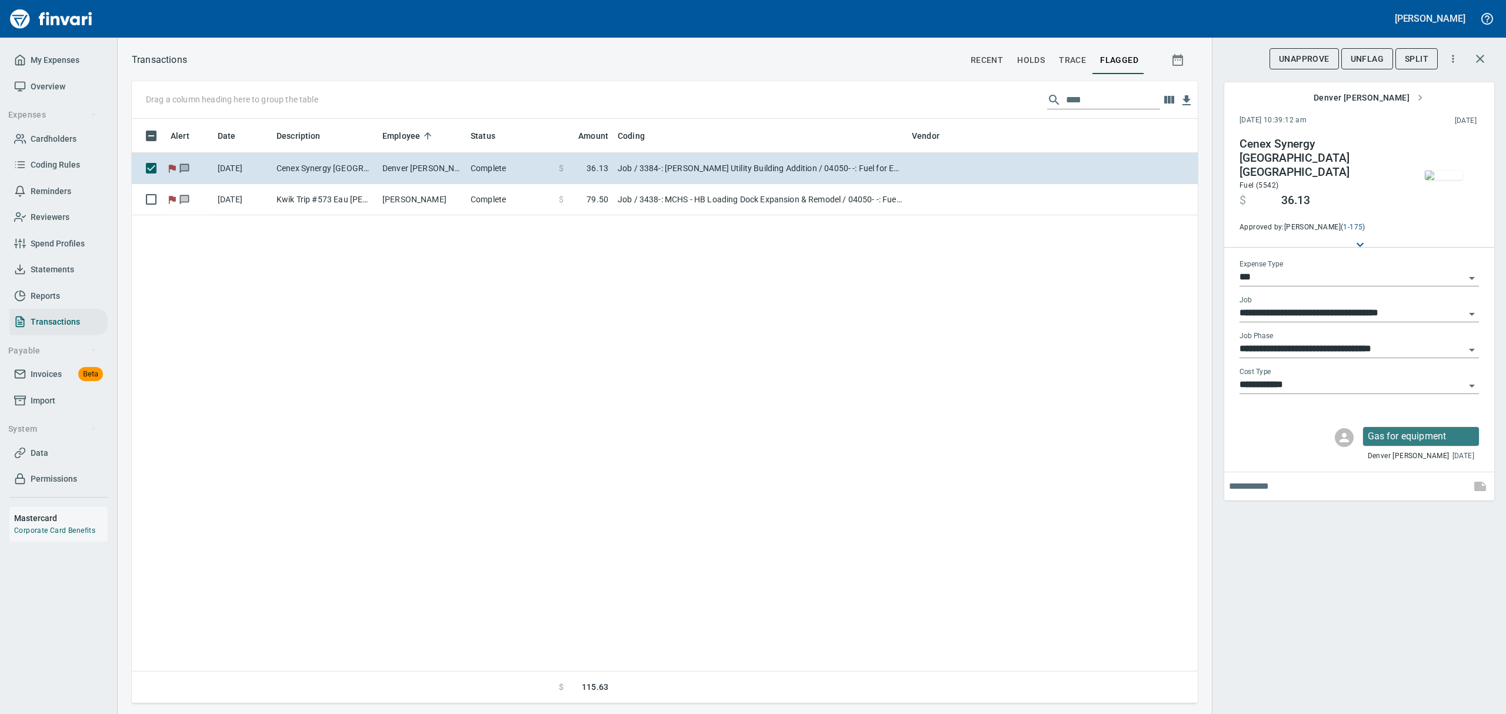
click at [1453, 172] on img "button" at bounding box center [1444, 175] width 38 height 9
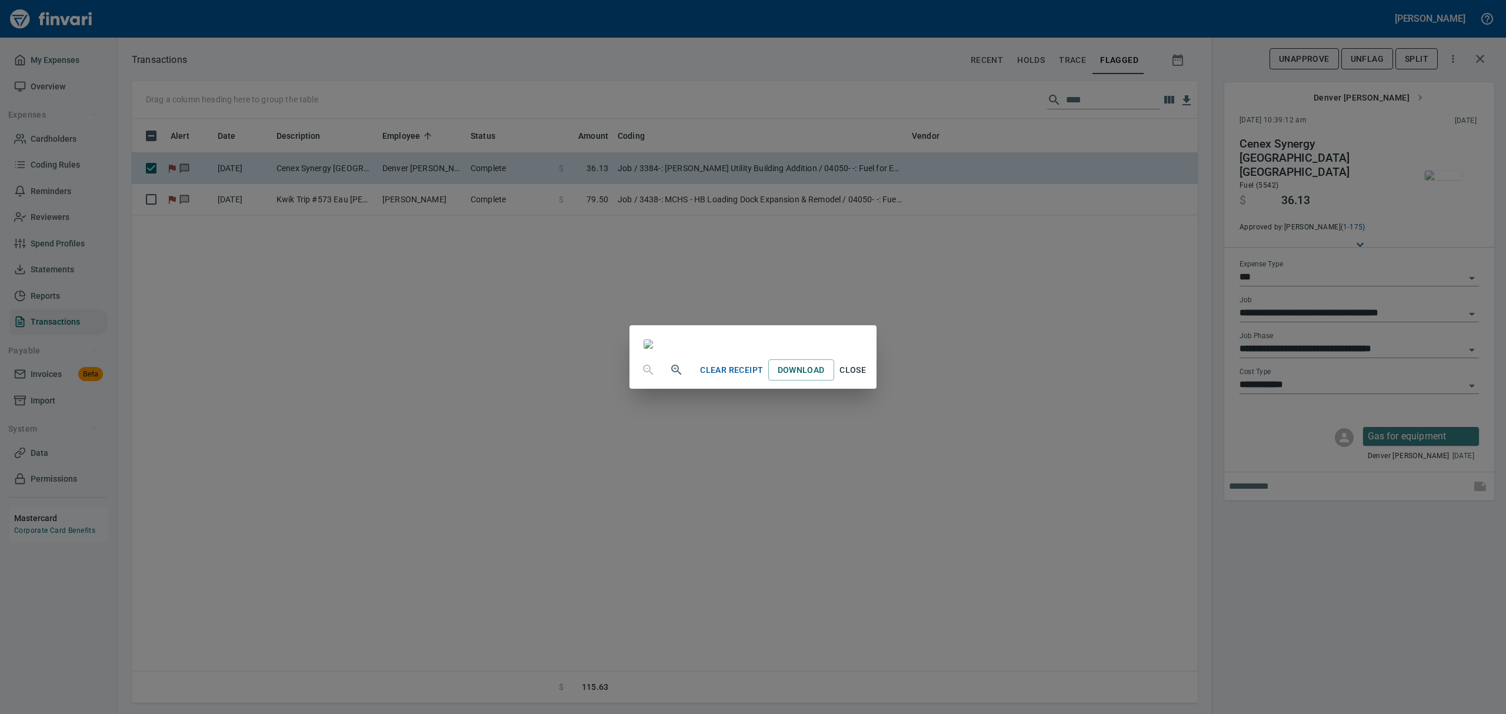
click at [867, 378] on span "Close" at bounding box center [853, 370] width 28 height 15
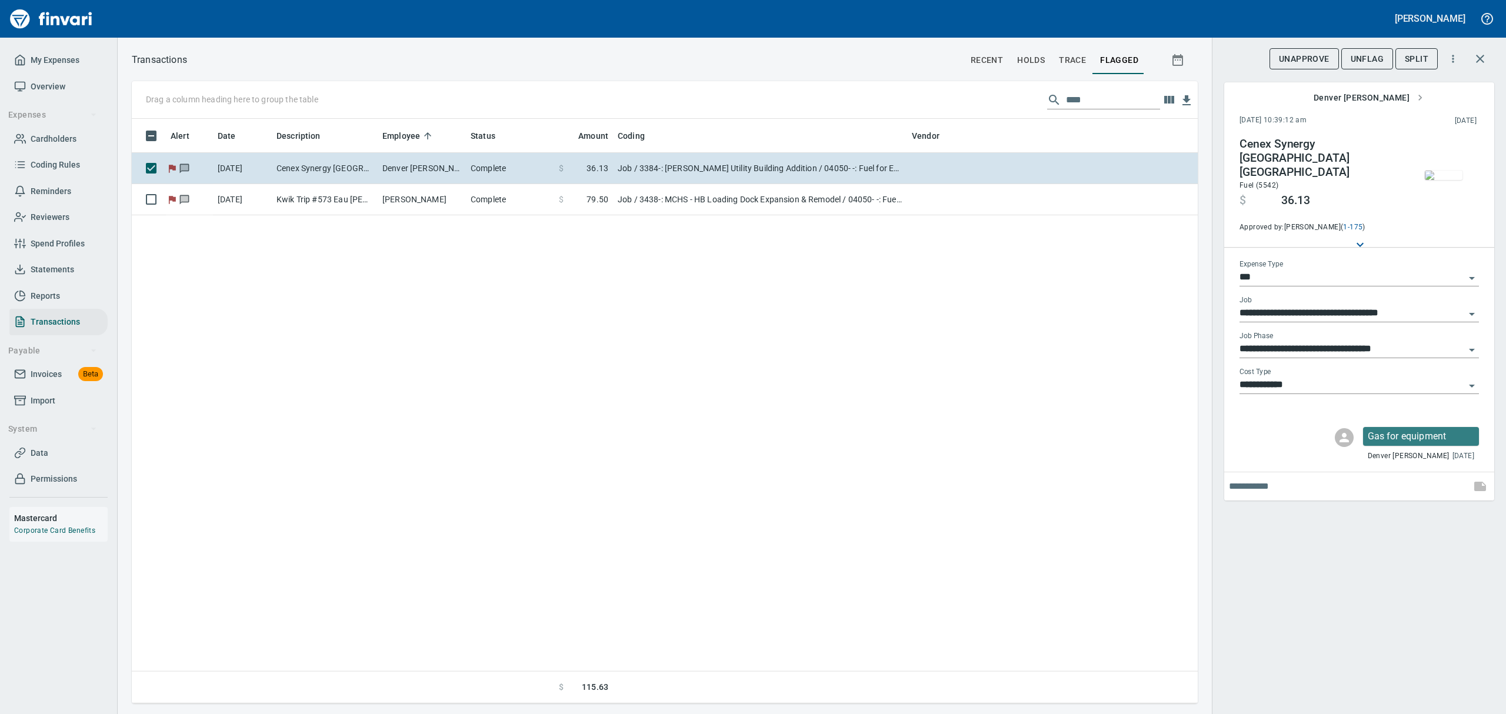
click at [1355, 56] on span "UnFlag" at bounding box center [1367, 59] width 33 height 15
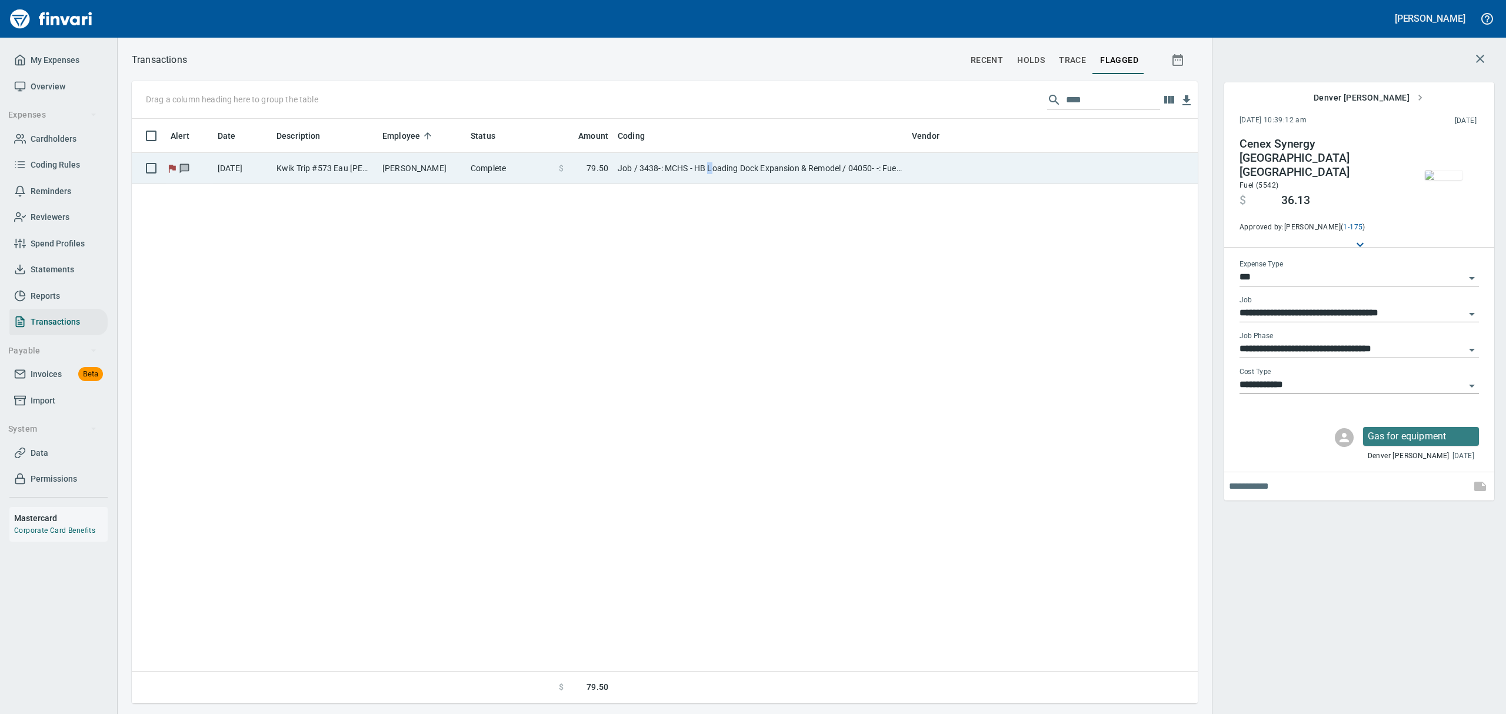
click at [711, 168] on td "Job / 3438-: MCHS - HB Loading Dock Expansion & Remodel / 04050- -: Fuel for Eq…" at bounding box center [760, 168] width 294 height 31
type input "**********"
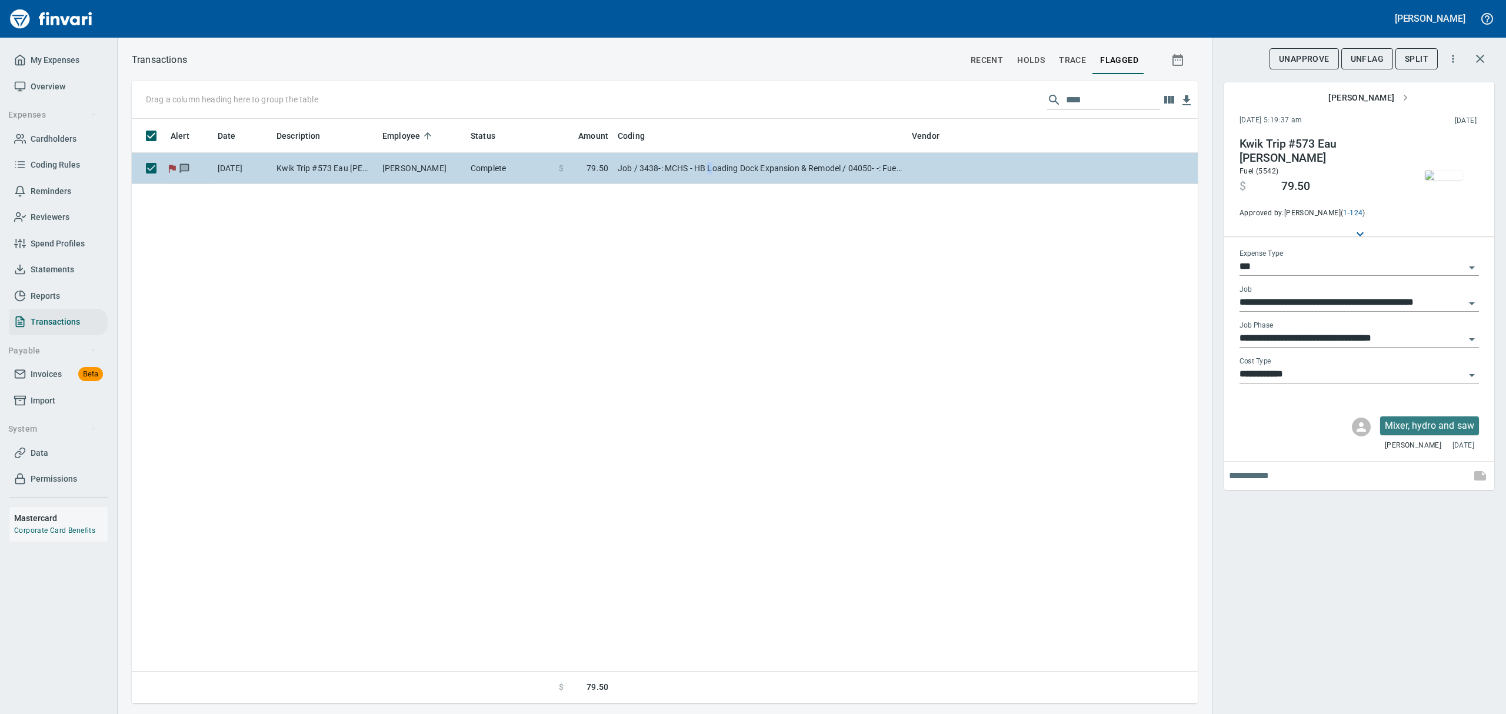
click at [711, 168] on td "Job / 3438-: MCHS - HB Loading Dock Expansion & Remodel / 04050- -: Fuel for Eq…" at bounding box center [760, 168] width 294 height 31
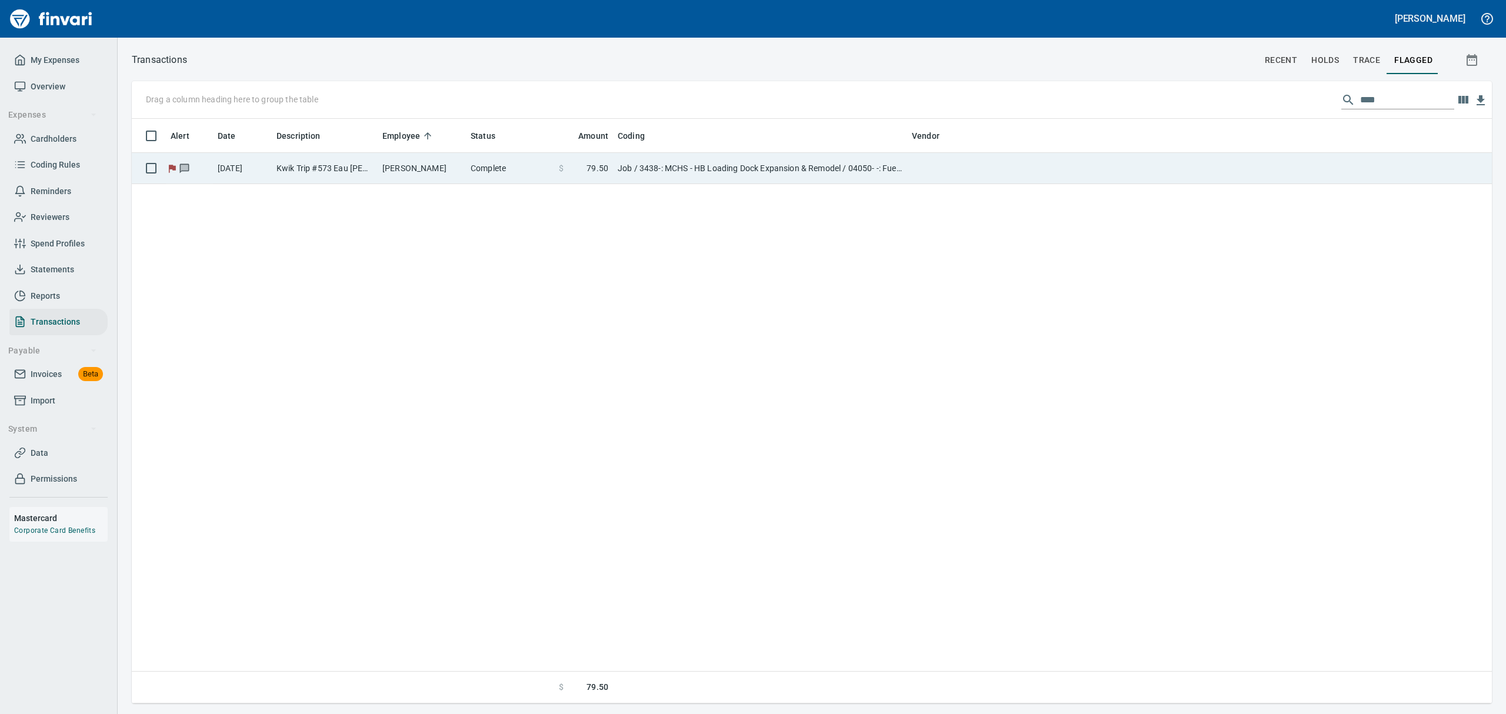
scroll to position [572, 1345]
click at [656, 162] on td "Job / 3438-: MCHS - HB Loading Dock Expansion & Remodel / 04050- -: Fuel for Eq…" at bounding box center [760, 168] width 294 height 31
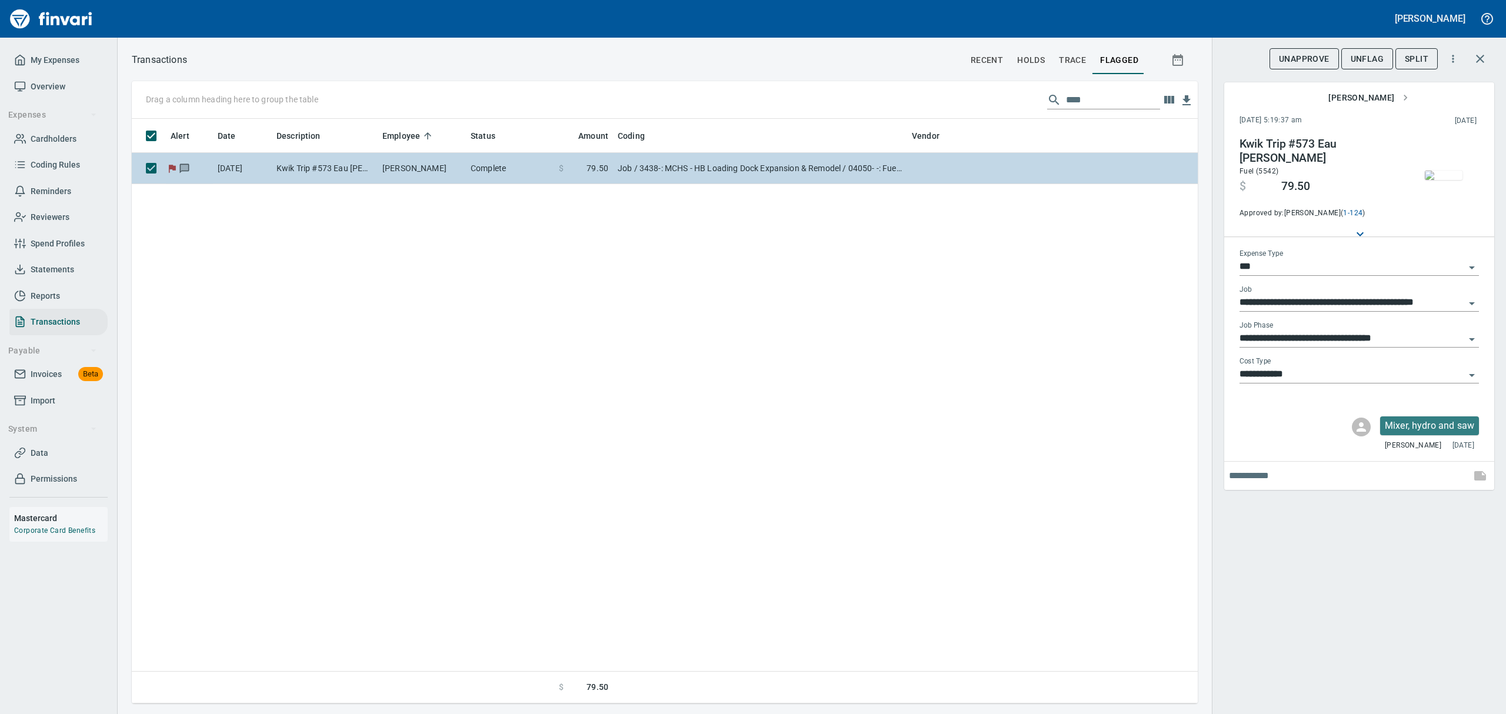
scroll to position [572, 1053]
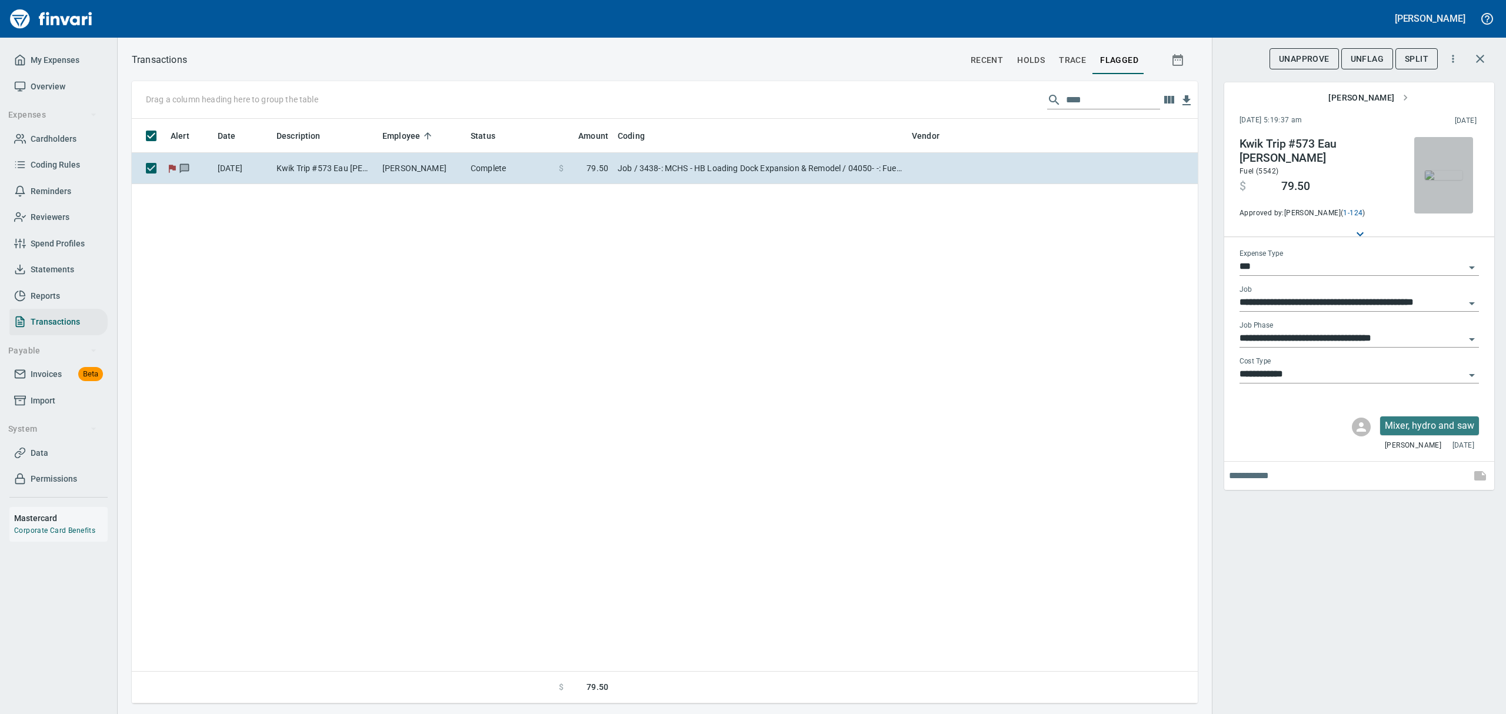
click at [1450, 178] on img "button" at bounding box center [1444, 175] width 38 height 9
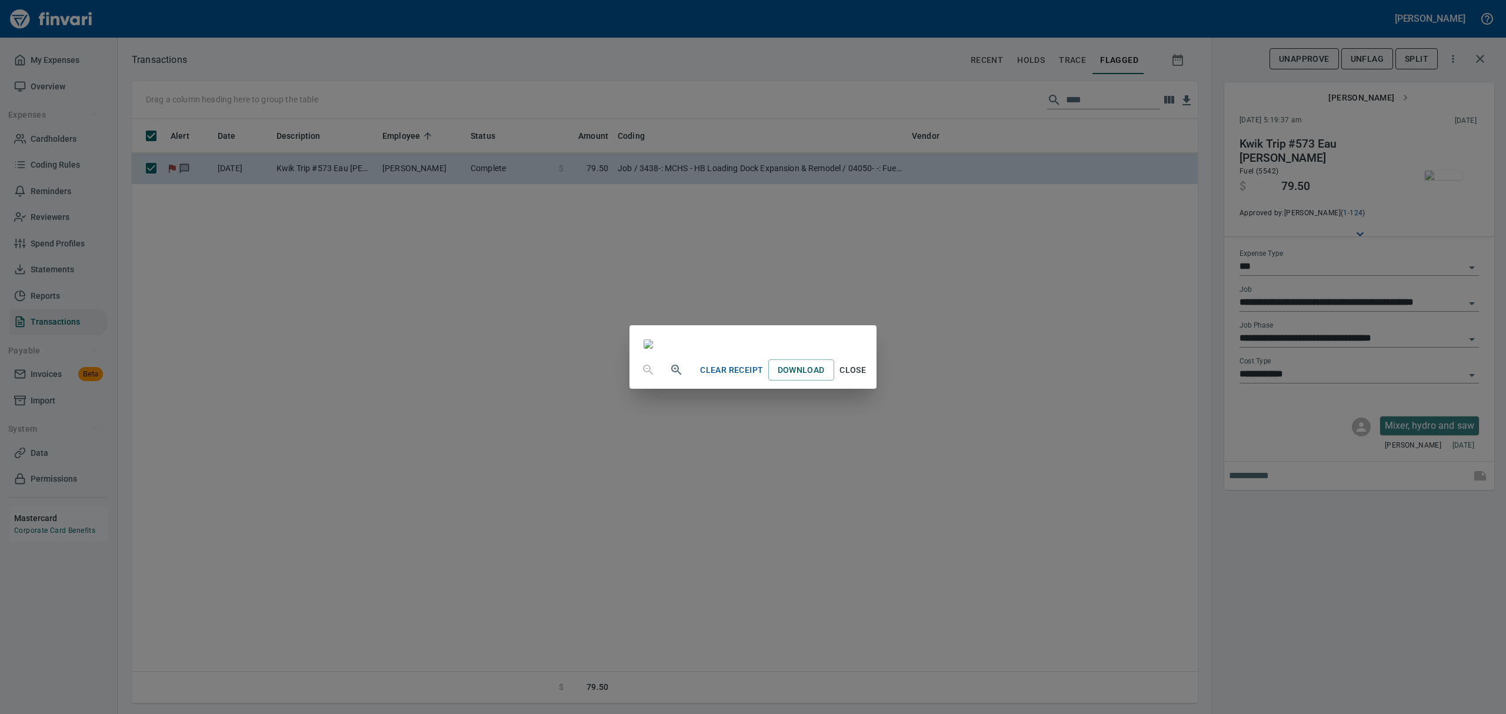
click at [867, 378] on span "Close" at bounding box center [853, 370] width 28 height 15
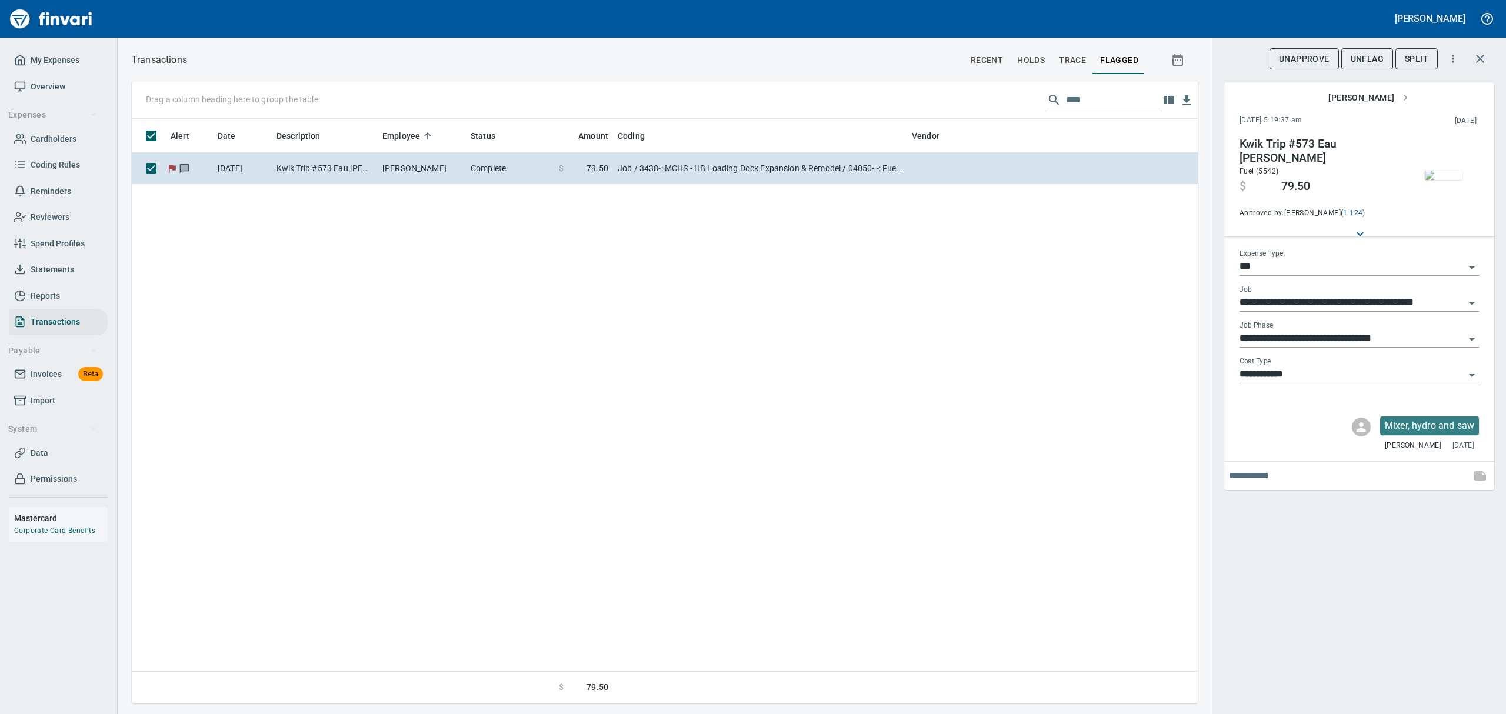
click at [1378, 57] on span "UnFlag" at bounding box center [1367, 59] width 33 height 15
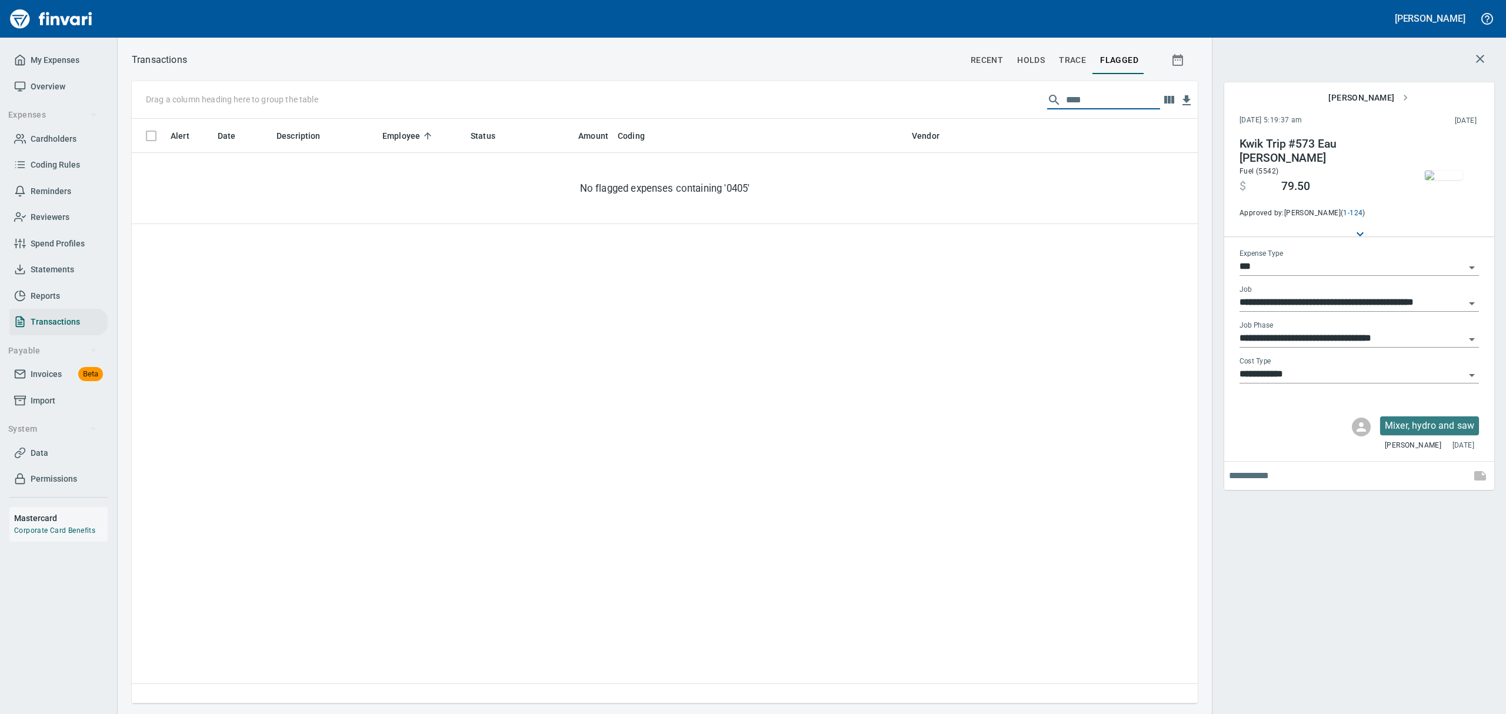
drag, startPoint x: 1124, startPoint y: 99, endPoint x: 1051, endPoint y: 98, distance: 73.0
click at [1051, 98] on div "****" at bounding box center [1103, 100] width 113 height 19
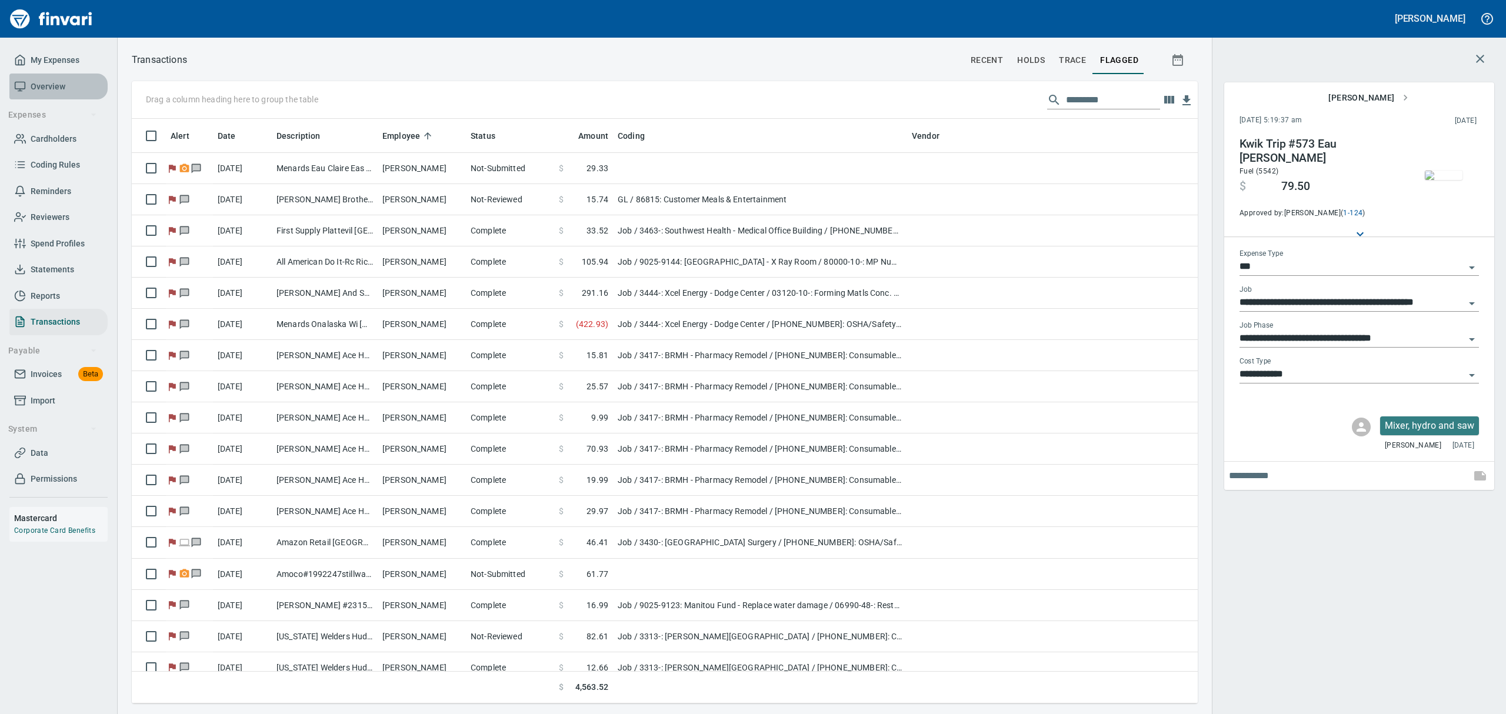
click at [24, 82] on rect at bounding box center [20, 85] width 10 height 7
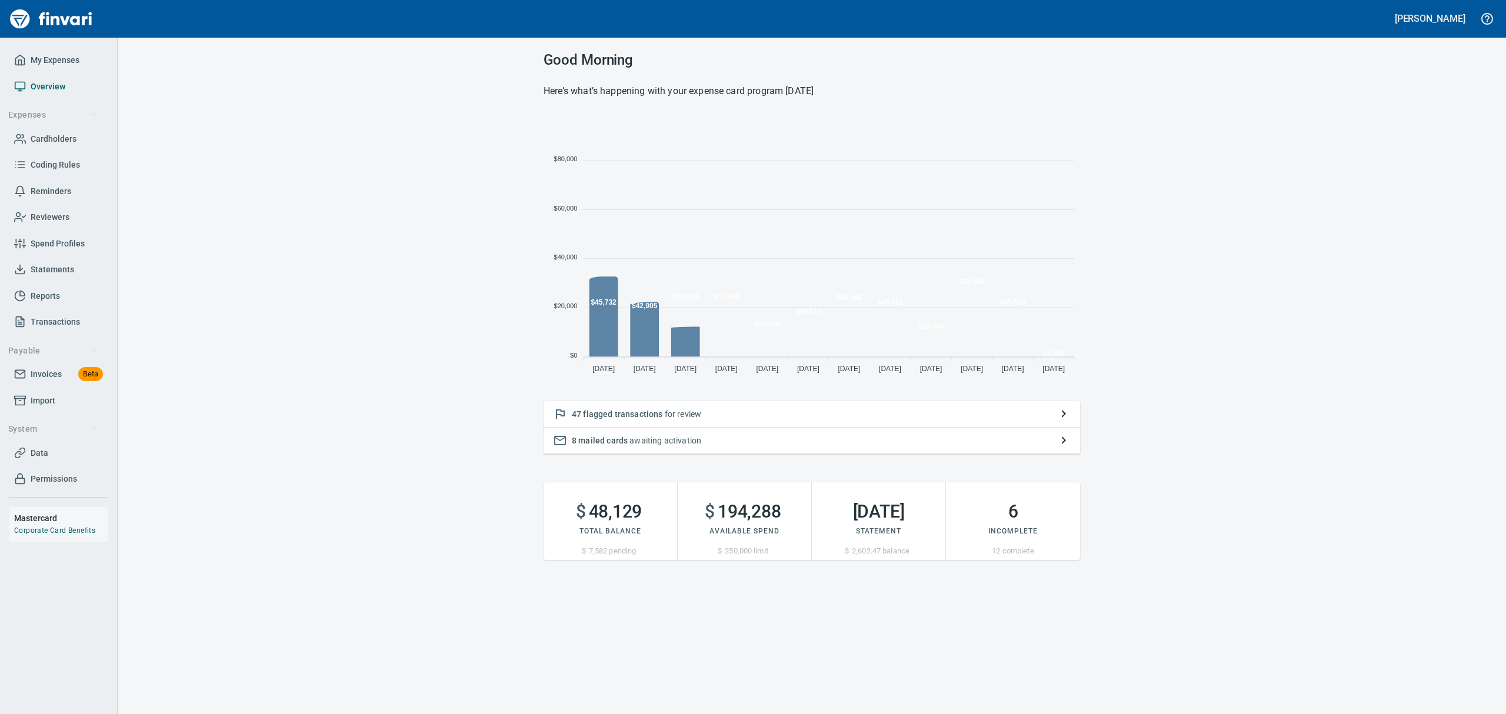
scroll to position [260, 523]
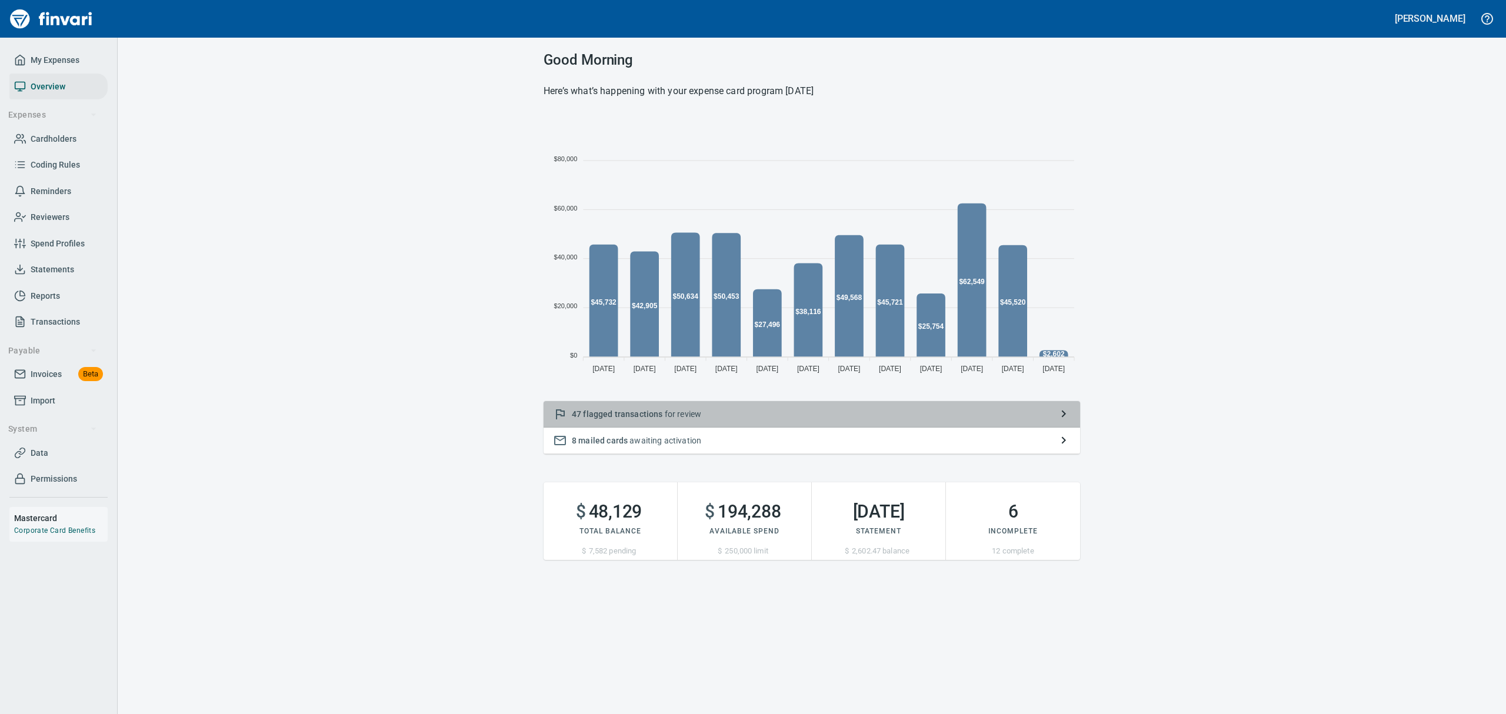
click at [691, 413] on p "47 flagged transactions for review" at bounding box center [812, 414] width 480 height 12
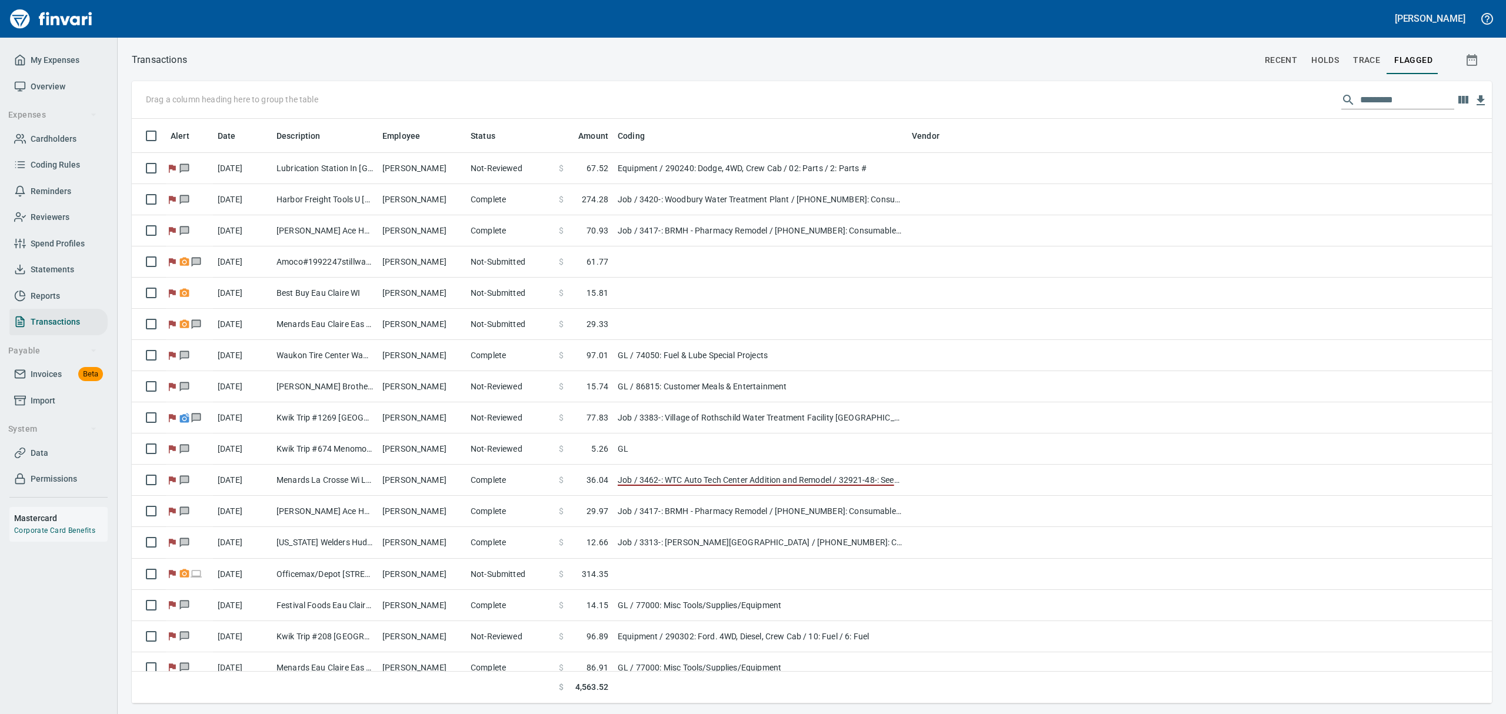
scroll to position [572, 1333]
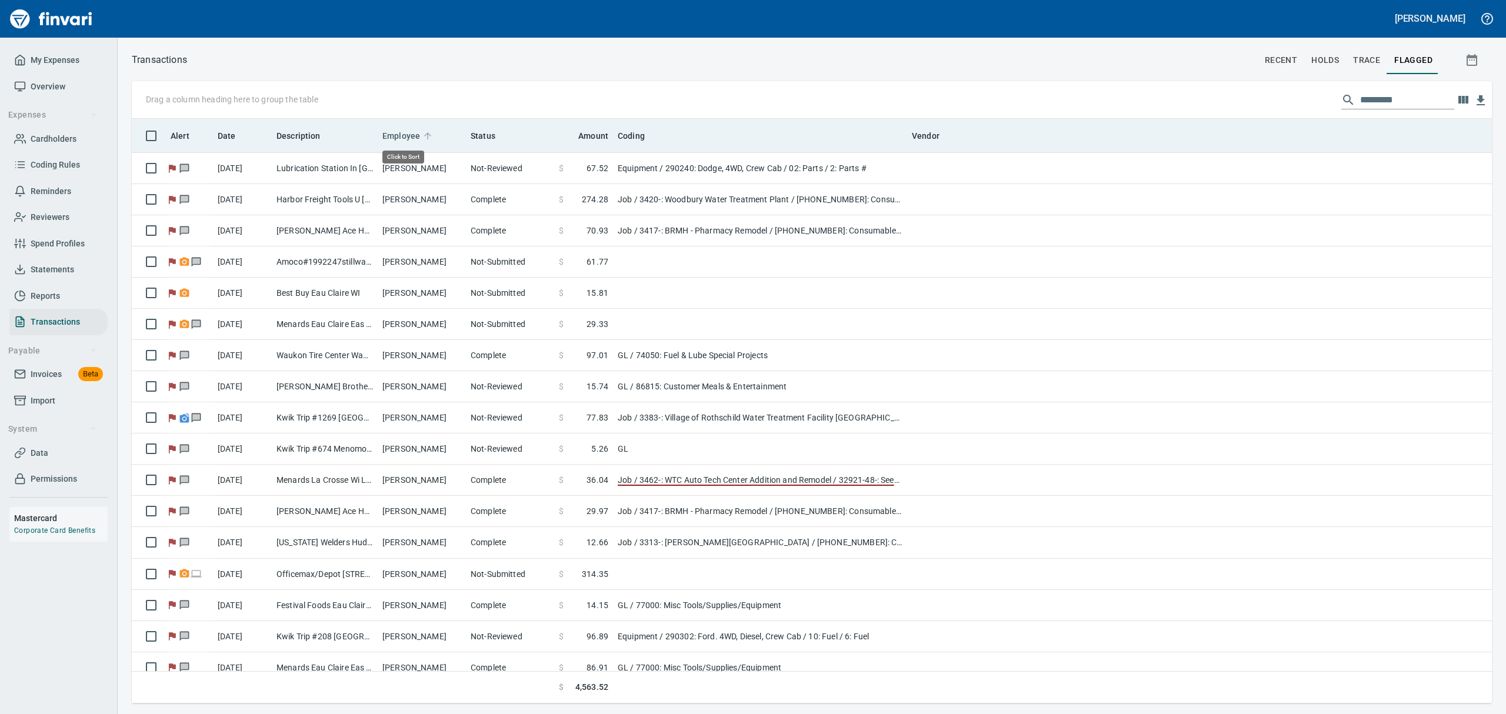
click at [394, 132] on span "Employee" at bounding box center [402, 136] width 38 height 14
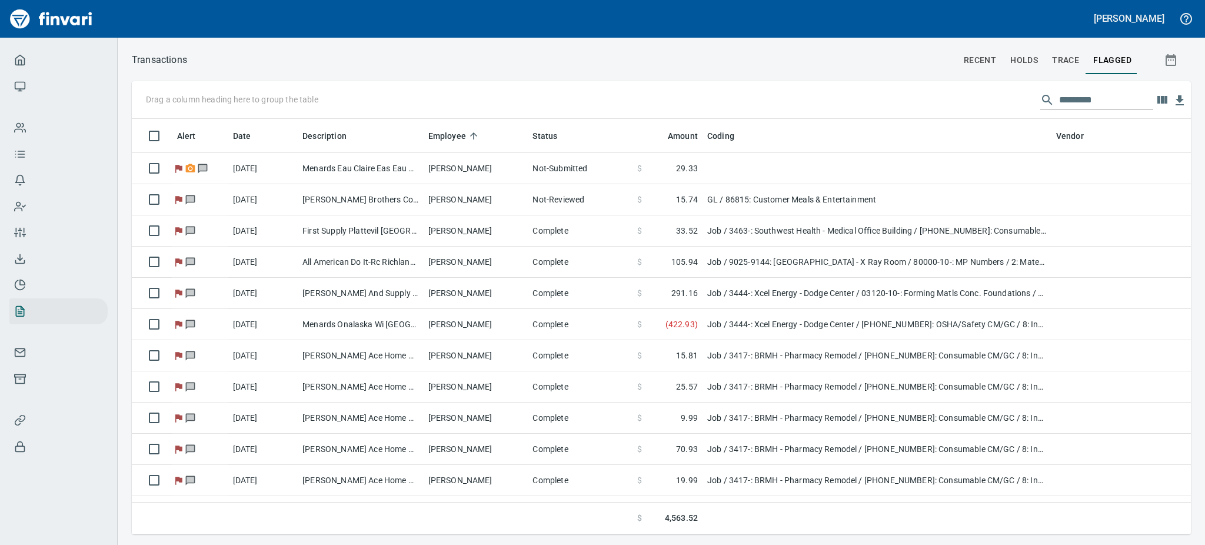
scroll to position [402, 1032]
